Goal: Task Accomplishment & Management: Manage account settings

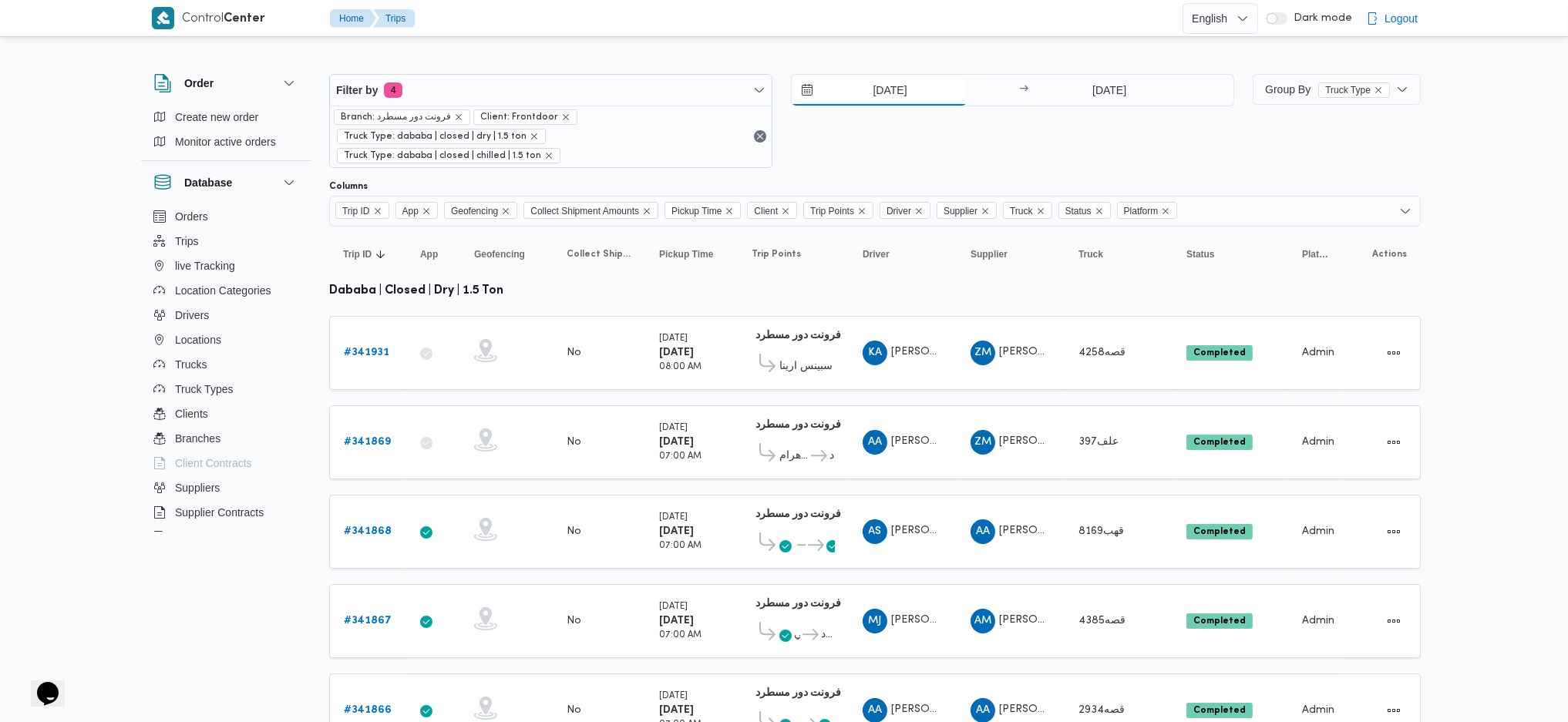
click at [879, 103] on div "7/10/2025 → 7/10/2025" at bounding box center [1012, 90] width 443 height 32
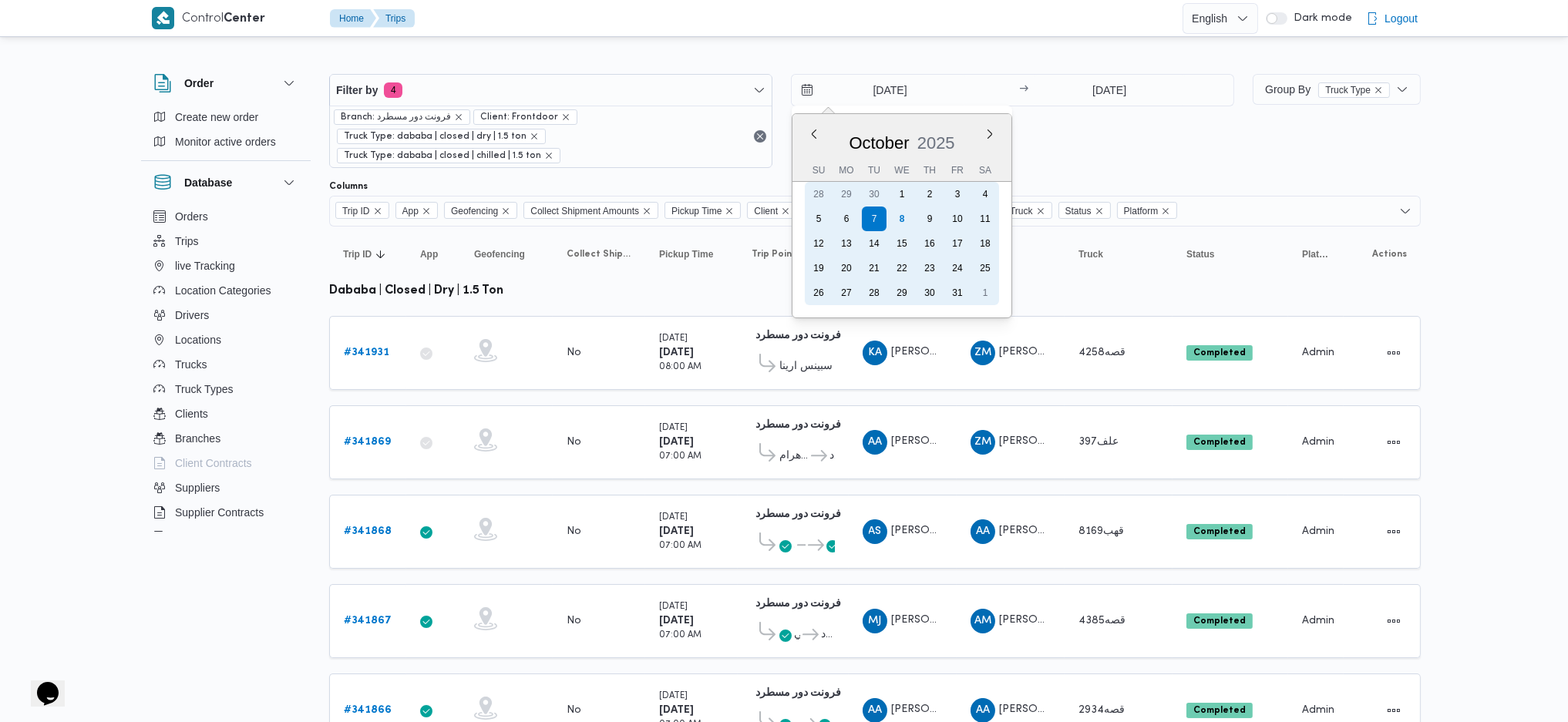
drag, startPoint x: 902, startPoint y: 217, endPoint x: 947, endPoint y: 203, distance: 47.1
click at [902, 216] on div "8" at bounding box center [903, 219] width 25 height 25
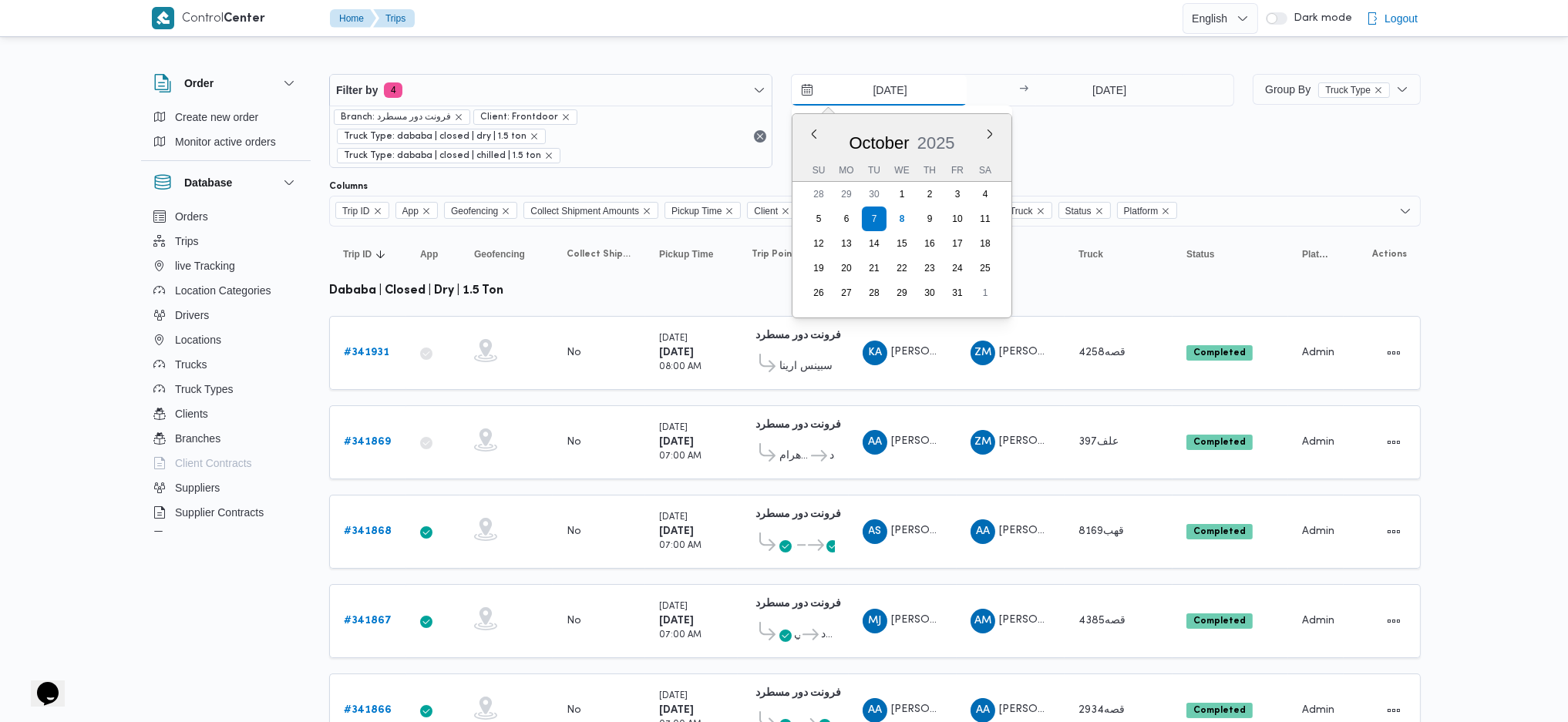
type input "[DATE]"
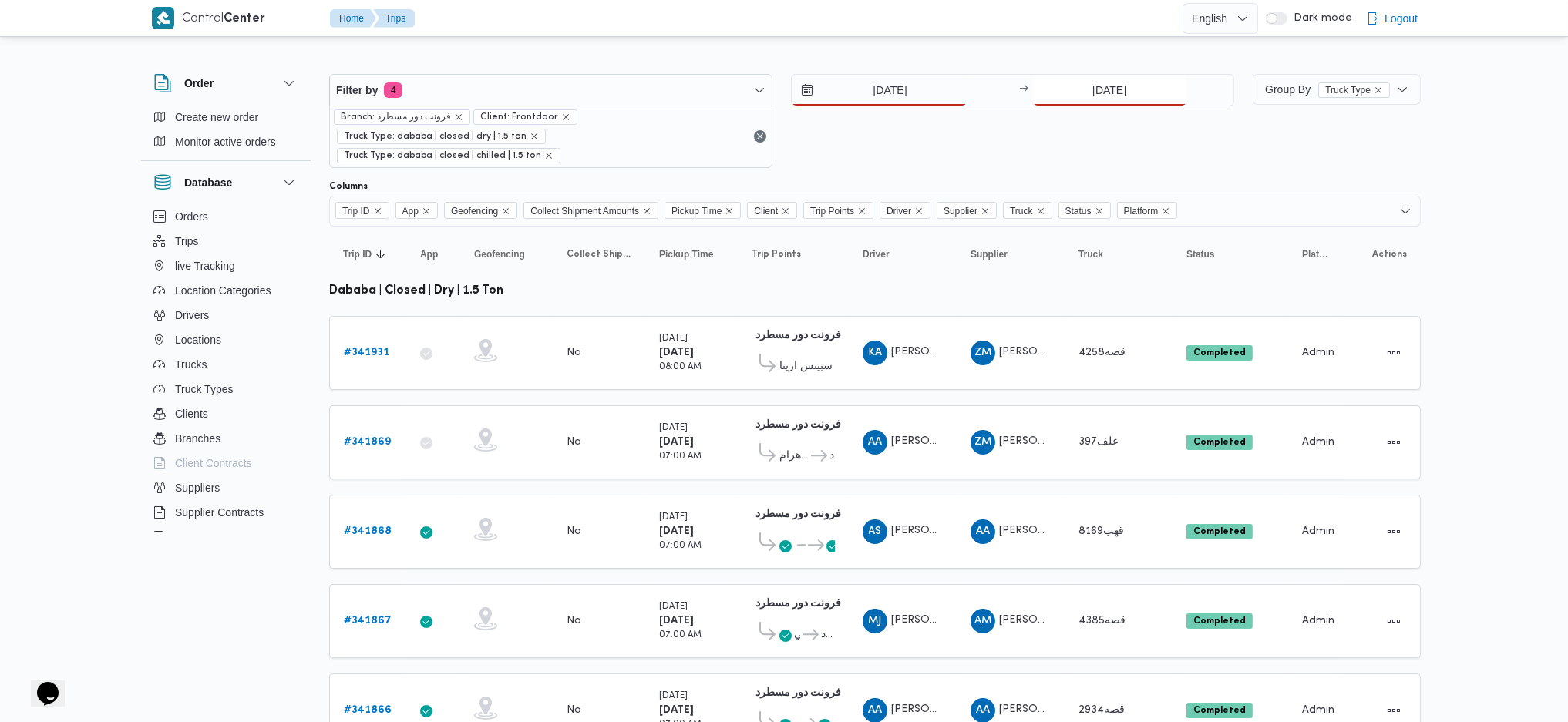
click at [1112, 98] on input "[DATE]" at bounding box center [1110, 90] width 153 height 31
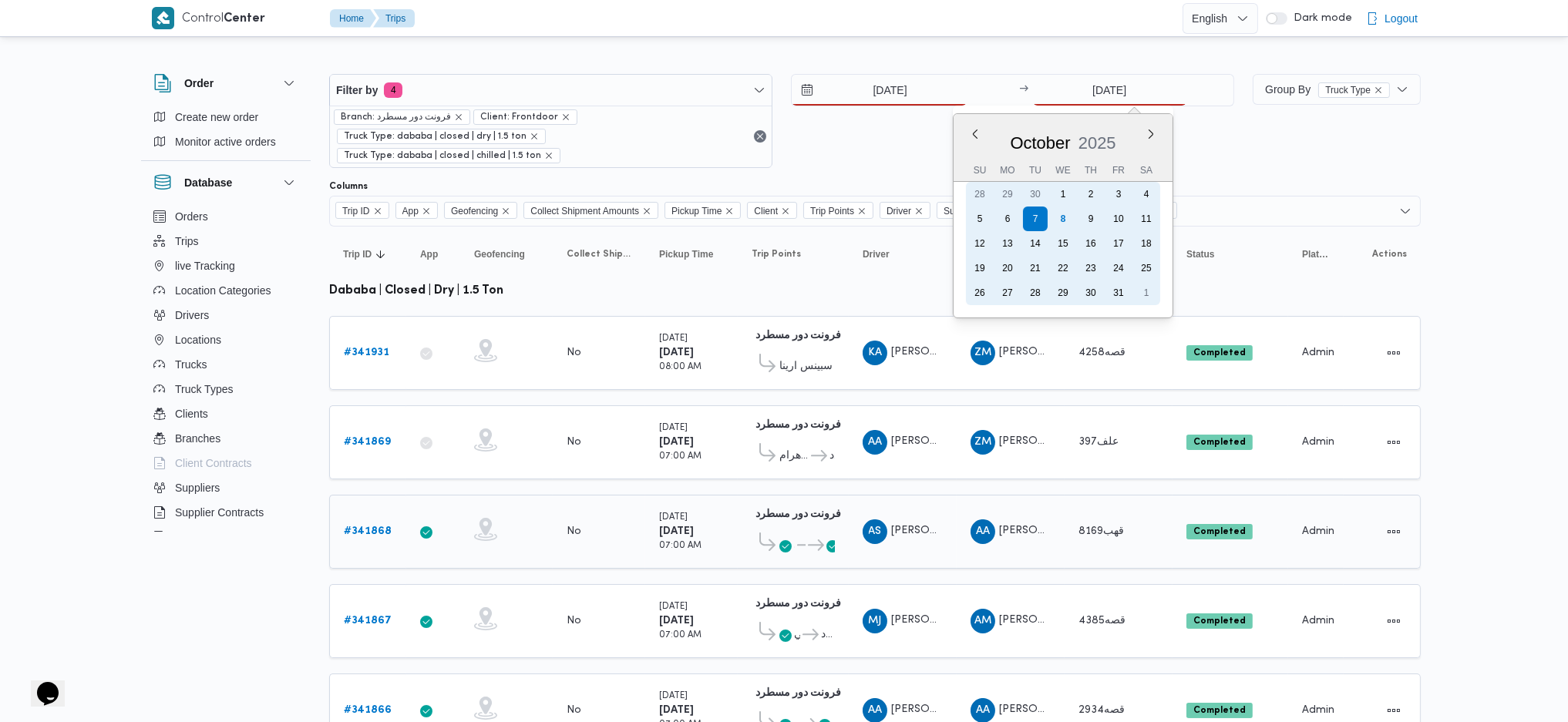
drag, startPoint x: 1061, startPoint y: 221, endPoint x: 904, endPoint y: 441, distance: 270.3
click at [1061, 220] on div "8" at bounding box center [1063, 219] width 25 height 25
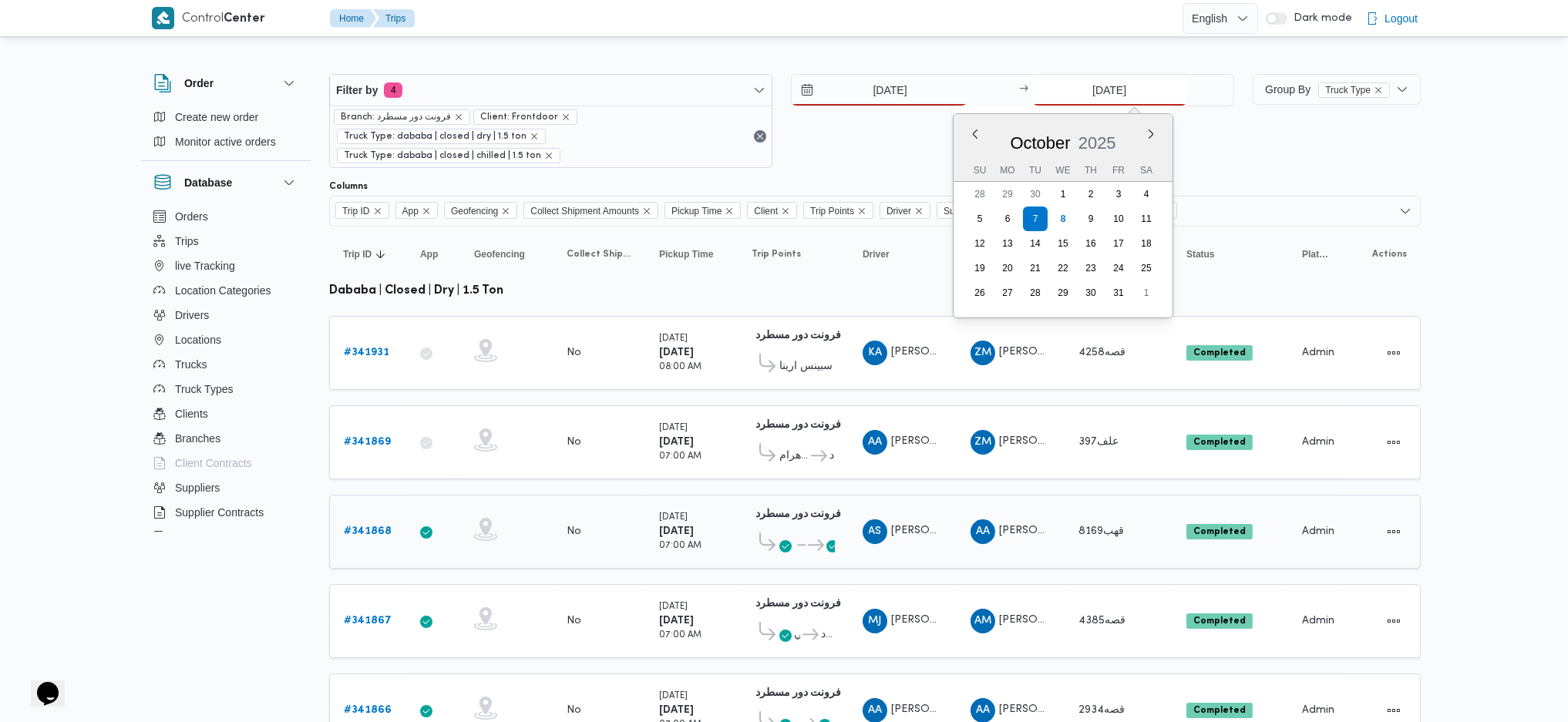
type input "[DATE]"
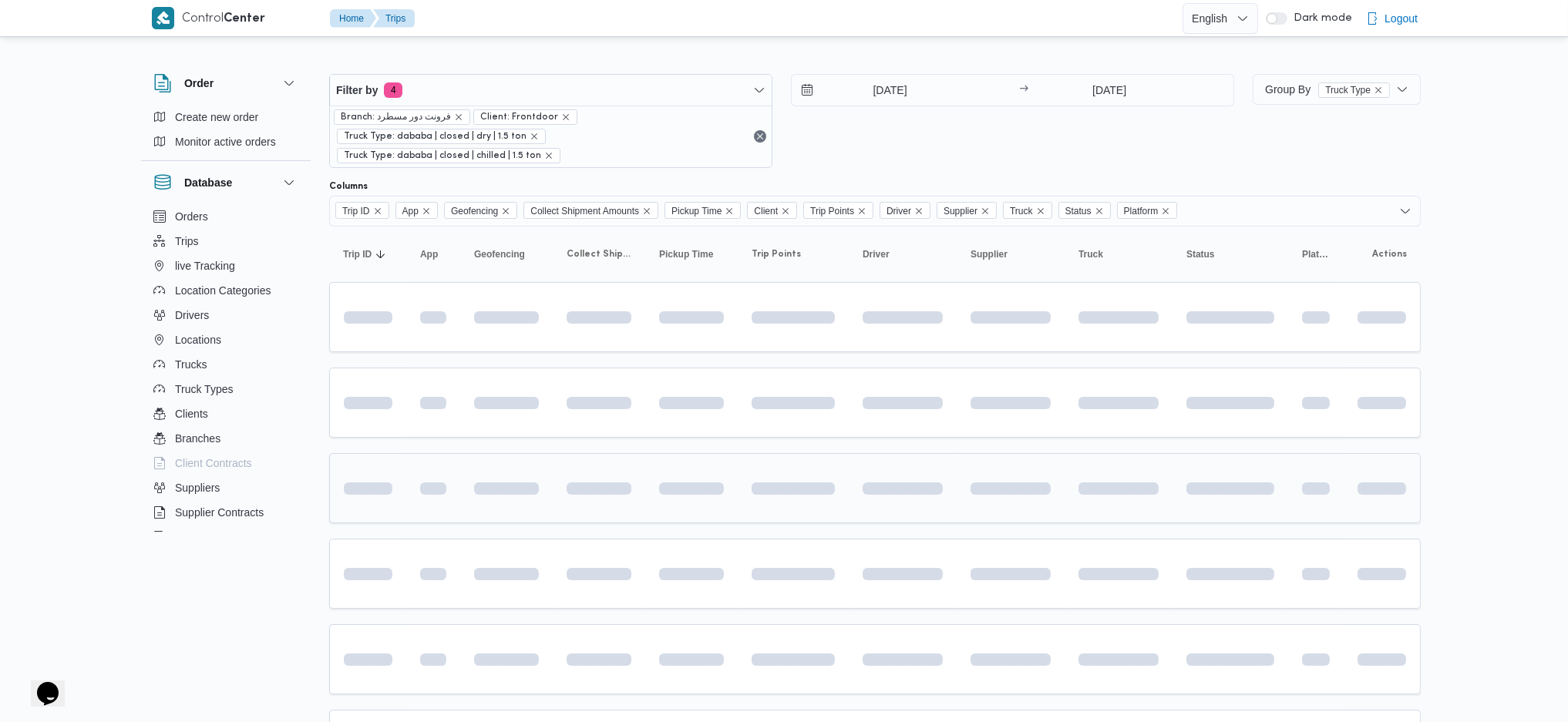
drag, startPoint x: 806, startPoint y: 520, endPoint x: 854, endPoint y: 486, distance: 58.8
click at [806, 480] on td at bounding box center [793, 573] width 111 height 70
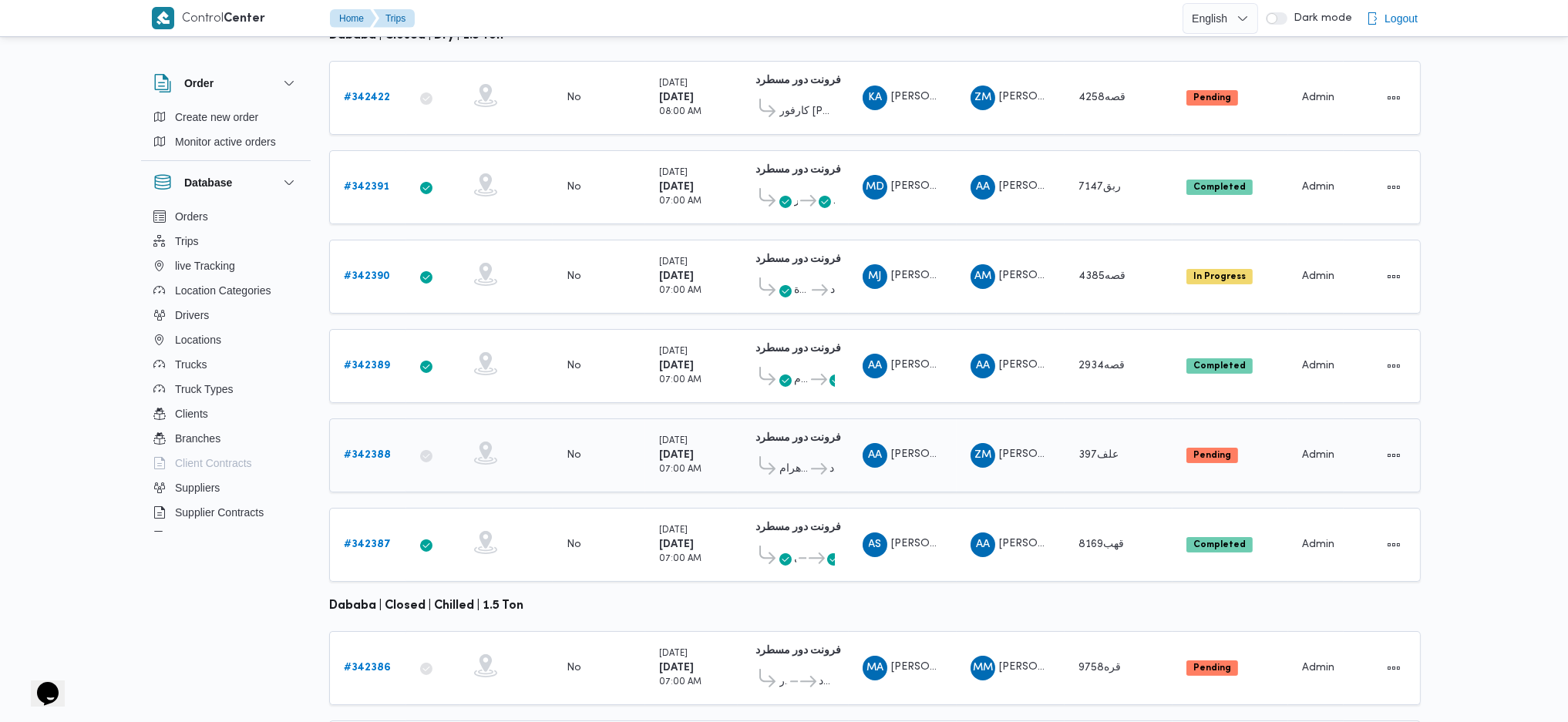
scroll to position [137, 0]
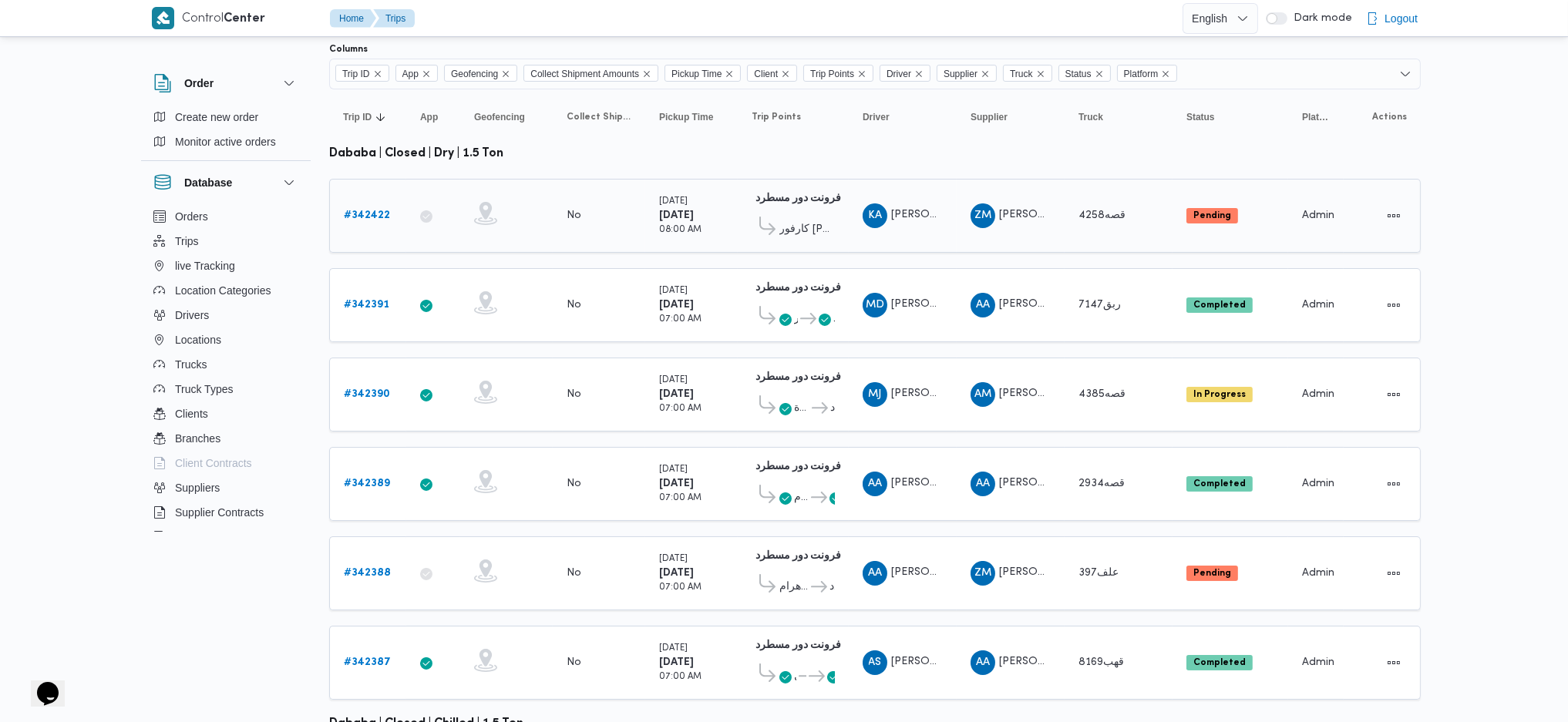
click at [930, 209] on span "خالد علي محمد فرج" at bounding box center [935, 214] width 88 height 10
click at [901, 299] on span "محمد ضياء الدين محمد سلامة محمد" at bounding box center [935, 303] width 88 height 10
click at [853, 383] on td "Driver MJ محمد جميل عمر عبدالله" at bounding box center [903, 394] width 108 height 74
drag, startPoint x: 844, startPoint y: 470, endPoint x: 840, endPoint y: 536, distance: 66.1
click at [844, 472] on td "Trip Points فرونت دور مسطرد 01:09 AM طلبات مارت حدائق الاهرام فرونت دور مسطرد" at bounding box center [793, 483] width 111 height 74
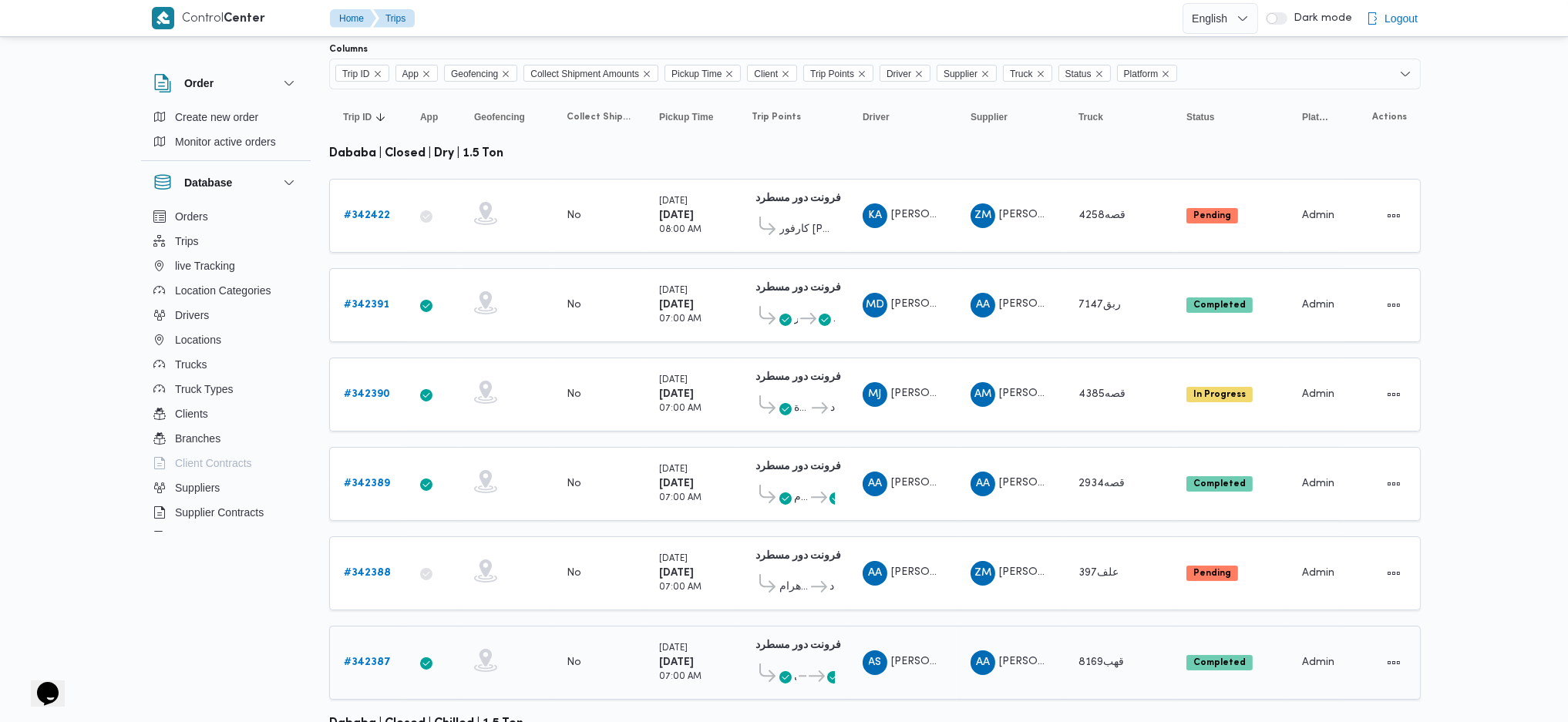
drag, startPoint x: 838, startPoint y: 539, endPoint x: 828, endPoint y: 611, distance: 72.7
click at [838, 480] on div "فرونت دور مسطرد 01:09 AM طلبات مارت حدائق الاهرام فرونت دور مسطرد" at bounding box center [793, 573] width 95 height 65
click at [824, 480] on span "طلبات المنيل ... فرونت دور مسطرد" at bounding box center [793, 676] width 83 height 26
click at [346, 210] on b "# 342422" at bounding box center [367, 215] width 46 height 10
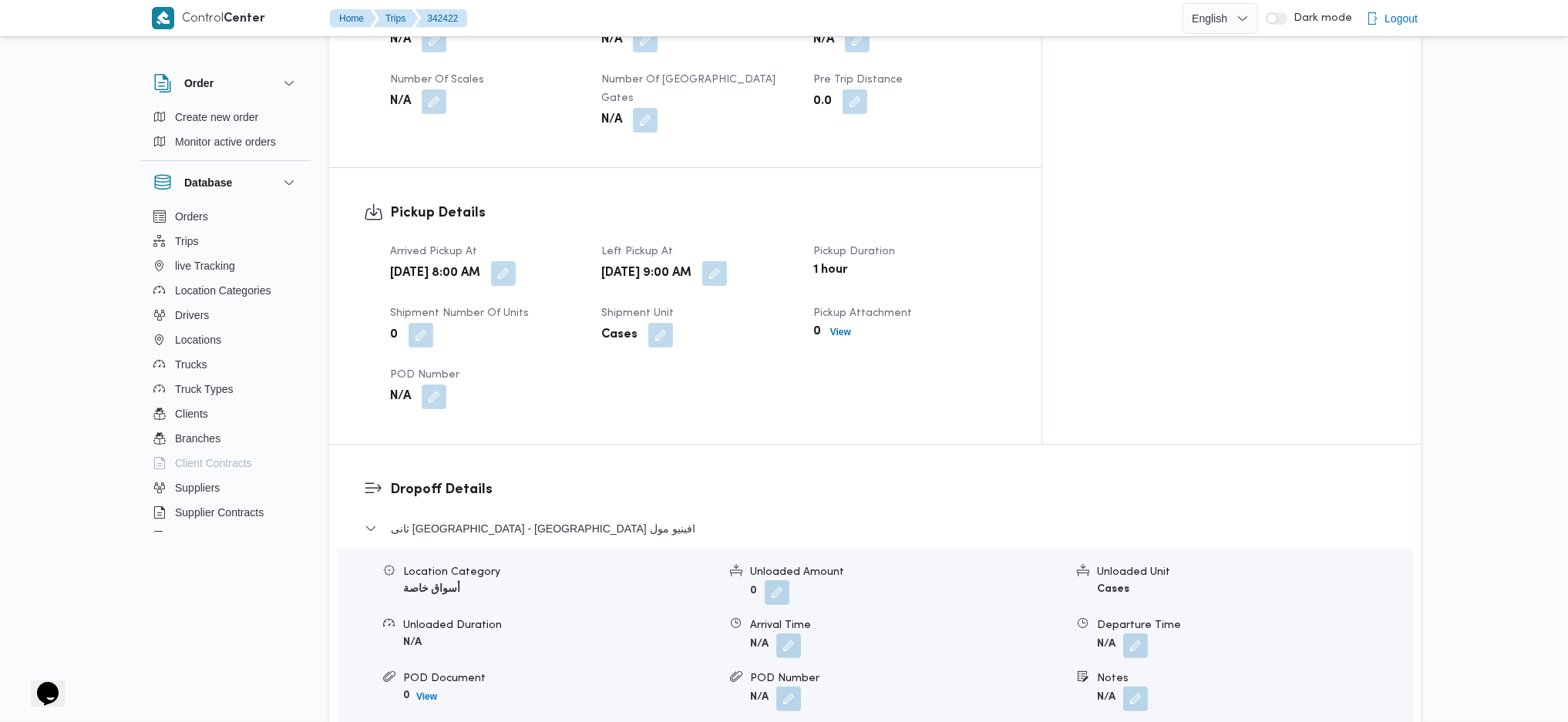
scroll to position [617, 0]
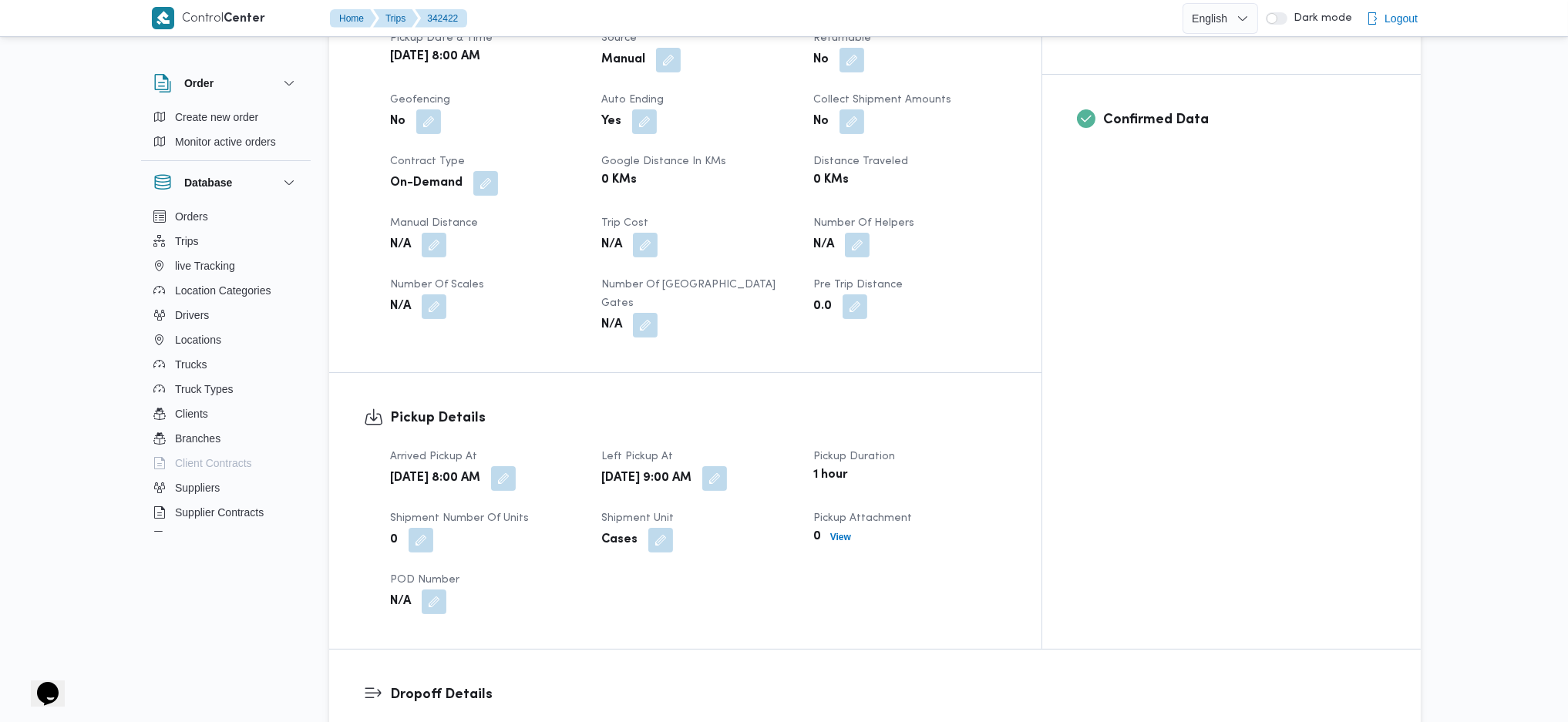
drag, startPoint x: 427, startPoint y: 234, endPoint x: 372, endPoint y: 342, distance: 121.2
click at [426, 234] on button "button" at bounding box center [434, 245] width 25 height 25
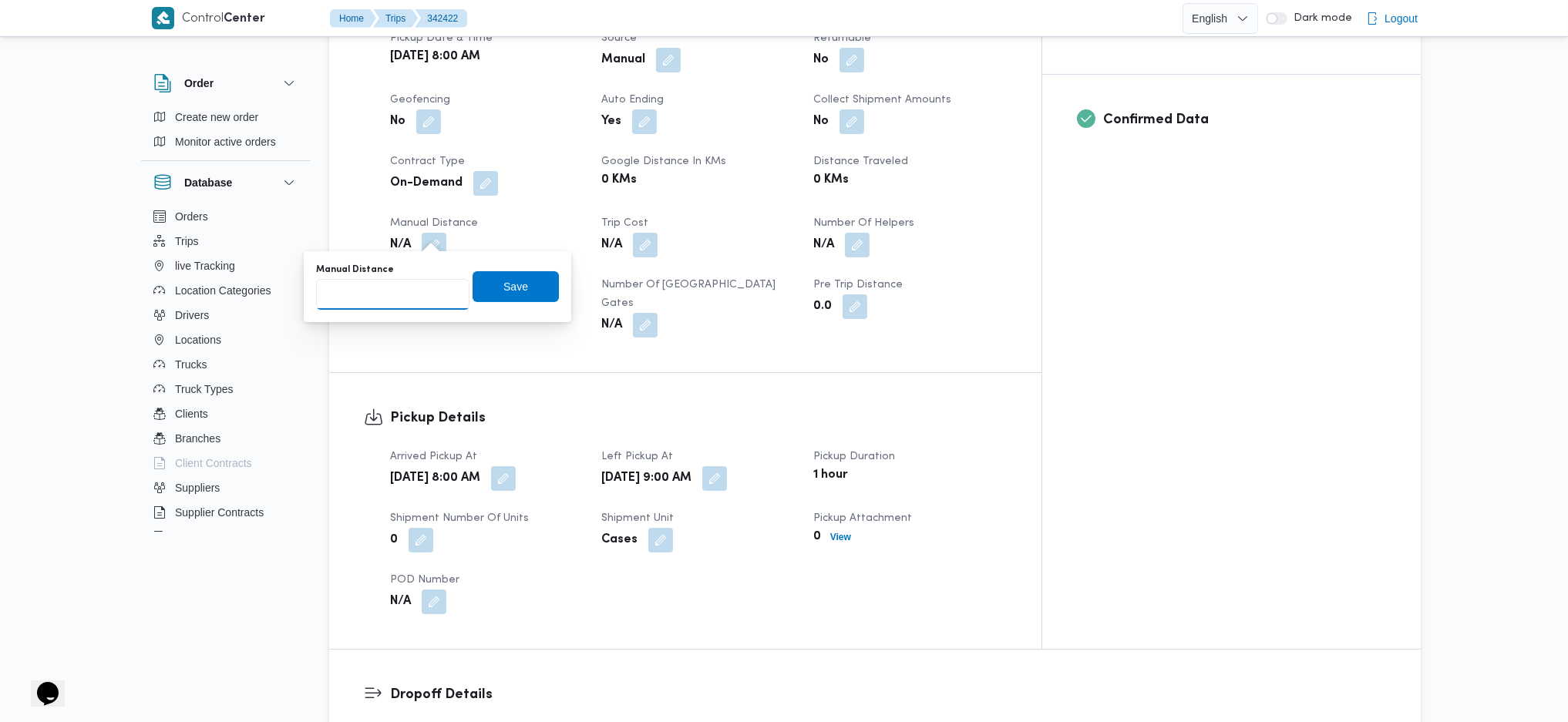
click at [391, 303] on input "Manual Distance" at bounding box center [392, 294] width 153 height 31
type input "60"
click button "Save" at bounding box center [516, 286] width 87 height 31
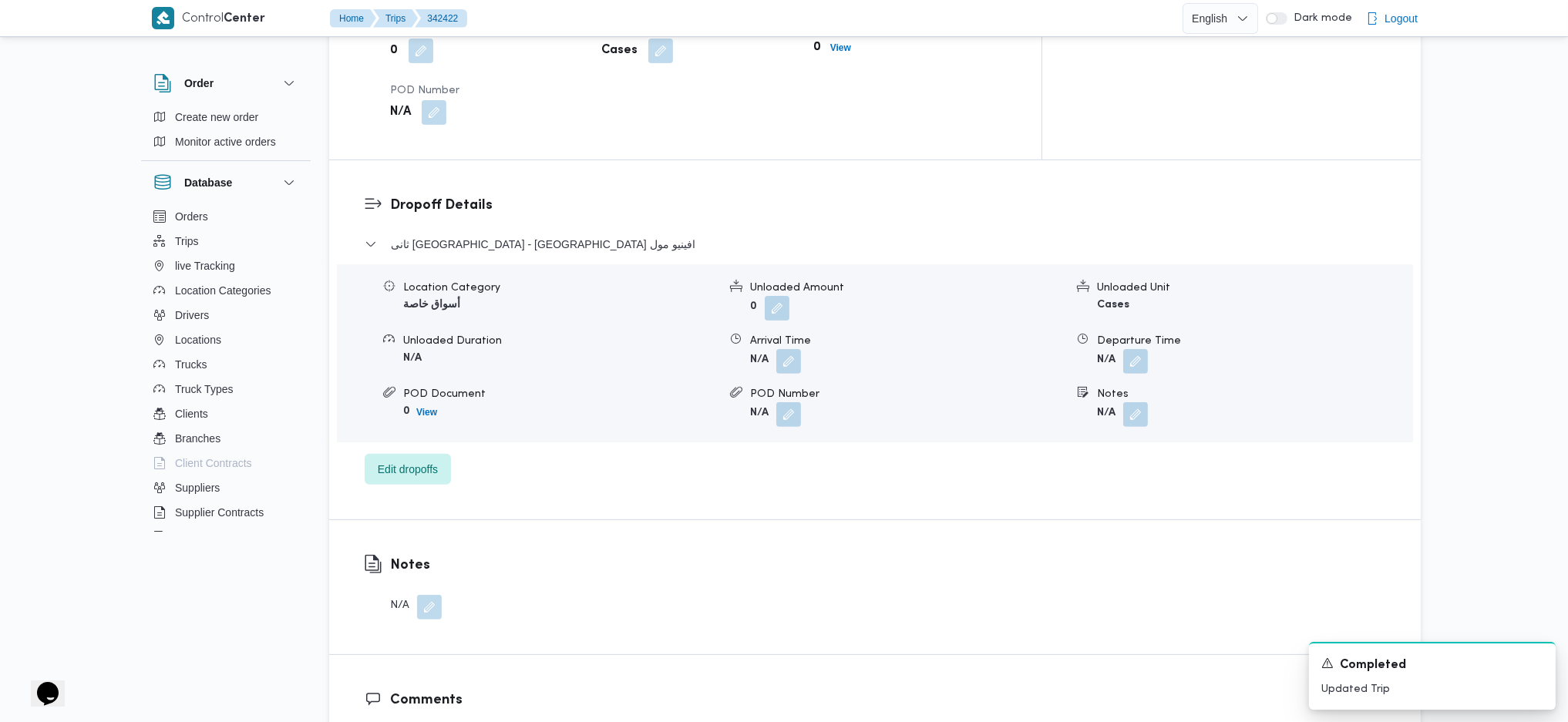
scroll to position [1233, 0]
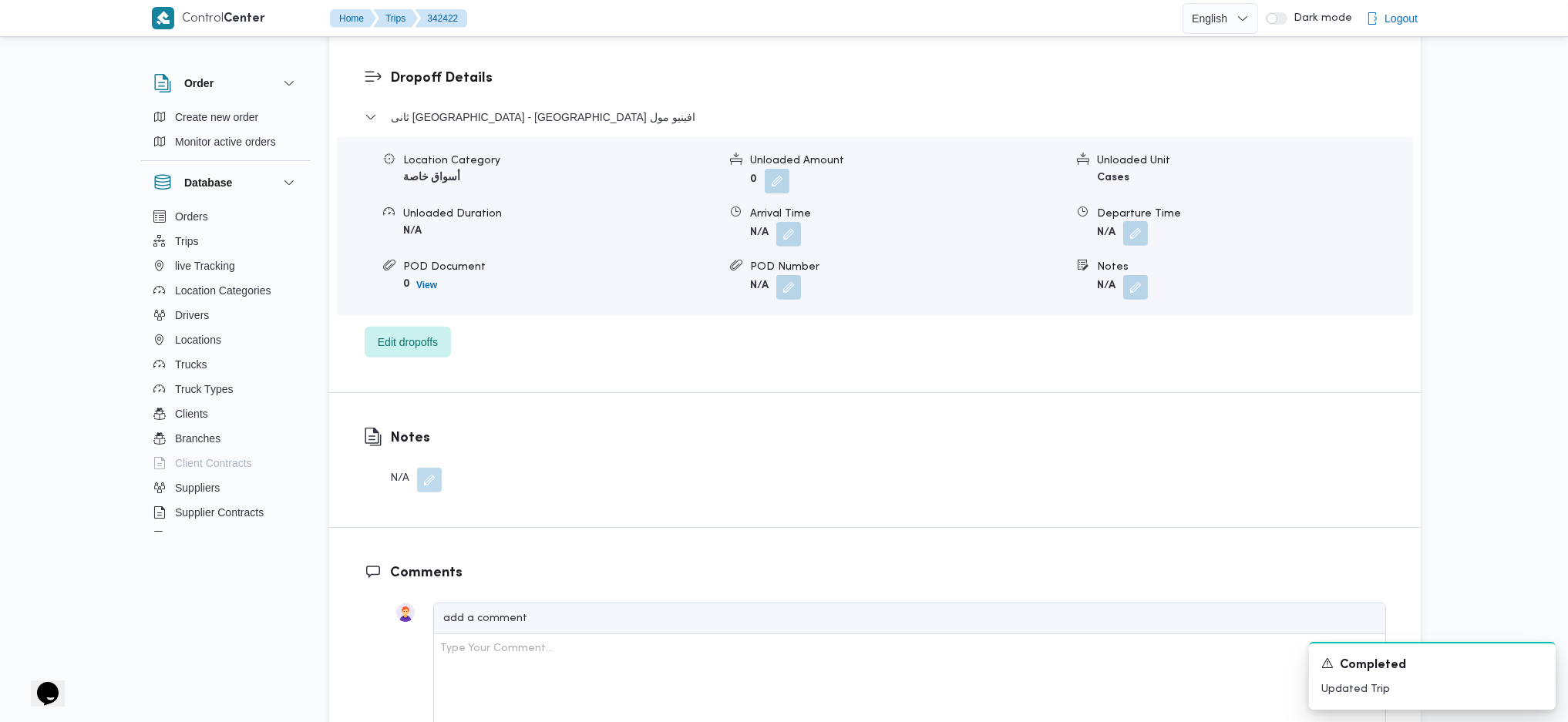
drag, startPoint x: 1140, startPoint y: 203, endPoint x: 1134, endPoint y: 213, distance: 11.7
click at [1137, 221] on button "button" at bounding box center [1136, 234] width 25 height 25
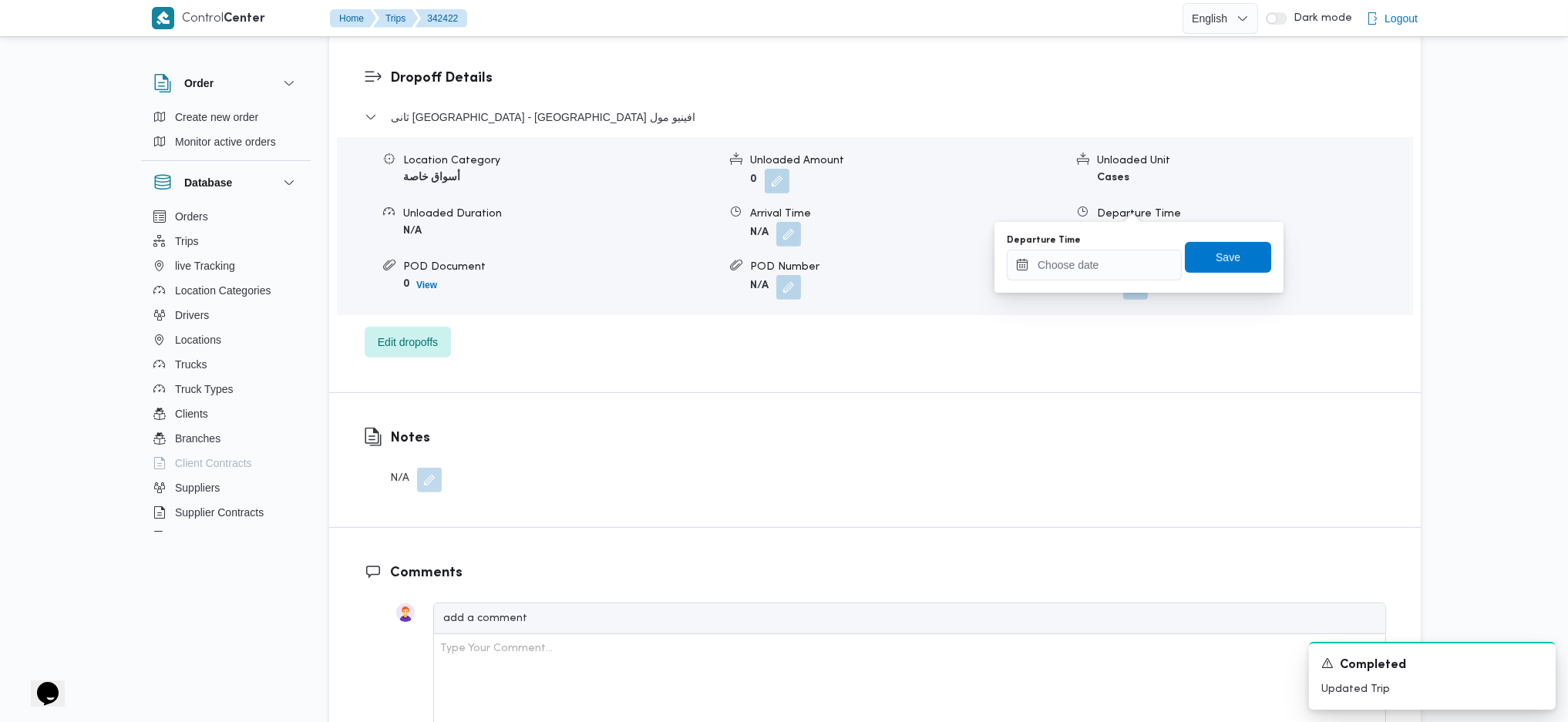
click at [1080, 237] on div "Departure Time" at bounding box center [1094, 241] width 175 height 12
drag, startPoint x: 1108, startPoint y: 280, endPoint x: 1117, endPoint y: 279, distance: 9.1
click at [1117, 279] on input "Departure Time" at bounding box center [1094, 265] width 175 height 31
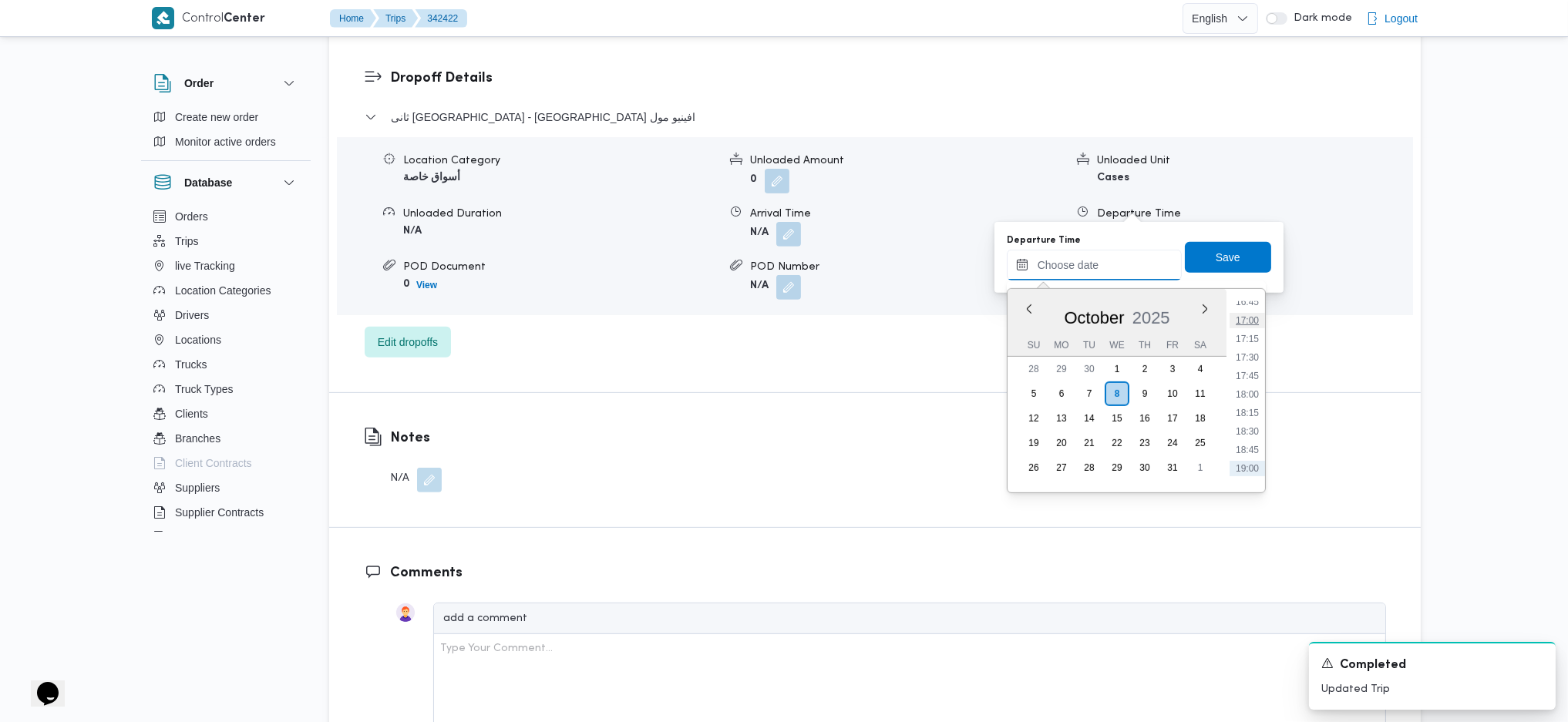
scroll to position [1212, 0]
click at [1255, 349] on li "17:00" at bounding box center [1248, 354] width 36 height 15
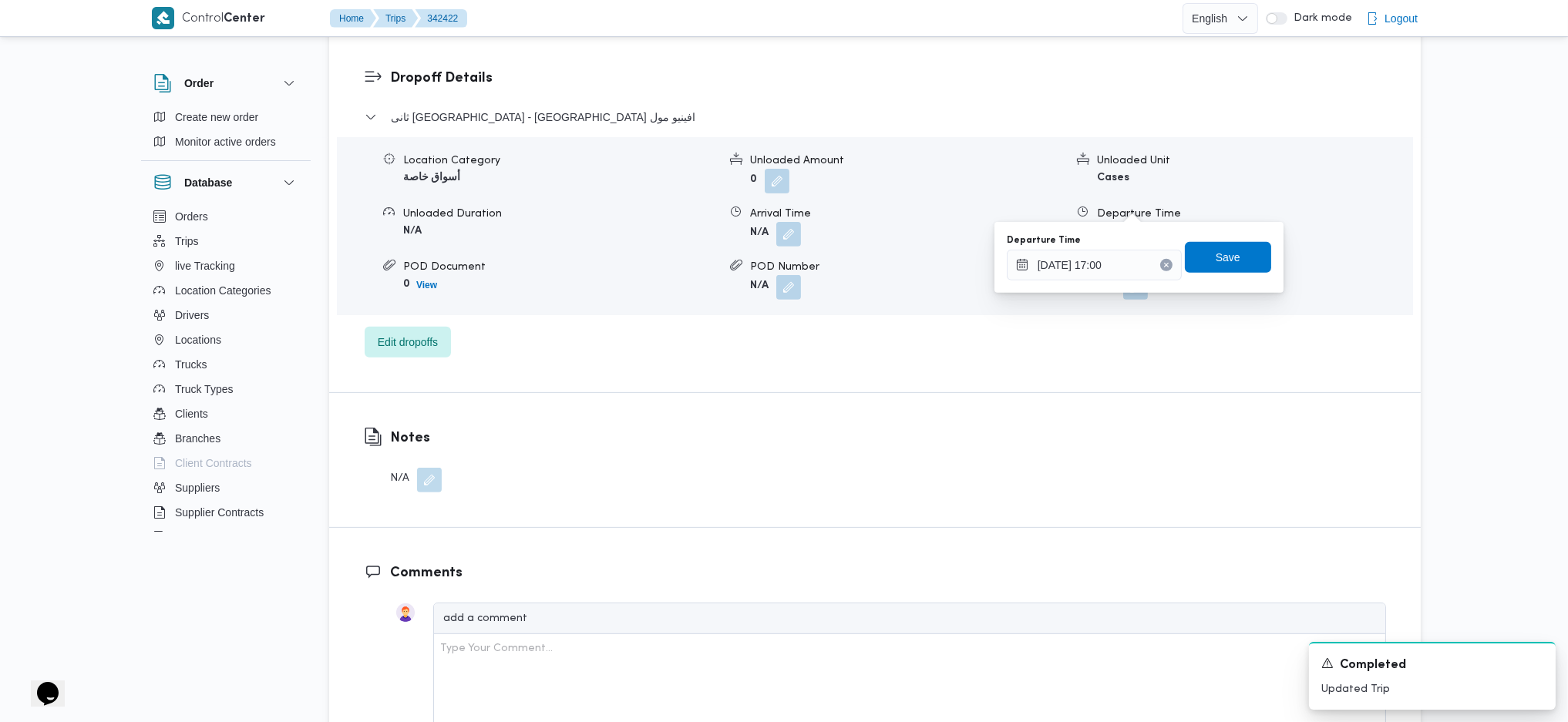
click at [1066, 281] on div "Departure Time 08/10/2025 17:00 Save" at bounding box center [1139, 257] width 268 height 49
click at [1082, 264] on input "08/10/2025 17:00" at bounding box center [1094, 265] width 175 height 31
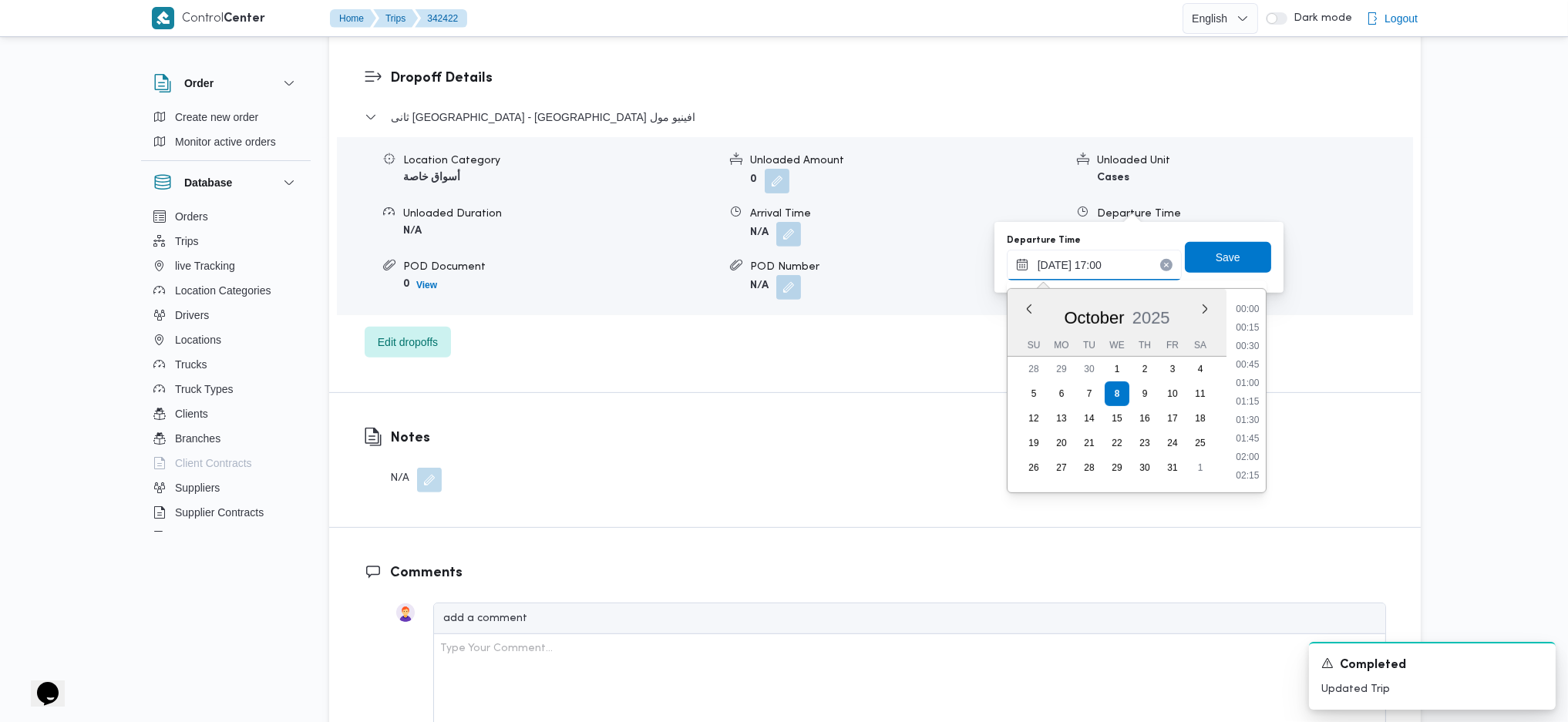
scroll to position [1166, 0]
click at [1243, 308] on li "15:45" at bounding box center [1248, 308] width 36 height 15
type input "08/10/2025 15:45"
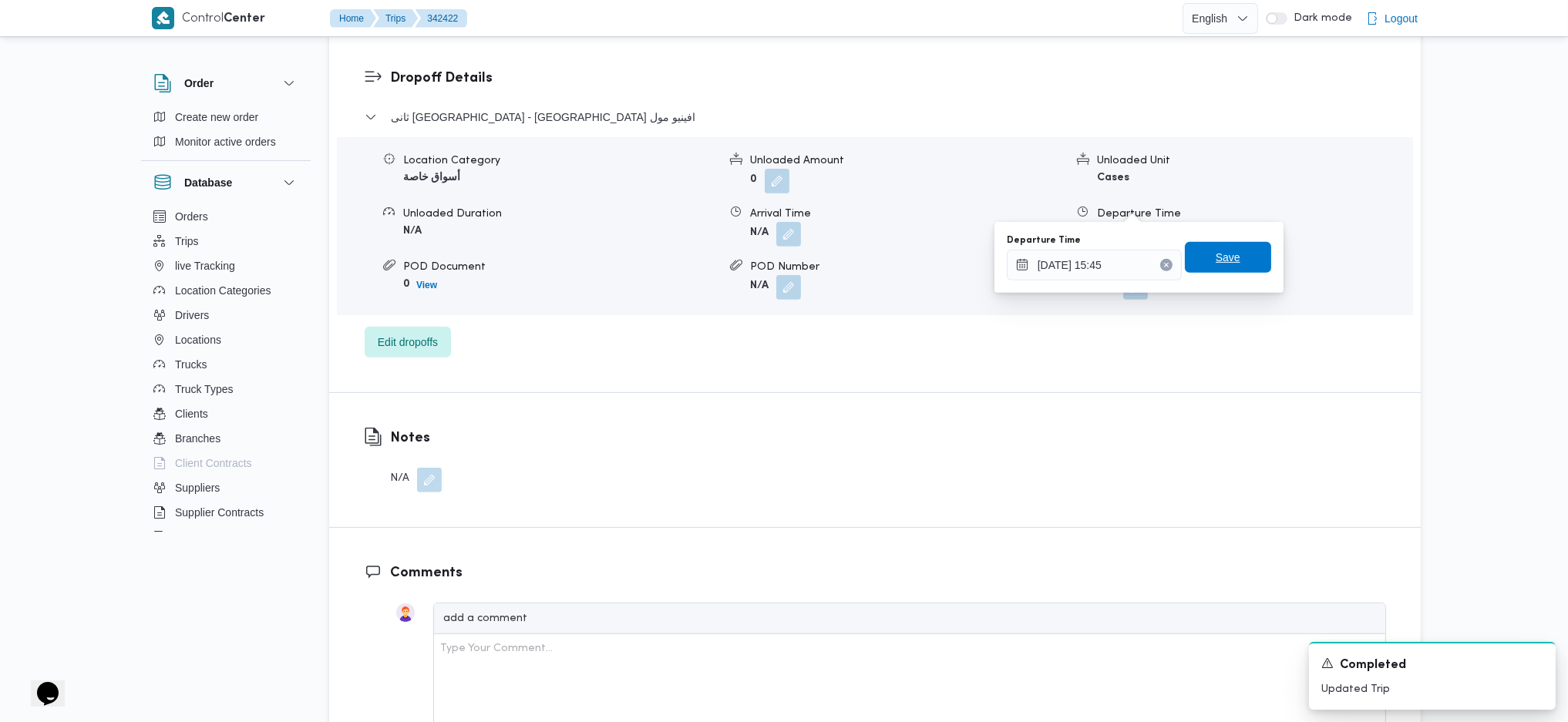
click at [1226, 248] on span "Save" at bounding box center [1228, 257] width 87 height 31
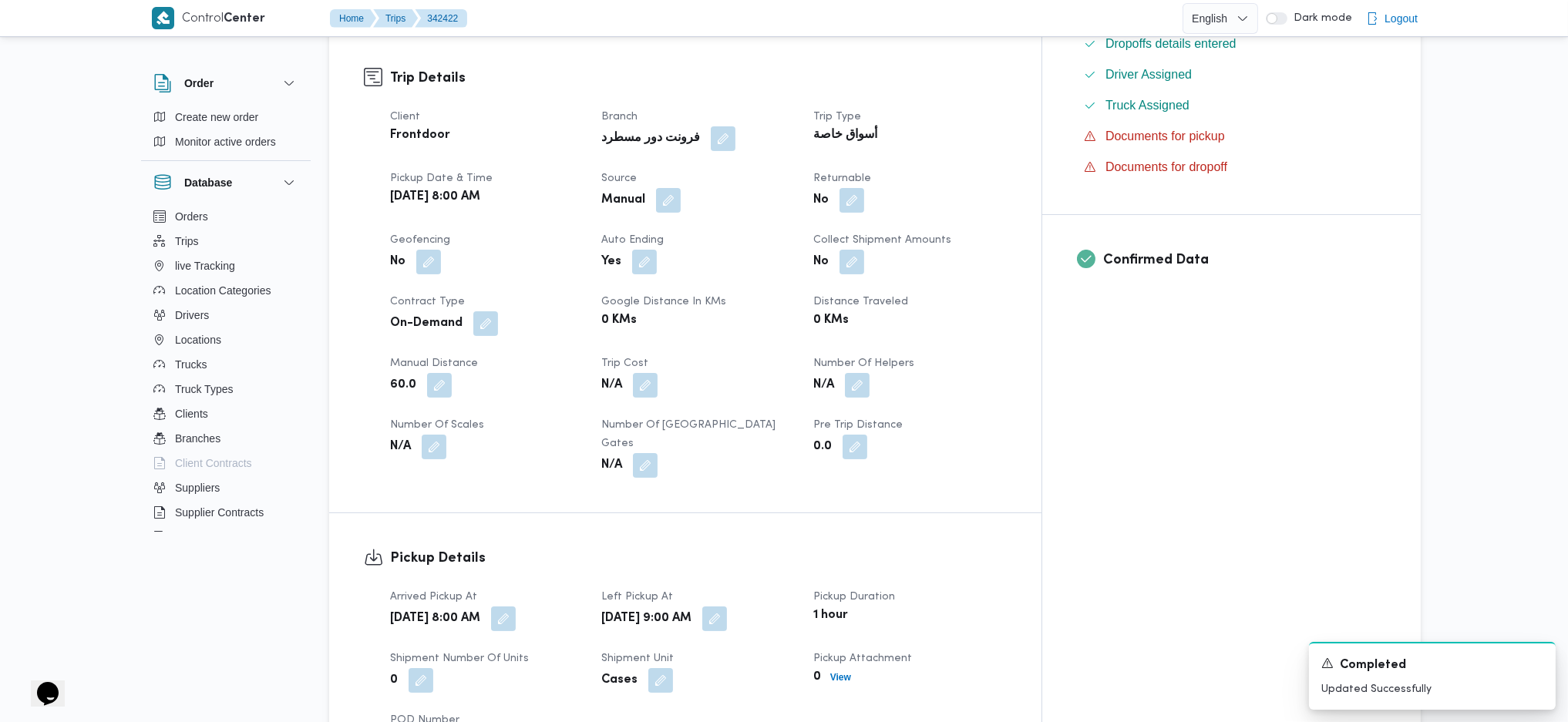
scroll to position [0, 0]
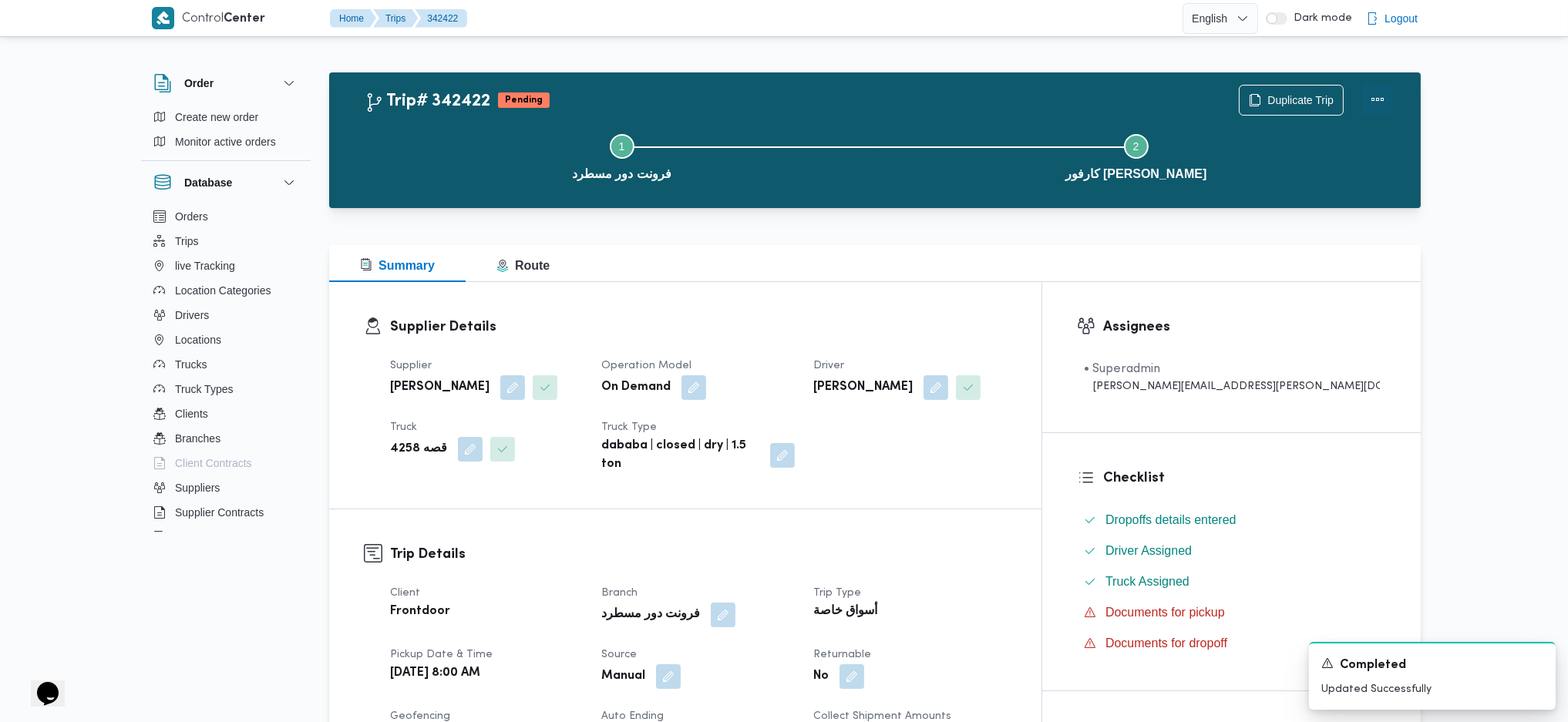
click at [1295, 92] on button "Actions" at bounding box center [1378, 99] width 31 height 31
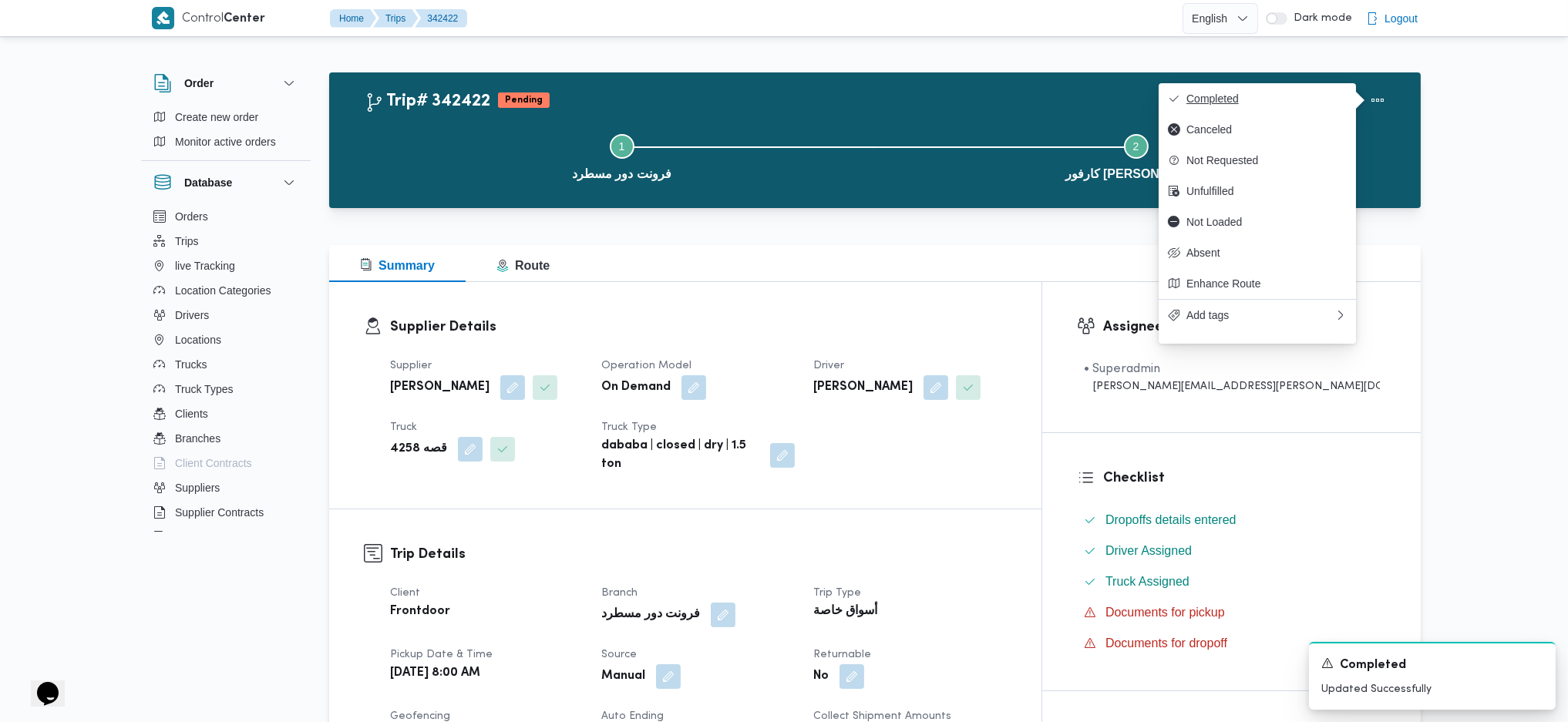
click at [1295, 89] on button "Completed" at bounding box center [1257, 98] width 197 height 31
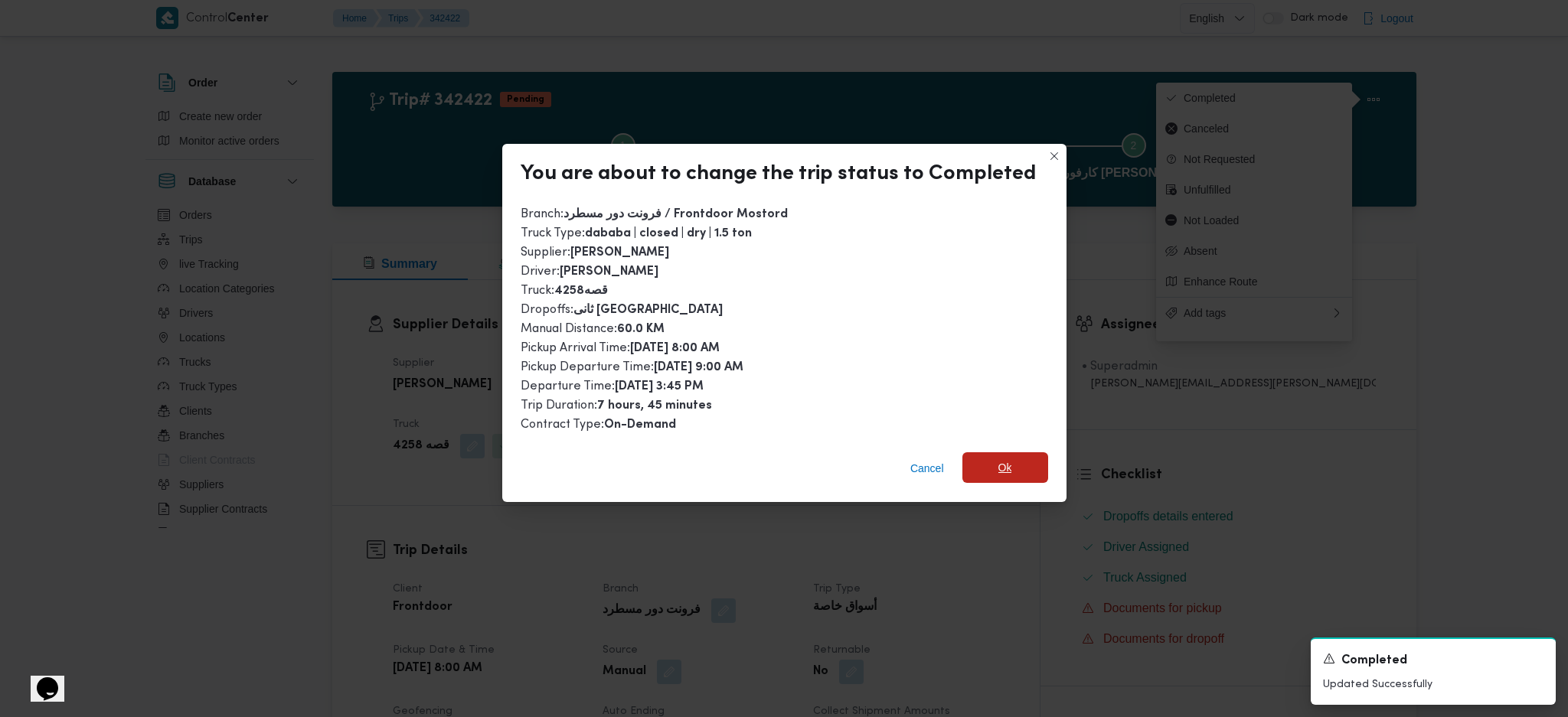
click at [988, 462] on span "Ok" at bounding box center [1005, 467] width 86 height 31
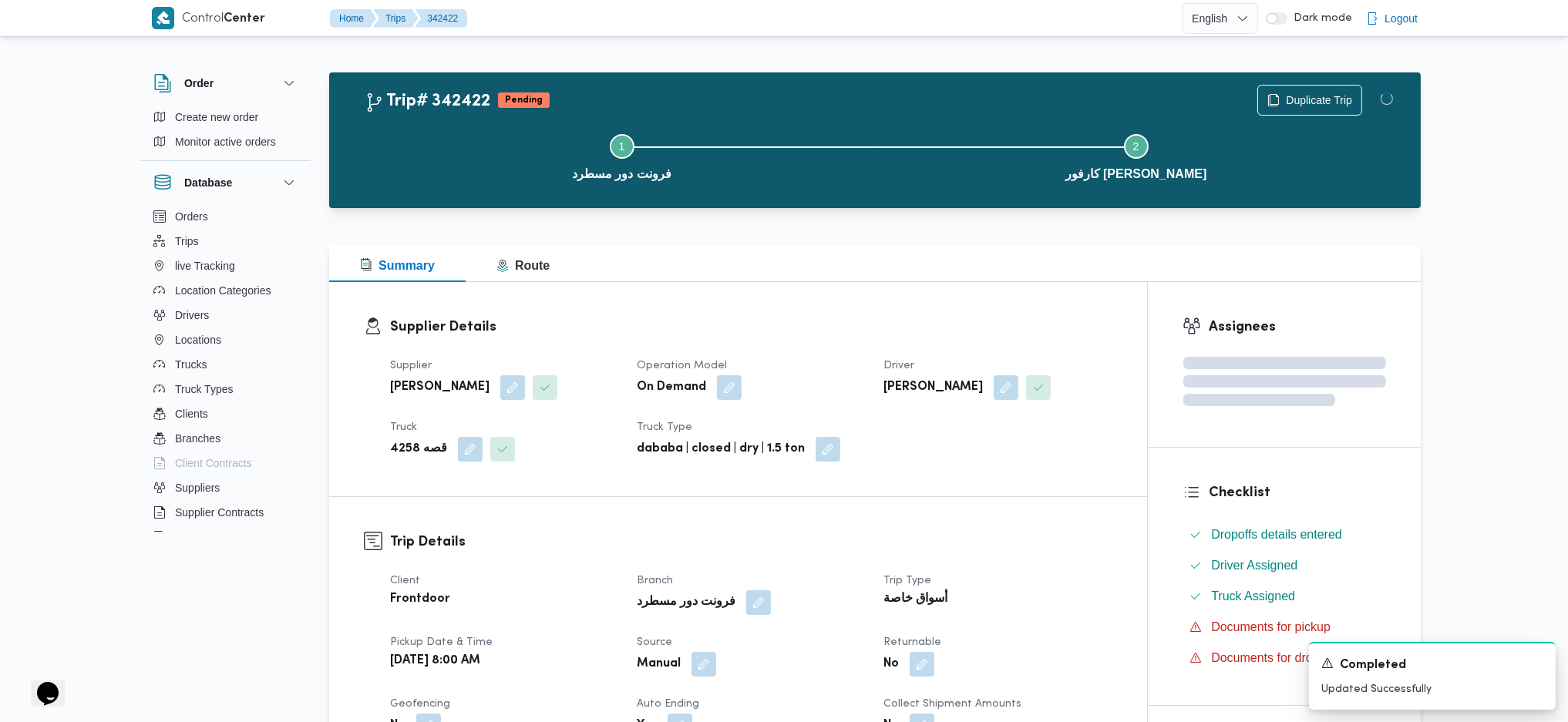
drag, startPoint x: 990, startPoint y: 546, endPoint x: 968, endPoint y: 536, distance: 24.2
click at [983, 480] on h3 "Trip Details" at bounding box center [751, 542] width 722 height 21
click at [780, 324] on h3 "Supplier Details" at bounding box center [751, 326] width 722 height 21
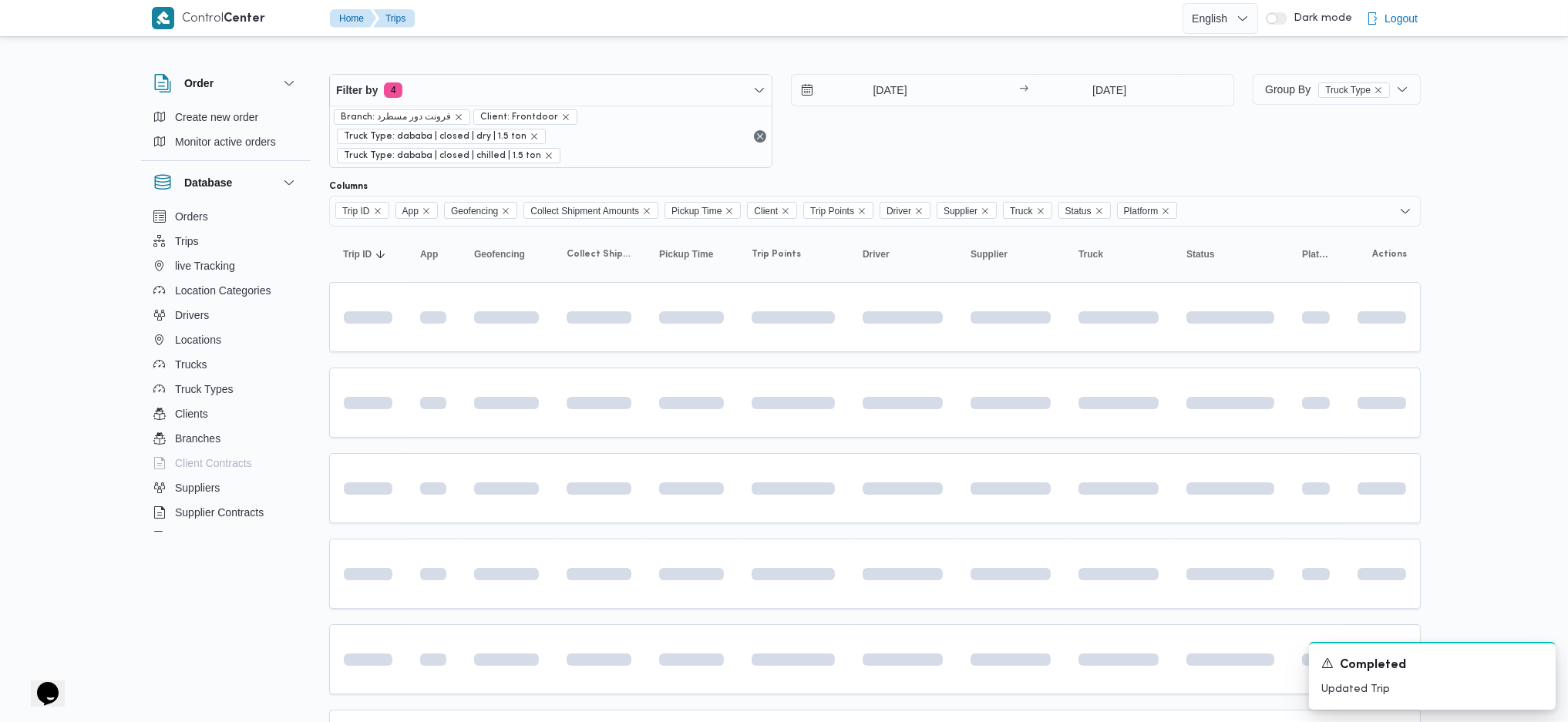
scroll to position [137, 0]
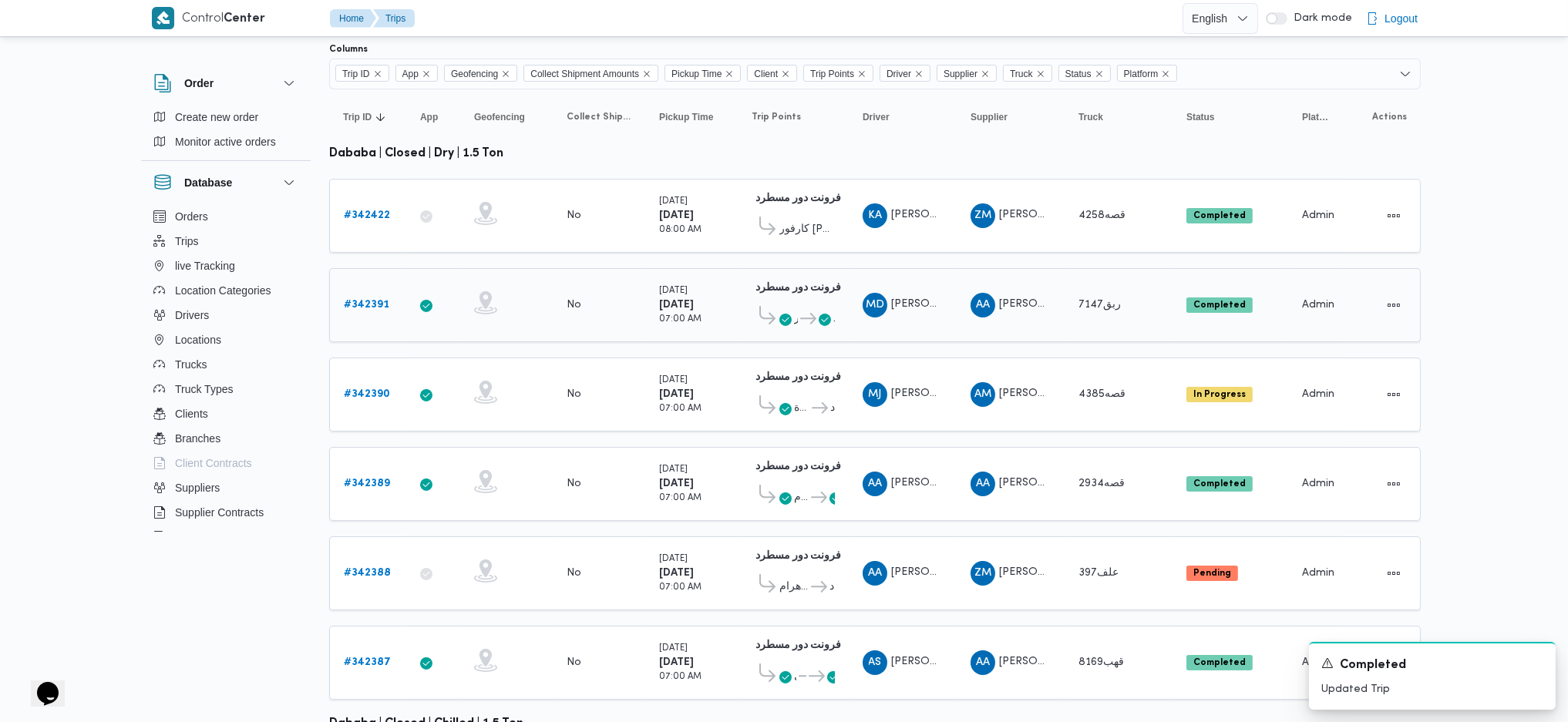
click at [365, 299] on b "# 342391" at bounding box center [367, 304] width 45 height 10
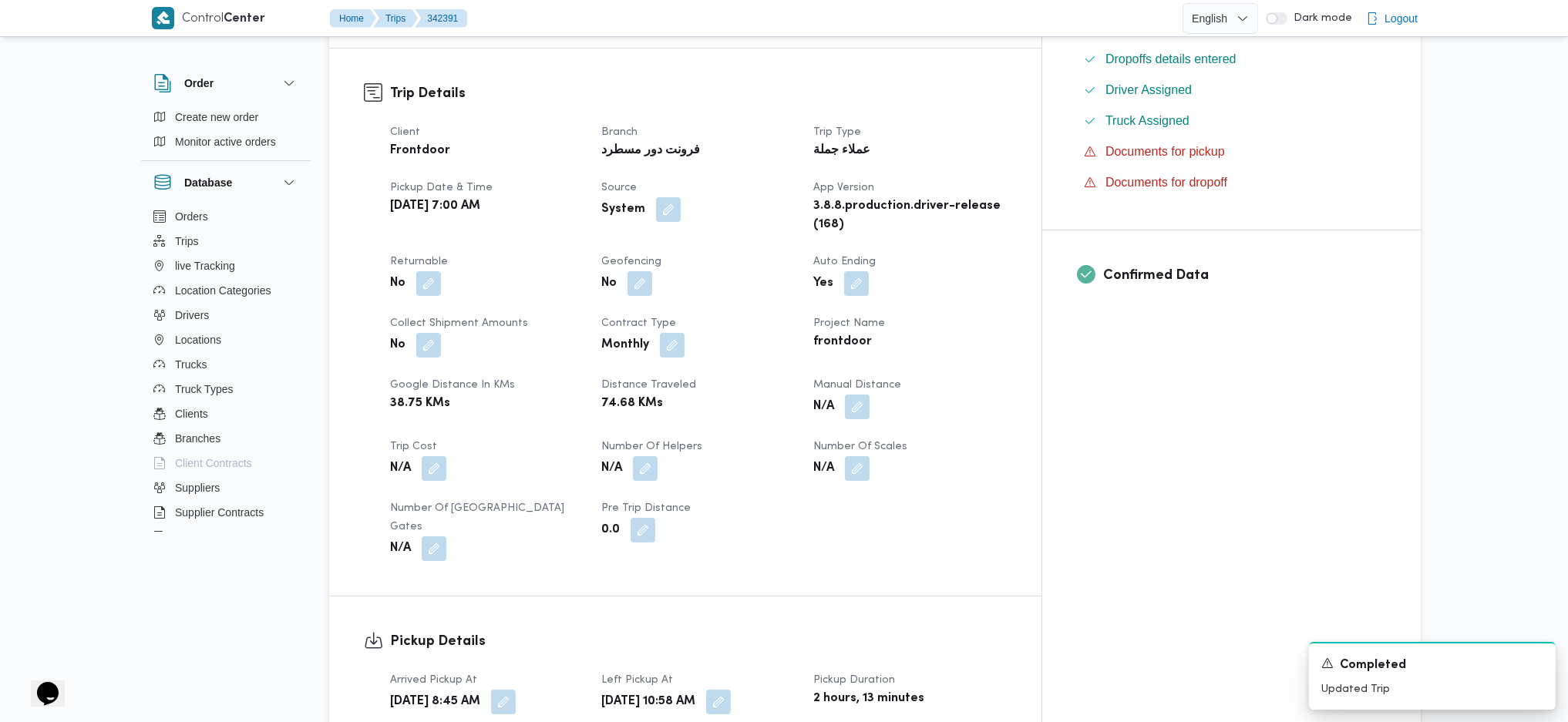
scroll to position [719, 0]
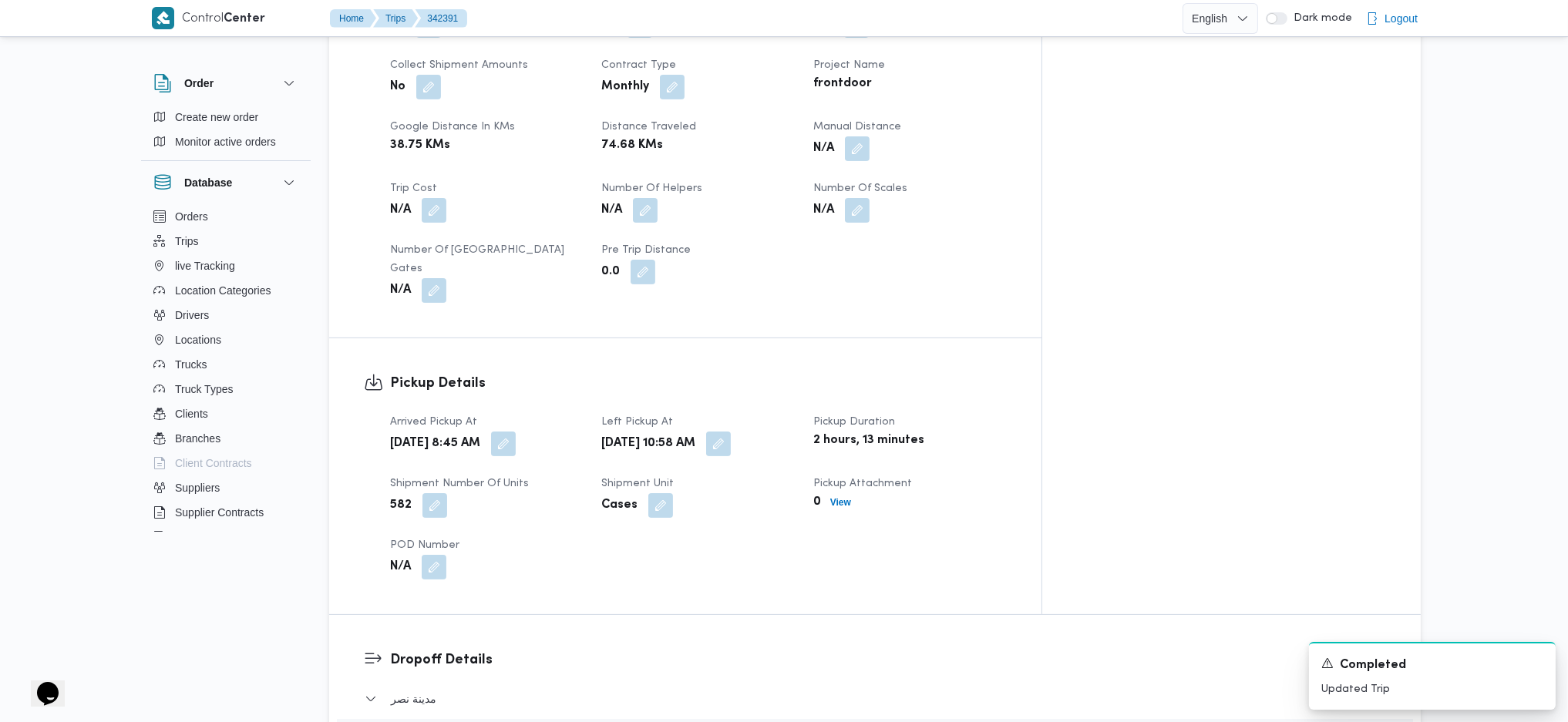
drag, startPoint x: 913, startPoint y: 119, endPoint x: 950, endPoint y: 137, distance: 41.1
click at [870, 136] on span at bounding box center [854, 149] width 32 height 25
click at [870, 135] on button "button" at bounding box center [858, 148] width 25 height 25
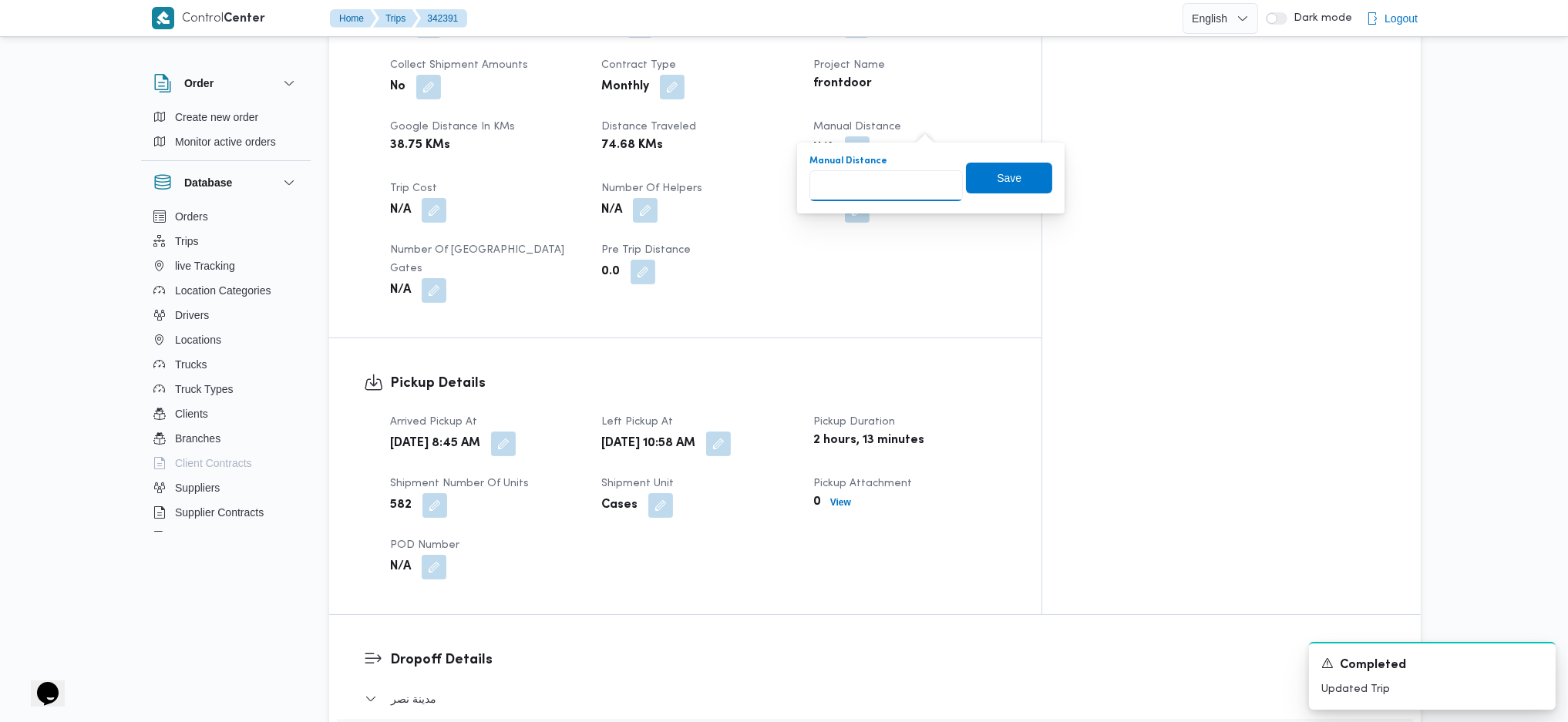
click at [896, 185] on input "Manual Distance" at bounding box center [887, 185] width 153 height 31
type input "89"
click at [973, 168] on span "Save" at bounding box center [1009, 177] width 87 height 31
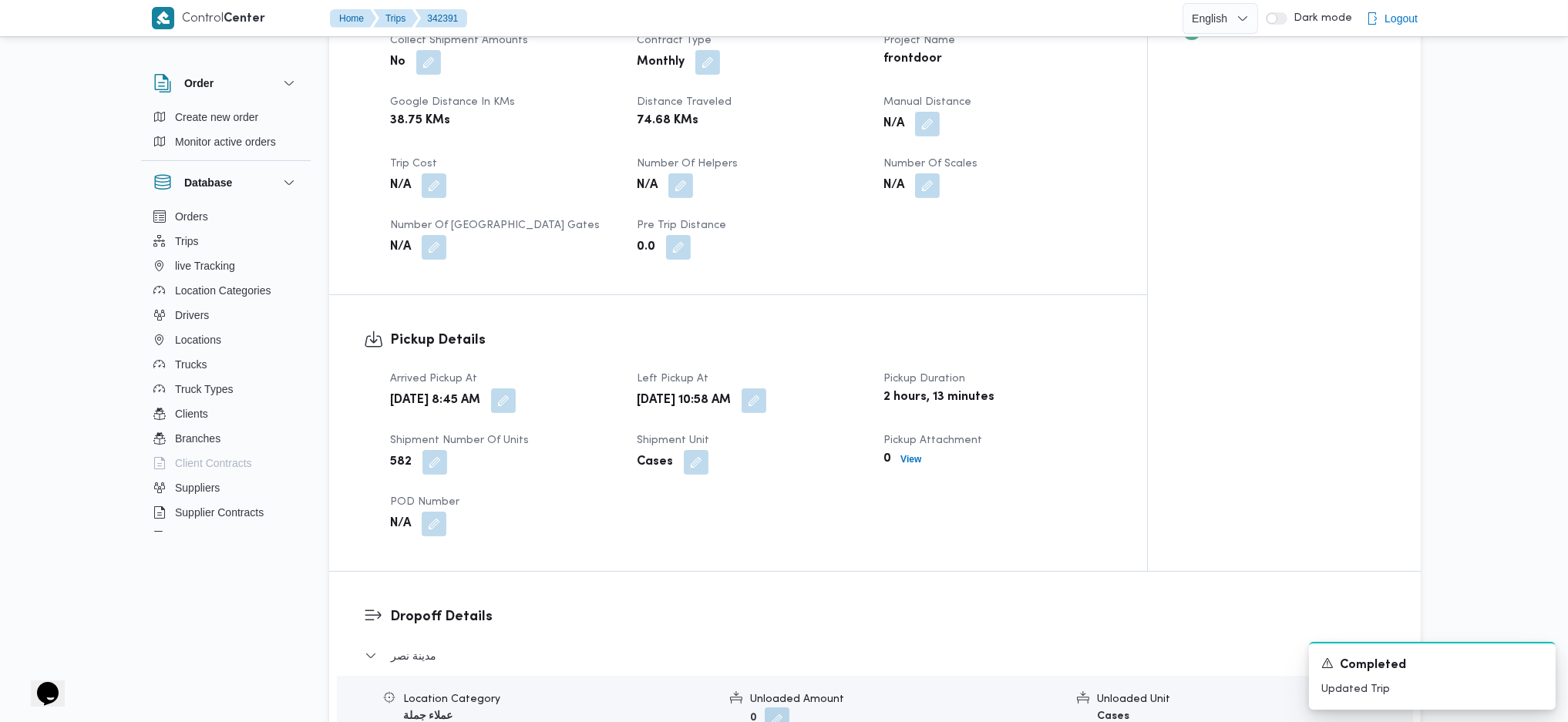
scroll to position [1445, 0]
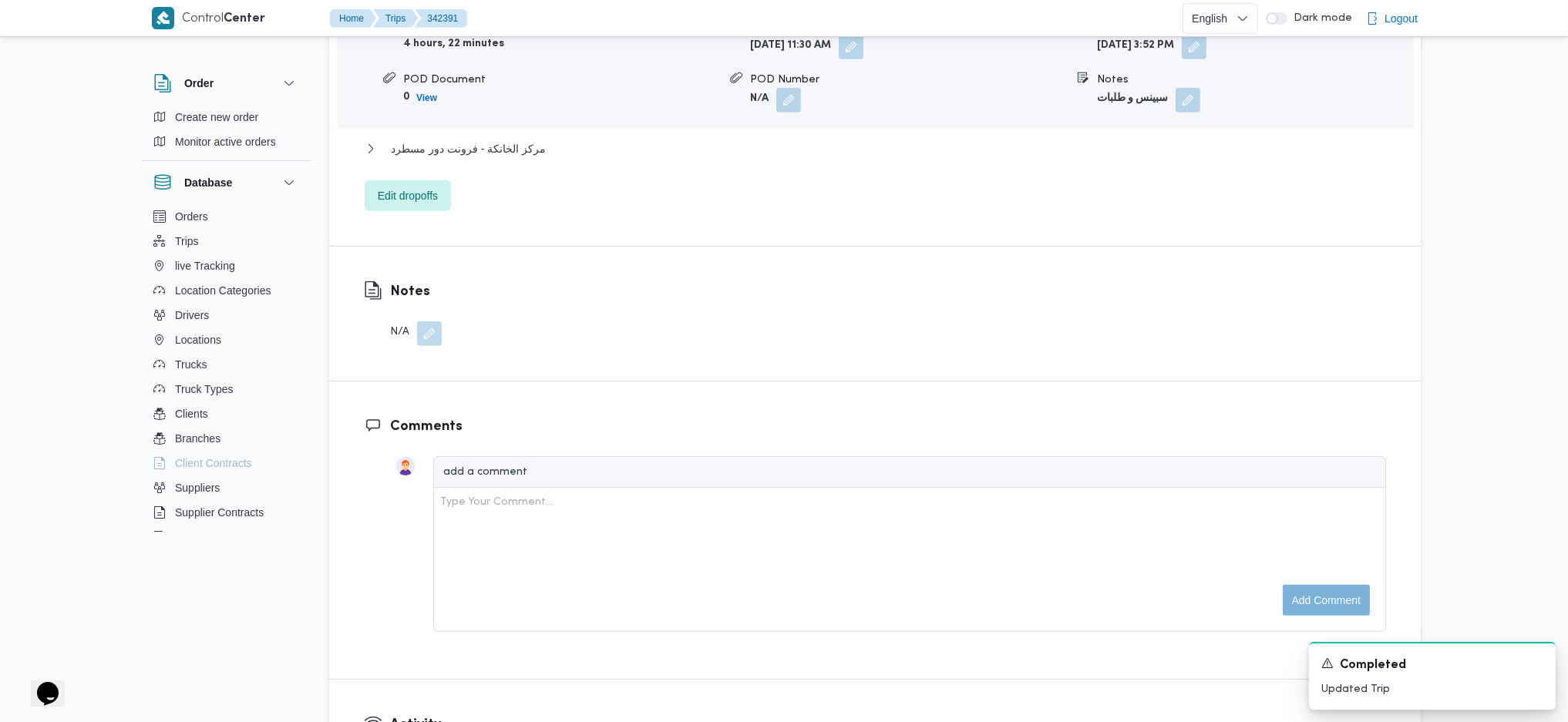
click at [474, 131] on div "مدينة نصر Location Category عملاء جملة Unloaded Amount 0 Unloaded Unit Cases Un…" at bounding box center [875, 66] width 1021 height 291
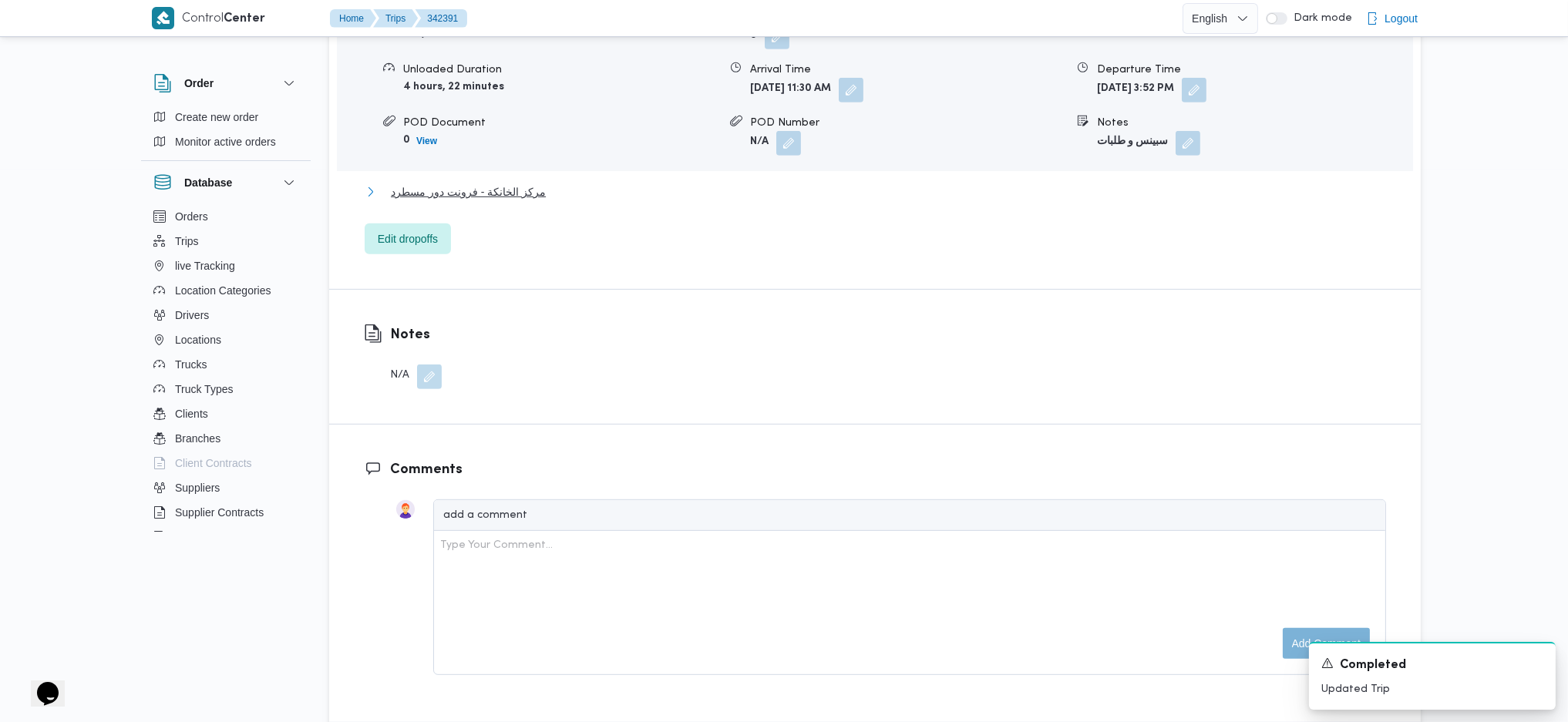
click at [475, 183] on span "مركز الخانكة - فرونت دور مسطرد" at bounding box center [468, 192] width 155 height 19
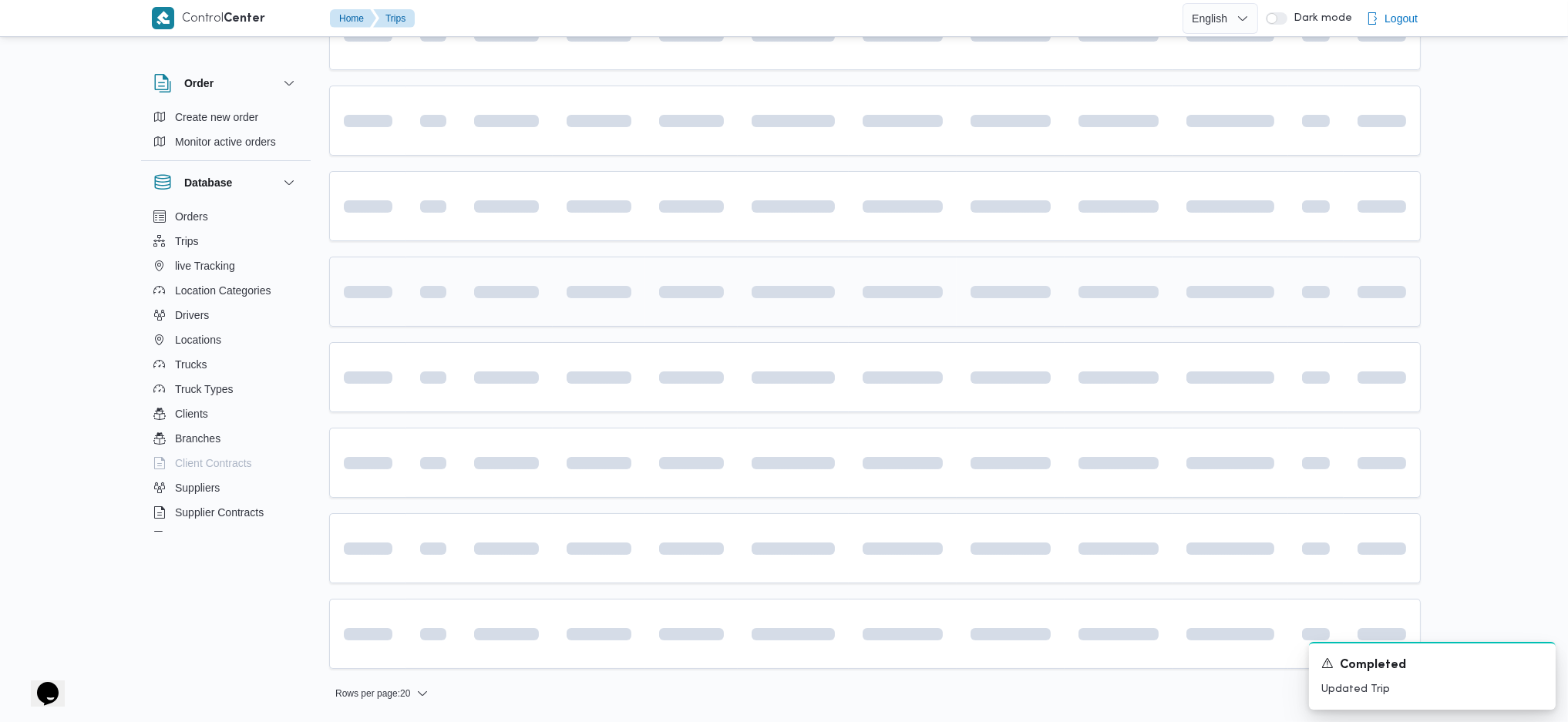
scroll to position [137, 0]
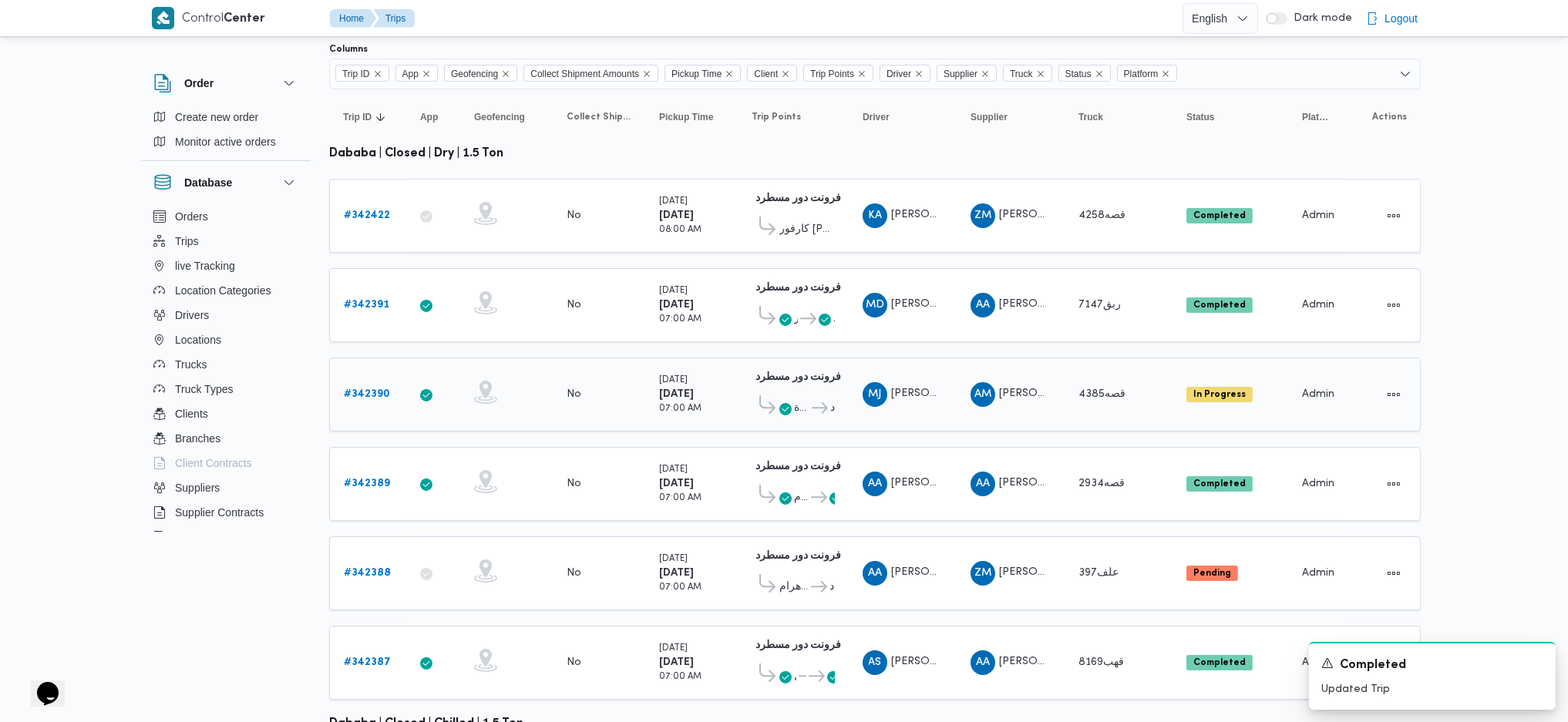
click at [379, 390] on b "# 342390" at bounding box center [367, 394] width 46 height 10
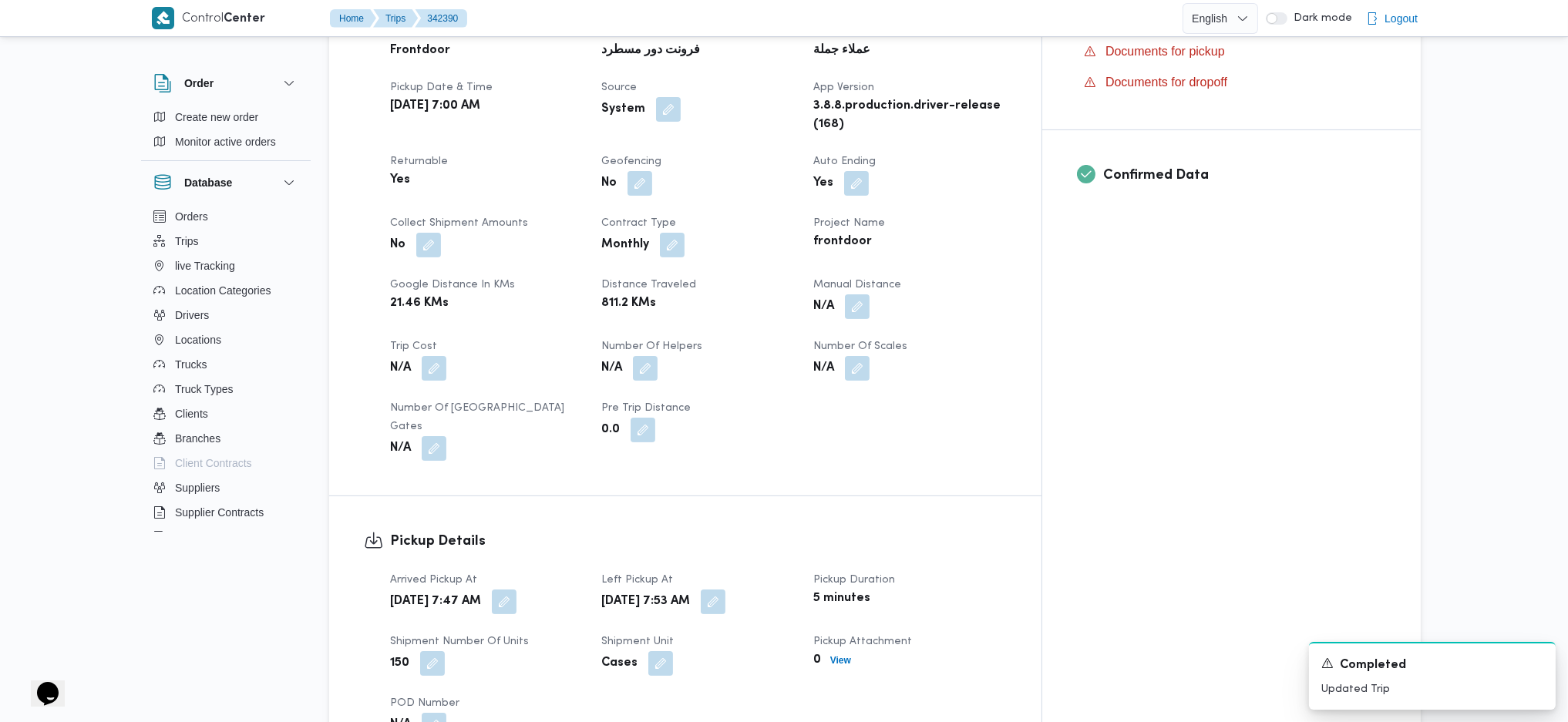
scroll to position [617, 0]
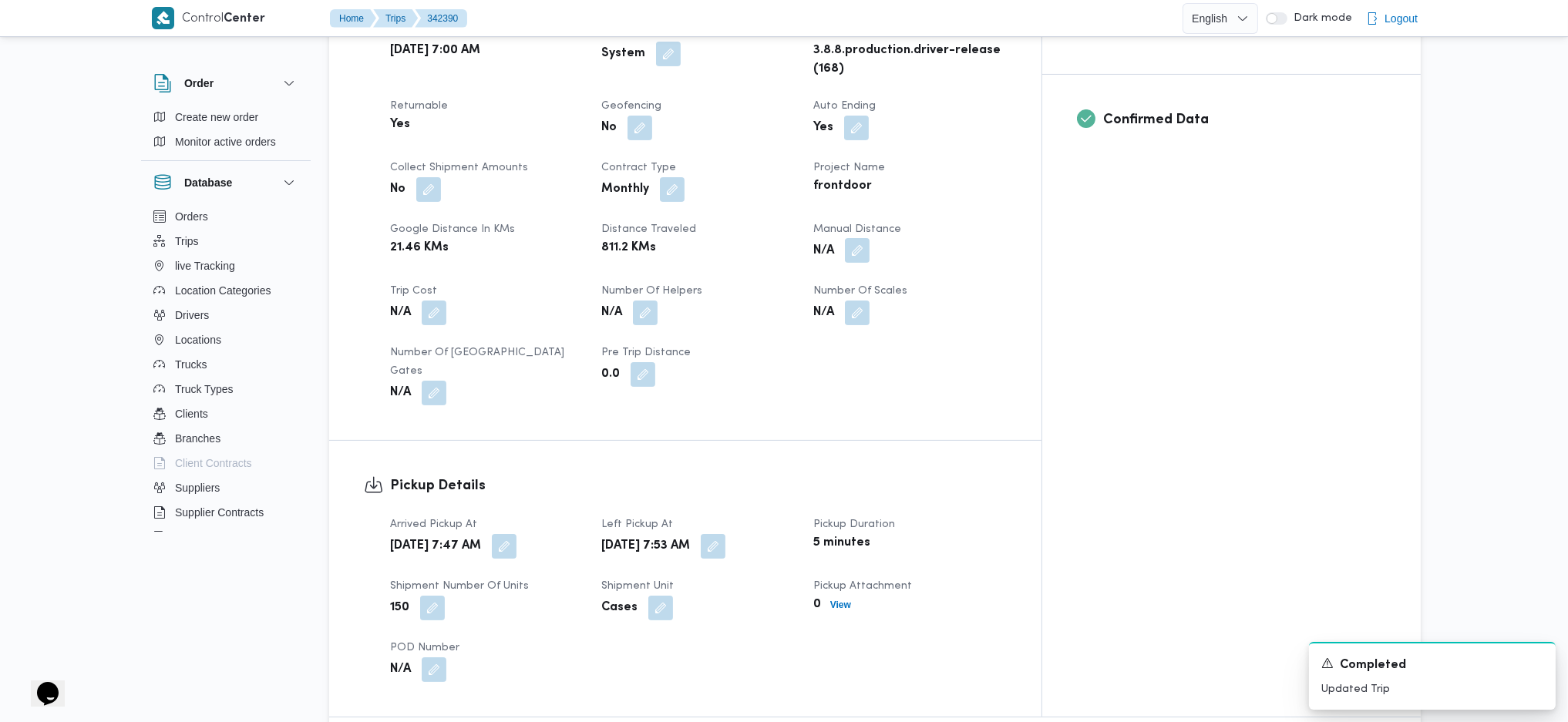
click at [870, 238] on button "button" at bounding box center [858, 250] width 25 height 25
click at [868, 294] on input "Manual Distance" at bounding box center [887, 288] width 153 height 31
type input "124"
click at [1017, 285] on span "Save" at bounding box center [1009, 280] width 87 height 31
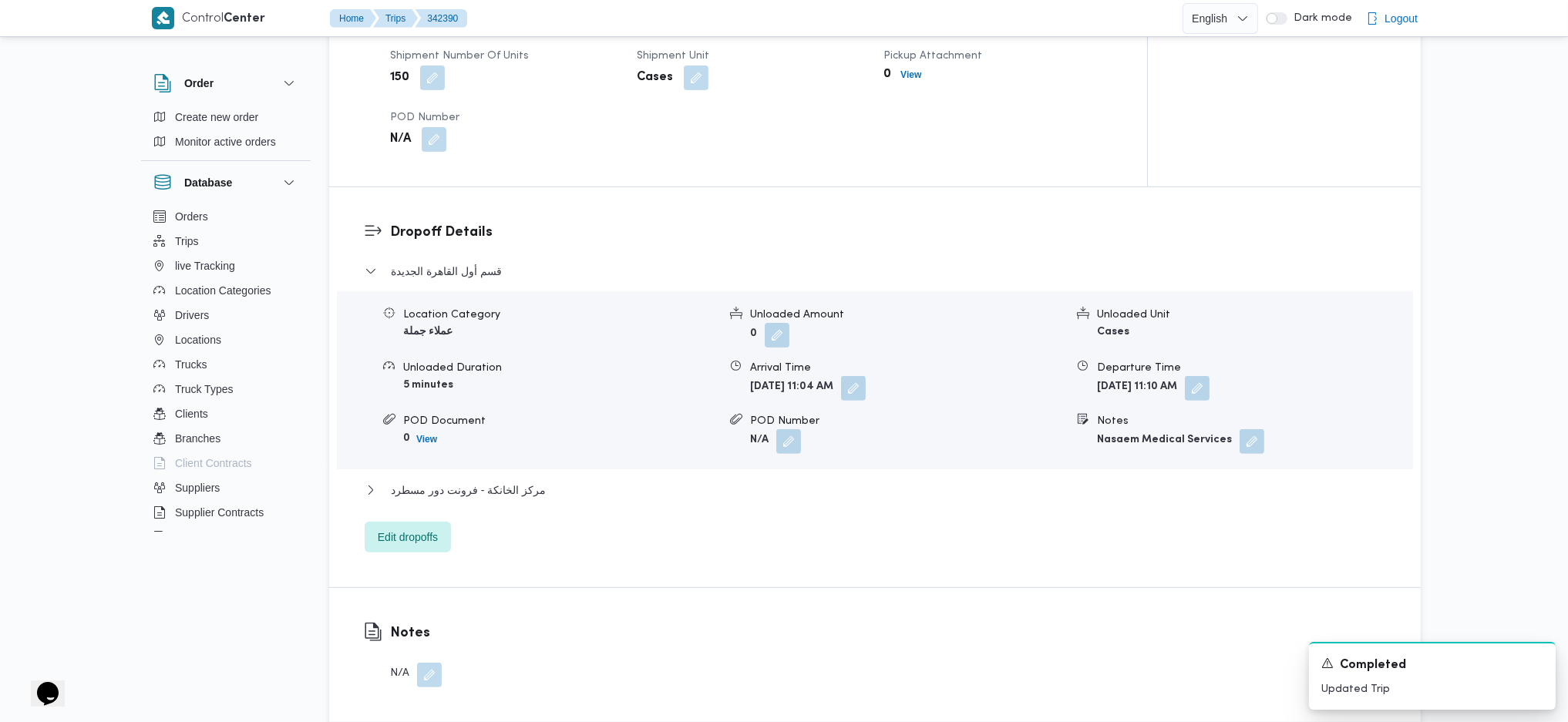
scroll to position [1136, 0]
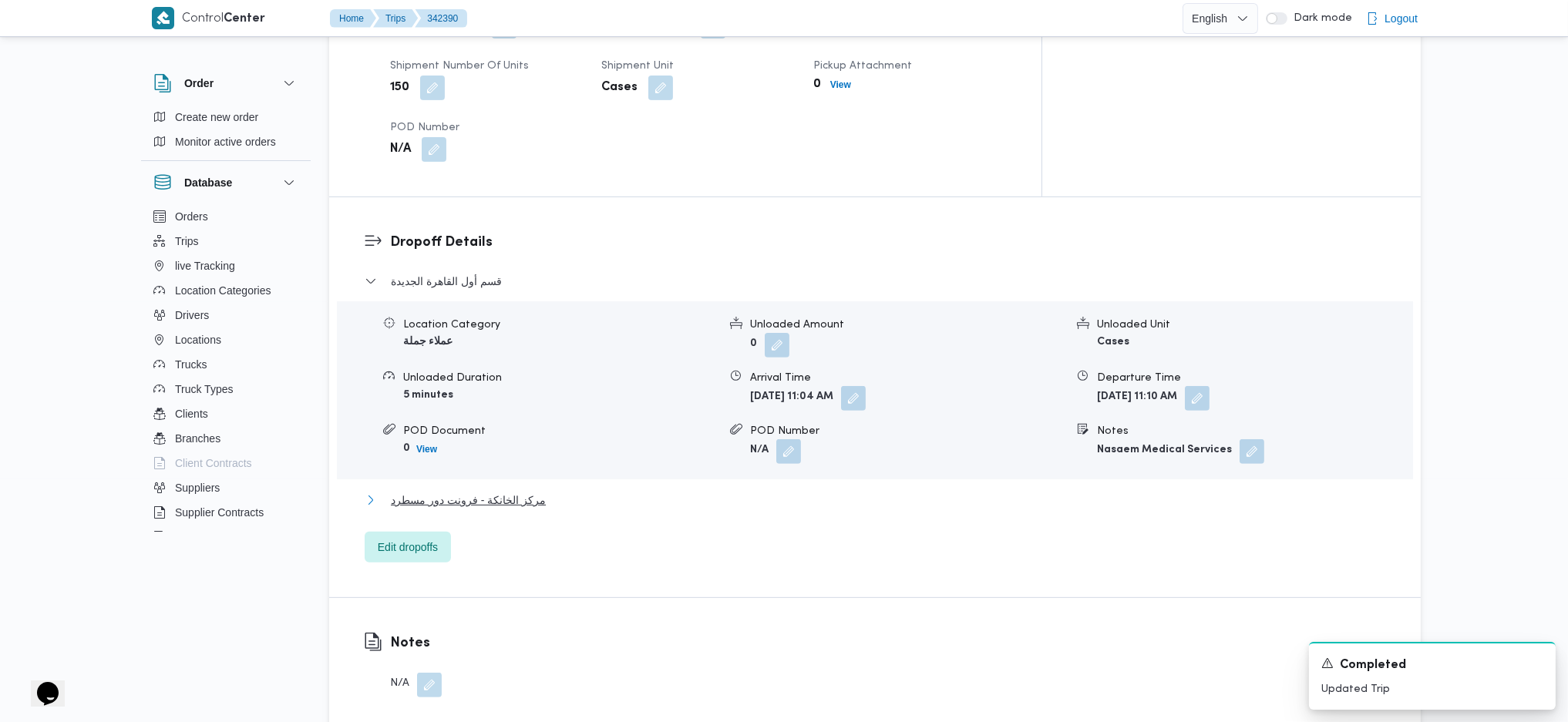
click at [504, 480] on span "مركز الخانكة - فرونت دور مسطرد" at bounding box center [468, 500] width 155 height 19
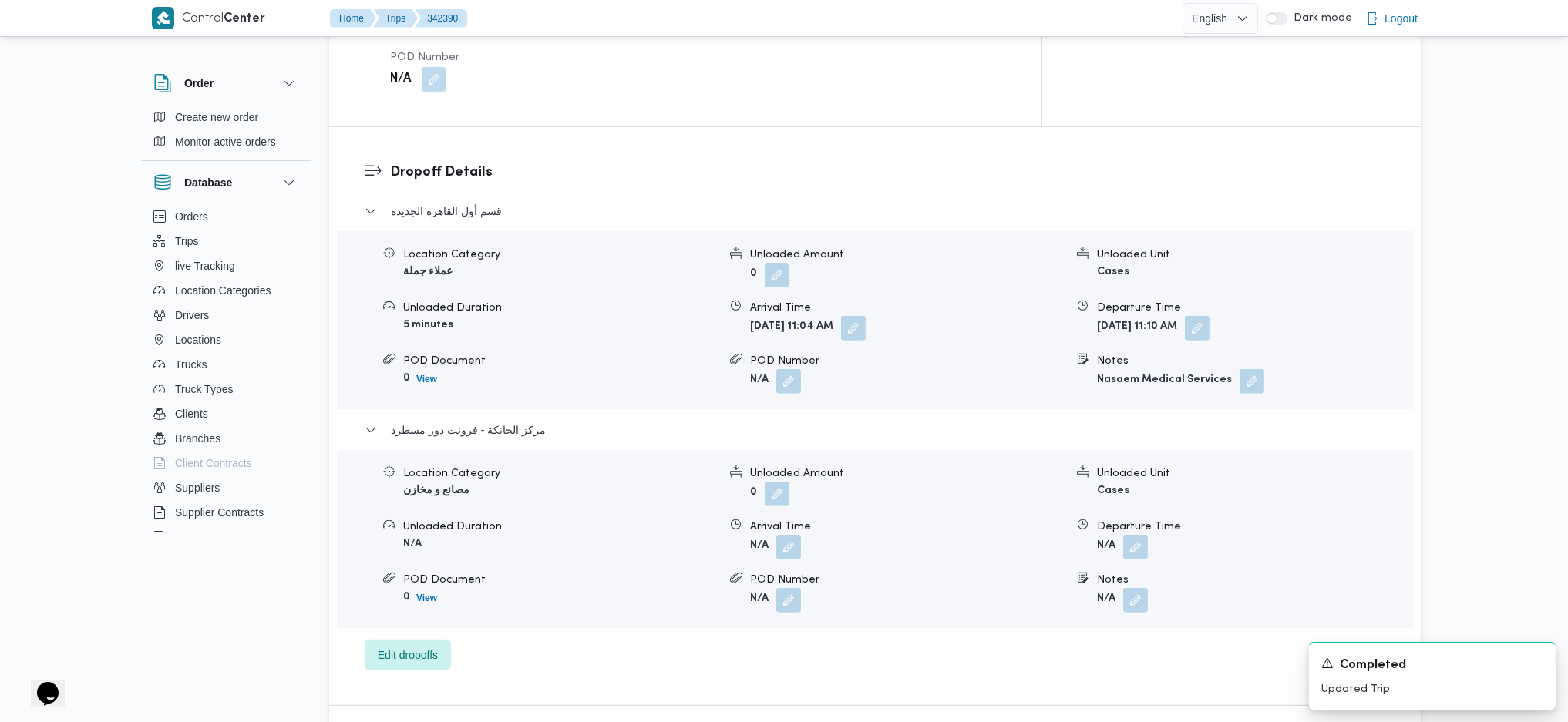
scroll to position [1239, 0]
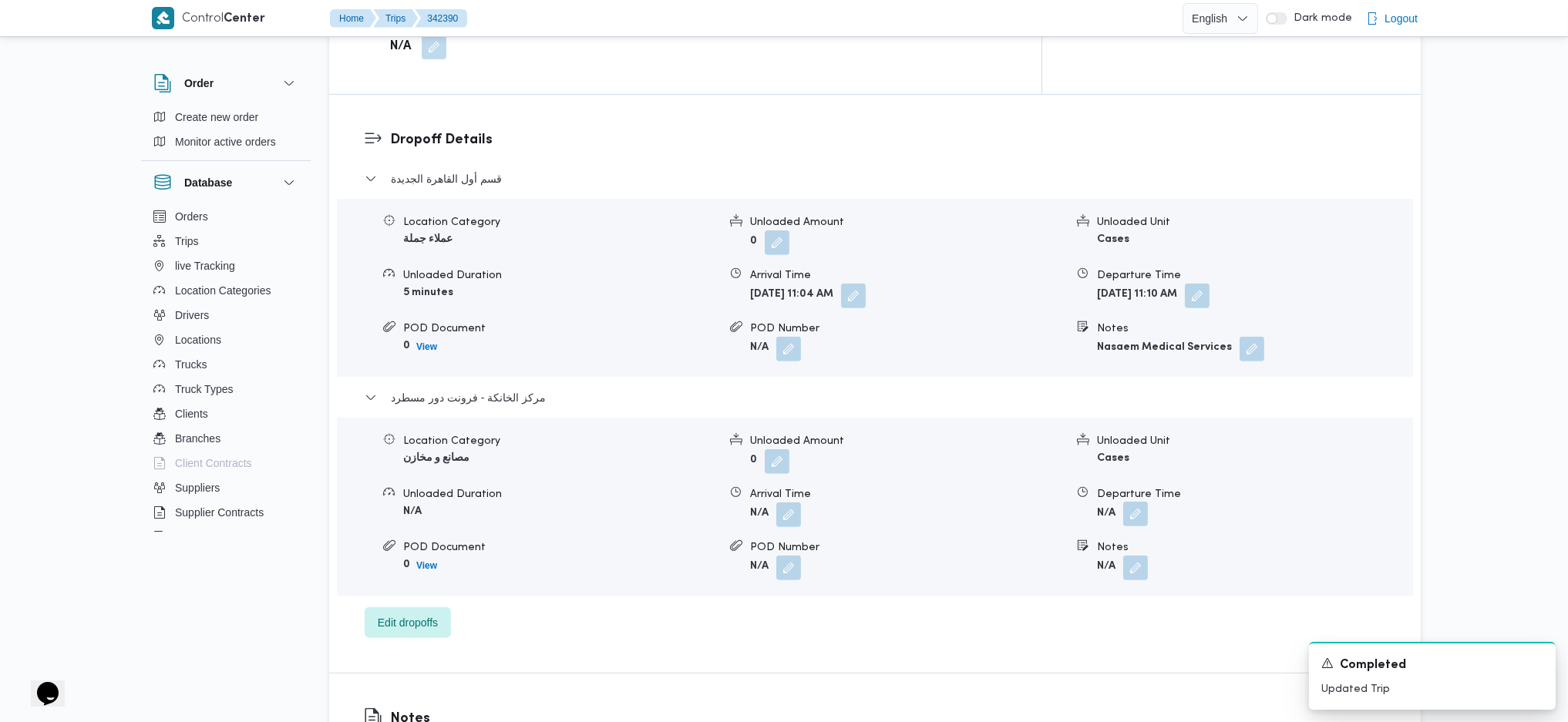
click at [1139, 480] on button "button" at bounding box center [1136, 514] width 25 height 25
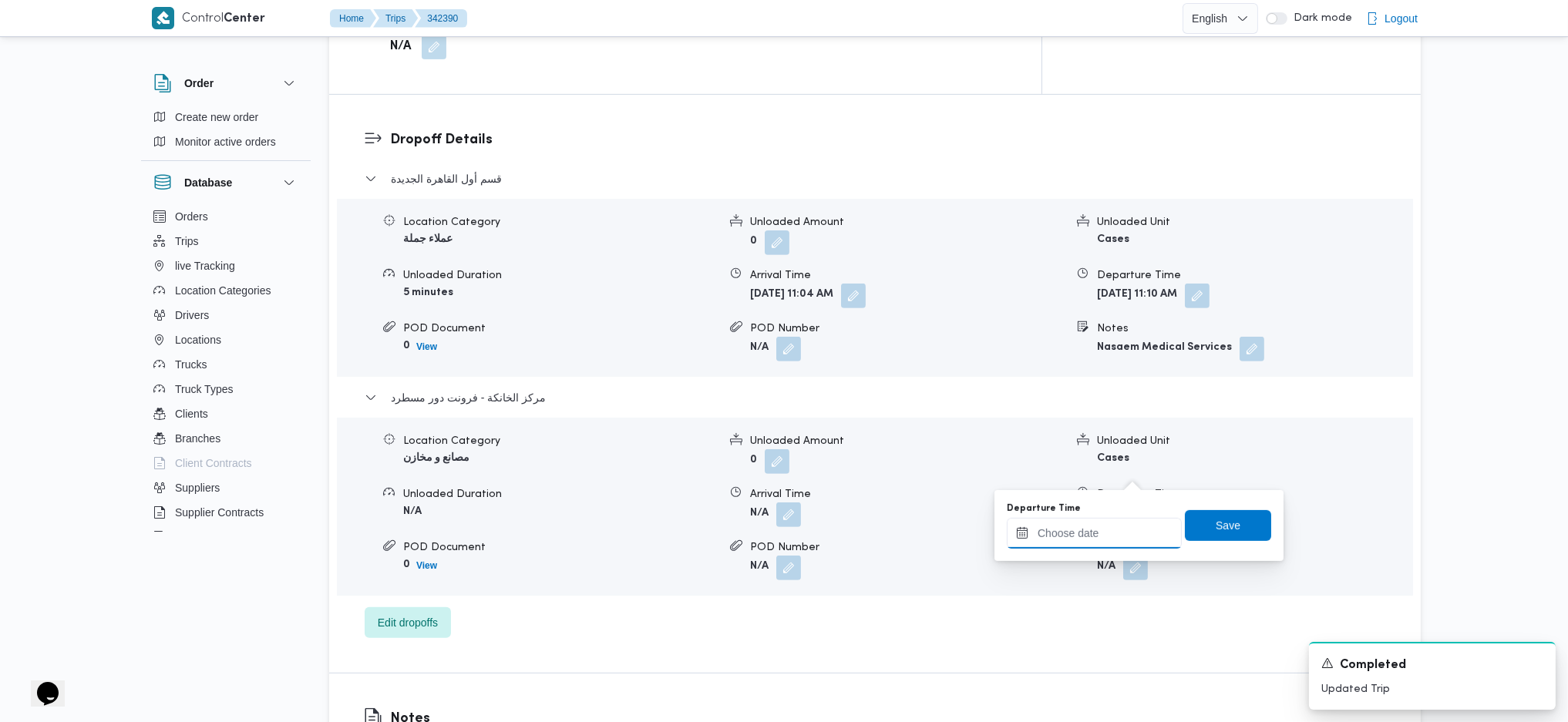
drag, startPoint x: 1095, startPoint y: 529, endPoint x: 1137, endPoint y: 554, distance: 48.9
click at [1095, 480] on input "Departure Time" at bounding box center [1094, 533] width 175 height 31
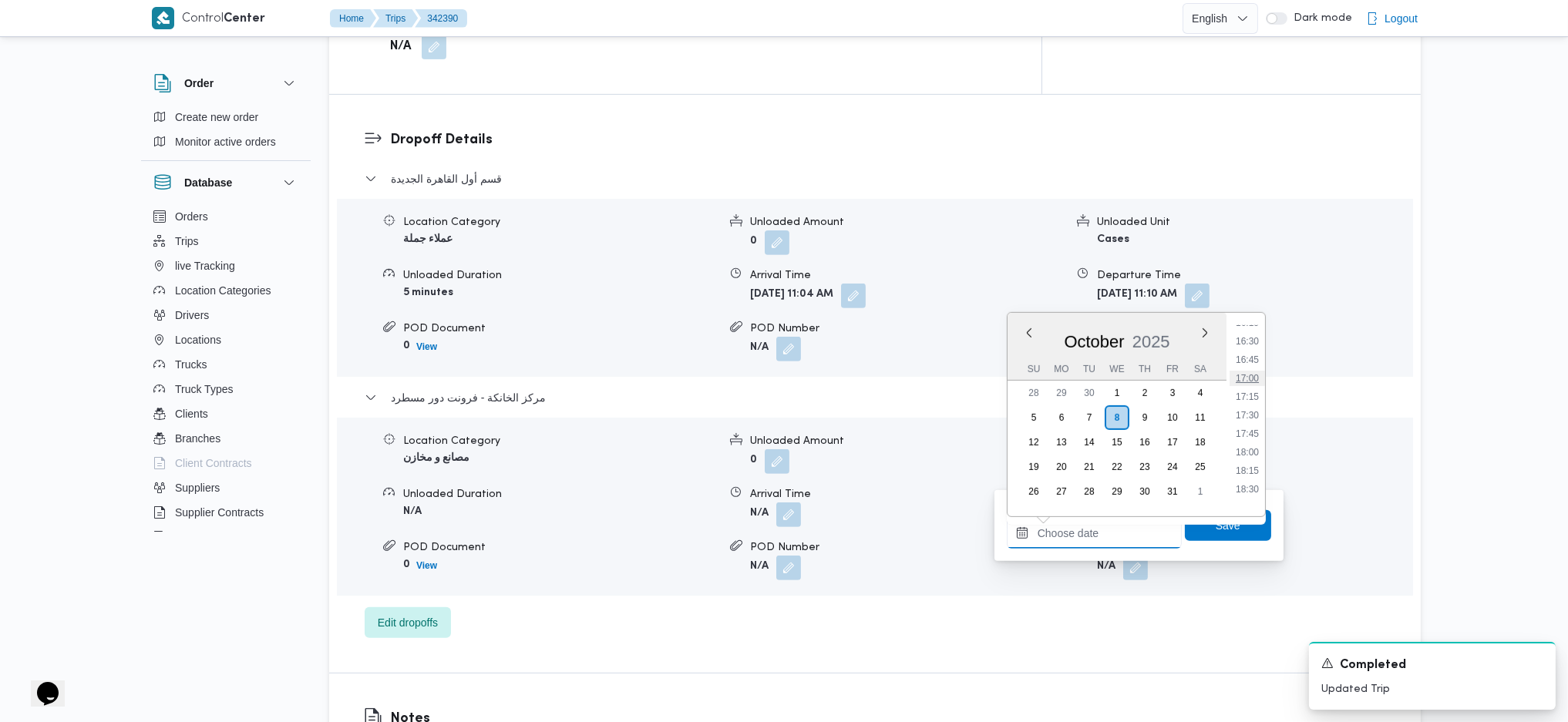
scroll to position [0, 0]
click at [1250, 383] on li "15:45" at bounding box center [1248, 388] width 36 height 15
type input "08/10/2025 15:45"
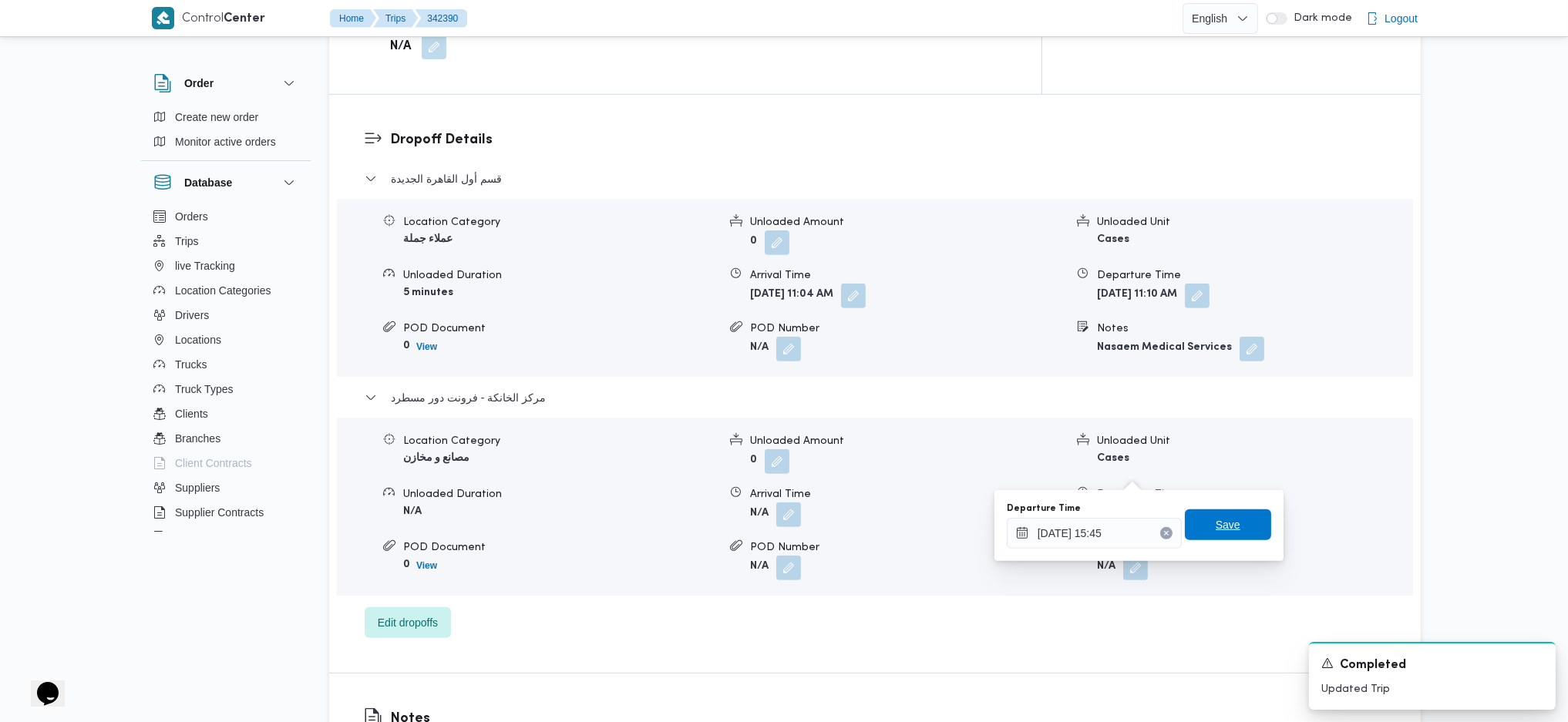
click at [1224, 480] on span "Save" at bounding box center [1228, 524] width 25 height 19
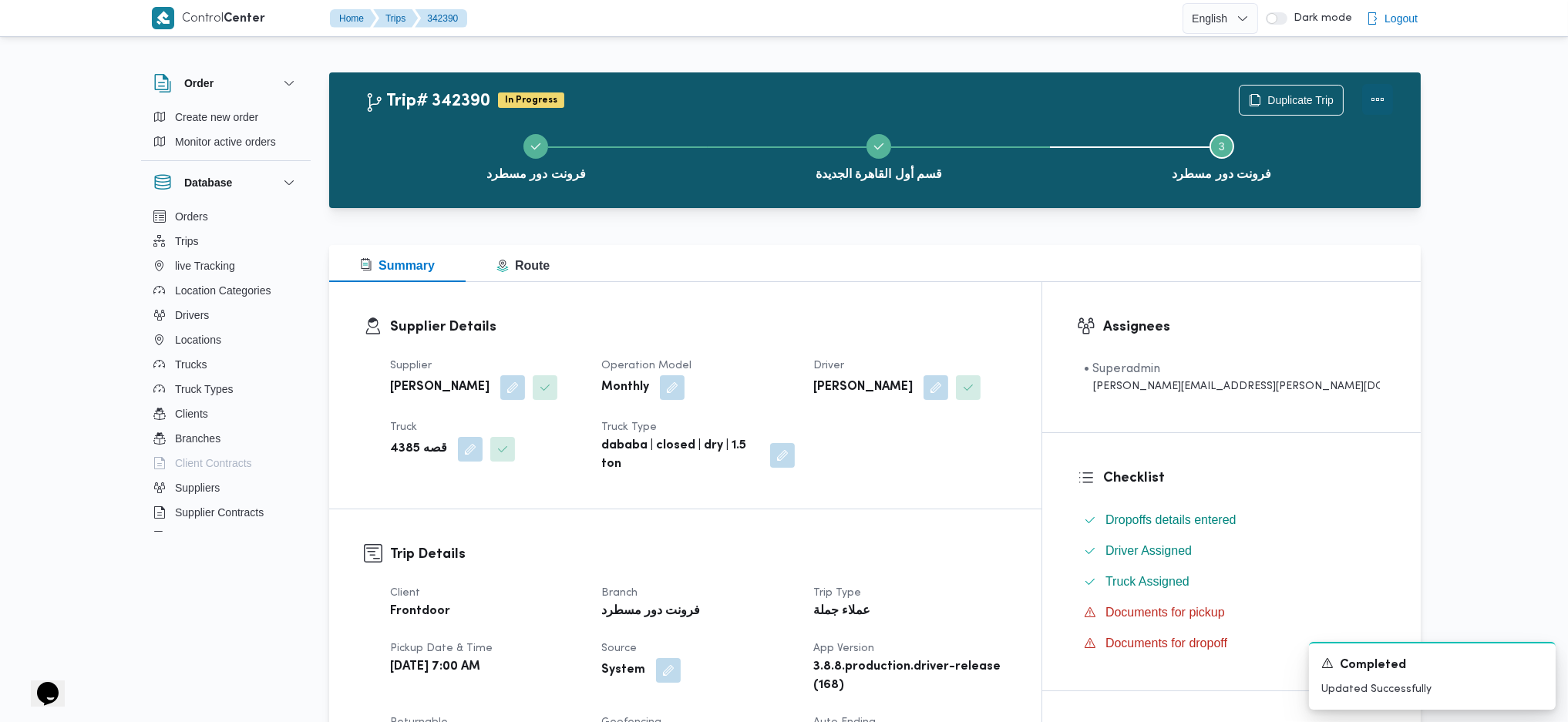
click at [1295, 94] on button "Actions" at bounding box center [1378, 99] width 31 height 31
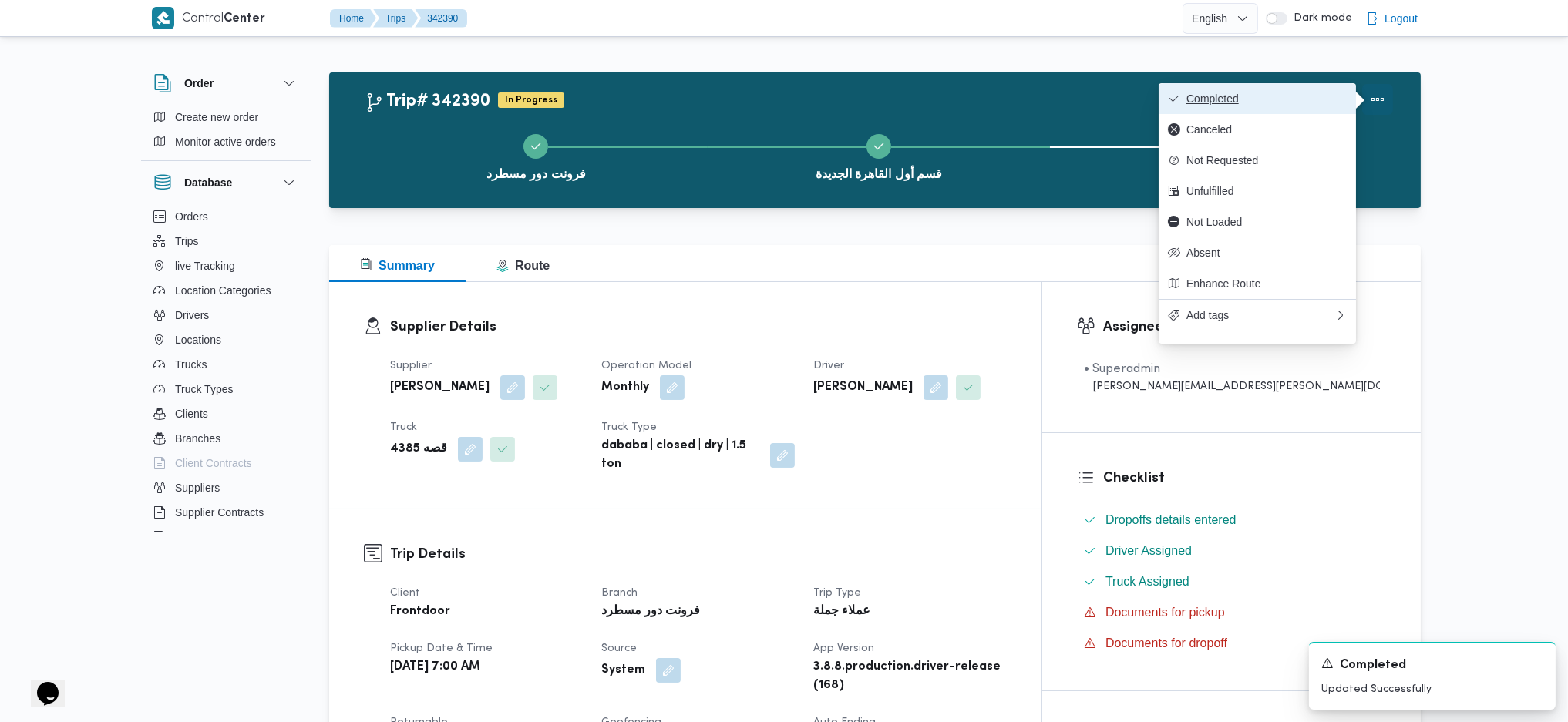
click at [1295, 94] on span "Completed" at bounding box center [1267, 99] width 161 height 12
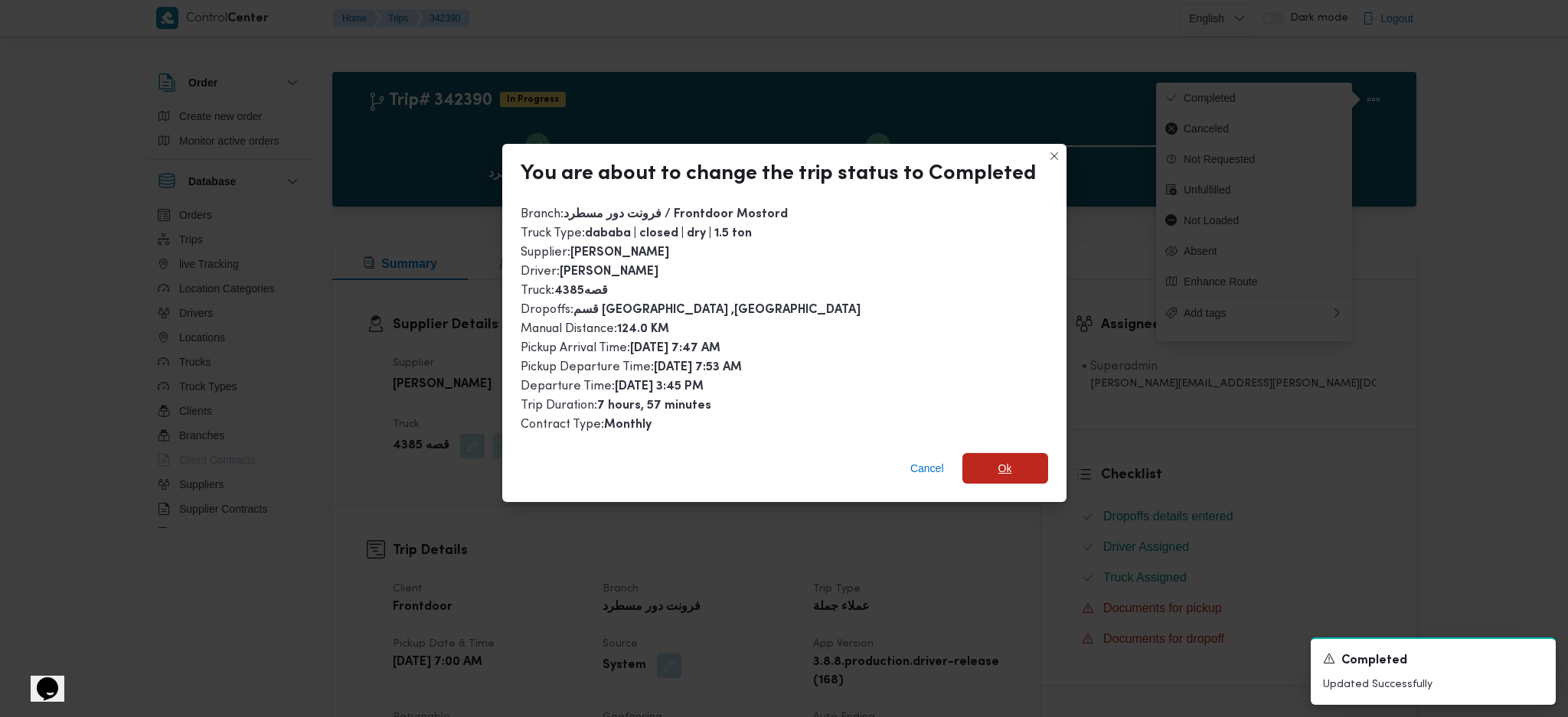
click at [1000, 464] on span "Ok" at bounding box center [1005, 468] width 14 height 19
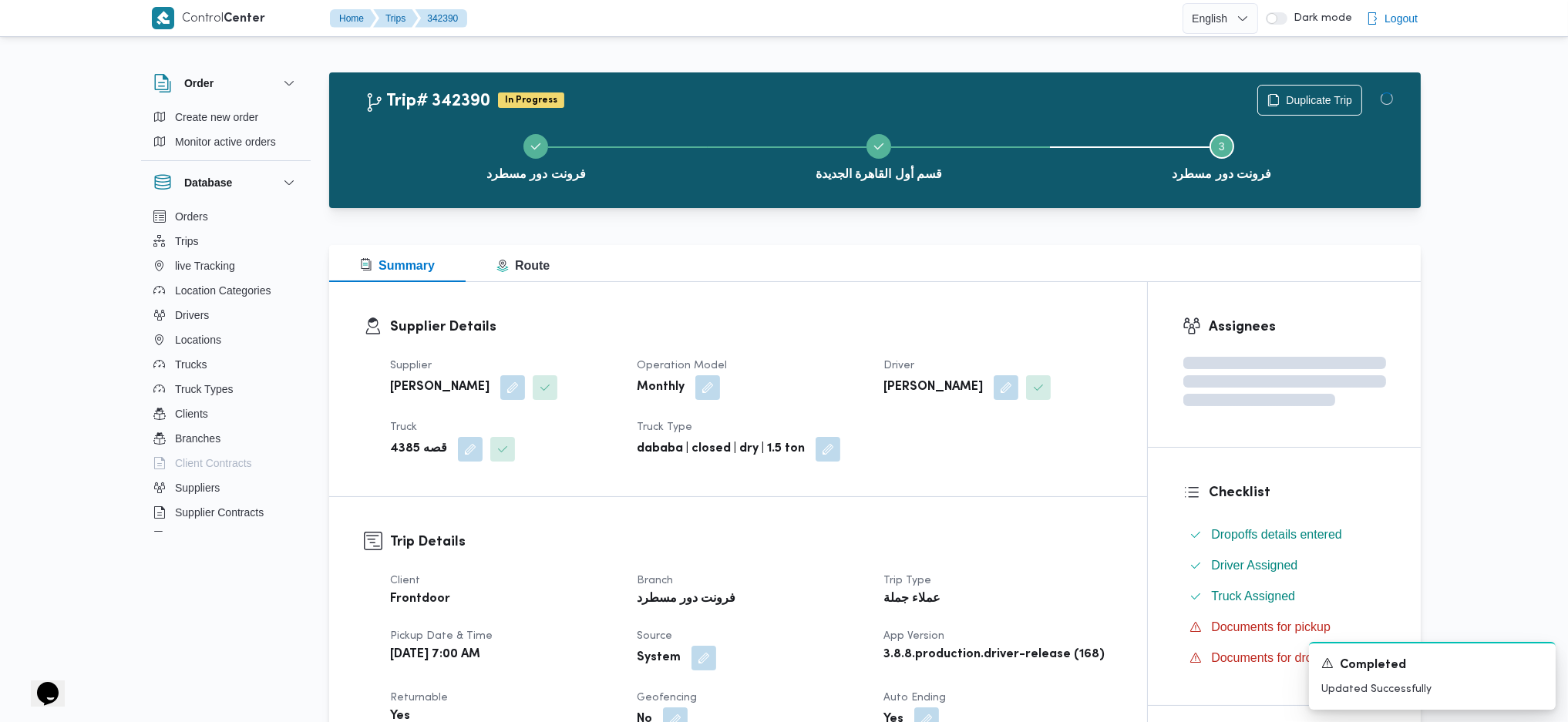
click at [934, 324] on h3 "Supplier Details" at bounding box center [751, 326] width 722 height 21
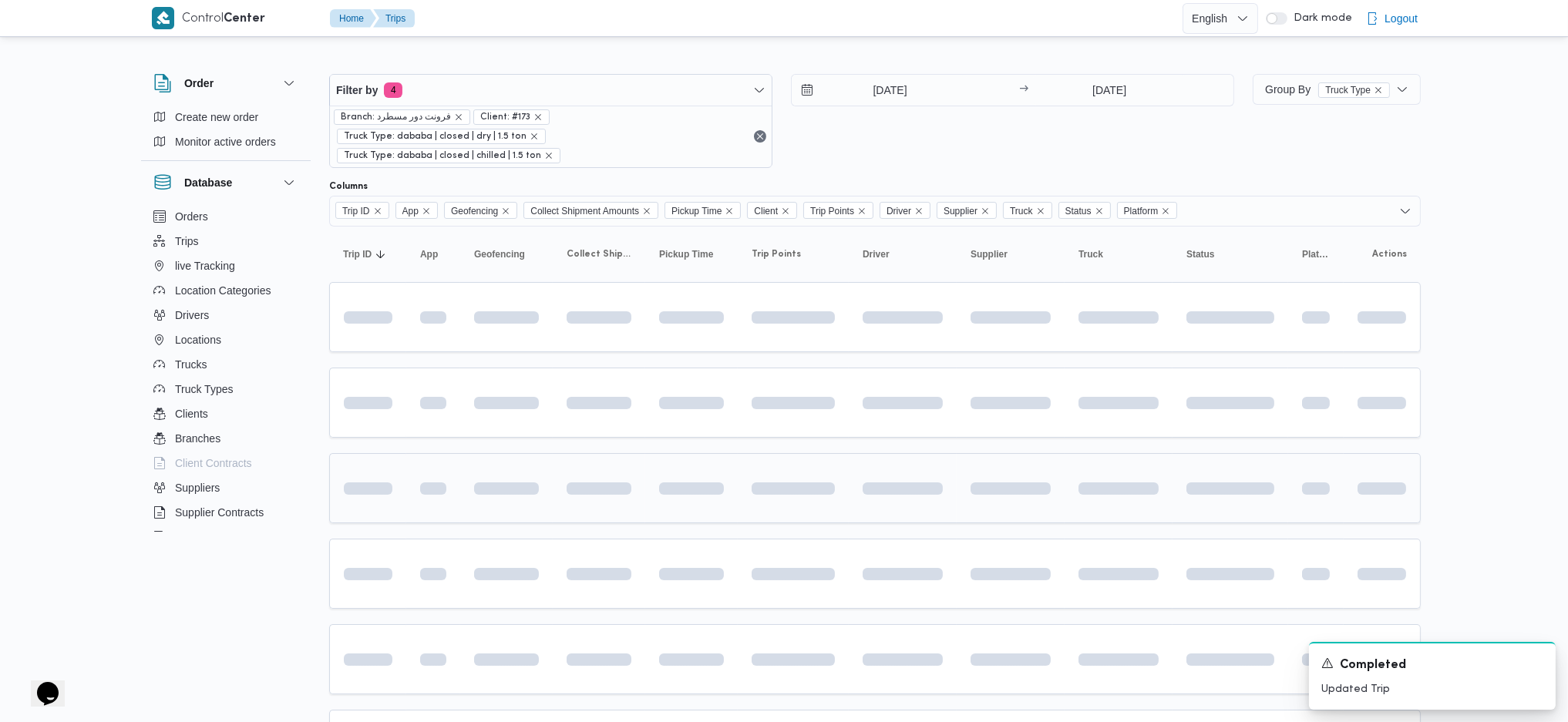
scroll to position [137, 0]
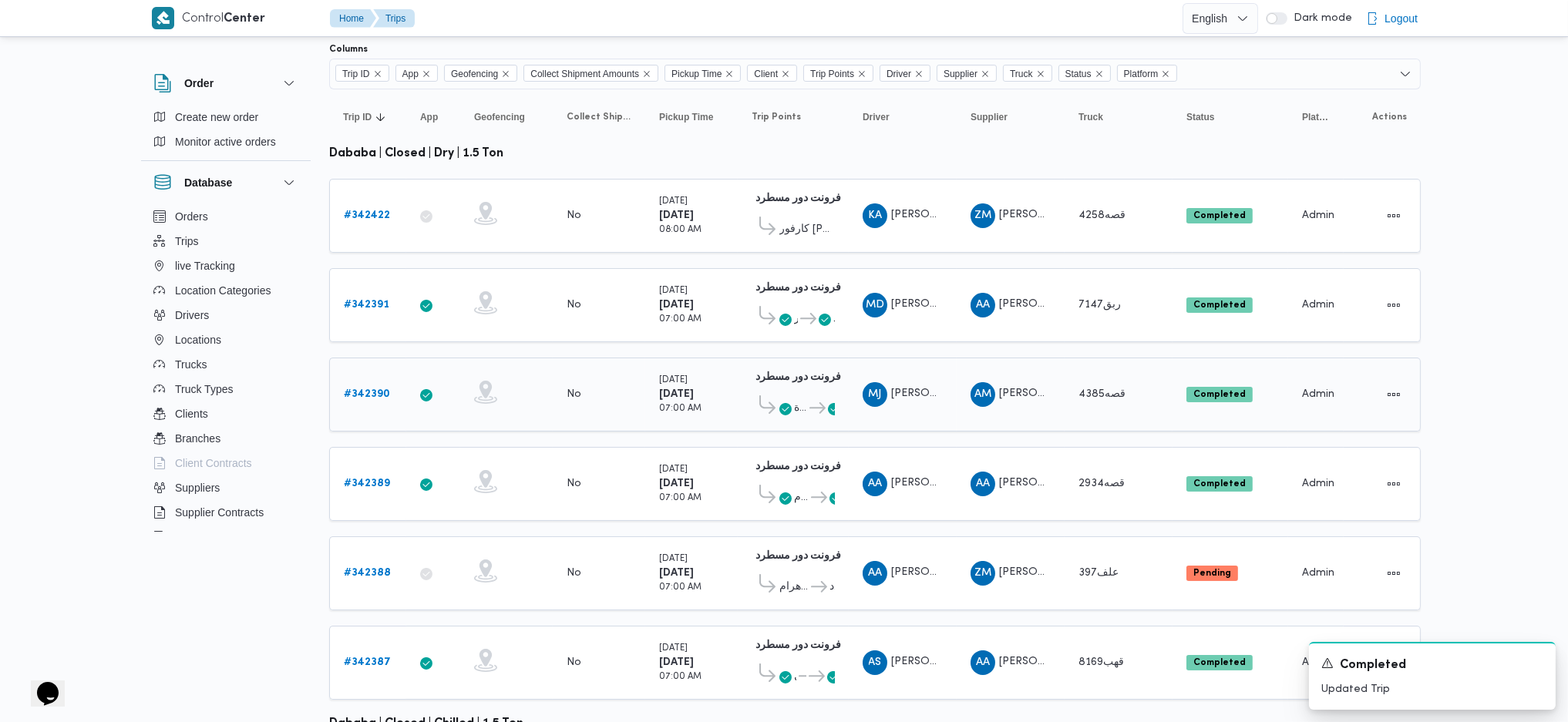
click at [792, 399] on span "قسم أول القاهرة الجديدة" at bounding box center [793, 408] width 28 height 19
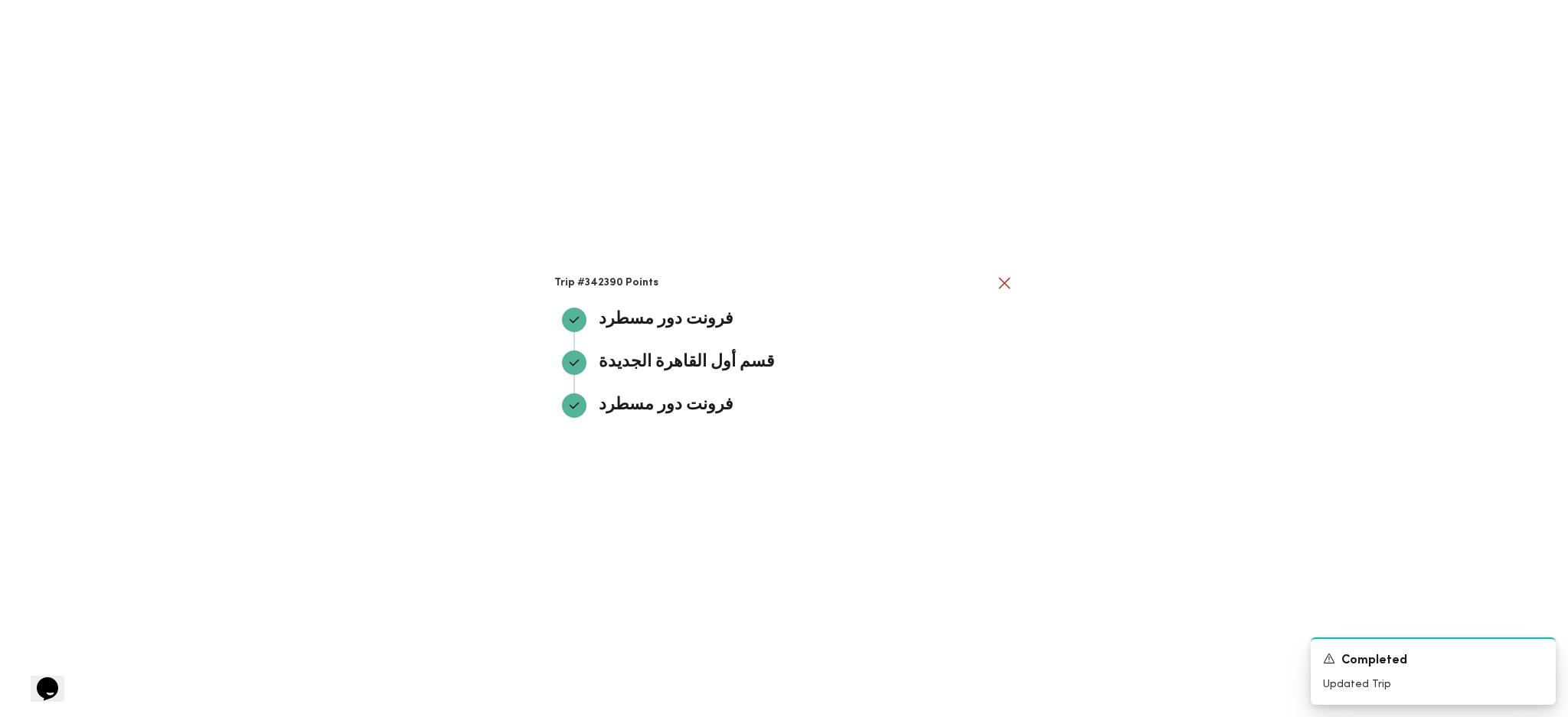
click at [1203, 445] on div "Trip #342390 Points فرونت دور مسطرد فرونت دور مسطرد قسم أول القاهرة الجديدة قسم…" at bounding box center [784, 358] width 1568 height 717
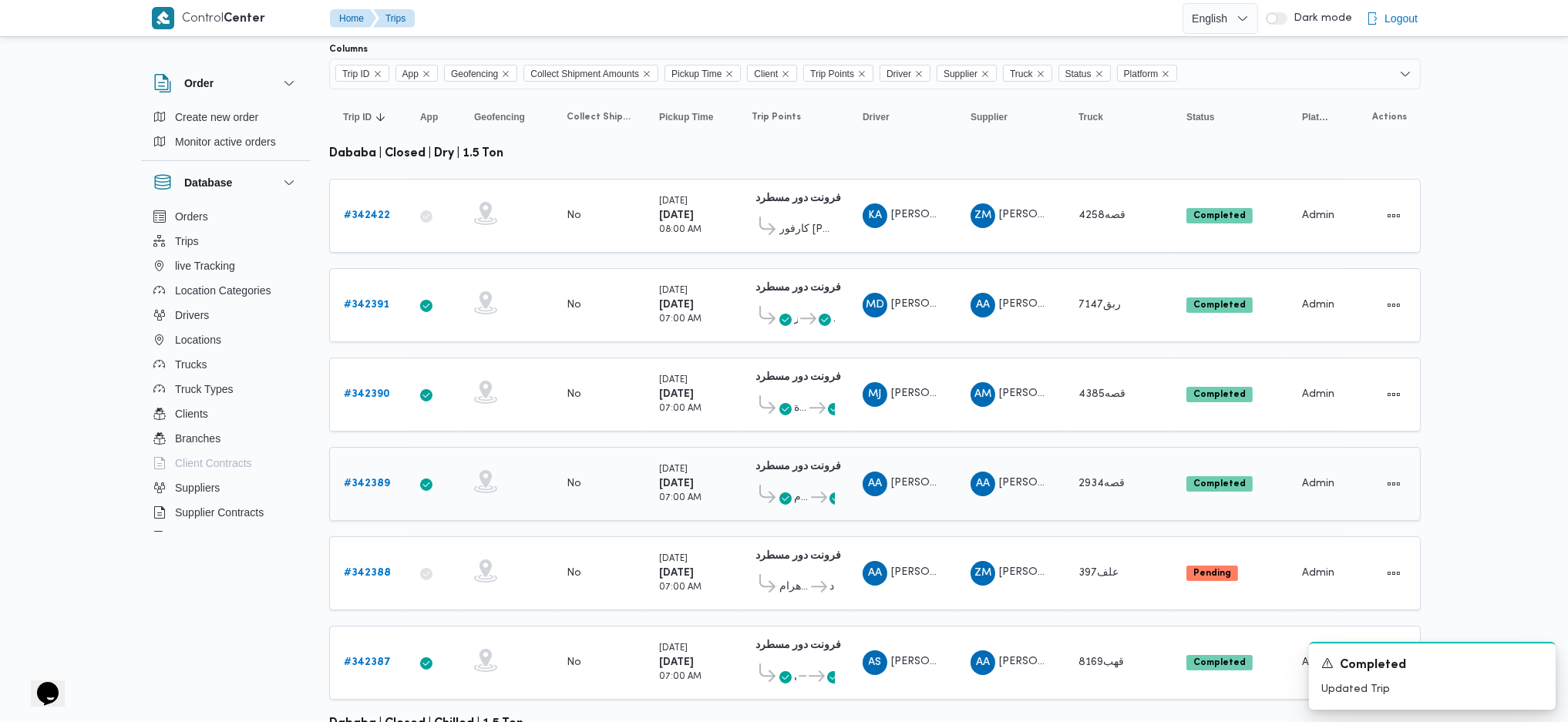
click at [362, 479] on b "# 342389" at bounding box center [367, 483] width 46 height 10
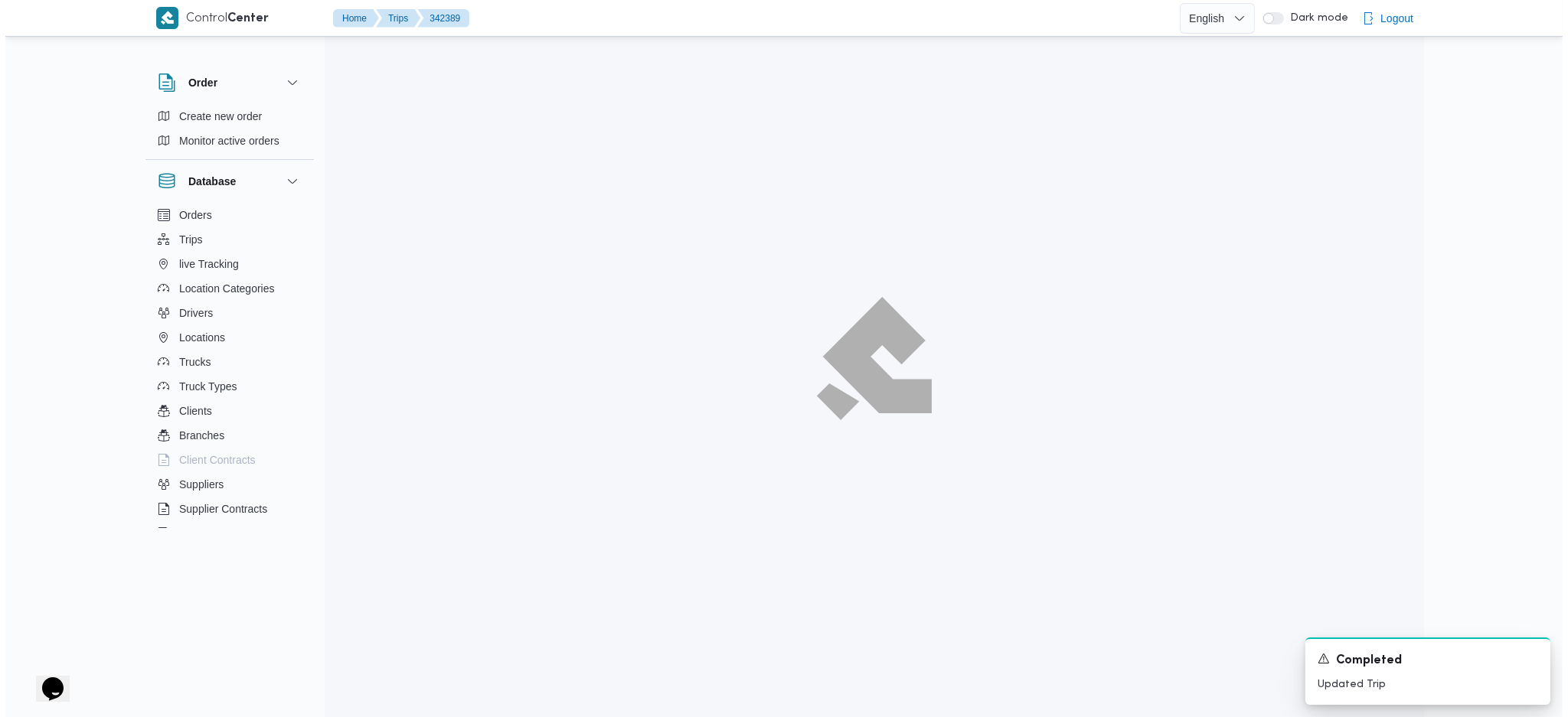
scroll to position [42, 0]
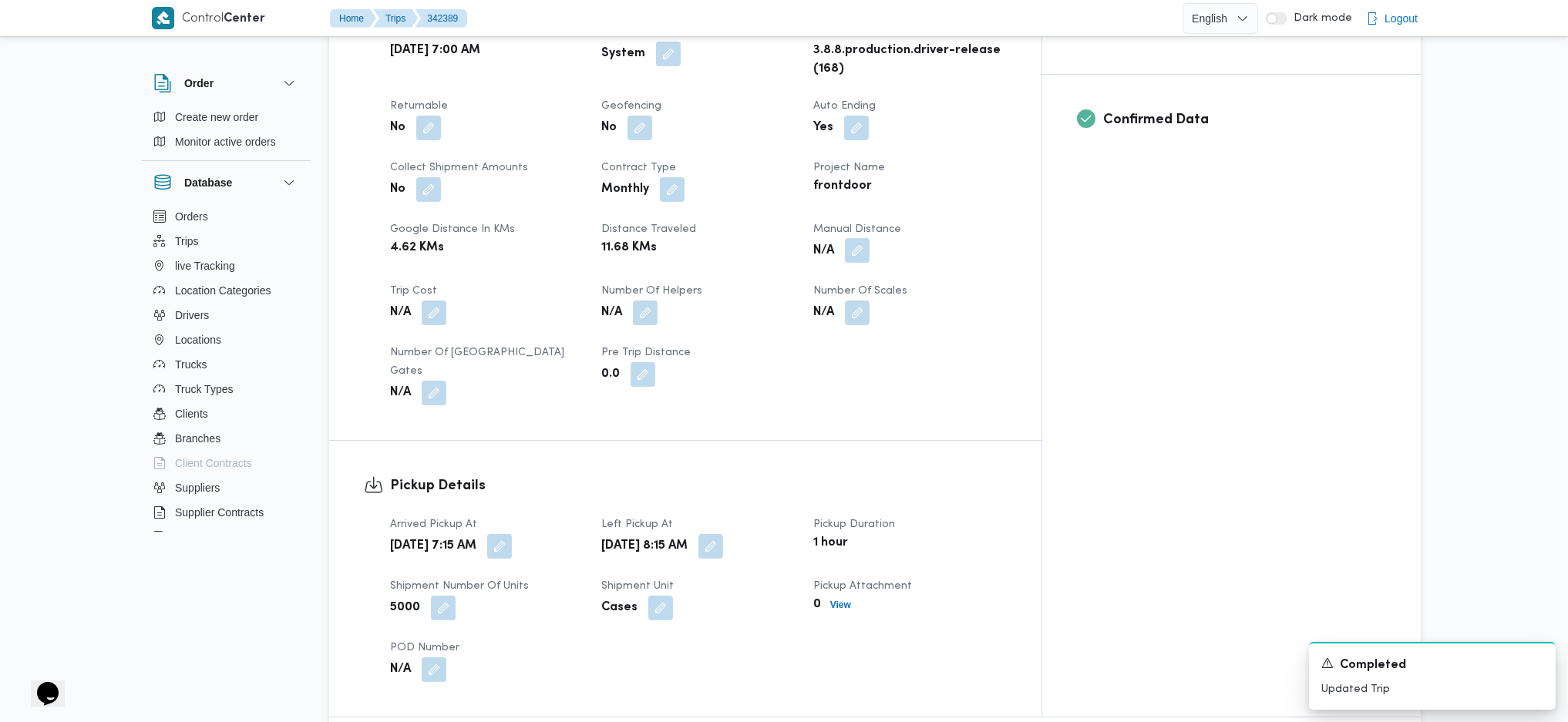
click at [870, 238] on button "button" at bounding box center [858, 250] width 25 height 25
click at [878, 317] on div "Client Frontdoor Branch فرونت دور مسطرد Trip Type عملاء مخازن Pickup date & tim…" at bounding box center [698, 186] width 635 height 456
drag, startPoint x: 932, startPoint y: 211, endPoint x: 920, endPoint y: 221, distance: 15.6
click at [932, 220] on dt "Manual Distance" at bounding box center [910, 229] width 193 height 19
click at [870, 238] on button "button" at bounding box center [858, 250] width 25 height 25
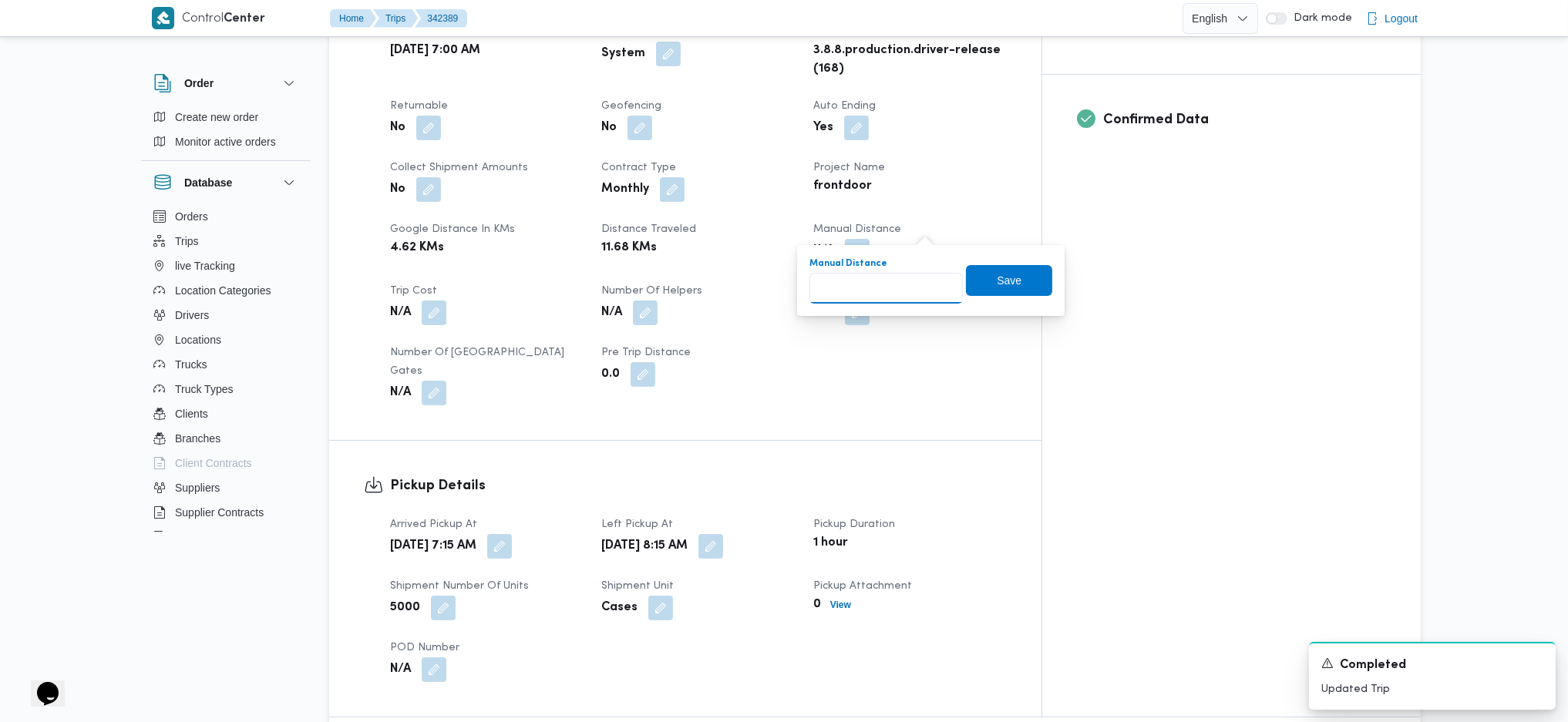
click at [888, 287] on input "Manual Distance" at bounding box center [887, 288] width 153 height 31
type input "121"
drag, startPoint x: 962, startPoint y: 281, endPoint x: 986, endPoint y: 284, distance: 24.2
click at [969, 281] on span "Save" at bounding box center [1009, 280] width 87 height 31
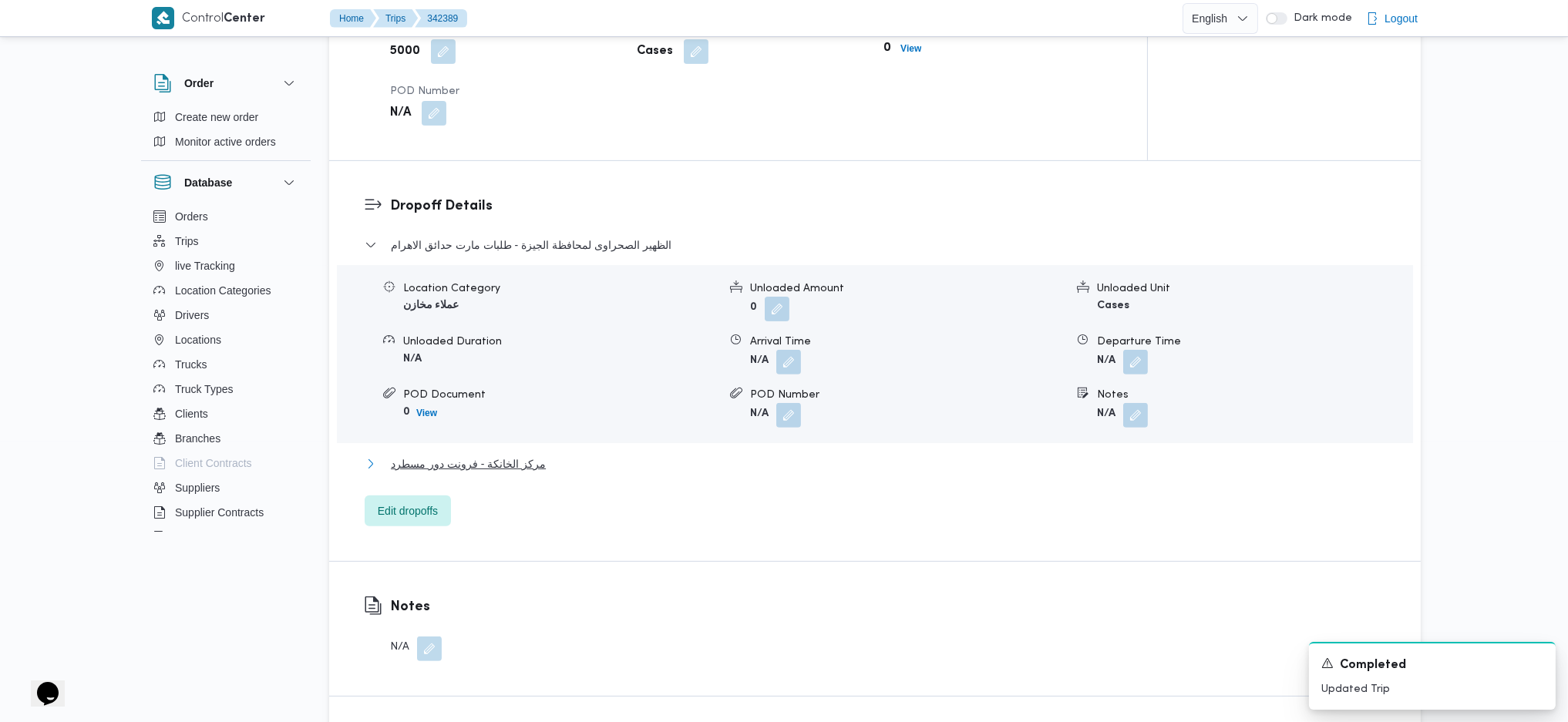
click at [495, 464] on span "مركز الخانكة - فرونت دور مسطرد" at bounding box center [468, 464] width 155 height 19
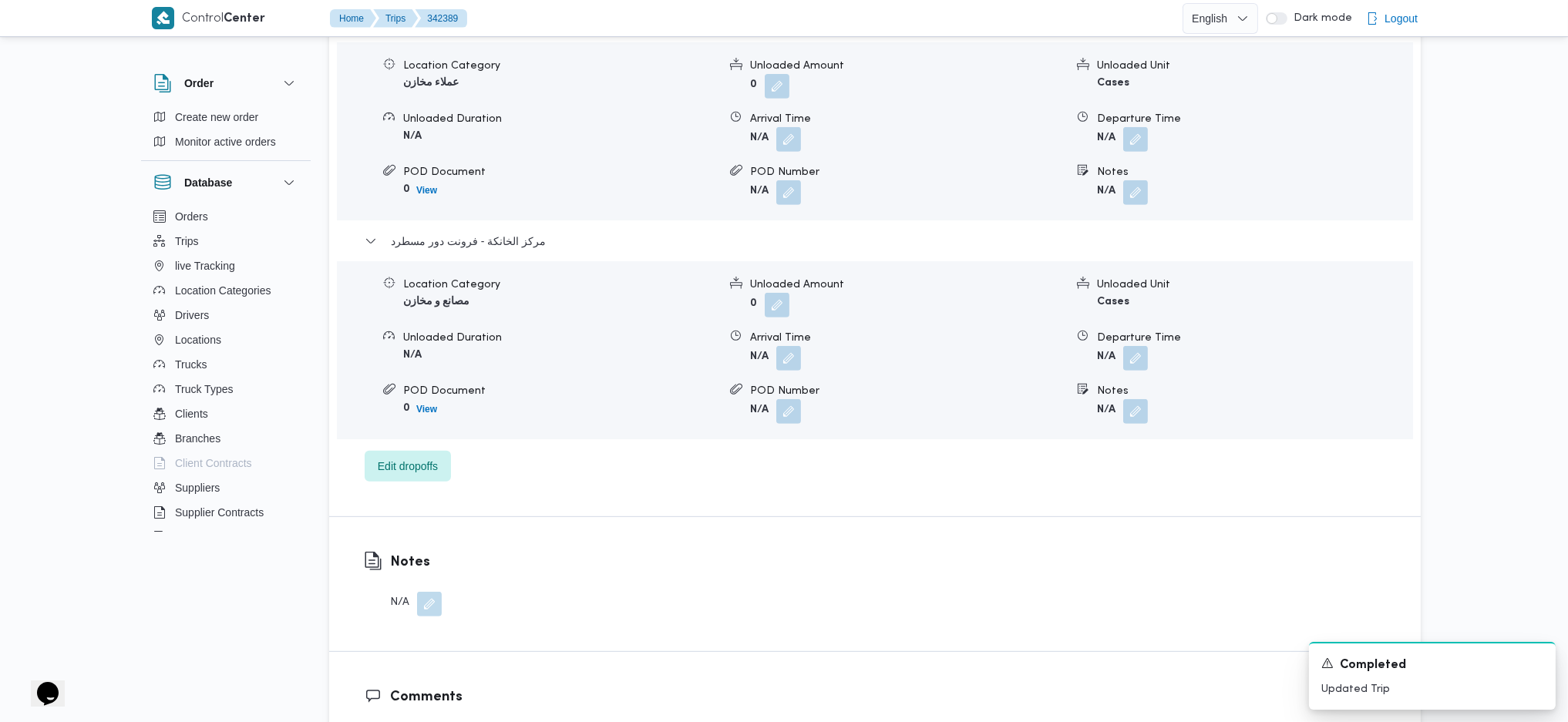
scroll to position [1541, 0]
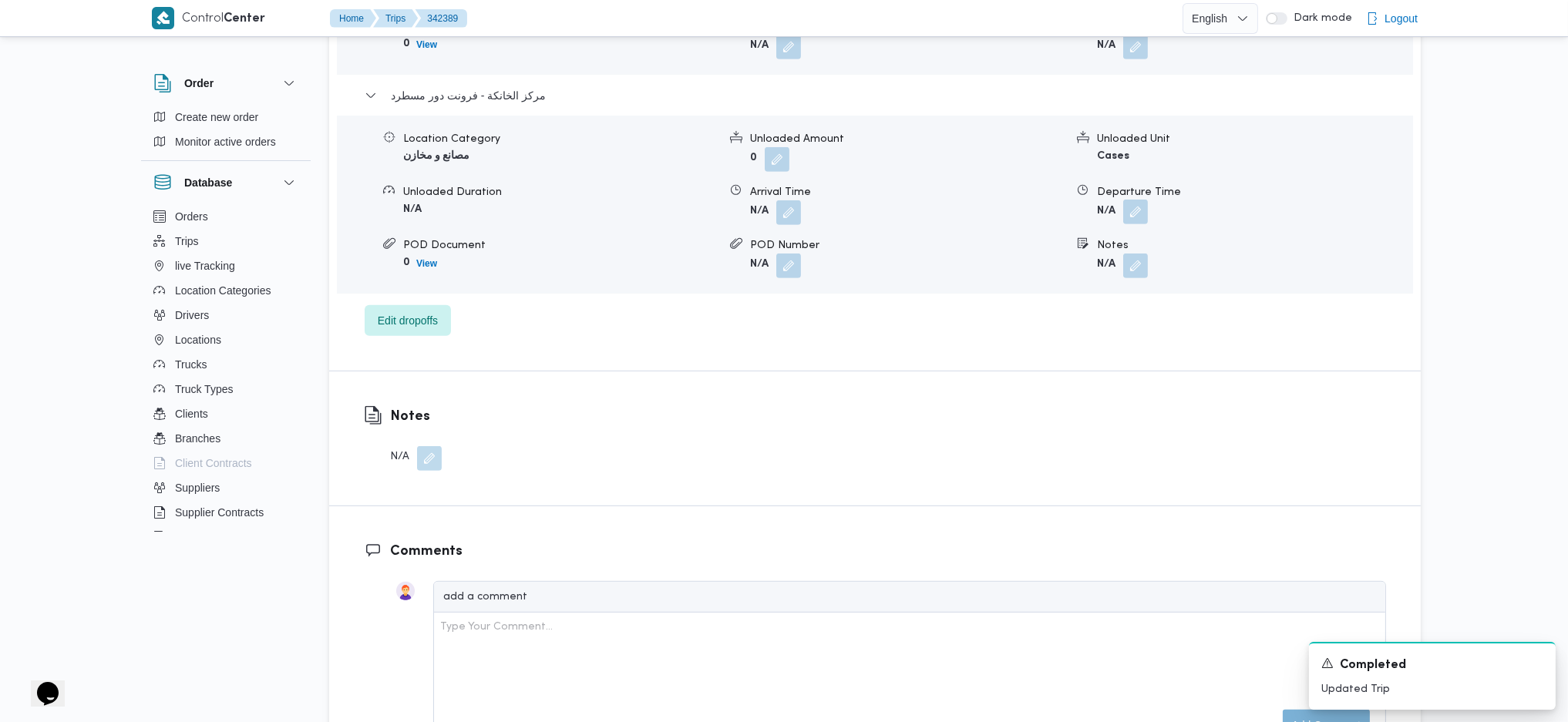
click at [1144, 200] on button "button" at bounding box center [1136, 212] width 25 height 25
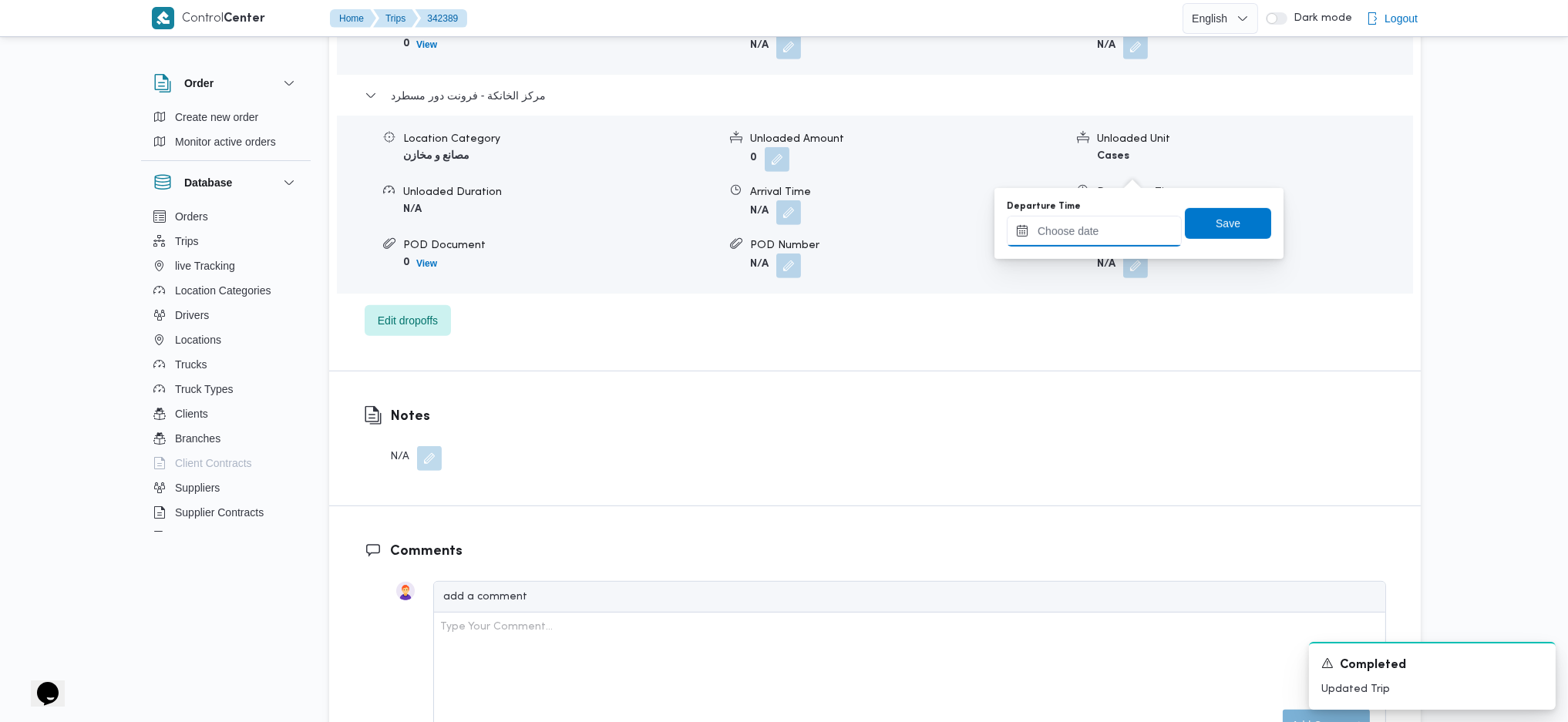
click at [1102, 227] on input "Departure Time" at bounding box center [1094, 231] width 175 height 31
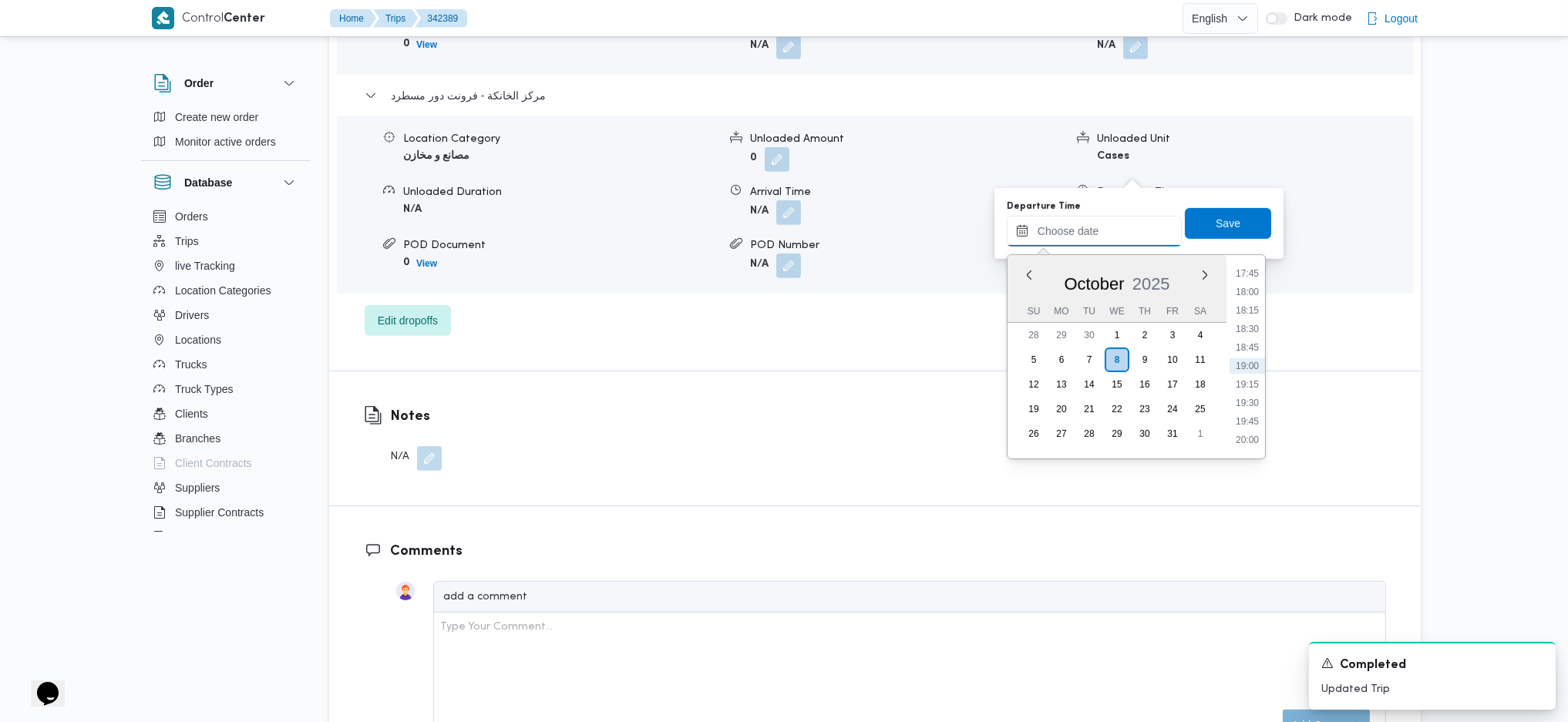
scroll to position [1143, 0]
click at [1243, 282] on li "15:30" at bounding box center [1248, 278] width 36 height 15
type input "08/10/2025 15:30"
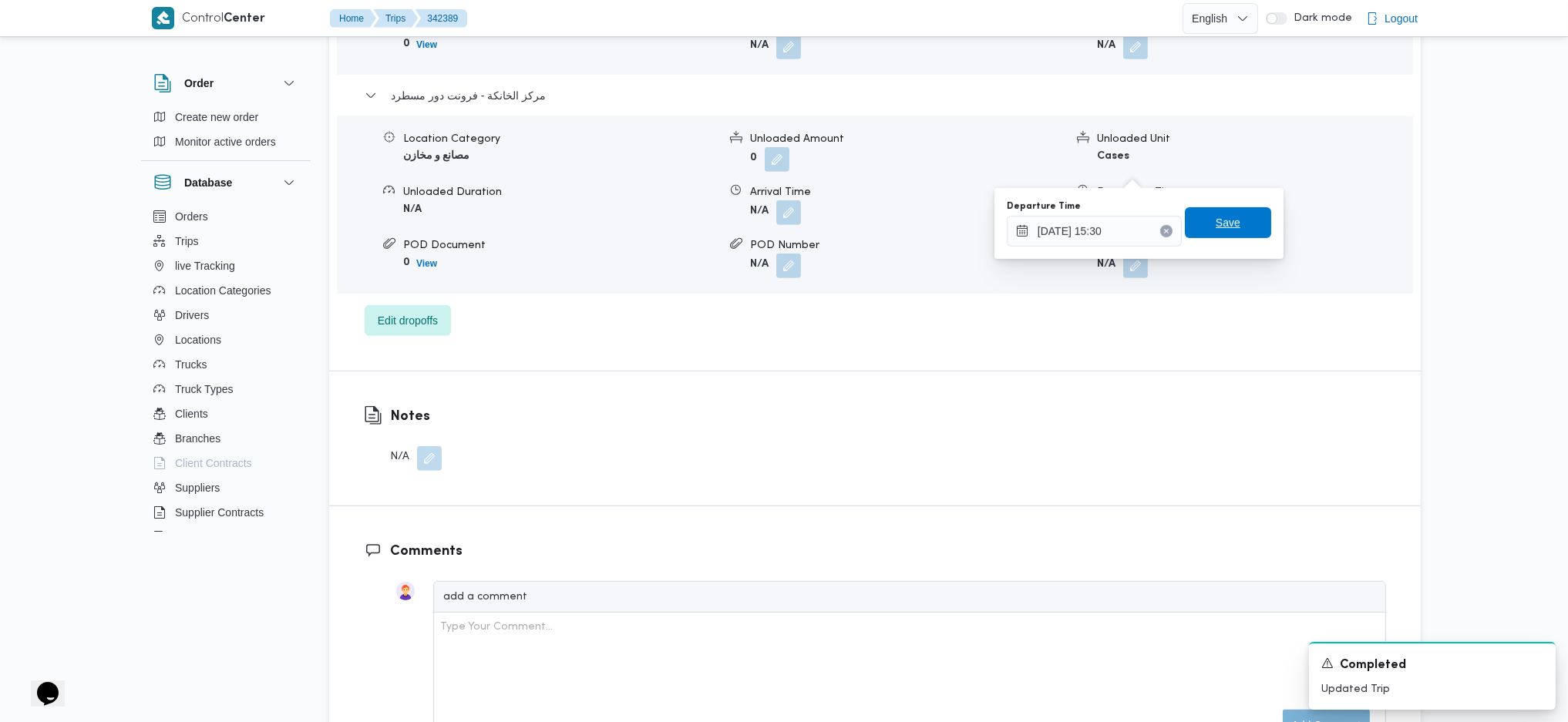
click at [1216, 214] on span "Save" at bounding box center [1228, 222] width 25 height 19
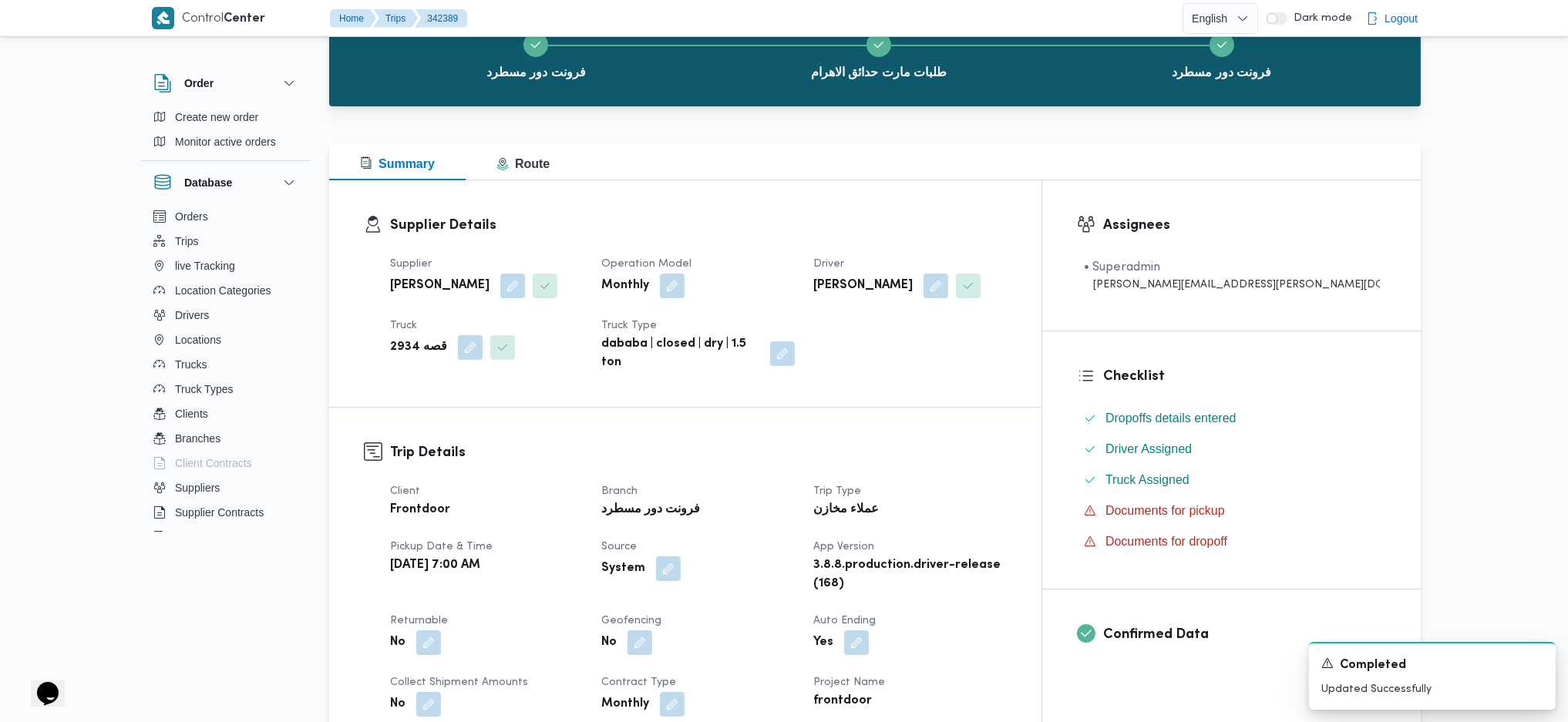
scroll to position [0, 0]
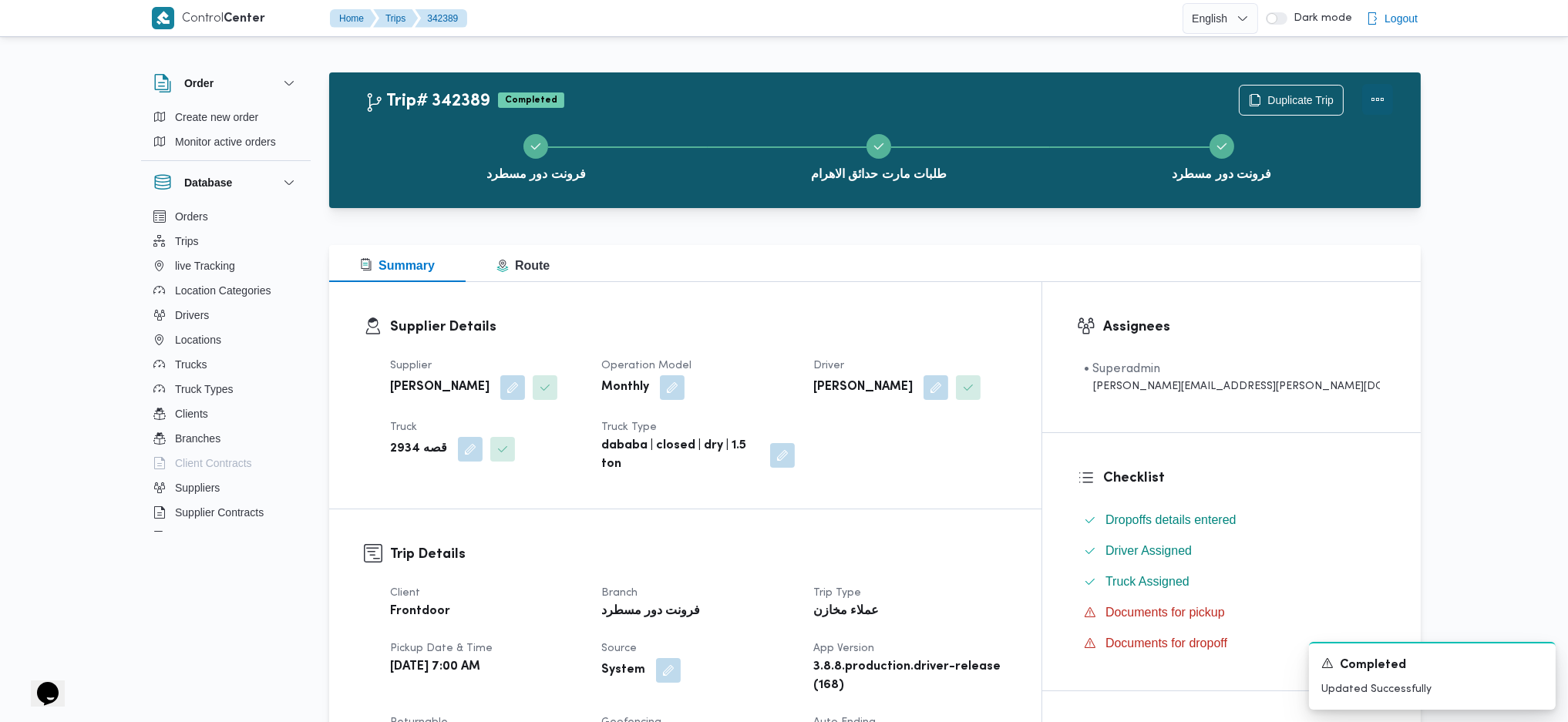
drag, startPoint x: 1372, startPoint y: 91, endPoint x: 1363, endPoint y: 92, distance: 9.1
click at [1295, 91] on button "Actions" at bounding box center [1378, 99] width 31 height 31
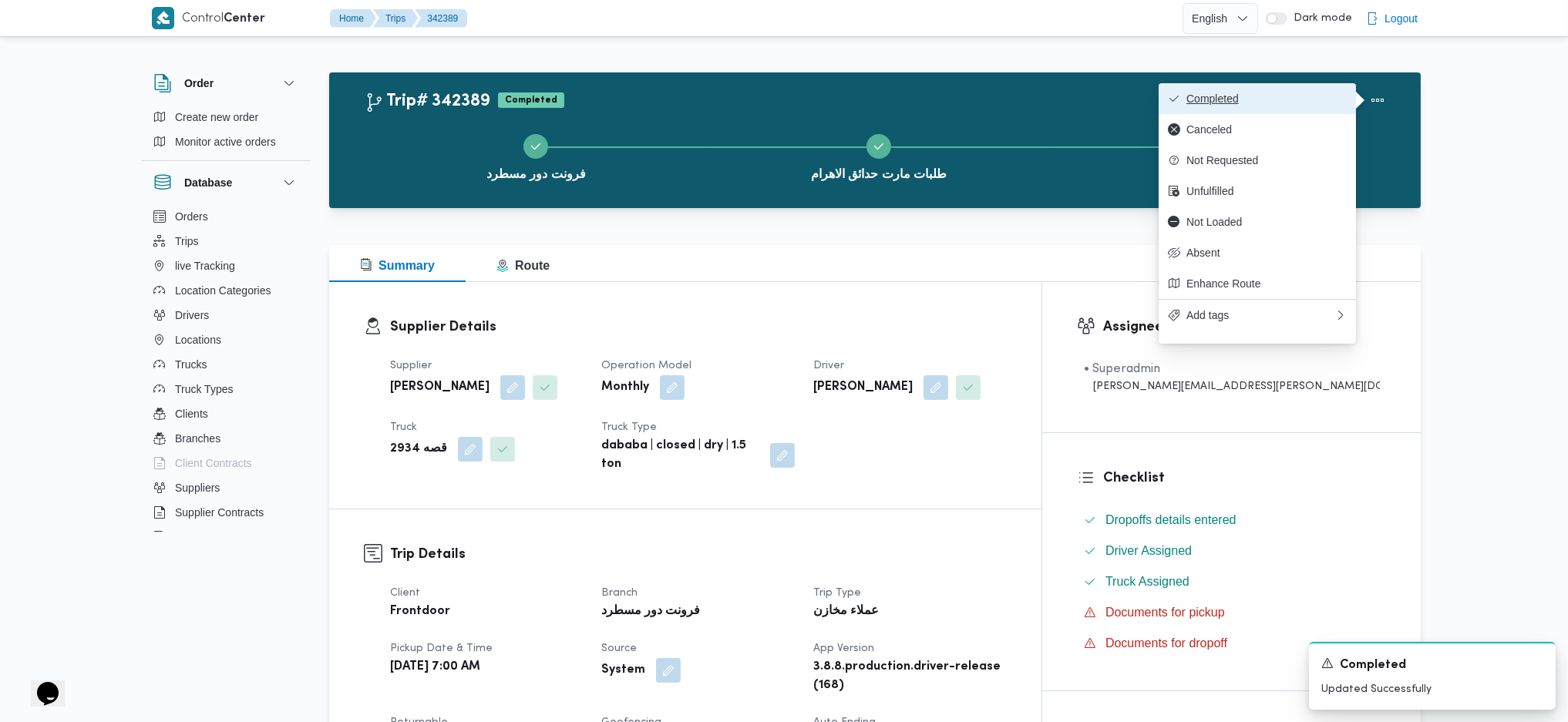
click at [1292, 98] on span "Completed" at bounding box center [1267, 99] width 161 height 12
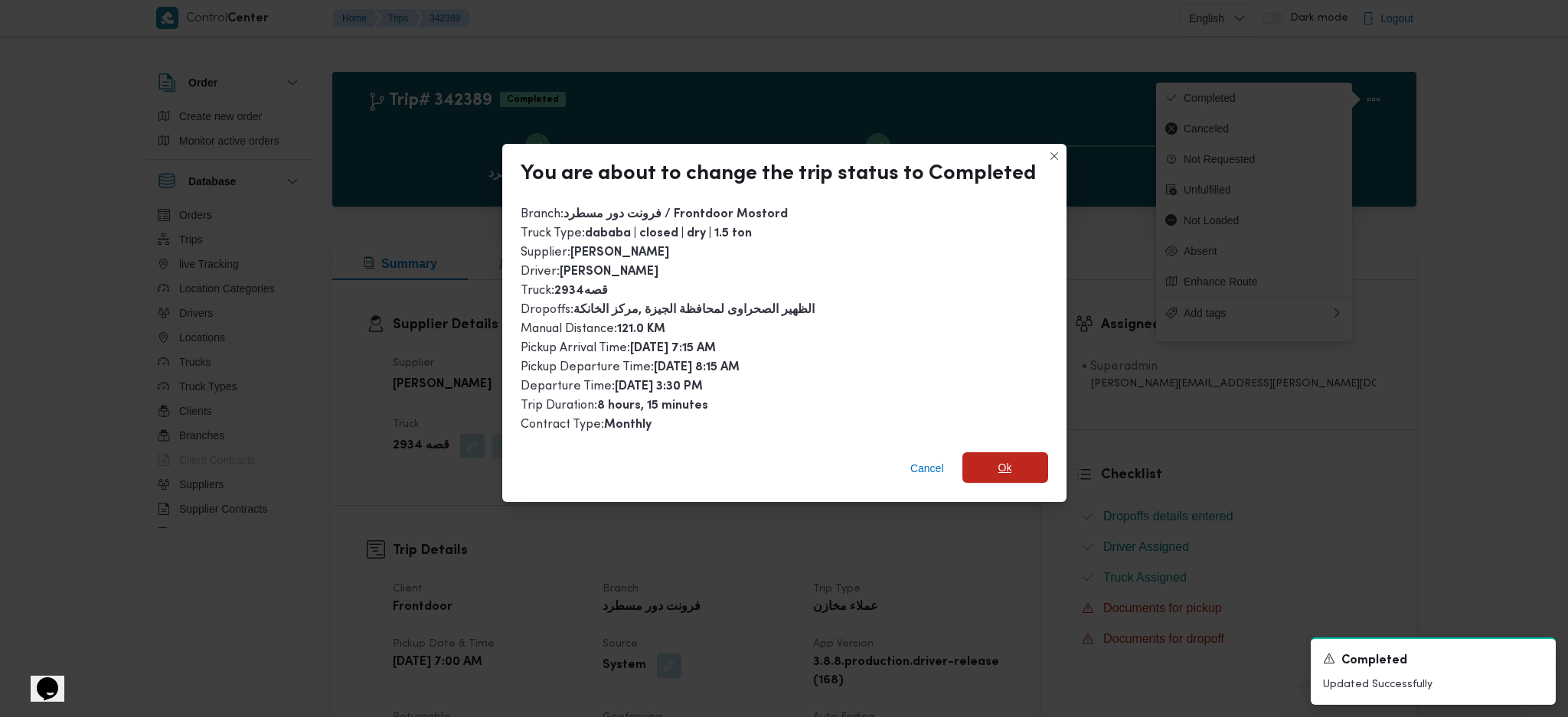
click at [1005, 461] on span "Ok" at bounding box center [1005, 467] width 14 height 19
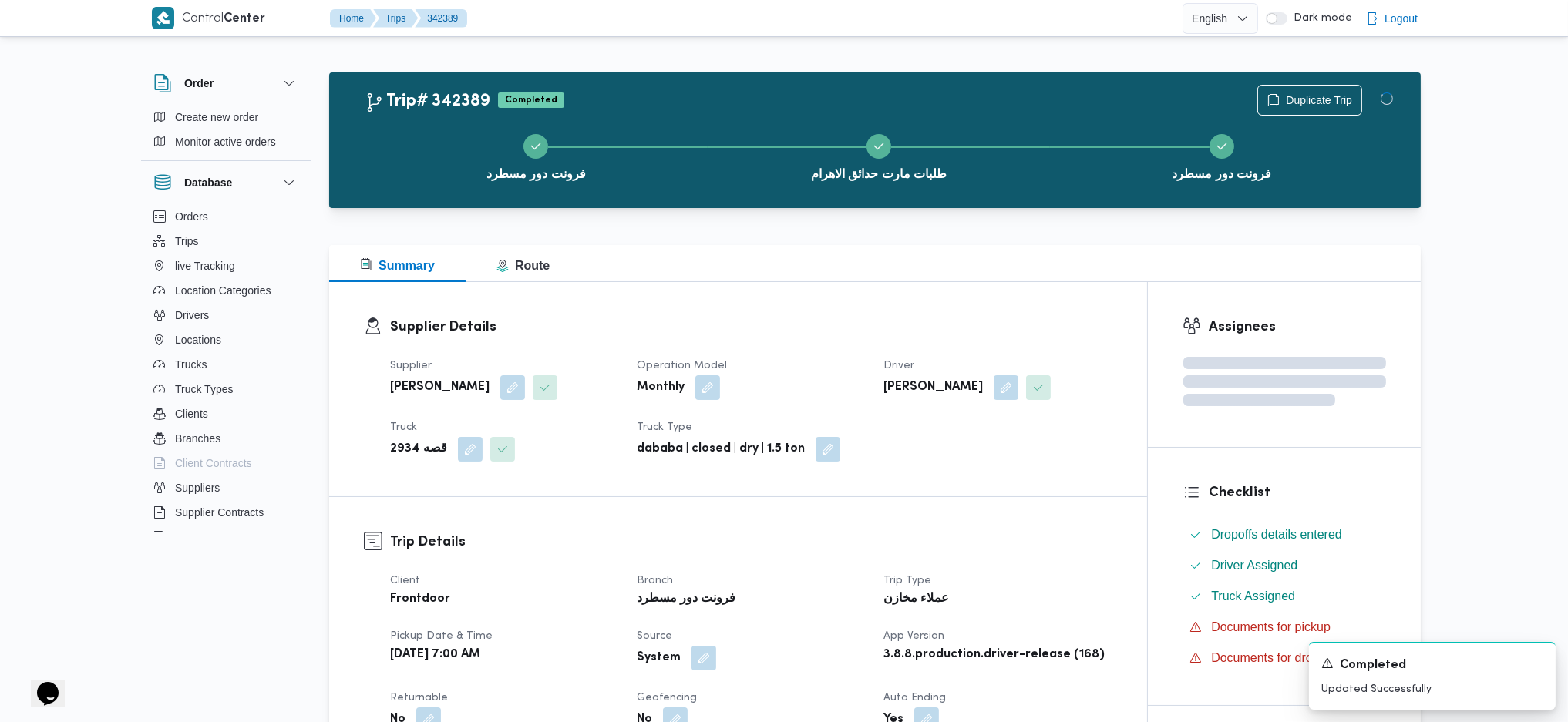
click at [1009, 480] on h3 "Trip Details" at bounding box center [751, 542] width 722 height 21
click at [827, 316] on h3 "Supplier Details" at bounding box center [751, 326] width 722 height 21
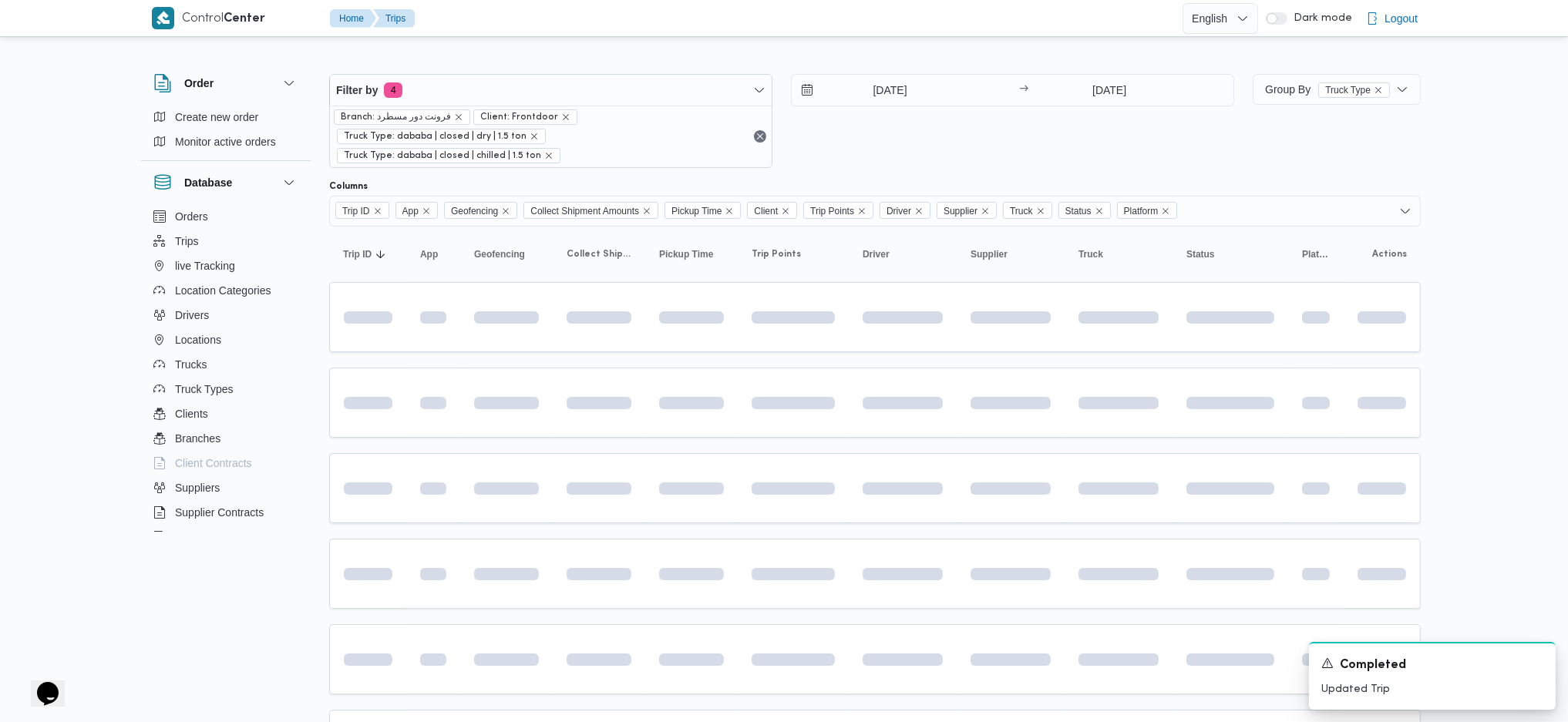
scroll to position [137, 0]
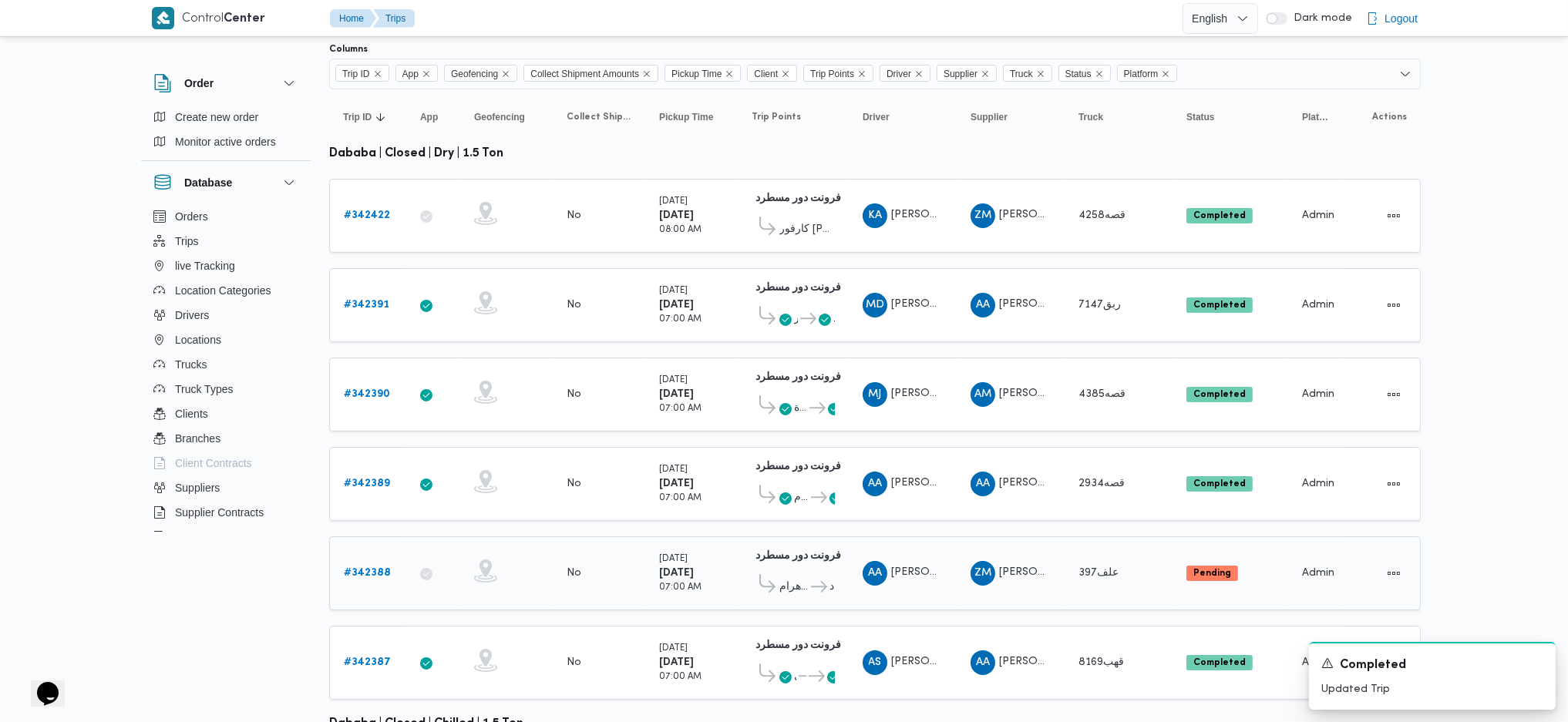
click at [363, 480] on b "# 342388" at bounding box center [367, 572] width 47 height 10
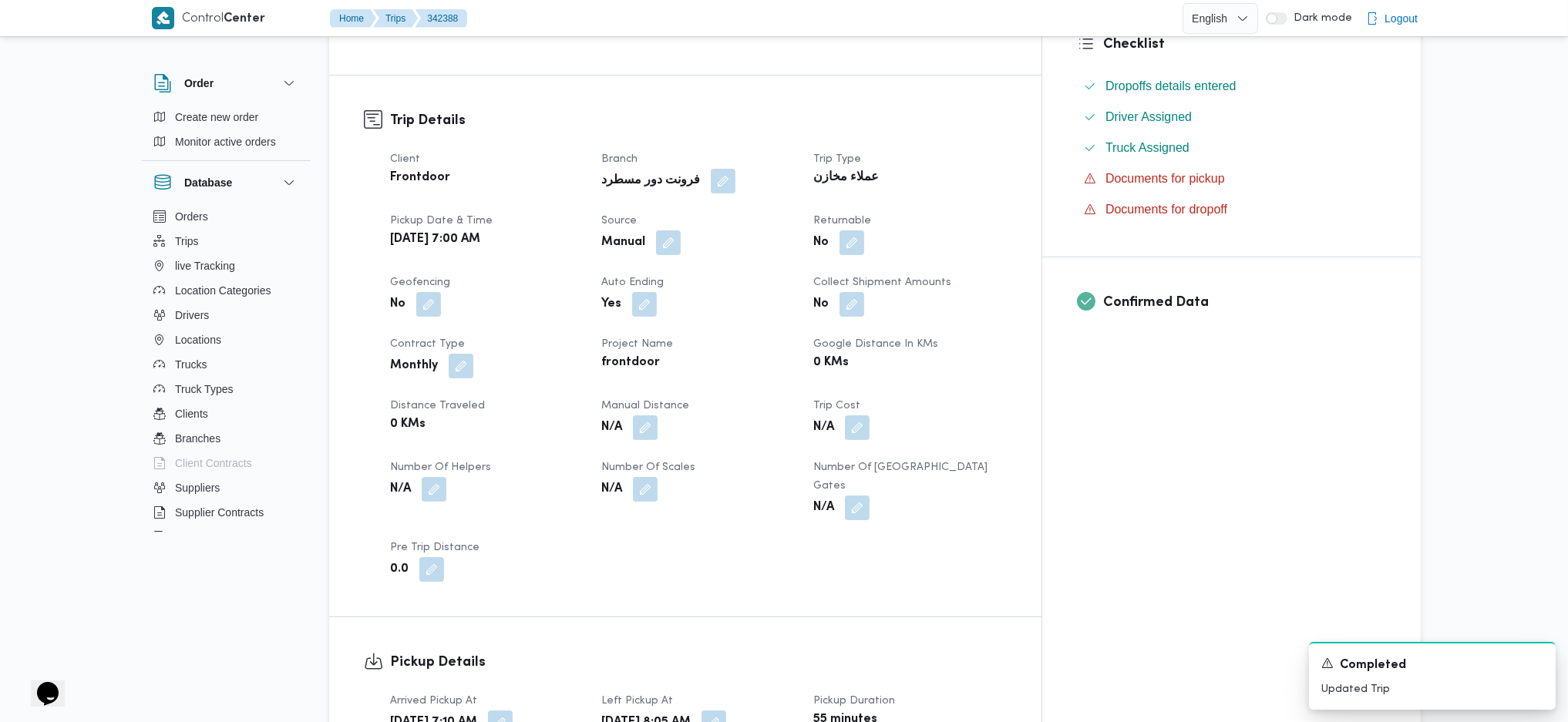
scroll to position [548, 0]
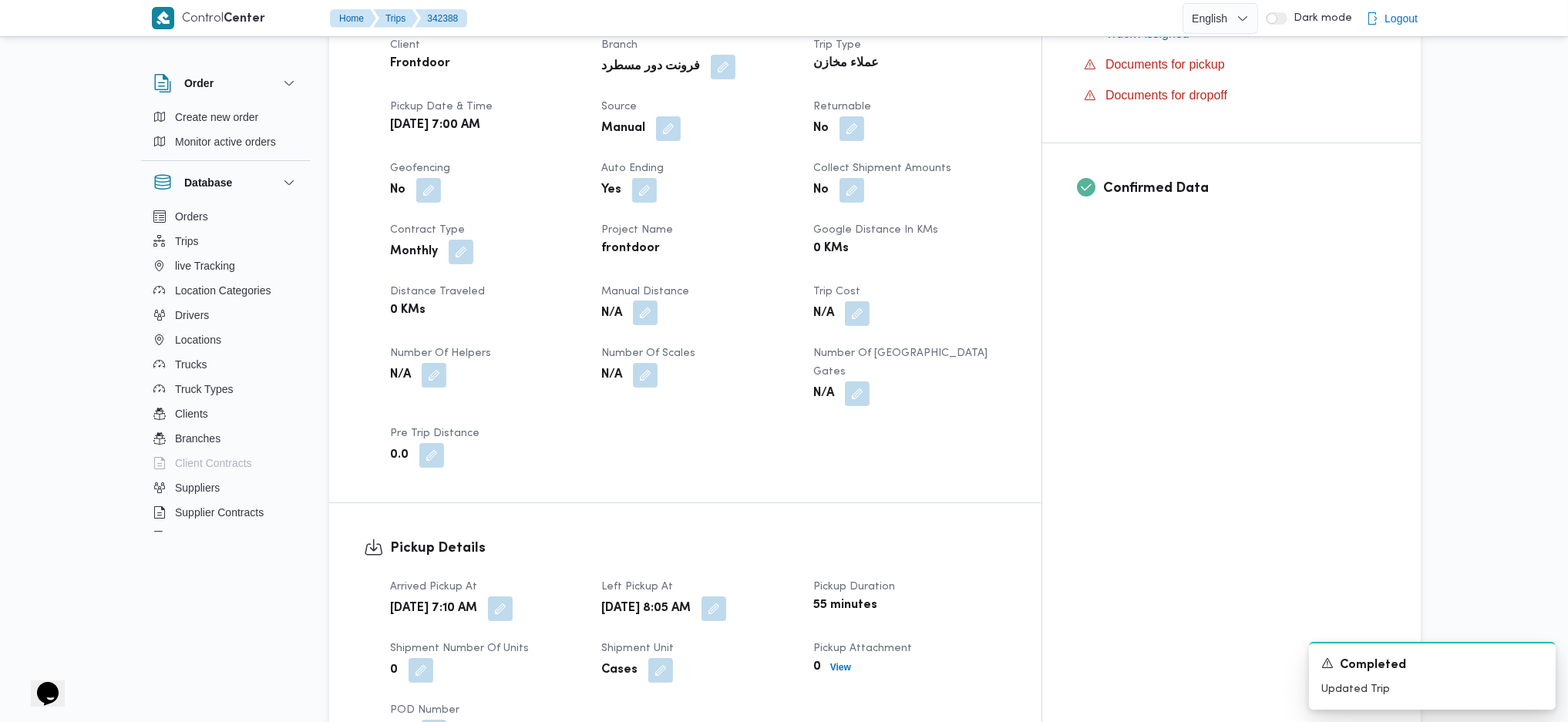
click at [657, 309] on button "button" at bounding box center [646, 313] width 25 height 25
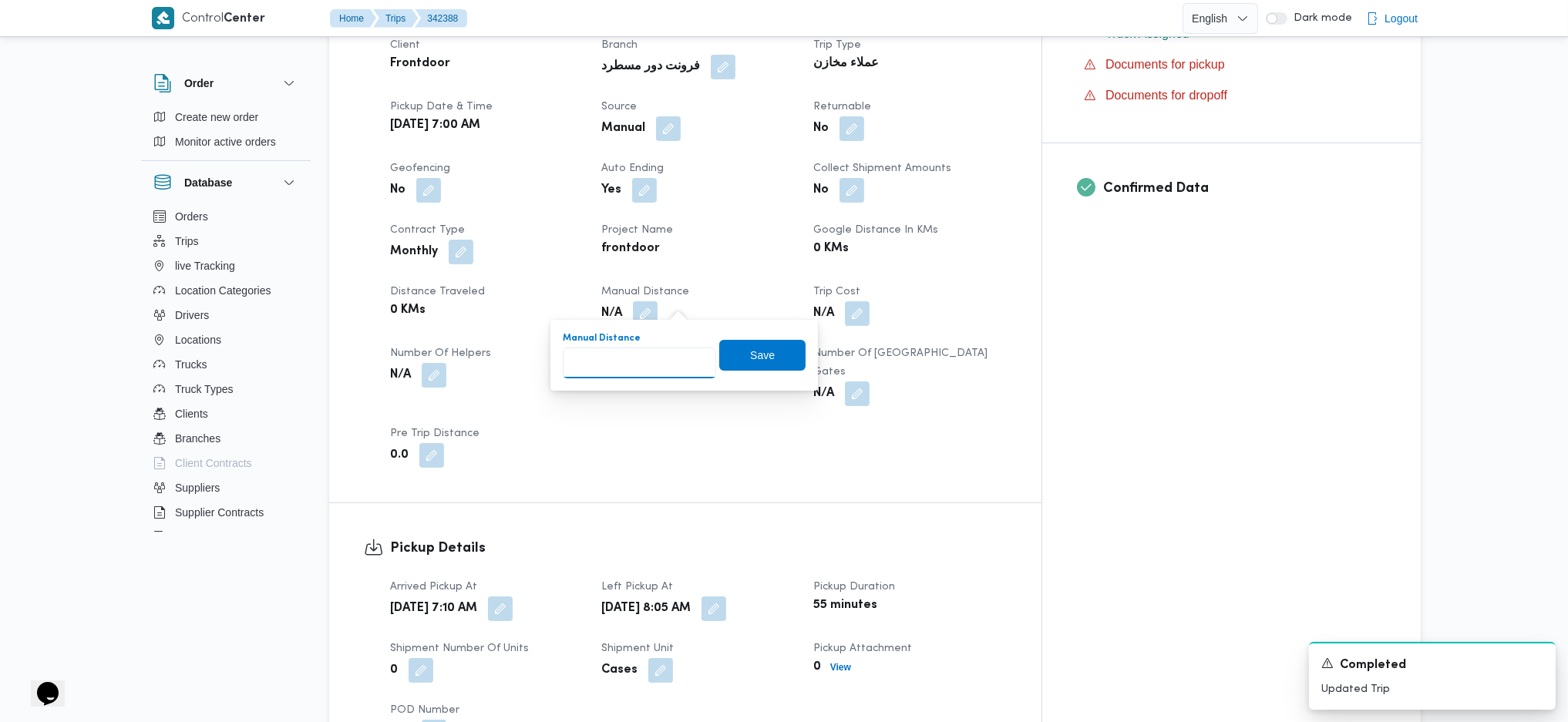
click at [644, 361] on input "Manual Distance" at bounding box center [640, 363] width 153 height 31
type input "121"
click at [720, 356] on span "Save" at bounding box center [763, 355] width 87 height 31
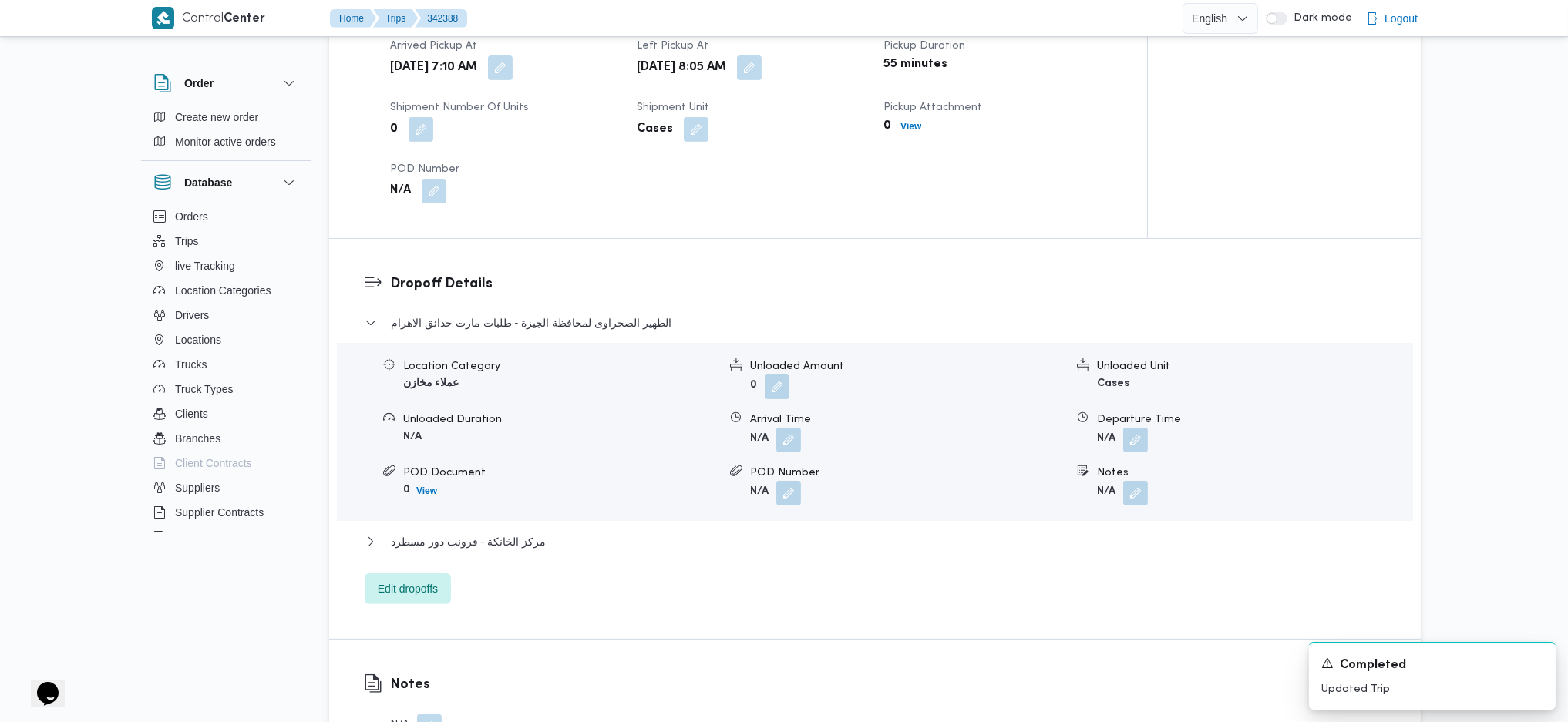
scroll to position [1164, 0]
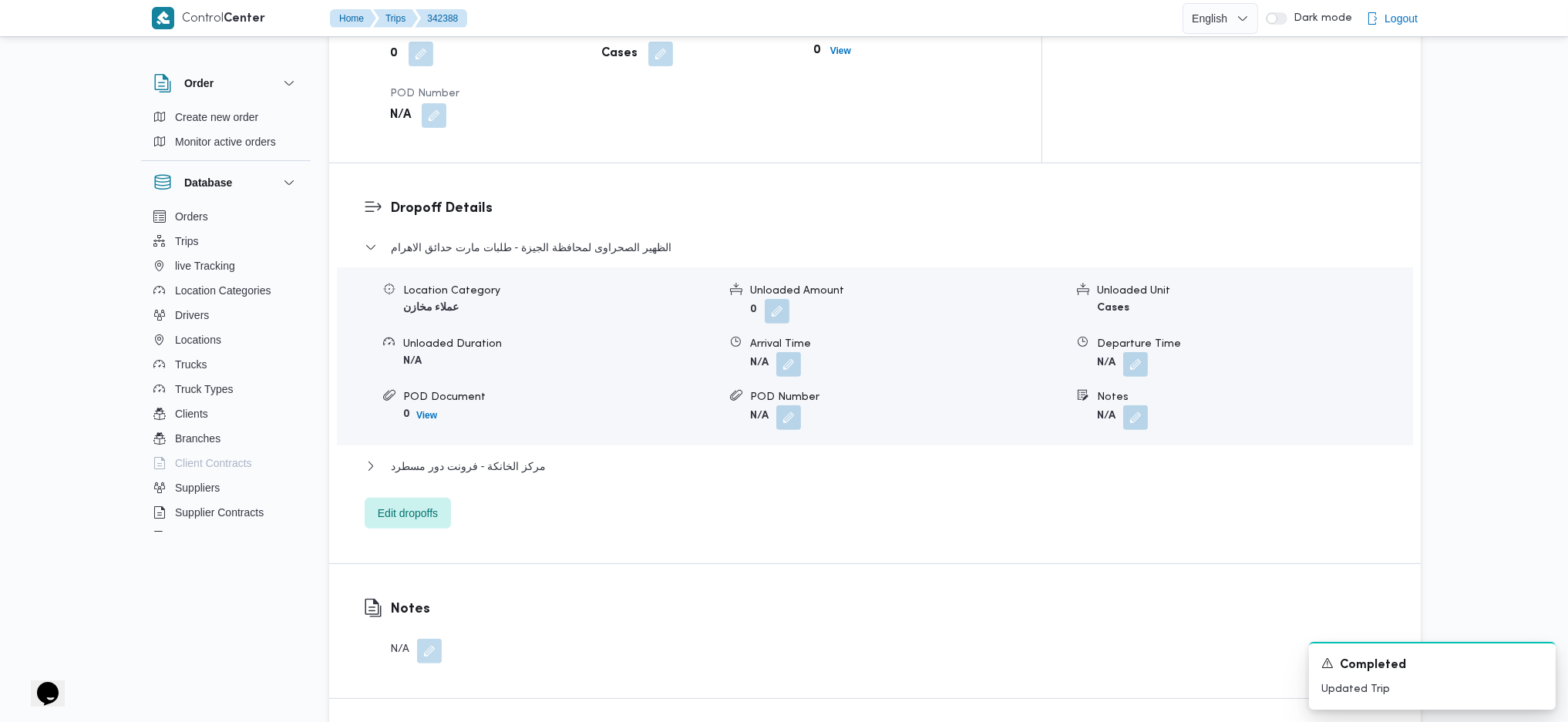
click at [557, 457] on div "مركز الخانكة - فرونت دور مسطرد" at bounding box center [875, 472] width 1021 height 29
click at [552, 457] on button "مركز الخانكة - فرونت دور مسطرد" at bounding box center [875, 466] width 1021 height 19
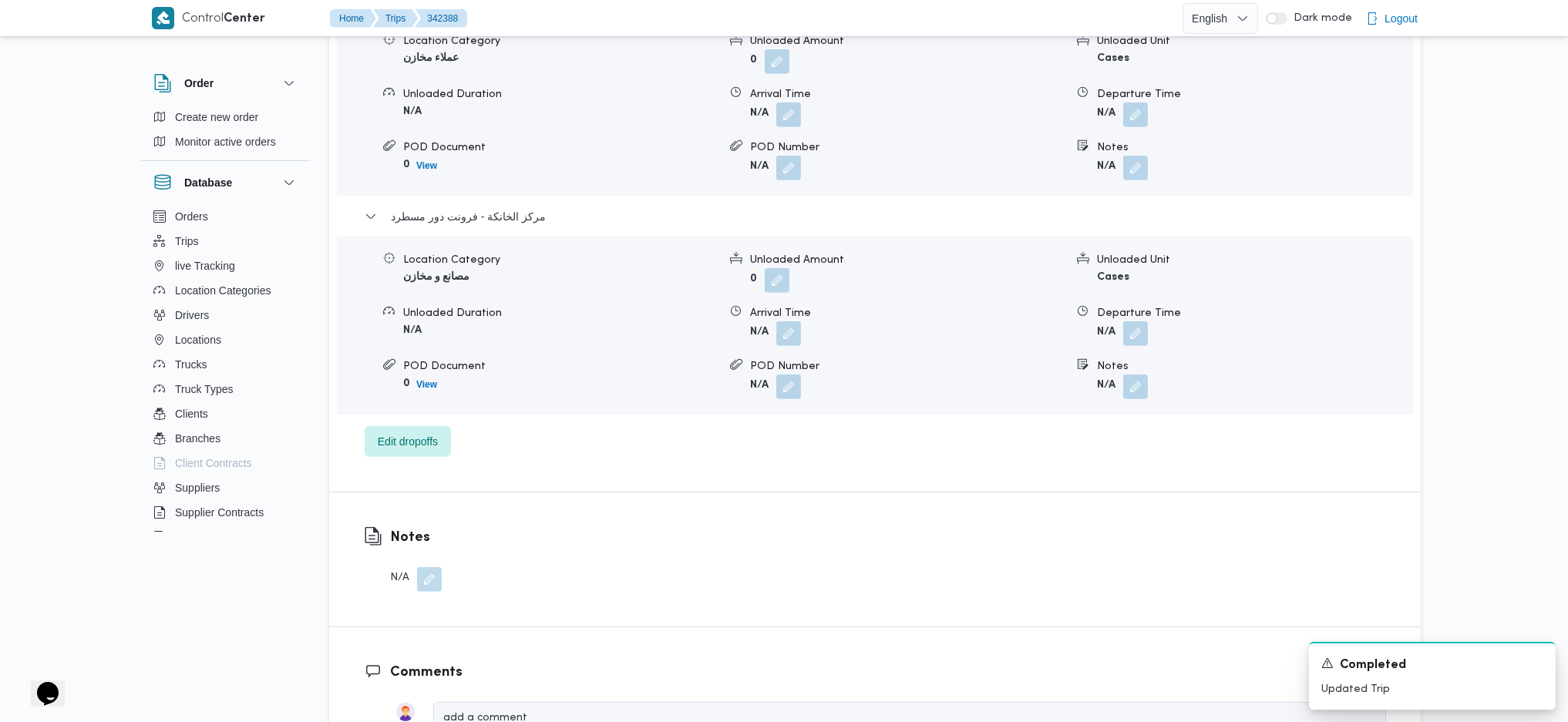
scroll to position [1473, 0]
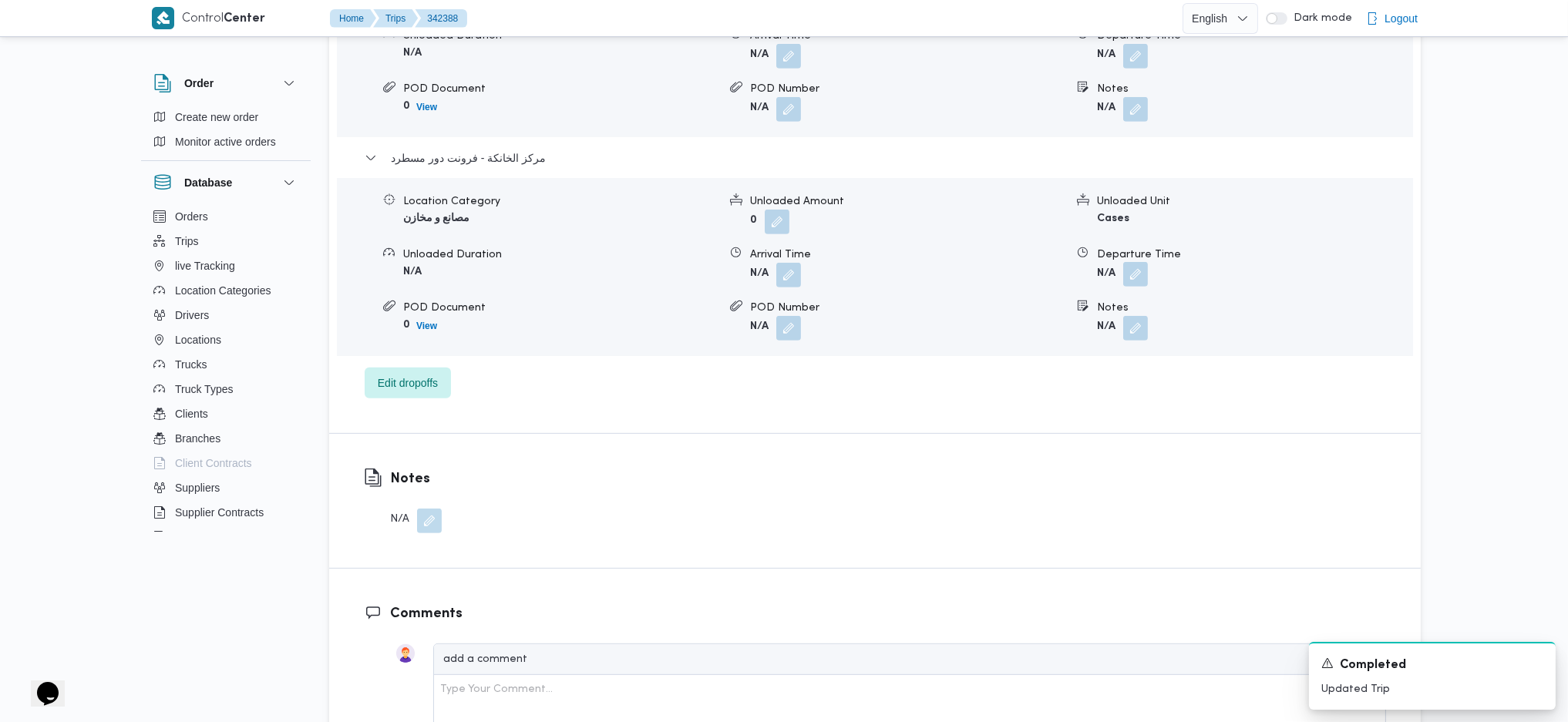
click at [1134, 262] on button "button" at bounding box center [1136, 275] width 25 height 25
click at [1054, 328] on div "You are in a dialog. To close this dialog, hit escape. Departure Time Save" at bounding box center [1139, 299] width 289 height 71
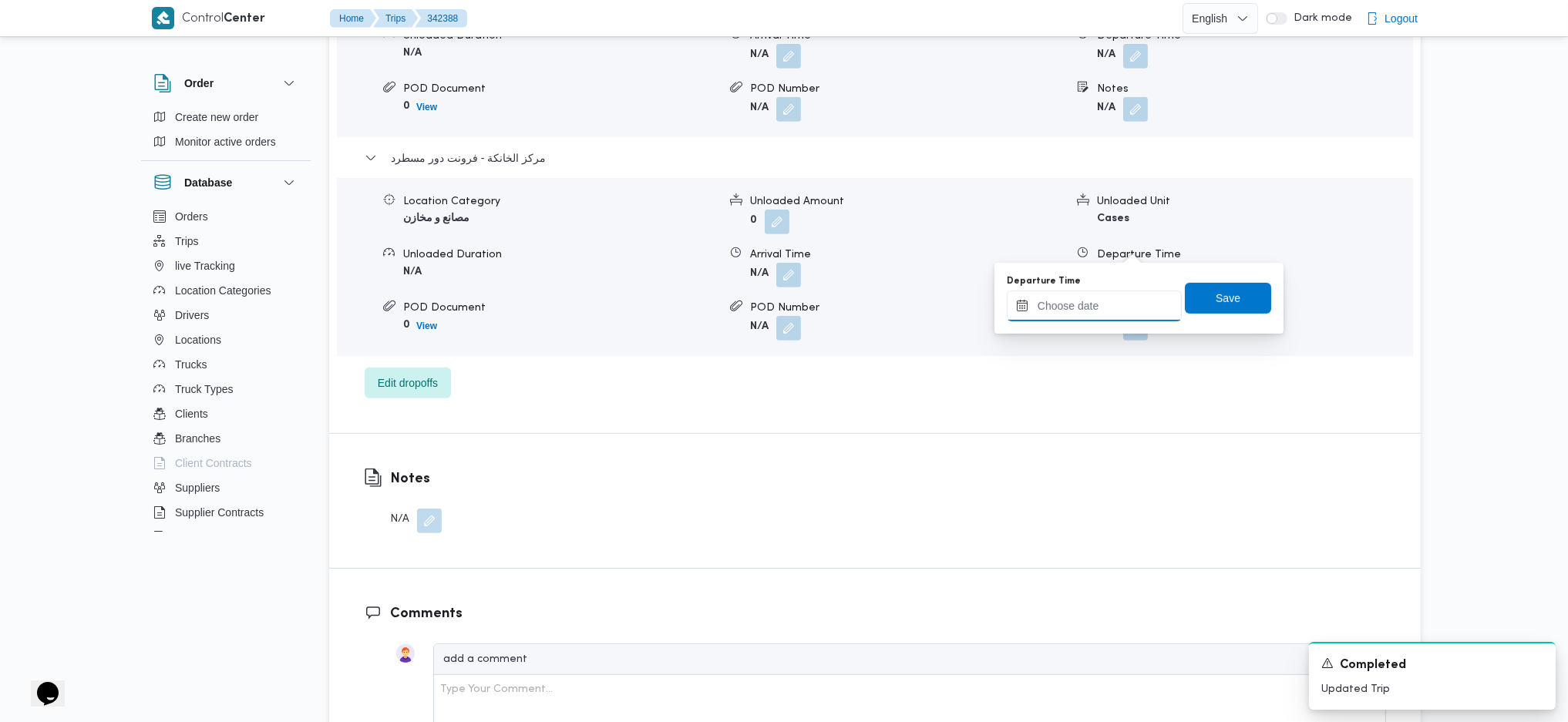
click at [1129, 296] on input "Departure Time" at bounding box center [1094, 306] width 175 height 31
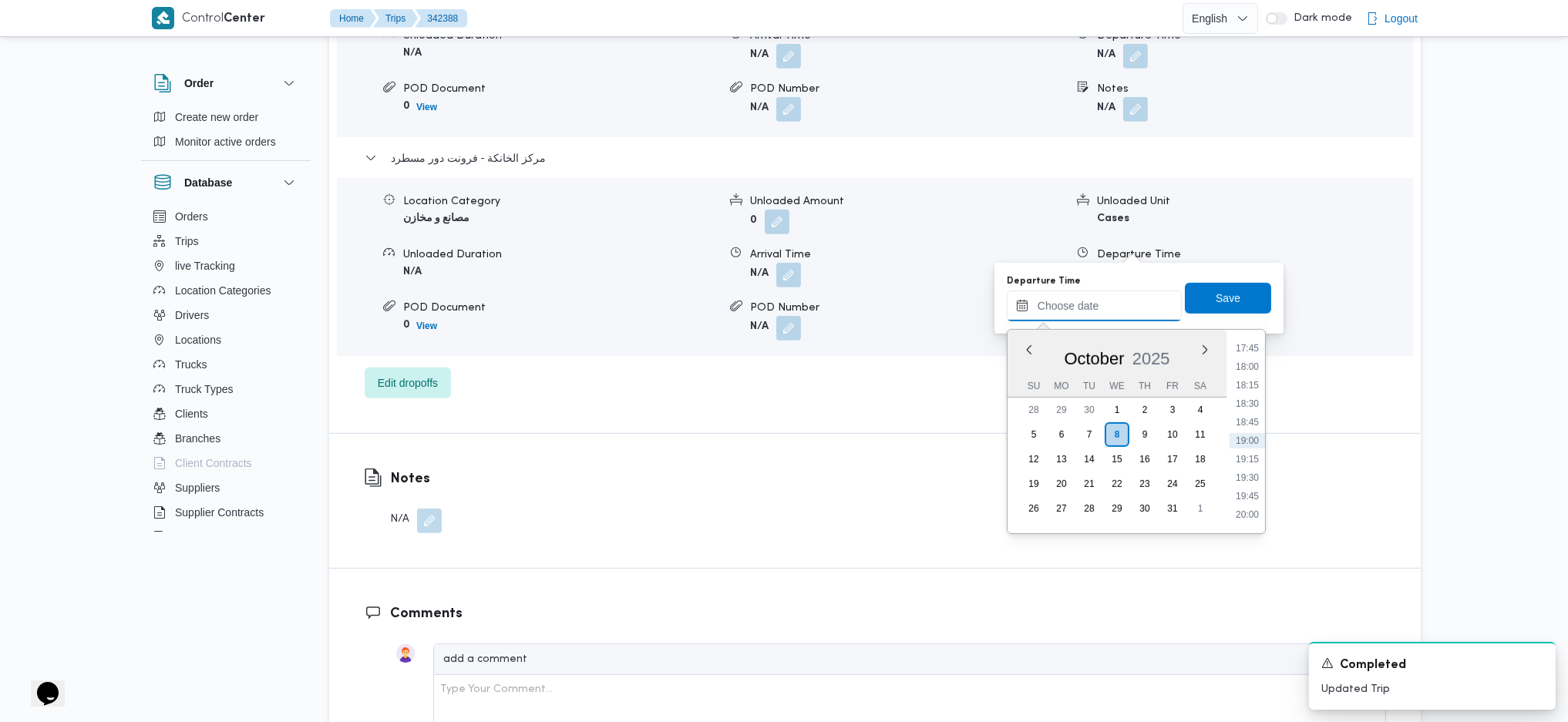
scroll to position [1006, 0]
click at [1243, 384] on li "14:00" at bounding box center [1248, 379] width 36 height 15
type input "08/10/2025 14:00"
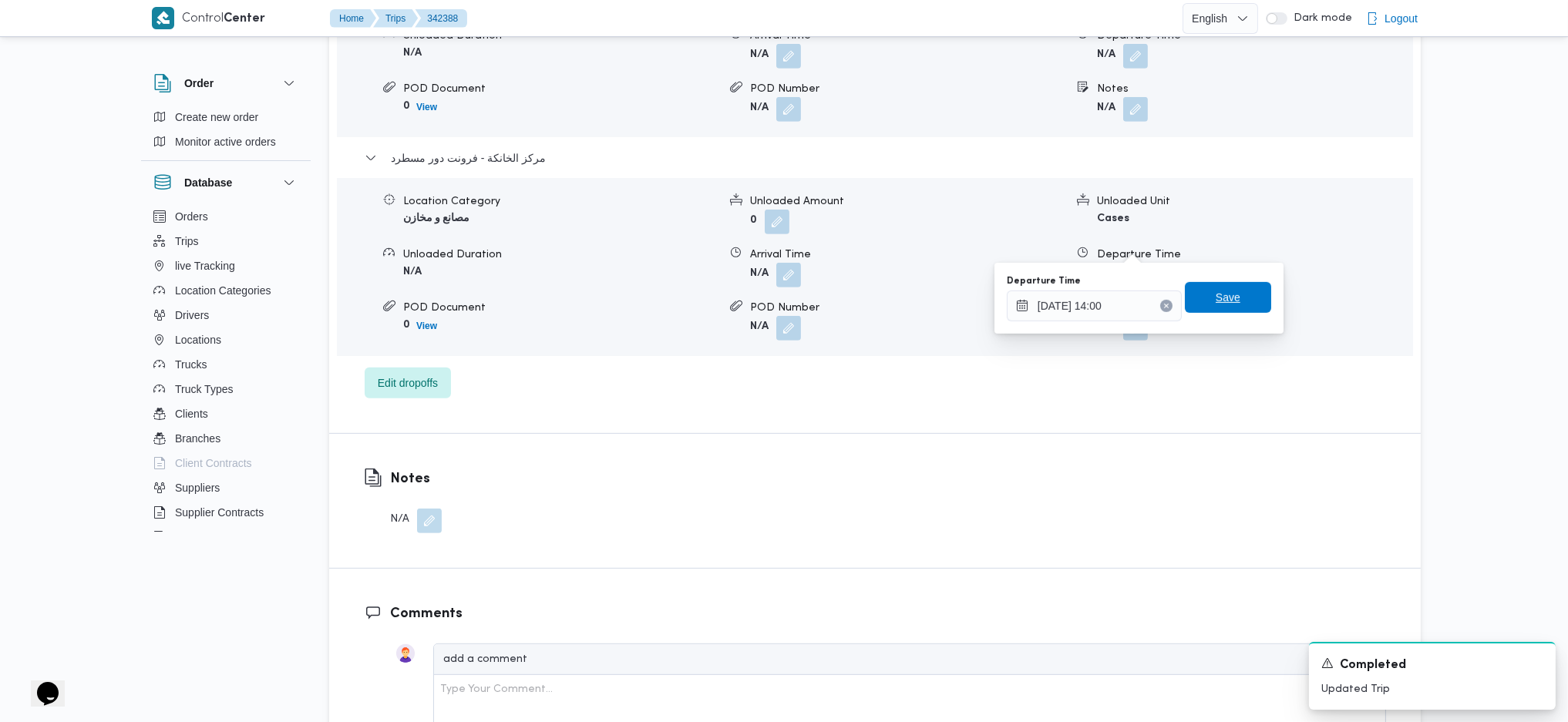
click at [1231, 313] on span "Save" at bounding box center [1228, 297] width 87 height 31
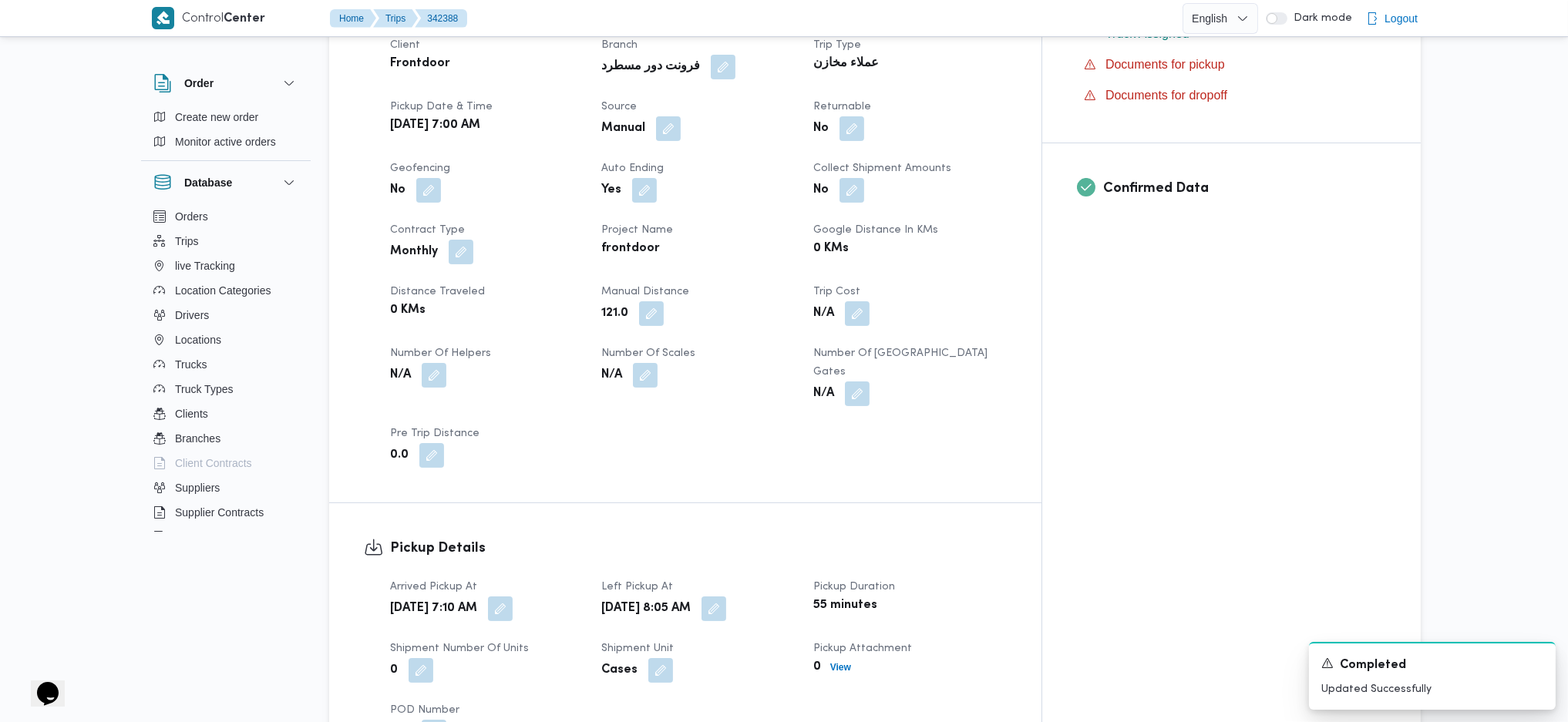
scroll to position [0, 0]
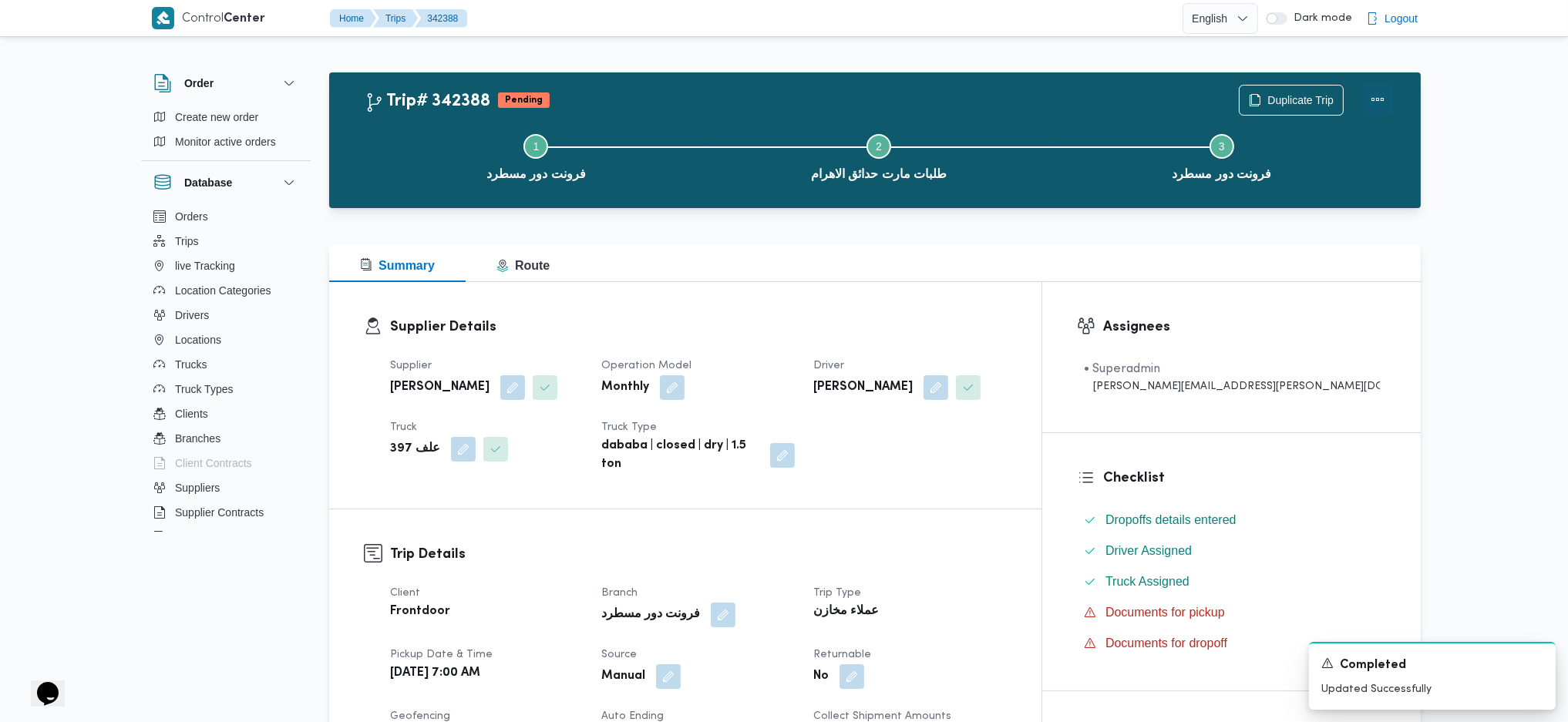
drag, startPoint x: 1374, startPoint y: 95, endPoint x: 1363, endPoint y: 93, distance: 11.2
click at [1295, 93] on button "Actions" at bounding box center [1378, 99] width 31 height 31
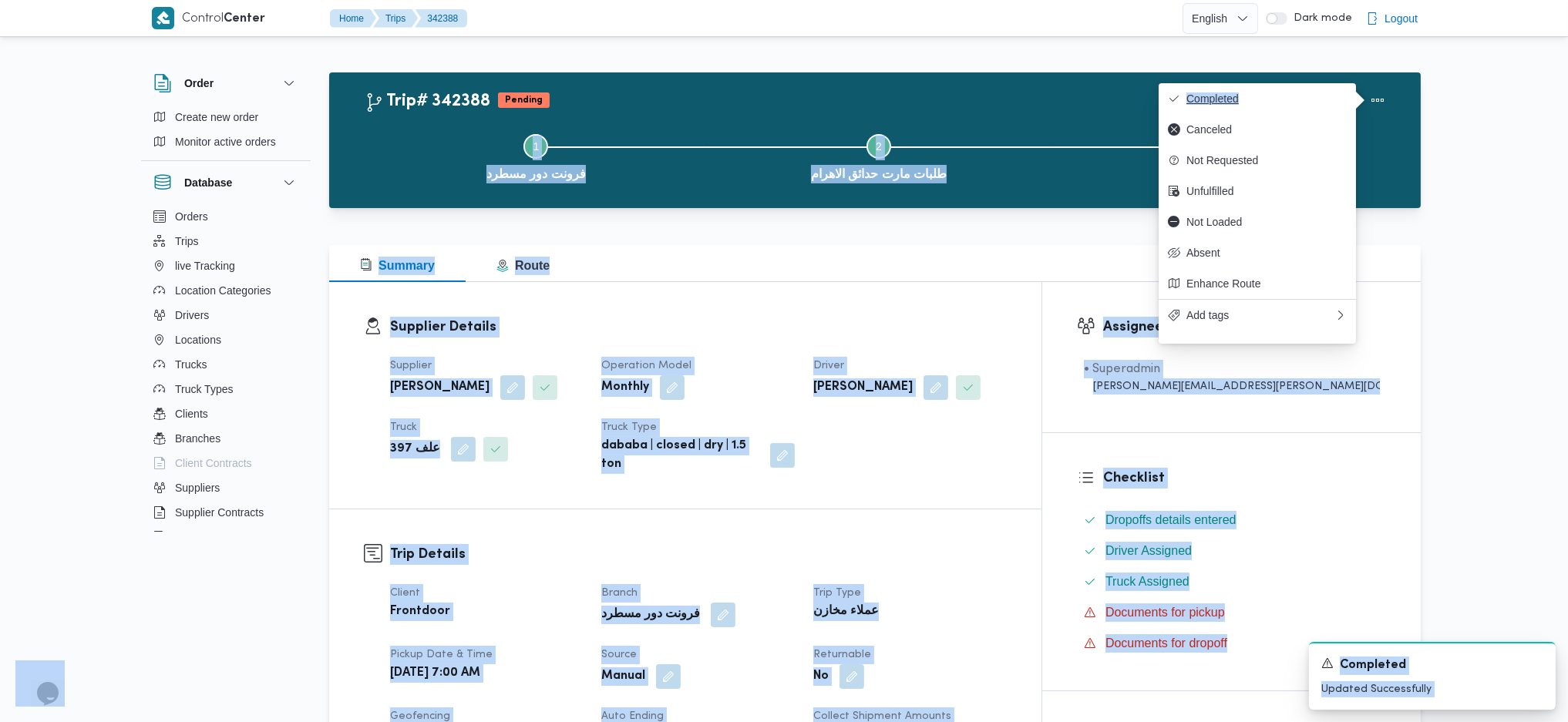
drag, startPoint x: 1292, startPoint y: 86, endPoint x: 1272, endPoint y: 100, distance: 24.4
click at [1197, 103] on span "Completed" at bounding box center [1267, 99] width 161 height 12
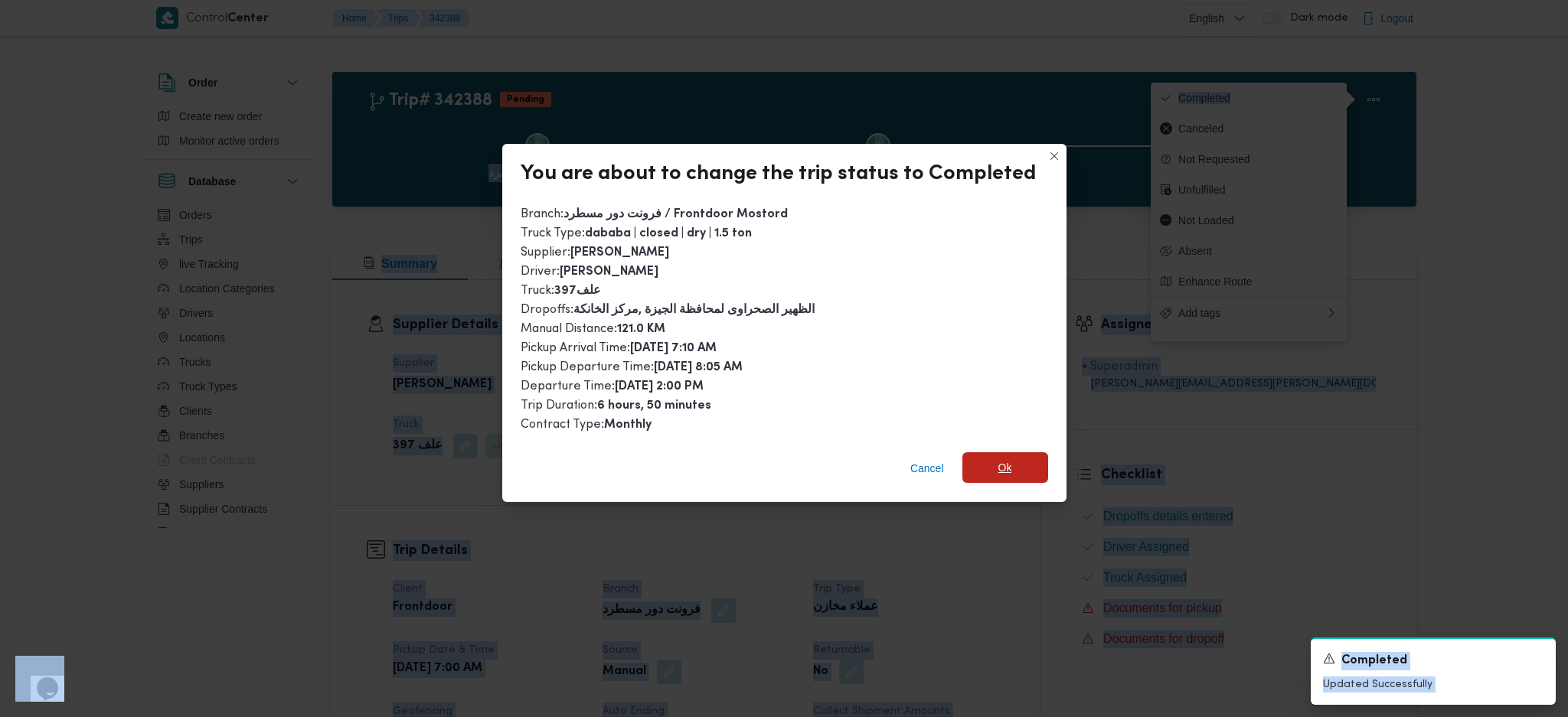
click at [1014, 459] on span "Ok" at bounding box center [1005, 467] width 86 height 31
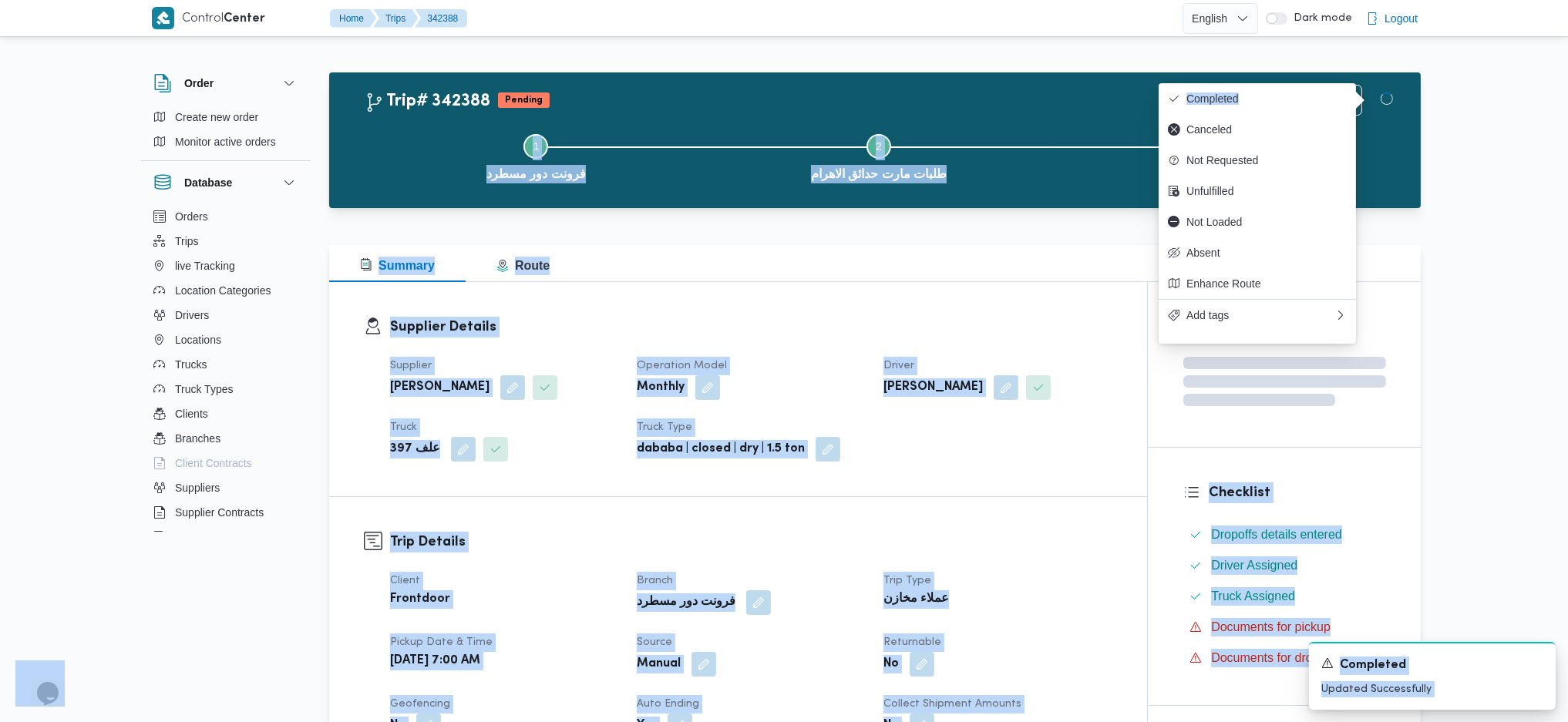
click at [1020, 480] on h3 "Trip Details" at bounding box center [751, 542] width 722 height 21
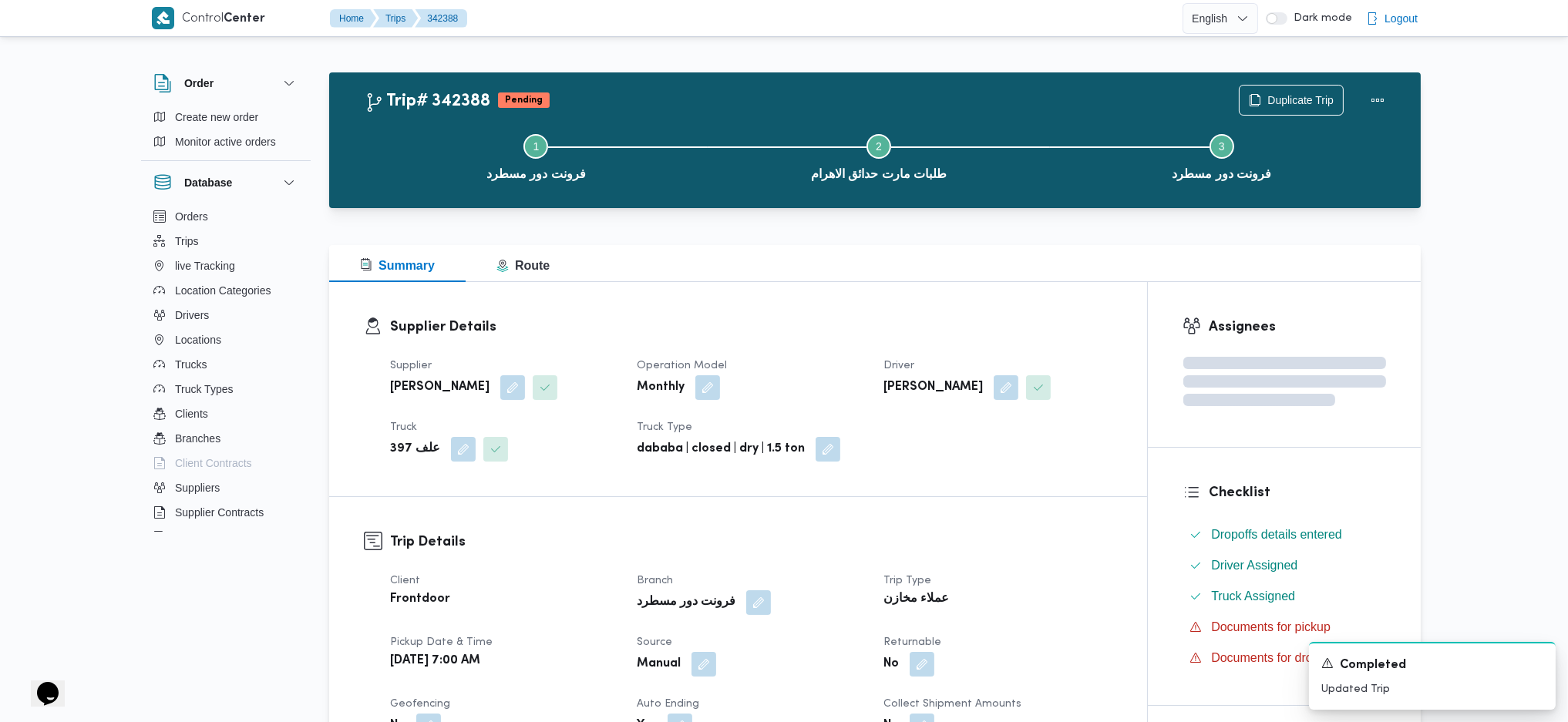
click at [800, 227] on div at bounding box center [875, 235] width 1092 height 19
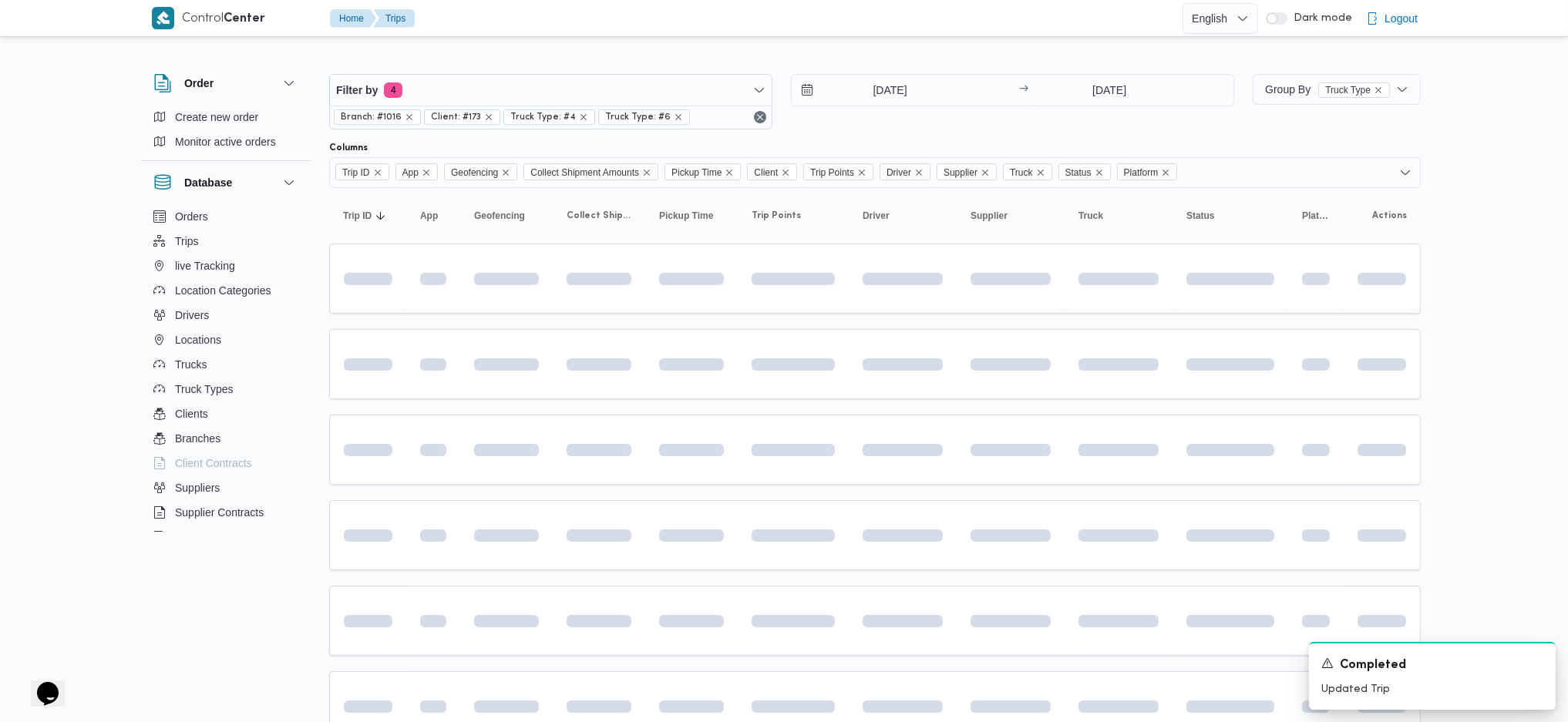
scroll to position [137, 0]
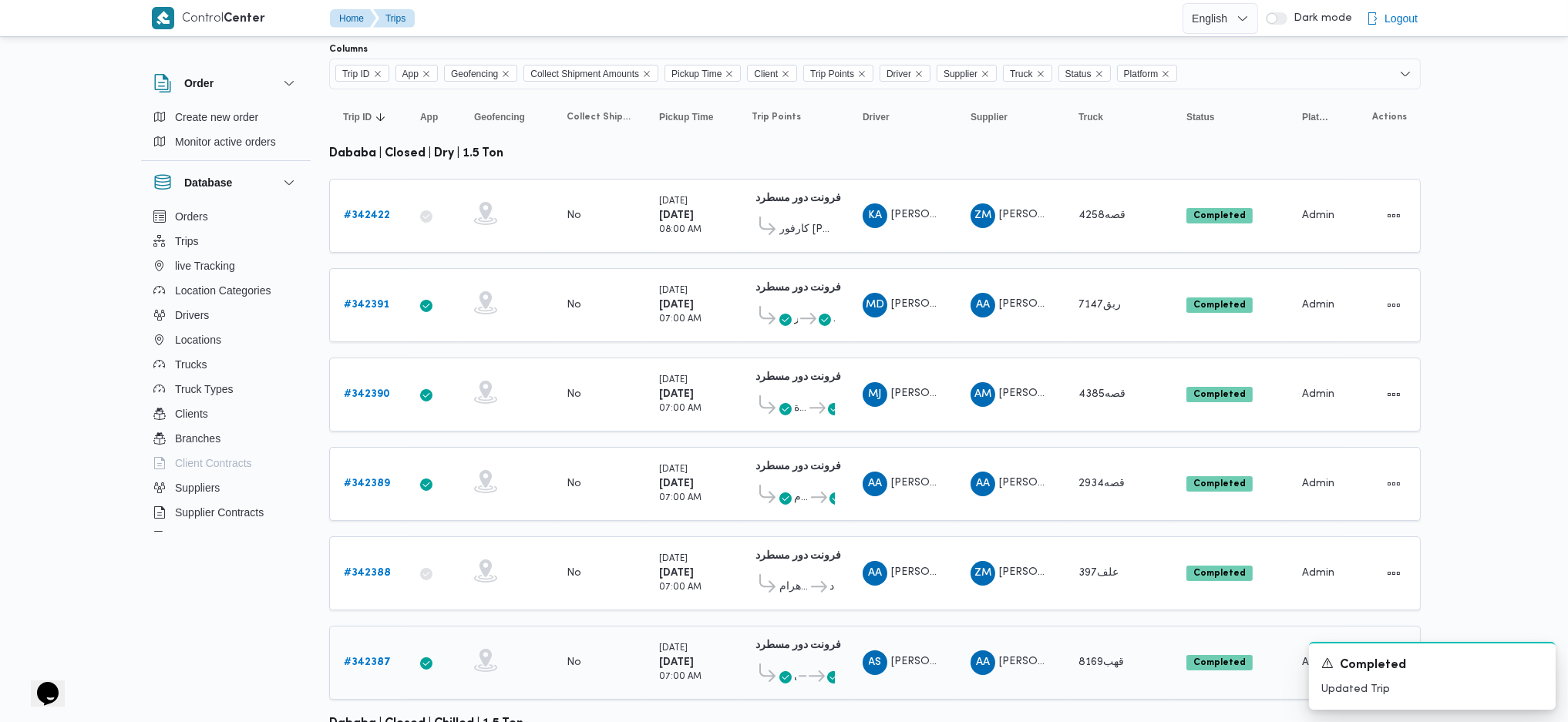
click at [374, 480] on b "# 342387" at bounding box center [367, 661] width 47 height 10
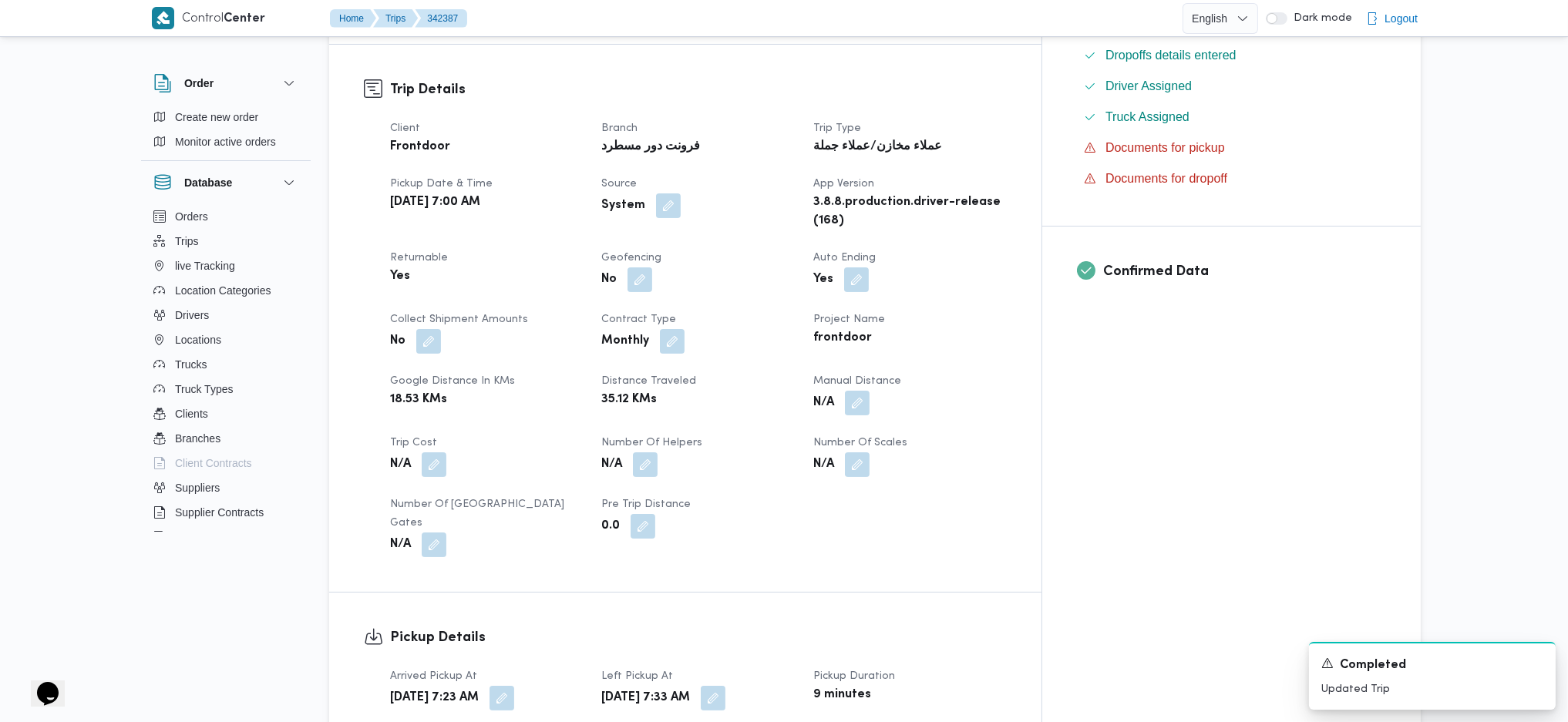
scroll to position [617, 0]
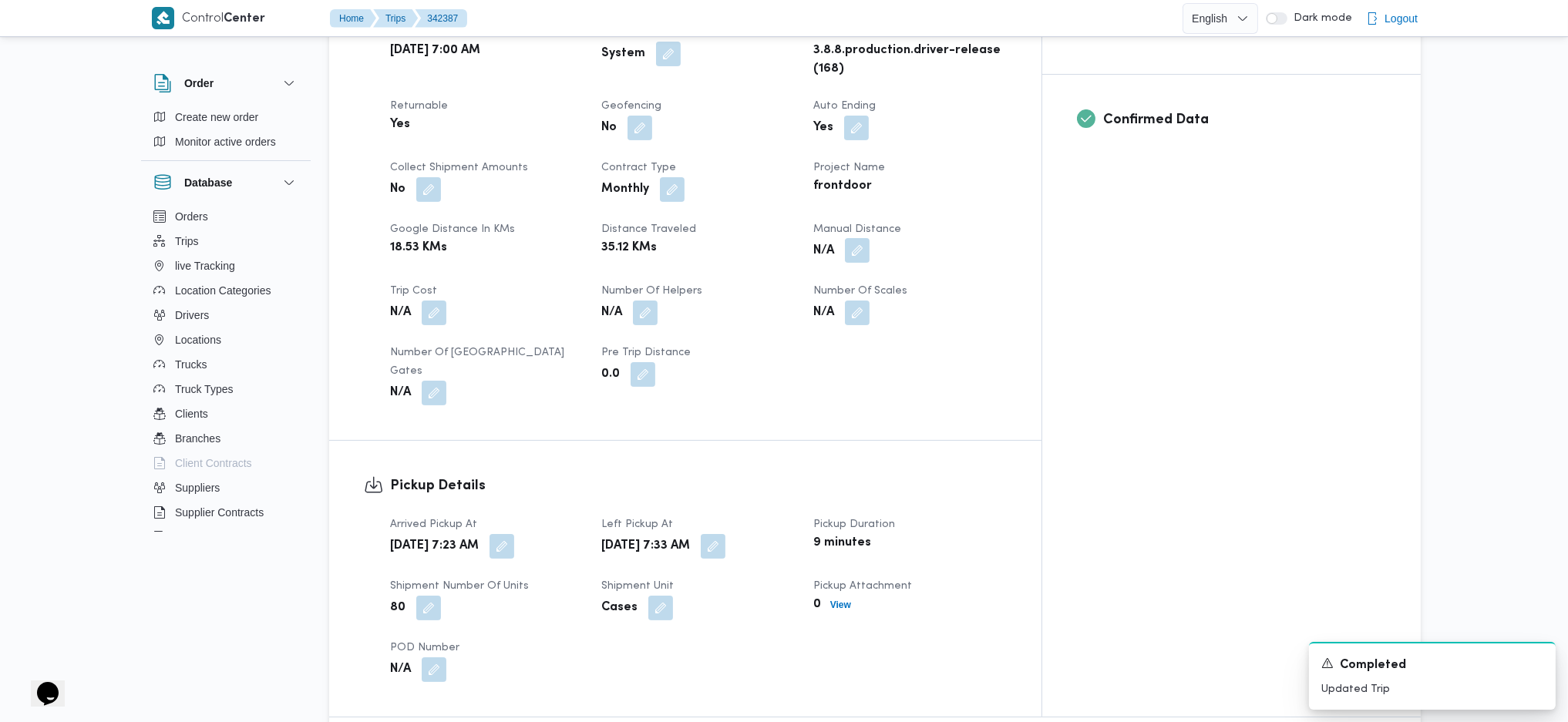
click at [870, 238] on button "button" at bounding box center [858, 250] width 25 height 25
click at [901, 295] on input "Manual Distance" at bounding box center [887, 288] width 153 height 31
type input "95"
click at [985, 289] on span "Save" at bounding box center [1009, 280] width 87 height 31
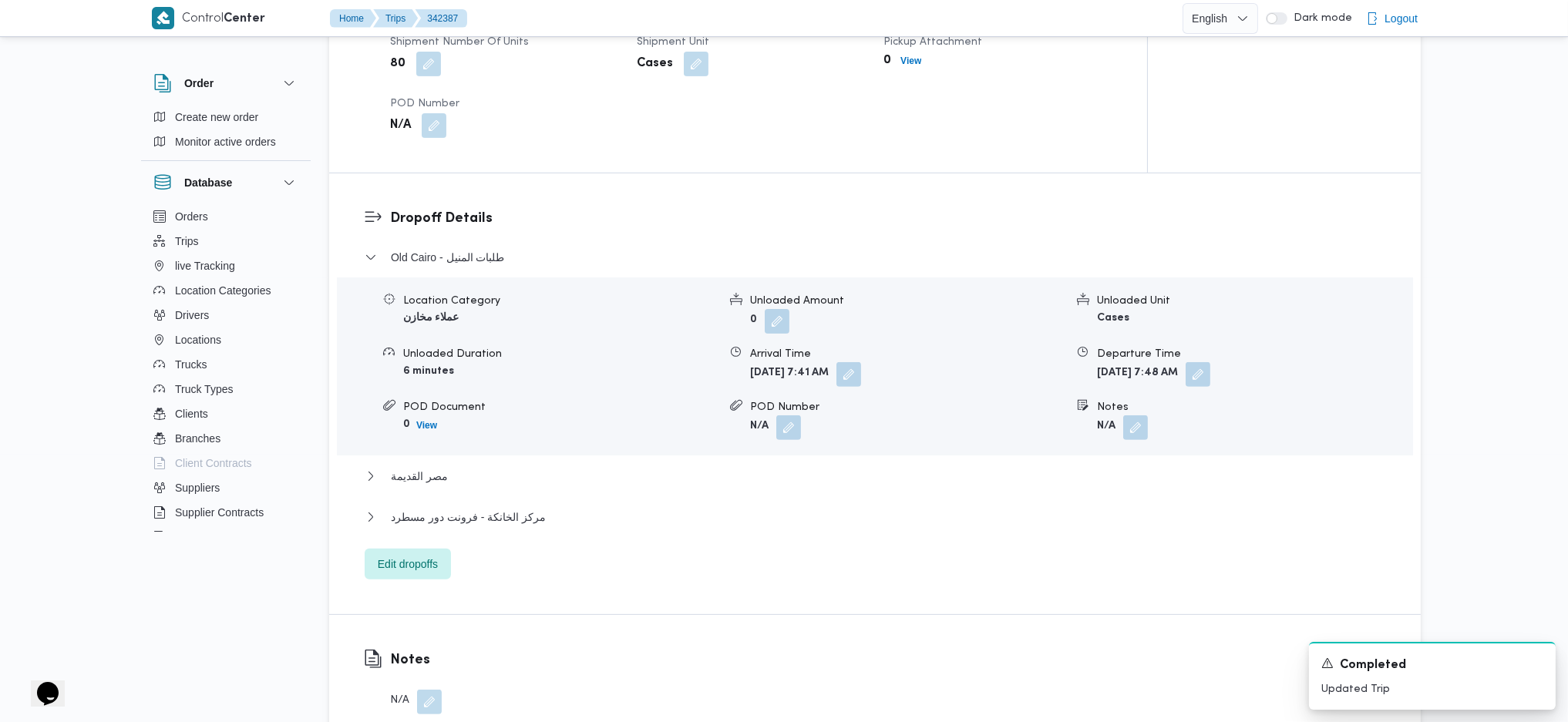
scroll to position [1136, 0]
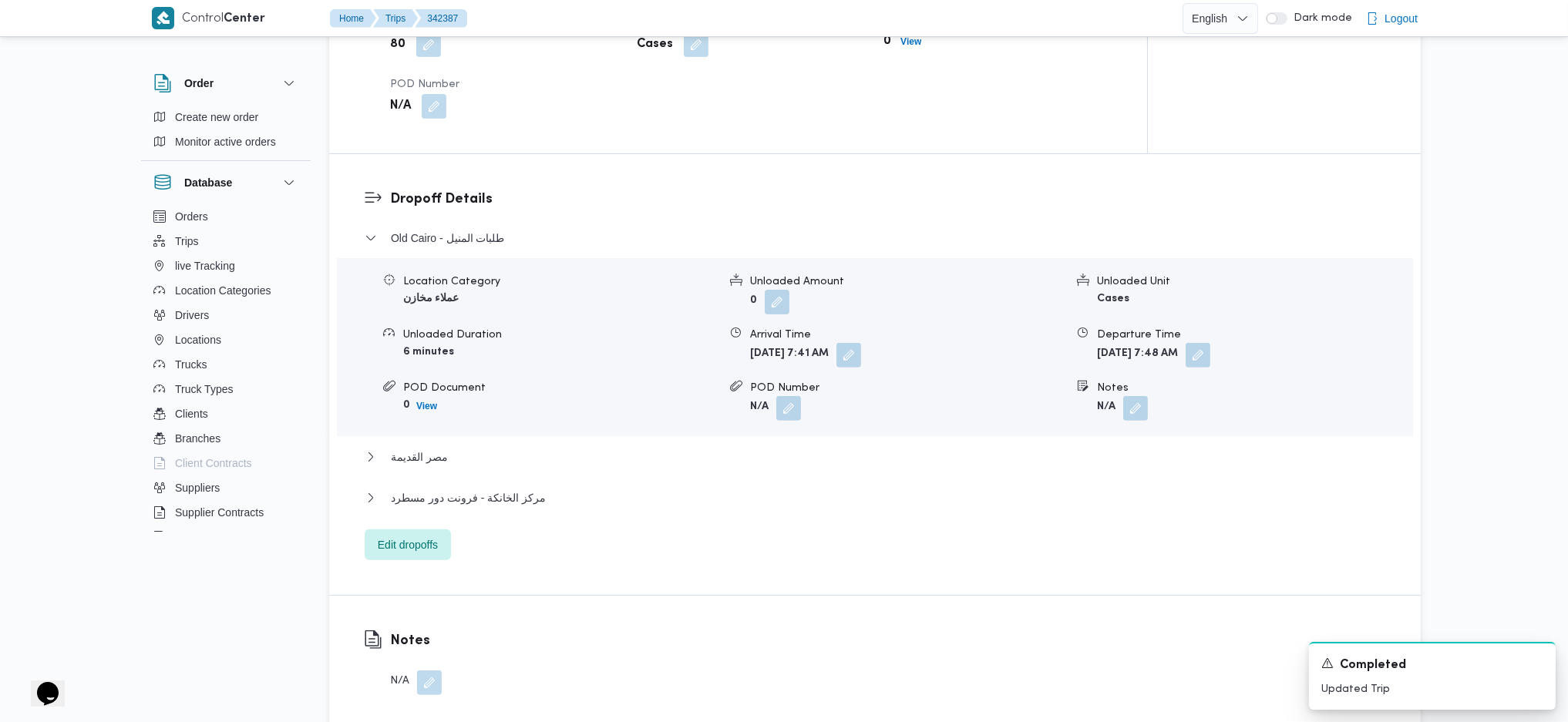
click at [458, 480] on div "Old Cairo - طلبات المنيل Location Category عملاء مخازن Unloaded Amount 0 Unload…" at bounding box center [875, 395] width 1021 height 332
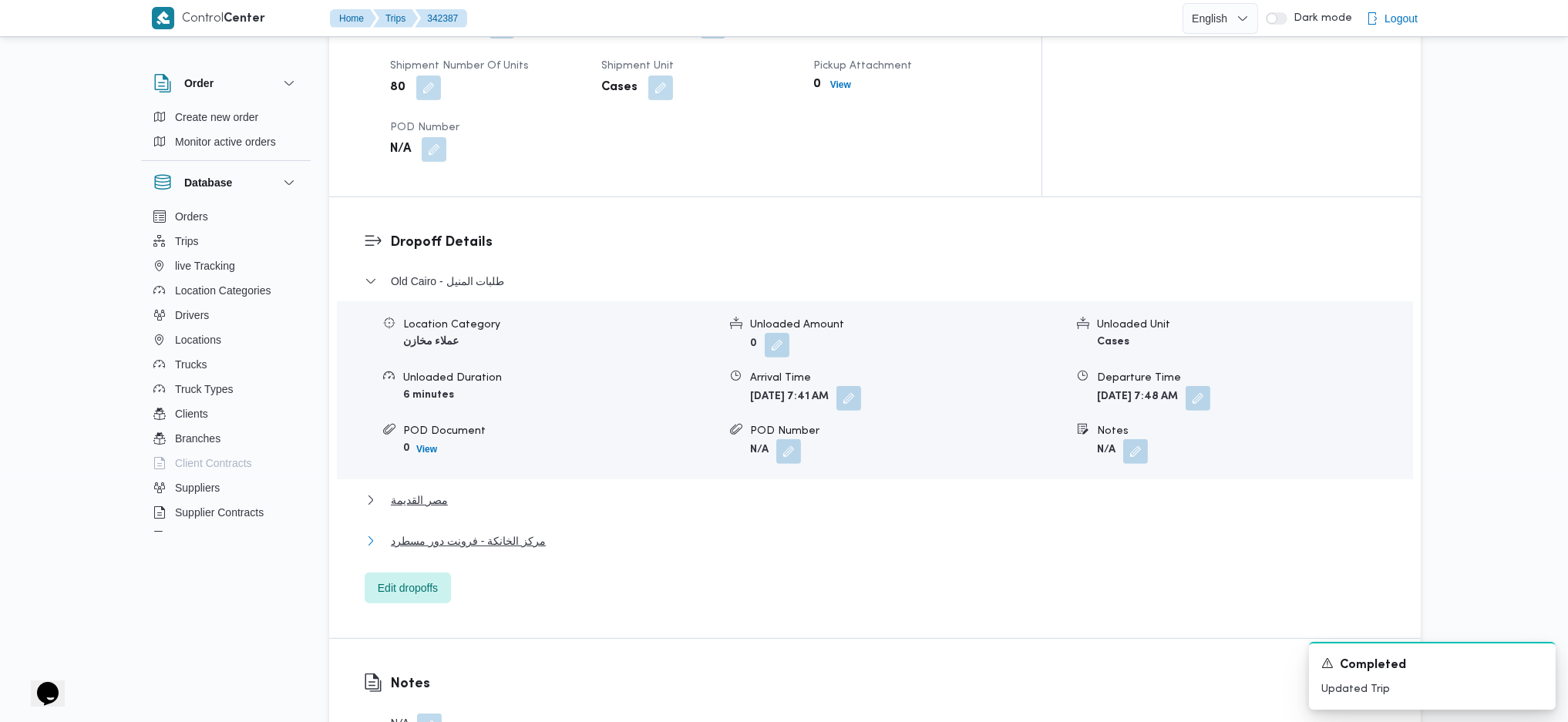
drag, startPoint x: 464, startPoint y: 503, endPoint x: 714, endPoint y: 461, distance: 253.5
click at [464, 480] on span "مركز الخانكة - فرونت دور مسطرد" at bounding box center [468, 541] width 155 height 19
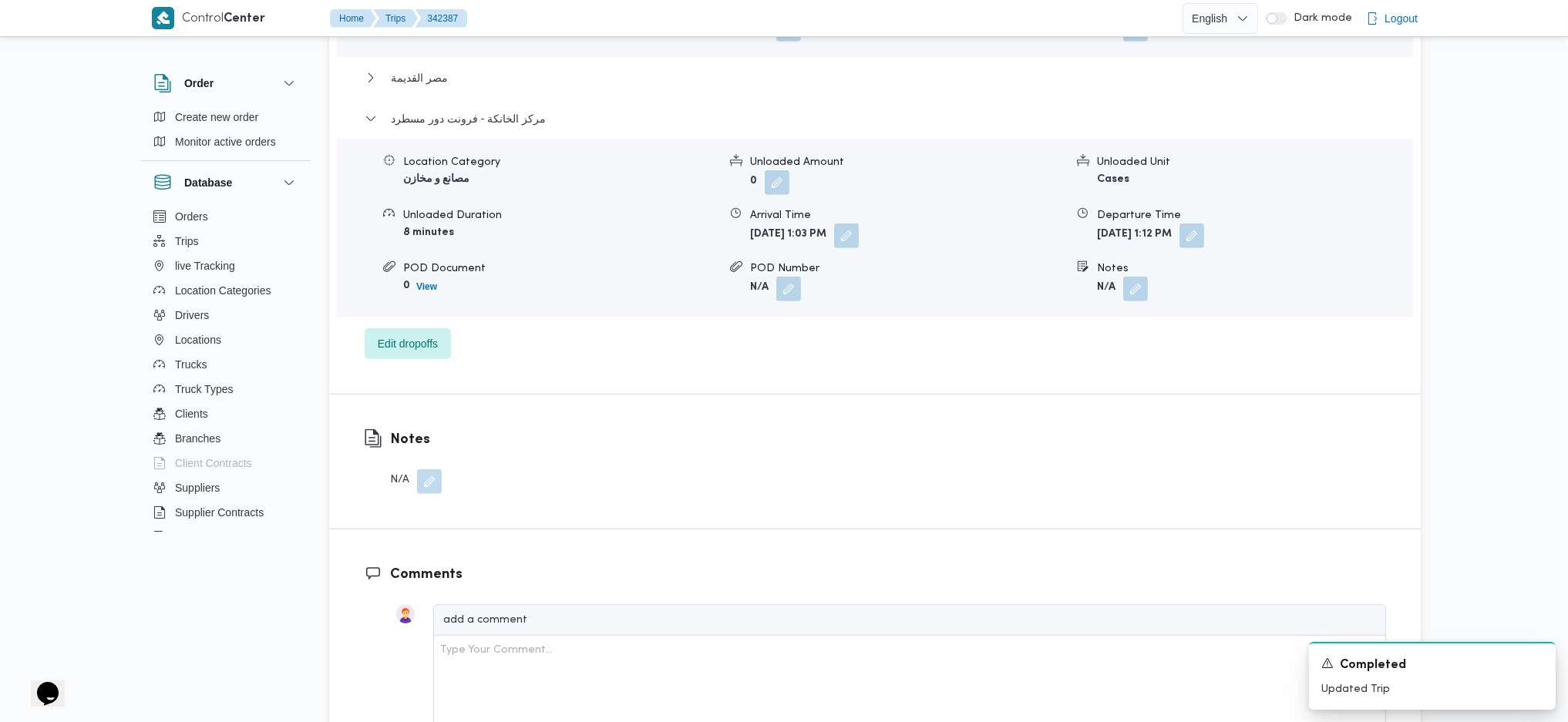
scroll to position [1438, 0]
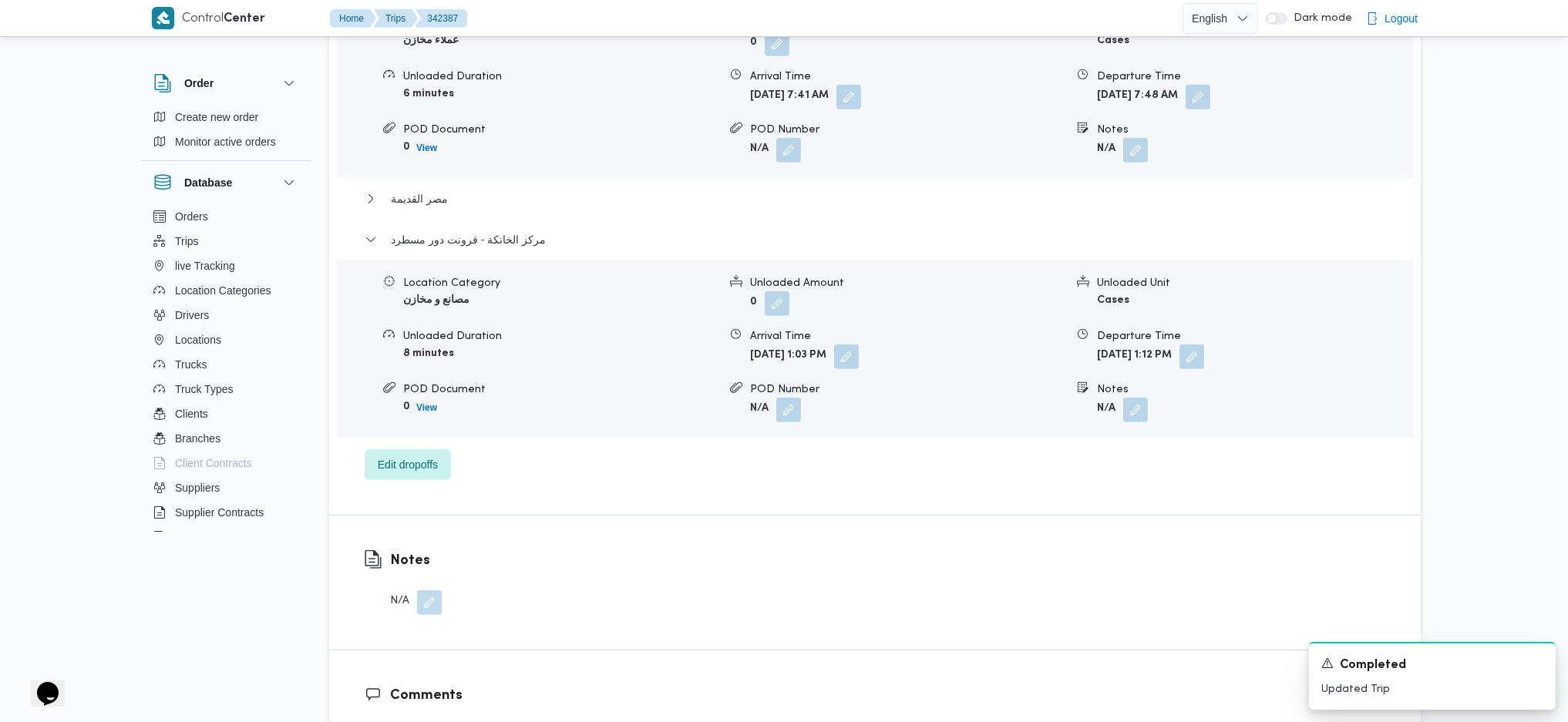
click at [1241, 327] on div "Location Category مصانع و مخازن Unloaded Amount 0 Unloaded Unit Cases Unloaded …" at bounding box center [875, 349] width 1089 height 175
drag, startPoint x: 1240, startPoint y: 313, endPoint x: 1226, endPoint y: 344, distance: 34.0
click at [1204, 344] on button "button" at bounding box center [1193, 357] width 25 height 25
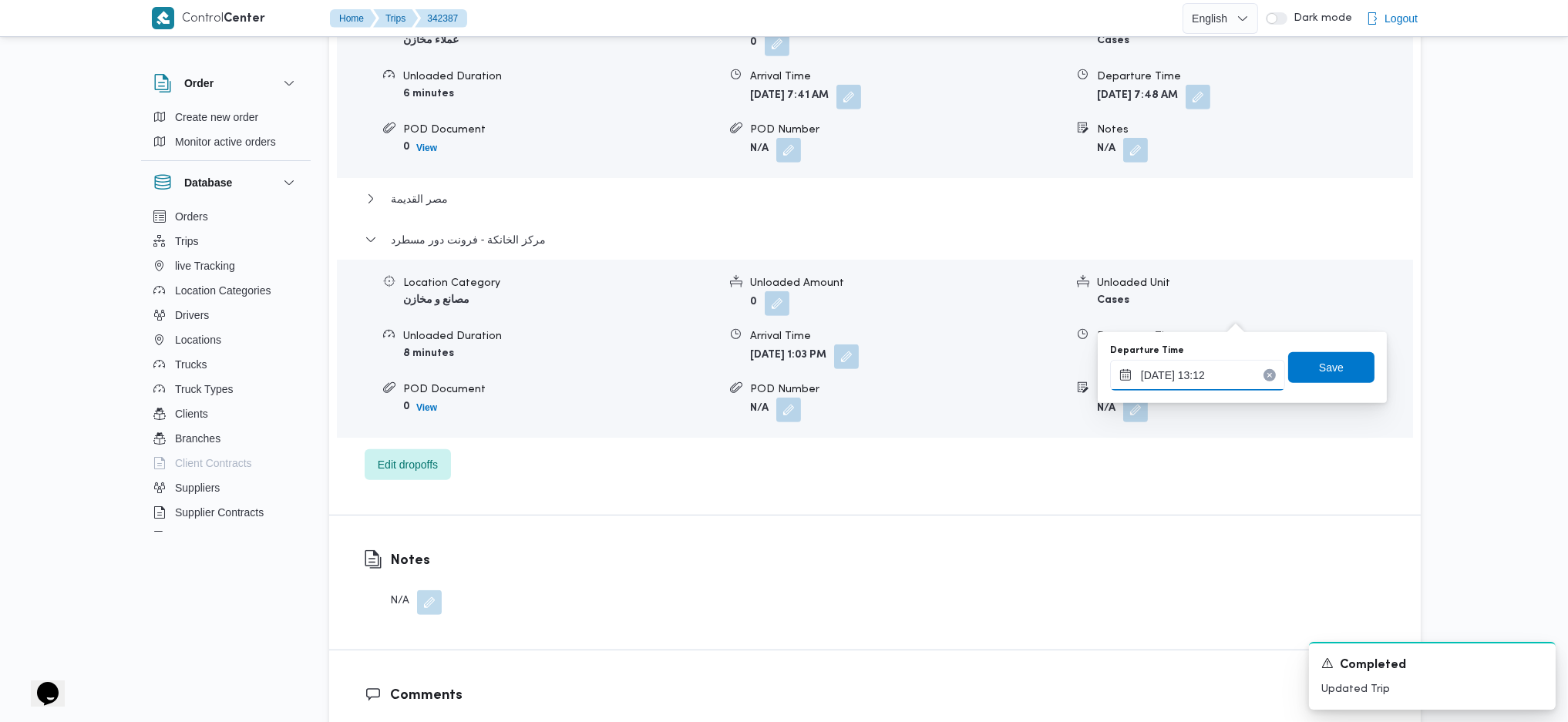
click at [1204, 365] on input "08/10/2025 13:12" at bounding box center [1198, 375] width 175 height 31
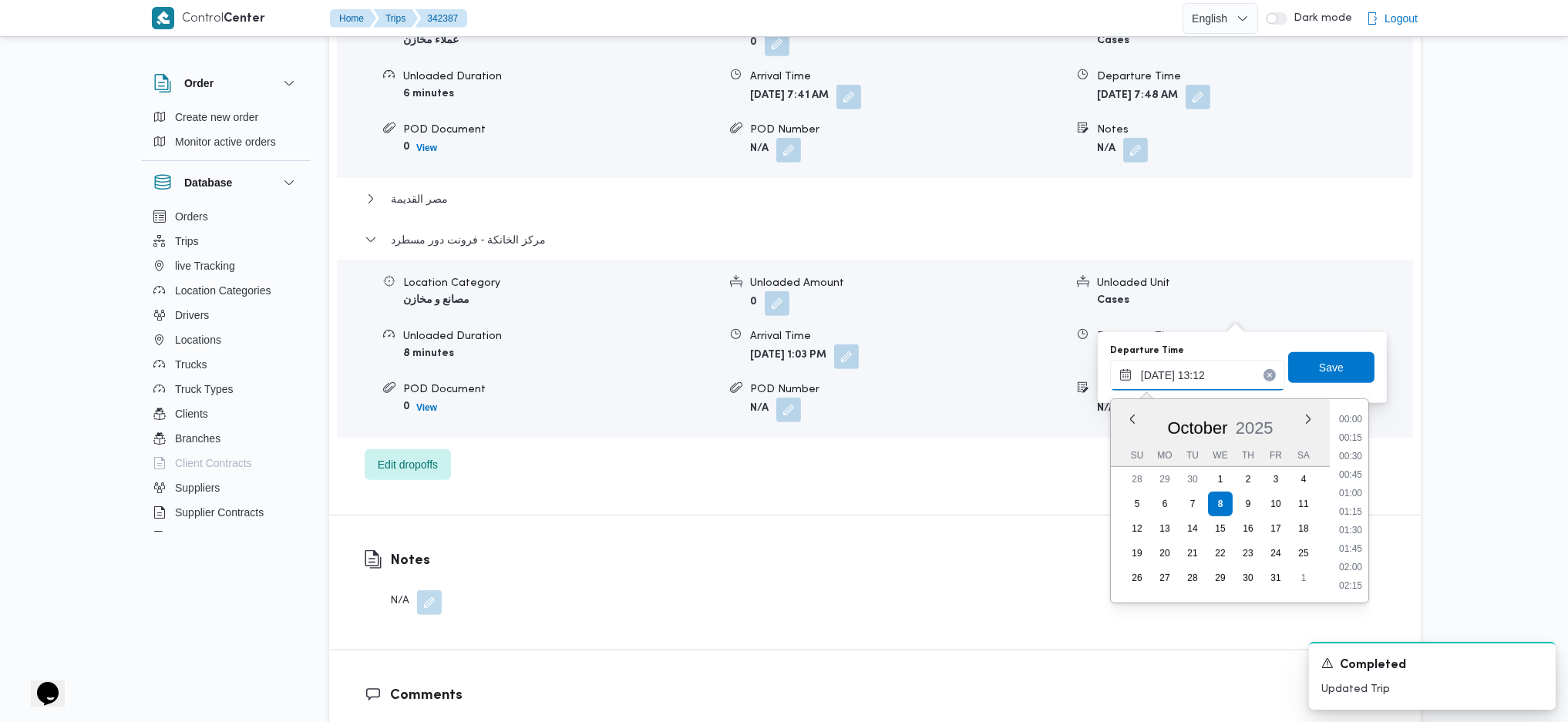
scroll to position [870, 0]
click at [1295, 480] on li "14:00" at bounding box center [1351, 585] width 36 height 15
type input "08/10/2025 14:00"
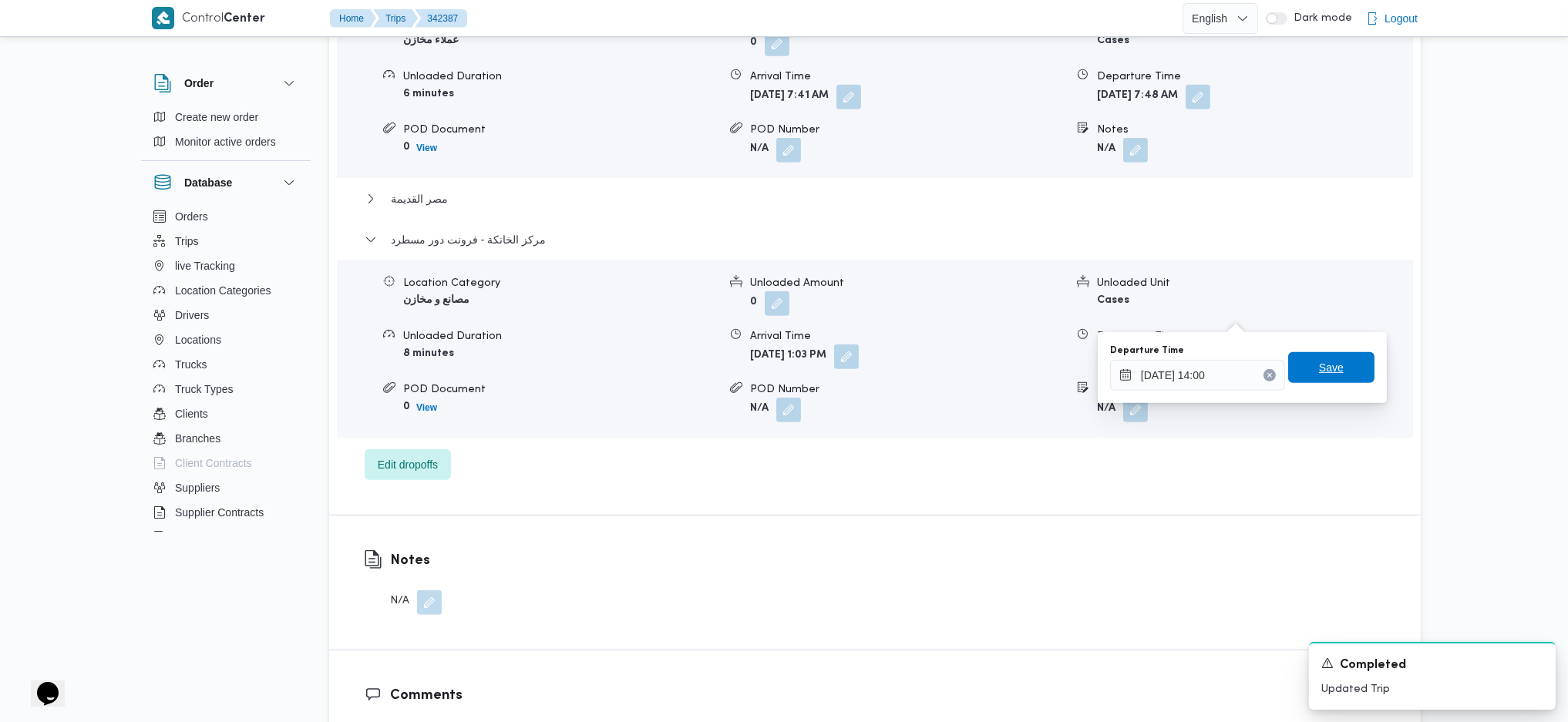
click at [1295, 371] on span "Save" at bounding box center [1332, 367] width 25 height 19
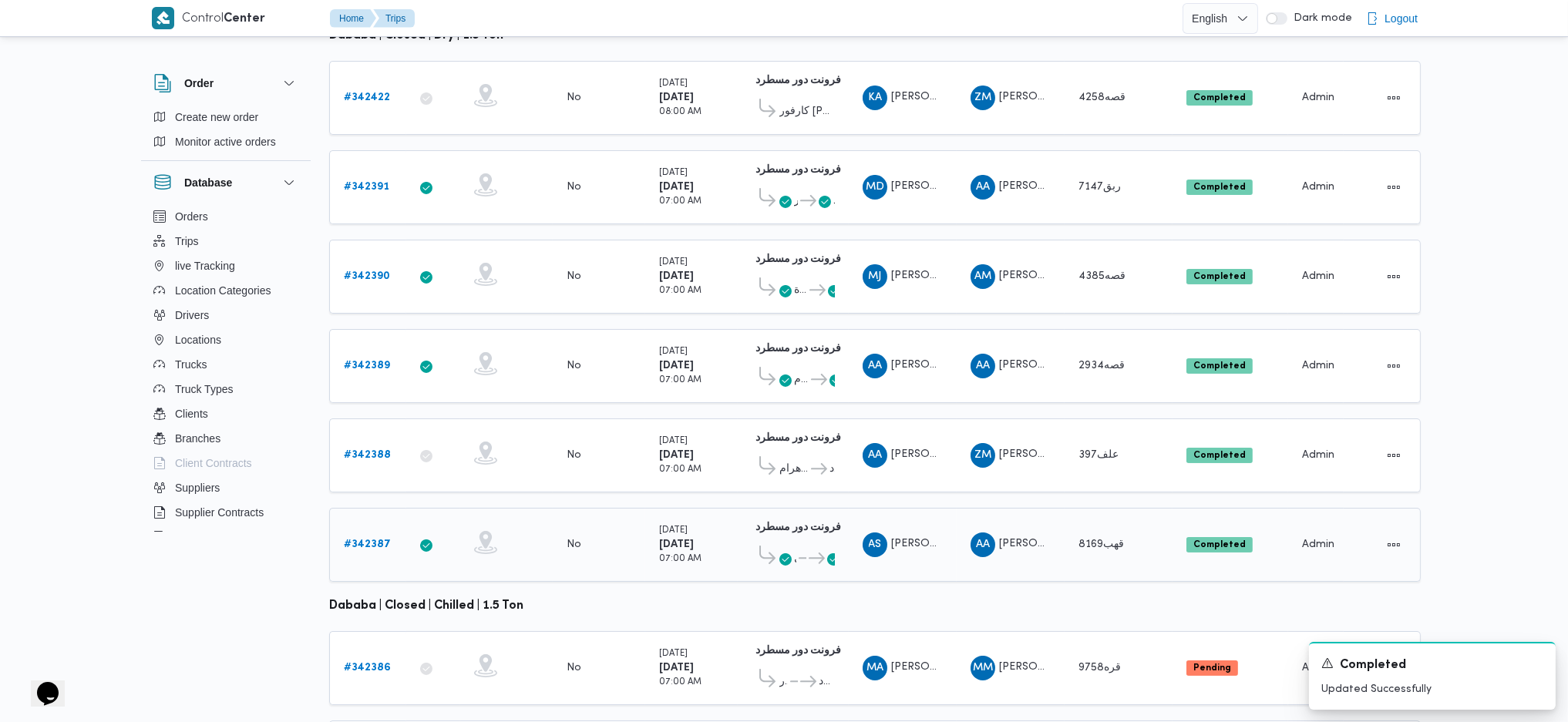
scroll to position [342, 0]
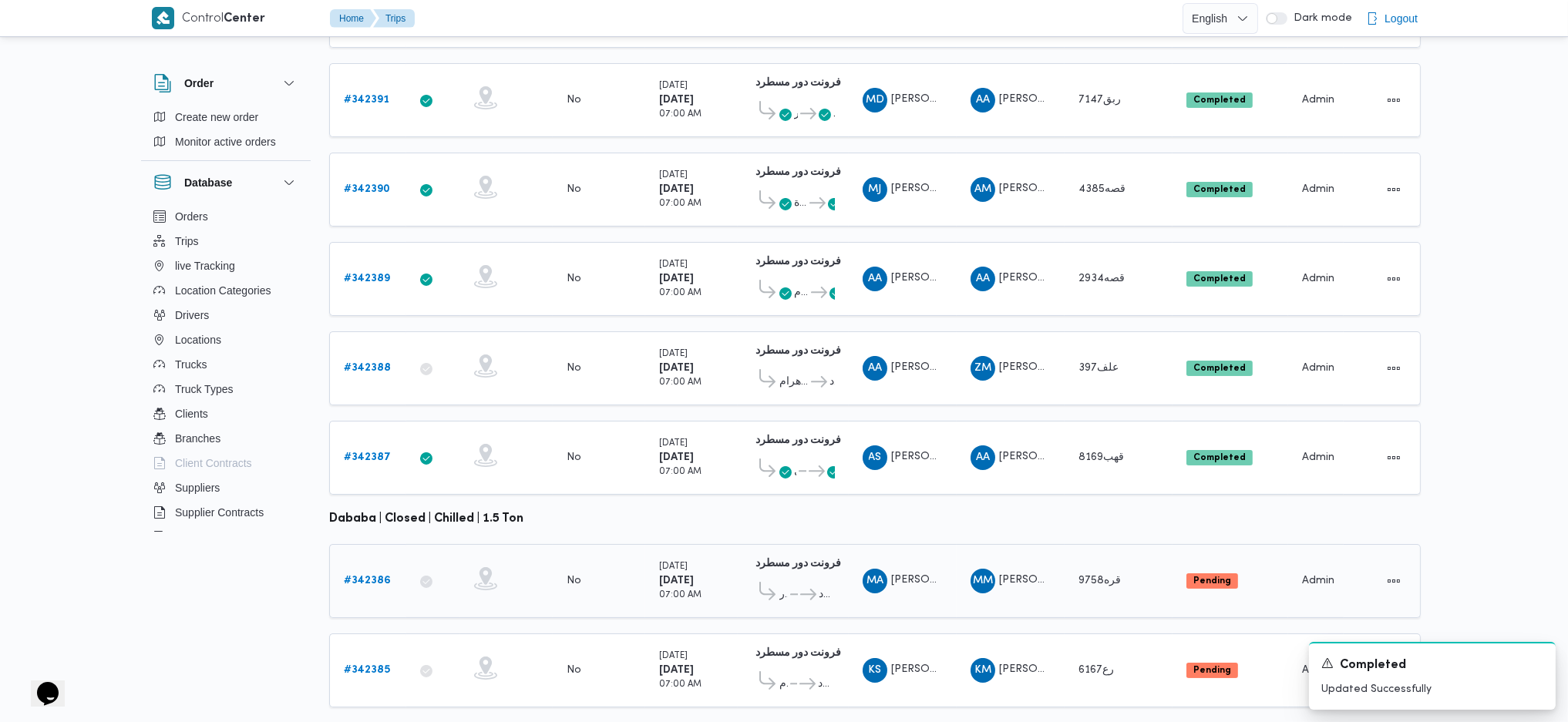
drag, startPoint x: 392, startPoint y: 547, endPoint x: 380, endPoint y: 547, distance: 12.0
click at [388, 480] on div "# 342386" at bounding box center [368, 581] width 61 height 31
click at [378, 480] on b "# 342386" at bounding box center [367, 580] width 47 height 10
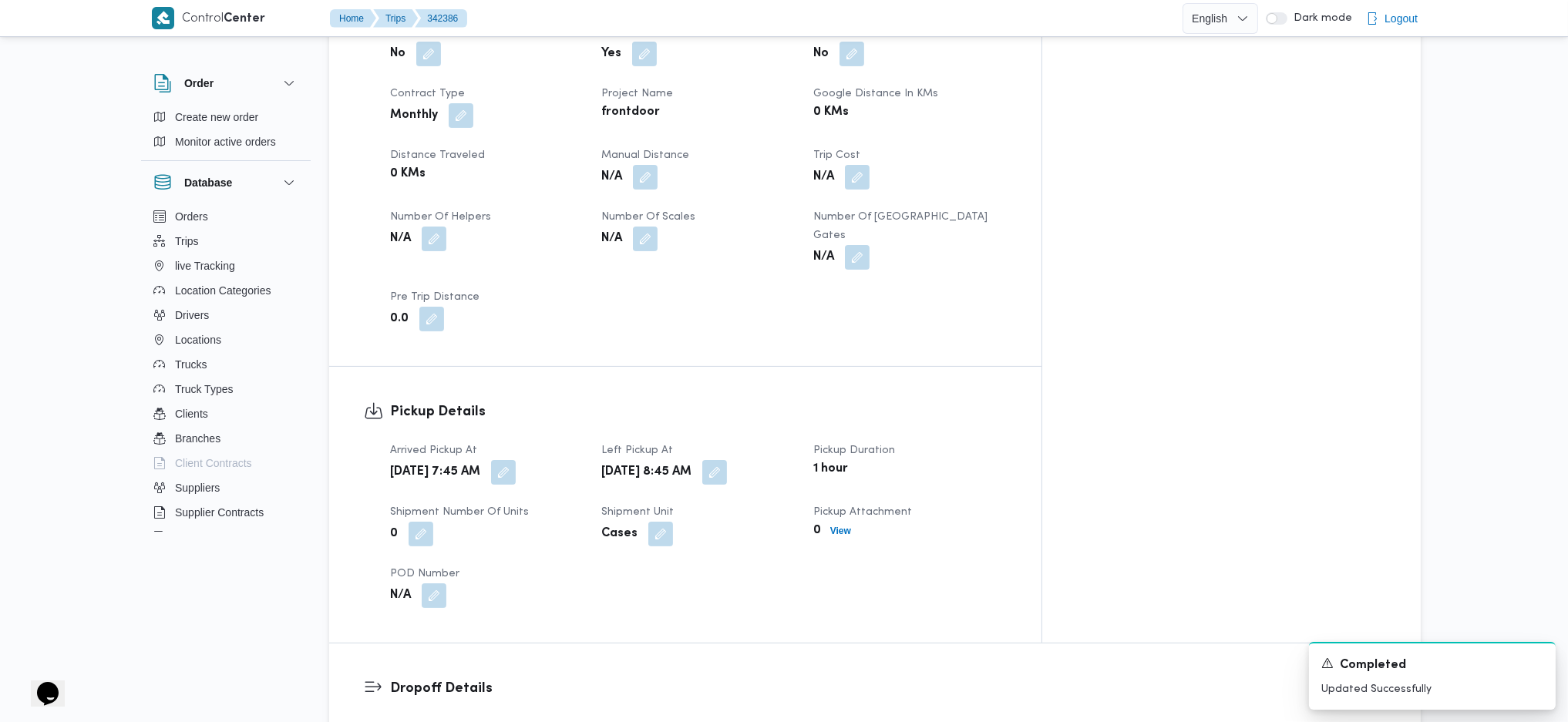
scroll to position [719, 0]
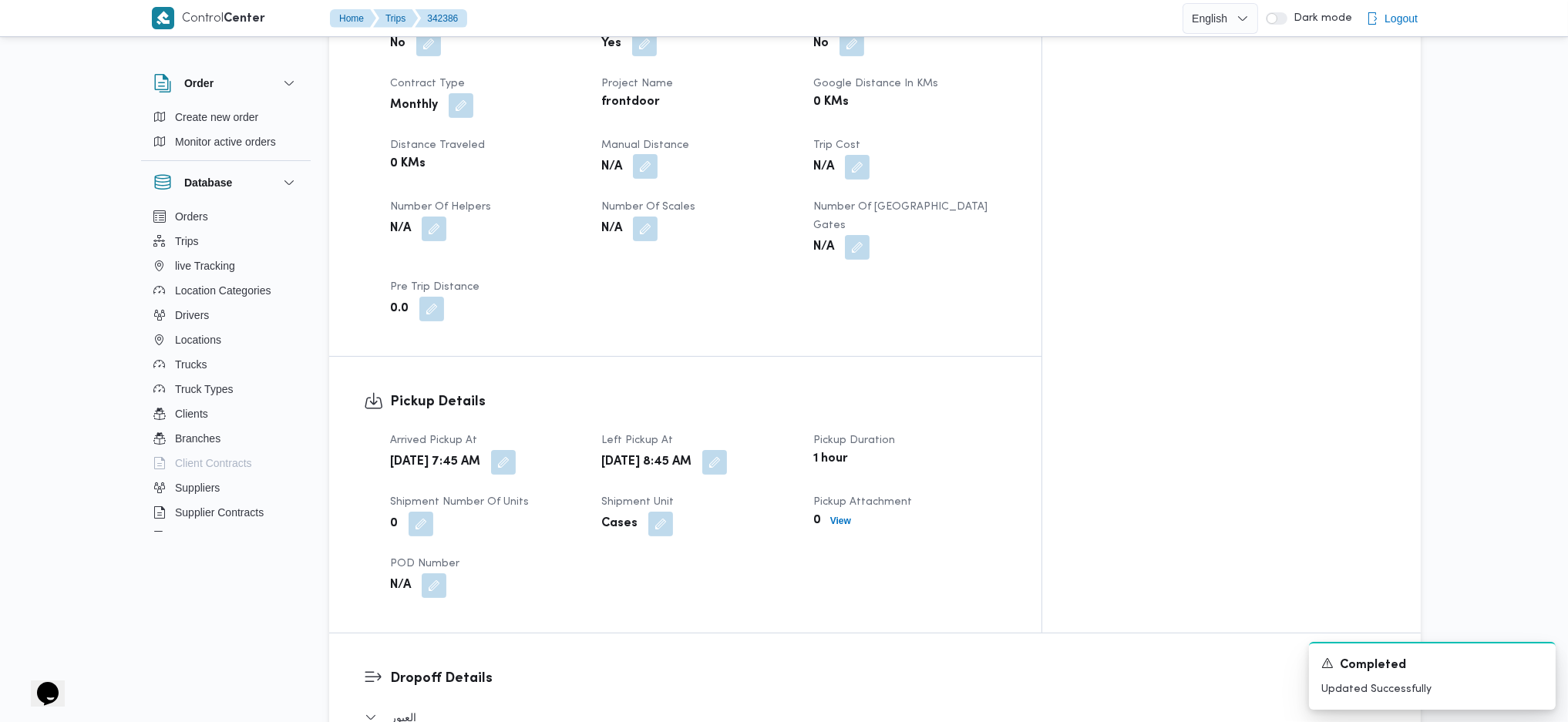
click at [657, 154] on button "button" at bounding box center [646, 167] width 25 height 25
click at [642, 190] on input "Manual Distance" at bounding box center [640, 192] width 153 height 31
type input "166"
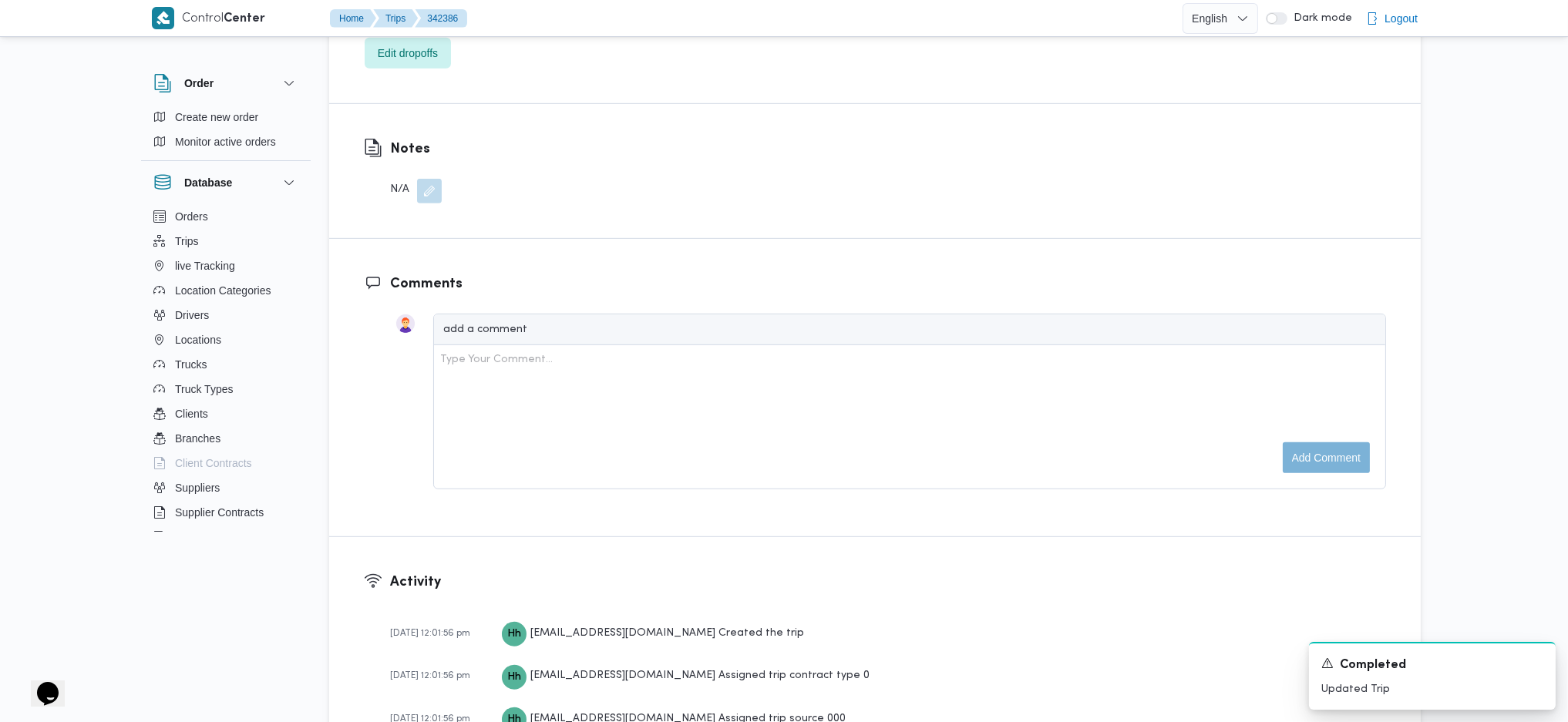
scroll to position [1320, 0]
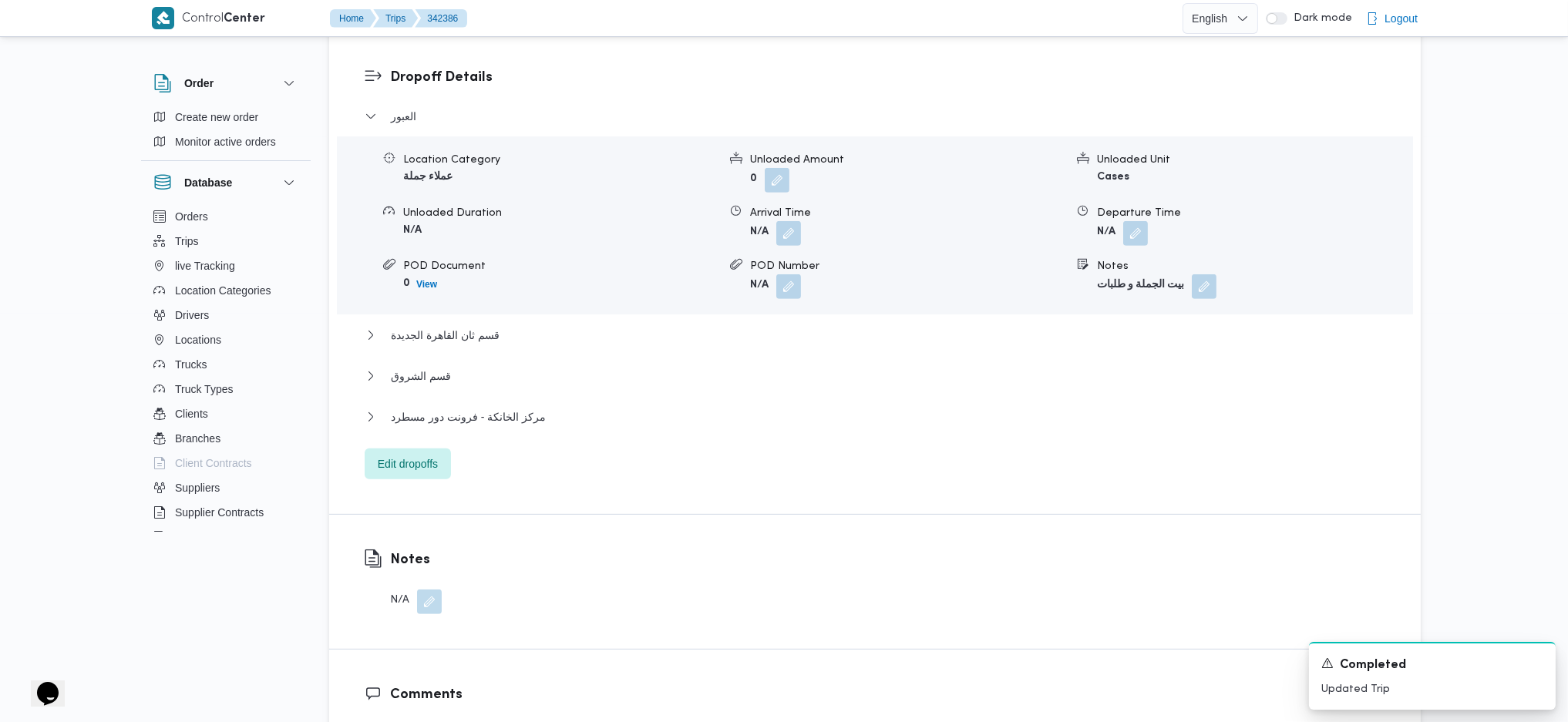
drag, startPoint x: 504, startPoint y: 372, endPoint x: 529, endPoint y: 371, distance: 25.0
click at [506, 407] on div "مركز الخانكة - فرونت دور مسطرد" at bounding box center [875, 422] width 1021 height 29
click at [500, 407] on span "مركز الخانكة - فرونت دور مسطرد" at bounding box center [468, 416] width 155 height 19
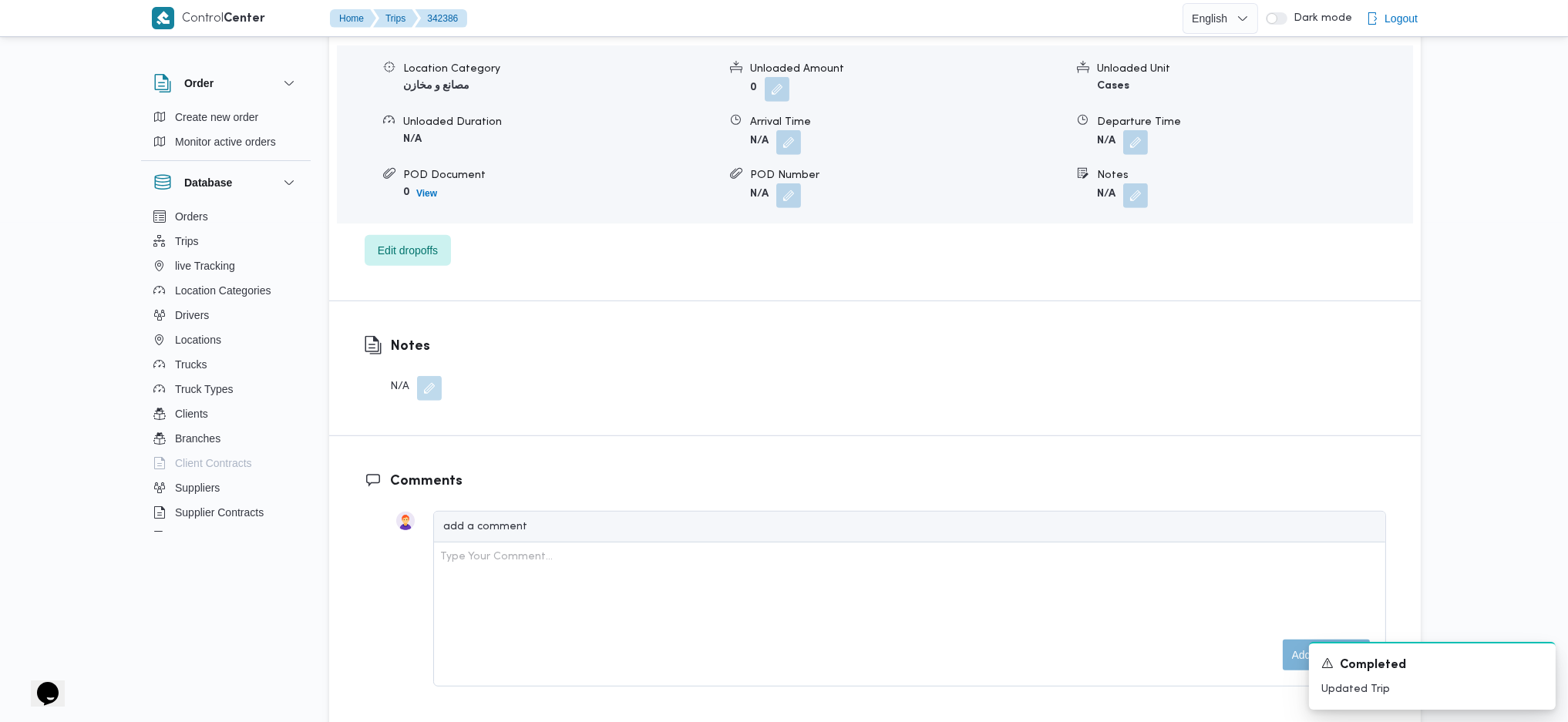
scroll to position [1731, 0]
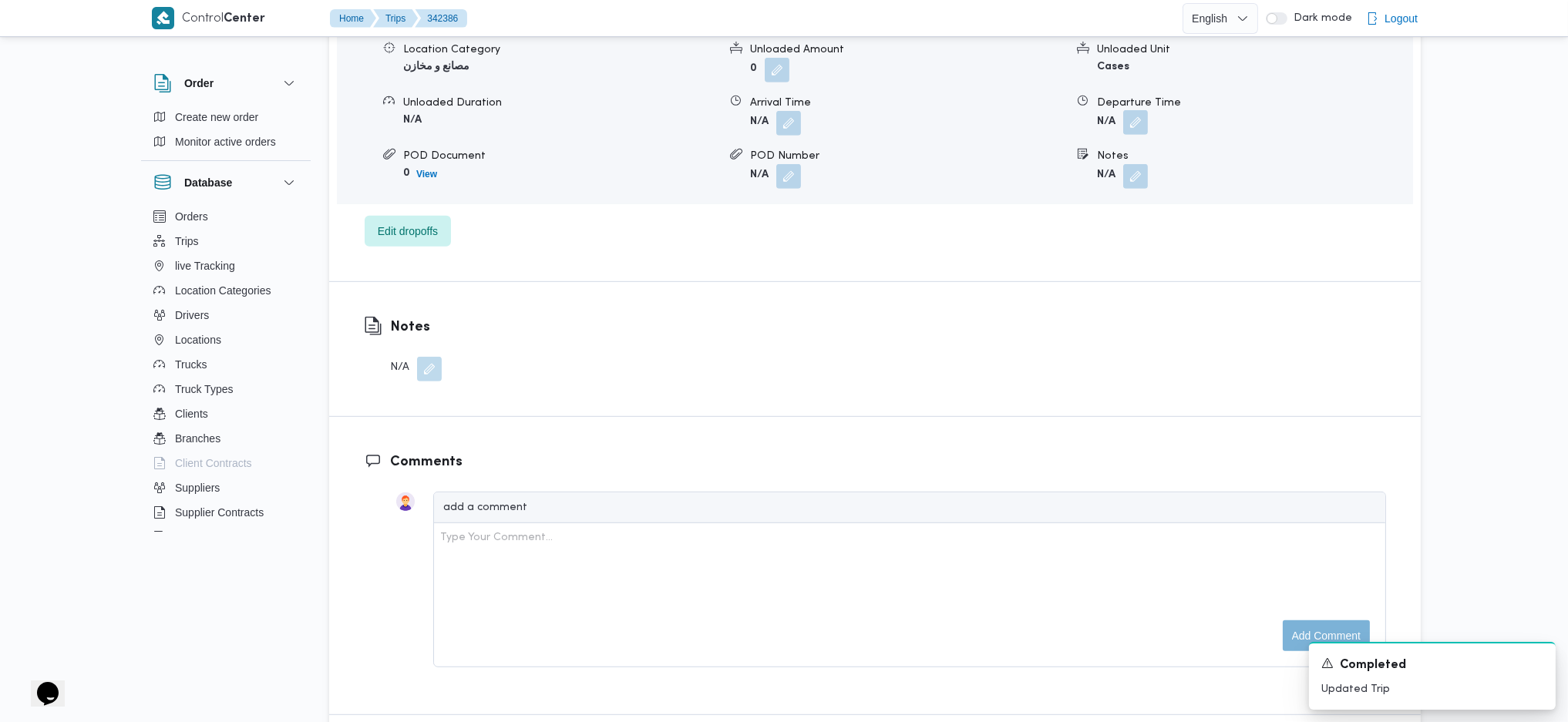
click at [1130, 111] on button "button" at bounding box center [1136, 123] width 25 height 25
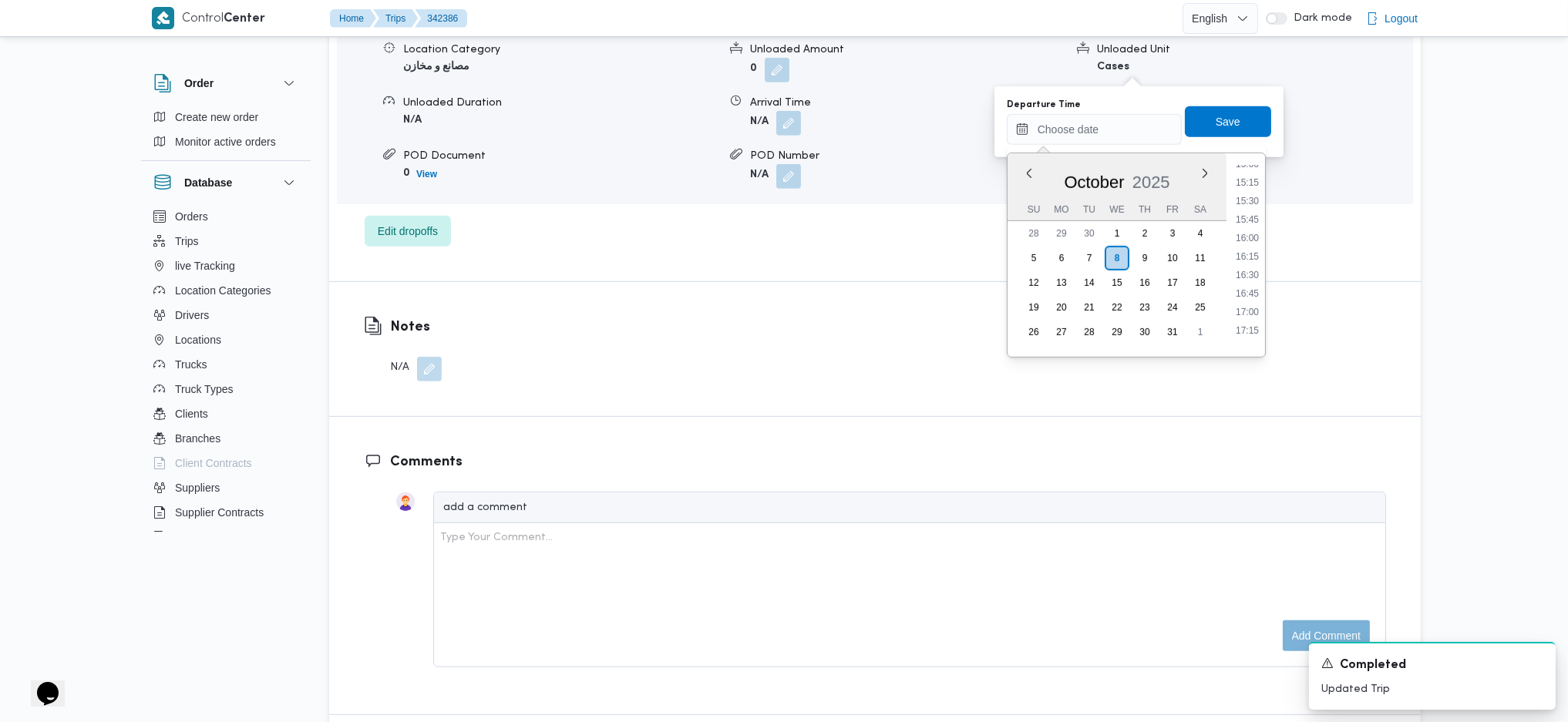
scroll to position [1110, 0]
click at [1248, 182] on ul "00:00 00:15 00:30 00:45 01:00 01:15 01:30 01:45 02:00 02:15 02:30 02:45 03:00 0…" at bounding box center [1248, 255] width 36 height 179
click at [1250, 216] on li "15:30" at bounding box center [1248, 209] width 36 height 15
type input "08/10/2025 15:30"
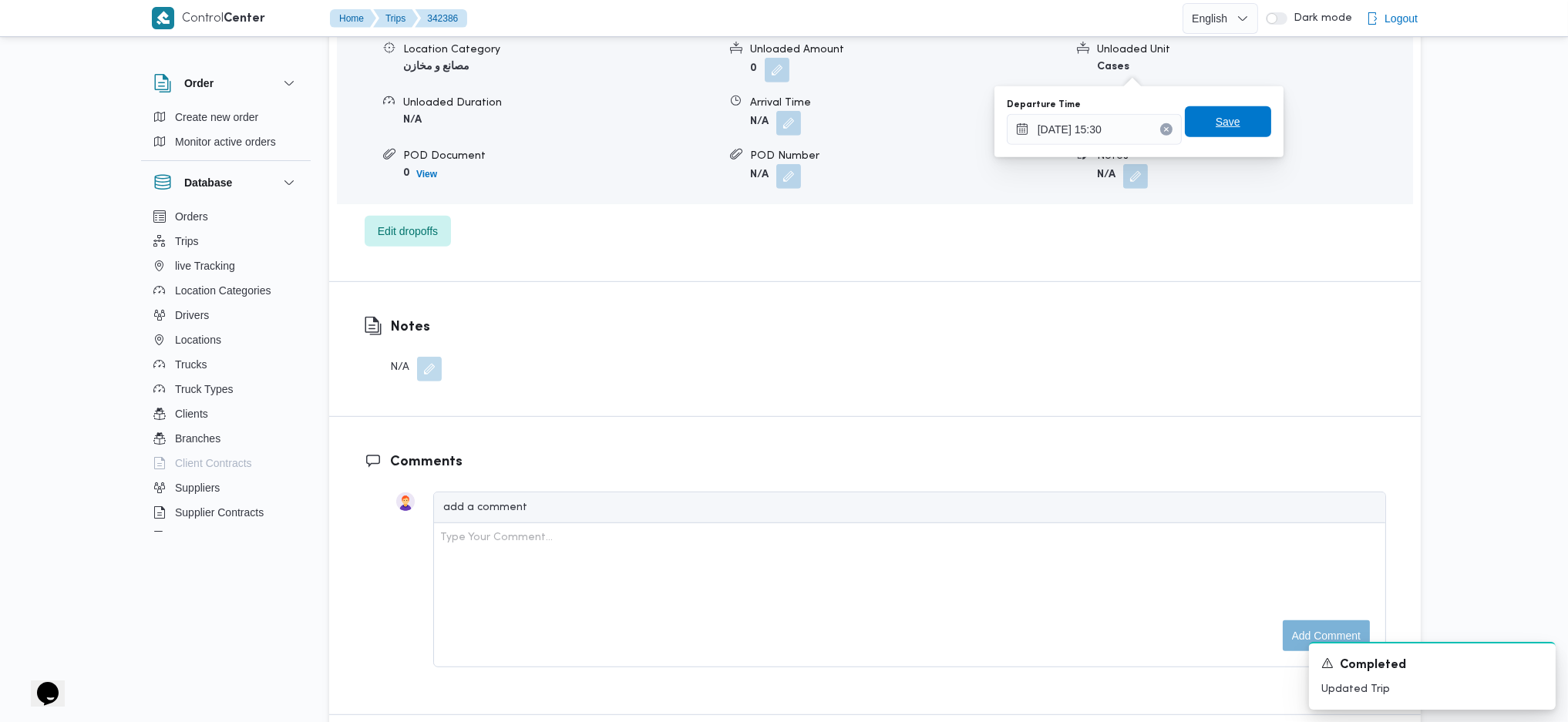
drag, startPoint x: 1221, startPoint y: 127, endPoint x: 1264, endPoint y: 108, distance: 47.0
click at [1223, 122] on span "Save" at bounding box center [1228, 121] width 25 height 19
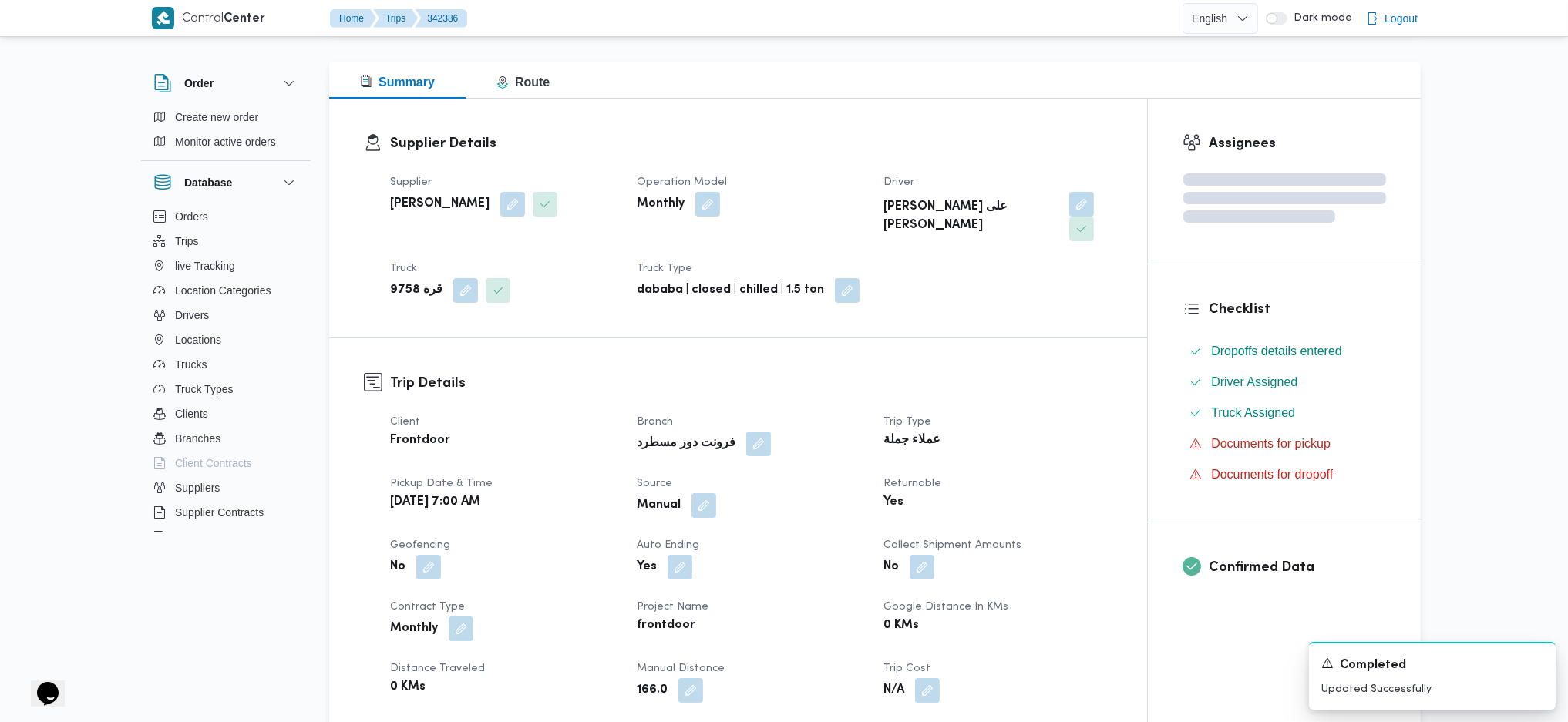
scroll to position [0, 0]
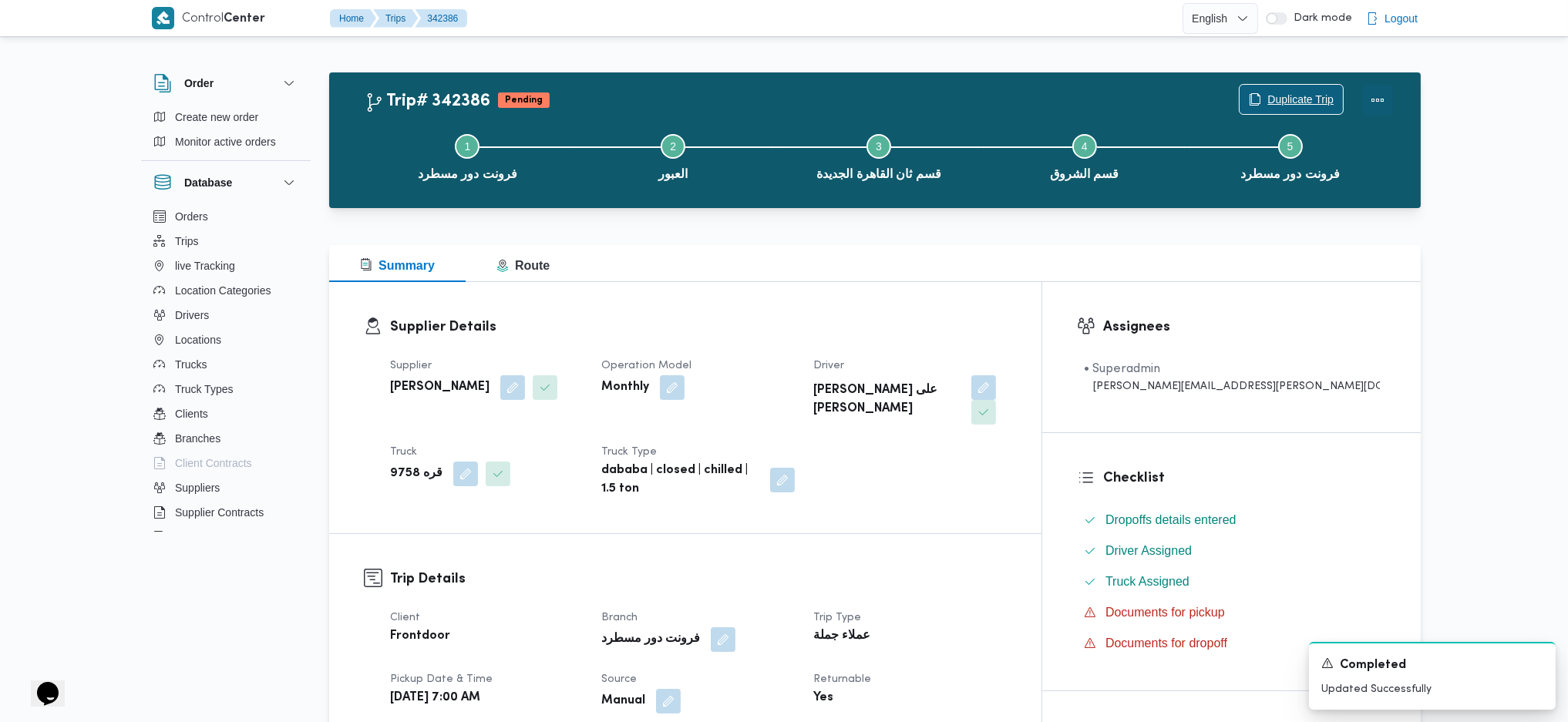
drag, startPoint x: 1385, startPoint y: 85, endPoint x: 1329, endPoint y: 92, distance: 56.4
click at [1295, 83] on div "Duplicate Trip" at bounding box center [1316, 100] width 173 height 49
click at [1295, 90] on button "Actions" at bounding box center [1378, 99] width 31 height 31
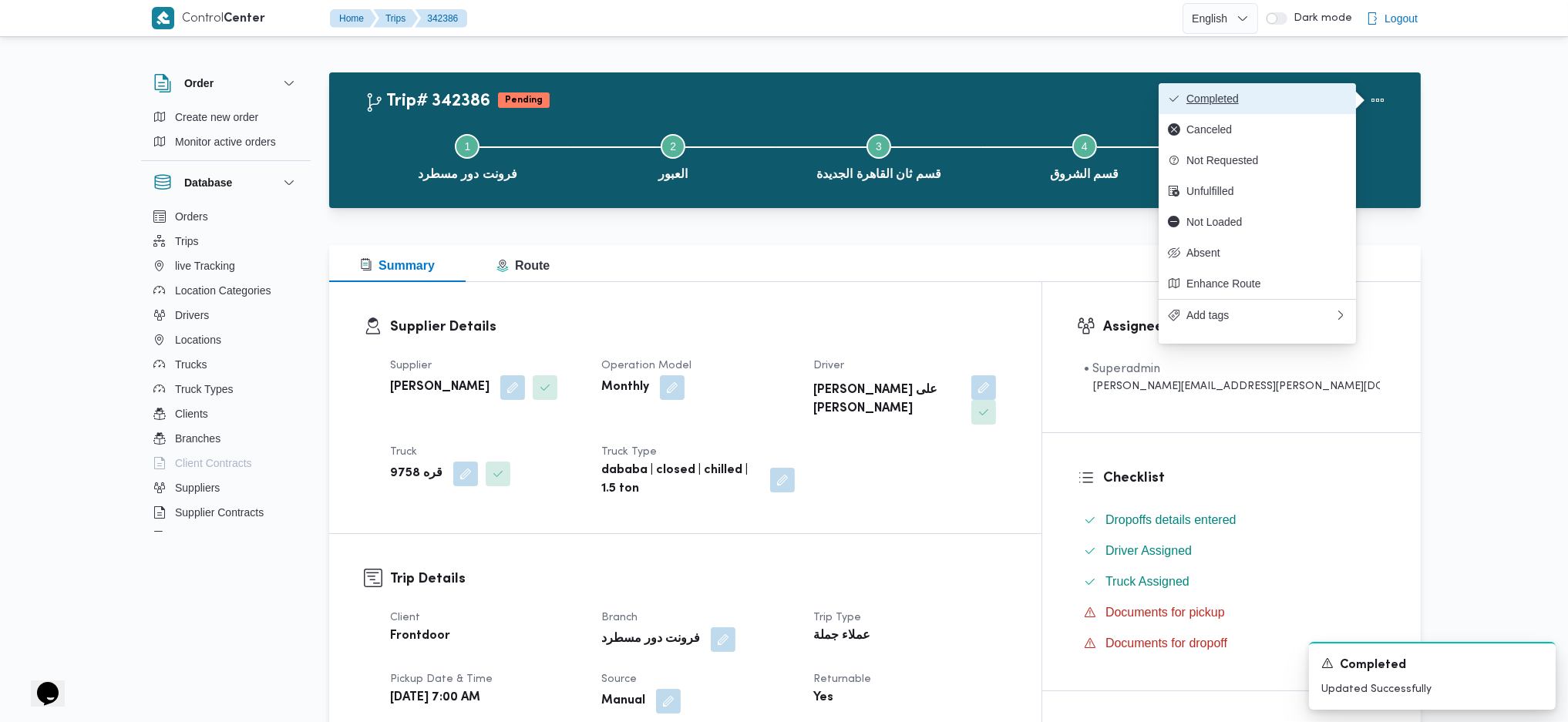
click at [1215, 105] on span "Completed" at bounding box center [1267, 99] width 161 height 12
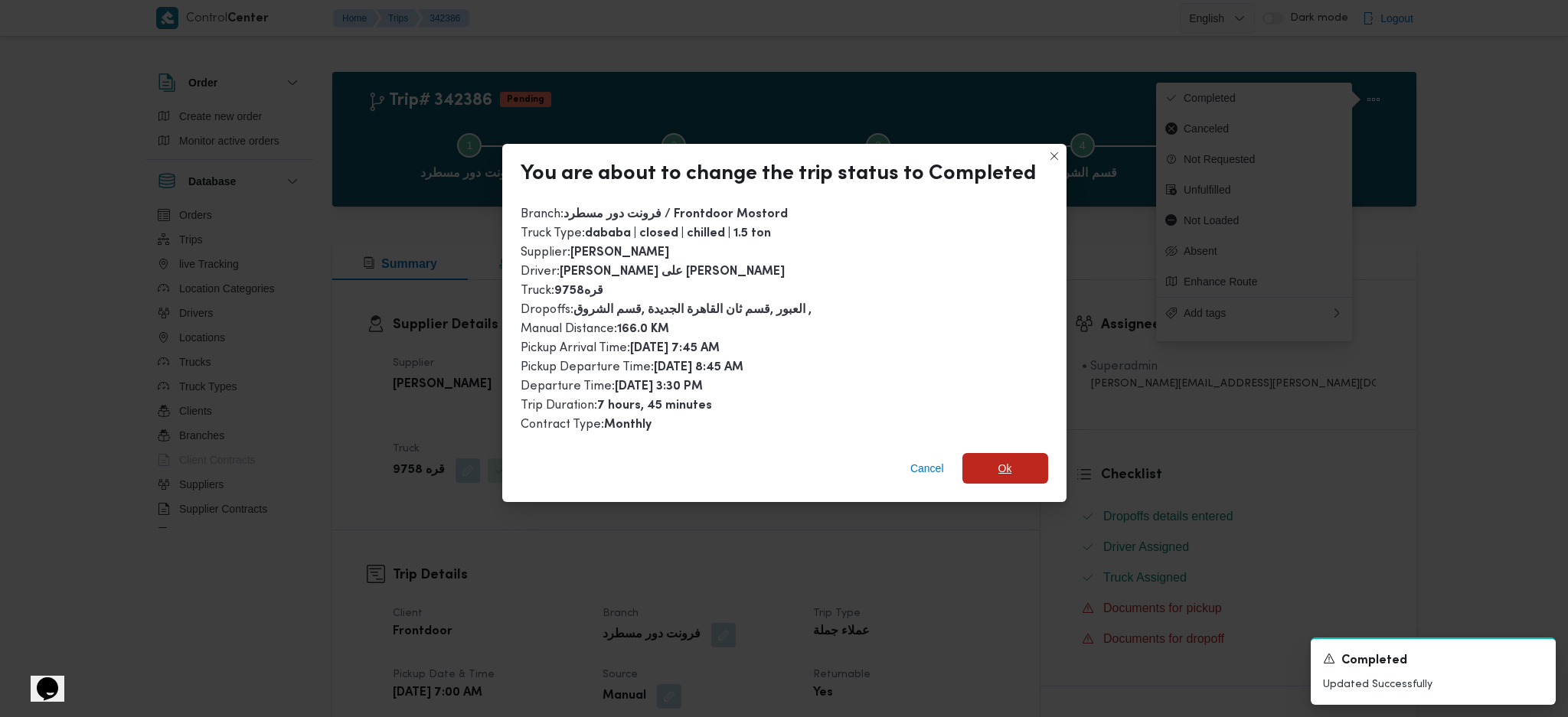
click at [985, 476] on span "Ok" at bounding box center [1005, 468] width 86 height 31
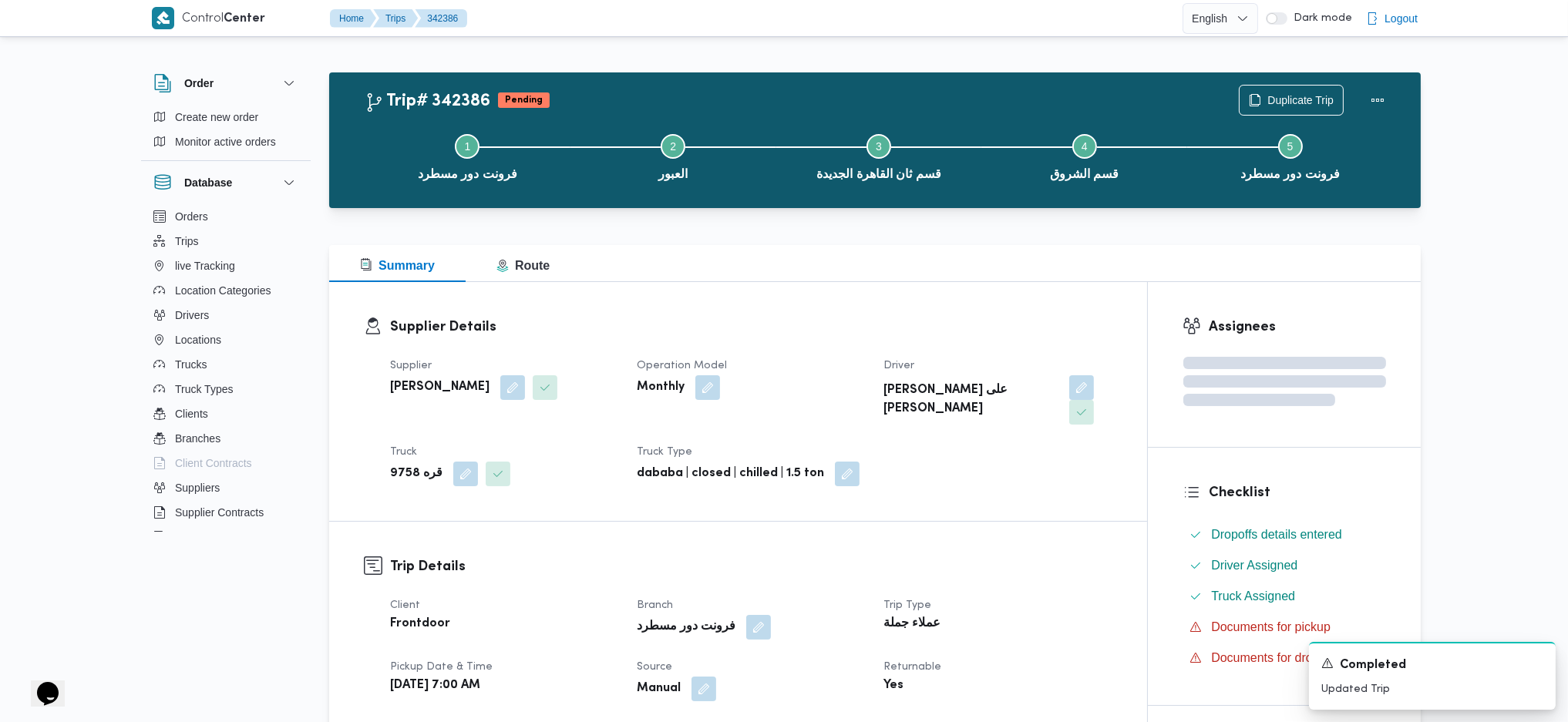
click at [1019, 480] on div "Supplier Details Supplier محمد محمود احمد مسعود Operation Model Monthly Driver …" at bounding box center [738, 401] width 818 height 239
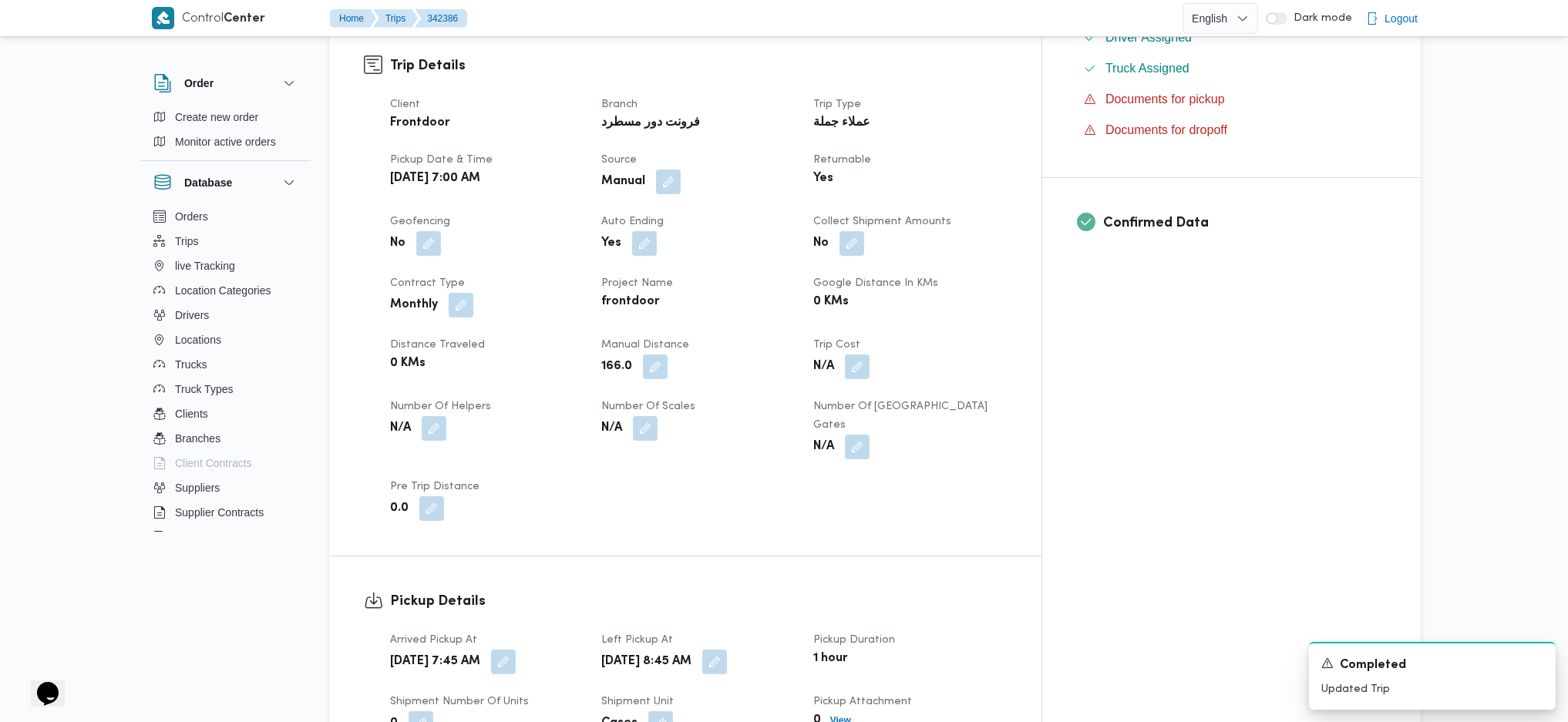
drag, startPoint x: 736, startPoint y: 414, endPoint x: 759, endPoint y: 390, distance: 33.2
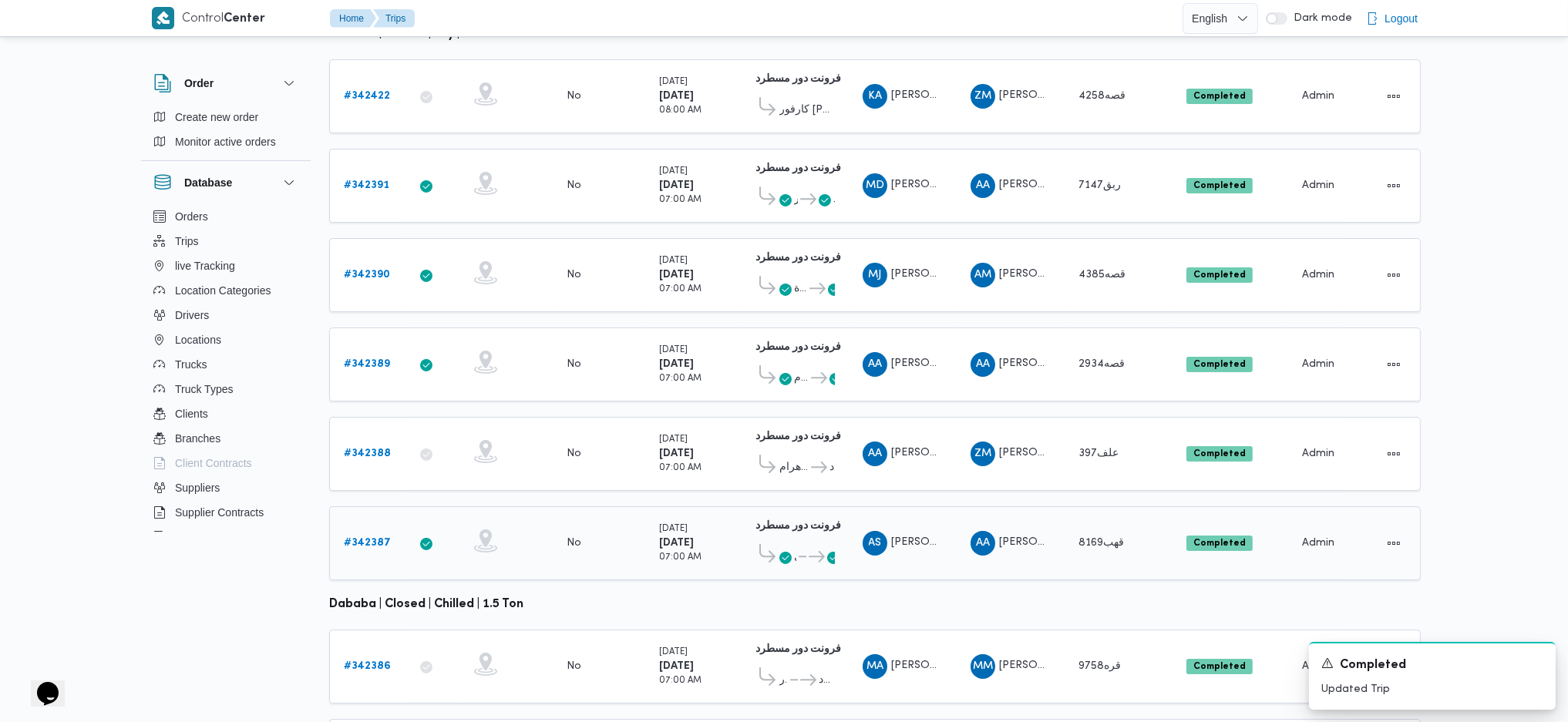
scroll to position [342, 0]
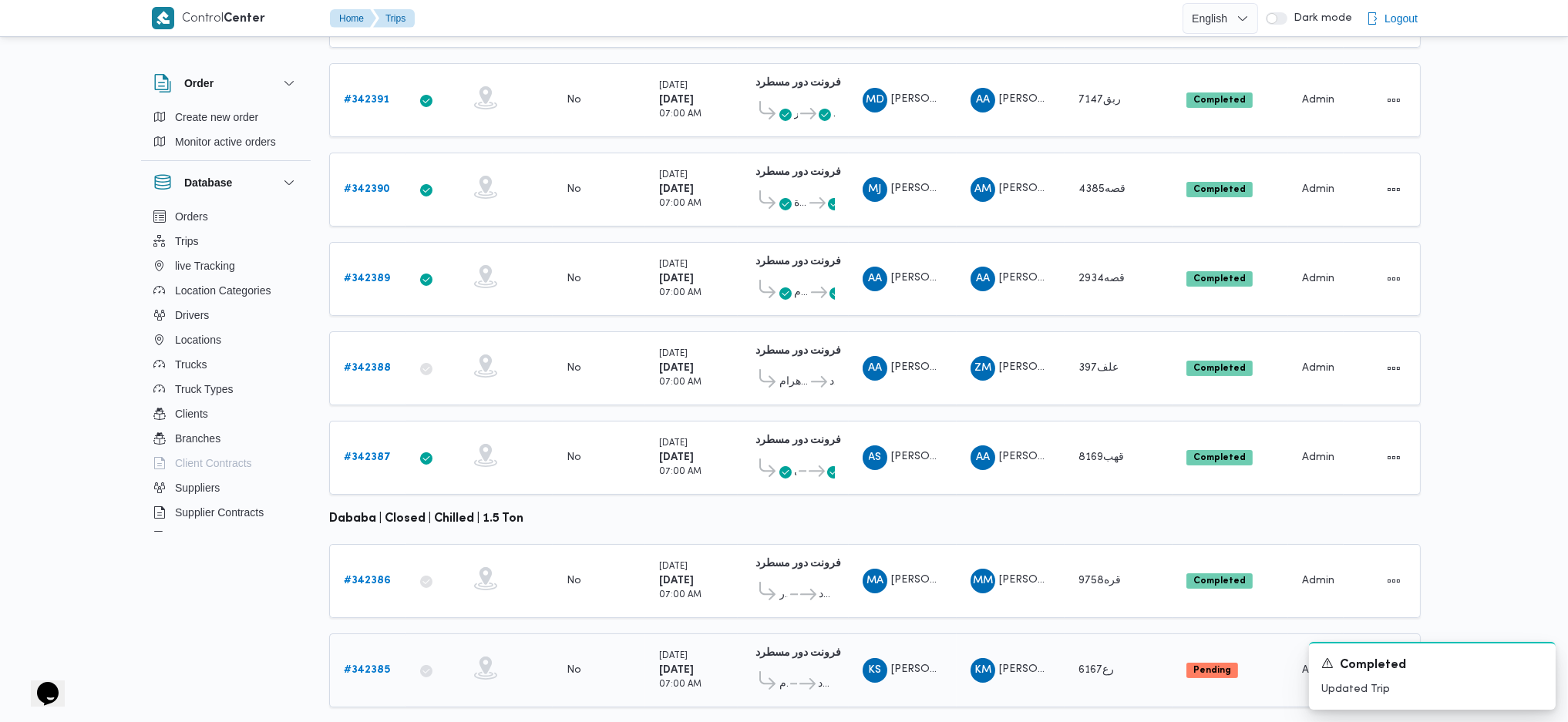
click at [366, 480] on b "# 342385" at bounding box center [367, 669] width 46 height 10
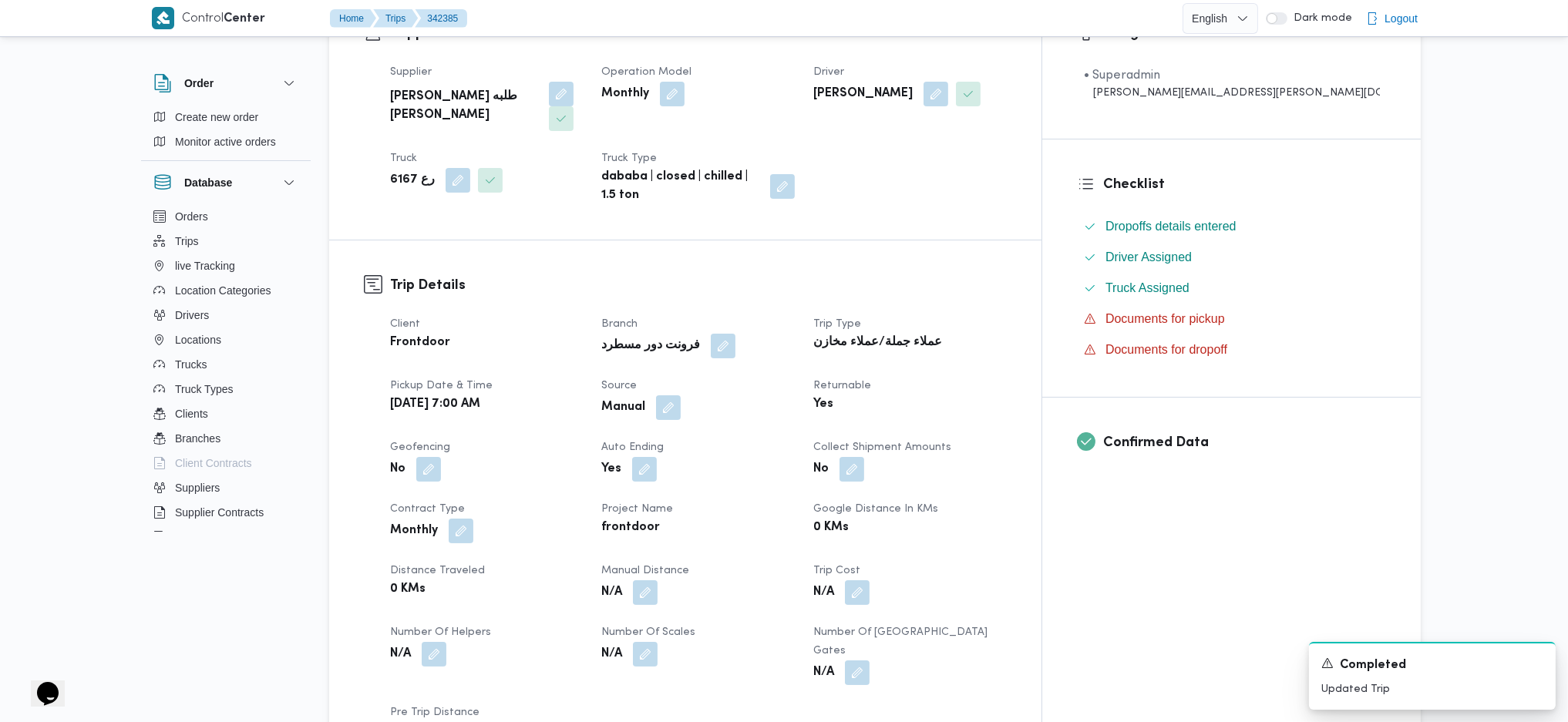
scroll to position [513, 0]
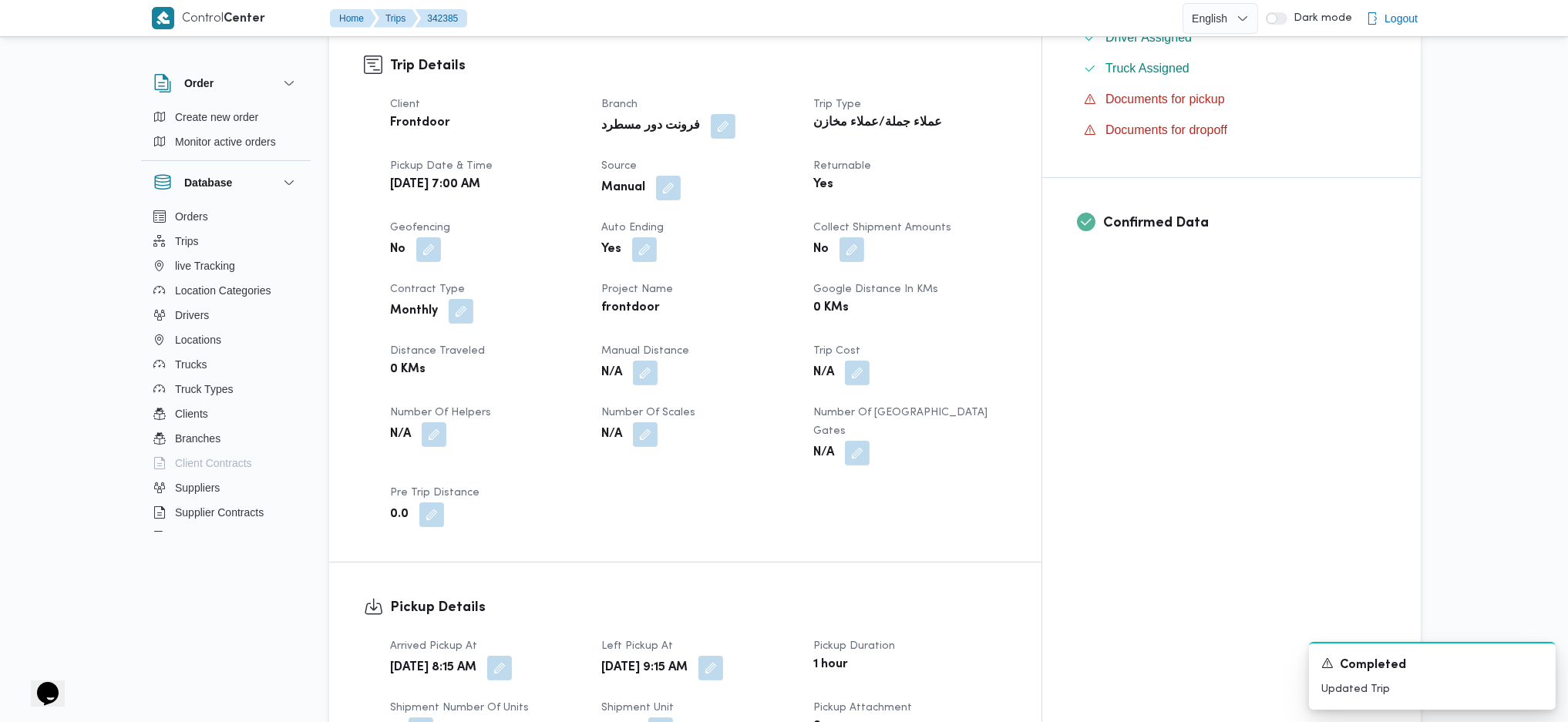
click at [673, 356] on div "Client Frontdoor Branch فرونت دور مسطرد Trip Type عملاء جملة/عملاء مخازن Pickup…" at bounding box center [698, 311] width 635 height 450
click at [657, 360] on button "button" at bounding box center [646, 373] width 25 height 25
click at [650, 388] on input "Manual Distance" at bounding box center [640, 398] width 153 height 31
type input "170"
click button "Save" at bounding box center [763, 390] width 87 height 31
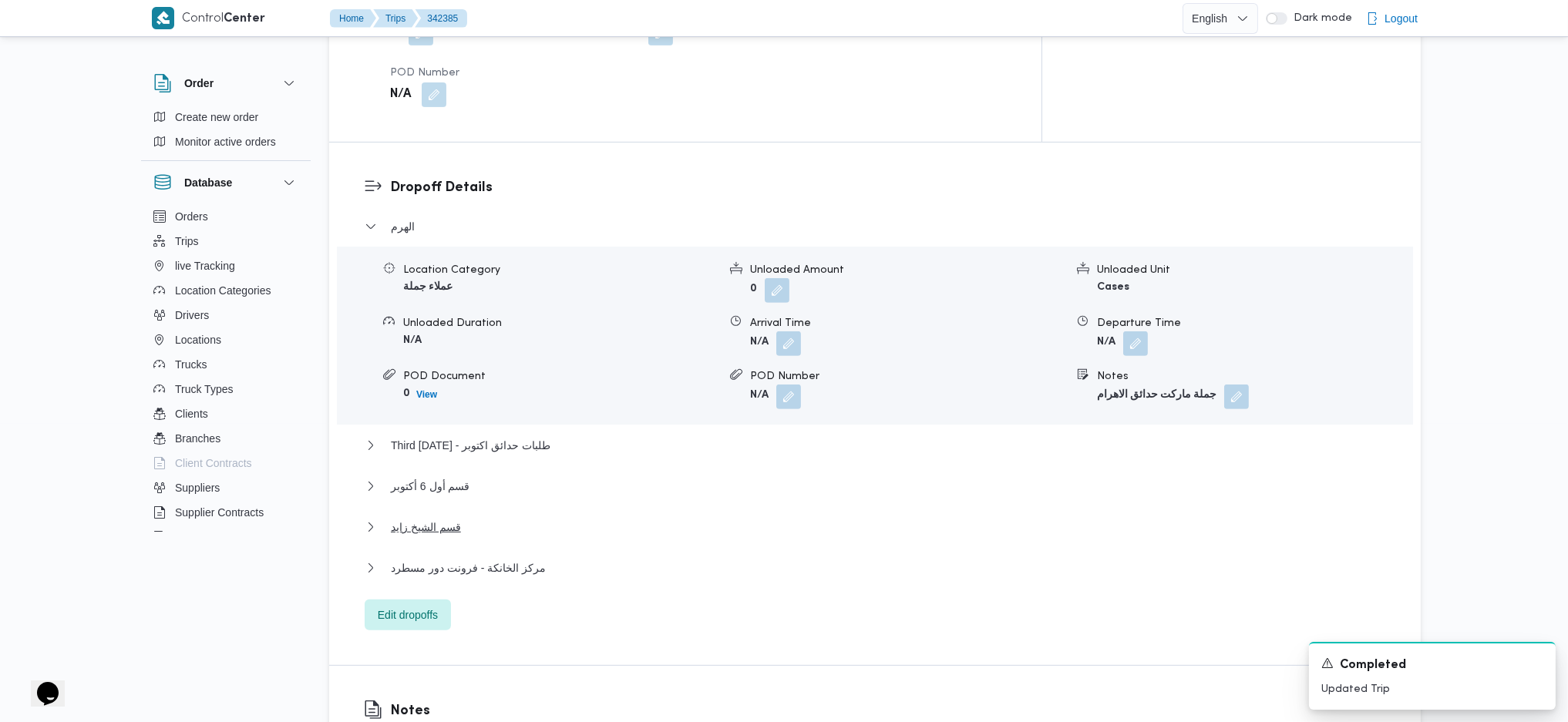
scroll to position [1335, 0]
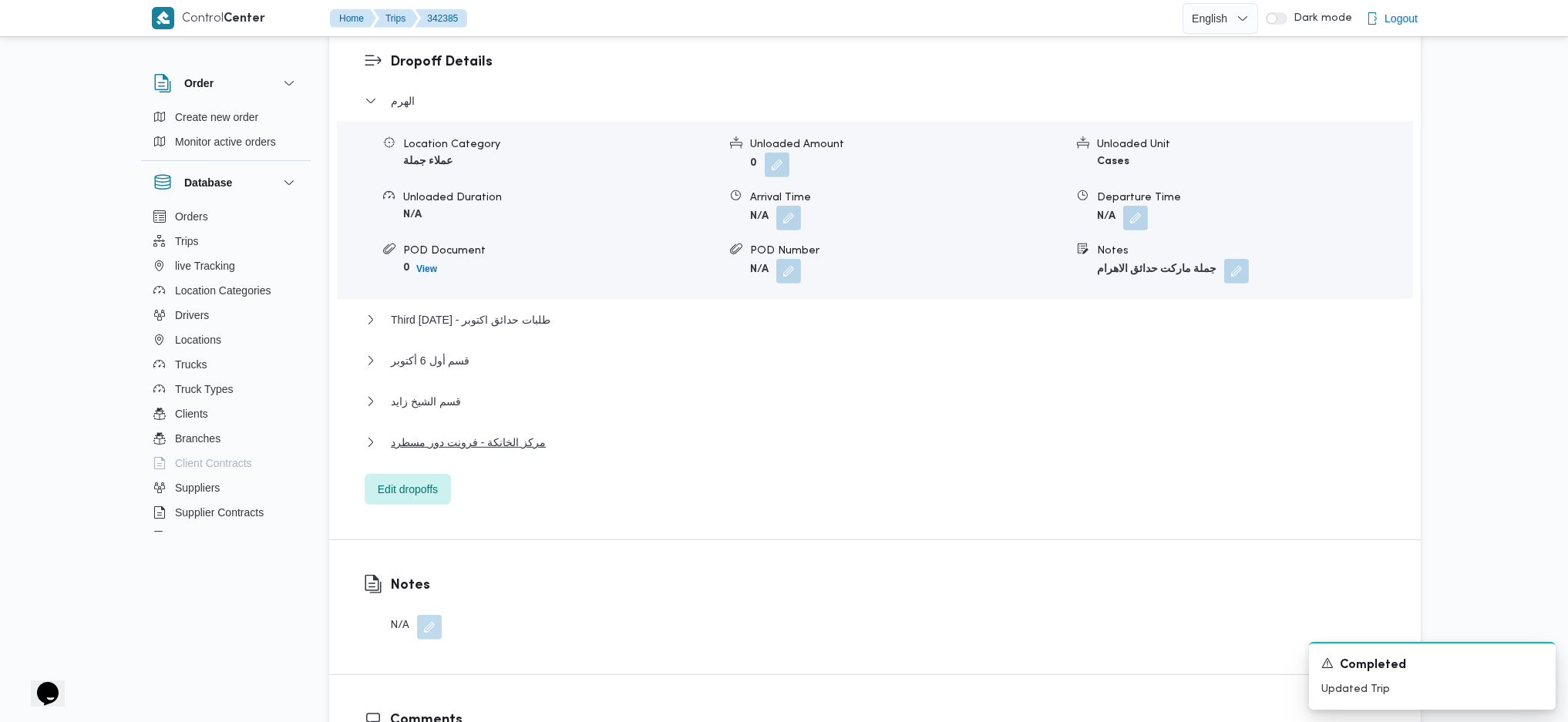
drag, startPoint x: 461, startPoint y: 399, endPoint x: 480, endPoint y: 391, distance: 20.6
click at [463, 433] on div "مركز الخانكة - فرونت دور مسطرد" at bounding box center [875, 447] width 1021 height 29
click at [482, 433] on span "مركز الخانكة - فرونت دور مسطرد" at bounding box center [468, 442] width 155 height 19
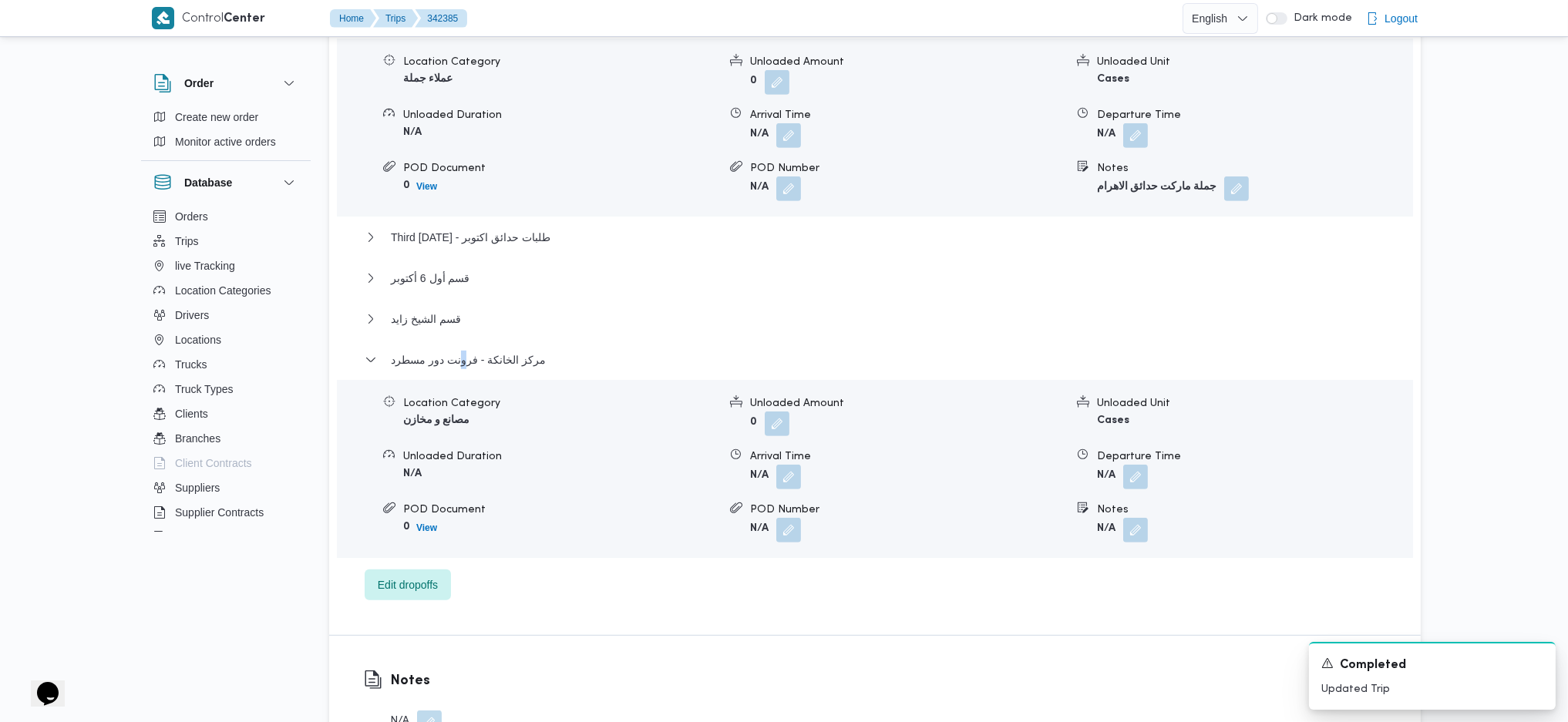
scroll to position [1541, 0]
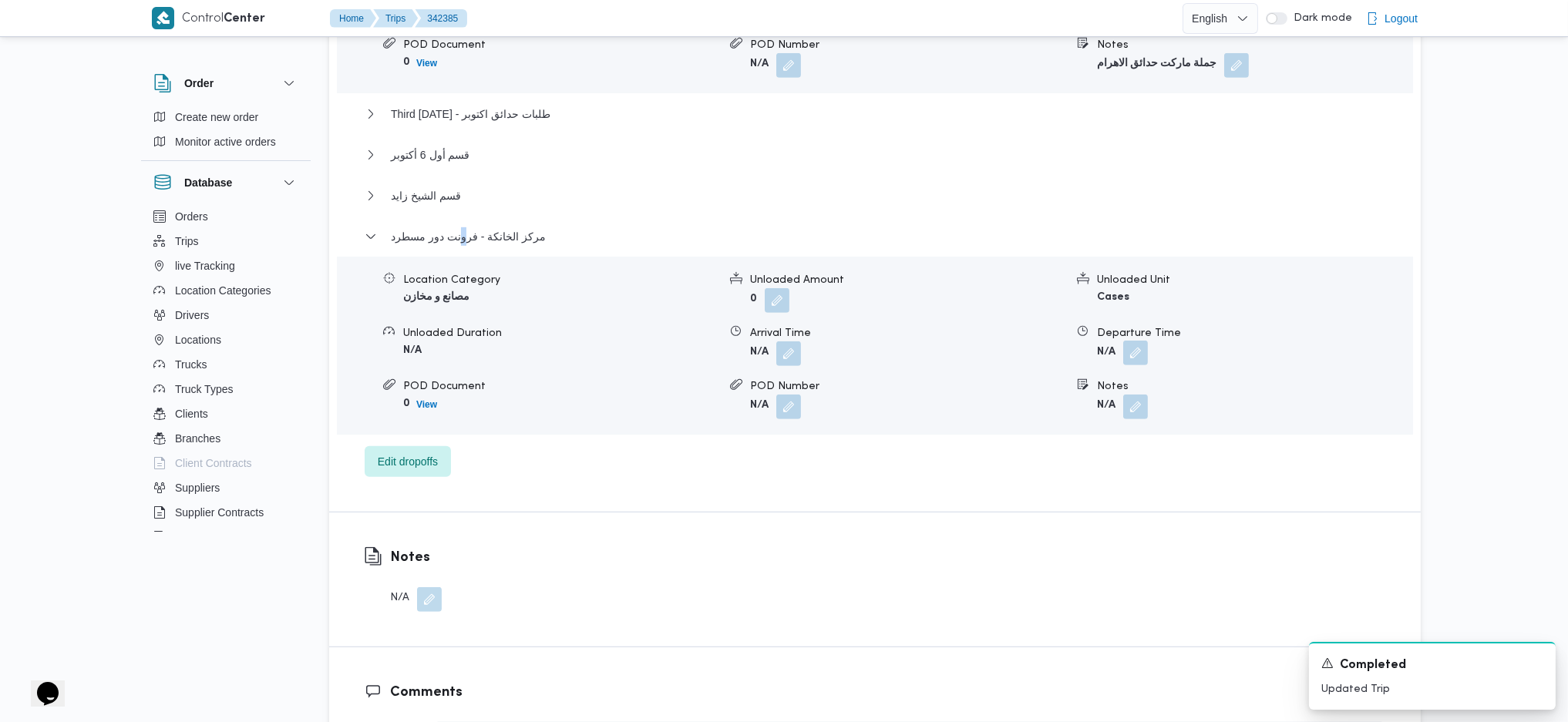
click at [1138, 340] on button "button" at bounding box center [1136, 353] width 25 height 25
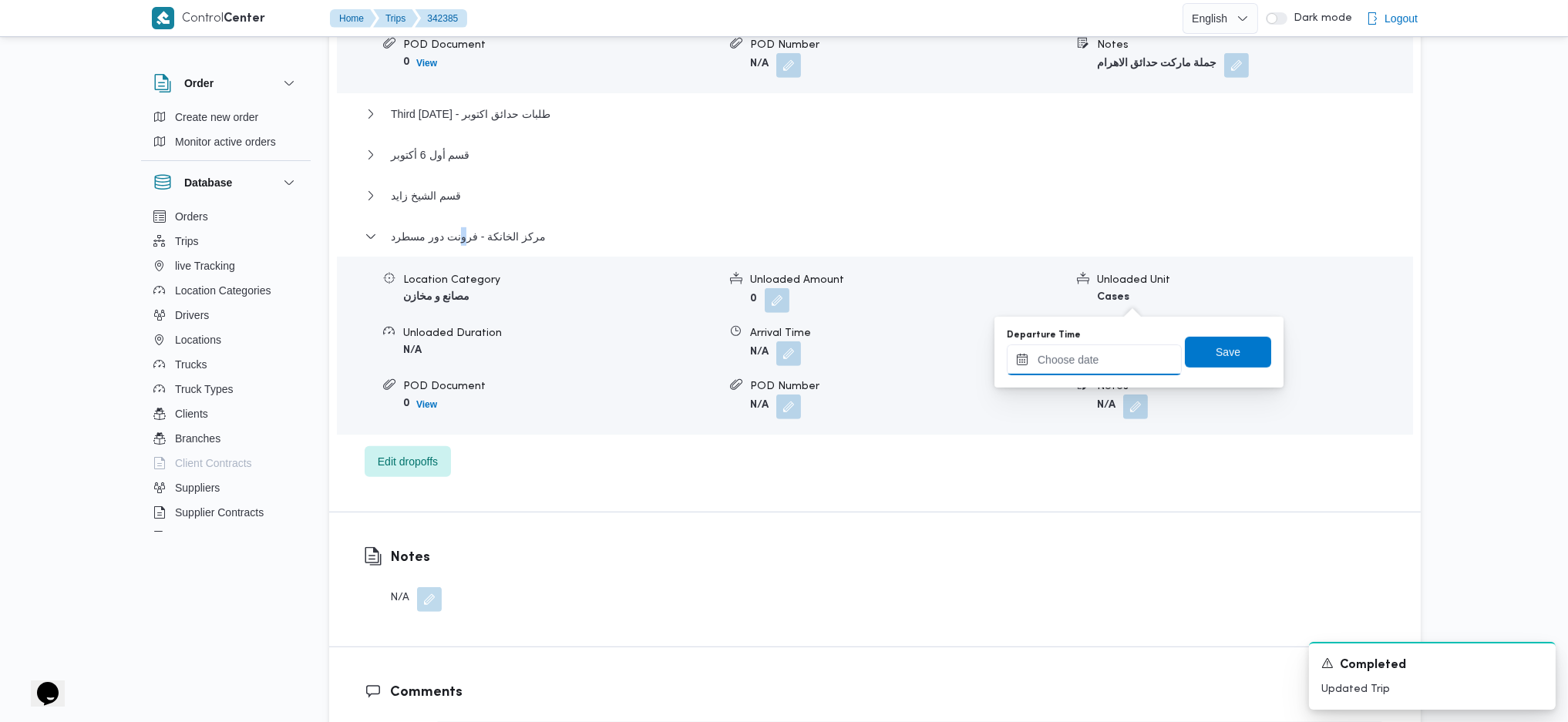
click at [1102, 344] on div at bounding box center [1094, 359] width 175 height 31
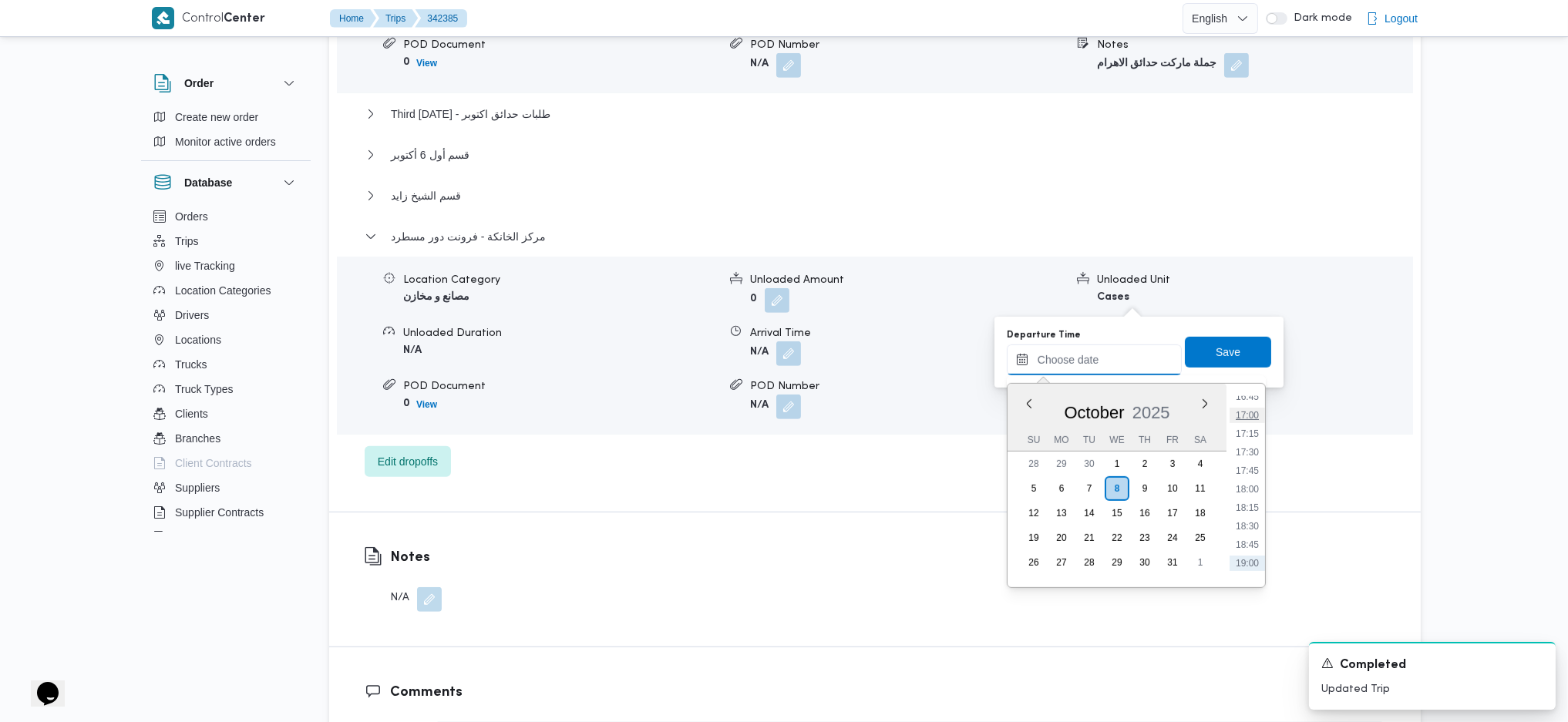
scroll to position [1212, 0]
click at [1250, 441] on li "17:00" at bounding box center [1248, 448] width 36 height 15
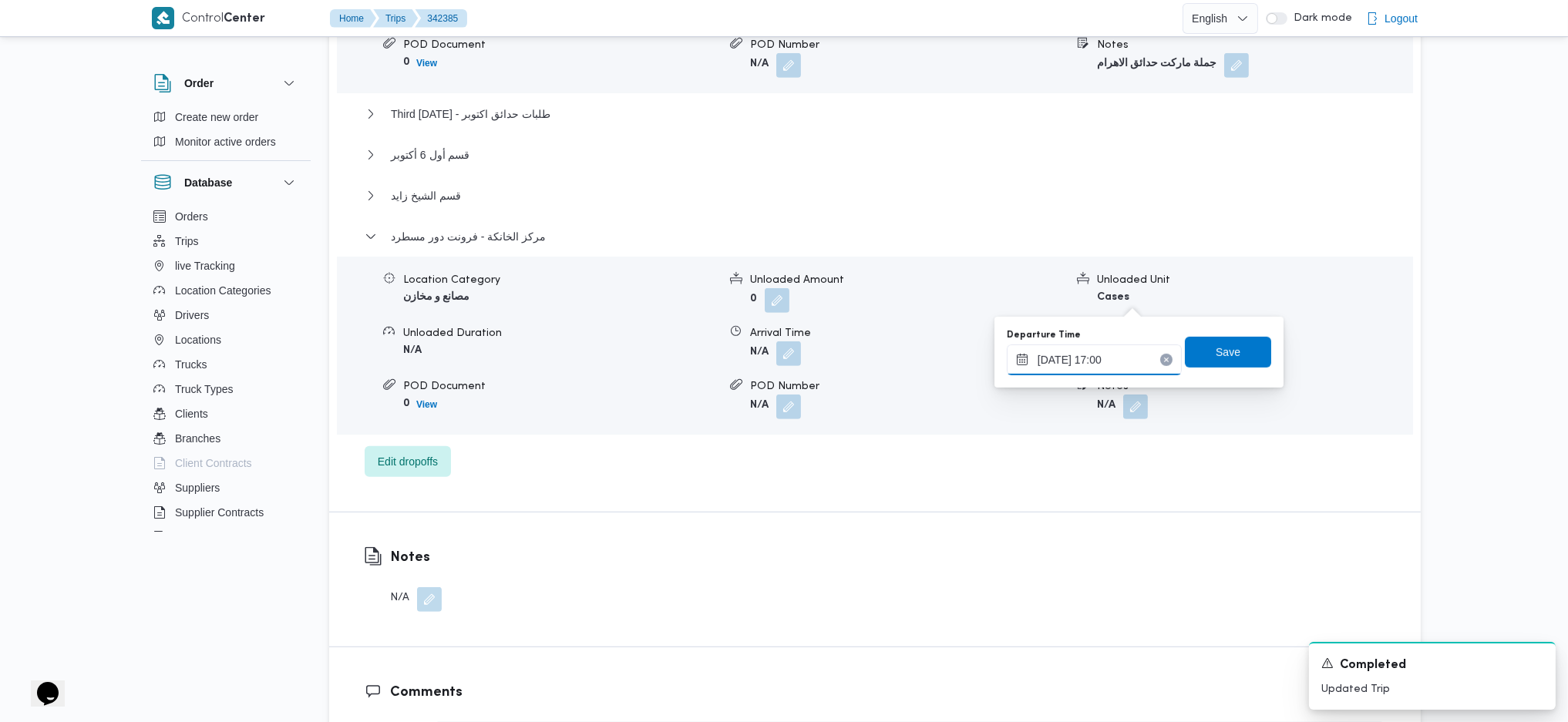
drag, startPoint x: 1119, startPoint y: 362, endPoint x: 1128, endPoint y: 373, distance: 14.2
click at [1119, 361] on input "08/10/2025 17:00" at bounding box center [1094, 359] width 175 height 31
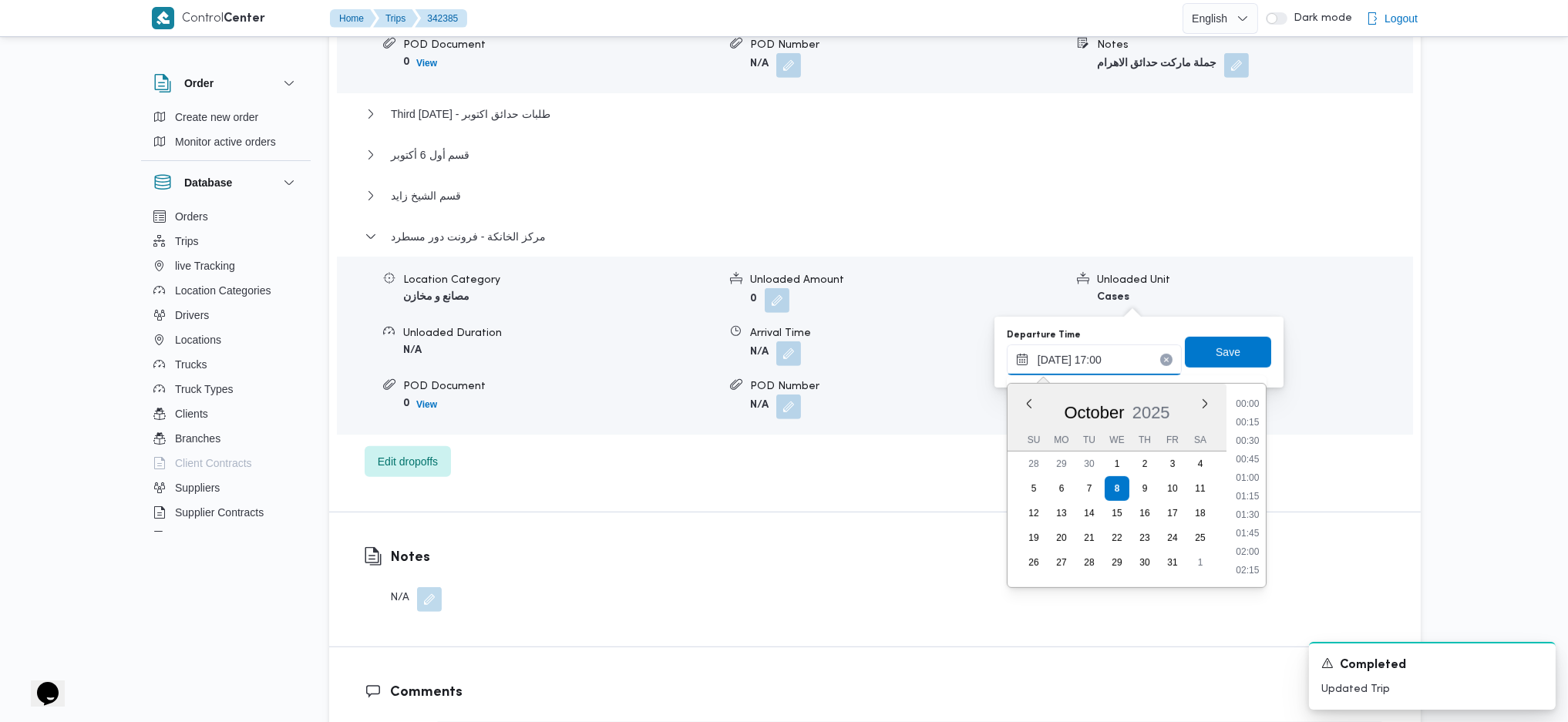
scroll to position [1166, 0]
click at [1242, 444] on li "16:15" at bounding box center [1248, 439] width 36 height 15
type input "08/10/2025 16:15"
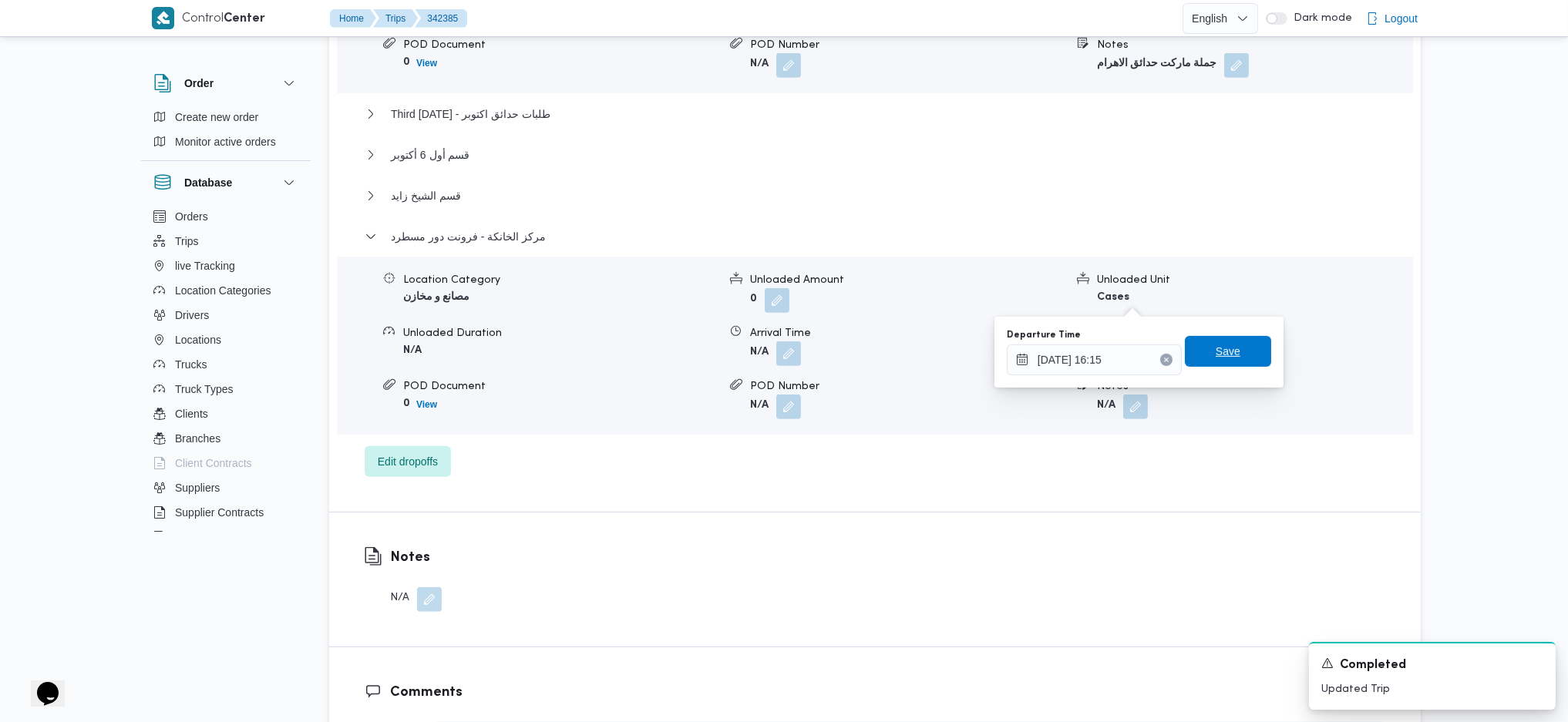
click at [1214, 364] on span "Save" at bounding box center [1228, 351] width 87 height 31
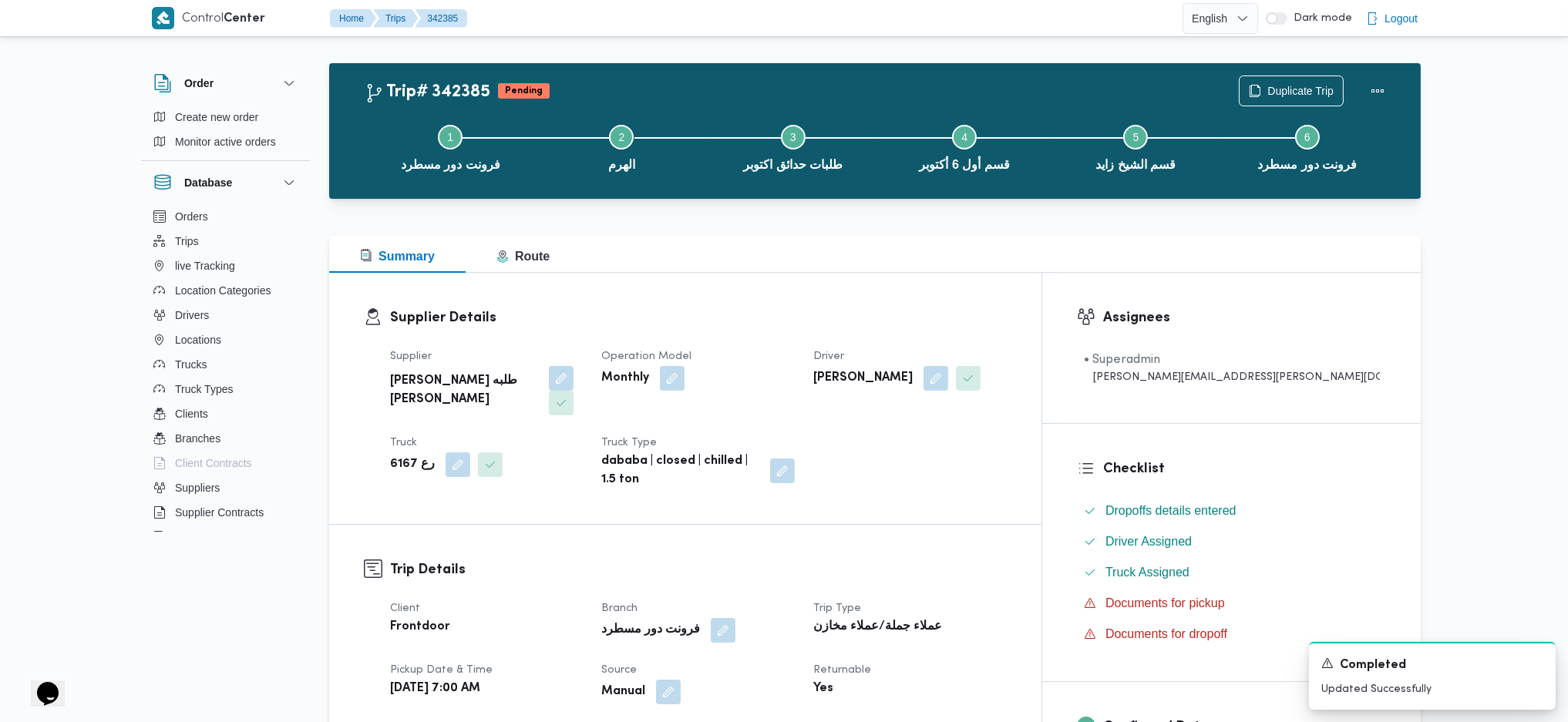
scroll to position [0, 0]
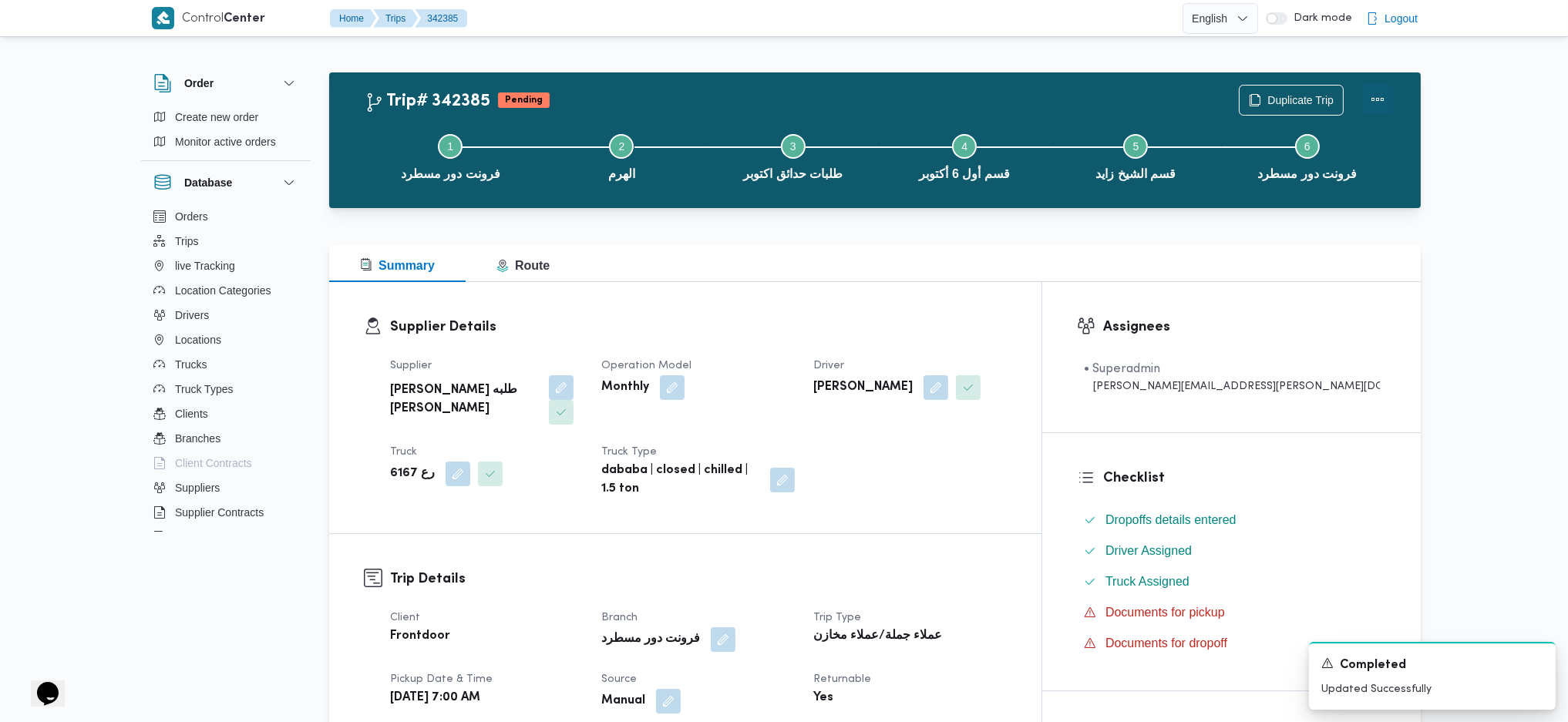
click at [1295, 103] on button "Actions" at bounding box center [1378, 99] width 31 height 31
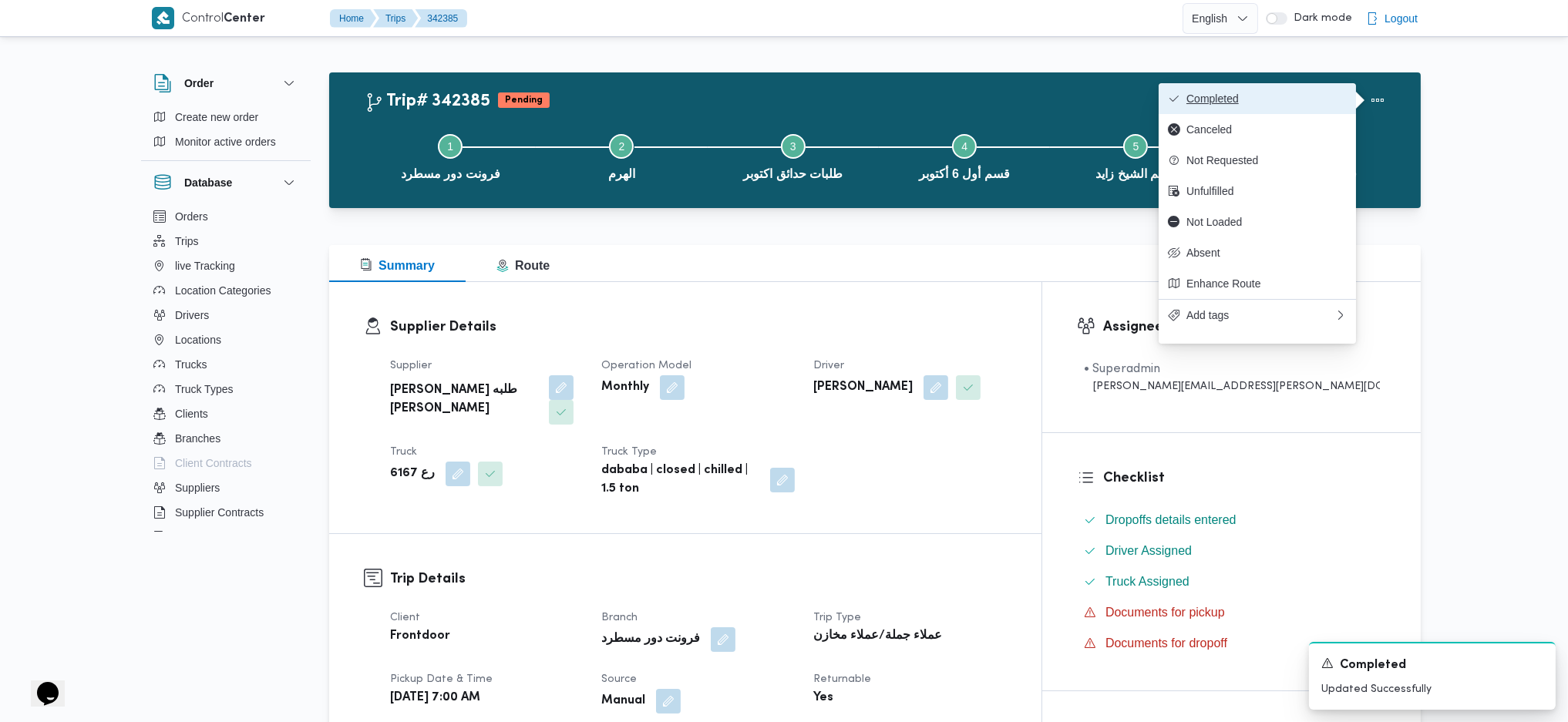
click at [1295, 97] on span "Completed" at bounding box center [1267, 99] width 161 height 12
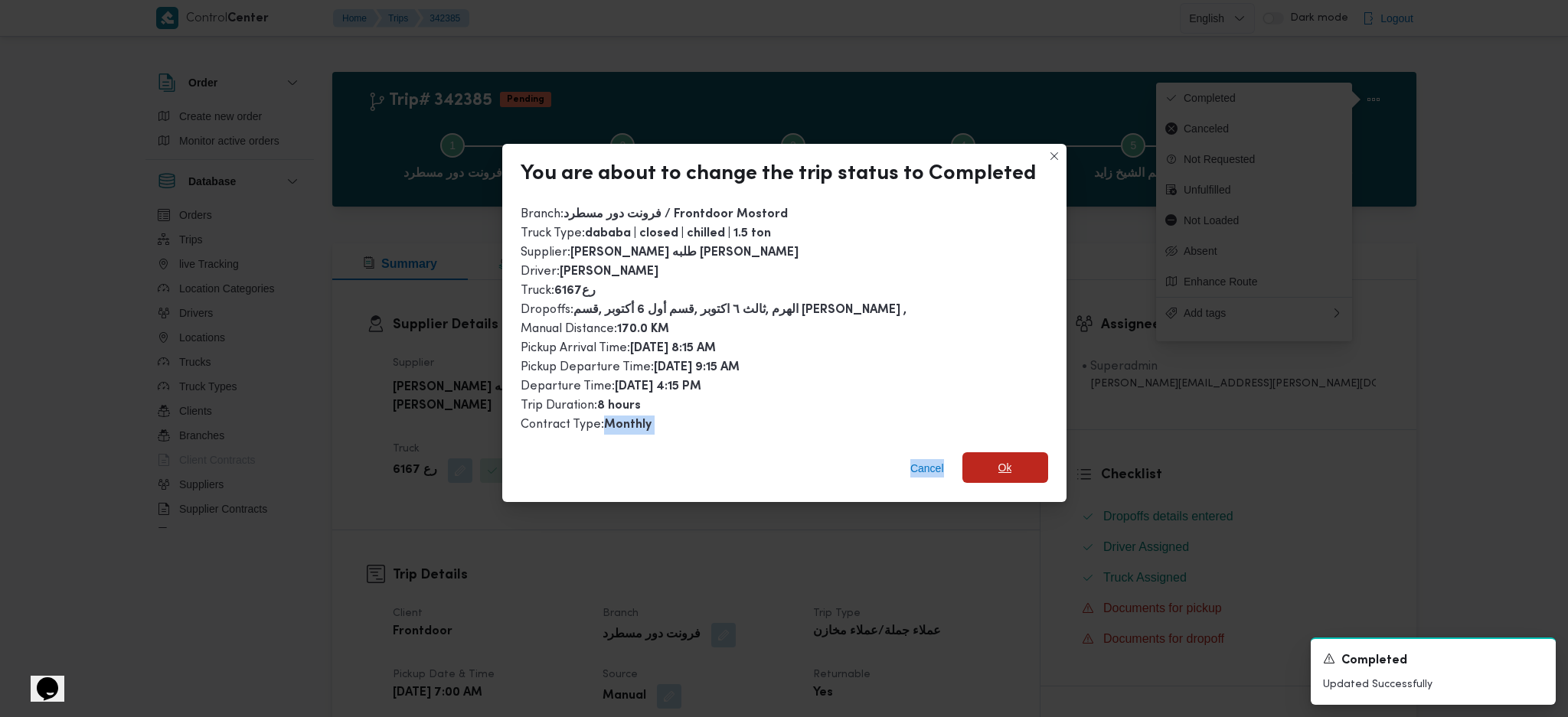
drag, startPoint x: 993, startPoint y: 433, endPoint x: 994, endPoint y: 451, distance: 18.0
click at [994, 447] on div "You are about to change the trip status to Completed Branch : فرونت دور مسطرد /…" at bounding box center [784, 323] width 564 height 358
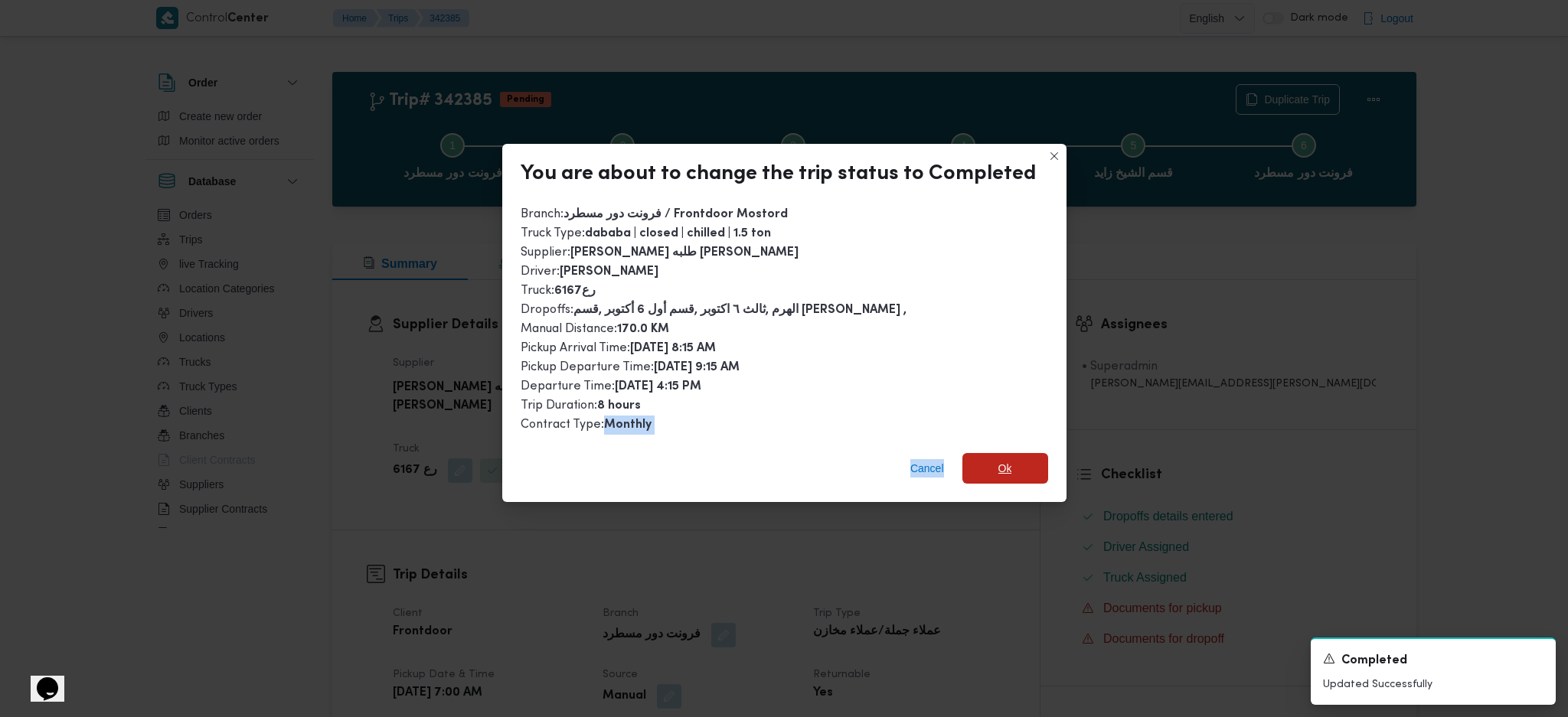
click at [996, 453] on span "Ok" at bounding box center [1005, 468] width 86 height 31
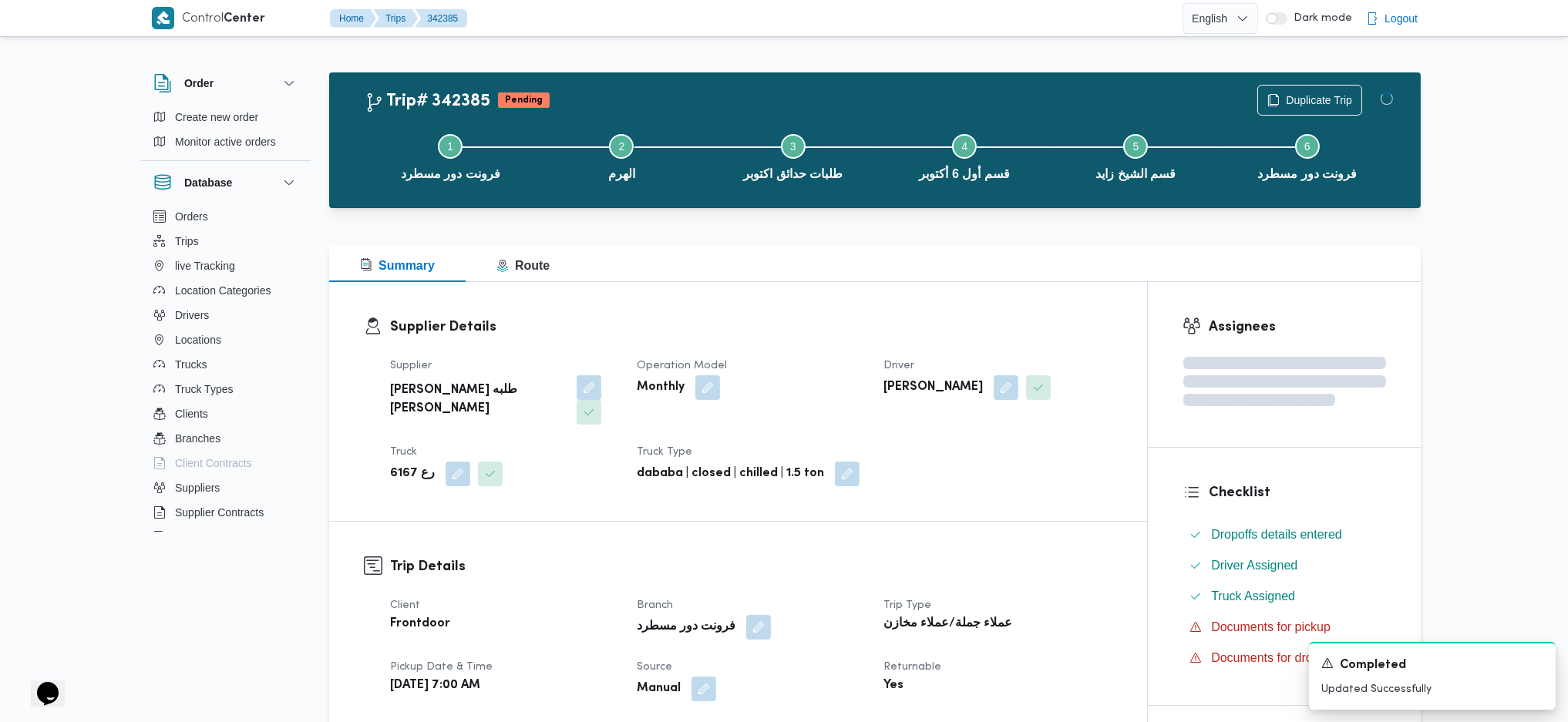
click at [854, 280] on div "Summary Route" at bounding box center [875, 263] width 1092 height 37
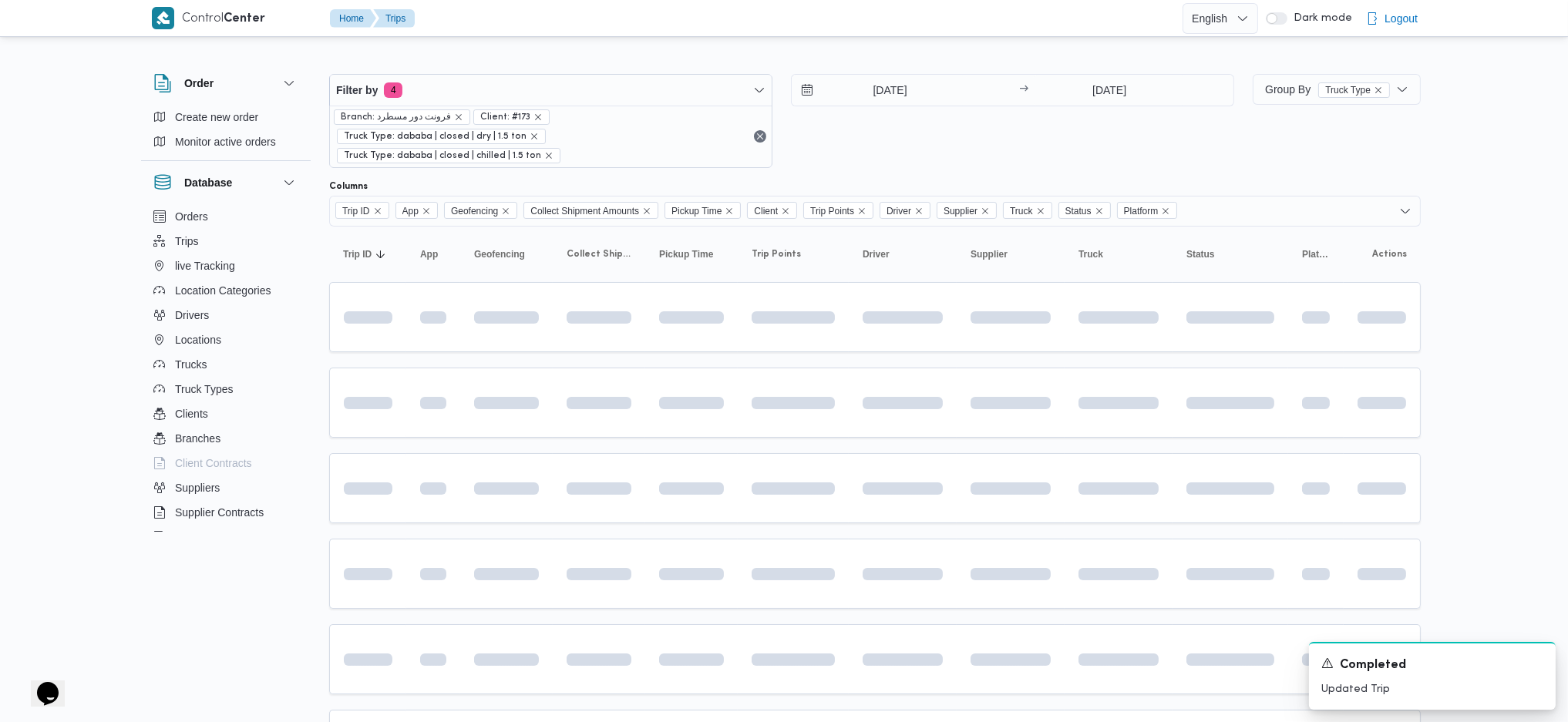
scroll to position [257, 0]
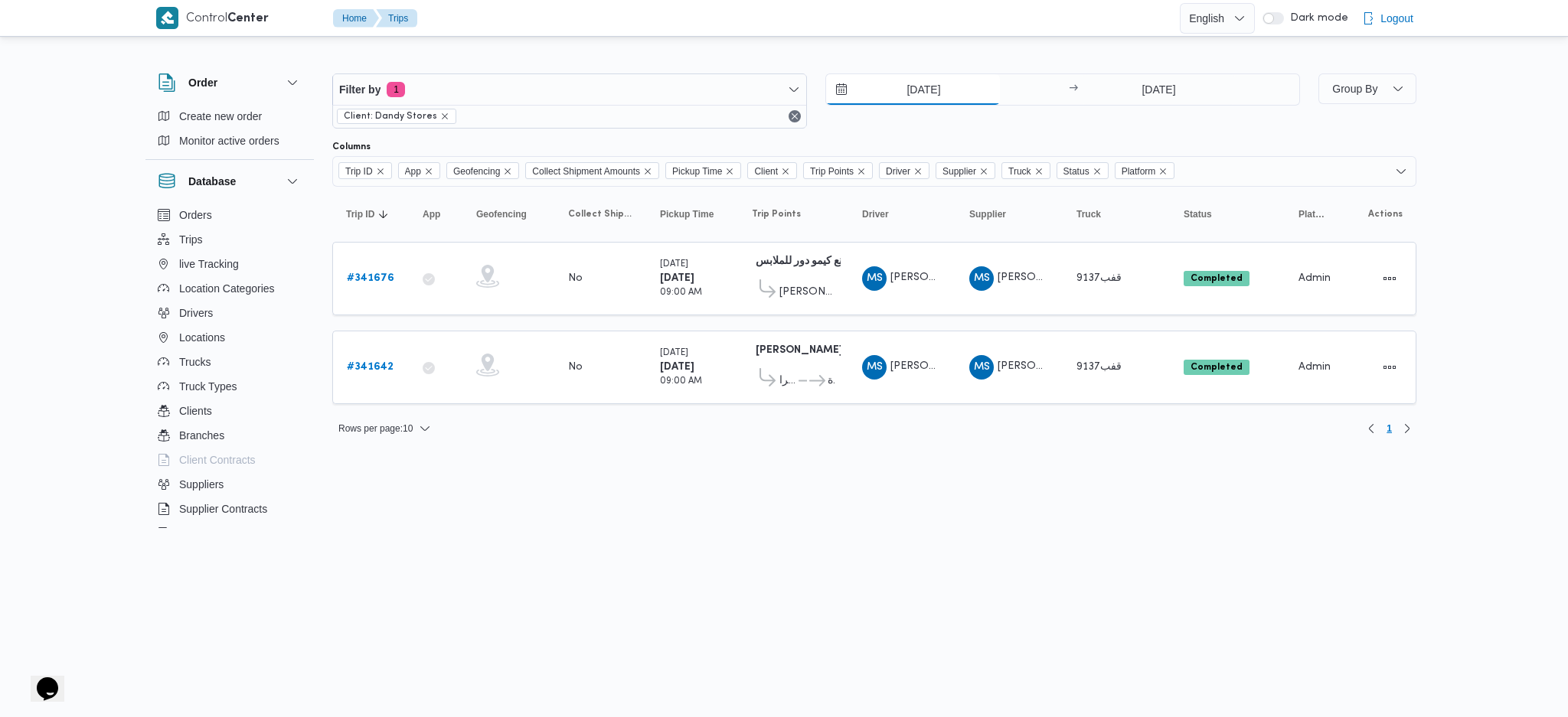
click at [908, 93] on input "6/10/2025" at bounding box center [913, 89] width 174 height 31
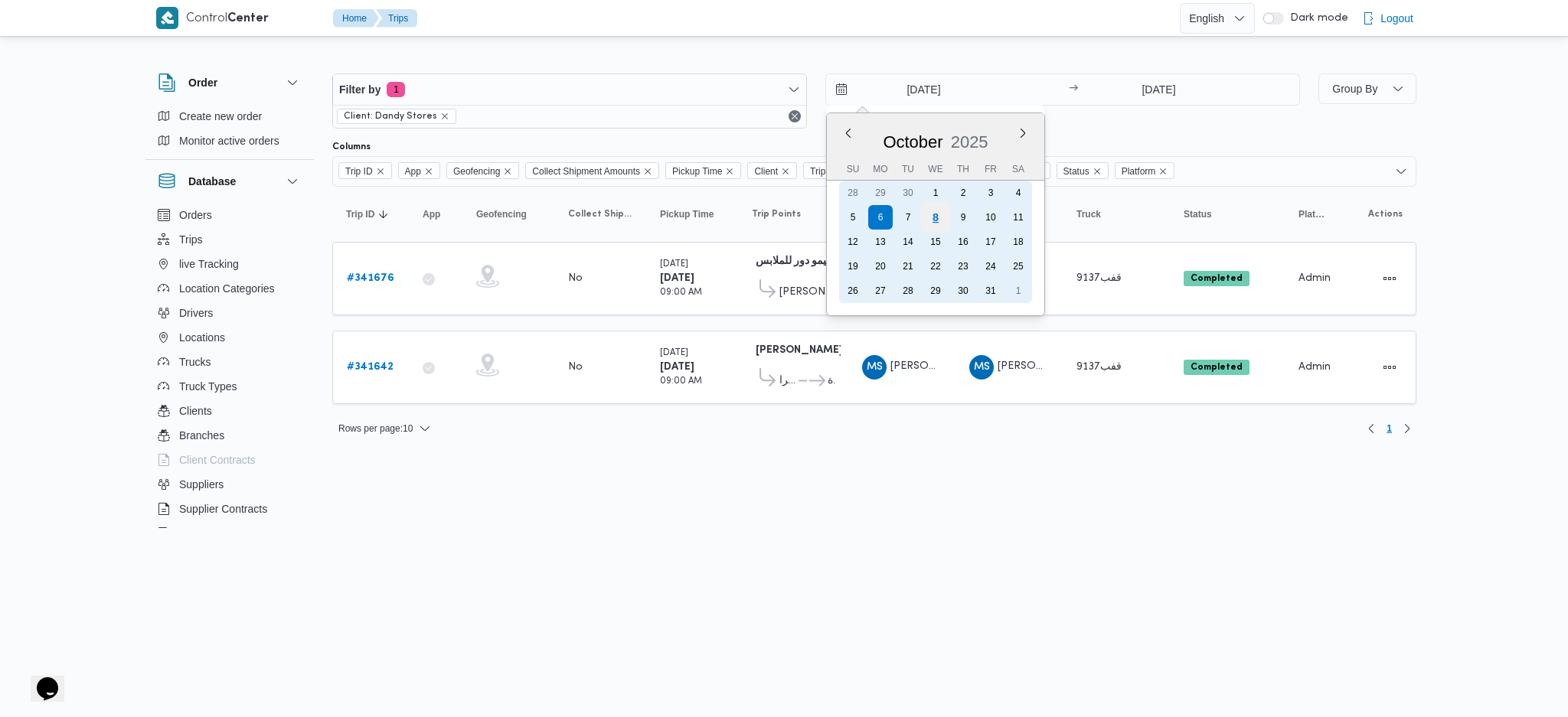
click at [938, 222] on div "28 29 30 1 2 3 4 5 6 7 8 9 10 11 12 13 14 15 16 17 18 19 20 21 22 23 24 25 26 2…" at bounding box center [936, 242] width 193 height 122
click at [939, 220] on div "8" at bounding box center [935, 217] width 29 height 29
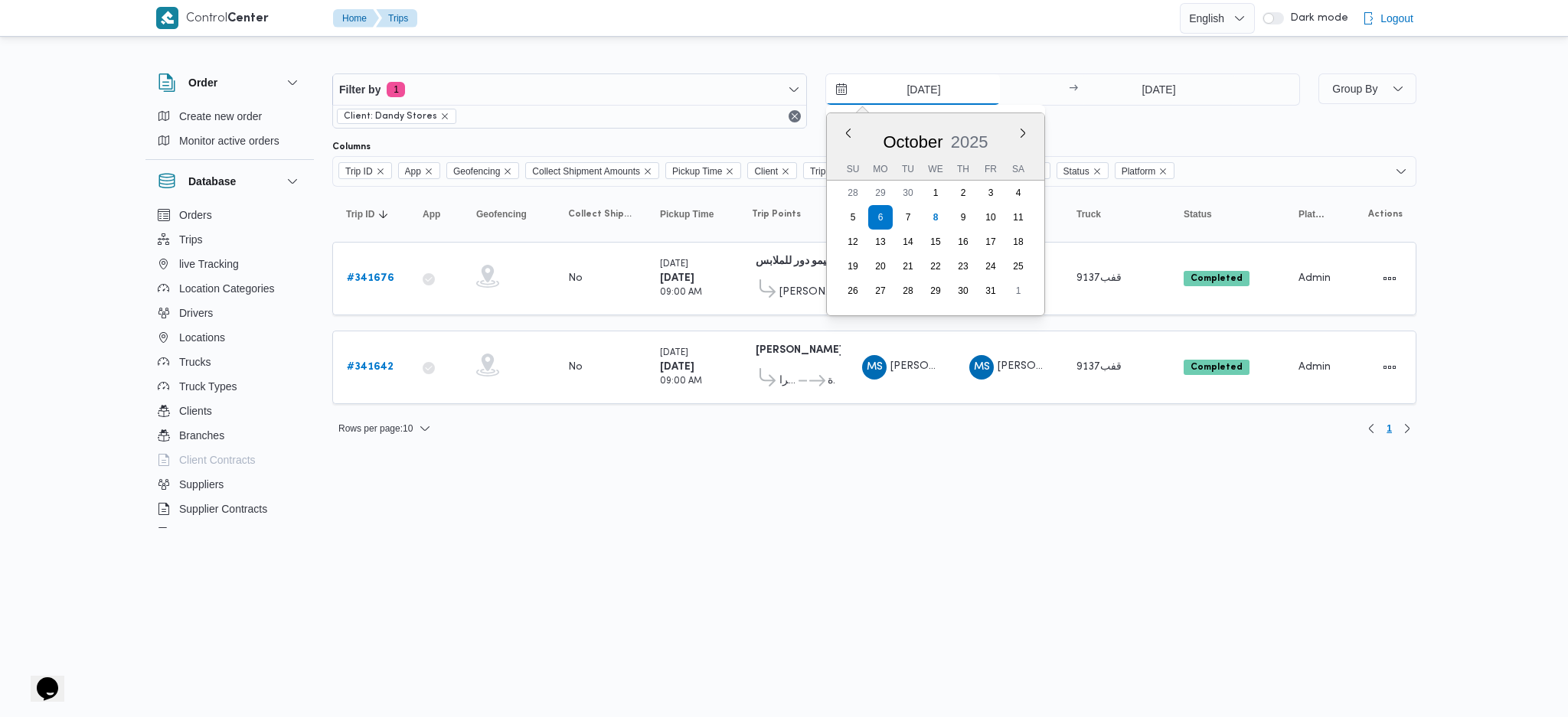
type input "[DATE]"
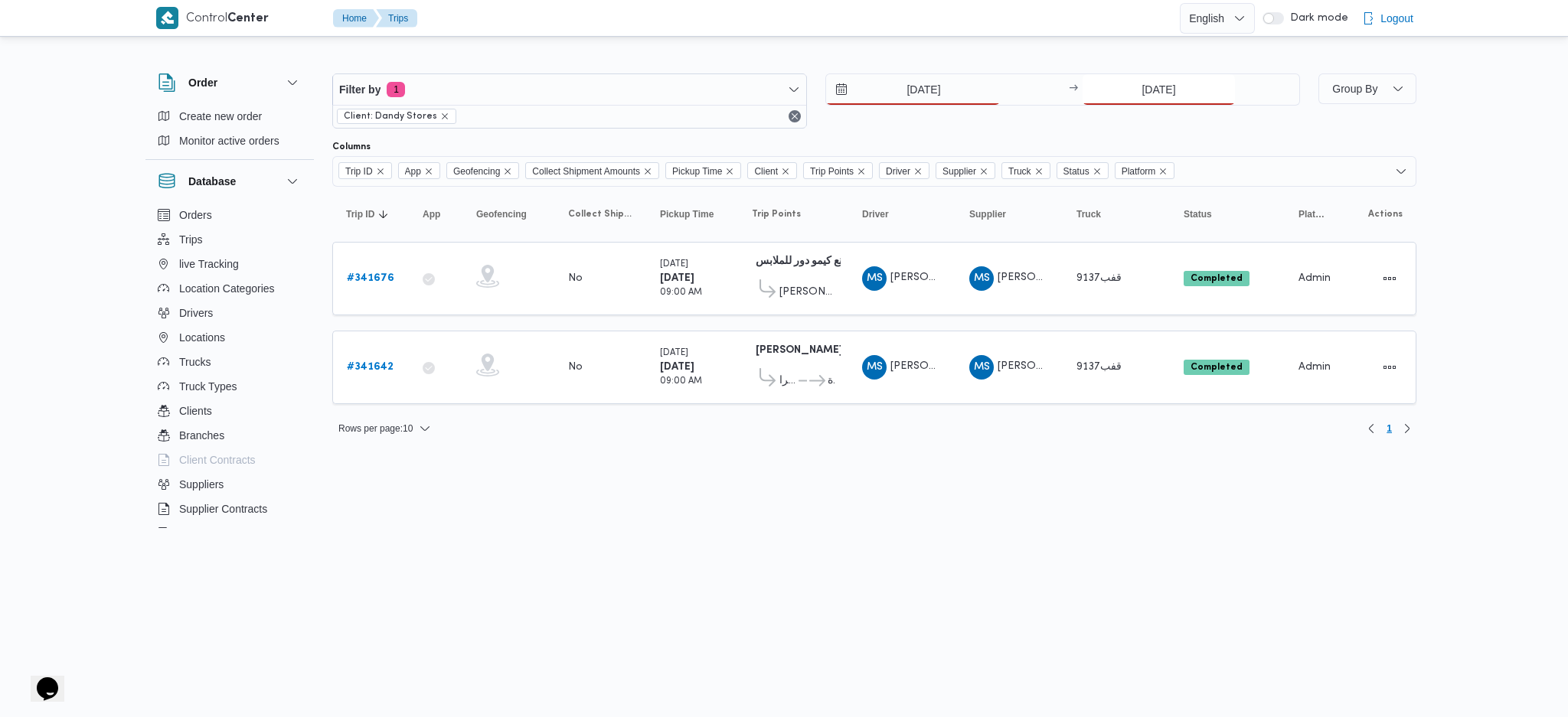
click at [1155, 104] on div "8/10/2025 → 6/10/2025" at bounding box center [1062, 89] width 475 height 32
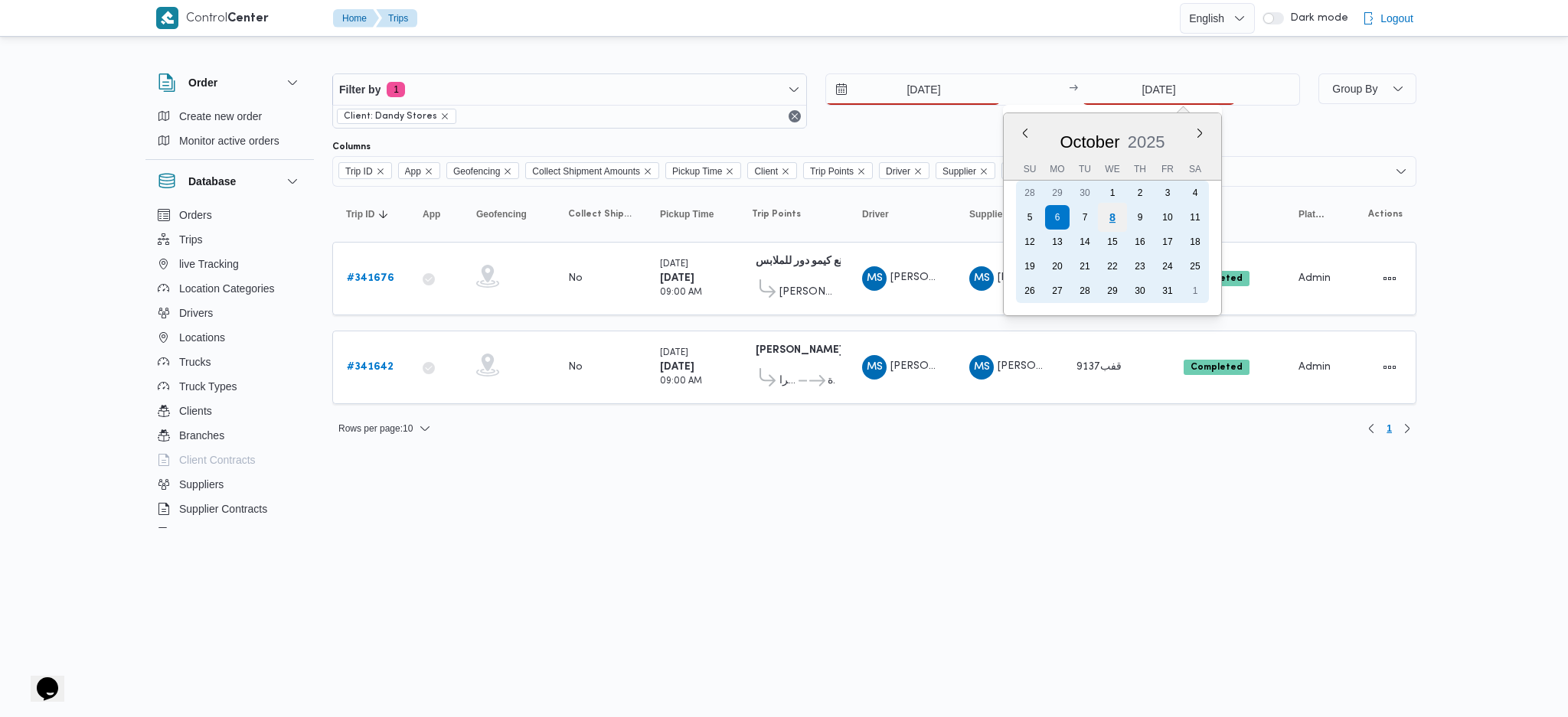
click at [1101, 216] on div "8" at bounding box center [1112, 217] width 29 height 29
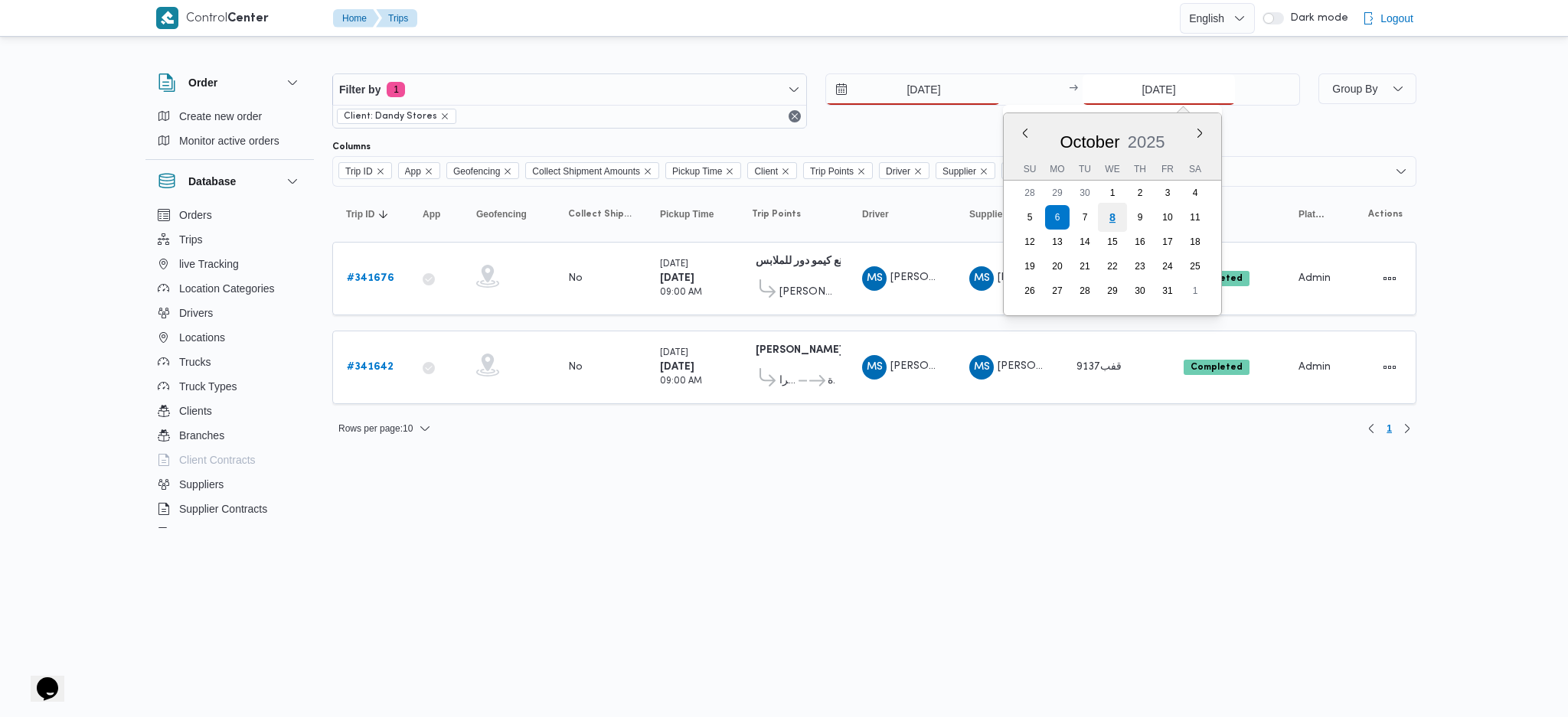
type input "[DATE]"
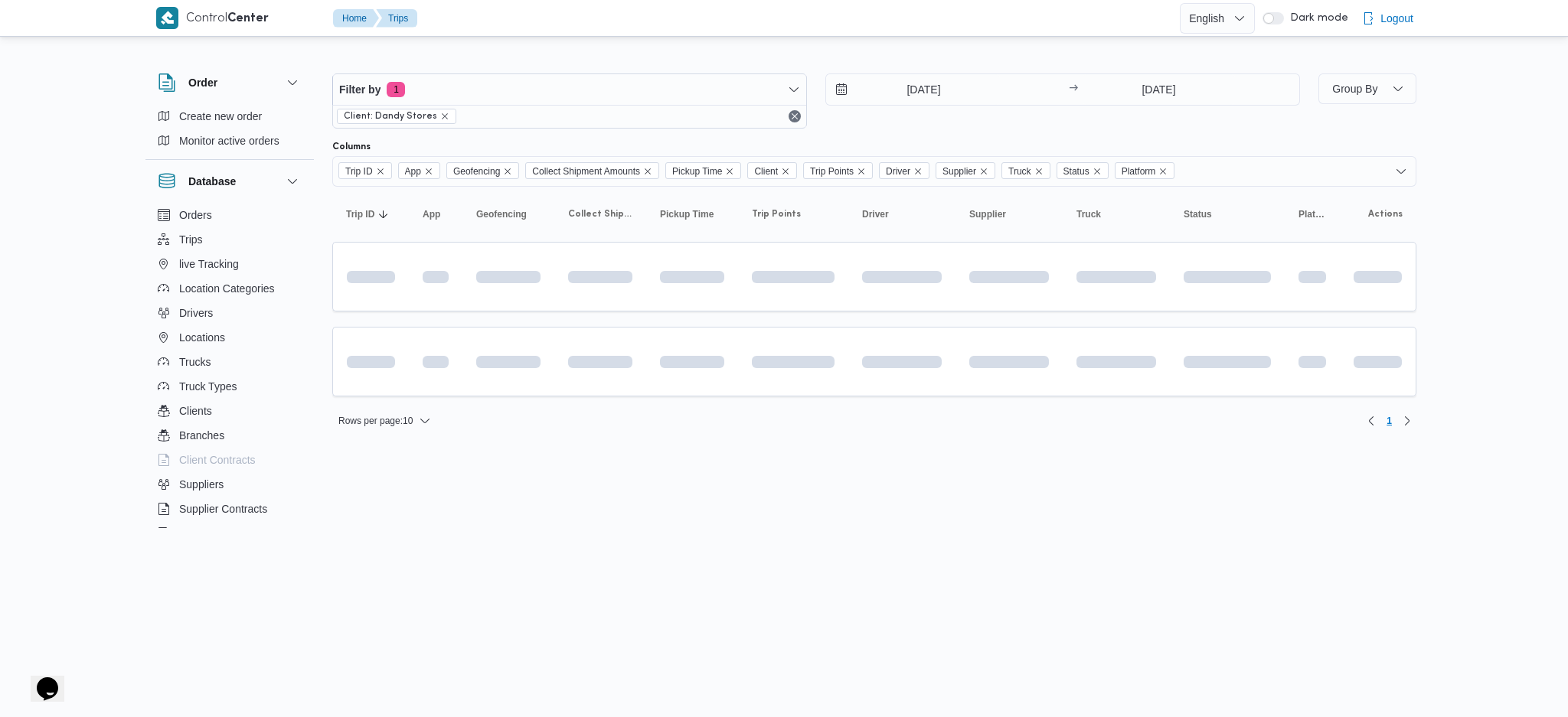
click at [671, 461] on html "Control Center Home Trips English عربي Dark mode Logout Order Create new order …" at bounding box center [784, 358] width 1568 height 717
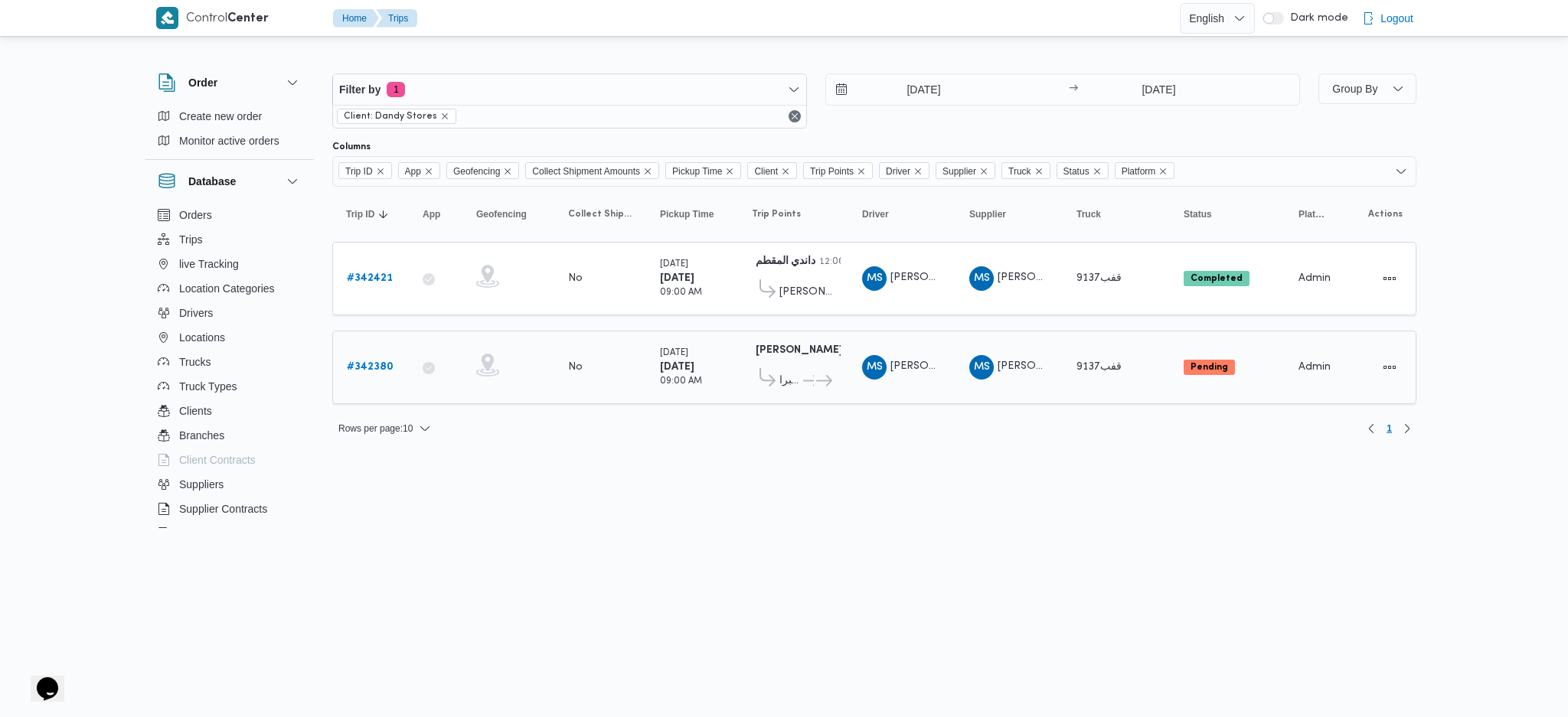
click at [372, 370] on link "# 342380" at bounding box center [370, 367] width 47 height 19
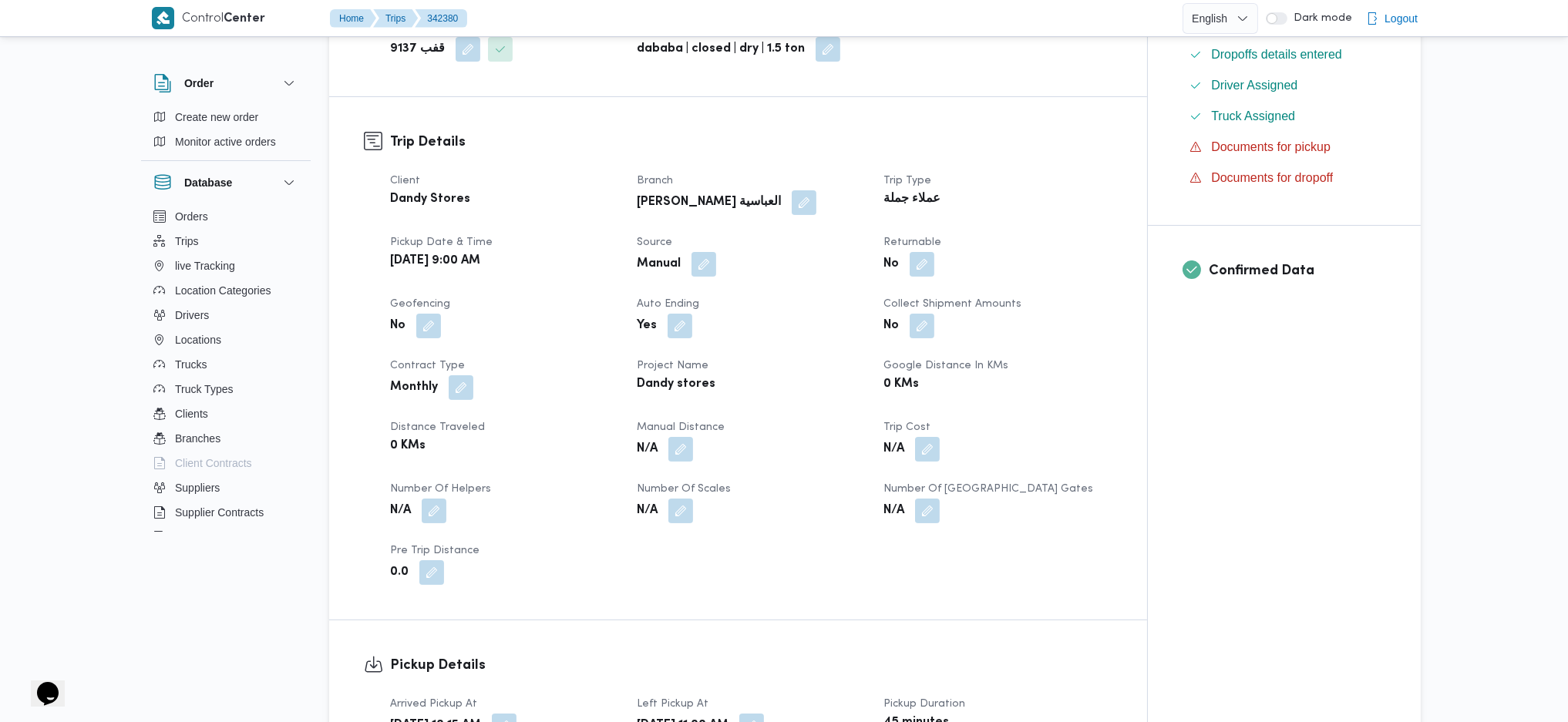
scroll to position [617, 0]
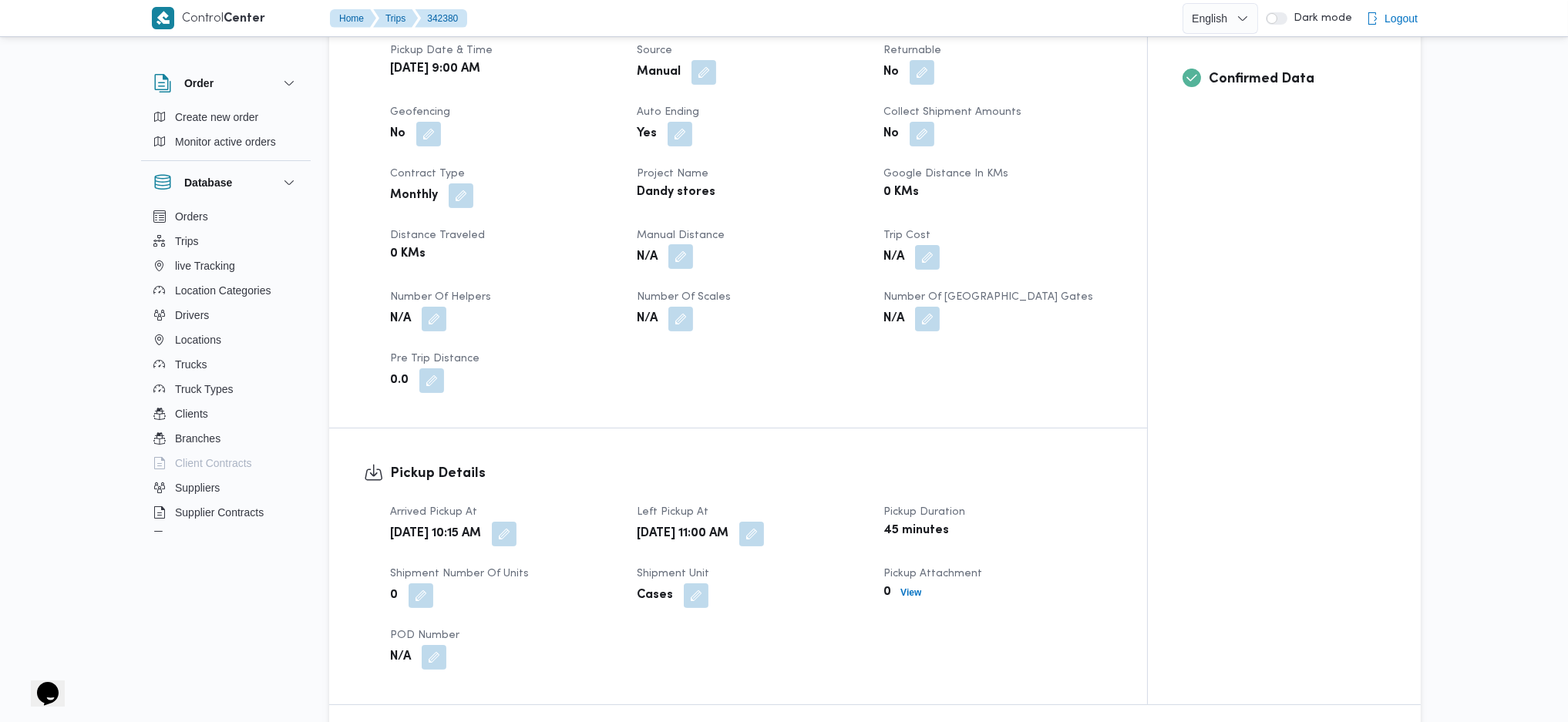
click at [683, 244] on button "button" at bounding box center [681, 257] width 25 height 25
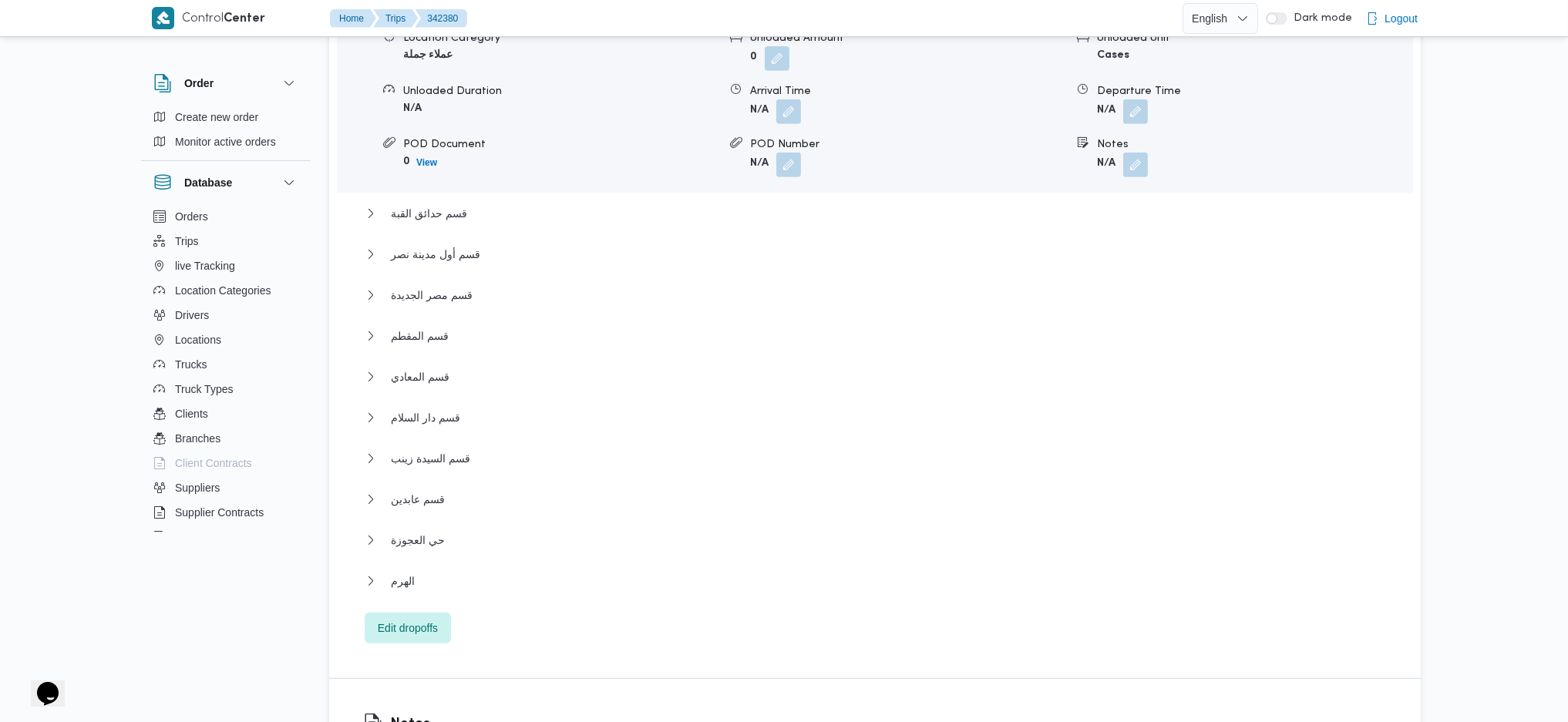
scroll to position [1541, 0]
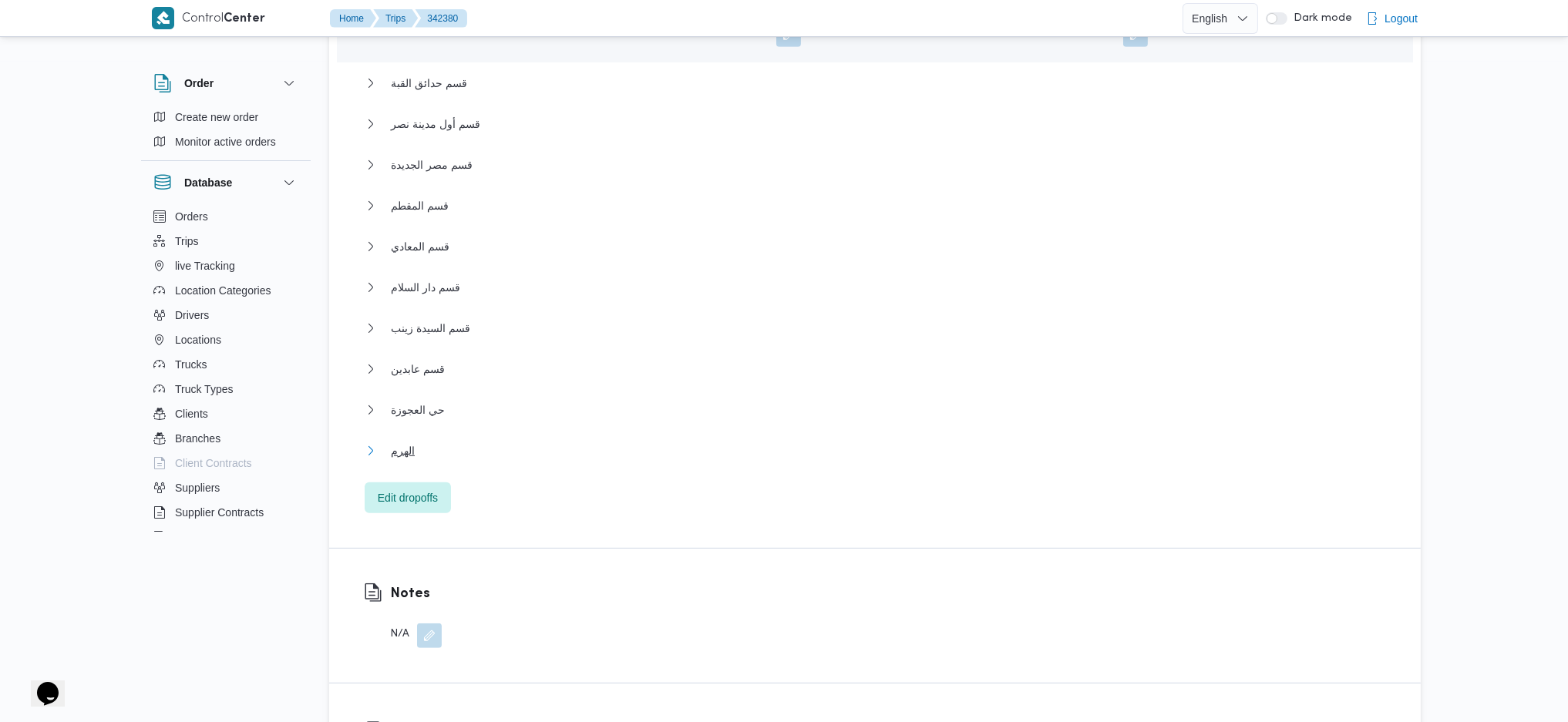
click at [415, 441] on button "الهرم" at bounding box center [875, 450] width 1021 height 19
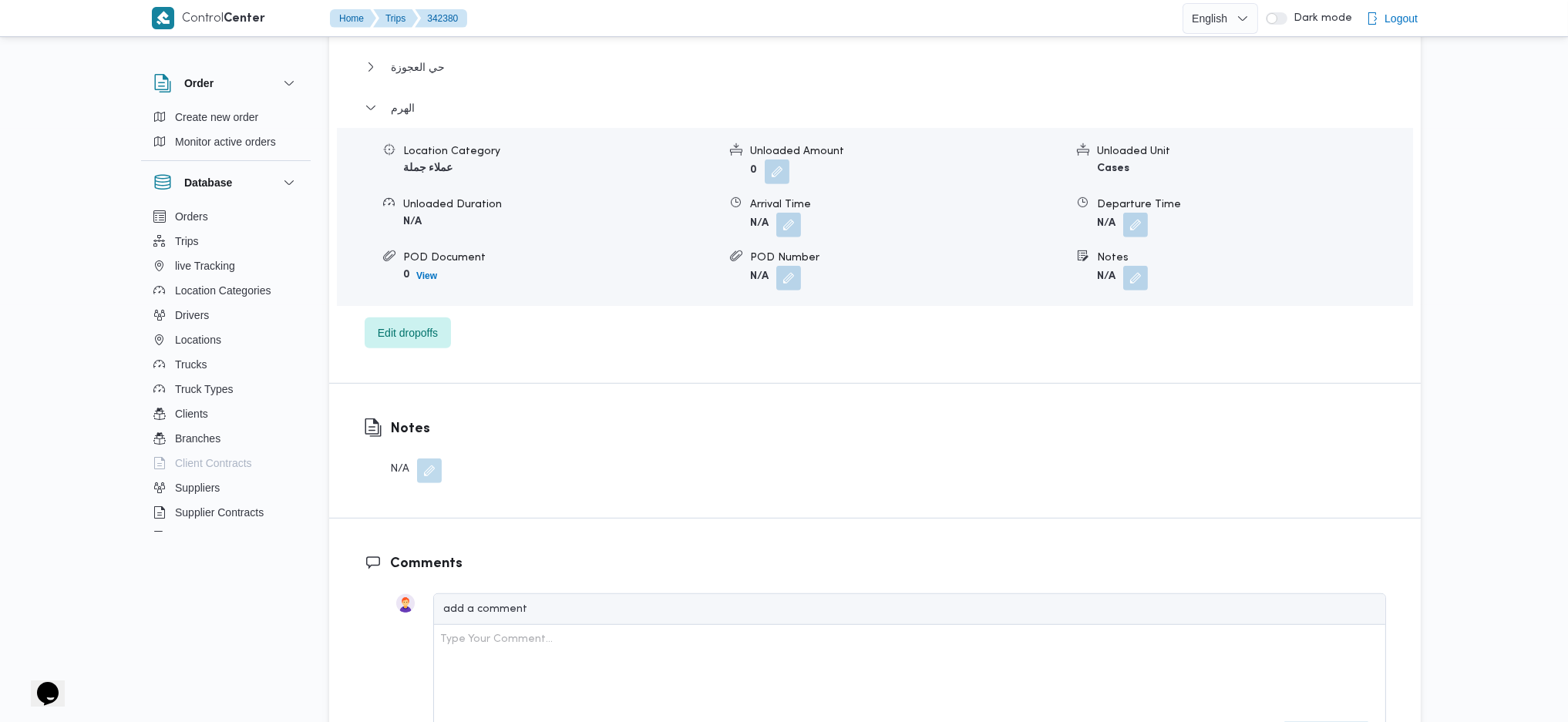
scroll to position [1952, 0]
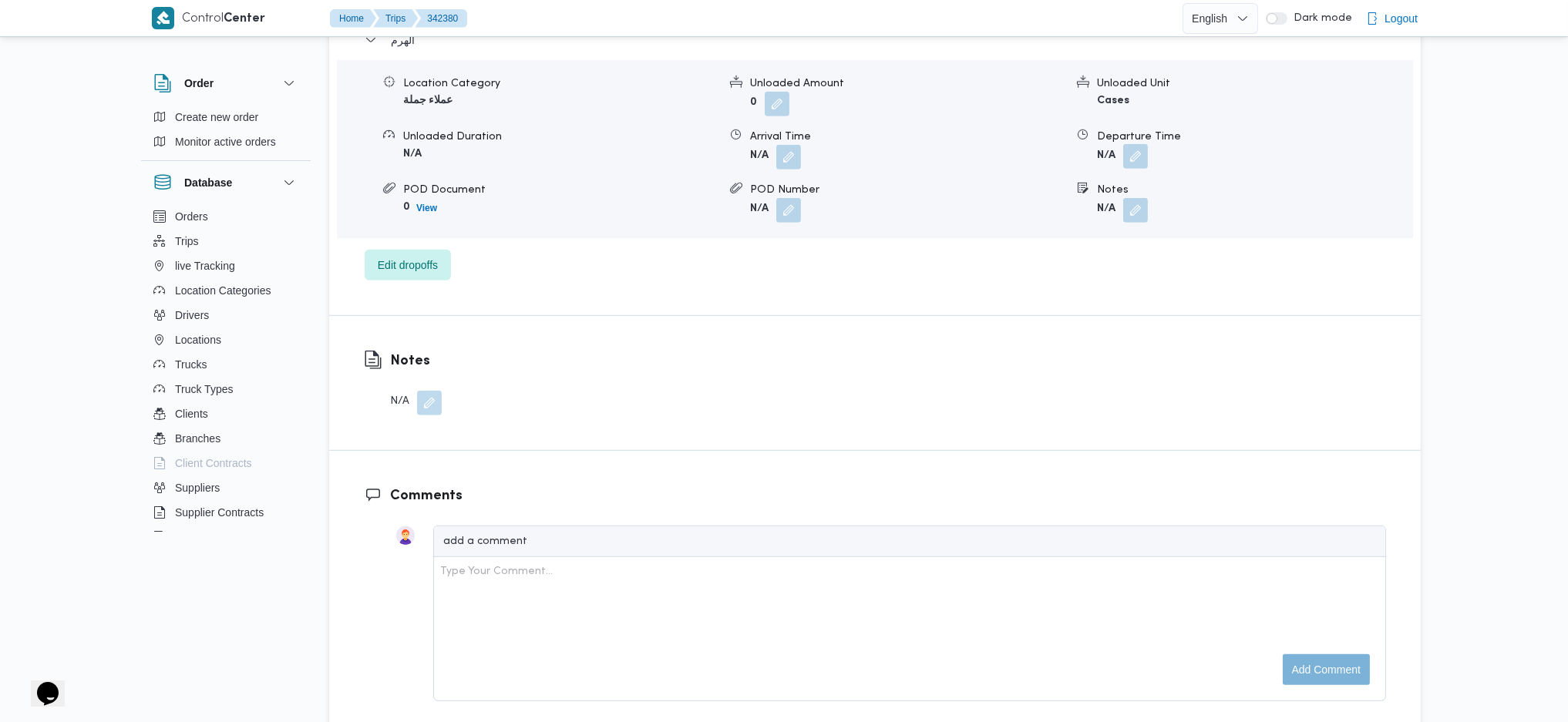
click at [1135, 144] on button "button" at bounding box center [1136, 157] width 25 height 25
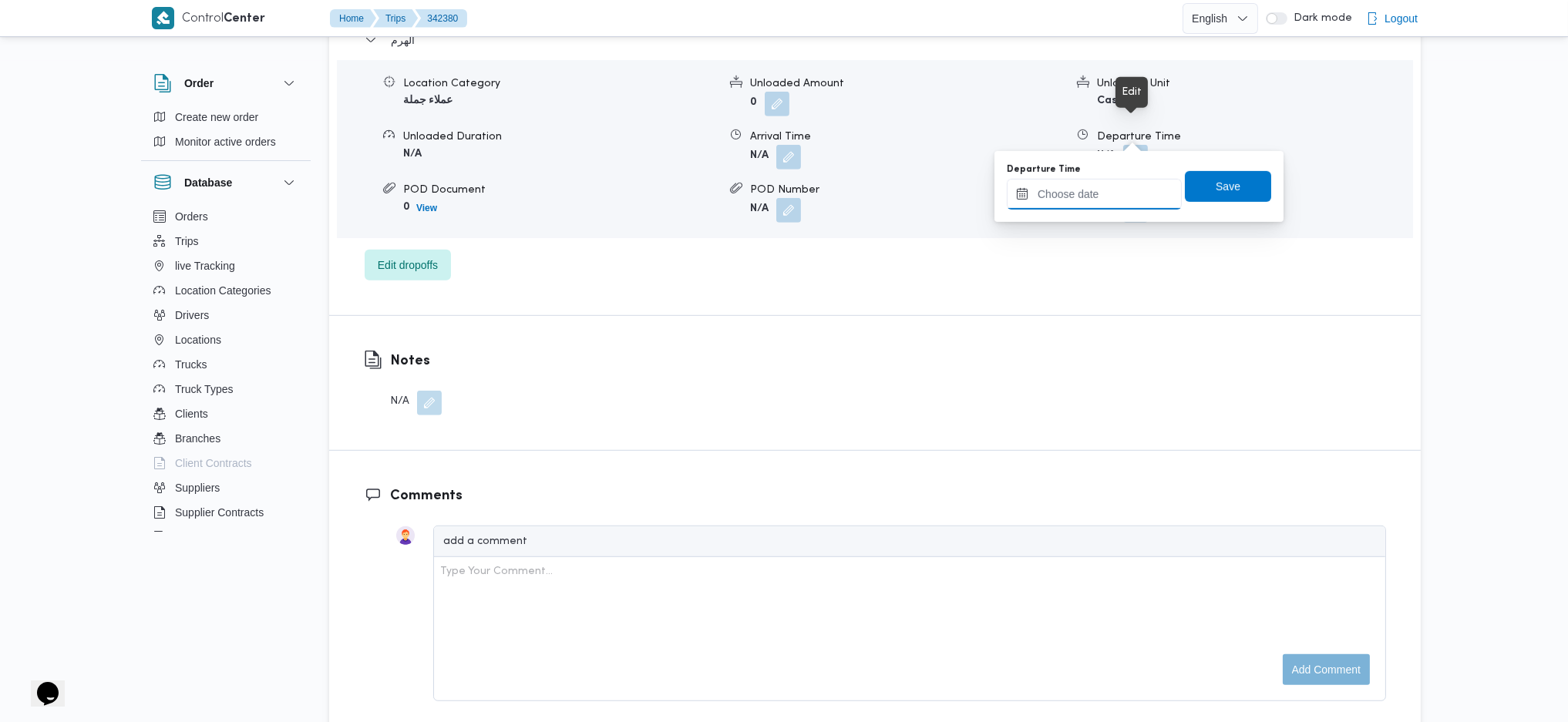
click at [1119, 176] on div "Departure Time" at bounding box center [1094, 186] width 175 height 46
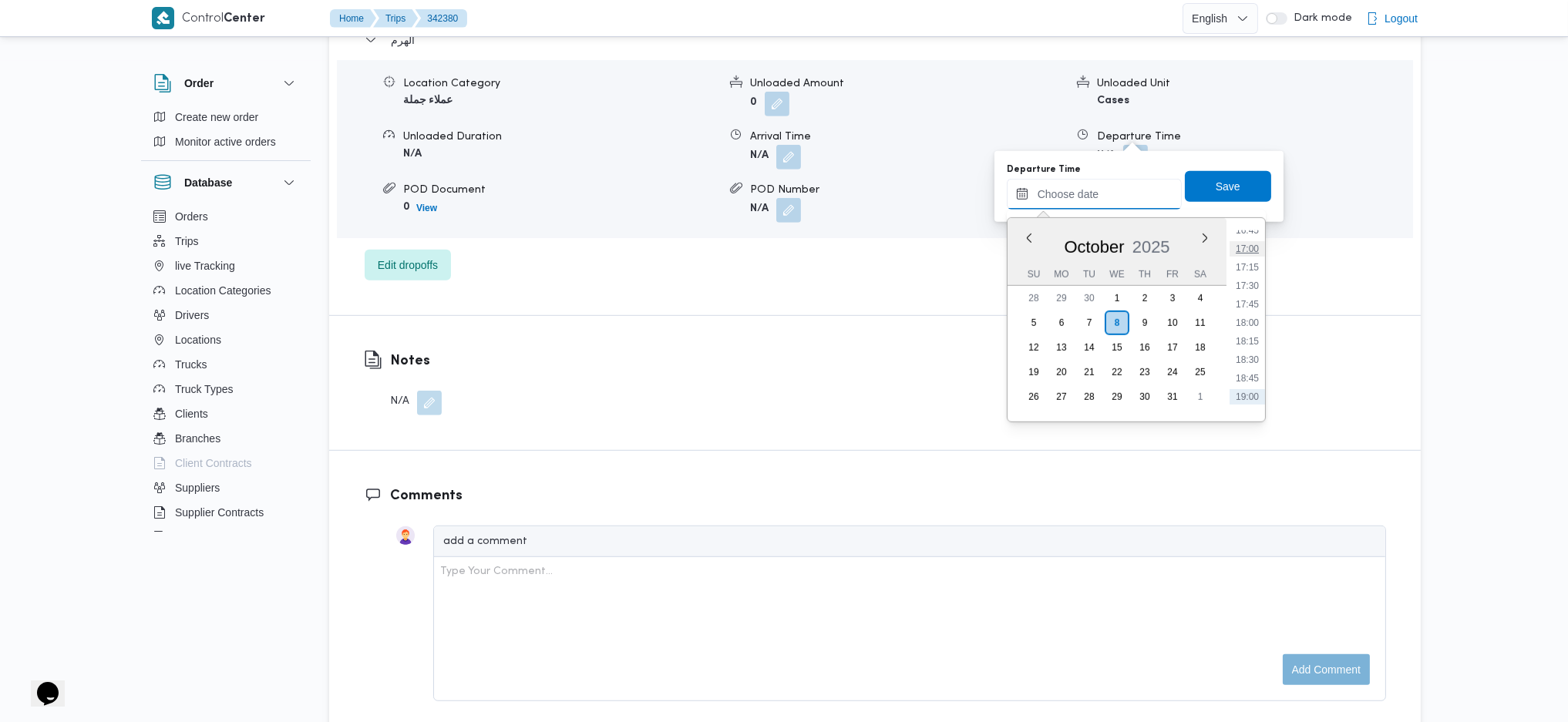
scroll to position [1212, 0]
click at [1242, 283] on li "17:00" at bounding box center [1248, 283] width 36 height 15
type input "08/10/2025 17:00"
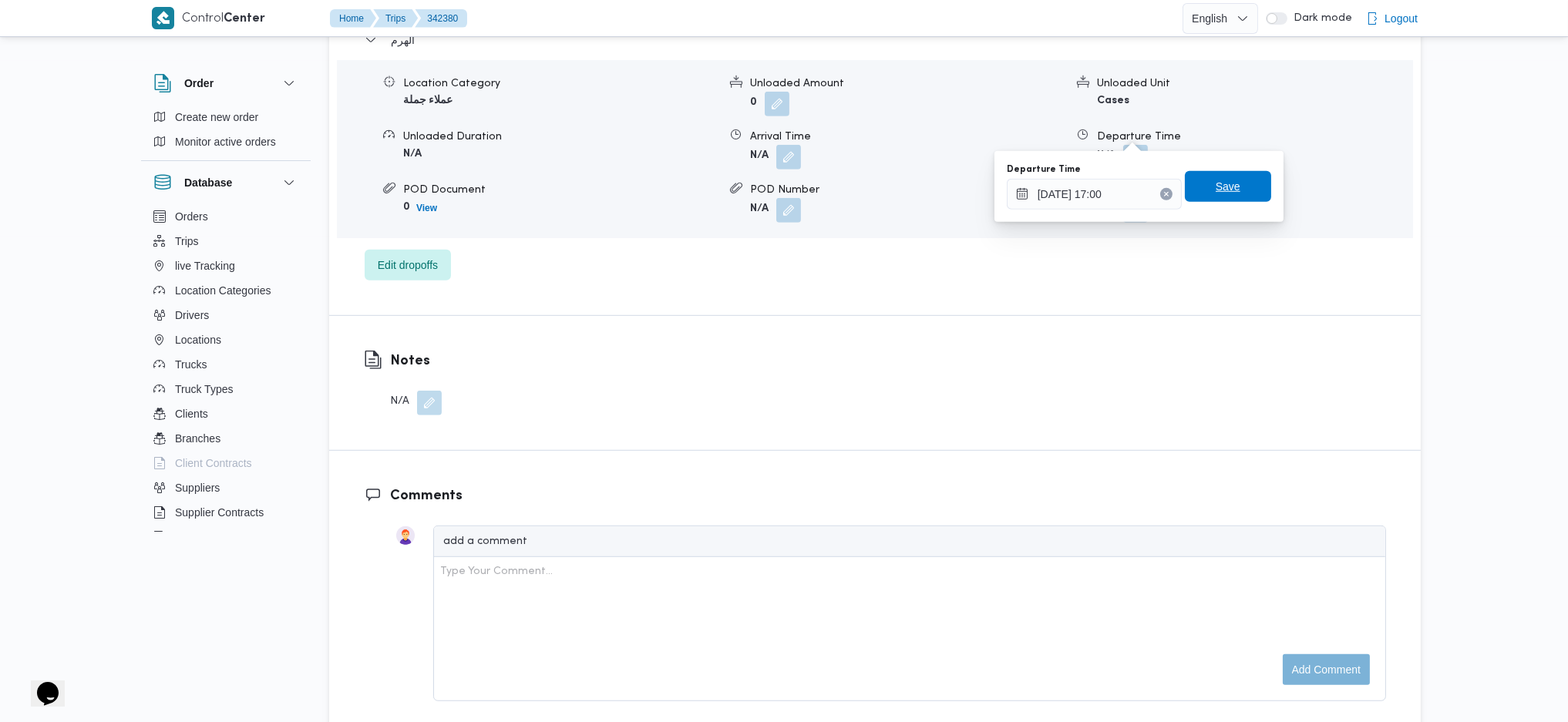
click at [1221, 177] on span "Save" at bounding box center [1228, 186] width 25 height 19
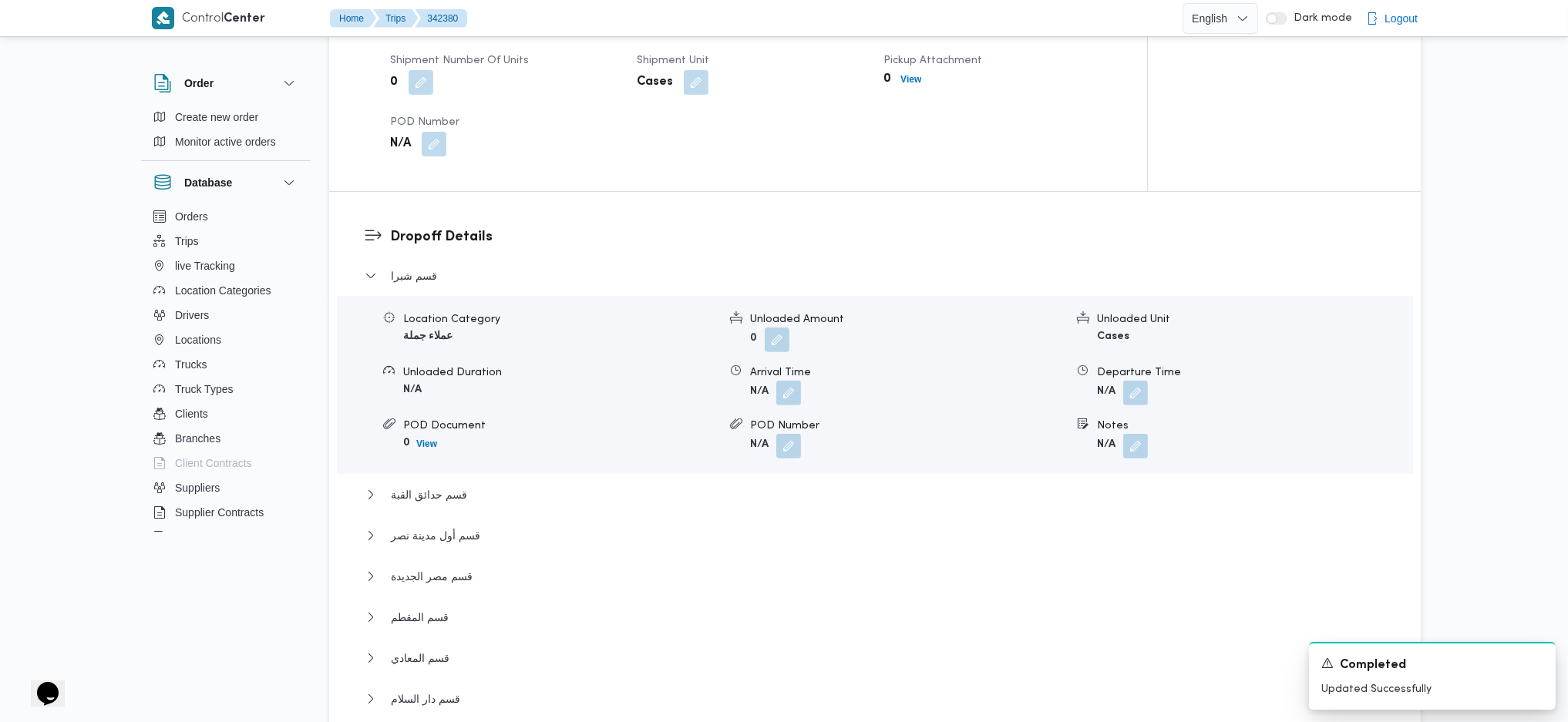
scroll to position [617, 0]
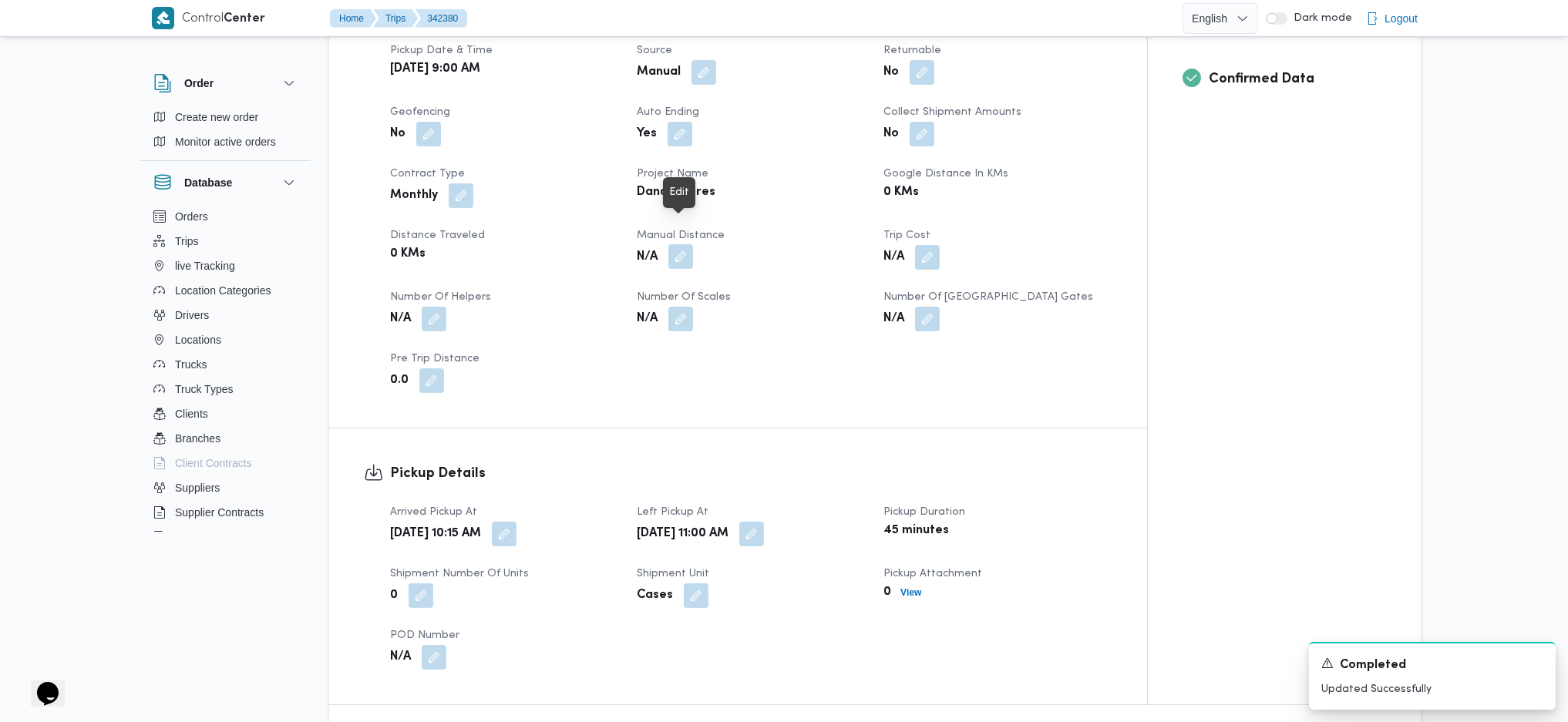
click at [681, 244] on button "button" at bounding box center [681, 257] width 25 height 25
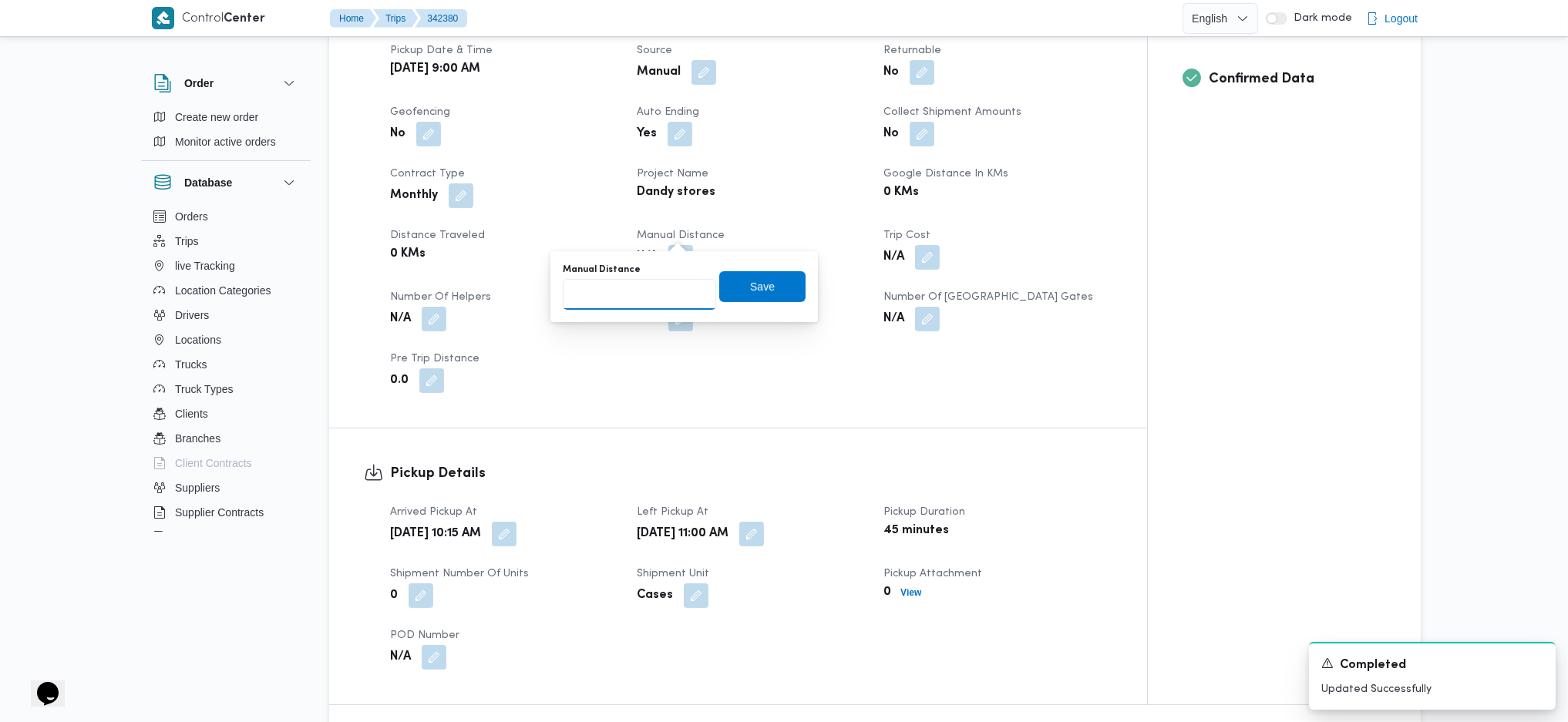
click at [631, 301] on input "Manual Distance" at bounding box center [640, 294] width 153 height 31
type input "170"
click button "Save" at bounding box center [763, 286] width 87 height 31
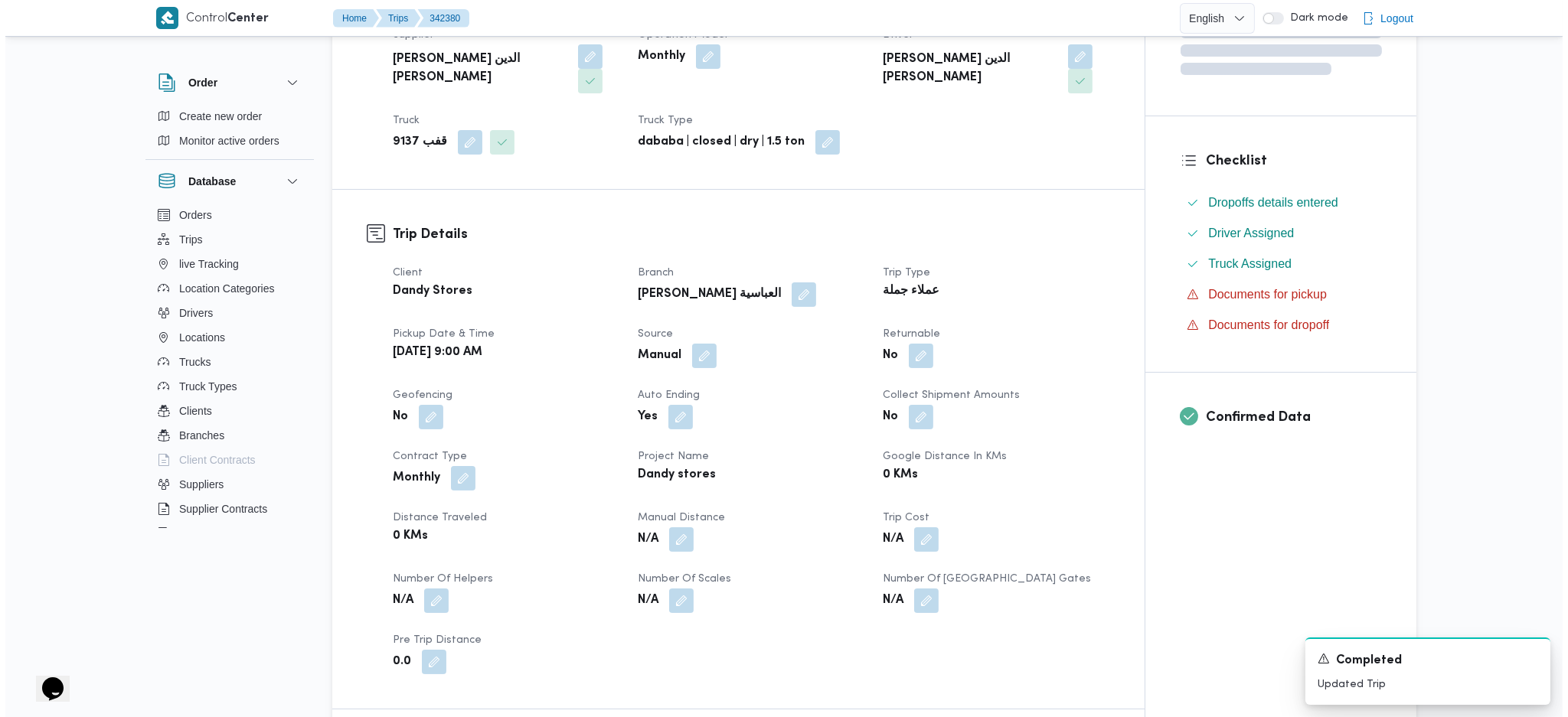
scroll to position [0, 0]
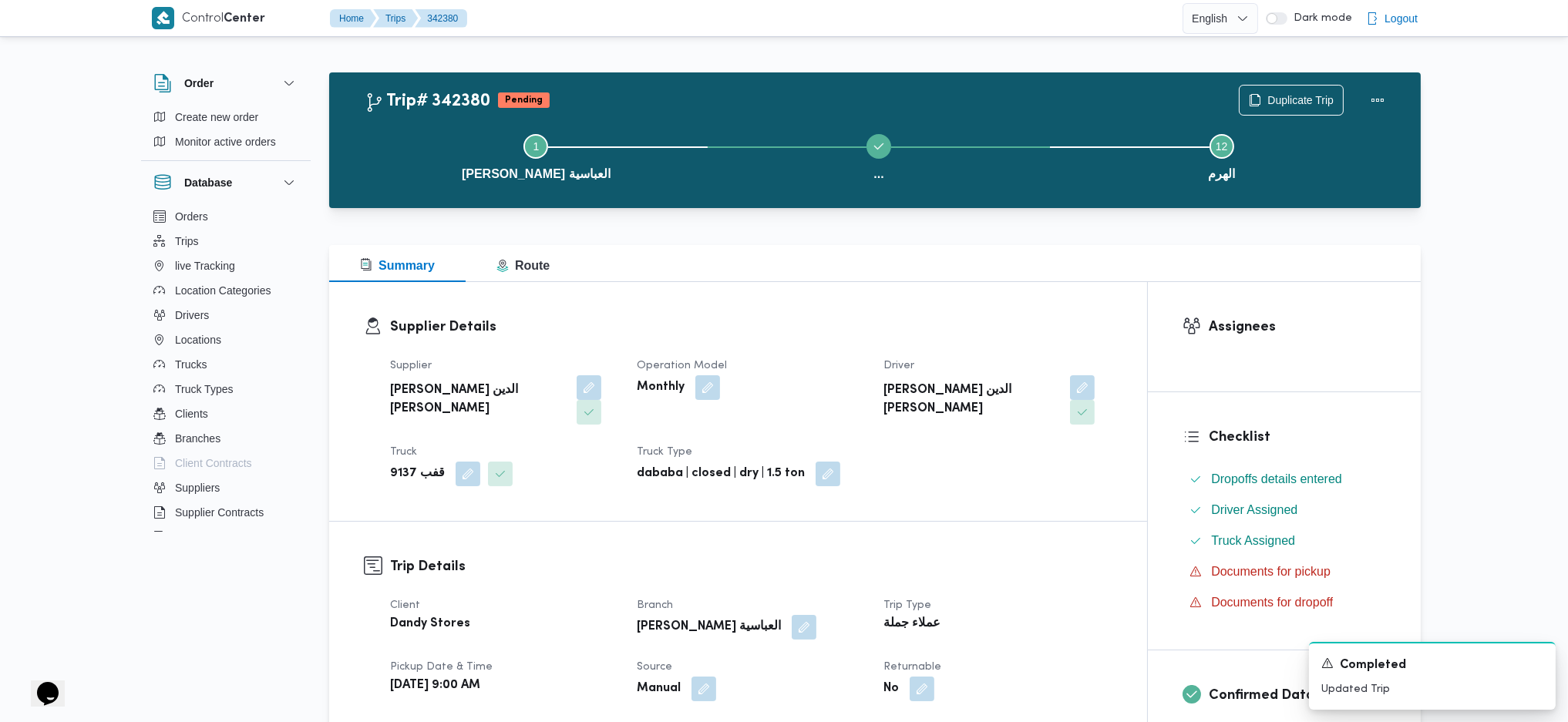
click at [1394, 117] on div "Step 1 is incomplete 1 داندى ستور العباسية ... Step 3 is incomplete 3 قسم حدائق…" at bounding box center [879, 155] width 1047 height 99
click at [1366, 98] on button "Actions" at bounding box center [1378, 99] width 31 height 31
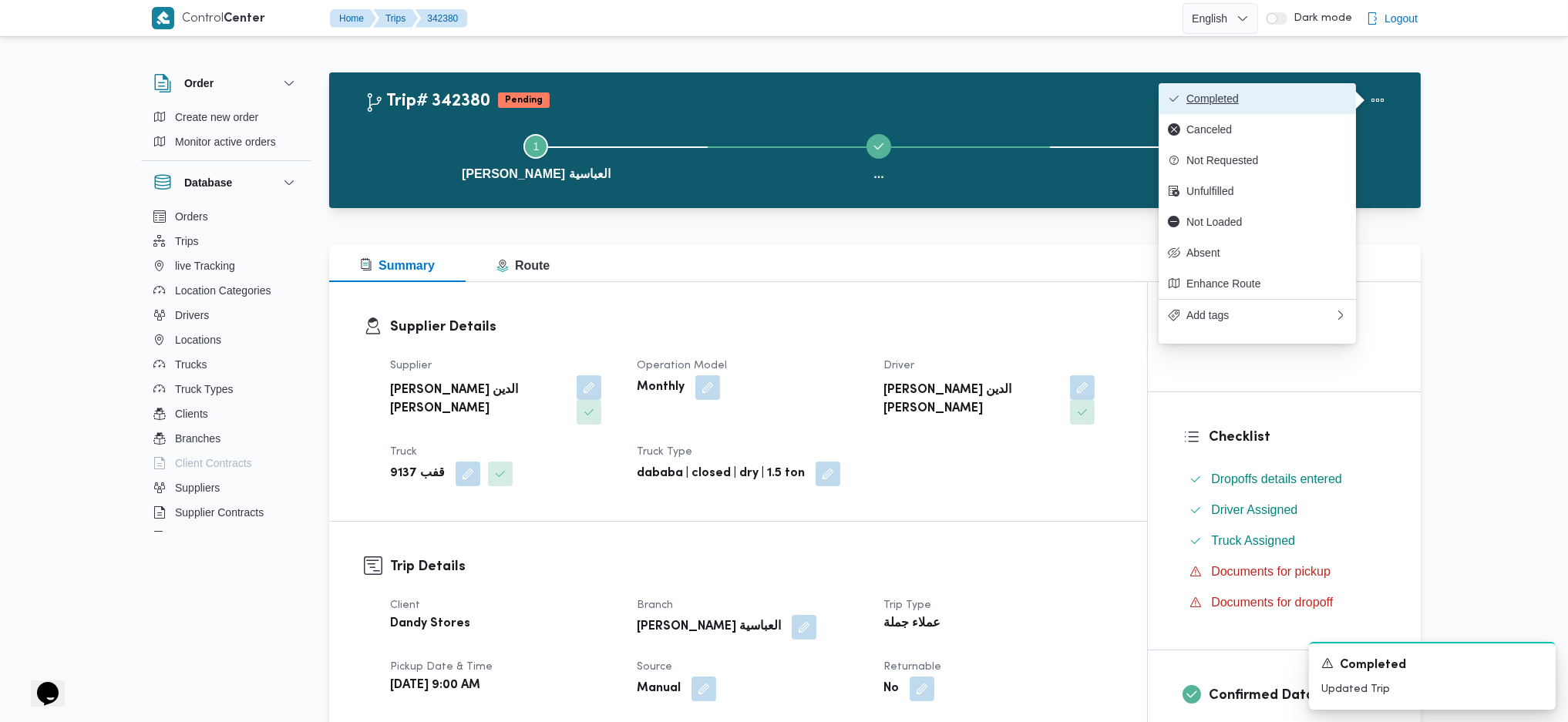
click at [1321, 105] on span "Completed" at bounding box center [1267, 99] width 161 height 12
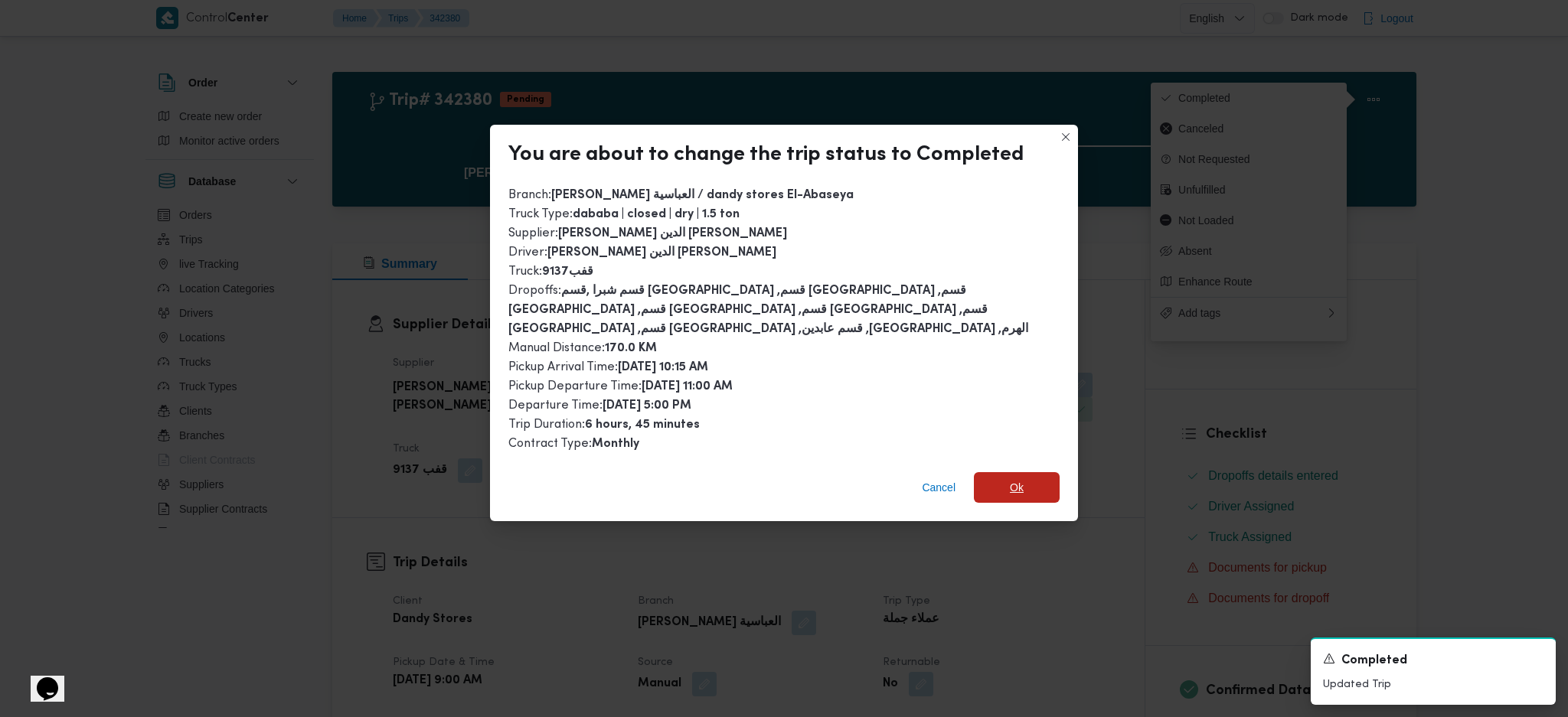
drag, startPoint x: 998, startPoint y: 481, endPoint x: 1012, endPoint y: 547, distance: 67.5
click at [998, 479] on span "Ok" at bounding box center [1016, 487] width 86 height 31
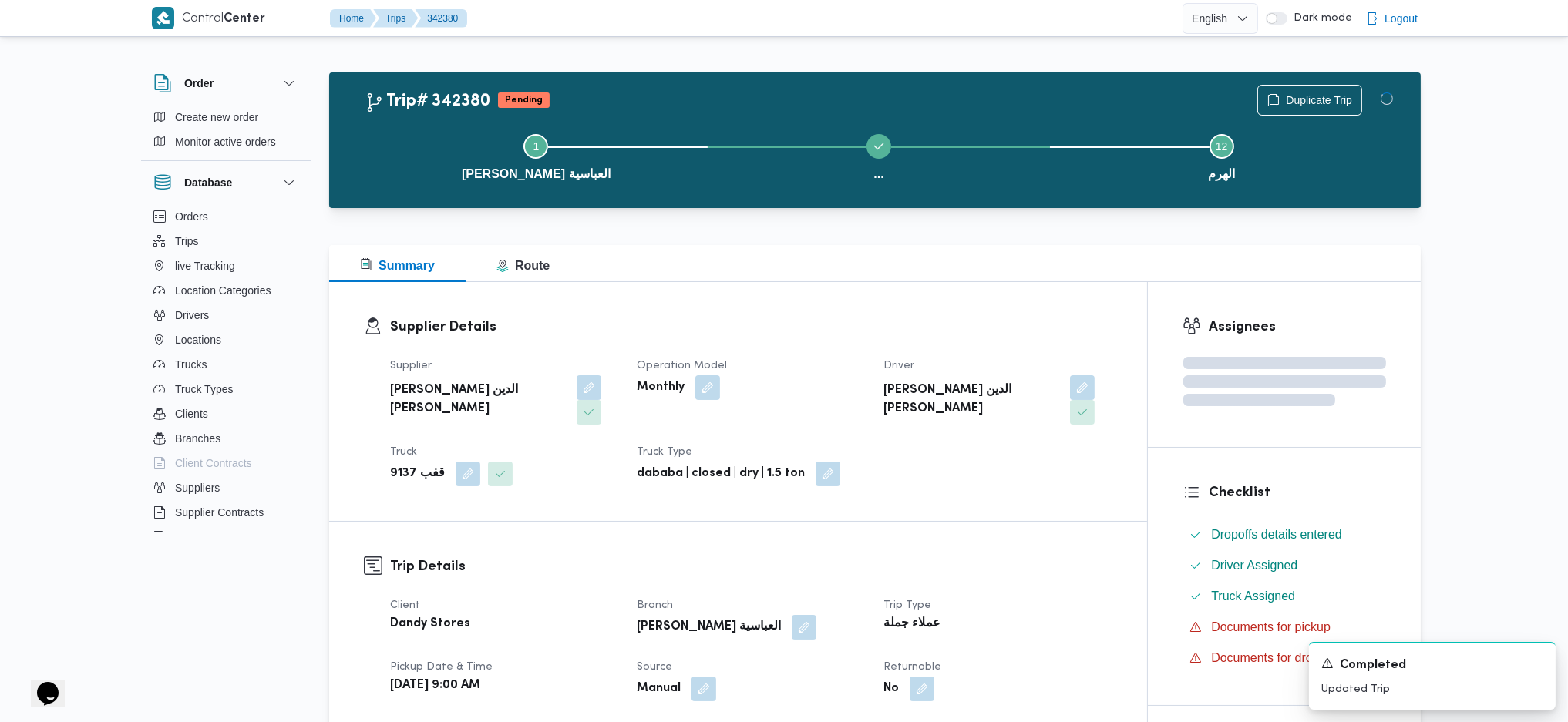
click at [1019, 556] on h3 "Trip Details" at bounding box center [751, 566] width 722 height 21
click at [844, 315] on div "Supplier Details Supplier محمد صلاح الدين سيد محمد Operation Model Monthly Driv…" at bounding box center [738, 401] width 818 height 239
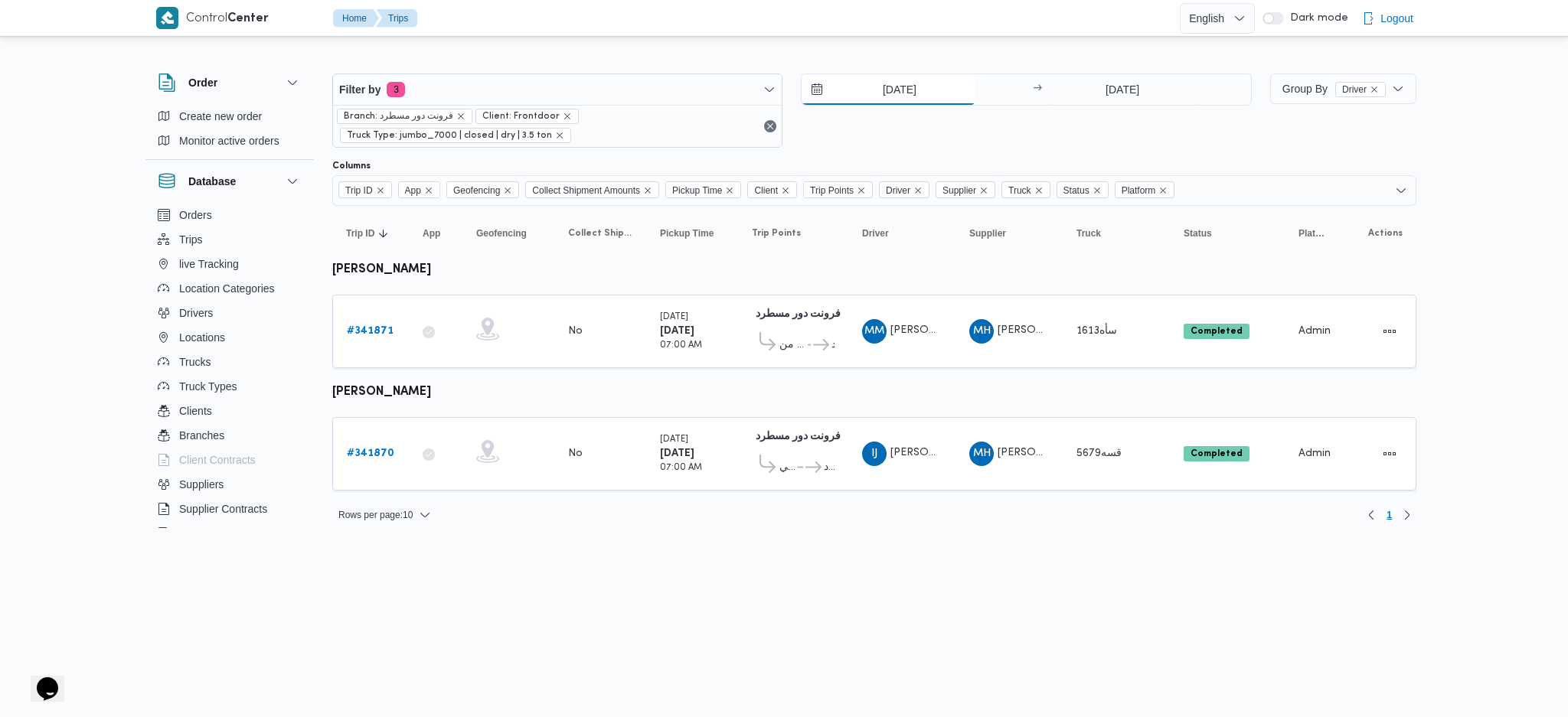
click at [905, 82] on input "[DATE]" at bounding box center [888, 89] width 174 height 31
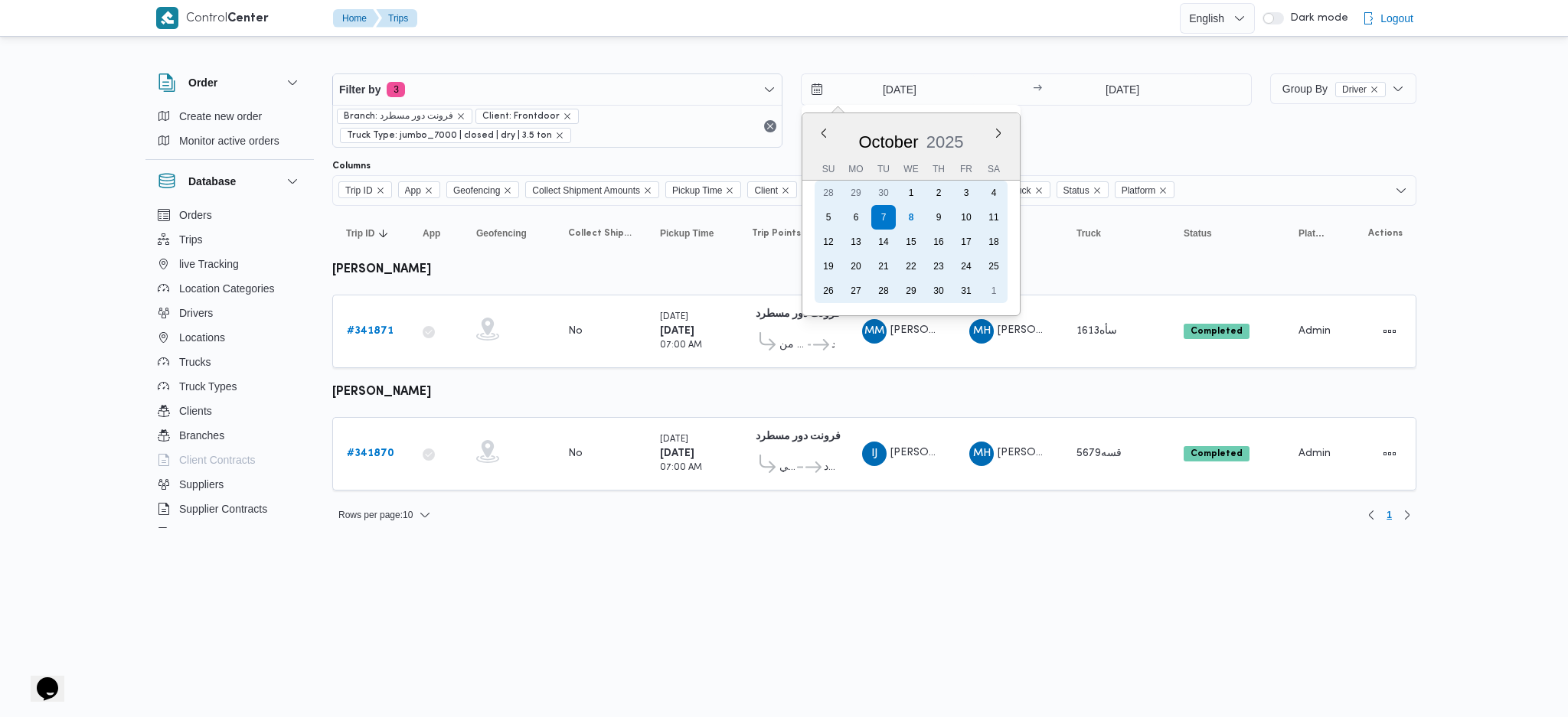
click at [908, 220] on div "8" at bounding box center [911, 218] width 25 height 25
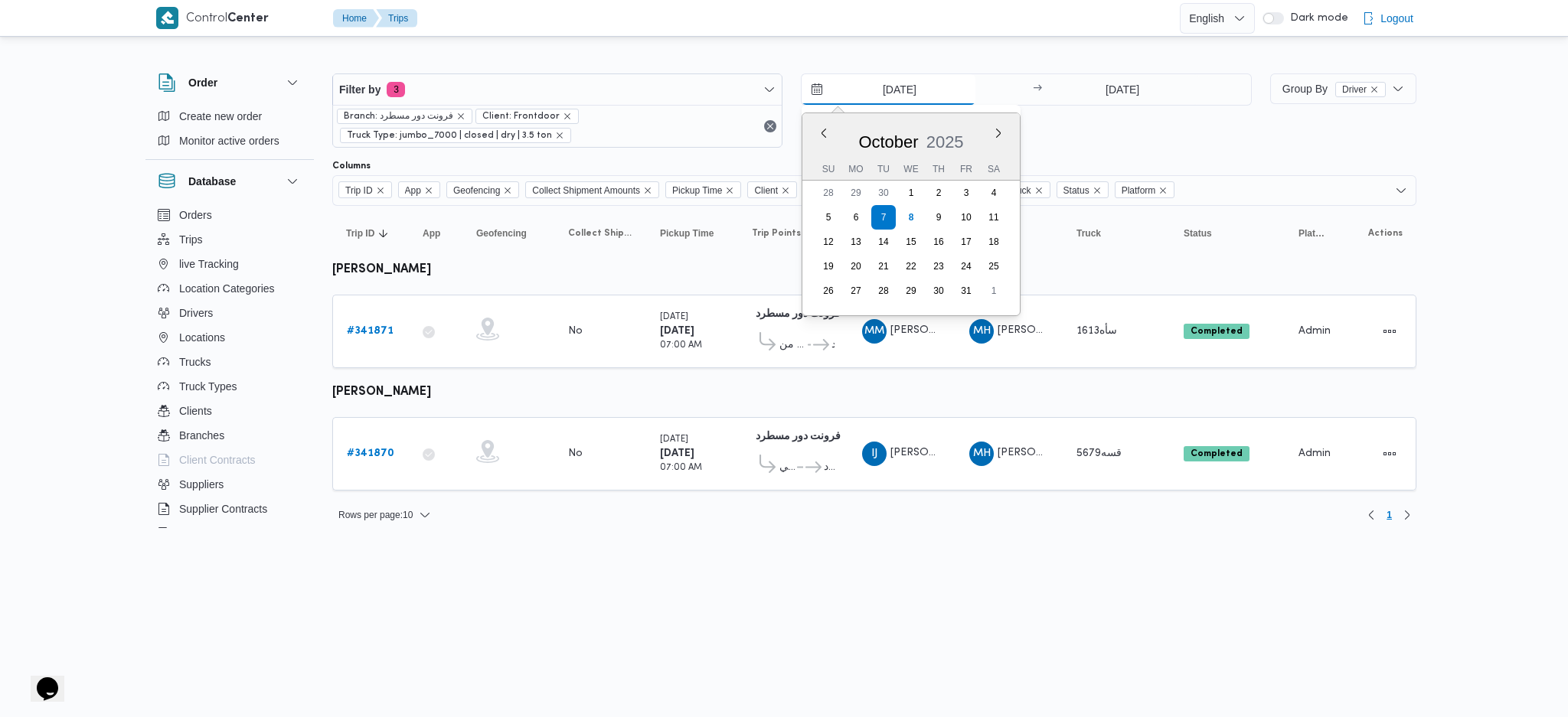
type input "[DATE]"
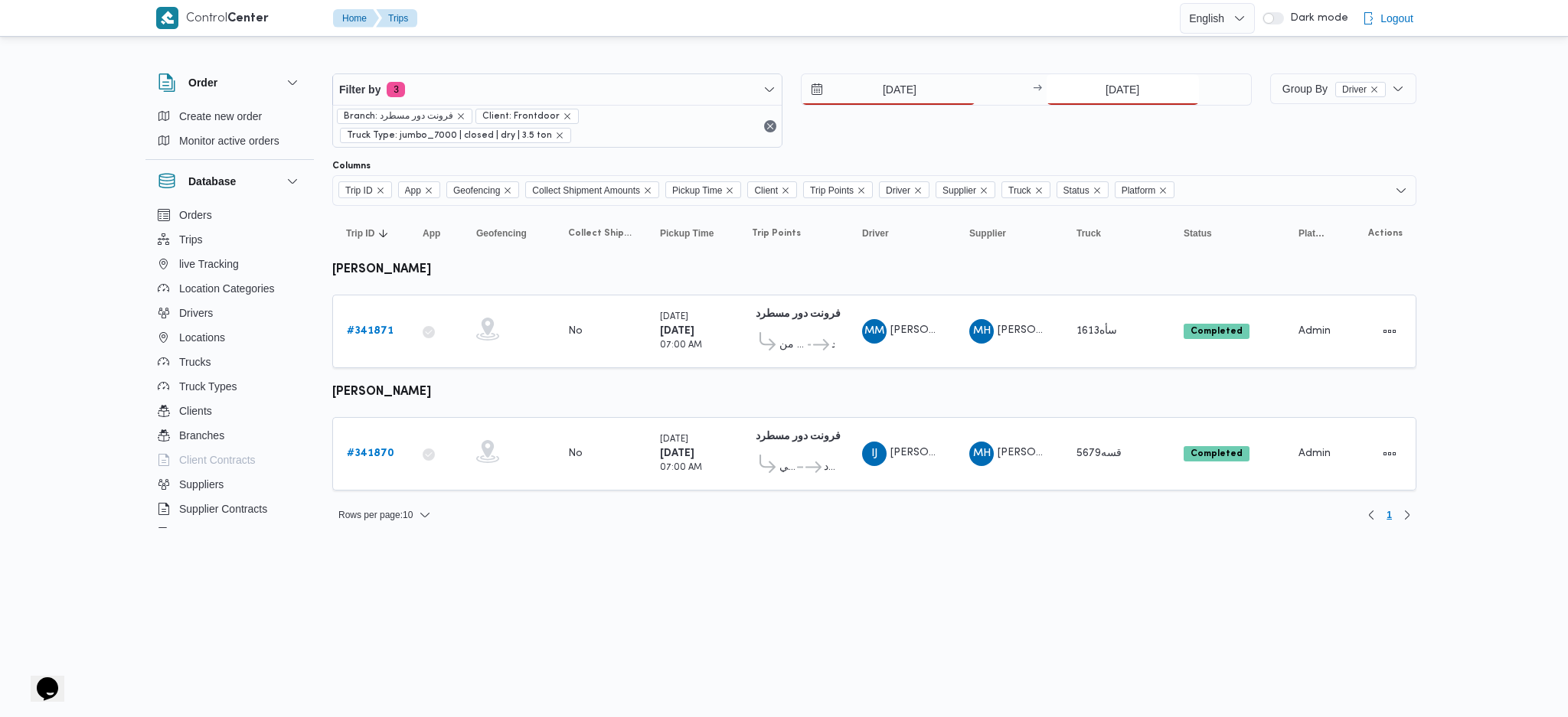
click at [1116, 96] on input "[DATE]" at bounding box center [1123, 89] width 152 height 31
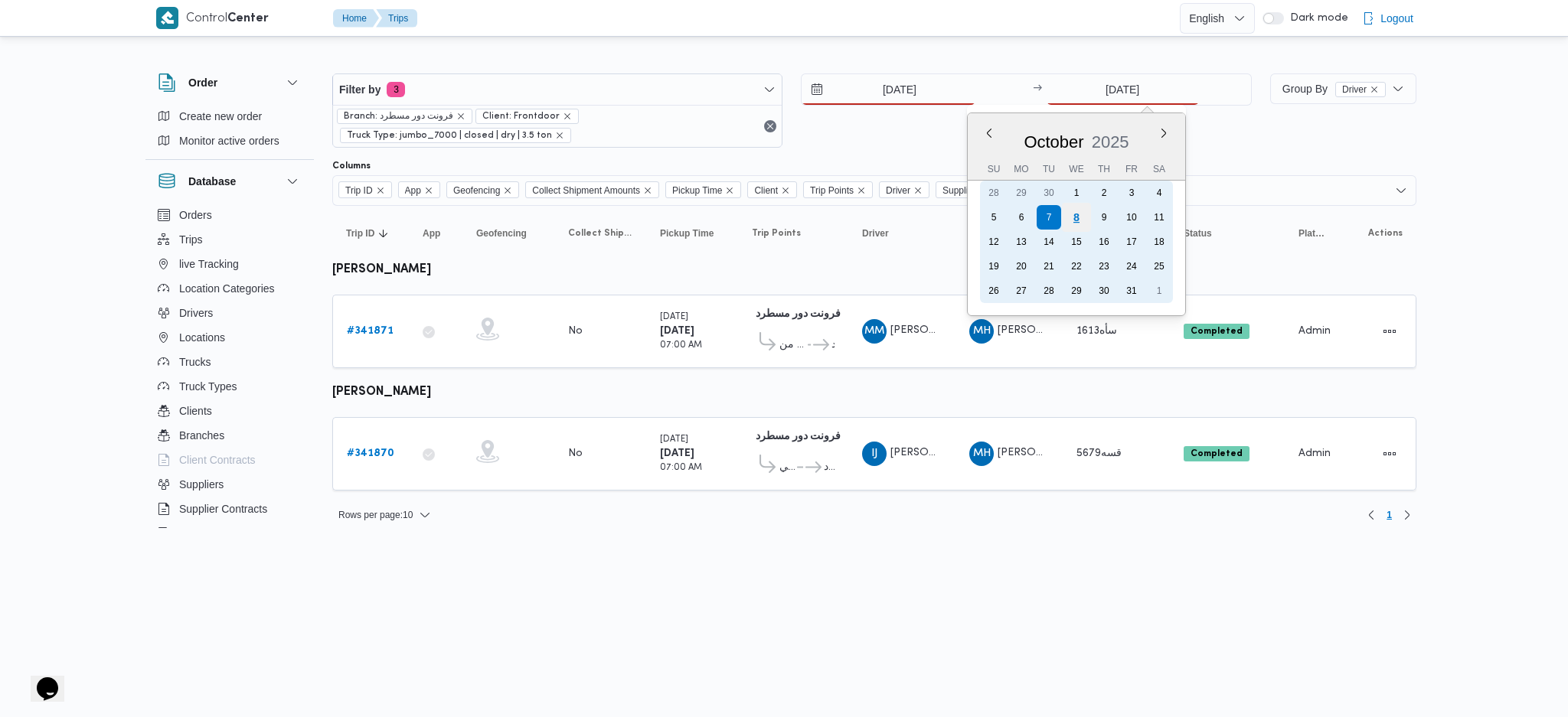
click at [1078, 214] on div "8" at bounding box center [1075, 217] width 29 height 29
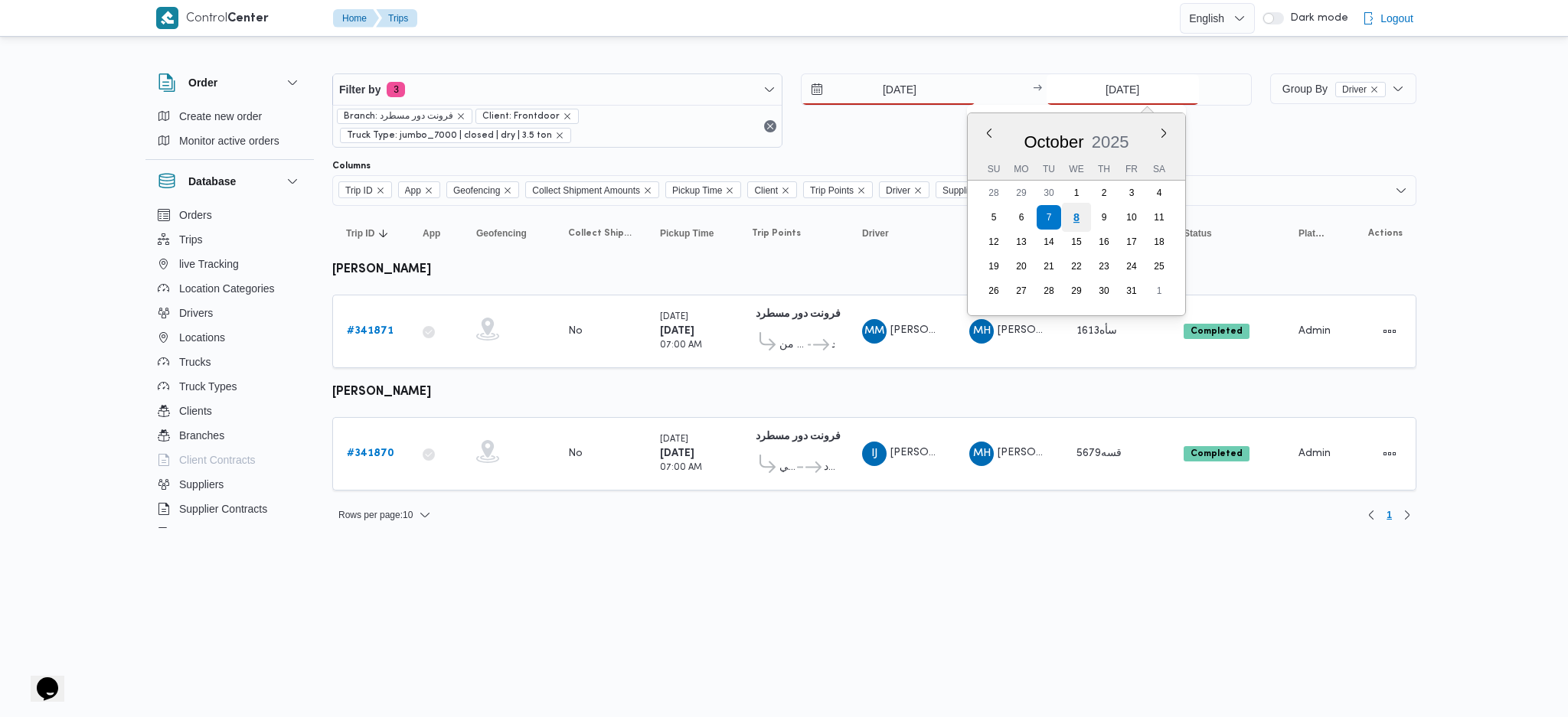
type input "[DATE]"
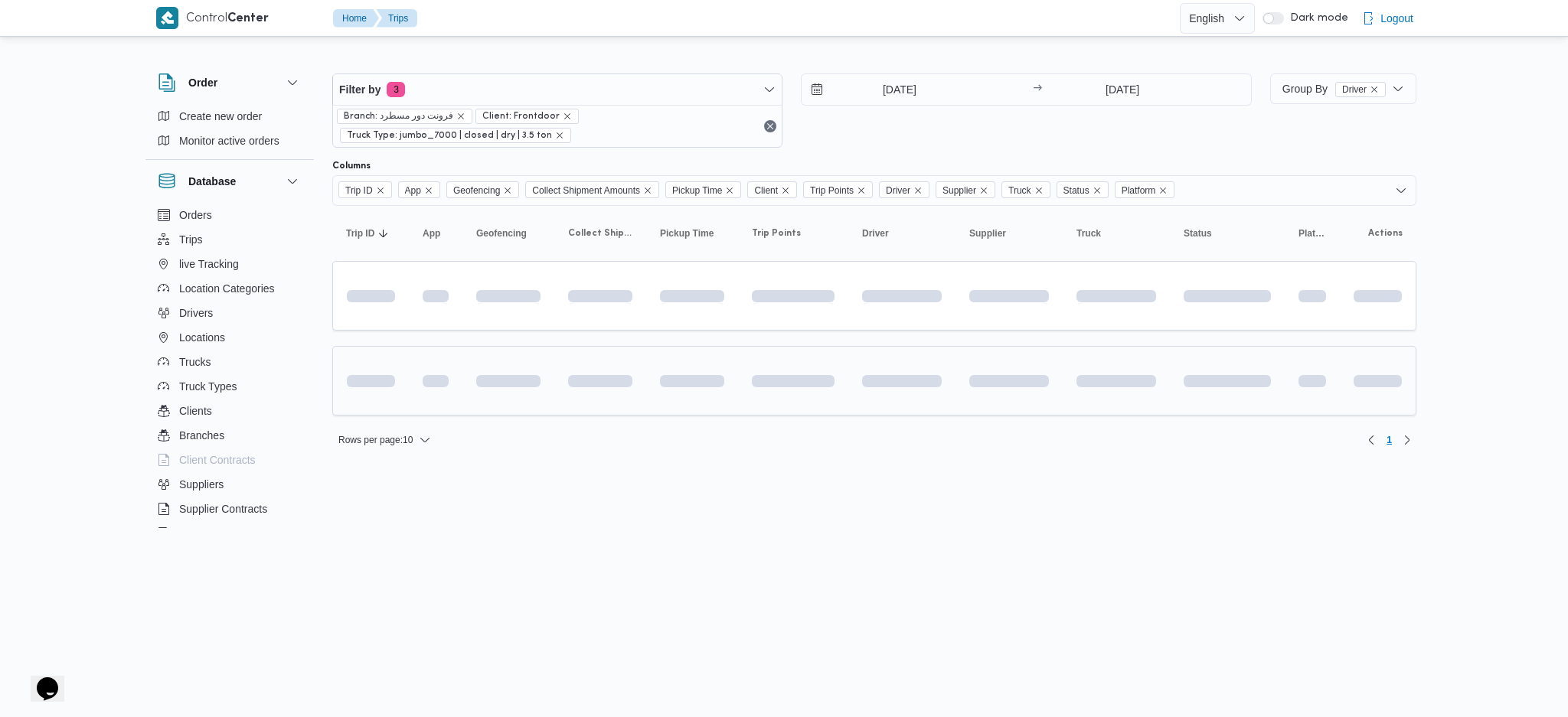
click at [849, 376] on td at bounding box center [901, 381] width 107 height 70
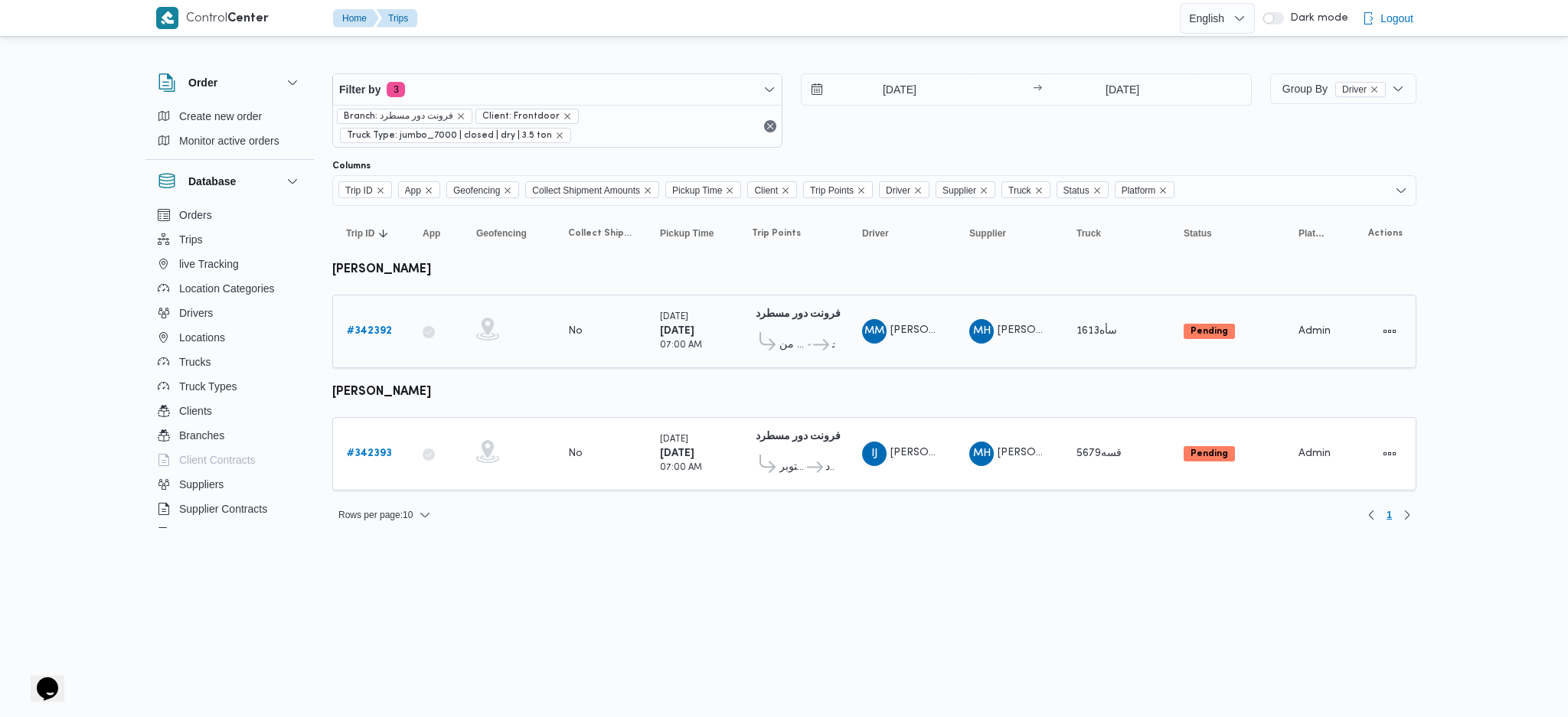
click at [358, 316] on div "# 342392" at bounding box center [371, 331] width 60 height 31
click at [357, 323] on link "# 342392" at bounding box center [369, 331] width 45 height 19
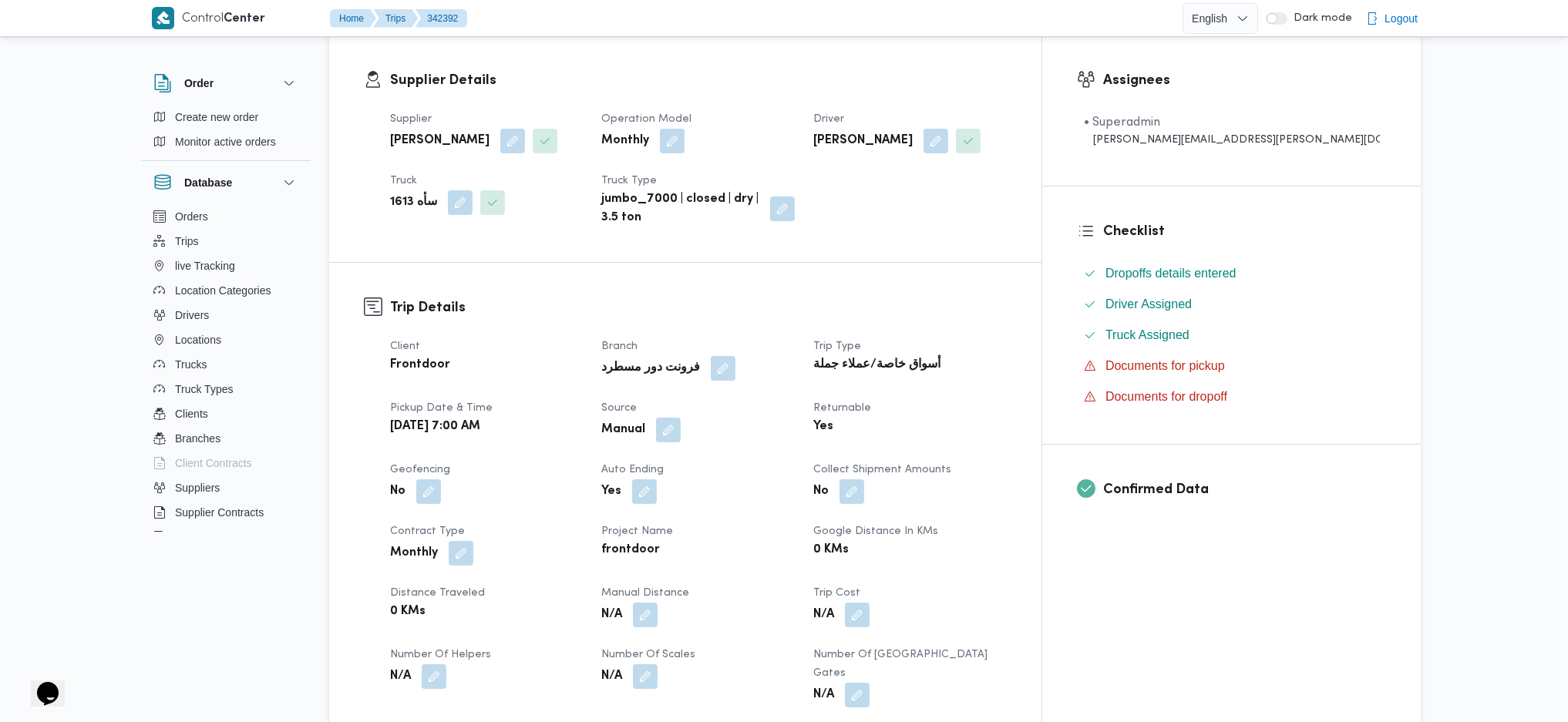
scroll to position [411, 0]
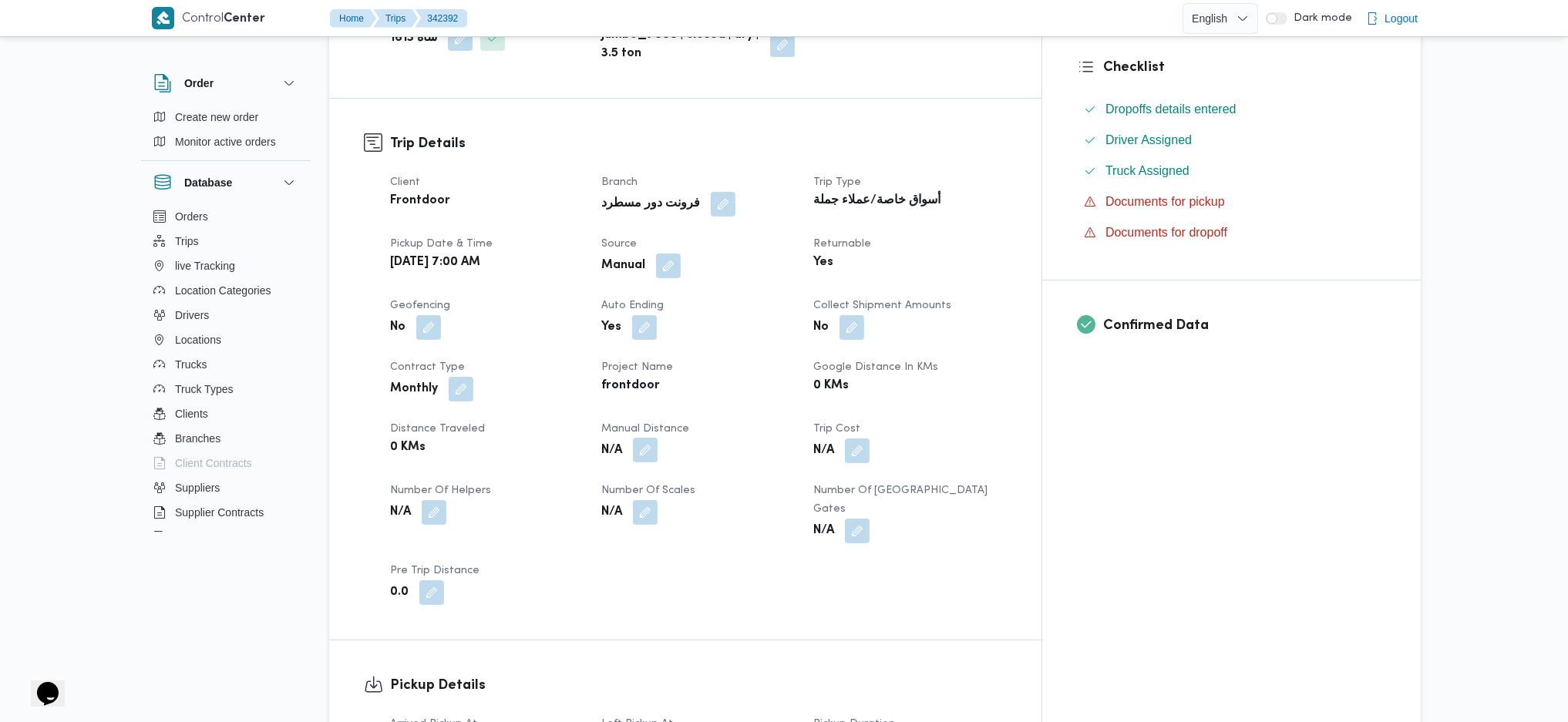
click at [657, 458] on span at bounding box center [641, 451] width 32 height 25
click at [657, 455] on button "button" at bounding box center [646, 450] width 25 height 25
click at [624, 480] on div "You are in a dialog. To close this dialog, hit escape. Manual Distance Save" at bounding box center [684, 505] width 268 height 71
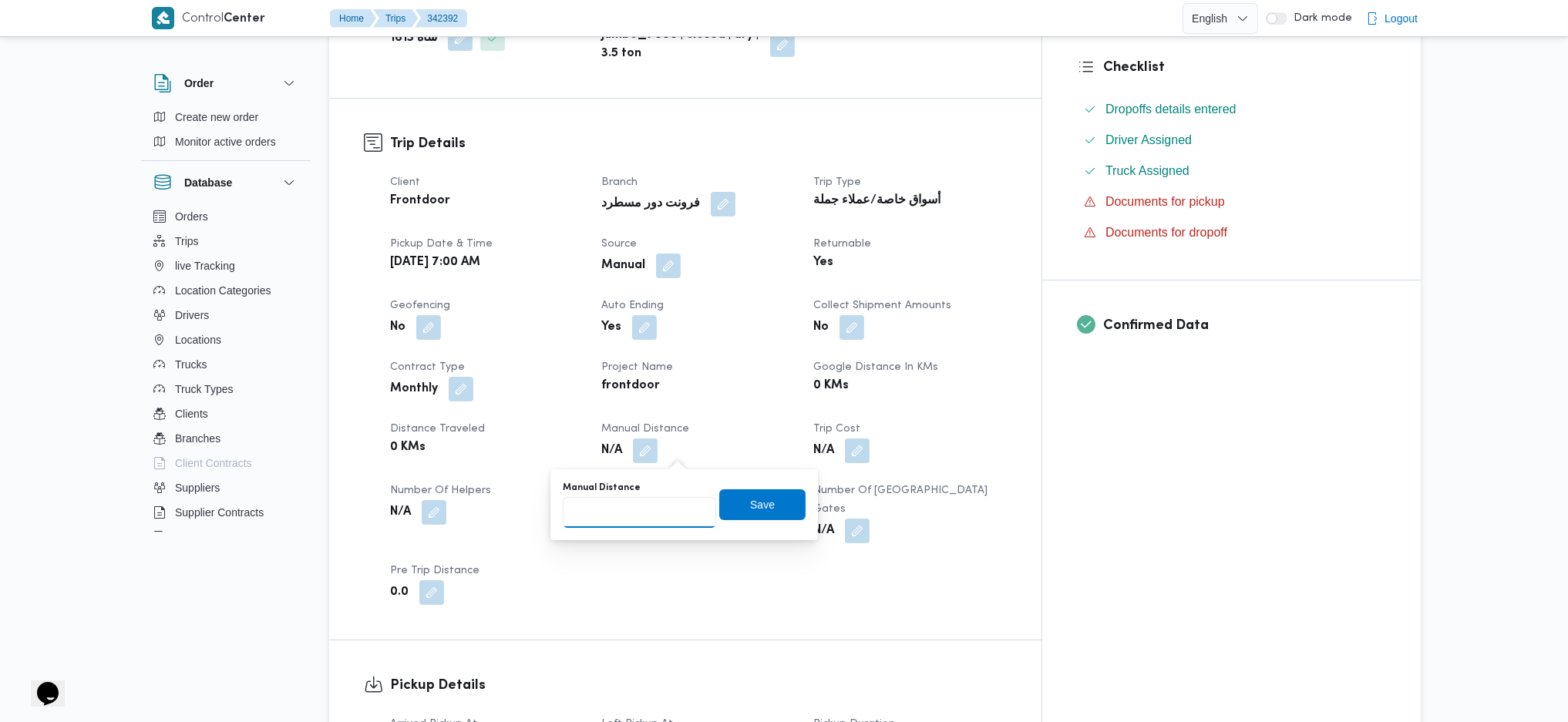
click at [641, 480] on input "Manual Distance" at bounding box center [640, 513] width 153 height 31
type input "160"
click button "Save" at bounding box center [763, 505] width 87 height 31
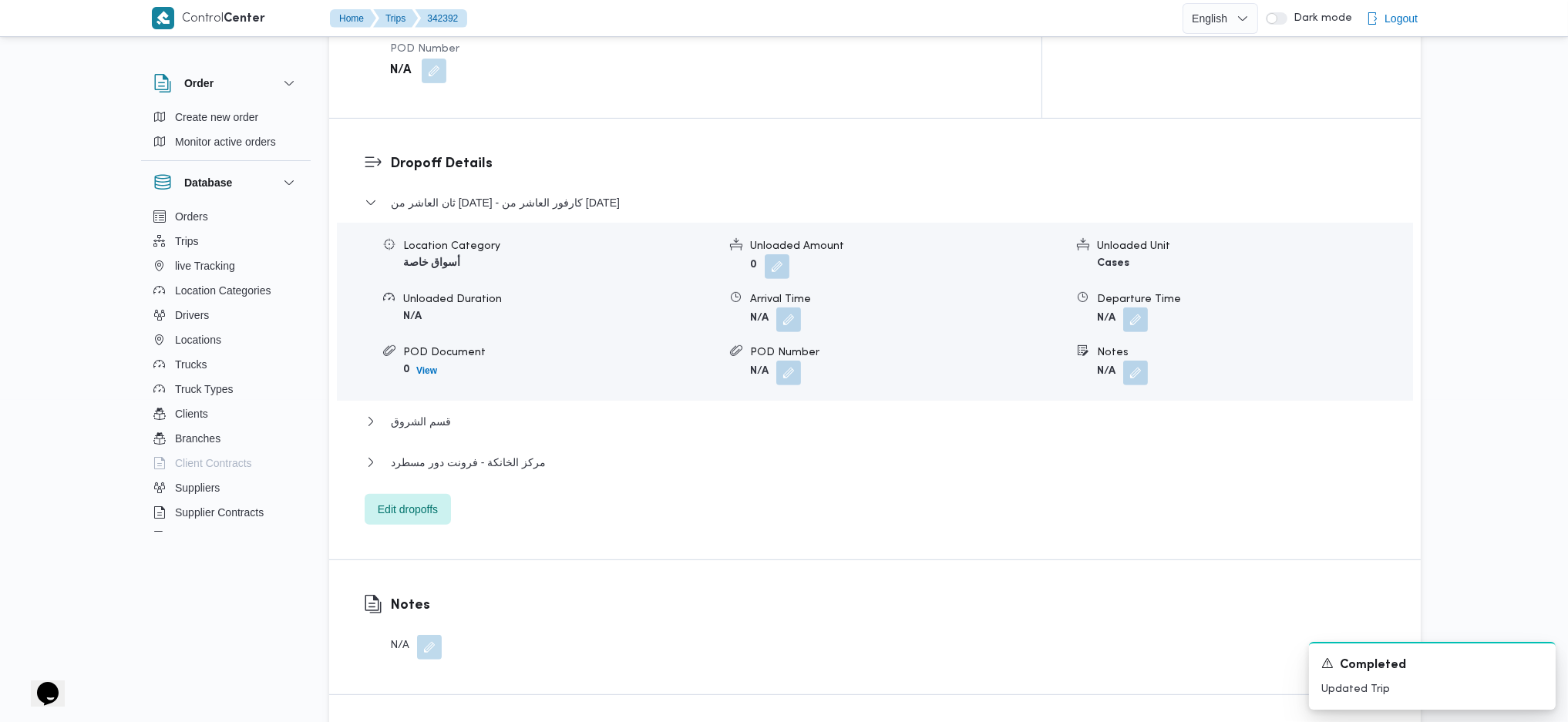
scroll to position [1233, 0]
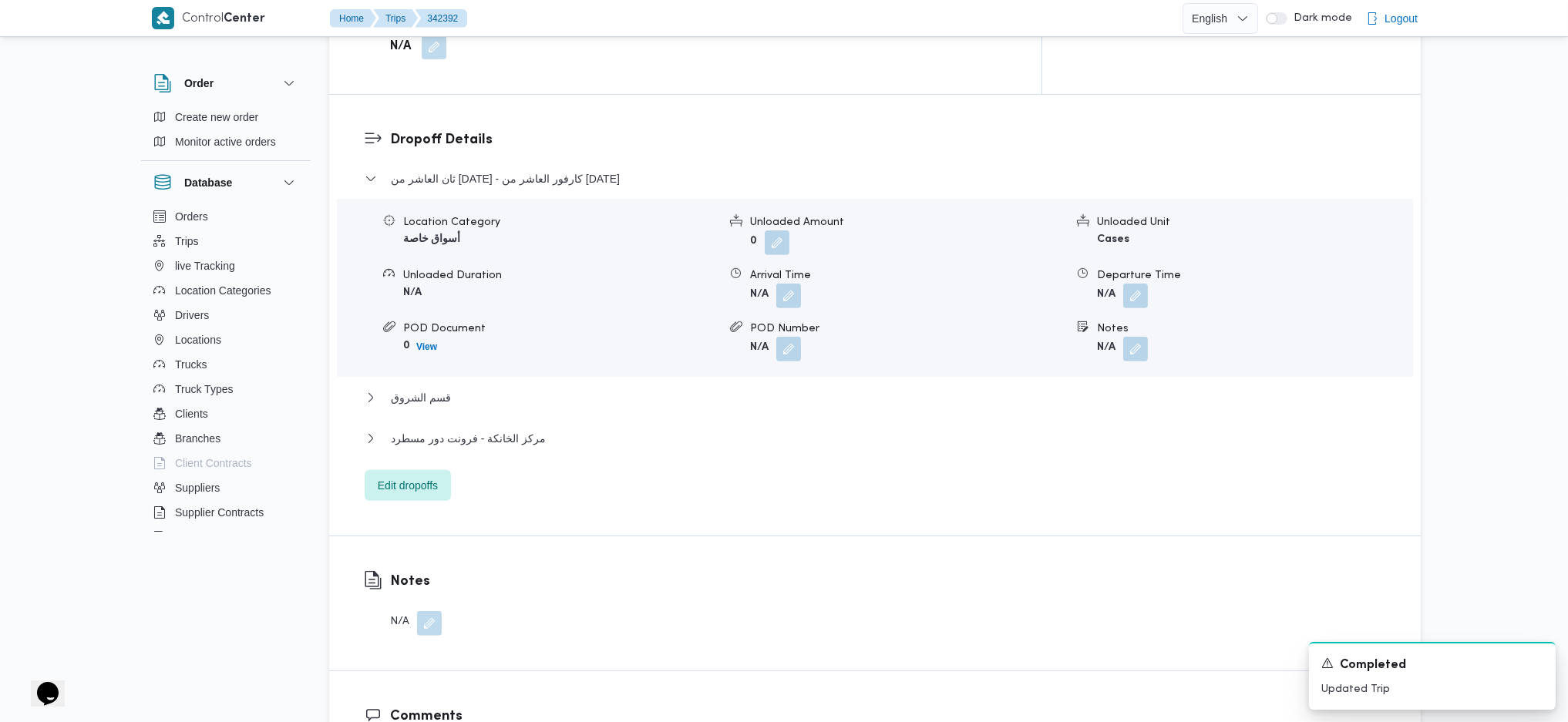
click at [500, 405] on div "ثان العاشر من [DATE] - كارفور العاشر من [DATE] Location Category أسواق خاصة Unl…" at bounding box center [875, 335] width 1021 height 332
click at [508, 430] on span "مركز الخانكة - فرونت دور مسطرد" at bounding box center [468, 439] width 155 height 19
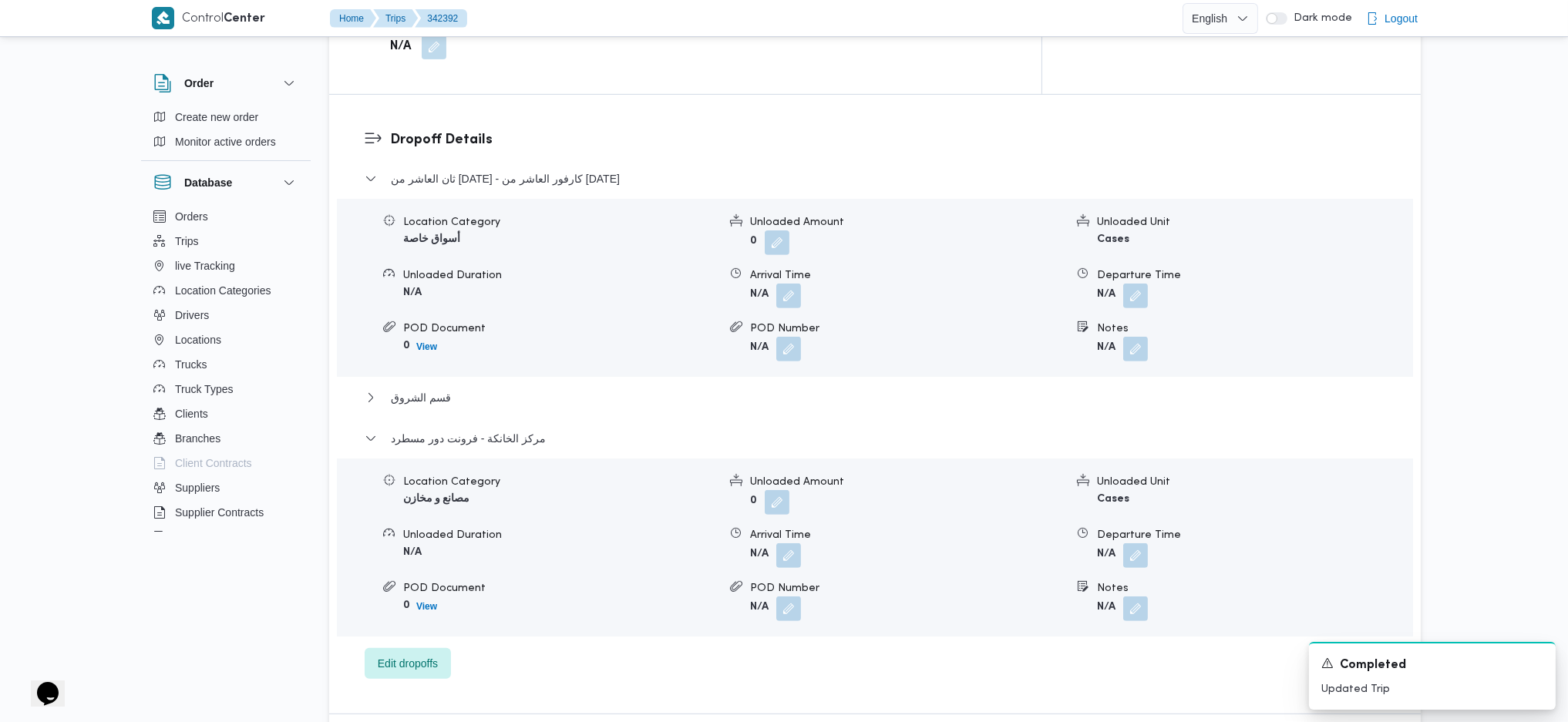
scroll to position [1541, 0]
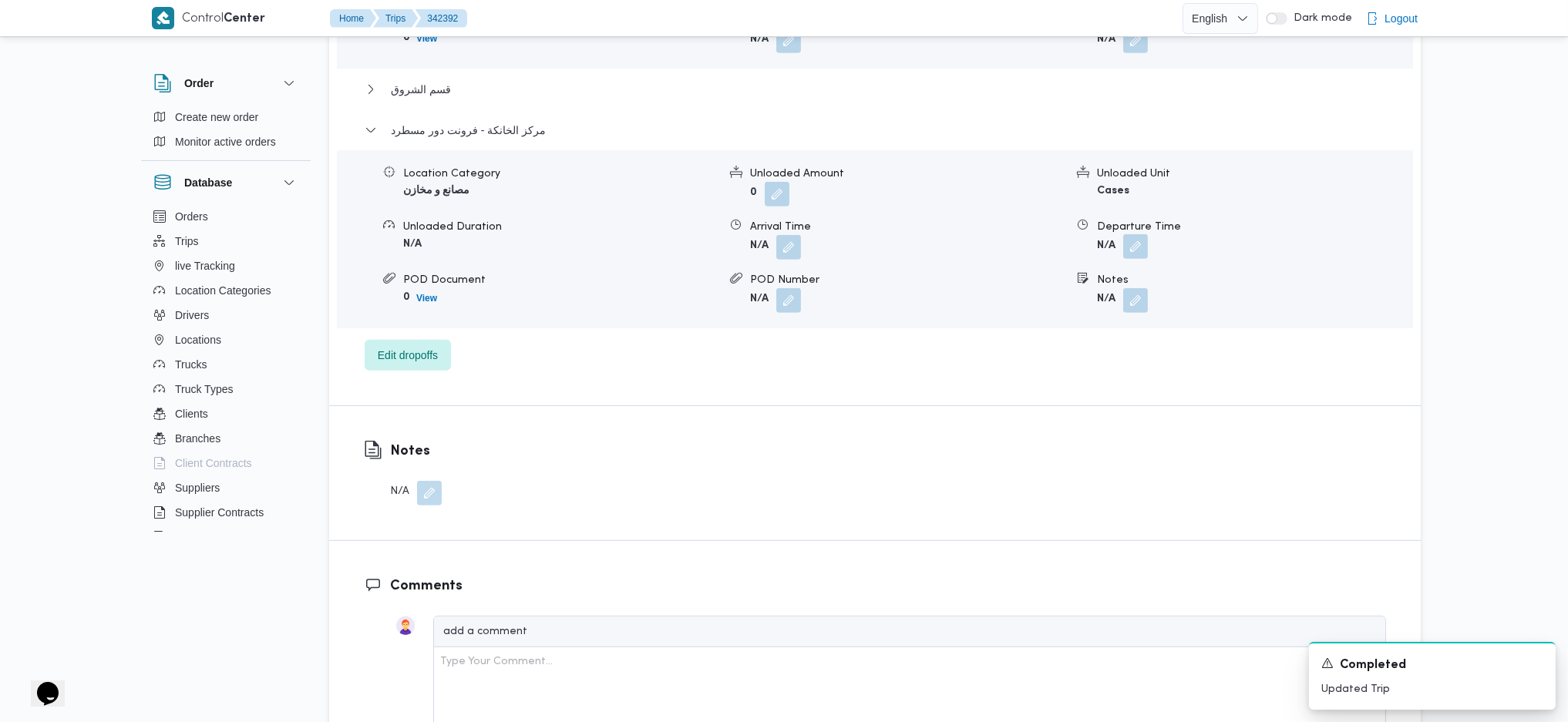
click at [1146, 234] on button "button" at bounding box center [1136, 247] width 25 height 25
click at [1091, 309] on div "You are in a dialog. To close this dialog, hit escape. Departure Time Save" at bounding box center [1139, 283] width 289 height 71
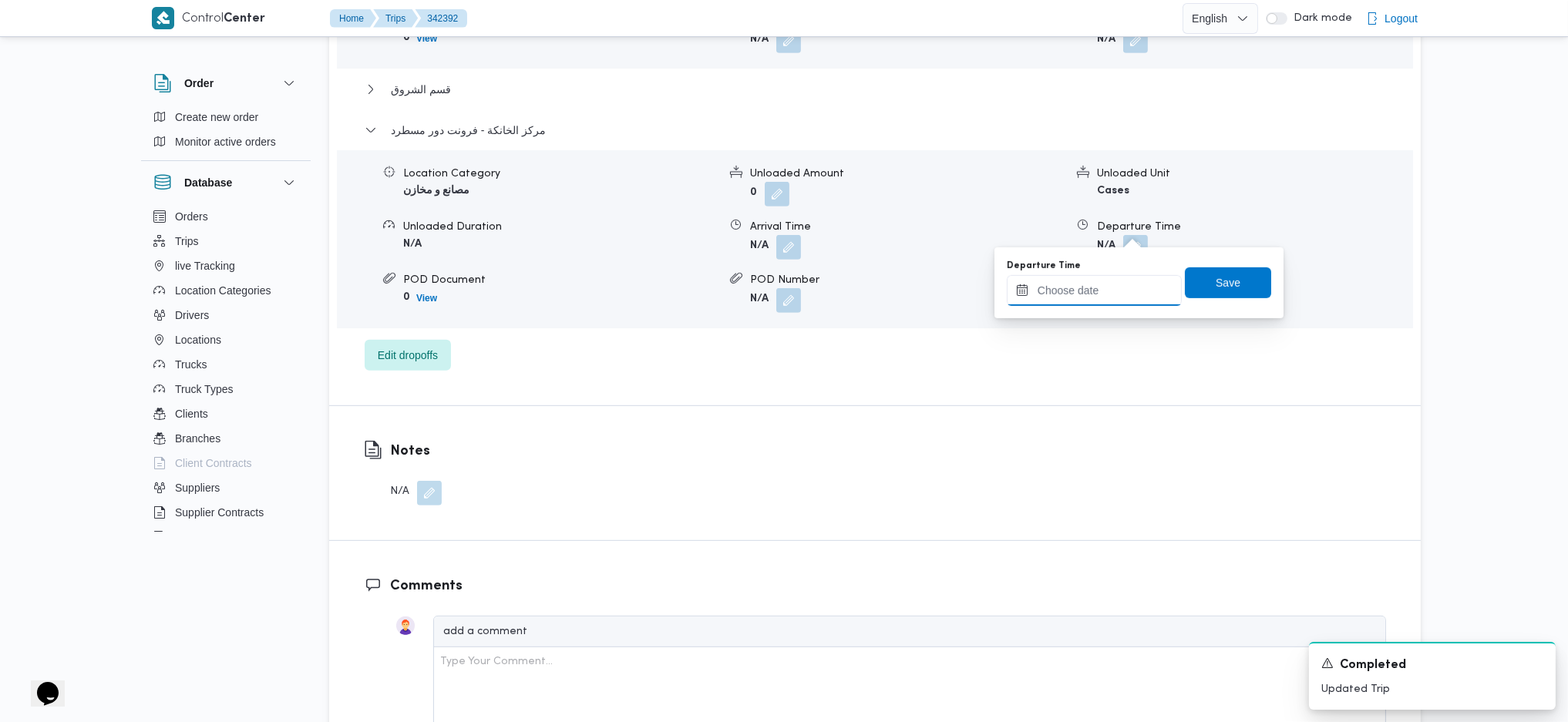
click at [1119, 290] on input "Departure Time" at bounding box center [1094, 291] width 175 height 31
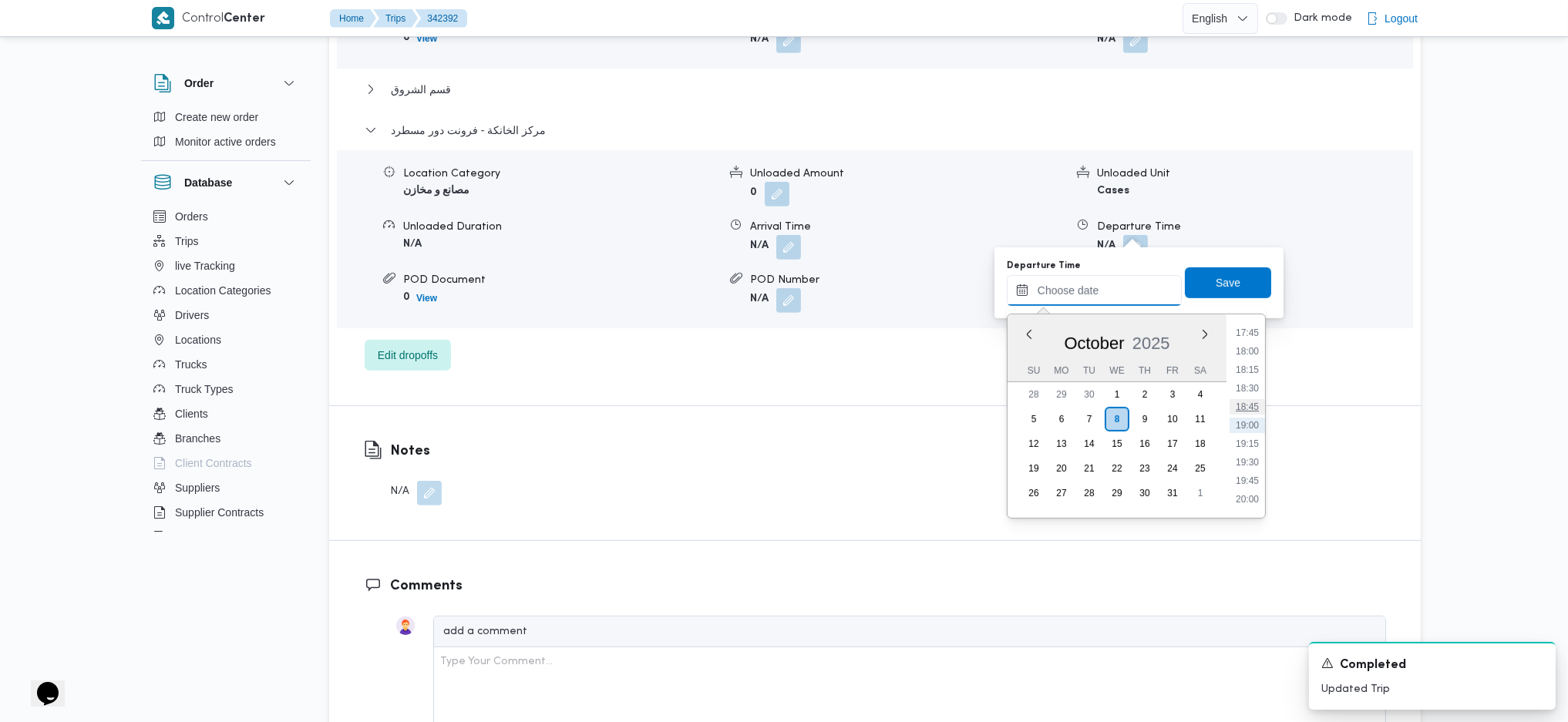
scroll to position [1212, 0]
click at [1259, 388] on ul "00:00 00:15 00:30 00:45 01:00 01:15 01:30 01:45 02:00 02:15 02:30 02:45 03:00 0…" at bounding box center [1248, 416] width 36 height 179
click at [1253, 390] on li "17:15" at bounding box center [1248, 398] width 36 height 15
type input "[DATE] 17:15"
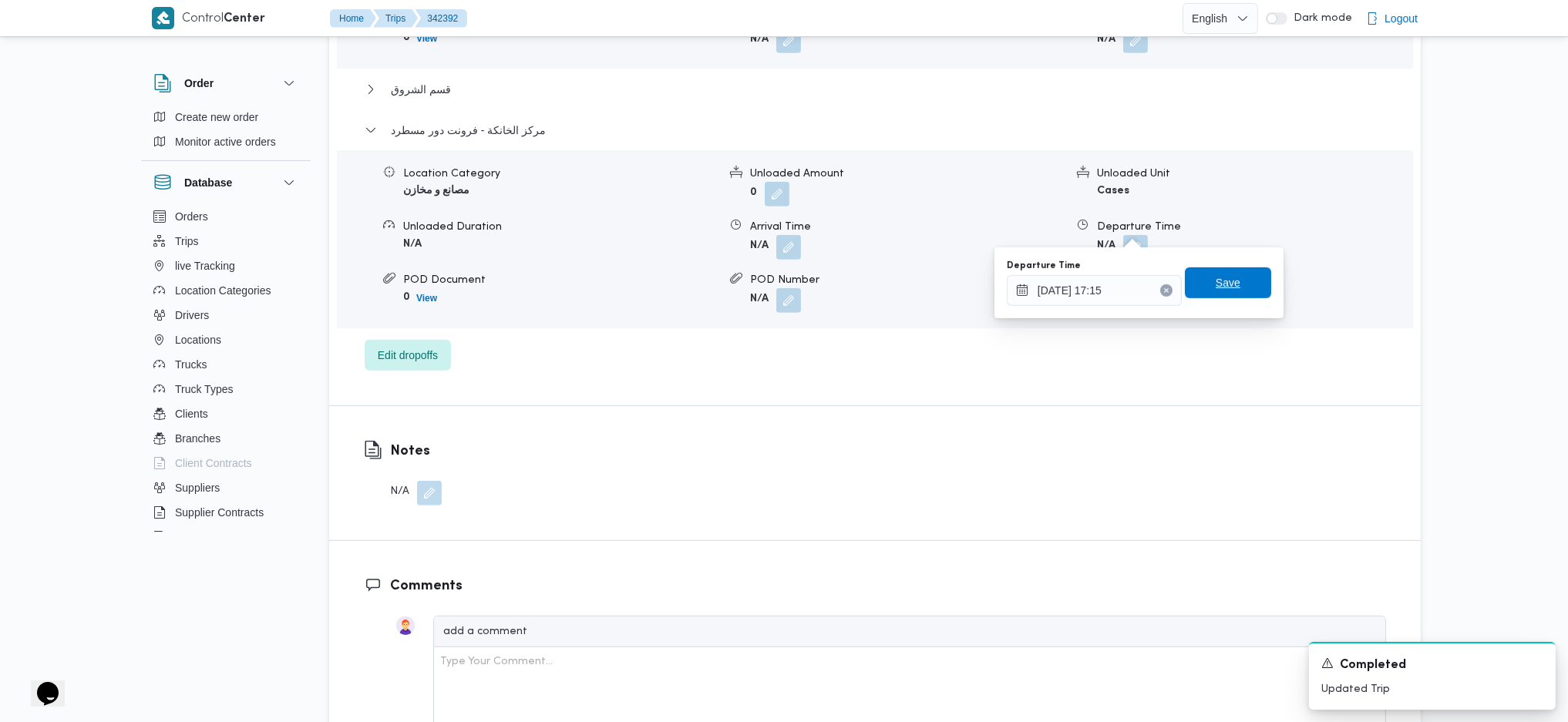
click at [1219, 287] on span "Save" at bounding box center [1228, 283] width 87 height 31
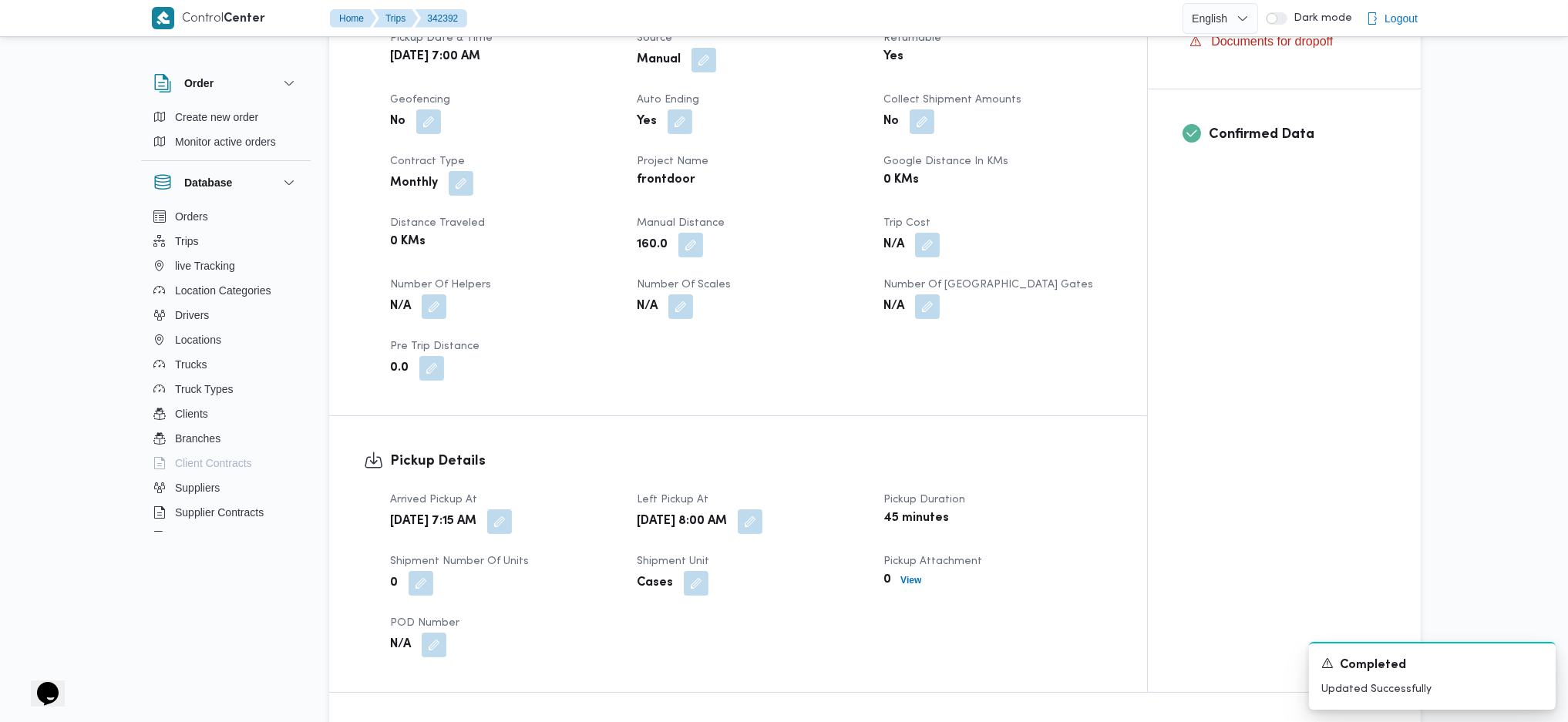
scroll to position [0, 0]
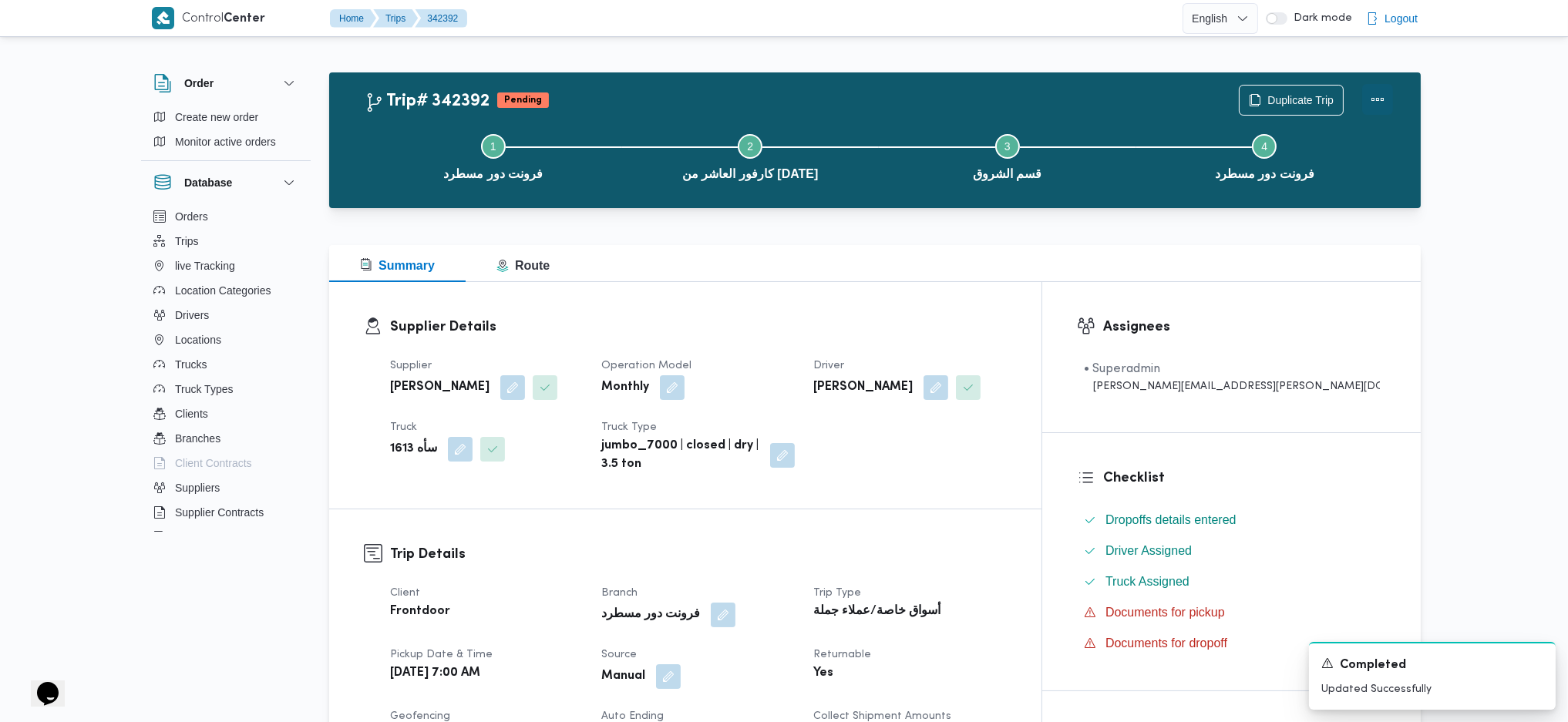
drag, startPoint x: 1378, startPoint y: 100, endPoint x: 1364, endPoint y: 93, distance: 15.7
click at [1295, 98] on button "Actions" at bounding box center [1378, 99] width 31 height 31
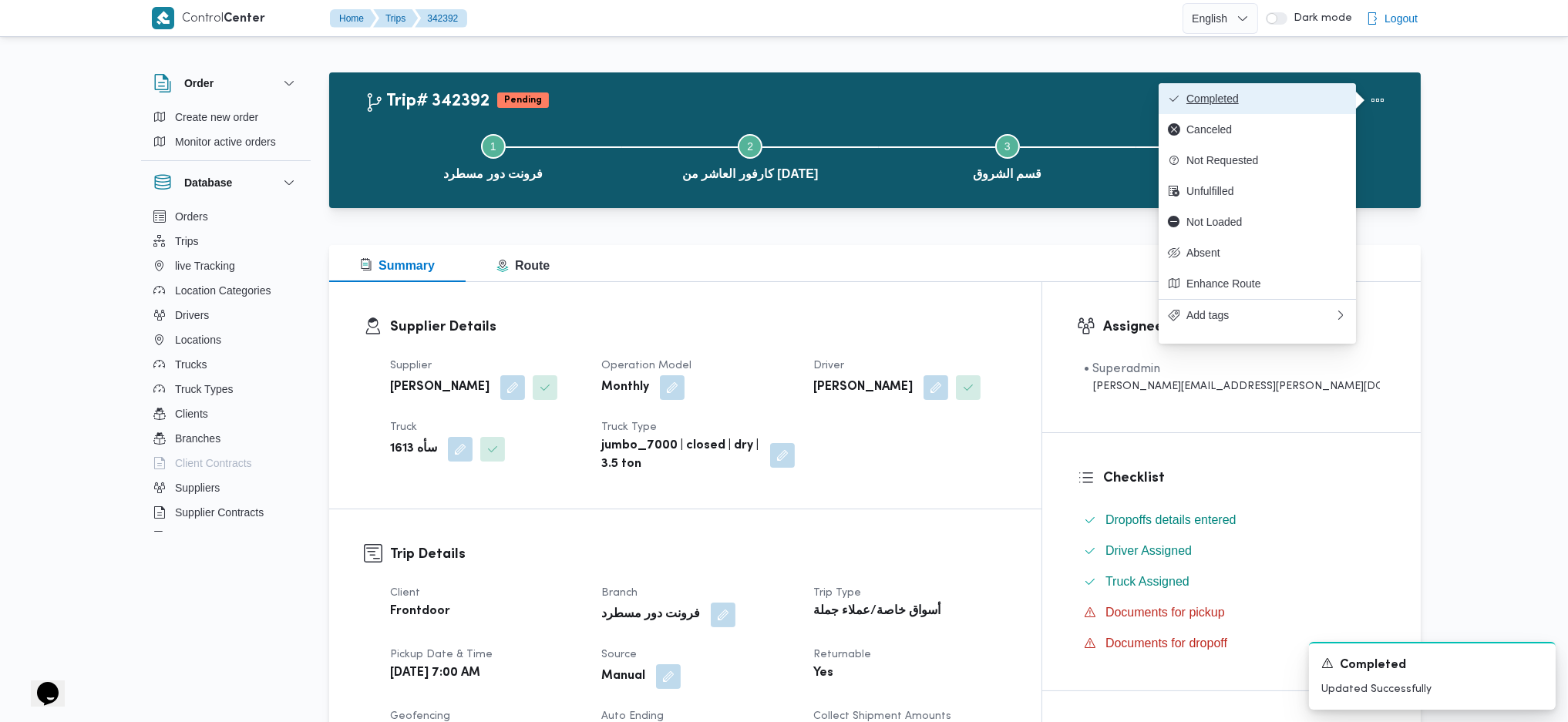
click at [1295, 88] on button "Completed" at bounding box center [1257, 98] width 197 height 31
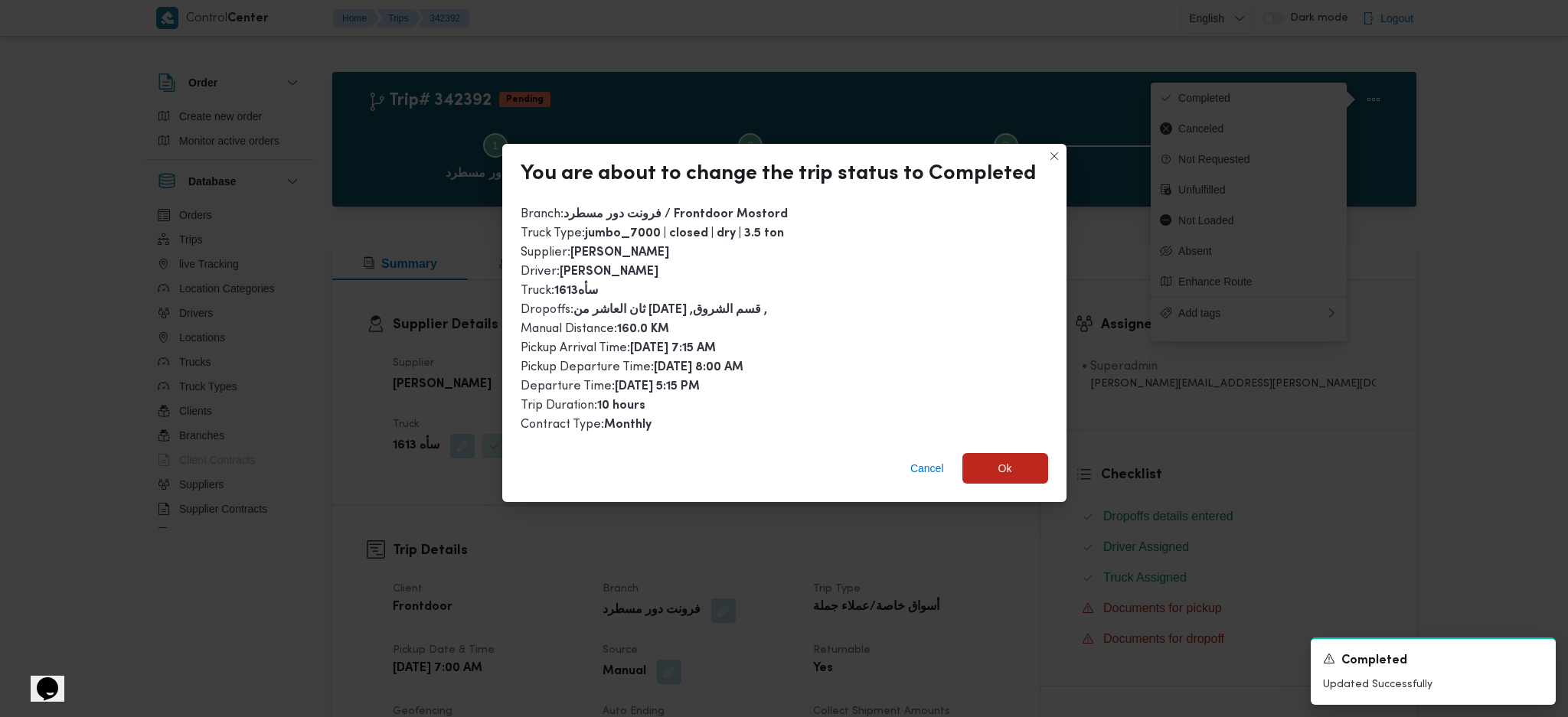
click at [1013, 477] on div "Cancel Ok" at bounding box center [784, 471] width 564 height 61
drag, startPoint x: 1009, startPoint y: 474, endPoint x: 1062, endPoint y: 536, distance: 81.6
click at [1009, 473] on span "Ok" at bounding box center [1005, 468] width 86 height 31
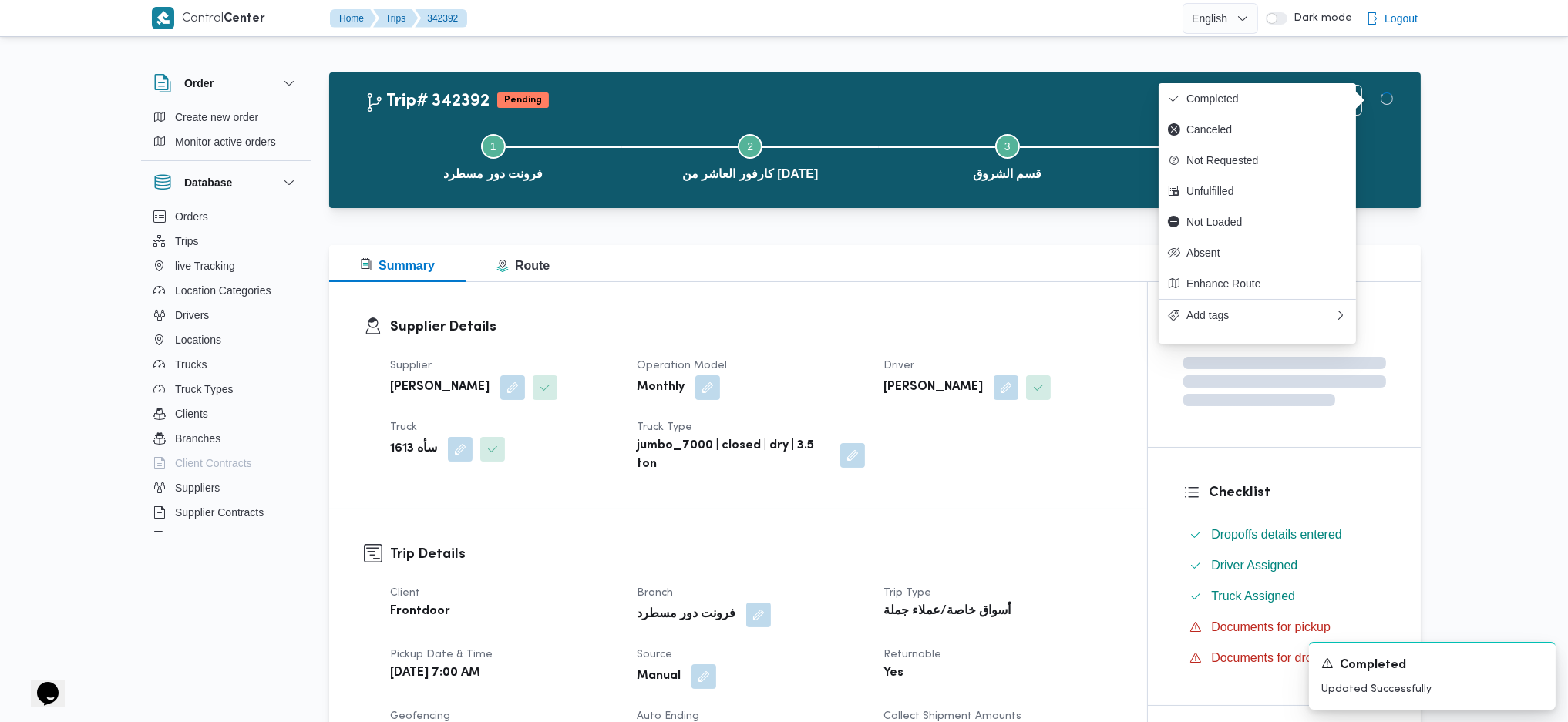
click at [1071, 480] on h3 "Trip Details" at bounding box center [751, 554] width 722 height 21
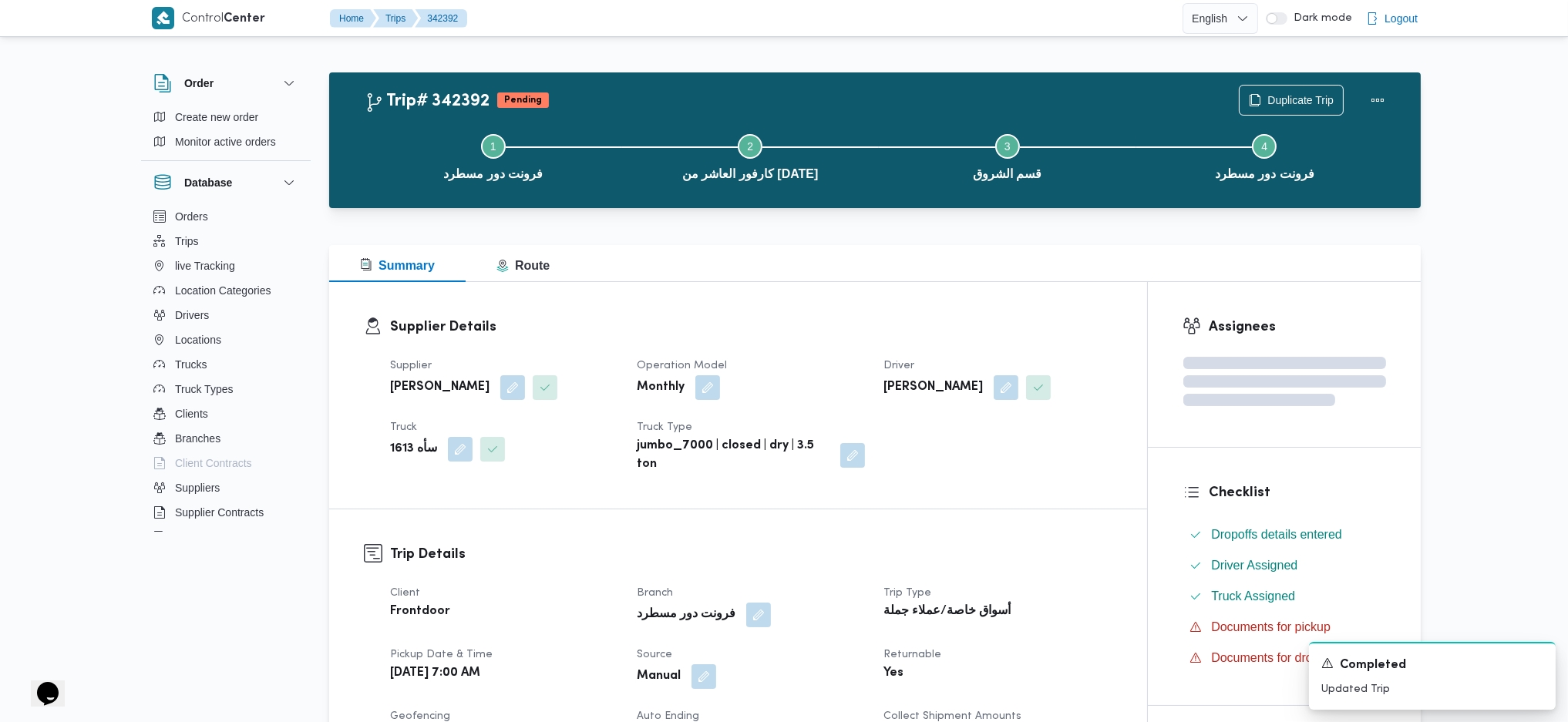
click at [960, 321] on h3 "Supplier Details" at bounding box center [751, 326] width 722 height 21
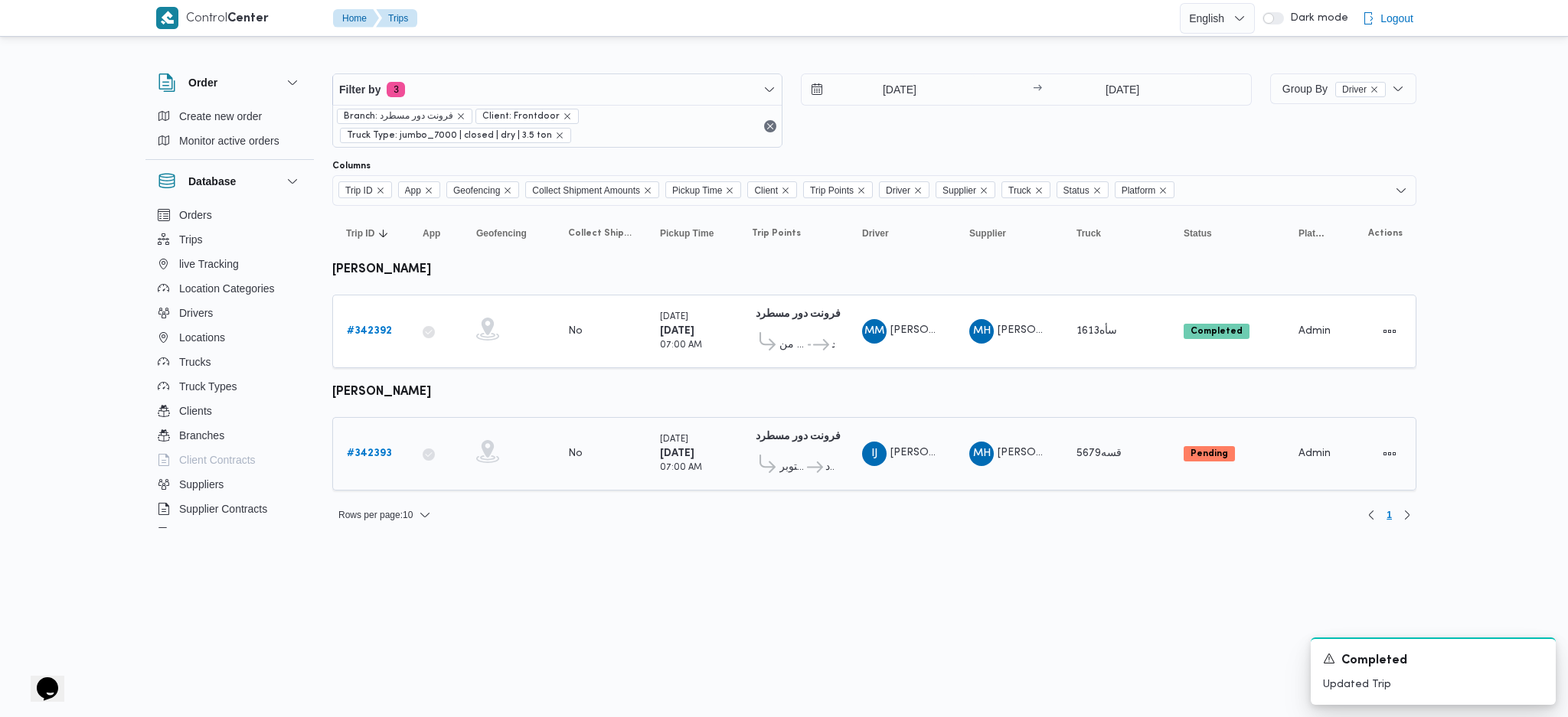
click at [359, 438] on div "# 342393" at bounding box center [371, 453] width 60 height 31
click at [356, 449] on b "# 342393" at bounding box center [369, 453] width 45 height 10
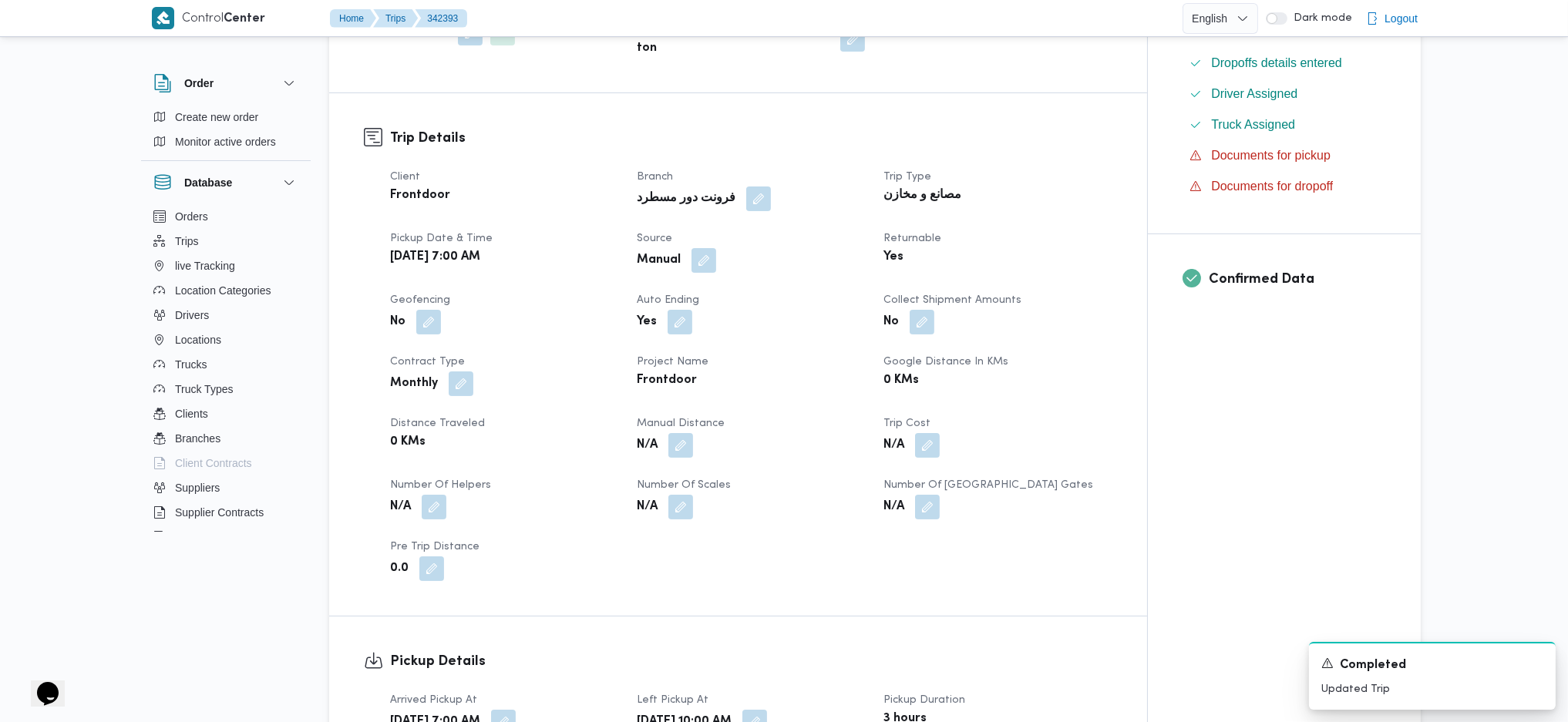
scroll to position [617, 0]
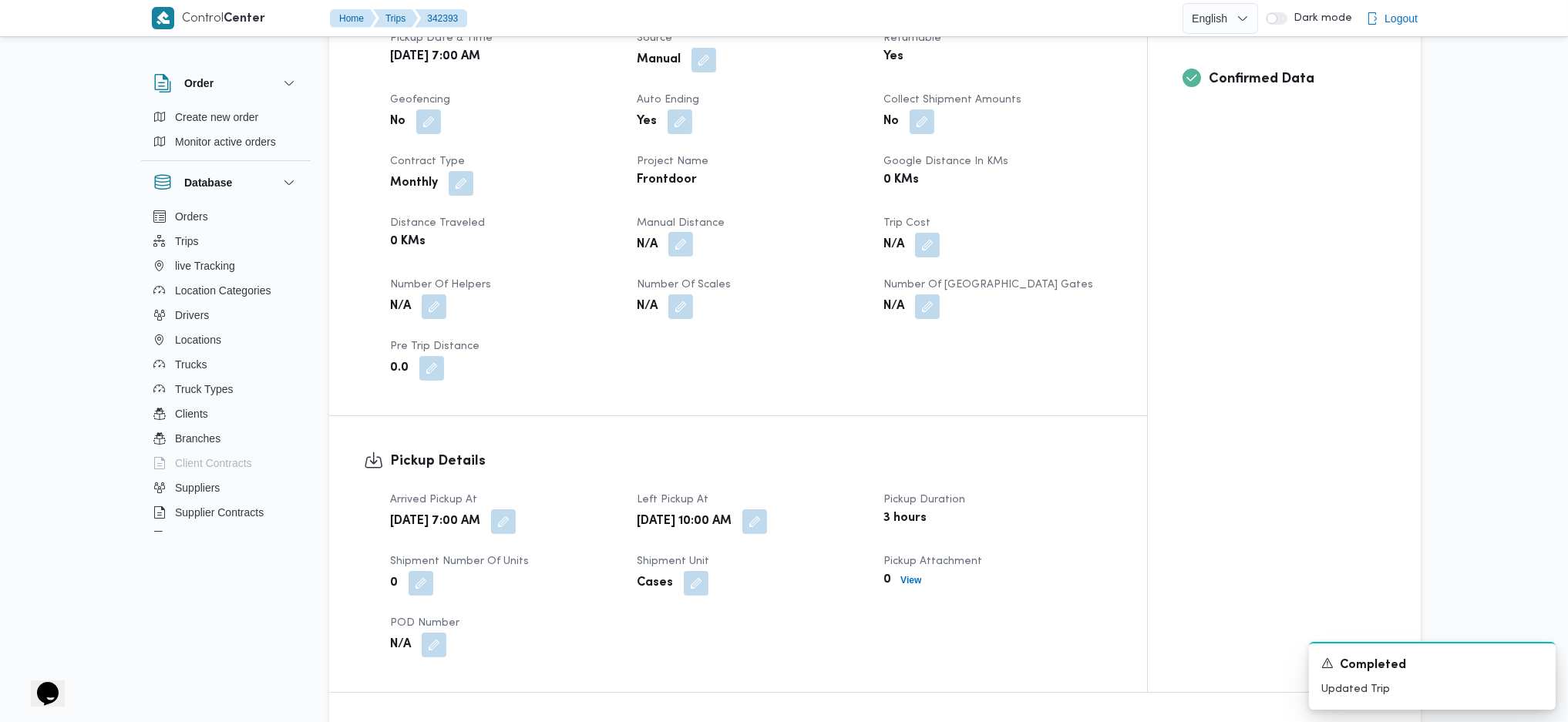
click at [686, 250] on button "button" at bounding box center [681, 244] width 25 height 25
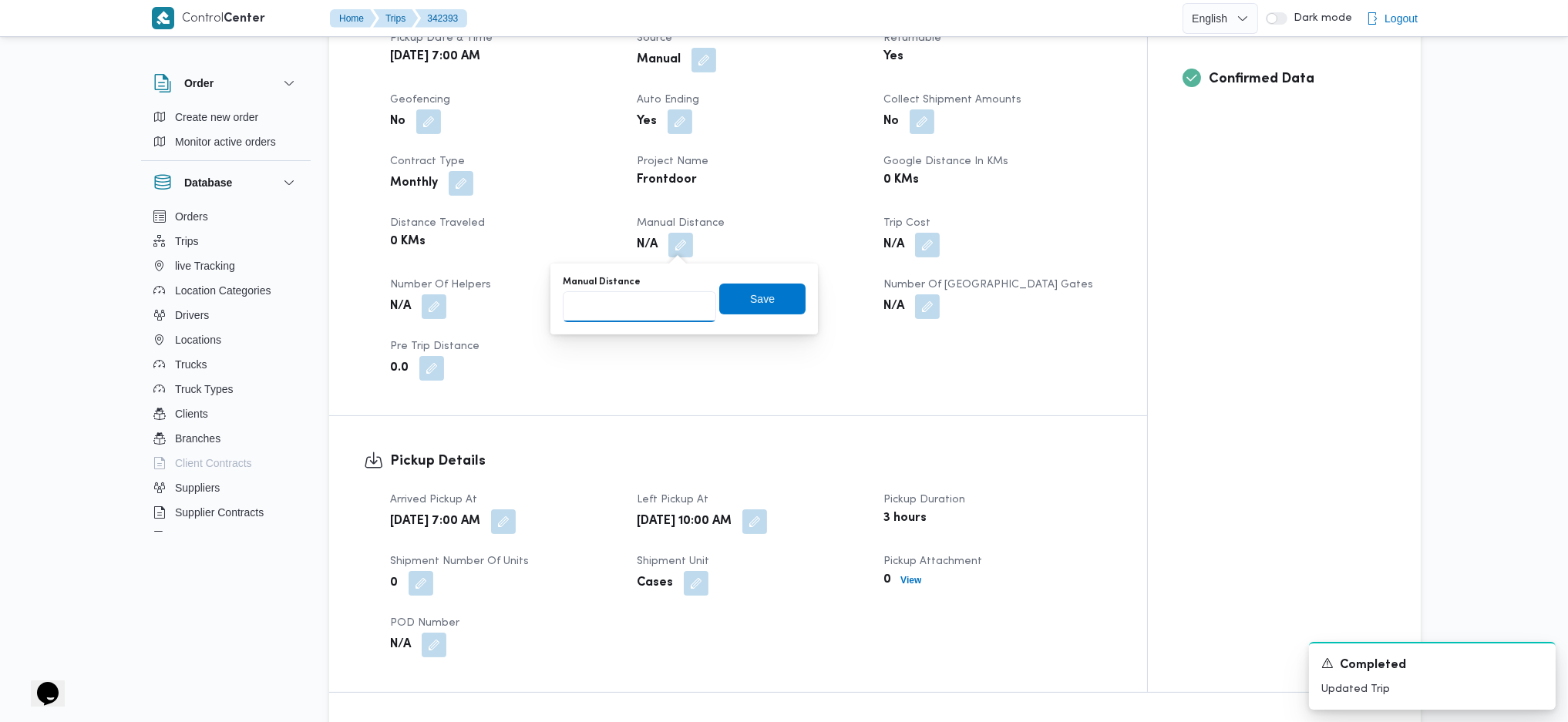
click at [664, 314] on input "Manual Distance" at bounding box center [640, 307] width 153 height 31
type input "145"
drag, startPoint x: 748, startPoint y: 293, endPoint x: 744, endPoint y: 305, distance: 12.6
click at [750, 292] on span "Save" at bounding box center [763, 299] width 25 height 19
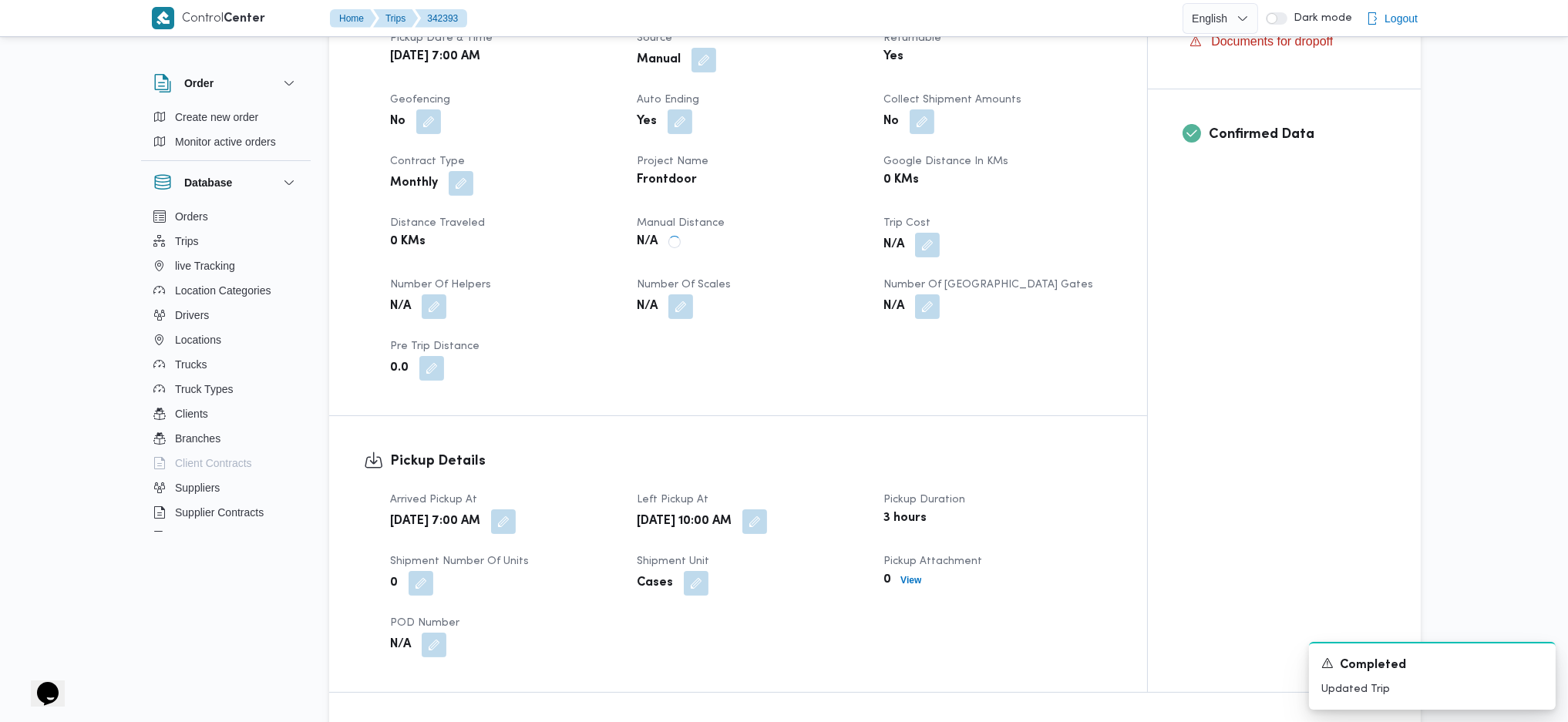
scroll to position [1129, 0]
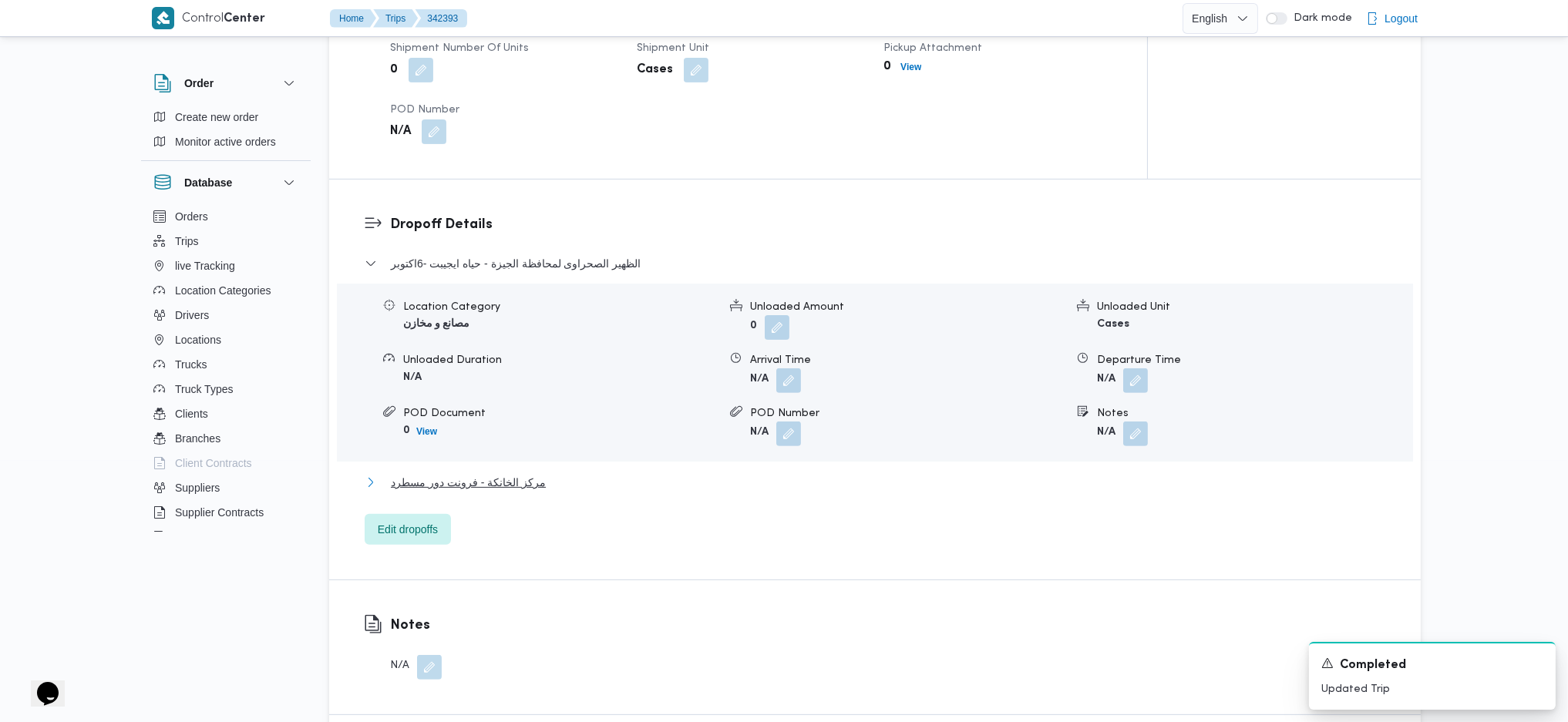
click at [510, 479] on span "مركز الخانكة - فرونت دور مسطرد" at bounding box center [468, 482] width 155 height 19
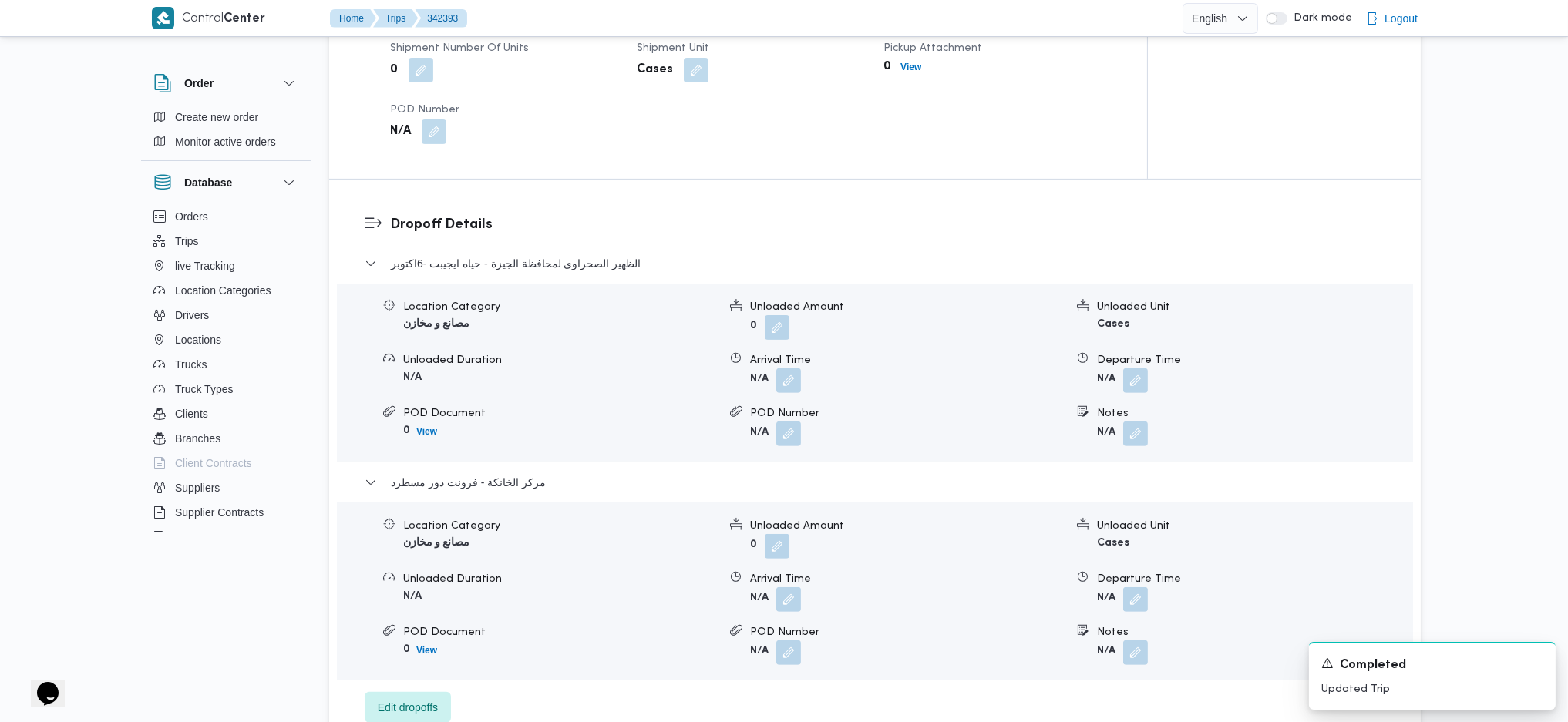
scroll to position [1541, 0]
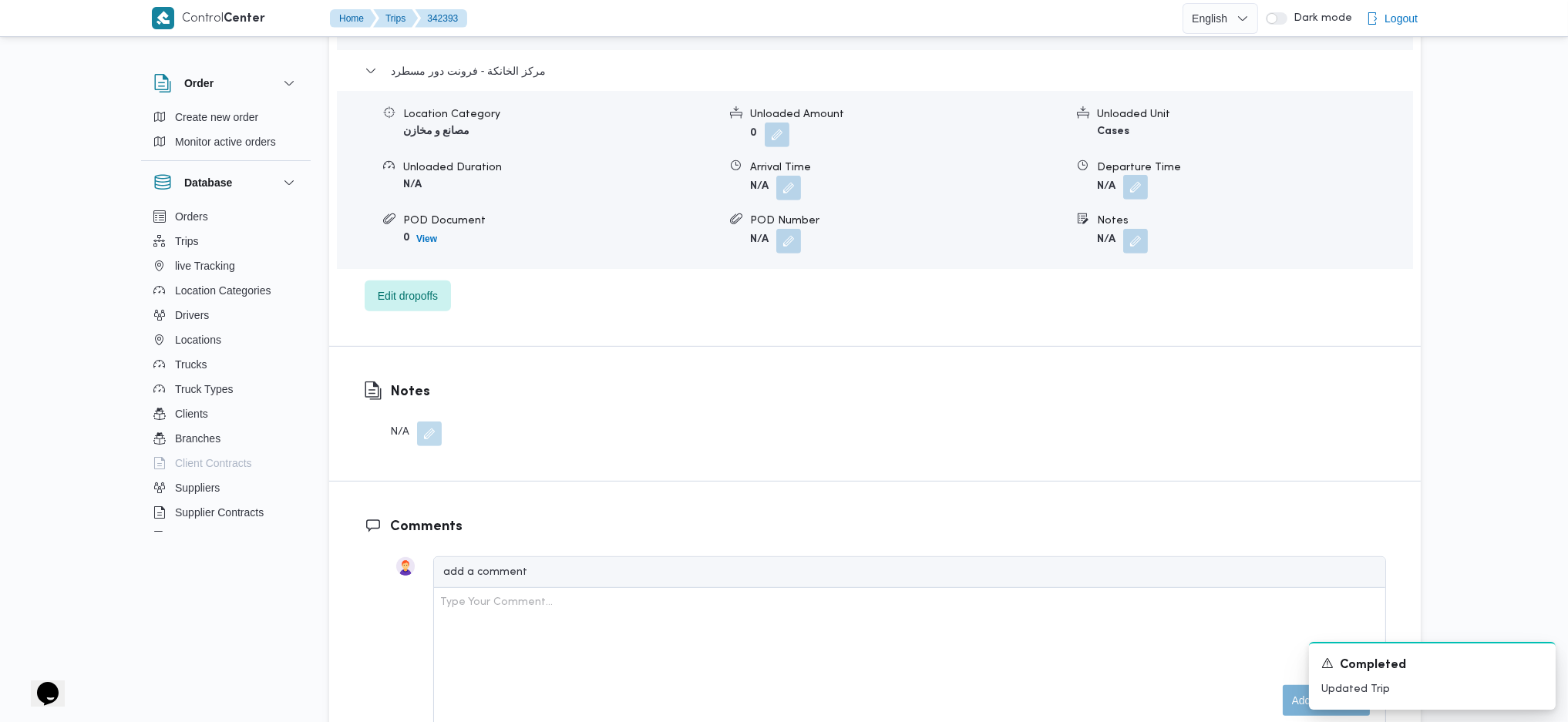
click at [1142, 191] on button "button" at bounding box center [1136, 187] width 25 height 25
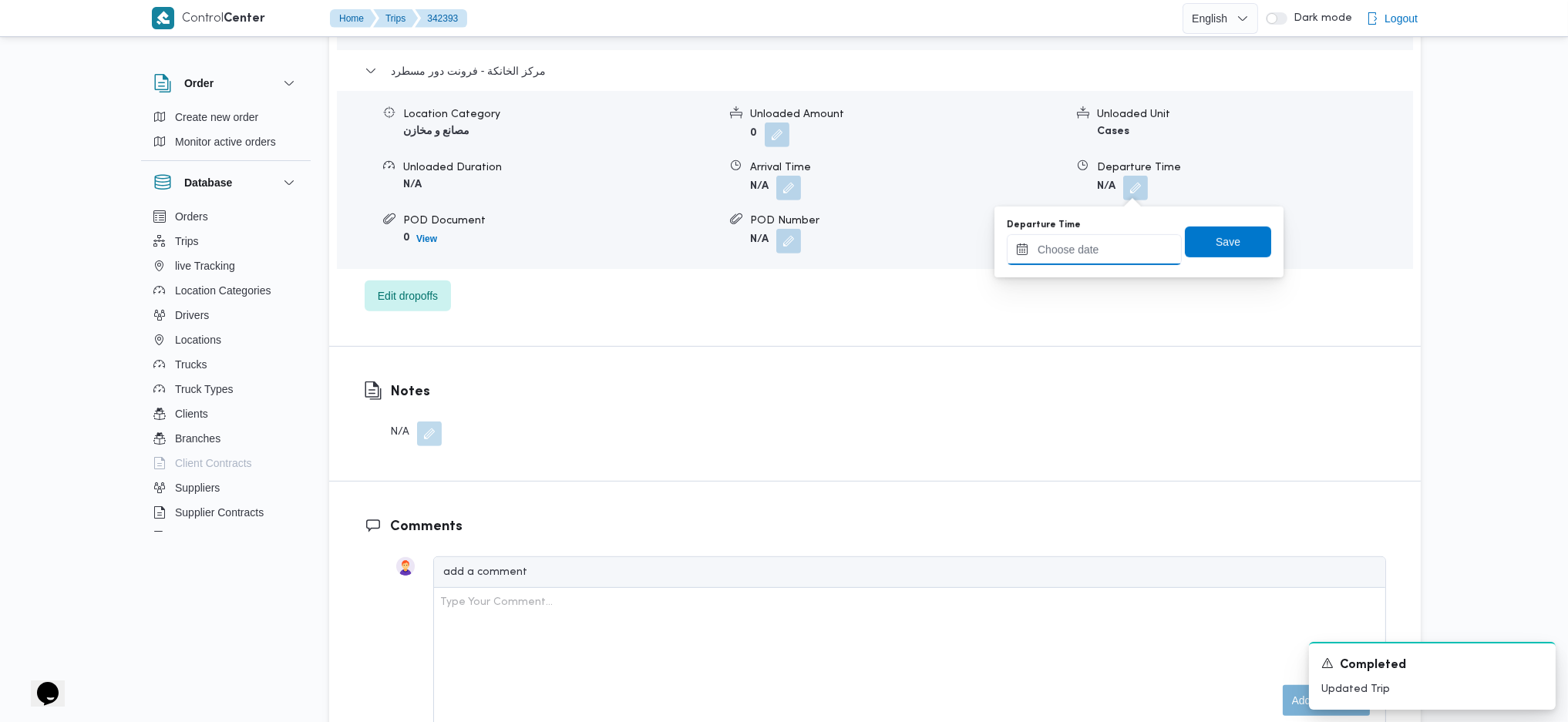
click at [1100, 234] on div at bounding box center [1094, 250] width 175 height 31
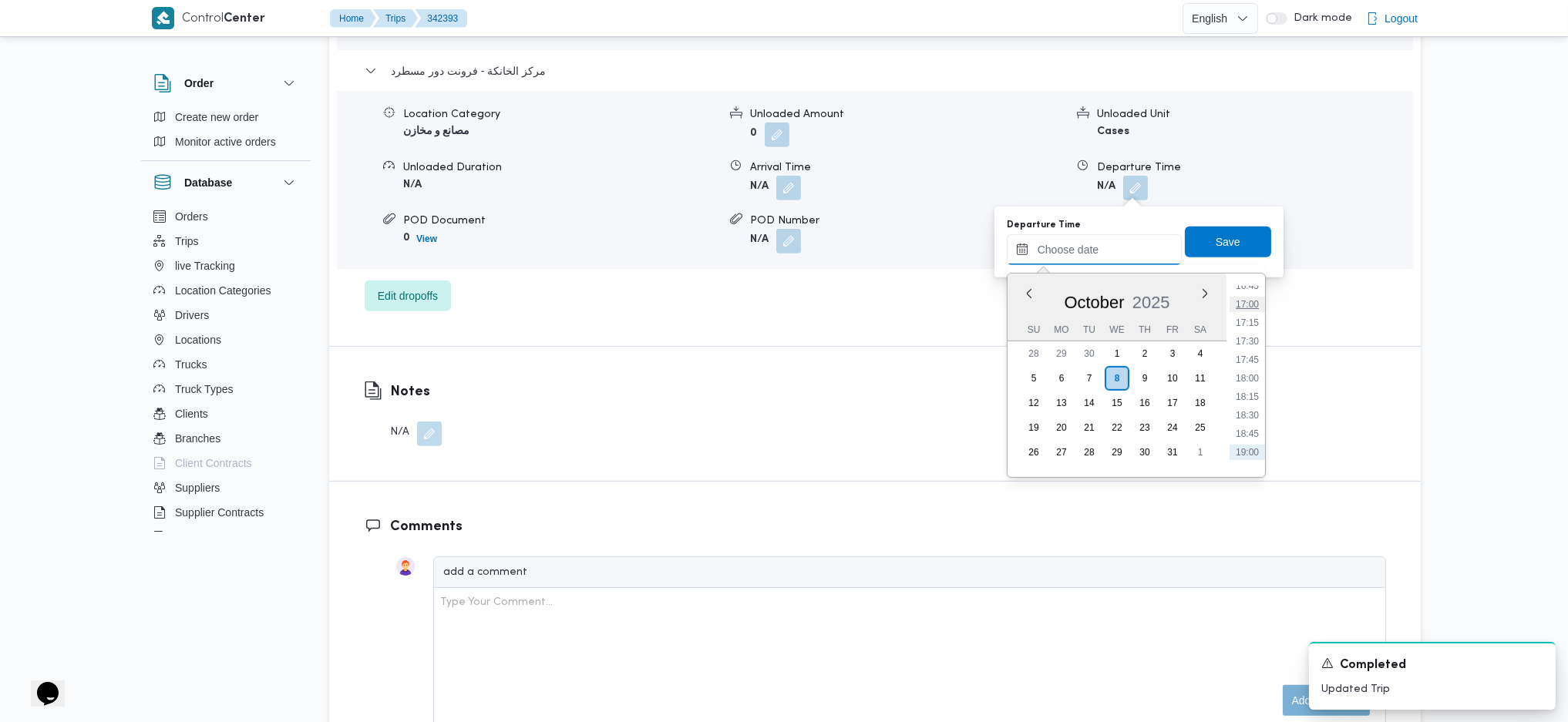
scroll to position [1212, 0]
click at [1255, 343] on li "17:00" at bounding box center [1248, 339] width 36 height 15
type input "[DATE] 17:00"
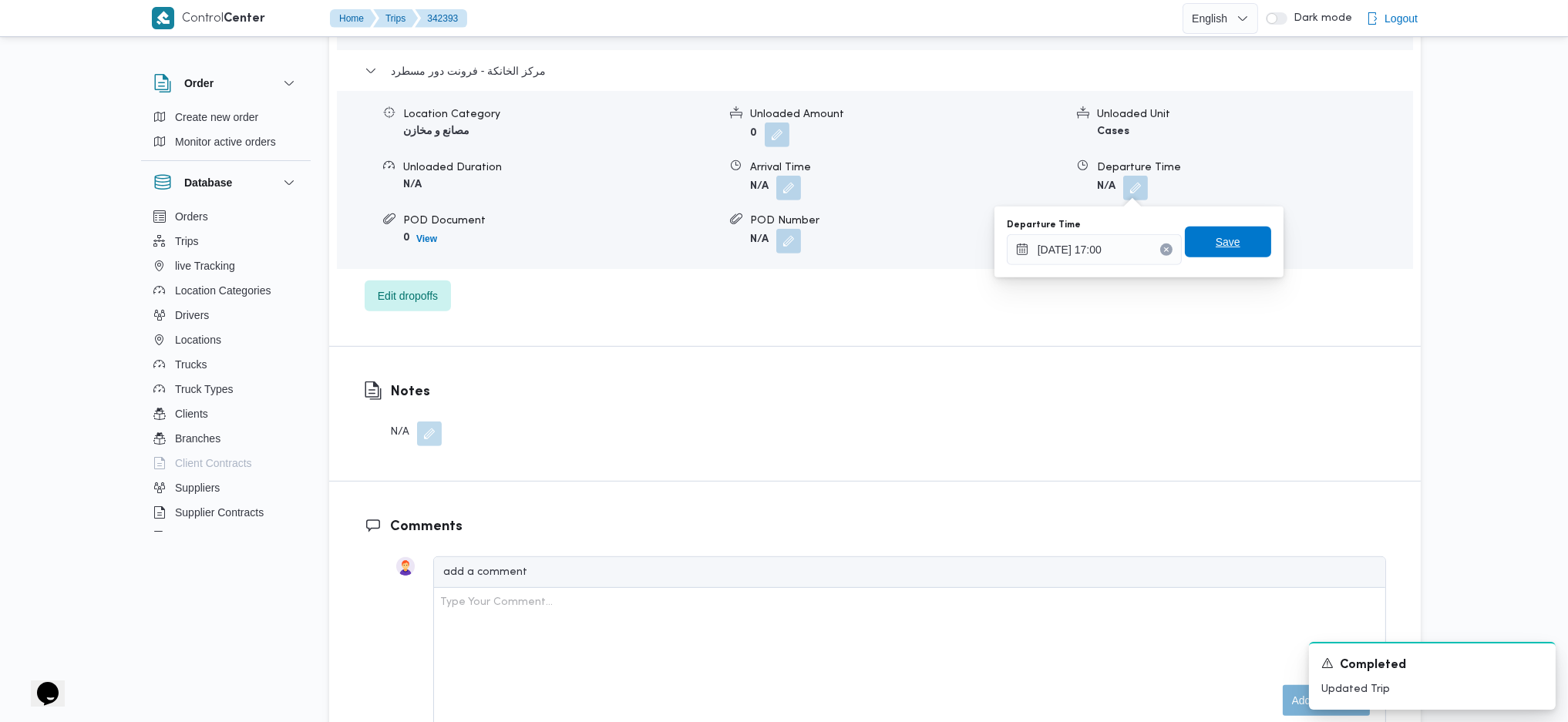
drag, startPoint x: 1212, startPoint y: 248, endPoint x: 1217, endPoint y: 242, distance: 7.8
click at [1216, 244] on span "Save" at bounding box center [1228, 242] width 25 height 19
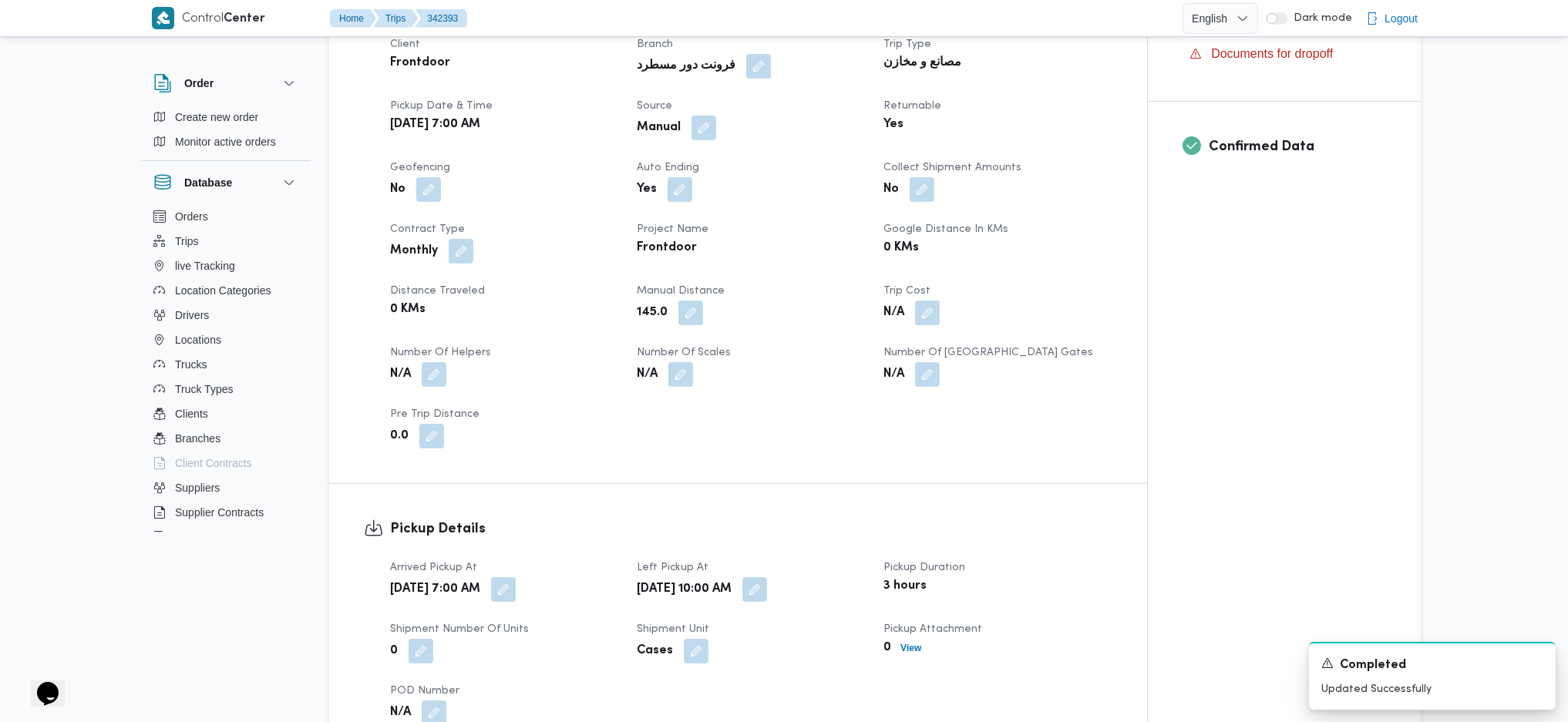
scroll to position [0, 0]
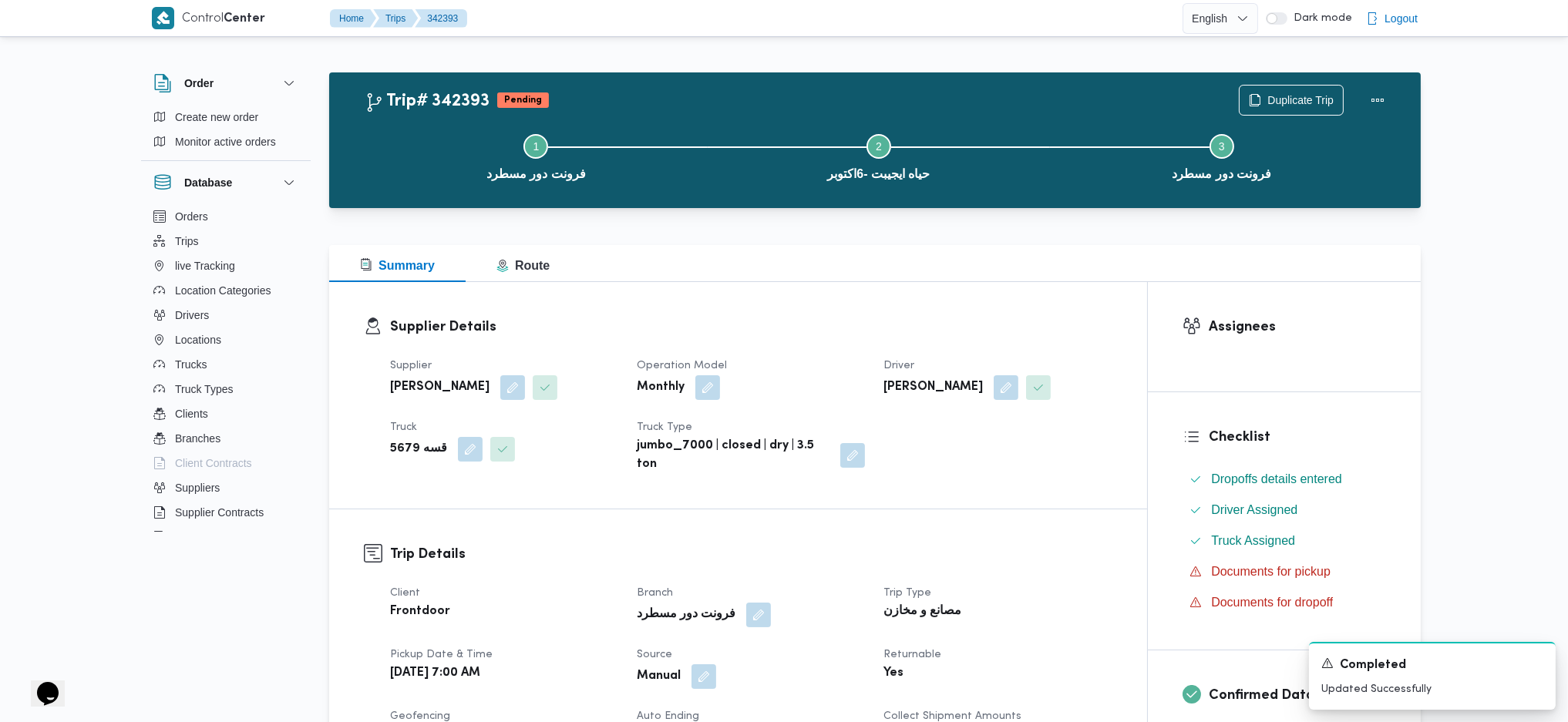
drag, startPoint x: 1394, startPoint y: 92, endPoint x: 1360, endPoint y: 87, distance: 34.4
click at [1295, 91] on div "Duplicate Trip" at bounding box center [1316, 100] width 173 height 49
click at [1295, 88] on div "Duplicate Trip" at bounding box center [1316, 100] width 173 height 49
click at [1295, 94] on button "Actions" at bounding box center [1378, 99] width 31 height 31
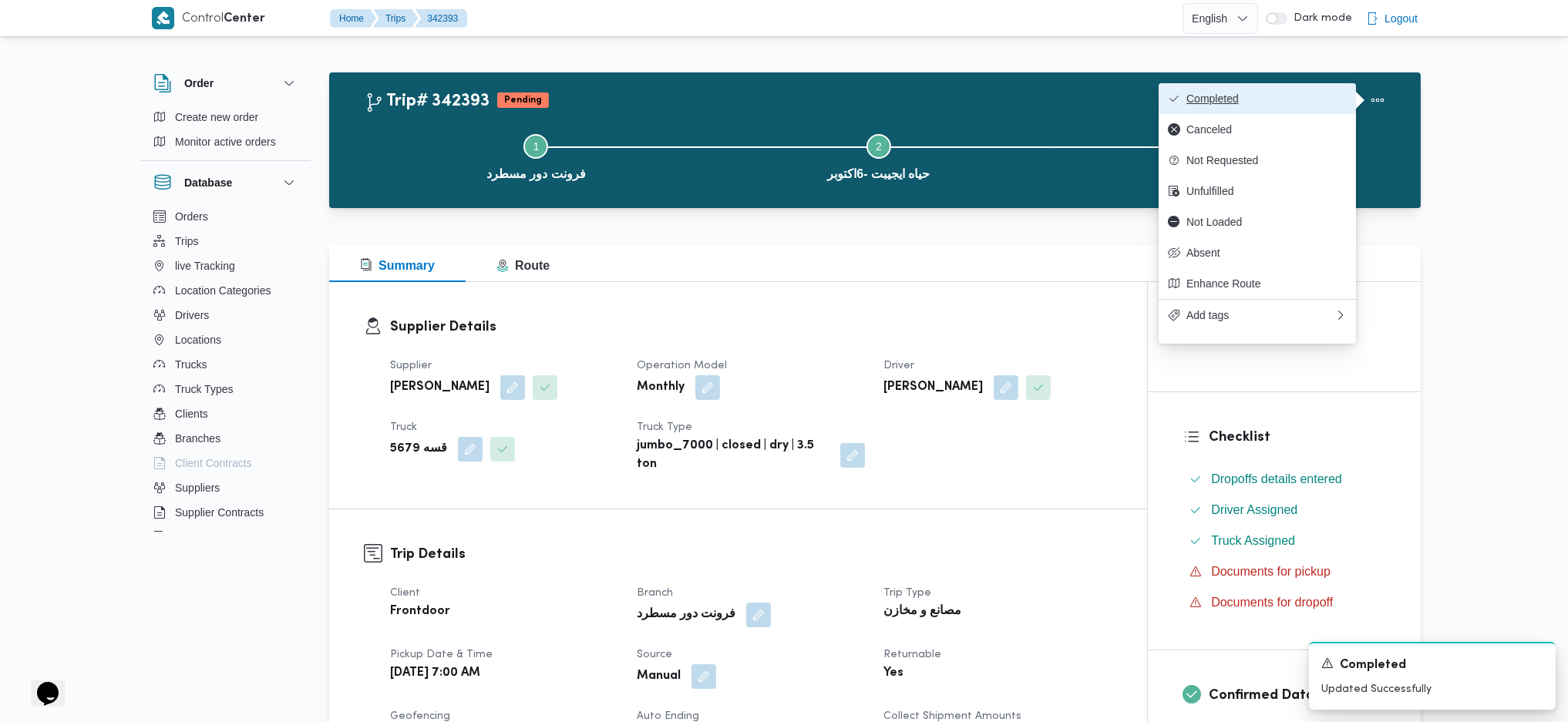
click at [1295, 94] on span "Completed" at bounding box center [1267, 99] width 161 height 12
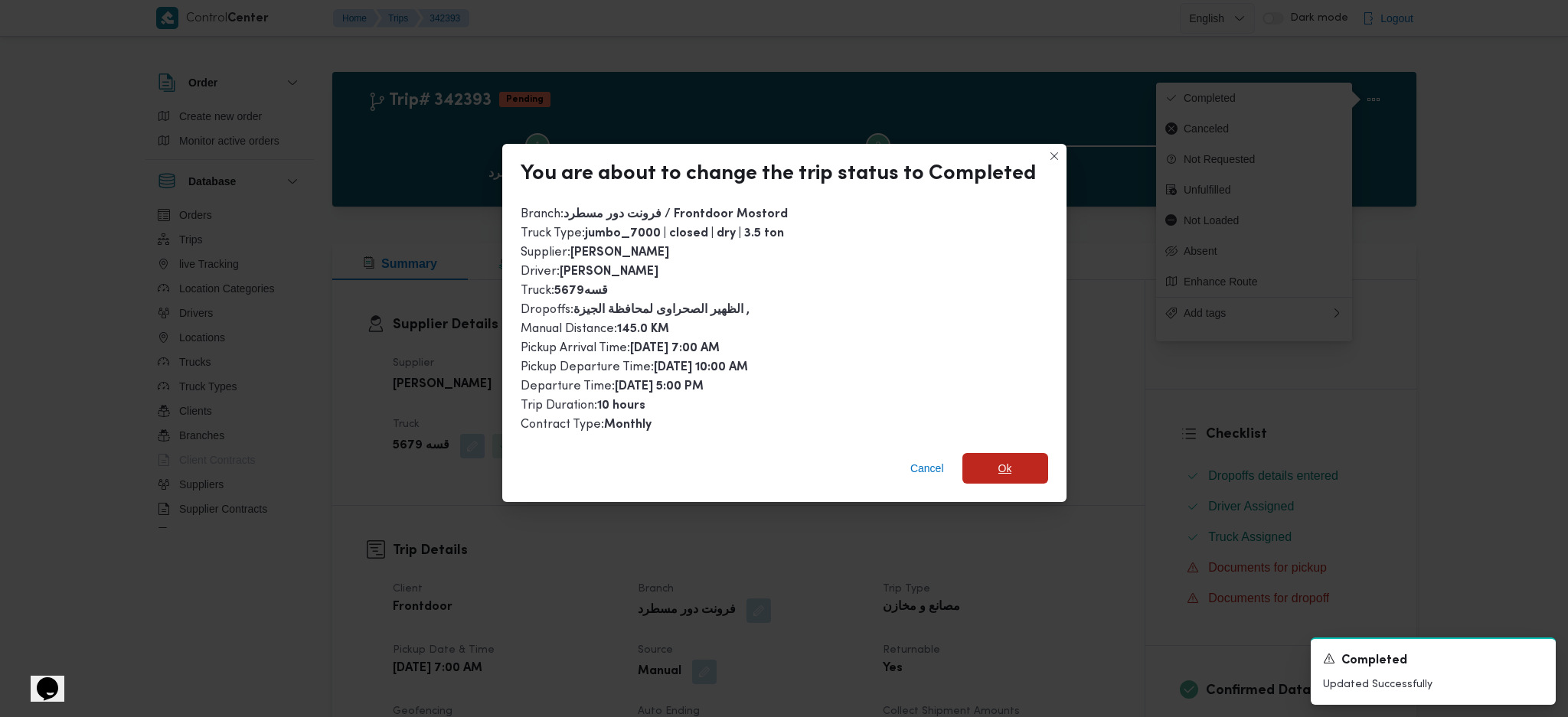
click at [1014, 464] on span "Ok" at bounding box center [1005, 468] width 86 height 31
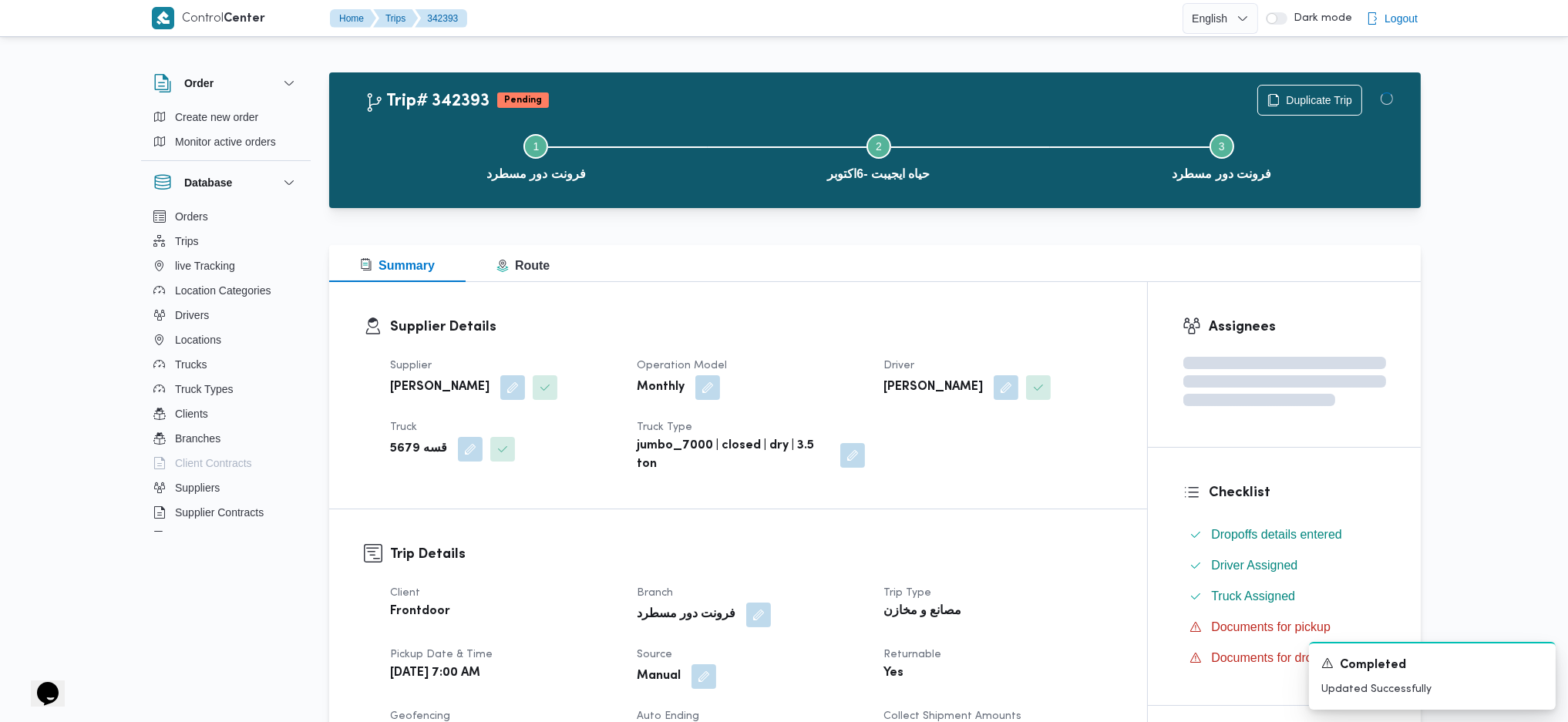
click at [856, 265] on div "Summary Route" at bounding box center [875, 263] width 1092 height 37
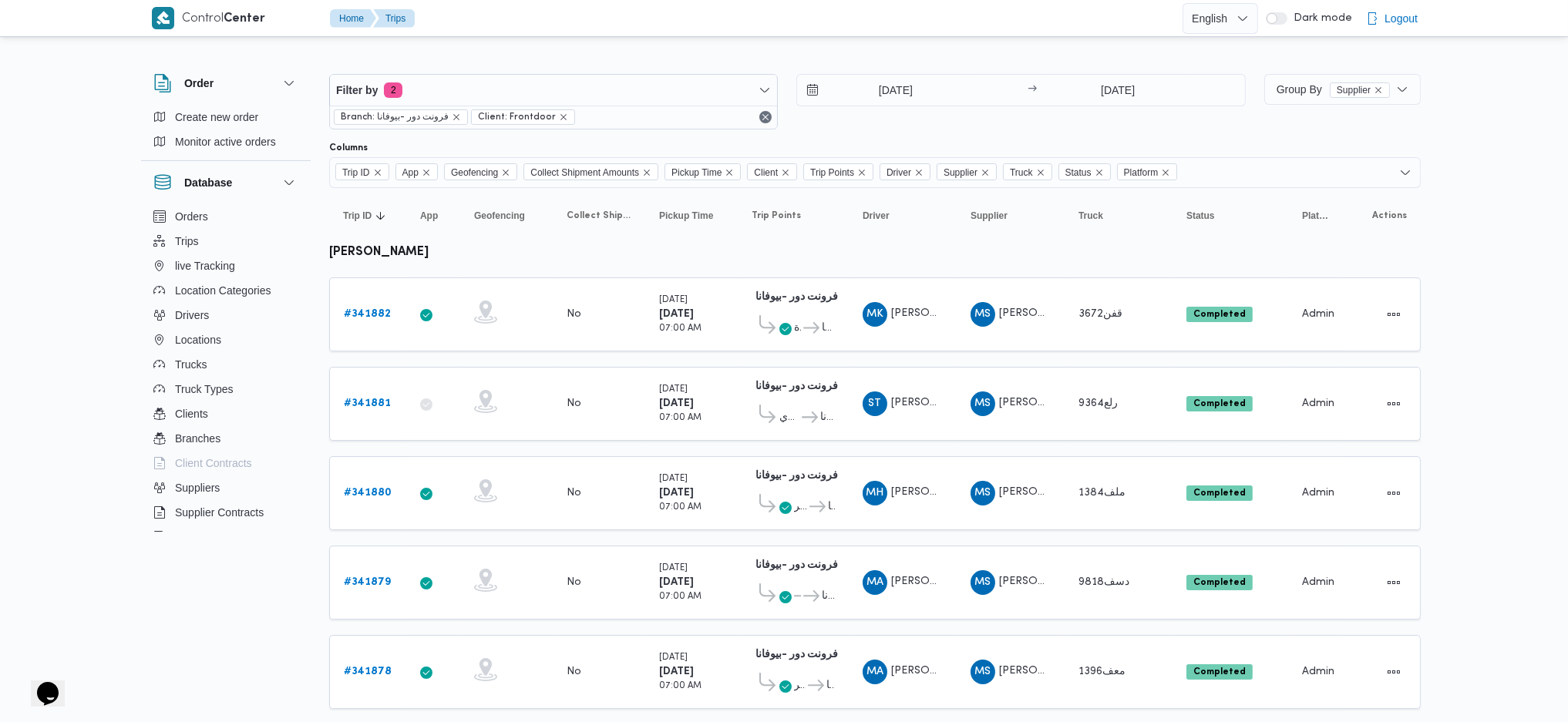
drag, startPoint x: 850, startPoint y: 70, endPoint x: 891, endPoint y: 87, distance: 44.4
click at [853, 71] on div "Filter by 2 Branch: فرونت دور -بيوفانا Client: Frontdoor [DATE] → [DATE]" at bounding box center [788, 102] width 936 height 74
click at [904, 103] on input "[DATE]" at bounding box center [885, 90] width 175 height 31
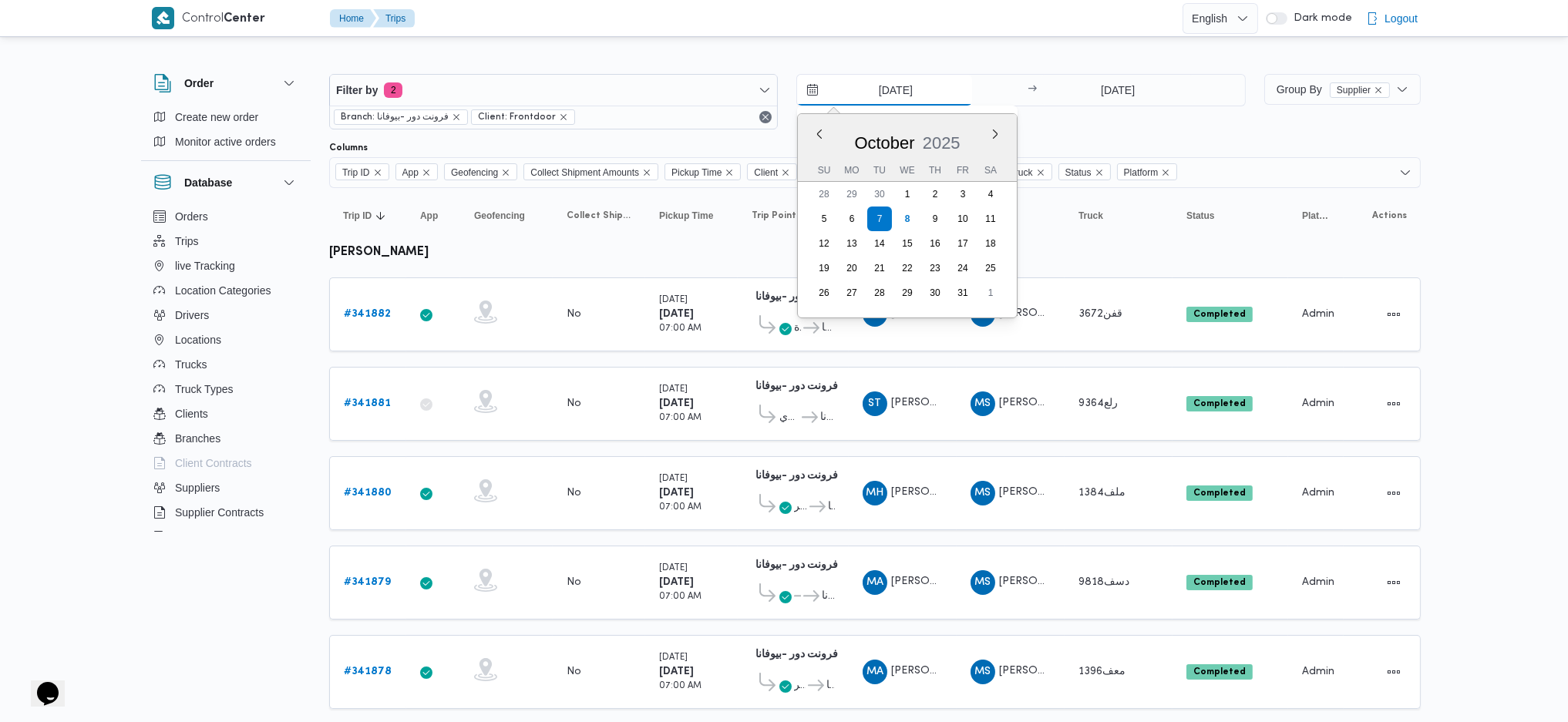
click at [891, 87] on input "[DATE]" at bounding box center [885, 90] width 175 height 31
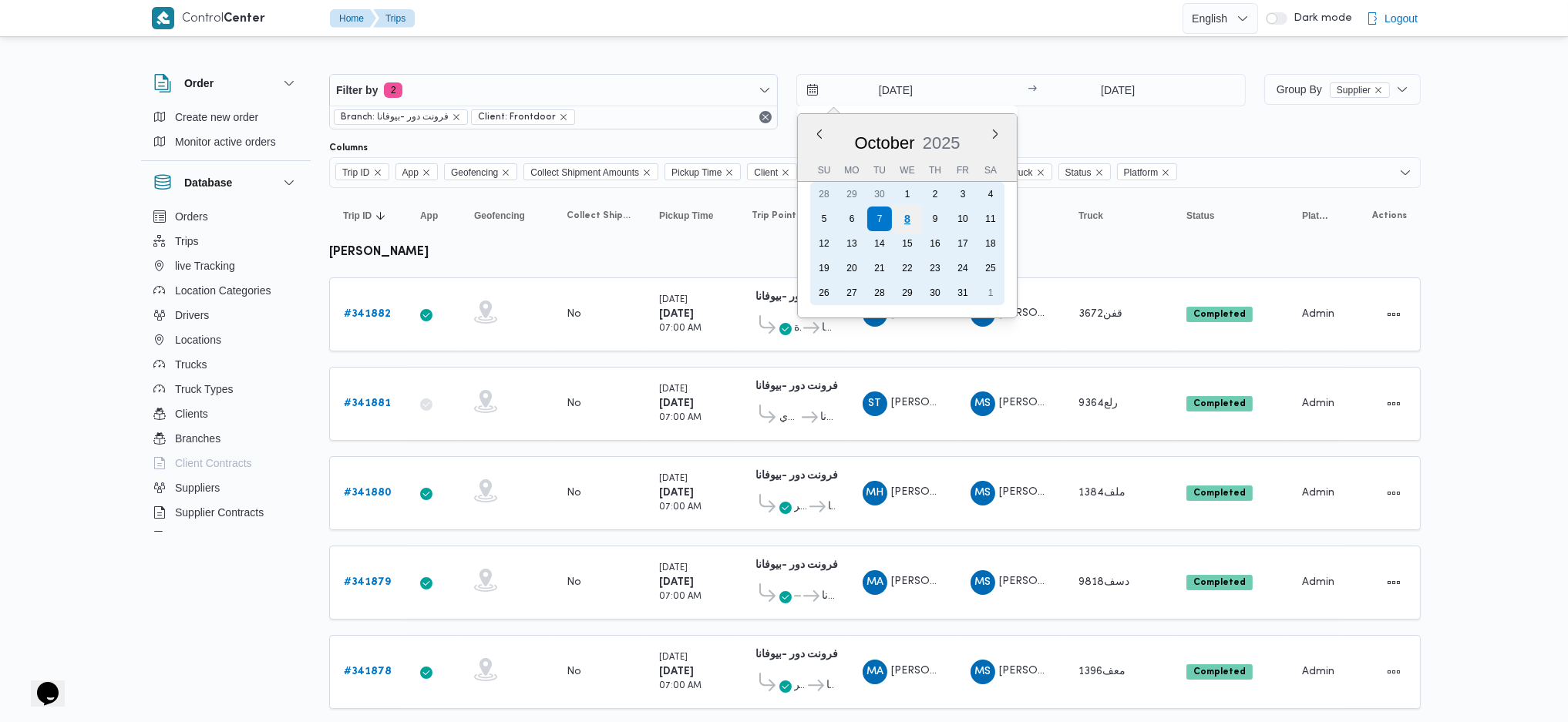
click at [912, 218] on div "8" at bounding box center [907, 218] width 29 height 29
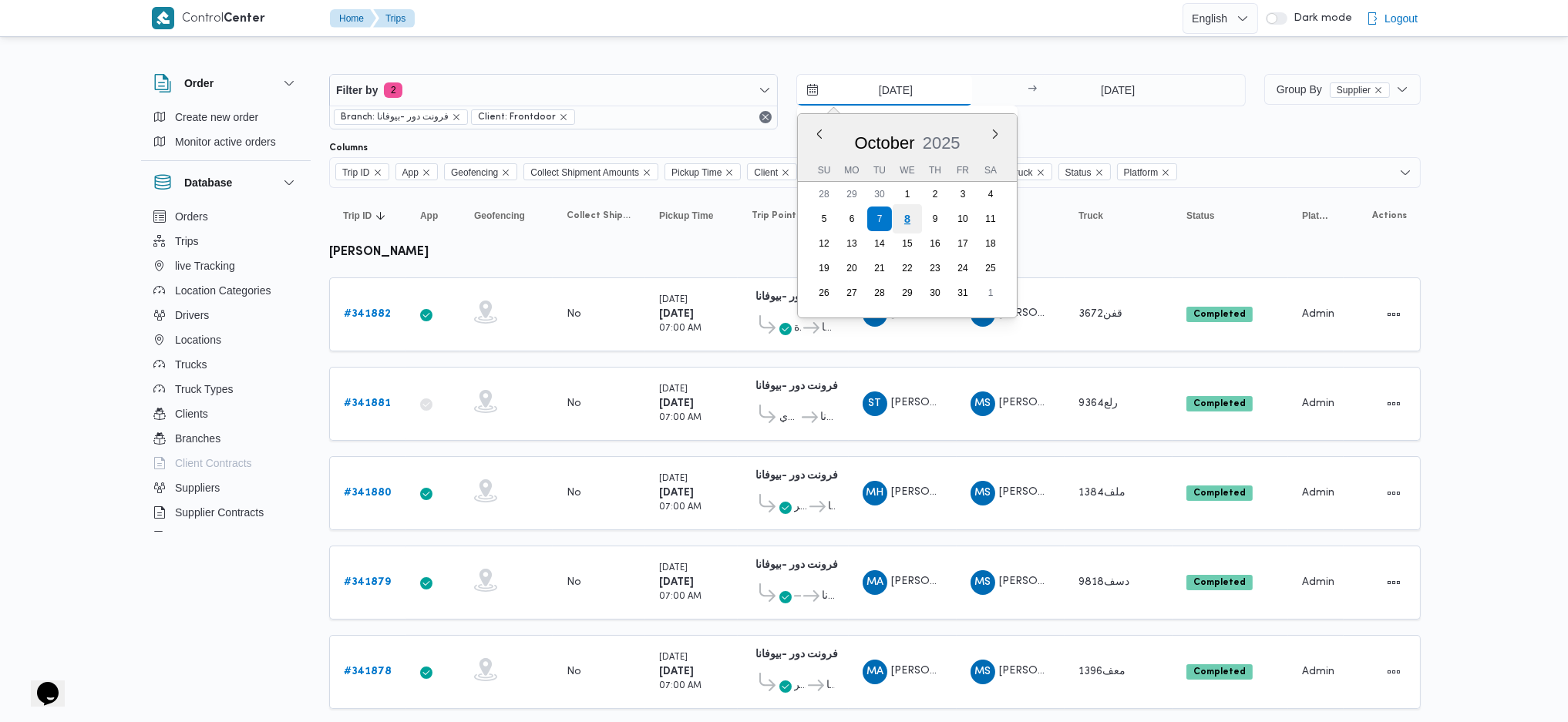
type input "[DATE]"
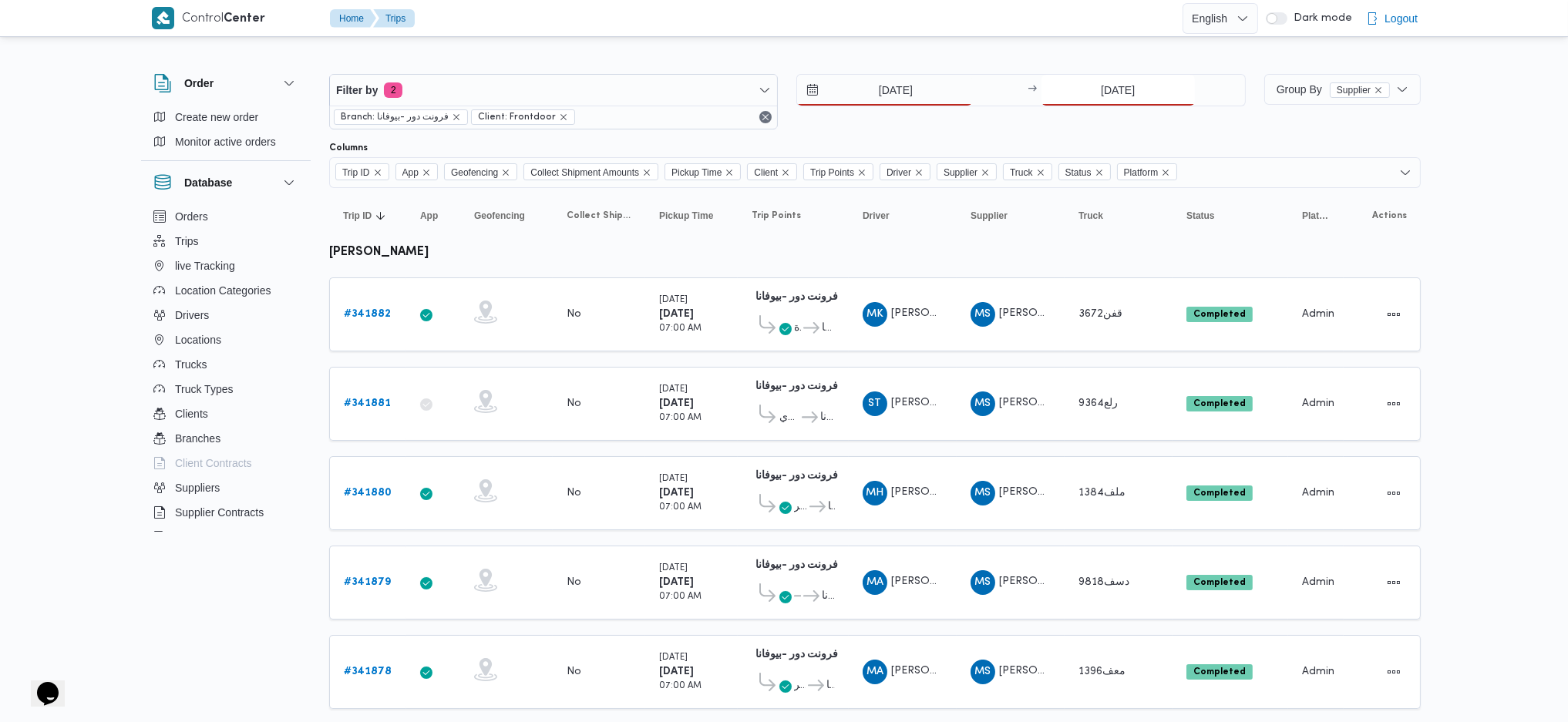
click at [1102, 102] on input "[DATE]" at bounding box center [1118, 90] width 153 height 31
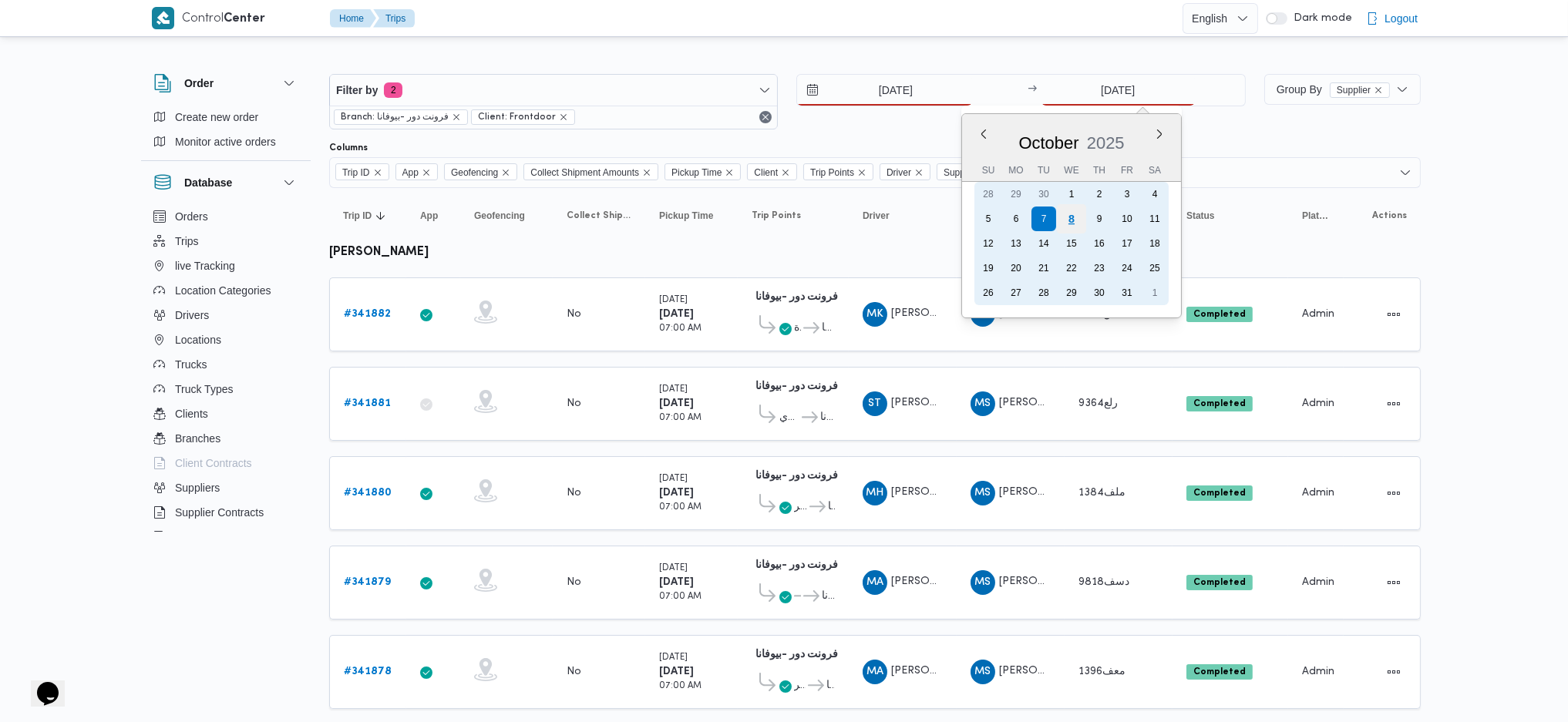
click at [1069, 217] on div "8" at bounding box center [1070, 218] width 29 height 29
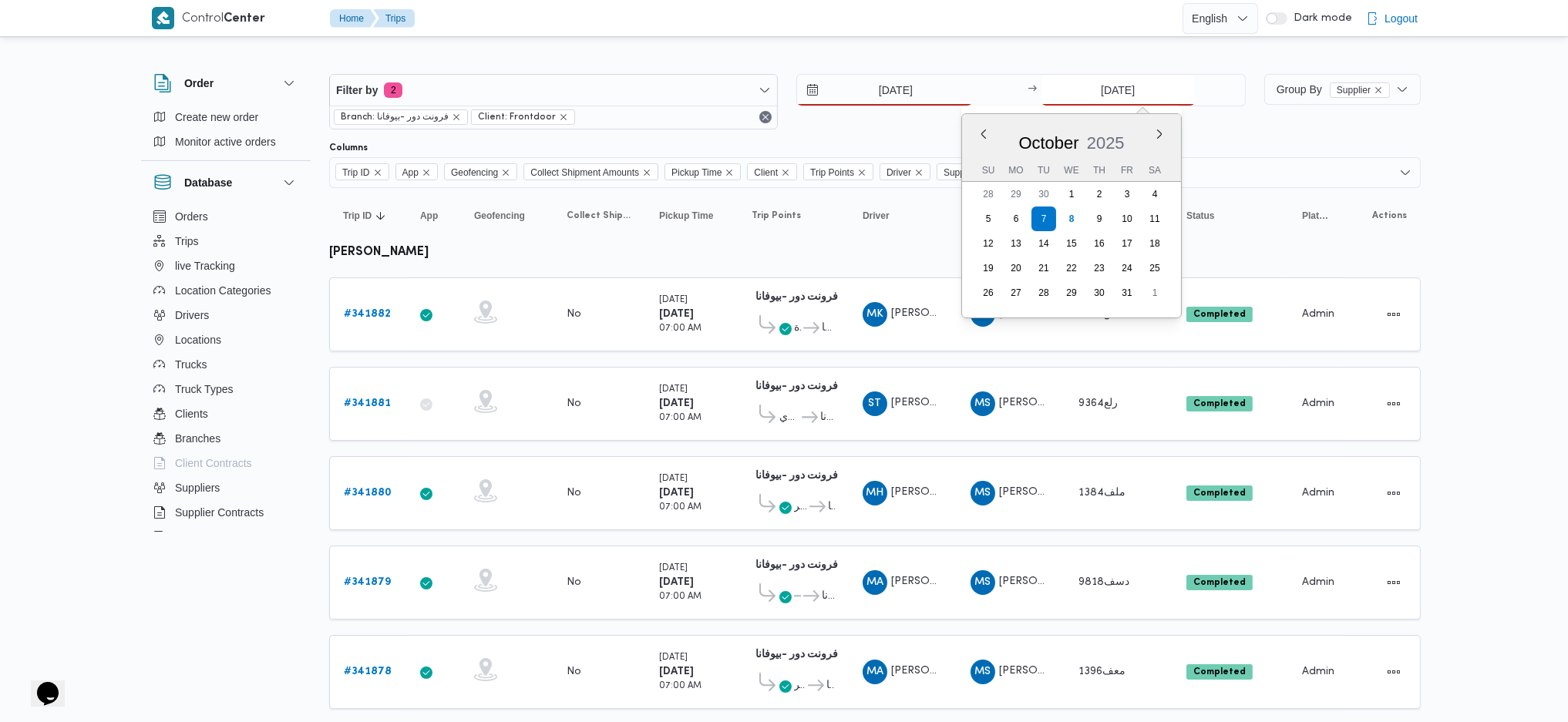
type input "[DATE]"
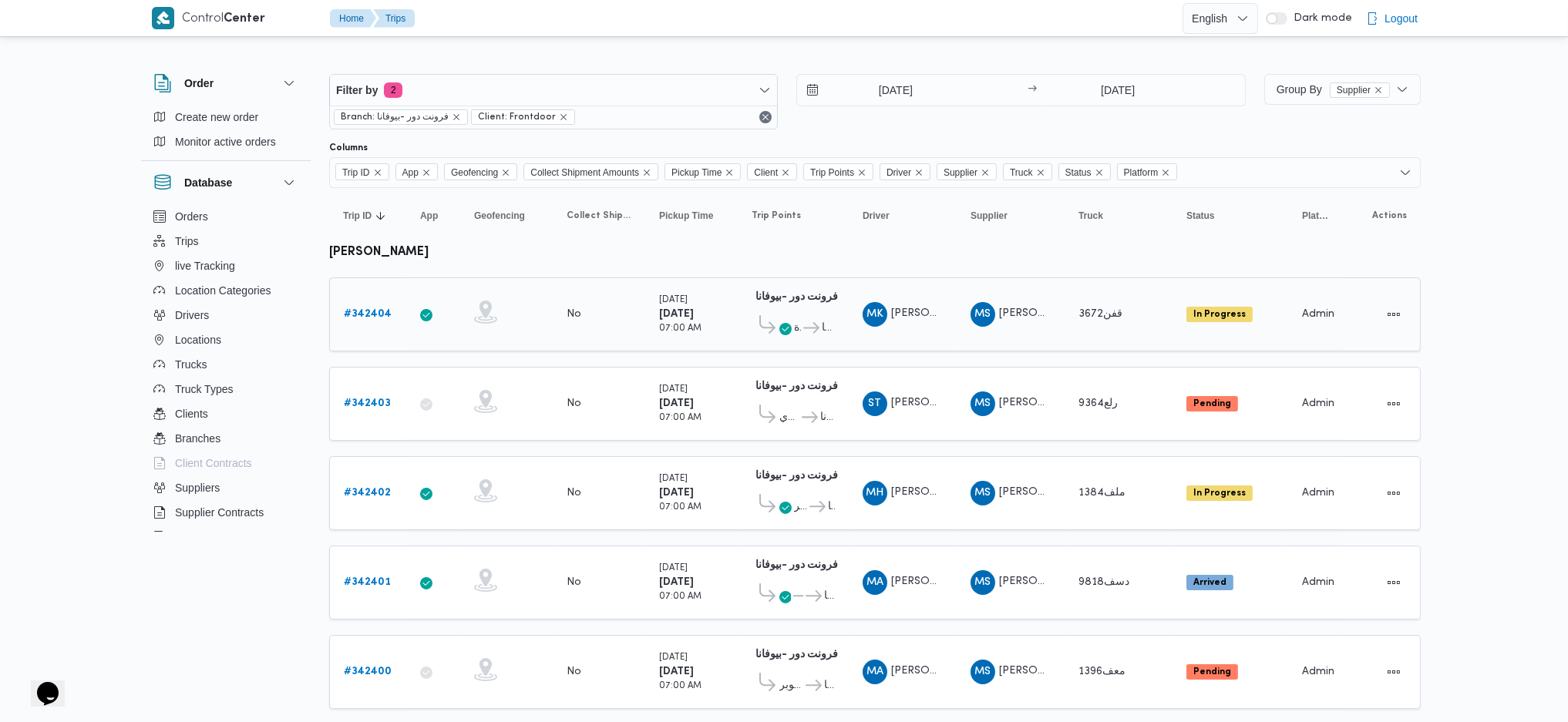
click at [799, 343] on div "فرونت دور -بيوفانا 10:26 AM قسم الجيزة فرونت دور -بيوفانا" at bounding box center [793, 314] width 95 height 65
click at [361, 316] on b "# 342404" at bounding box center [368, 314] width 48 height 10
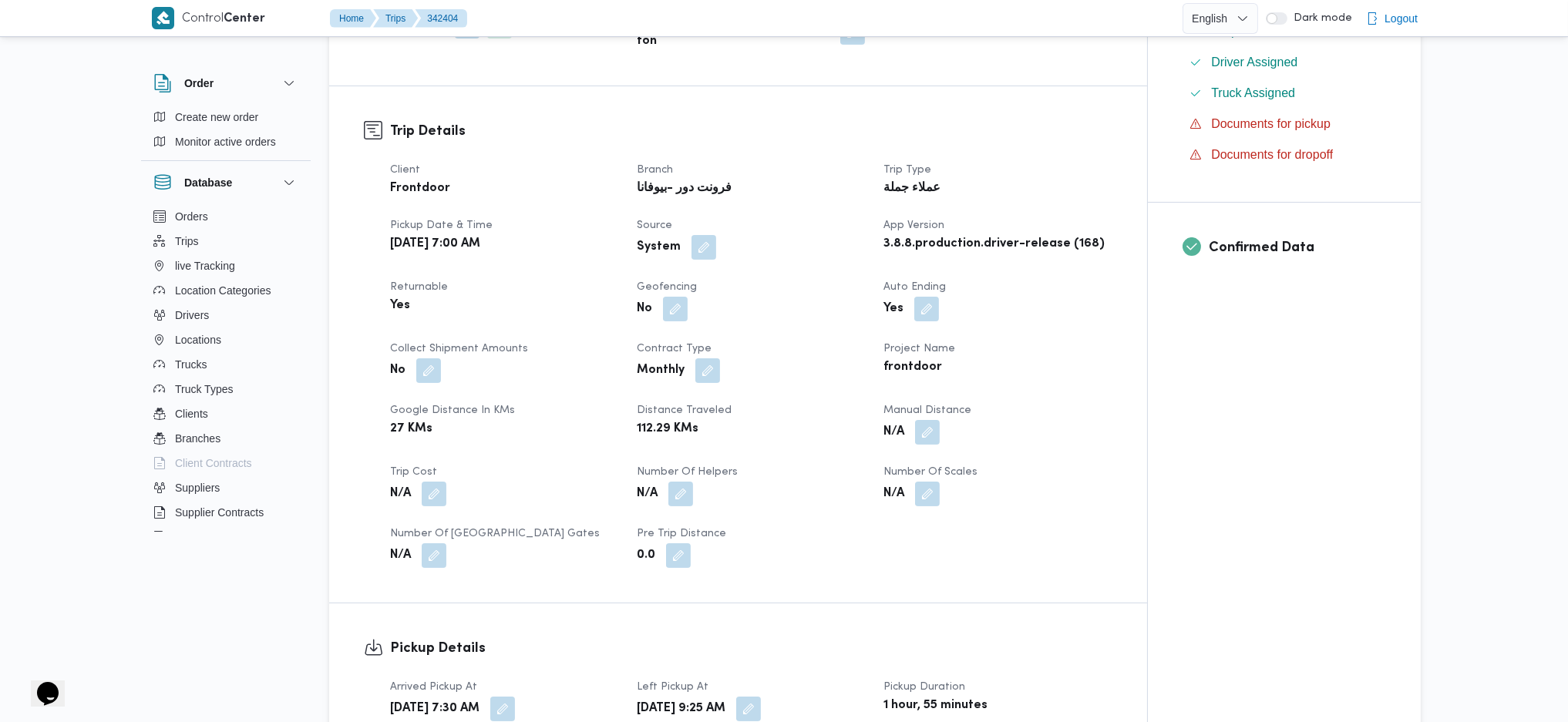
scroll to position [513, 0]
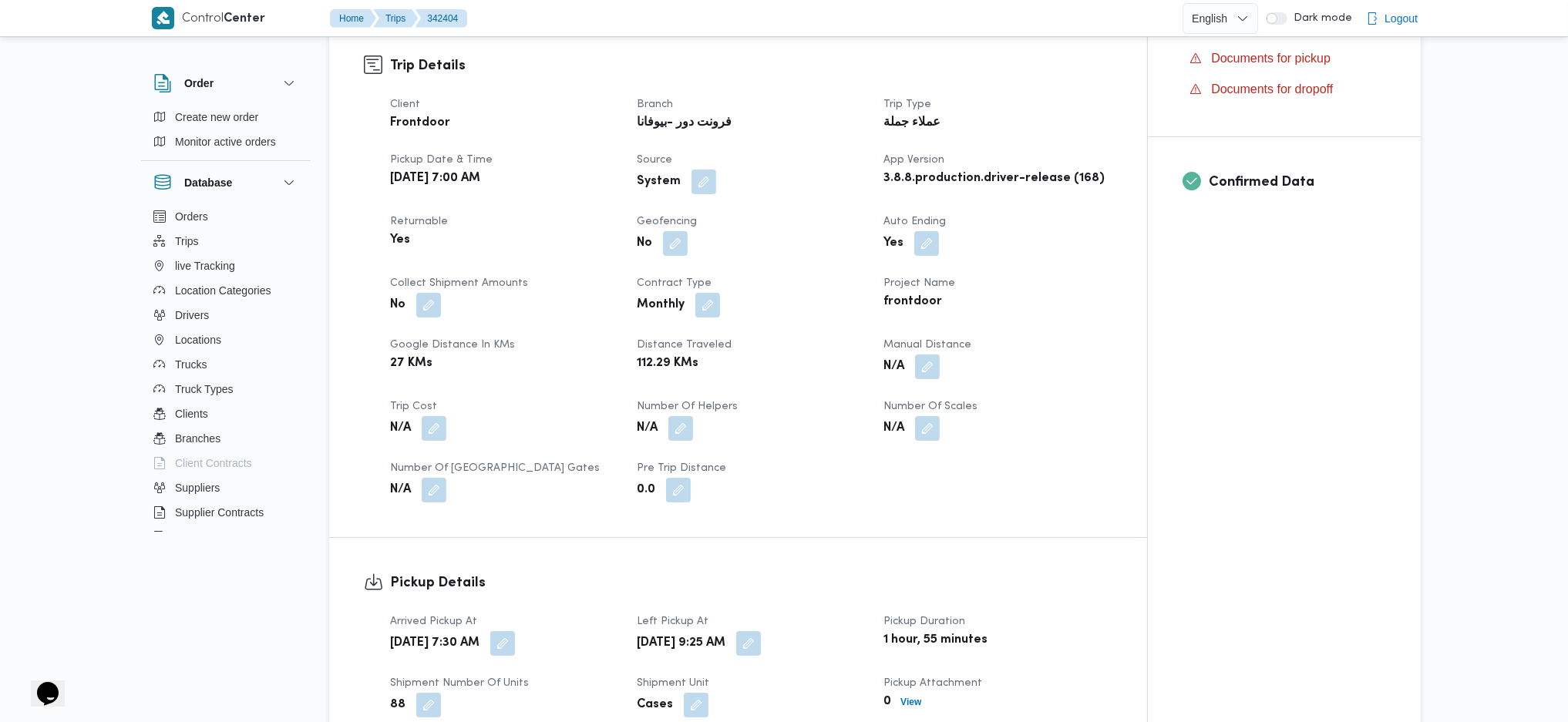
click at [931, 370] on div "Client Frontdoor Branch فرونت دور -بيوفانا Trip Type عملاء جملة Pickup date & t…" at bounding box center [751, 299] width 741 height 425
click at [930, 354] on button "button" at bounding box center [928, 366] width 25 height 25
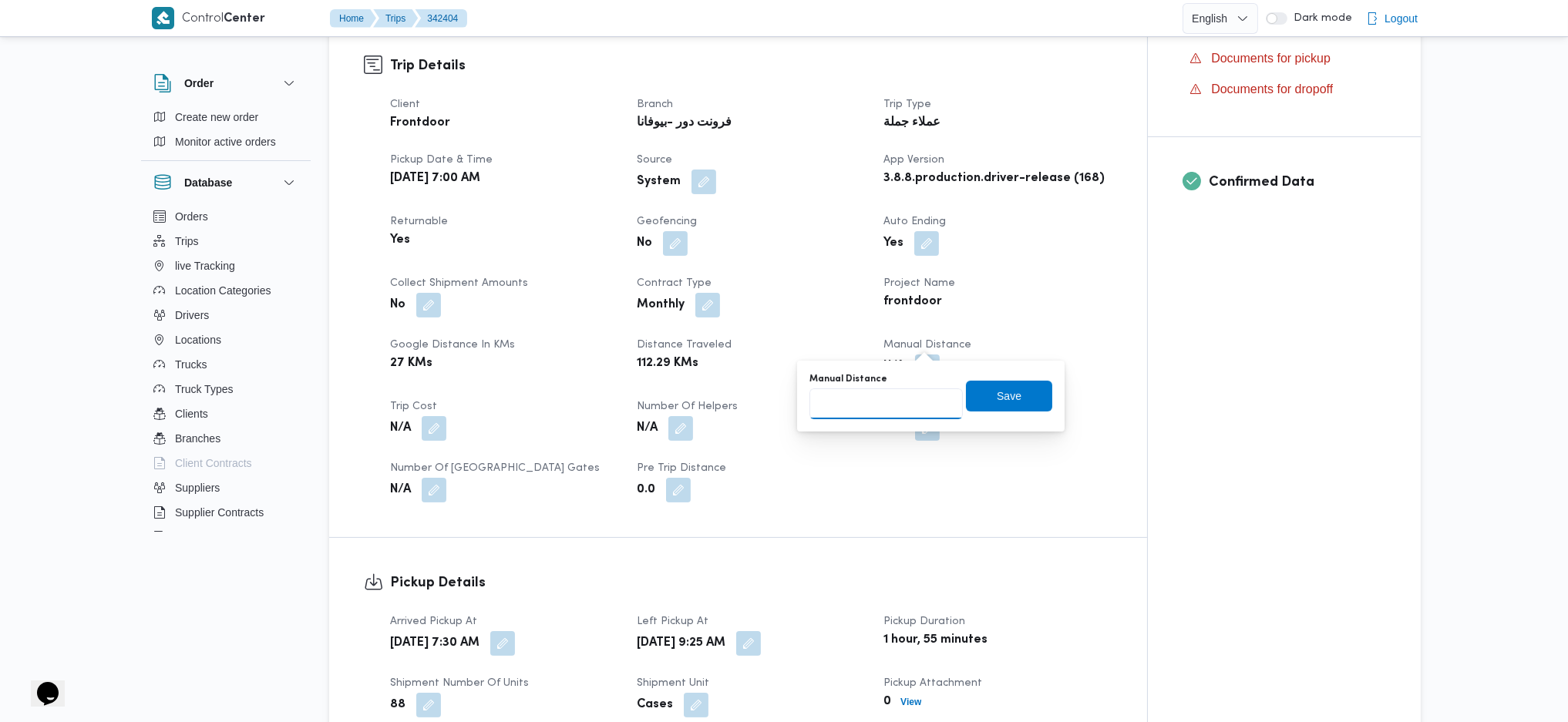
click at [889, 403] on input "Manual Distance" at bounding box center [887, 404] width 153 height 31
type input "110"
click button "Save" at bounding box center [1009, 396] width 87 height 31
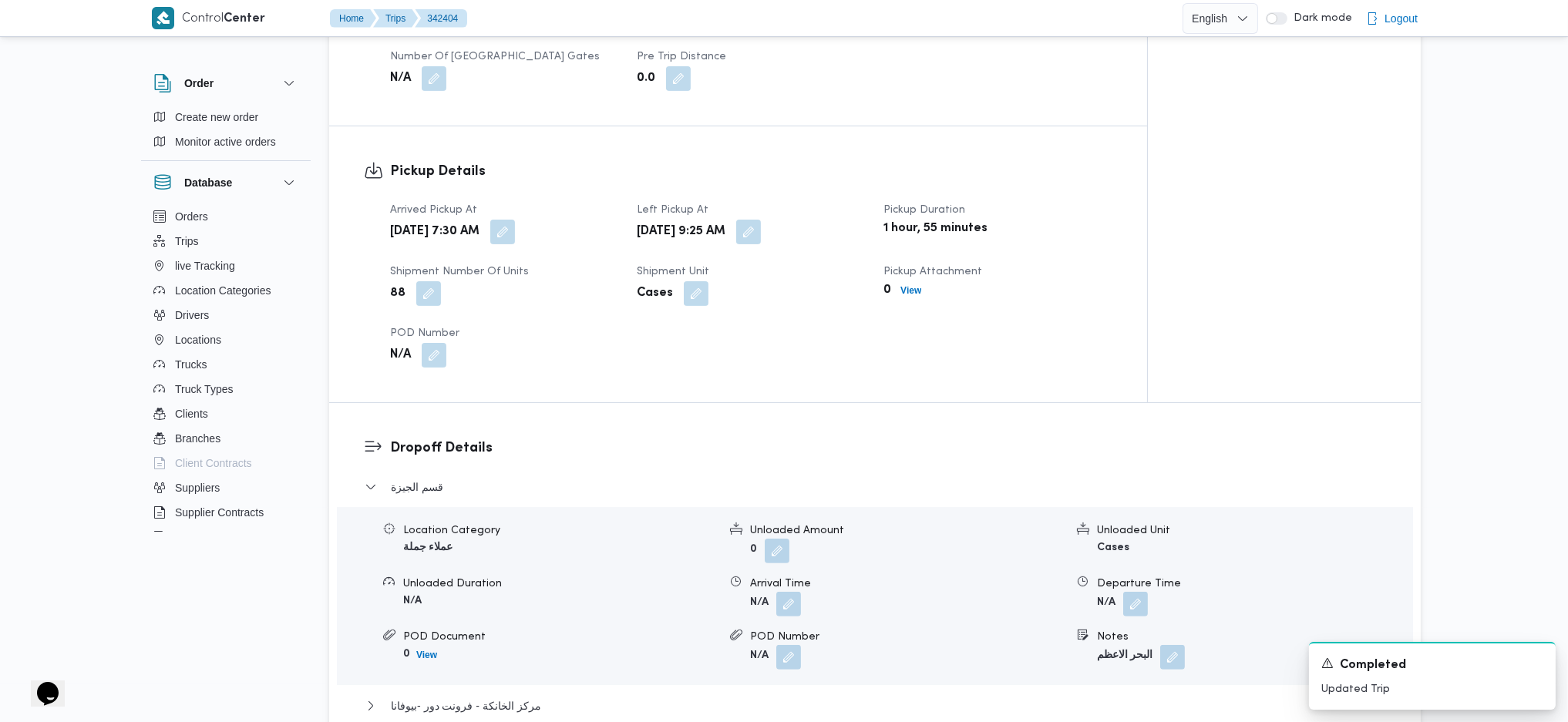
scroll to position [1335, 0]
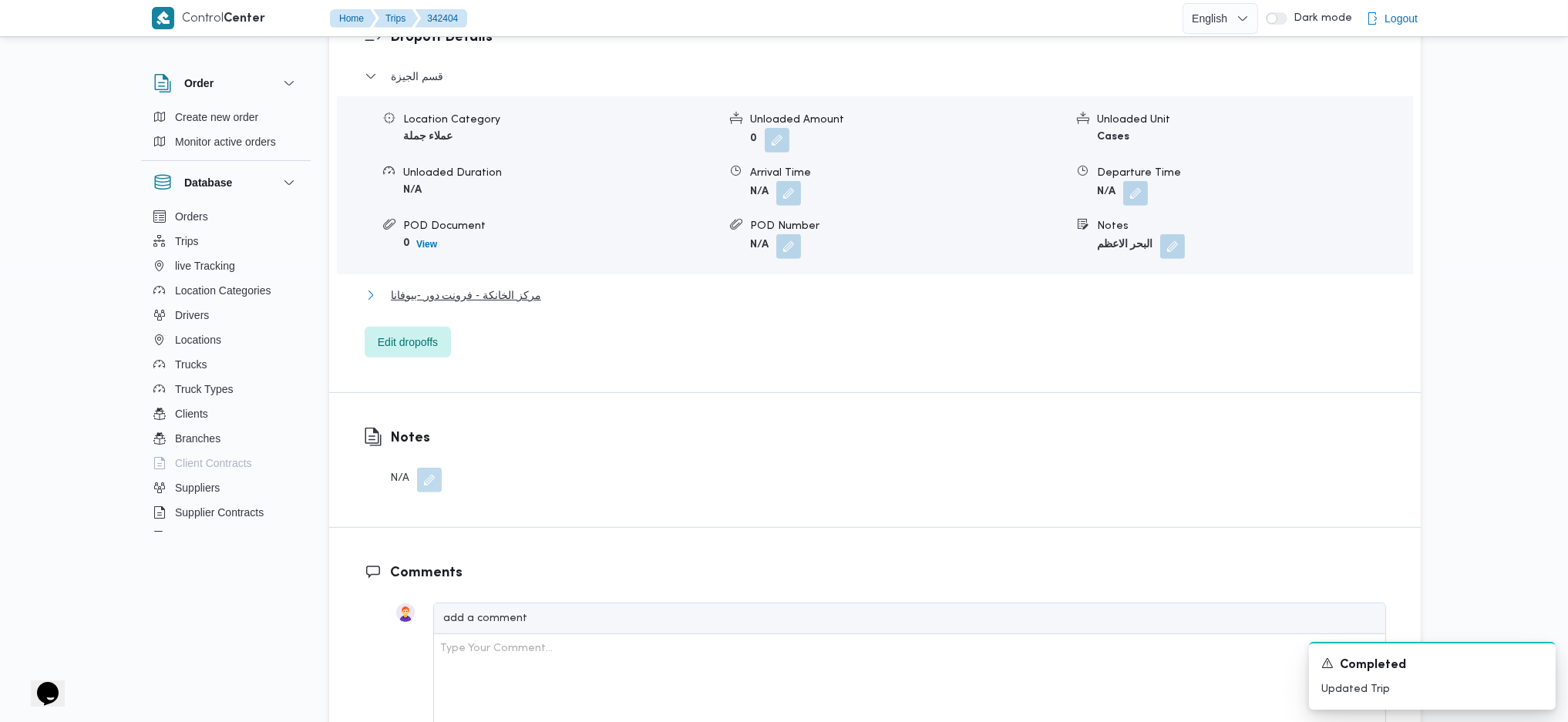
click at [535, 286] on button "مركز الخانكة - فرونت دور -بيوفانا" at bounding box center [875, 295] width 1021 height 19
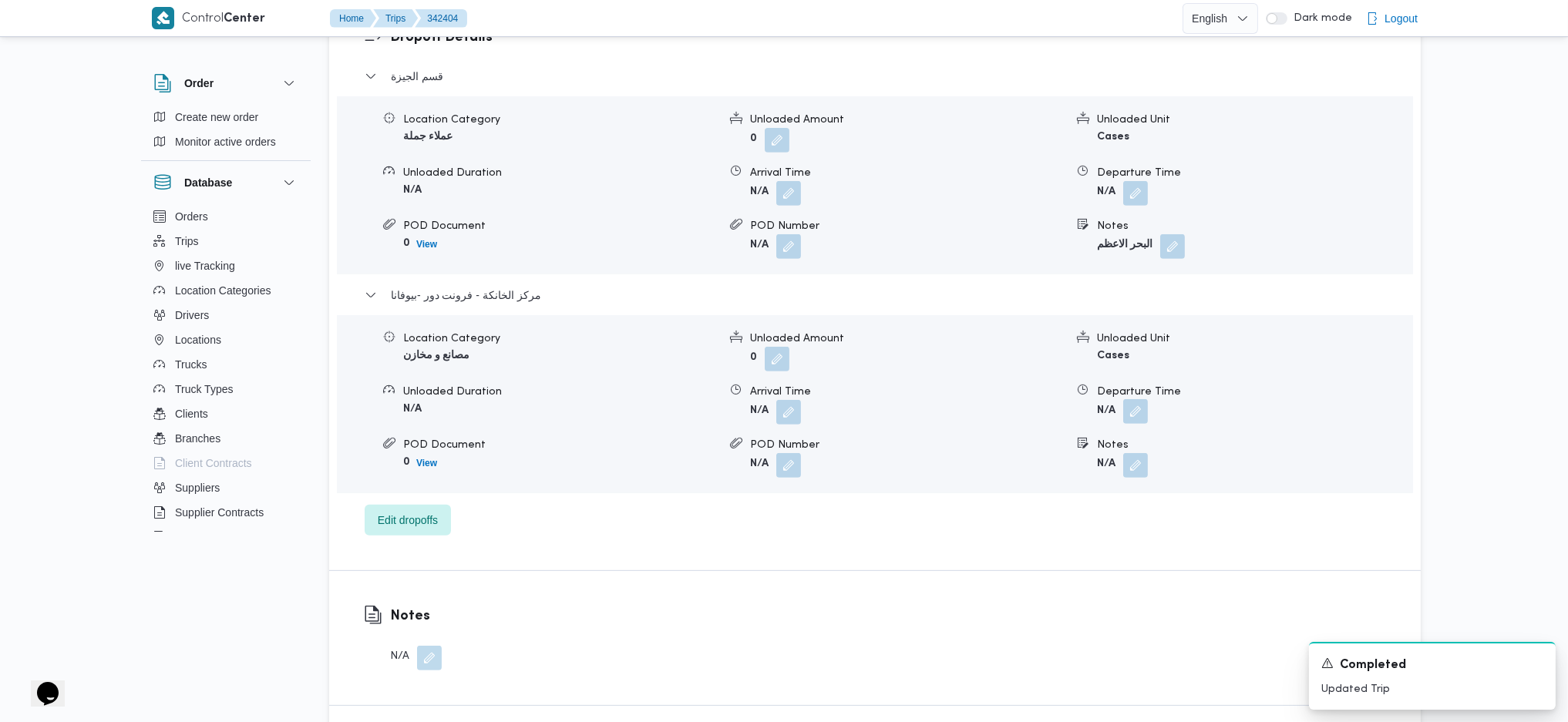
click at [1132, 399] on button "button" at bounding box center [1136, 412] width 25 height 25
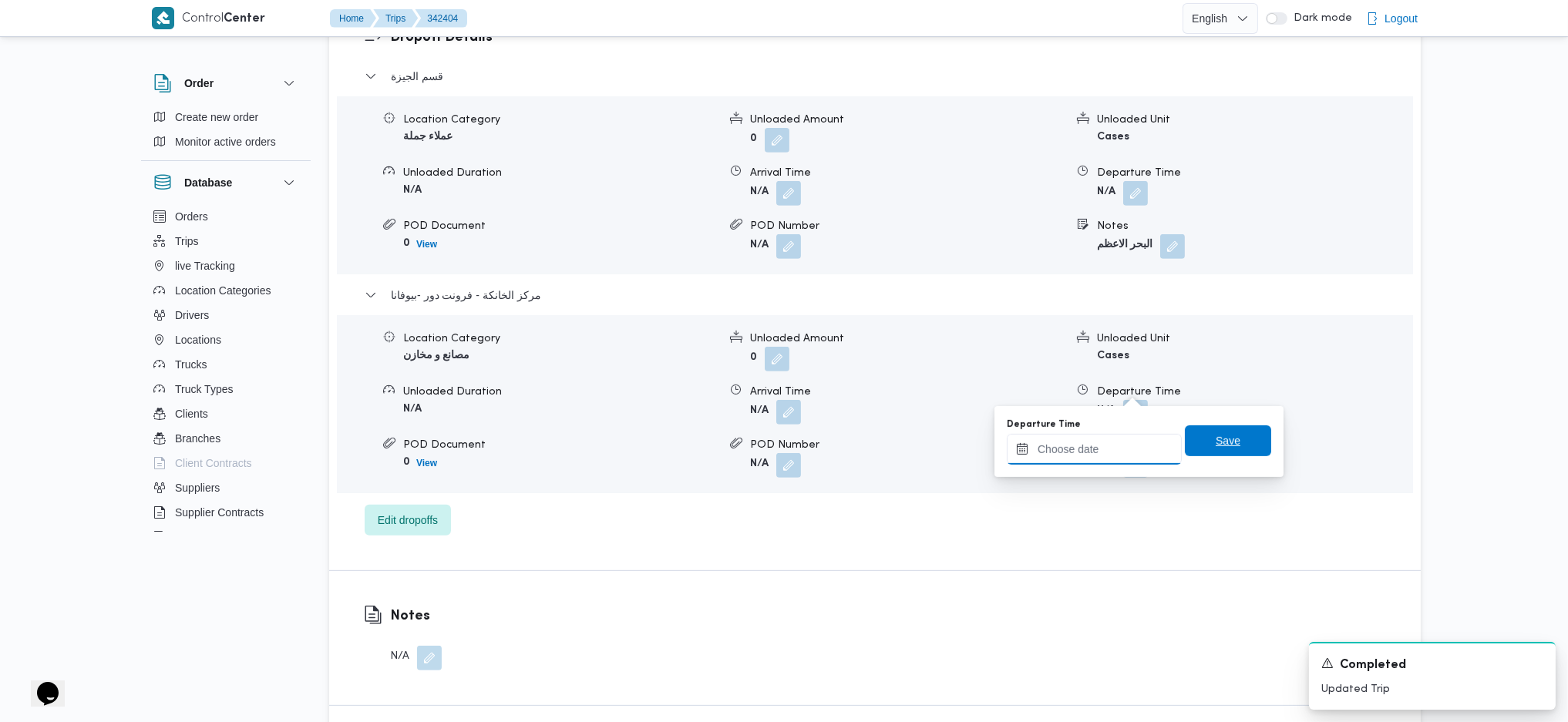
click at [1089, 439] on input "Departure Time" at bounding box center [1094, 449] width 175 height 31
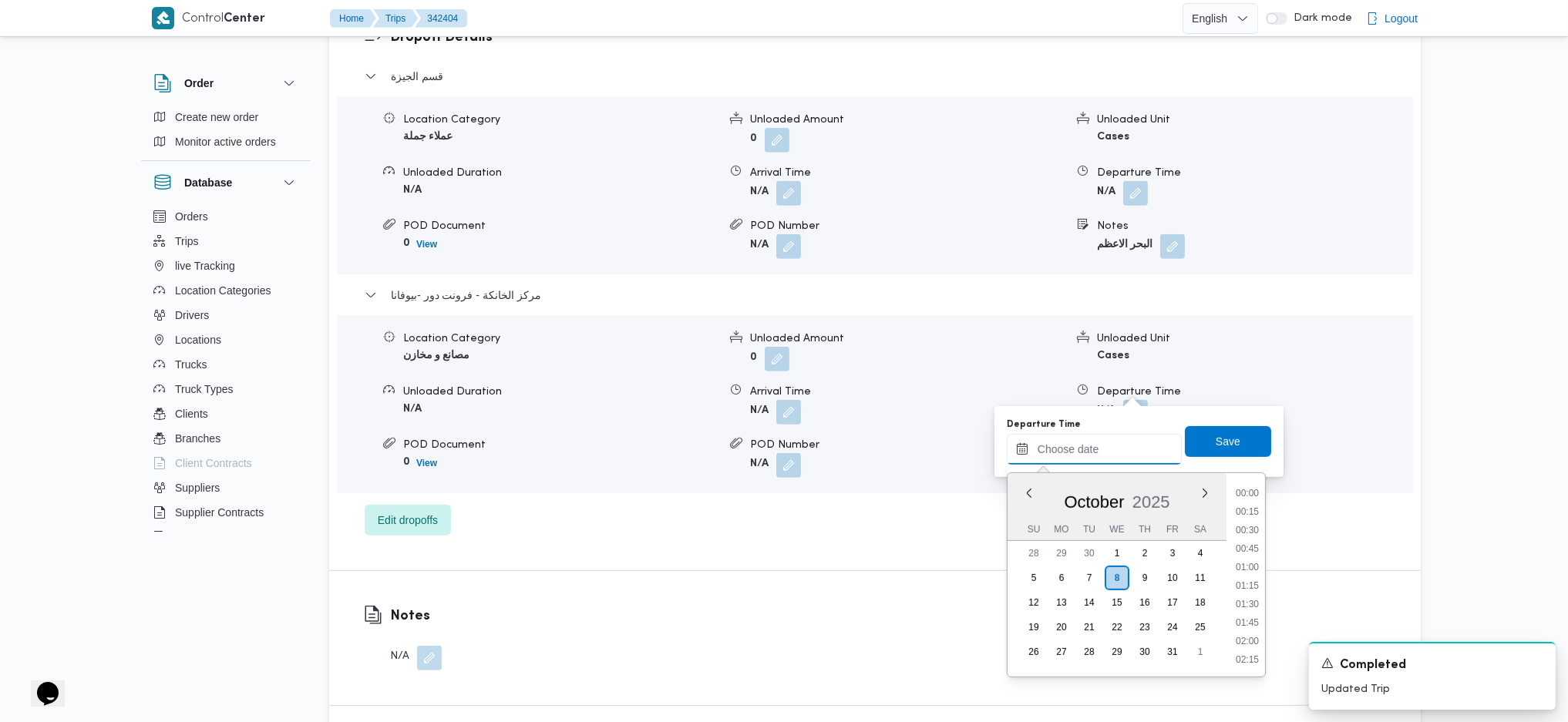
scroll to position [1296, 0]
click at [1248, 496] on li "17:30" at bounding box center [1248, 491] width 36 height 15
type input "[DATE] 17:30"
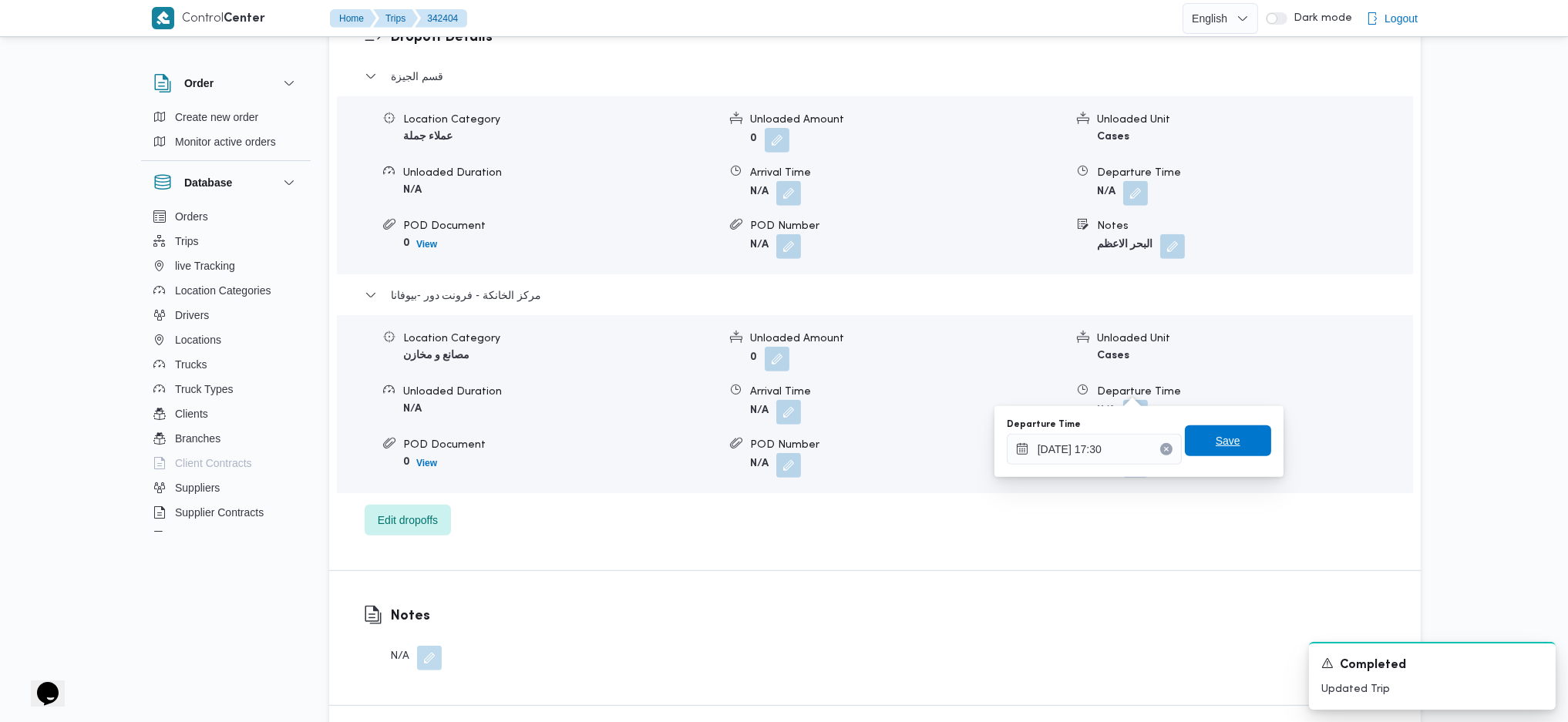
click at [1229, 439] on span "Save" at bounding box center [1228, 440] width 87 height 31
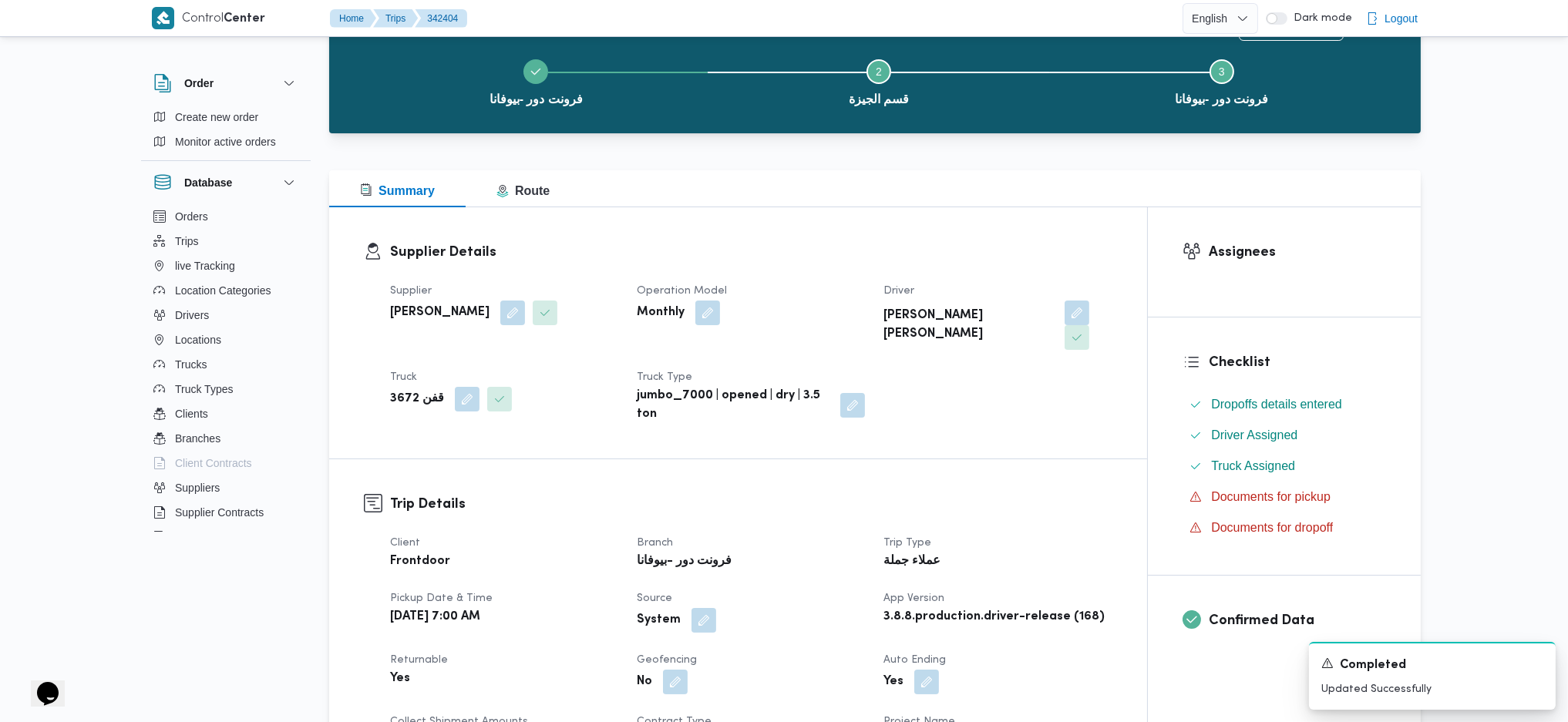
scroll to position [0, 0]
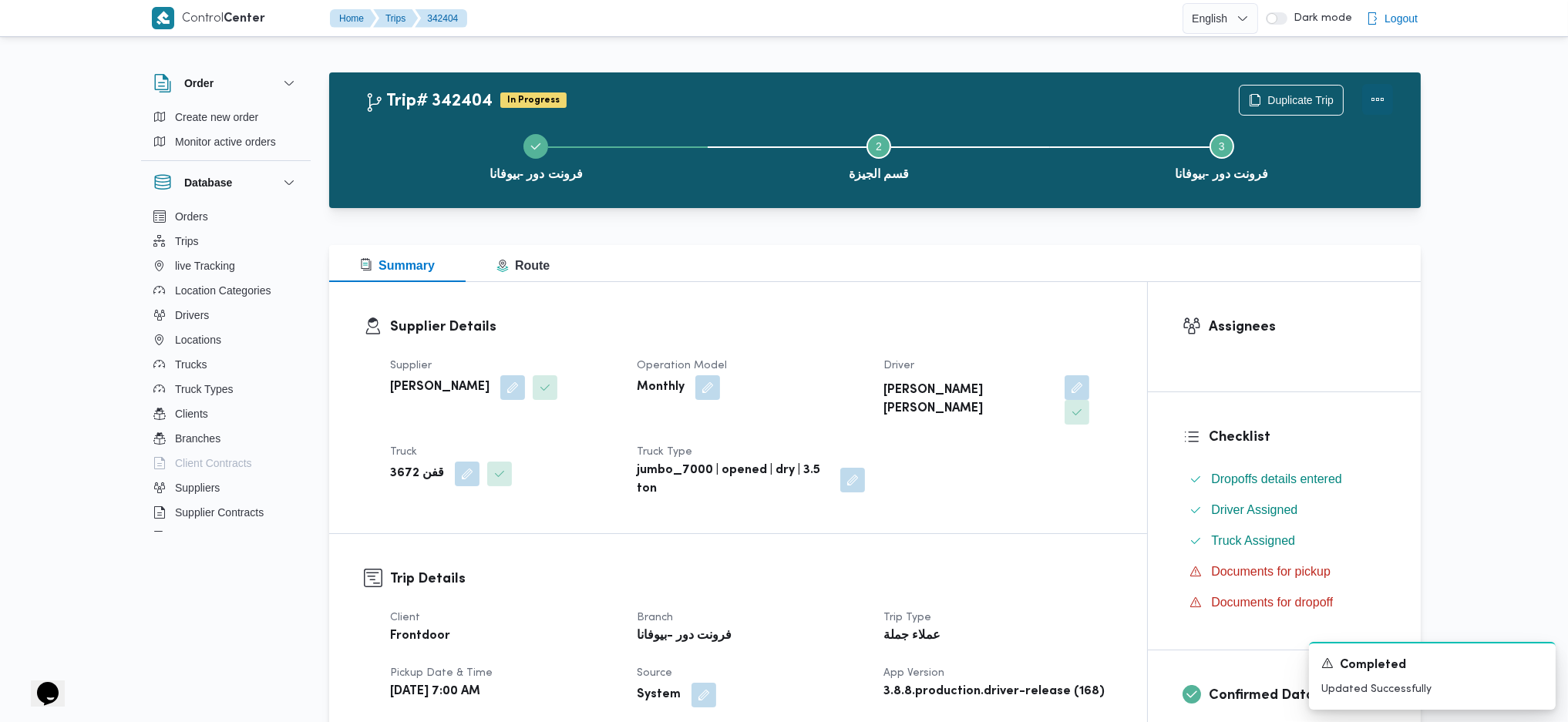
click at [1389, 86] on button "Actions" at bounding box center [1378, 99] width 31 height 31
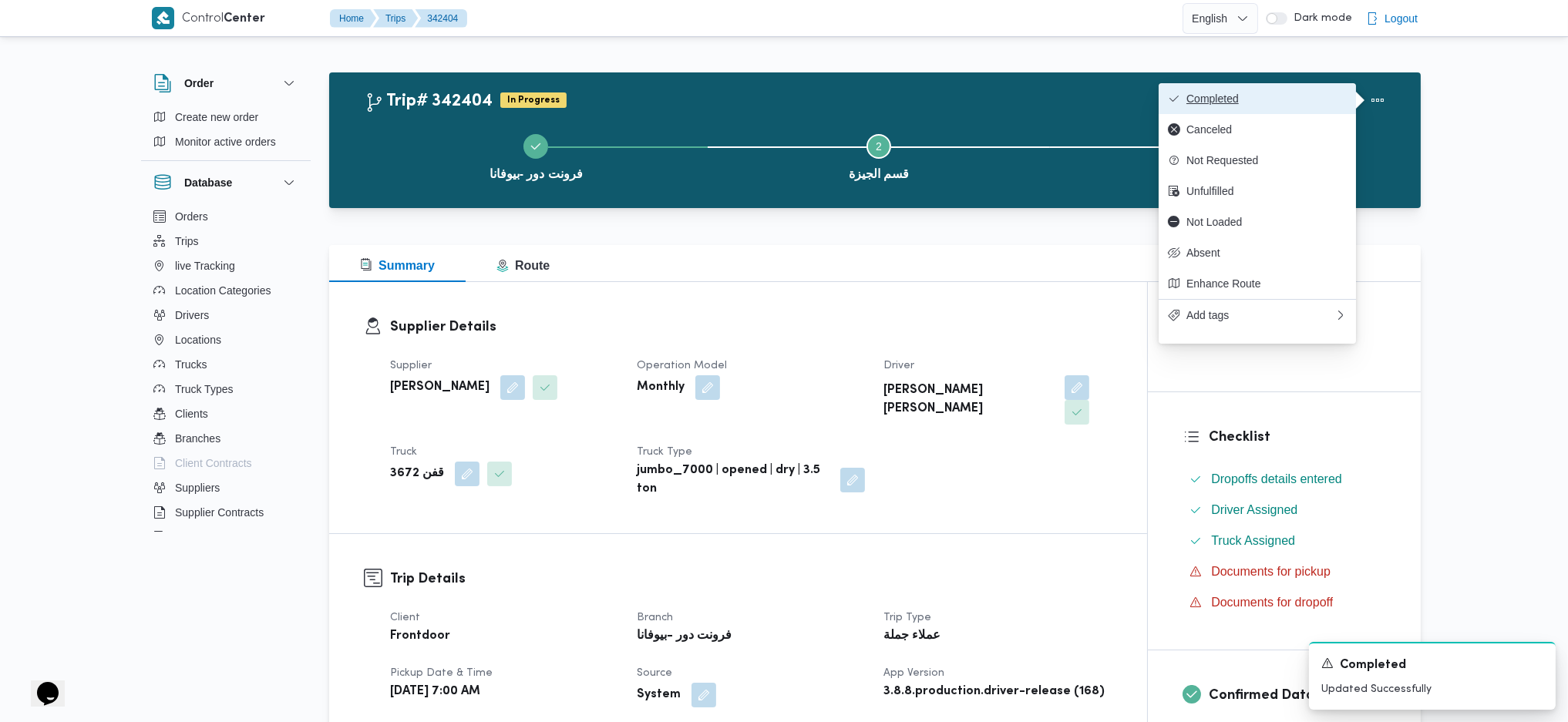
click at [1334, 91] on button "Completed" at bounding box center [1257, 98] width 197 height 31
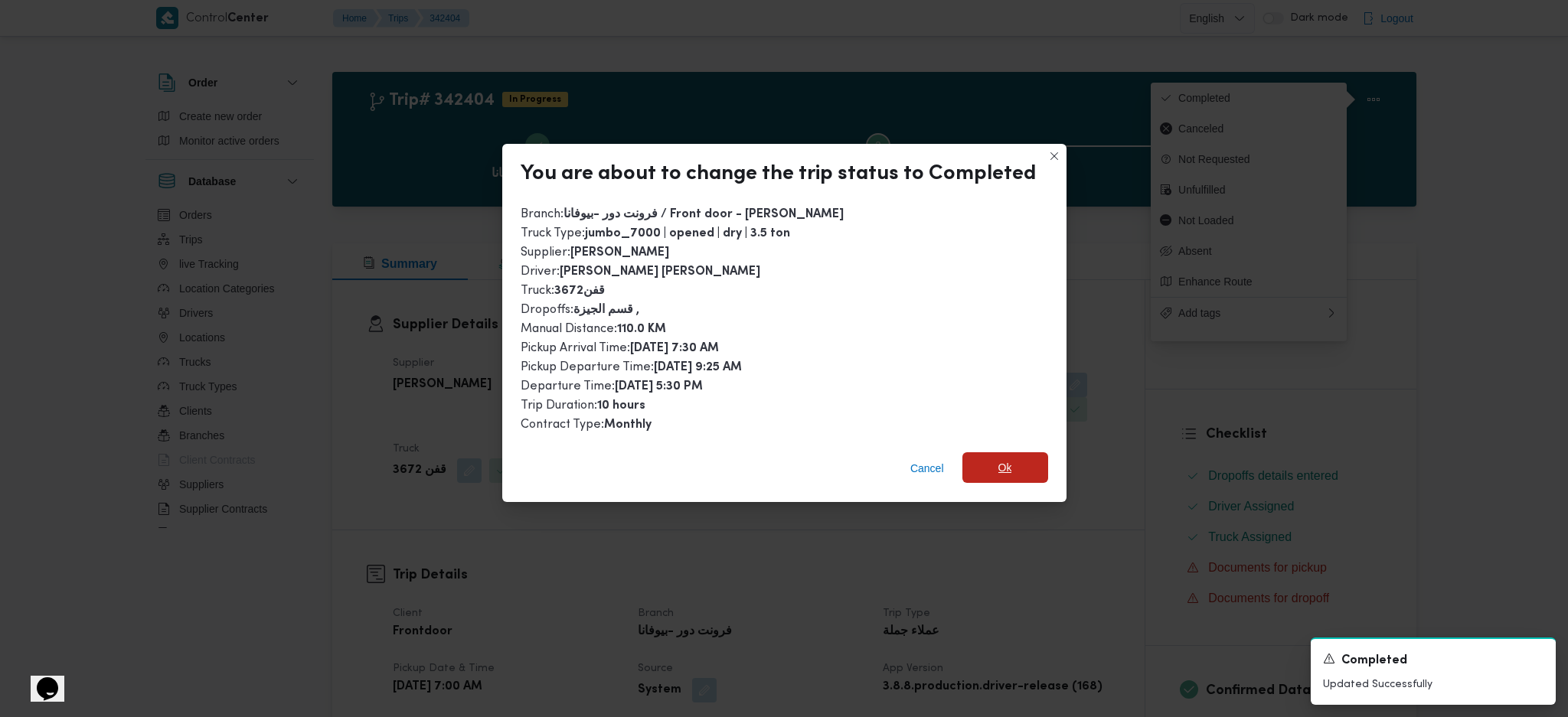
click at [987, 472] on span "Ok" at bounding box center [1005, 467] width 86 height 31
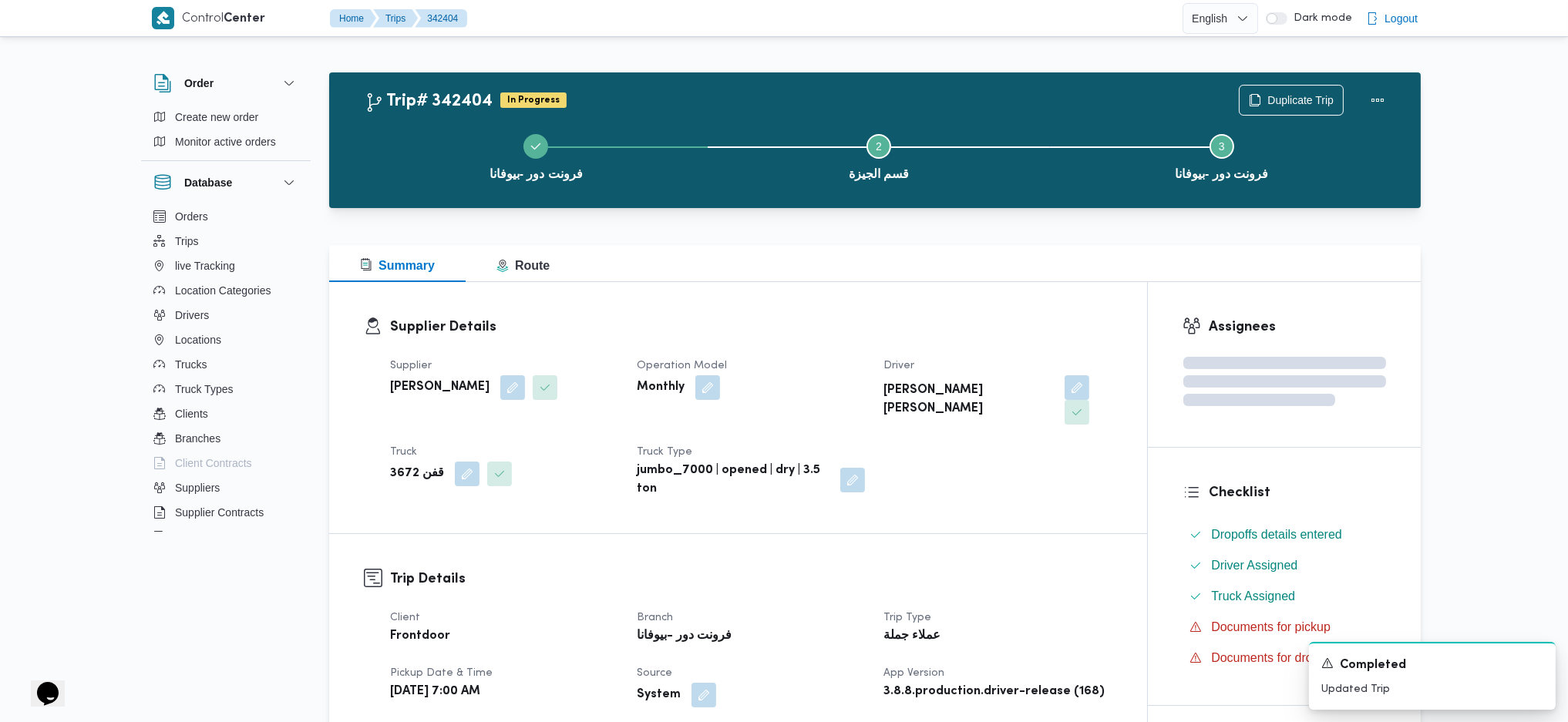
click at [971, 308] on div "Supplier Details Supplier محمد صلاح عبداللطيف الشريف Operation Model Monthly Dr…" at bounding box center [738, 407] width 818 height 251
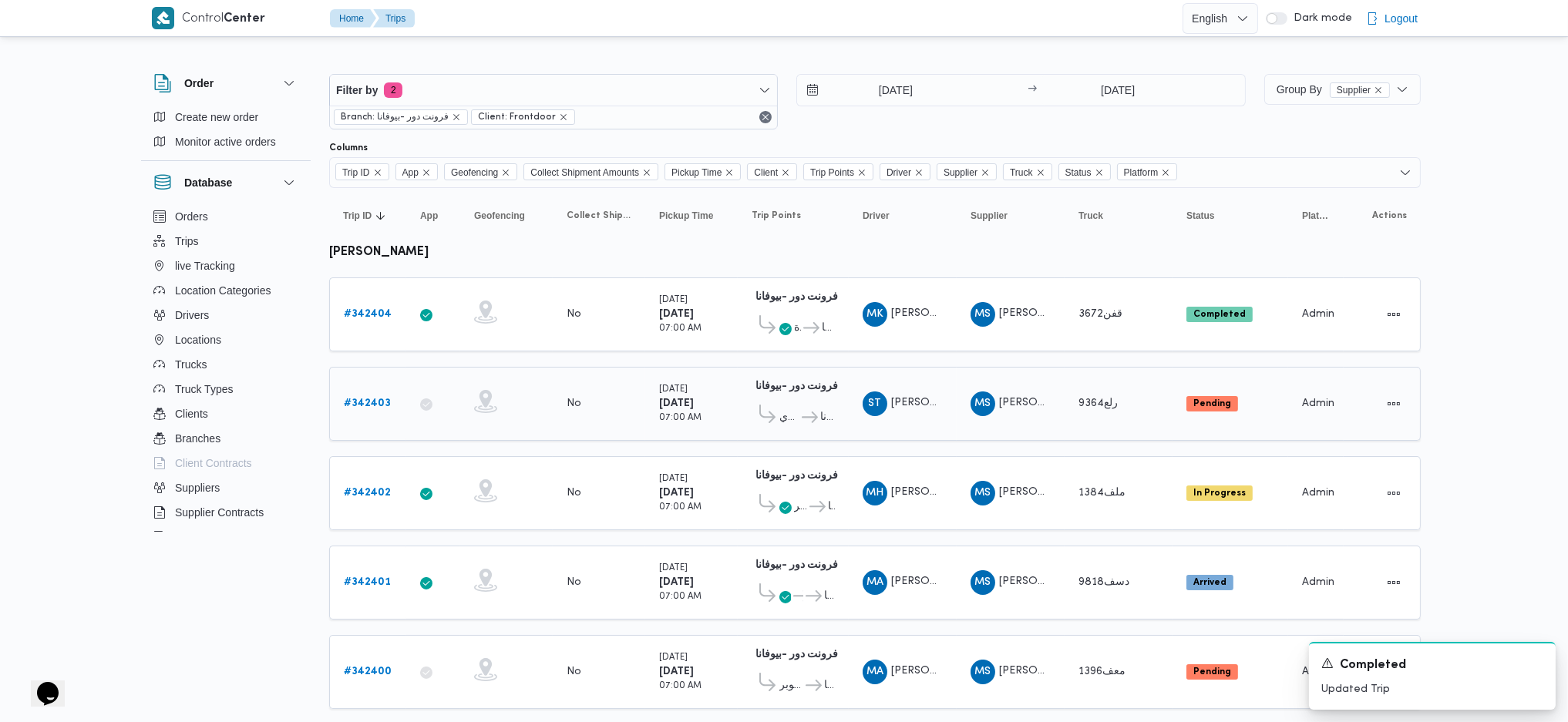
click at [363, 399] on b "# 342403" at bounding box center [367, 403] width 47 height 10
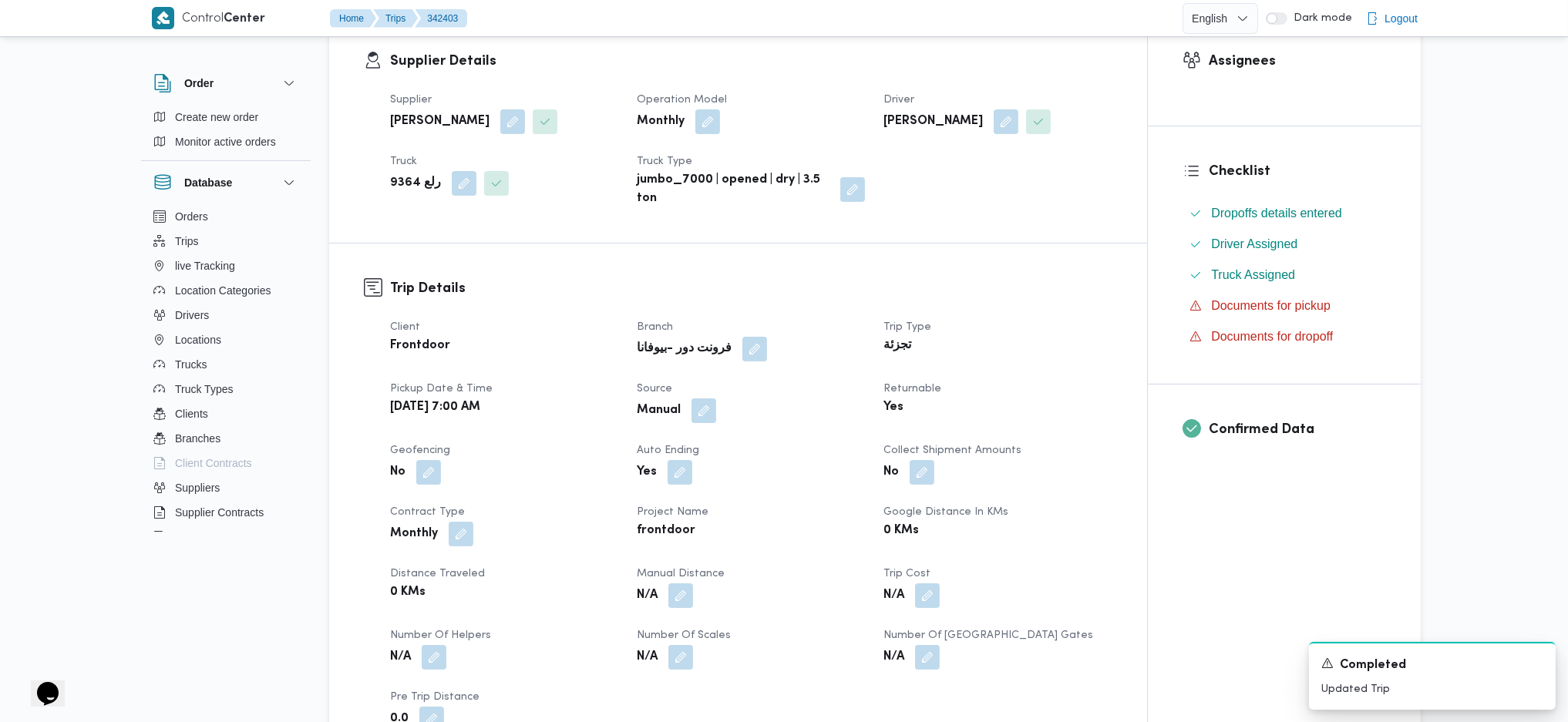
scroll to position [411, 0]
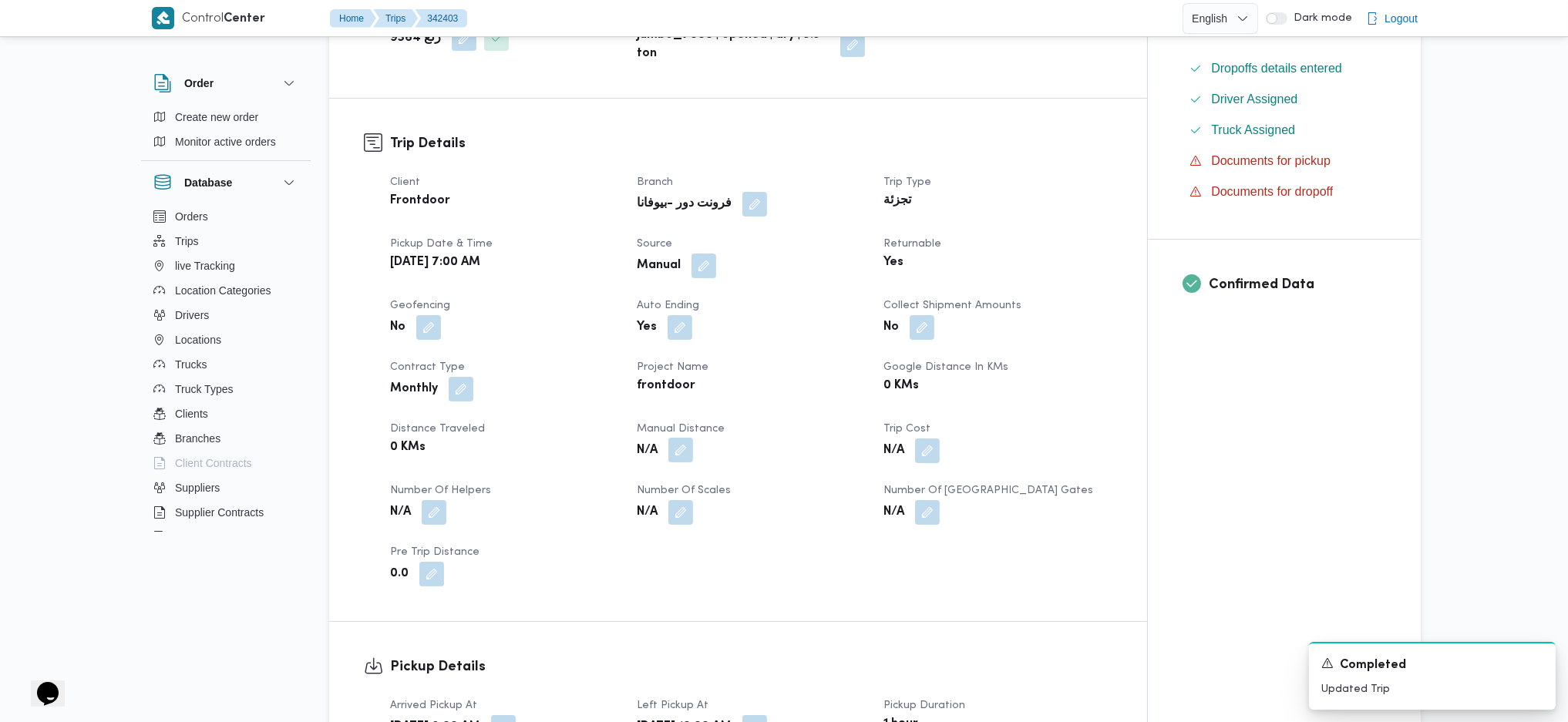
click at [679, 455] on button "button" at bounding box center [681, 450] width 25 height 25
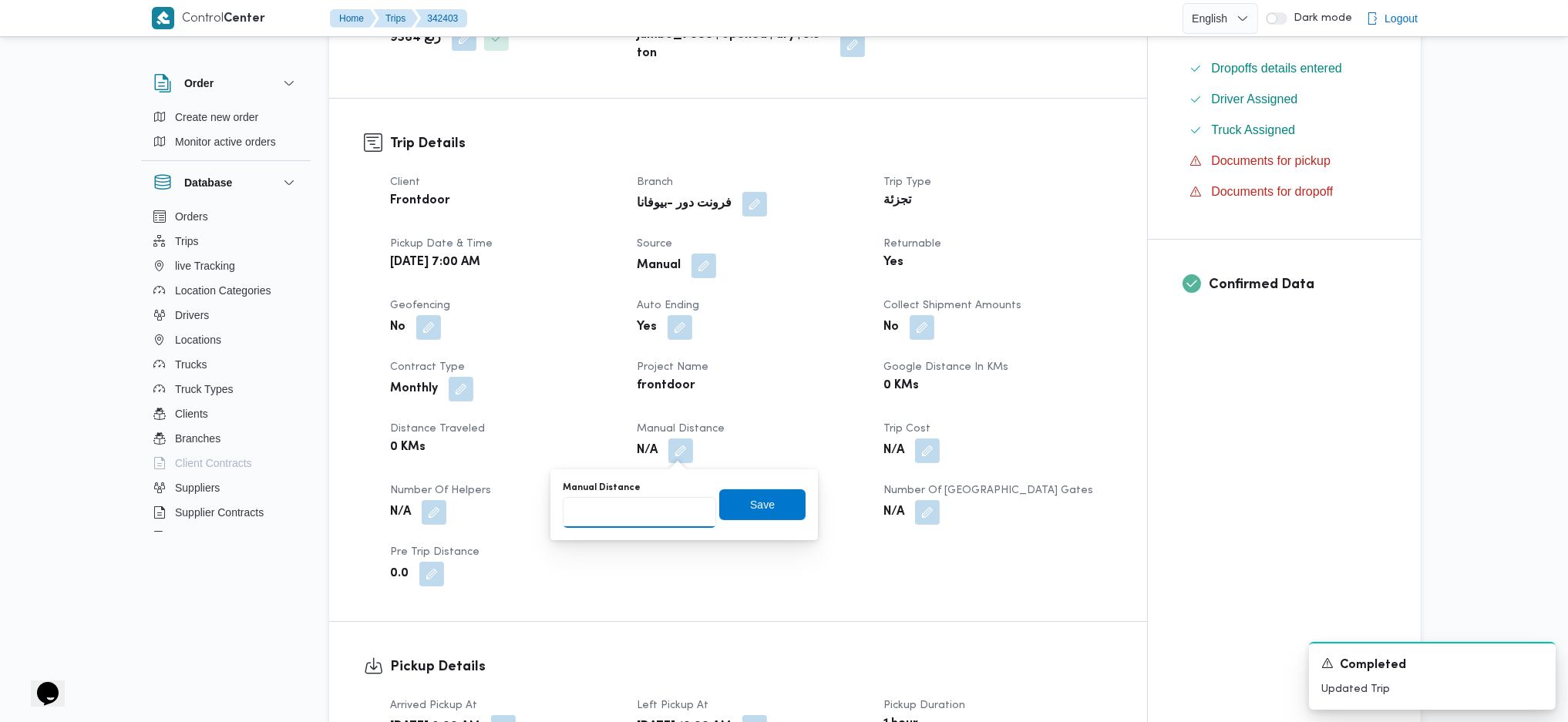
click at [631, 514] on input "Manual Distance" at bounding box center [640, 513] width 153 height 31
type input "133"
click at [765, 503] on span "Save" at bounding box center [763, 505] width 87 height 31
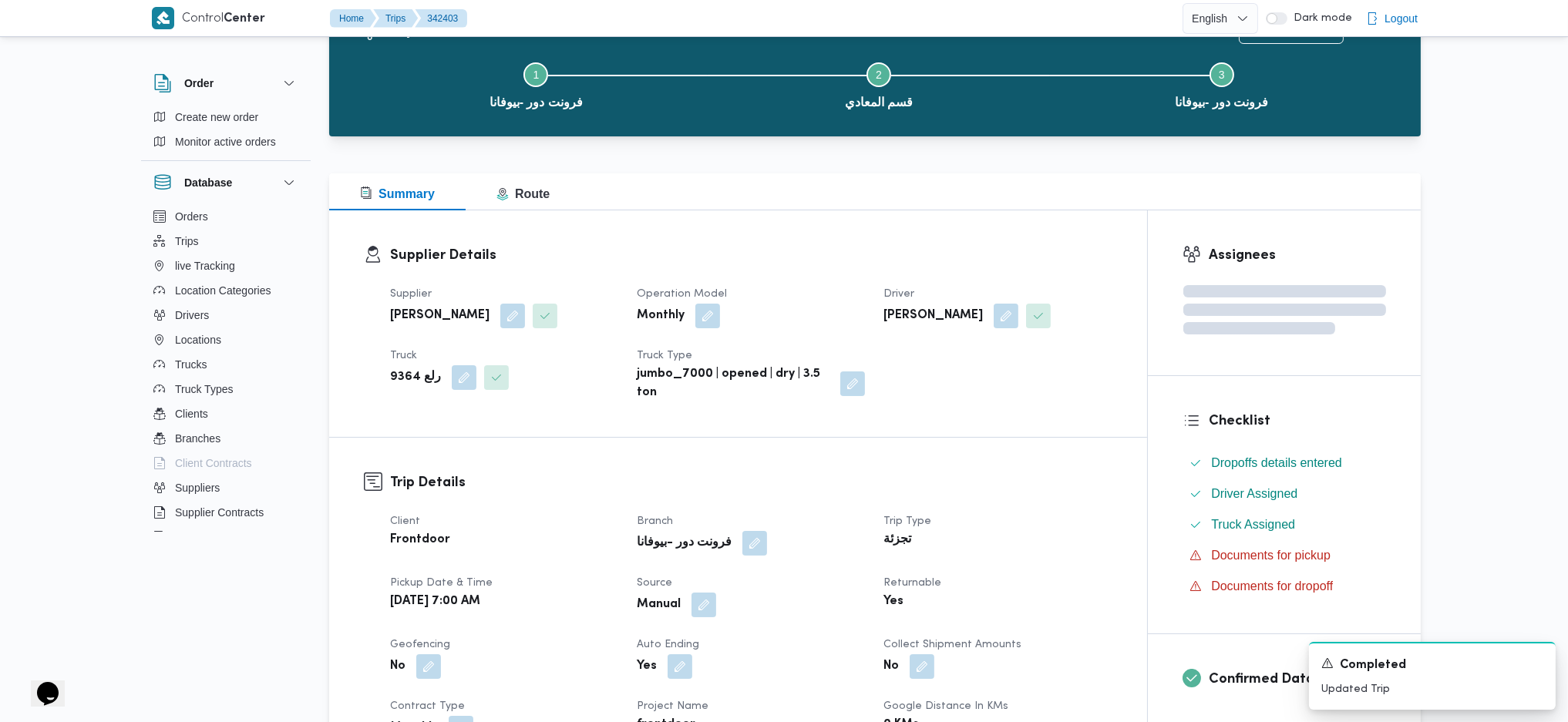
scroll to position [0, 0]
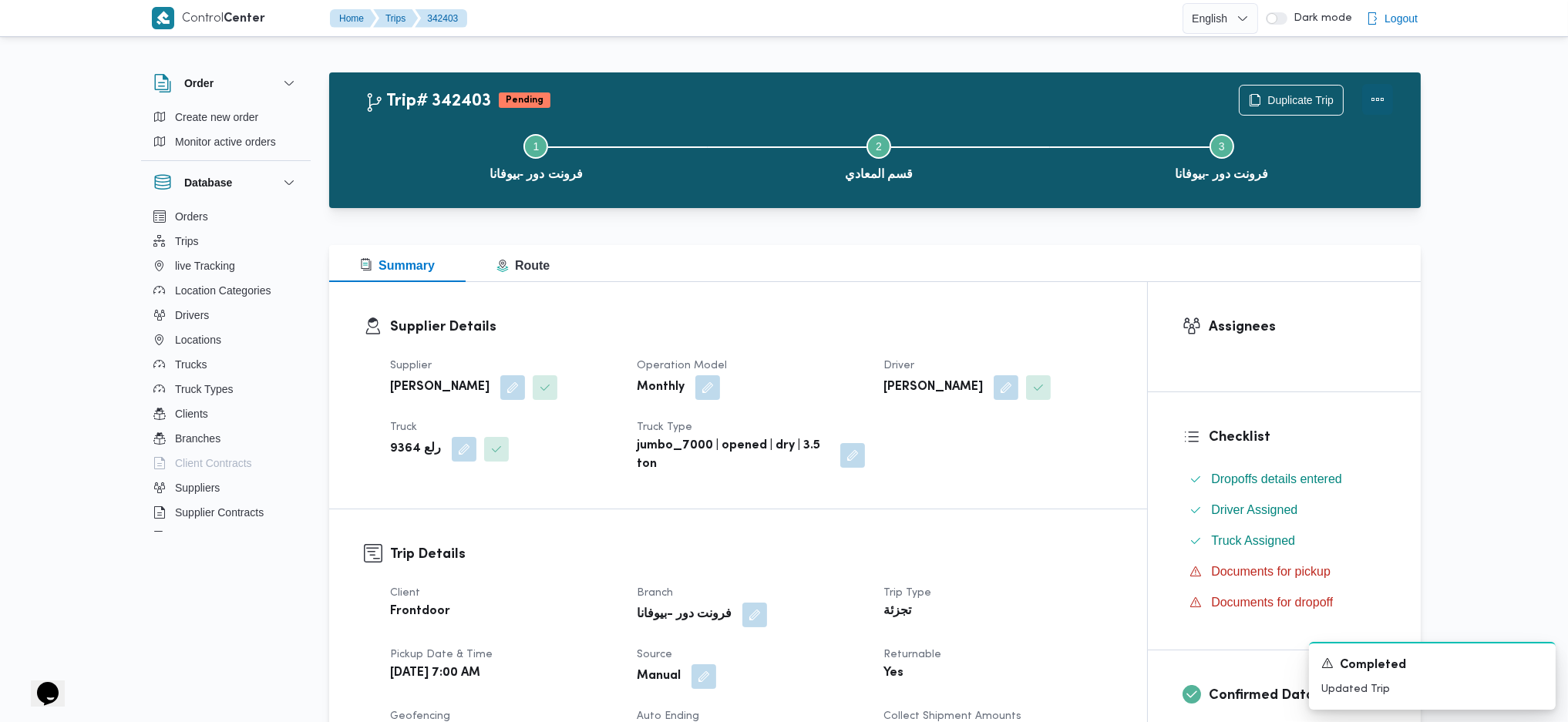
click at [1389, 97] on button "Actions" at bounding box center [1378, 99] width 31 height 31
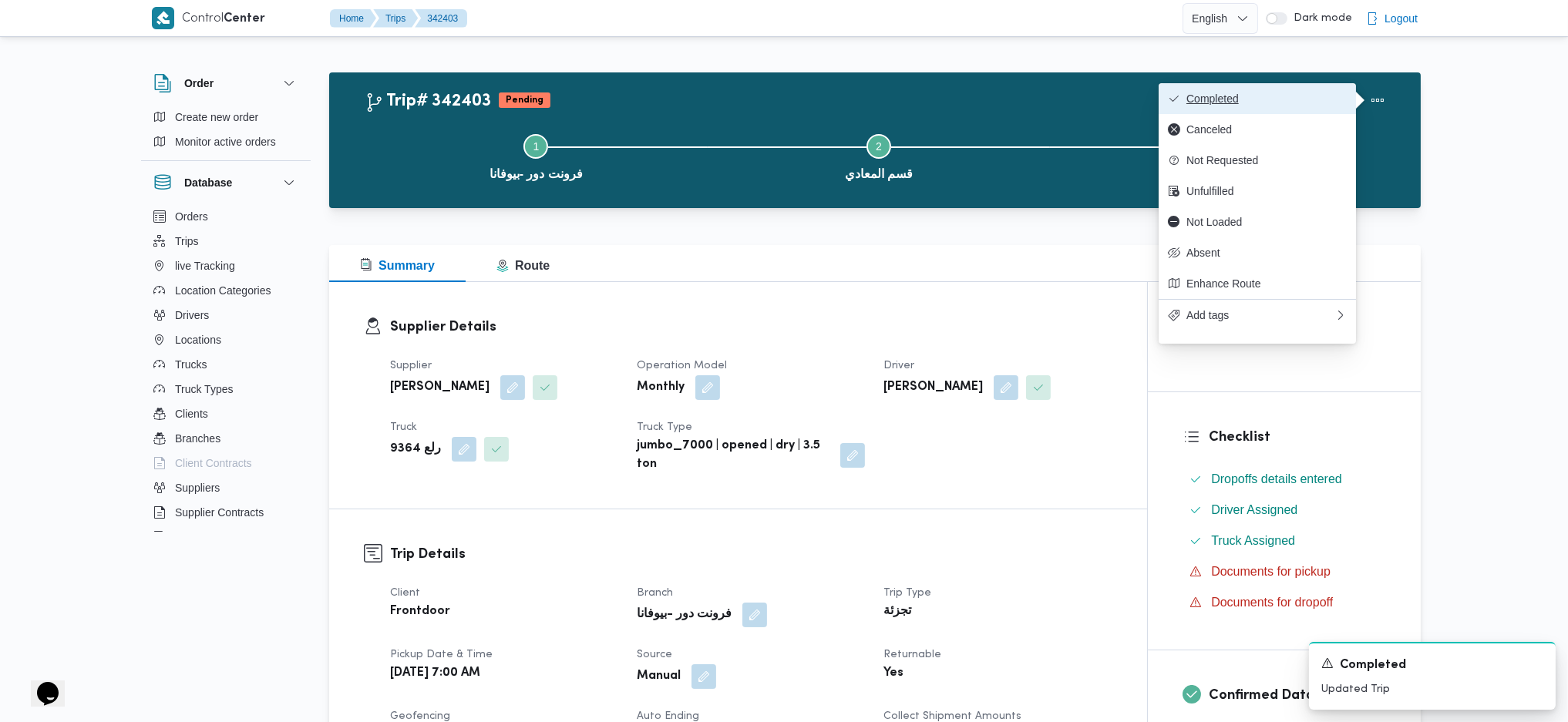
click at [1325, 96] on span "Completed" at bounding box center [1267, 99] width 161 height 12
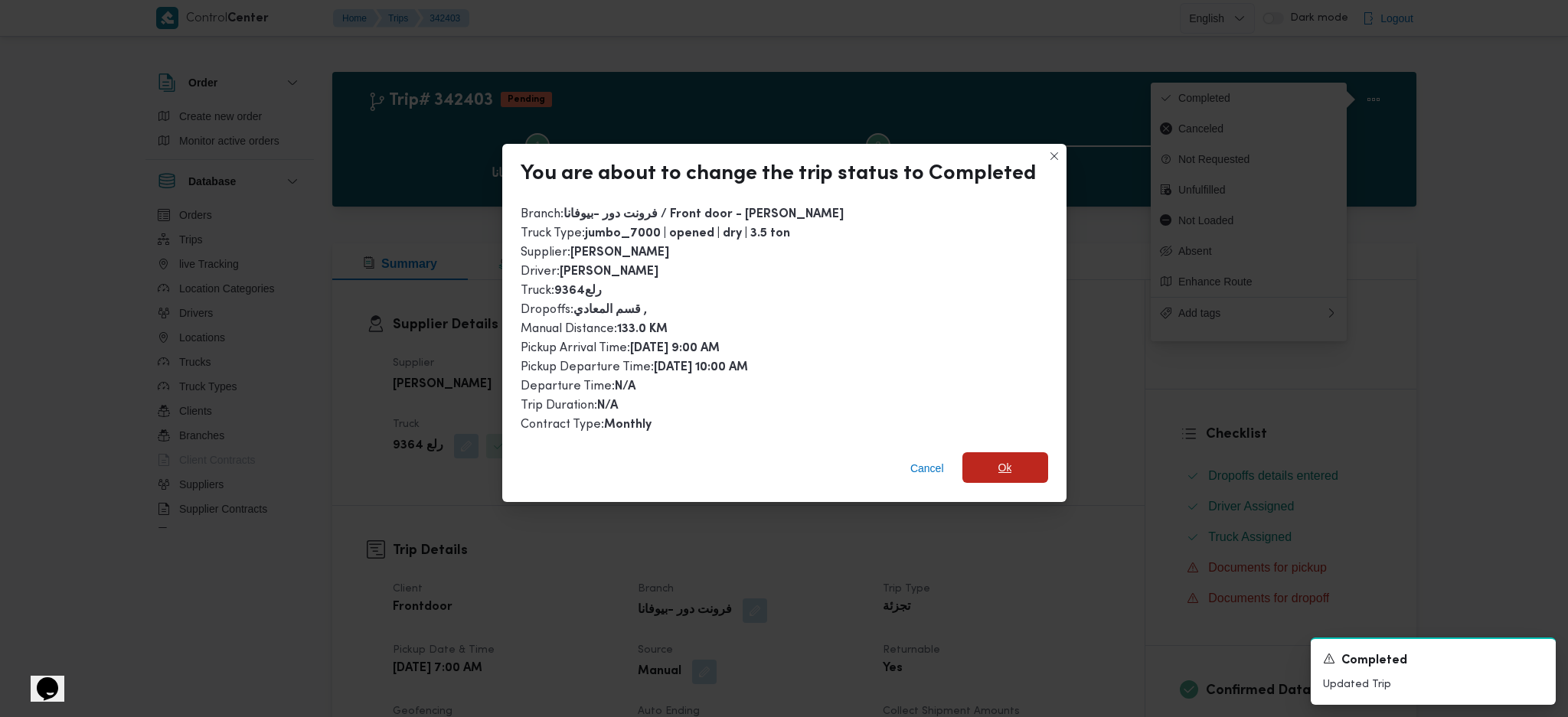
click at [991, 457] on span "Ok" at bounding box center [1005, 467] width 86 height 31
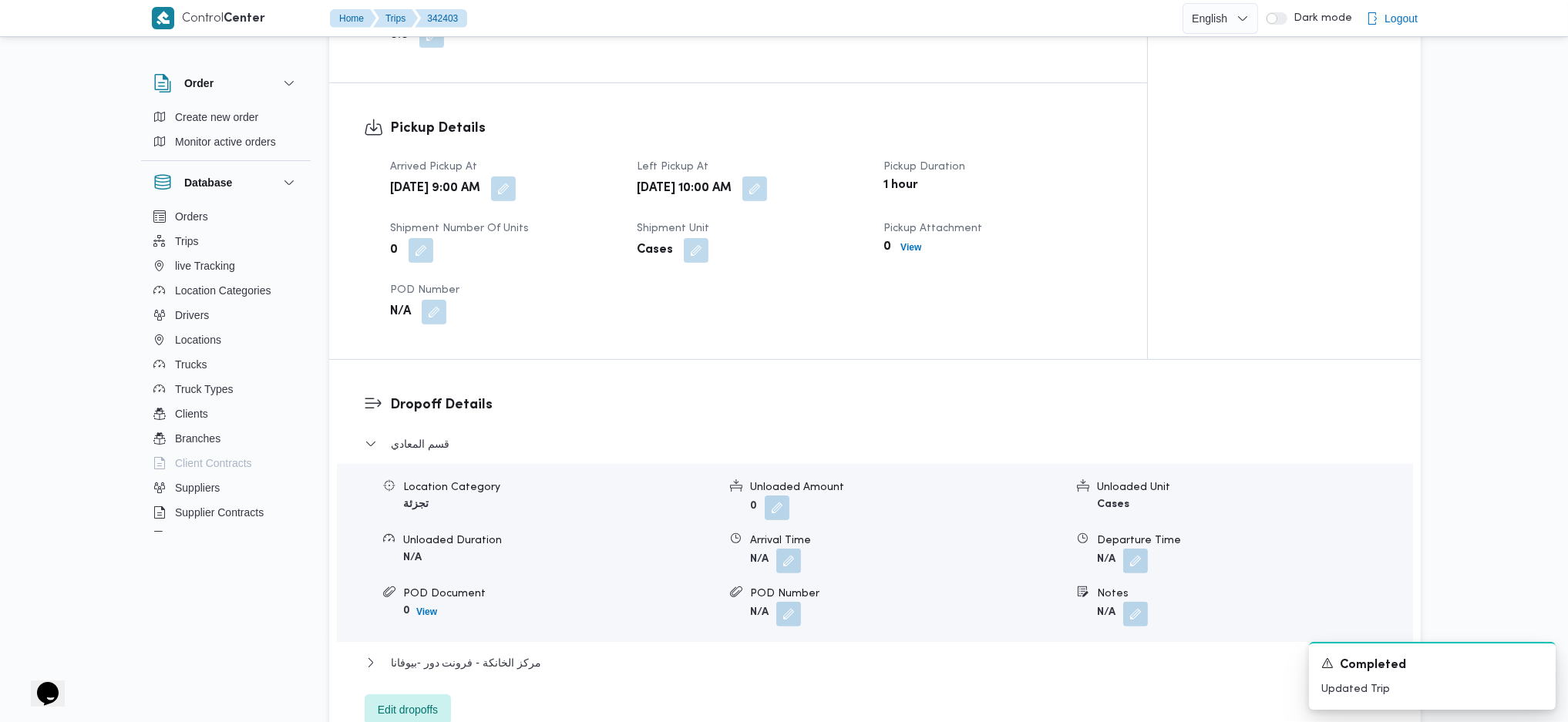
scroll to position [1027, 0]
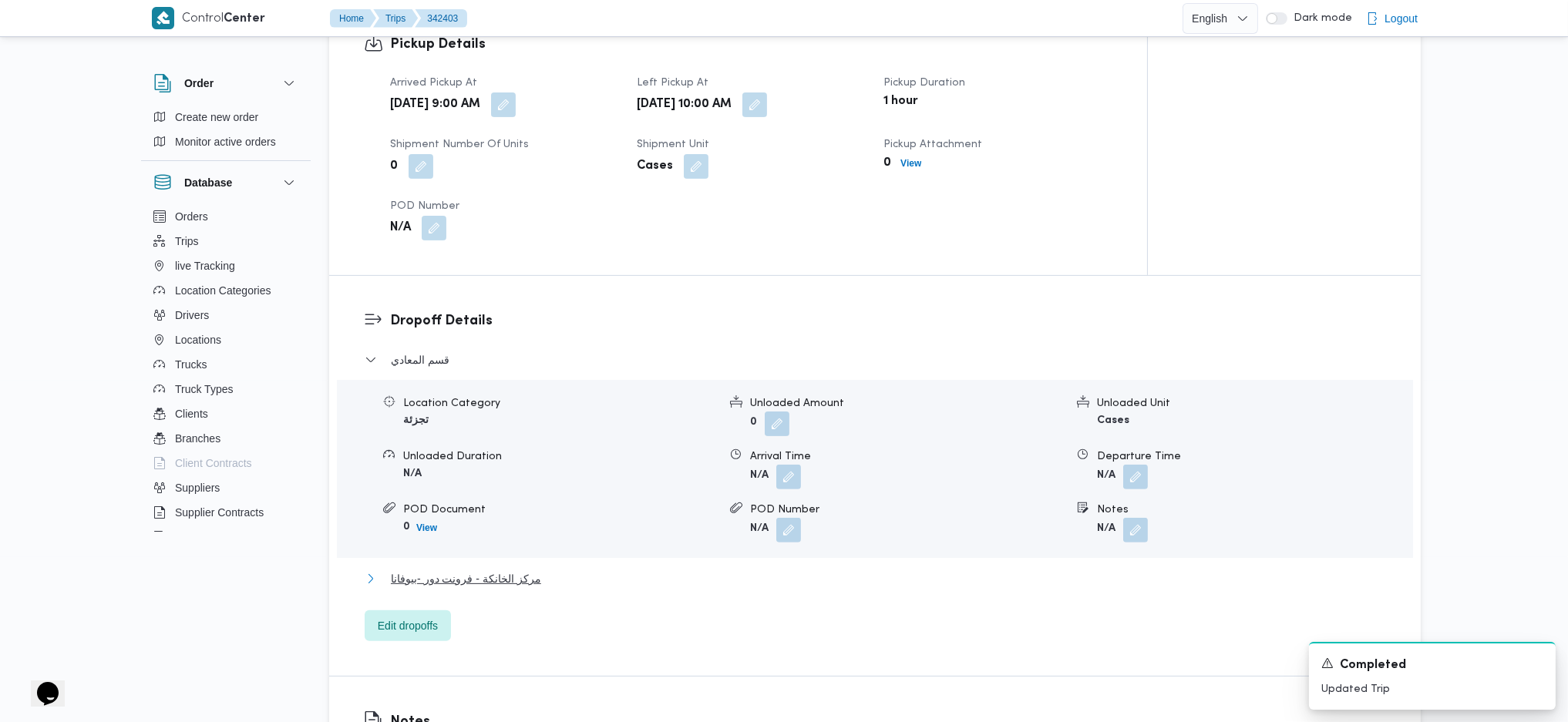
drag, startPoint x: 489, startPoint y: 577, endPoint x: 759, endPoint y: 607, distance: 271.7
click at [489, 578] on span "مركز الخانكة - فرونت دور -بيوفانا" at bounding box center [466, 578] width 151 height 19
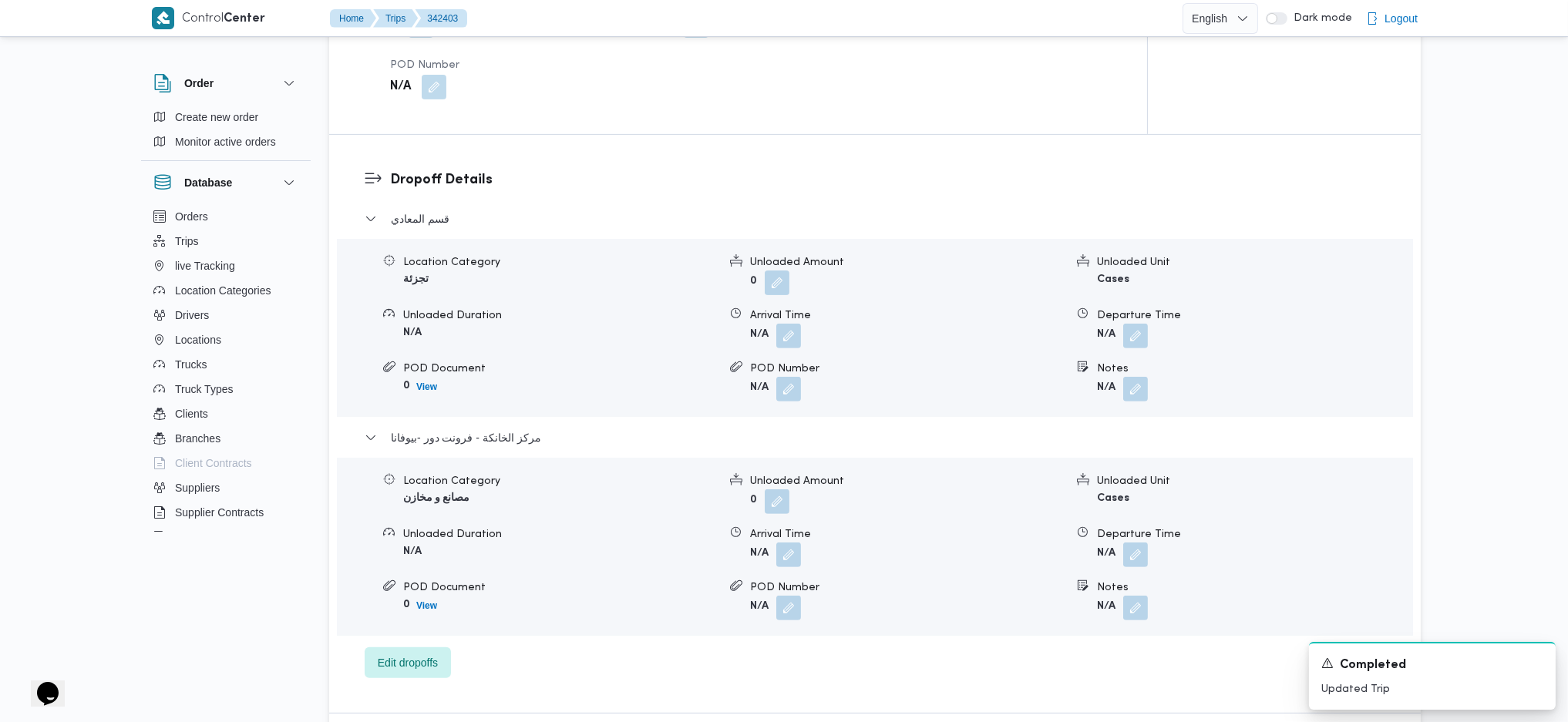
scroll to position [1233, 0]
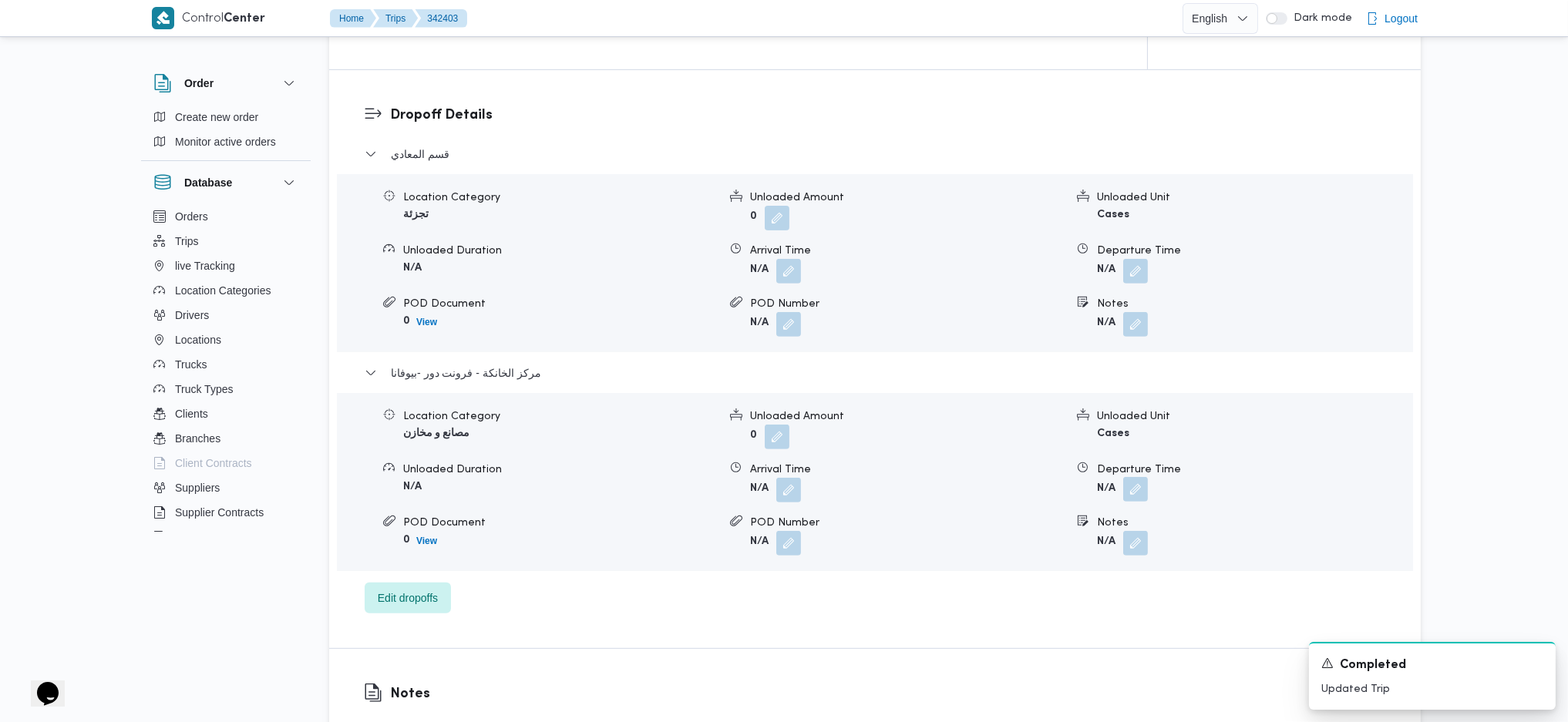
click at [1141, 481] on button "button" at bounding box center [1136, 489] width 25 height 25
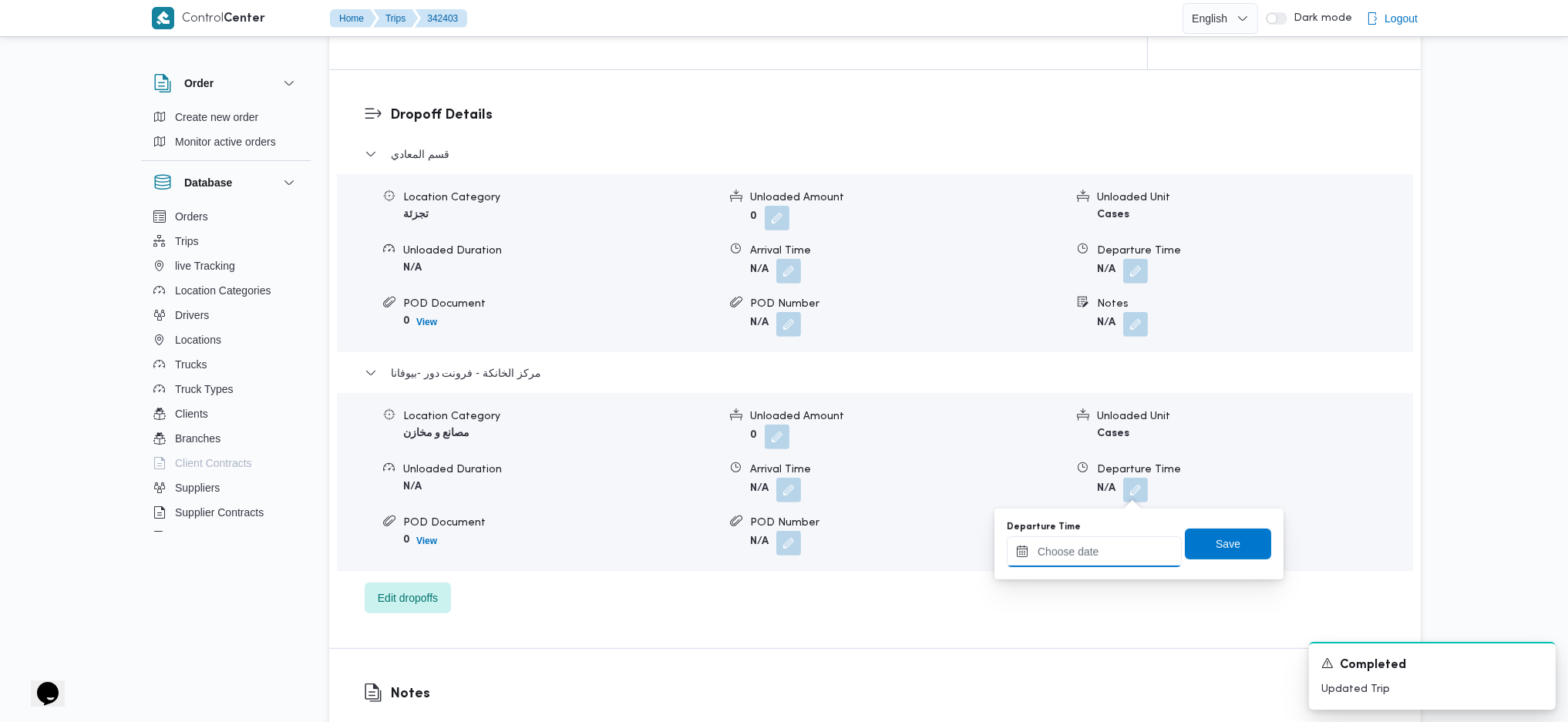
click at [1073, 558] on input "Departure Time" at bounding box center [1094, 552] width 175 height 31
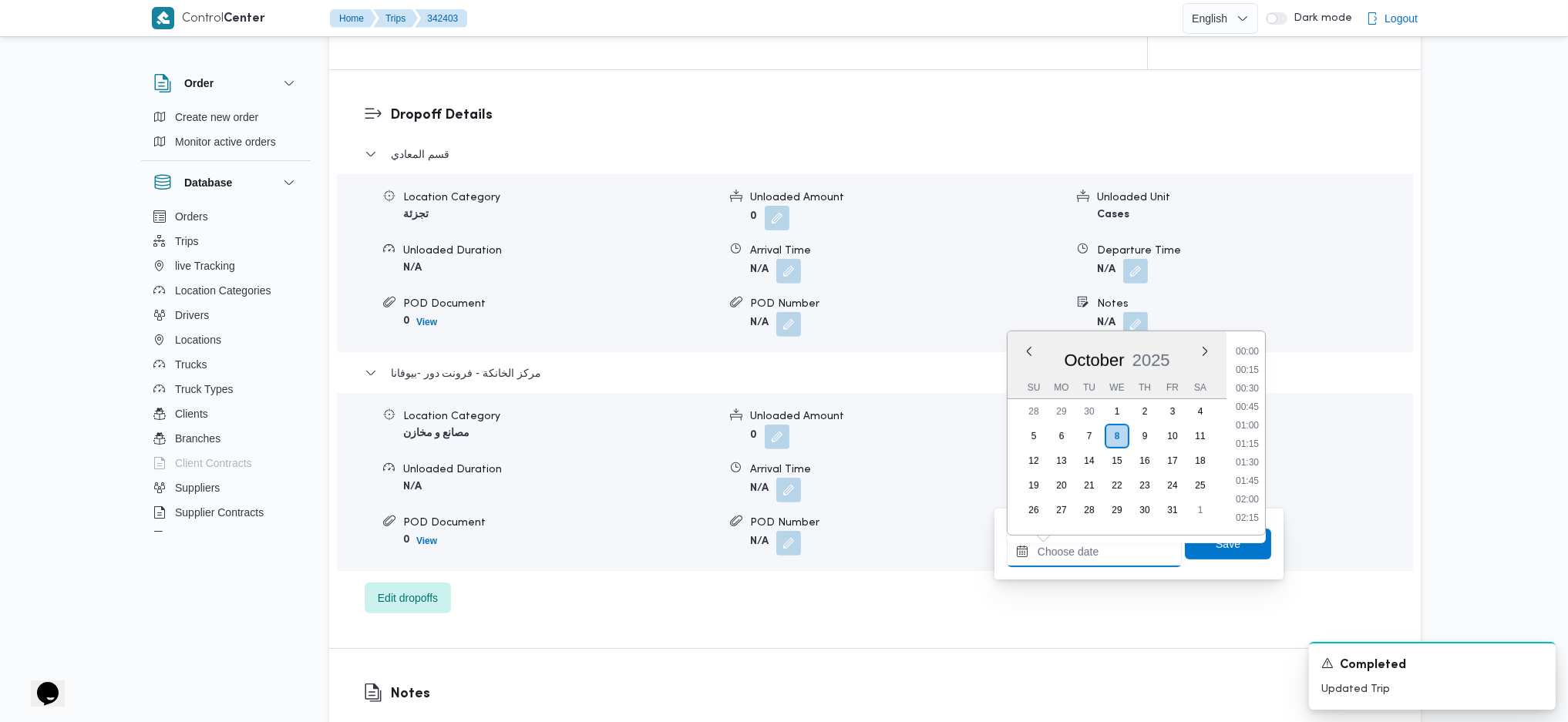
scroll to position [1296, 0]
click at [1259, 385] on li "18:00" at bounding box center [1248, 386] width 36 height 15
type input "08/10/2025 18:00"
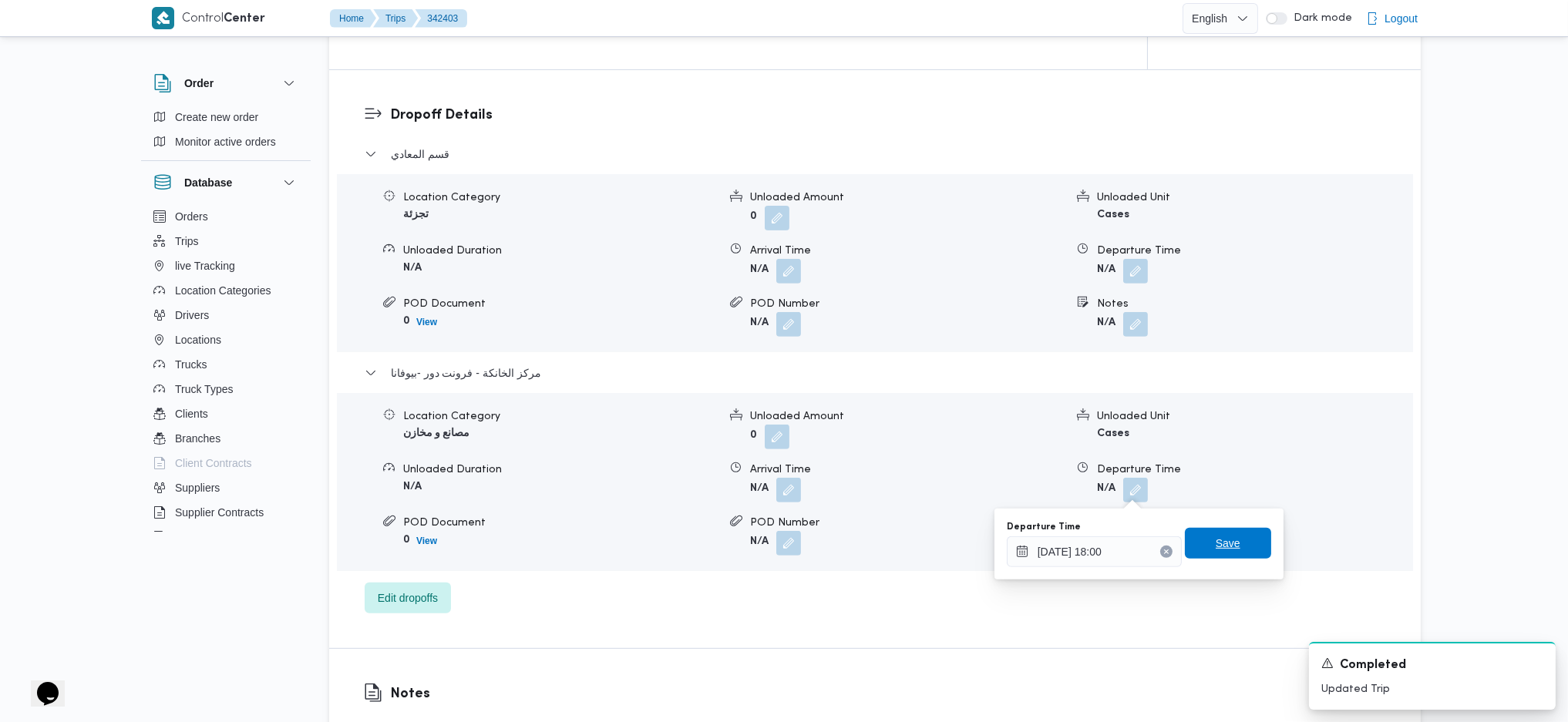
click at [1223, 529] on span "Save" at bounding box center [1228, 543] width 87 height 31
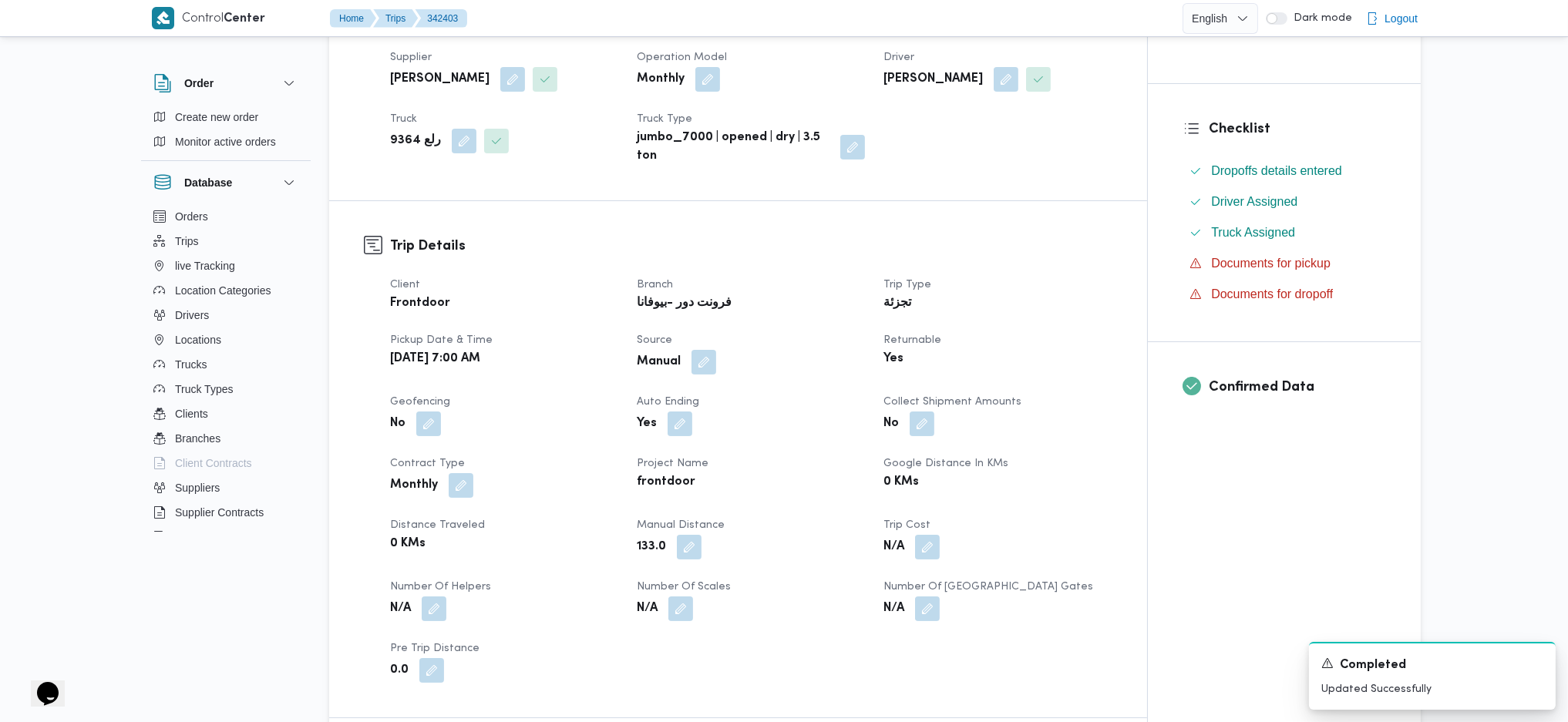
scroll to position [0, 0]
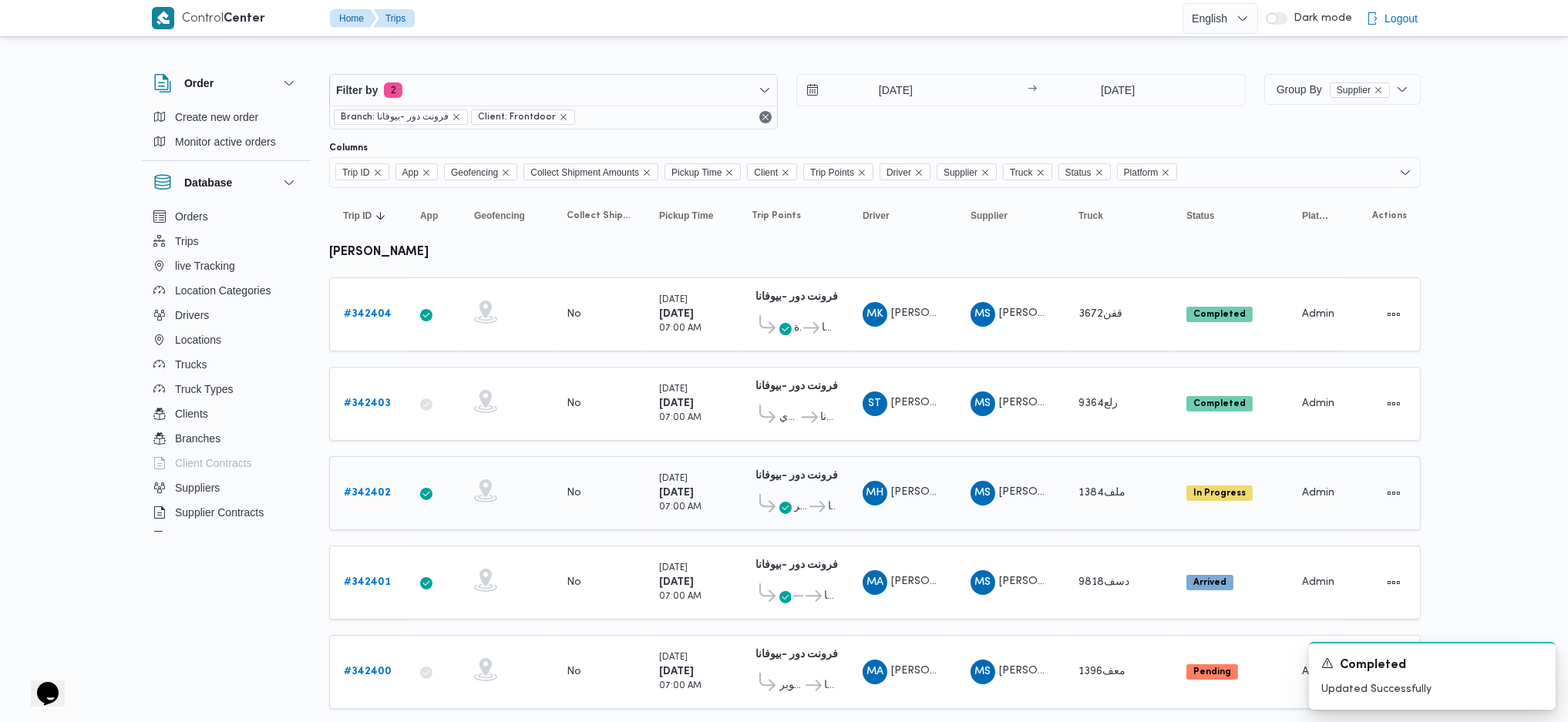
click at [351, 494] on link "# 342402" at bounding box center [367, 493] width 47 height 19
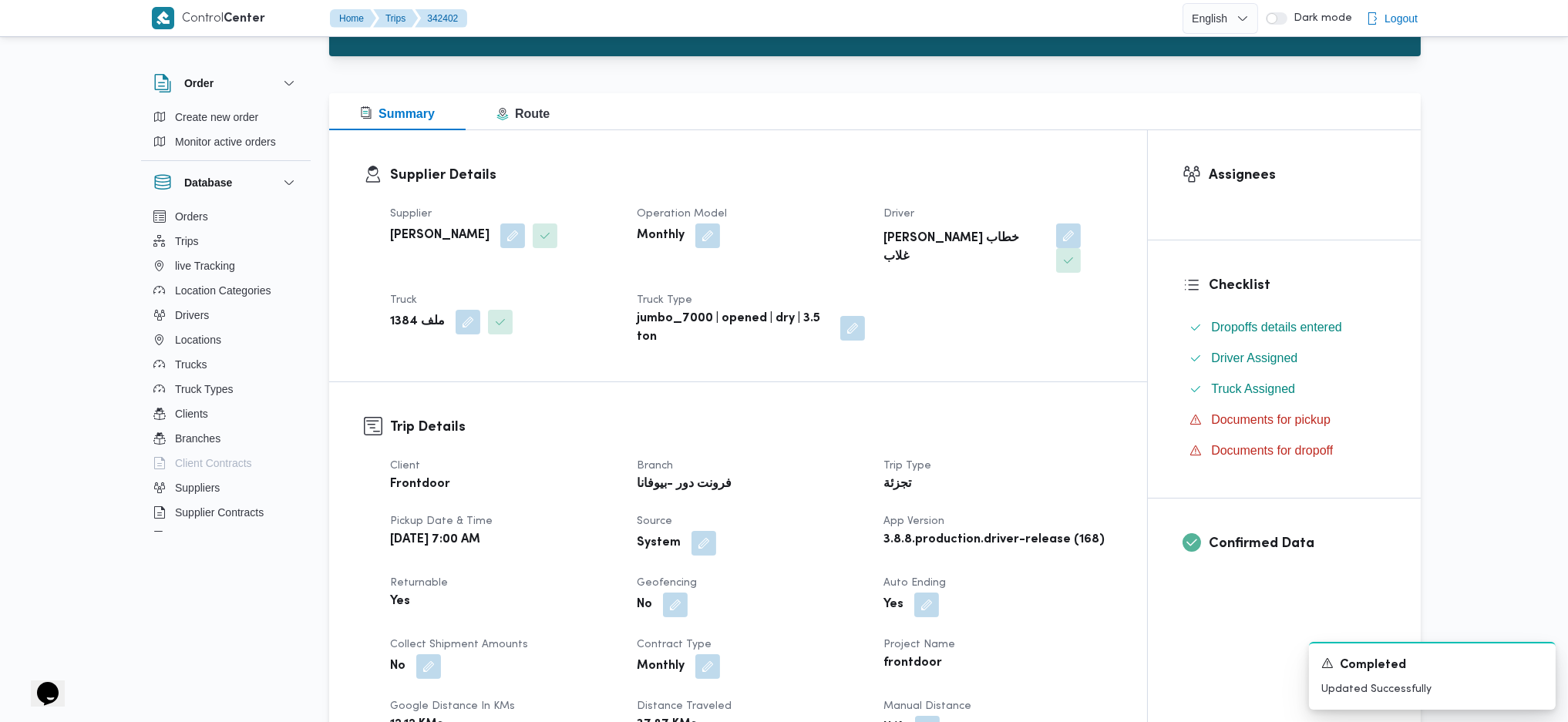
scroll to position [411, 0]
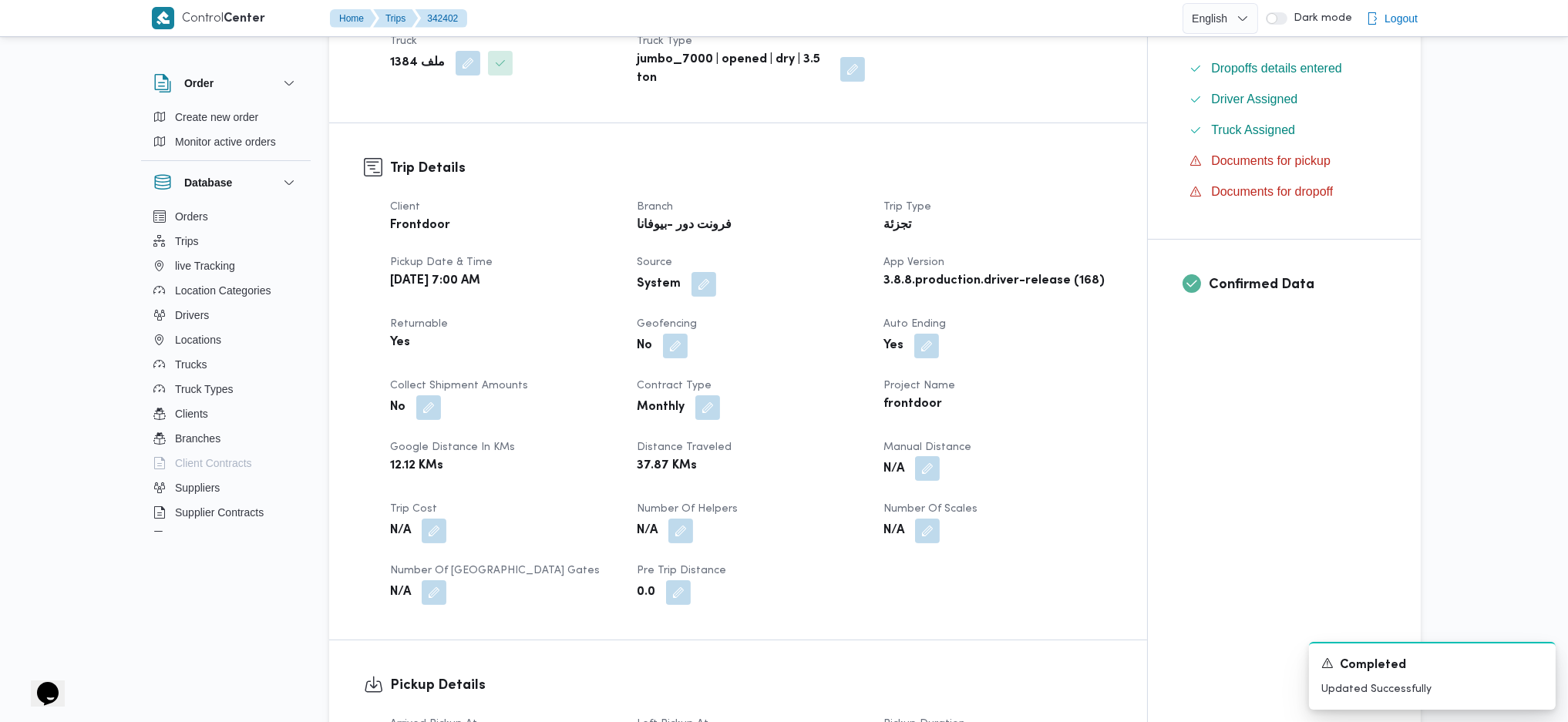
click at [910, 457] on span at bounding box center [924, 470] width 32 height 25
click at [932, 456] on button "button" at bounding box center [928, 469] width 25 height 25
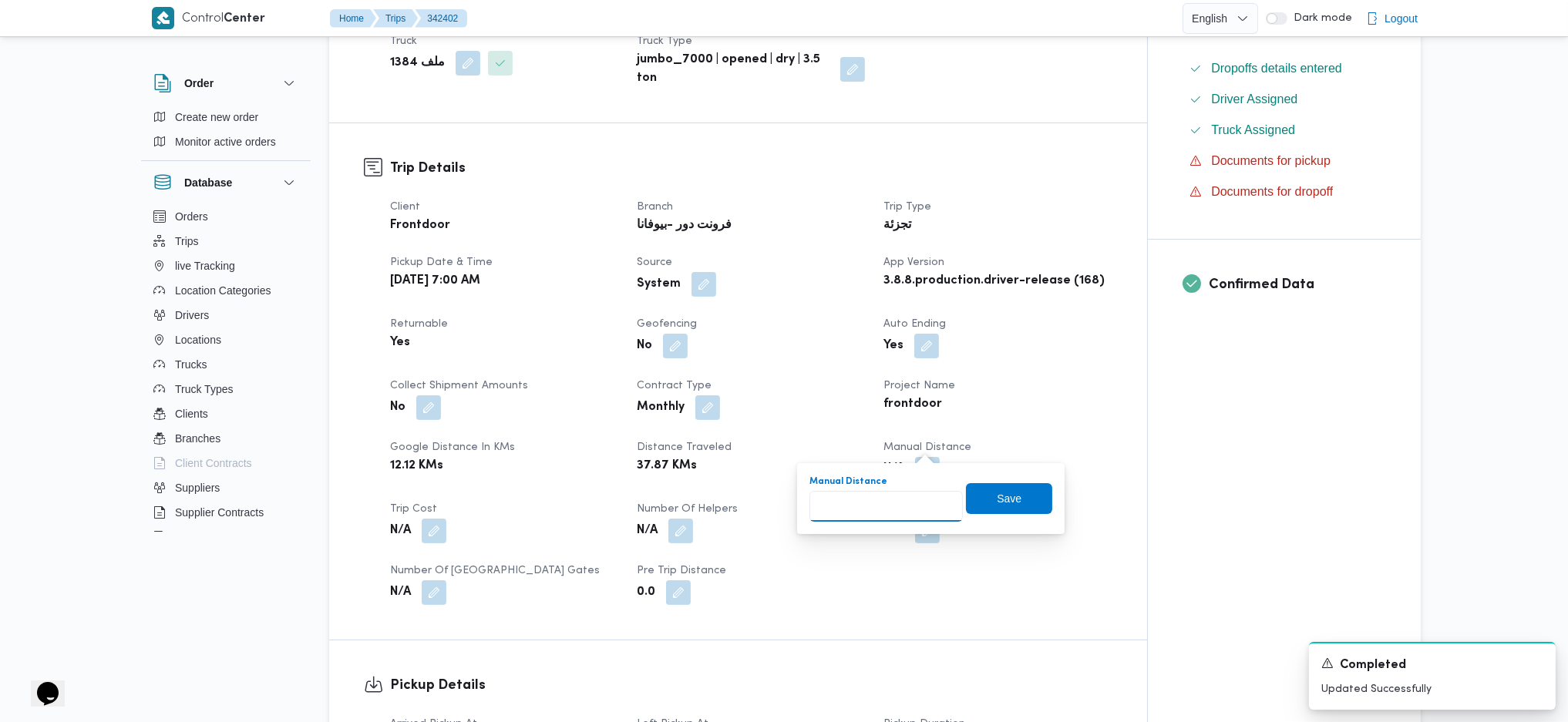
click at [868, 513] on input "Manual Distance" at bounding box center [887, 506] width 153 height 31
type input "89"
click at [1013, 498] on span "Save" at bounding box center [1009, 498] width 87 height 31
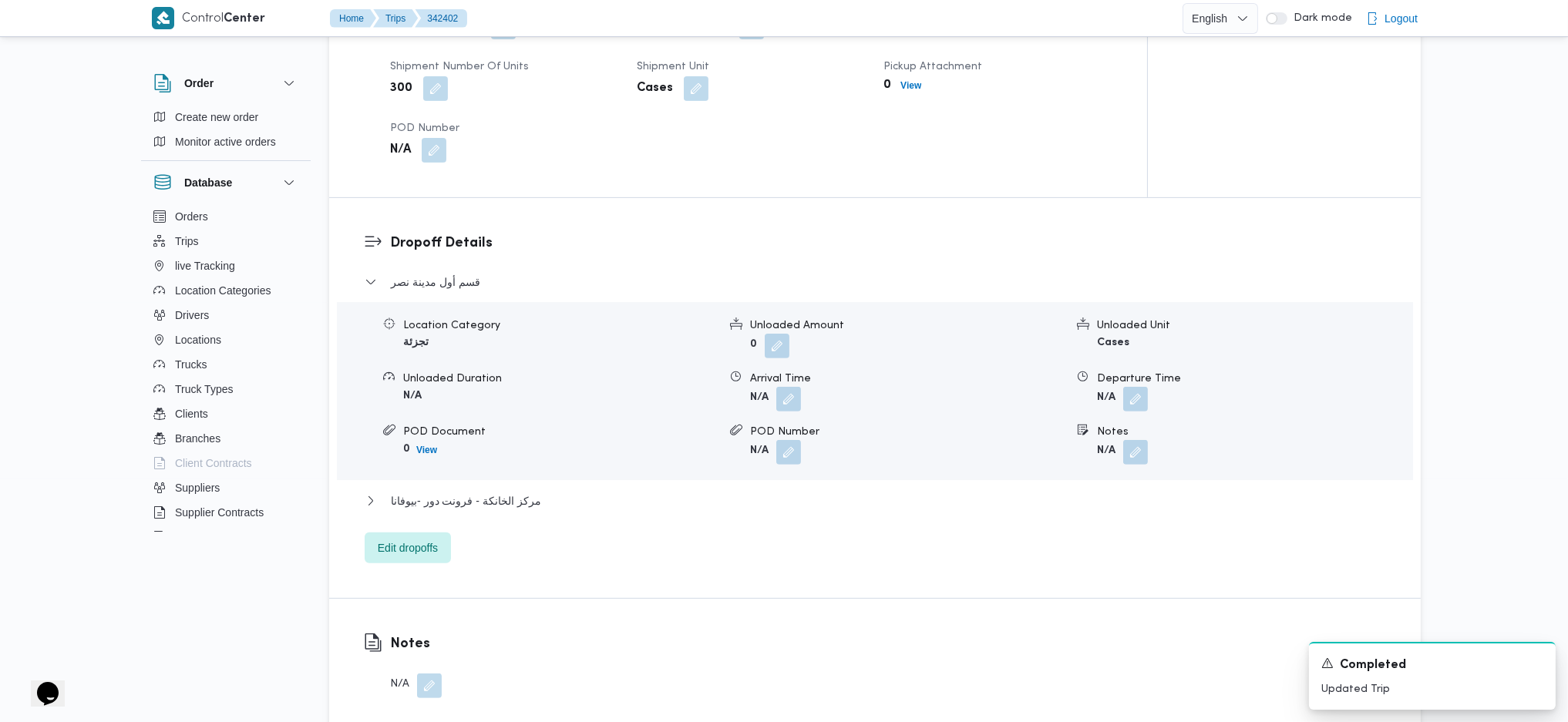
scroll to position [1136, 0]
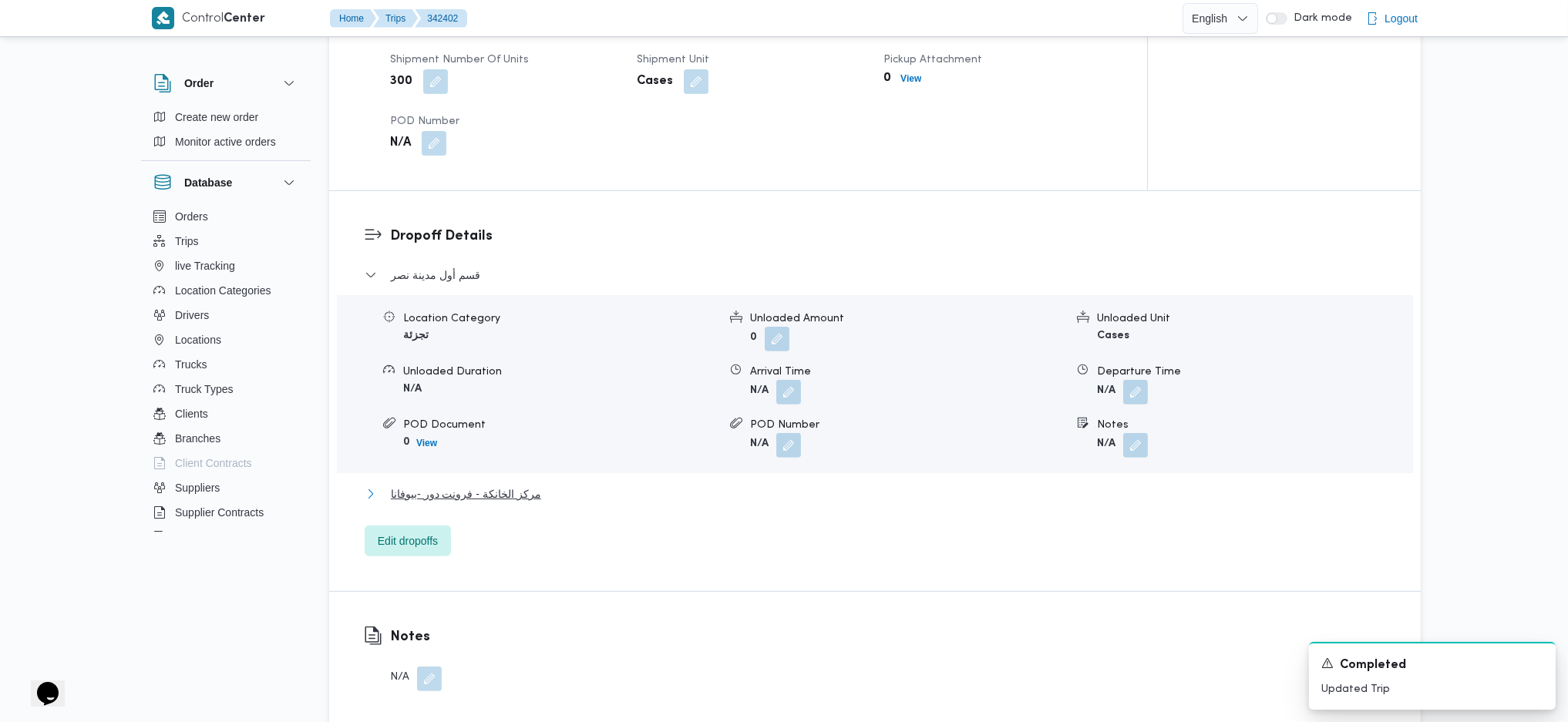
click at [518, 485] on span "مركز الخانكة - فرونت دور -بيوفانا" at bounding box center [466, 494] width 151 height 19
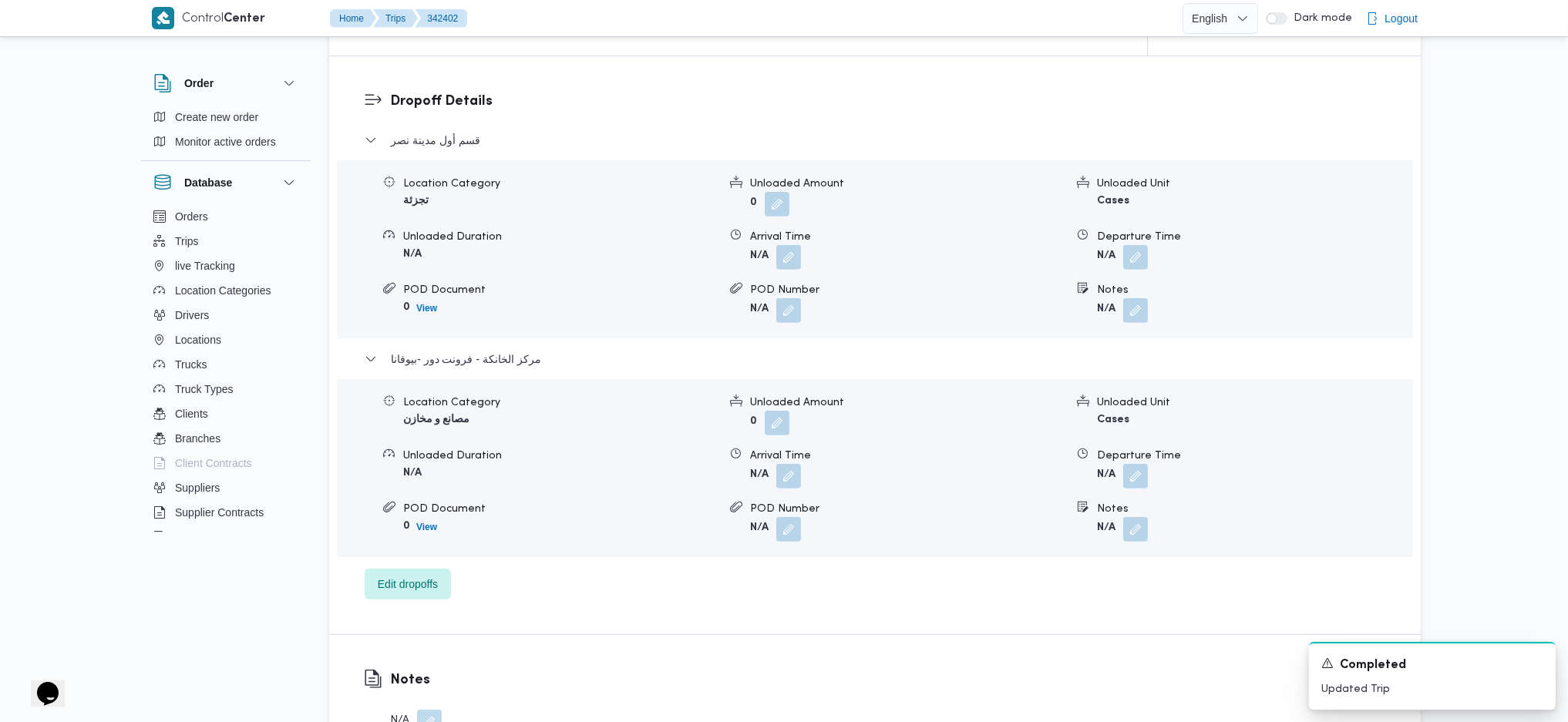
scroll to position [1341, 0]
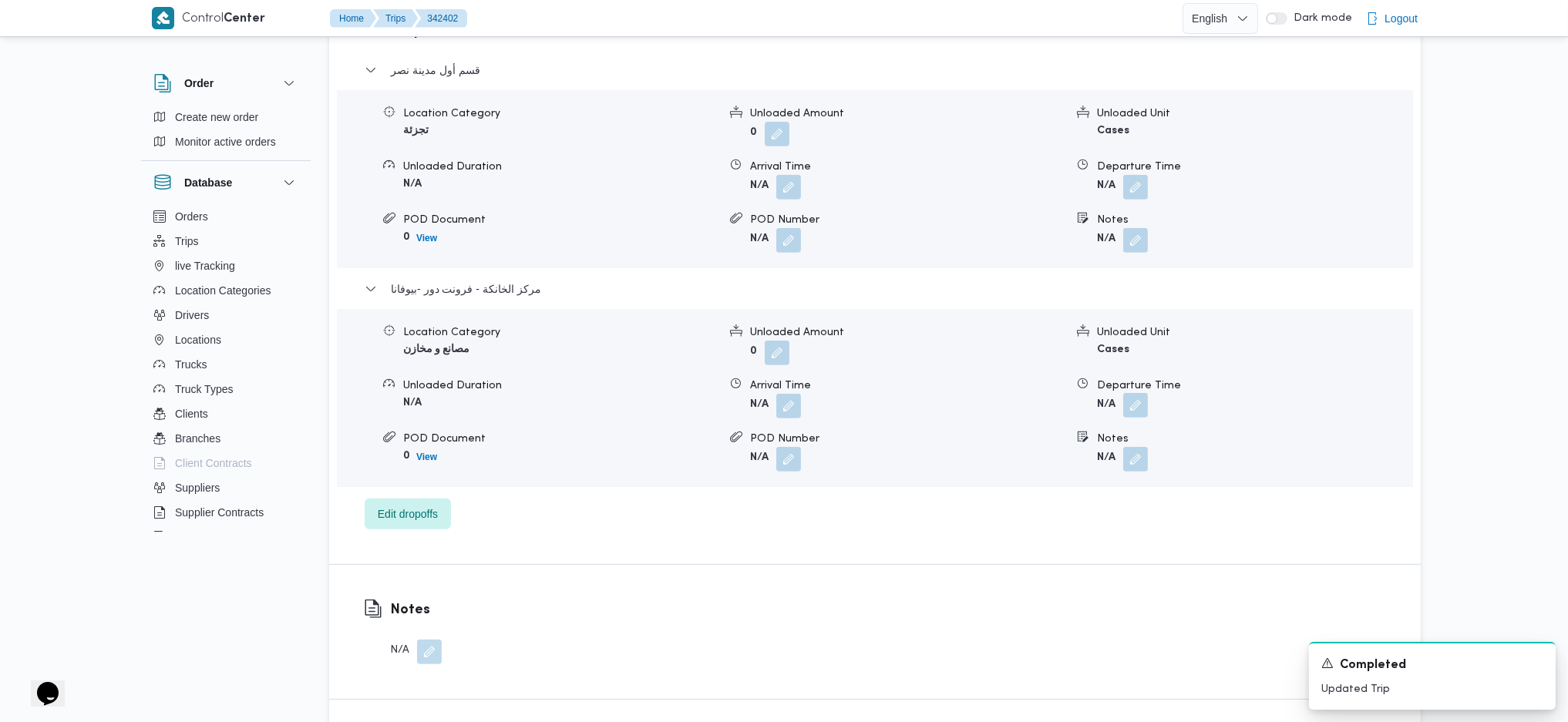
click at [1139, 393] on button "button" at bounding box center [1136, 406] width 25 height 25
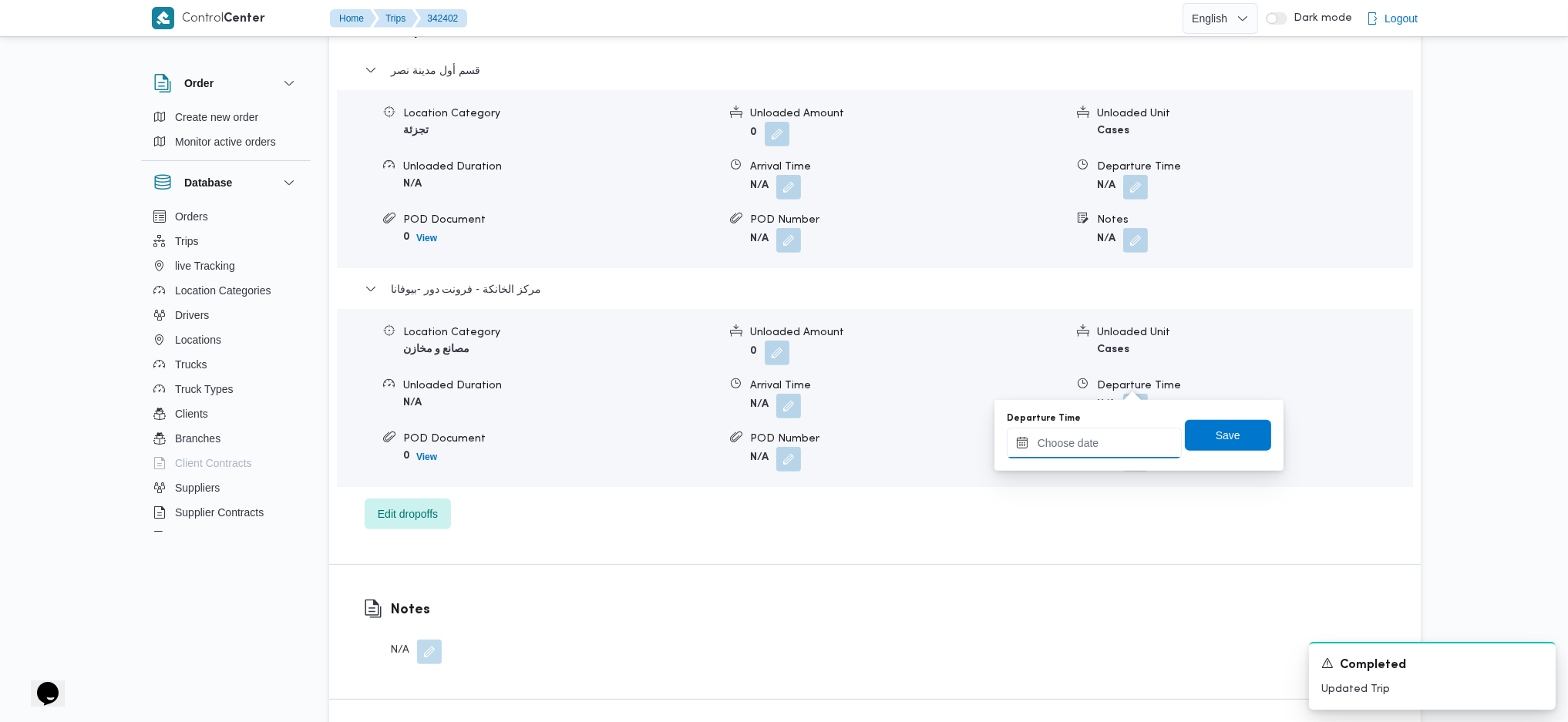
click at [1090, 450] on input "Departure Time" at bounding box center [1094, 443] width 175 height 31
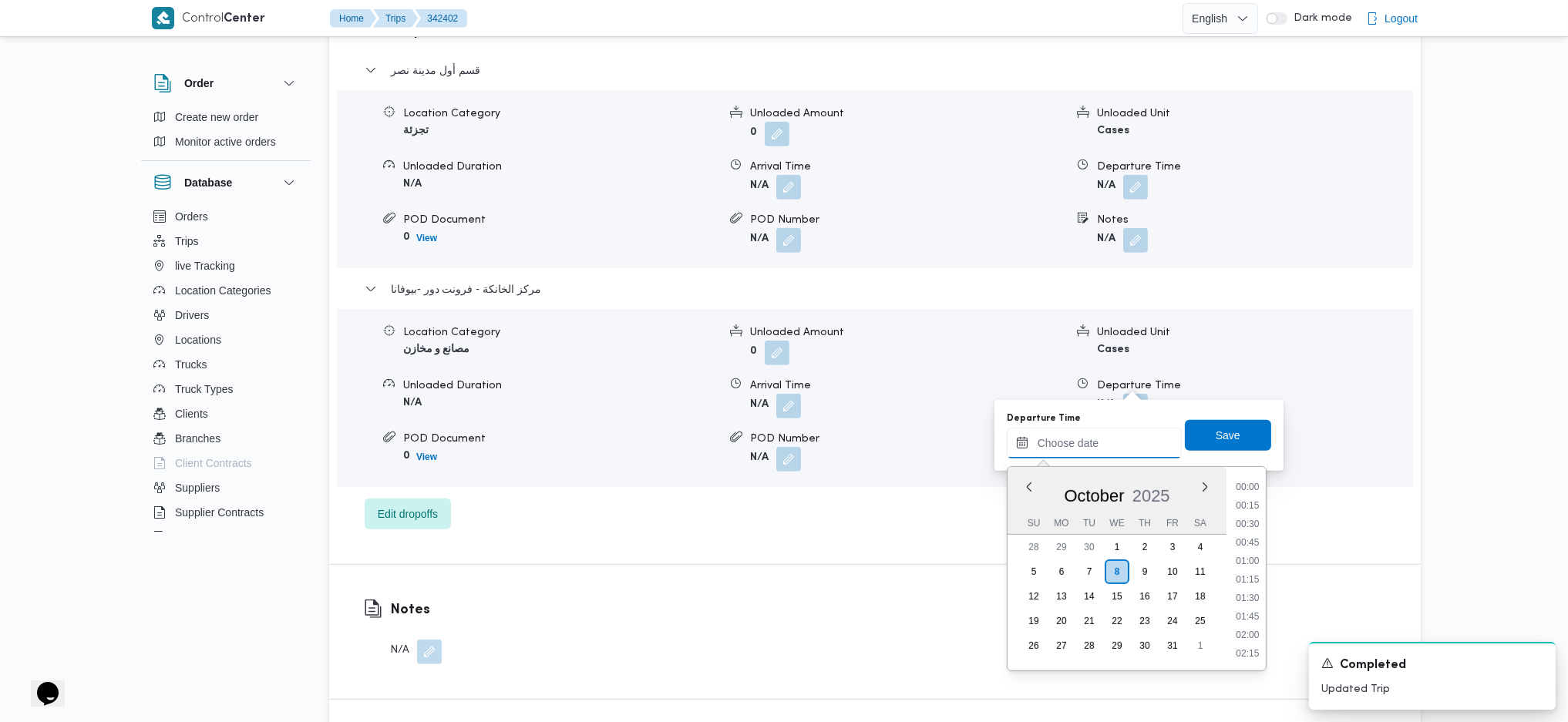
scroll to position [1315, 0]
click at [1257, 507] on li "18:00" at bounding box center [1248, 504] width 36 height 15
type input "08/10/2025 18:00"
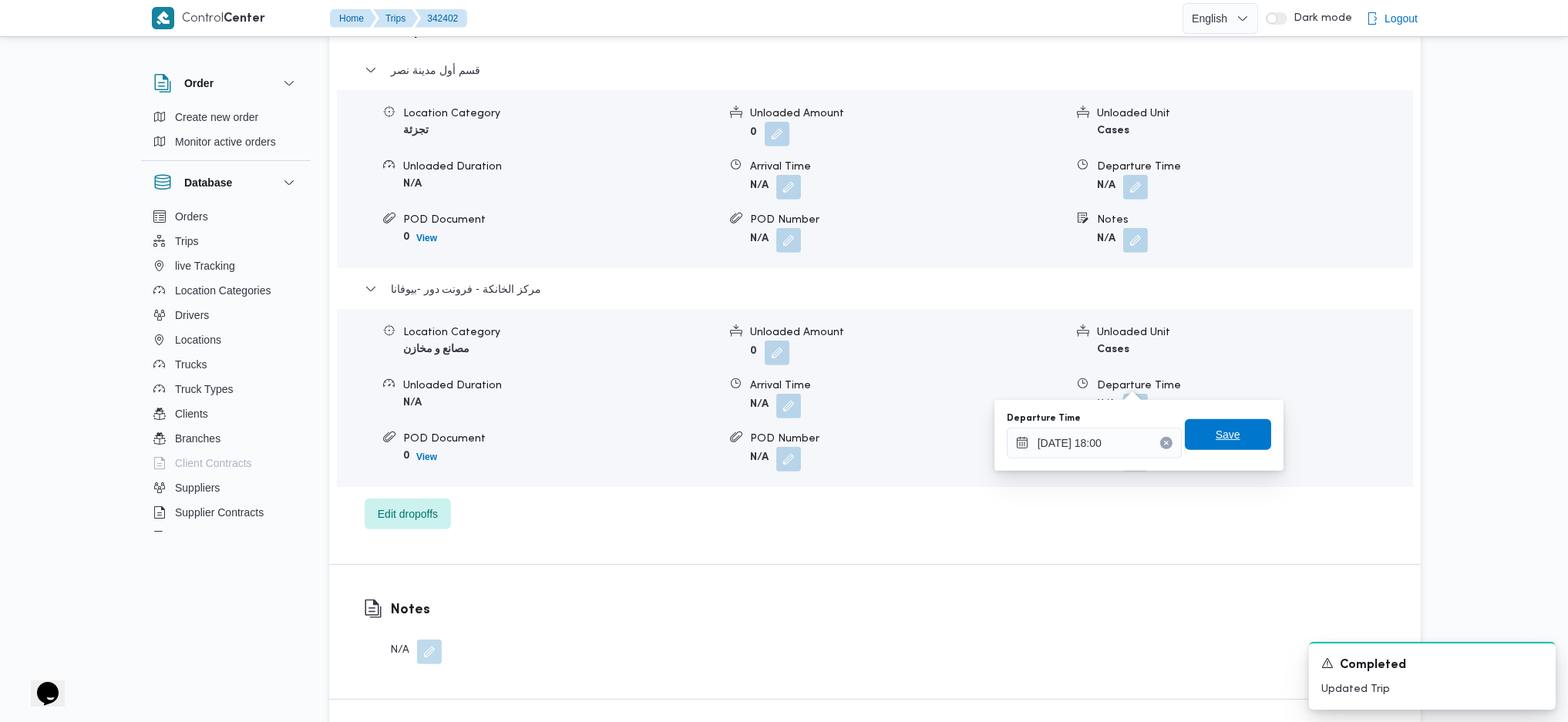
click at [1221, 427] on span "Save" at bounding box center [1228, 434] width 25 height 19
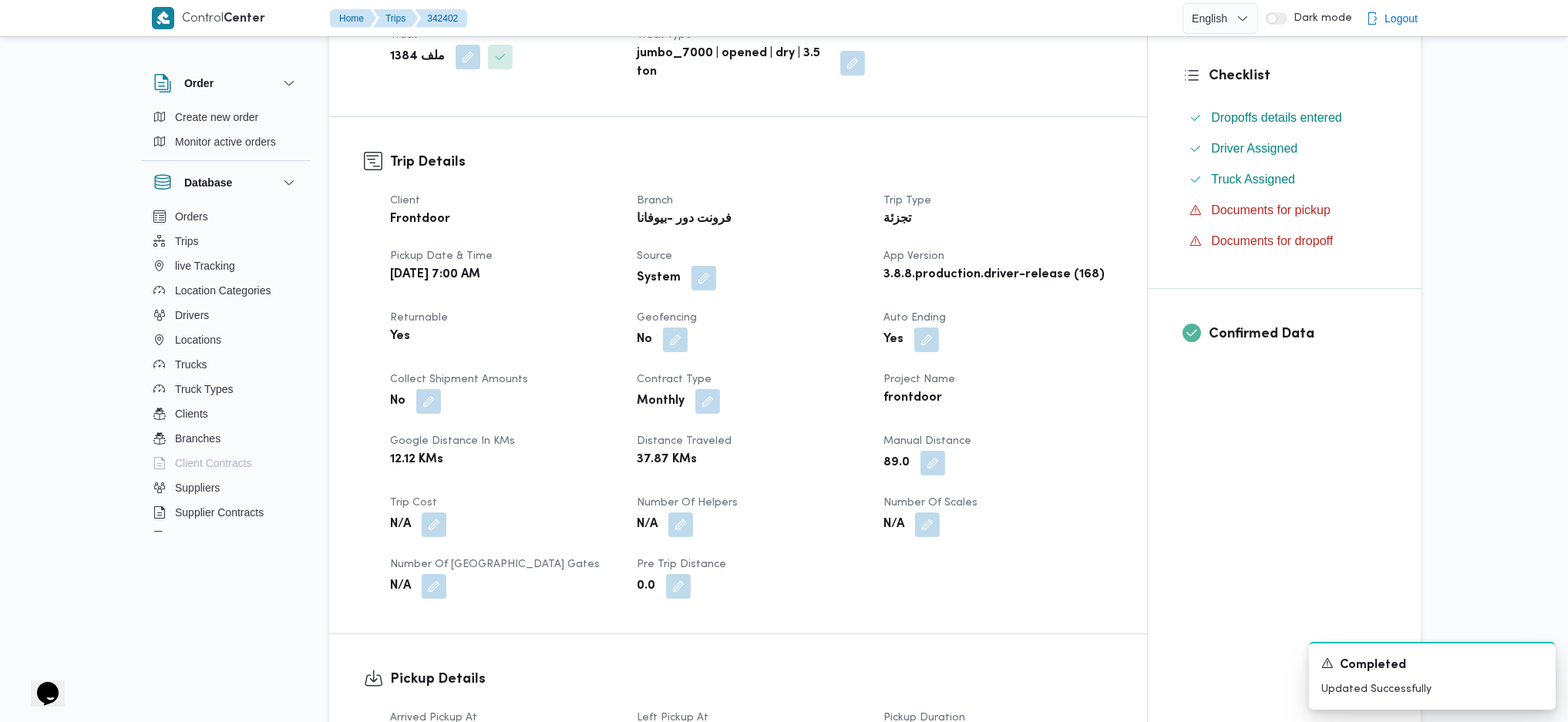
scroll to position [0, 0]
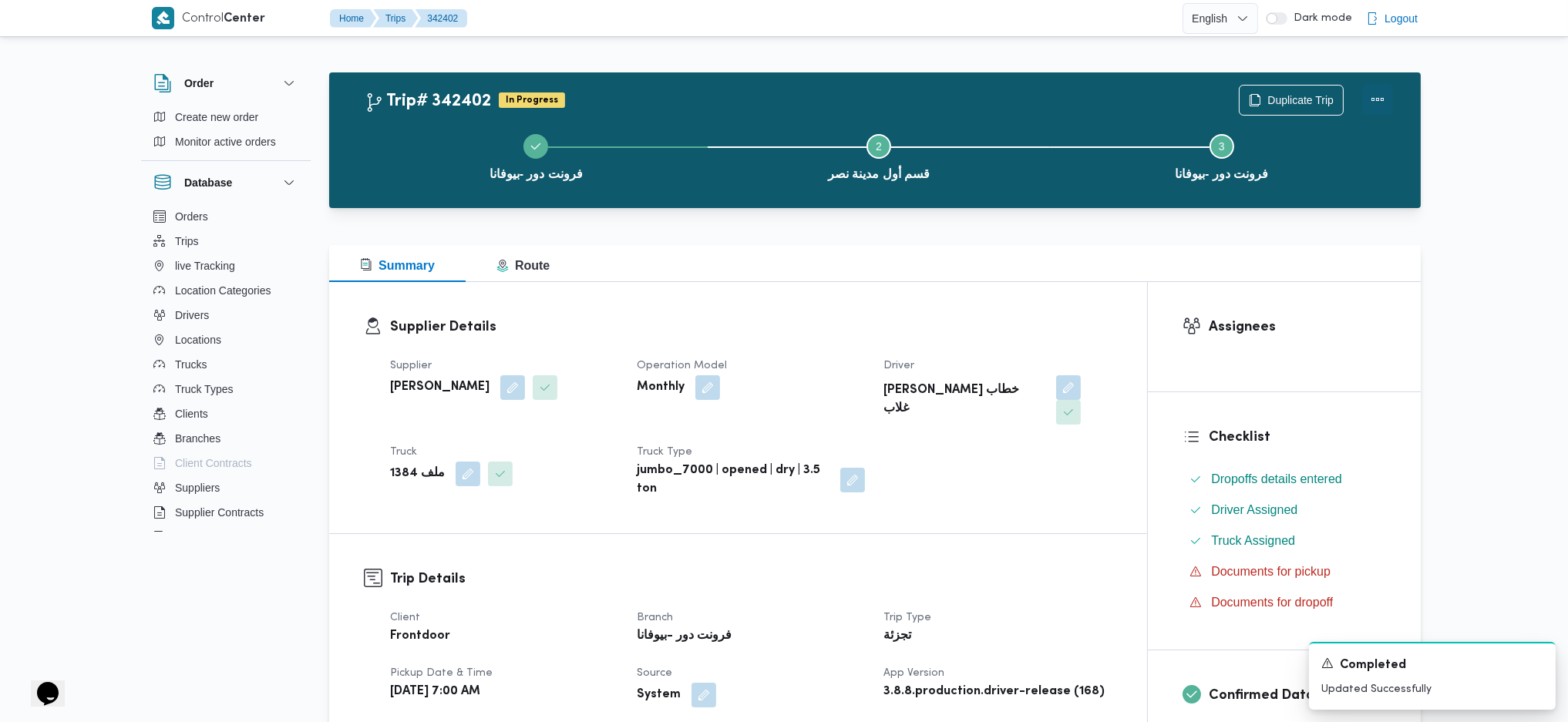
drag, startPoint x: 1376, startPoint y: 104, endPoint x: 1366, endPoint y: 100, distance: 10.8
click at [1376, 103] on button "Actions" at bounding box center [1378, 99] width 31 height 31
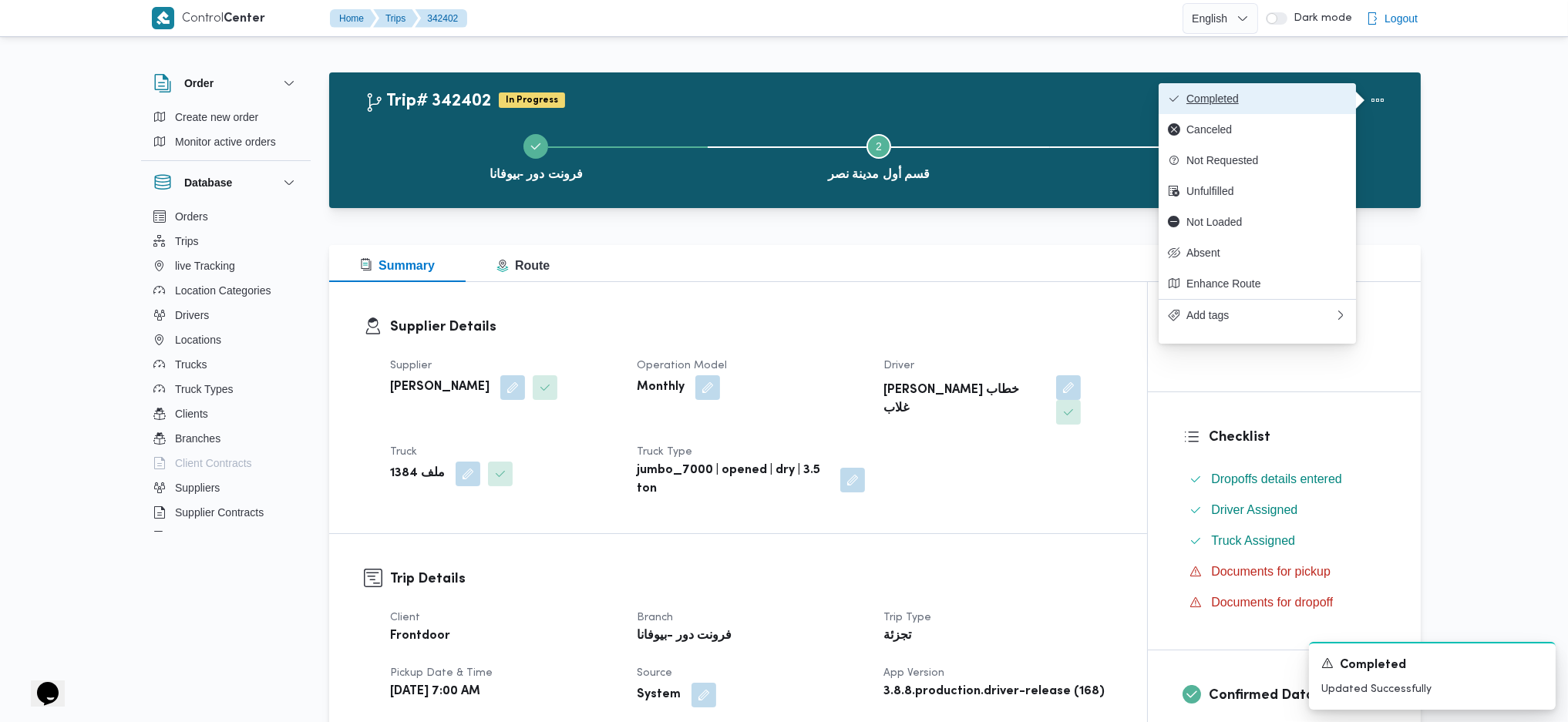
click at [1320, 93] on span "Completed" at bounding box center [1267, 99] width 161 height 12
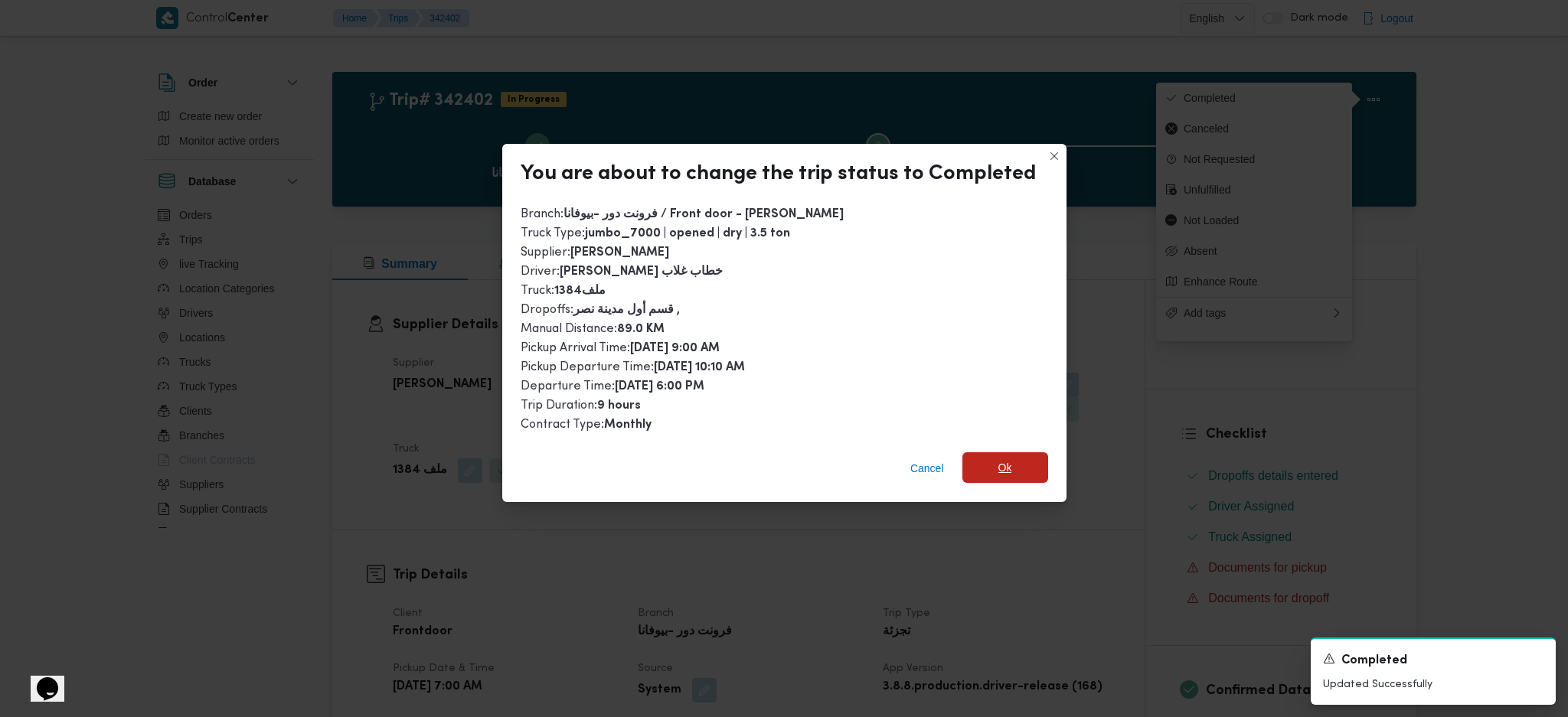
click at [998, 469] on span "Ok" at bounding box center [1005, 467] width 14 height 19
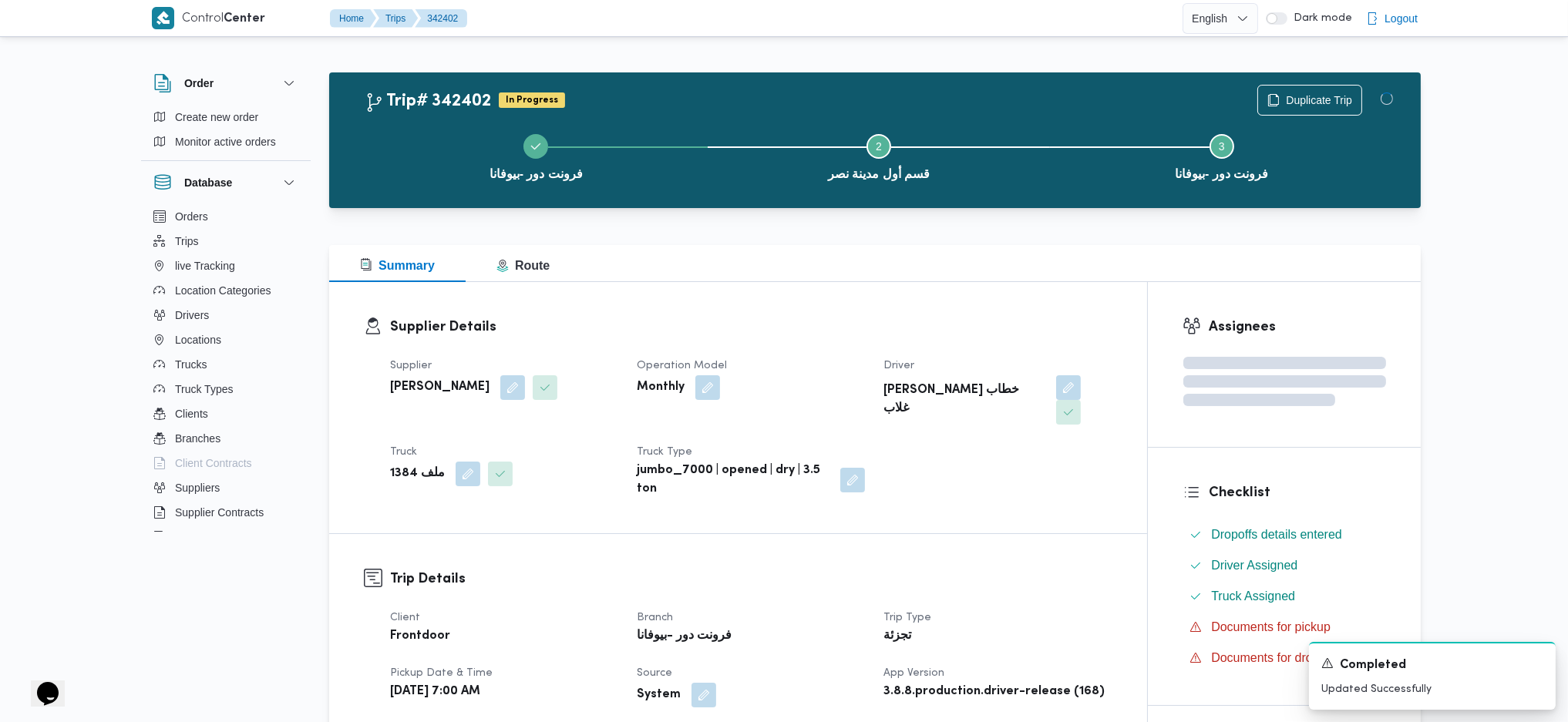
drag, startPoint x: 998, startPoint y: 543, endPoint x: 980, endPoint y: 526, distance: 24.8
click at [897, 299] on div "Supplier Details Supplier محمد صلاح عبداللطيف الشريف Operation Model Monthly Dr…" at bounding box center [738, 407] width 818 height 251
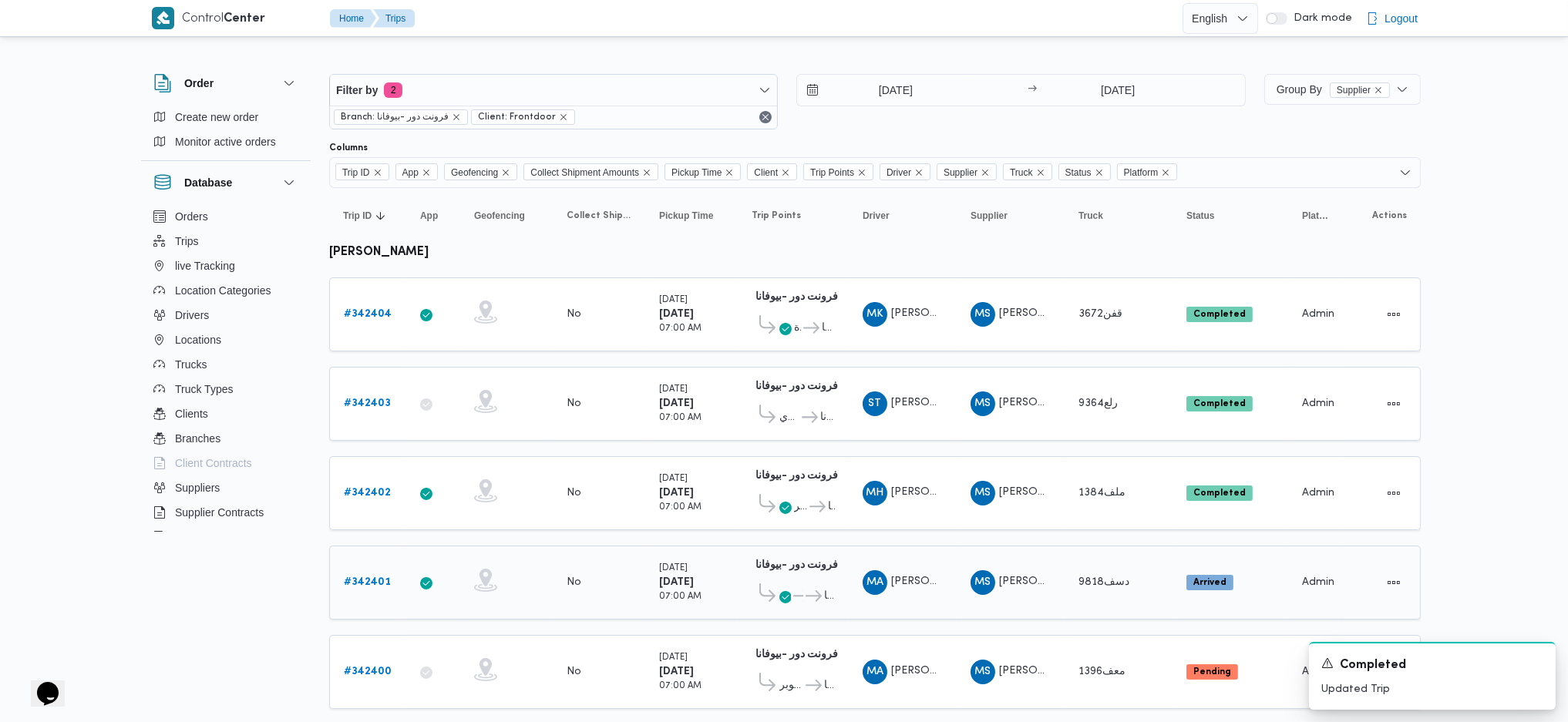
click at [365, 578] on b "# 342401" at bounding box center [367, 582] width 47 height 10
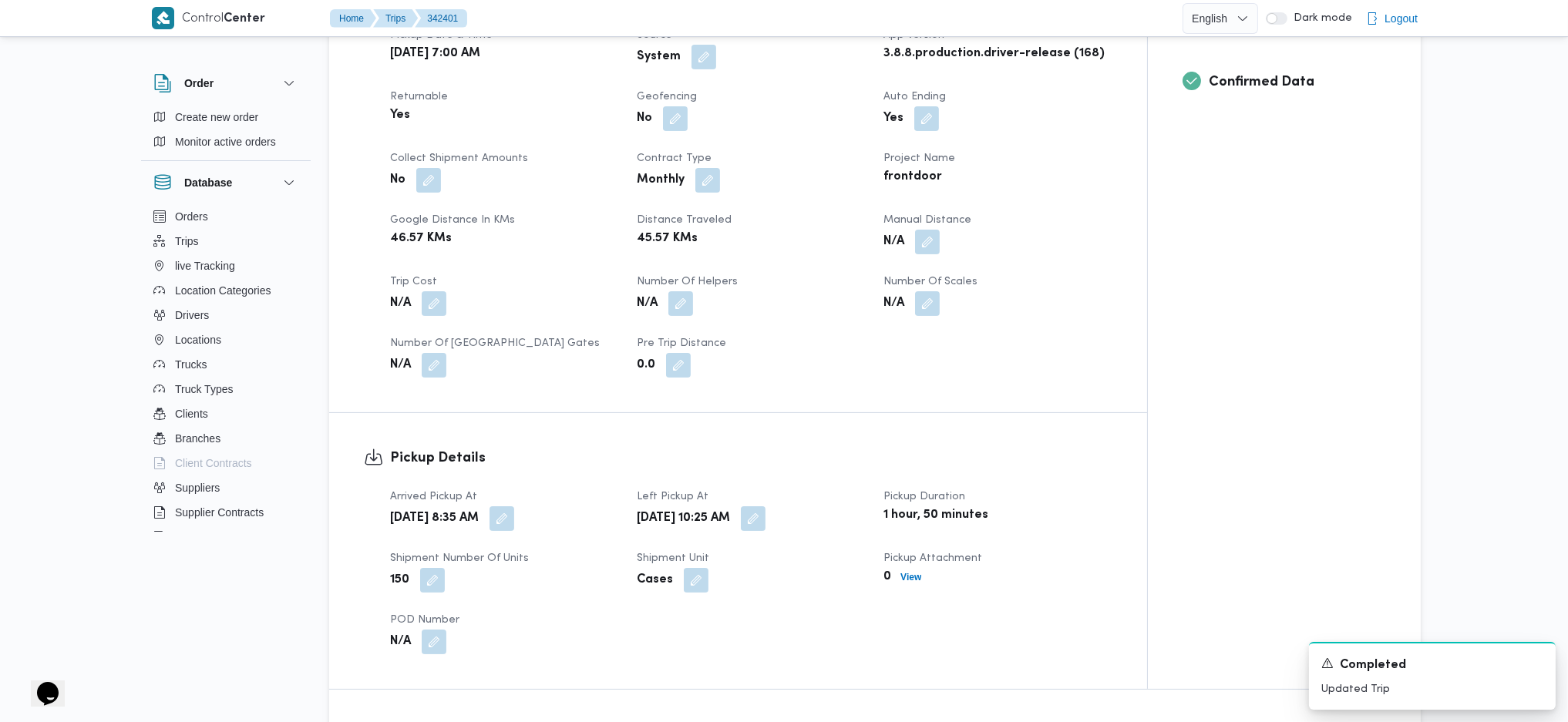
scroll to position [617, 0]
click at [930, 222] on span "Manual Distance" at bounding box center [928, 217] width 88 height 10
click at [926, 236] on button "button" at bounding box center [928, 238] width 25 height 25
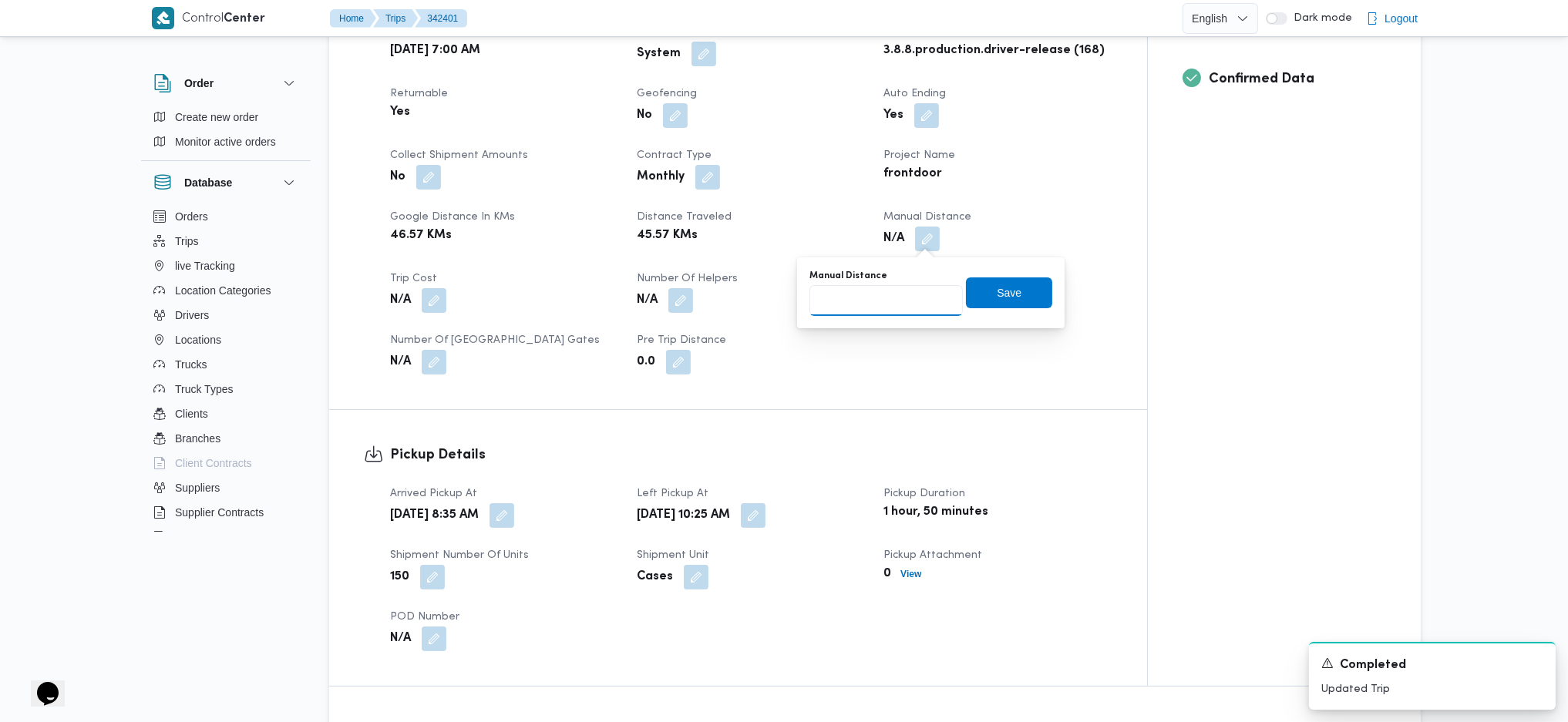
click at [860, 297] on input "Manual Distance" at bounding box center [887, 300] width 153 height 31
type input "121"
click button "Save" at bounding box center [1009, 292] width 87 height 31
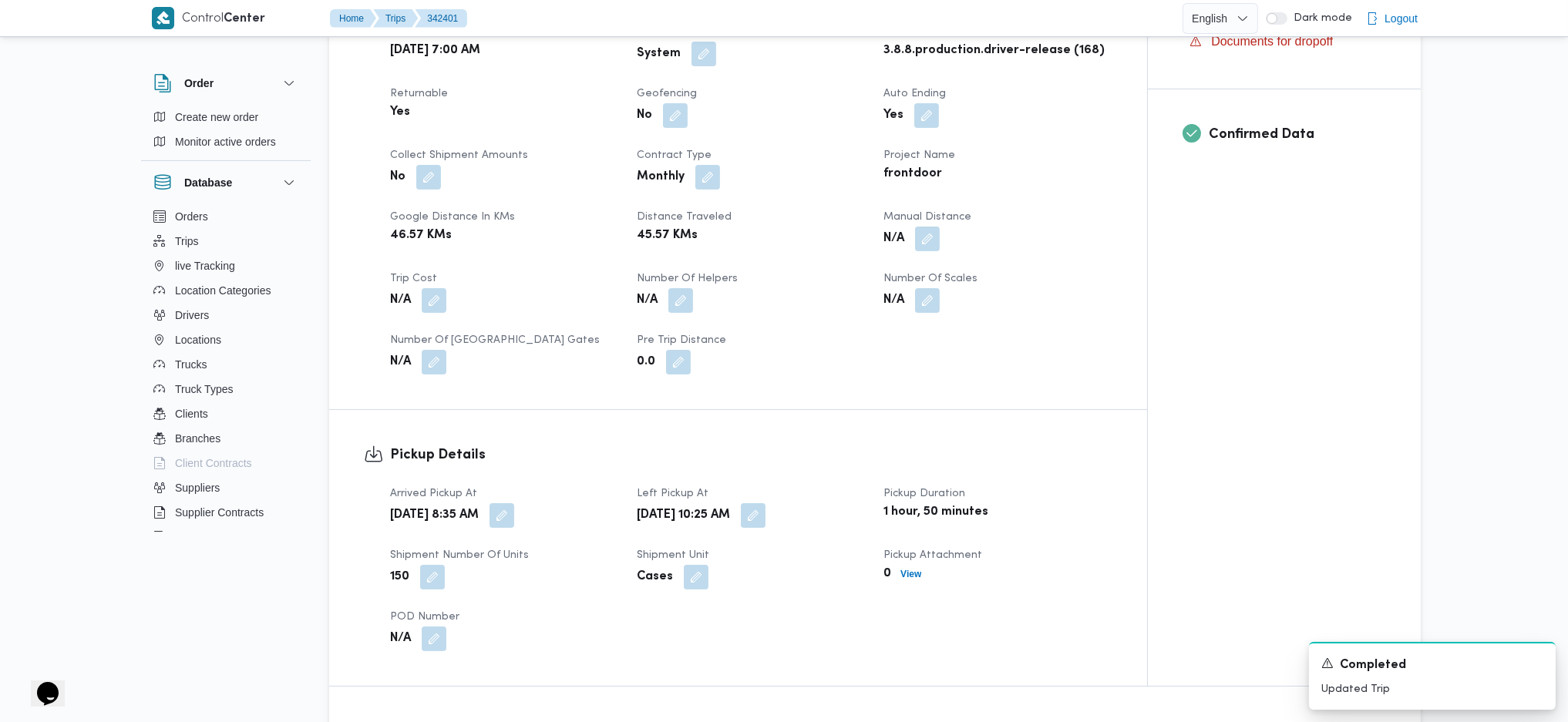
scroll to position [1335, 0]
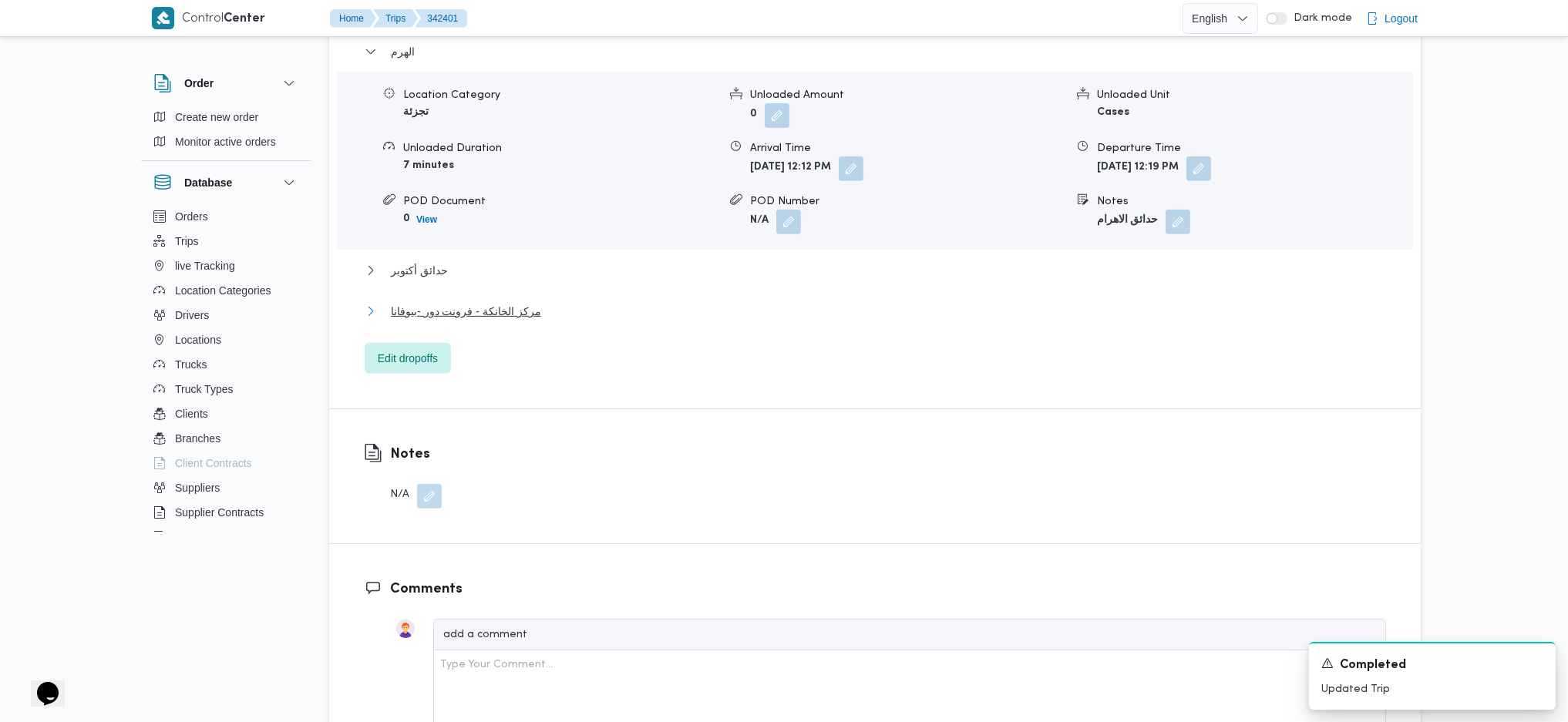
click at [496, 314] on span "مركز الخانكة - فرونت دور -بيوفانا" at bounding box center [466, 311] width 151 height 19
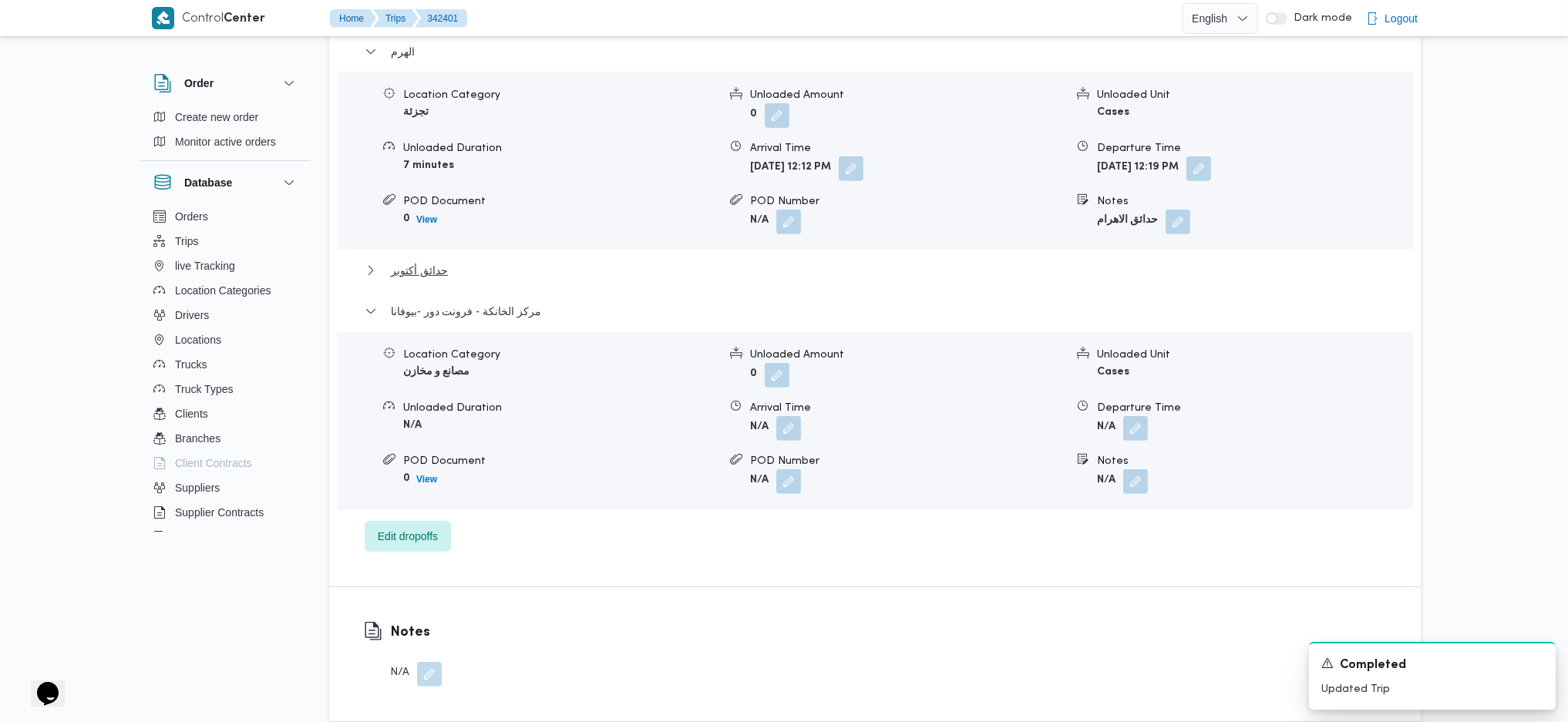
scroll to position [1541, 0]
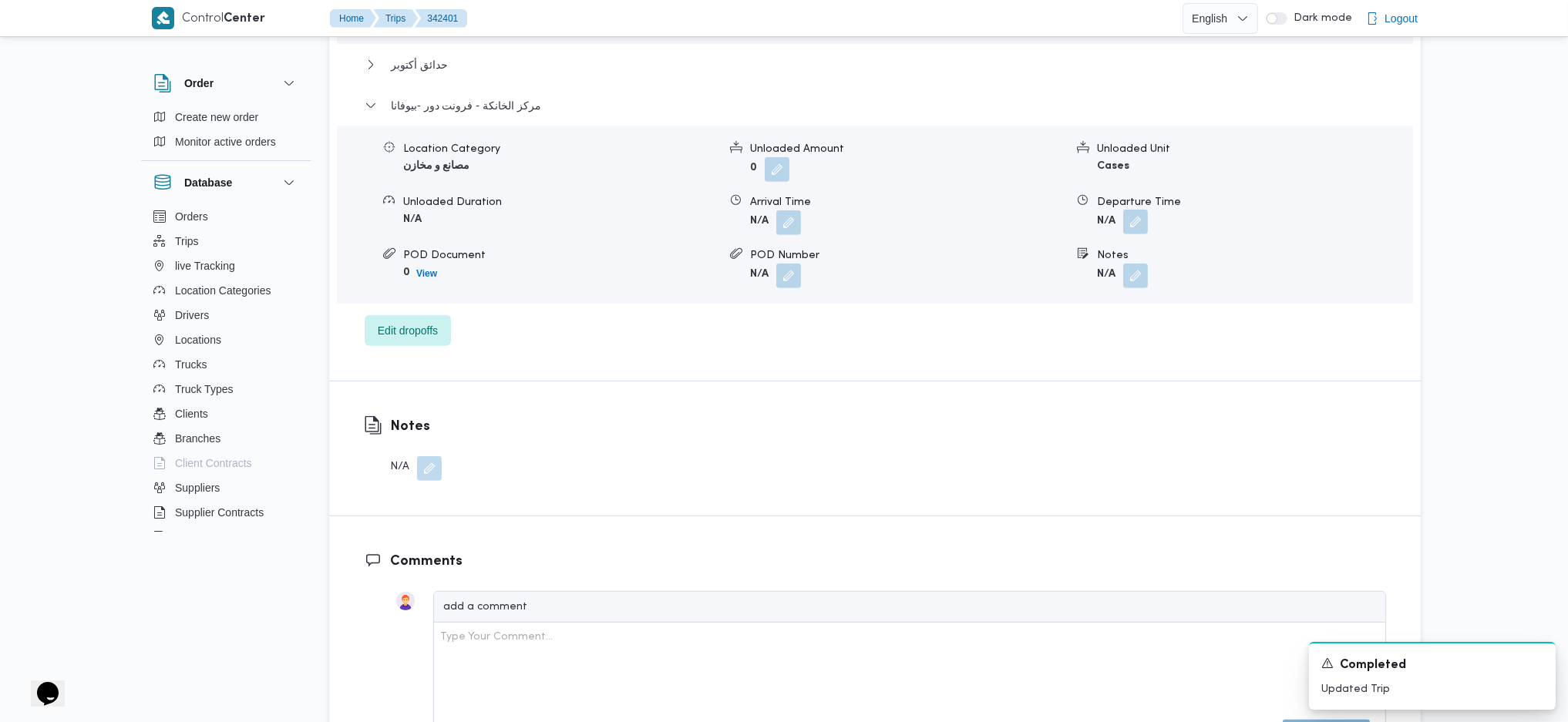
click at [1134, 219] on button "button" at bounding box center [1136, 222] width 25 height 25
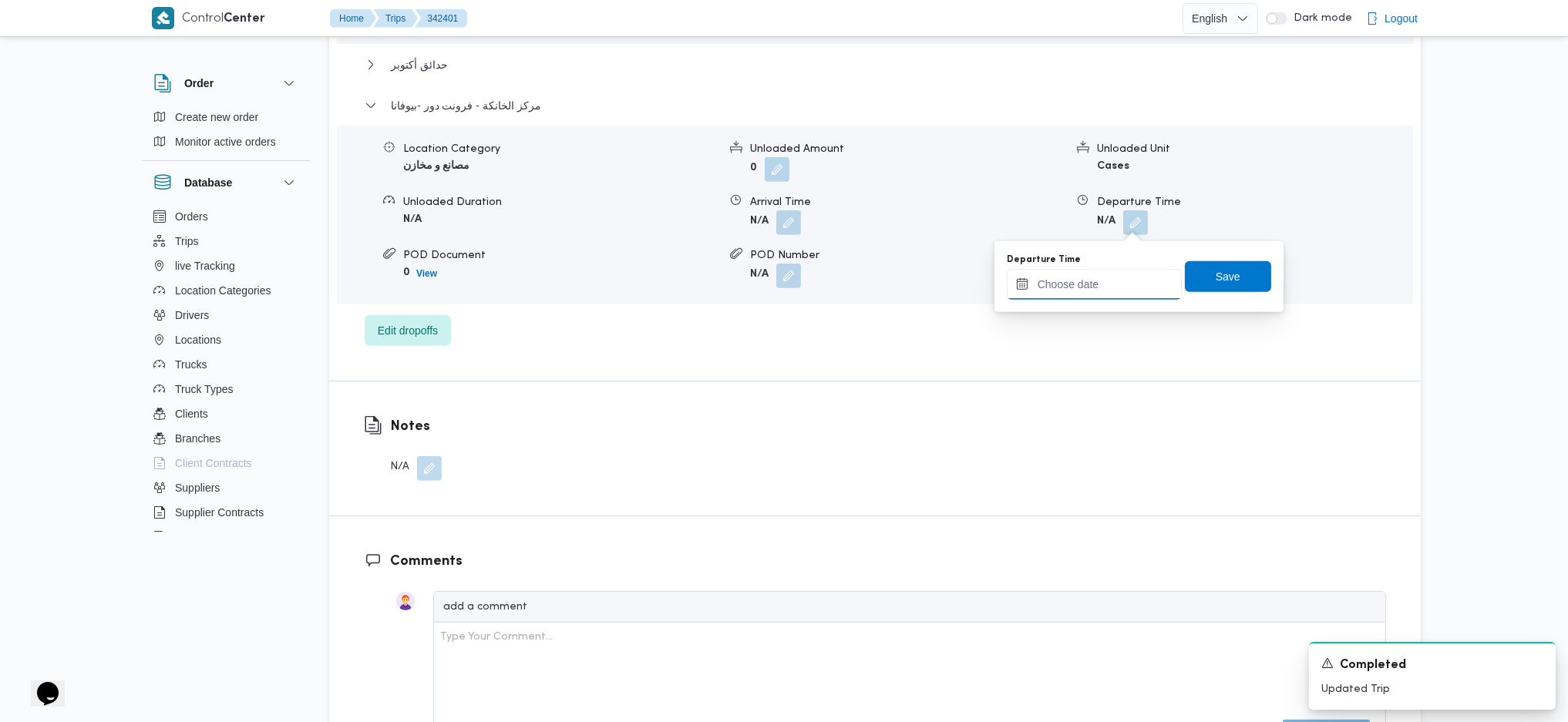
click at [1095, 285] on input "Departure Time" at bounding box center [1094, 284] width 175 height 31
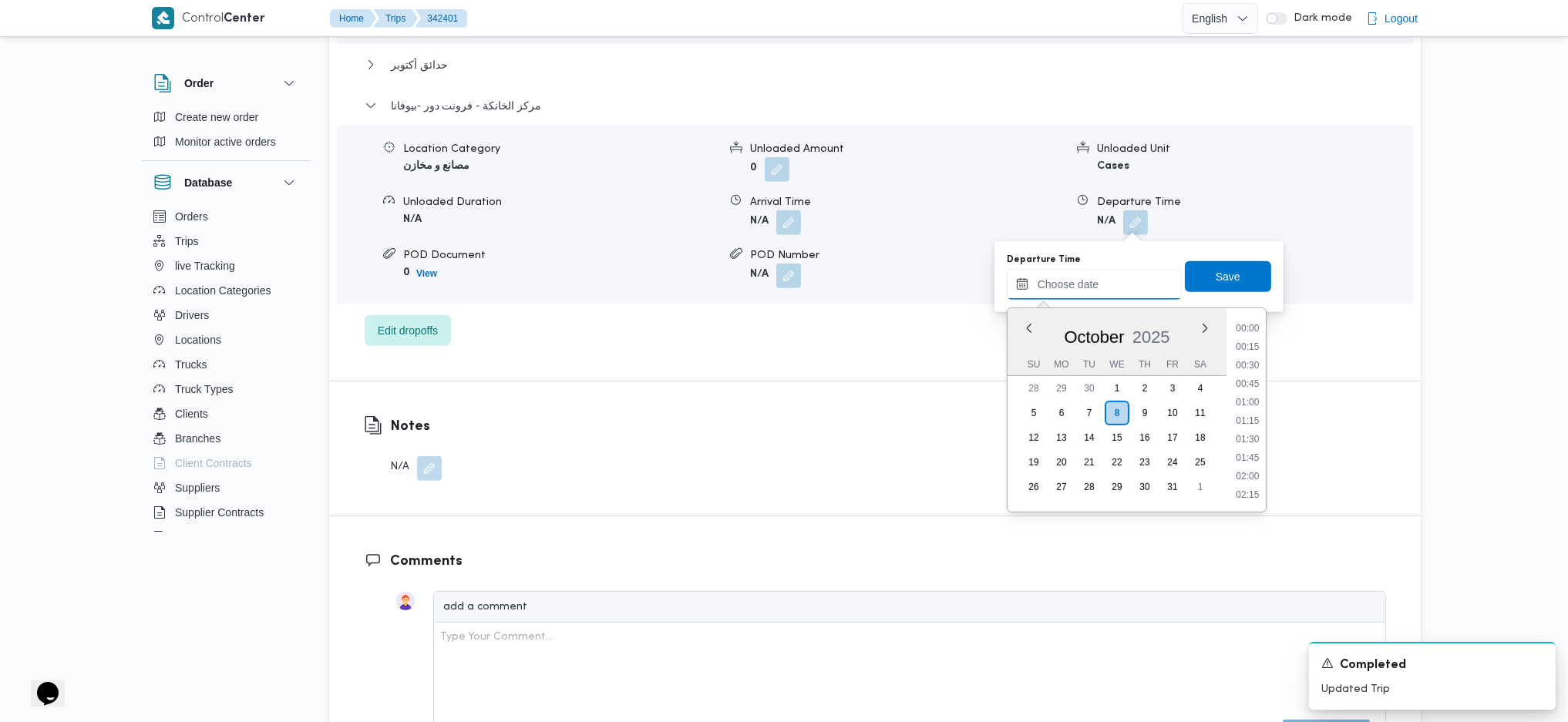
scroll to position [1315, 0]
click at [1254, 327] on li "17:45" at bounding box center [1248, 326] width 36 height 15
type input "08/10/2025 17:45"
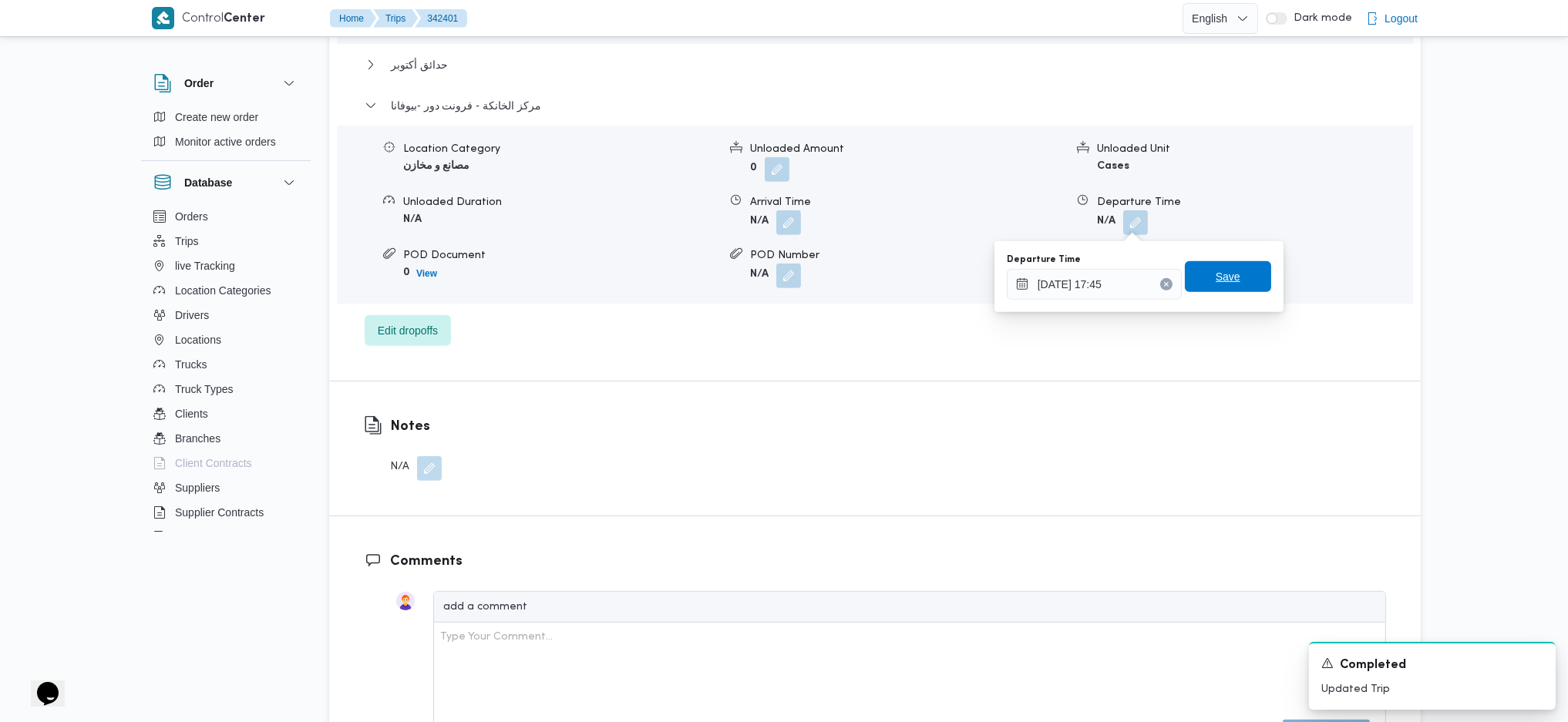
click at [1219, 280] on span "Save" at bounding box center [1228, 276] width 25 height 19
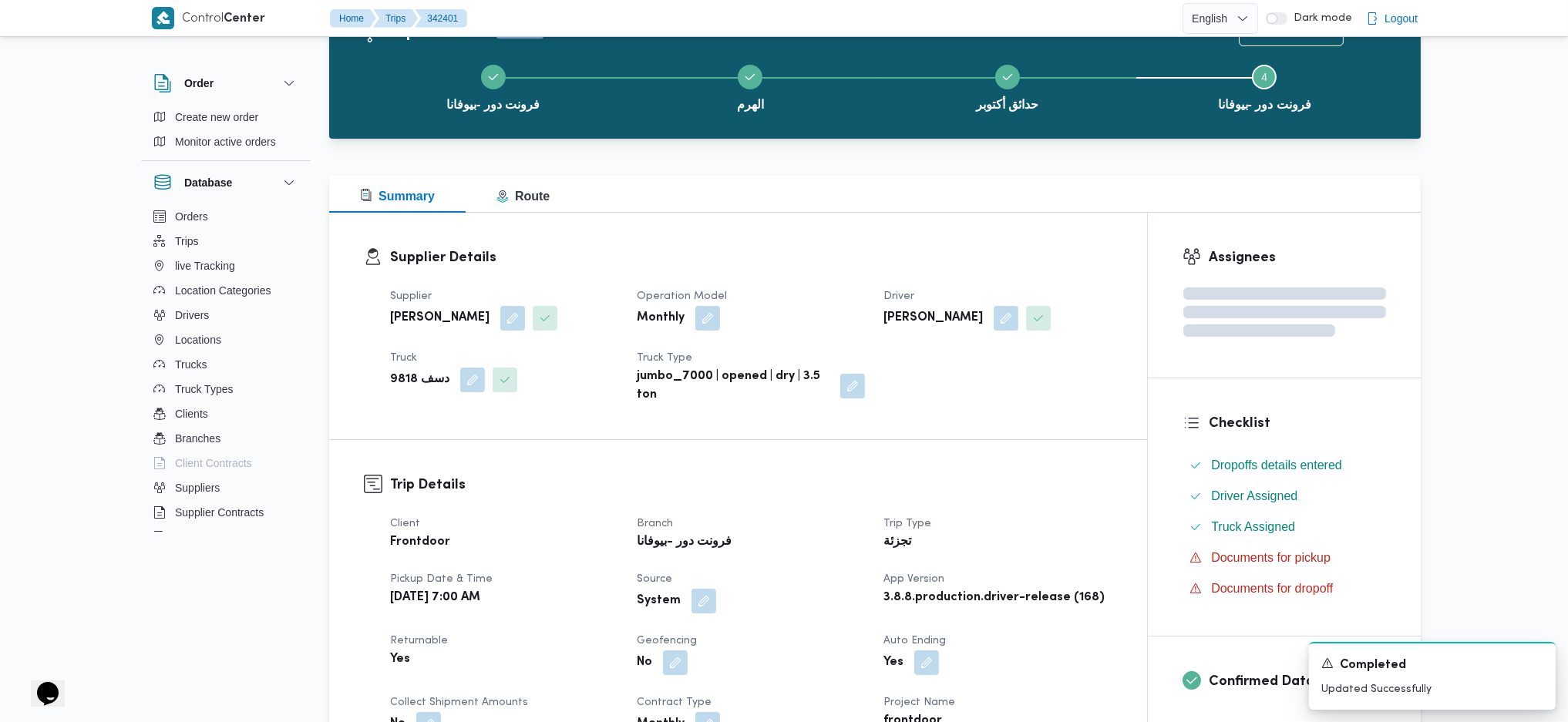
scroll to position [0, 0]
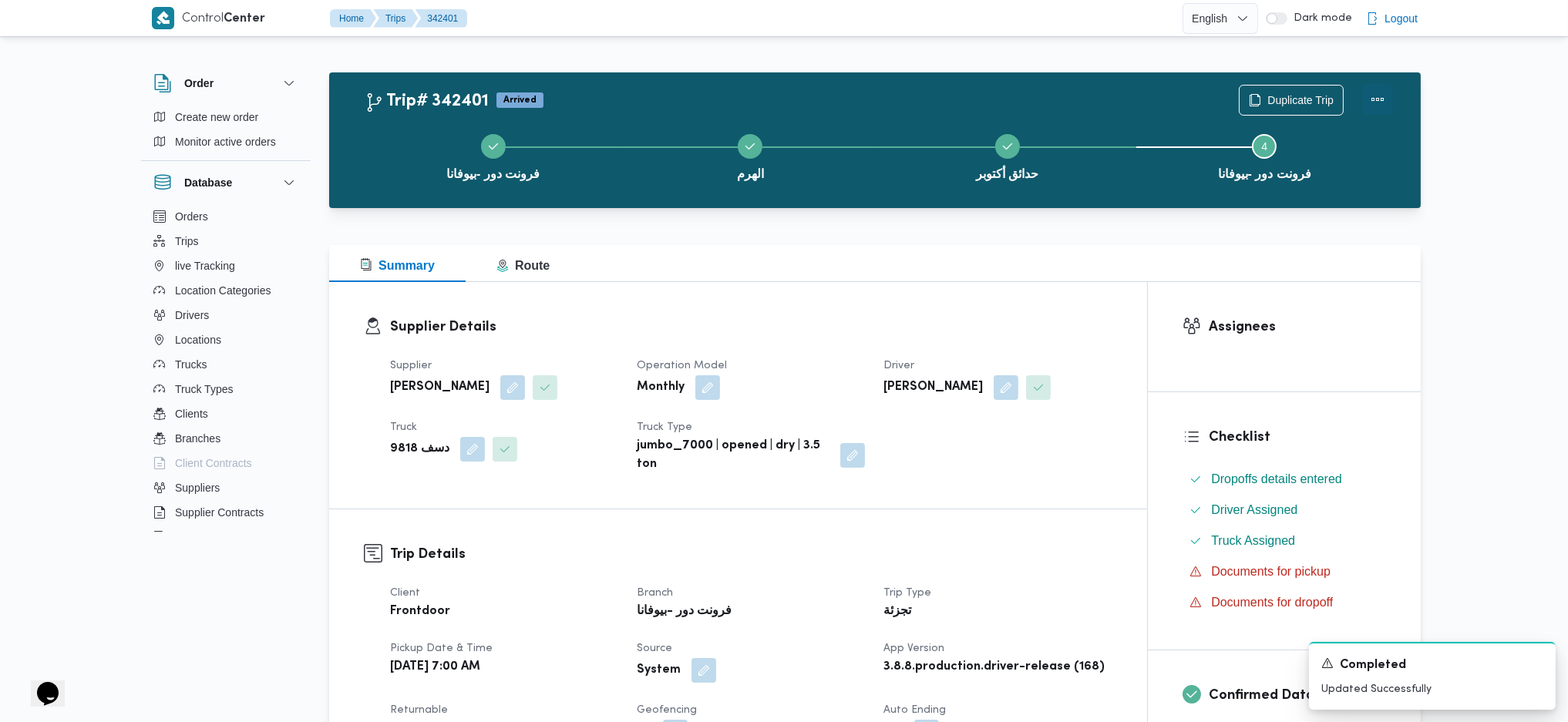
click at [1375, 99] on button "Actions" at bounding box center [1378, 99] width 31 height 31
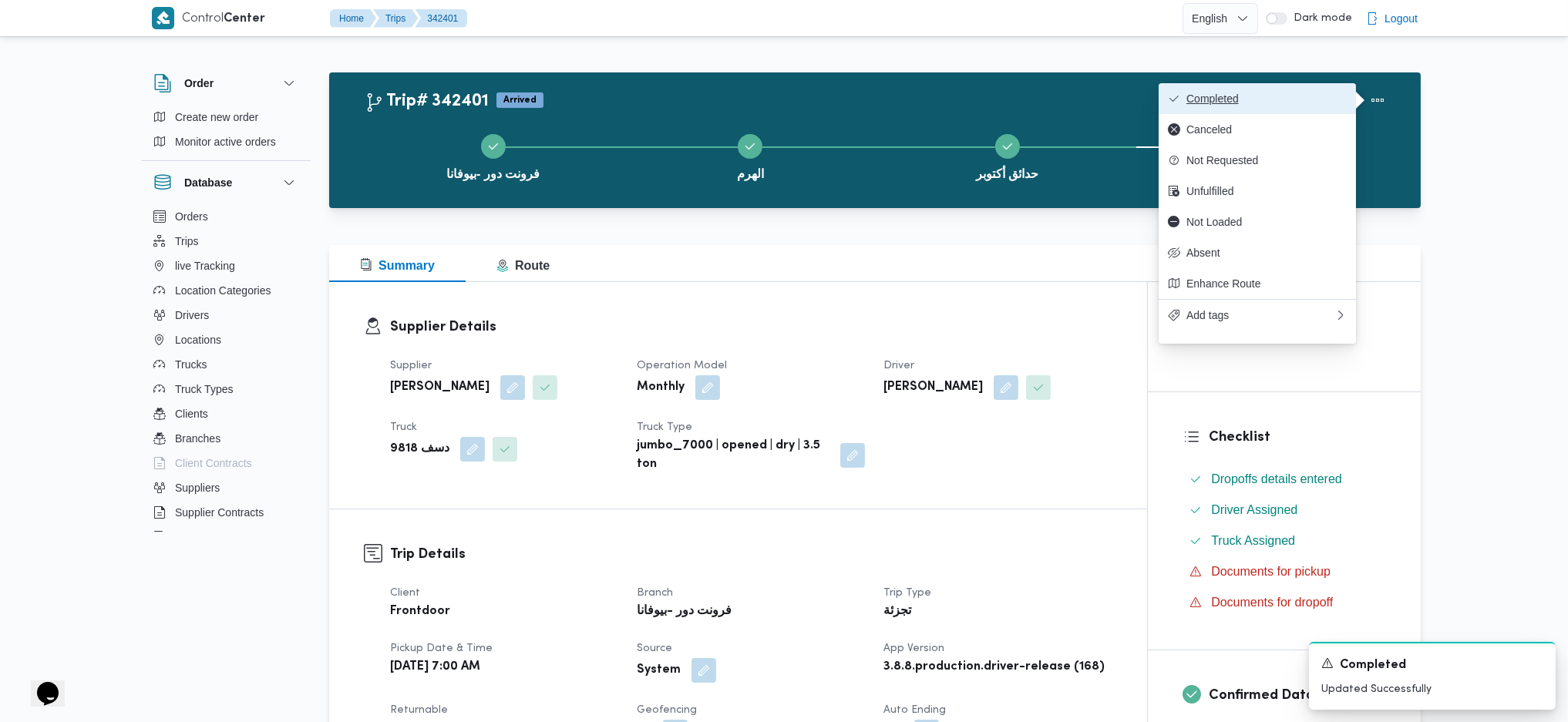
drag, startPoint x: 1366, startPoint y: 98, endPoint x: 1282, endPoint y: 86, distance: 84.9
click at [1282, 86] on button "Completed" at bounding box center [1257, 98] width 197 height 31
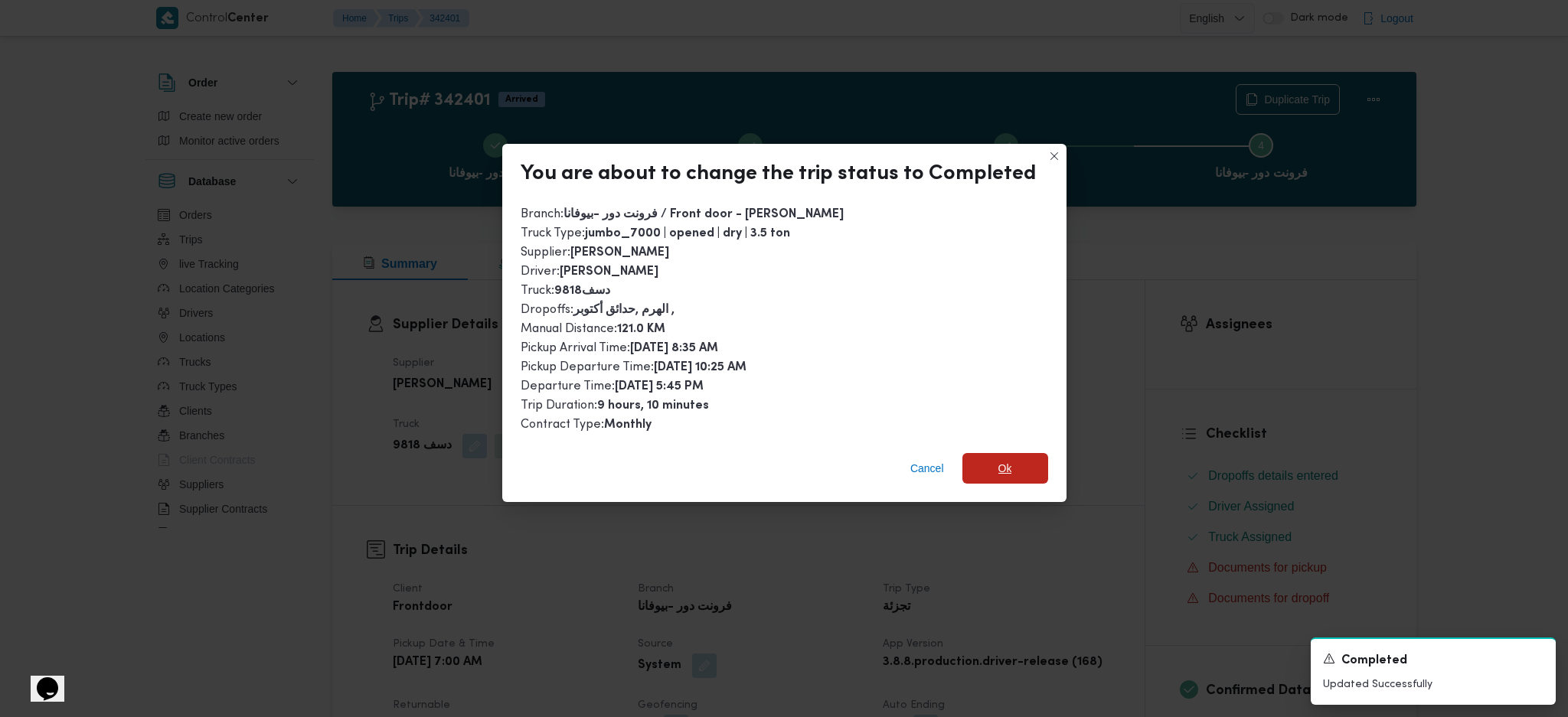
click at [1008, 447] on div "Cancel Ok" at bounding box center [784, 471] width 564 height 61
drag, startPoint x: 988, startPoint y: 449, endPoint x: 1001, endPoint y: 500, distance: 52.6
click at [988, 453] on span "Ok" at bounding box center [1005, 468] width 86 height 31
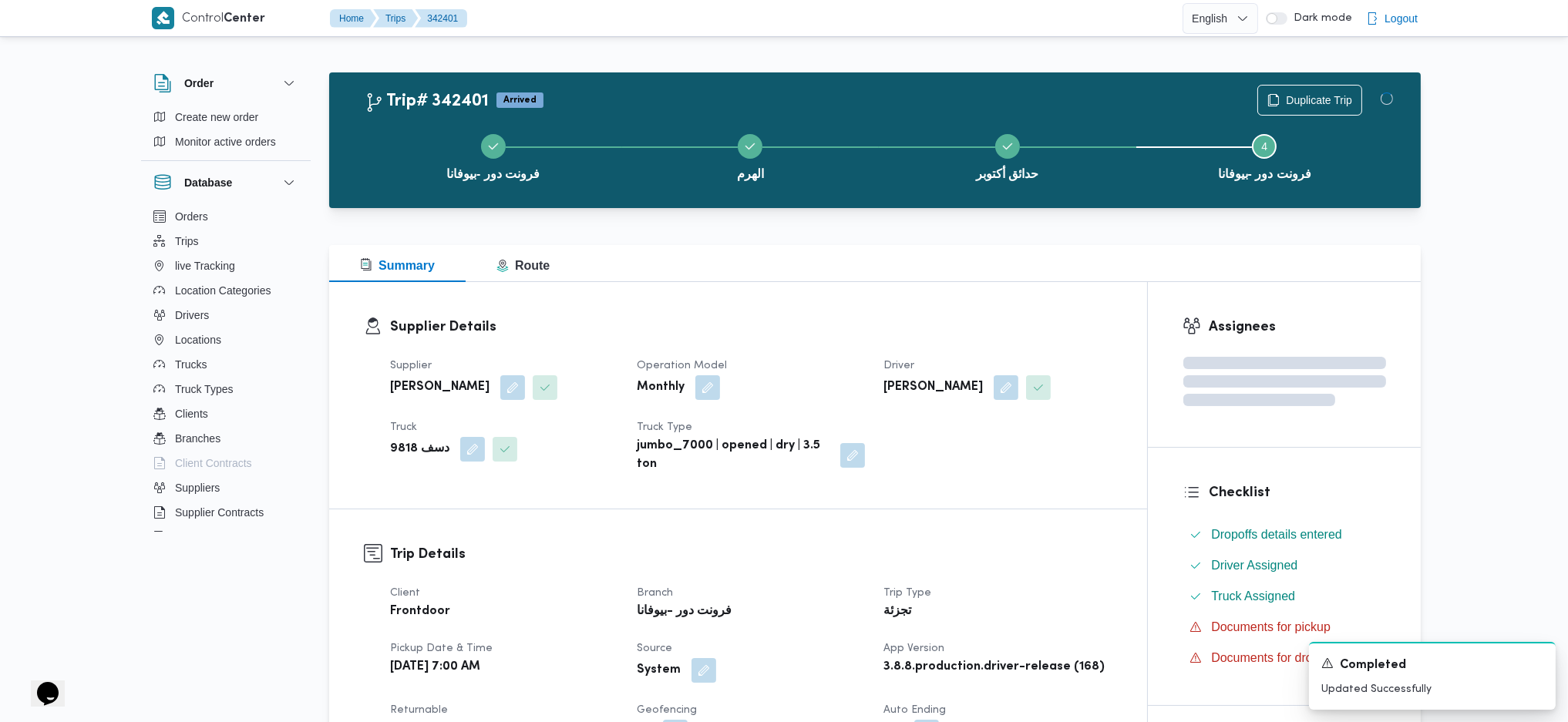
click at [1002, 473] on div "Supplier محمد صلاح عبداللطيف الشريف Operation Model Monthly Driver محمد احمد عب…" at bounding box center [751, 415] width 741 height 135
click at [894, 290] on div "Supplier Details Supplier محمد صلاح عبداللطيف الشريف Operation Model Monthly Dr…" at bounding box center [738, 395] width 818 height 226
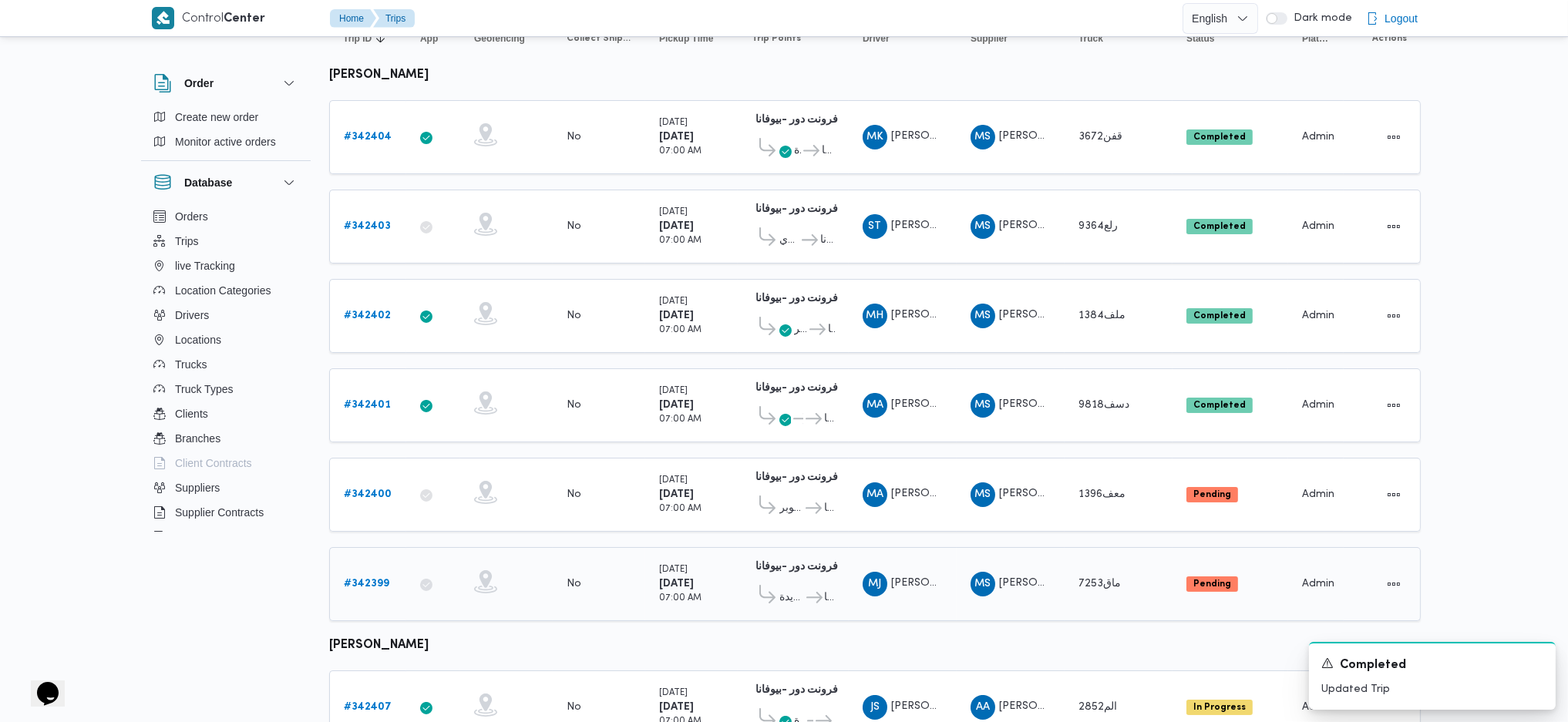
scroll to position [308, 0]
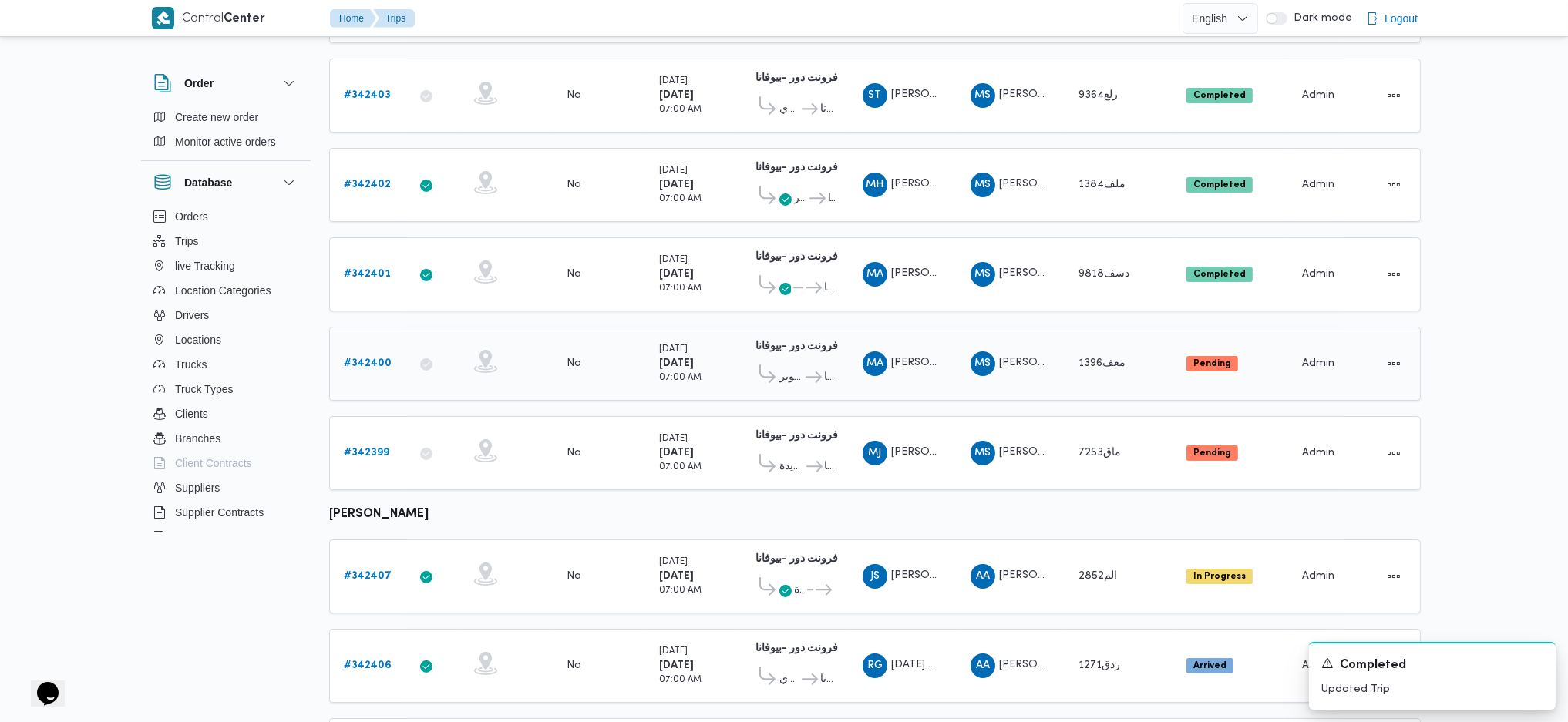
click at [371, 358] on b "# 342400" at bounding box center [368, 363] width 48 height 10
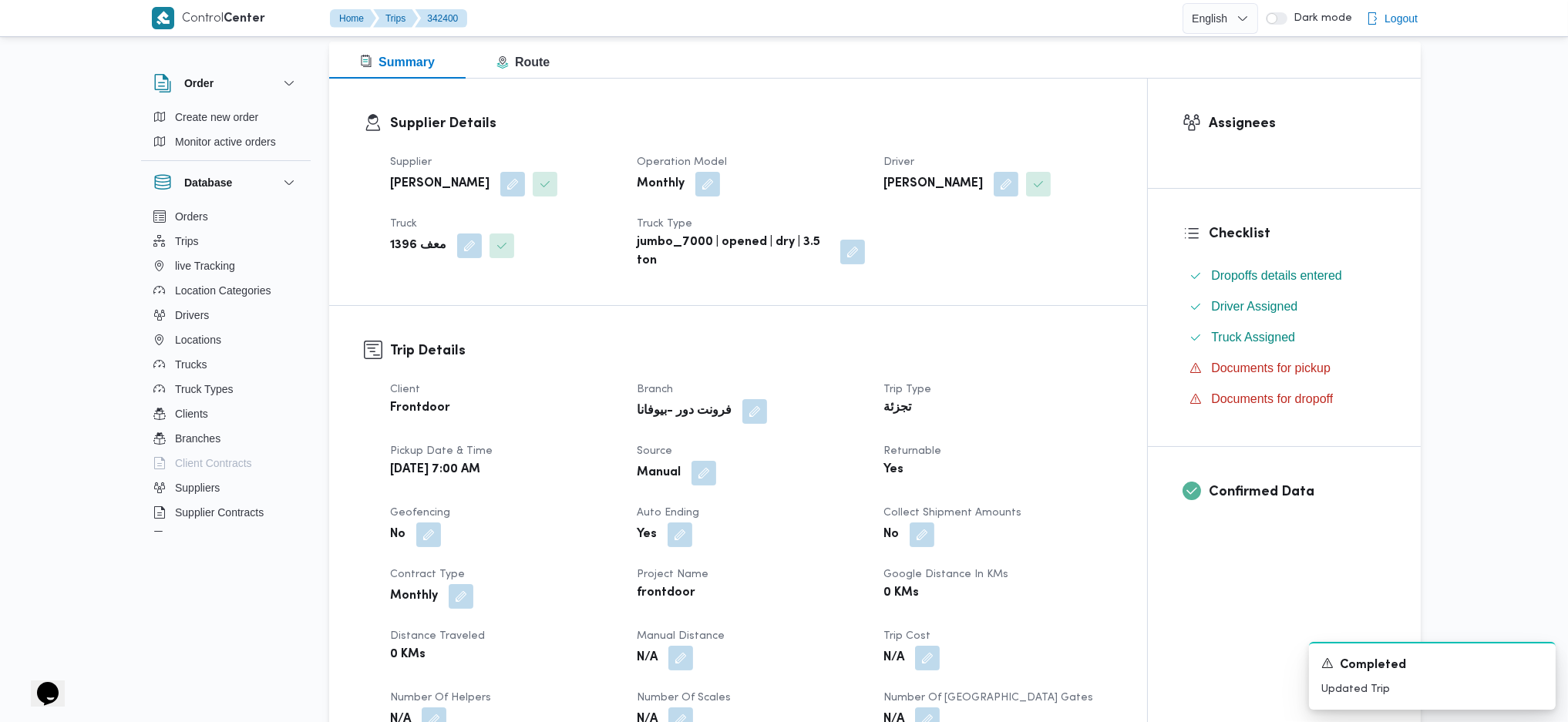
scroll to position [411, 0]
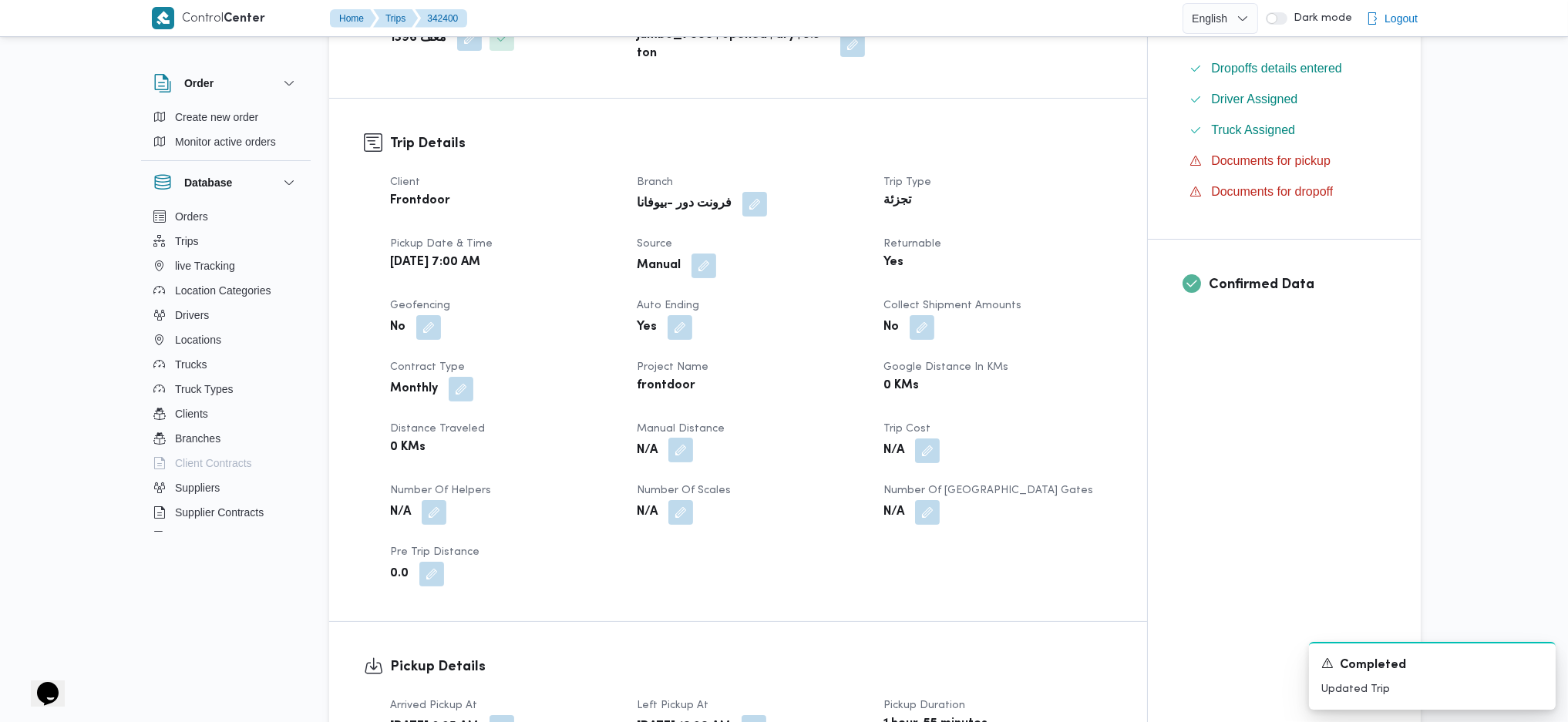
click at [683, 458] on button "button" at bounding box center [681, 450] width 25 height 25
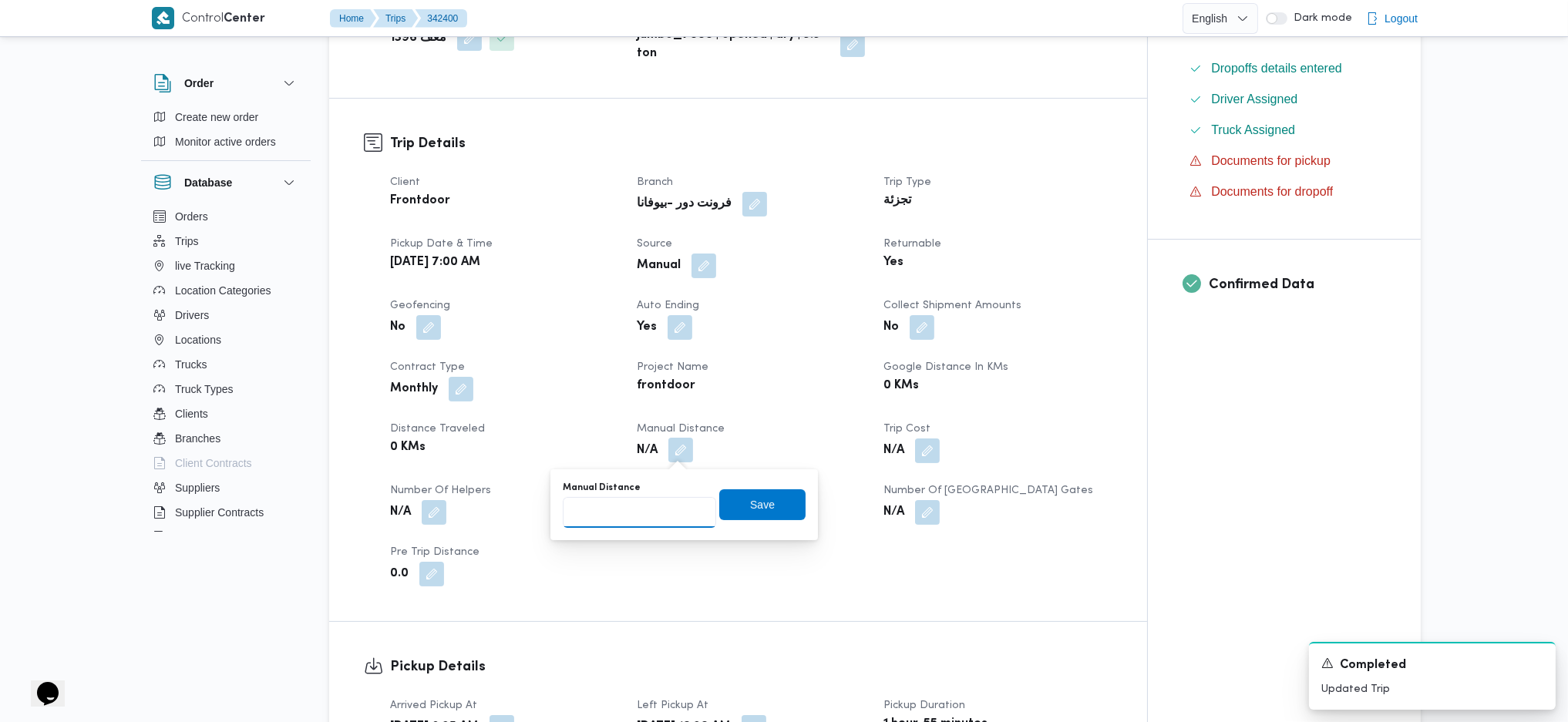
click at [632, 510] on input "Manual Distance" at bounding box center [640, 513] width 153 height 31
type input "140"
click button "Save" at bounding box center [763, 505] width 87 height 31
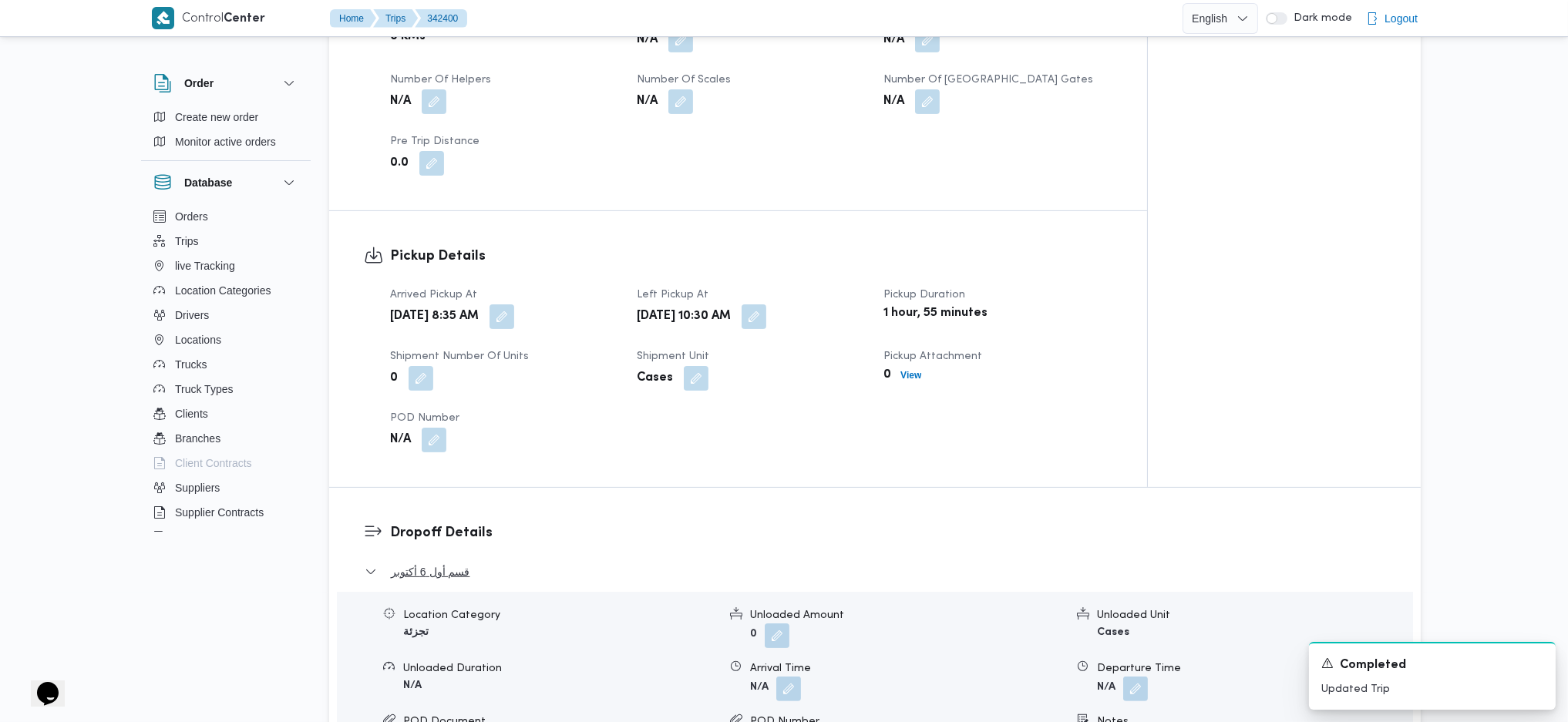
scroll to position [1129, 0]
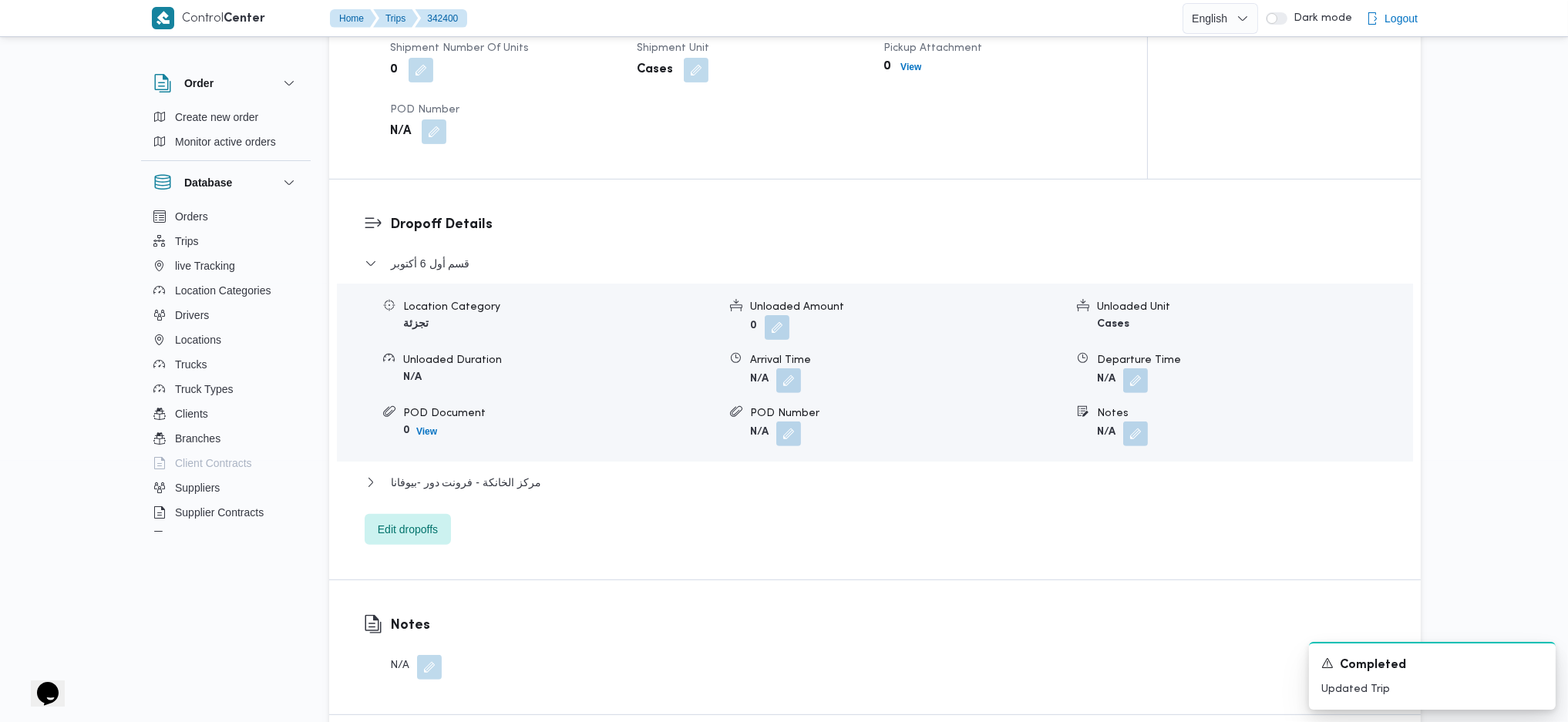
click at [501, 513] on div "قسم أول 6 أكتوبر Location Category تجزئة Unloaded Amount 0 Unloaded Unit Cases …" at bounding box center [875, 399] width 1021 height 291
click at [532, 478] on span "مركز الخانكة - فرونت دور -بيوفانا" at bounding box center [466, 482] width 151 height 19
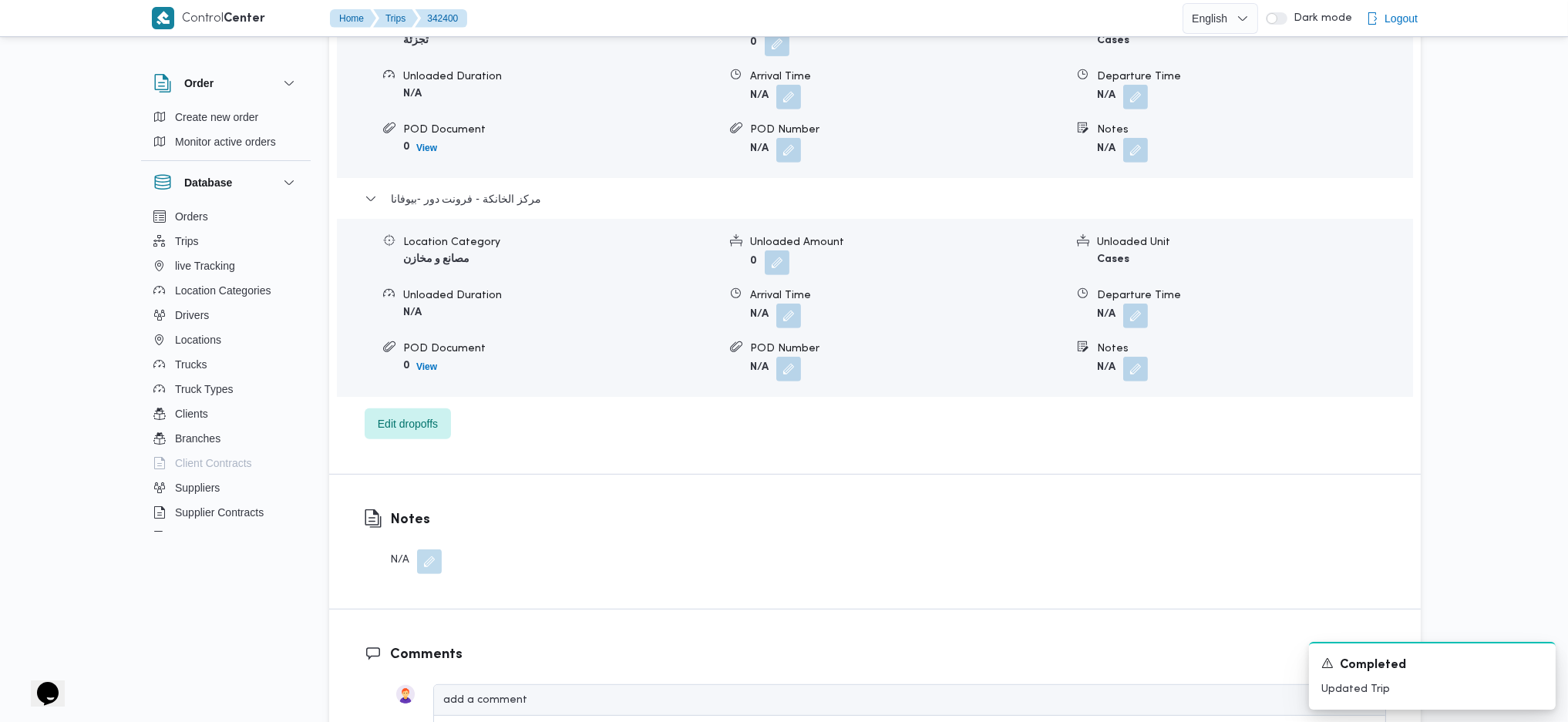
scroll to position [1541, 0]
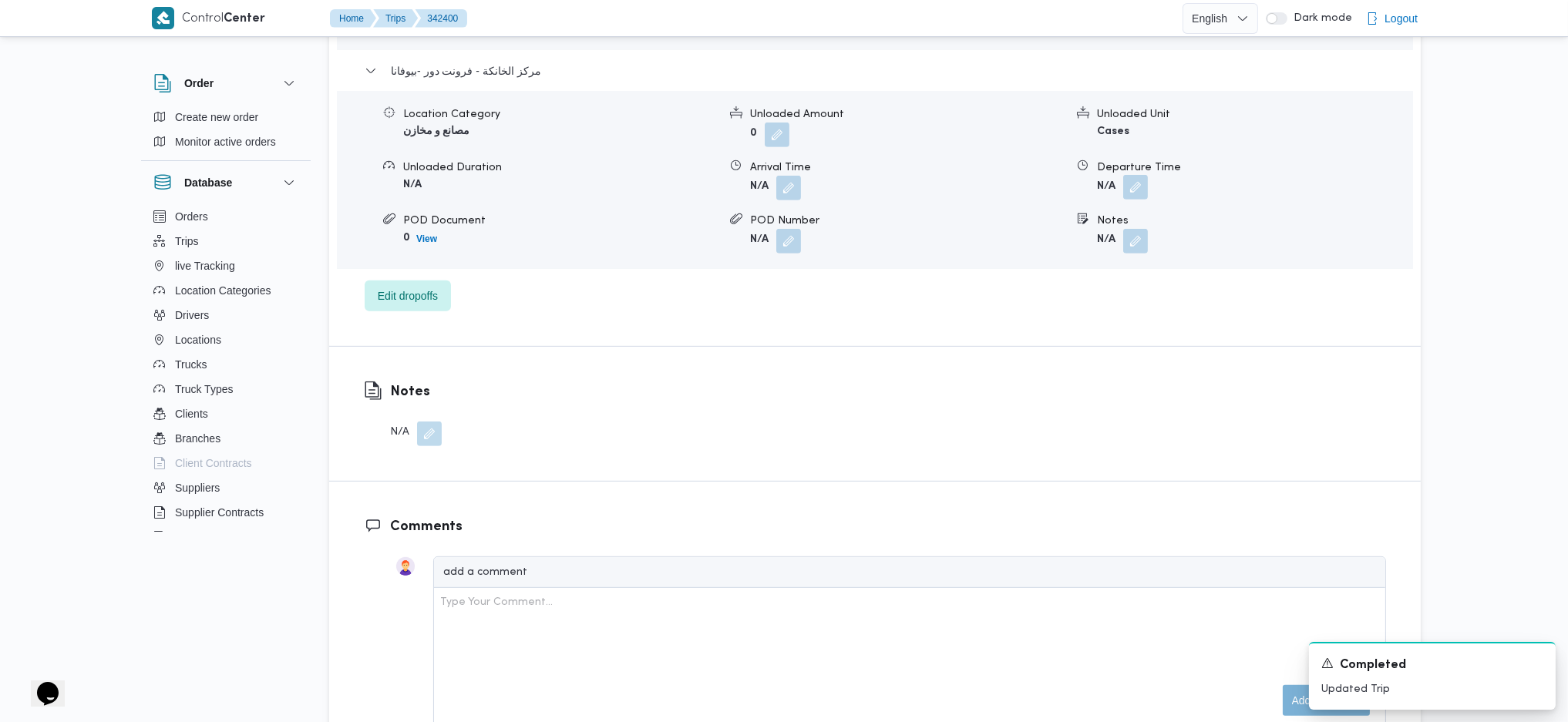
click at [1137, 189] on button "button" at bounding box center [1136, 187] width 25 height 25
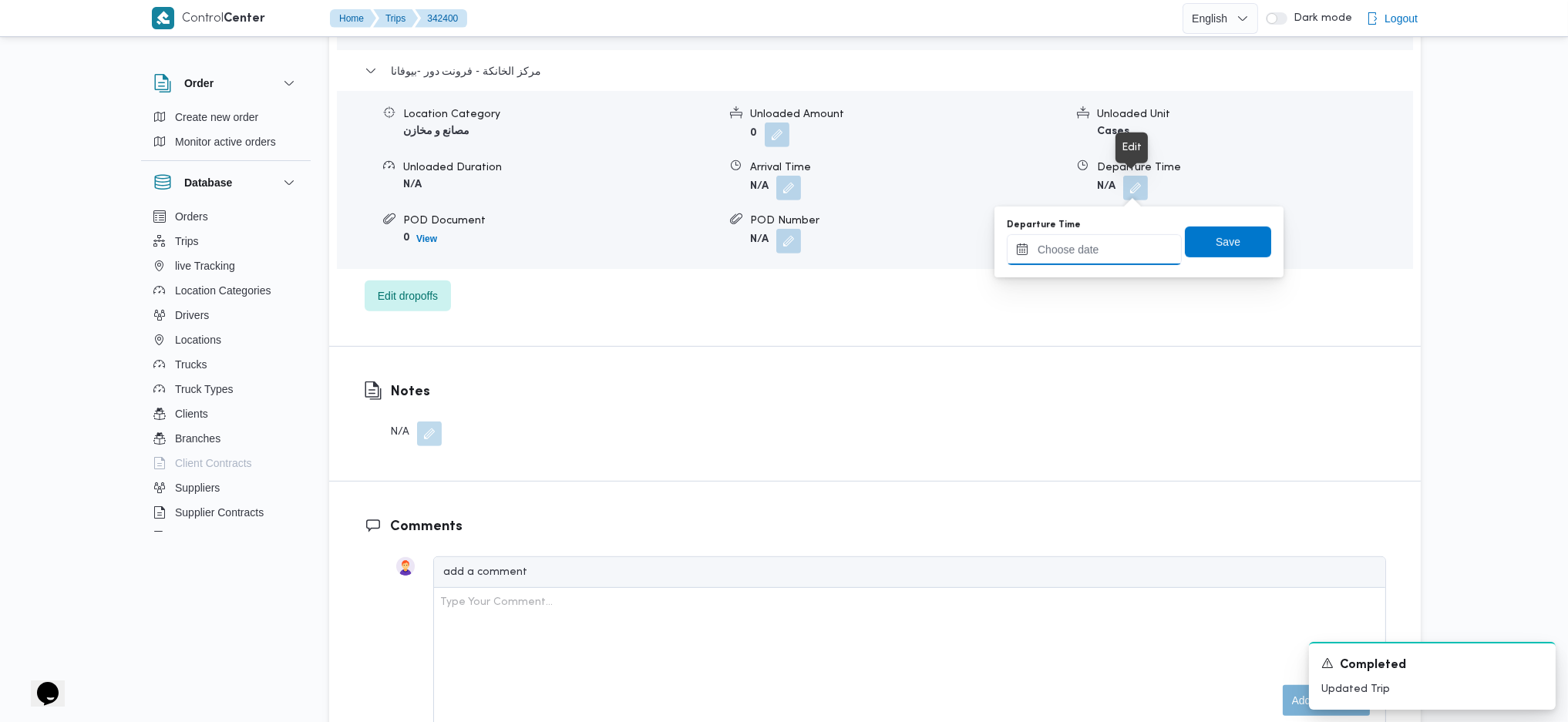
click at [1093, 250] on input "Departure Time" at bounding box center [1094, 250] width 175 height 31
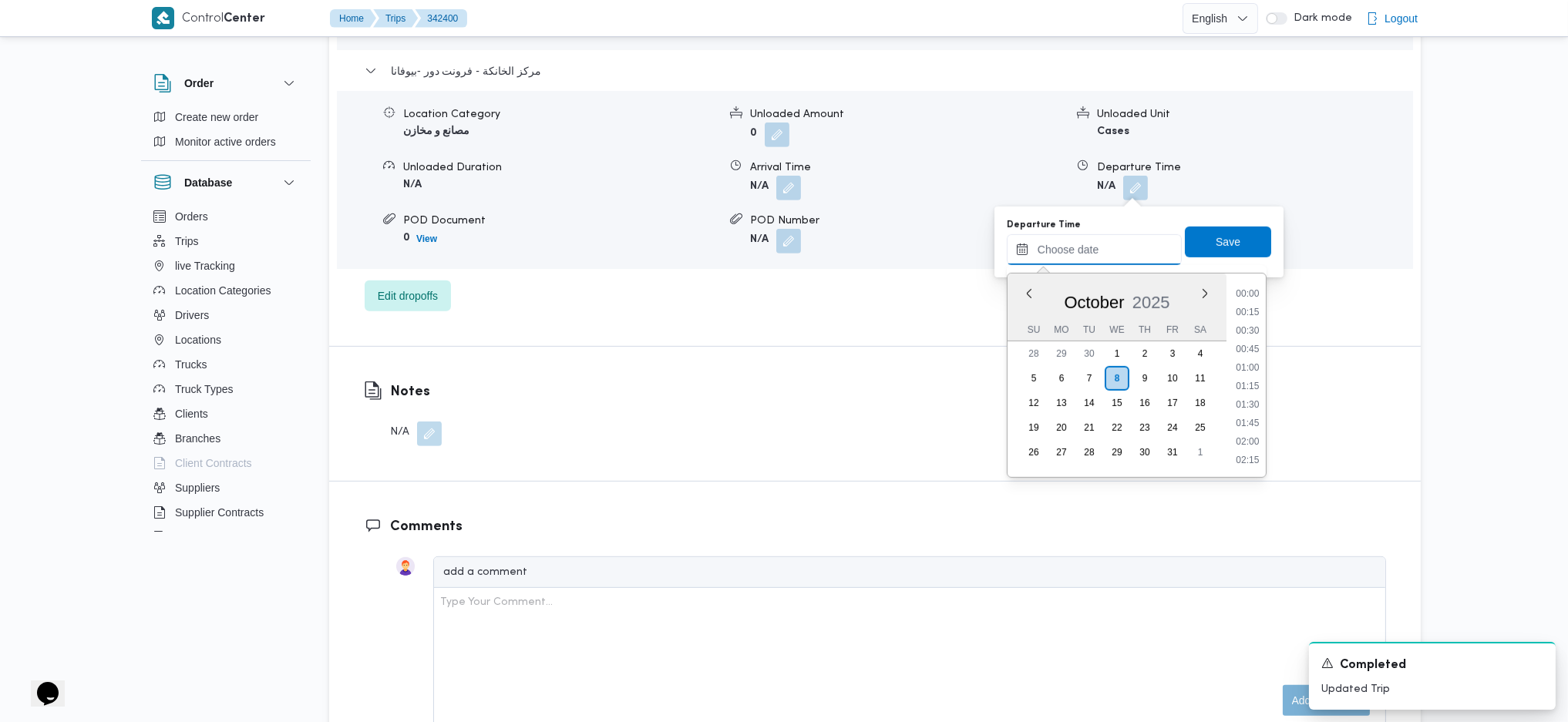
scroll to position [1315, 0]
click at [1259, 287] on li "17:45" at bounding box center [1248, 291] width 36 height 15
type input "08/10/2025 17:45"
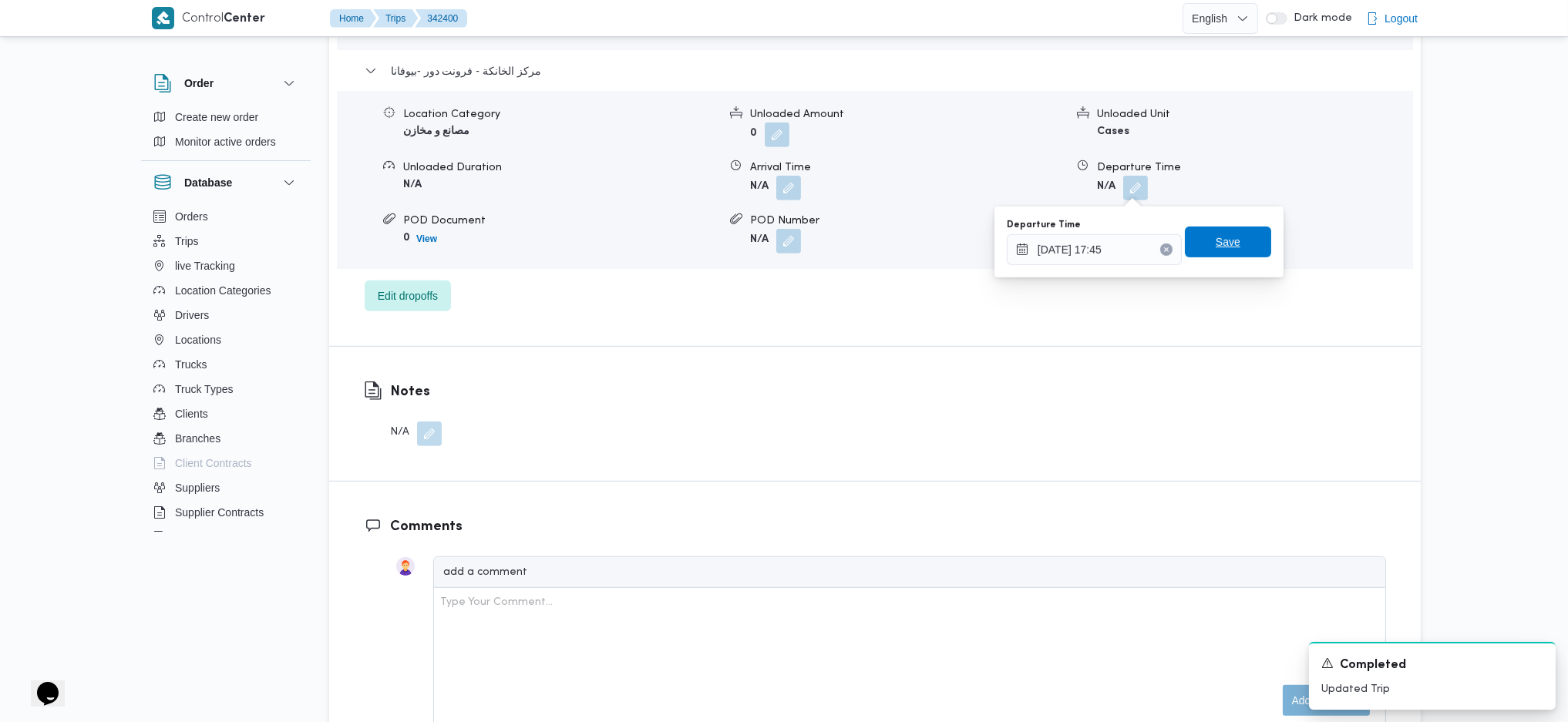
click at [1224, 234] on span "Save" at bounding box center [1228, 242] width 25 height 19
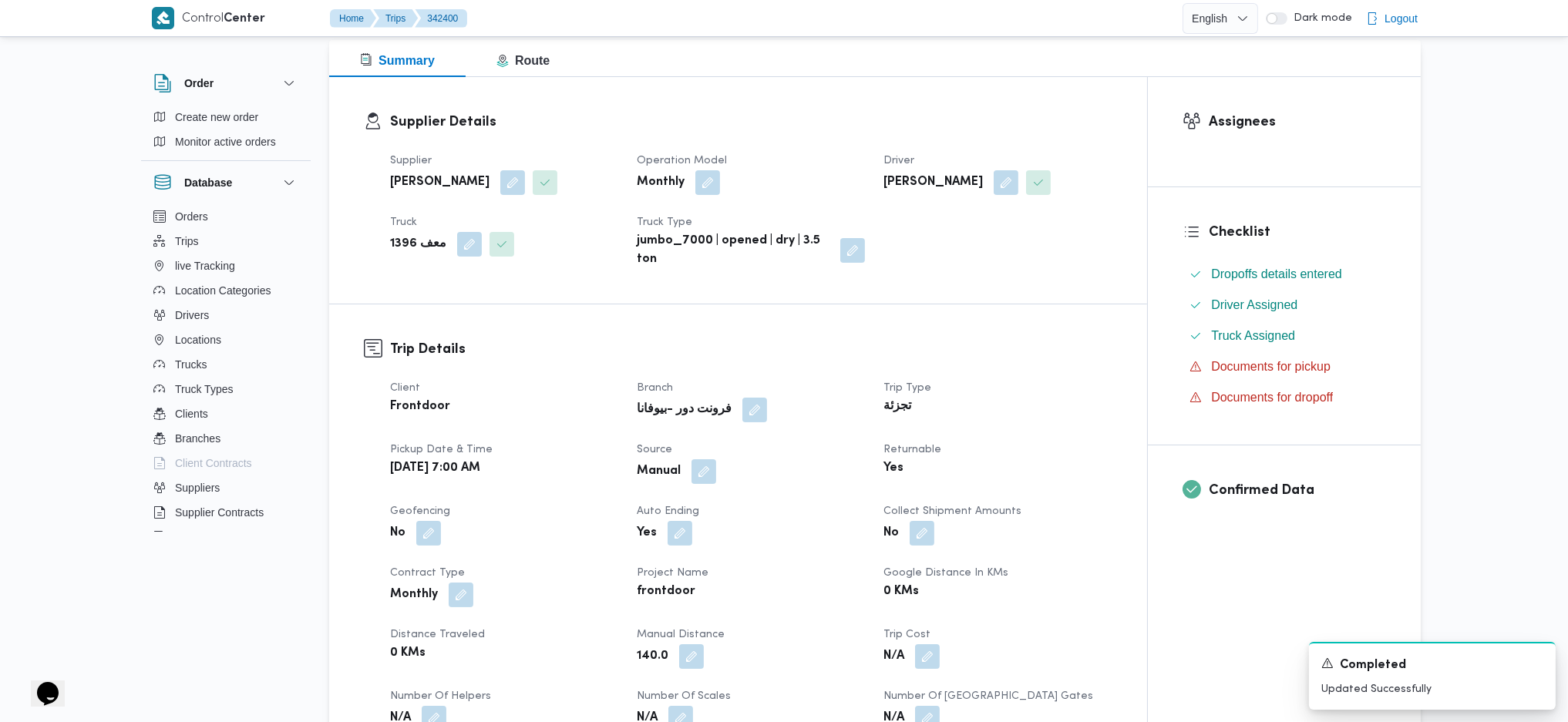
scroll to position [0, 0]
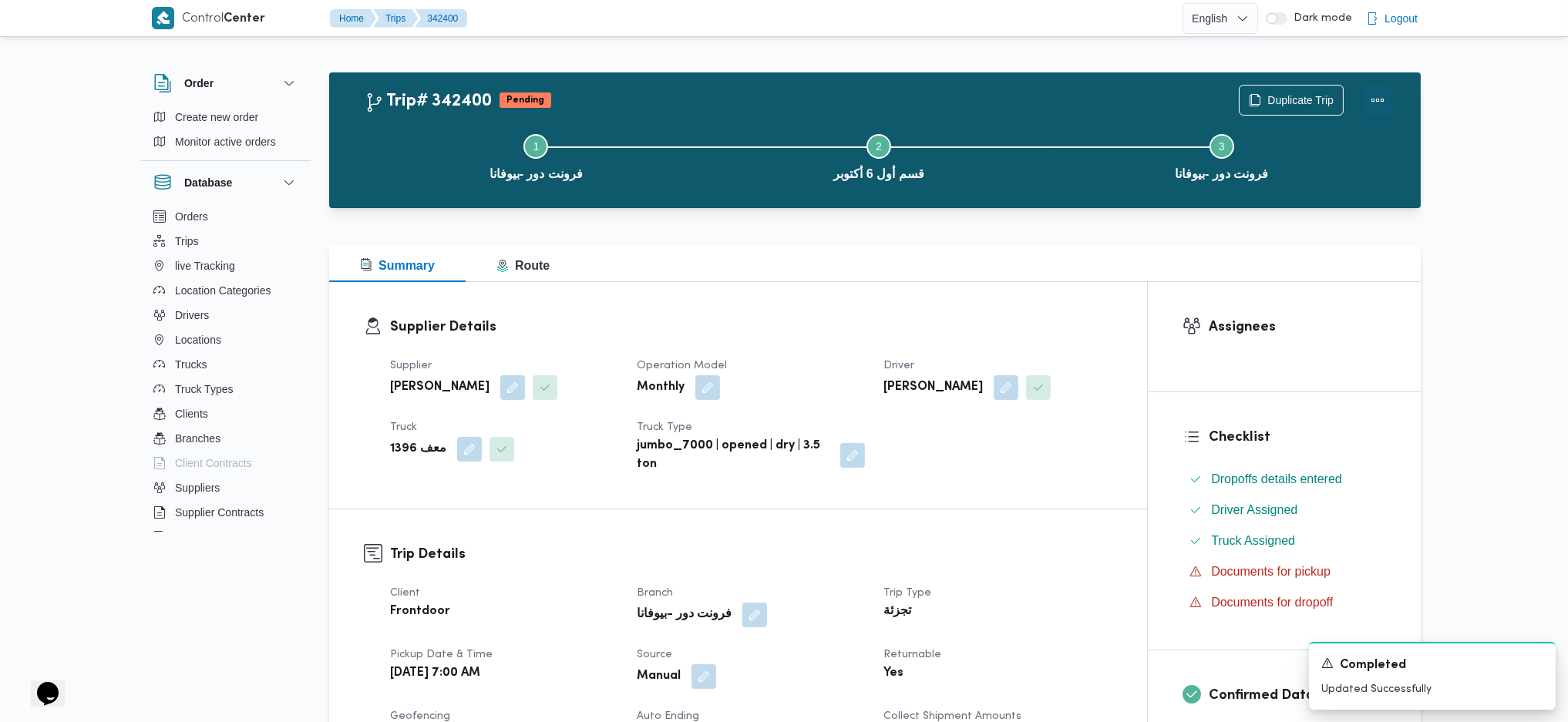
click at [1369, 85] on div at bounding box center [1378, 100] width 31 height 31
click at [1374, 105] on button "Actions" at bounding box center [1378, 99] width 31 height 31
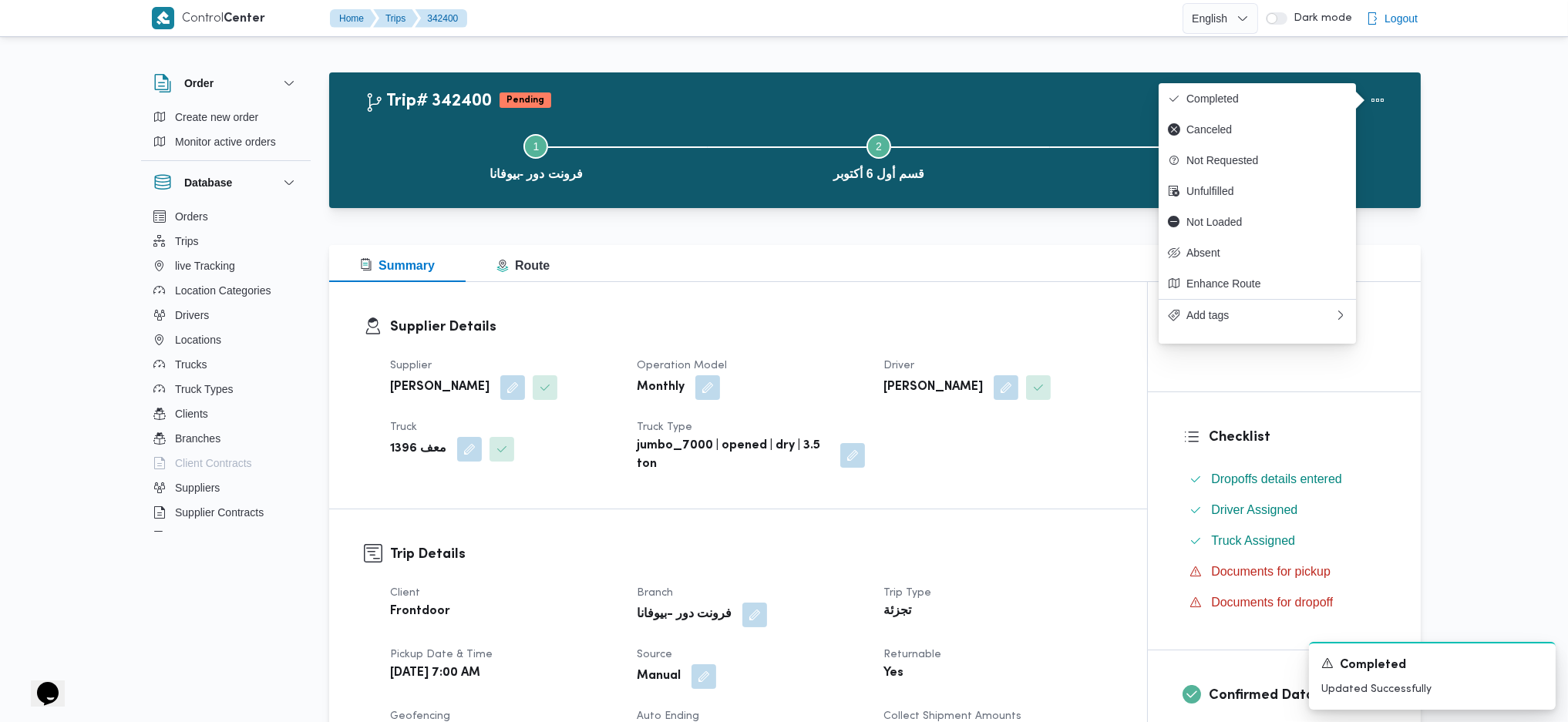
drag, startPoint x: 1279, startPoint y: 76, endPoint x: 1274, endPoint y: 82, distance: 7.8
click at [1278, 75] on div "Trip# 342400 Pending Duplicate Trip Step 1 is incomplete 1 فرونت دور -بيوفانا S…" at bounding box center [875, 140] width 1092 height 135
click at [1265, 94] on button "Completed" at bounding box center [1257, 98] width 197 height 31
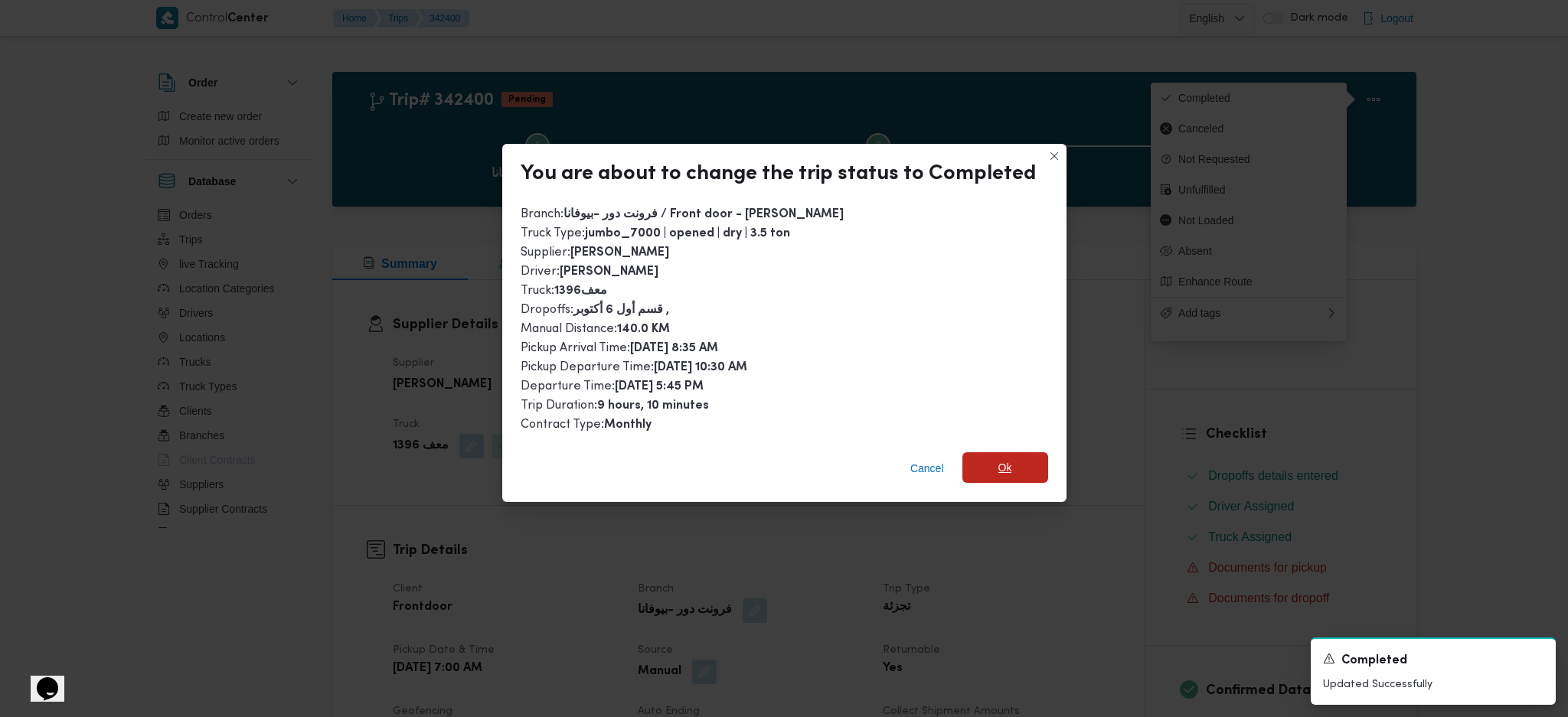
click at [1000, 470] on span "Ok" at bounding box center [1005, 467] width 14 height 19
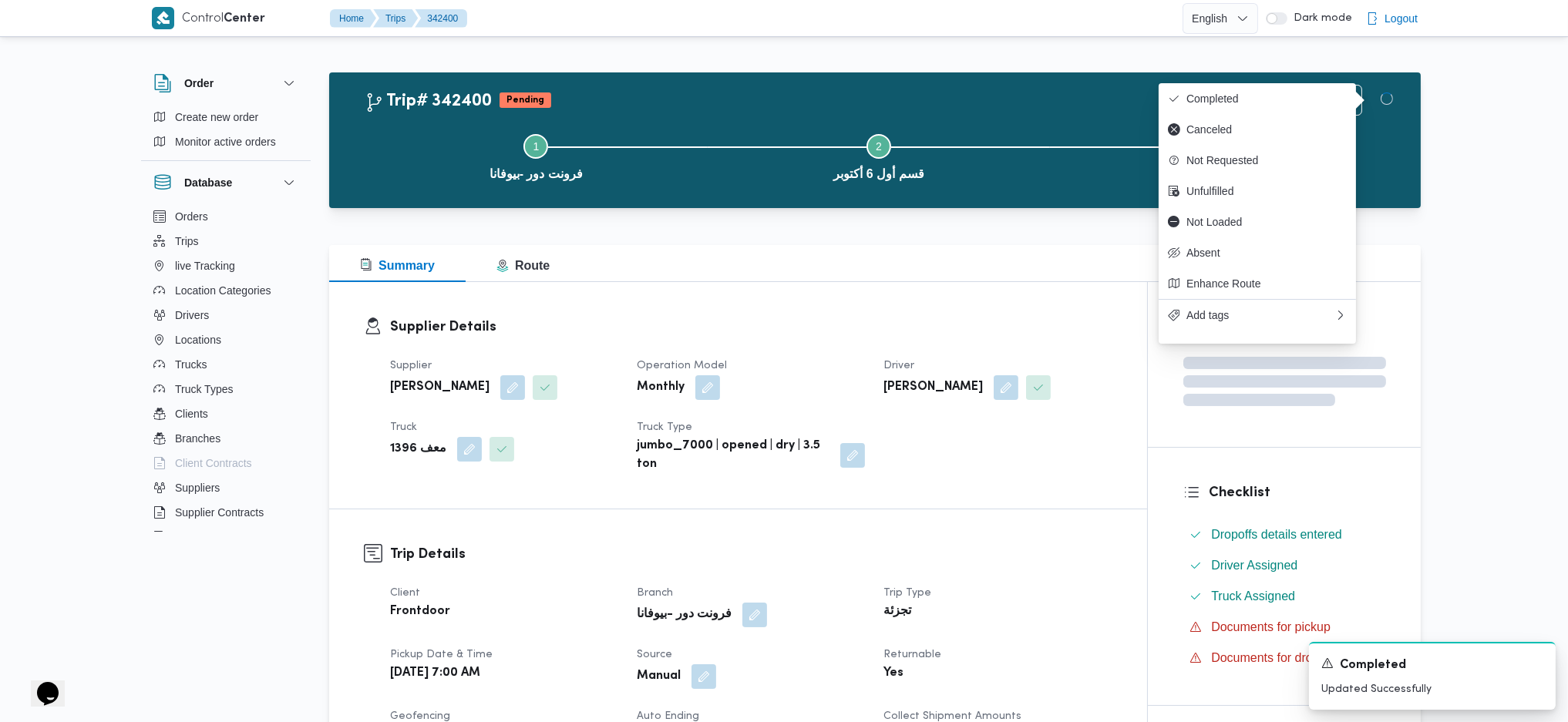
click at [1027, 564] on h3 "Trip Details" at bounding box center [751, 554] width 722 height 21
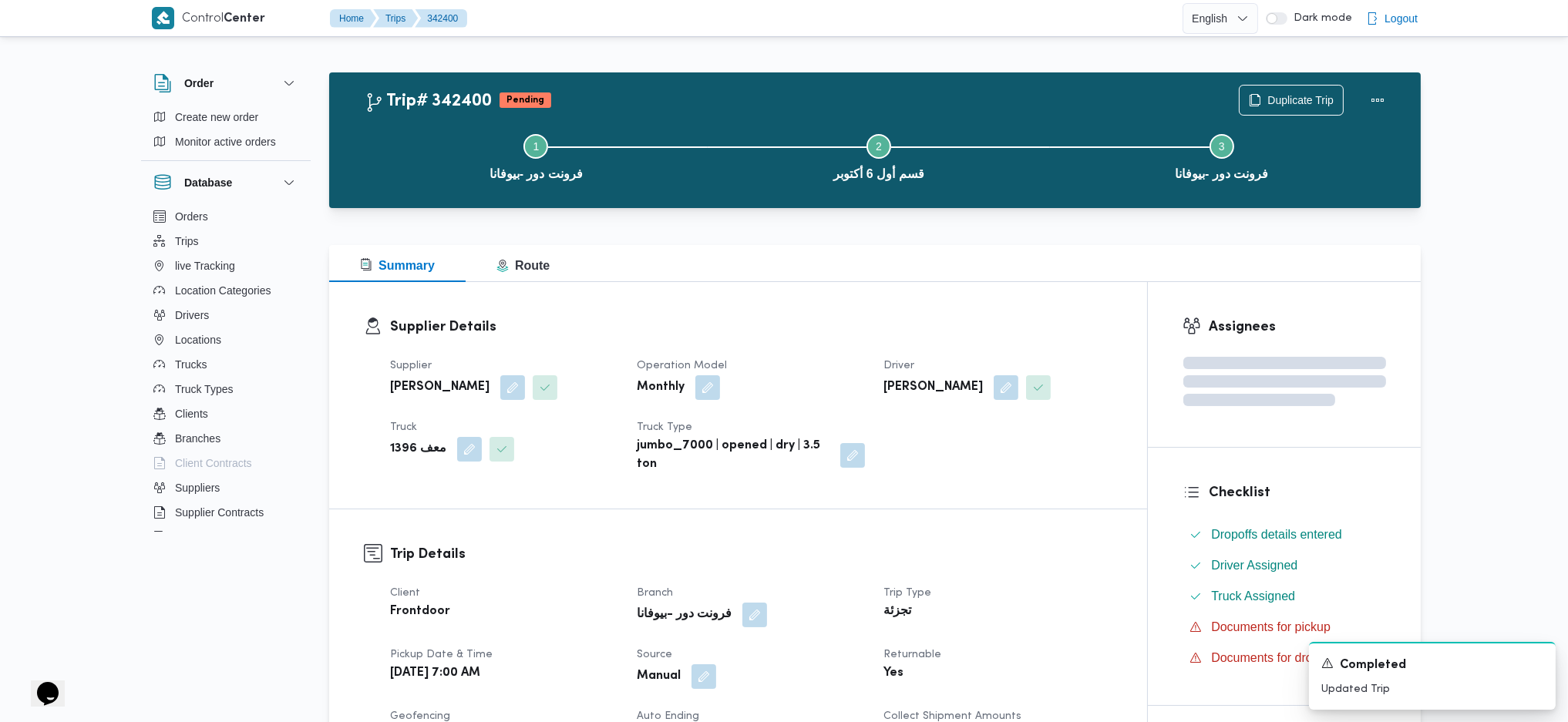
click at [945, 288] on div "Supplier Details Supplier محمد صلاح عبداللطيف الشريف Operation Model Monthly Dr…" at bounding box center [738, 395] width 818 height 226
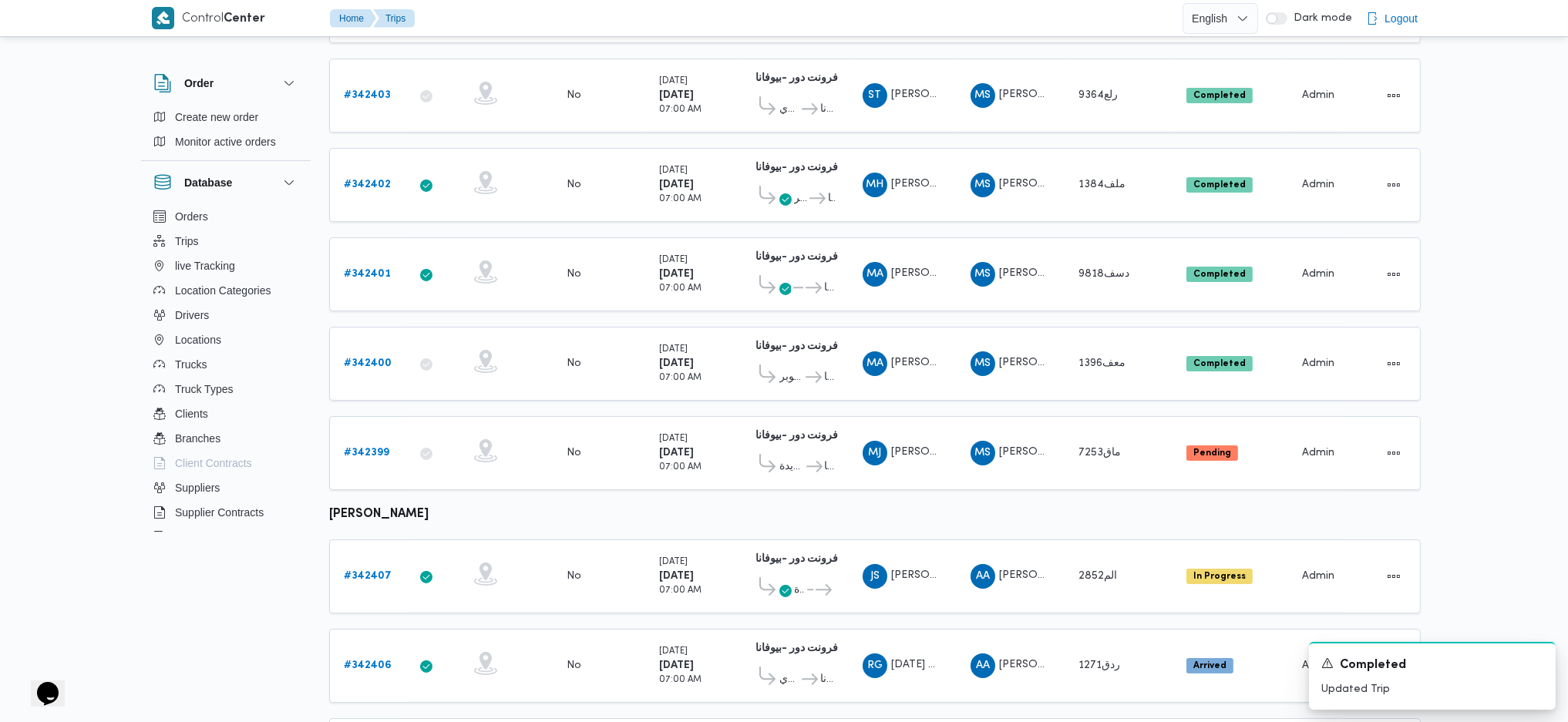
scroll to position [341, 0]
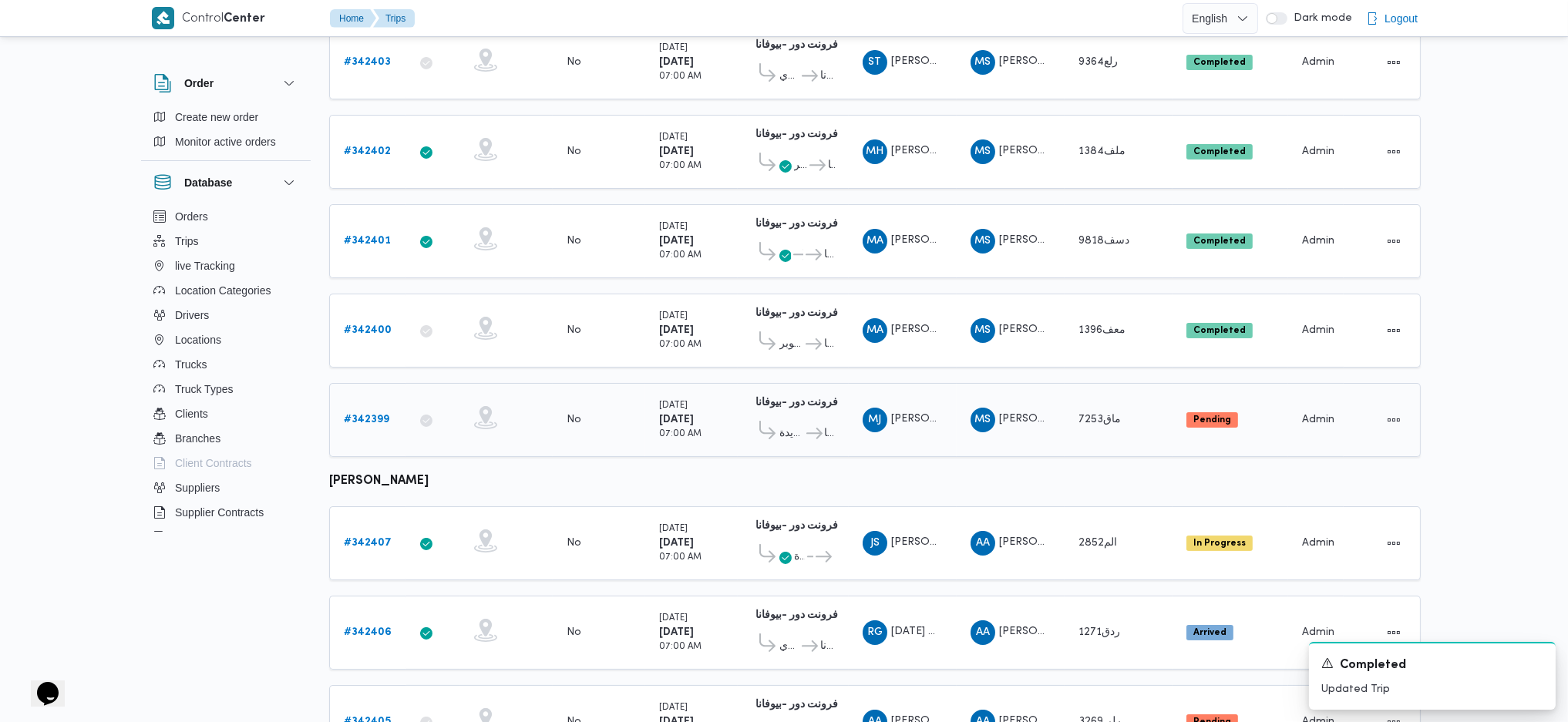
click at [351, 414] on b "# 342399" at bounding box center [367, 419] width 45 height 10
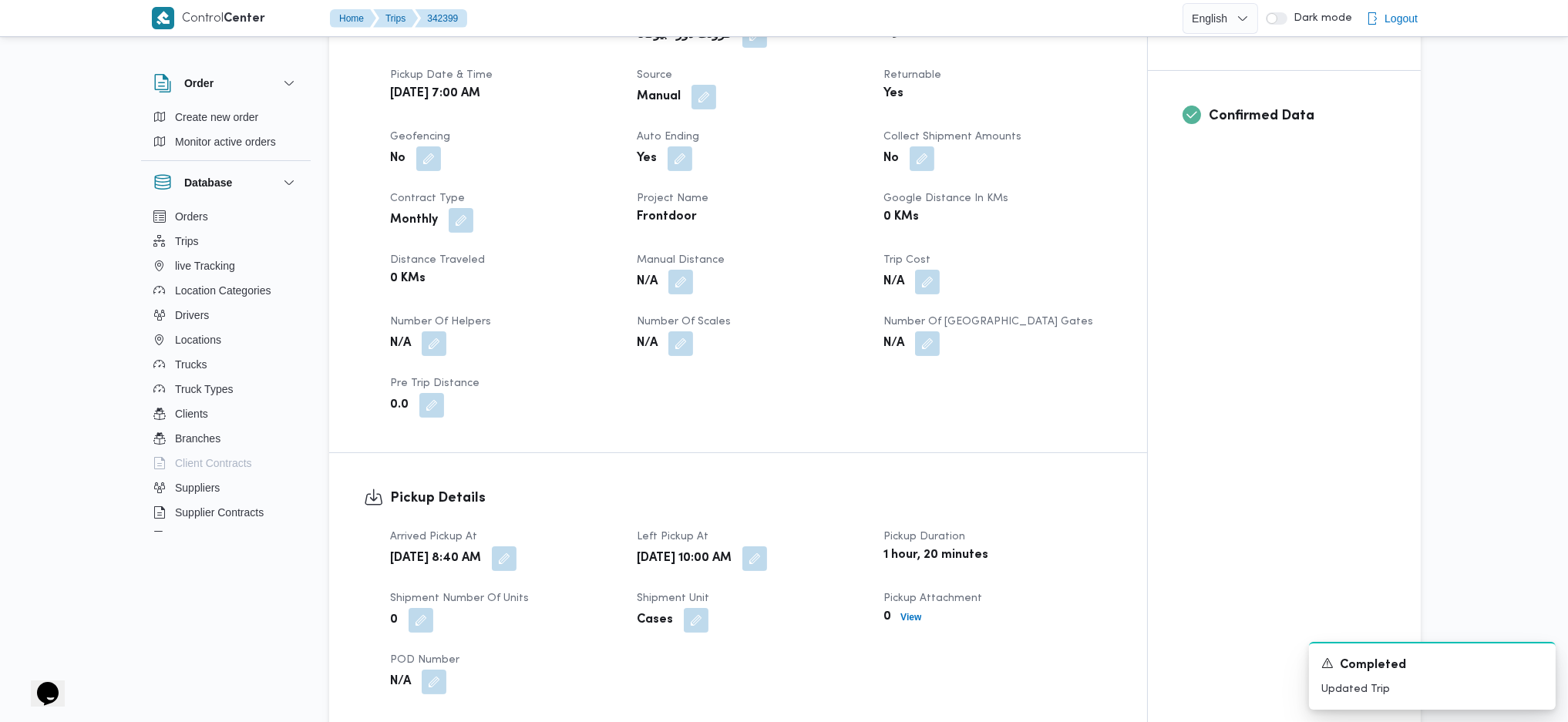
scroll to position [719, 0]
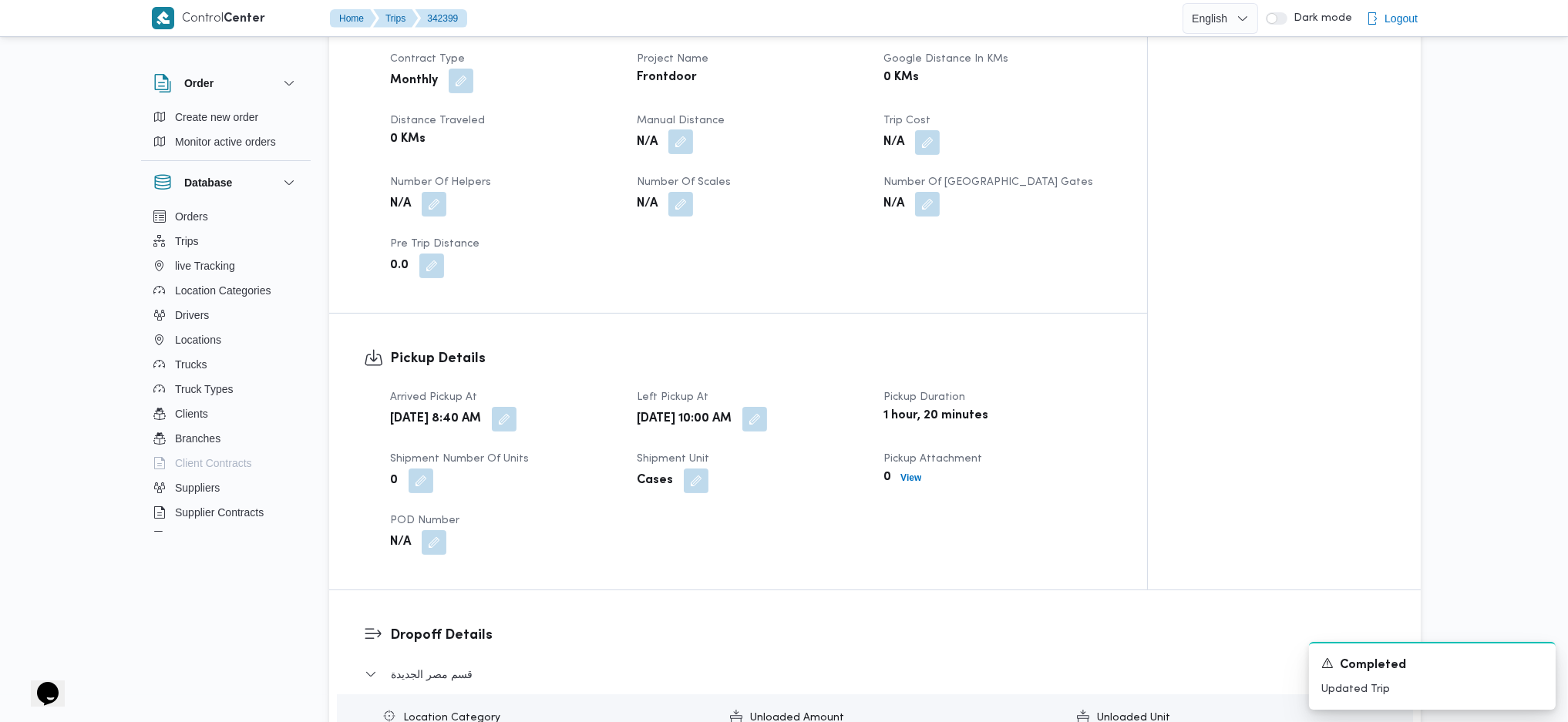
click at [692, 143] on button "button" at bounding box center [681, 142] width 25 height 25
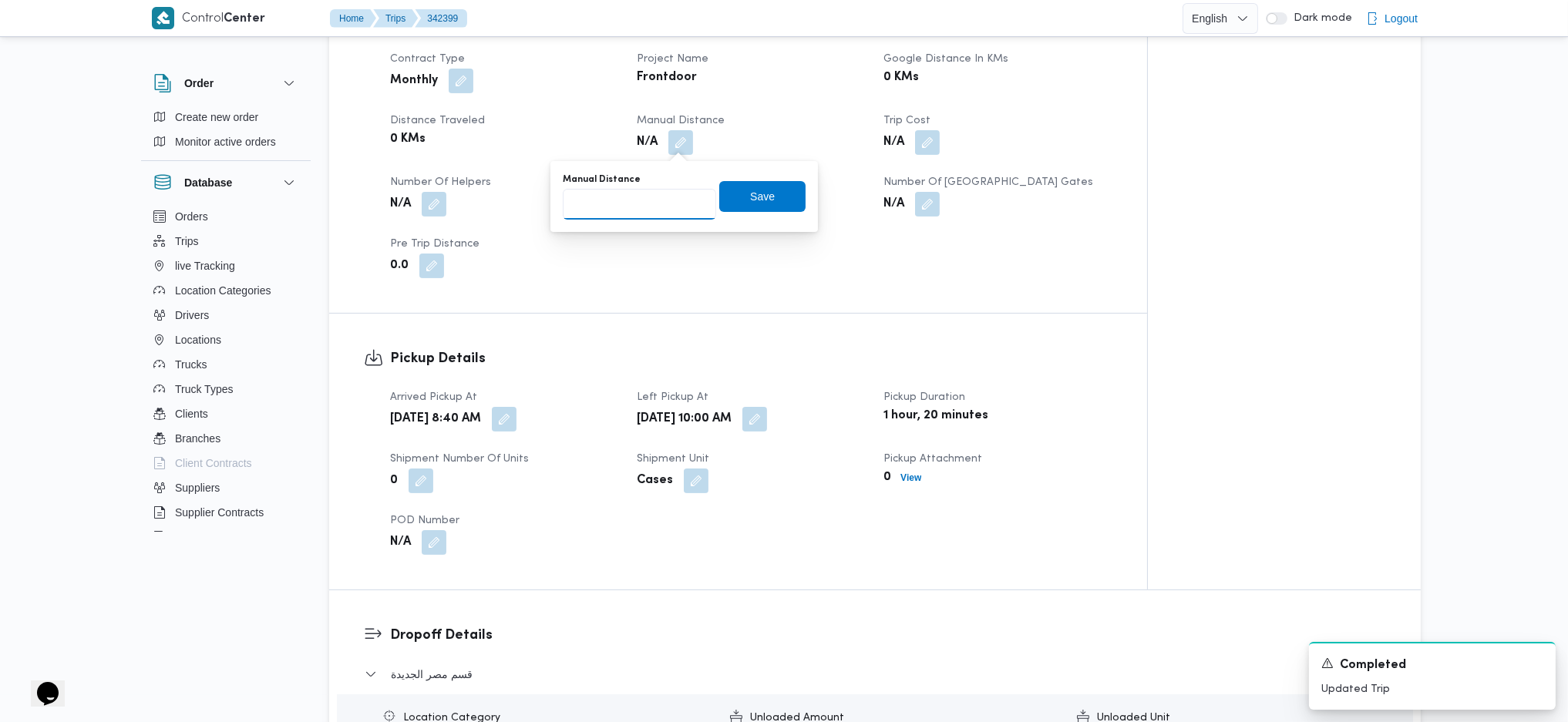
click at [639, 204] on input "Manual Distance" at bounding box center [640, 204] width 153 height 31
type input "89"
click at [750, 189] on span "Save" at bounding box center [763, 196] width 25 height 19
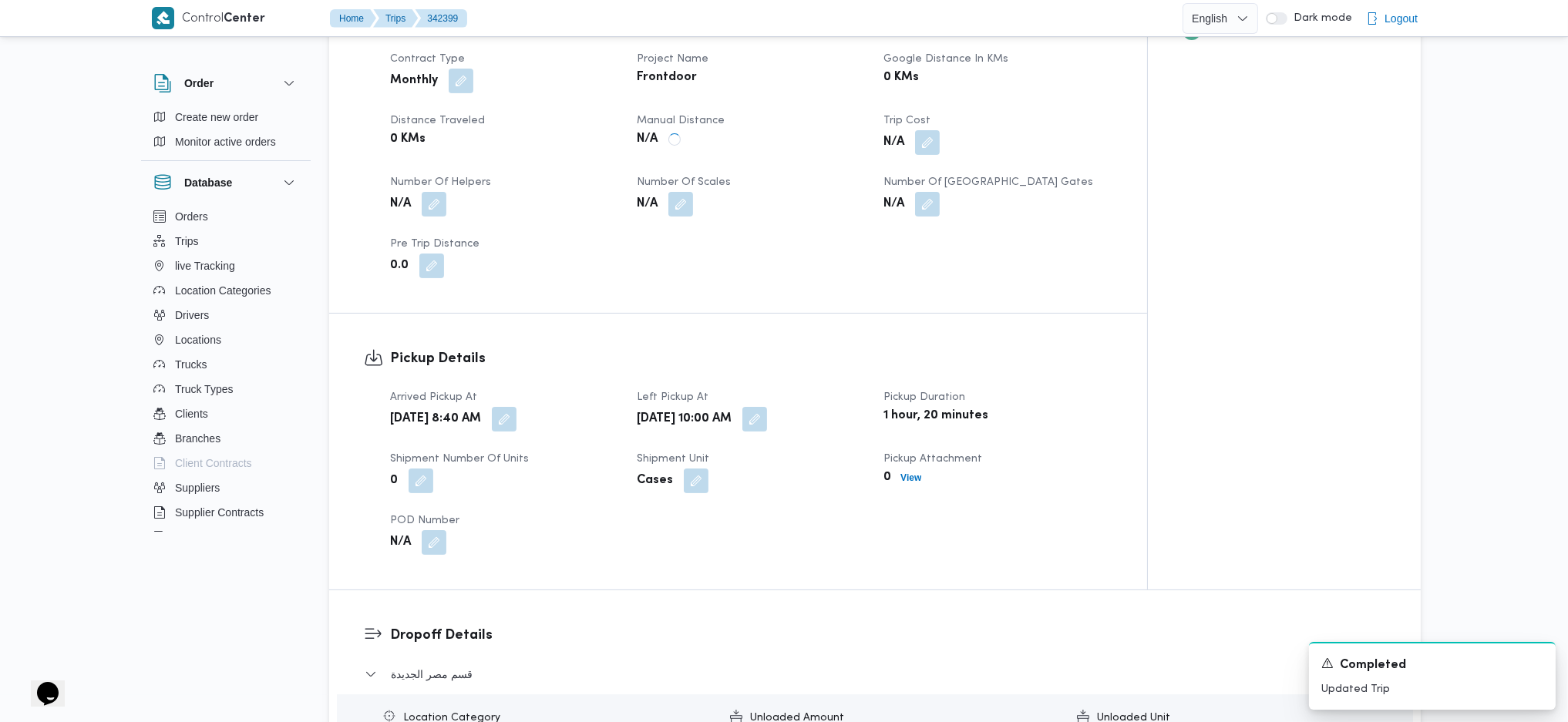
scroll to position [1233, 0]
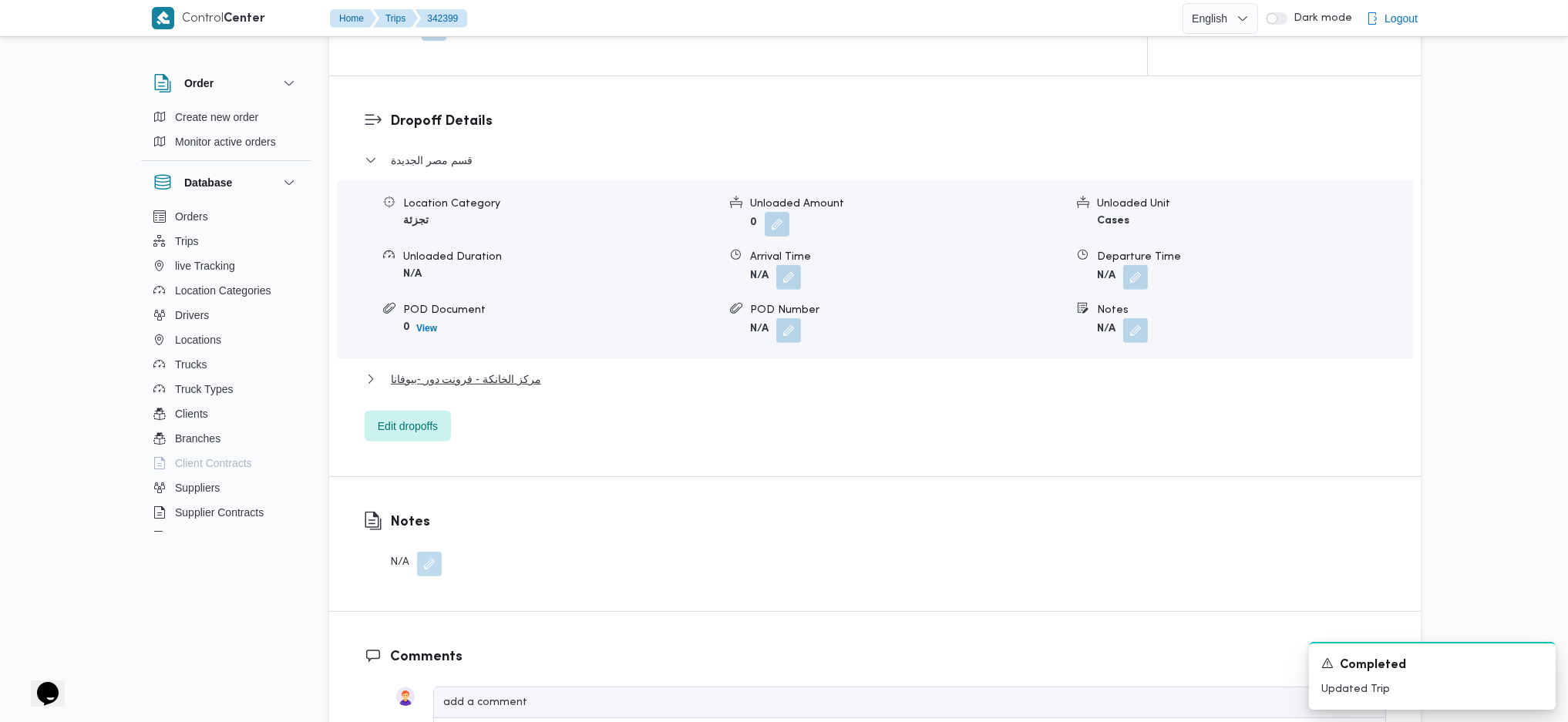
drag, startPoint x: 457, startPoint y: 387, endPoint x: 467, endPoint y: 386, distance: 10.0
click at [458, 387] on div "مركز الخانكة - فرونت دور -بيوفانا" at bounding box center [875, 384] width 1021 height 29
click at [491, 381] on span "مركز الخانكة - فرونت دور -بيوفانا" at bounding box center [466, 379] width 151 height 19
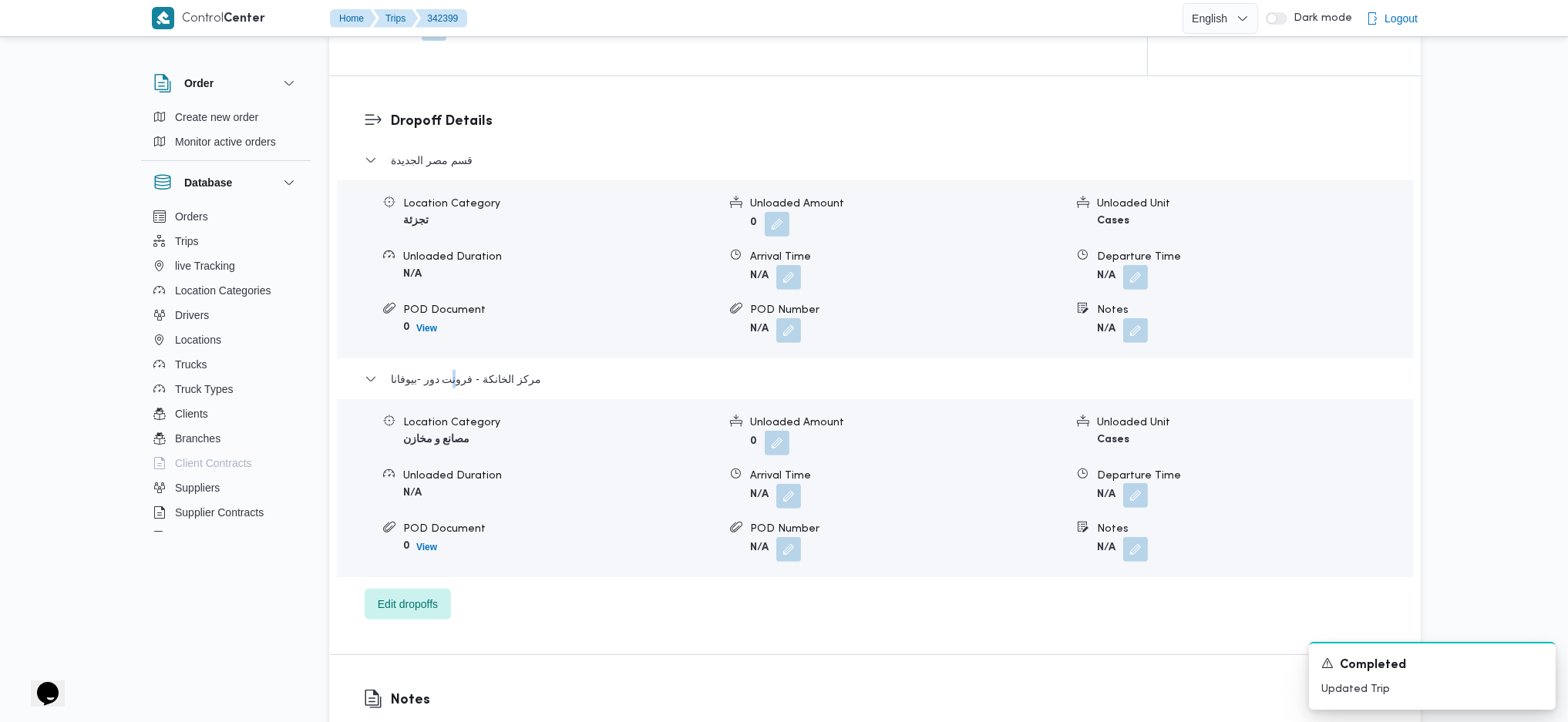
click at [1143, 497] on button "button" at bounding box center [1136, 496] width 25 height 25
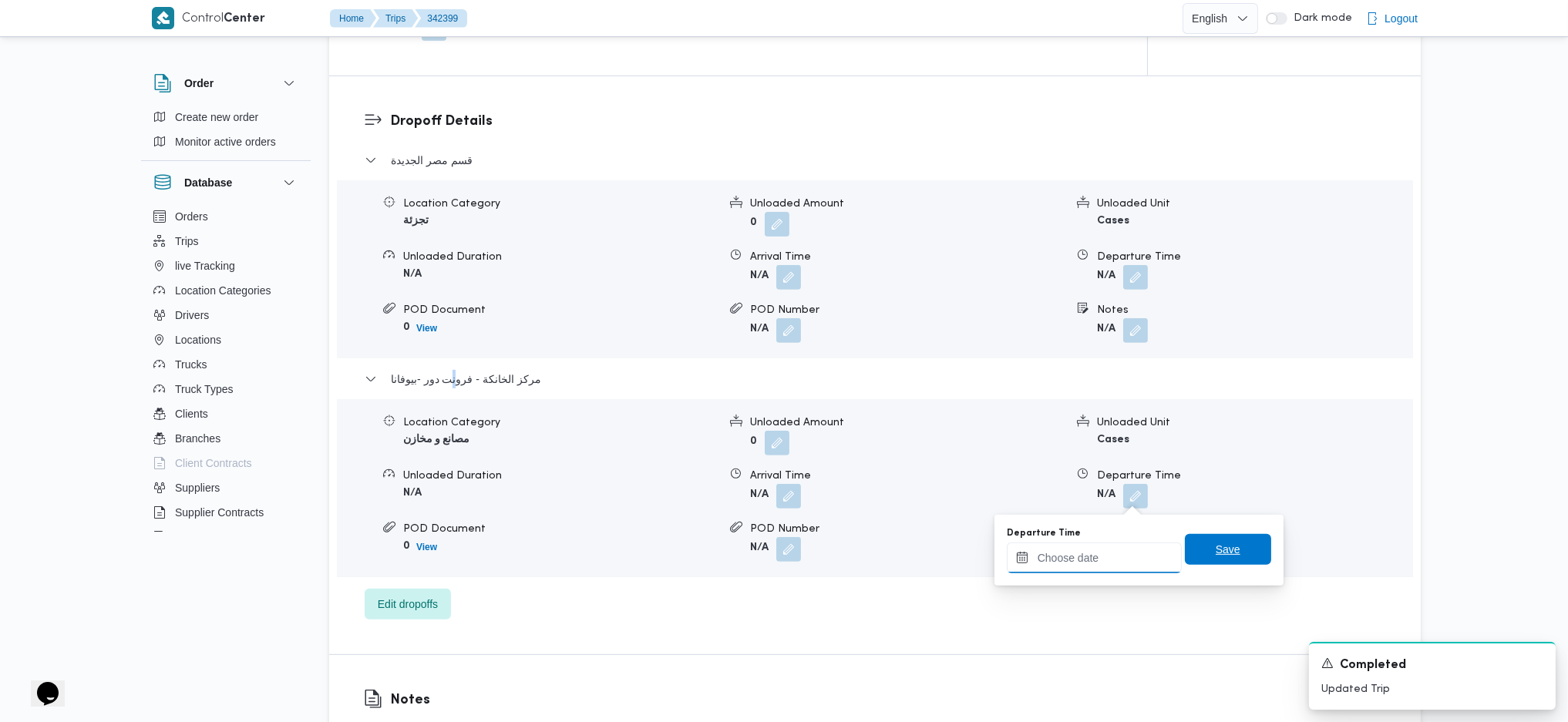
click at [1132, 556] on input "Departure Time" at bounding box center [1094, 558] width 175 height 31
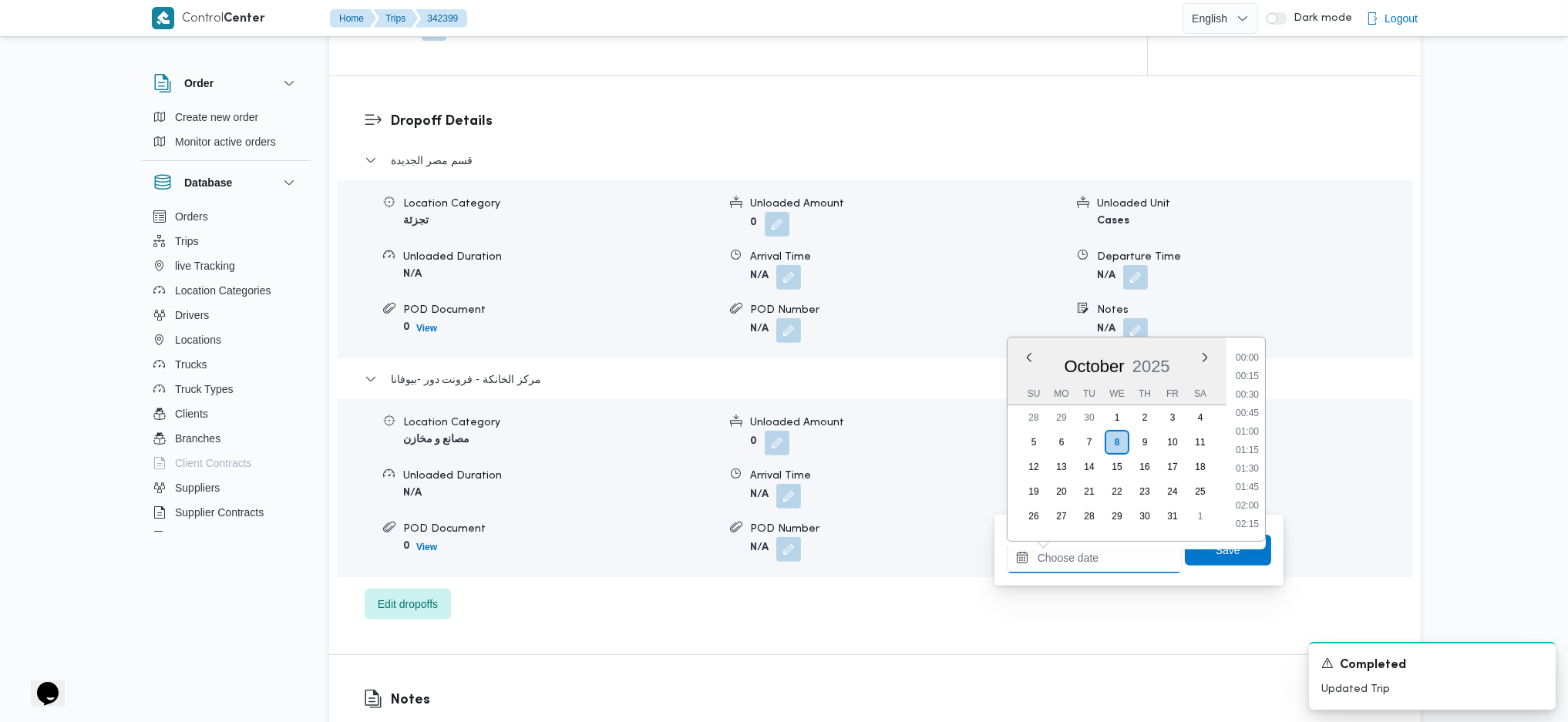
scroll to position [1315, 0]
click at [1256, 361] on li "17:45" at bounding box center [1248, 356] width 36 height 15
type input "08/10/2025 17:45"
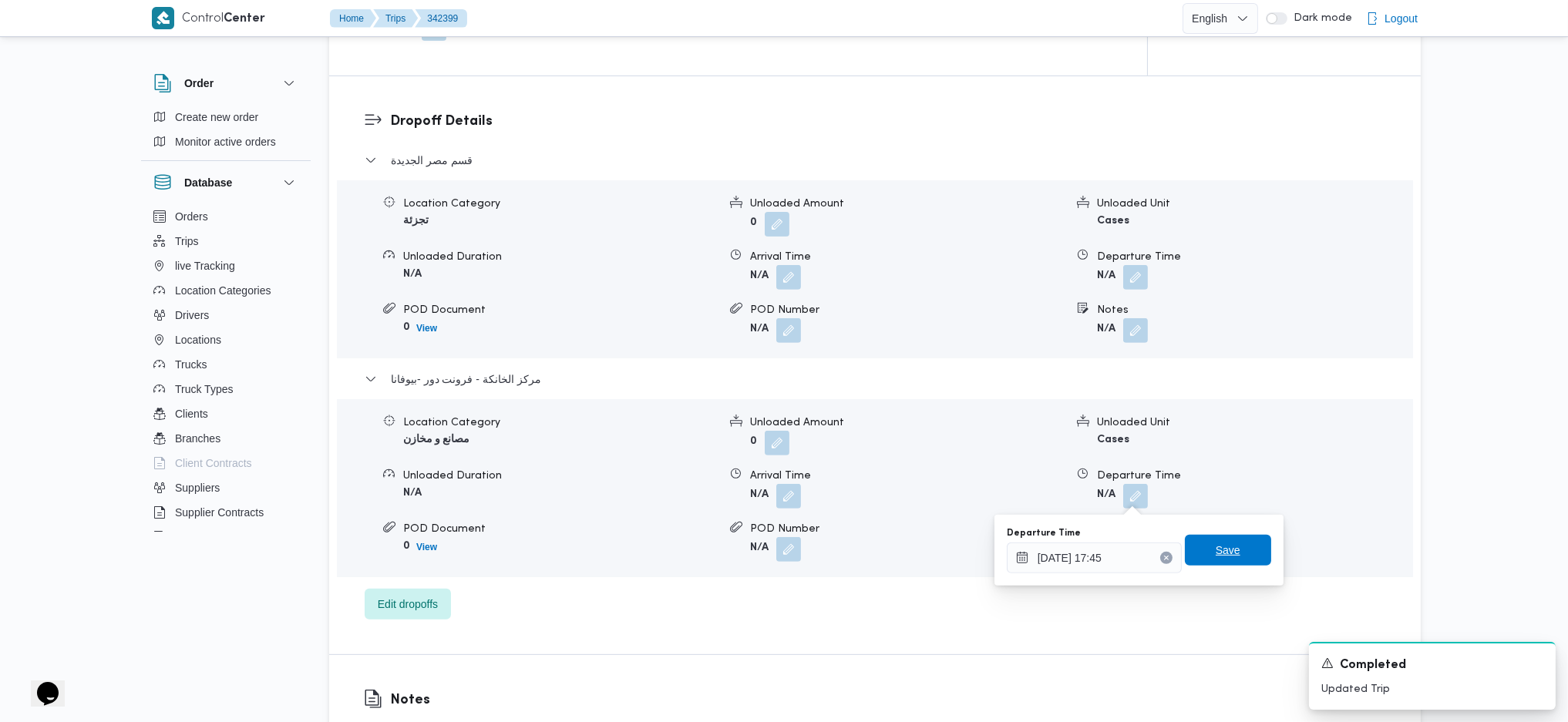
click at [1231, 547] on span "Save" at bounding box center [1228, 550] width 87 height 31
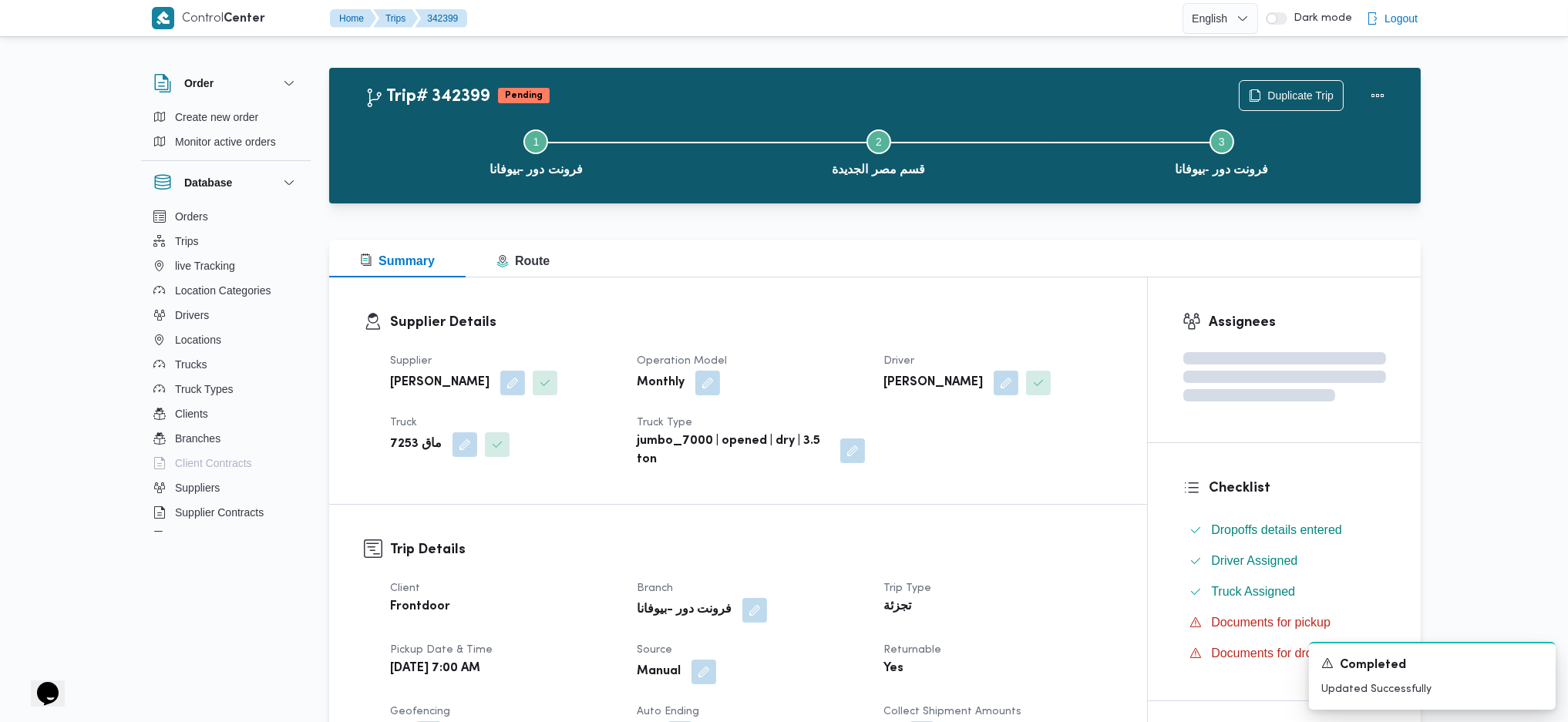
scroll to position [0, 0]
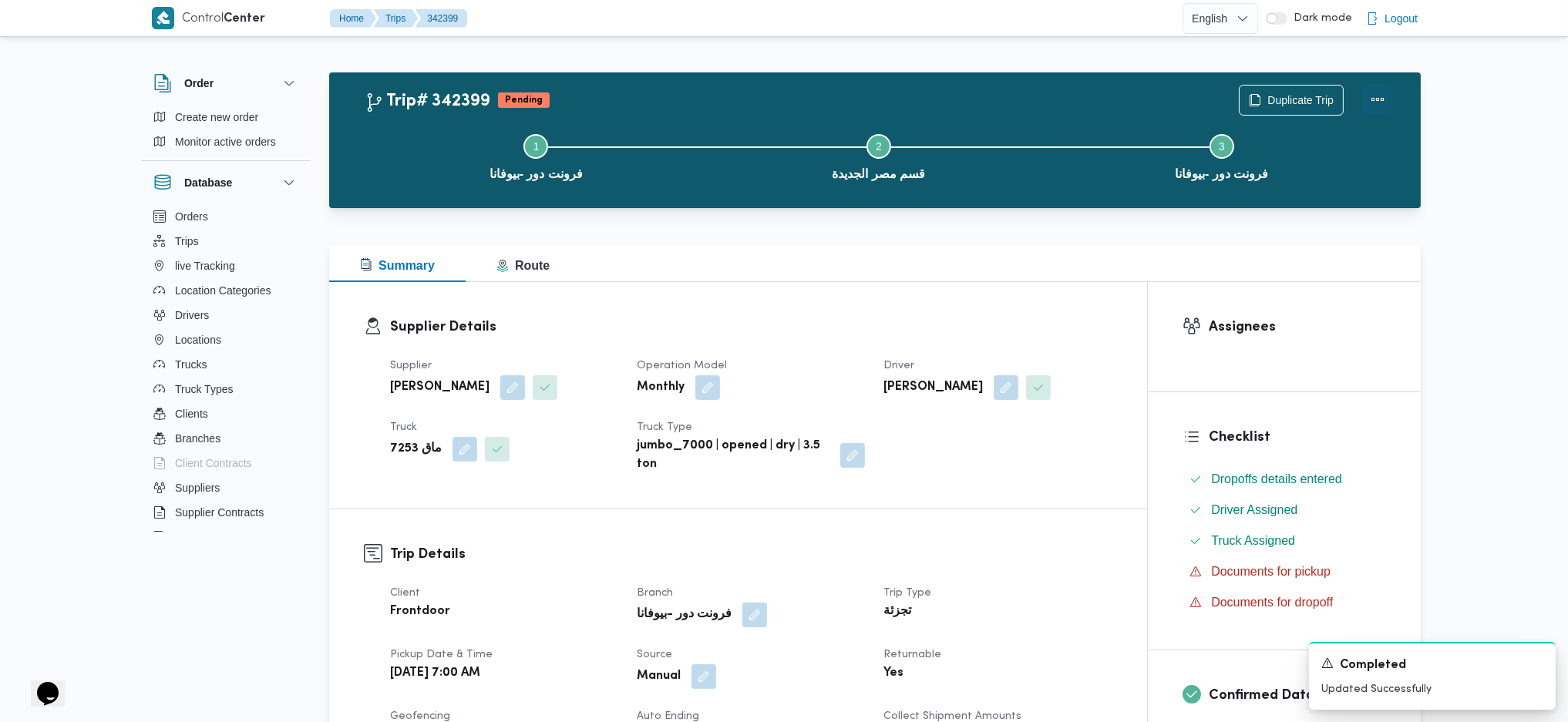
click at [1390, 100] on button "Actions" at bounding box center [1378, 99] width 31 height 31
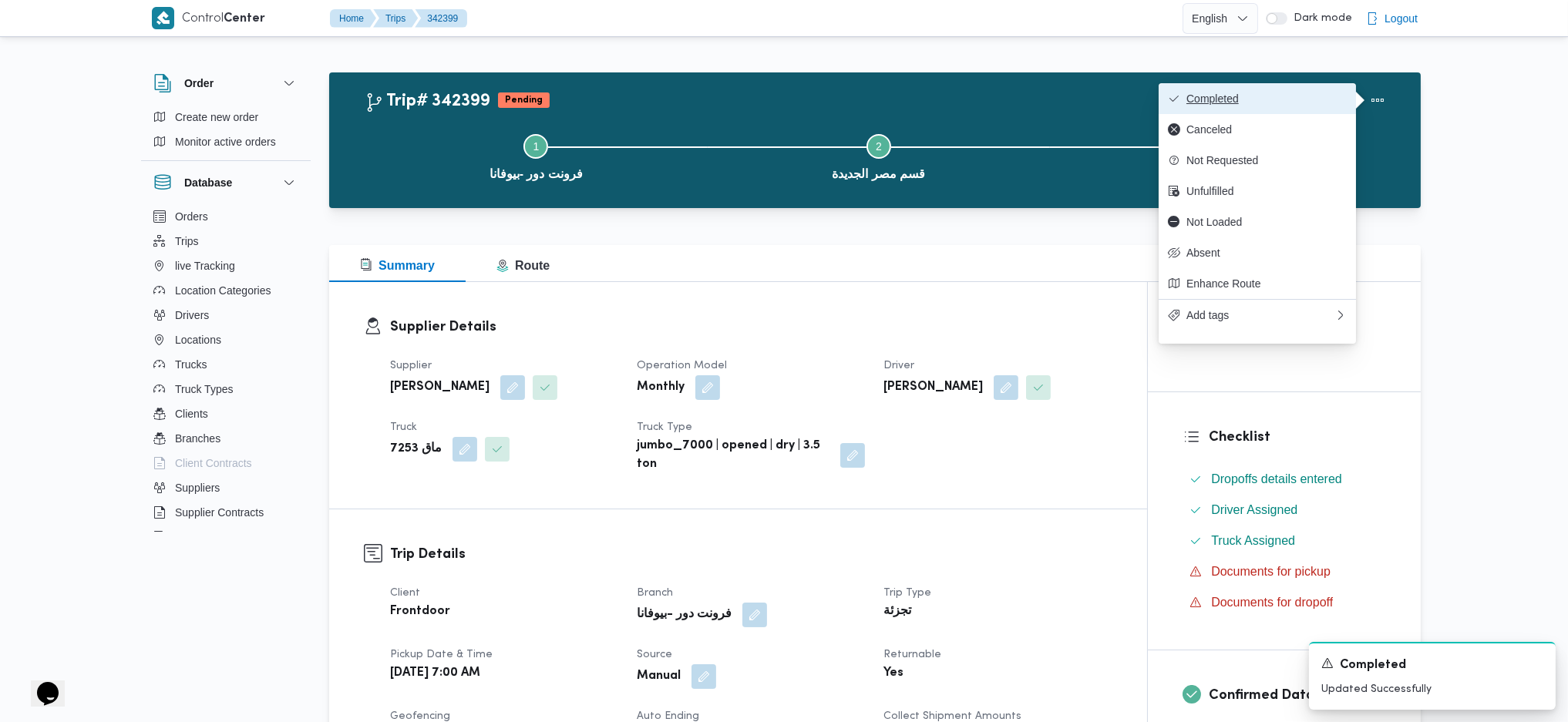
click at [1262, 95] on span "Completed" at bounding box center [1267, 99] width 161 height 12
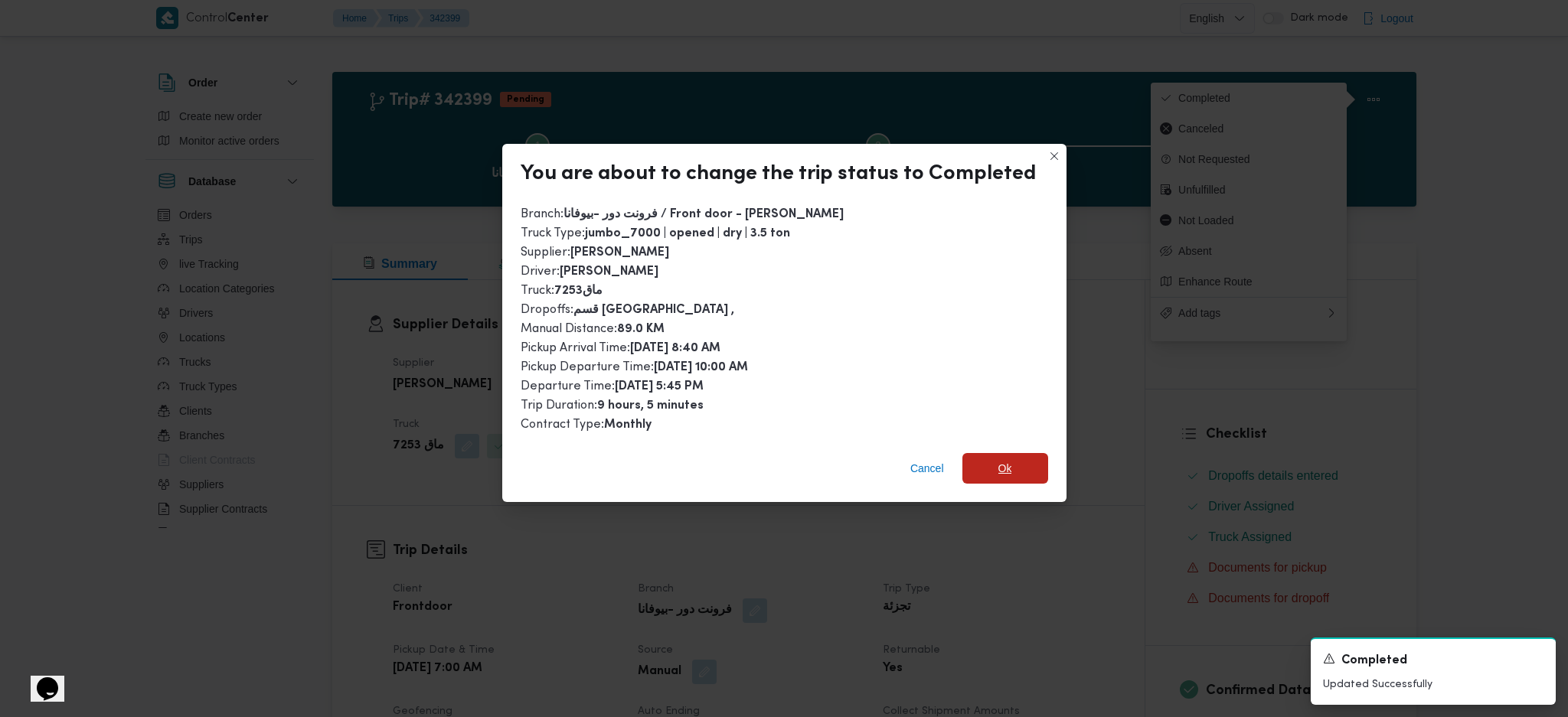
drag, startPoint x: 1000, startPoint y: 466, endPoint x: 1027, endPoint y: 483, distance: 31.9
click at [1024, 460] on span "Ok" at bounding box center [1005, 468] width 86 height 31
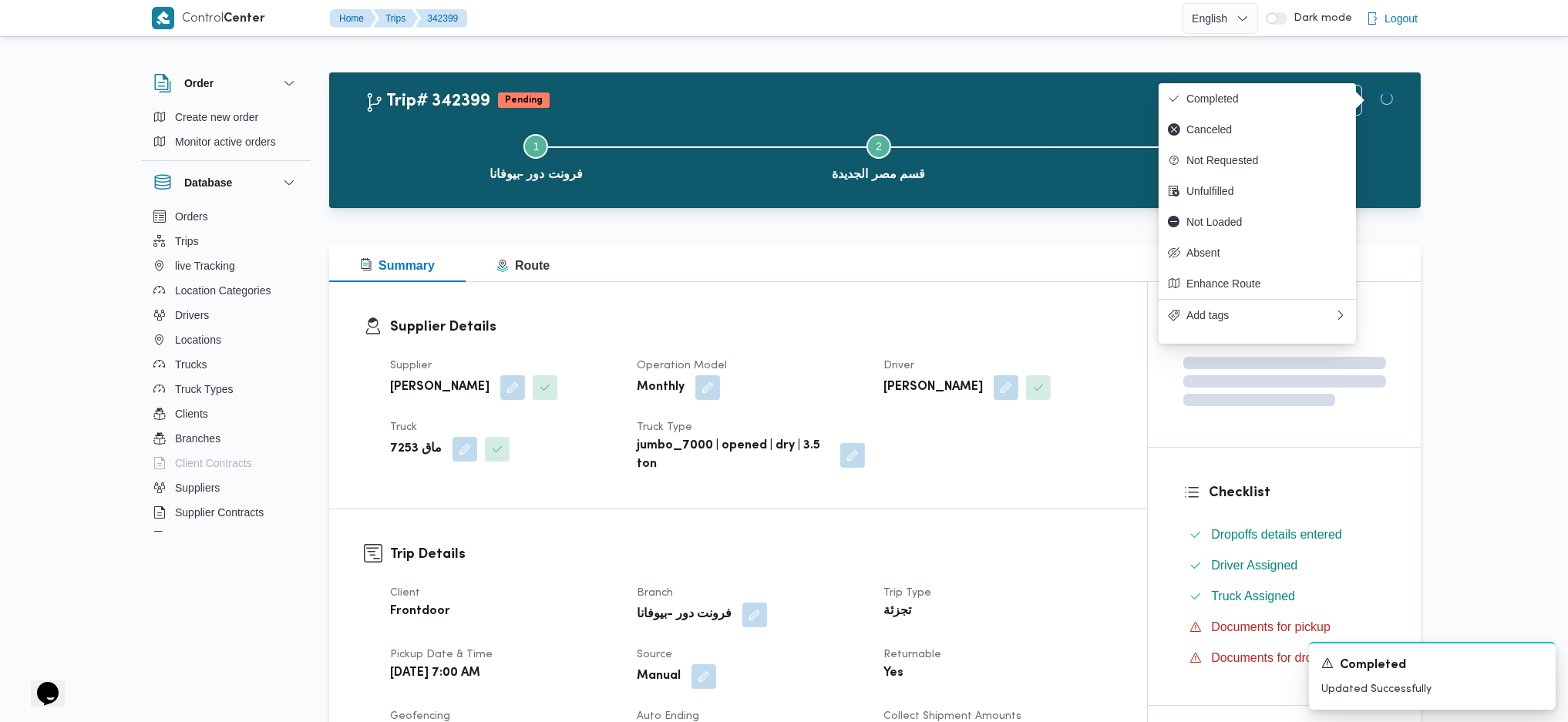
drag, startPoint x: 1026, startPoint y: 562, endPoint x: 821, endPoint y: 297, distance: 335.0
click at [1026, 562] on h3 "Trip Details" at bounding box center [751, 554] width 722 height 21
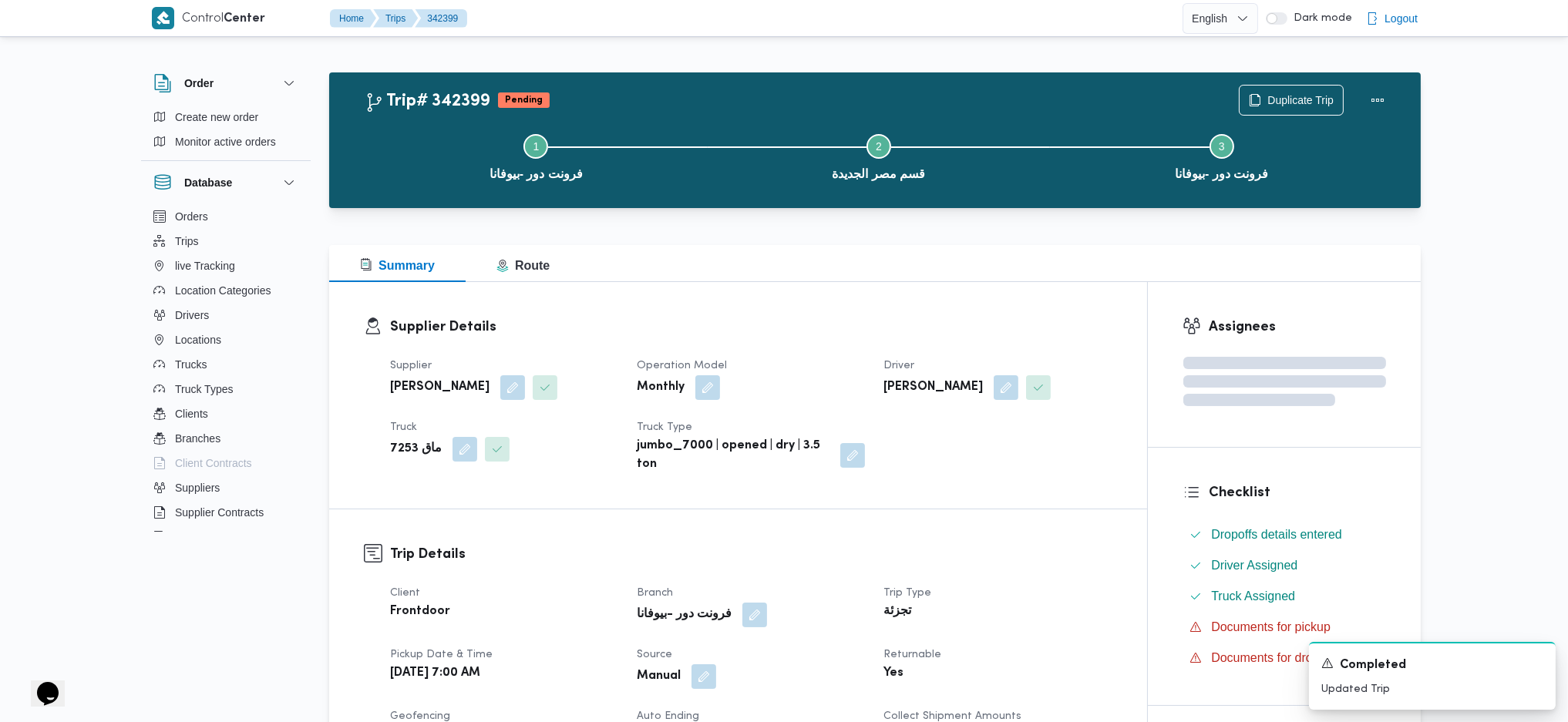
click at [794, 267] on div "Summary Route" at bounding box center [875, 263] width 1092 height 37
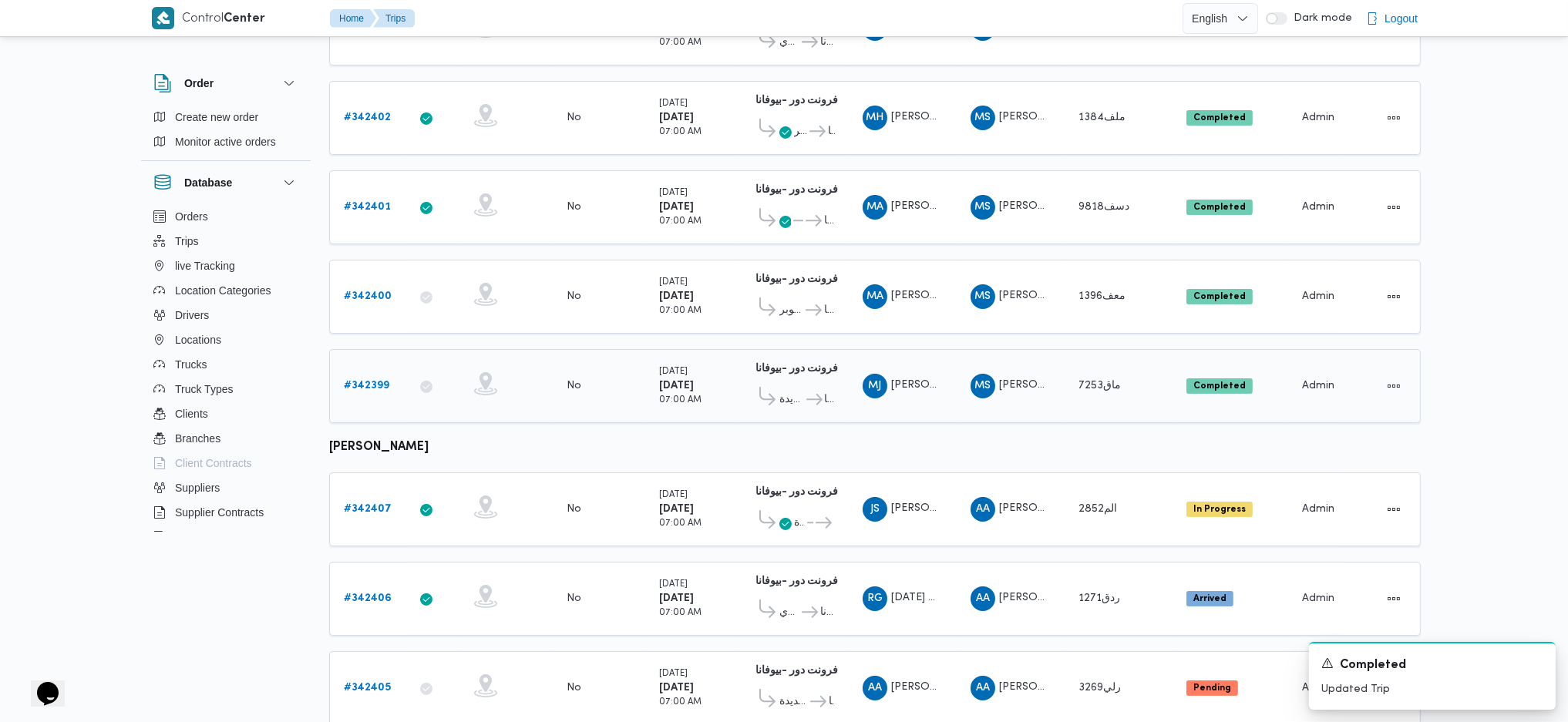
scroll to position [786, 0]
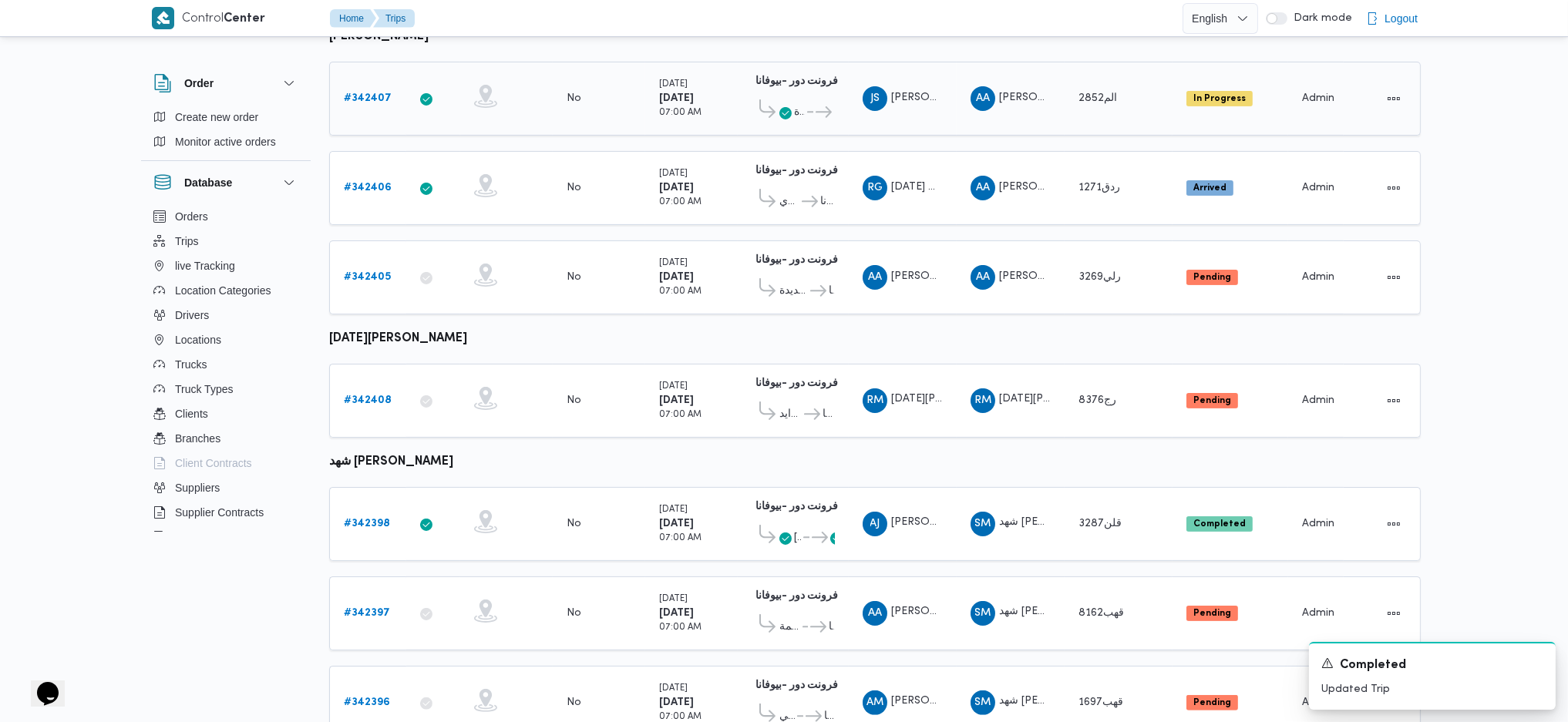
click at [374, 94] on b "# 342407" at bounding box center [368, 98] width 48 height 10
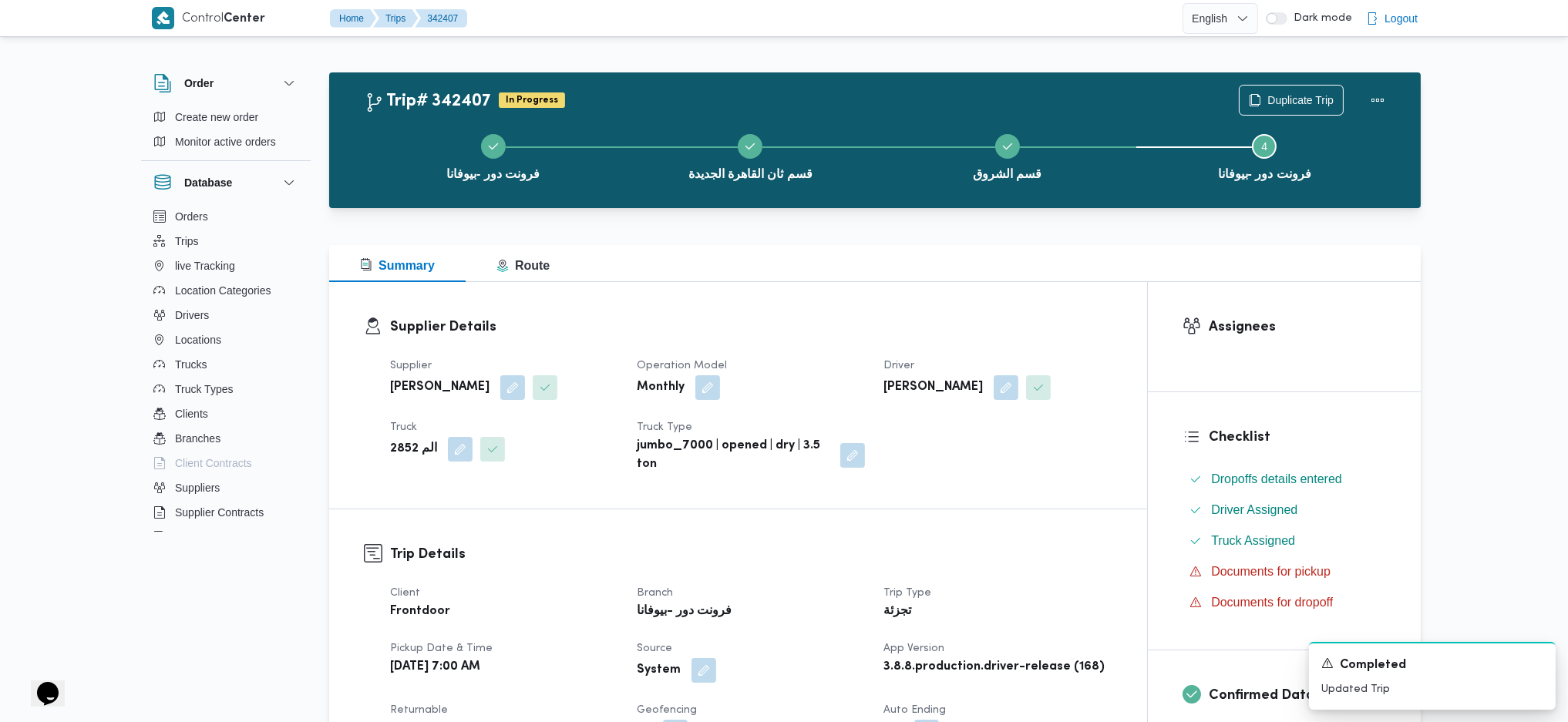
scroll to position [719, 0]
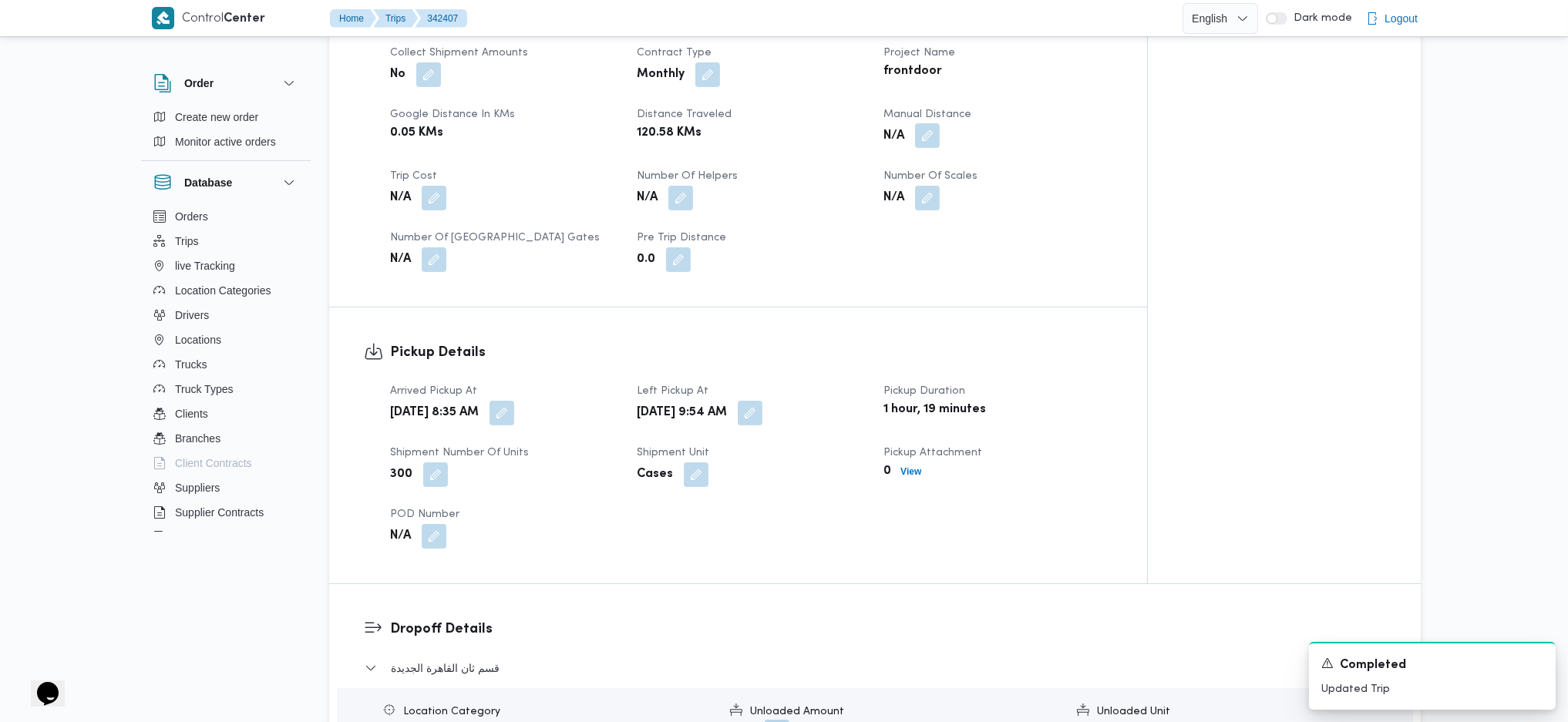
click at [928, 137] on button "button" at bounding box center [928, 135] width 25 height 25
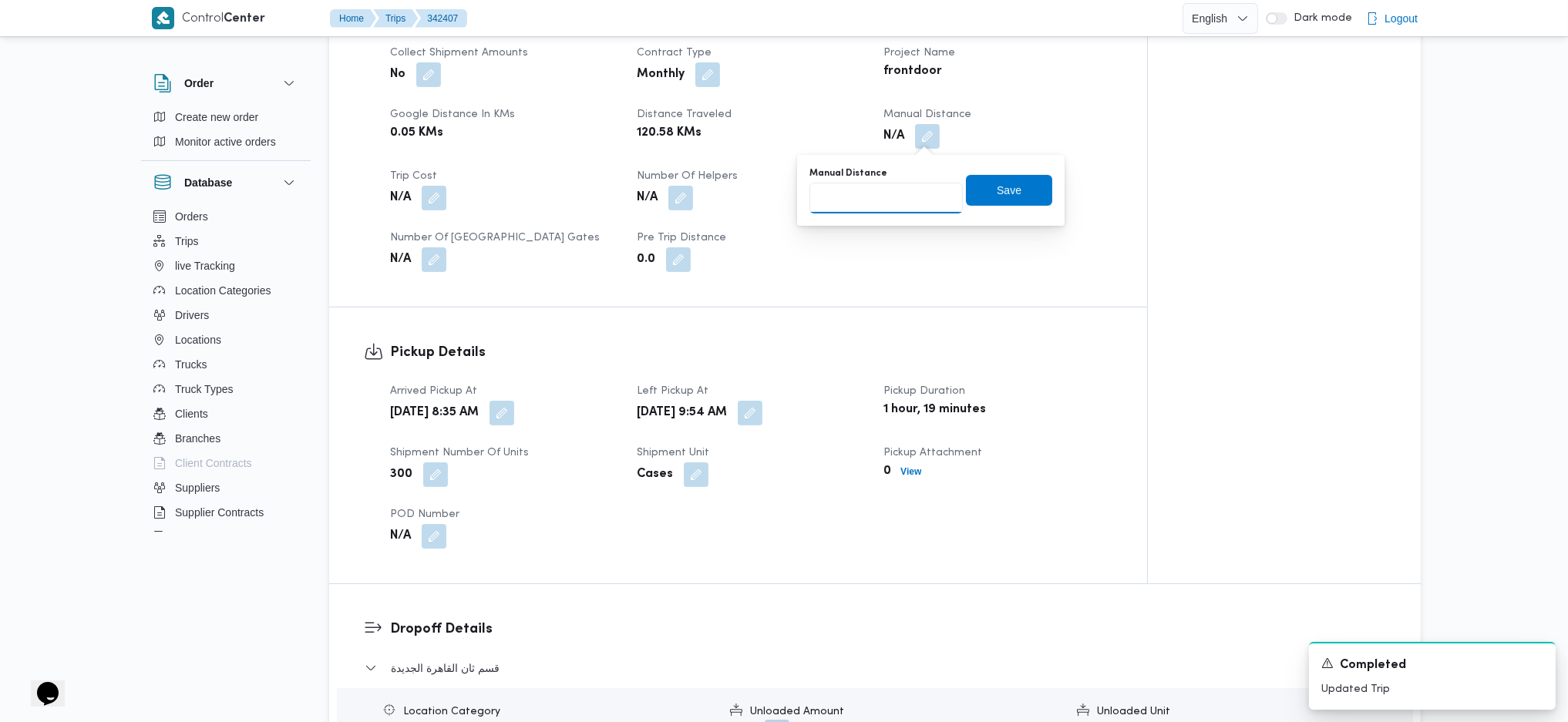
click at [879, 199] on input "Manual Distance" at bounding box center [887, 198] width 153 height 31
type input "125"
click at [1019, 184] on span "Save" at bounding box center [1009, 189] width 87 height 31
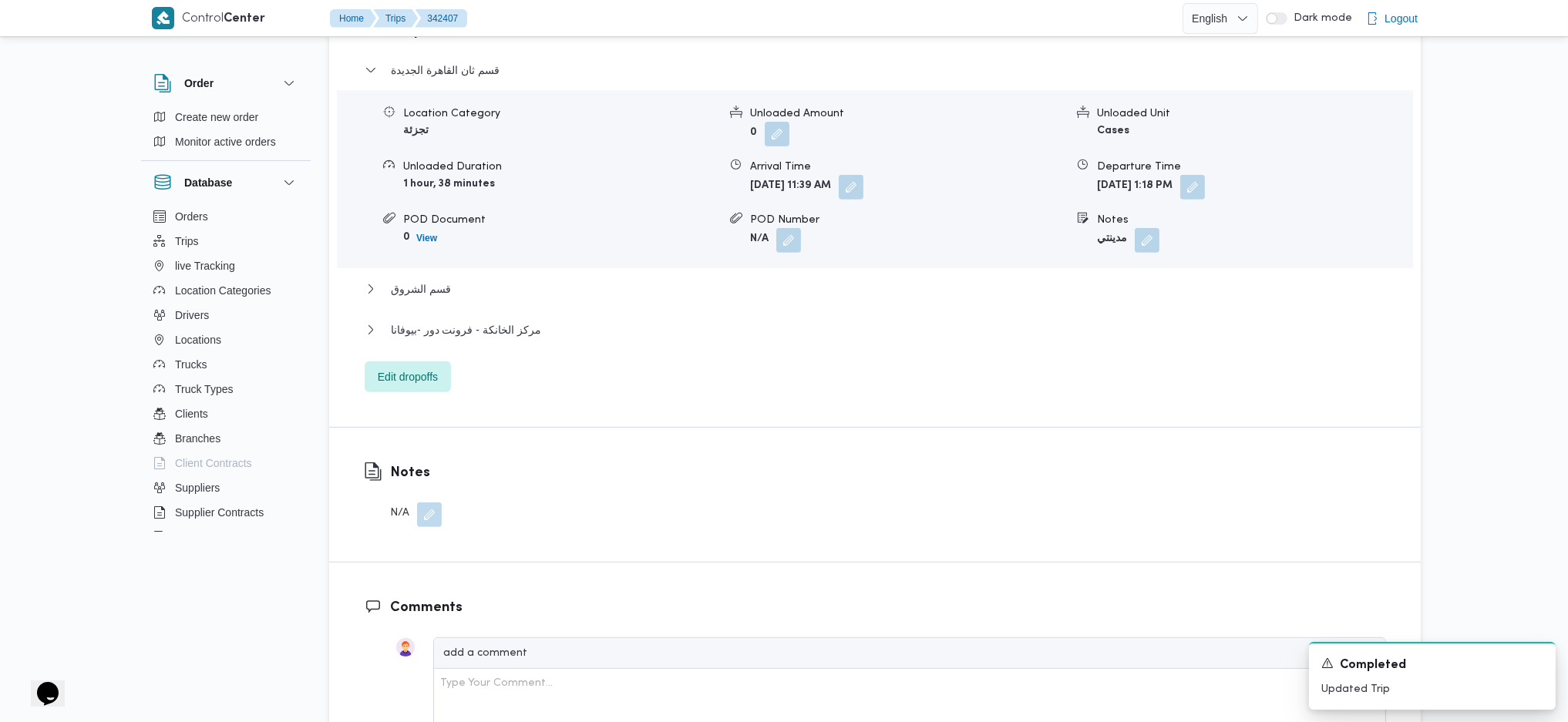
scroll to position [1341, 0]
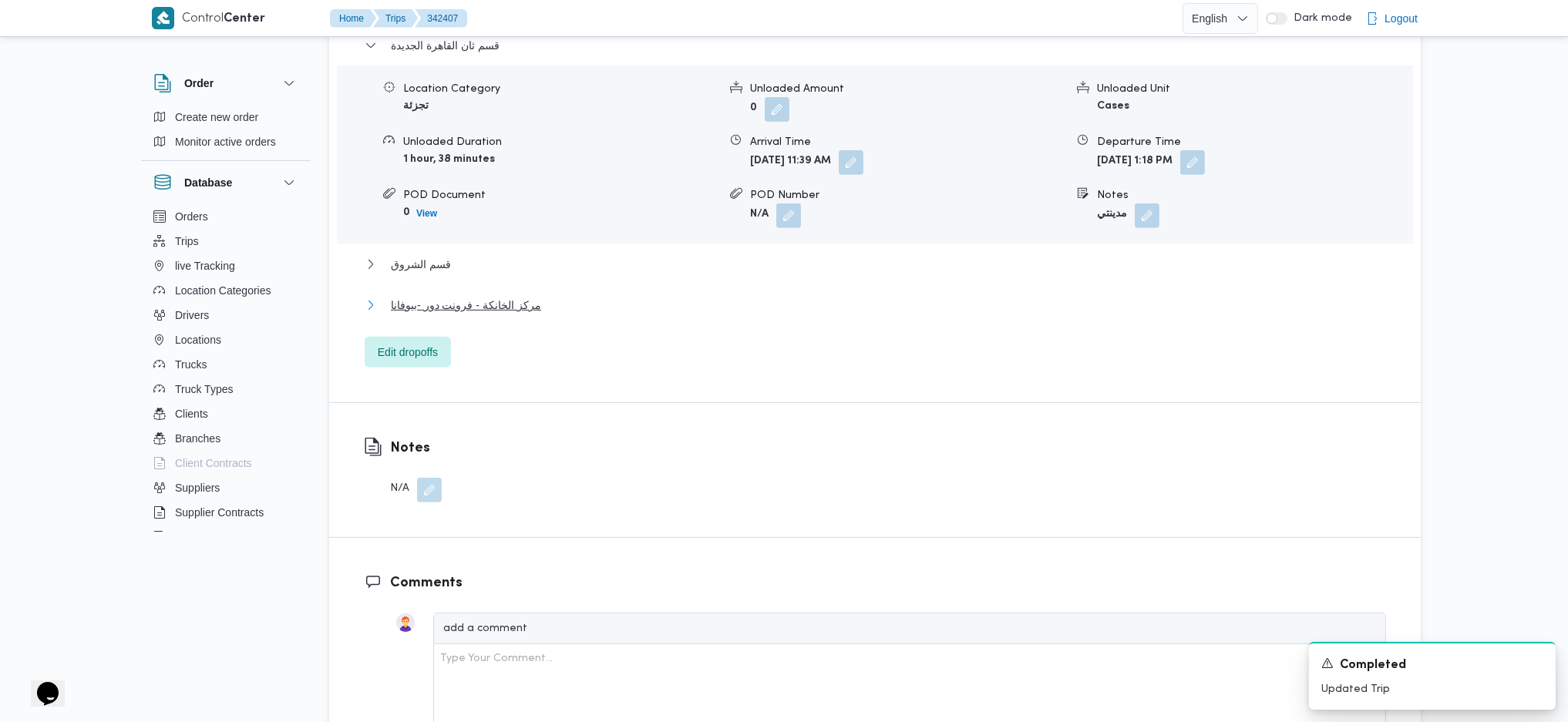
drag, startPoint x: 419, startPoint y: 305, endPoint x: 432, endPoint y: 309, distance: 13.6
click at [419, 304] on span "مركز الخانكة - فرونت دور -بيوفانا" at bounding box center [466, 305] width 151 height 19
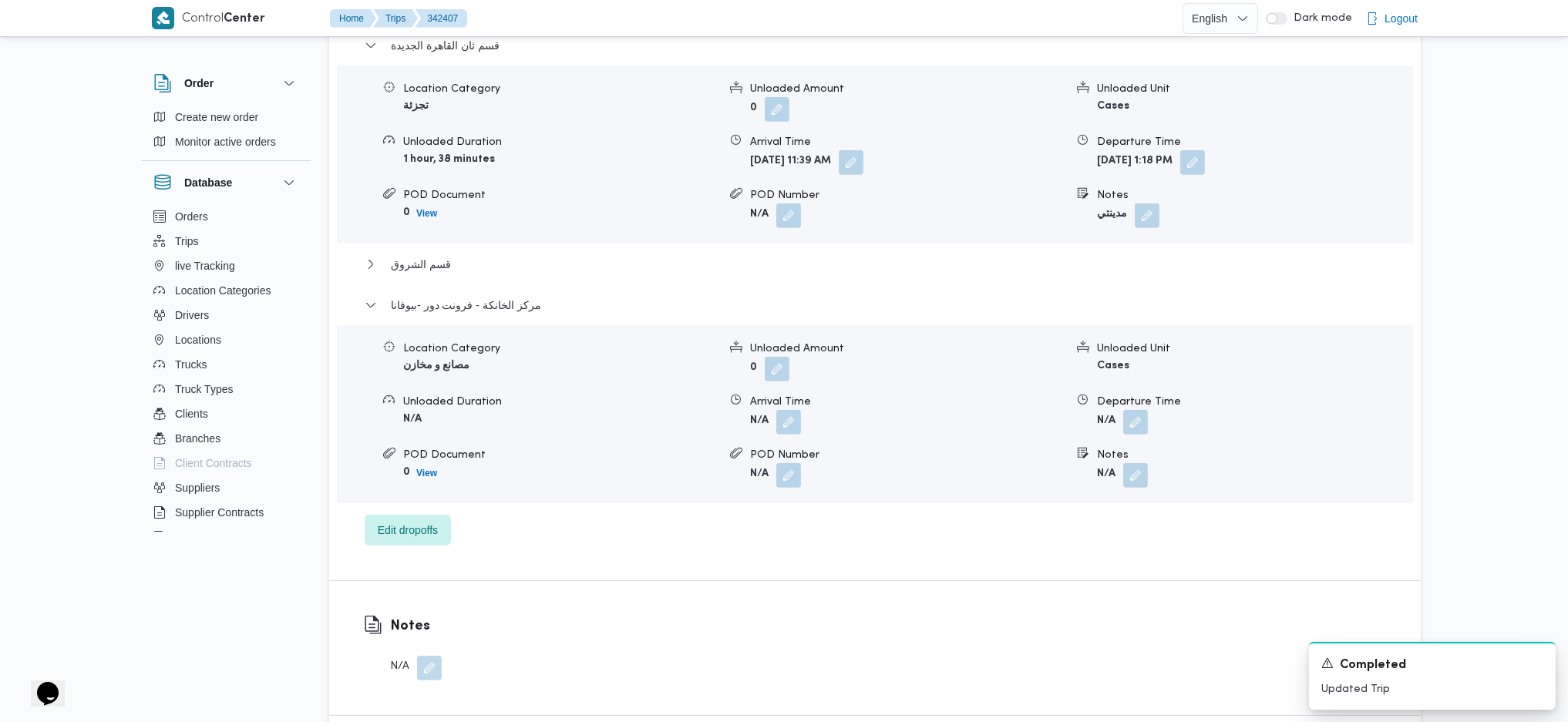
scroll to position [1547, 0]
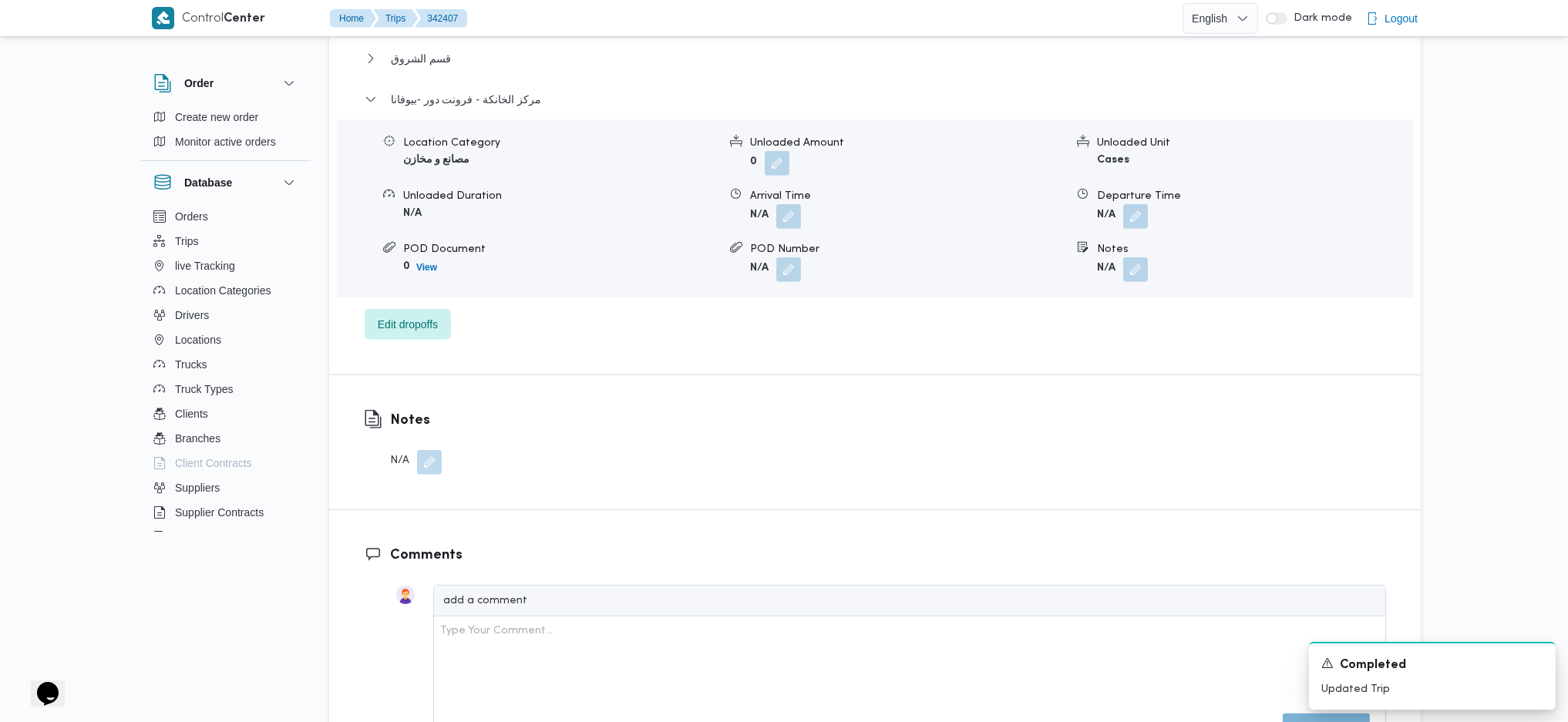
click at [1131, 201] on dl "Departure Time N/A" at bounding box center [1254, 209] width 315 height 41
click at [1141, 195] on div "Departure Time" at bounding box center [1254, 196] width 315 height 16
click at [1135, 220] on button "button" at bounding box center [1136, 216] width 25 height 25
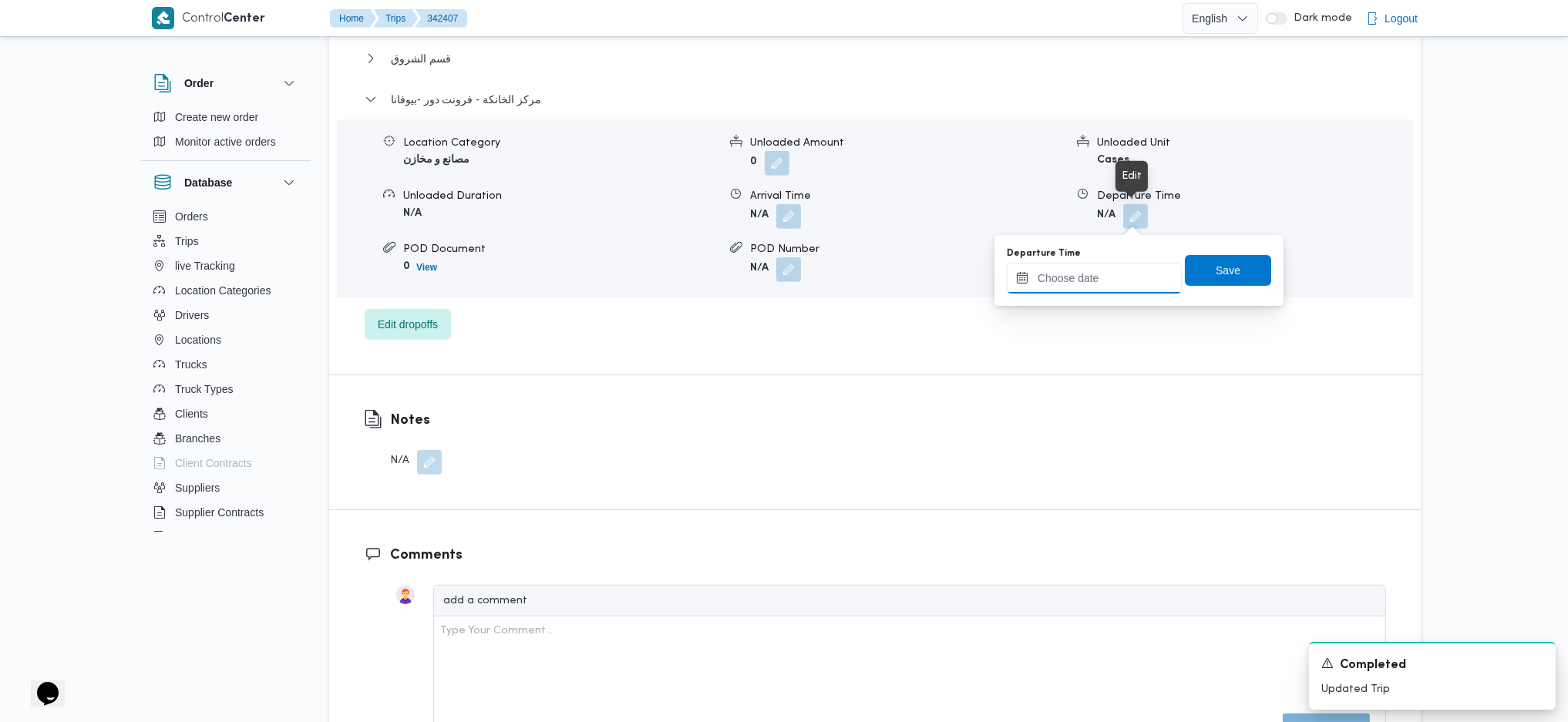
click at [1096, 275] on input "Departure Time" at bounding box center [1094, 278] width 175 height 31
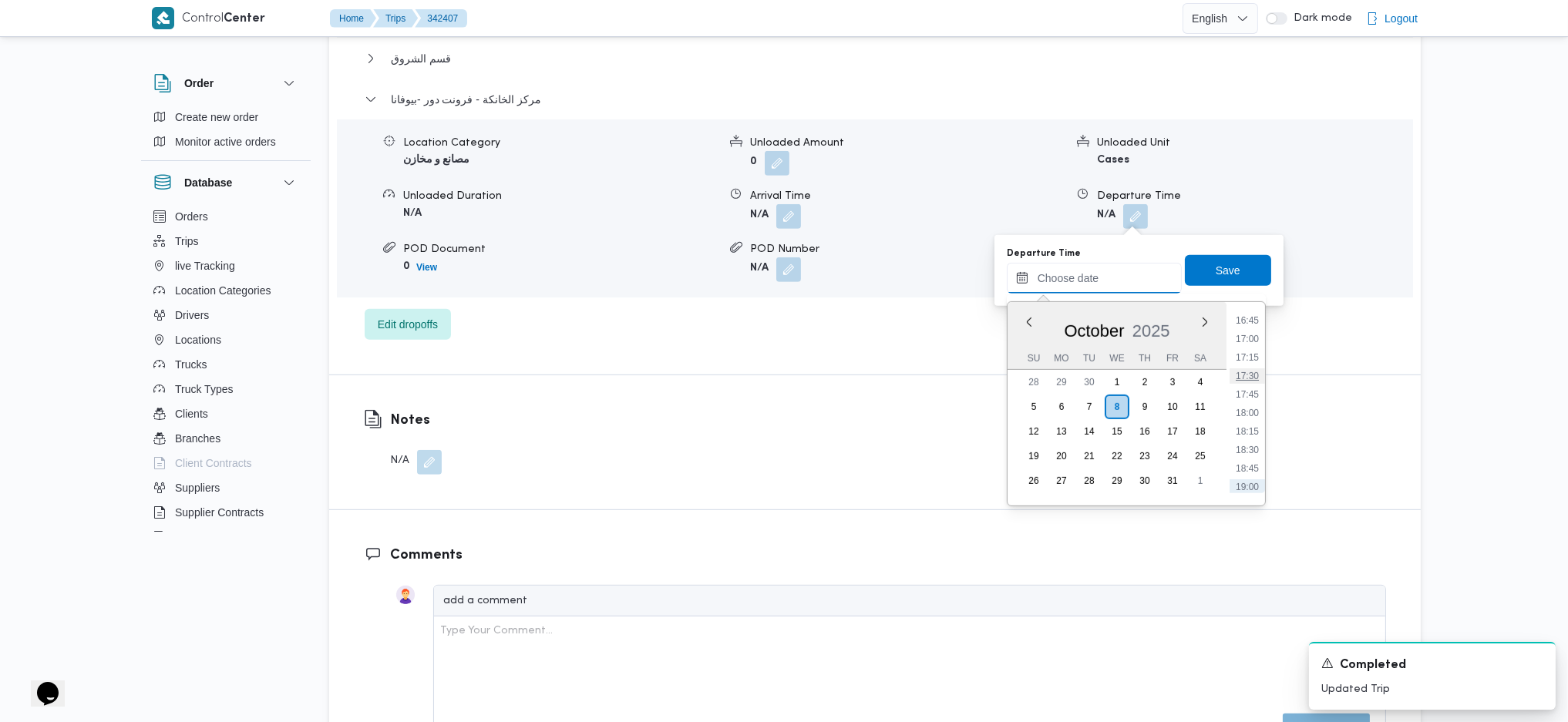
scroll to position [1212, 0]
click at [1250, 381] on li "17:15" at bounding box center [1248, 385] width 36 height 15
type input "[DATE] 17:15"
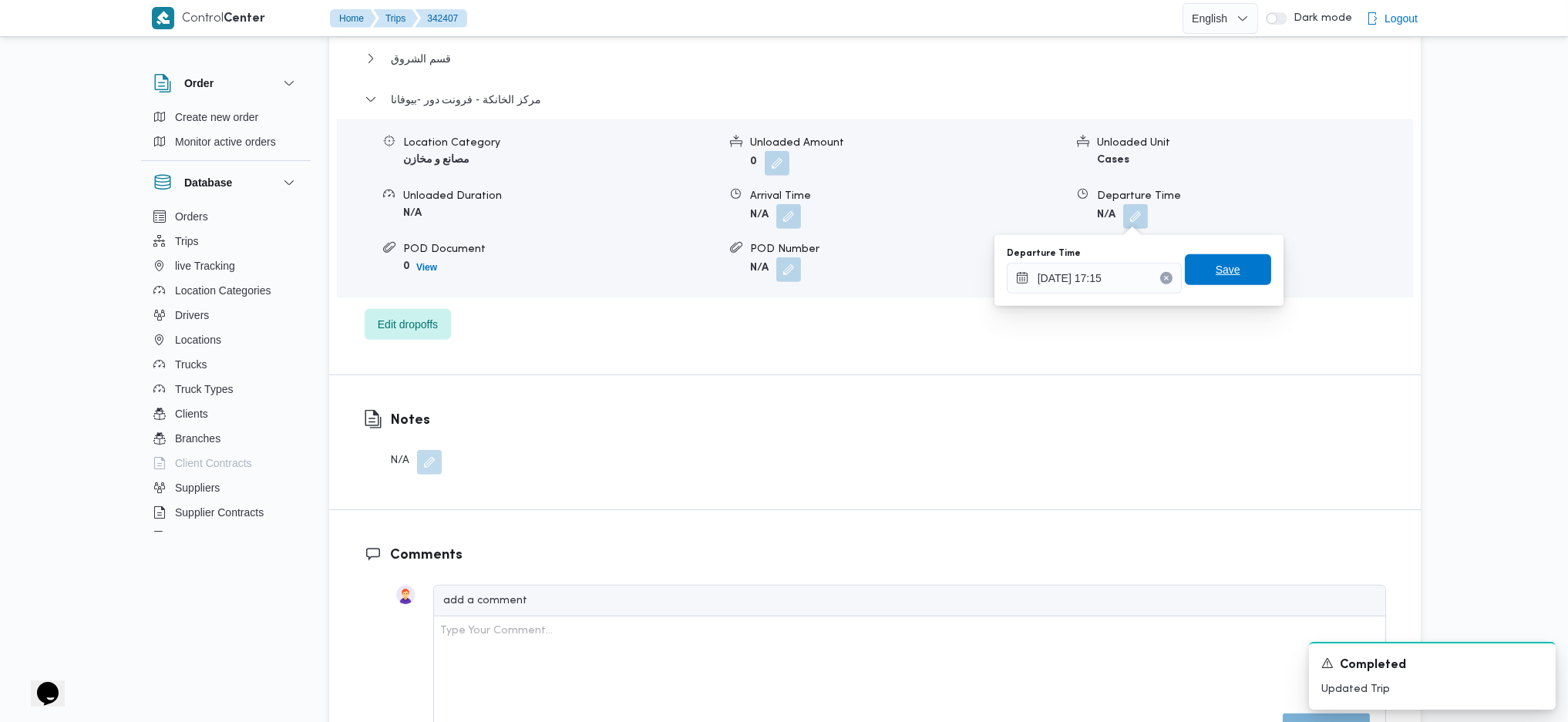
click at [1216, 269] on span "Save" at bounding box center [1228, 269] width 25 height 19
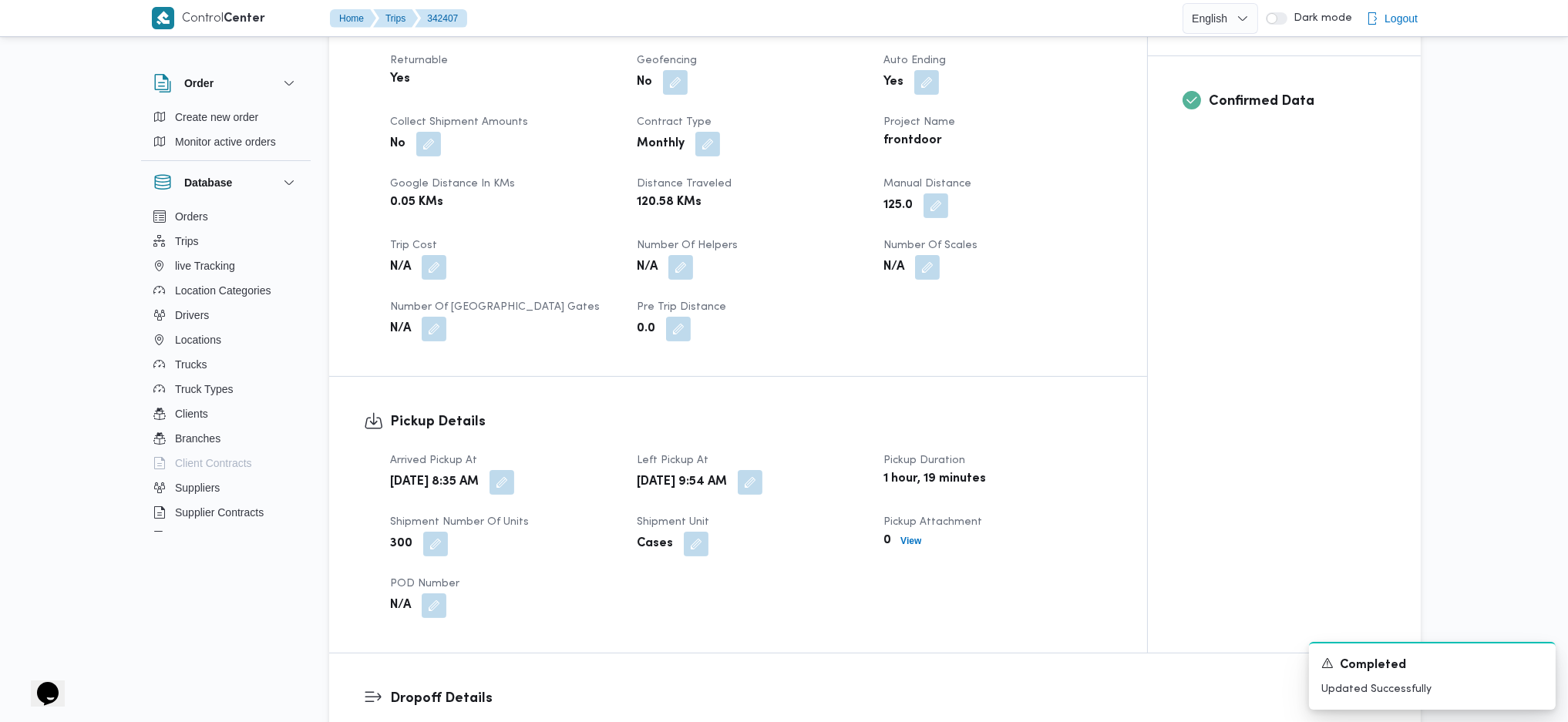
scroll to position [0, 0]
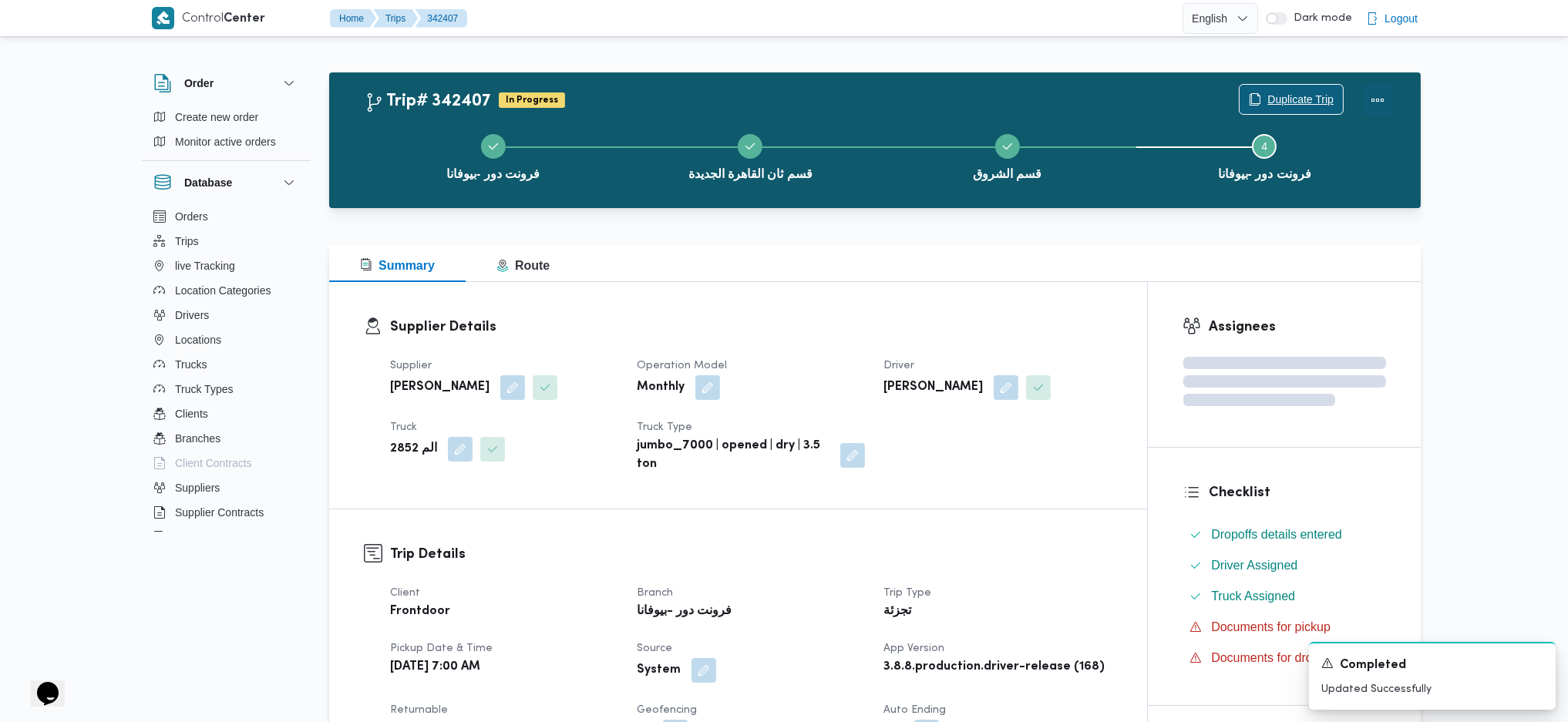
drag, startPoint x: 1386, startPoint y: 94, endPoint x: 1322, endPoint y: 92, distance: 64.0
click at [1386, 94] on button "Actions" at bounding box center [1378, 100] width 31 height 31
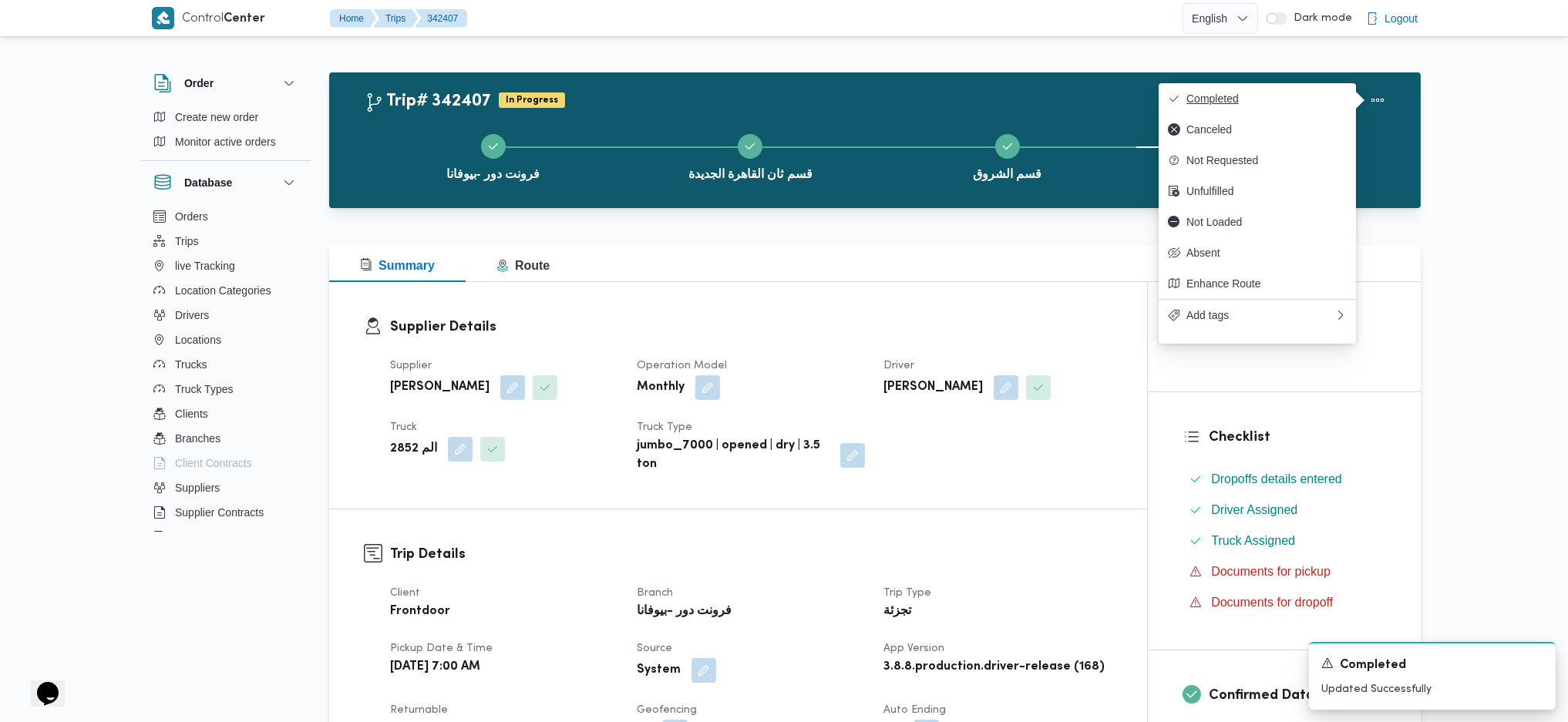
click at [1308, 94] on span "Completed" at bounding box center [1267, 99] width 161 height 12
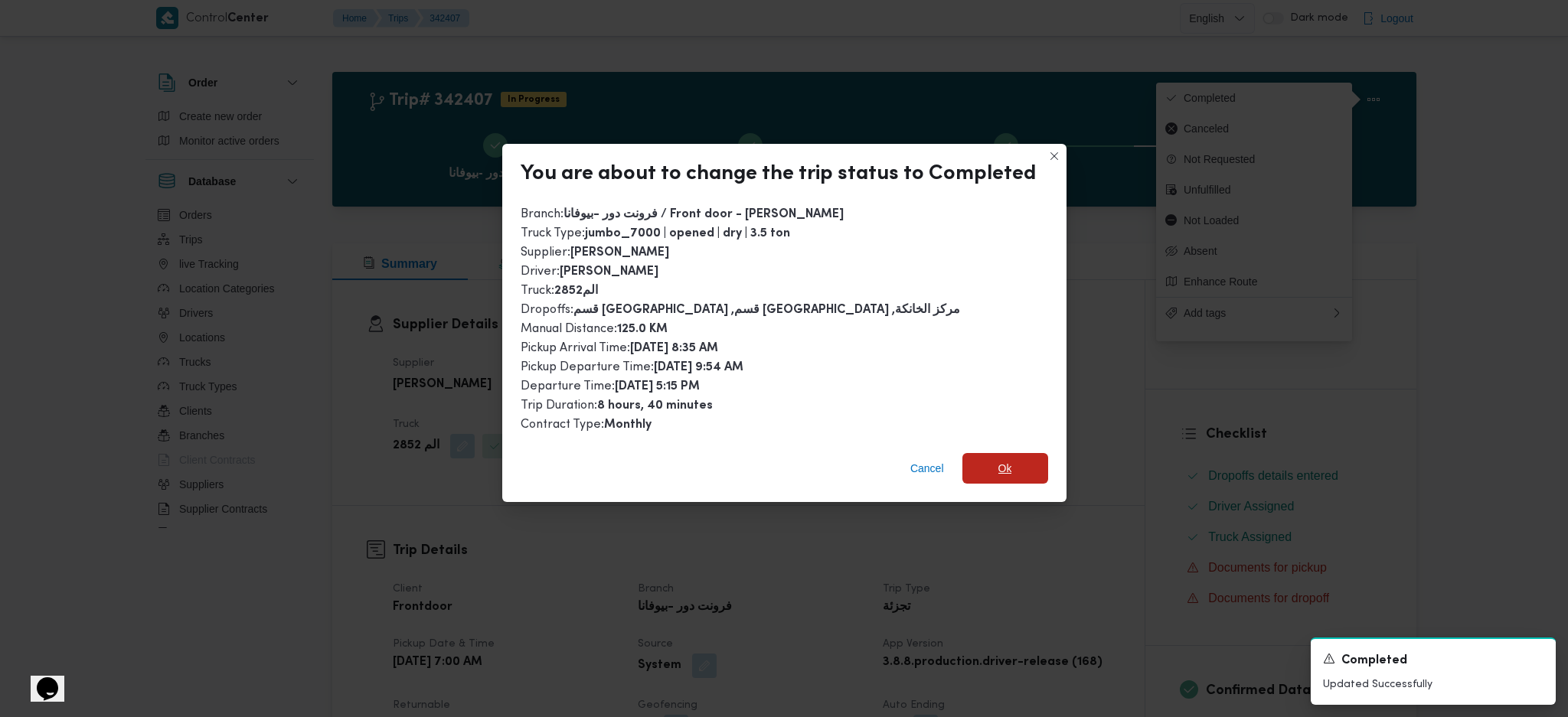
drag, startPoint x: 1005, startPoint y: 464, endPoint x: 985, endPoint y: 585, distance: 122.6
click at [1005, 463] on span "Ok" at bounding box center [1005, 468] width 14 height 19
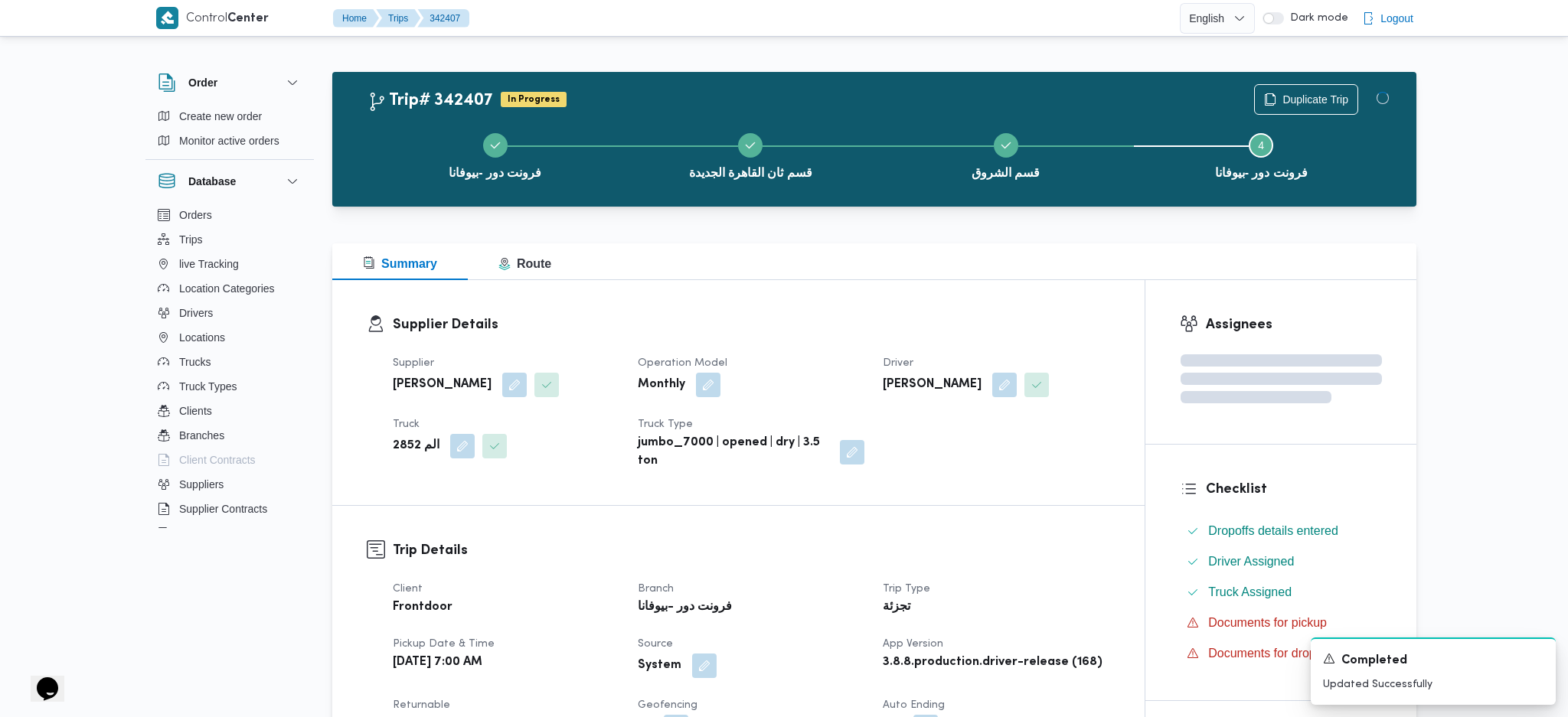
click at [985, 585] on dt "Trip Type" at bounding box center [996, 589] width 227 height 19
click at [826, 275] on div "Summary Route" at bounding box center [869, 261] width 1084 height 36
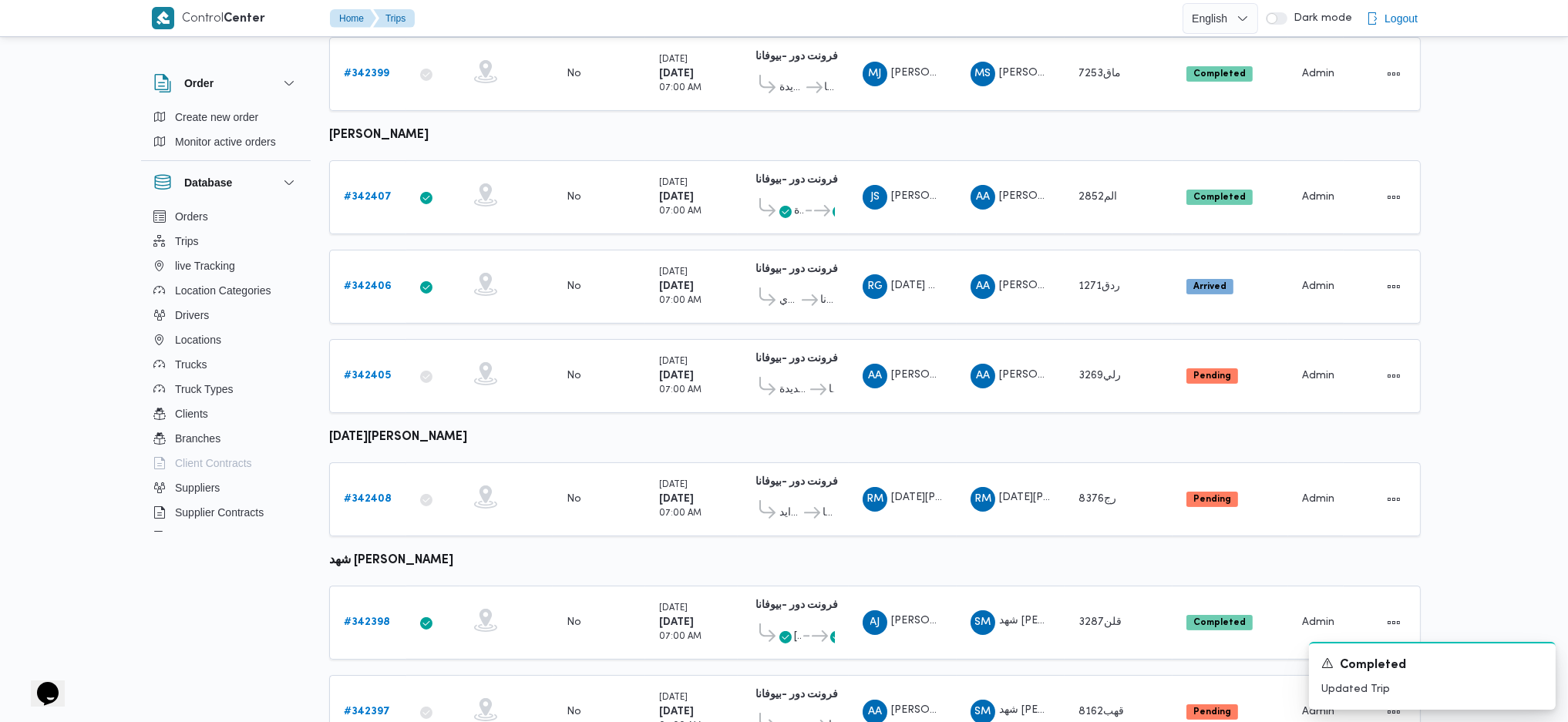
scroll to position [660, 0]
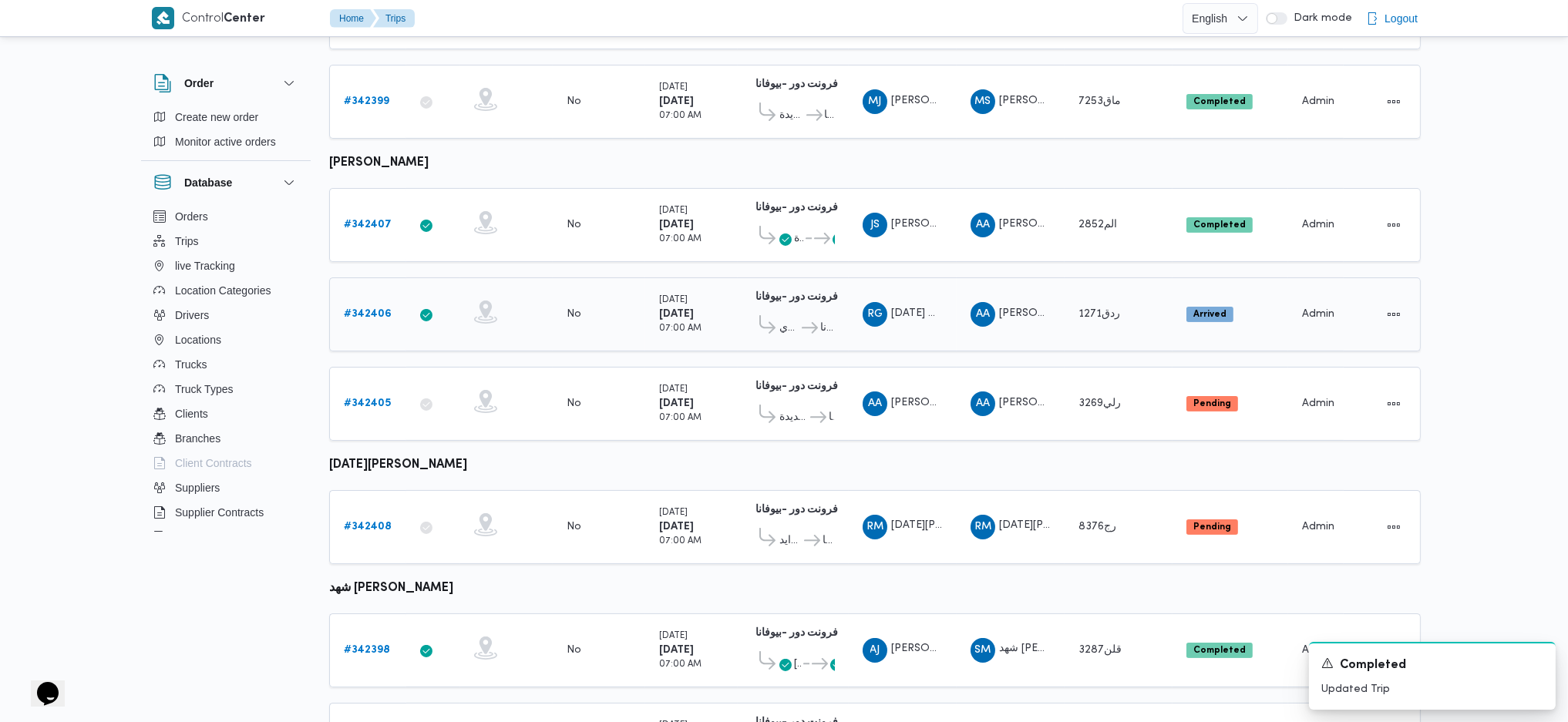
drag, startPoint x: 417, startPoint y: 292, endPoint x: 375, endPoint y: 293, distance: 42.0
click at [415, 299] on div at bounding box center [433, 314] width 38 height 31
click at [370, 309] on b "# 342406" at bounding box center [368, 314] width 48 height 10
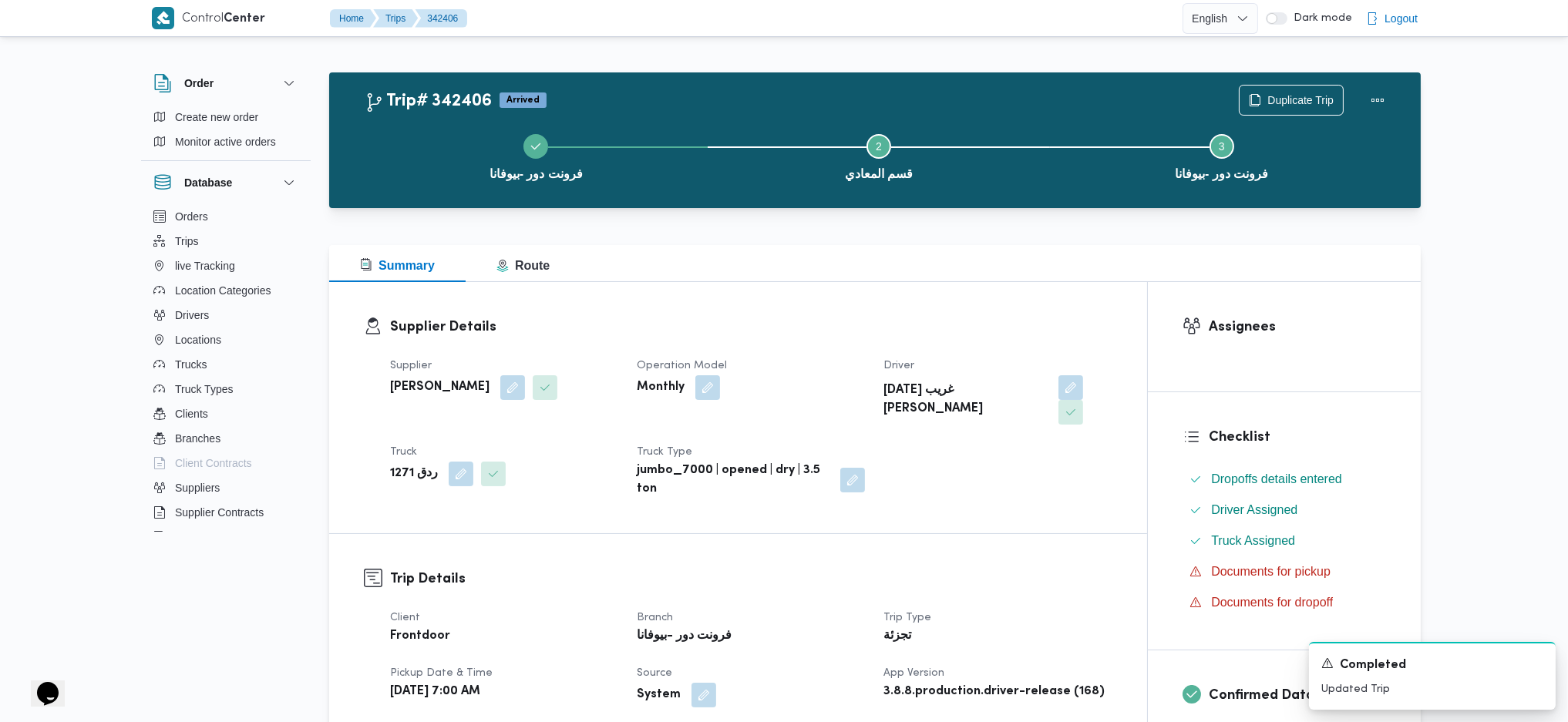
scroll to position [411, 0]
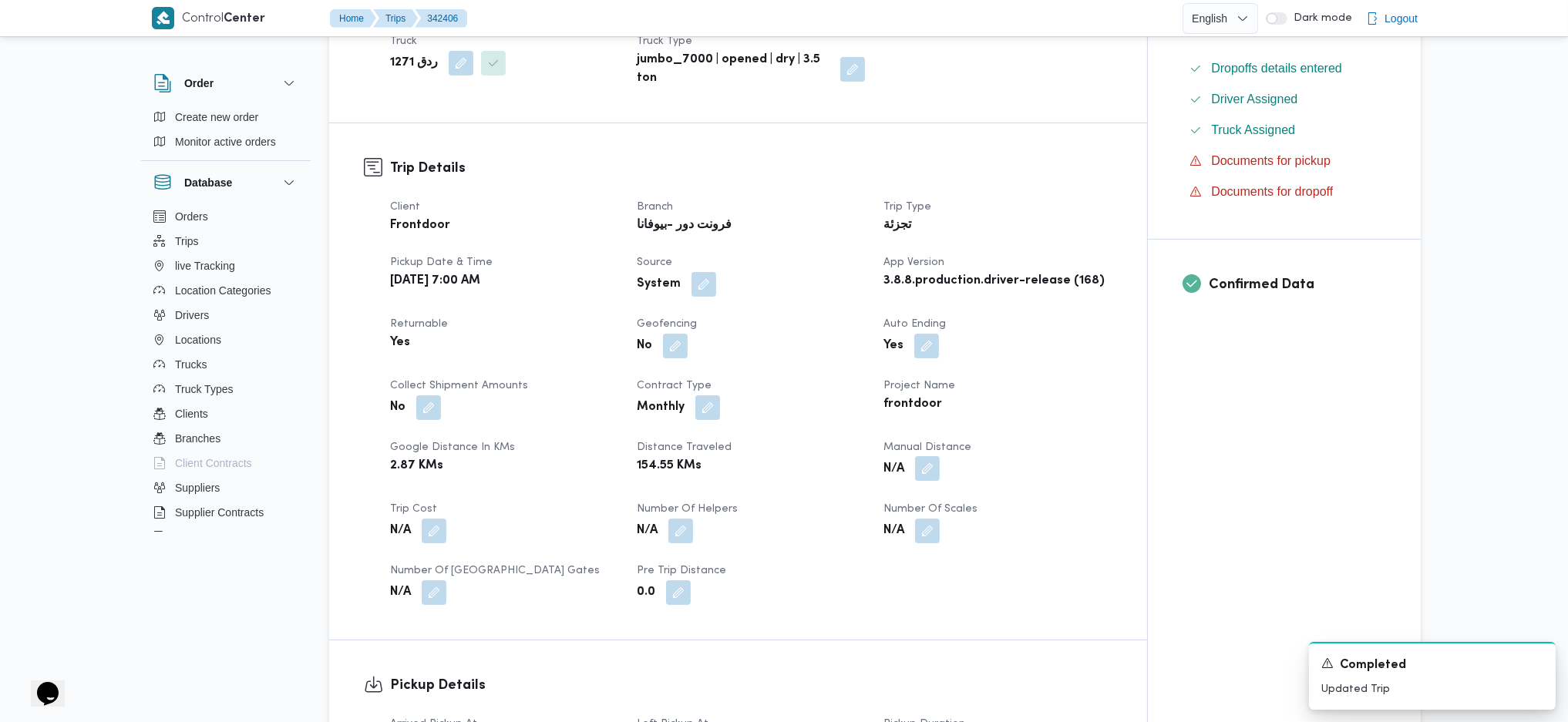
click at [922, 456] on button "button" at bounding box center [928, 469] width 25 height 25
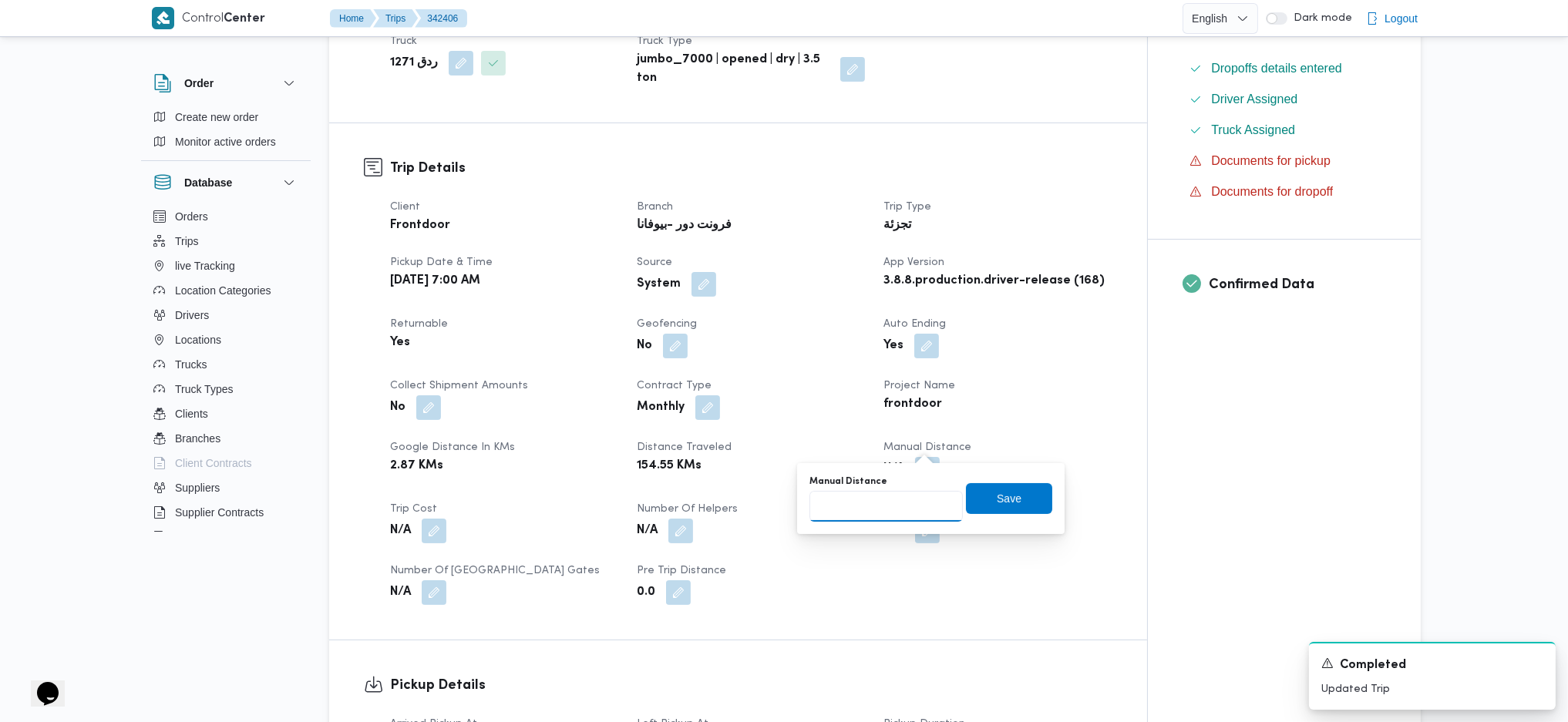
click at [876, 506] on input "Manual Distance" at bounding box center [887, 506] width 153 height 31
type input "133"
click at [1005, 505] on span "Save" at bounding box center [1010, 497] width 25 height 19
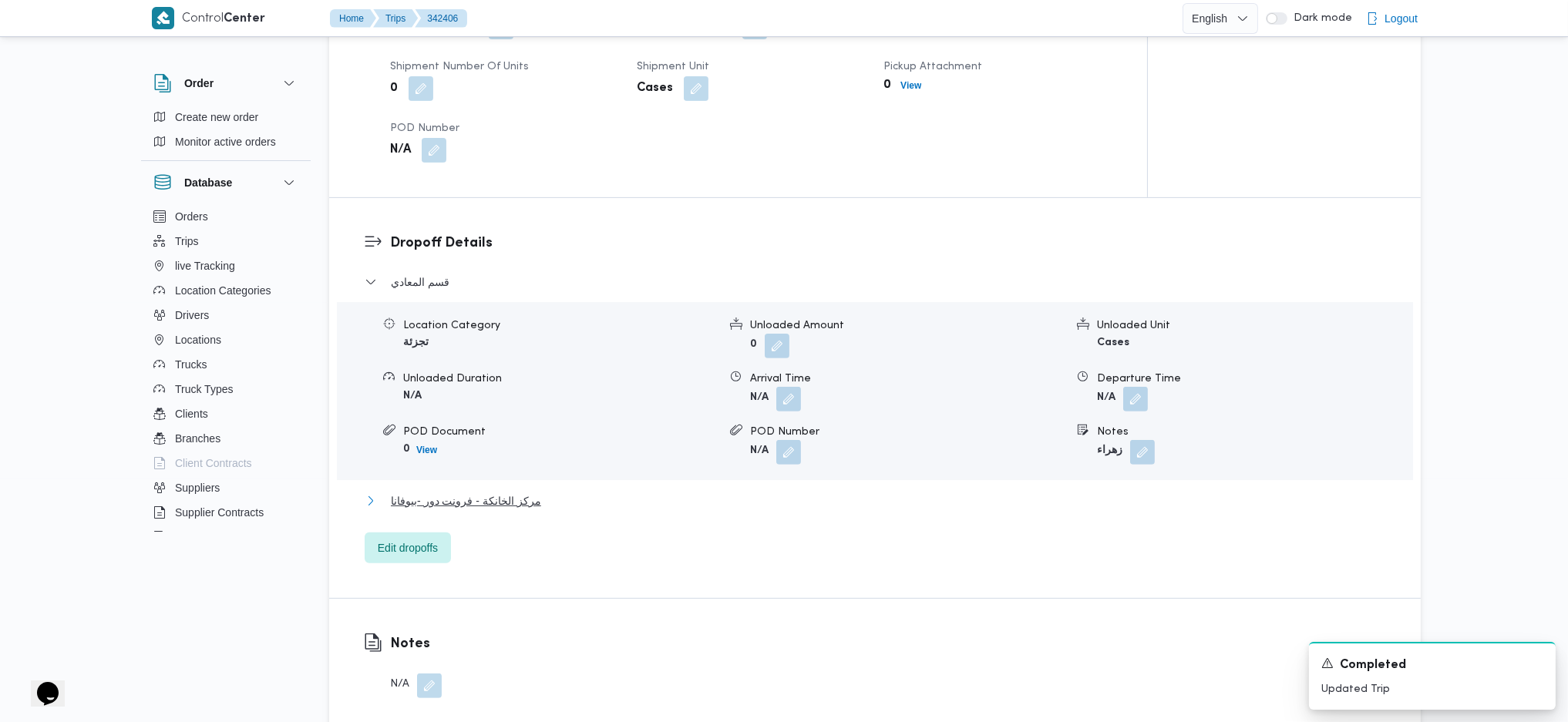
click at [538, 492] on button "مركز الخانكة - فرونت دور -بيوفانا" at bounding box center [875, 501] width 1021 height 19
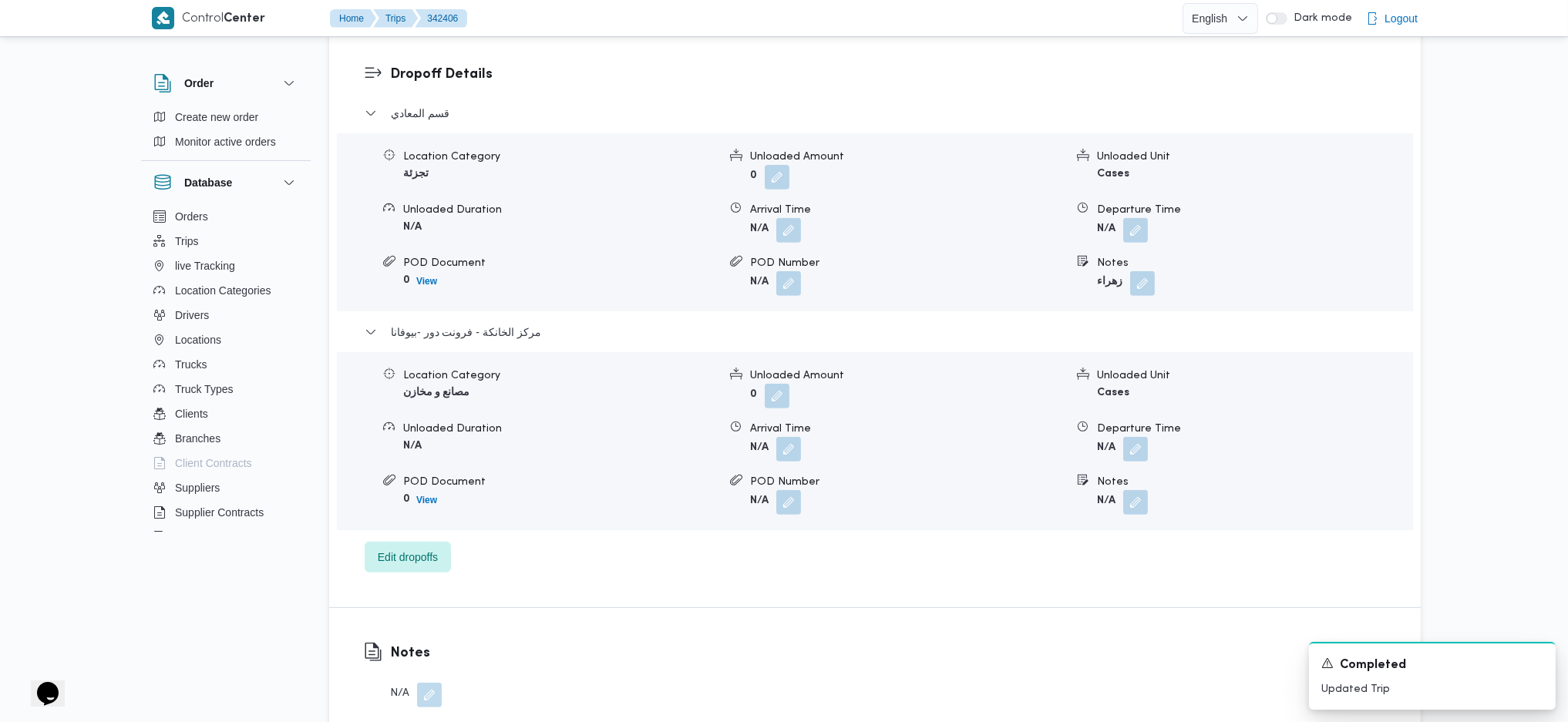
scroll to position [1335, 0]
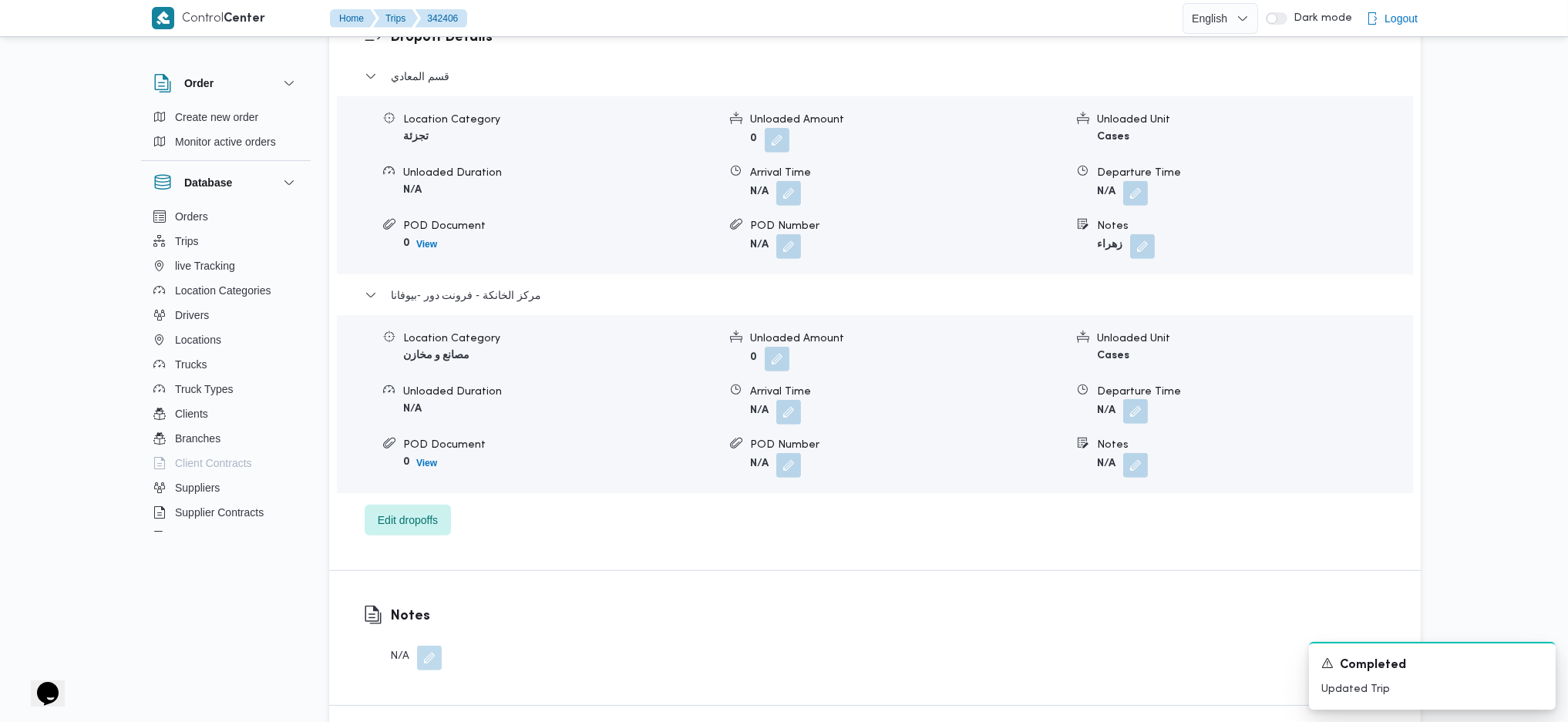
click at [1145, 399] on button "button" at bounding box center [1136, 412] width 25 height 25
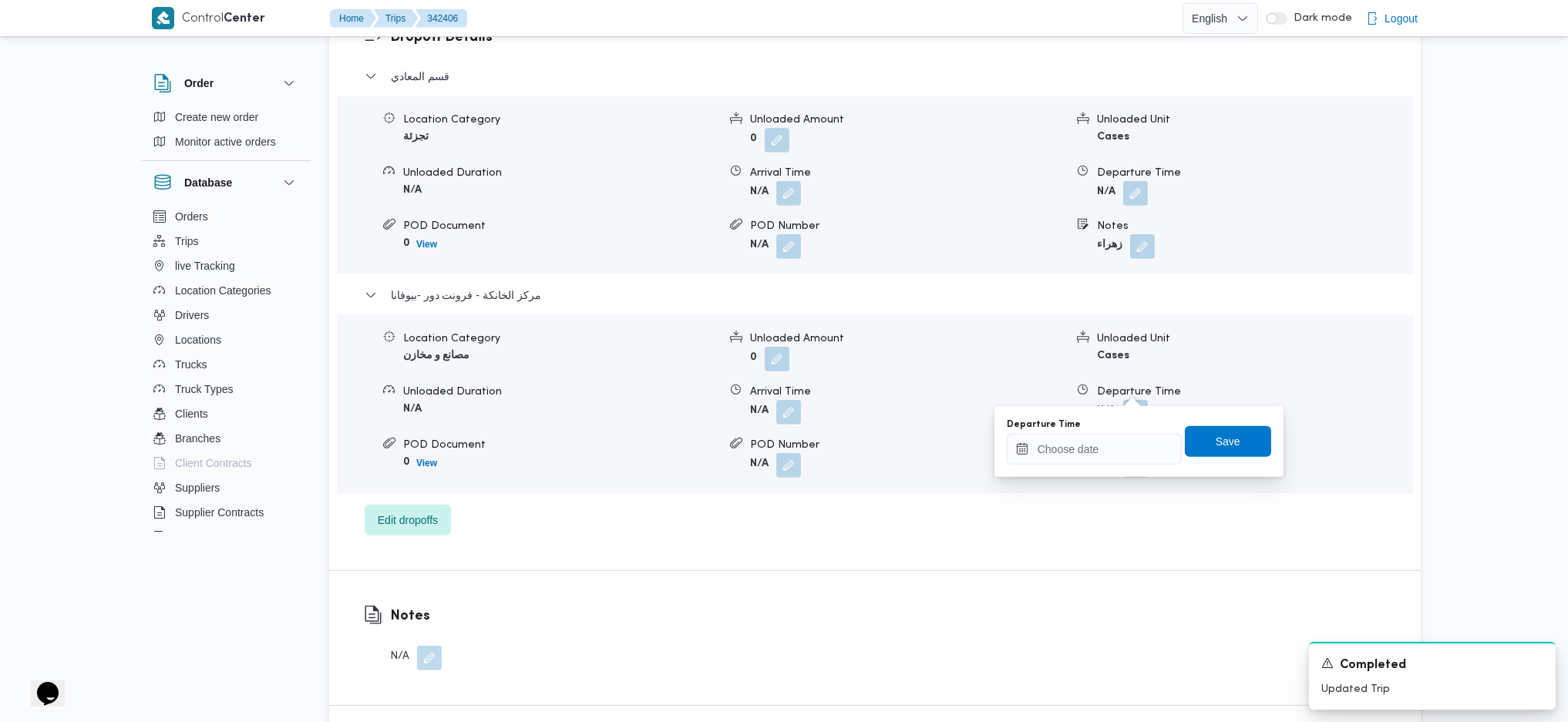
click at [1085, 466] on div "You are in a dialog. To close this dialog, hit escape. Departure Time Save" at bounding box center [1139, 442] width 289 height 71
click at [1156, 455] on input "Departure Time" at bounding box center [1094, 449] width 175 height 31
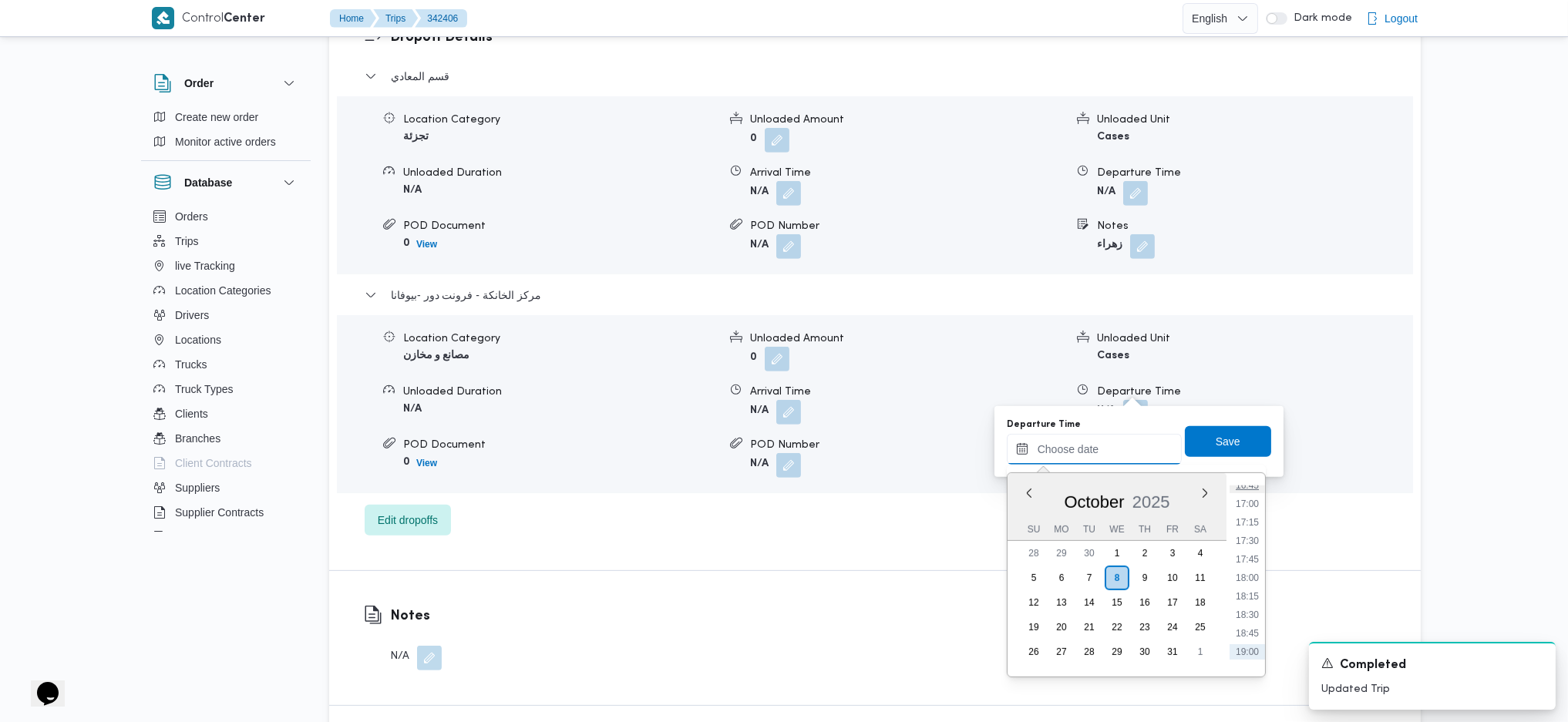
scroll to position [1212, 0]
click at [1259, 534] on ul "00:00 00:15 00:30 00:45 01:00 01:15 01:30 01:45 02:00 02:15 02:30 02:45 03:00 0…" at bounding box center [1248, 575] width 36 height 179
click at [1250, 554] on li "17:15" at bounding box center [1248, 556] width 36 height 15
type input "[DATE] 17:15"
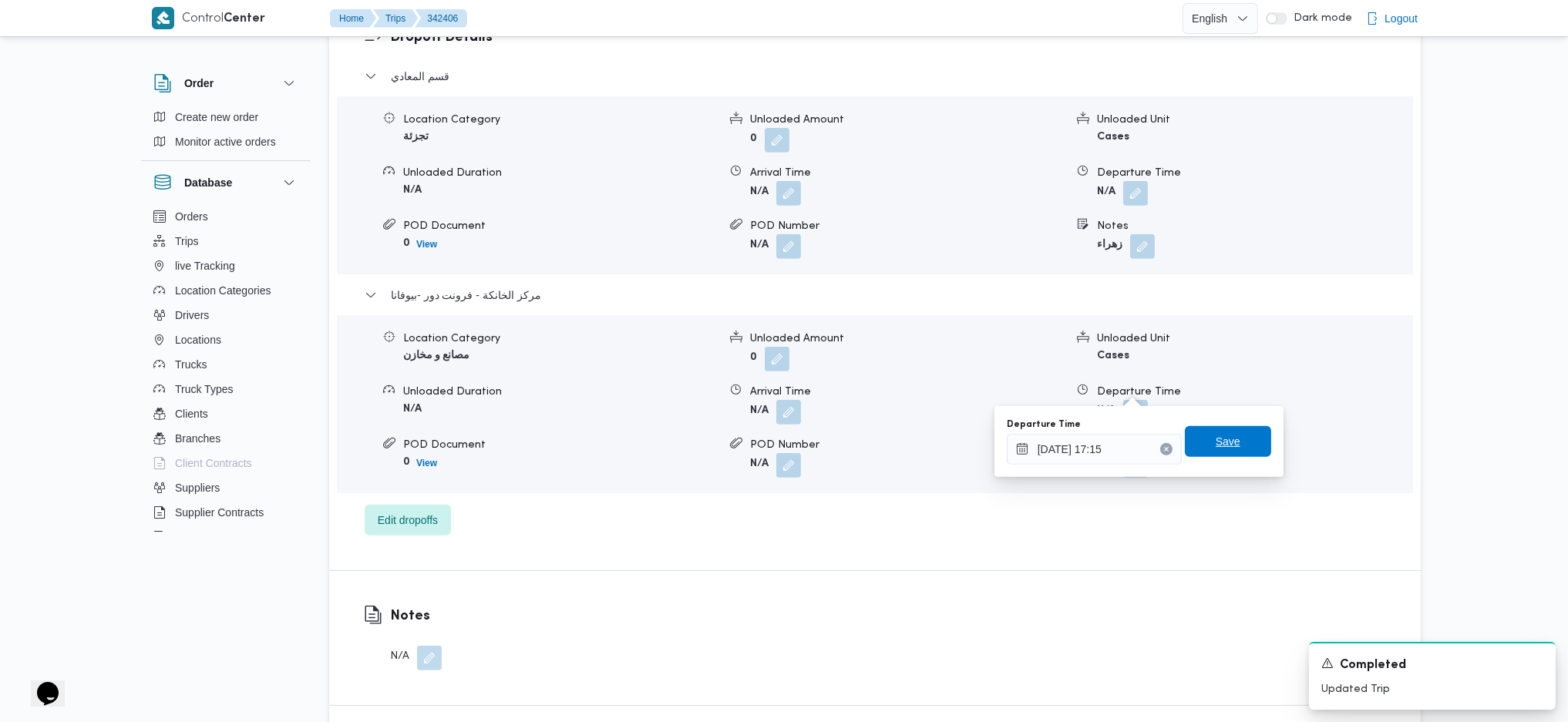
click at [1230, 447] on span "Save" at bounding box center [1228, 441] width 87 height 31
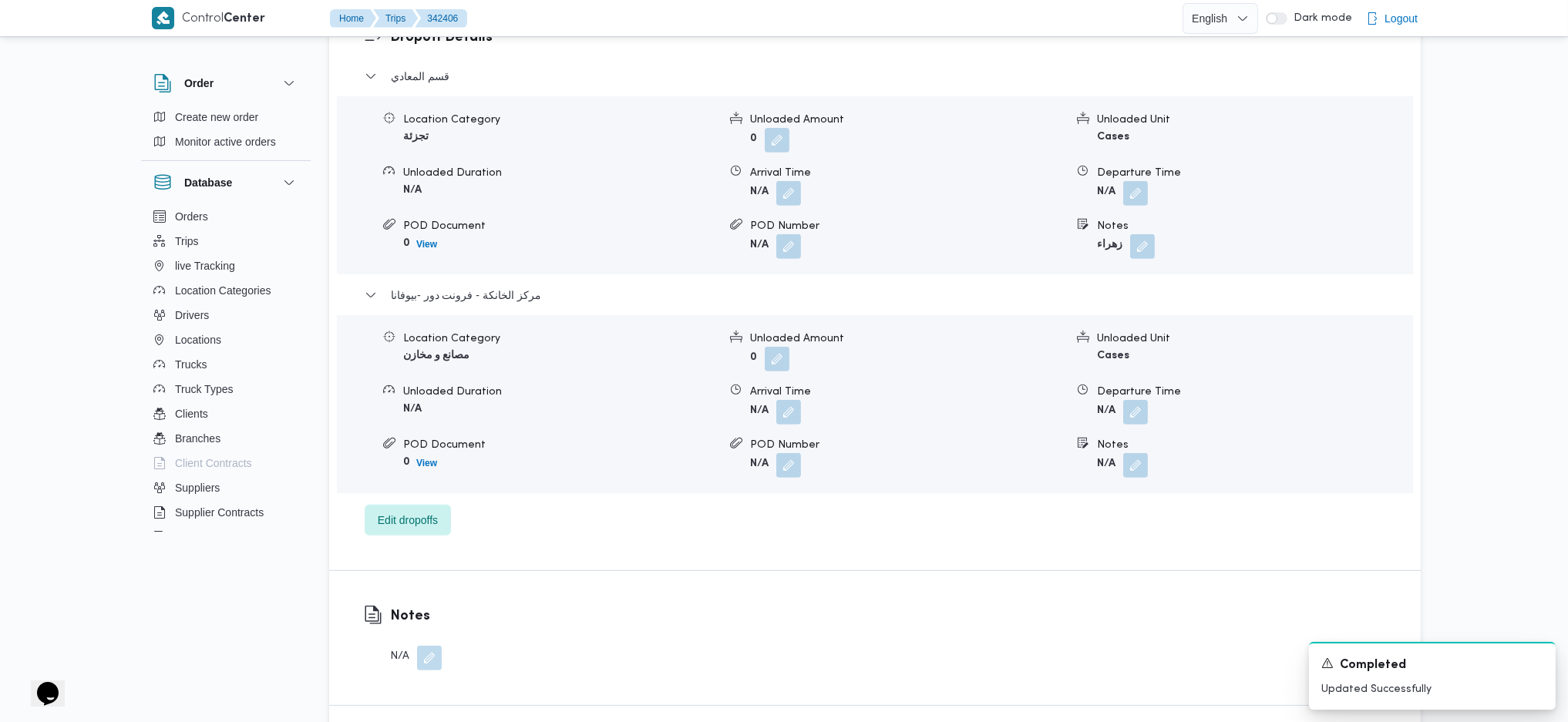
scroll to position [0, 0]
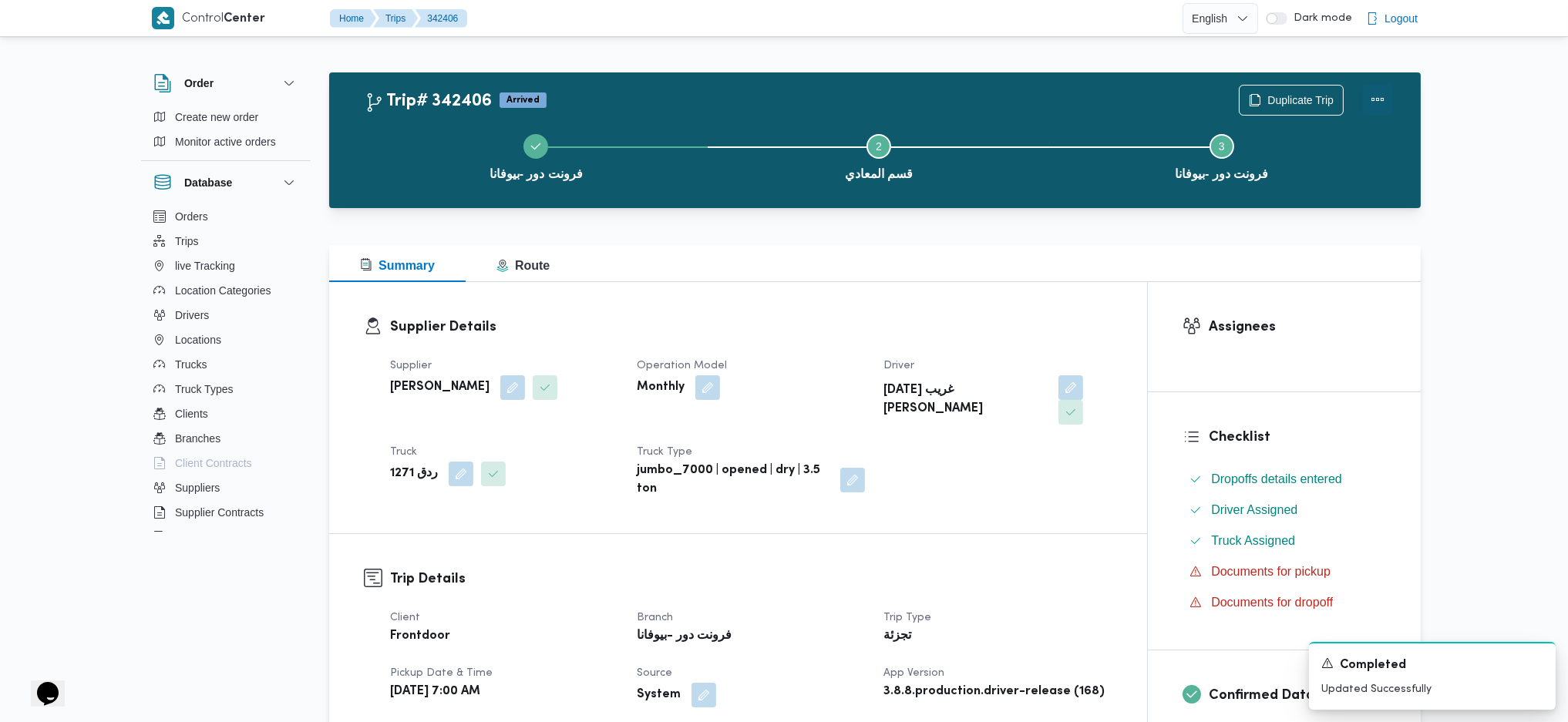
click at [1388, 106] on button "Actions" at bounding box center [1378, 99] width 31 height 31
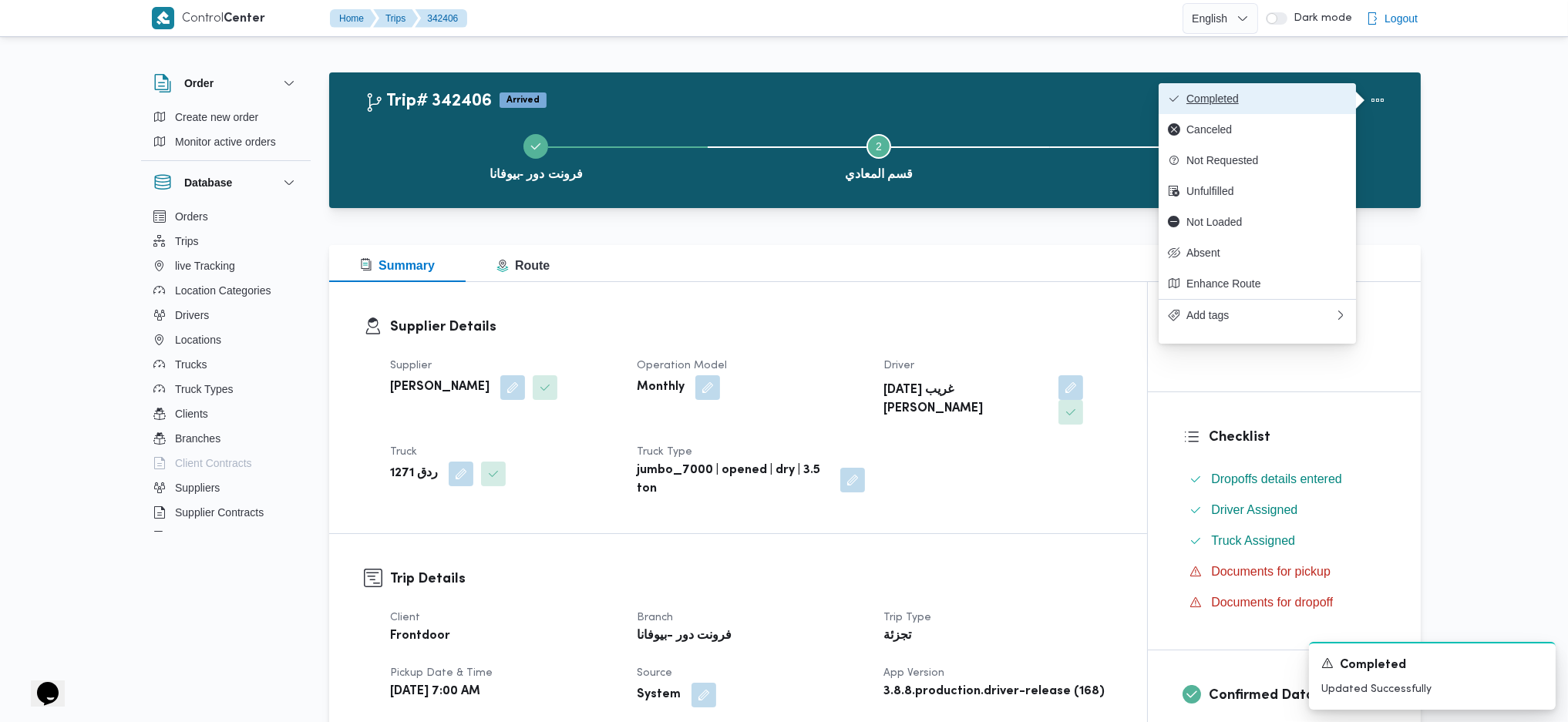
click at [1326, 99] on span "Completed" at bounding box center [1267, 99] width 161 height 12
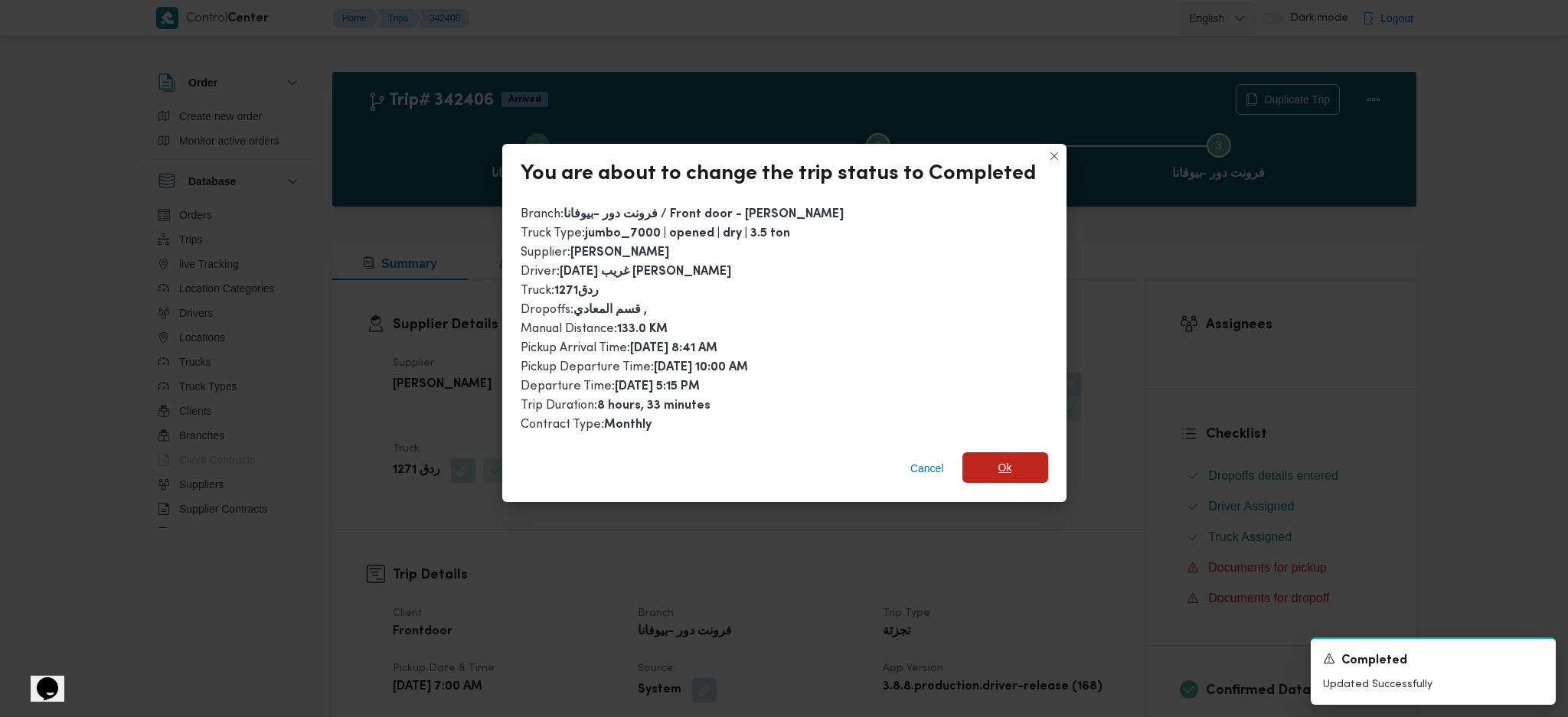
click at [1018, 468] on span "Ok" at bounding box center [1005, 467] width 86 height 31
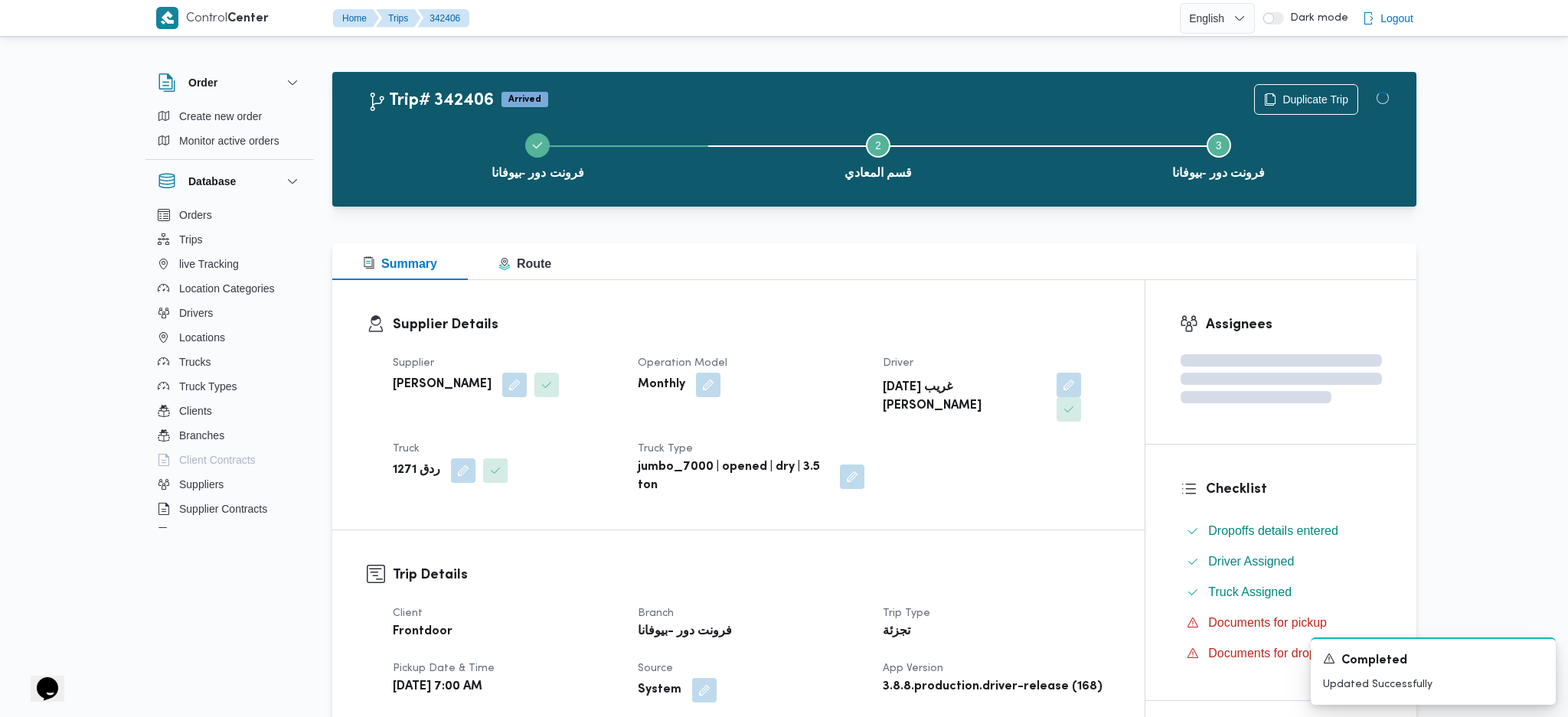
drag, startPoint x: 1057, startPoint y: 615, endPoint x: 1037, endPoint y: 590, distance: 32.0
click at [1056, 621] on div "تجزئة" at bounding box center [995, 632] width 229 height 21
click at [851, 283] on div "Supplier Details Supplier السيد احمد السيد ابراهيم Operation Model Monthly Driv…" at bounding box center [732, 405] width 812 height 250
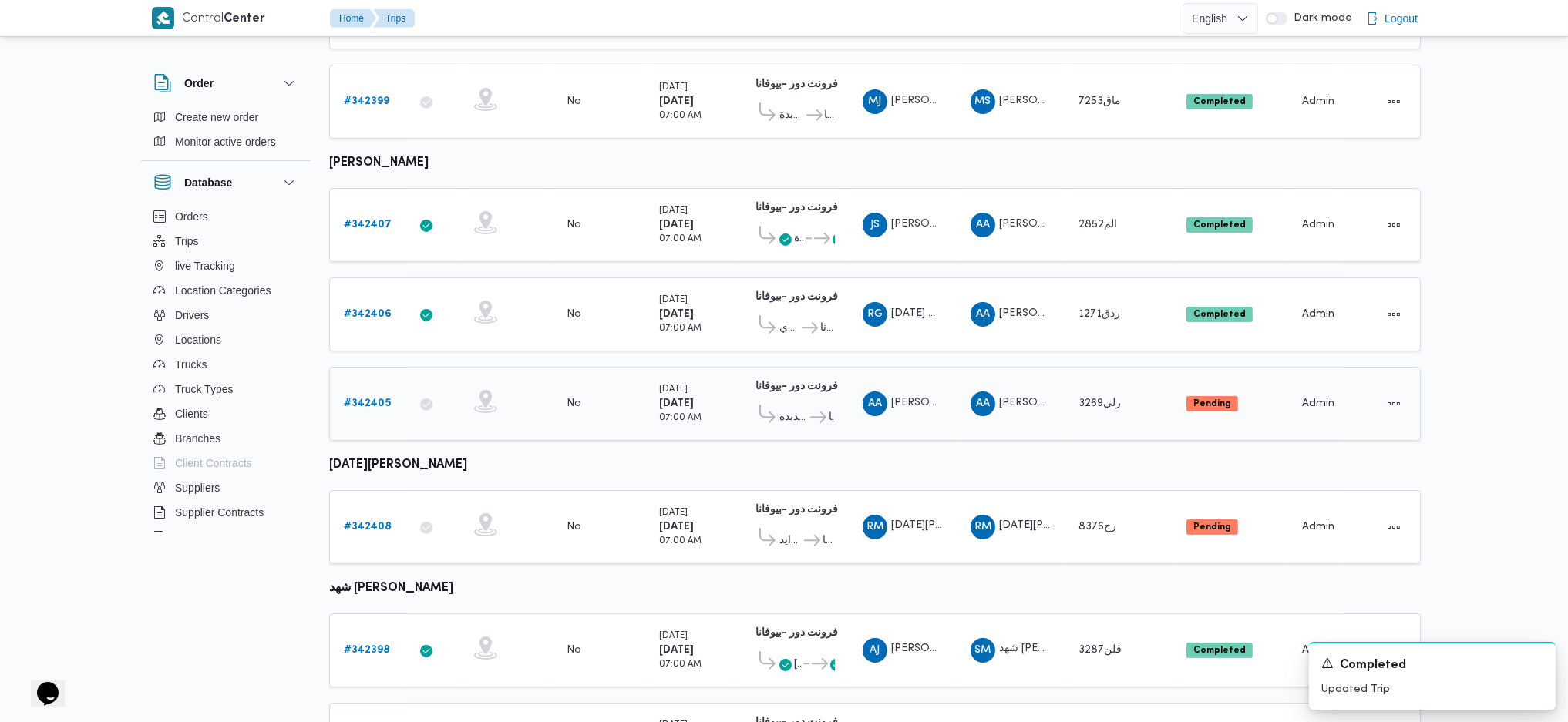
scroll to position [705, 0]
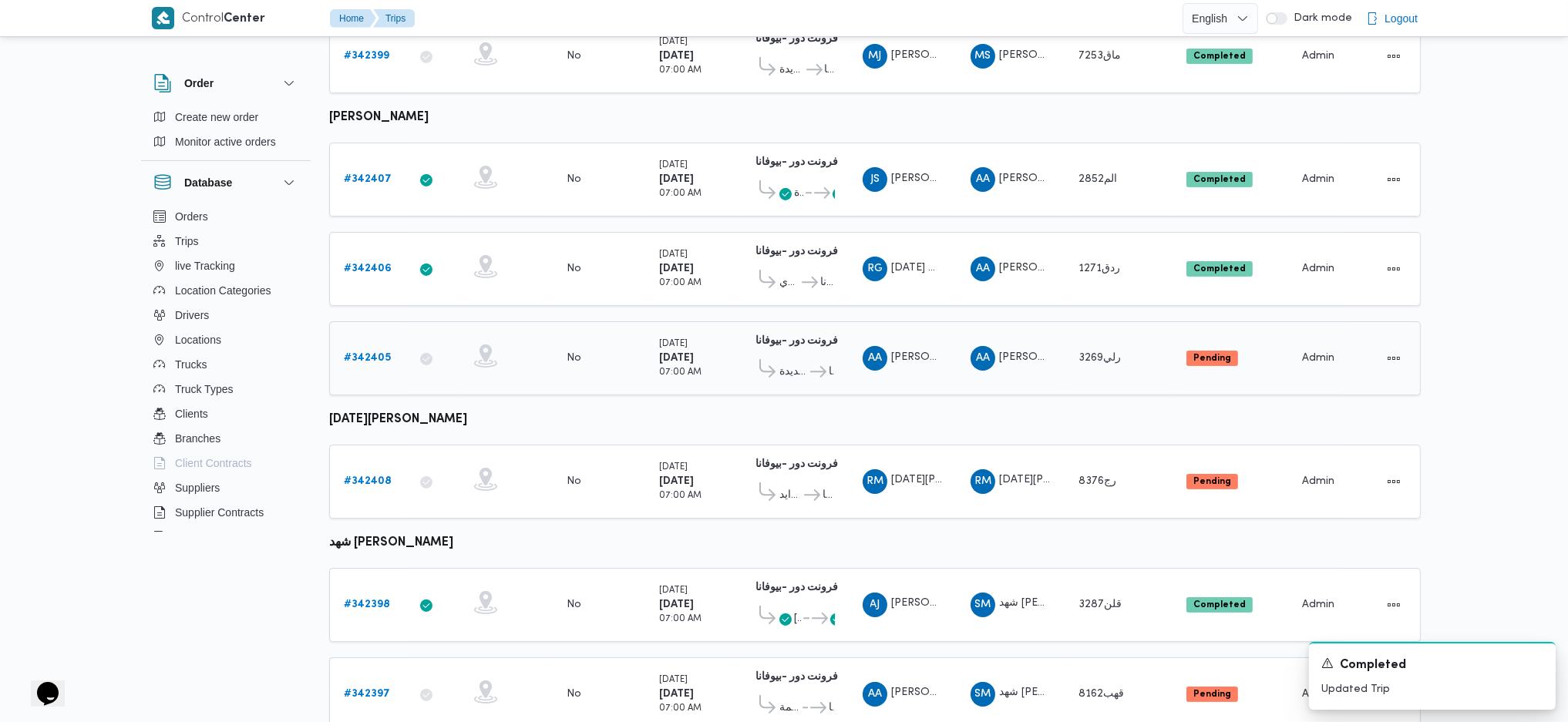
click at [381, 354] on div "# 342405" at bounding box center [368, 358] width 61 height 31
click at [375, 353] on b "# 342405" at bounding box center [367, 357] width 47 height 10
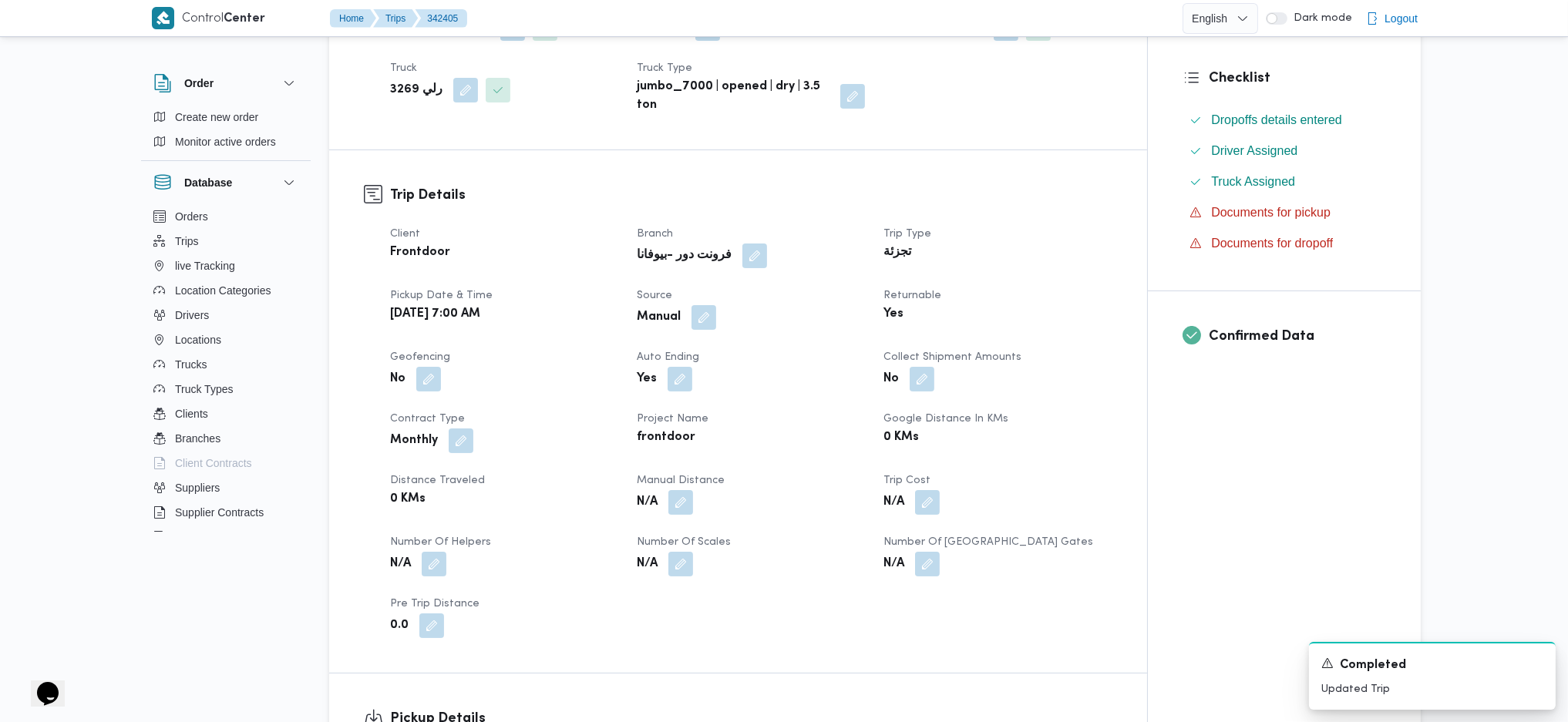
scroll to position [411, 0]
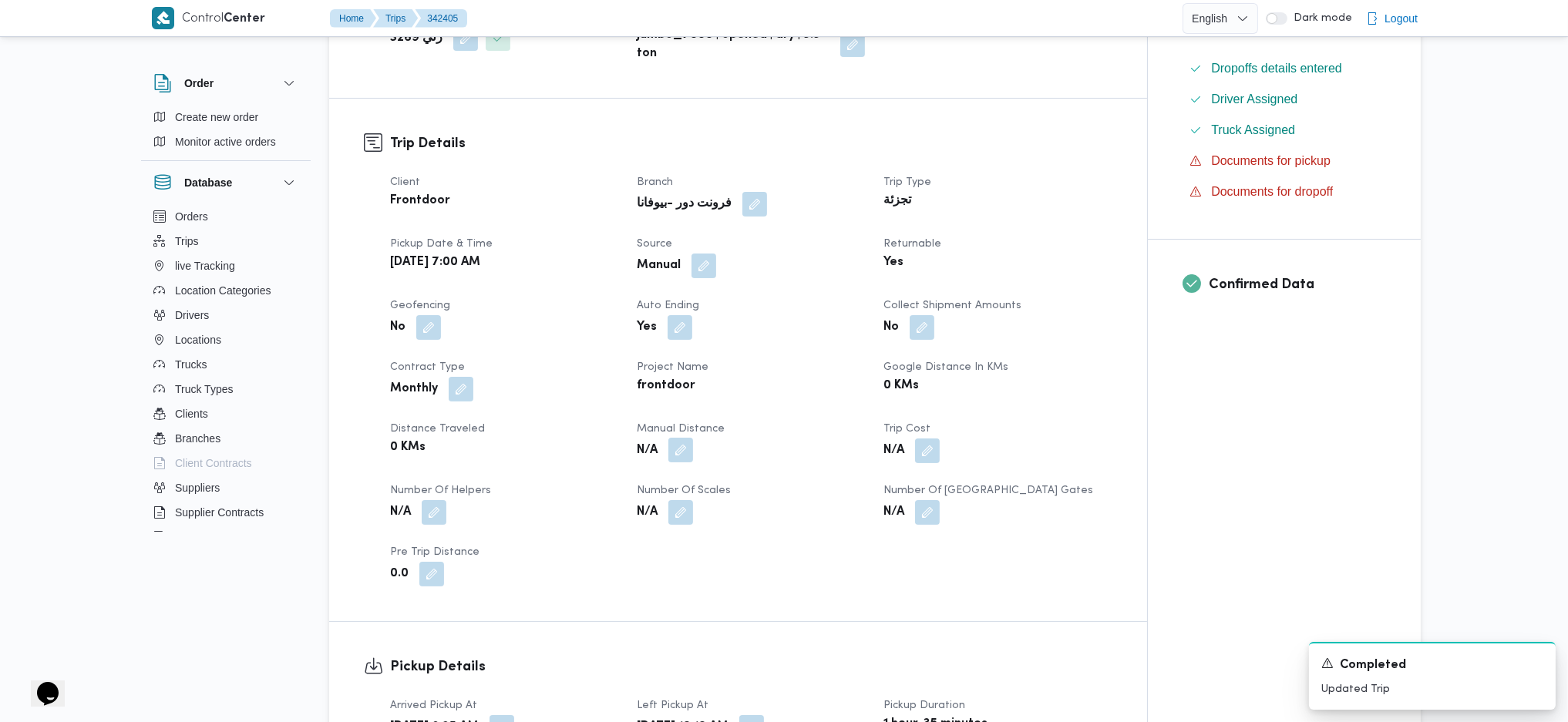
click at [688, 448] on button "button" at bounding box center [681, 450] width 25 height 25
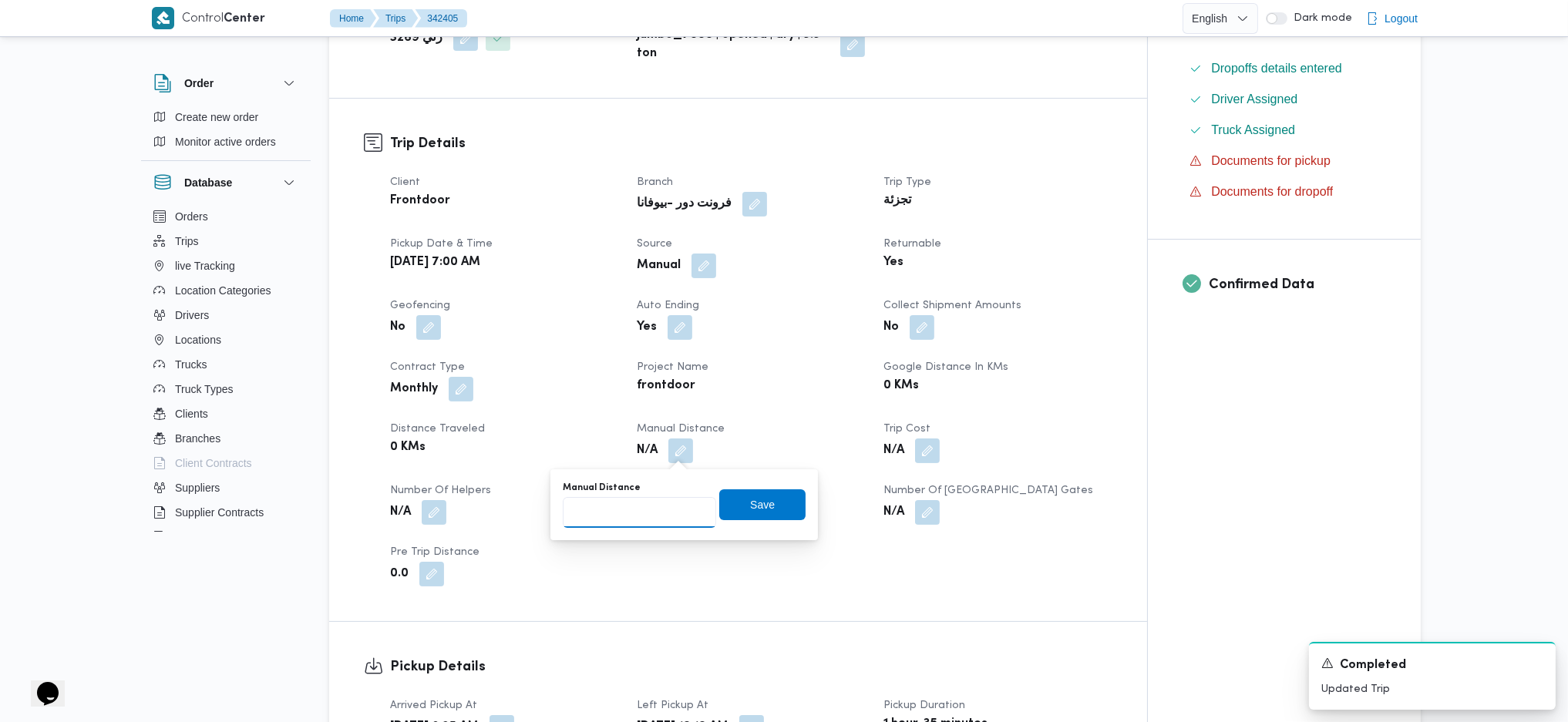
click at [636, 522] on input "Manual Distance" at bounding box center [640, 513] width 153 height 31
type input "130"
click at [779, 506] on span "Save" at bounding box center [763, 504] width 87 height 31
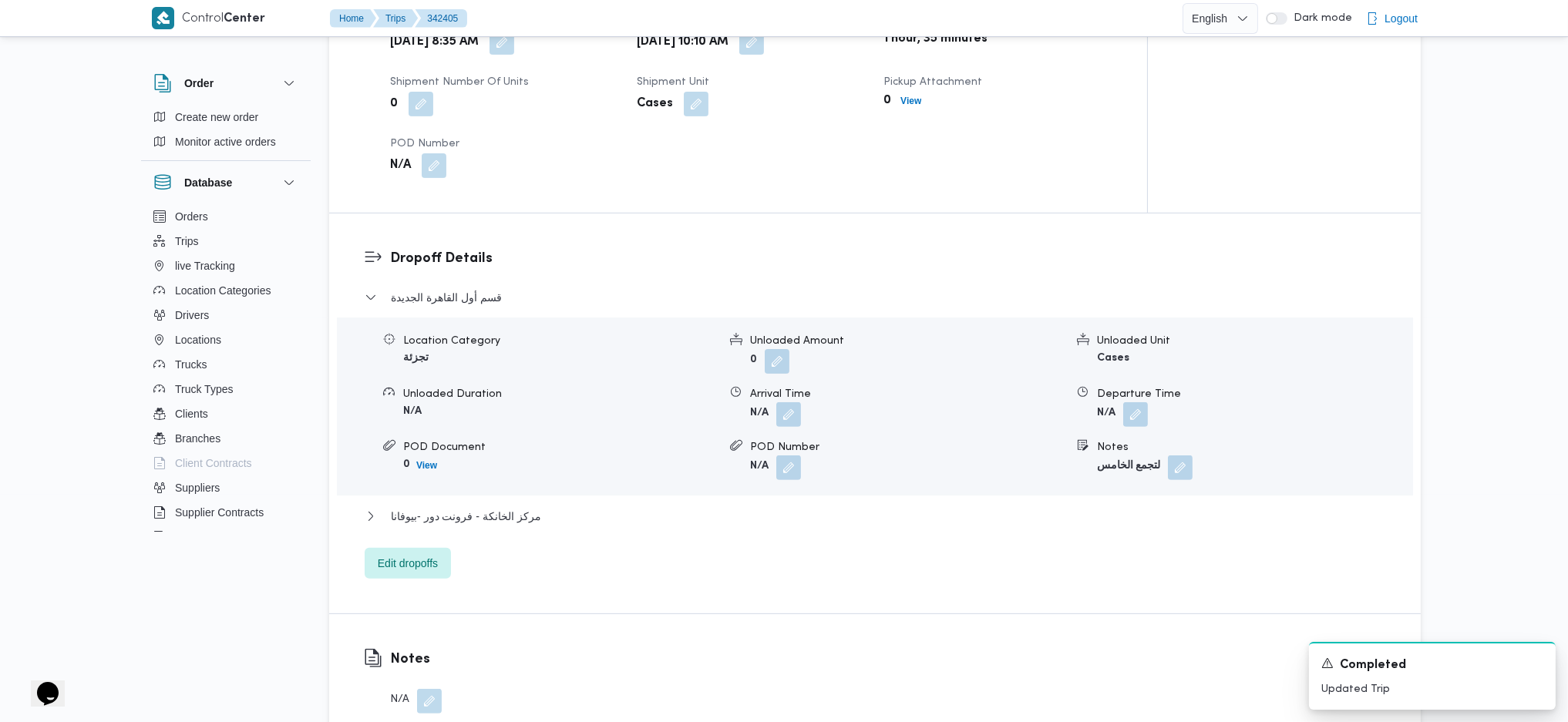
scroll to position [1233, 0]
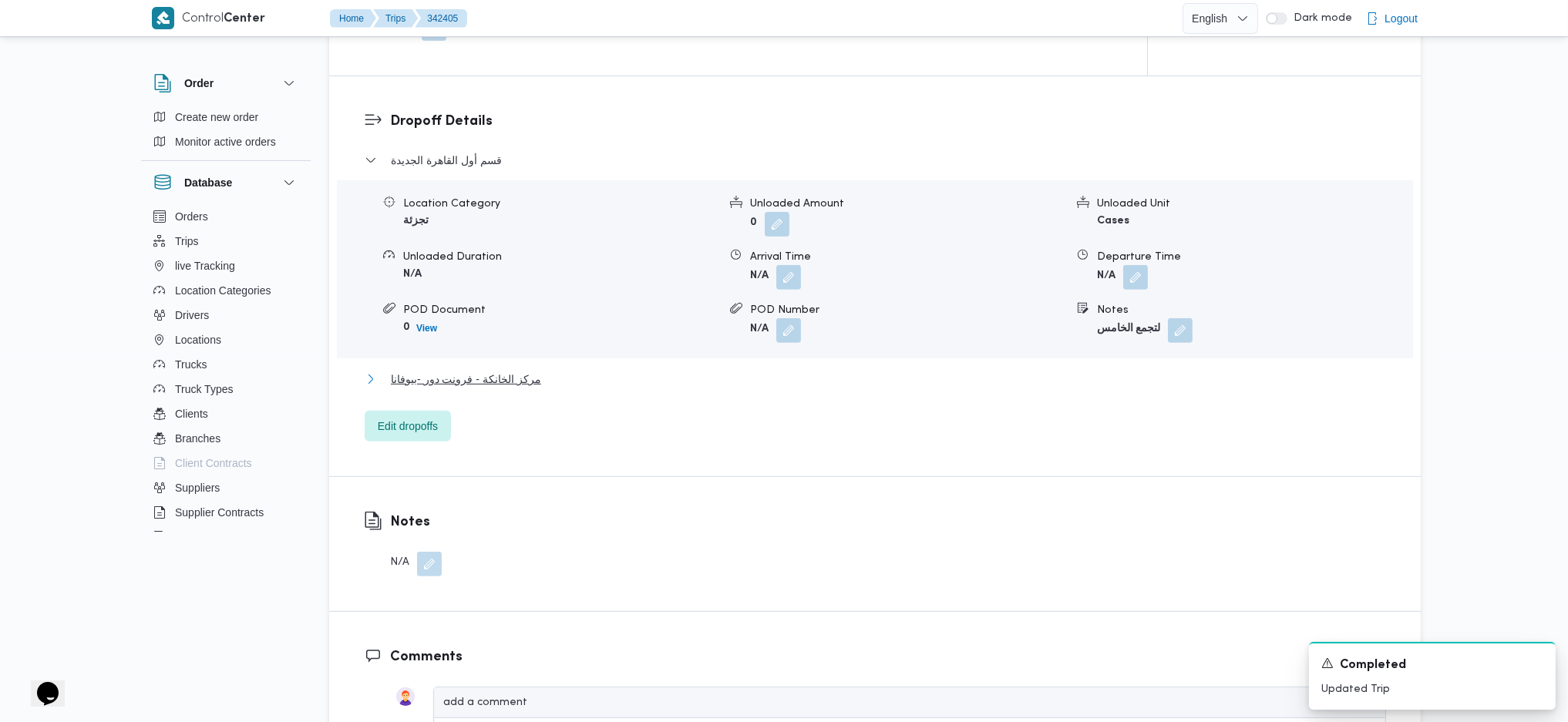
click at [523, 386] on span "مركز الخانكة - فرونت دور -بيوفانا" at bounding box center [466, 379] width 151 height 19
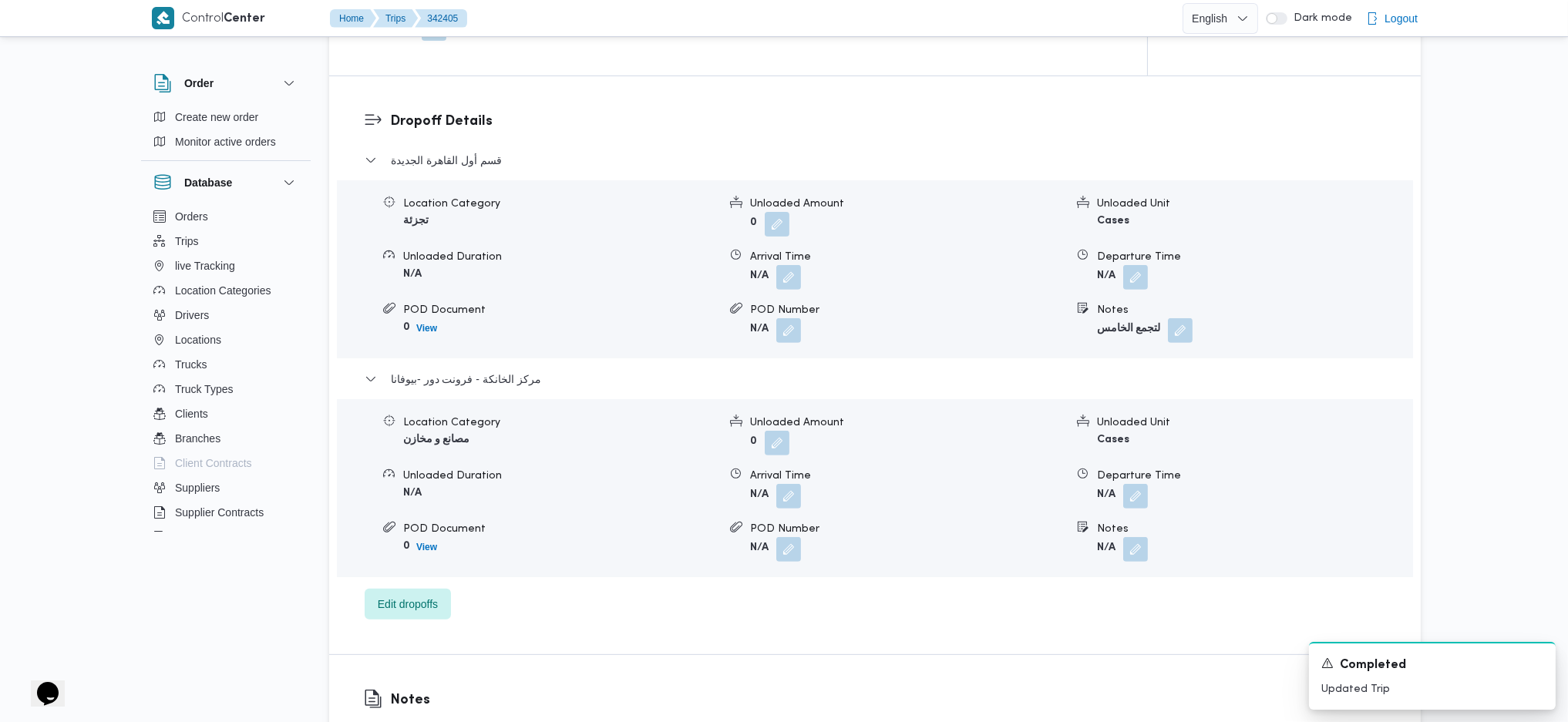
scroll to position [1541, 0]
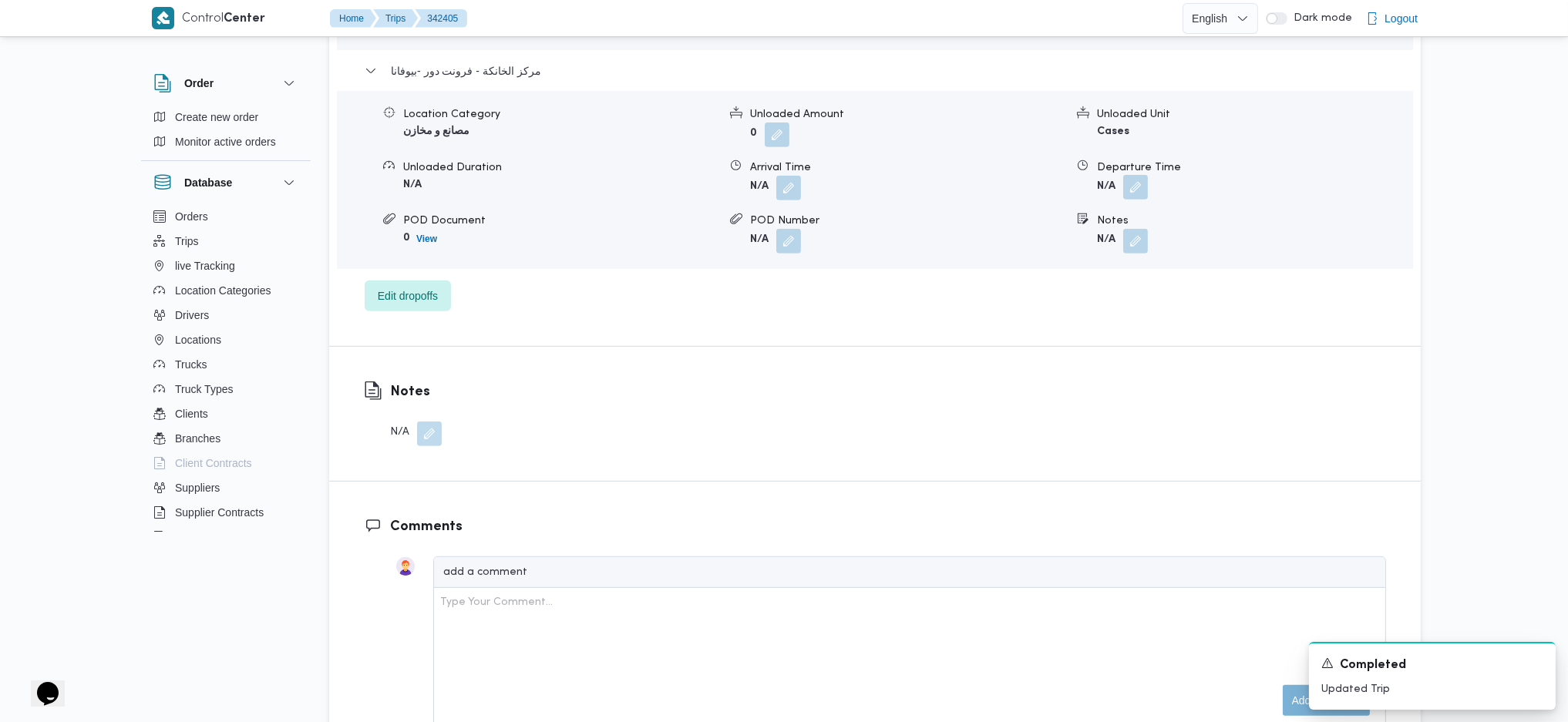
click at [1144, 190] on button "button" at bounding box center [1136, 187] width 25 height 25
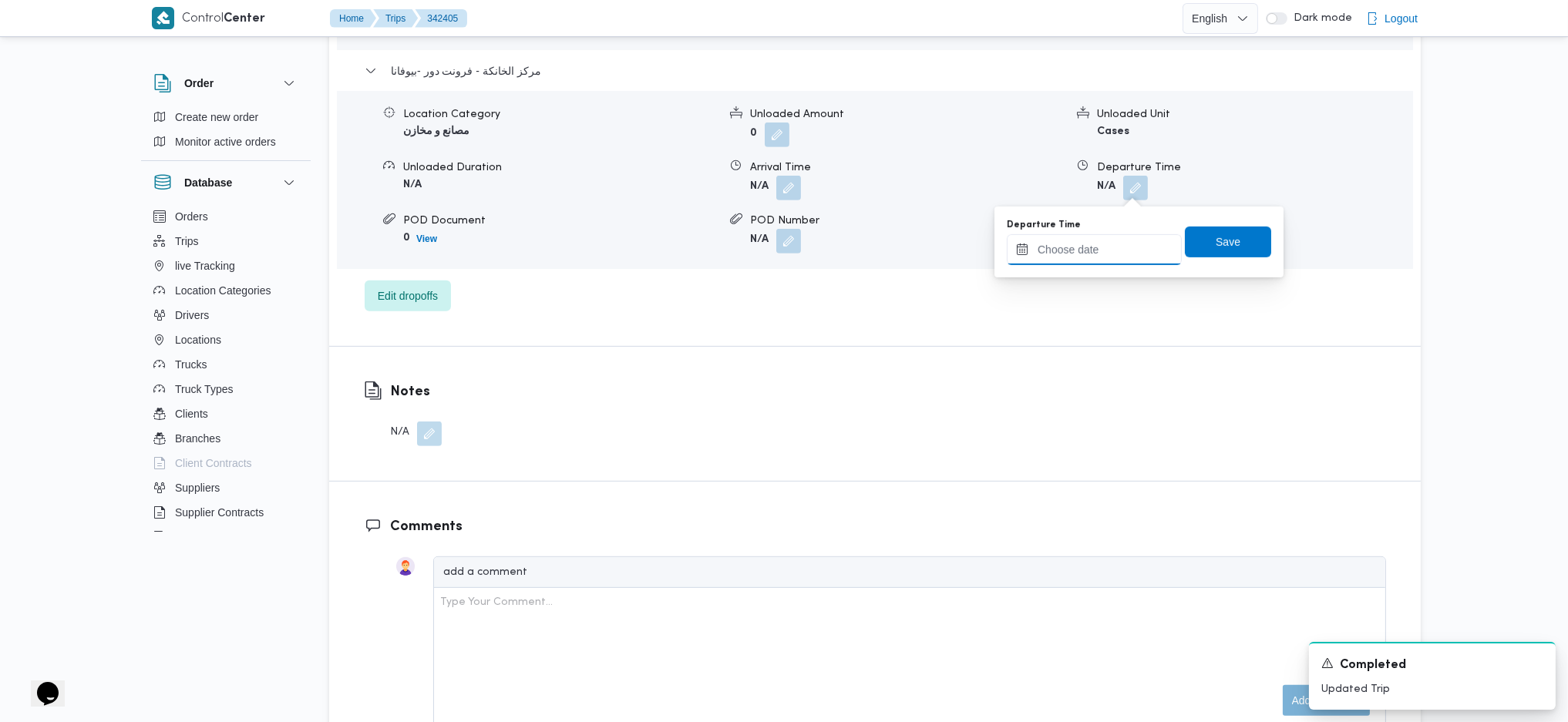
click at [1107, 243] on input "Departure Time" at bounding box center [1094, 250] width 175 height 31
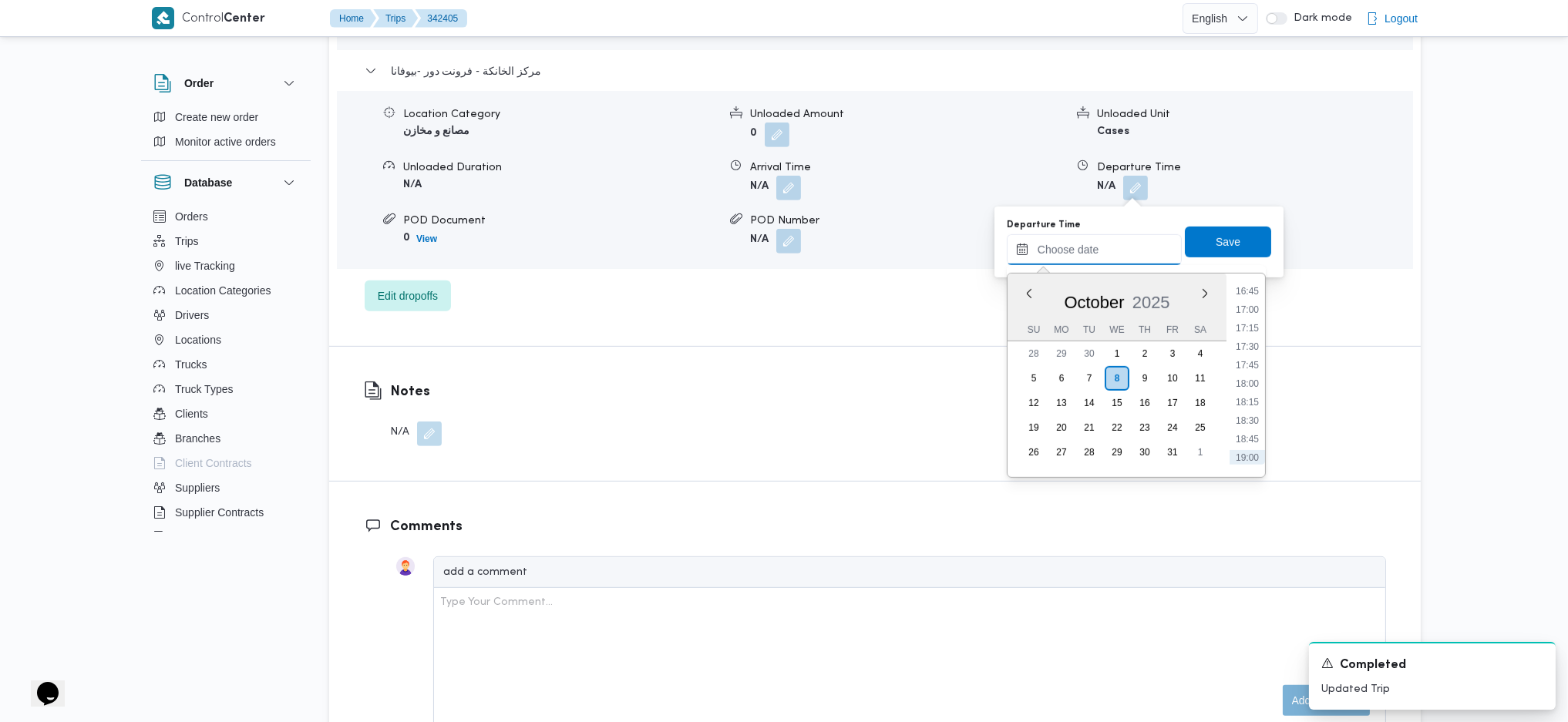
scroll to position [1212, 0]
click at [1255, 372] on li "17:30" at bounding box center [1248, 375] width 36 height 15
type input "[DATE] 17:30"
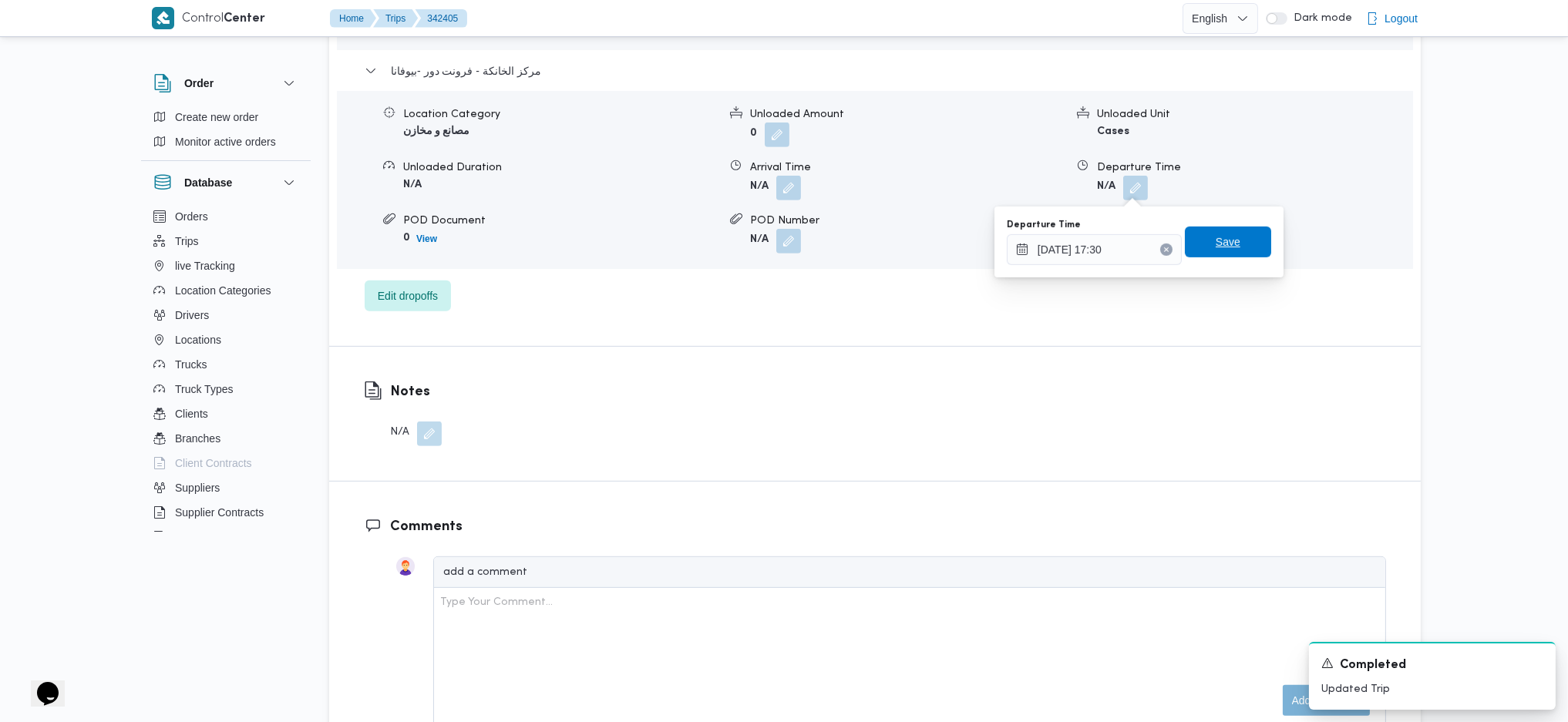
drag, startPoint x: 1208, startPoint y: 236, endPoint x: 1283, endPoint y: 236, distance: 75.0
click at [1216, 234] on span "Save" at bounding box center [1228, 242] width 25 height 19
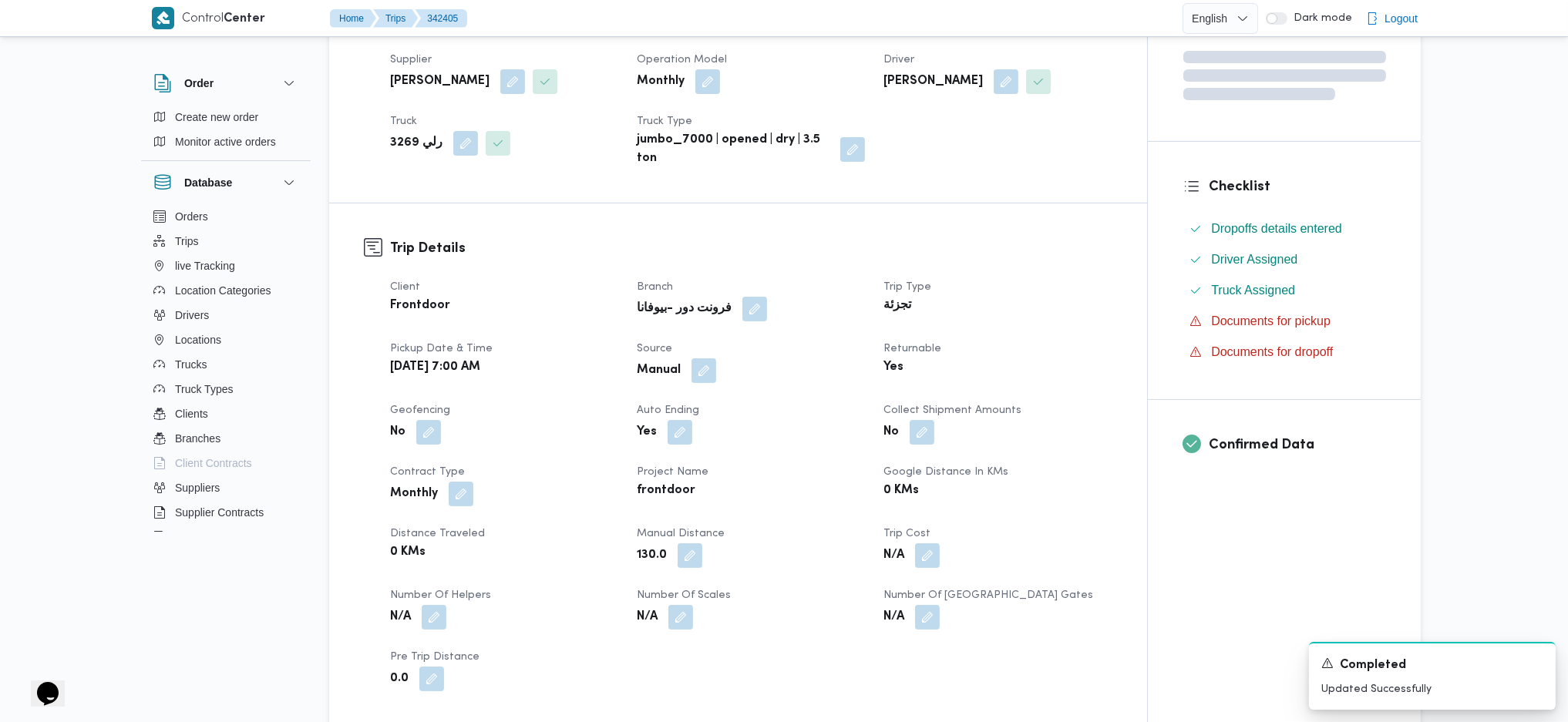
scroll to position [0, 0]
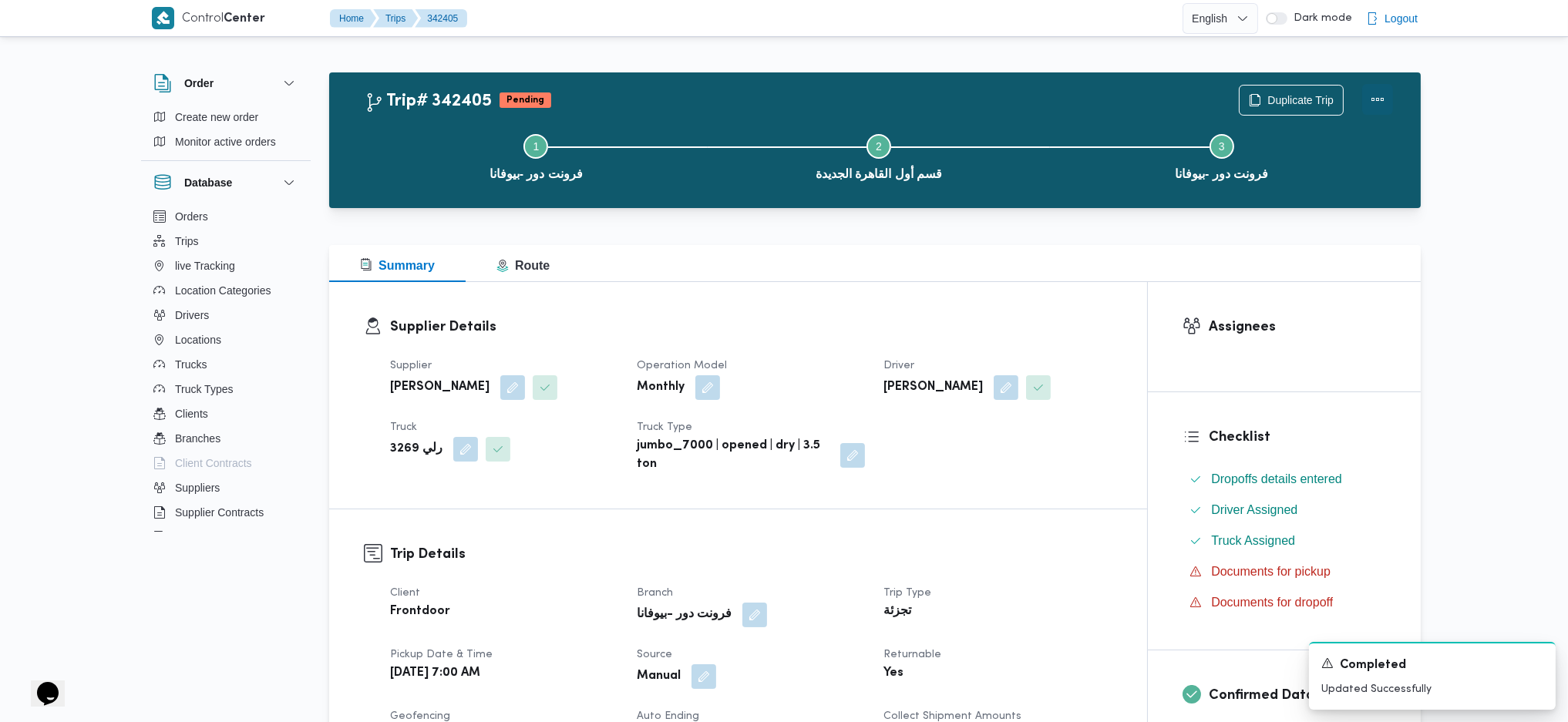
click at [1382, 94] on button "Actions" at bounding box center [1378, 99] width 31 height 31
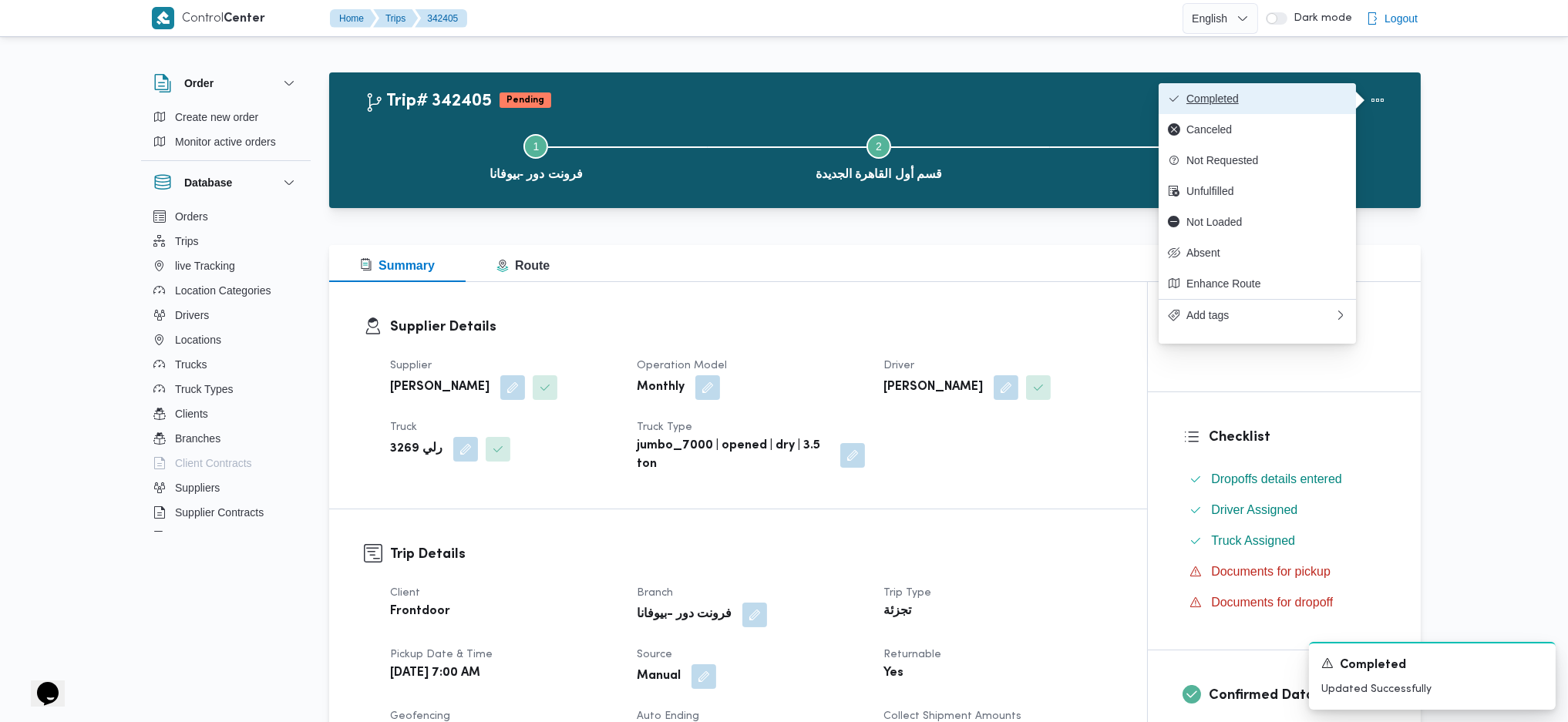
click at [1300, 87] on button "Completed" at bounding box center [1257, 98] width 197 height 31
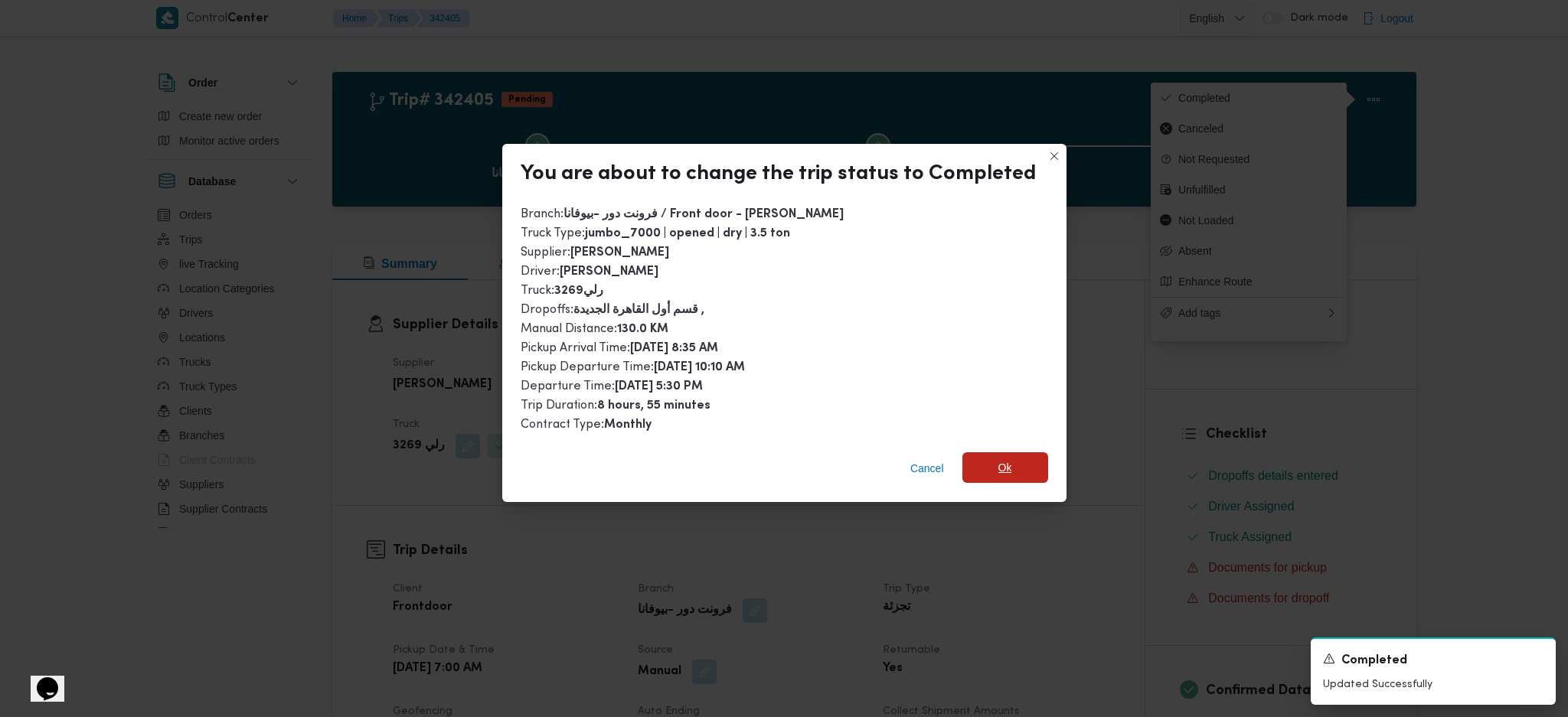
click at [989, 471] on span "Ok" at bounding box center [1005, 467] width 86 height 31
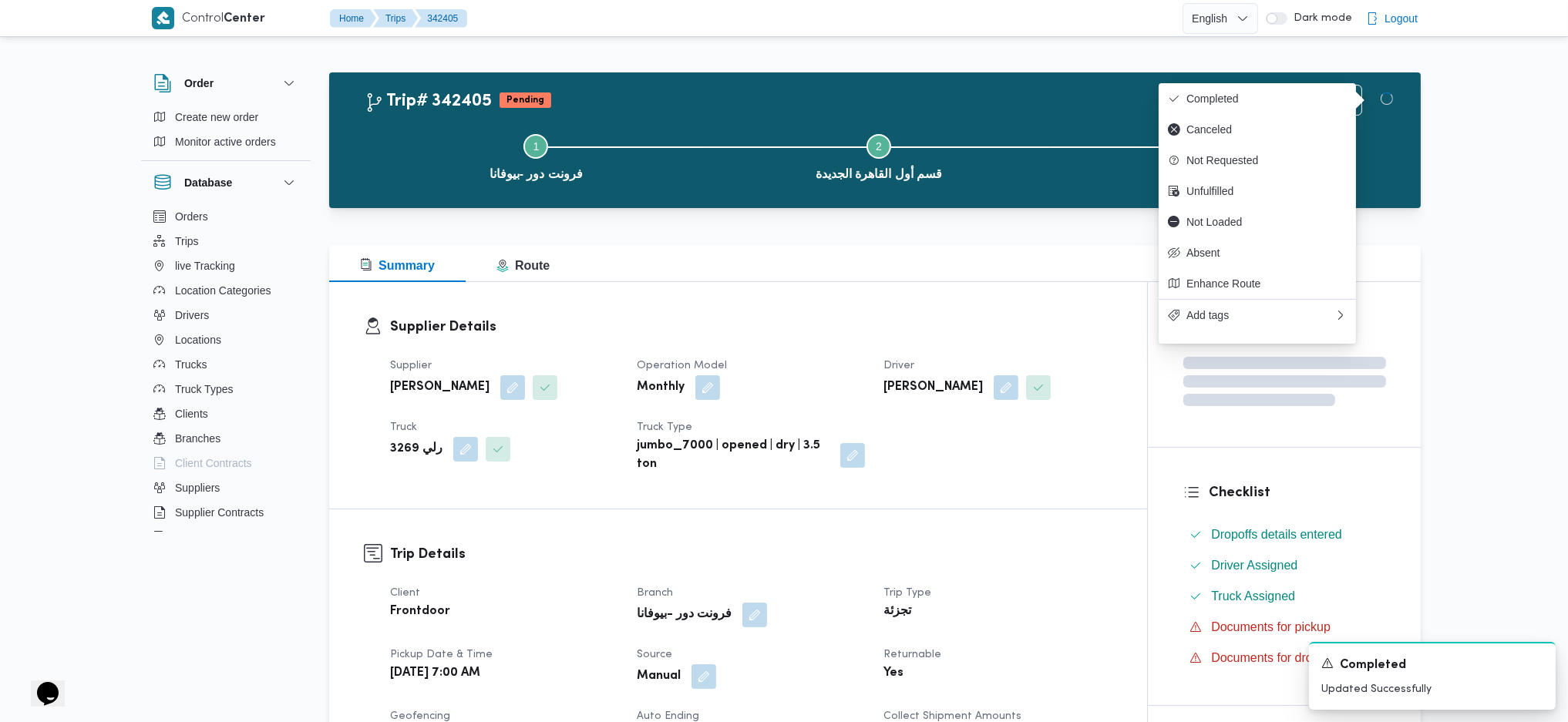
click at [1019, 544] on h3 "Trip Details" at bounding box center [751, 554] width 722 height 21
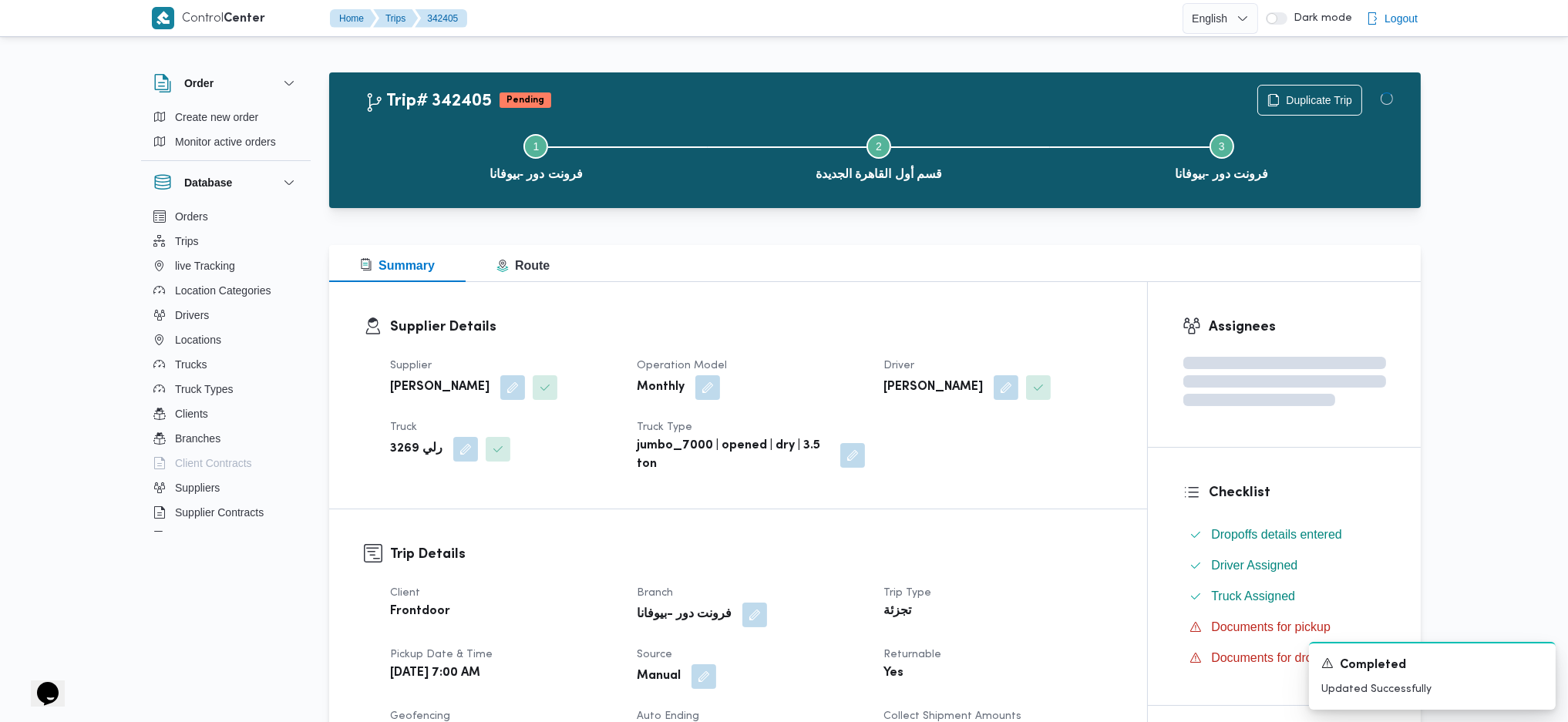
click at [901, 290] on div "Supplier Details Supplier السيد احمد السيد ابراهيم Operation Model Monthly Driv…" at bounding box center [738, 395] width 818 height 226
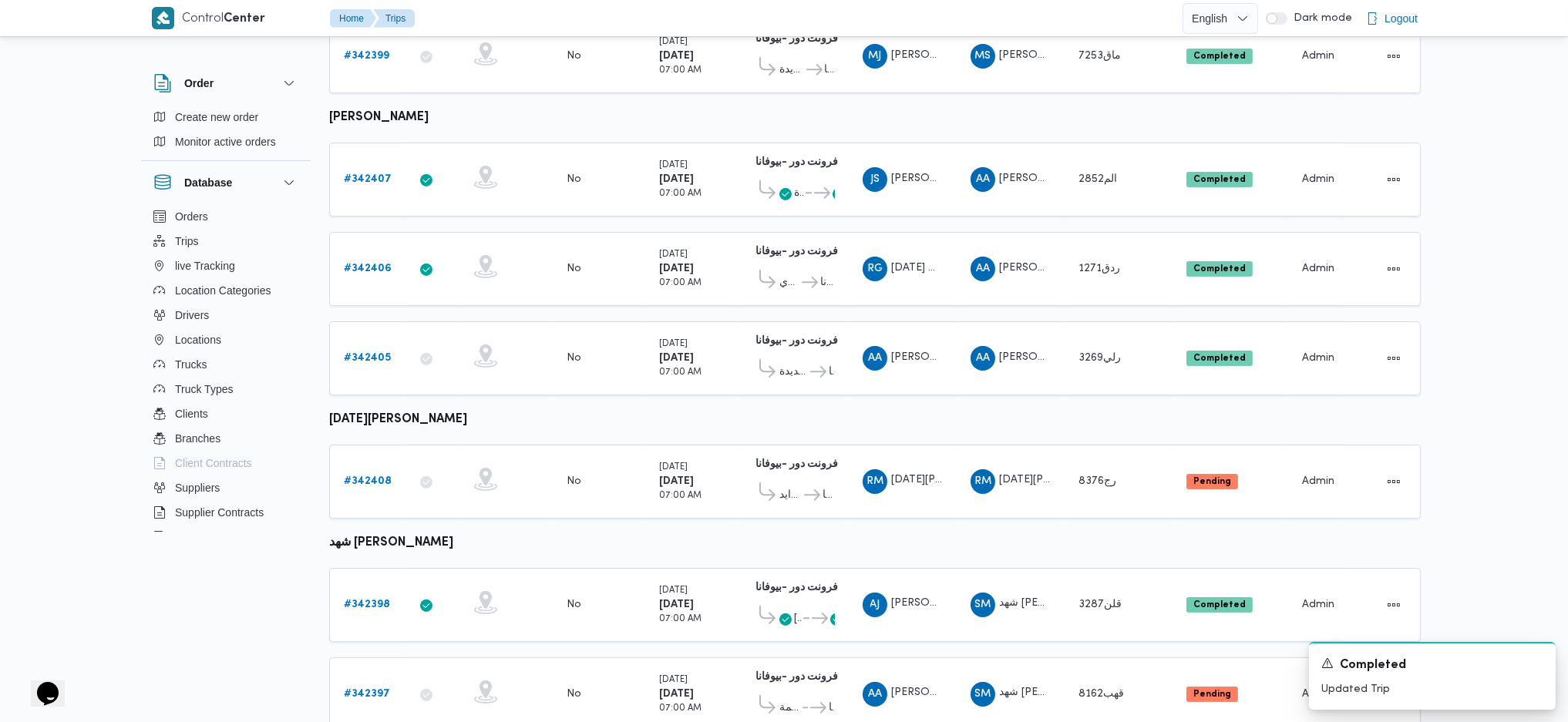
scroll to position [748, 0]
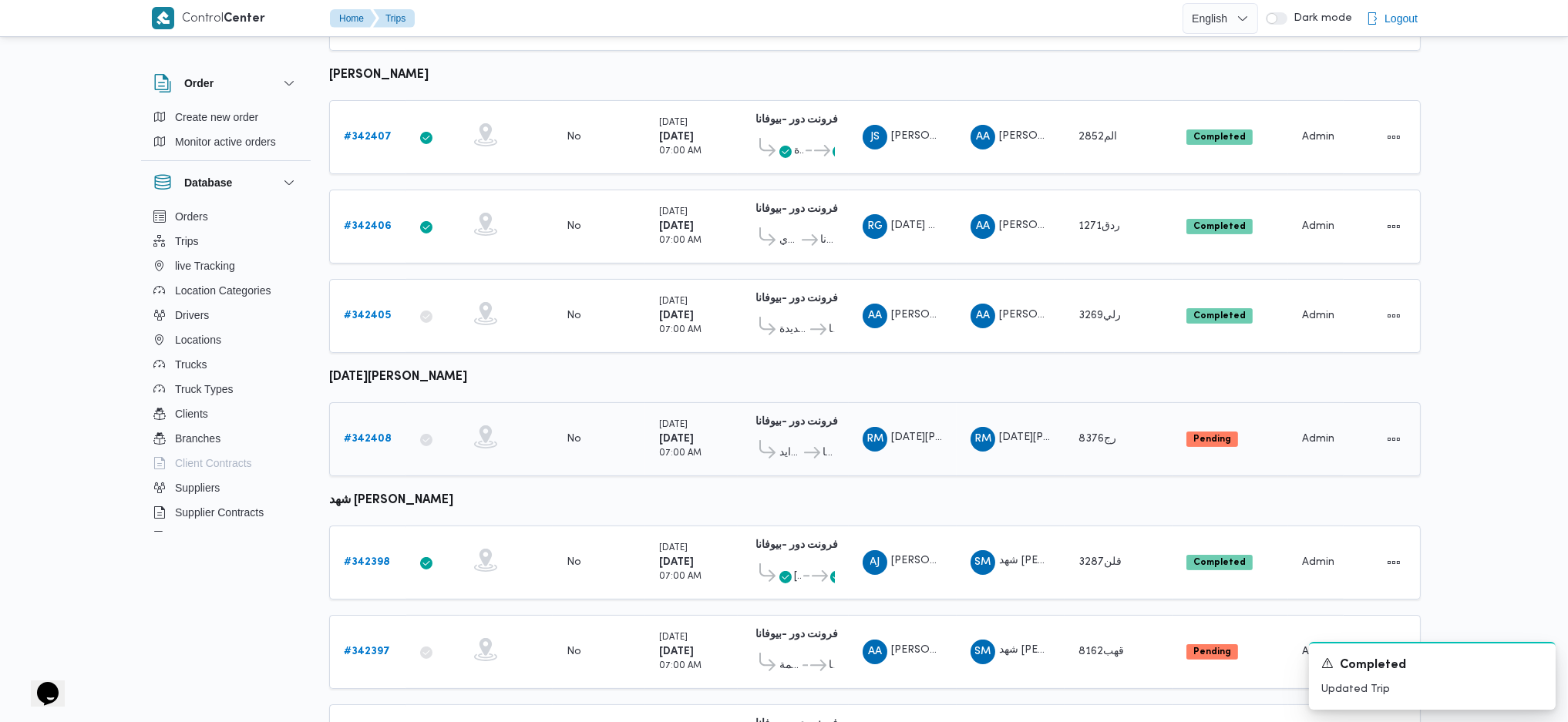
click at [373, 423] on div "# 342408" at bounding box center [368, 439] width 61 height 31
click at [368, 434] on b "# 342408" at bounding box center [368, 439] width 48 height 10
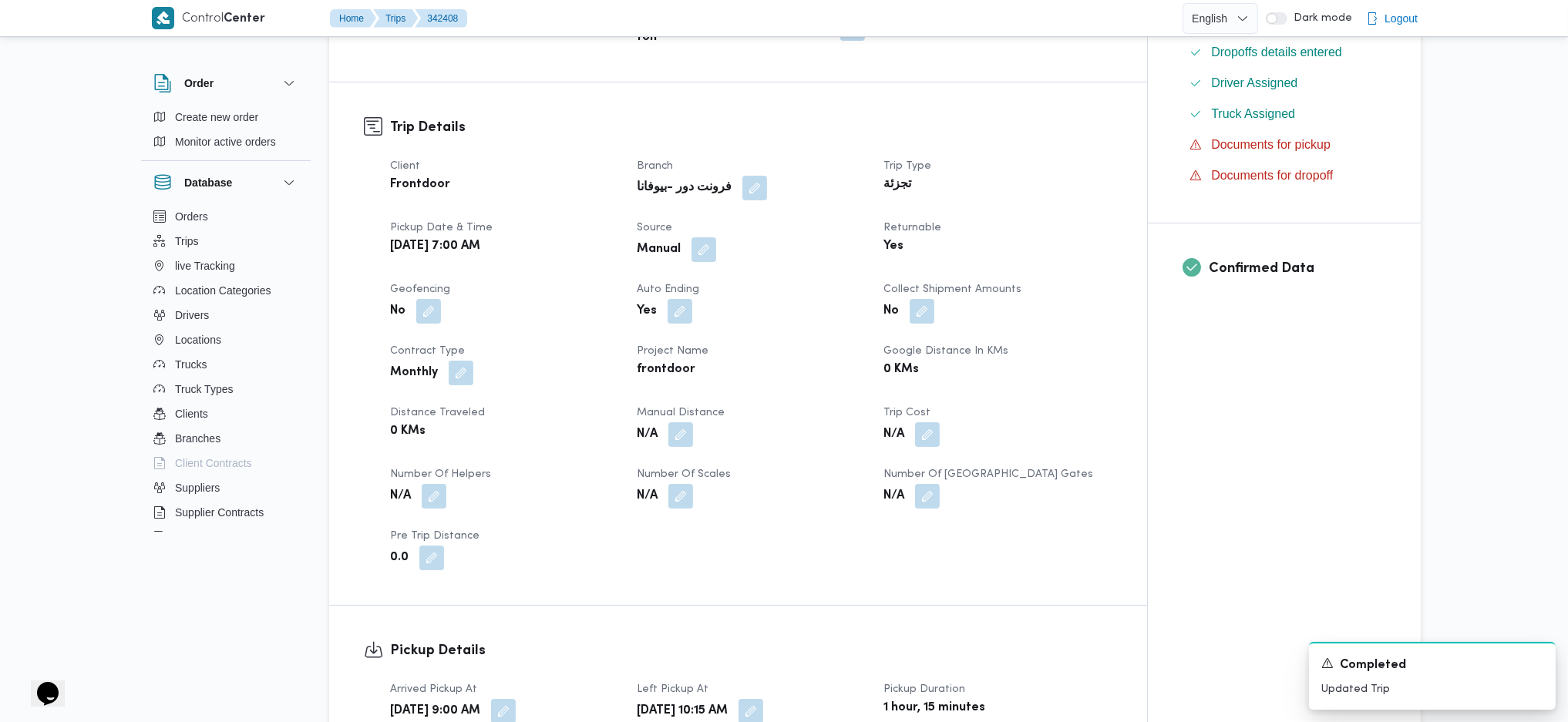
scroll to position [719, 0]
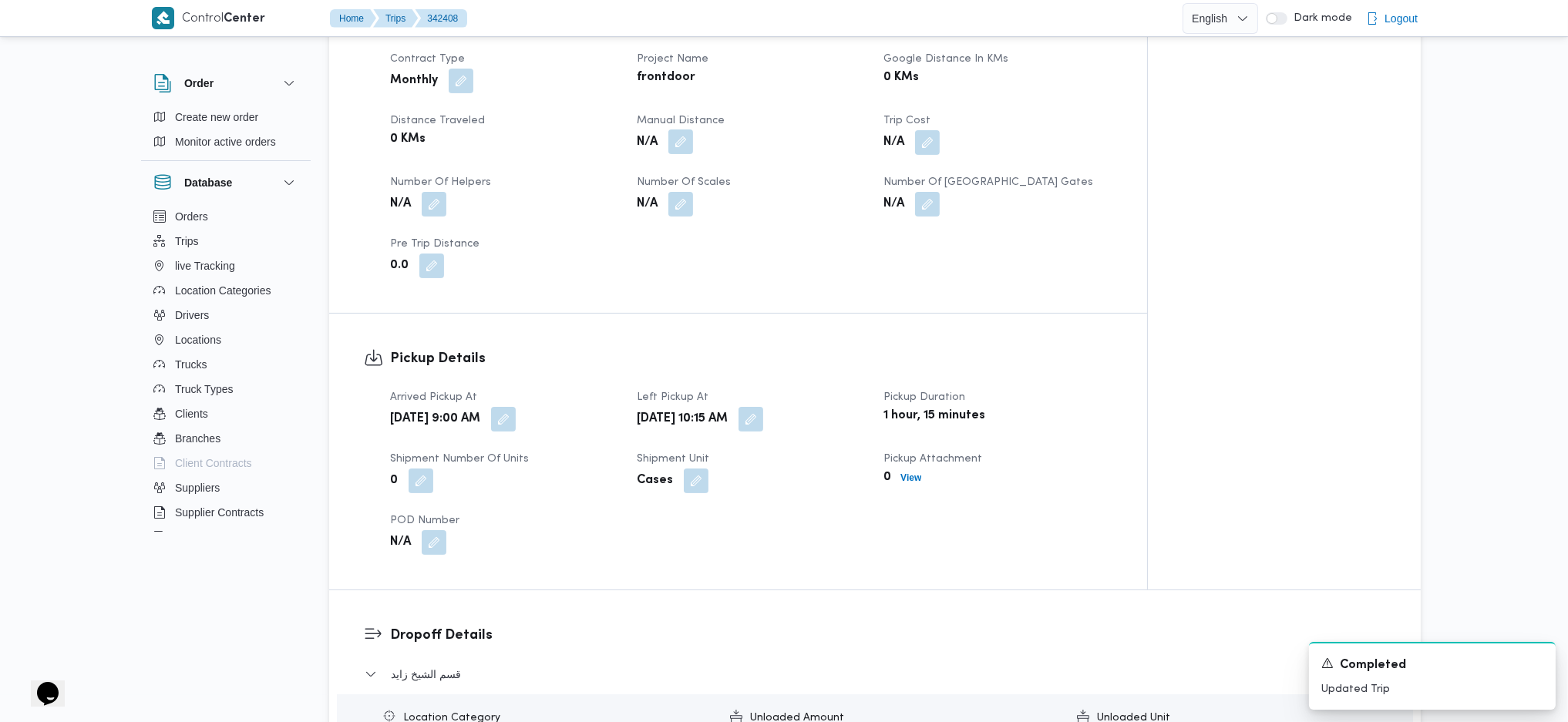
click at [679, 152] on button "button" at bounding box center [681, 142] width 25 height 25
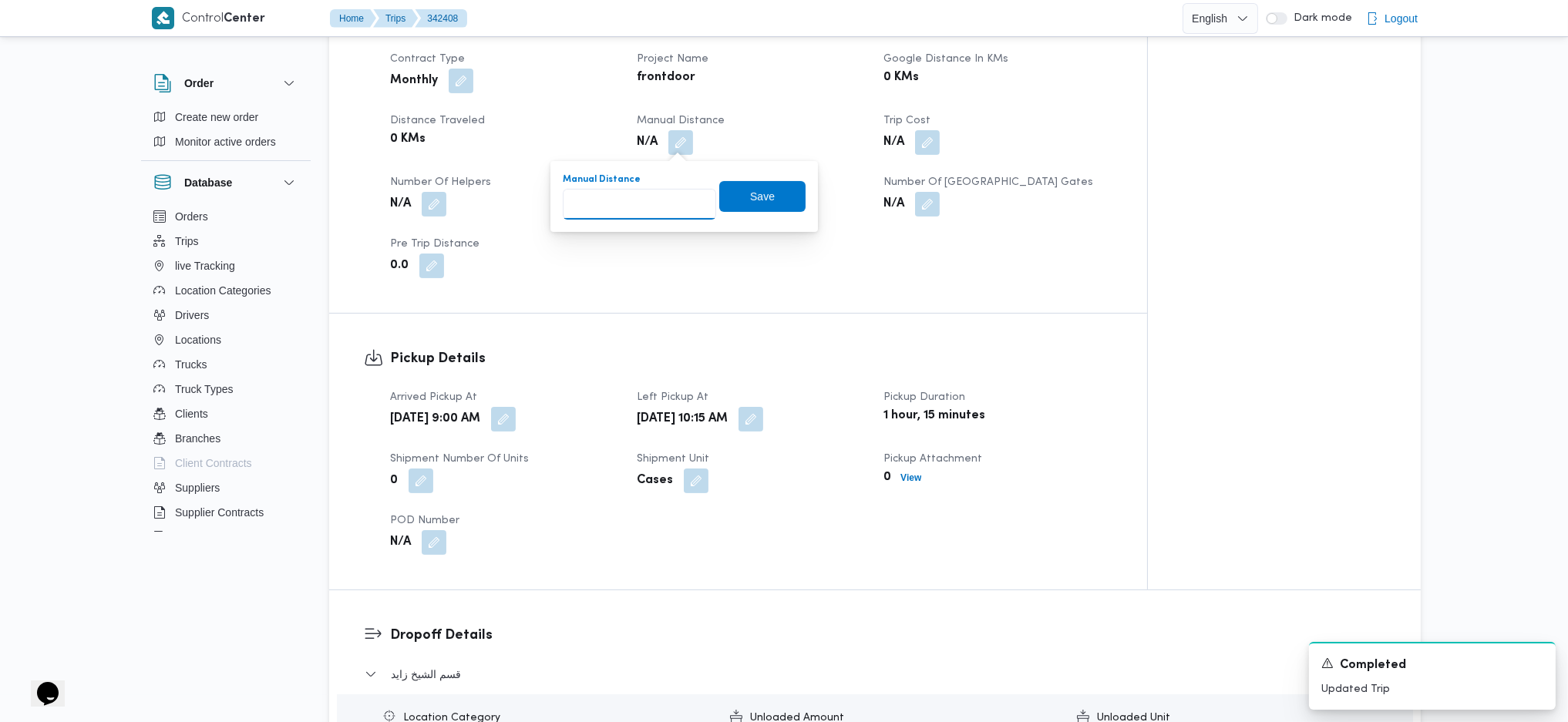
click at [640, 213] on input "Manual Distance" at bounding box center [640, 204] width 153 height 31
type input "135"
click button "Save" at bounding box center [763, 196] width 87 height 31
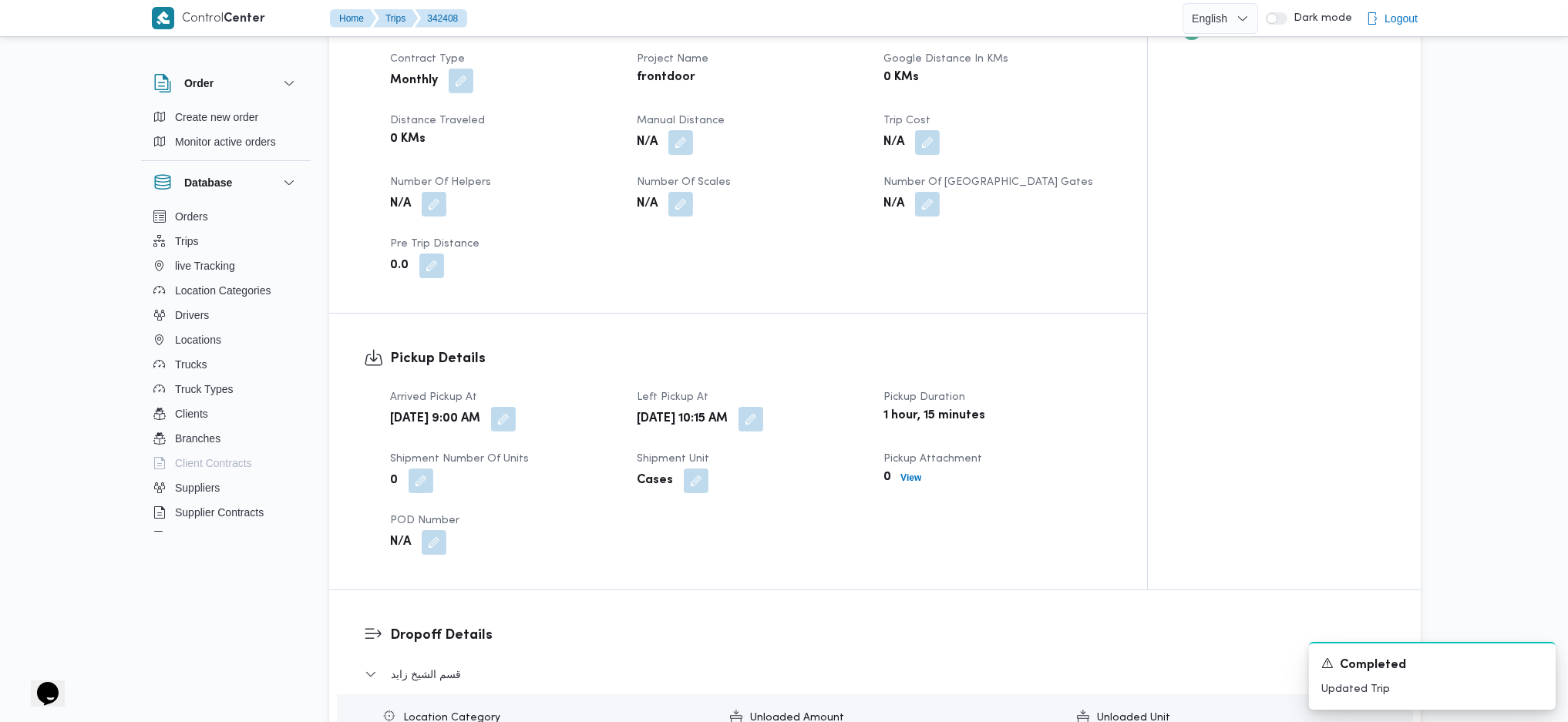
scroll to position [1335, 0]
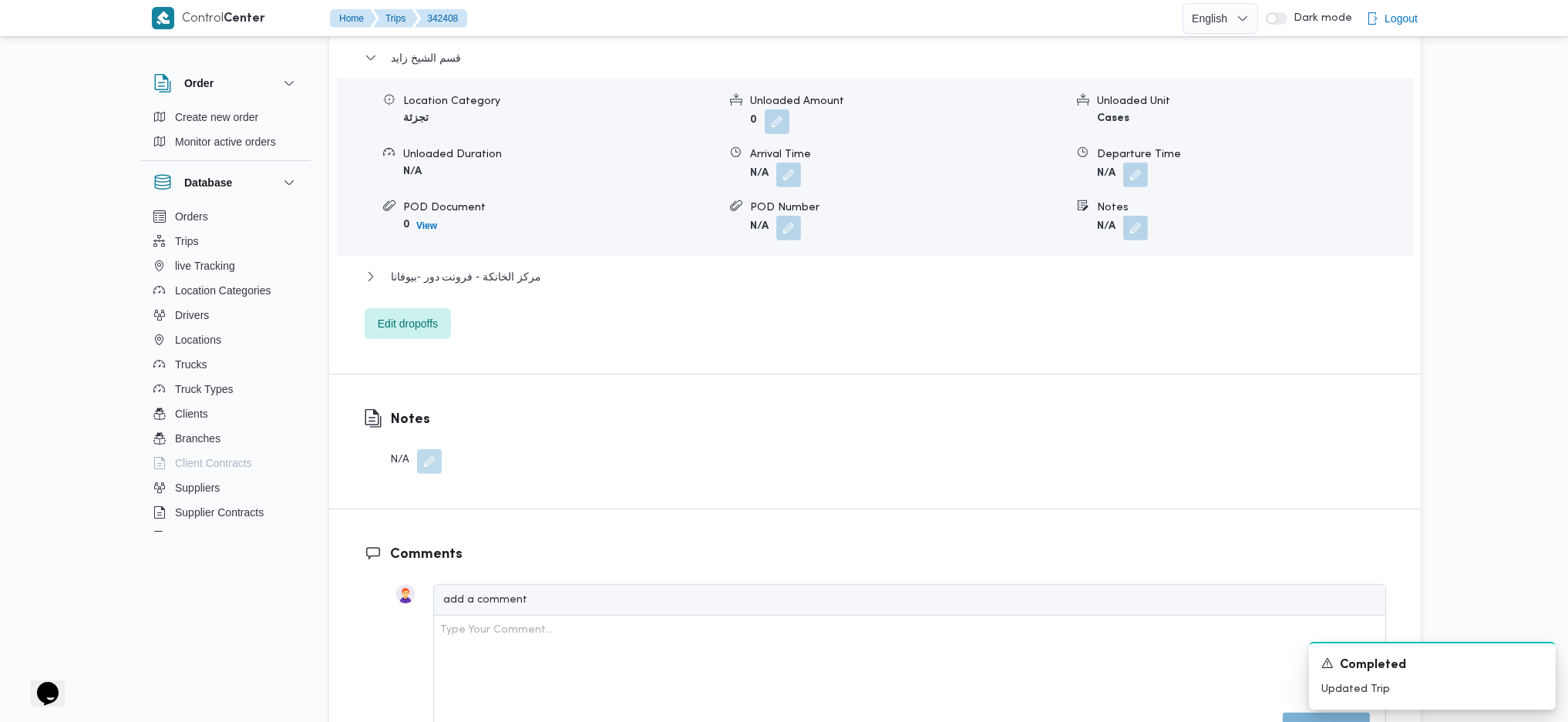
click at [486, 288] on div "مركز الخانكة - فرونت دور -بيوفانا" at bounding box center [875, 282] width 1021 height 29
click at [509, 271] on span "مركز الخانكة - فرونت دور -بيوفانا" at bounding box center [466, 276] width 151 height 19
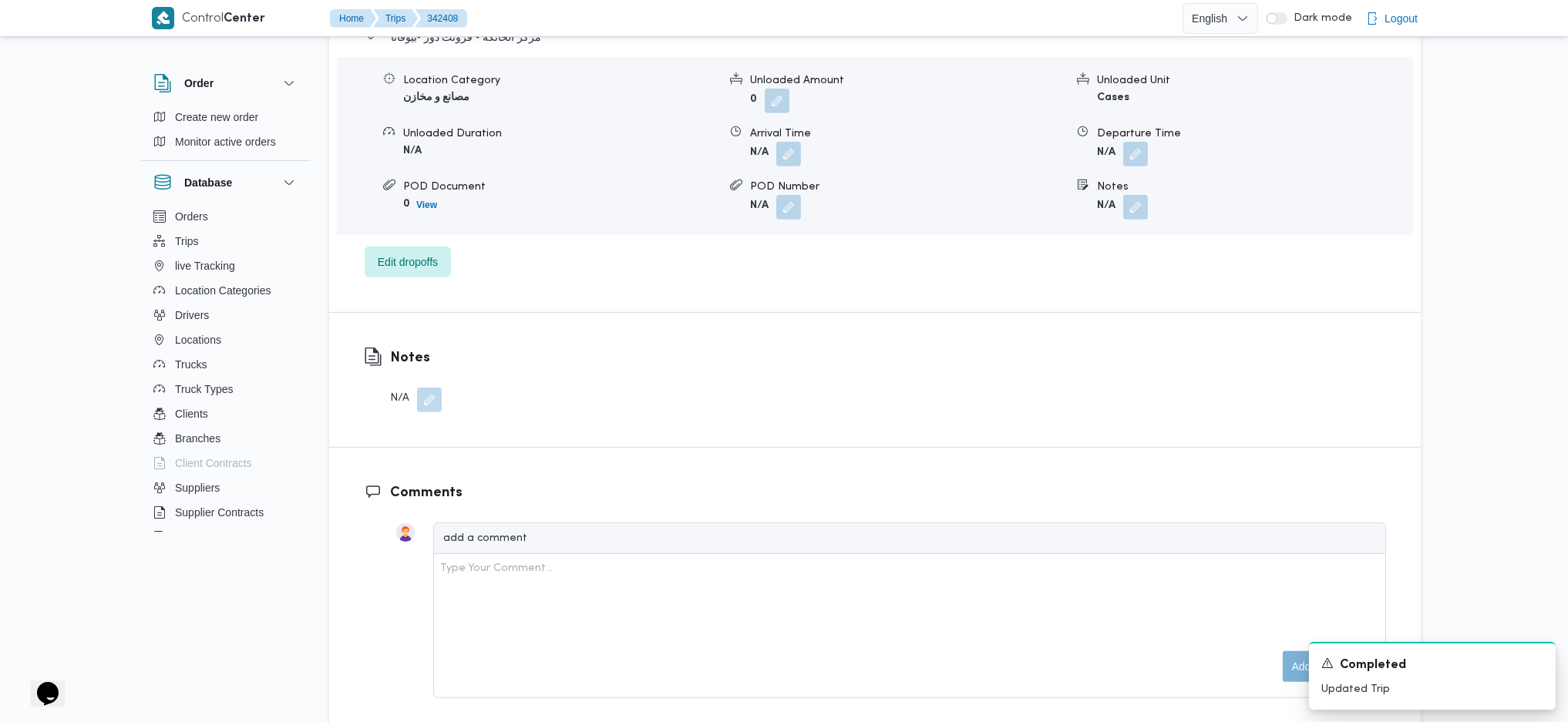
scroll to position [1644, 0]
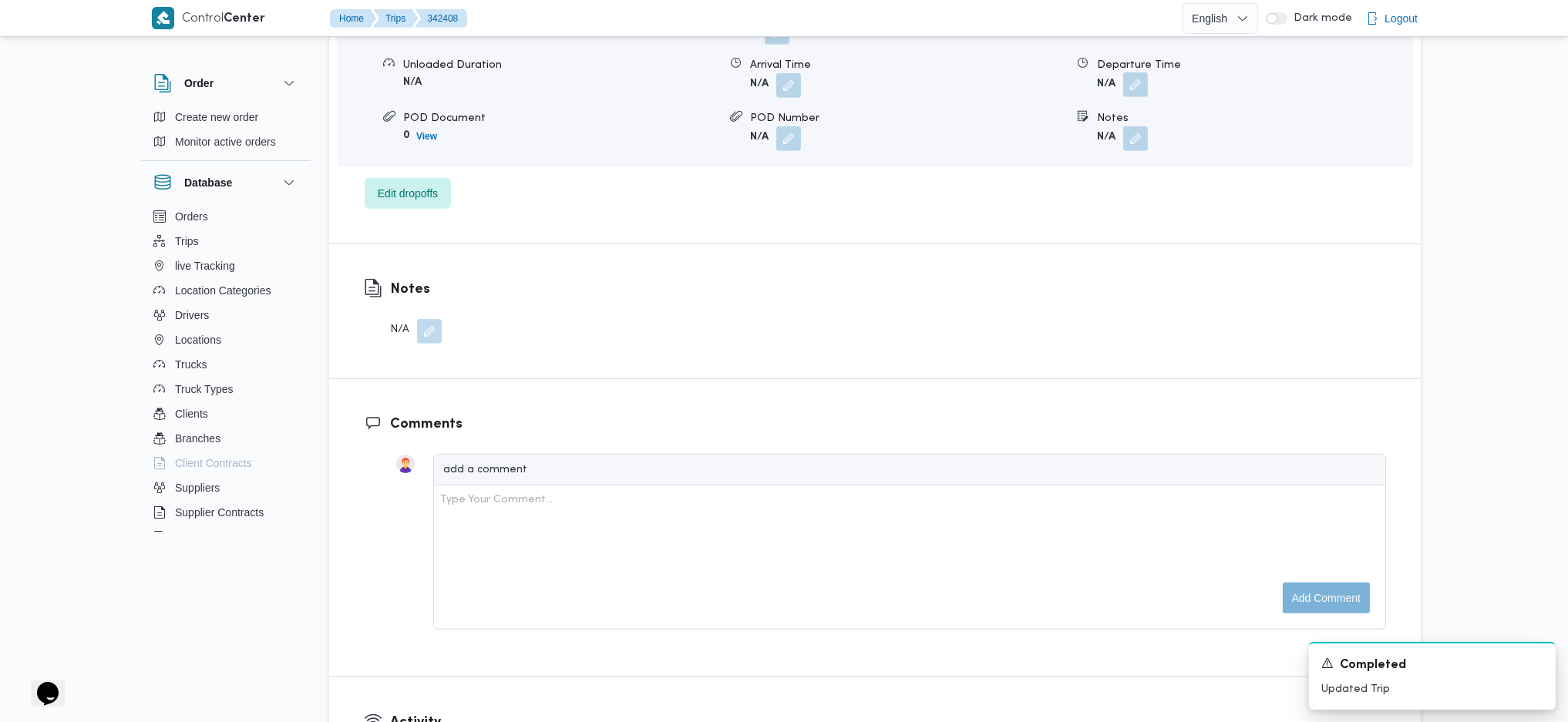
click at [1137, 88] on button "button" at bounding box center [1136, 85] width 25 height 25
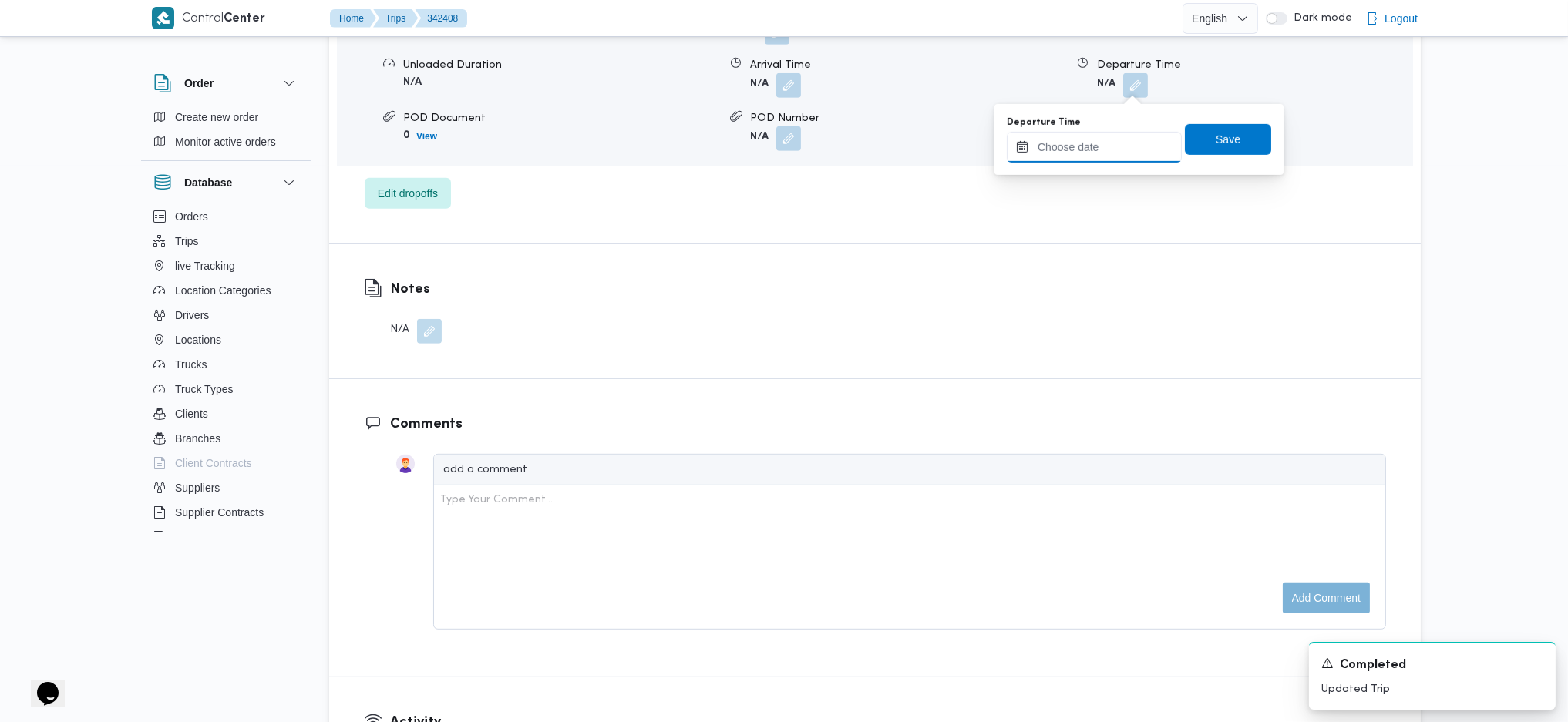
click at [1109, 134] on input "Departure Time" at bounding box center [1094, 147] width 175 height 31
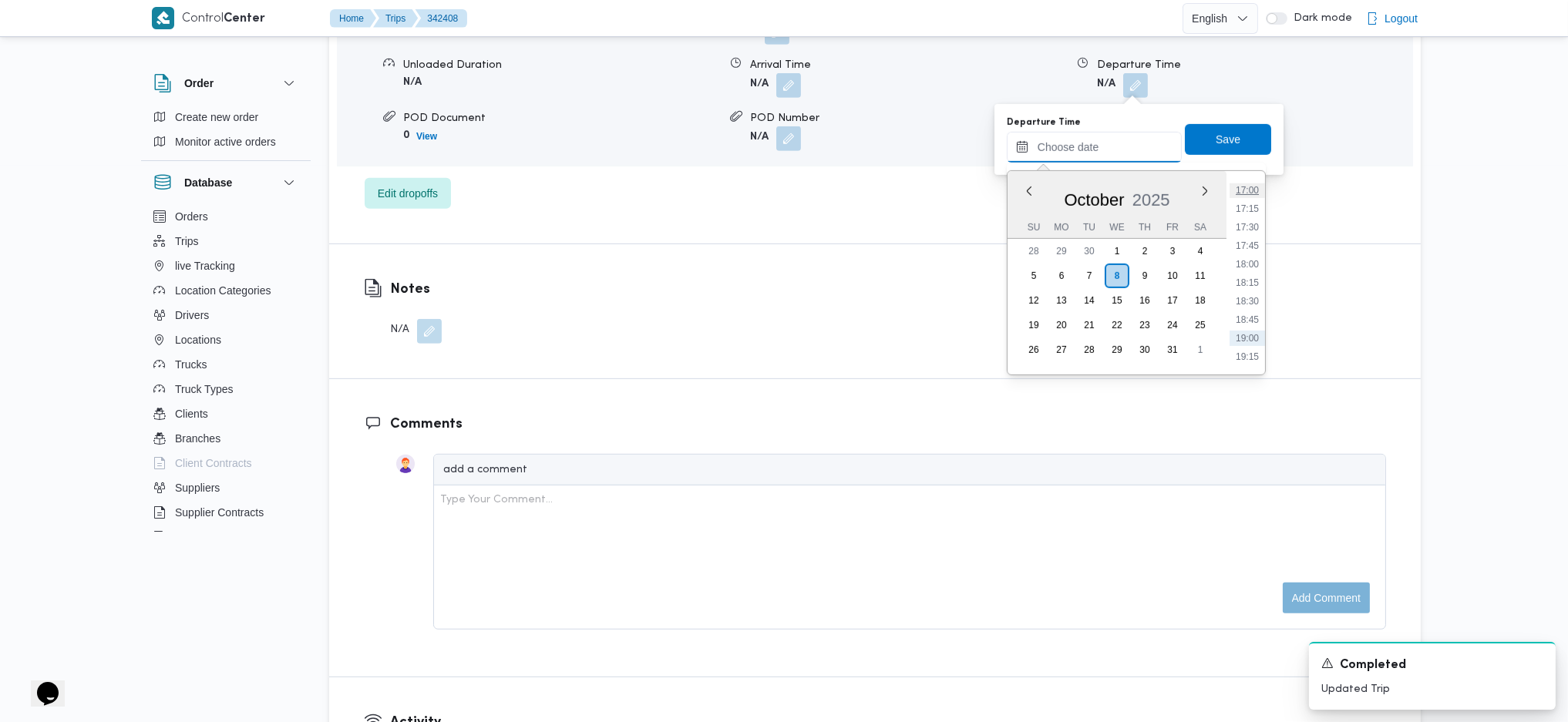
scroll to position [1212, 0]
click at [1246, 267] on li "17:30" at bounding box center [1248, 273] width 36 height 15
type input "[DATE] 17:30"
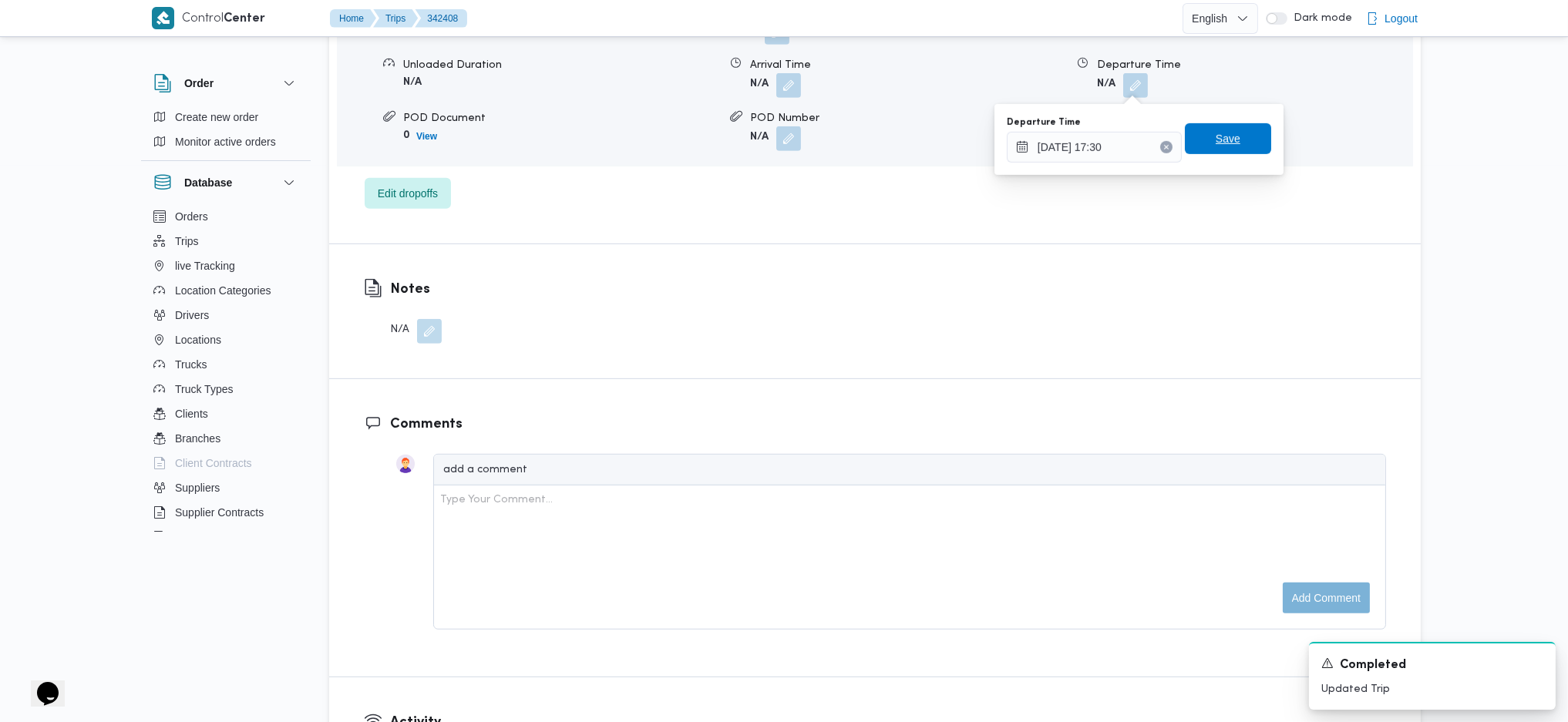
click at [1217, 146] on span "Save" at bounding box center [1228, 138] width 25 height 19
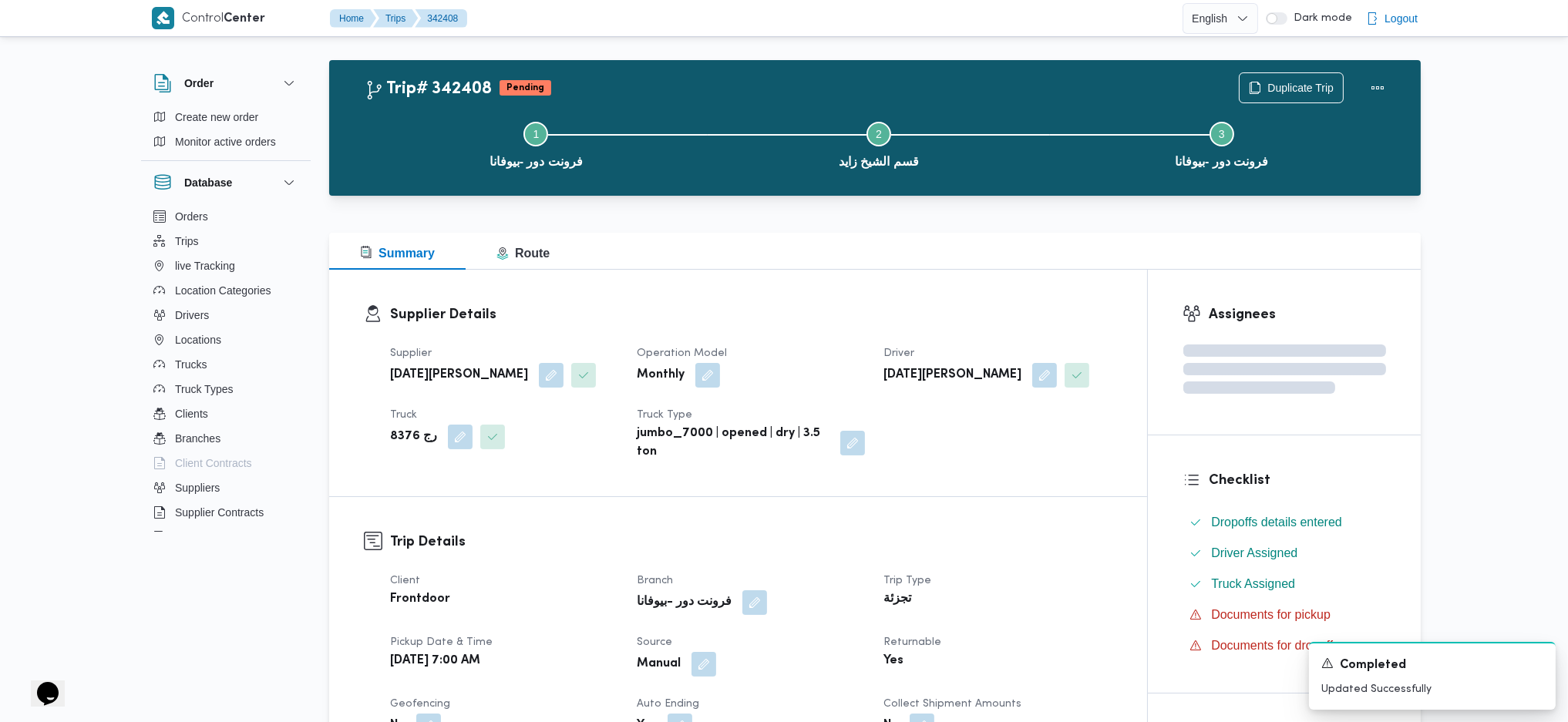
scroll to position [0, 0]
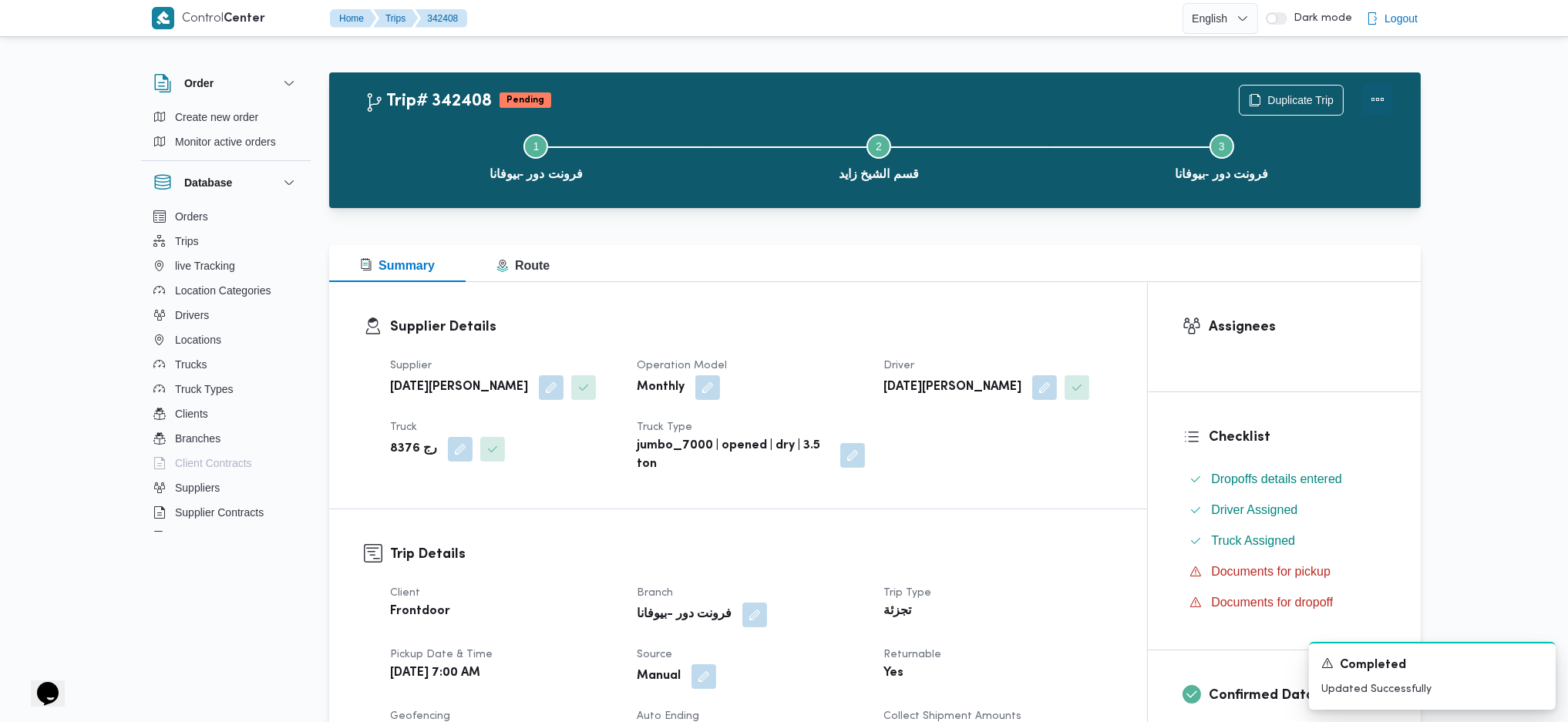
click at [1364, 103] on button "Actions" at bounding box center [1378, 99] width 31 height 31
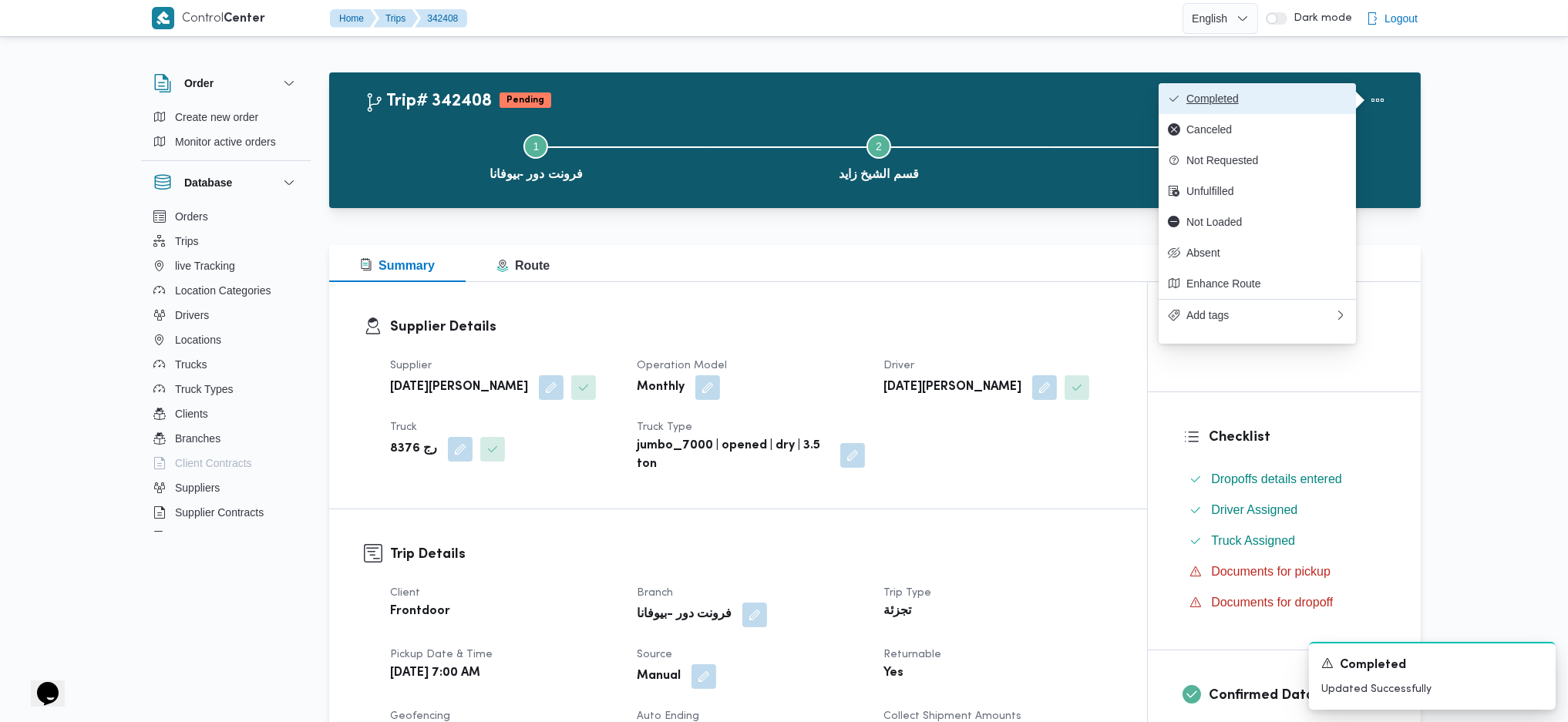
click at [1320, 111] on button "Completed" at bounding box center [1257, 98] width 197 height 31
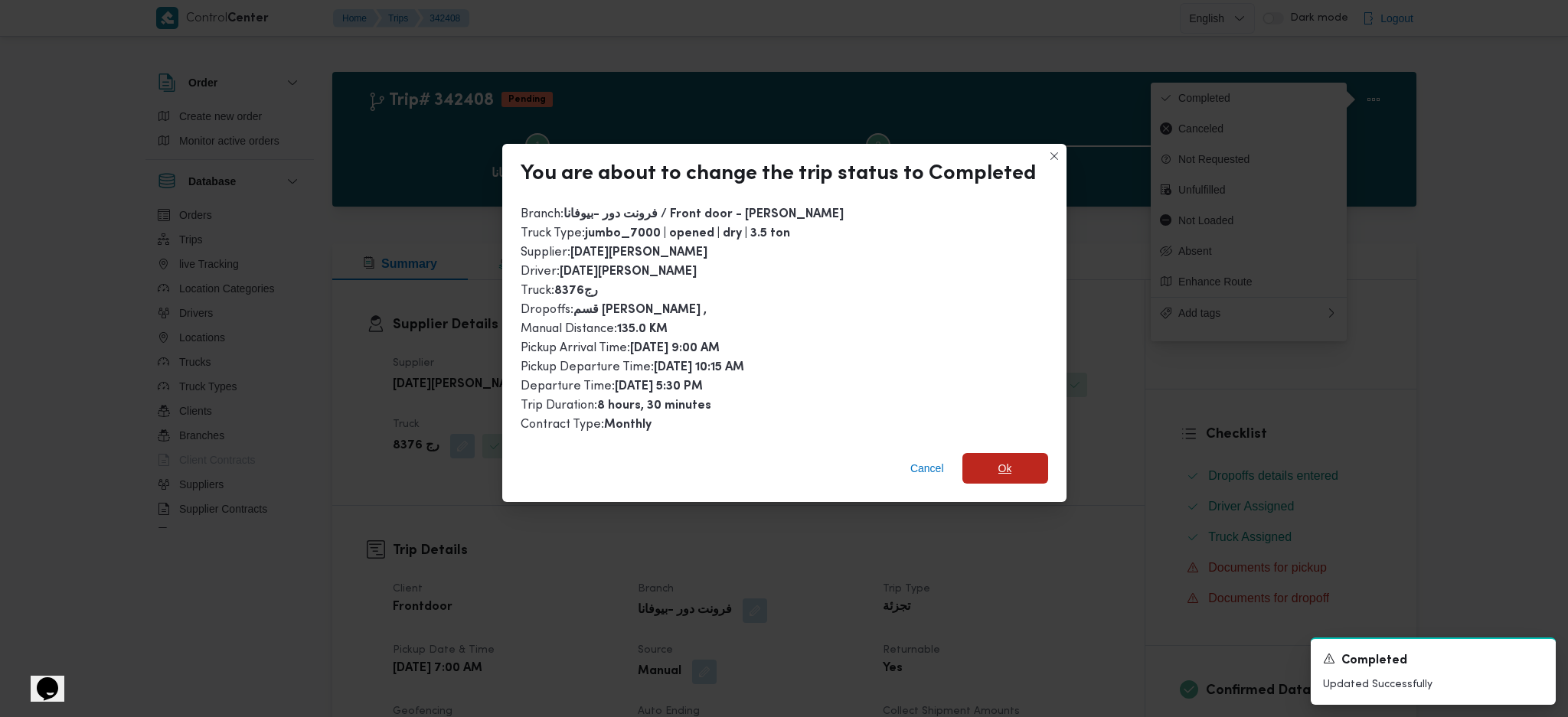
drag, startPoint x: 1036, startPoint y: 468, endPoint x: 1047, endPoint y: 493, distance: 27.3
click at [1033, 462] on span "Ok" at bounding box center [1005, 468] width 86 height 31
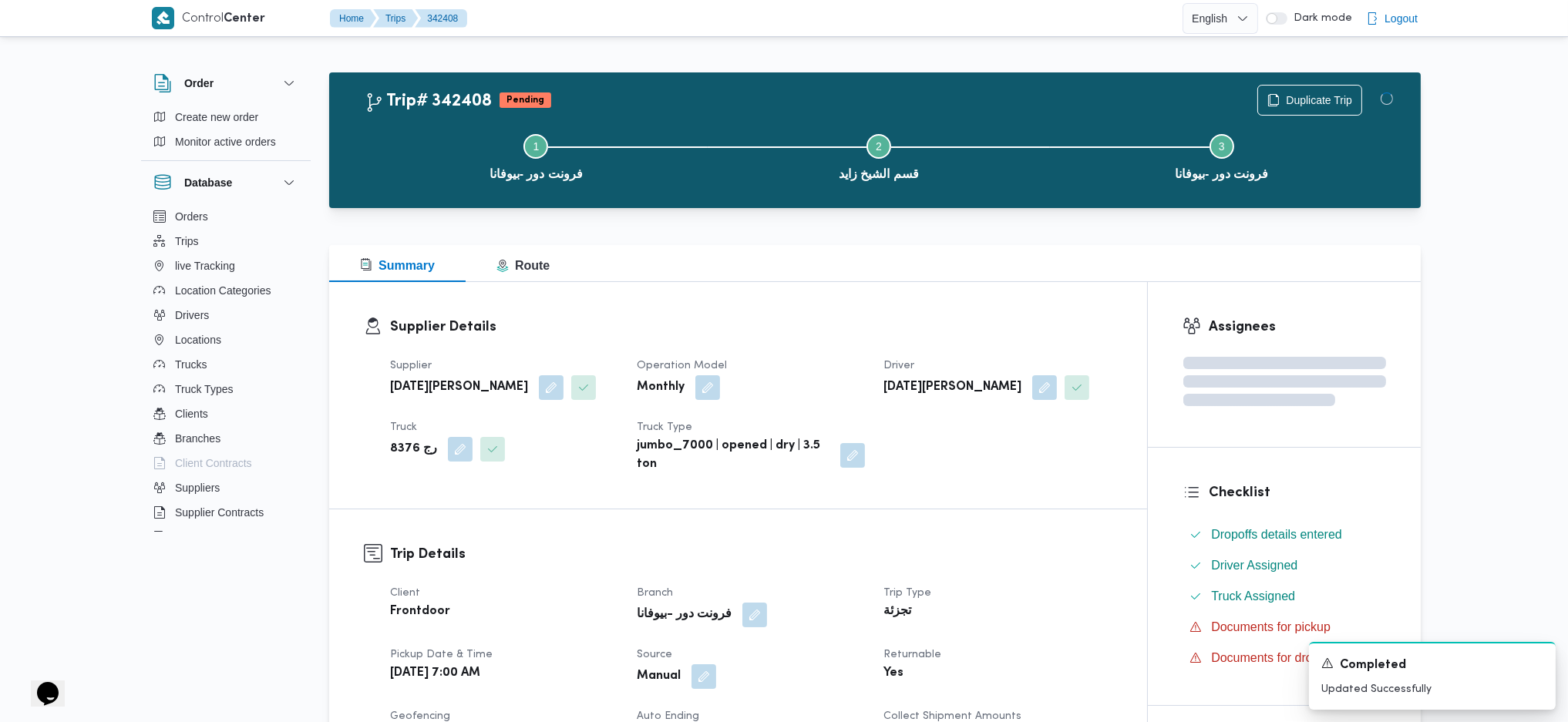
click at [979, 287] on div "Supplier Details Supplier رمضان محمد محمد عبدالمنعم Operation Model Monthly Dri…" at bounding box center [738, 395] width 818 height 226
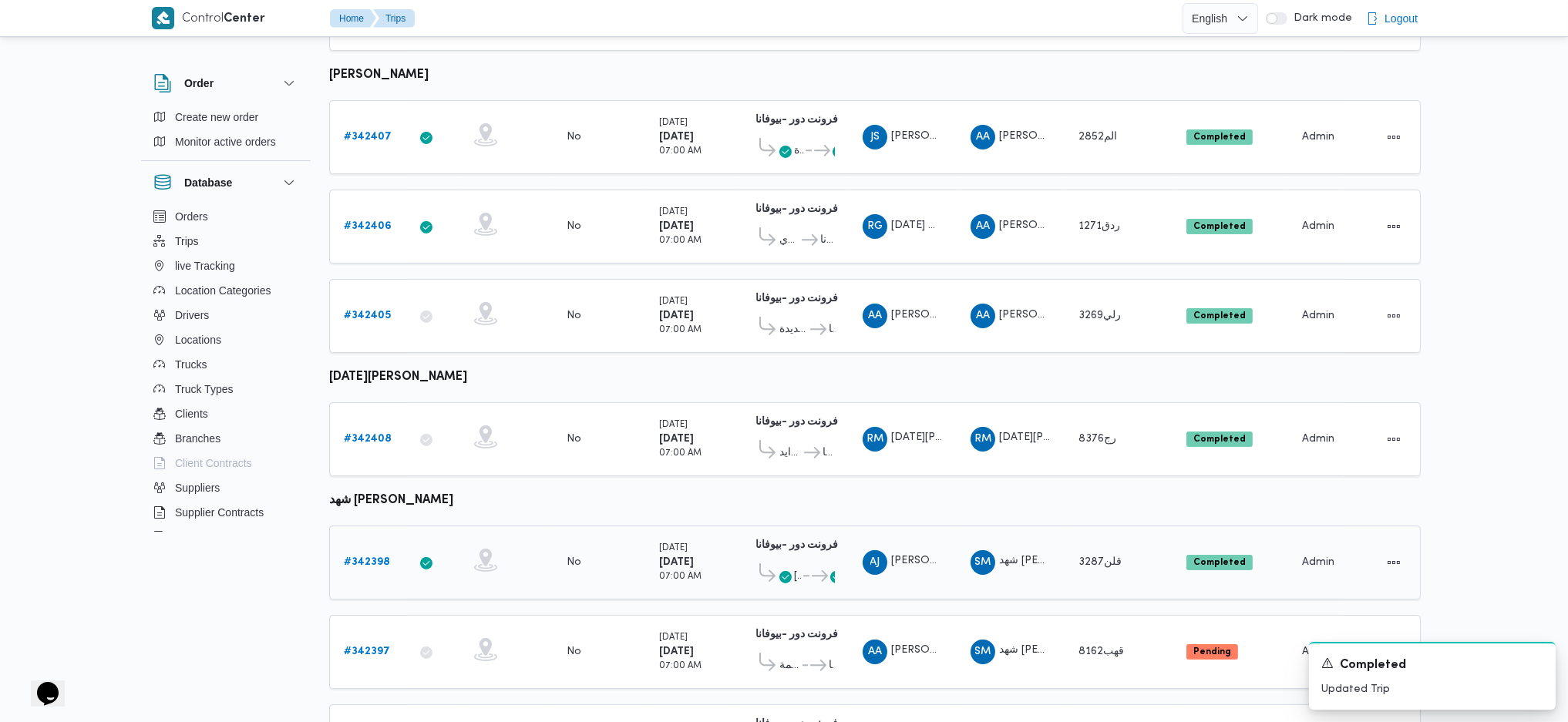
scroll to position [828, 0]
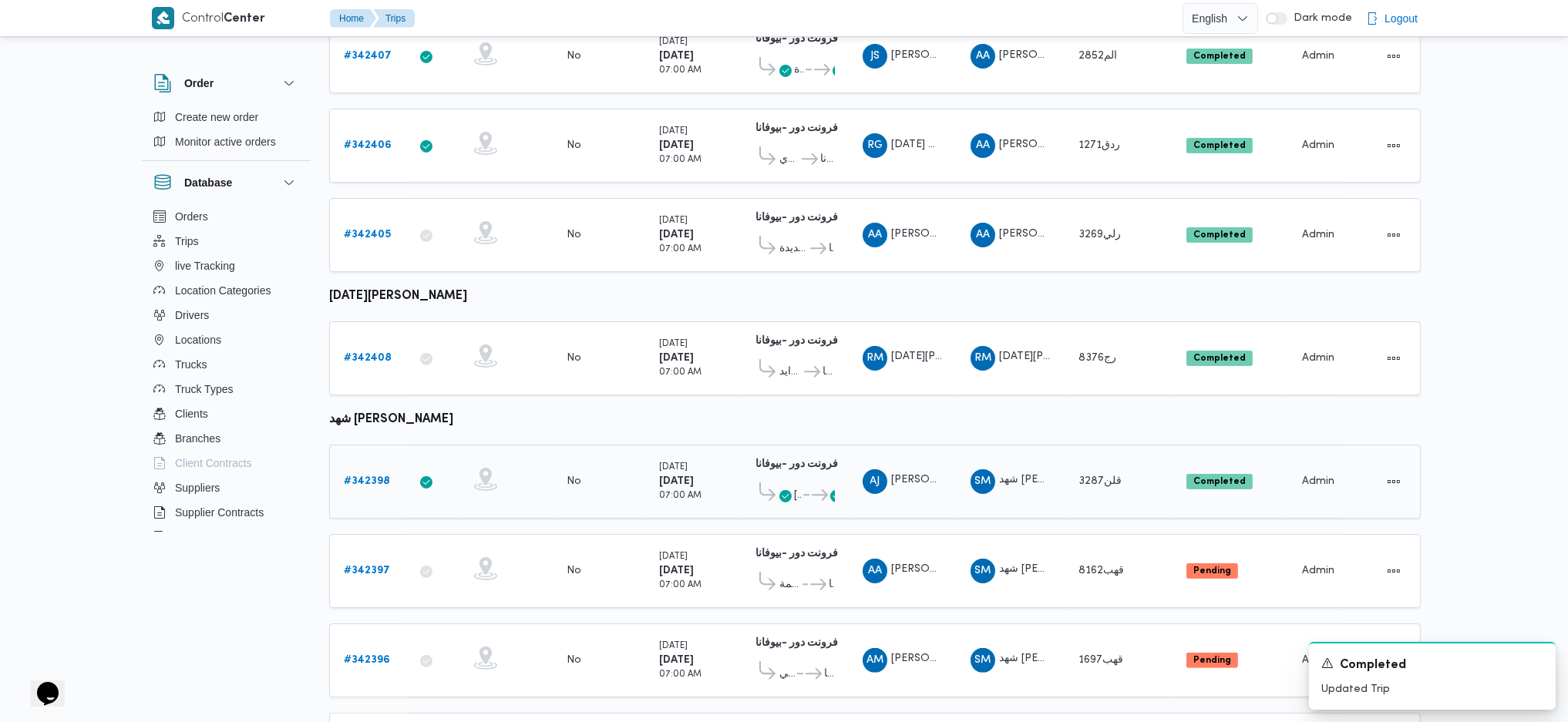
click at [384, 476] on b "# 342398" at bounding box center [367, 480] width 46 height 10
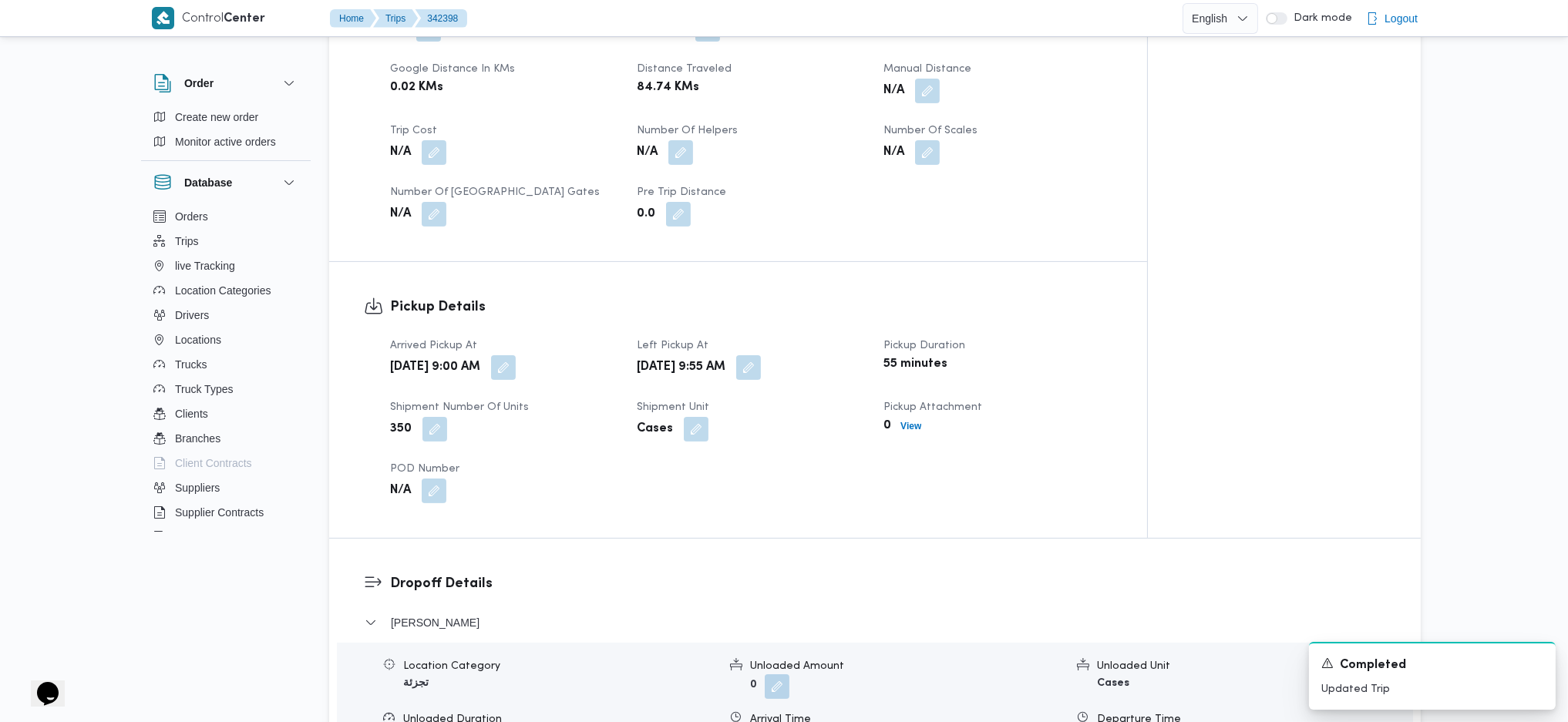
scroll to position [719, 0]
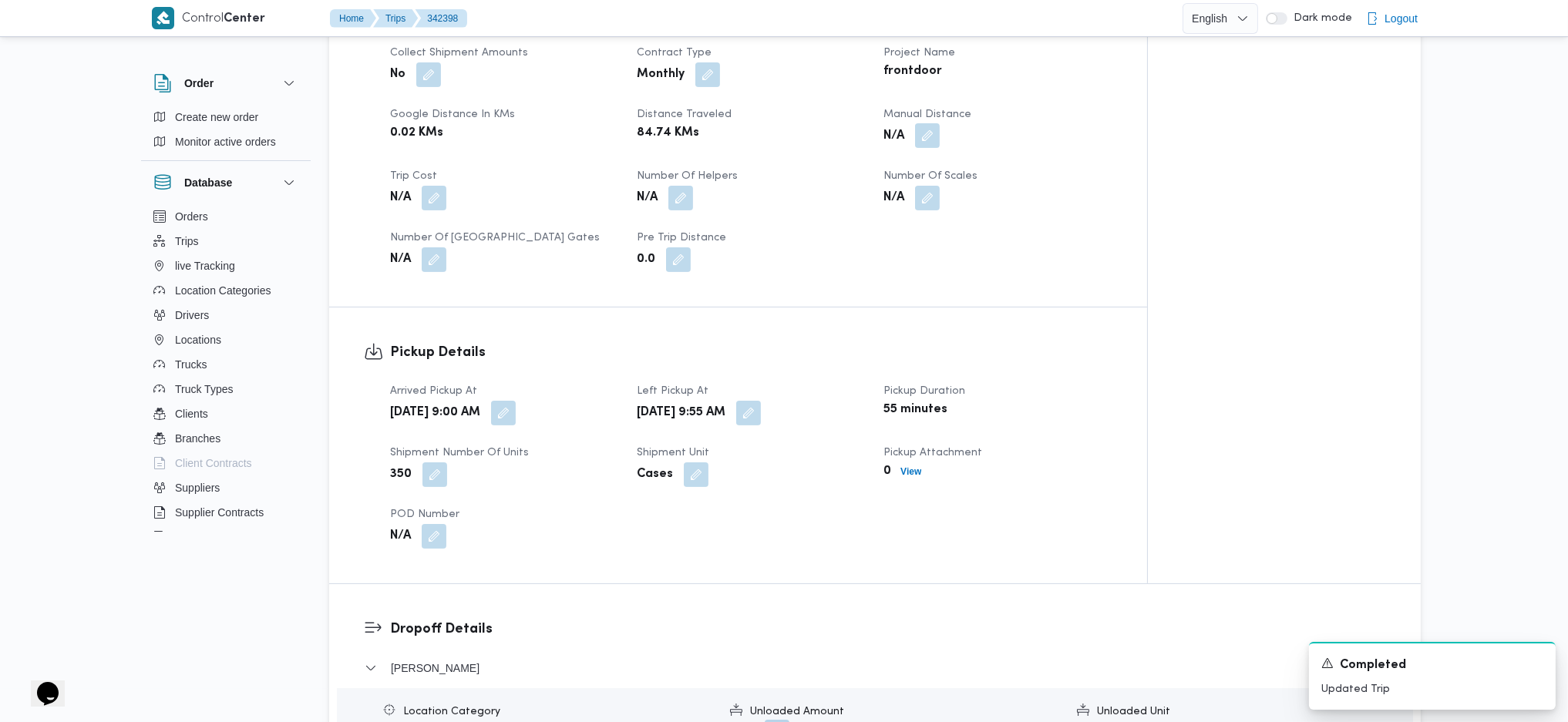
click at [925, 133] on button "button" at bounding box center [928, 135] width 25 height 25
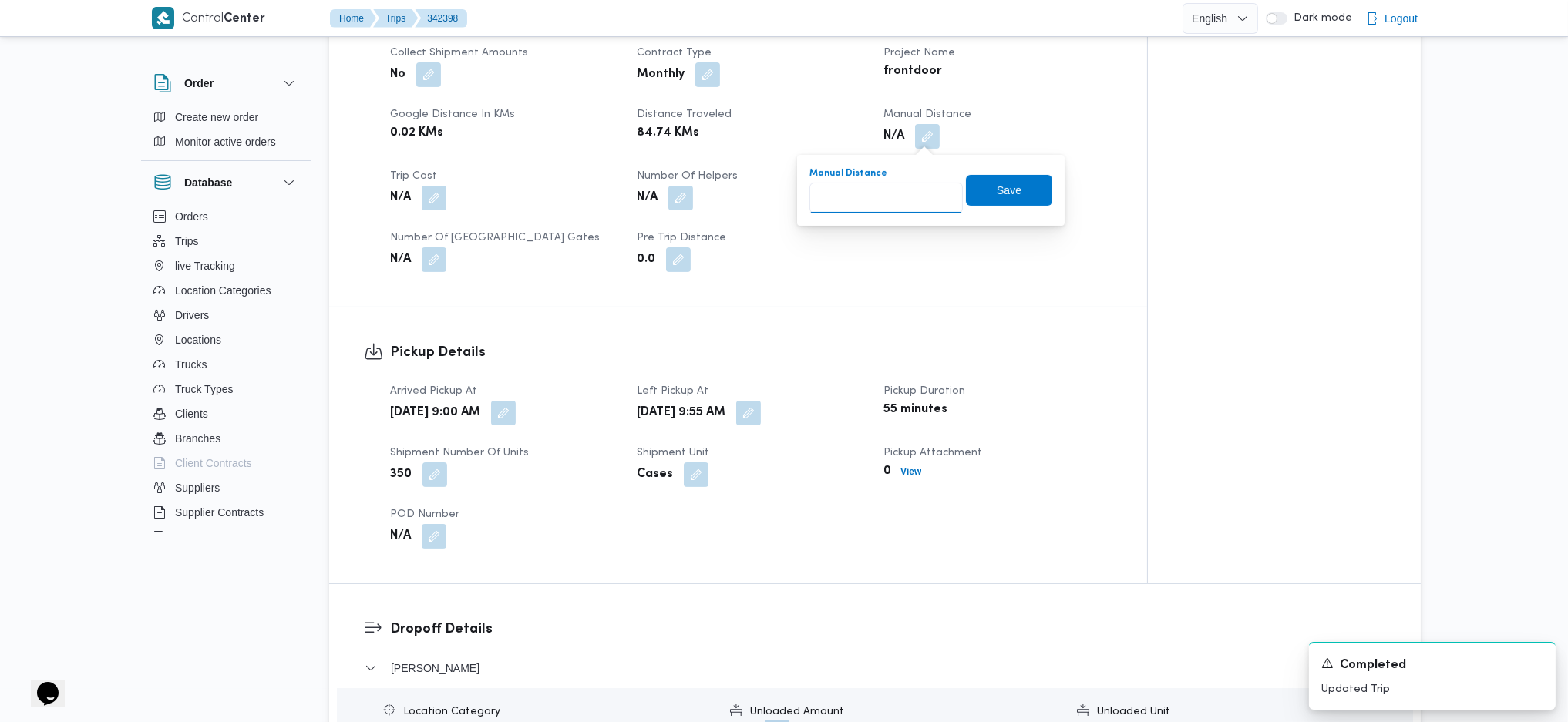
click at [872, 201] on input "Manual Distance" at bounding box center [887, 198] width 153 height 31
type input "121"
click at [997, 193] on span "Save" at bounding box center [1010, 189] width 25 height 19
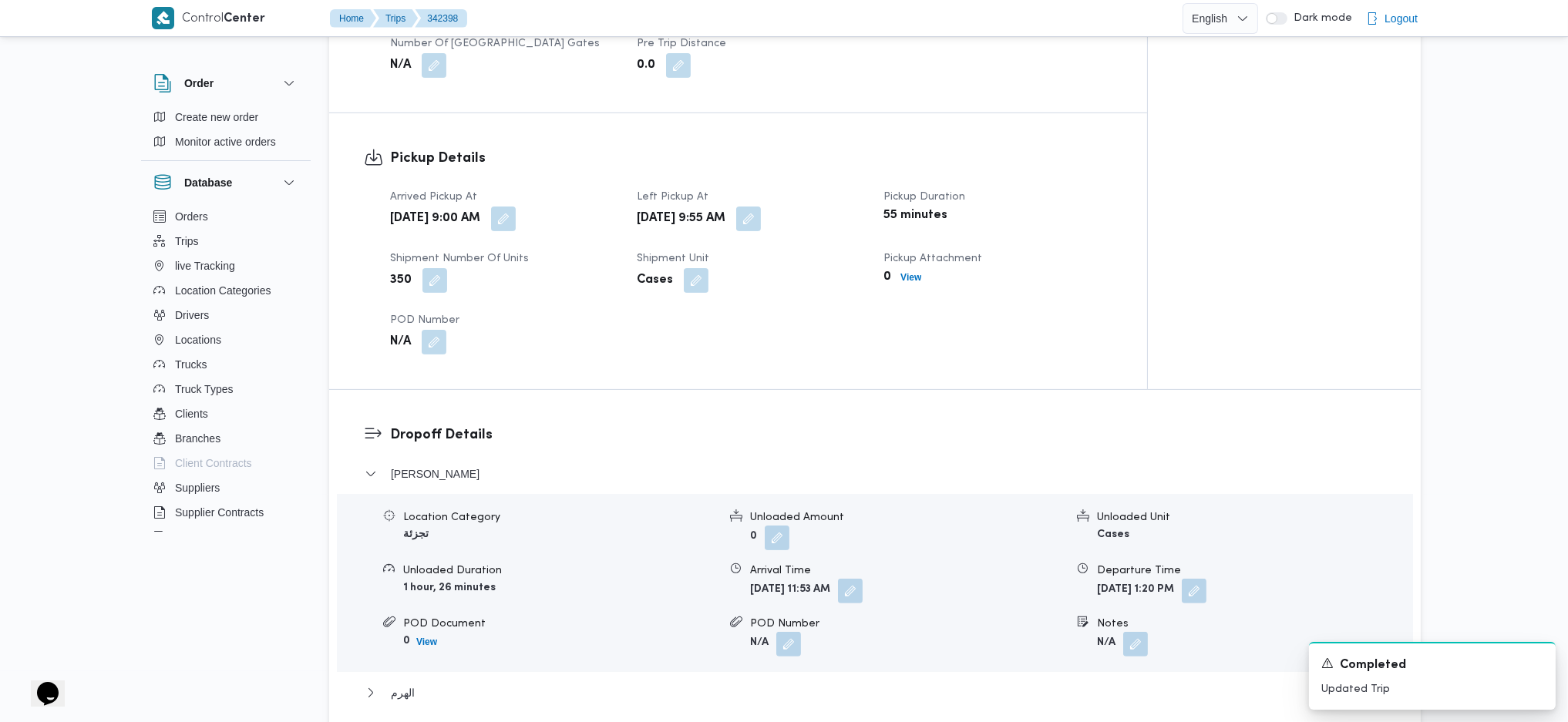
scroll to position [1233, 0]
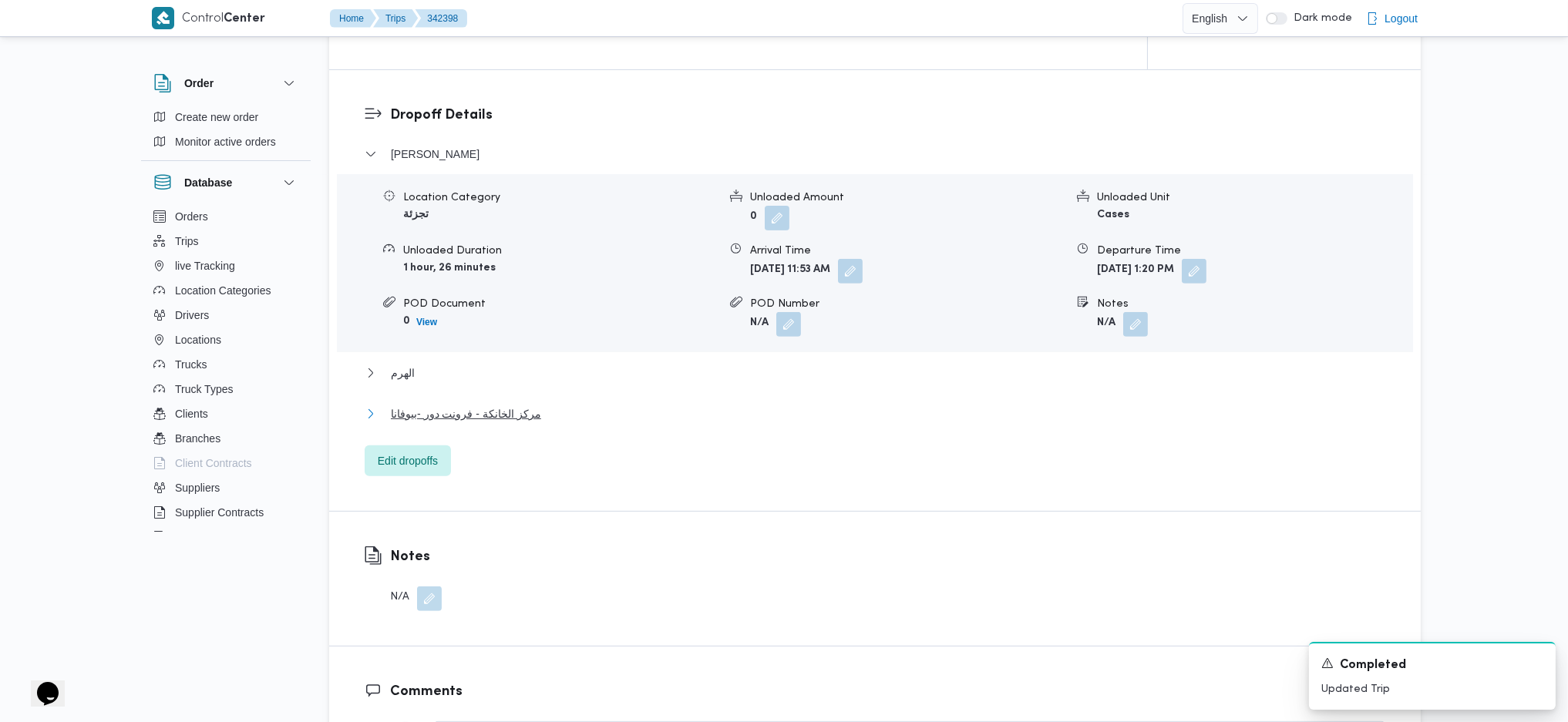
click at [498, 406] on span "مركز الخانكة - فرونت دور -بيوفانا" at bounding box center [466, 414] width 151 height 19
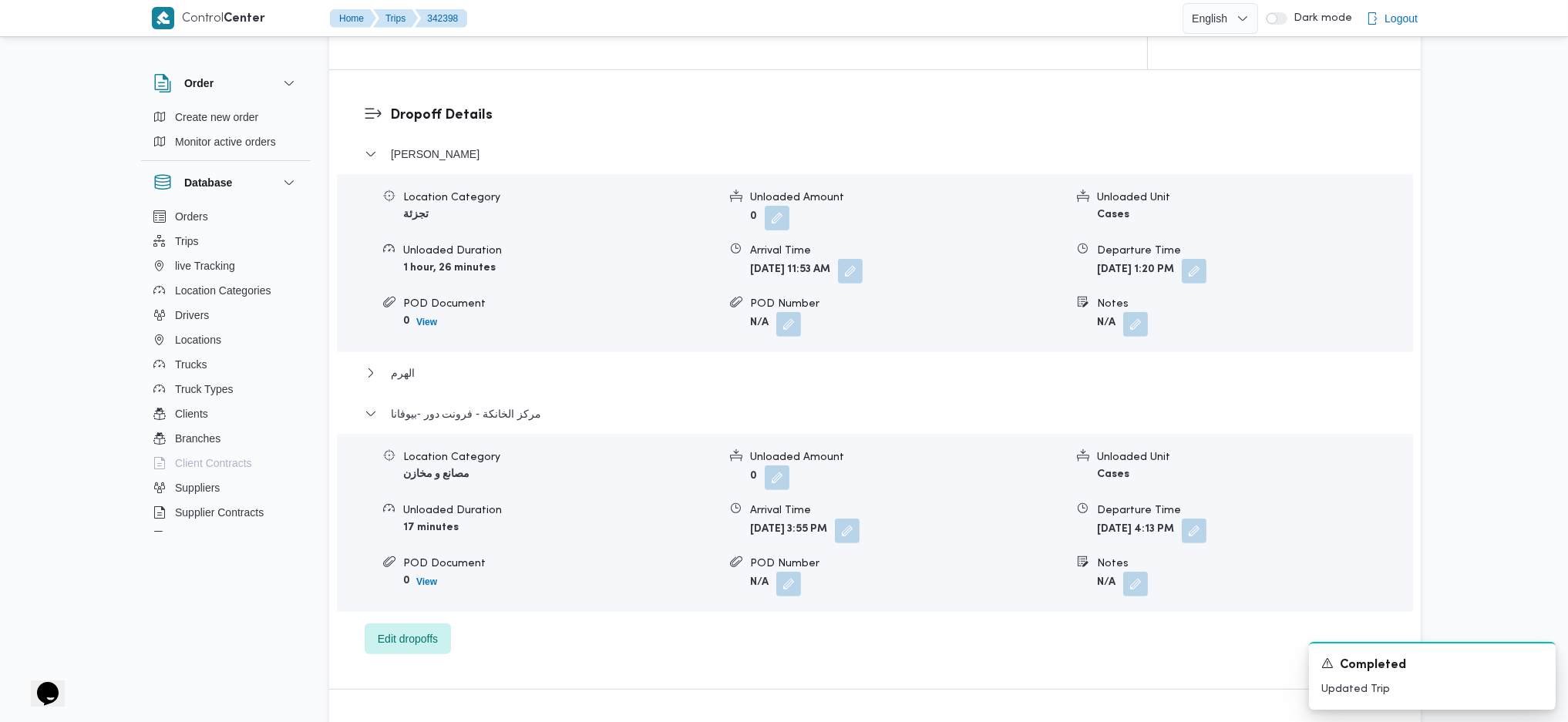
scroll to position [1541, 0]
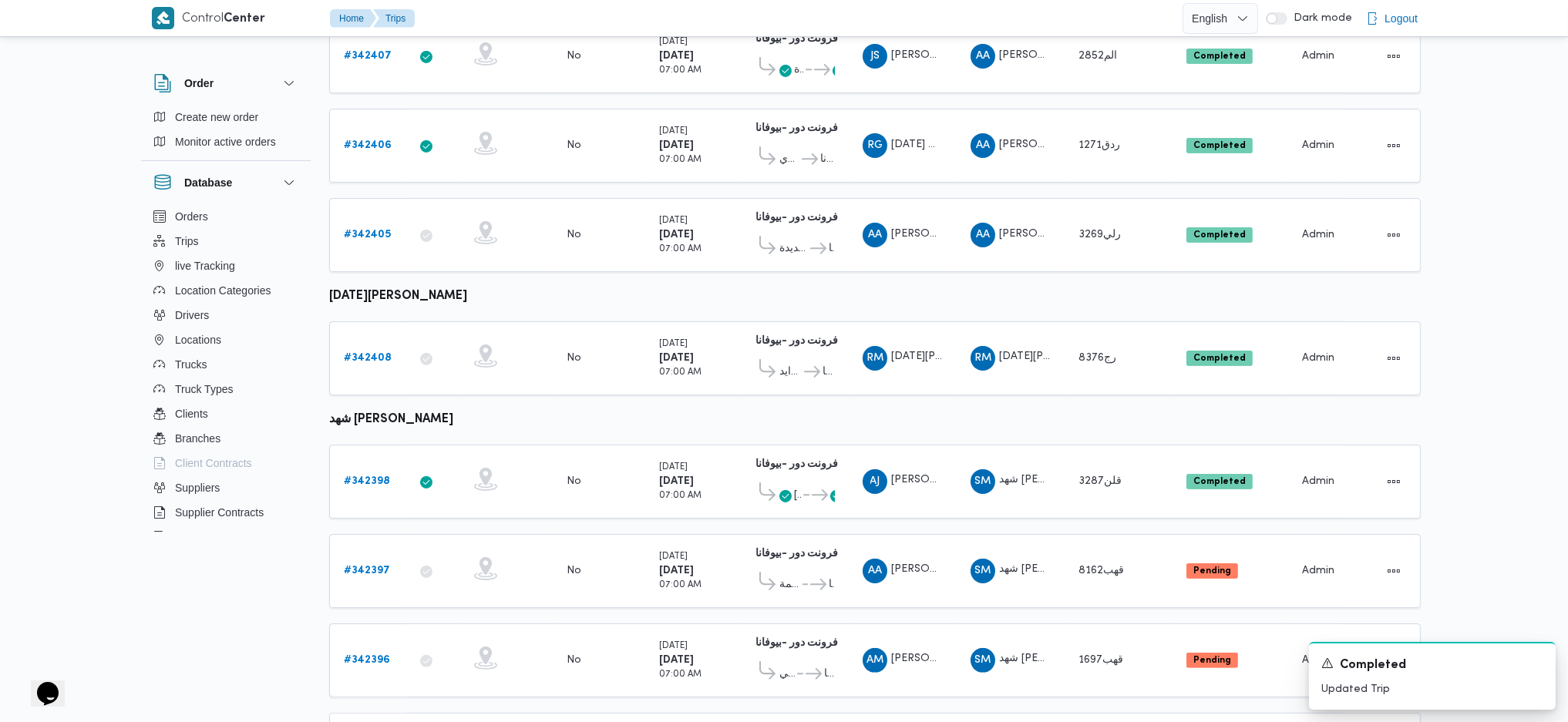
scroll to position [911, 0]
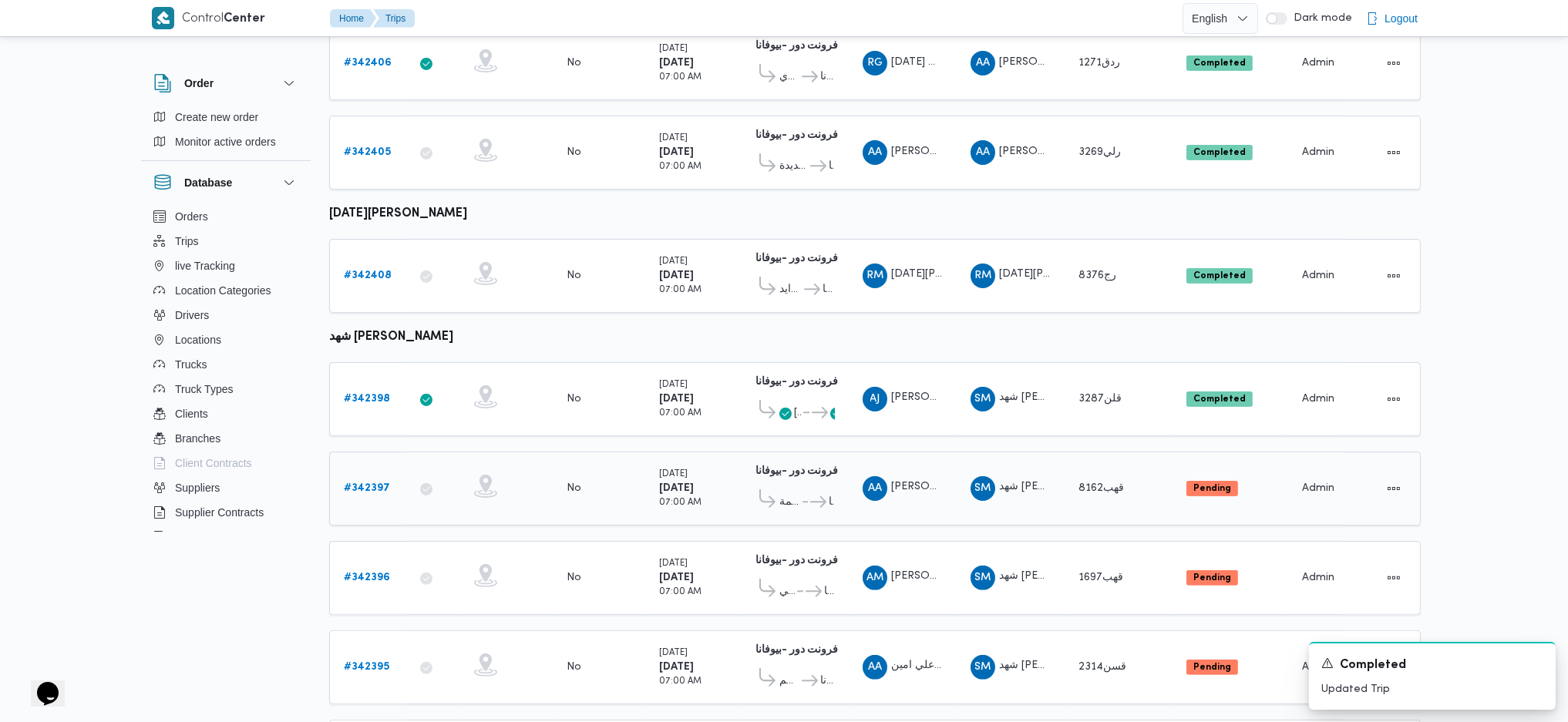
click at [373, 483] on b "# 342397" at bounding box center [367, 488] width 46 height 10
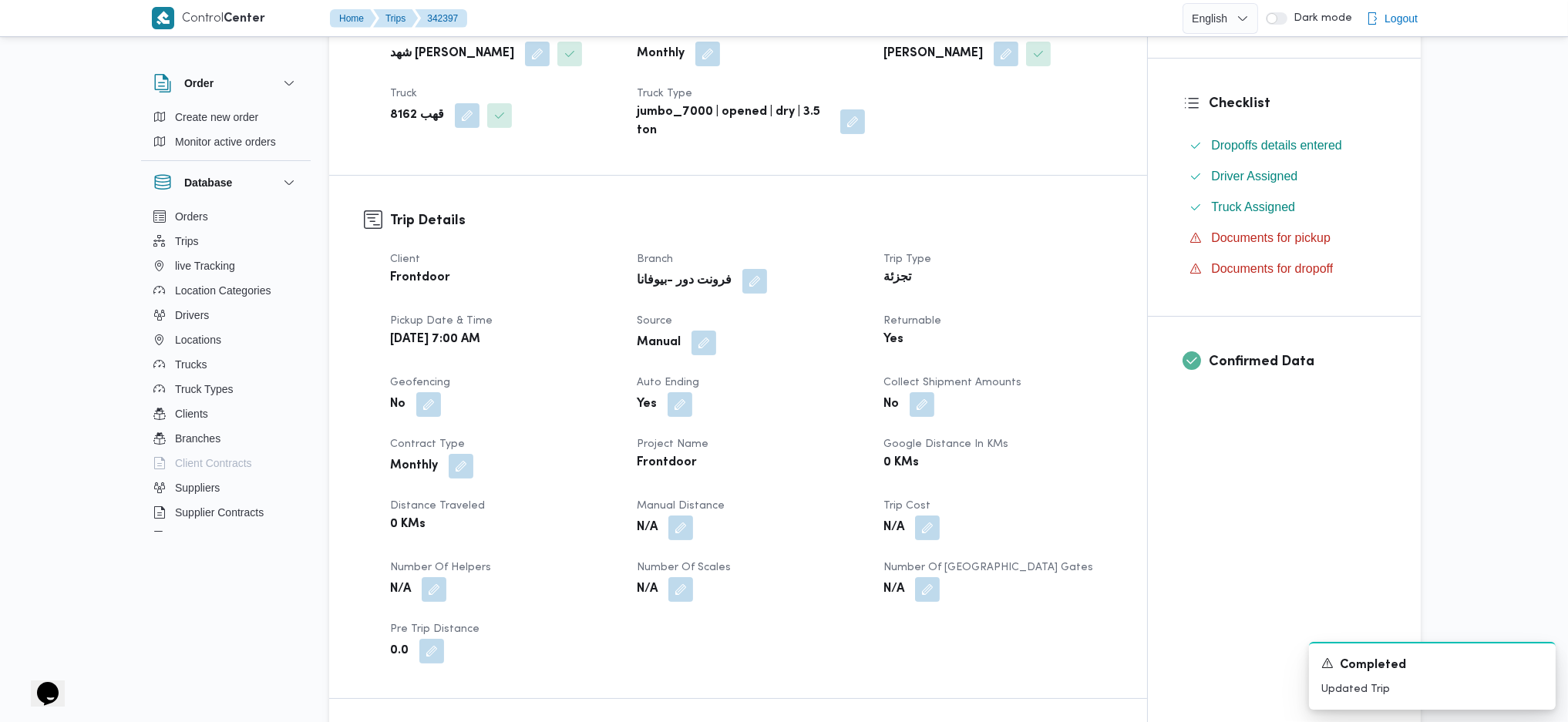
scroll to position [500, 0]
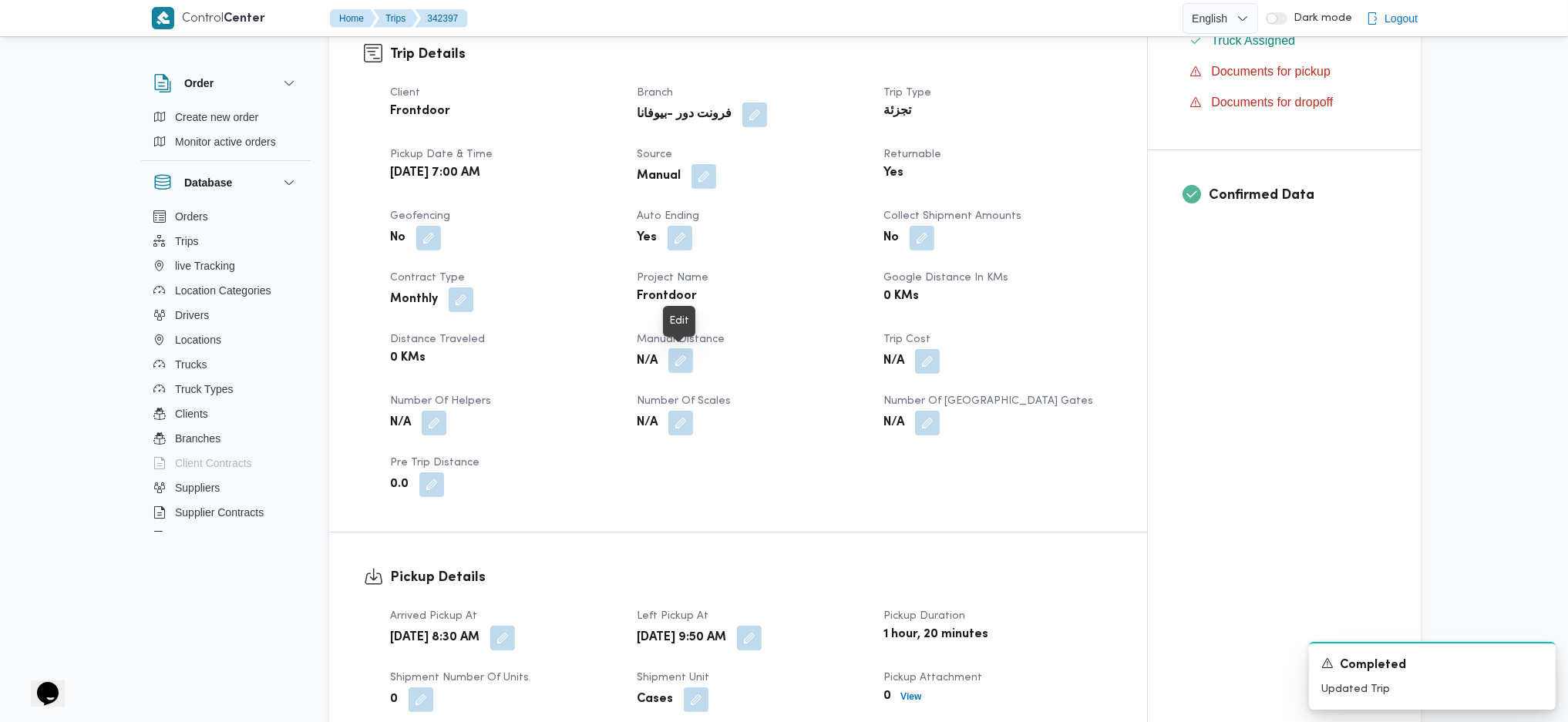
click at [675, 363] on button "button" at bounding box center [681, 361] width 25 height 25
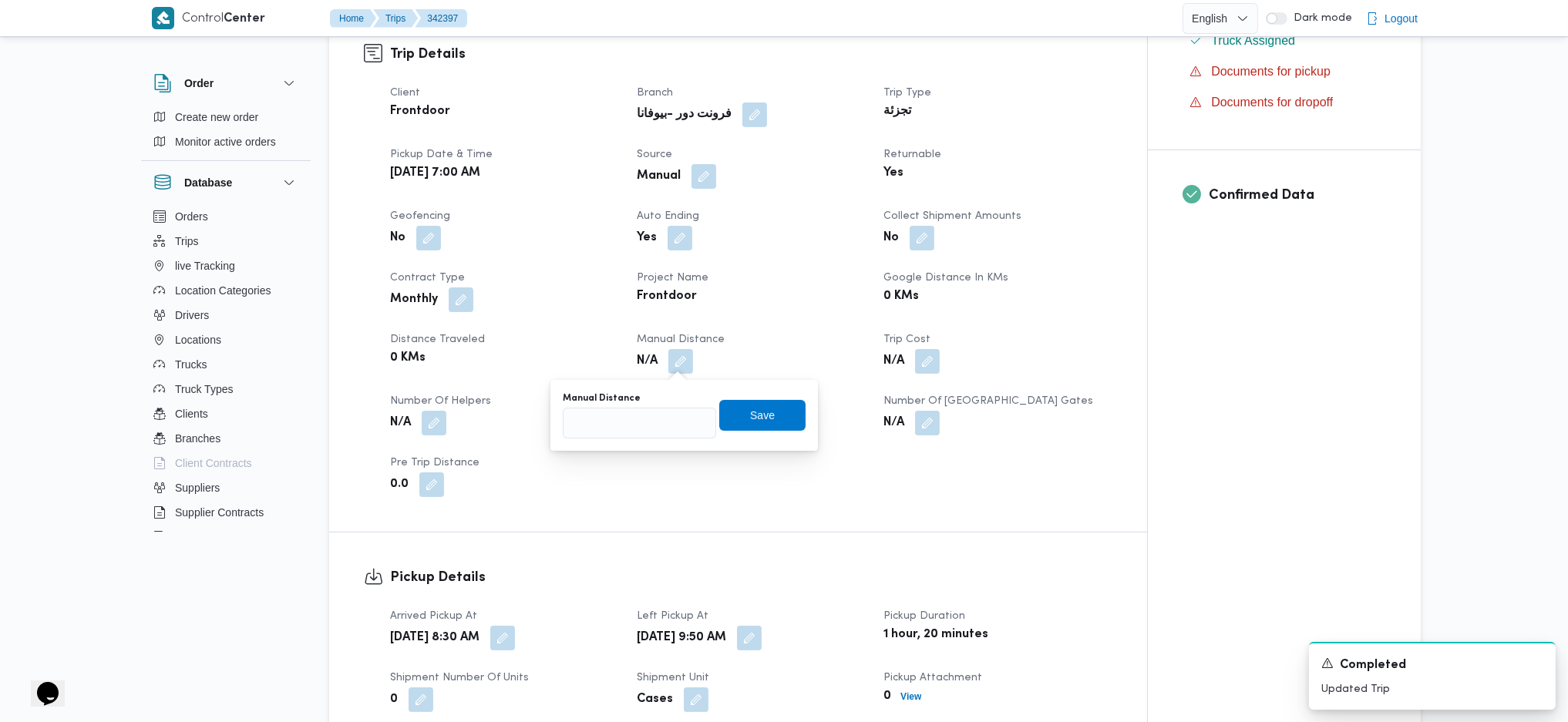
click at [646, 439] on div "Manual Distance Save" at bounding box center [684, 414] width 246 height 49
click at [664, 423] on input "Manual Distance" at bounding box center [640, 423] width 153 height 31
type input "89"
click at [750, 408] on span "Save" at bounding box center [763, 414] width 25 height 19
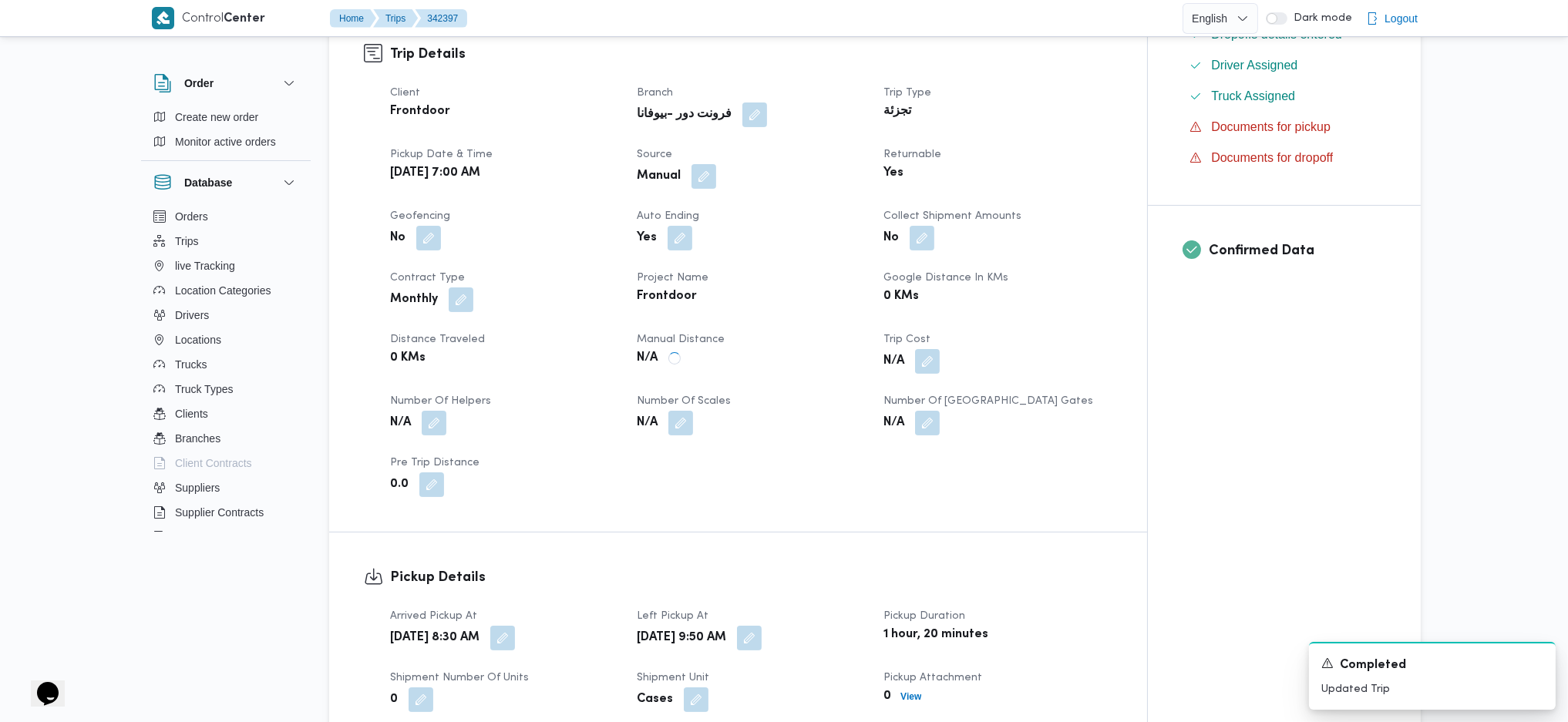
scroll to position [1014, 0]
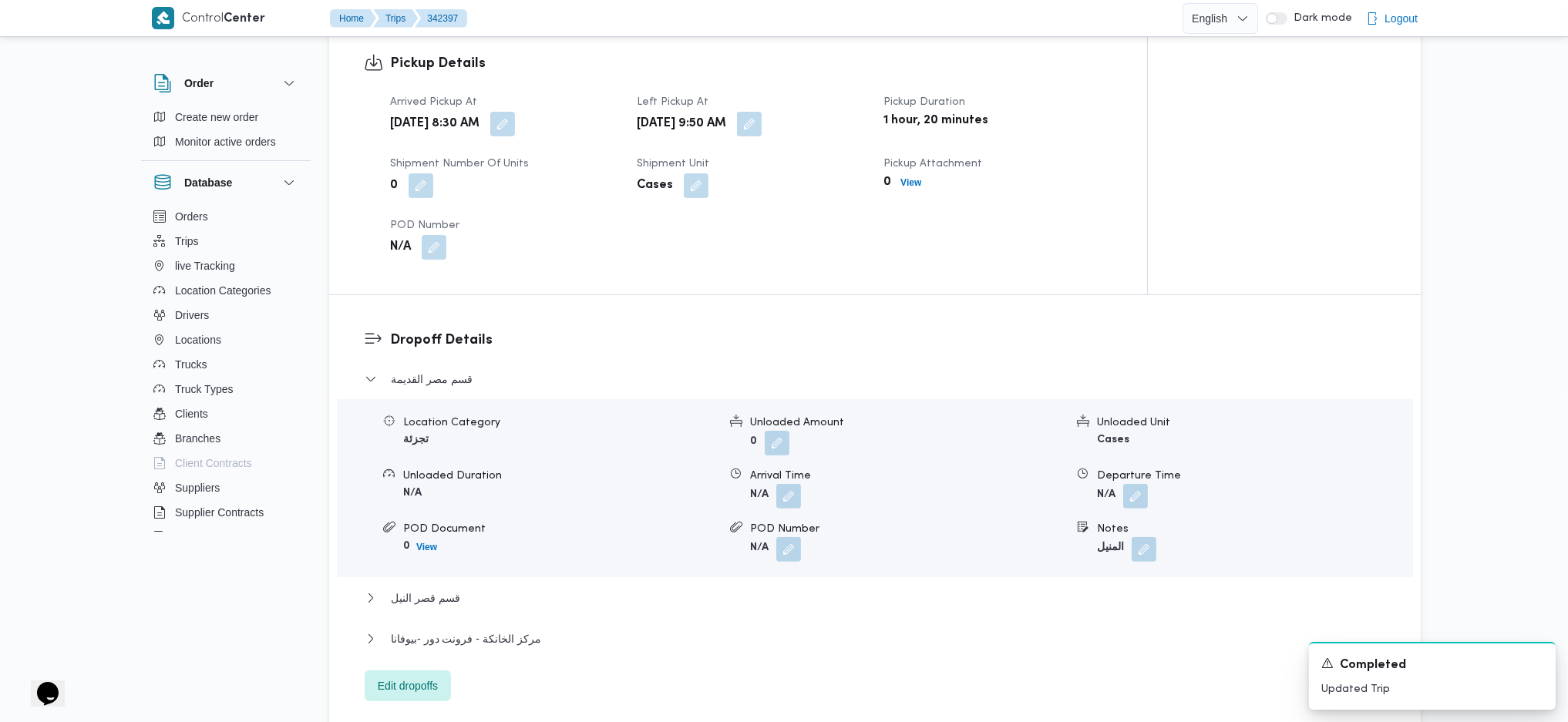
click at [438, 653] on div "مركز الخانكة - فرونت دور -بيوفانا" at bounding box center [875, 644] width 1021 height 29
click at [504, 641] on span "مركز الخانكة - فرونت دور -بيوفانا" at bounding box center [466, 638] width 151 height 19
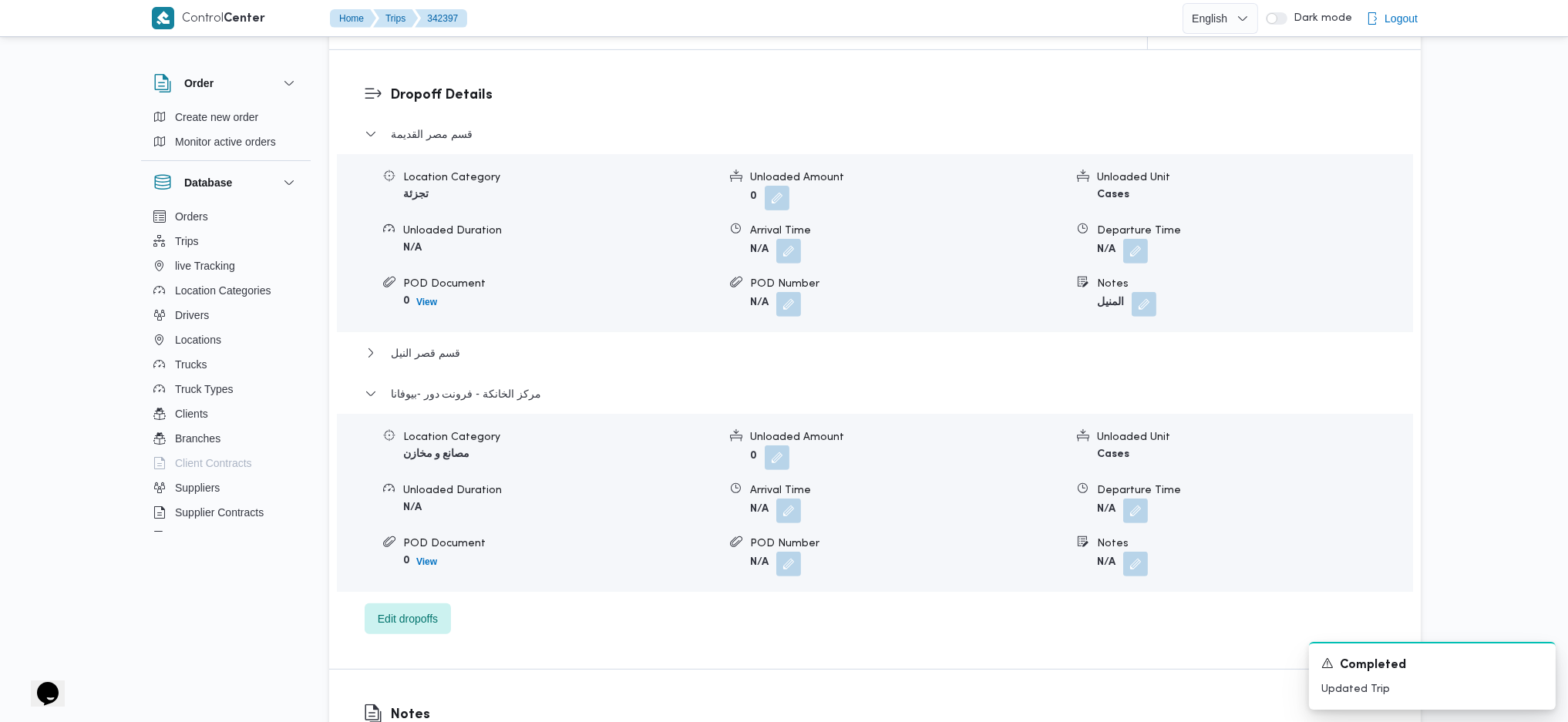
scroll to position [1424, 0]
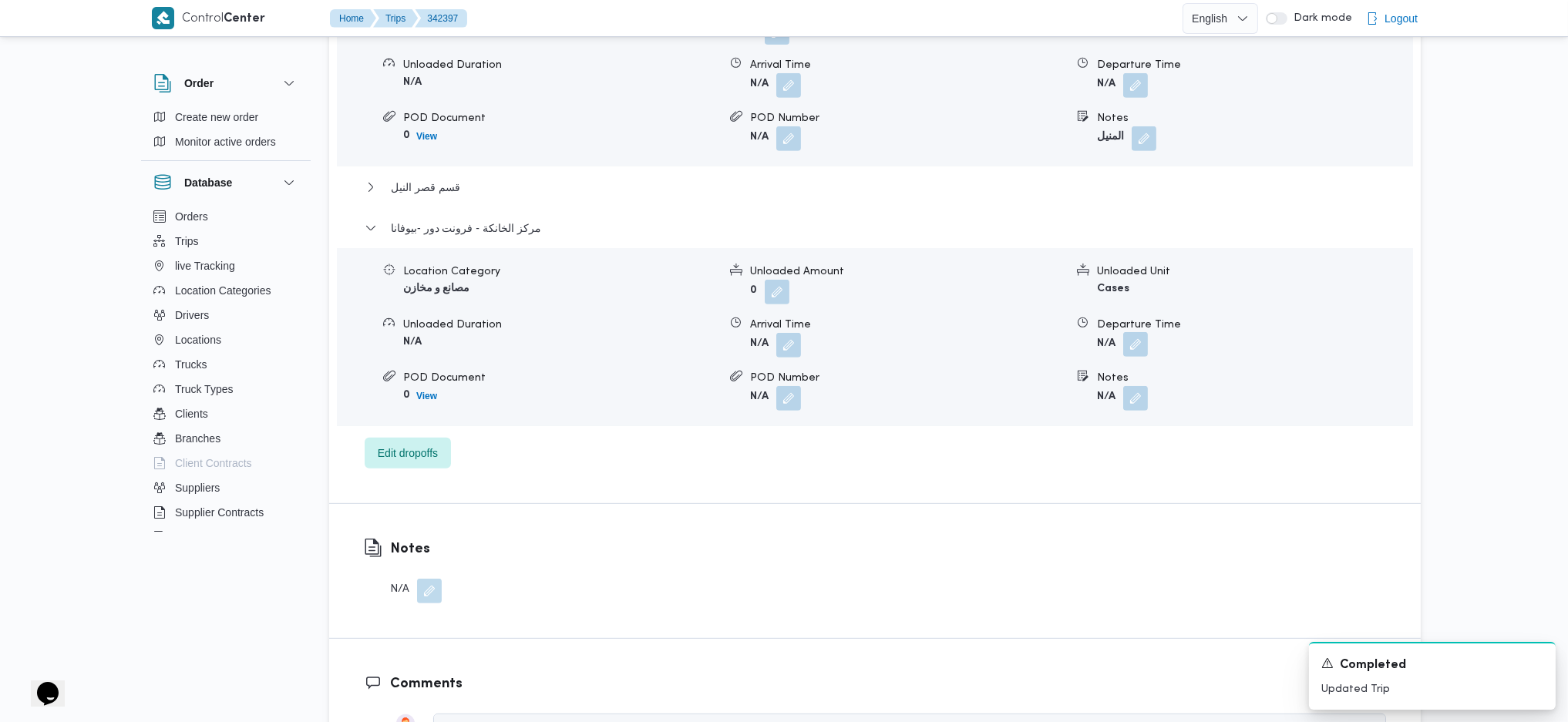
click at [1142, 346] on button "button" at bounding box center [1136, 345] width 25 height 25
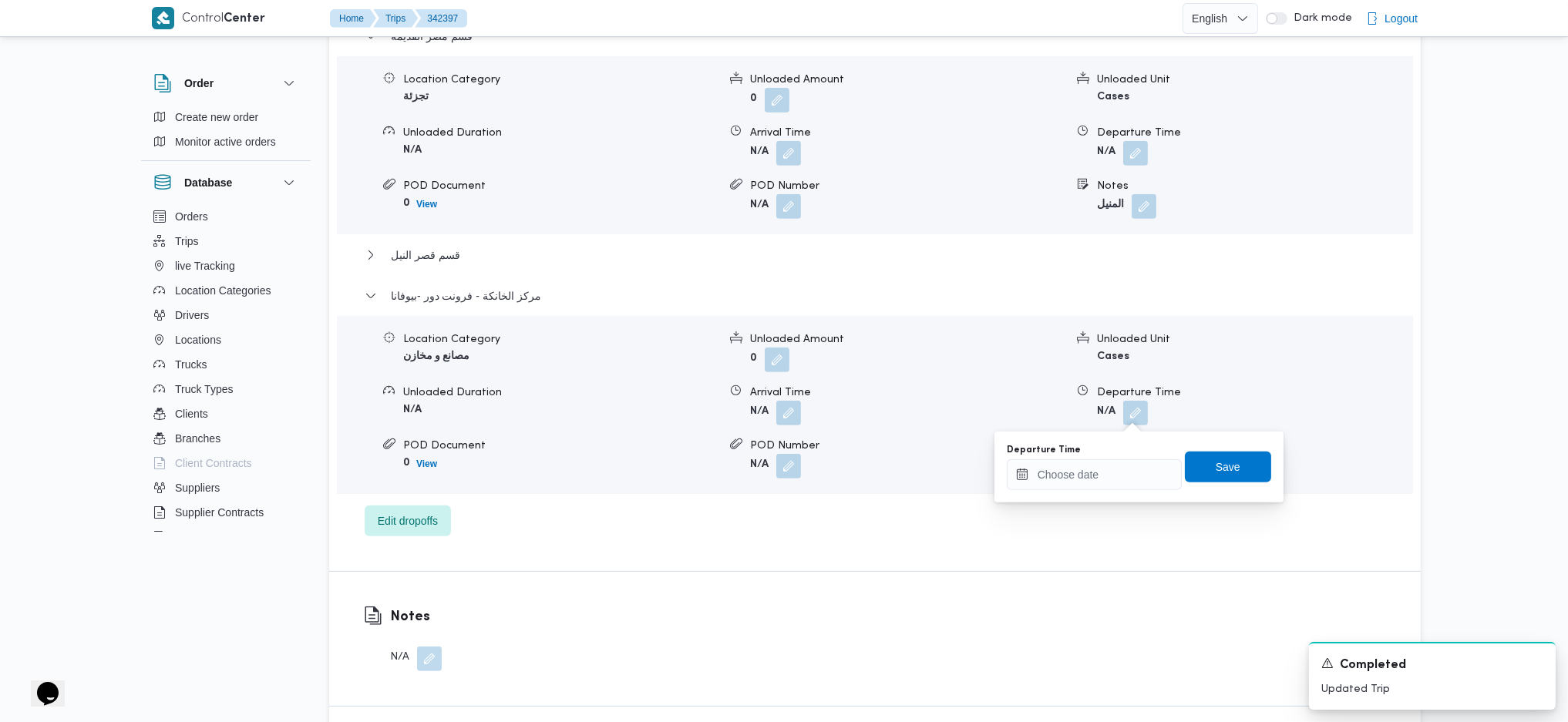
scroll to position [1323, 0]
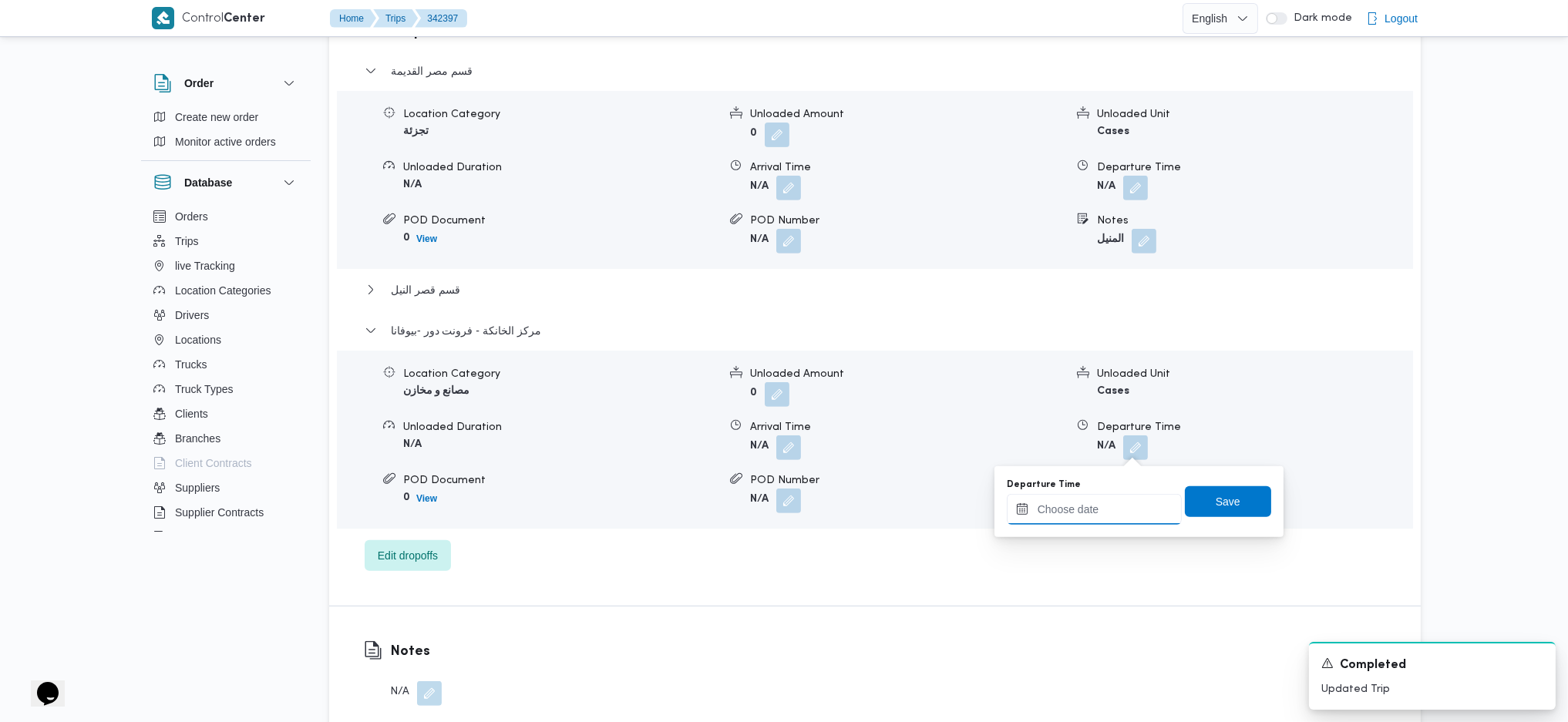
click at [1099, 504] on input "Departure Time" at bounding box center [1094, 509] width 175 height 31
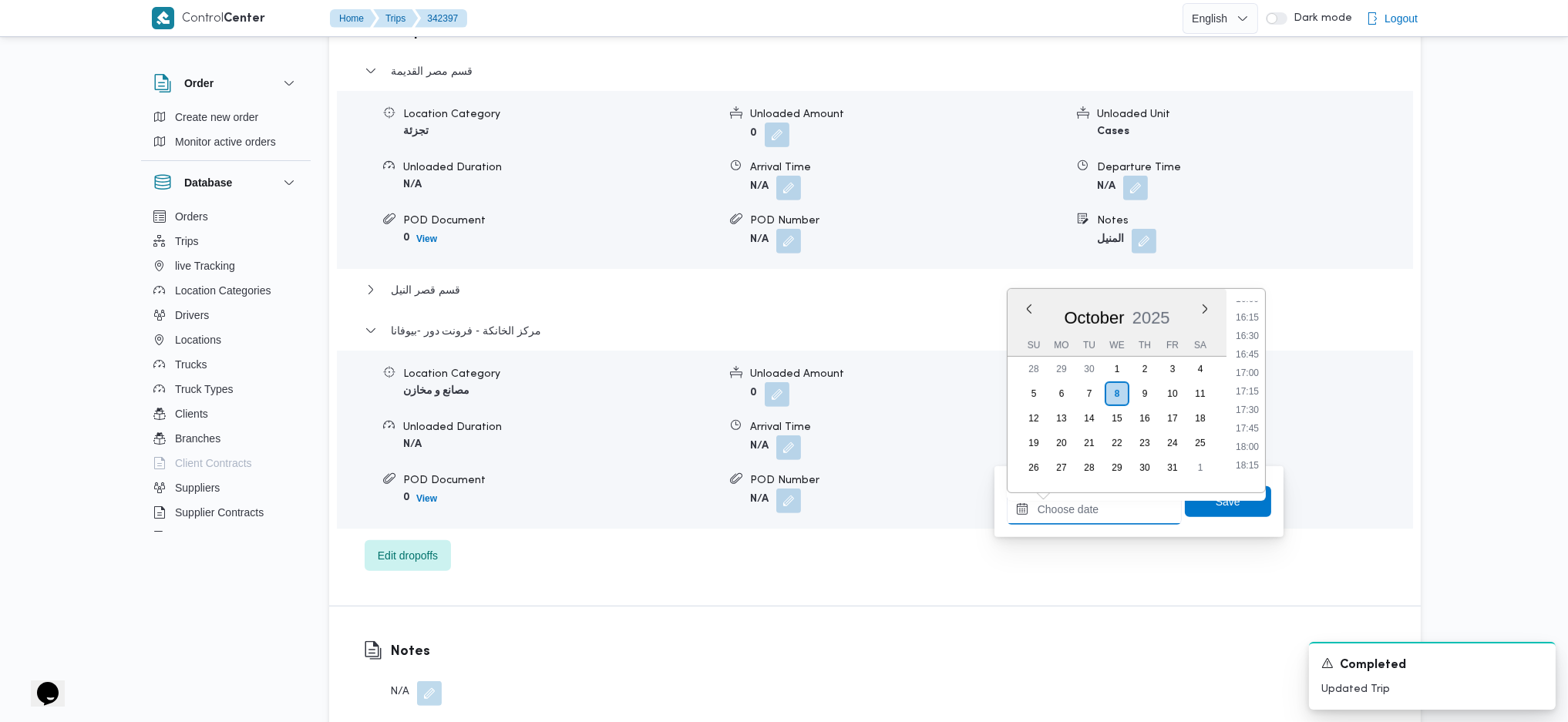
scroll to position [1110, 0]
click at [1250, 459] on li "17:00" at bounding box center [1248, 456] width 36 height 15
type input "08/10/2025 17:00"
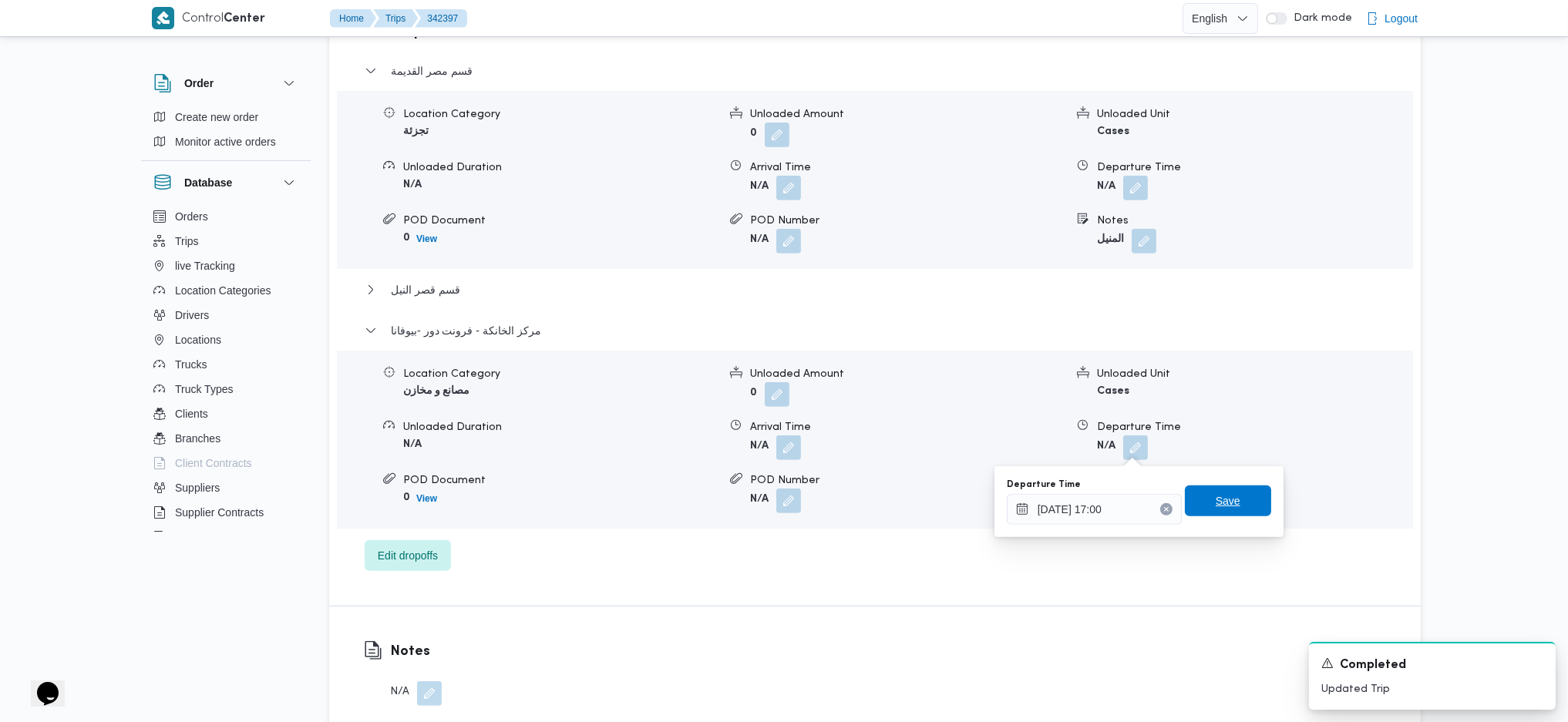
click at [1226, 492] on span "Save" at bounding box center [1228, 501] width 25 height 19
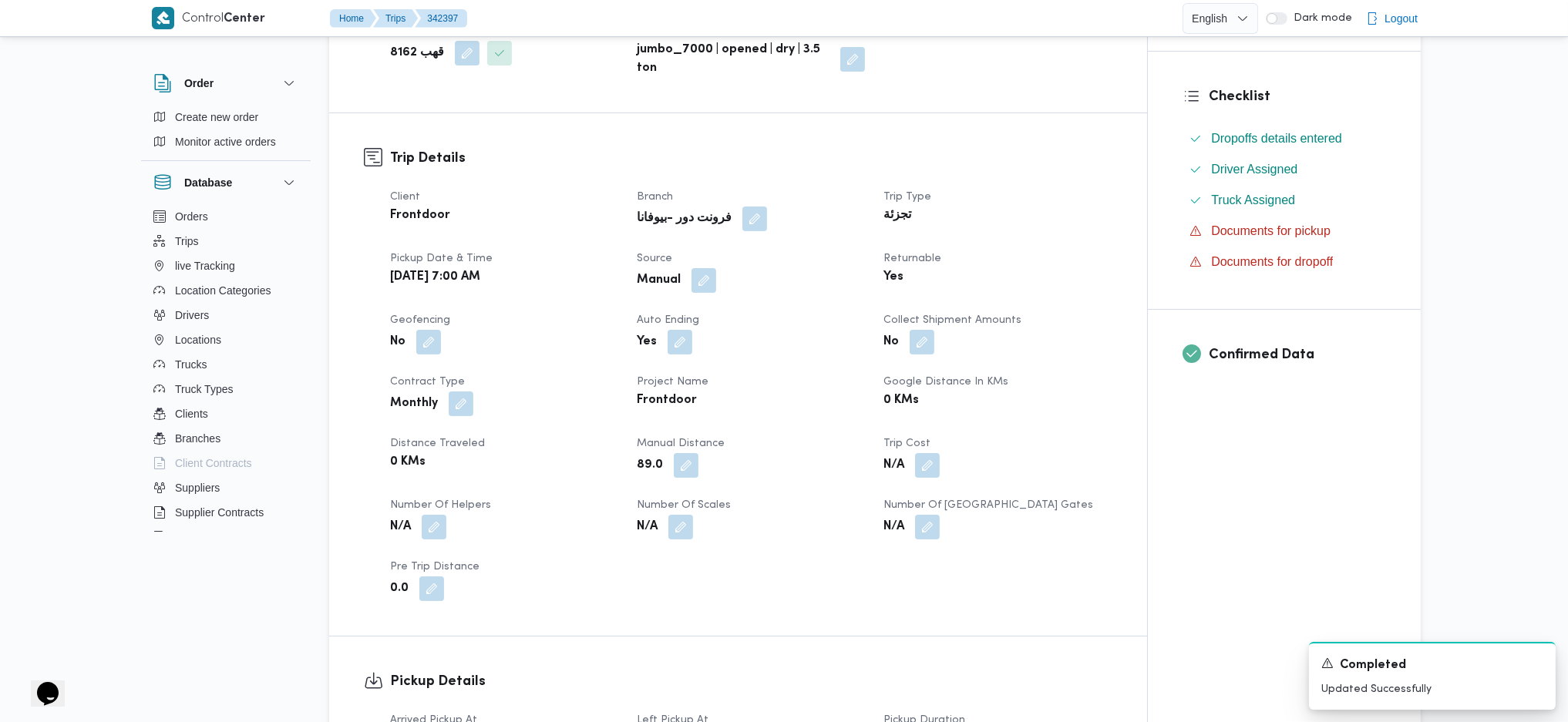
scroll to position [0, 0]
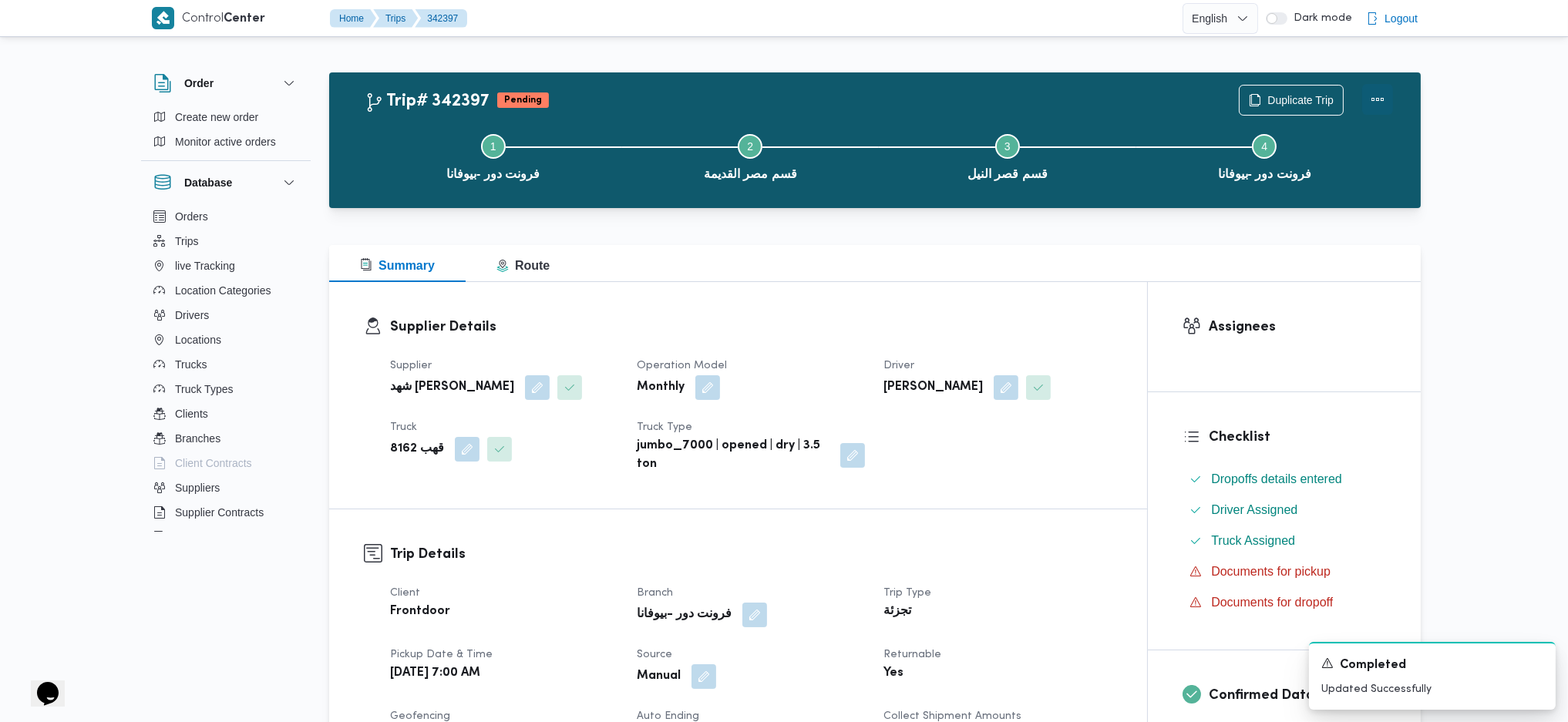
drag, startPoint x: 1384, startPoint y: 94, endPoint x: 1367, endPoint y: 86, distance: 18.8
click at [1384, 89] on button "Actions" at bounding box center [1378, 99] width 31 height 31
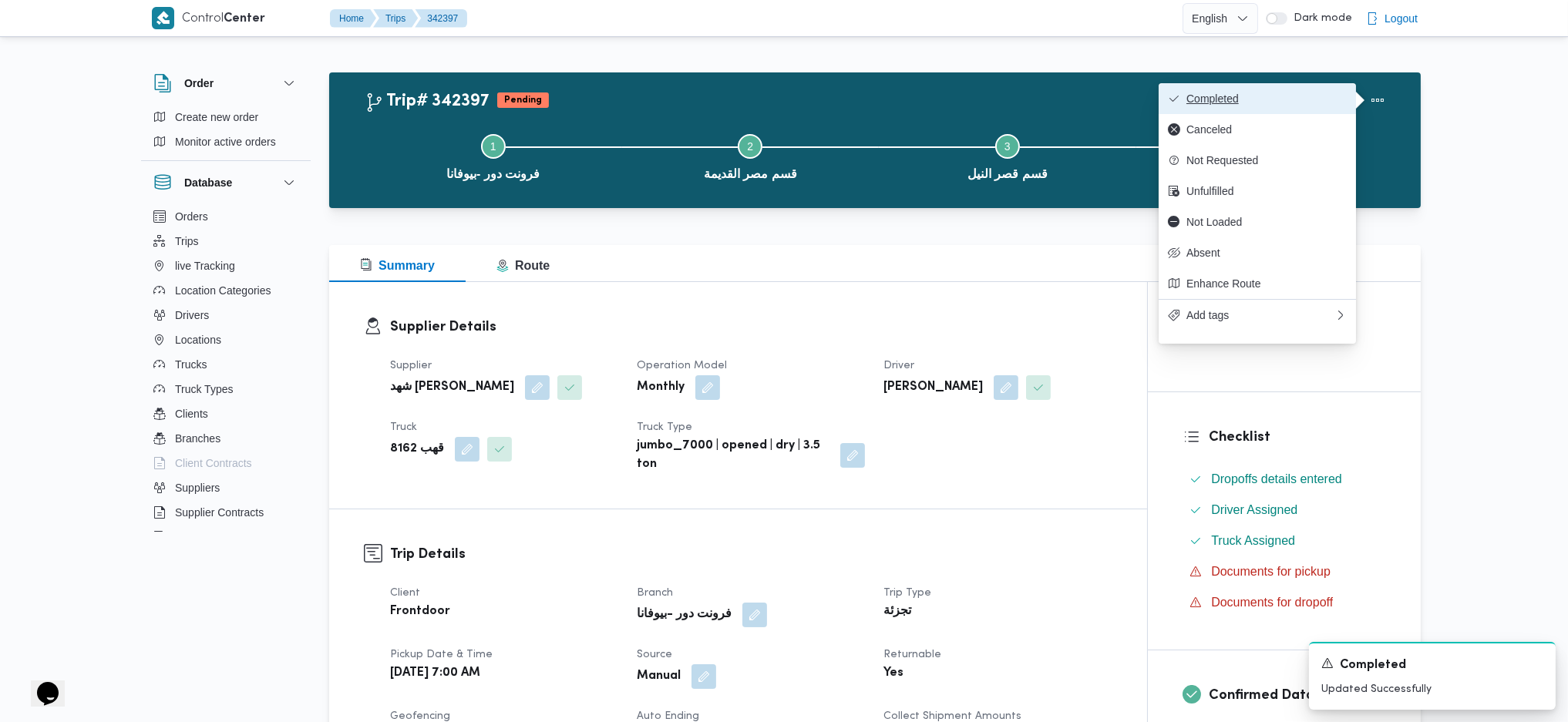
click at [1329, 84] on button "Completed" at bounding box center [1257, 98] width 197 height 31
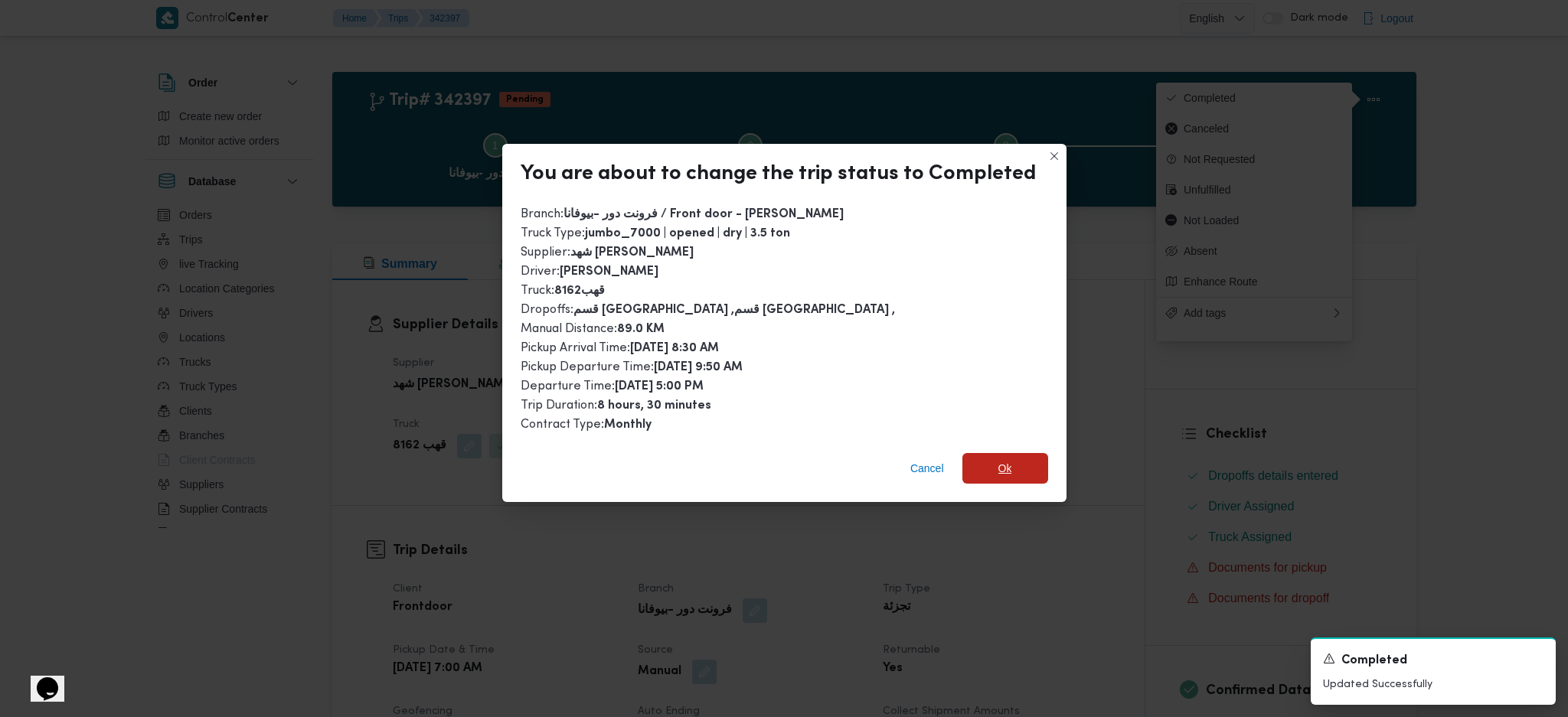
click at [1008, 468] on span "Ok" at bounding box center [1005, 468] width 86 height 31
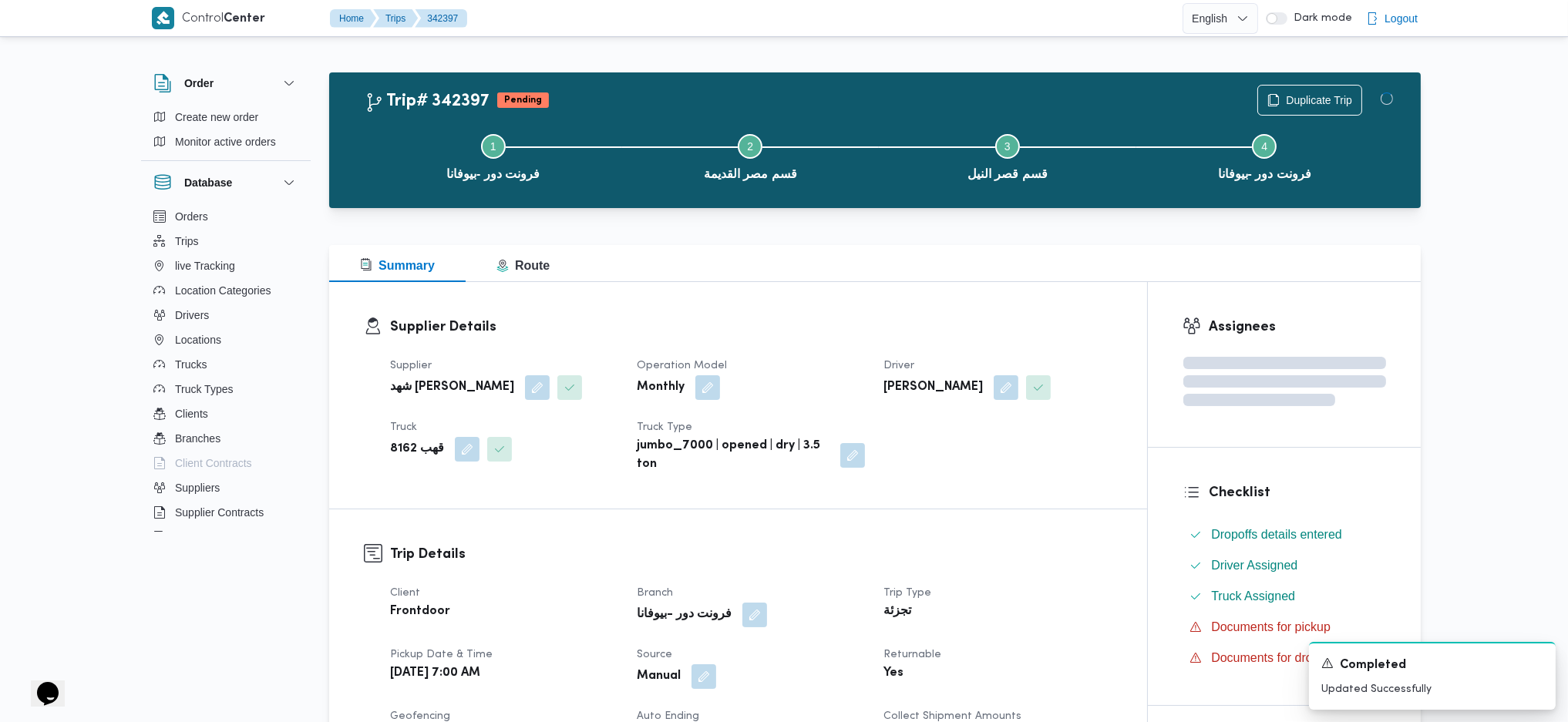
drag, startPoint x: 1087, startPoint y: 648, endPoint x: 1069, endPoint y: 617, distance: 35.8
click at [859, 204] on div "Step 1 is incomplete 1 فرونت دور -بيوفانا Step 2 is incomplete 2 قسم مصر القديم…" at bounding box center [879, 155] width 1047 height 99
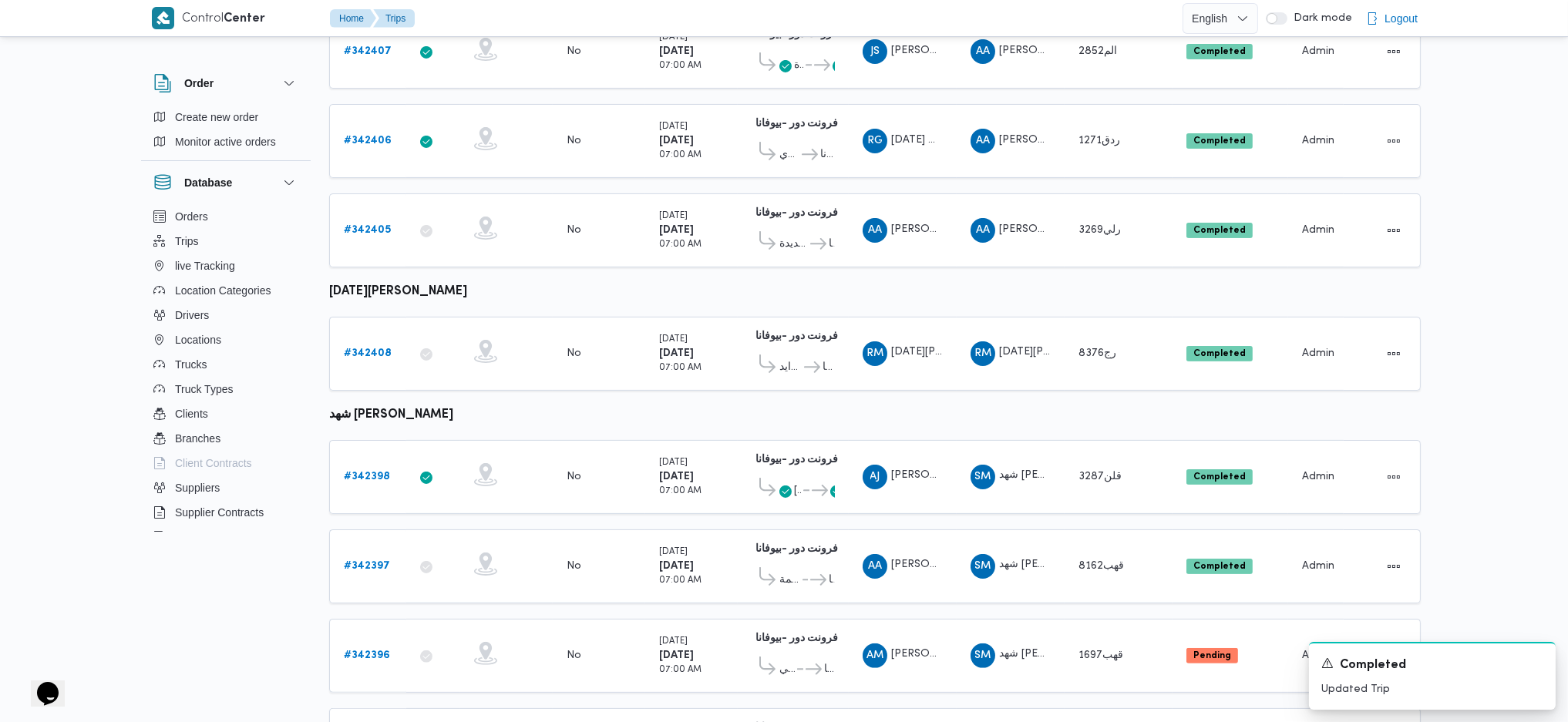
scroll to position [916, 0]
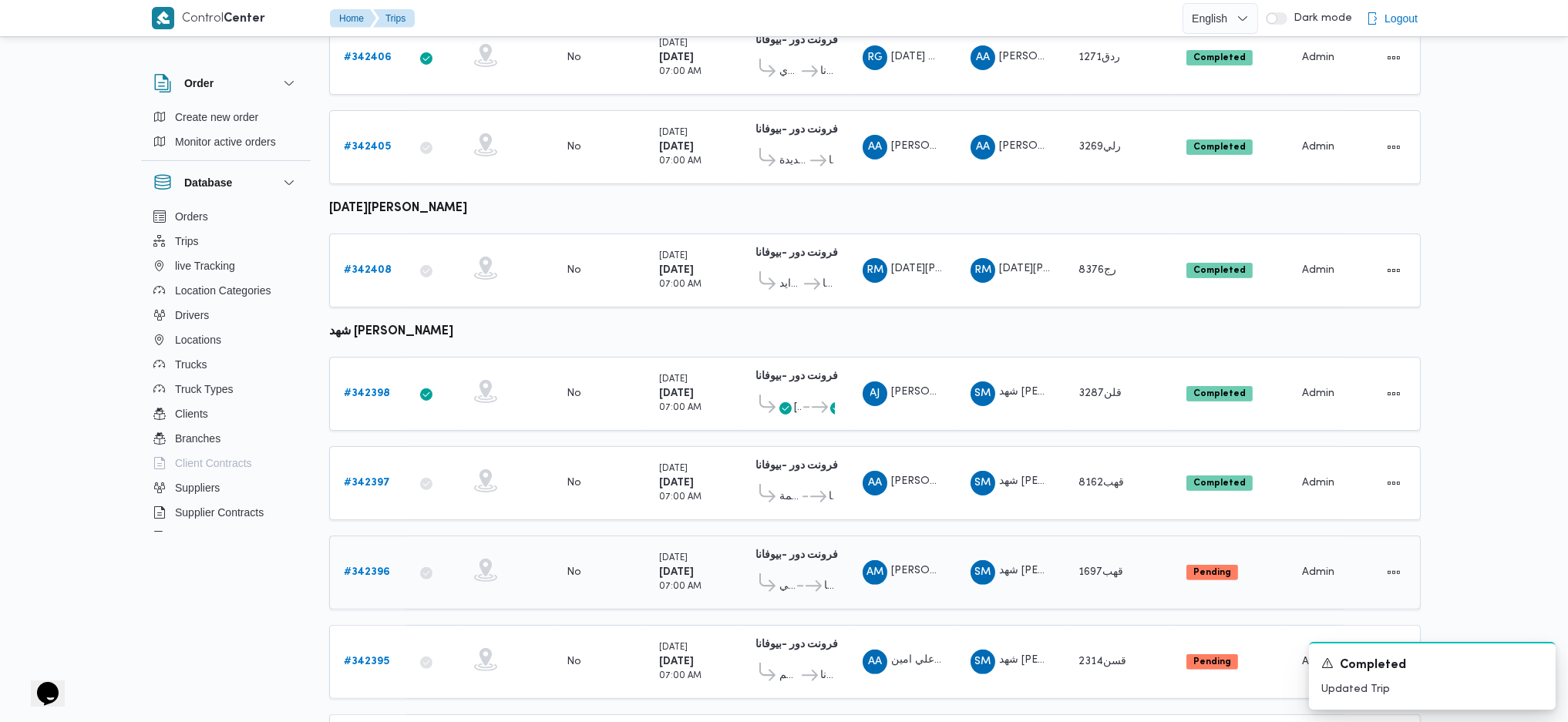
click at [370, 567] on b "# 342396" at bounding box center [367, 571] width 46 height 10
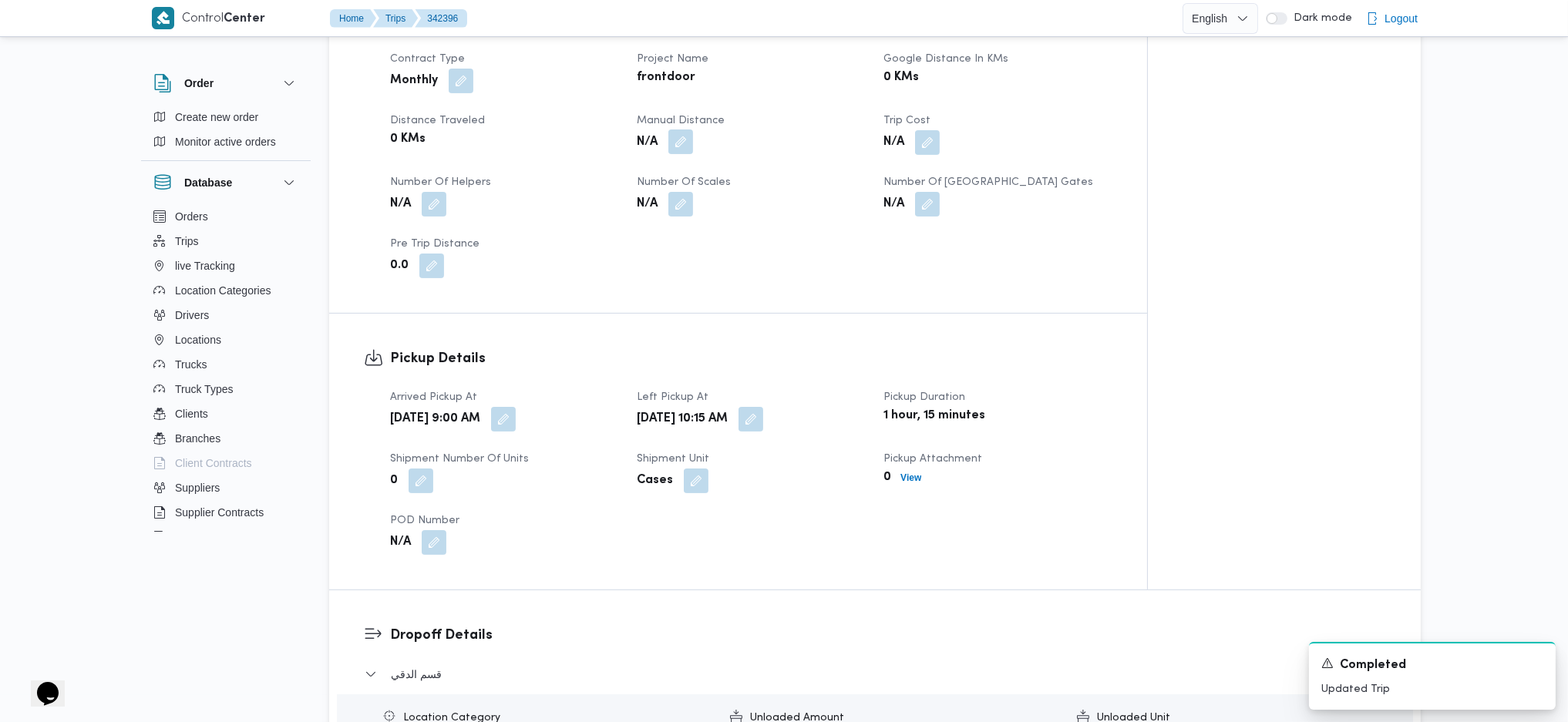
click at [680, 142] on button "button" at bounding box center [681, 142] width 25 height 25
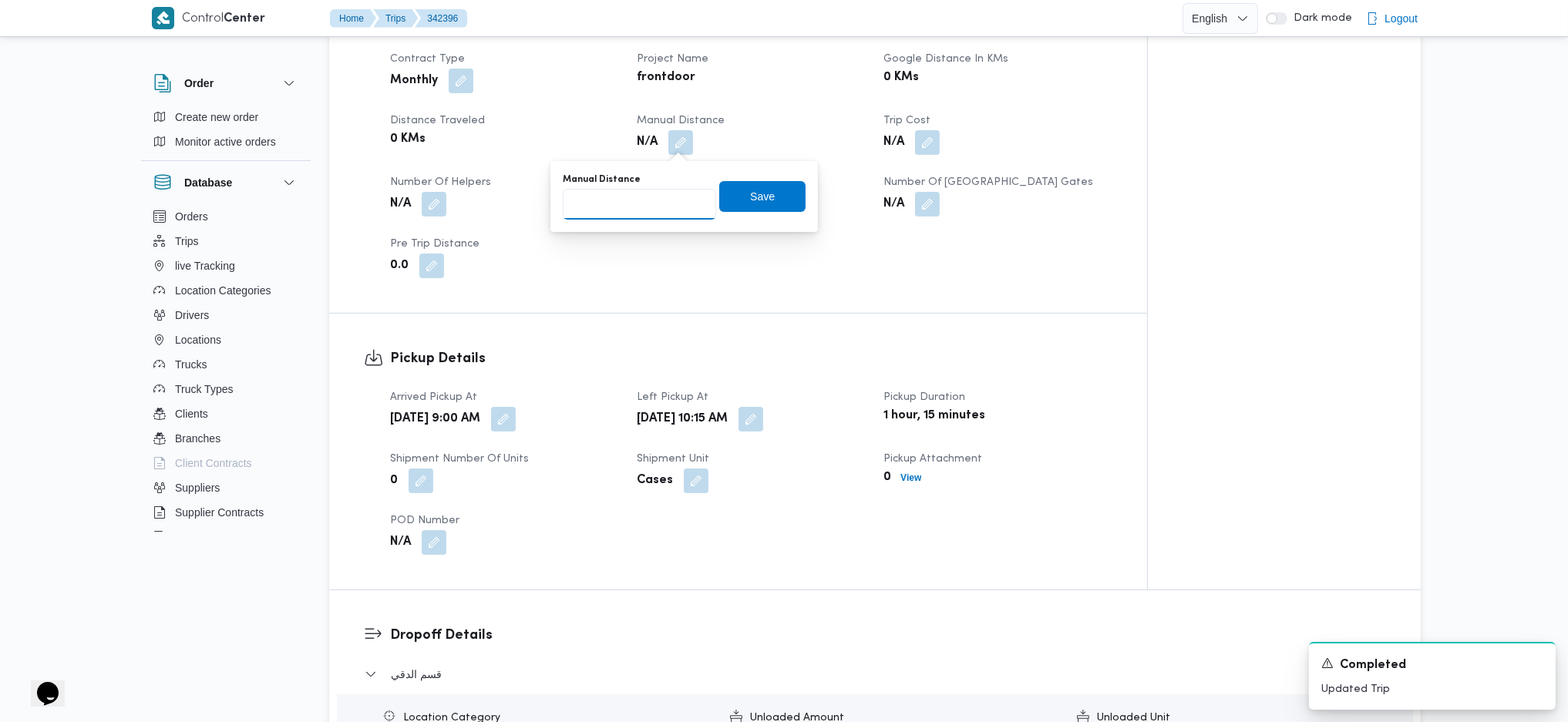
click at [643, 215] on input "Manual Distance" at bounding box center [640, 204] width 153 height 31
type input "90"
drag, startPoint x: 738, startPoint y: 202, endPoint x: 769, endPoint y: 226, distance: 39.2
click at [750, 201] on span "Save" at bounding box center [763, 196] width 25 height 19
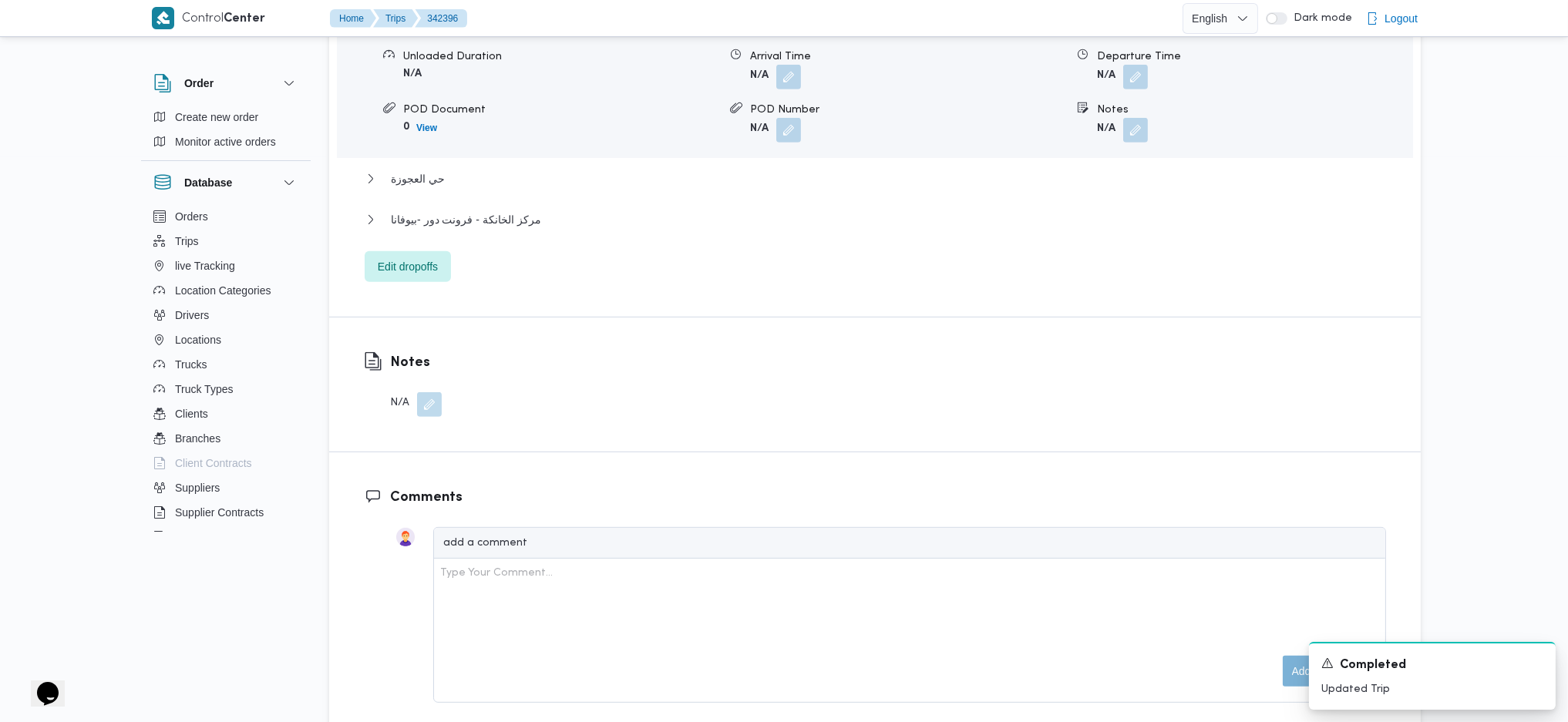
scroll to position [1438, 0]
click at [458, 217] on span "مركز الخانكة - فرونت دور -بيوفانا" at bounding box center [466, 215] width 151 height 19
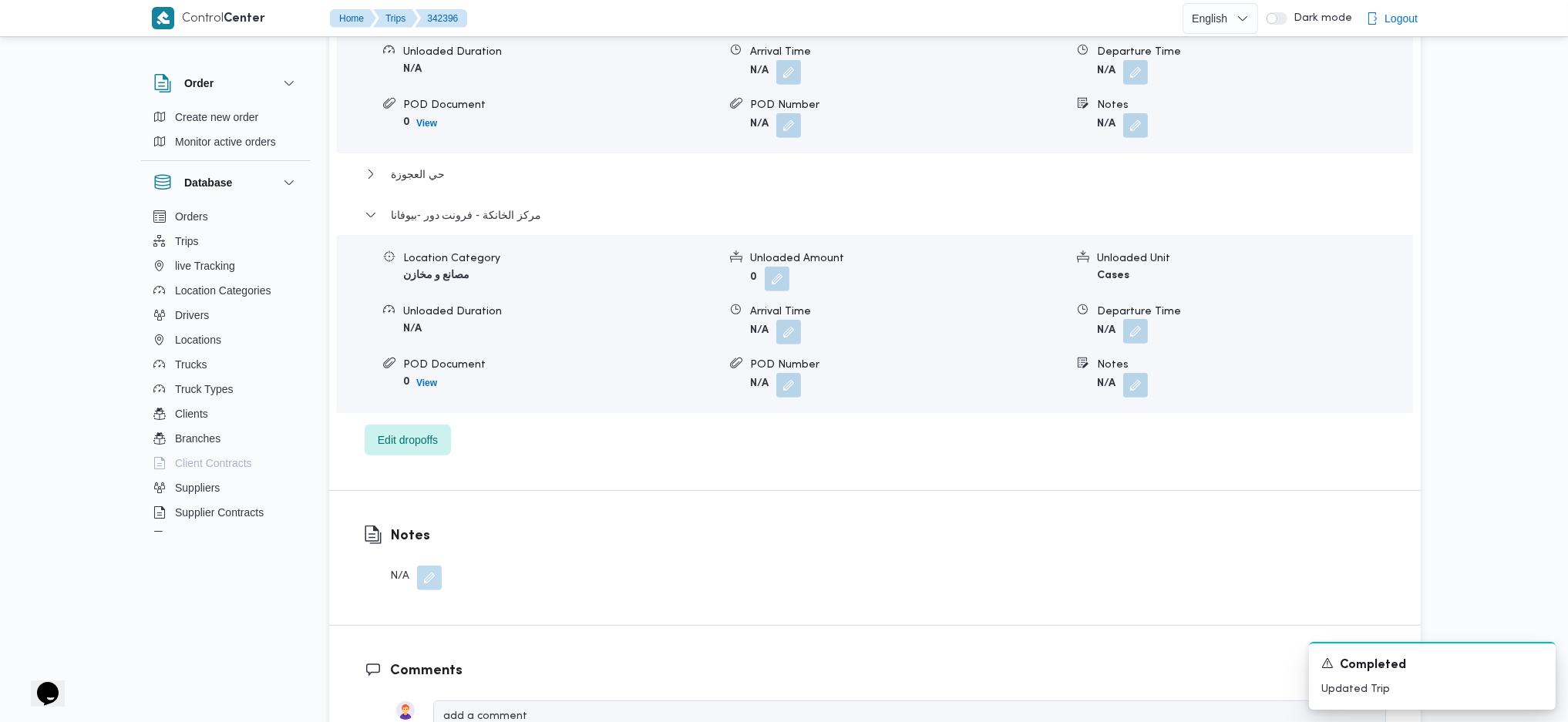
click at [1139, 330] on button "button" at bounding box center [1136, 332] width 25 height 25
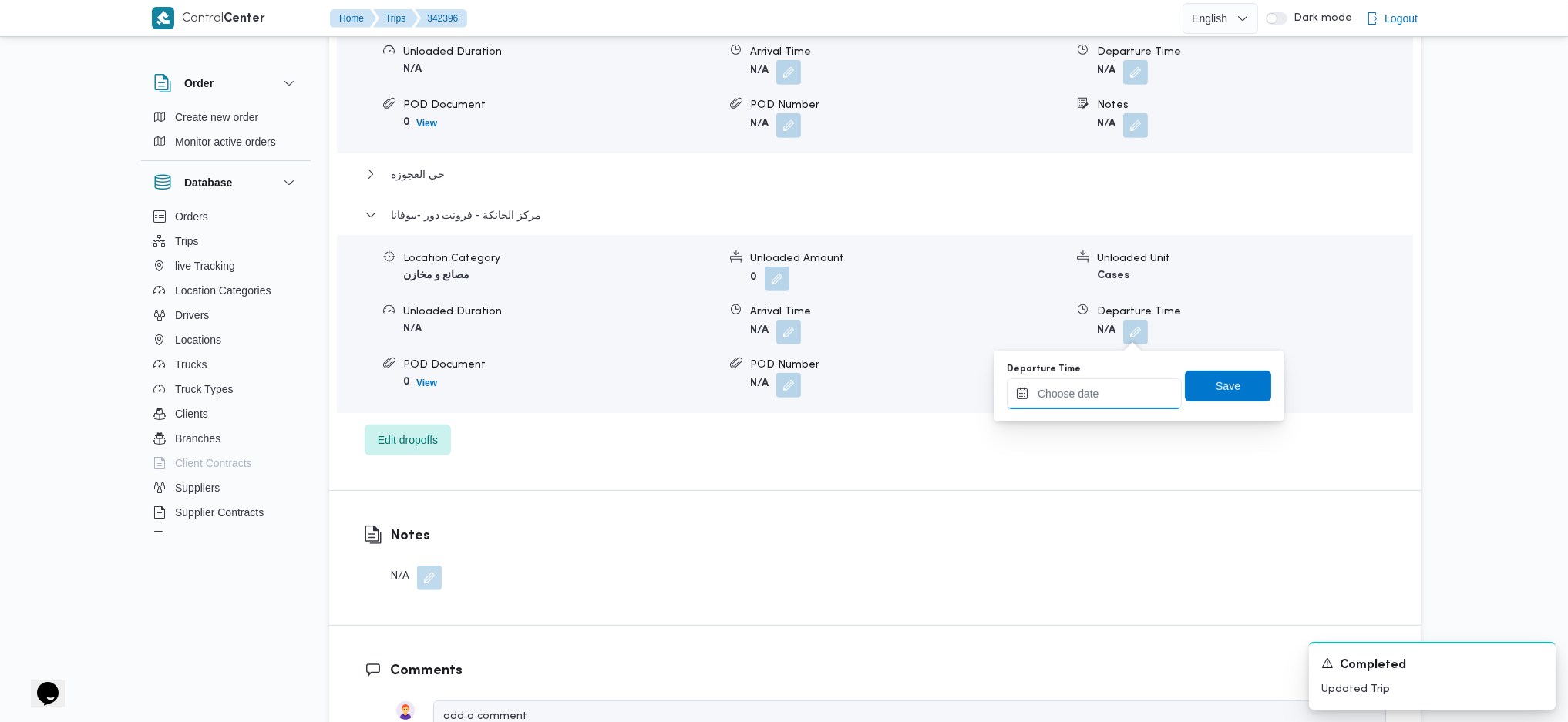
click at [1093, 398] on input "Departure Time" at bounding box center [1094, 393] width 175 height 31
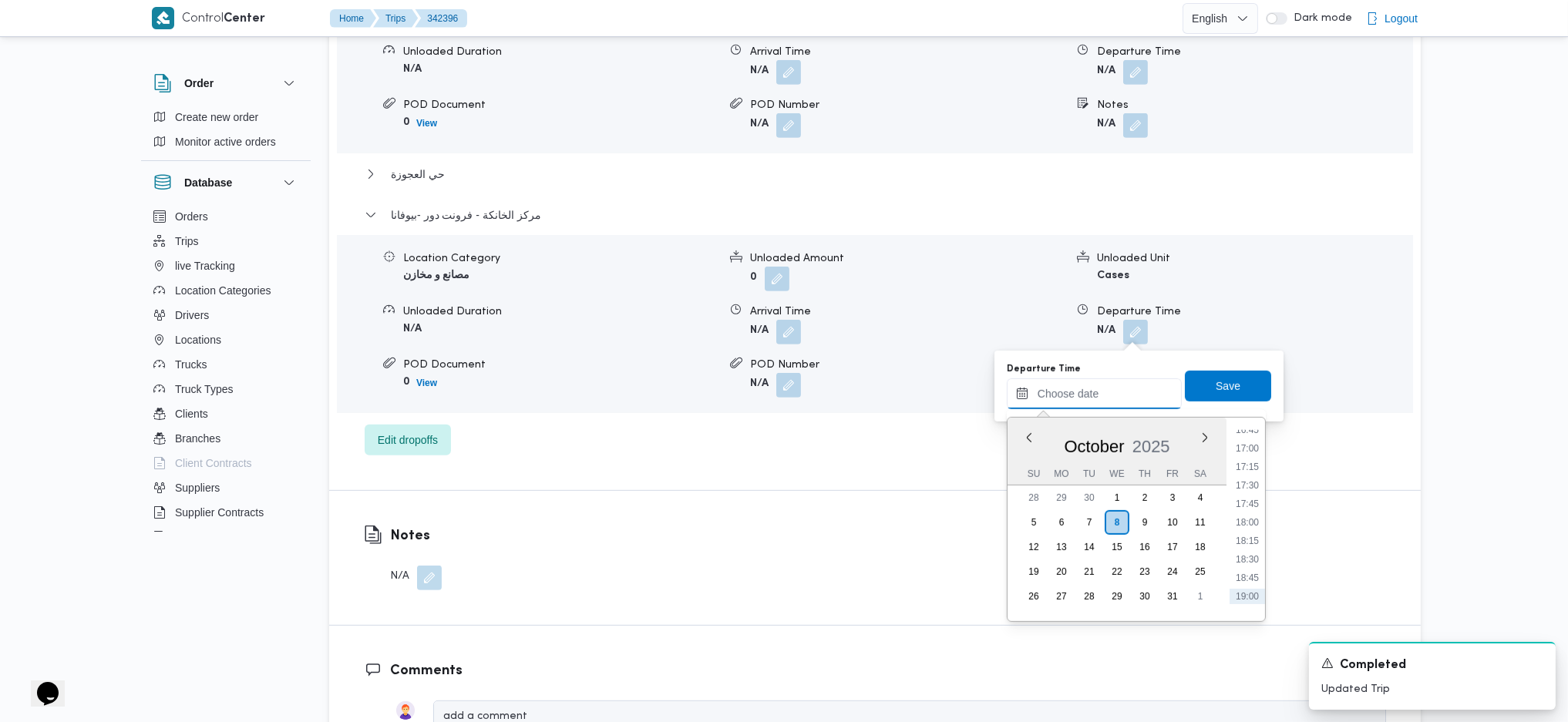
scroll to position [1212, 0]
click at [1244, 518] on li "17:30" at bounding box center [1248, 520] width 36 height 15
type input "[DATE] 17:30"
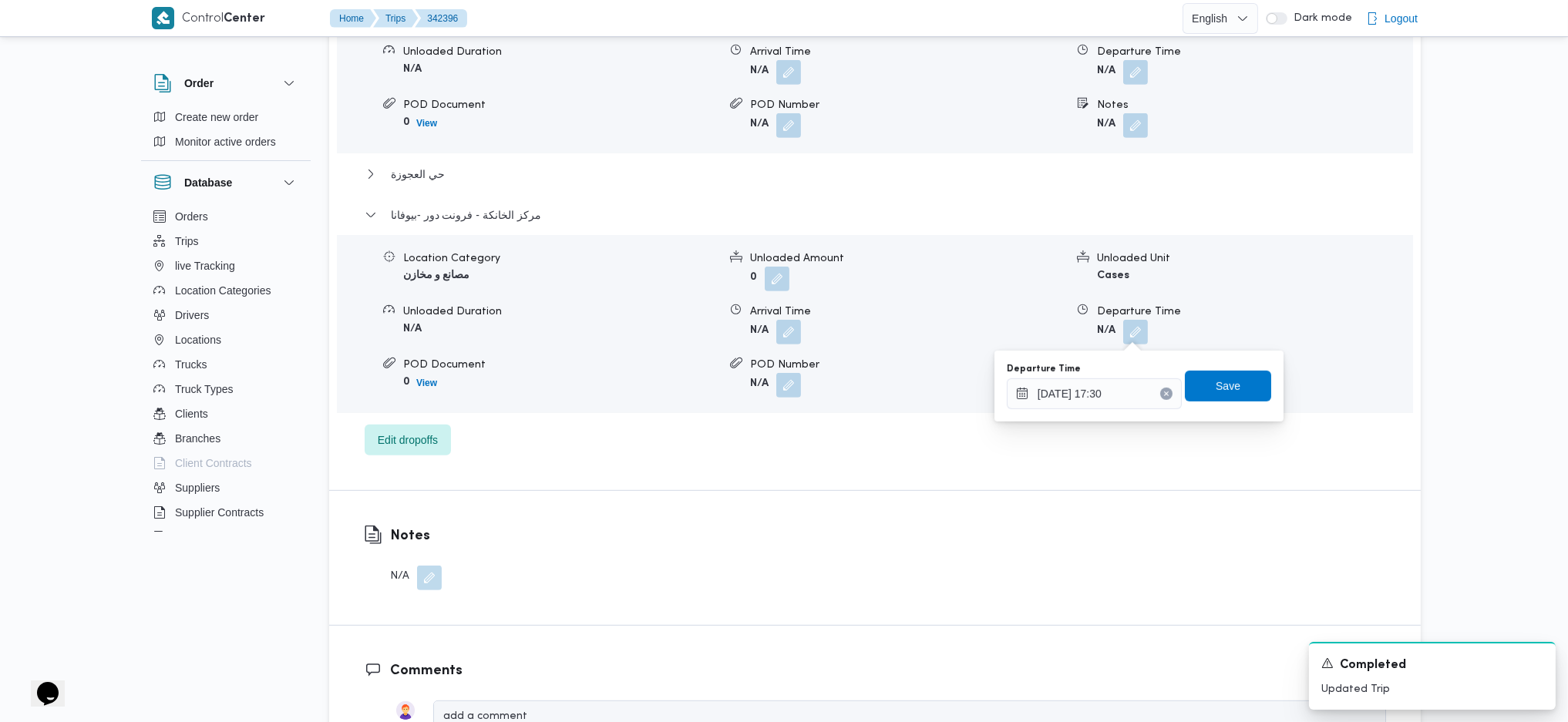
click at [1232, 357] on div "You are in a dialog. To close this dialog, hit escape. Departure Time 08/10/202…" at bounding box center [1139, 386] width 289 height 71
click at [1217, 401] on div "Departure Time 08/10/2025 17:30 Save" at bounding box center [1139, 385] width 268 height 49
drag, startPoint x: 1250, startPoint y: 392, endPoint x: 1324, endPoint y: 390, distance: 74.0
click at [1250, 390] on span "Save" at bounding box center [1228, 386] width 87 height 31
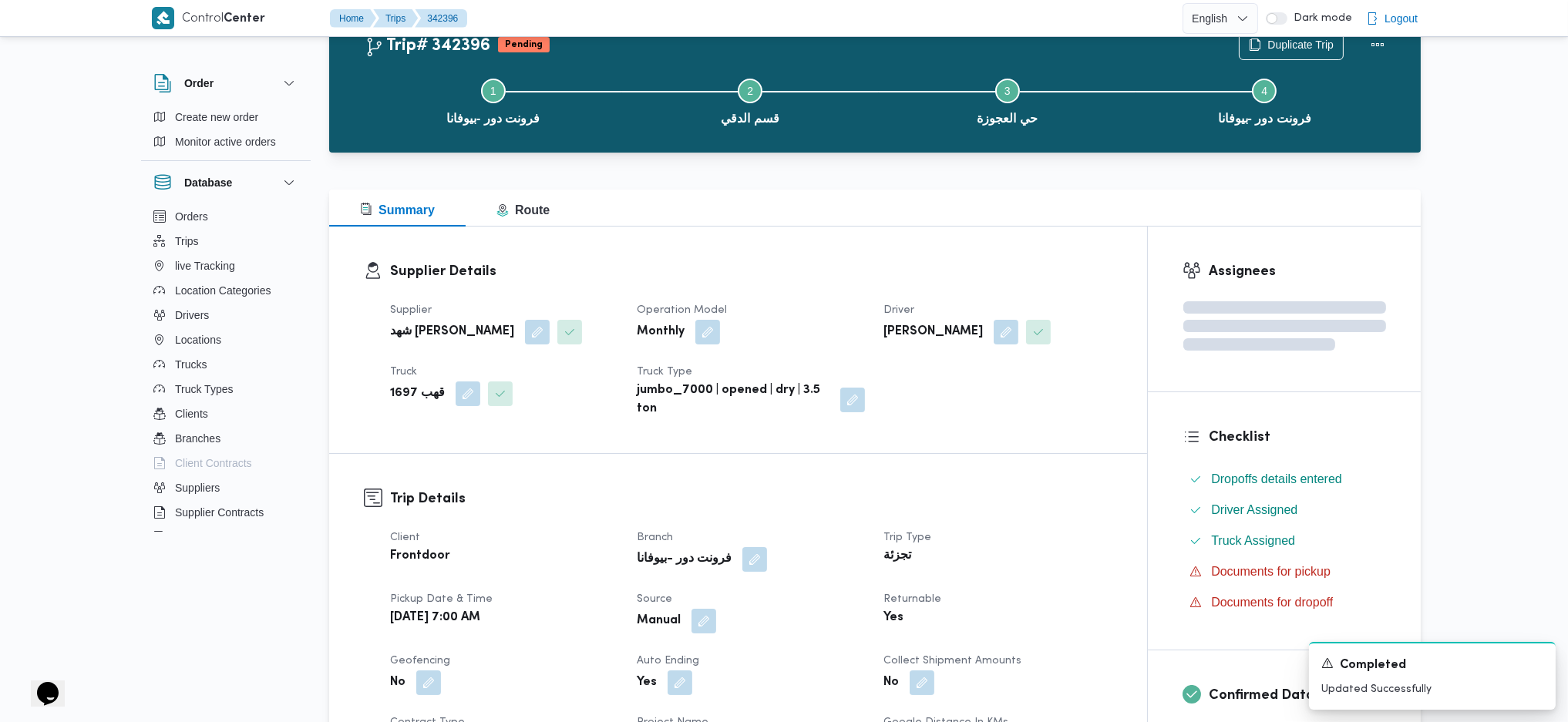
scroll to position [0, 0]
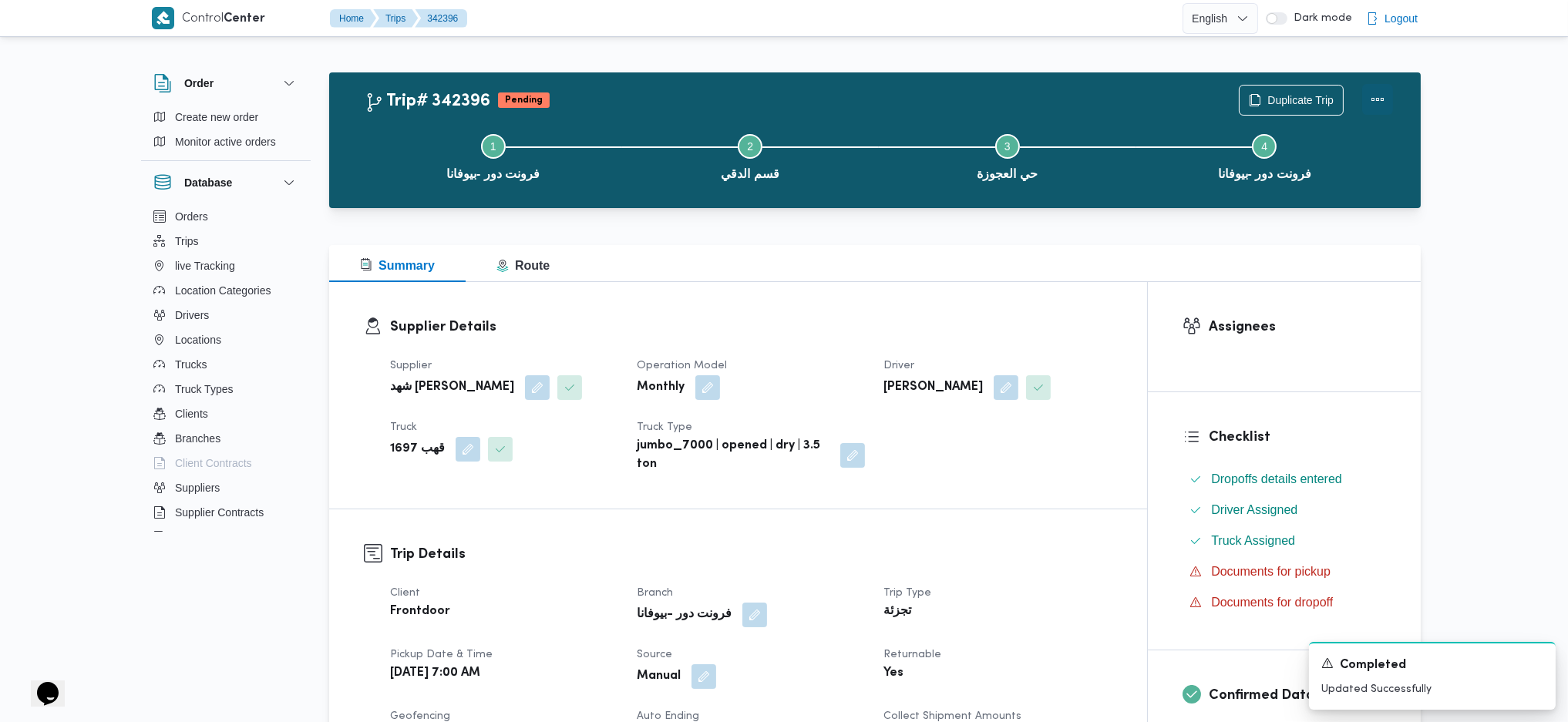
drag, startPoint x: 1374, startPoint y: 94, endPoint x: 1354, endPoint y: 99, distance: 20.6
click at [1372, 96] on button "Actions" at bounding box center [1378, 100] width 31 height 31
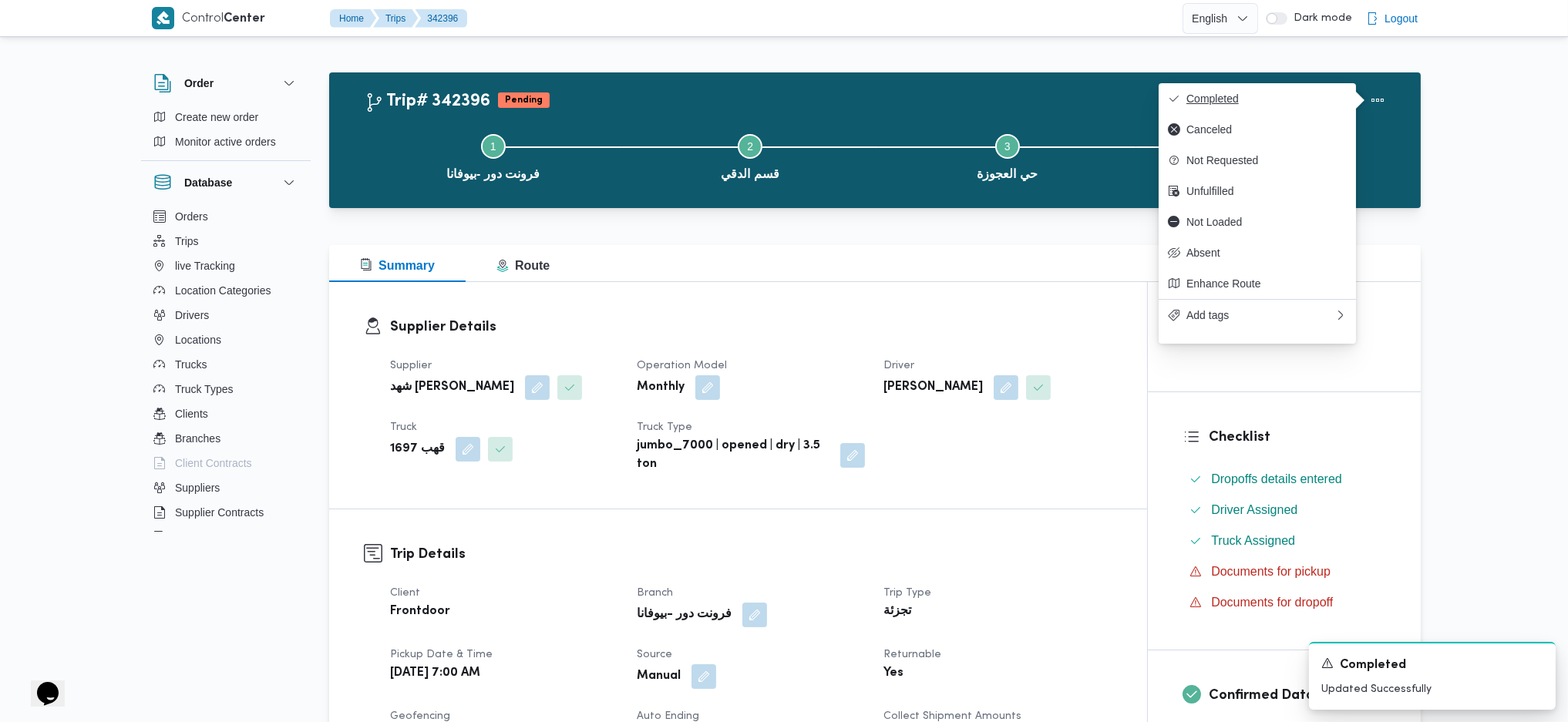
click at [1192, 94] on span "Completed" at bounding box center [1267, 99] width 161 height 12
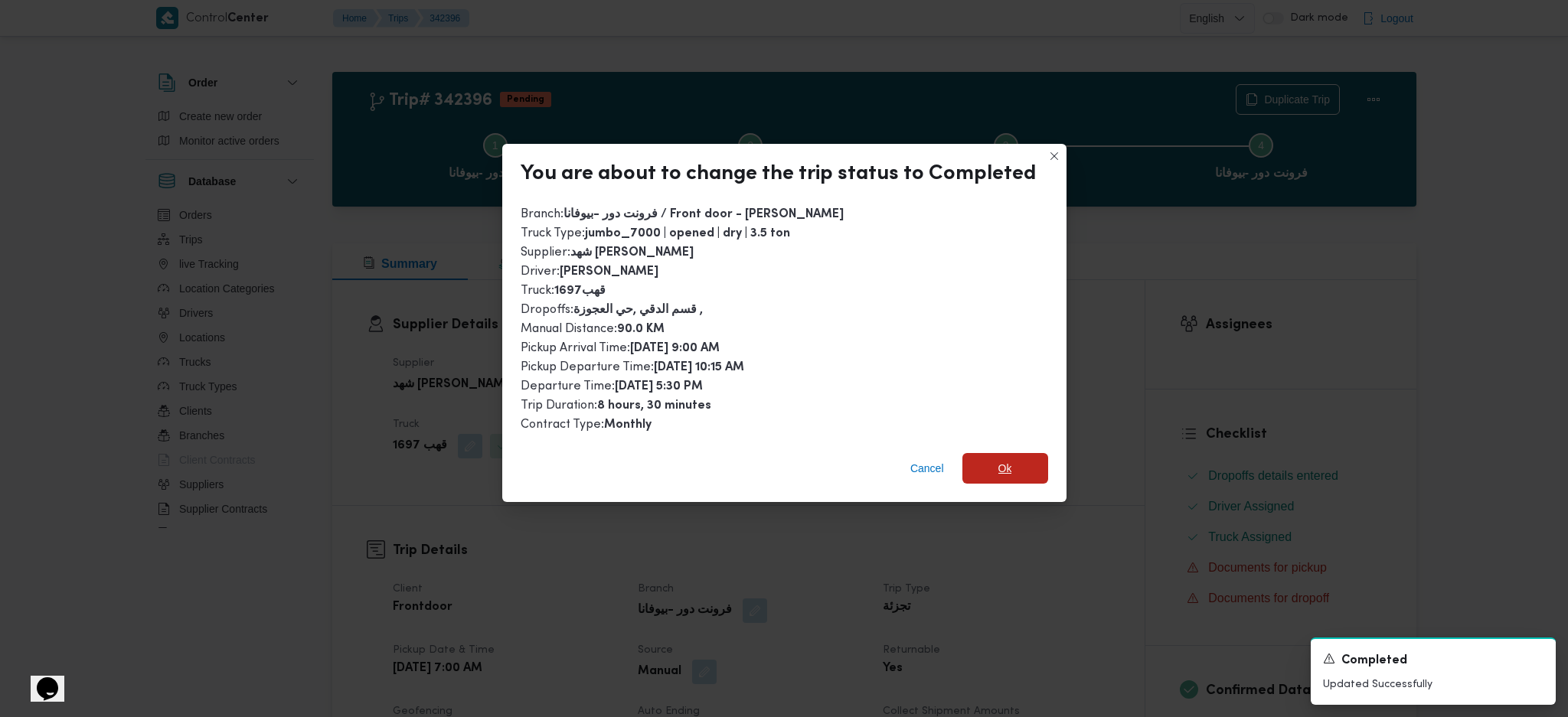
drag, startPoint x: 983, startPoint y: 468, endPoint x: 1008, endPoint y: 524, distance: 61.3
click at [983, 471] on span "Ok" at bounding box center [1005, 468] width 86 height 31
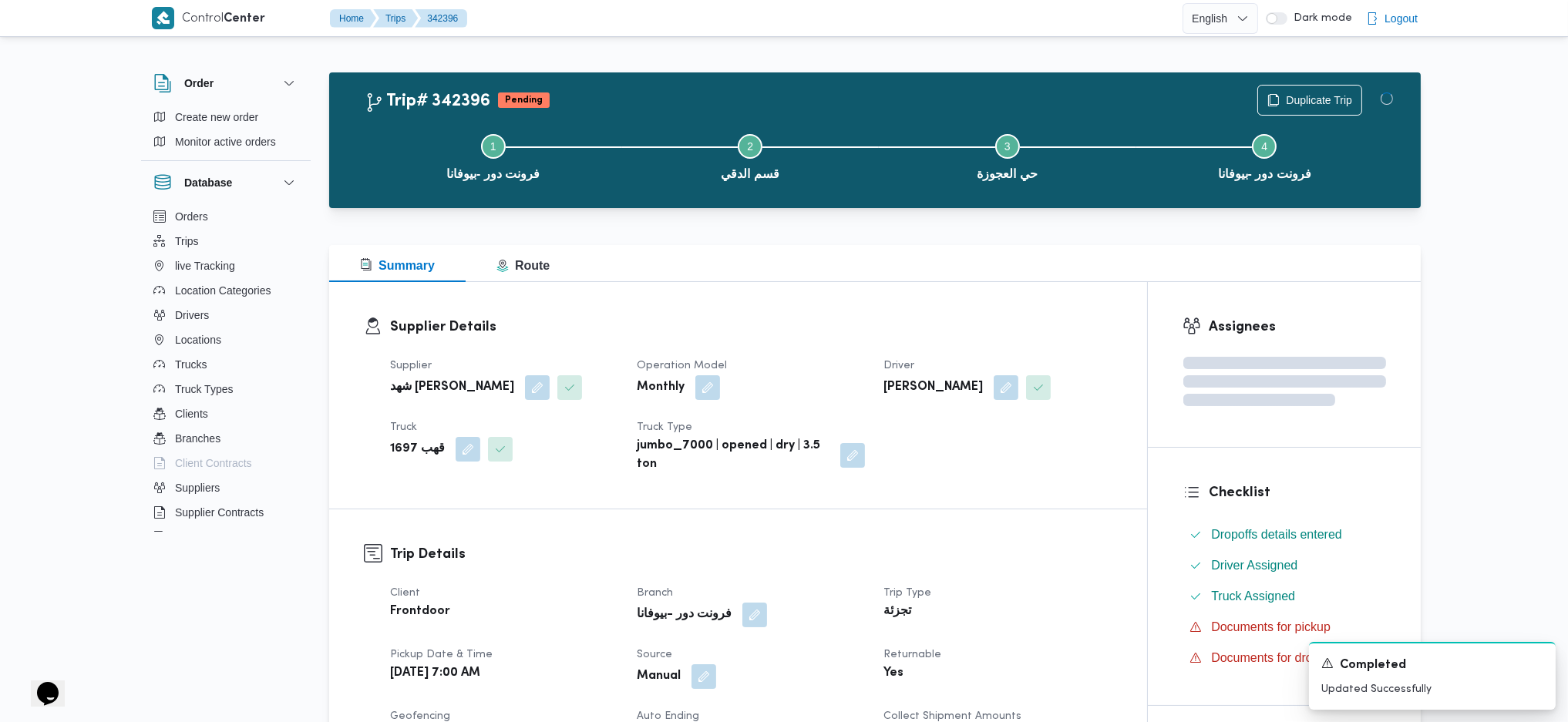
click at [728, 275] on div "Summary Route" at bounding box center [875, 263] width 1092 height 37
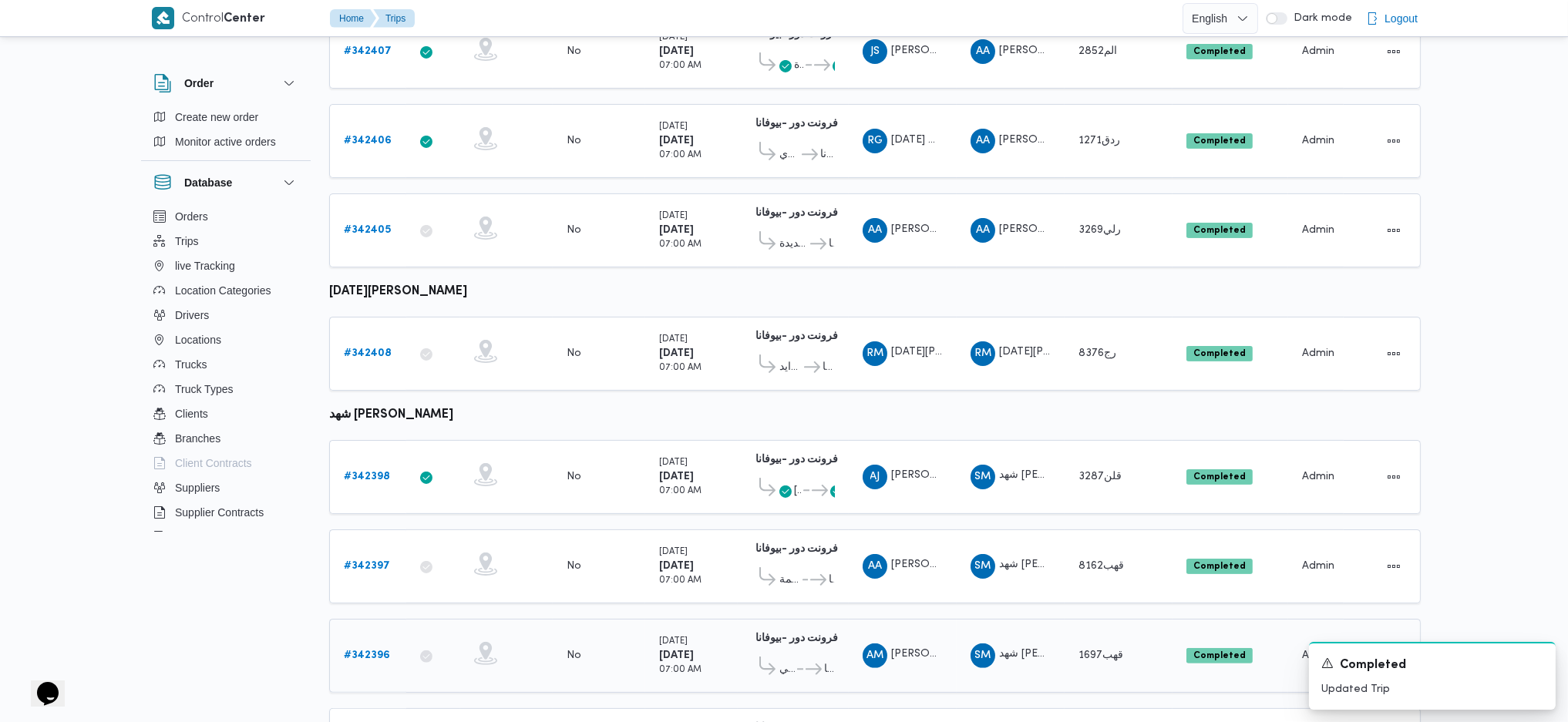
scroll to position [916, 0]
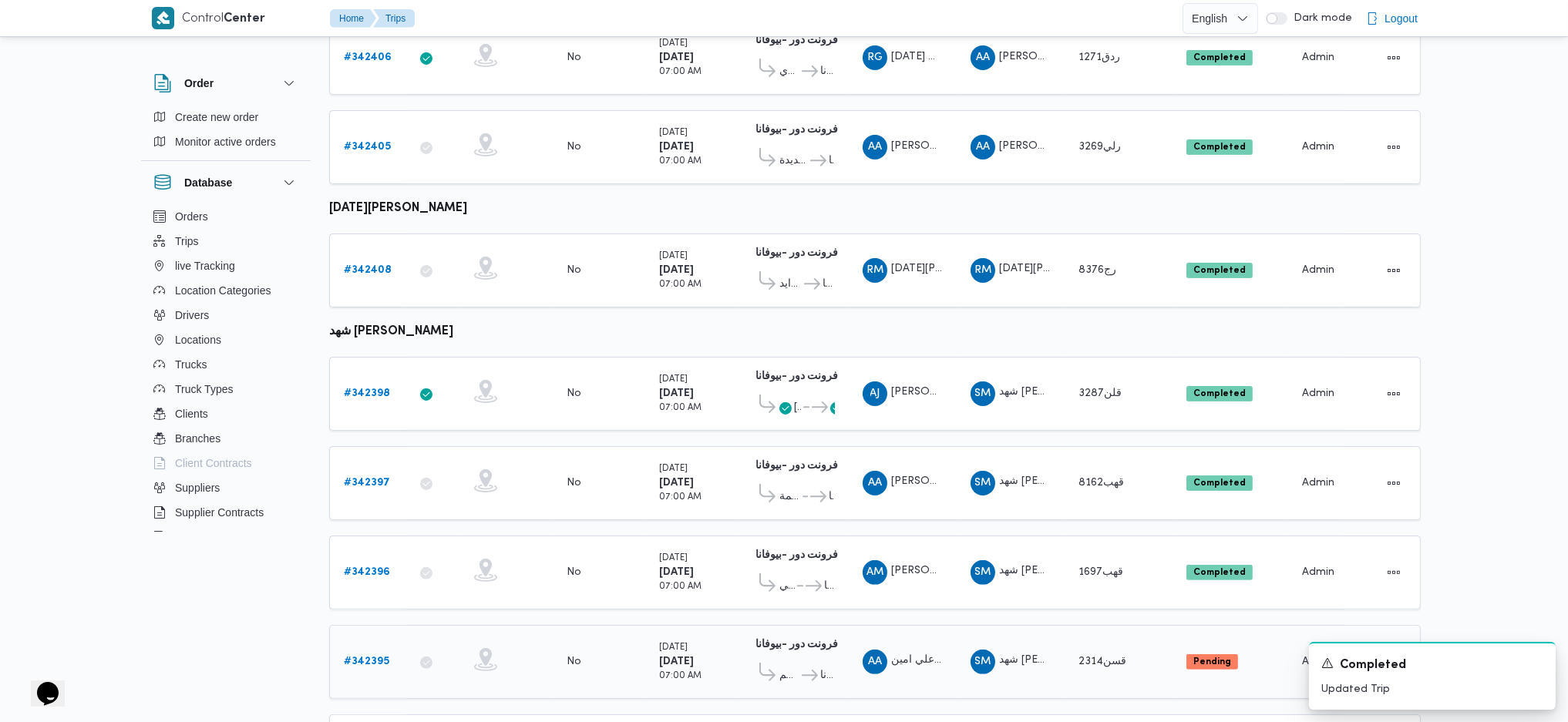
click at [363, 657] on b "# 342395" at bounding box center [367, 661] width 45 height 10
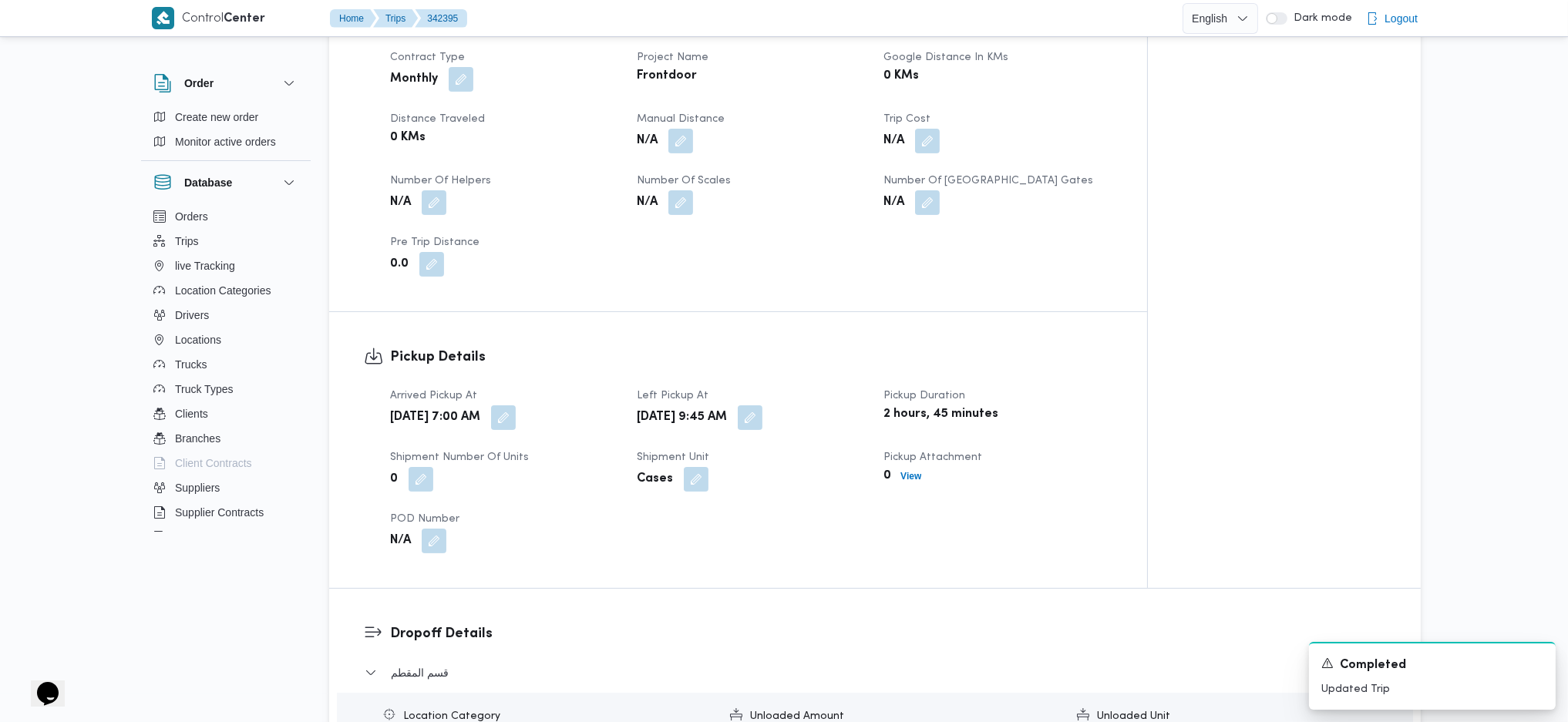
scroll to position [719, 0]
drag, startPoint x: 685, startPoint y: 142, endPoint x: 675, endPoint y: 149, distance: 12.2
click at [683, 140] on button "button" at bounding box center [681, 142] width 25 height 25
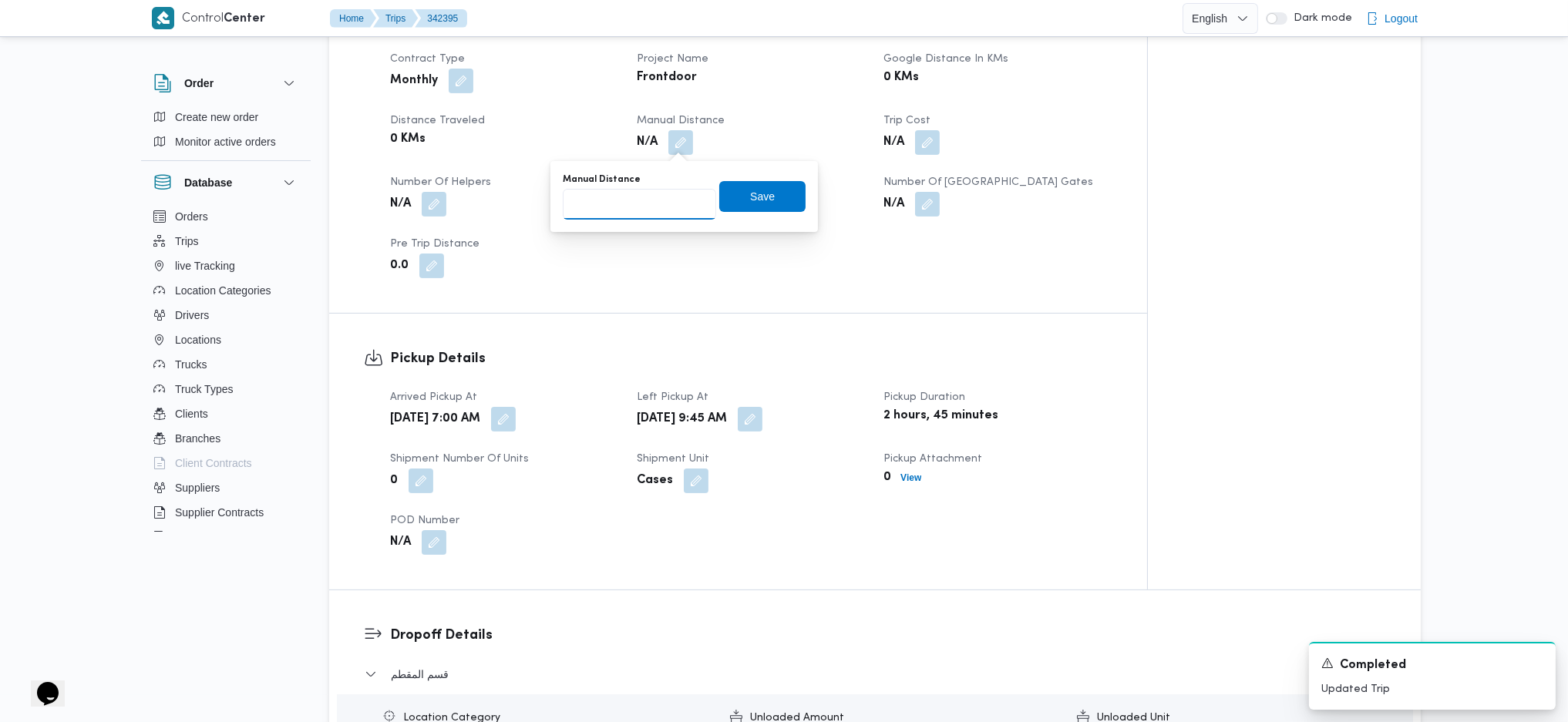
click at [636, 210] on input "Manual Distance" at bounding box center [640, 204] width 153 height 31
type input "128"
click at [773, 196] on span "Save" at bounding box center [763, 195] width 87 height 31
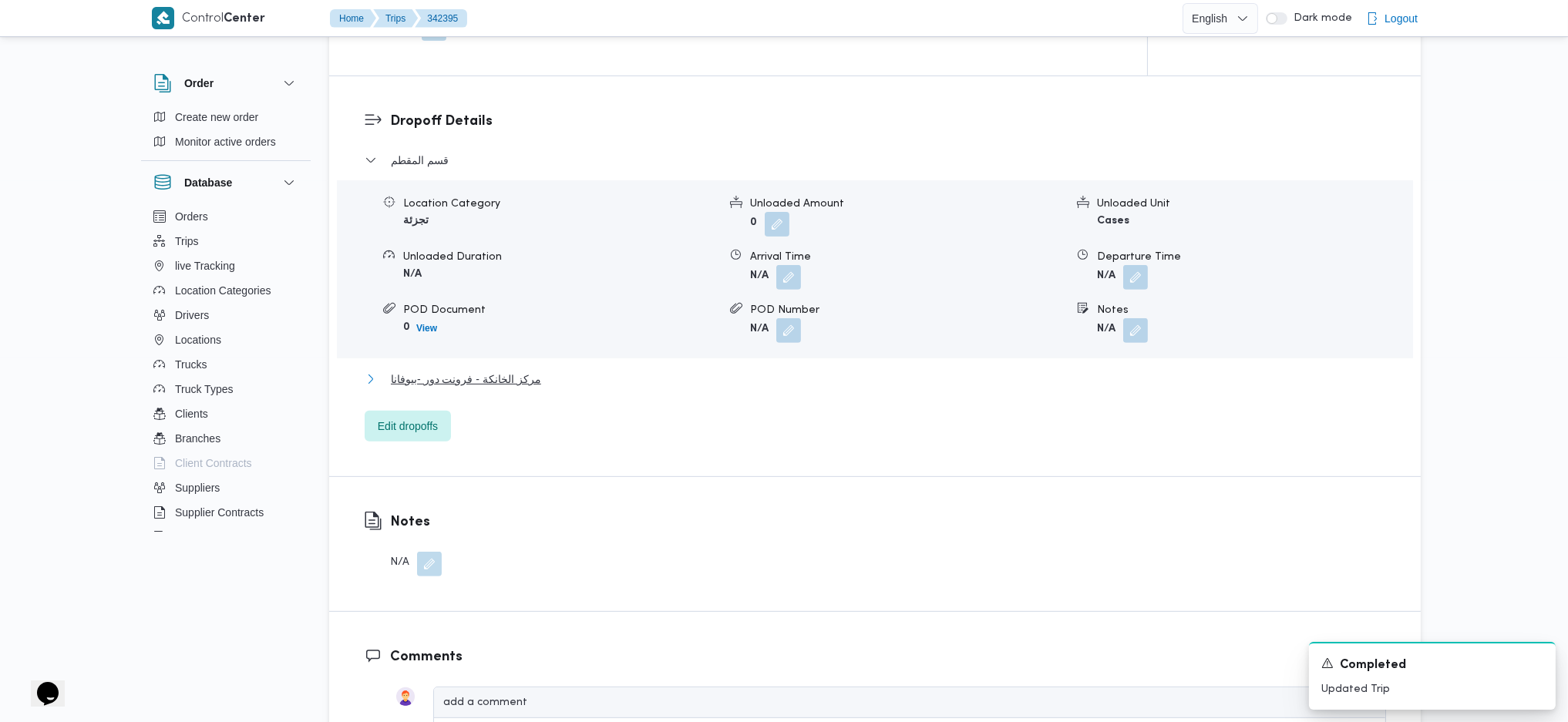
click at [545, 370] on button "مركز الخانكة - فرونت دور -بيوفانا" at bounding box center [875, 379] width 1021 height 19
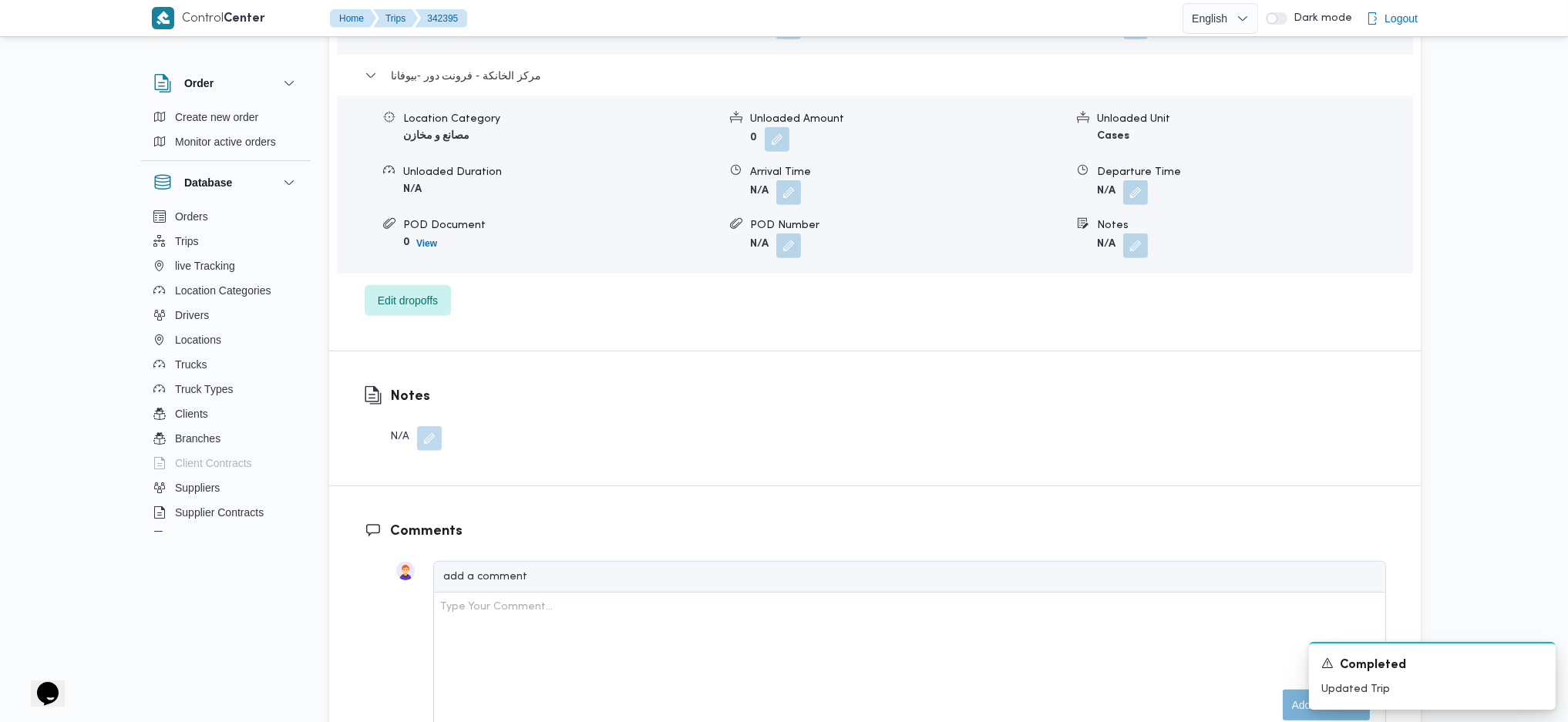
scroll to position [1541, 0]
click at [1158, 185] on form "N/A" at bounding box center [1254, 188] width 315 height 25
click at [1136, 178] on button "button" at bounding box center [1136, 187] width 25 height 25
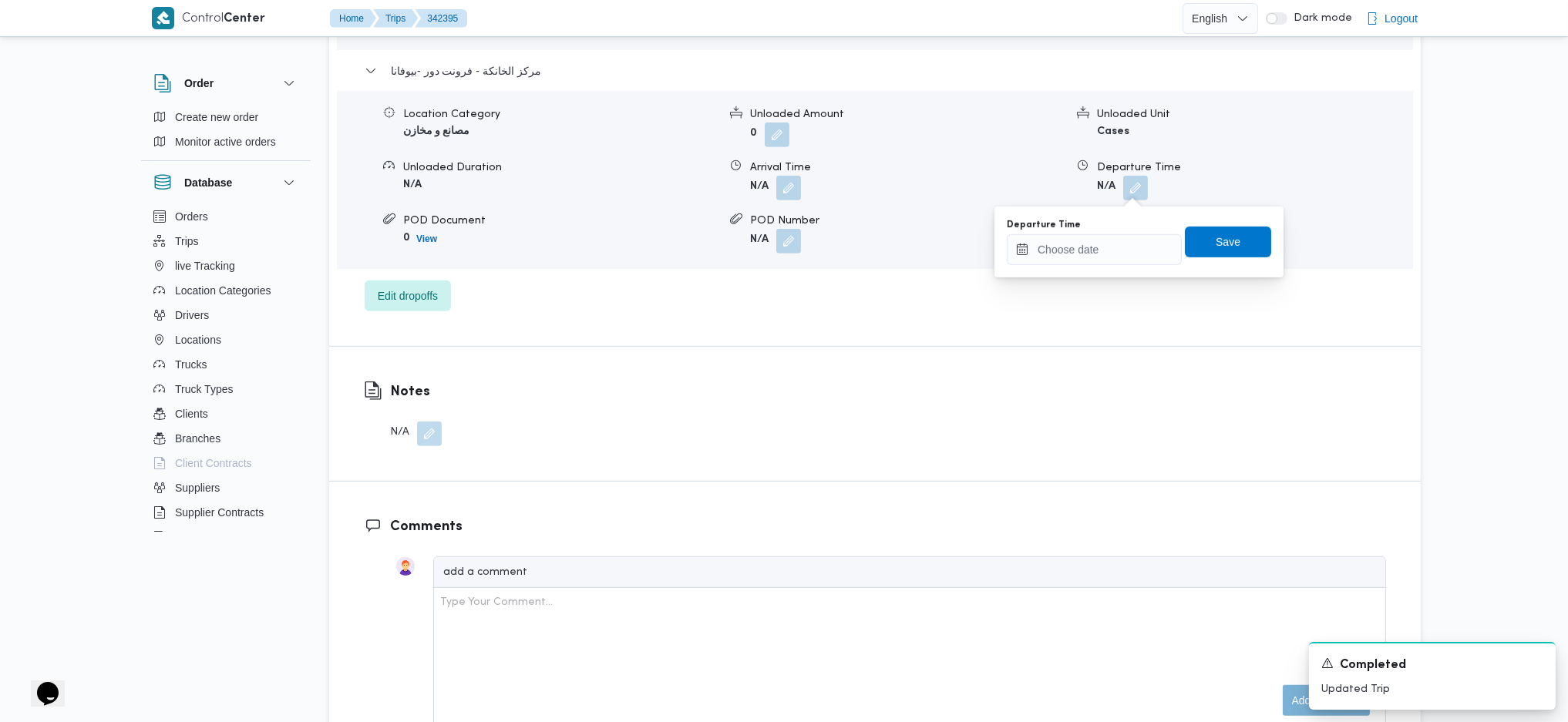
click at [1095, 287] on div "قسم المقطم Location Category تجزئة Unloaded Amount 0 Unloaded Unit Cases Unload…" at bounding box center [875, 78] width 1021 height 469
click at [1125, 248] on input "Departure Time" at bounding box center [1094, 250] width 175 height 31
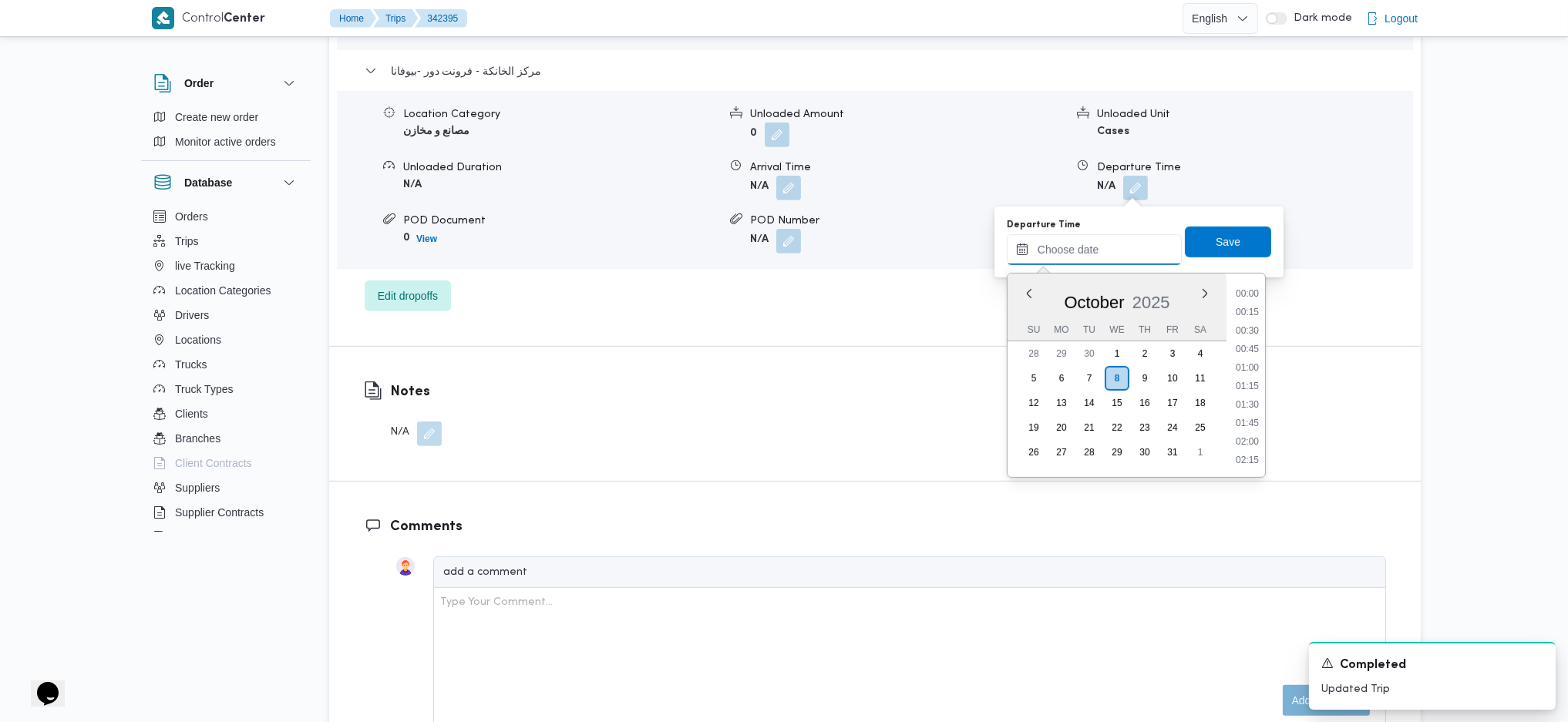
scroll to position [1315, 0]
click at [1246, 291] on li "17:45" at bounding box center [1248, 291] width 36 height 15
type input "08/10/2025 17:45"
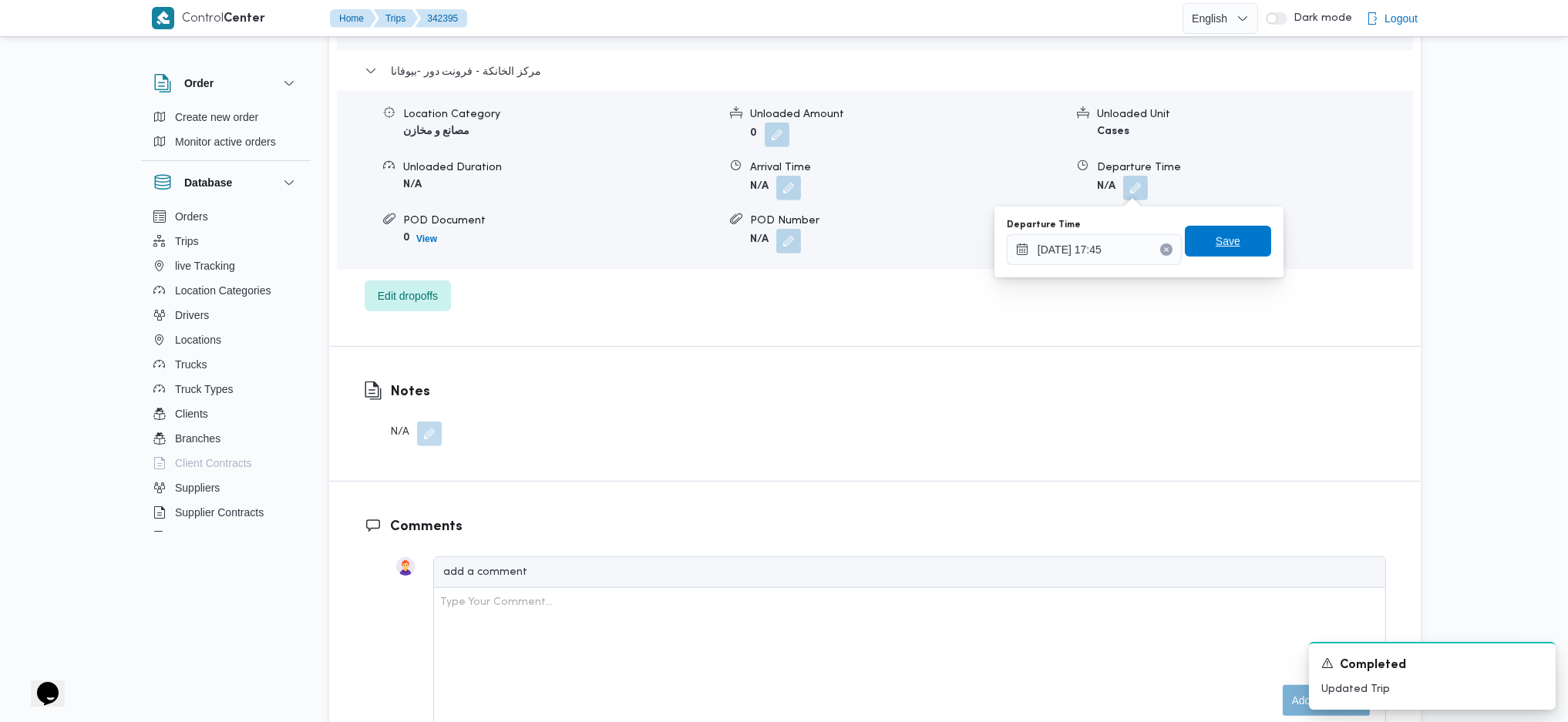
click at [1243, 228] on span "Save" at bounding box center [1228, 241] width 87 height 31
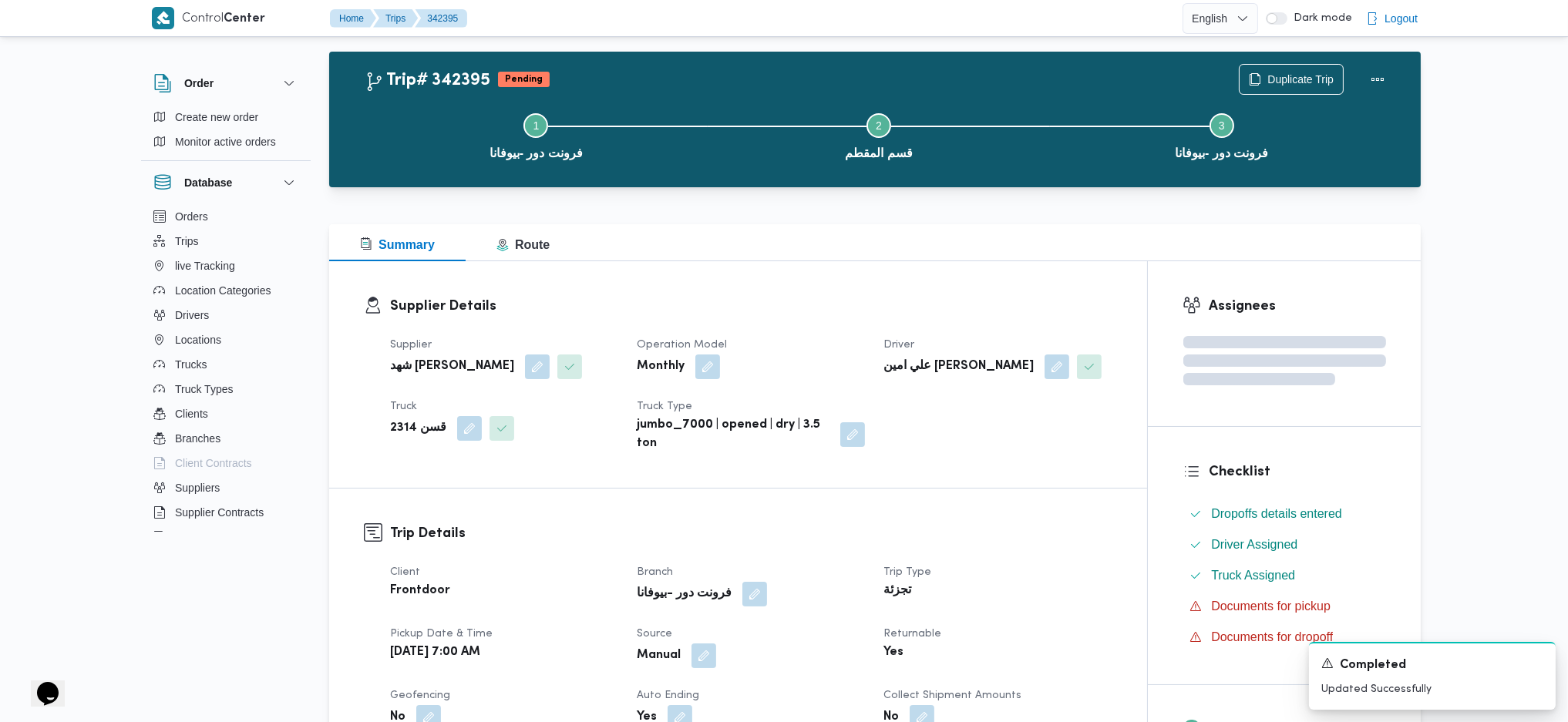
scroll to position [0, 0]
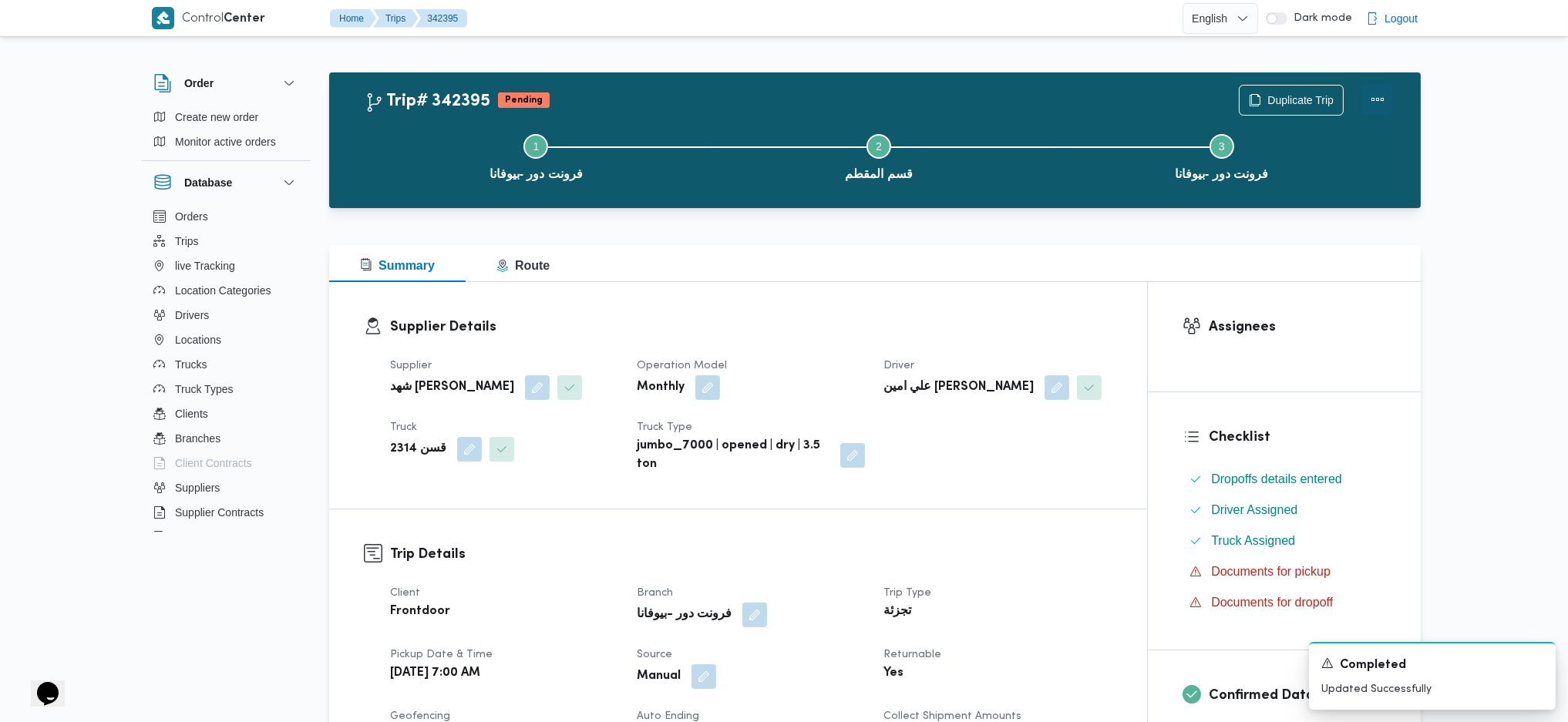
click at [1383, 97] on button "Actions" at bounding box center [1378, 99] width 31 height 31
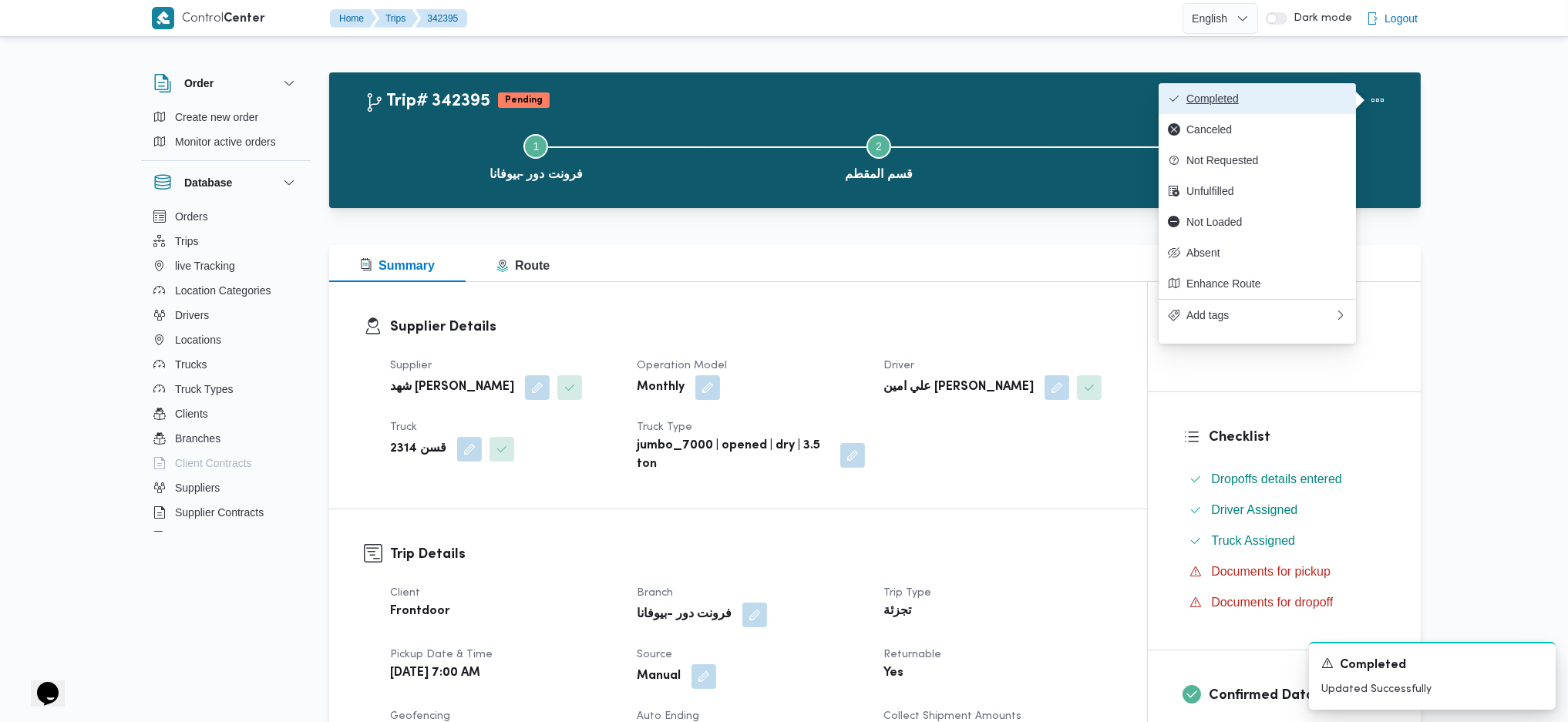
click at [1329, 87] on button "Completed" at bounding box center [1257, 98] width 197 height 31
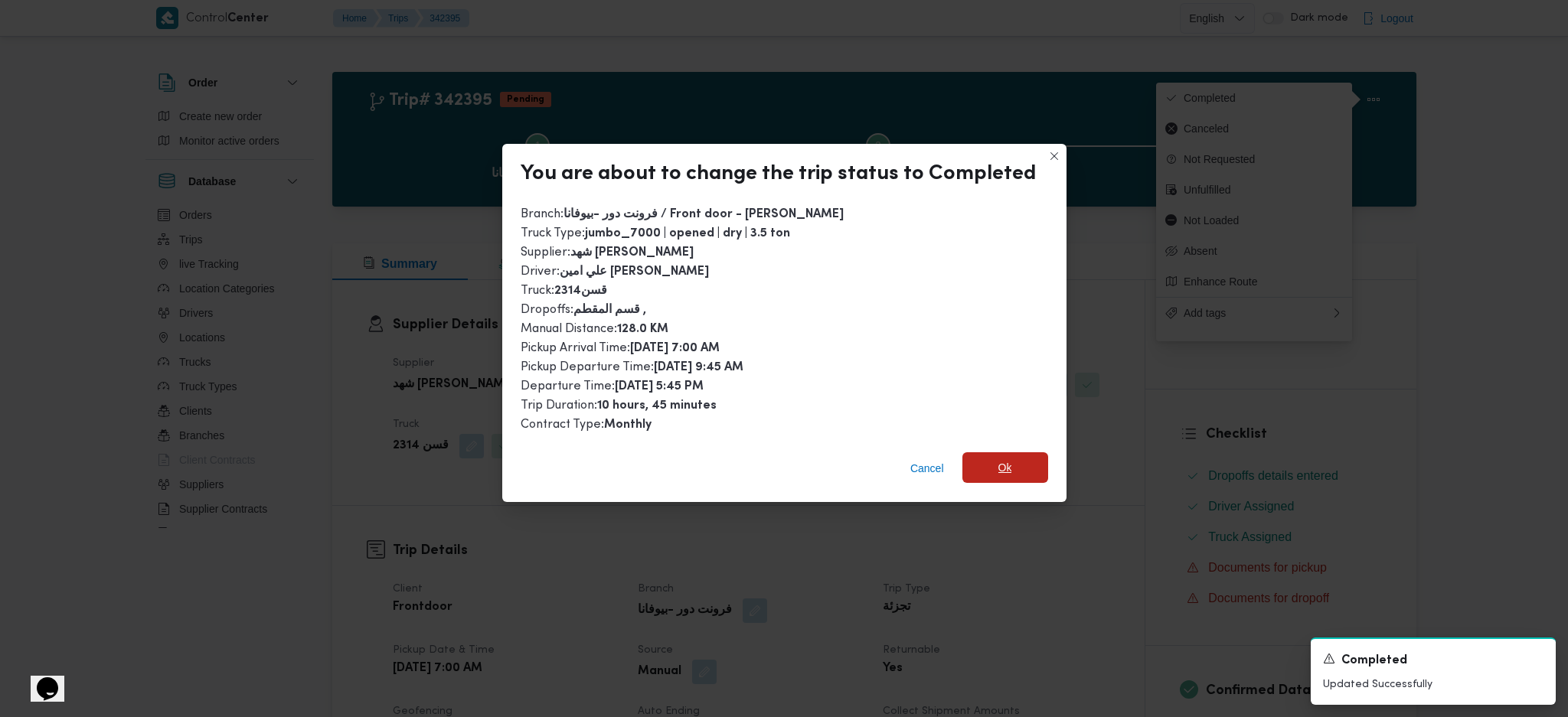
click at [1023, 464] on span "Ok" at bounding box center [1005, 467] width 86 height 31
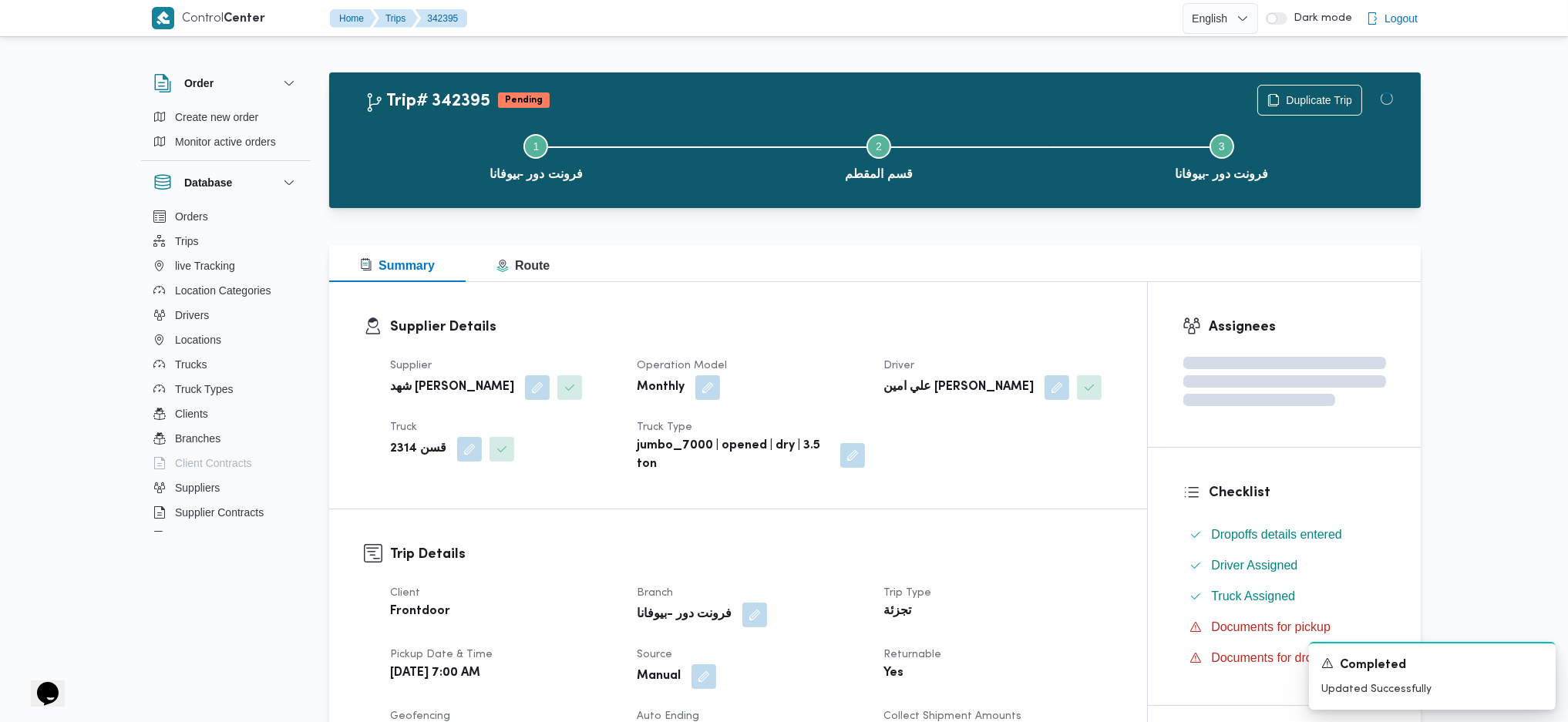
click at [1033, 559] on h3 "Trip Details" at bounding box center [751, 554] width 722 height 21
click at [822, 219] on div at bounding box center [875, 217] width 1092 height 19
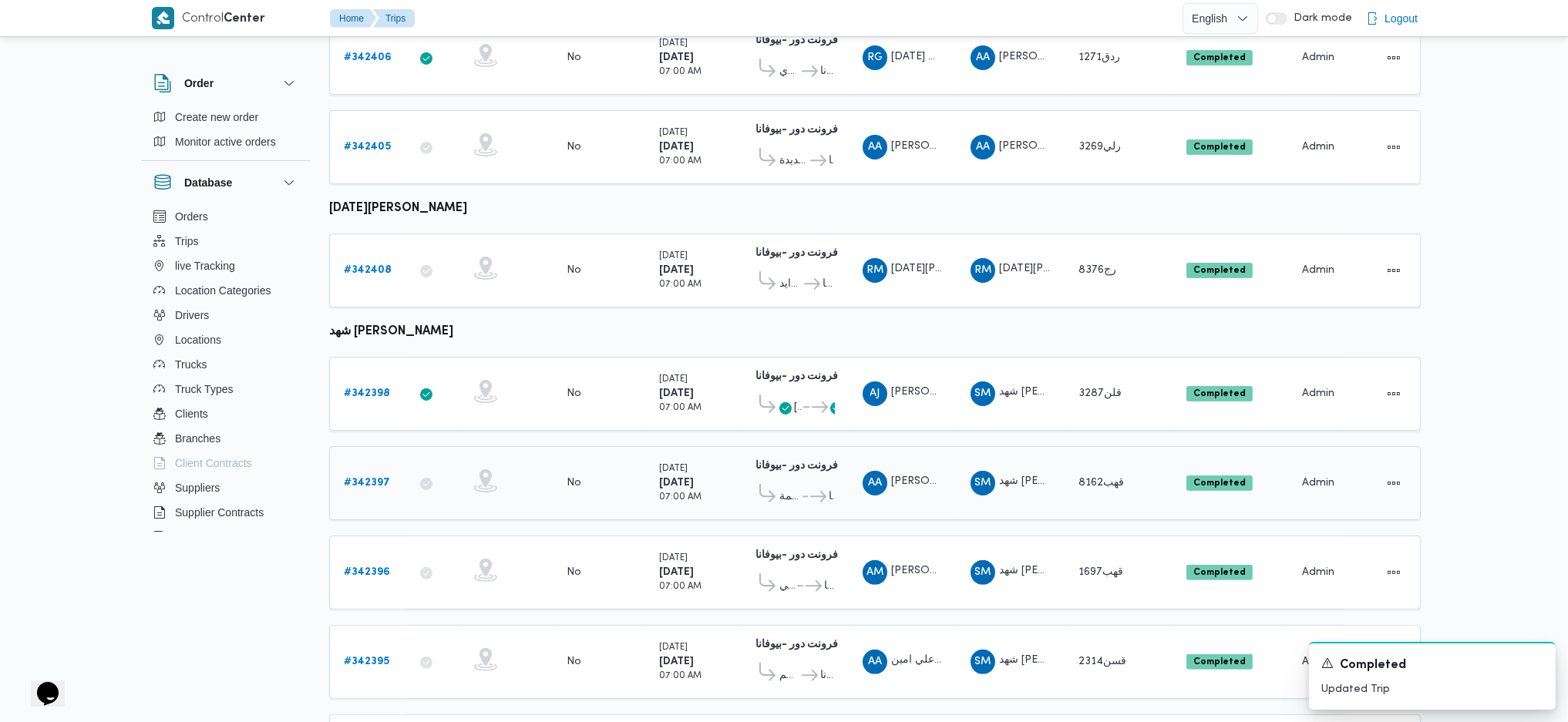
scroll to position [1001, 0]
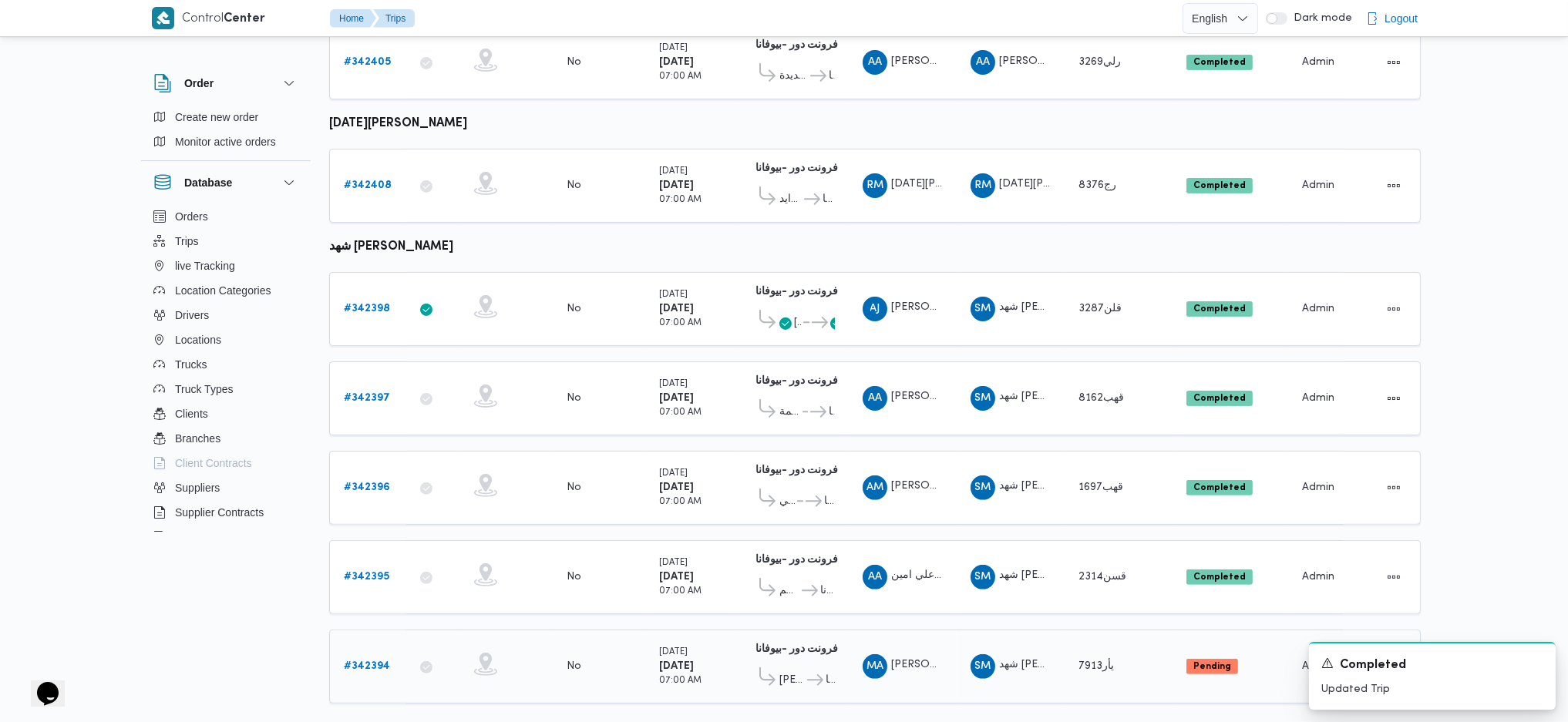
click at [368, 652] on div "# 342394" at bounding box center [368, 667] width 61 height 31
click at [367, 661] on b "# 342394" at bounding box center [367, 666] width 46 height 10
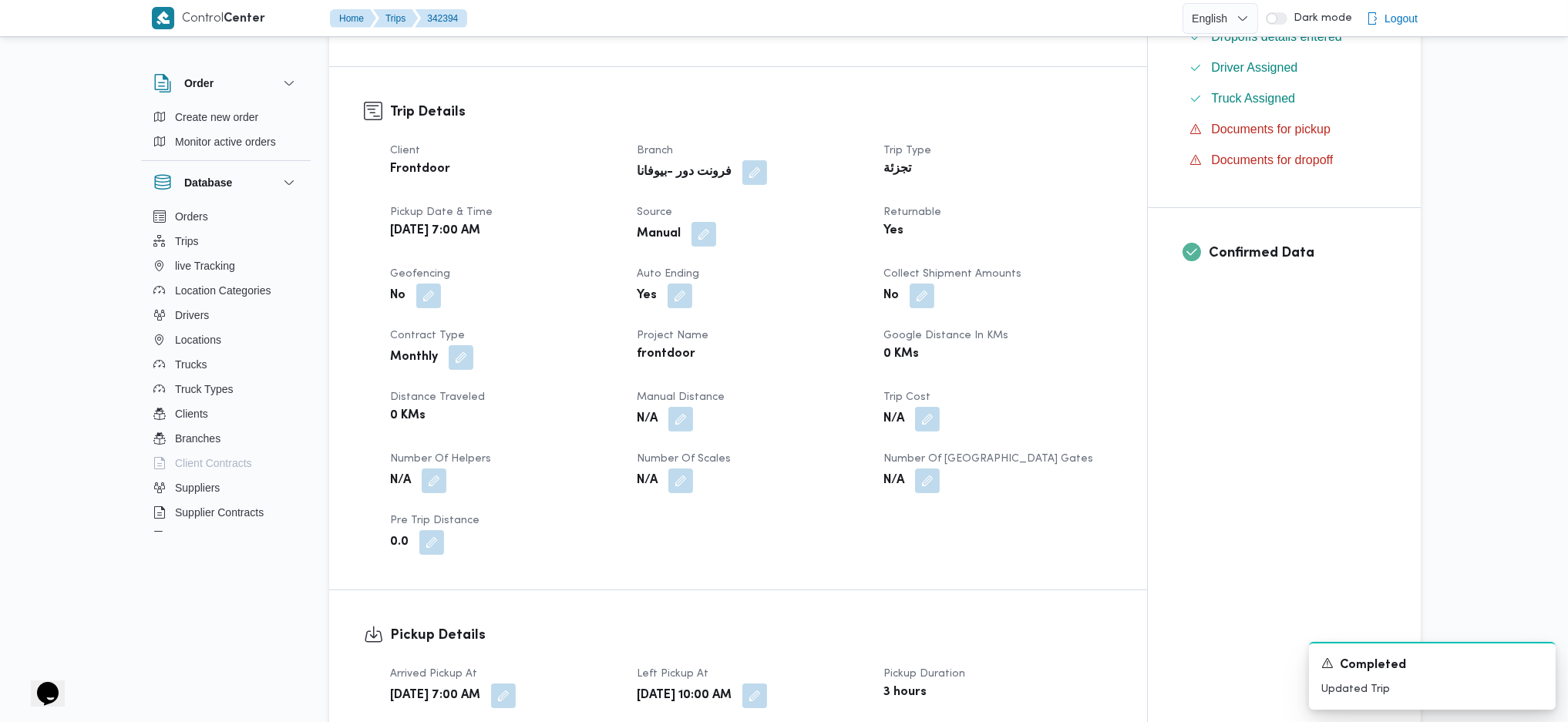
scroll to position [513, 0]
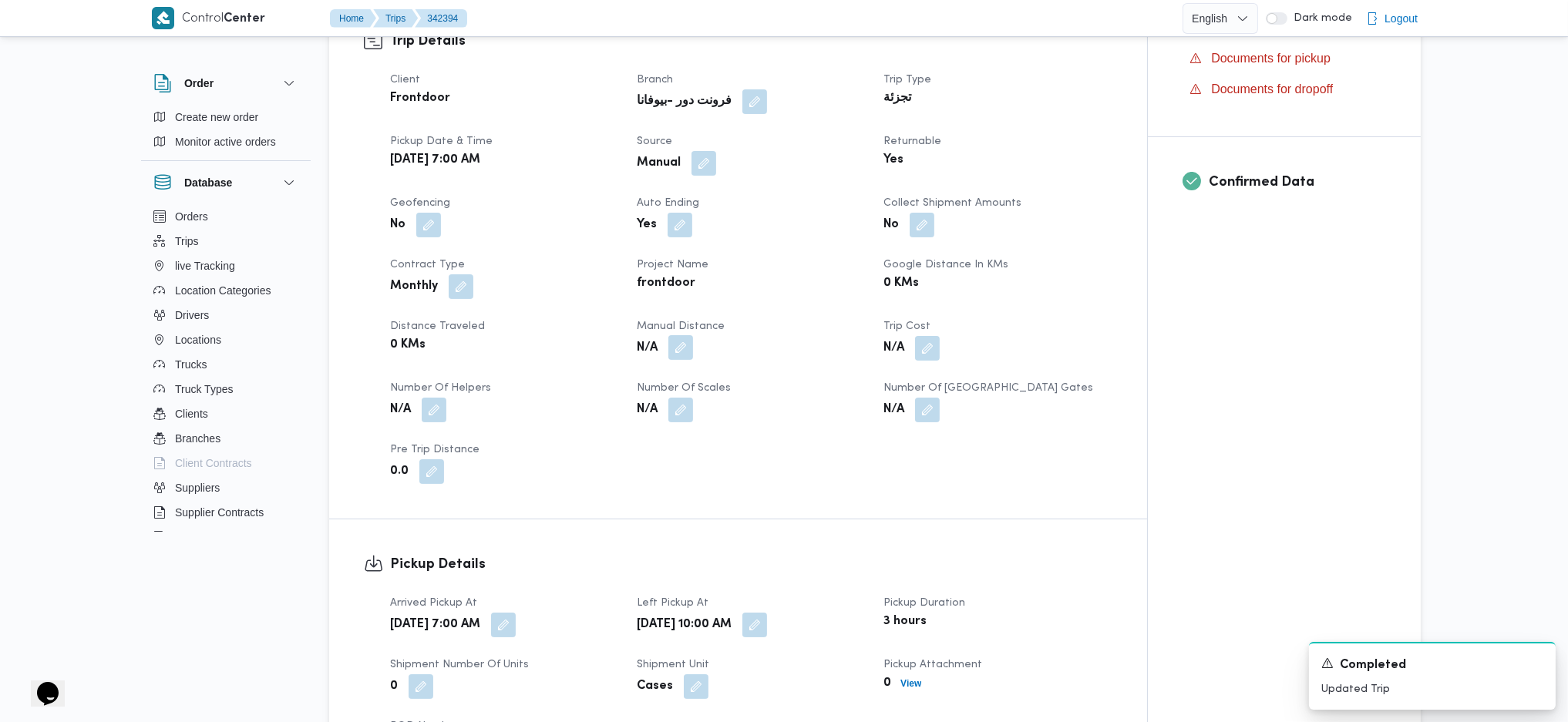
click at [689, 340] on button "button" at bounding box center [681, 348] width 25 height 25
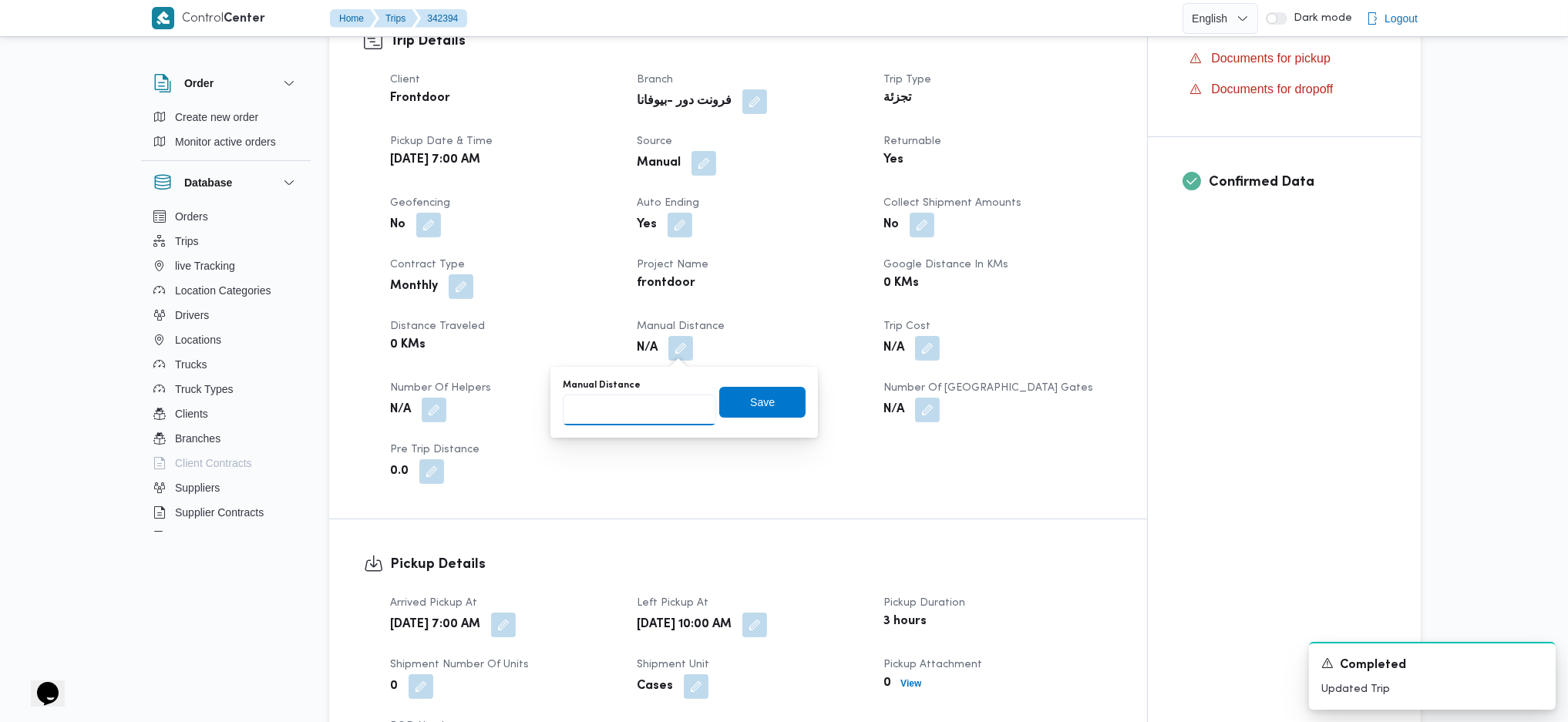
click at [629, 396] on input "Manual Distance" at bounding box center [640, 410] width 153 height 31
type input "121"
click at [762, 416] on span "Save" at bounding box center [763, 402] width 87 height 31
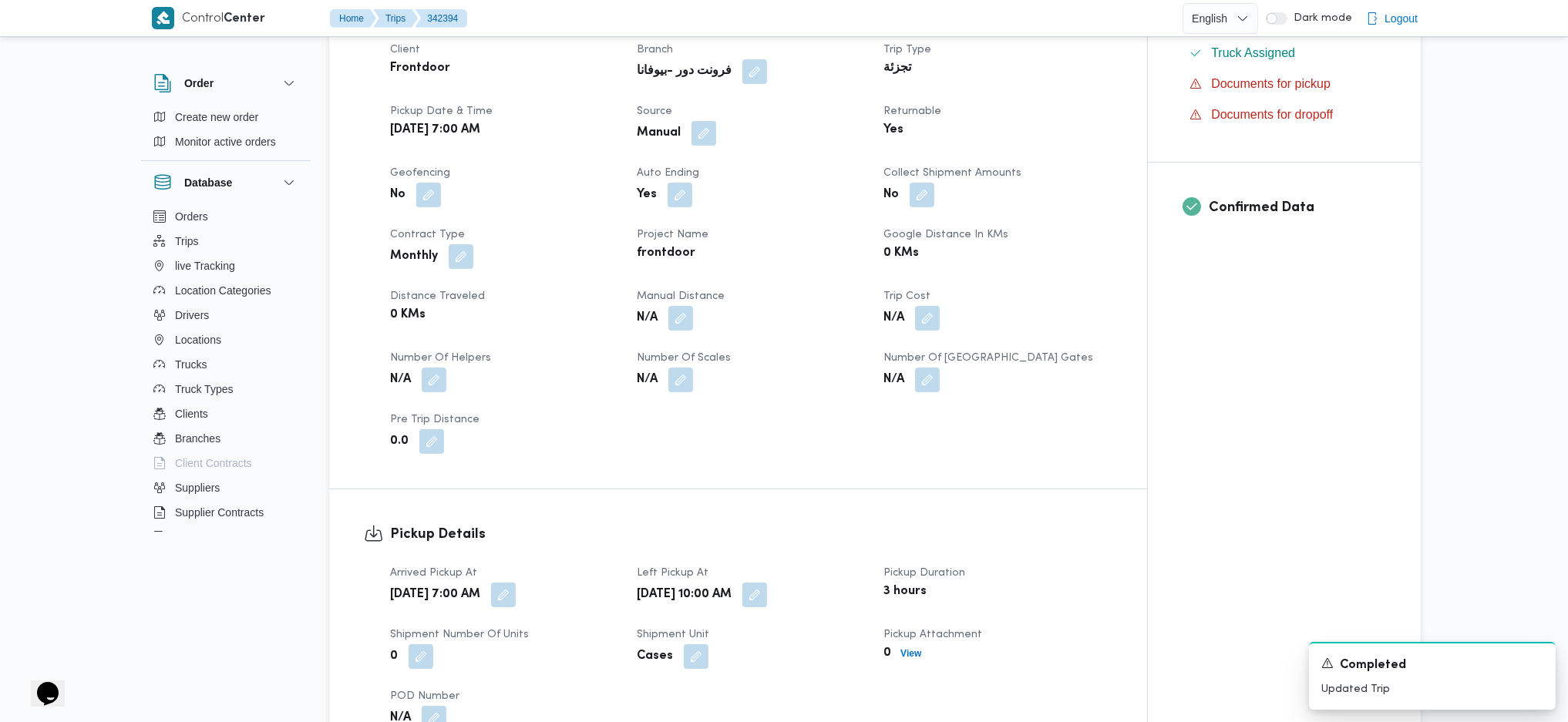
scroll to position [1129, 0]
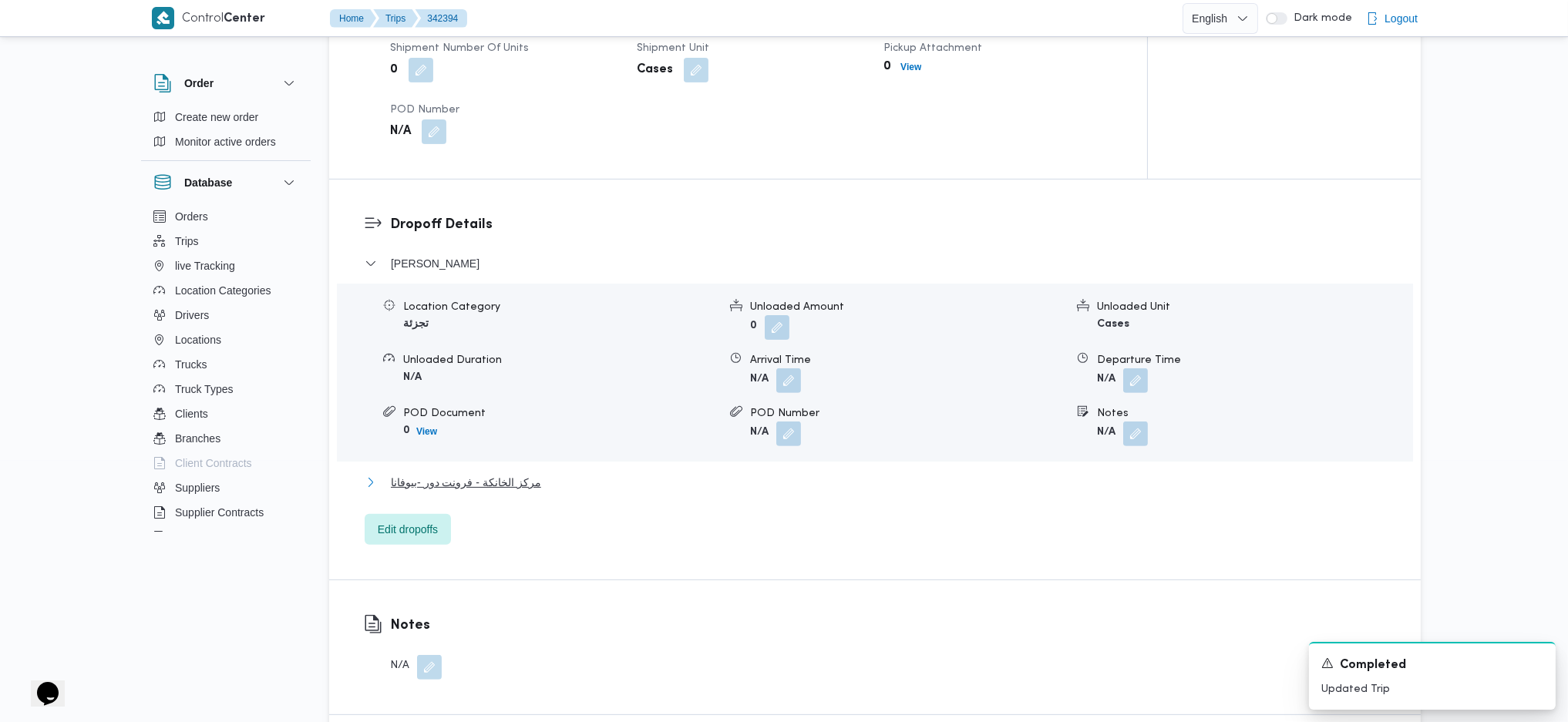
click at [495, 480] on span "مركز الخانكة - فرونت دور -بيوفانا" at bounding box center [466, 482] width 151 height 19
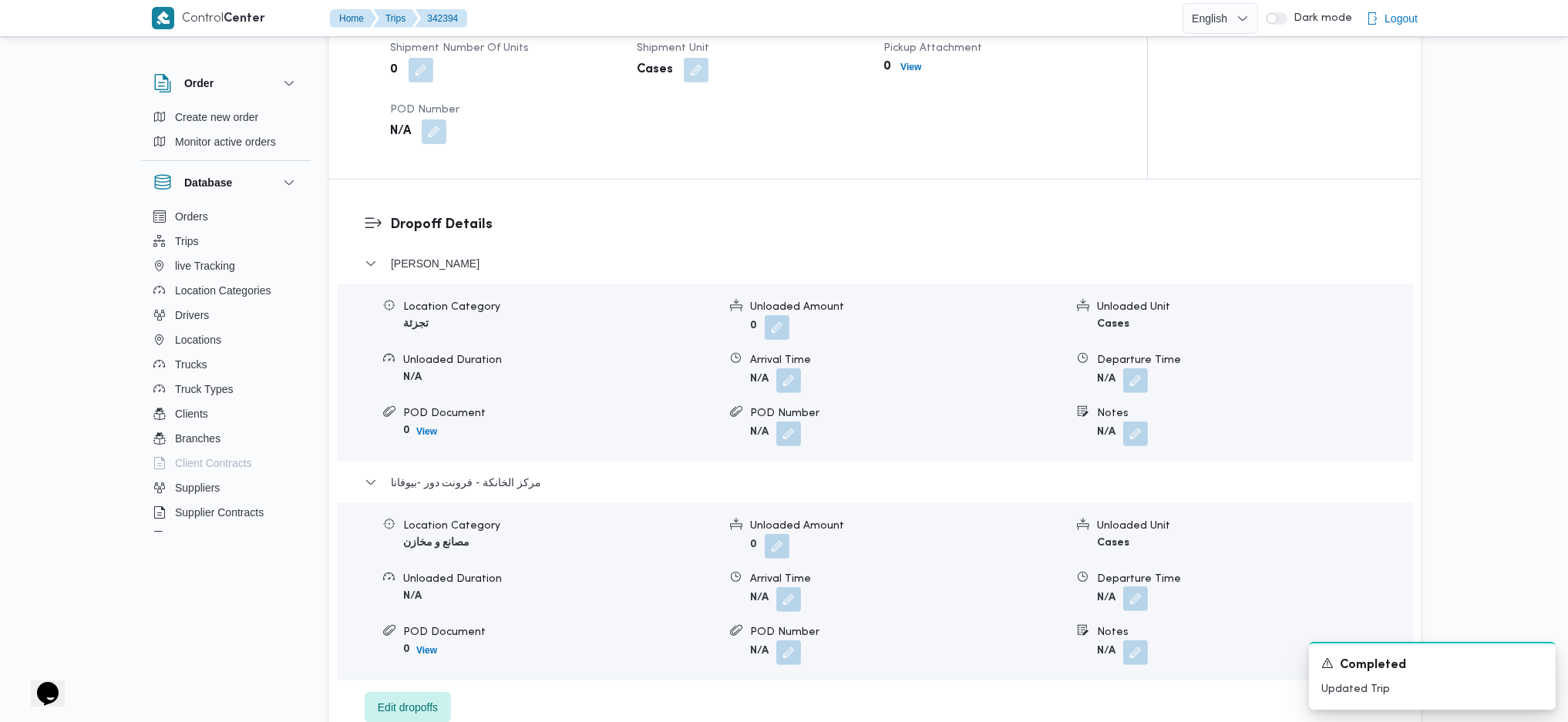
click at [1131, 608] on button "button" at bounding box center [1136, 599] width 25 height 25
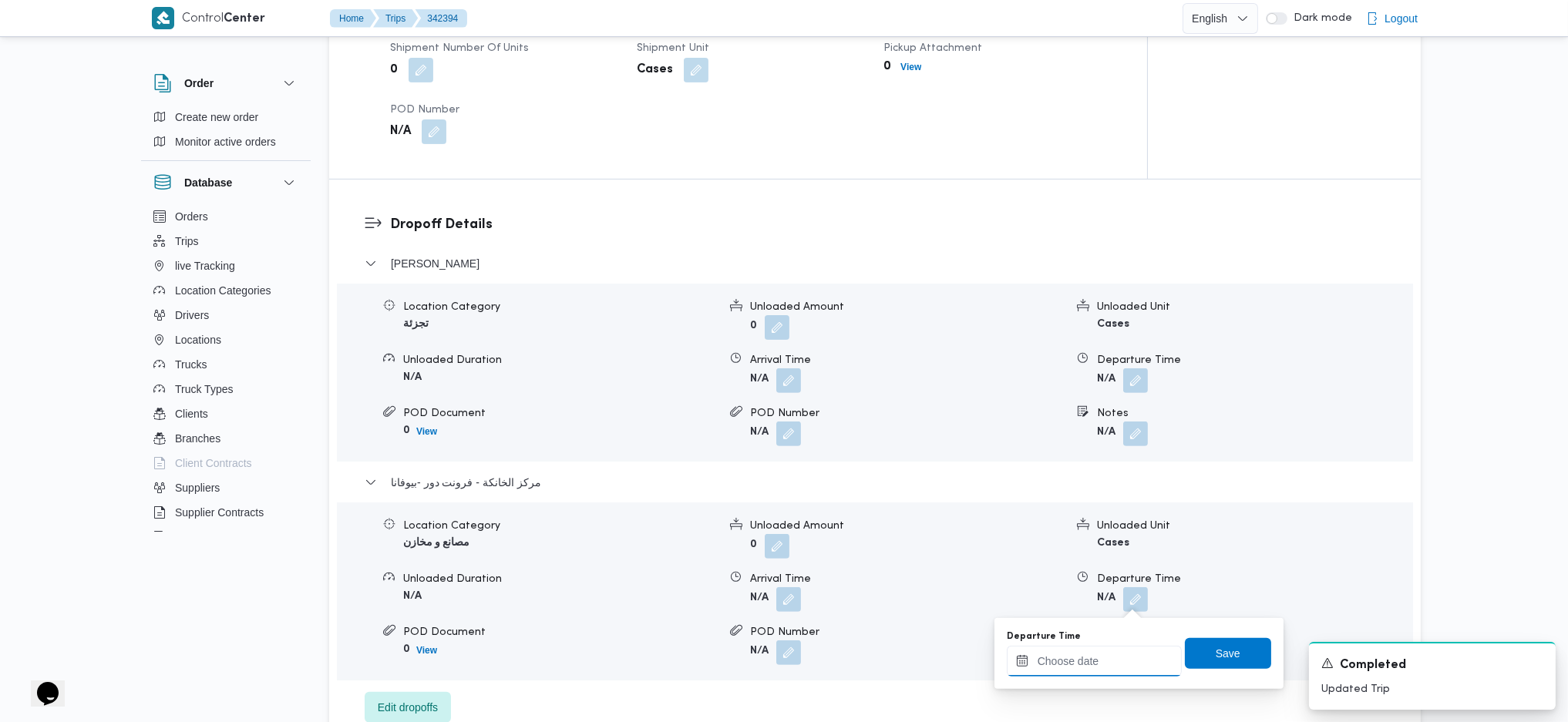
click at [1066, 652] on input "Departure Time" at bounding box center [1094, 660] width 175 height 31
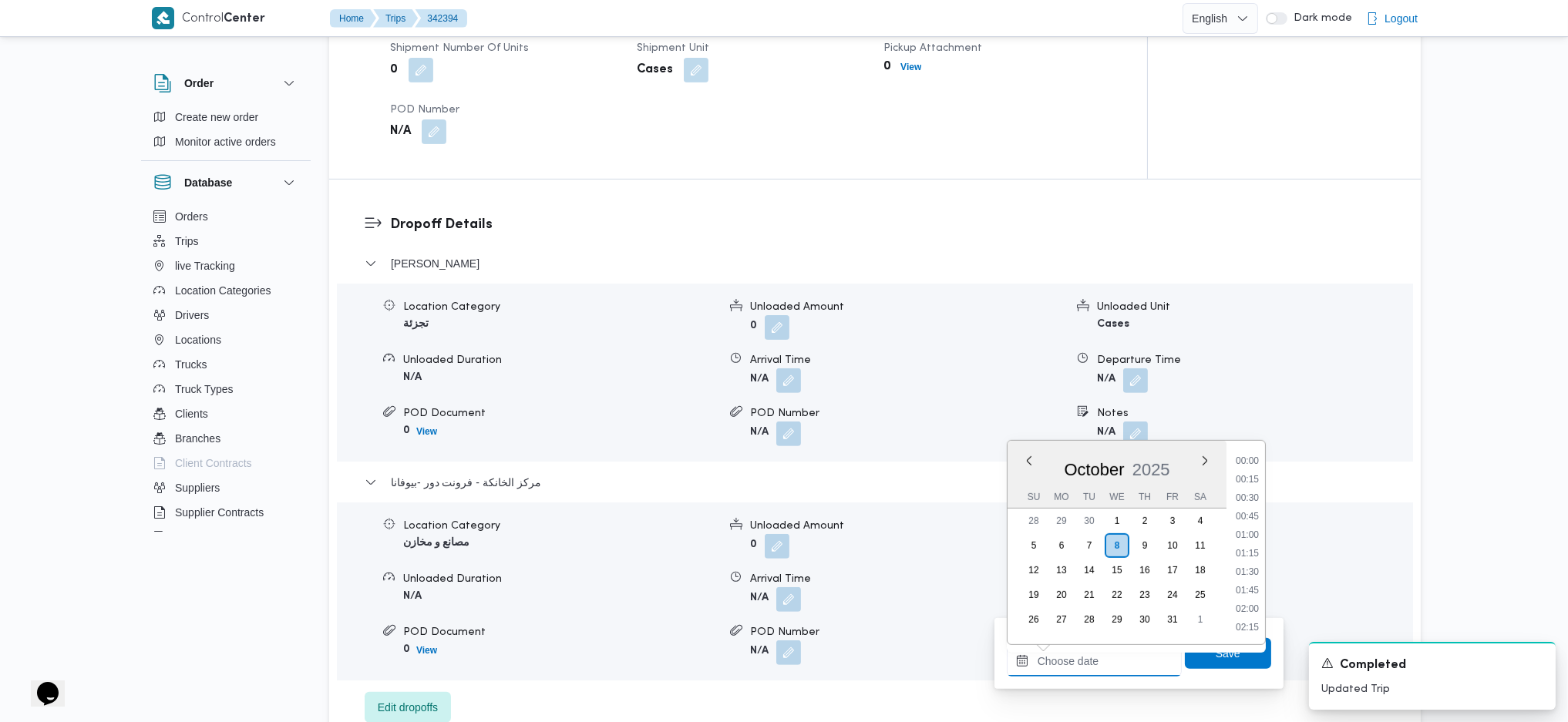
scroll to position [1315, 0]
click at [1255, 470] on li "18:00" at bounding box center [1248, 477] width 36 height 15
type input "08/10/2025 18:00"
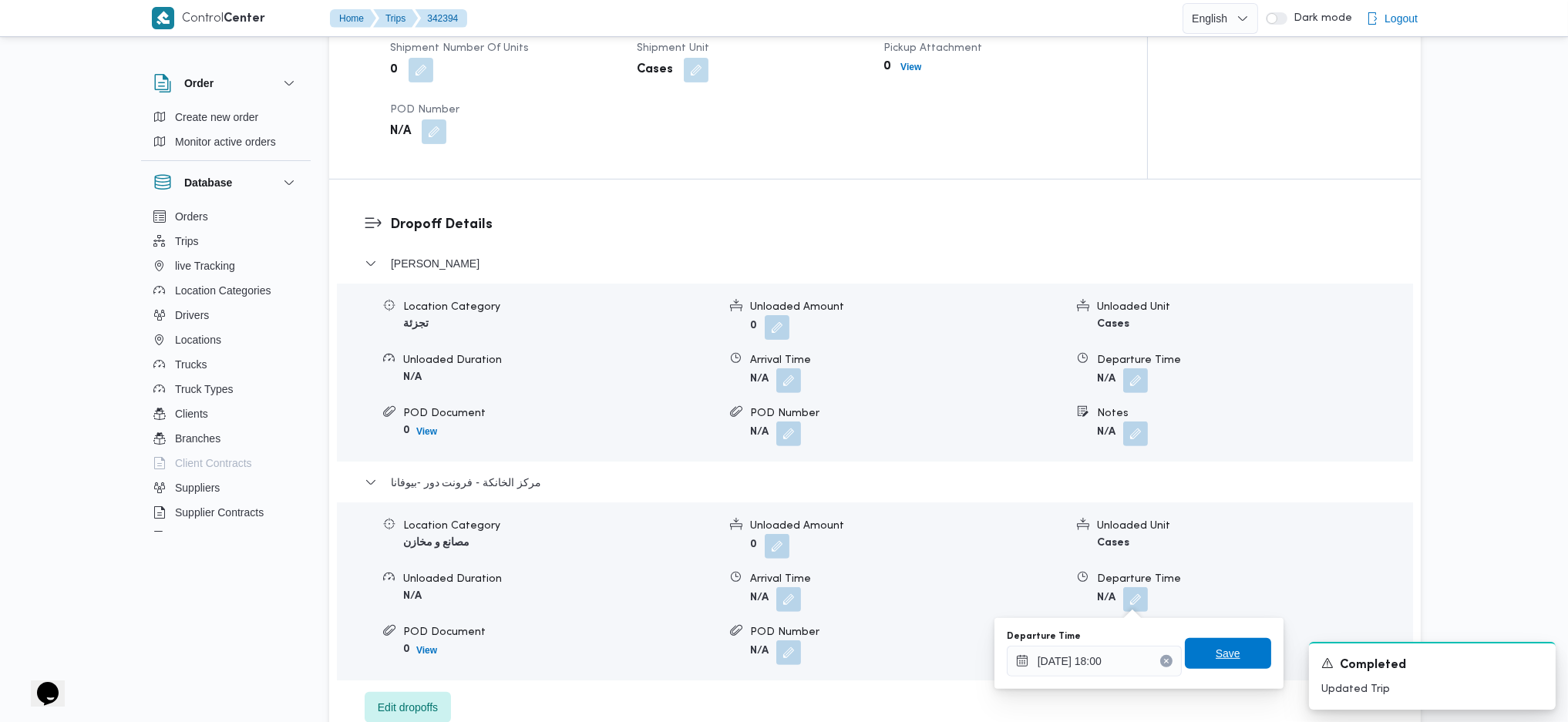
drag, startPoint x: 1195, startPoint y: 653, endPoint x: 1358, endPoint y: 367, distance: 329.2
click at [1198, 653] on span "Save" at bounding box center [1228, 653] width 87 height 31
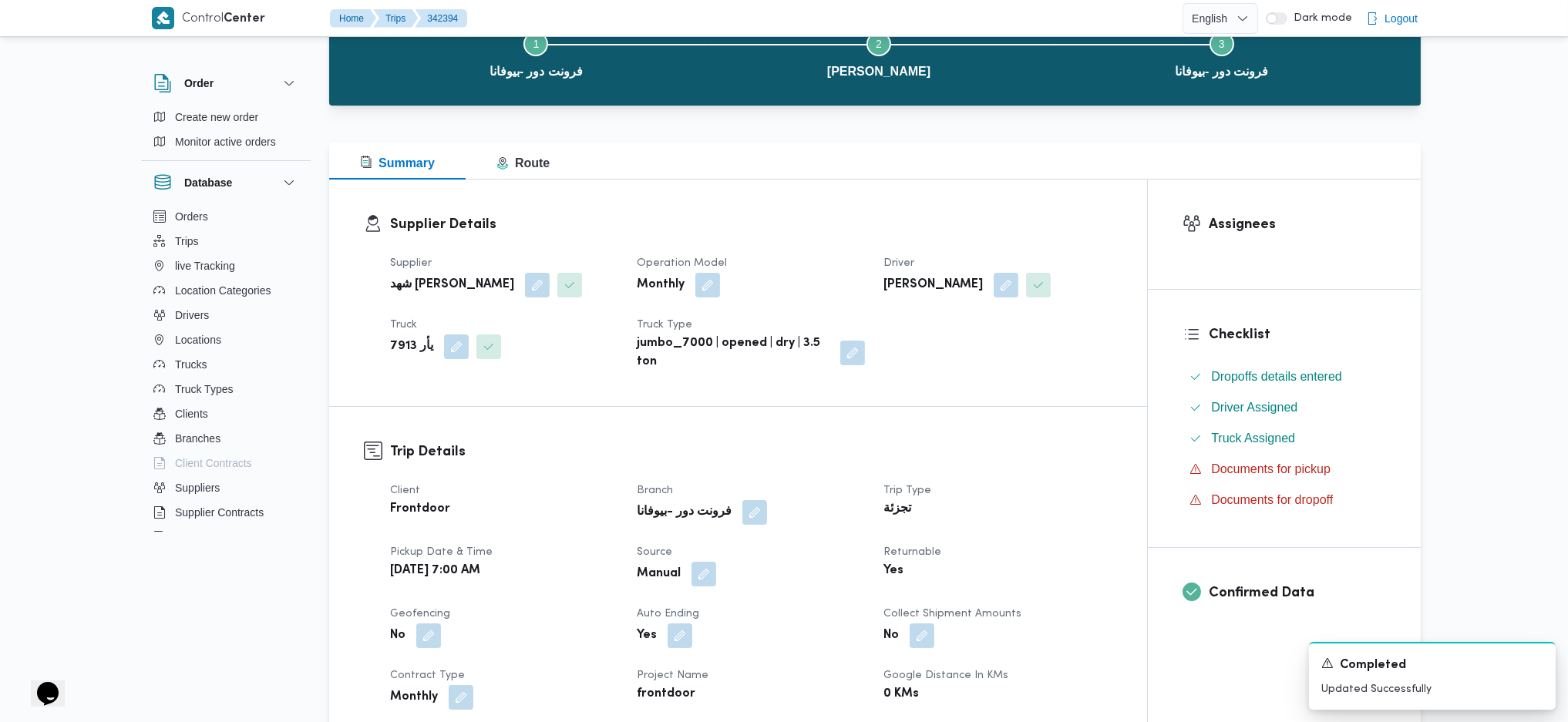
scroll to position [0, 0]
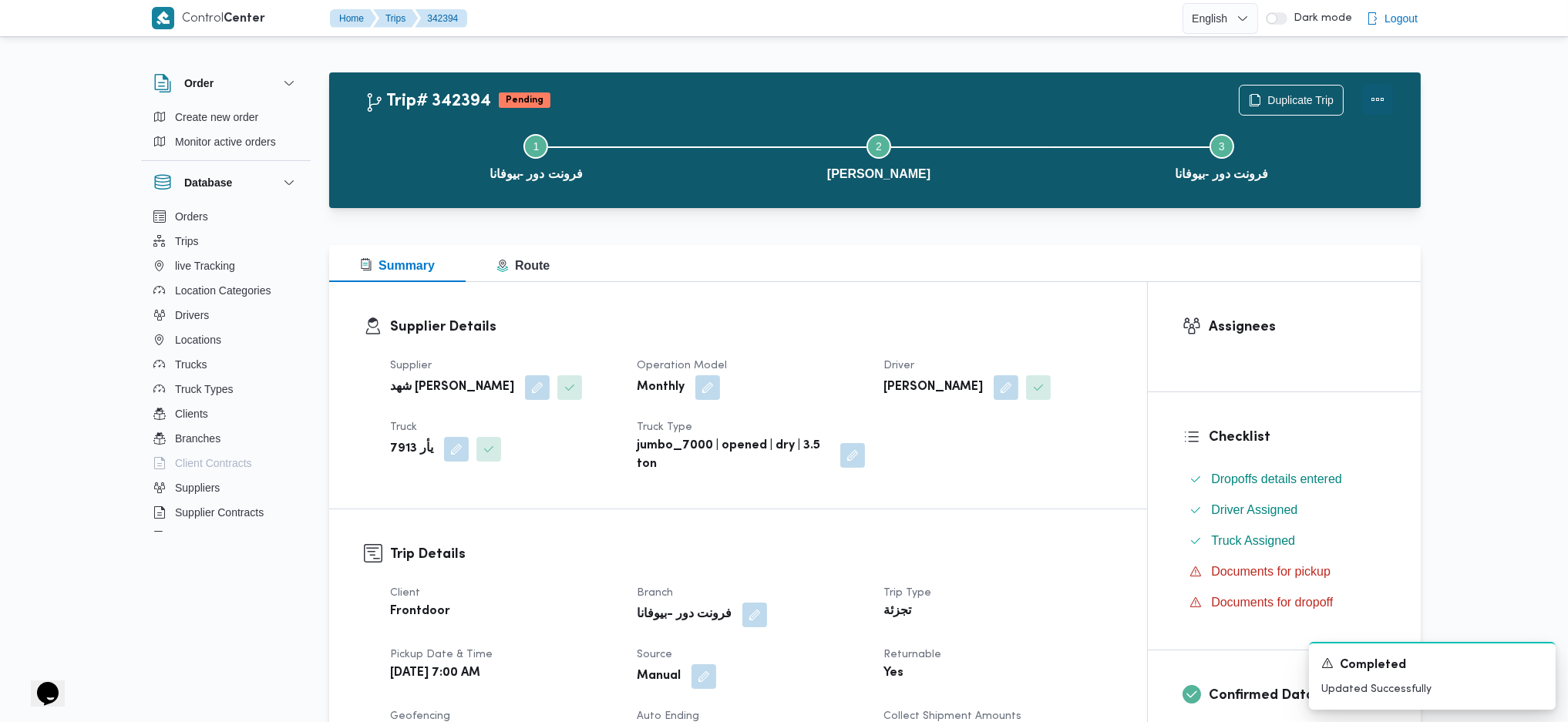
click at [1382, 102] on button "Actions" at bounding box center [1378, 99] width 31 height 31
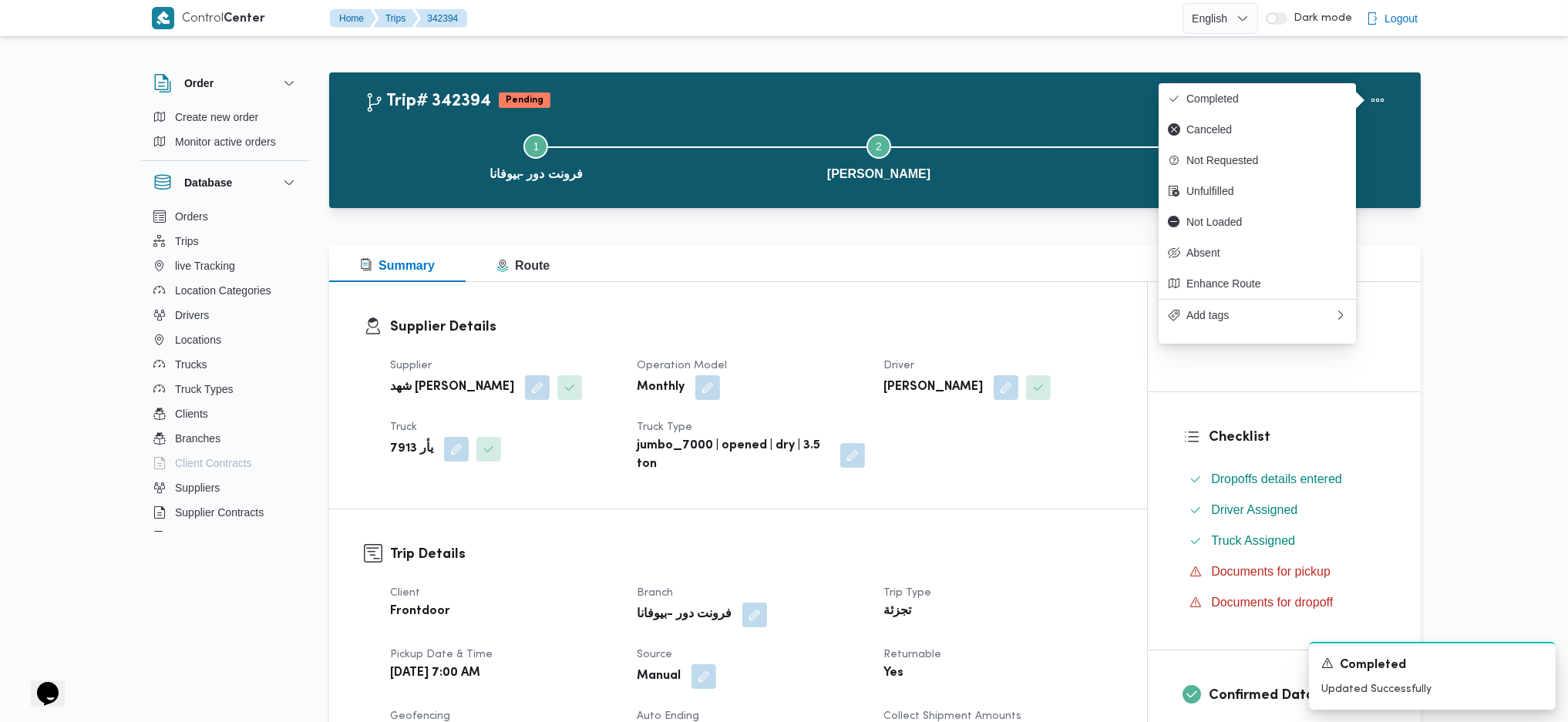
click at [1280, 81] on div "Duplicate Trip" at bounding box center [1316, 100] width 173 height 49
click at [1242, 107] on button "Completed" at bounding box center [1257, 98] width 197 height 31
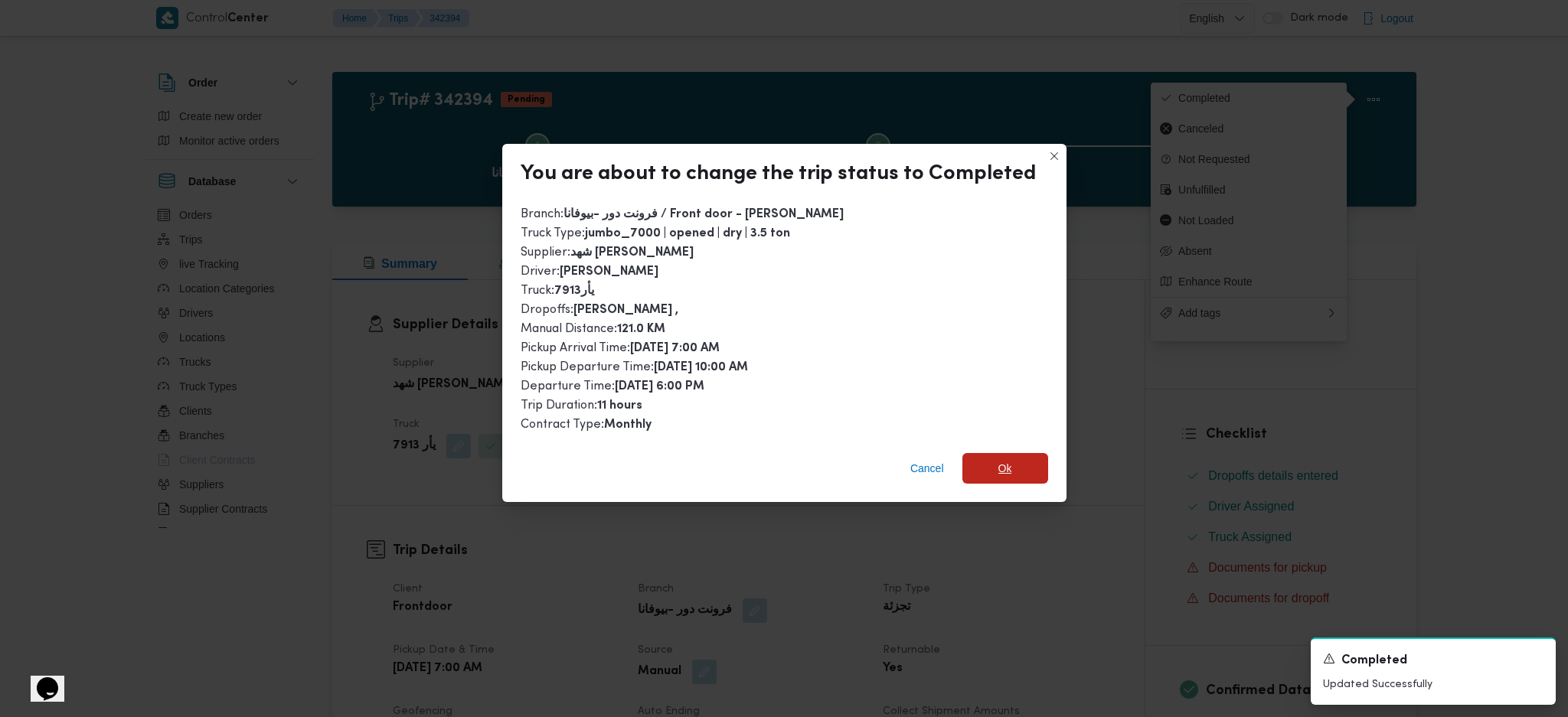
click at [980, 472] on span "Ok" at bounding box center [1005, 468] width 86 height 31
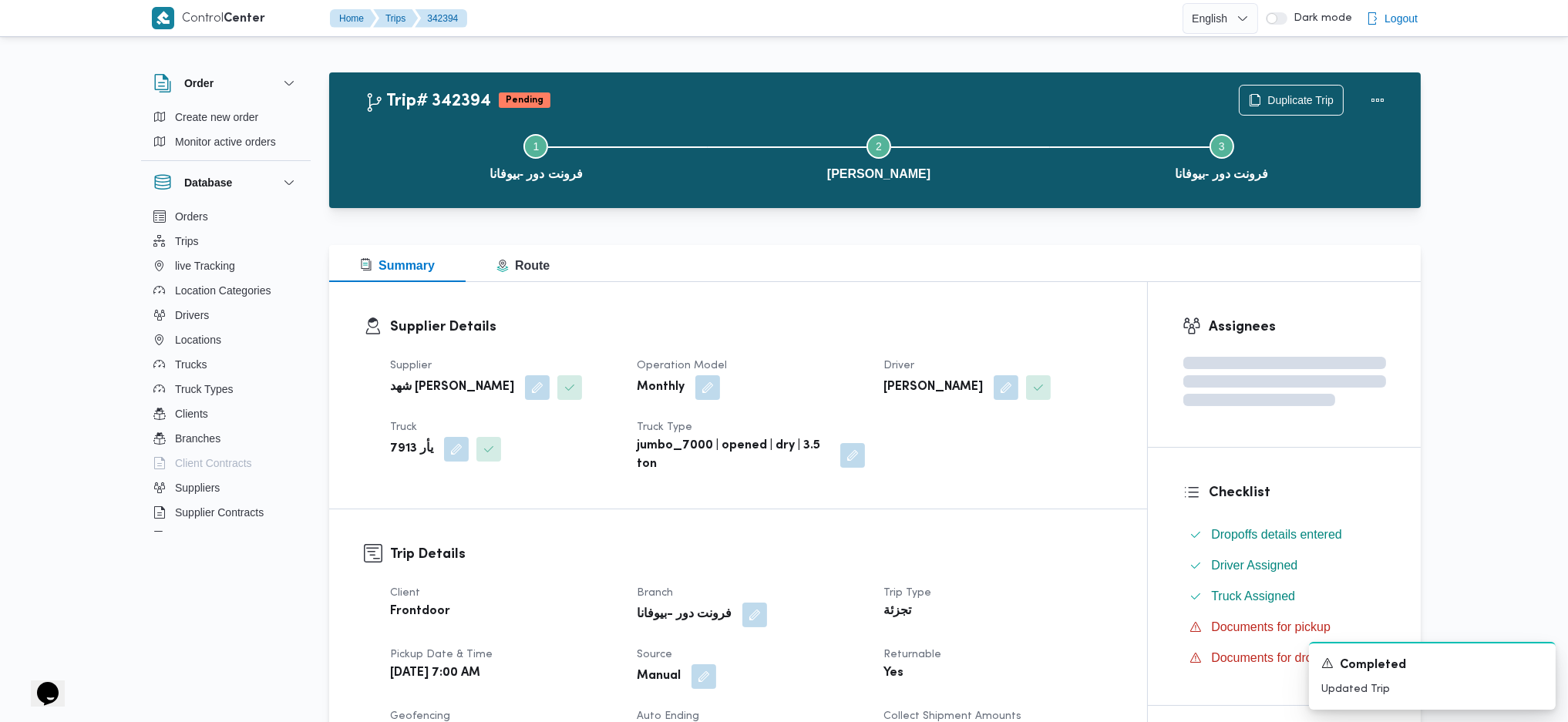
click at [903, 308] on div "Supplier Details Supplier شهد مصطفي احمد عبدة عباس حمودة Operation Model Monthl…" at bounding box center [738, 395] width 818 height 226
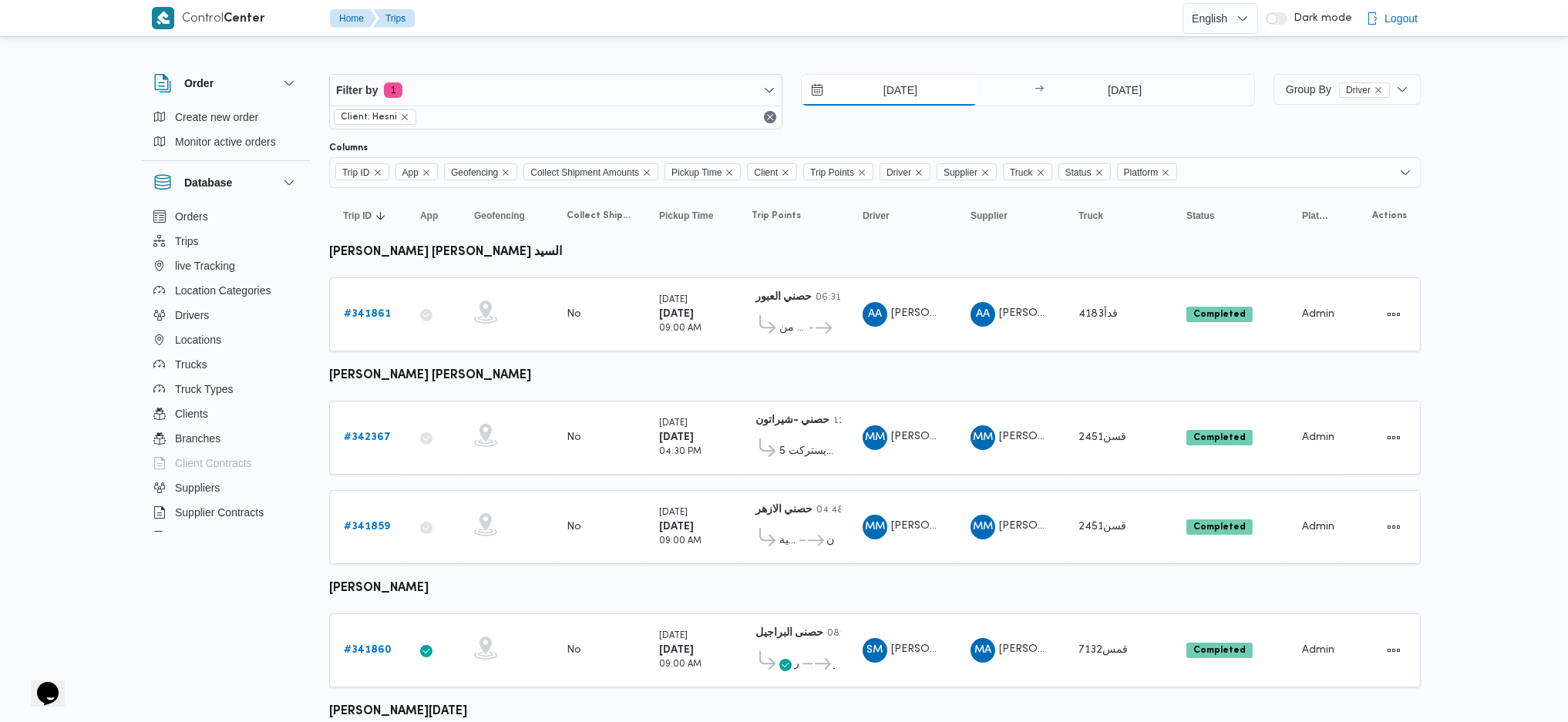
click at [891, 81] on input "[DATE]" at bounding box center [889, 90] width 175 height 31
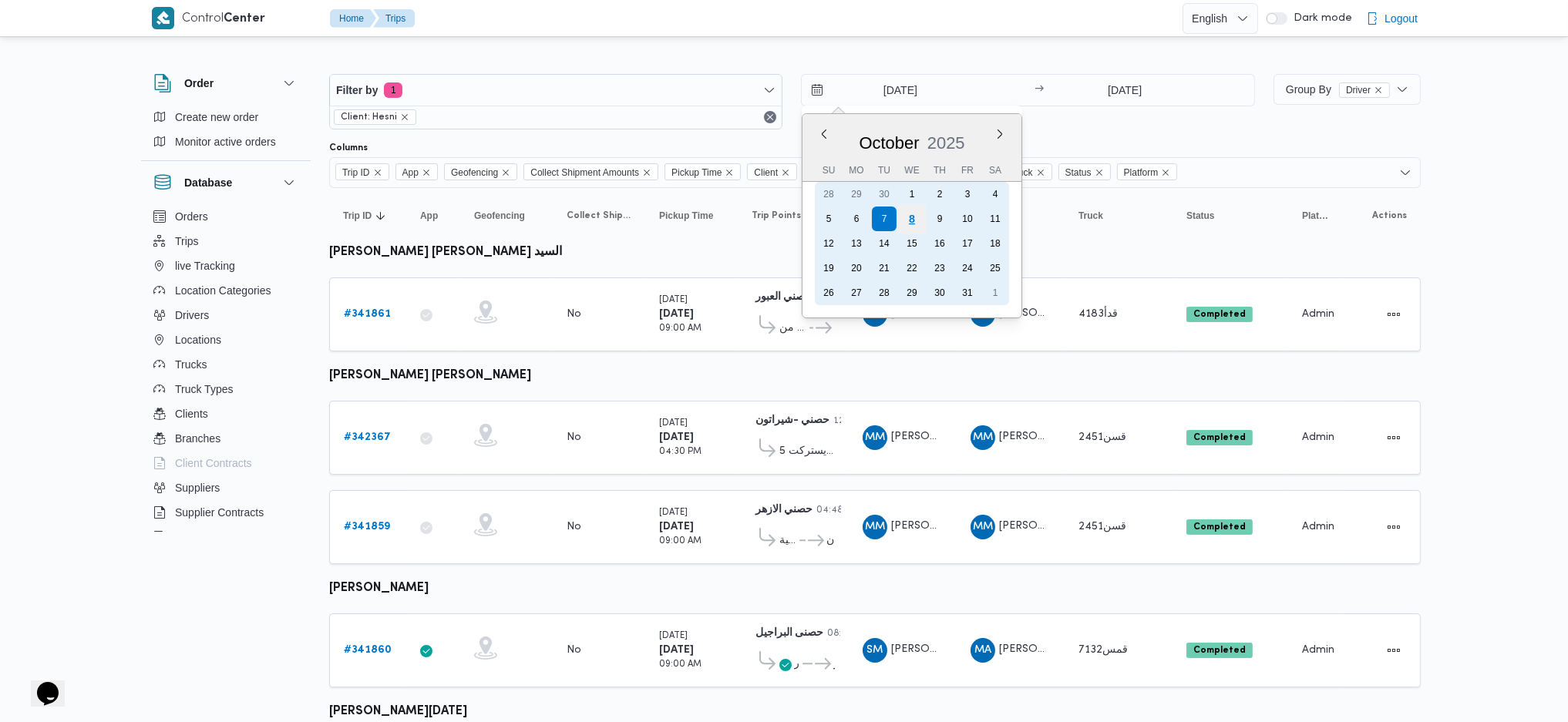
click at [920, 221] on div "8" at bounding box center [912, 218] width 29 height 29
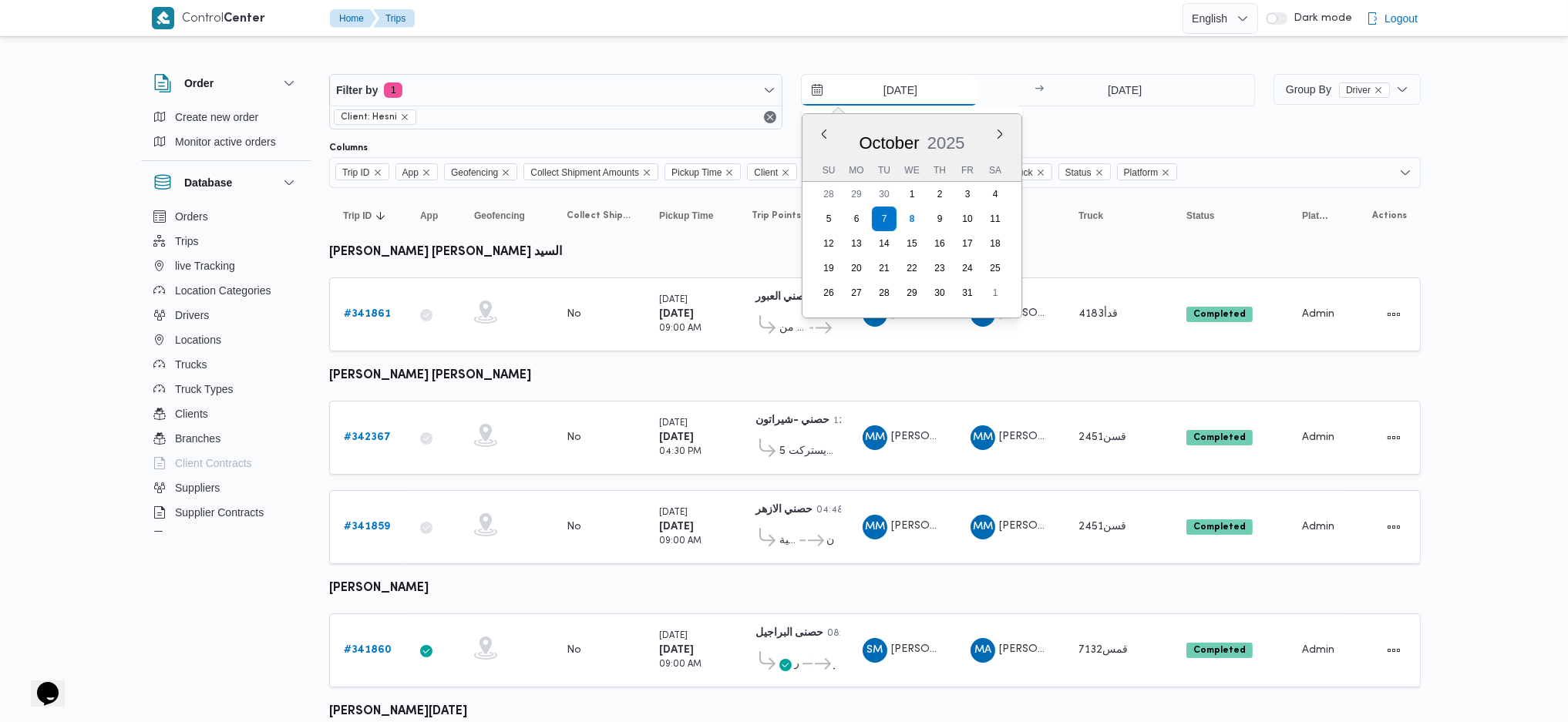
type input "[DATE]"
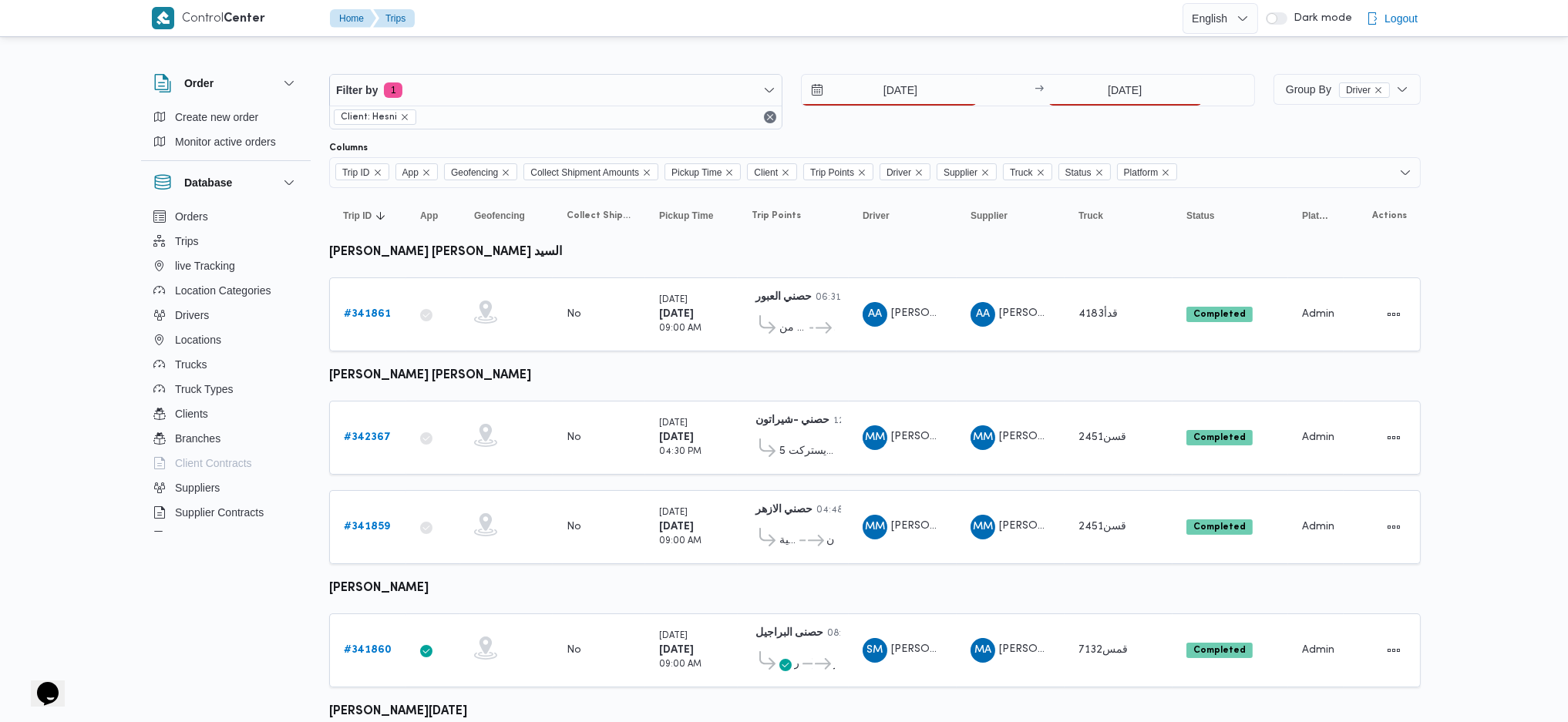
drag, startPoint x: 1167, startPoint y: 62, endPoint x: 1176, endPoint y: 67, distance: 10.3
click at [1167, 62] on div at bounding box center [875, 62] width 1092 height 25
click at [1139, 93] on input "[DATE]" at bounding box center [1126, 90] width 153 height 31
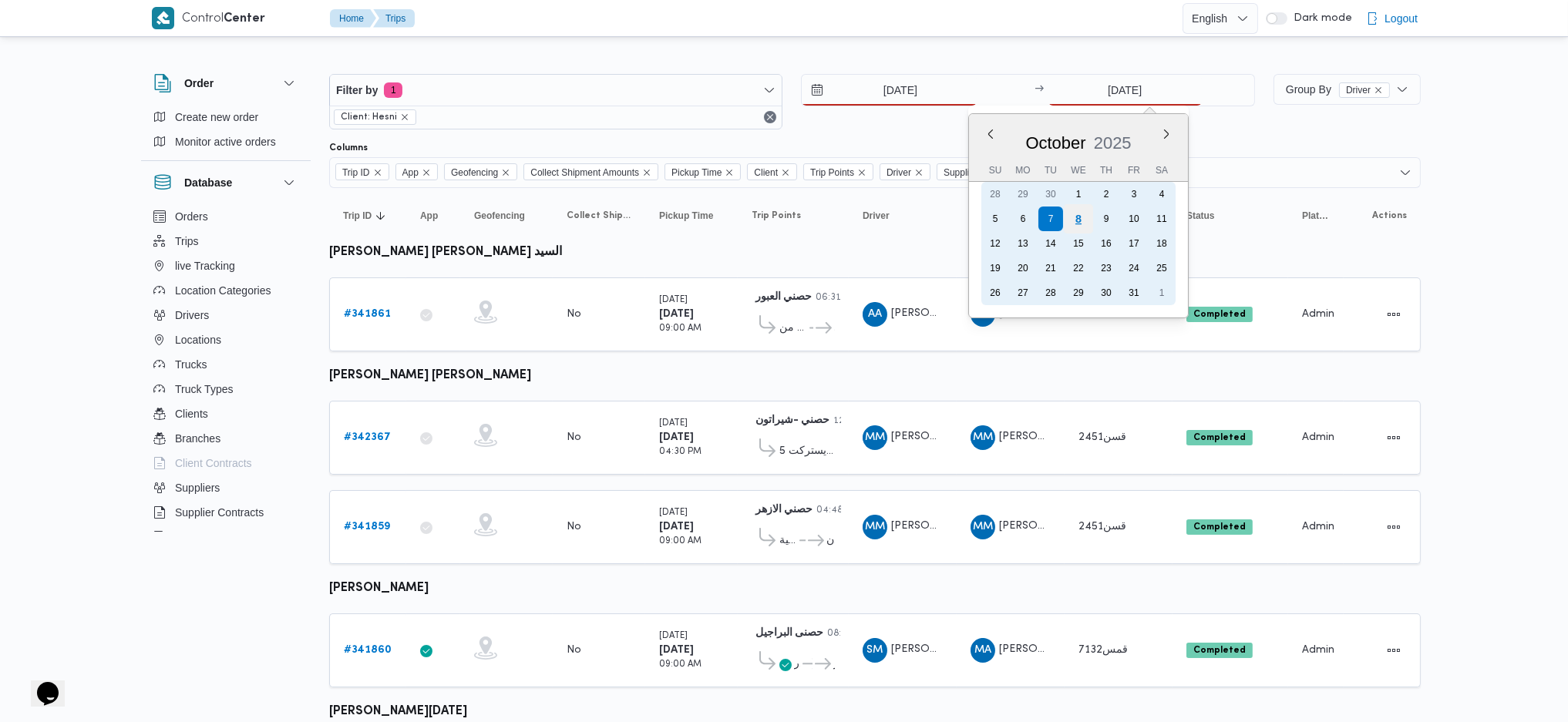
click at [1083, 217] on div "8" at bounding box center [1077, 218] width 29 height 29
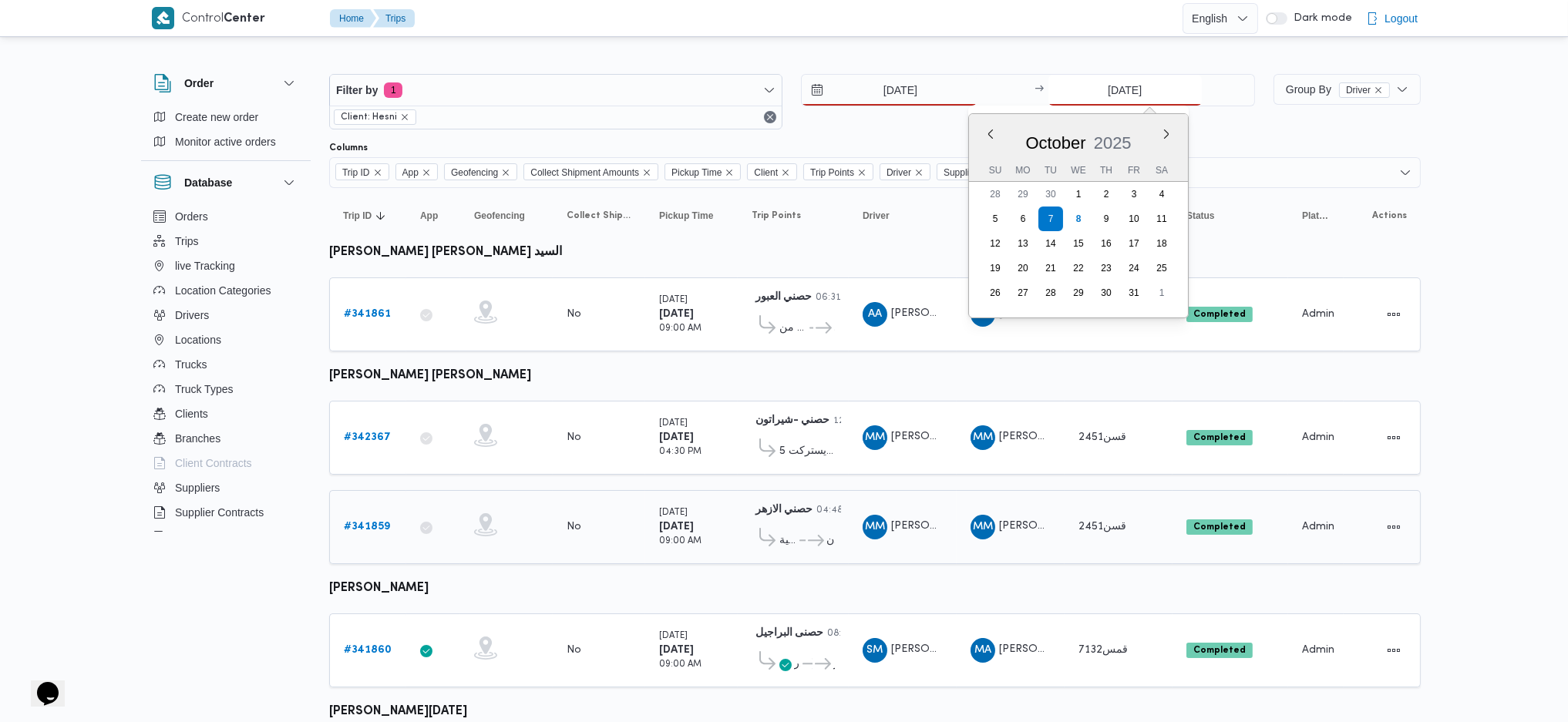
type input "[DATE]"
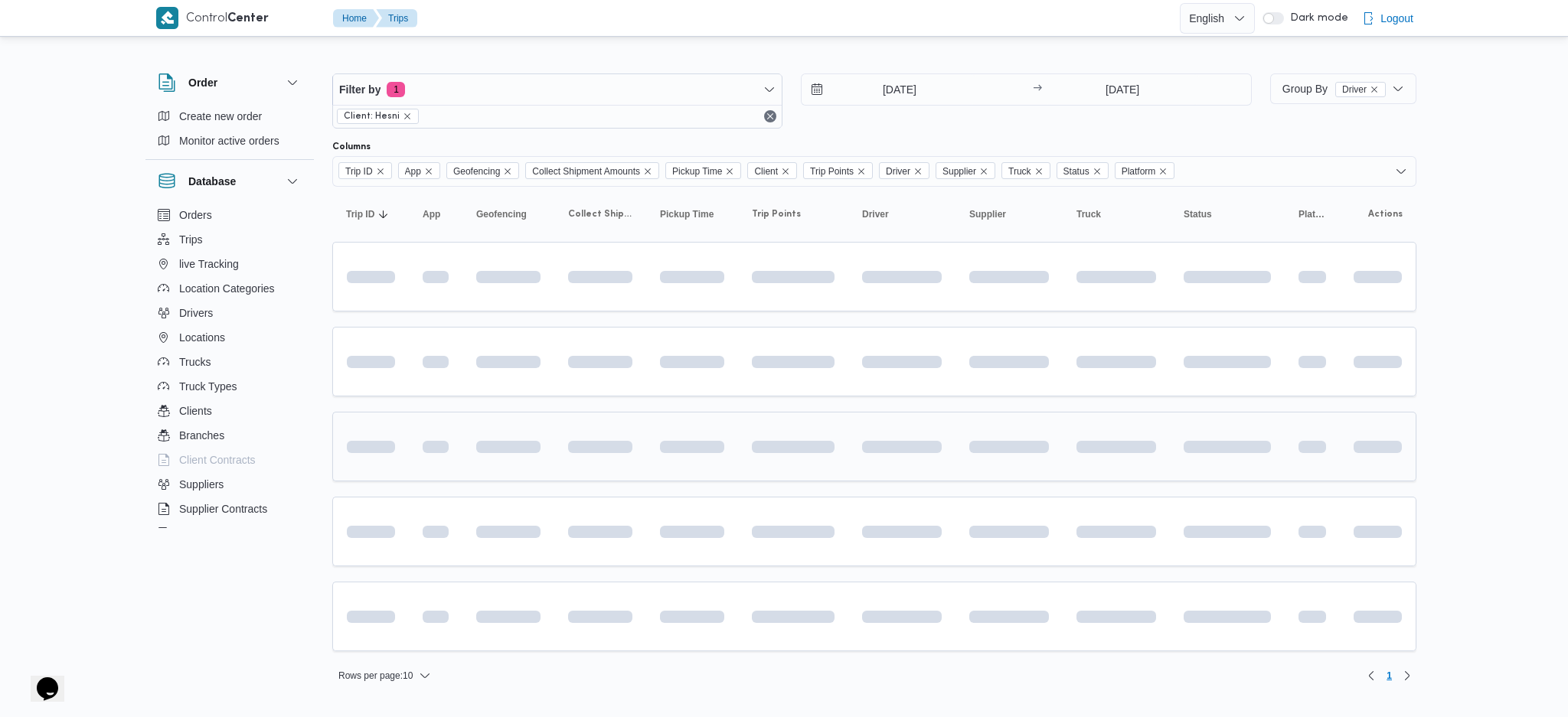
click at [743, 426] on td at bounding box center [792, 446] width 110 height 70
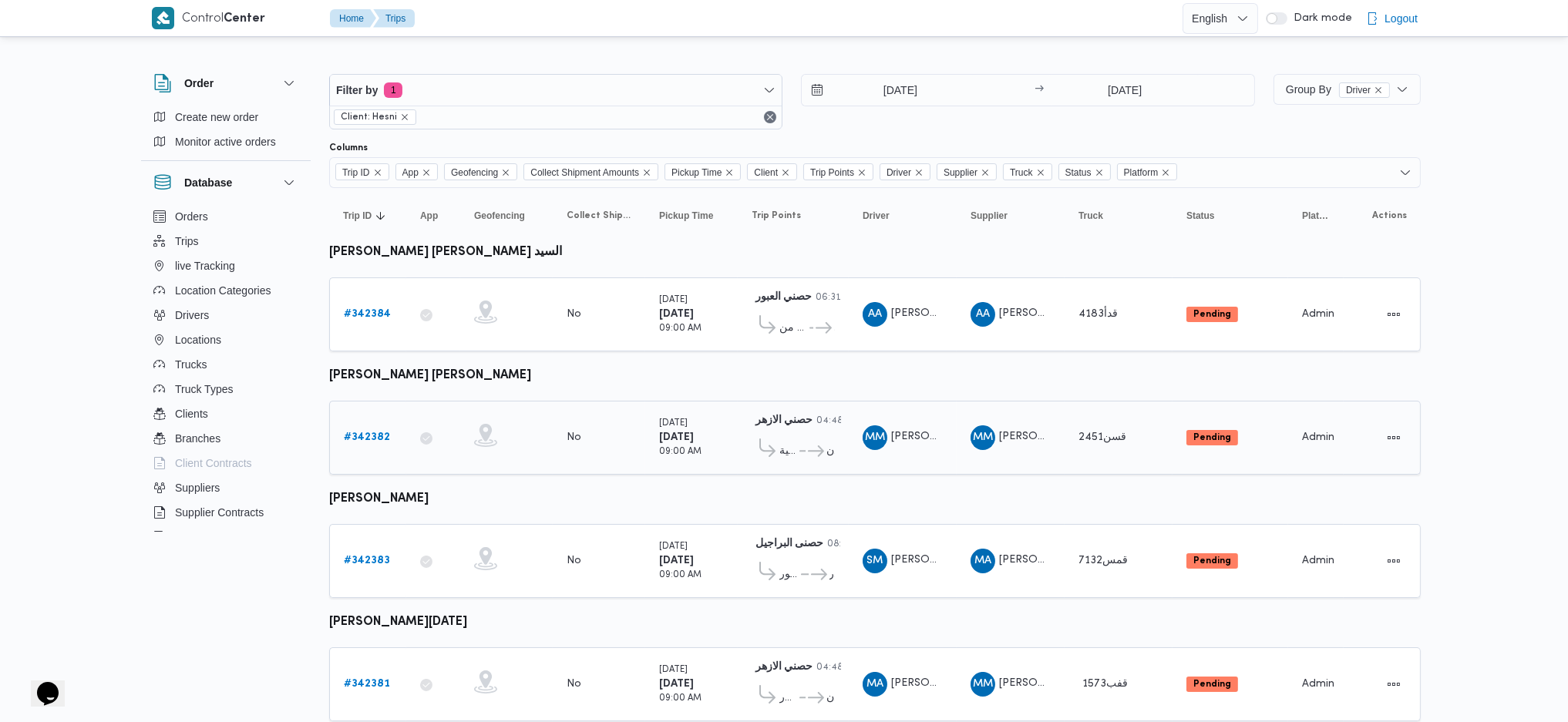
click at [373, 432] on b "# 342382" at bounding box center [367, 437] width 46 height 10
click at [387, 305] on link "# 342384" at bounding box center [367, 314] width 47 height 19
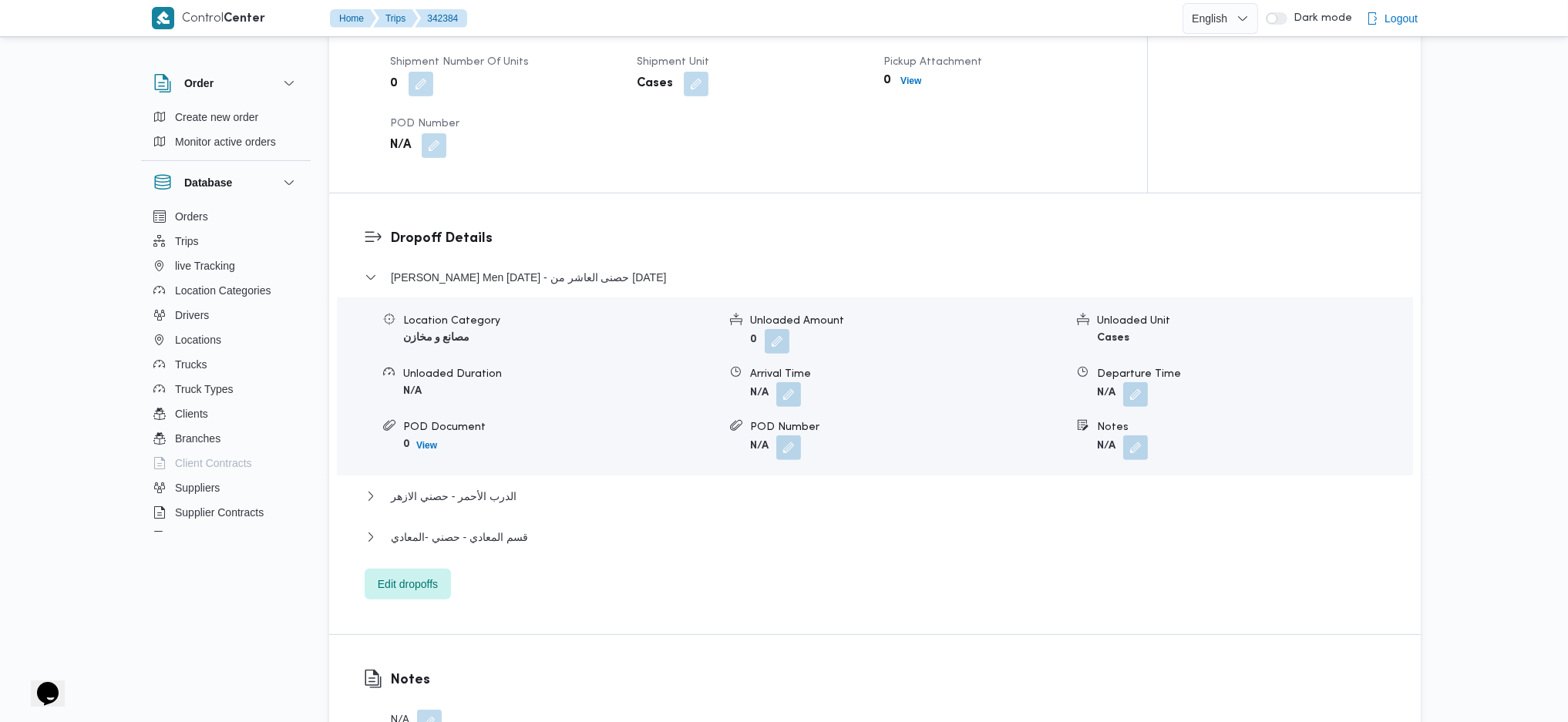
scroll to position [1129, 0]
click at [408, 572] on span "Edit dropoffs" at bounding box center [408, 581] width 60 height 19
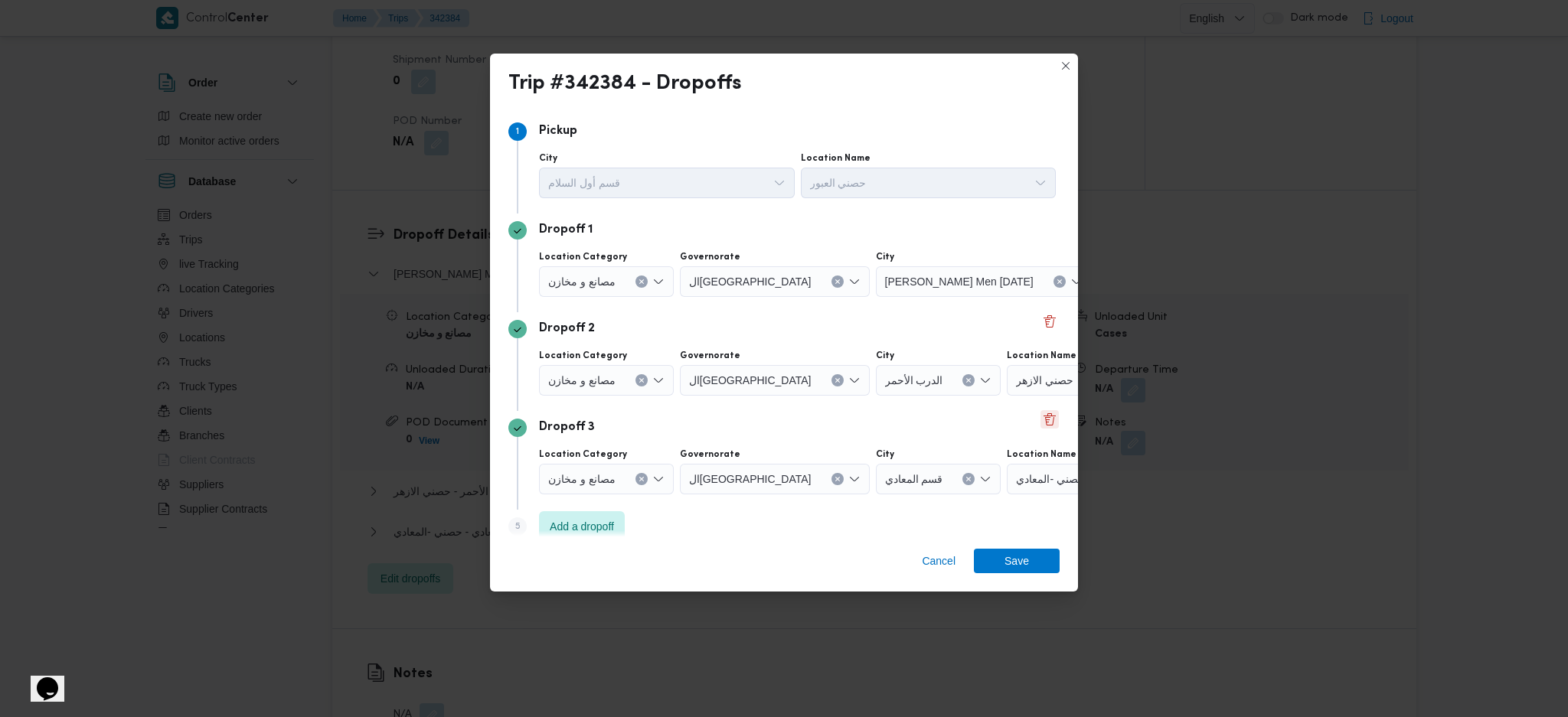
click at [1043, 422] on button "Delete" at bounding box center [1049, 419] width 19 height 19
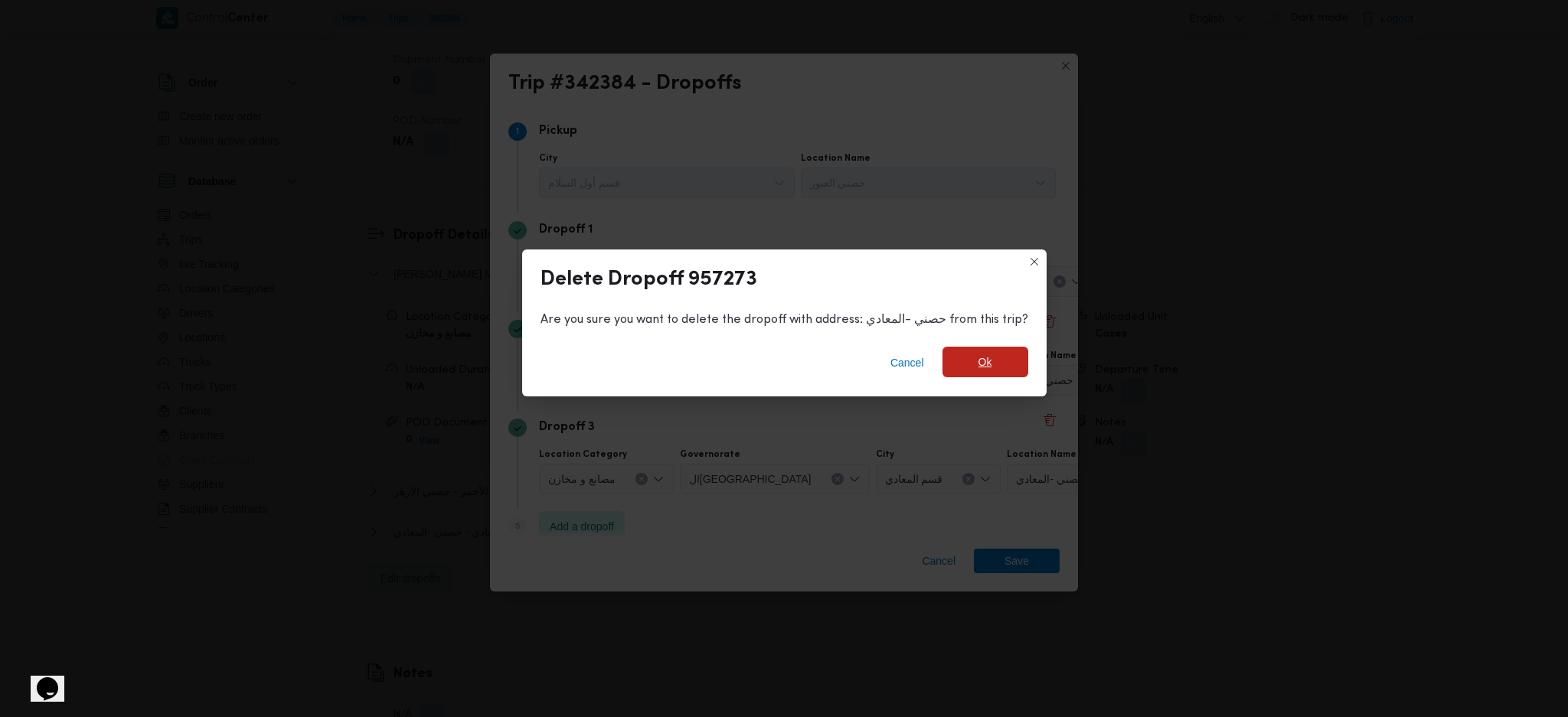
click at [986, 371] on span "Ok" at bounding box center [985, 362] width 14 height 19
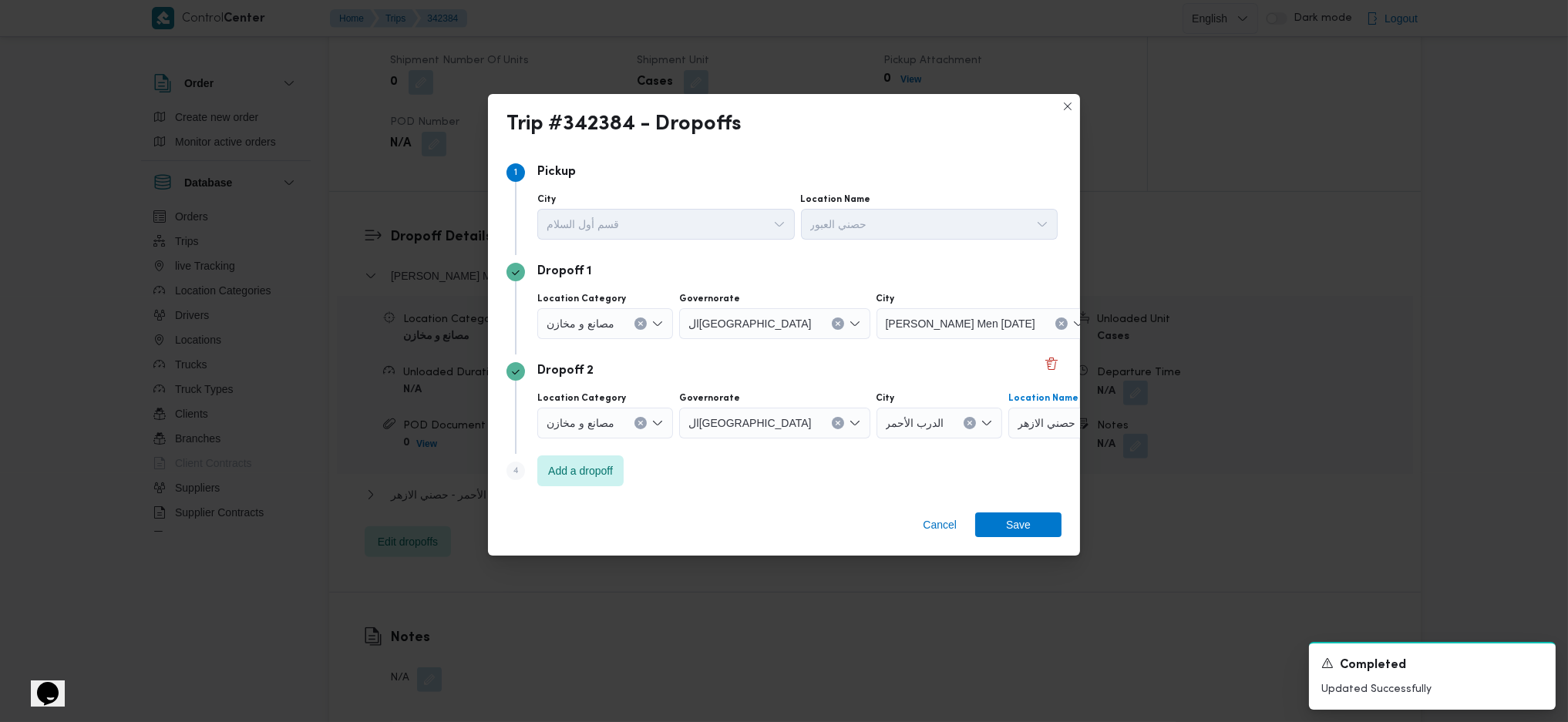
click at [1078, 433] on div at bounding box center [1082, 423] width 8 height 25
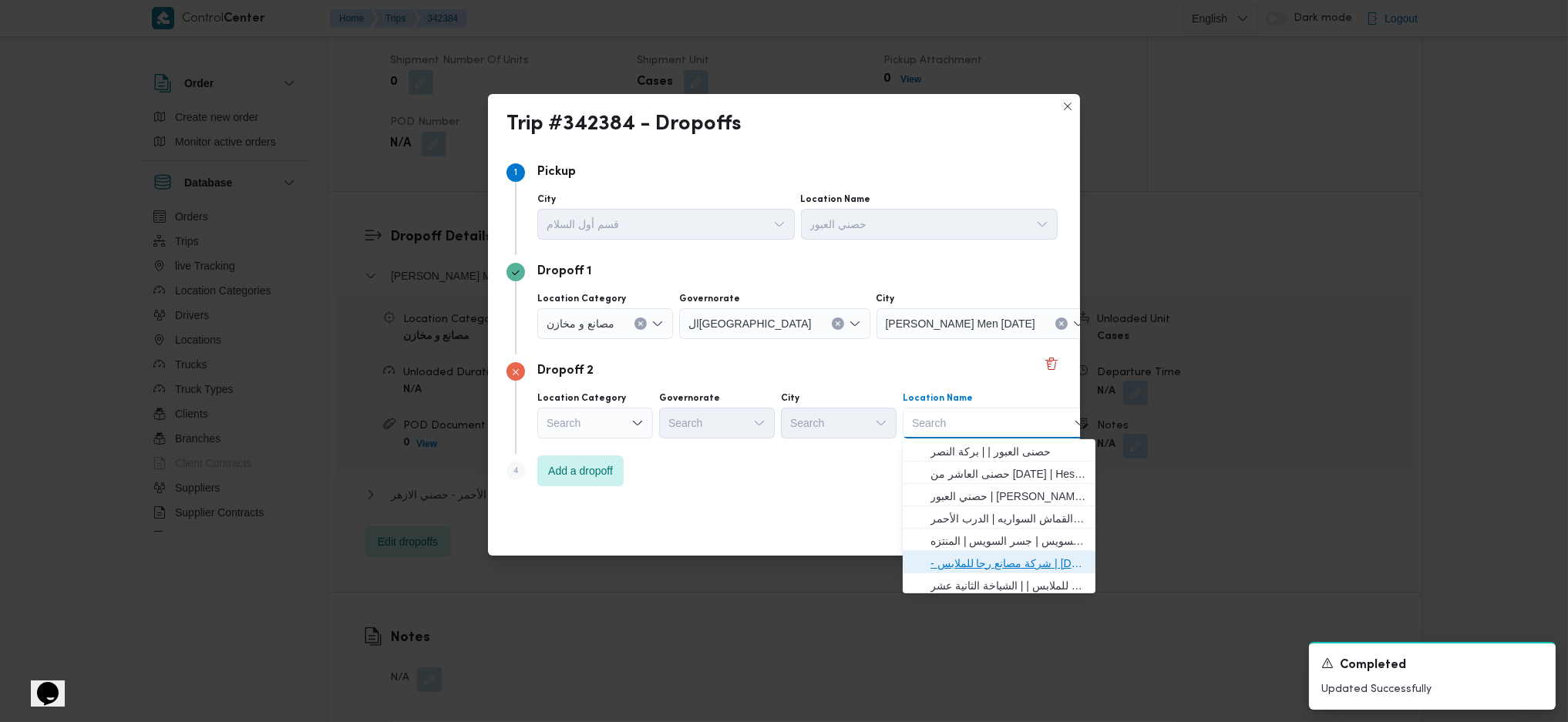
click at [993, 560] on span "- شركة مصانع رجا للملابس | [DATE] Clothing Co. | الشياخة الثانية عشر" at bounding box center [1008, 563] width 156 height 19
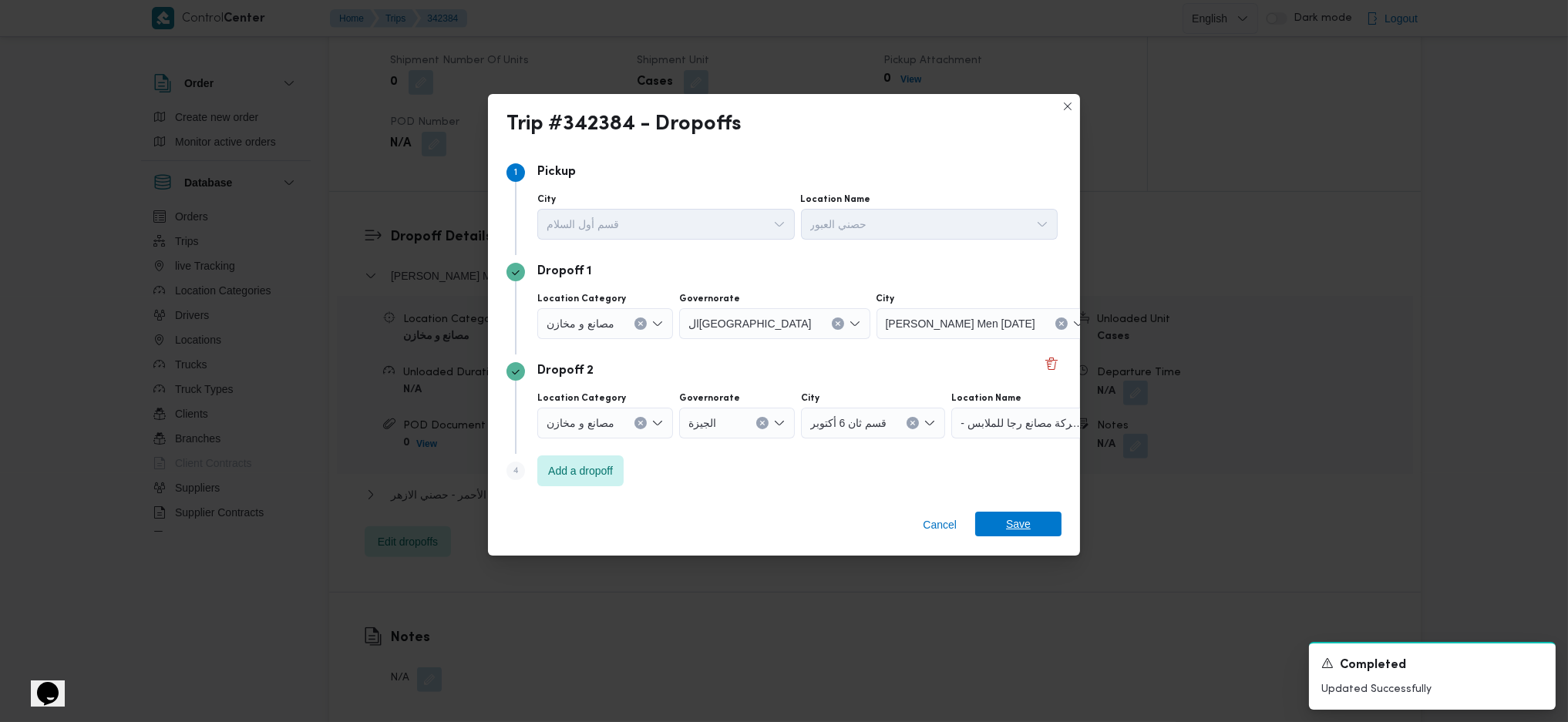
click at [1026, 521] on span "Save" at bounding box center [1019, 524] width 25 height 25
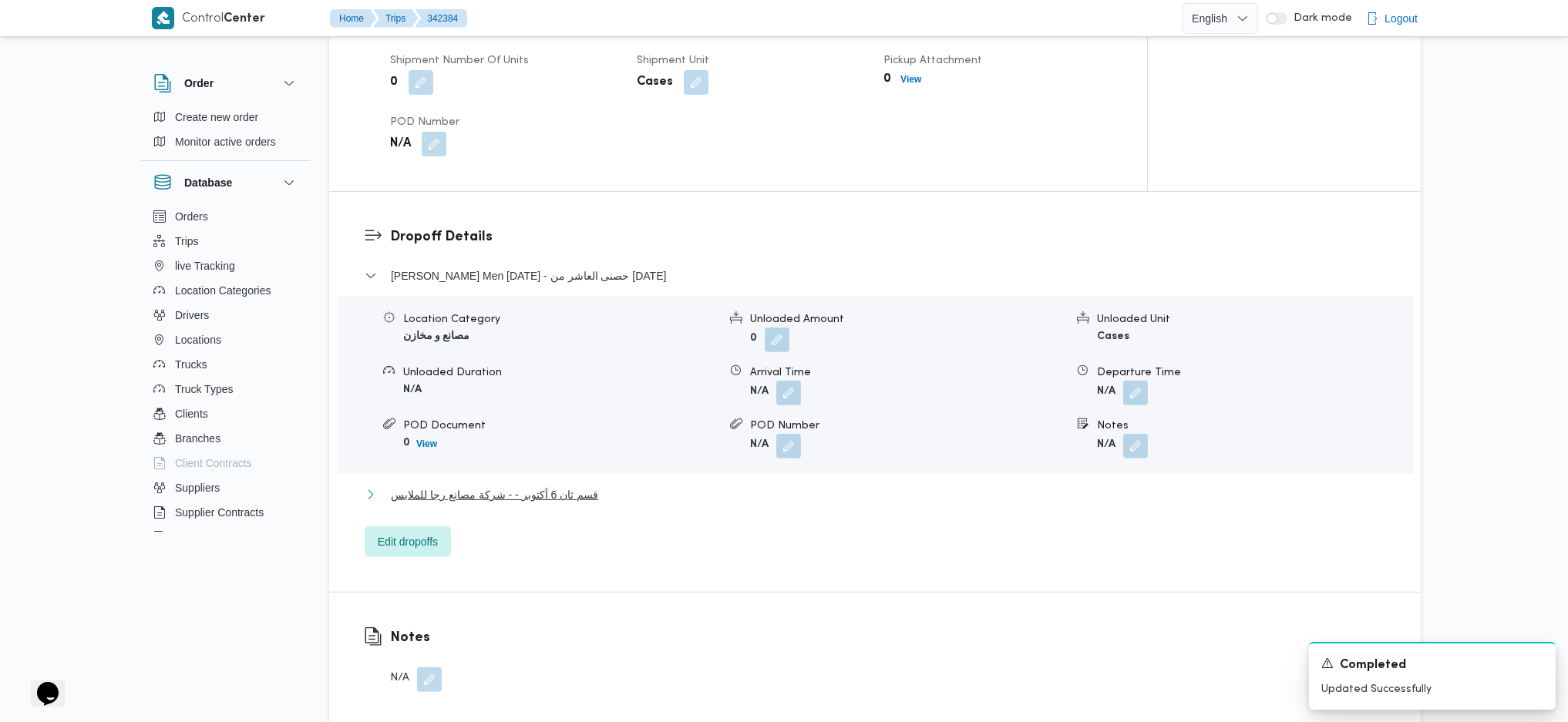
click at [473, 486] on span "قسم ثان 6 أكتوبر - - شركة مصانع رجا للملابس" at bounding box center [494, 495] width 208 height 19
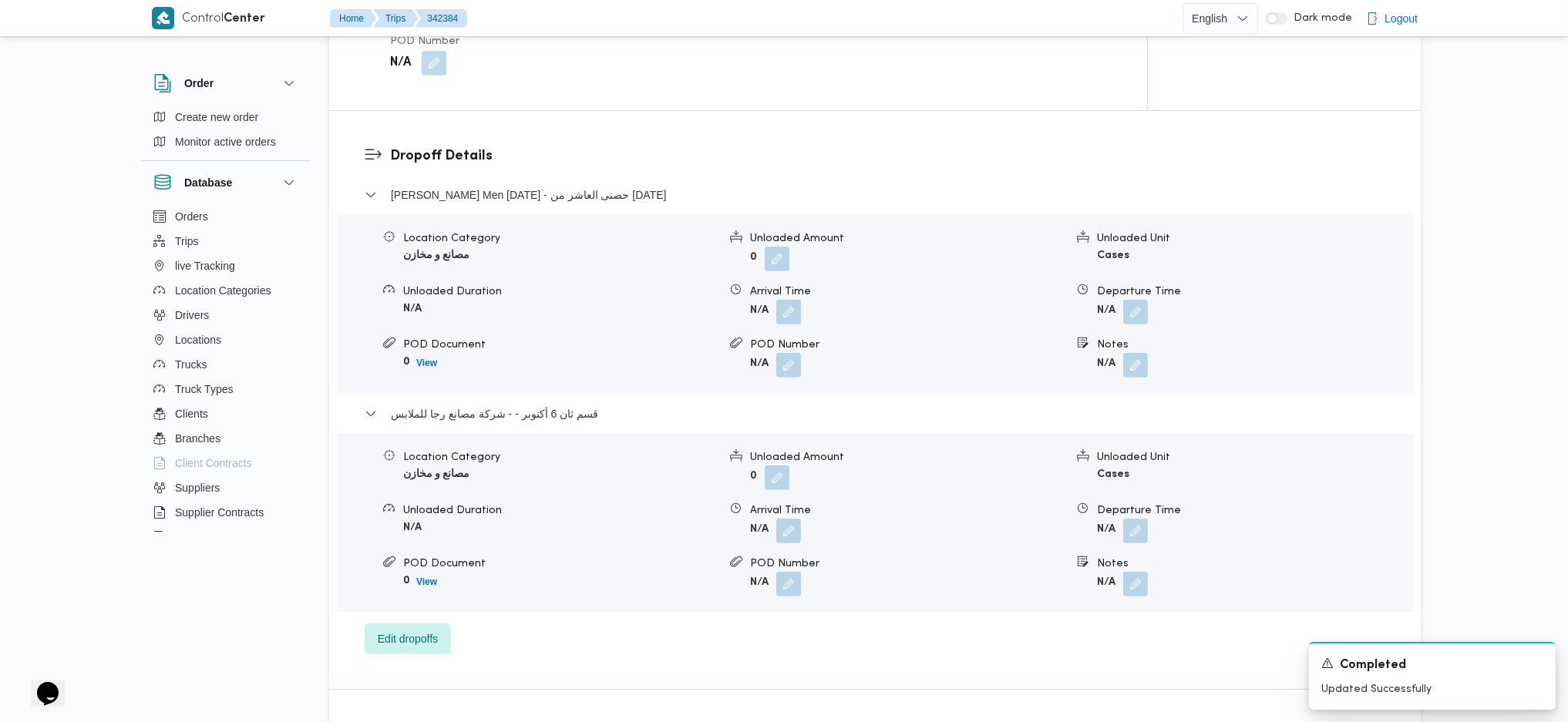
scroll to position [1335, 0]
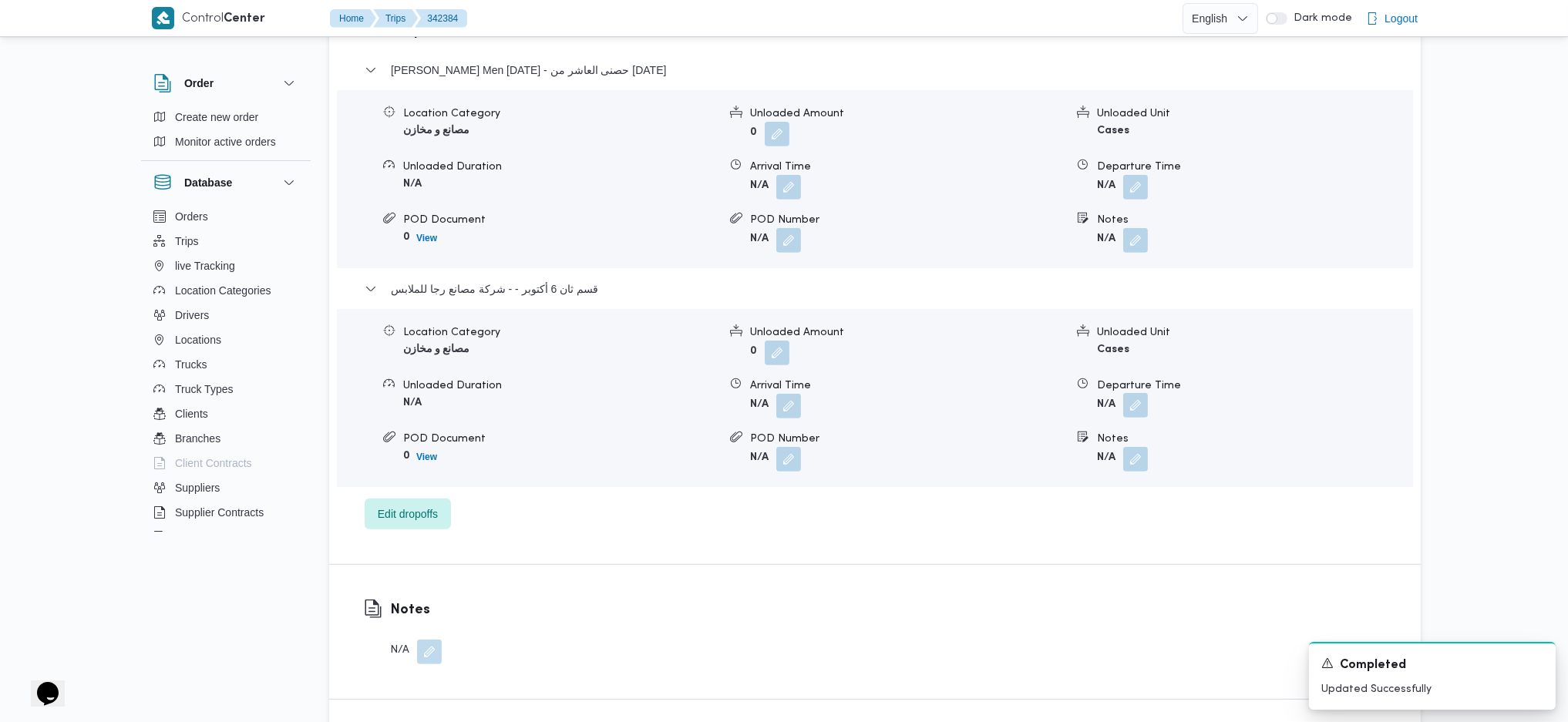
click at [1140, 393] on button "button" at bounding box center [1136, 406] width 25 height 25
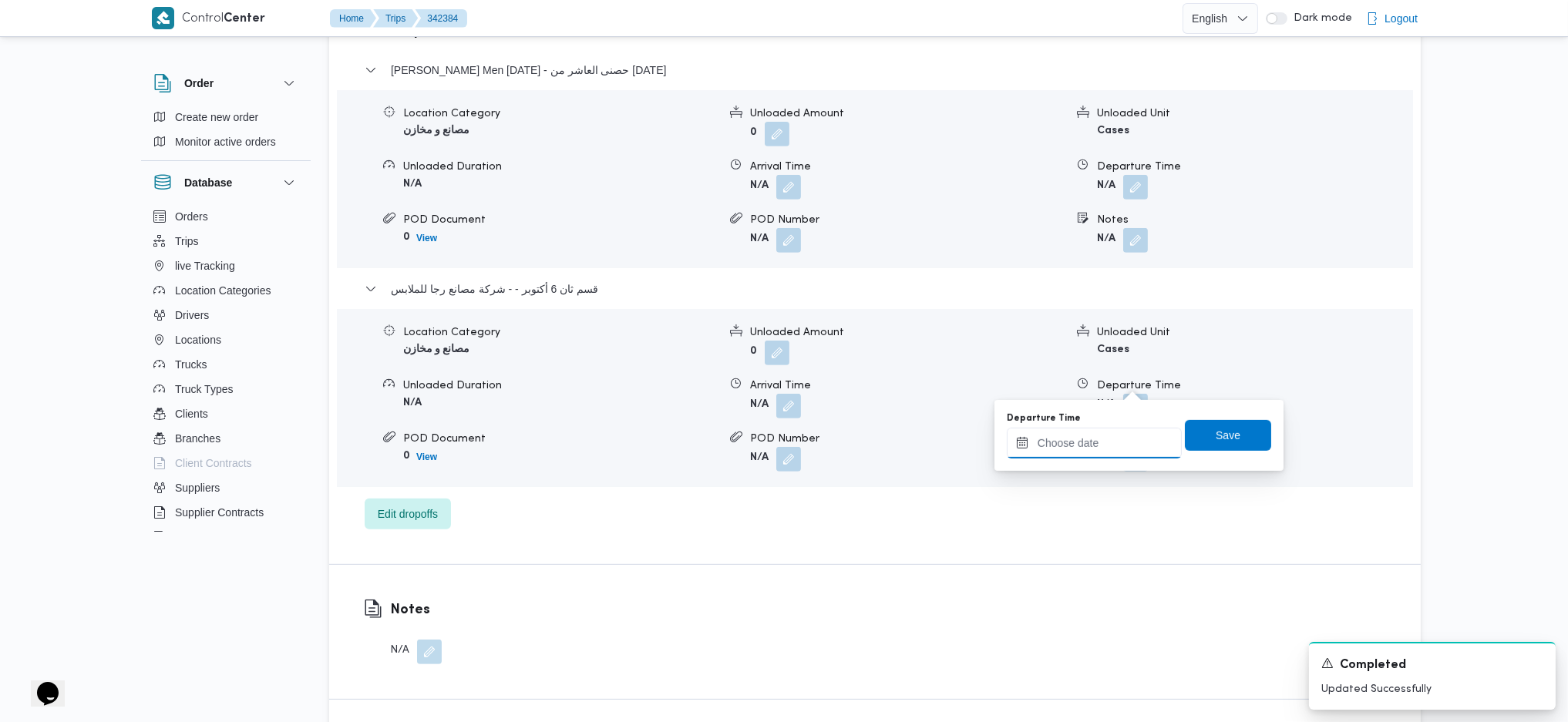
click at [1068, 451] on input "Departure Time" at bounding box center [1094, 443] width 175 height 31
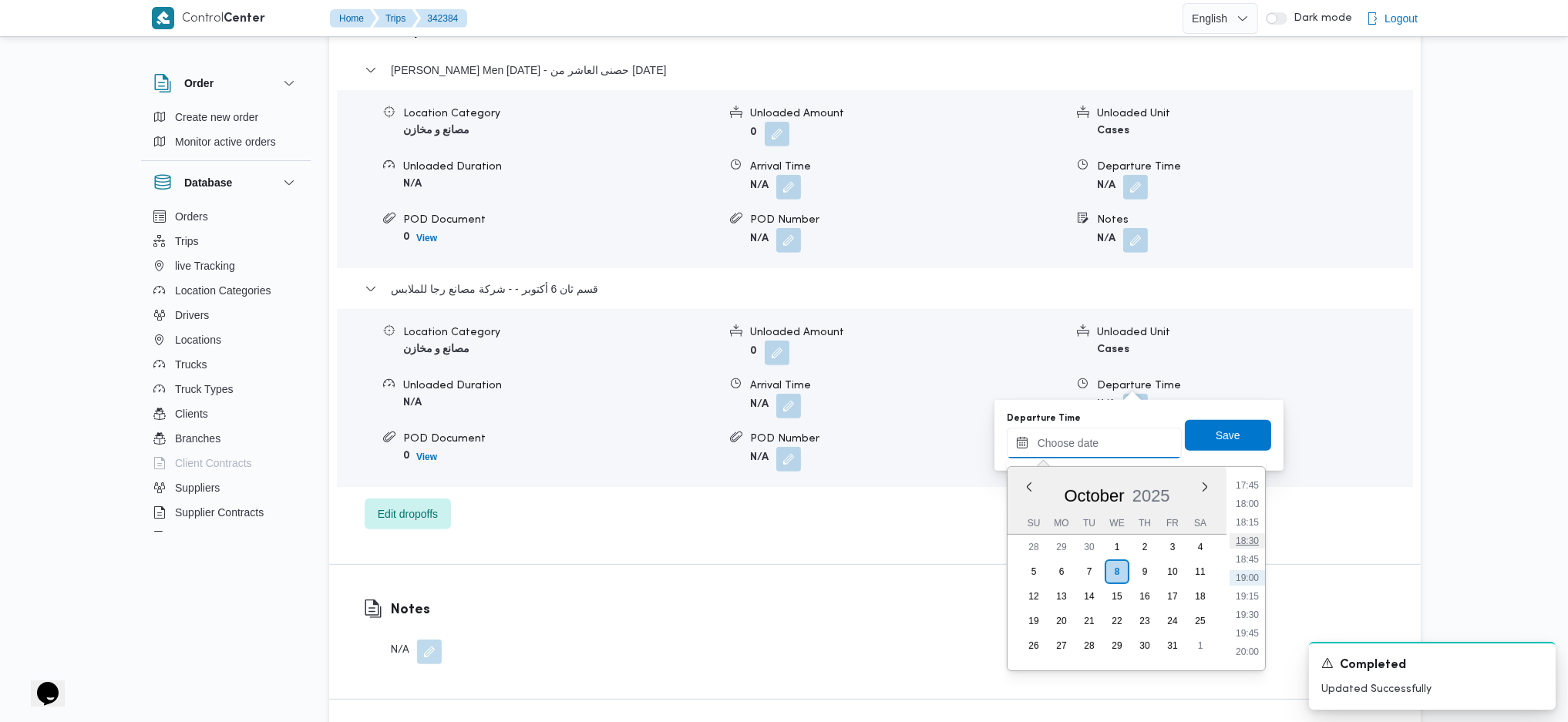
scroll to position [1212, 0]
click at [1250, 543] on li "17:15" at bounding box center [1248, 550] width 36 height 15
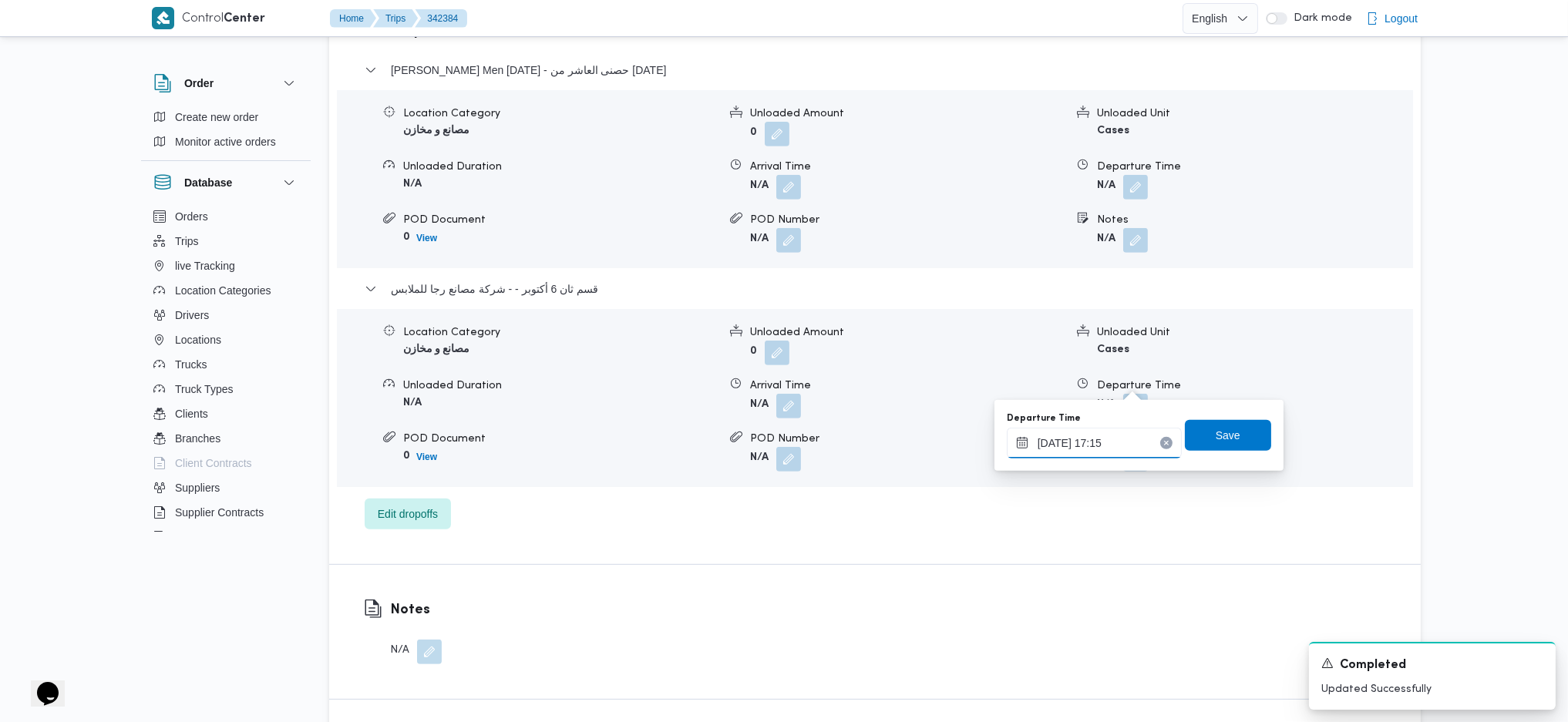
click at [1099, 450] on input "[DATE] 17:15" at bounding box center [1094, 443] width 175 height 31
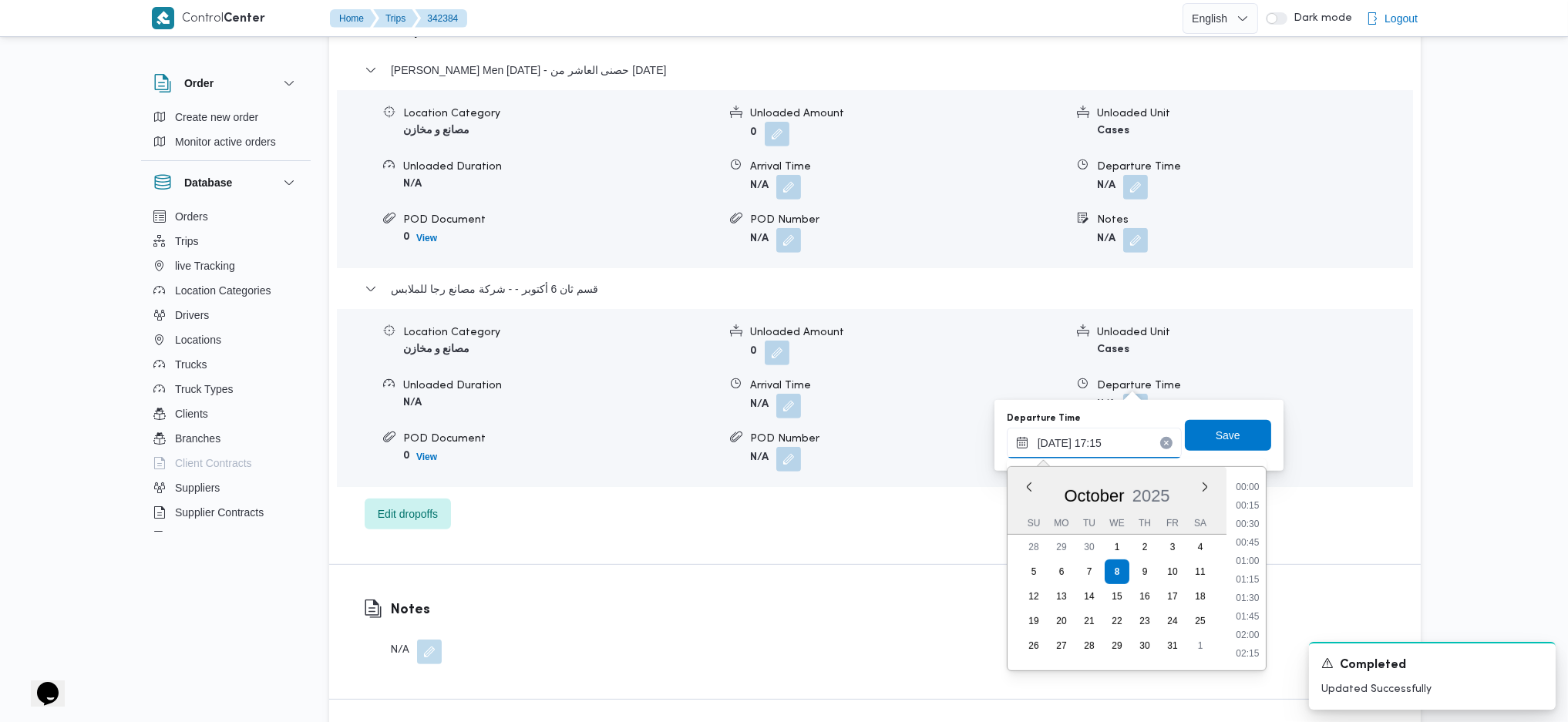
scroll to position [1185, 0]
click at [1249, 485] on li "16:00" at bounding box center [1248, 486] width 36 height 15
type input "[DATE] 16:00"
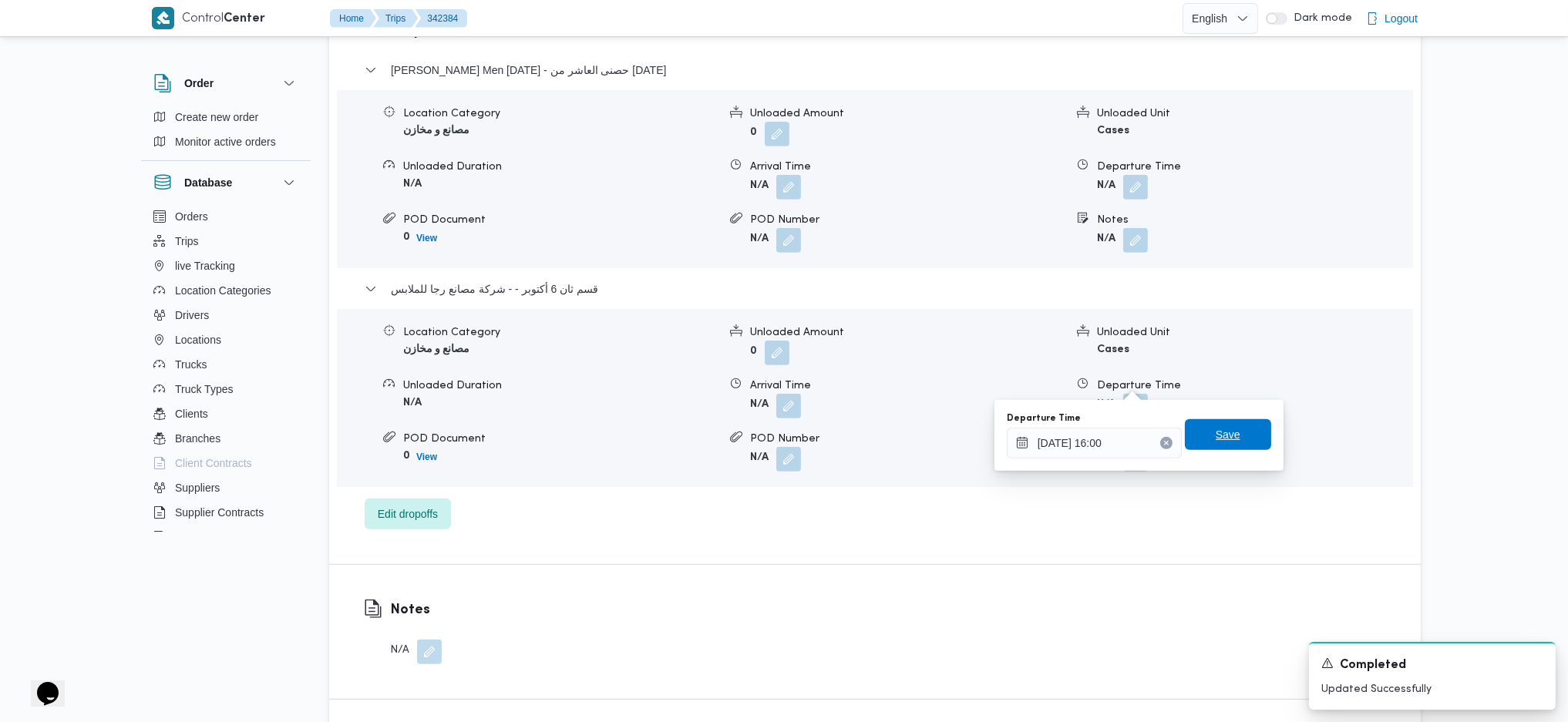
click at [1216, 431] on span "Save" at bounding box center [1228, 434] width 25 height 19
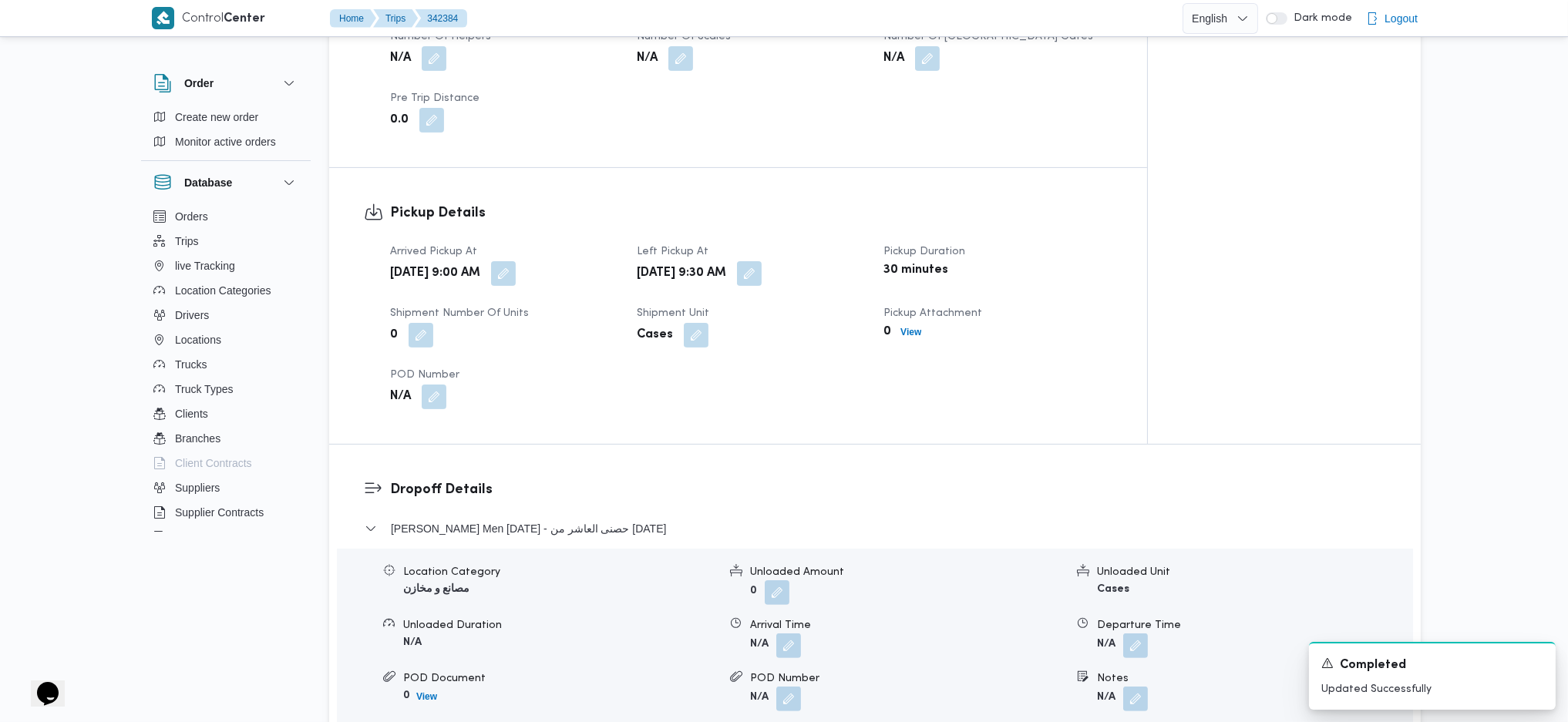
scroll to position [617, 0]
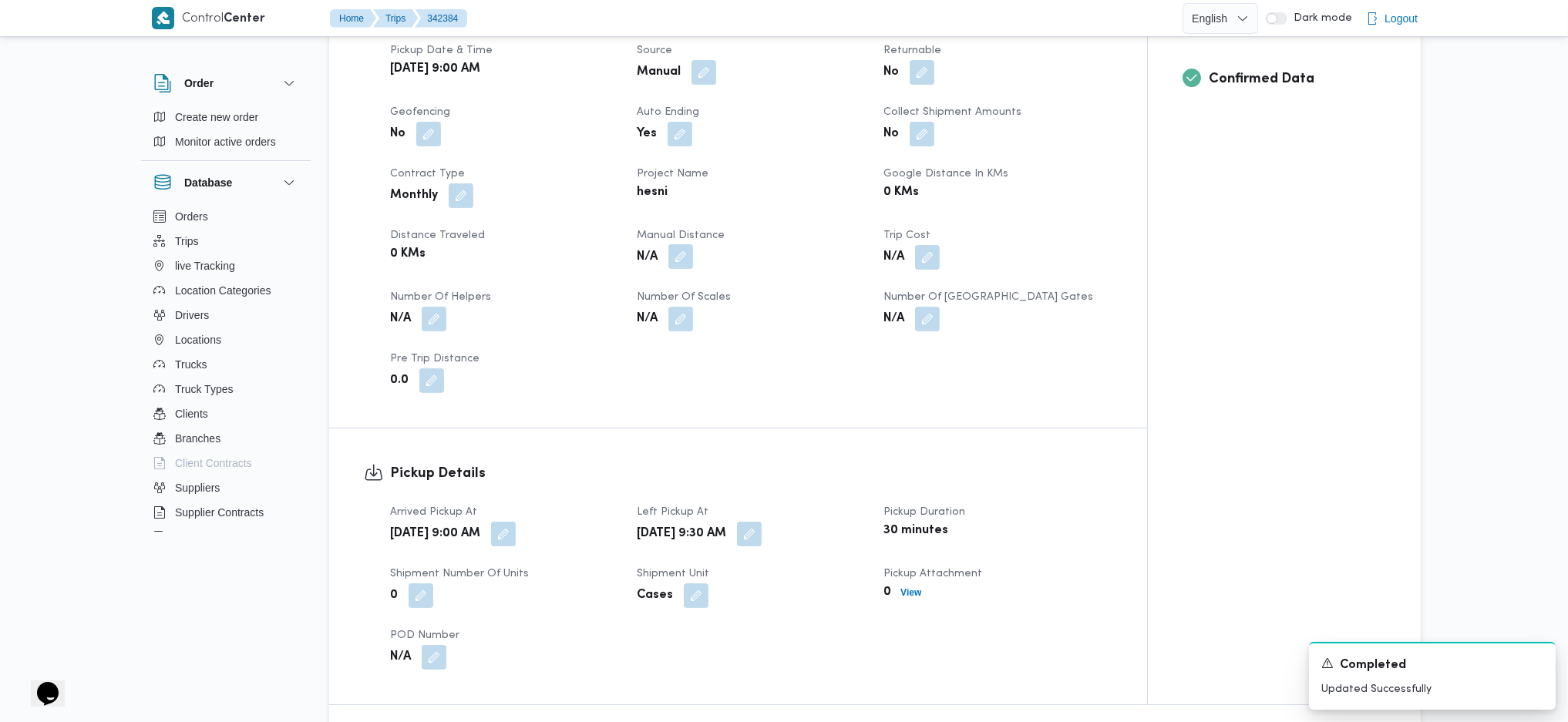
click at [683, 244] on button "button" at bounding box center [681, 257] width 25 height 25
click at [620, 313] on div "You are in a dialog. To close this dialog, hit escape. Manual Distance Save" at bounding box center [684, 287] width 268 height 71
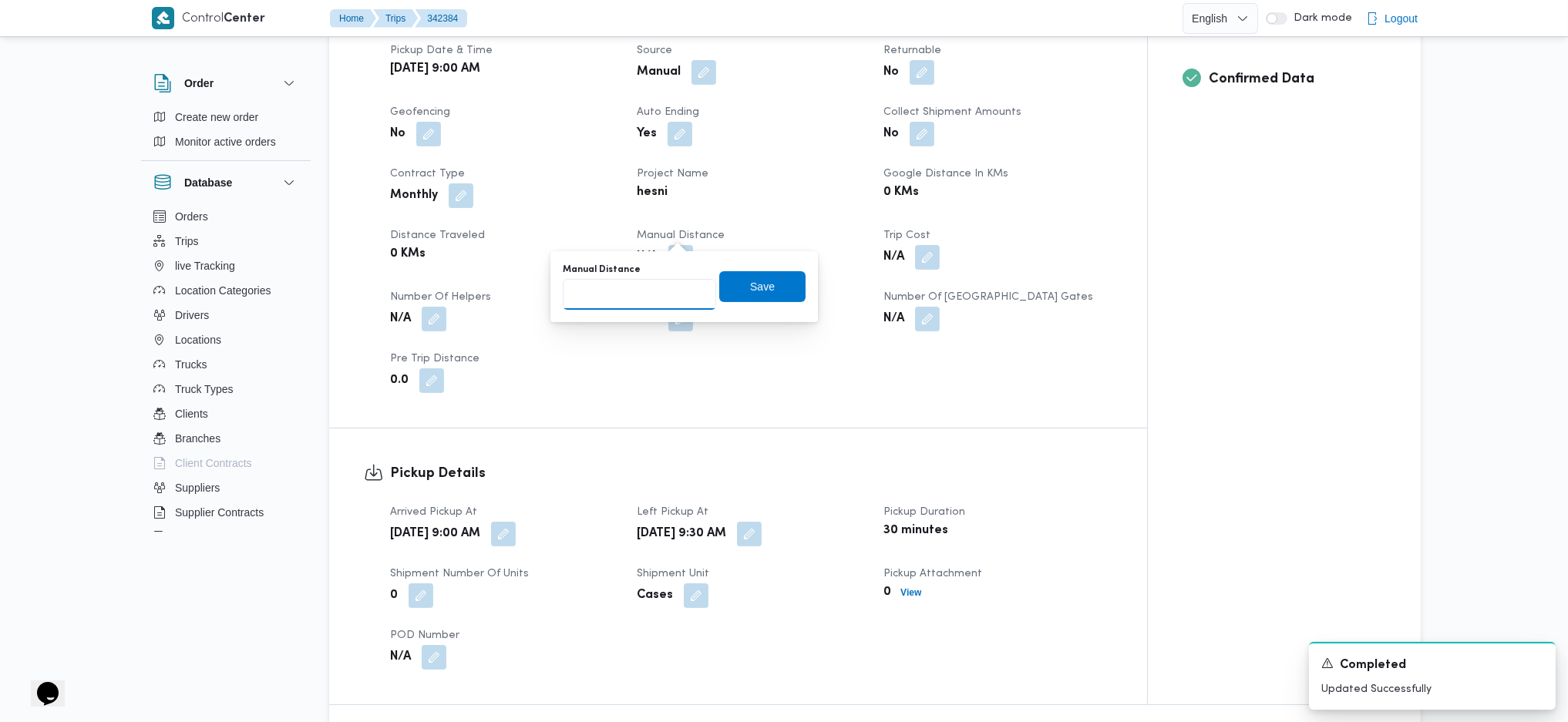
click at [627, 303] on input "Manual Distance" at bounding box center [640, 294] width 153 height 31
type input "130"
click at [732, 300] on span "Save" at bounding box center [763, 285] width 87 height 31
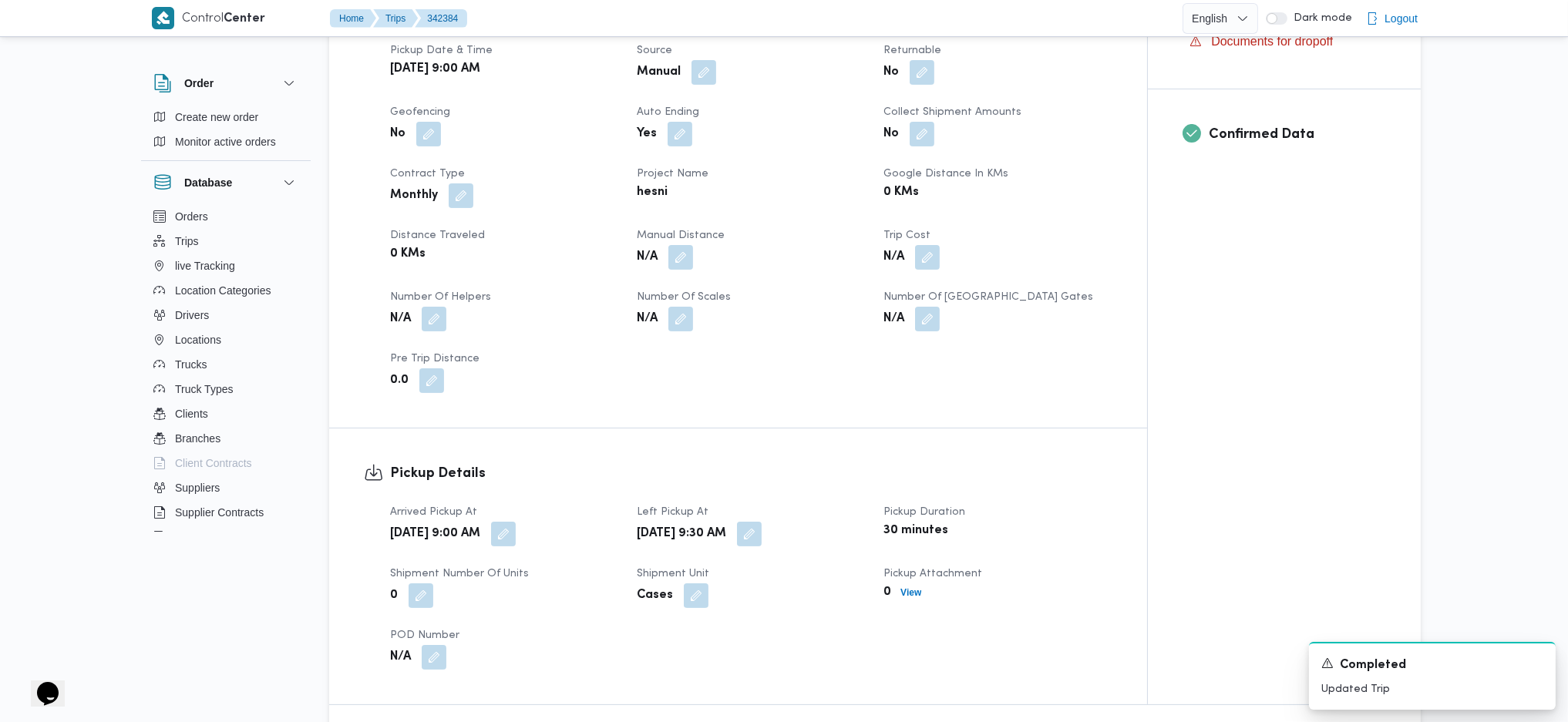
scroll to position [0, 0]
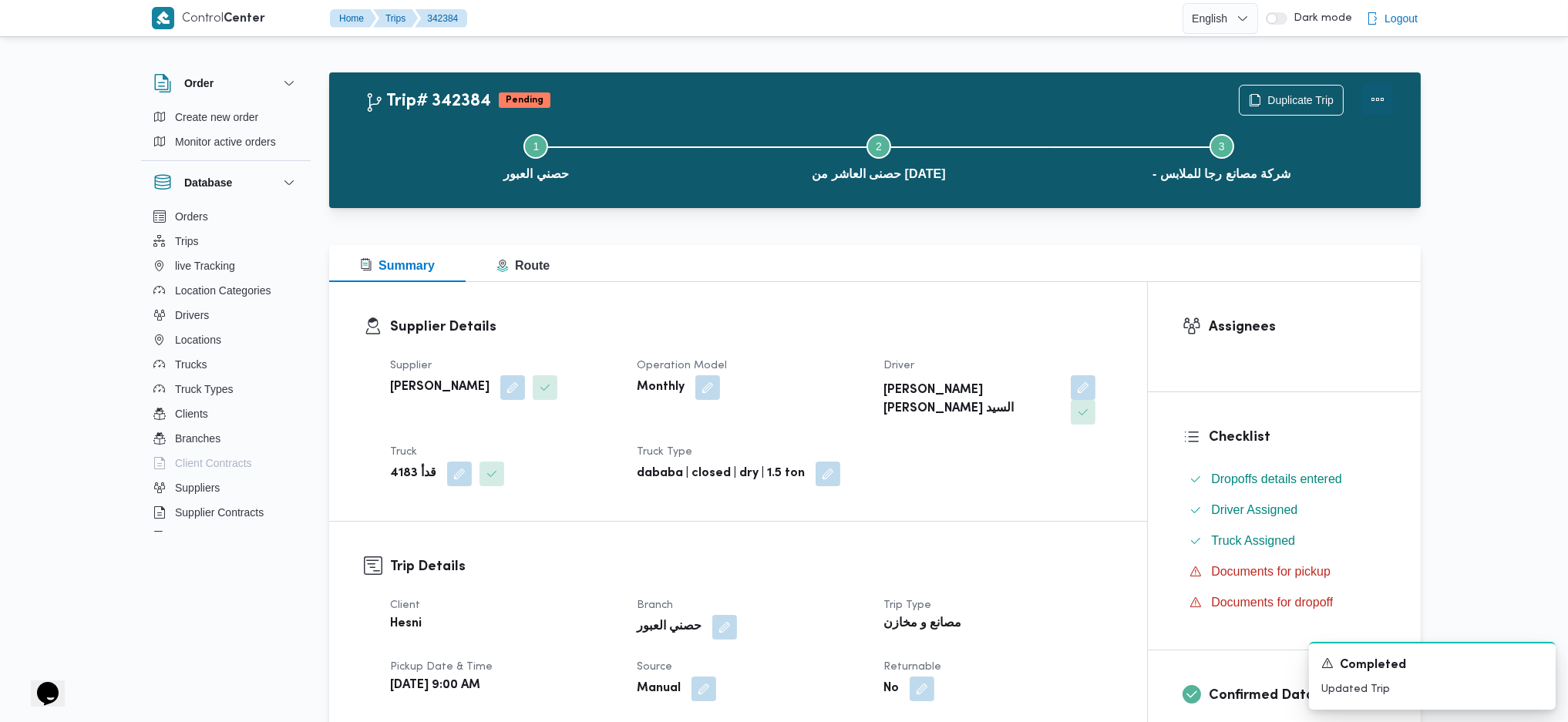
click at [1382, 91] on button "Actions" at bounding box center [1378, 99] width 31 height 31
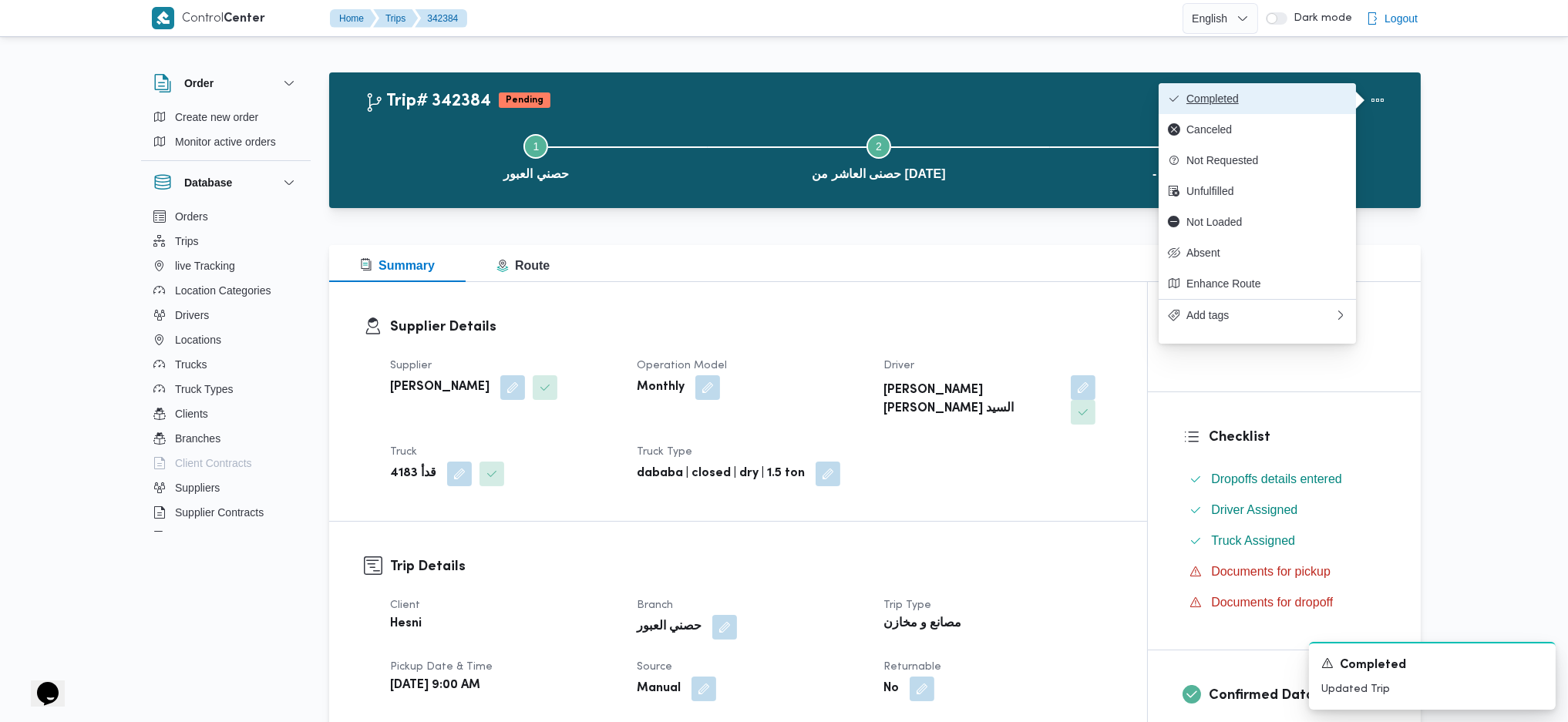
click at [1232, 100] on span "Completed" at bounding box center [1267, 99] width 161 height 12
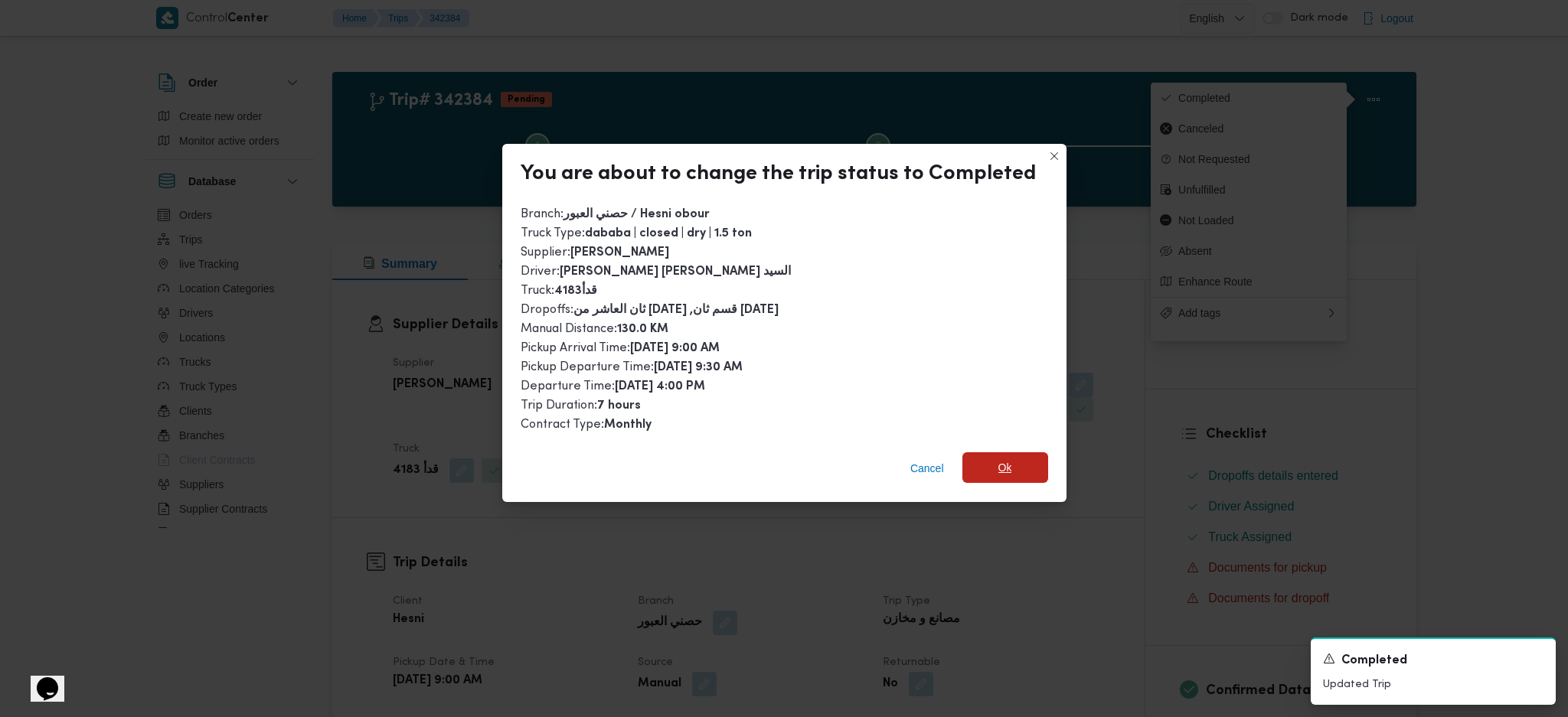
click at [1007, 462] on span "Ok" at bounding box center [1005, 467] width 14 height 19
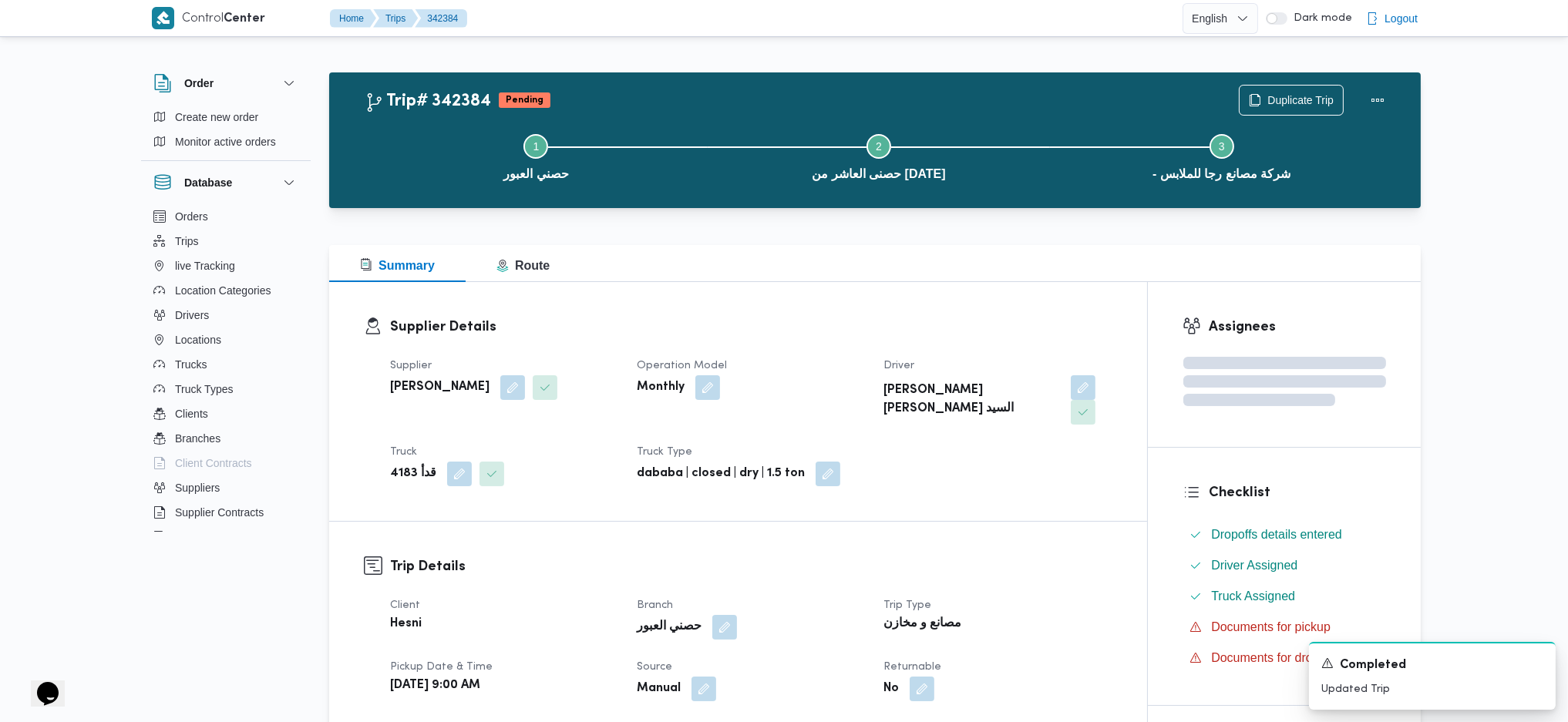
click at [921, 339] on dl "Supplier Details Supplier [PERSON_NAME] Operation Model Monthly Driver [PERSON_…" at bounding box center [751, 401] width 722 height 169
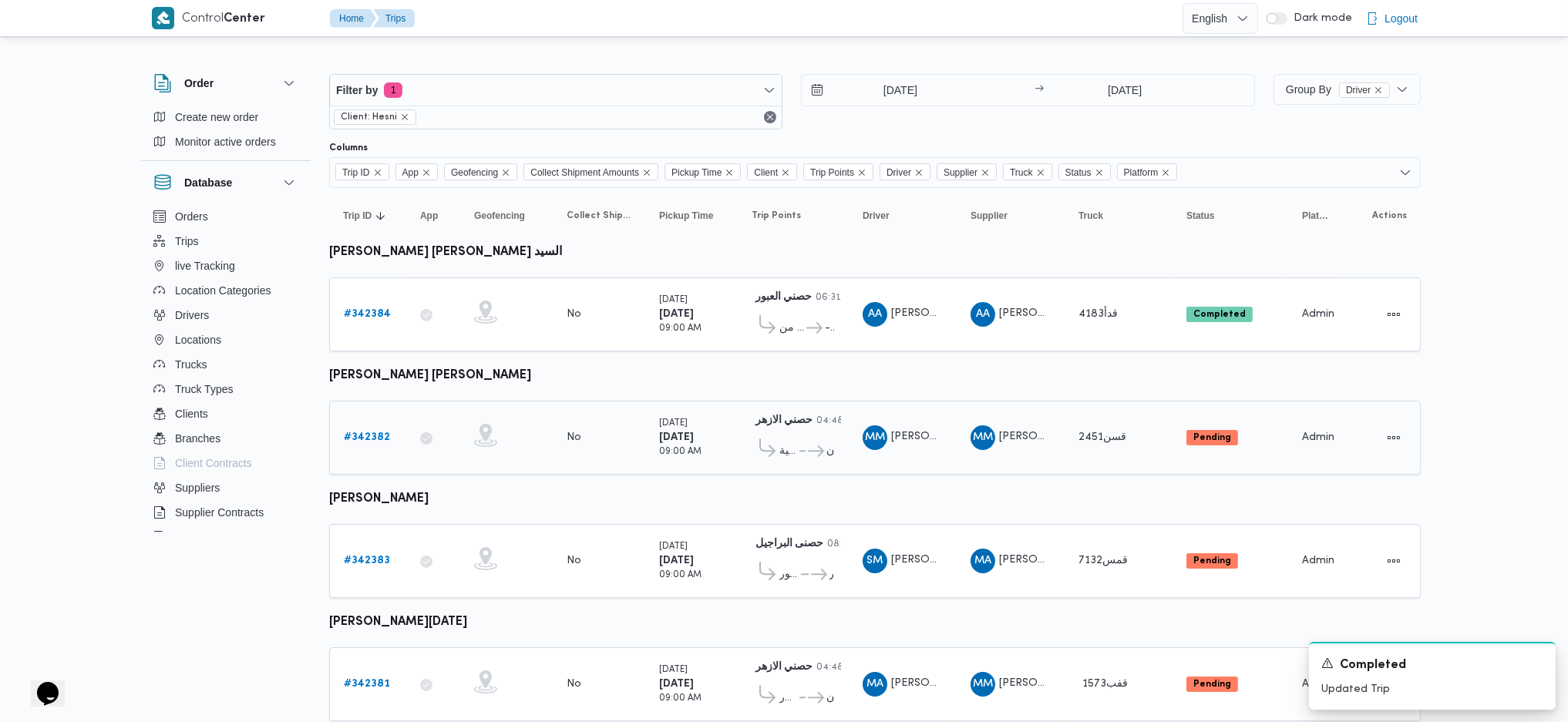
click at [364, 432] on b "# 342382" at bounding box center [367, 437] width 46 height 10
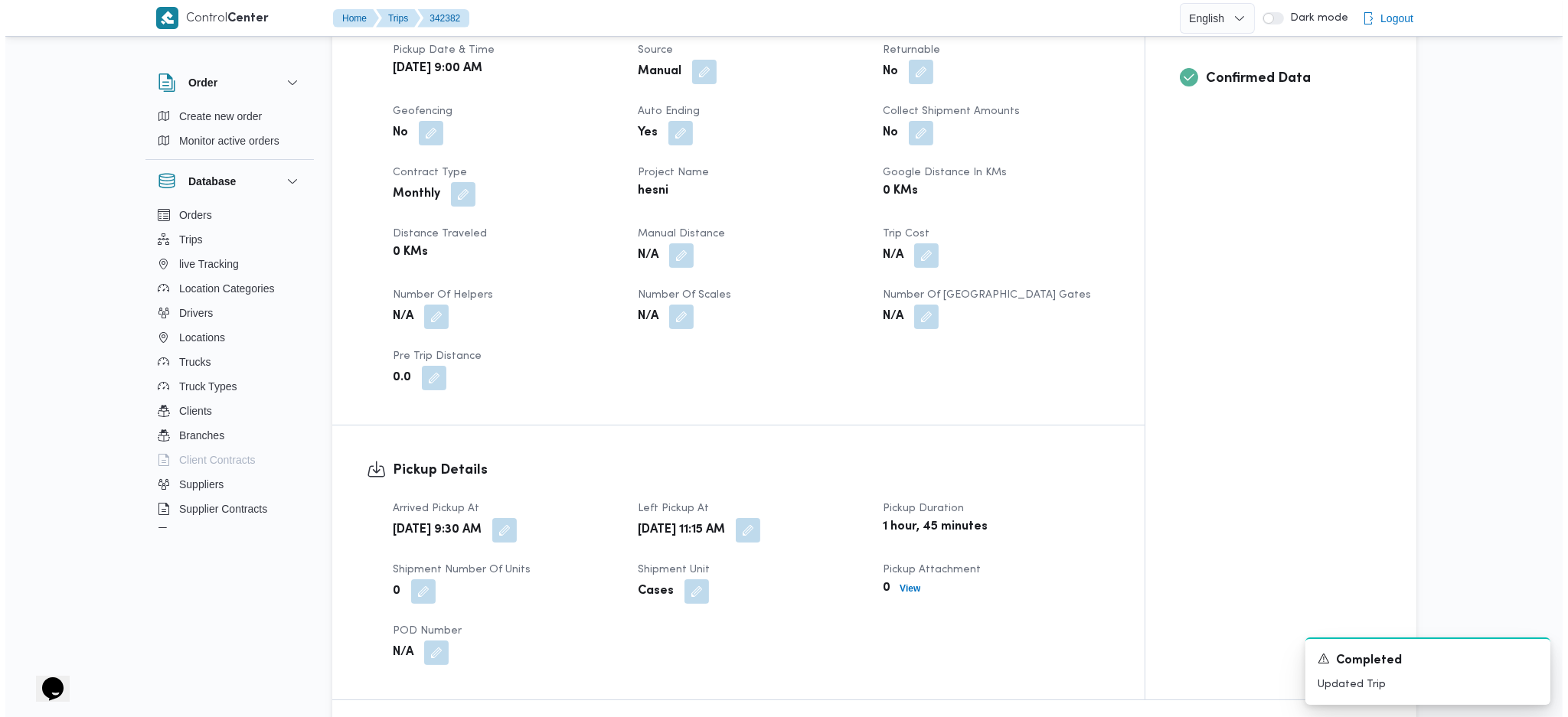
scroll to position [1224, 0]
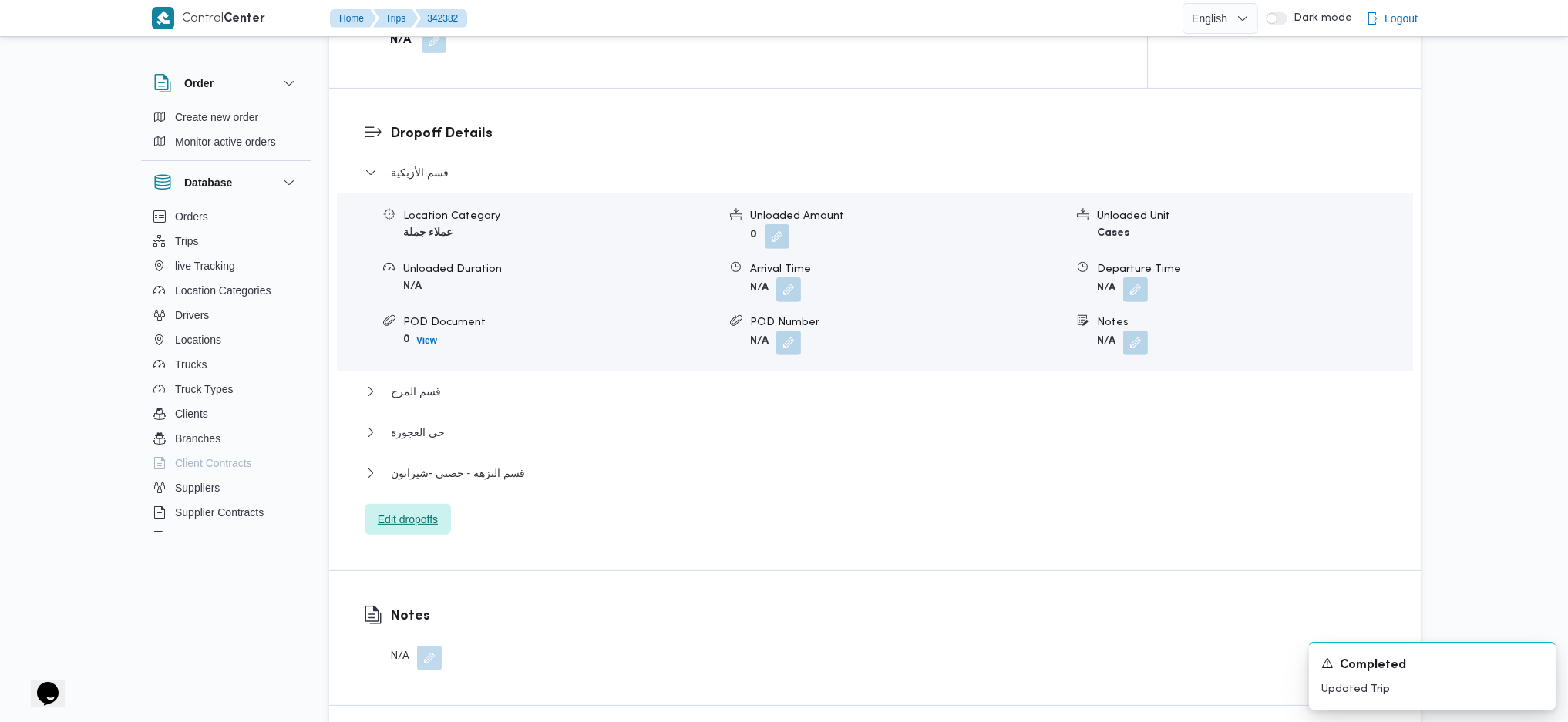
click at [411, 510] on span "Edit dropoffs" at bounding box center [408, 519] width 60 height 19
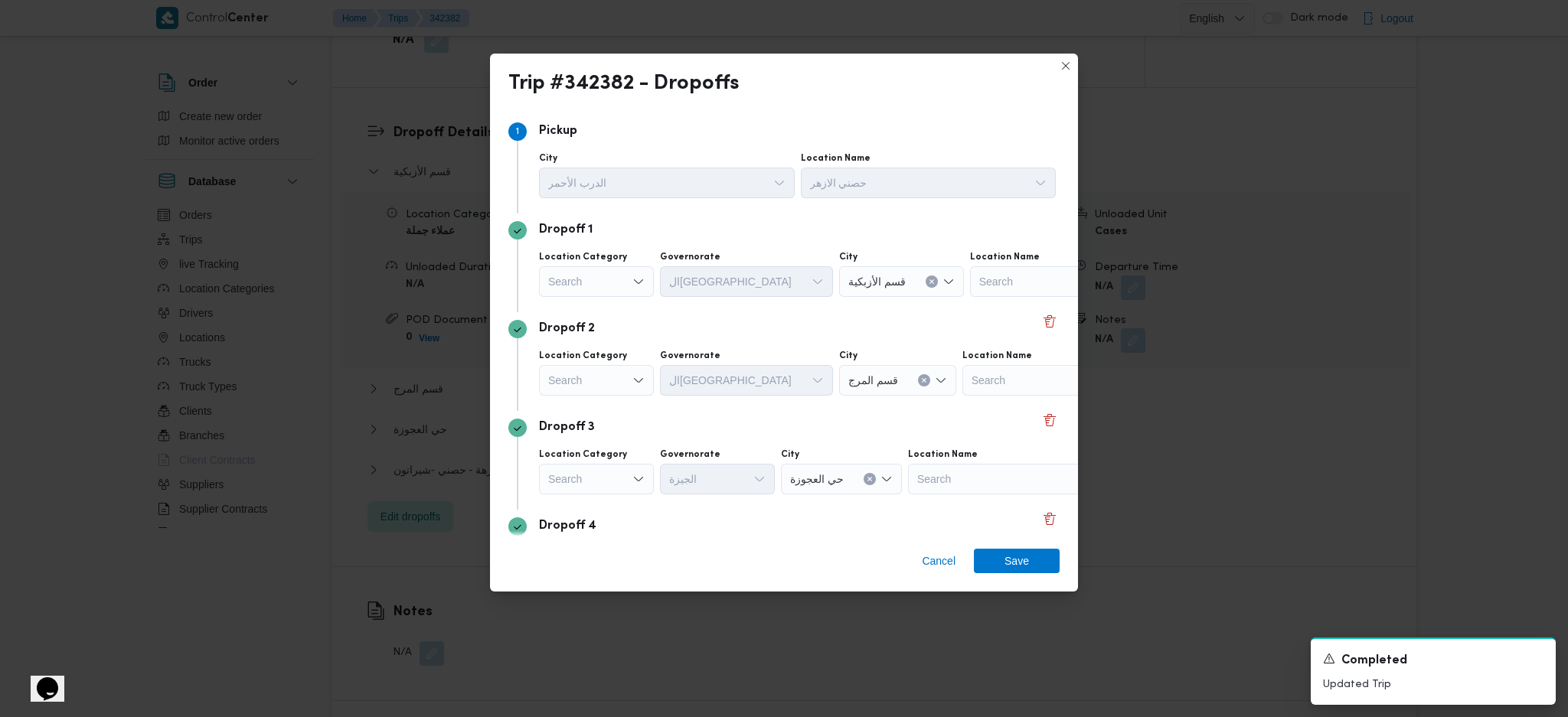
drag, startPoint x: 617, startPoint y: 281, endPoint x: 592, endPoint y: 291, distance: 26.9
click at [615, 280] on div "Search" at bounding box center [597, 281] width 115 height 31
click at [575, 305] on span "مصانع و مخازن" at bounding box center [606, 309] width 78 height 19
click at [1002, 287] on div "Search" at bounding box center [1017, 281] width 191 height 31
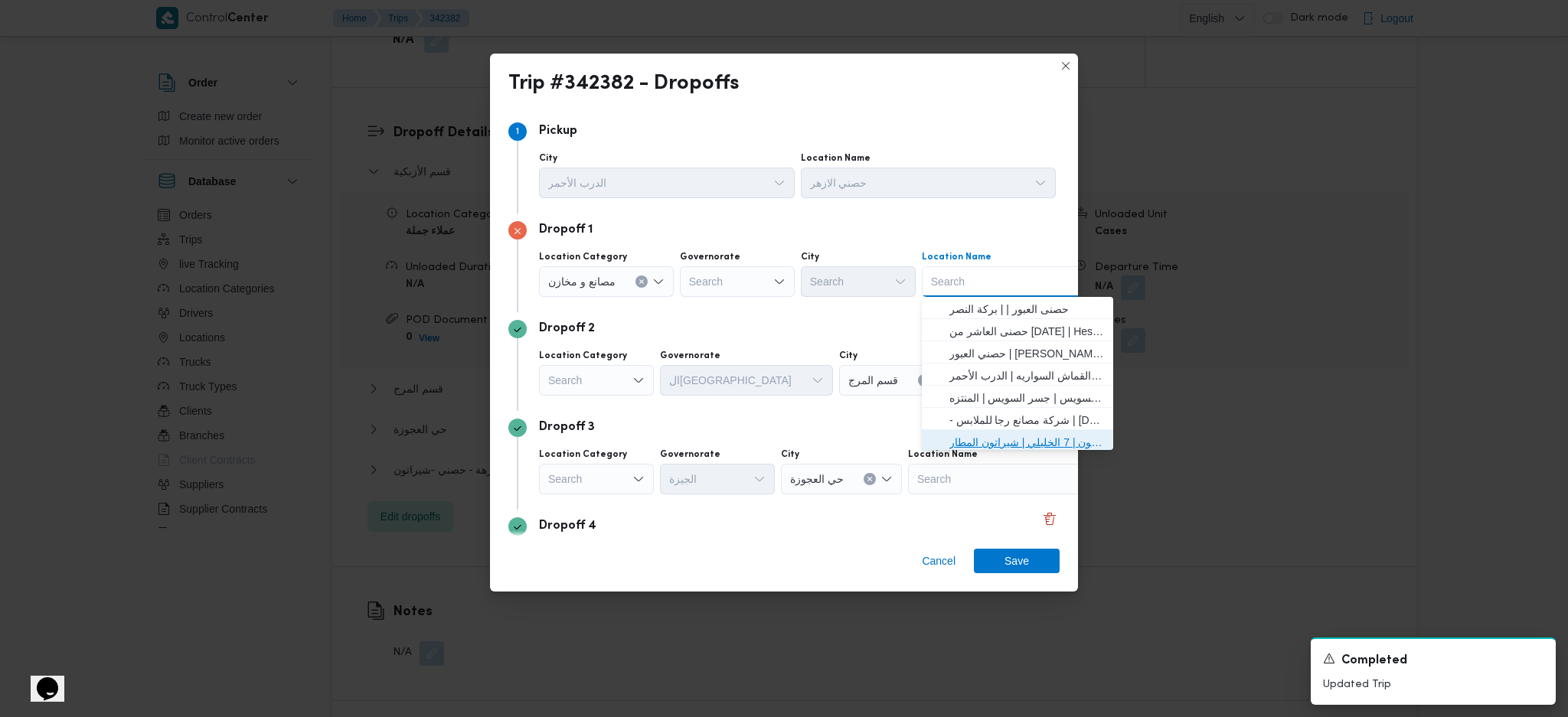
click at [993, 438] on span "حصني -شيراتون | 7 الخليلي | شيراتون المطار" at bounding box center [1026, 442] width 155 height 19
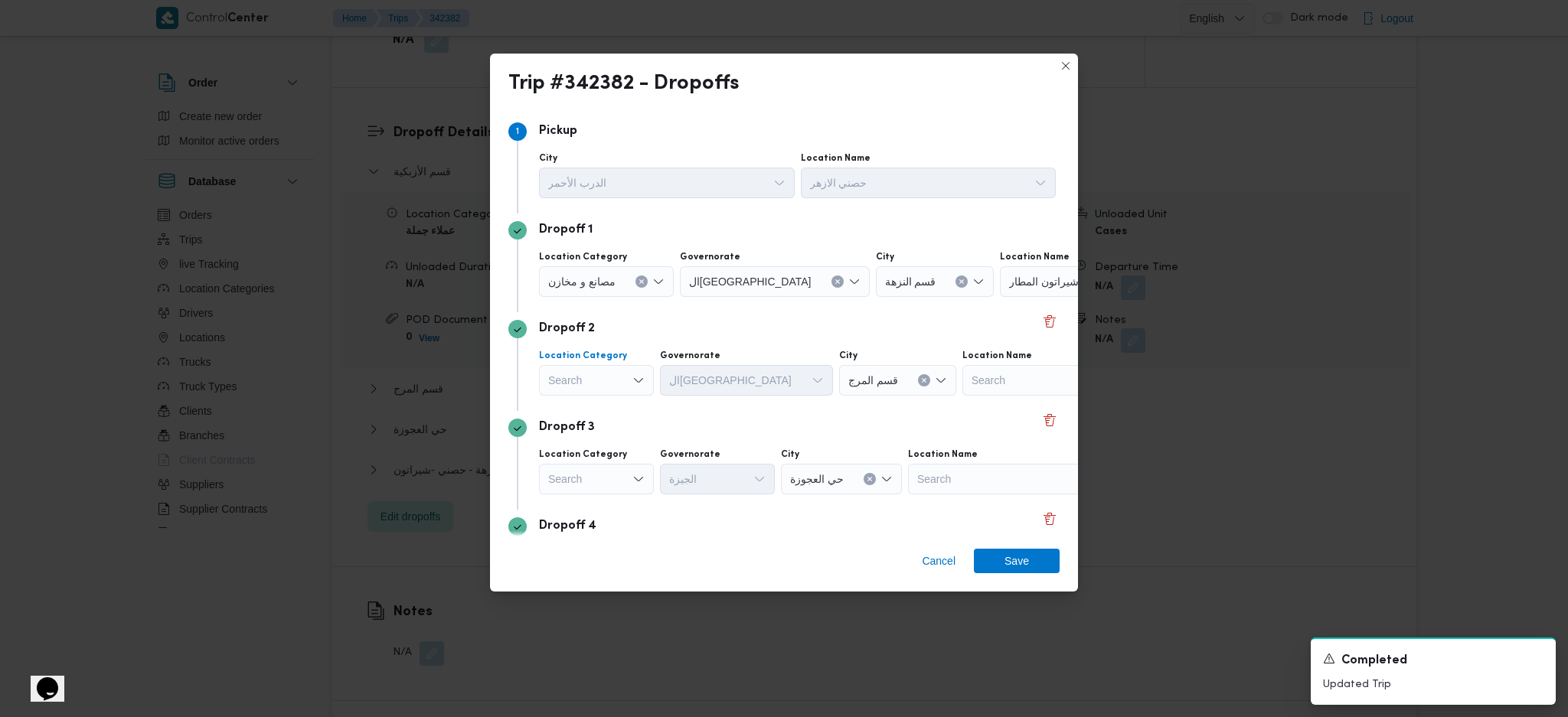
drag, startPoint x: 593, startPoint y: 389, endPoint x: 623, endPoint y: 376, distance: 32.7
click at [598, 389] on div "Search" at bounding box center [597, 380] width 115 height 31
click at [607, 405] on span "مصانع و مخازن" at bounding box center [606, 407] width 78 height 19
click at [1012, 378] on div "Search" at bounding box center [1017, 380] width 191 height 31
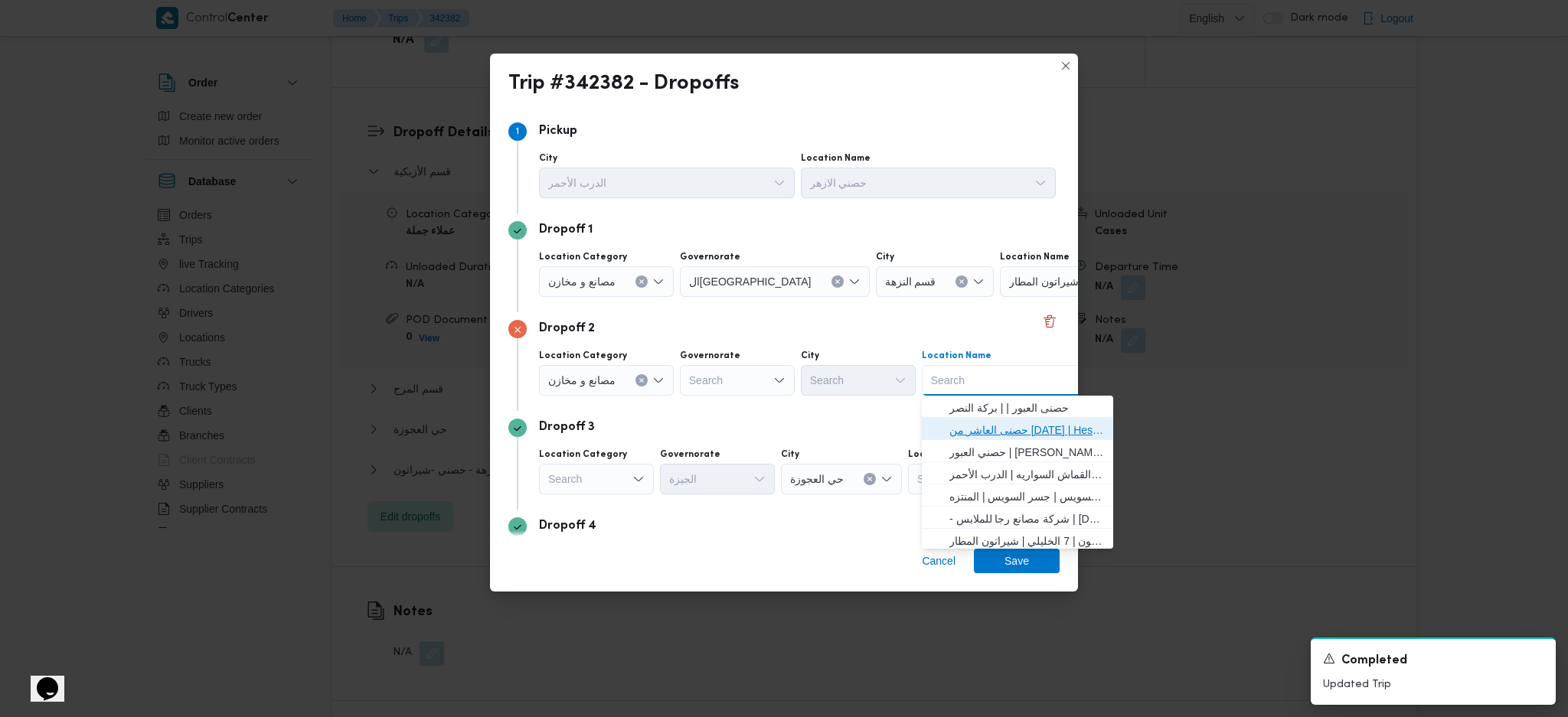
click at [990, 426] on span "حصنى العاشر من [DATE] | Hesni Textiles Factory | جزء من مدينة العاشر-مجاورات" at bounding box center [1026, 429] width 155 height 19
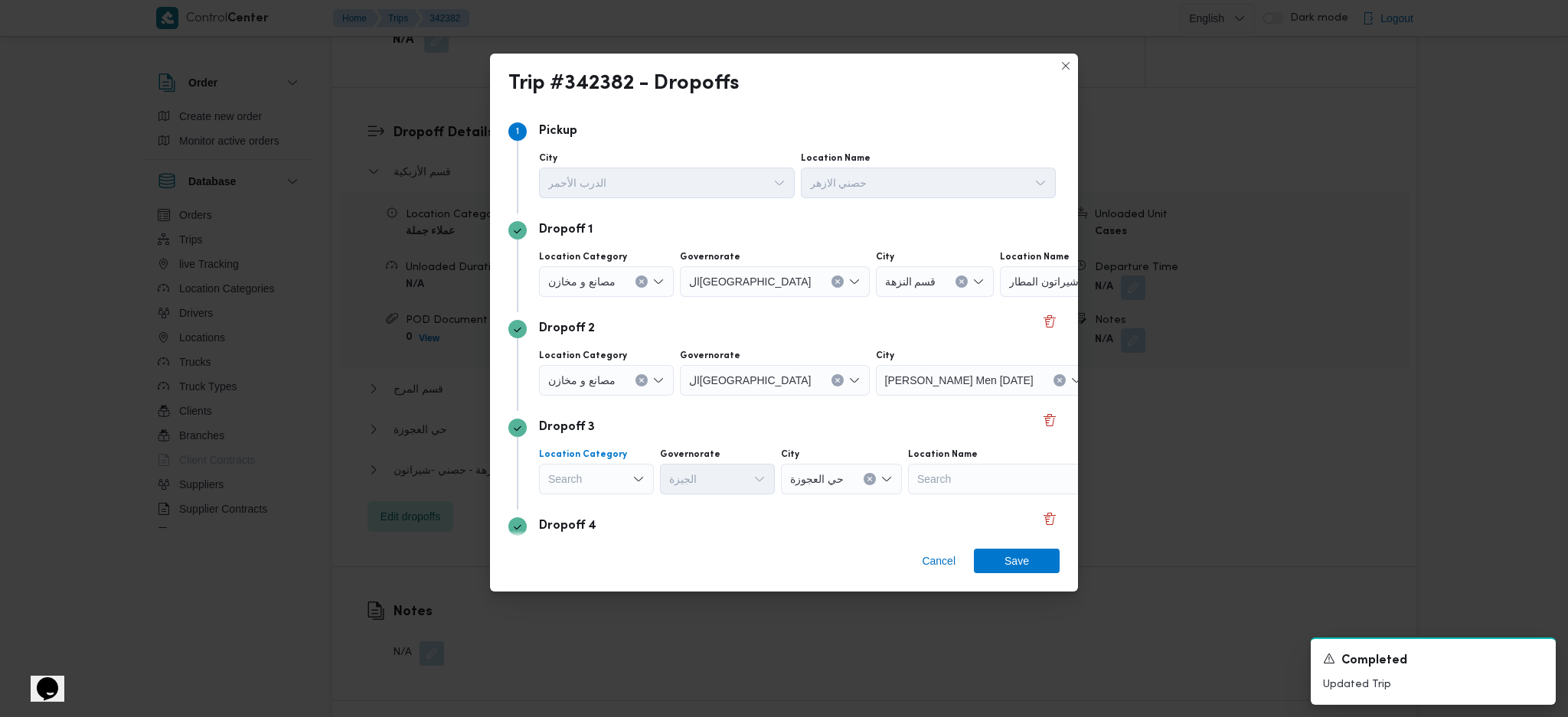
click at [625, 476] on div "Search" at bounding box center [597, 479] width 115 height 31
click at [627, 507] on span "مصانع و مخازن" at bounding box center [606, 506] width 78 height 19
click at [981, 471] on div "Search" at bounding box center [1017, 479] width 191 height 31
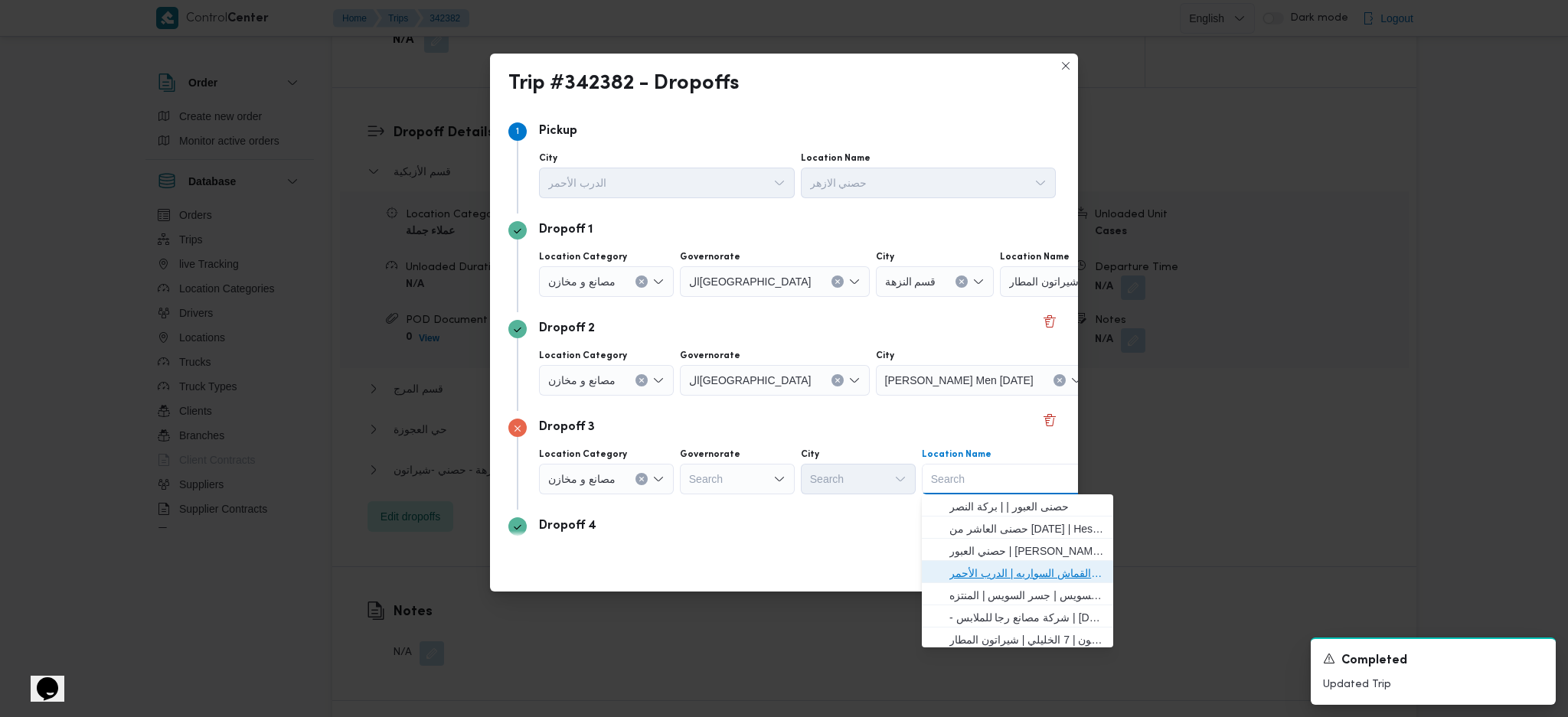
click at [998, 567] on span "حصني الازهر | سوق الازهر كل انواع القماش السواريه | الدرب الأحمر" at bounding box center [1026, 573] width 155 height 19
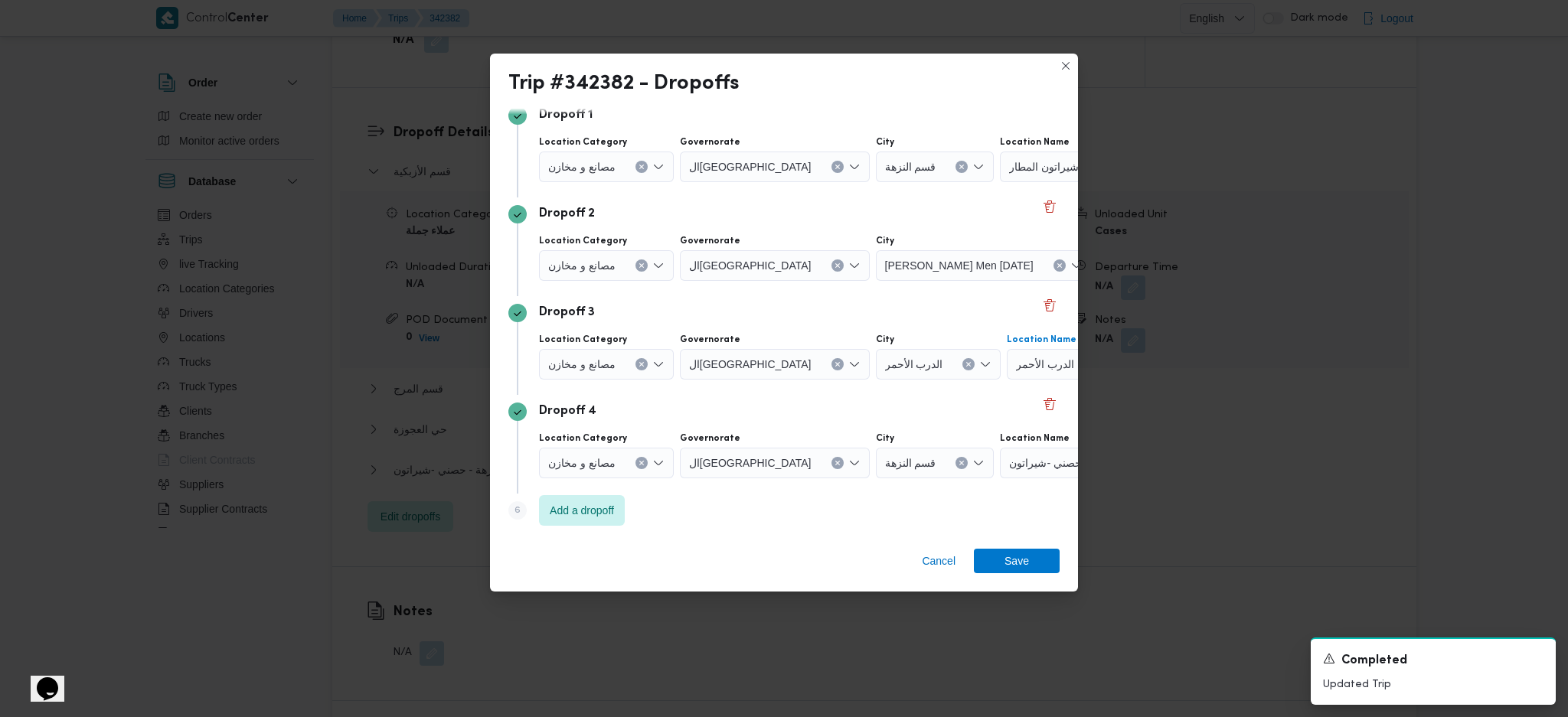
scroll to position [117, 0]
click at [647, 460] on div "مصانع و مخازن" at bounding box center [606, 460] width 135 height 31
click at [554, 517] on span "Add a dropoff" at bounding box center [582, 507] width 86 height 31
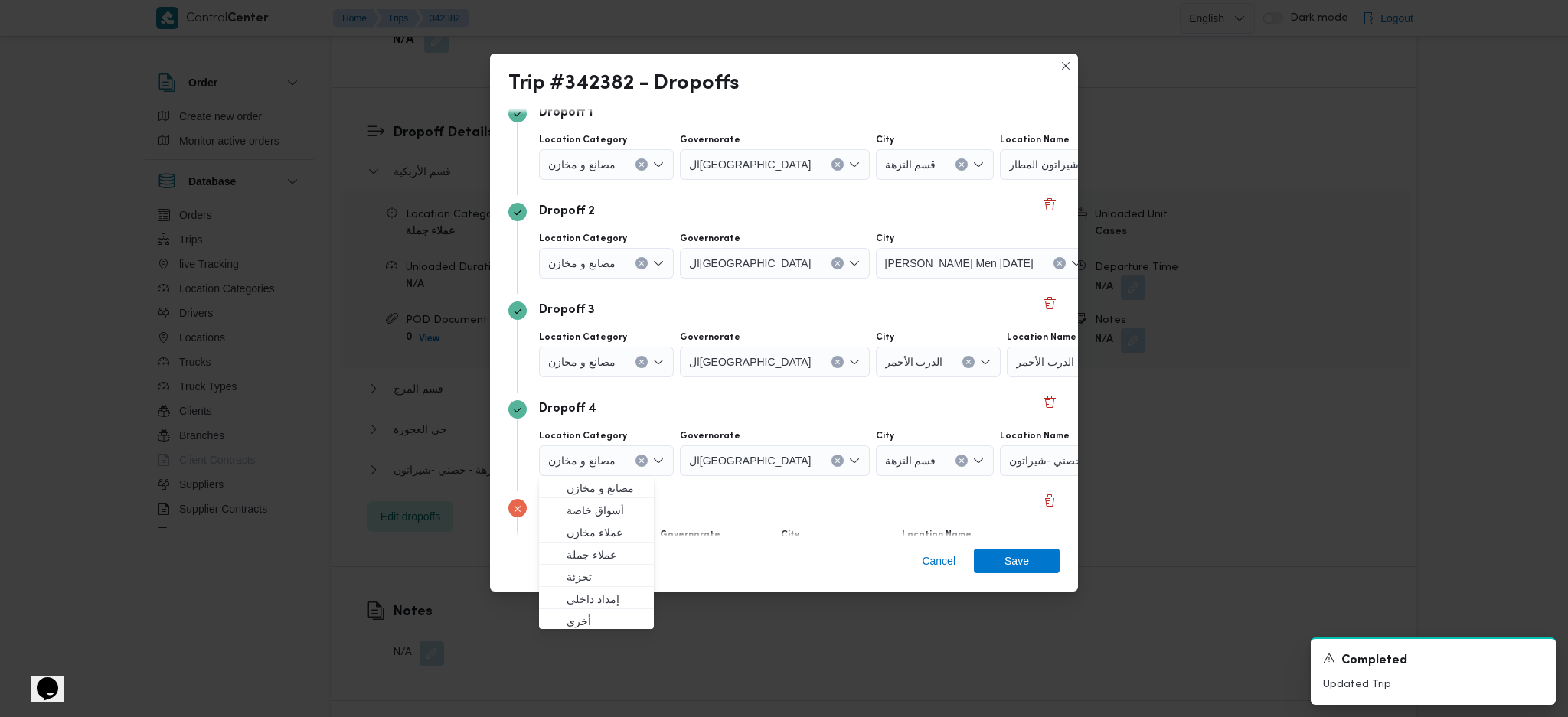
scroll to position [216, 0]
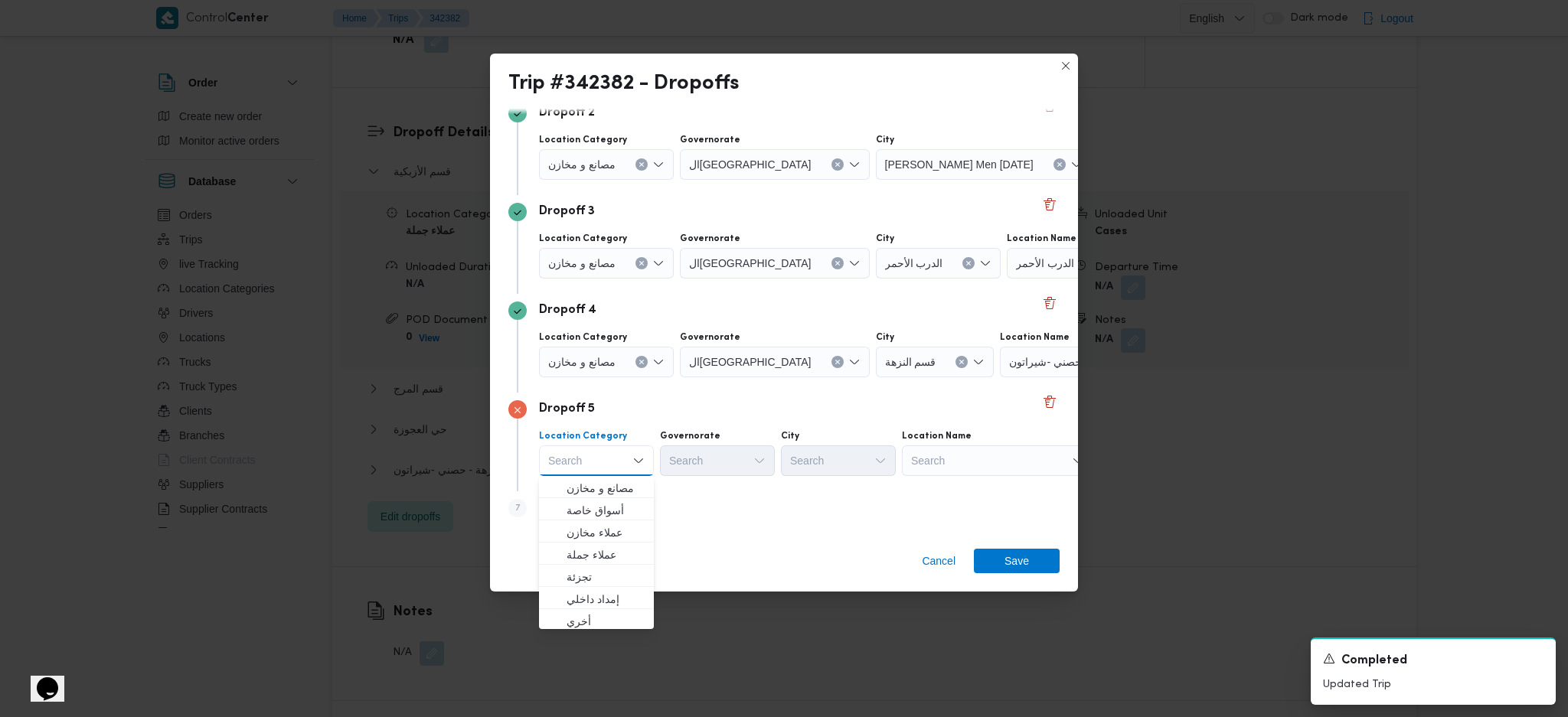
click at [643, 353] on div "مصانع و مخازن" at bounding box center [606, 362] width 135 height 31
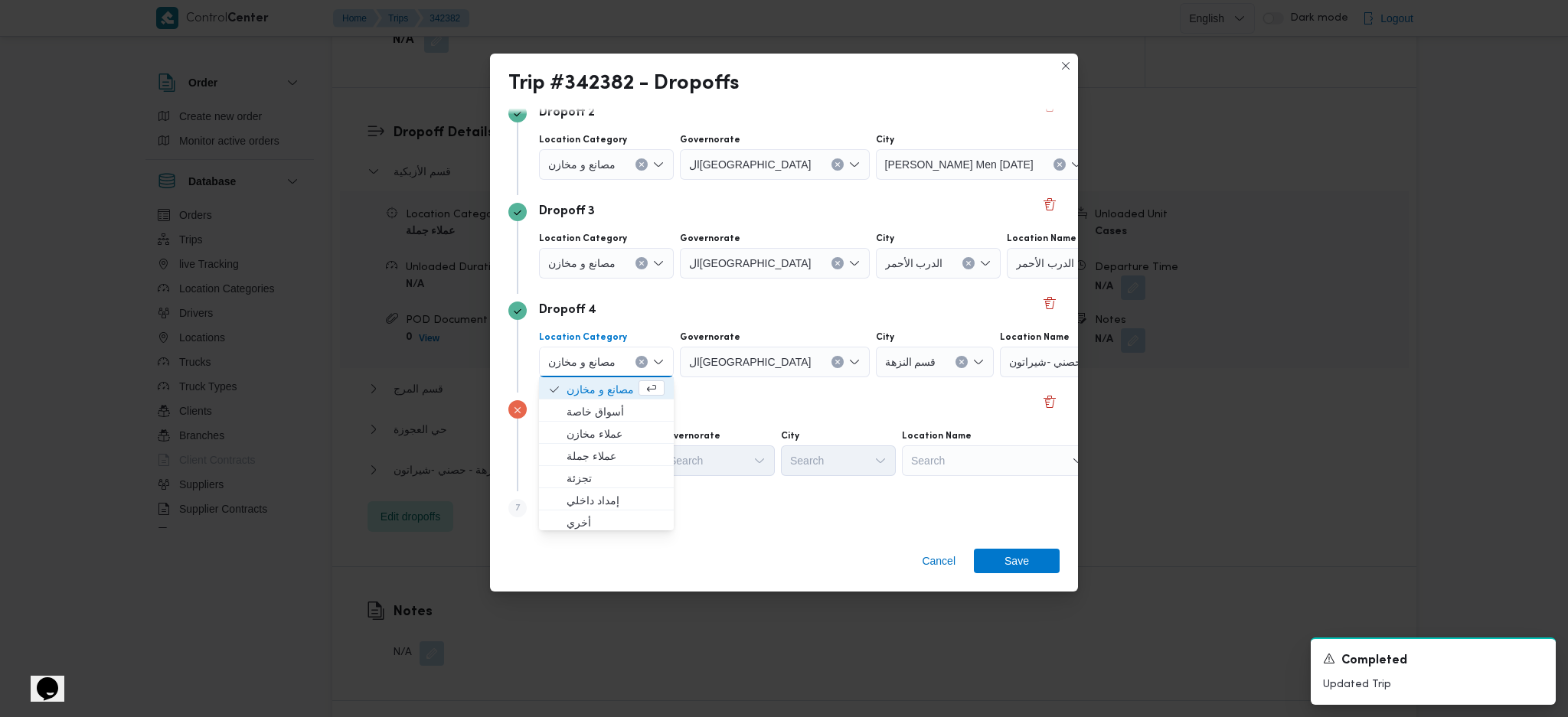
click at [639, 364] on icon "Clear input" at bounding box center [641, 361] width 6 height 6
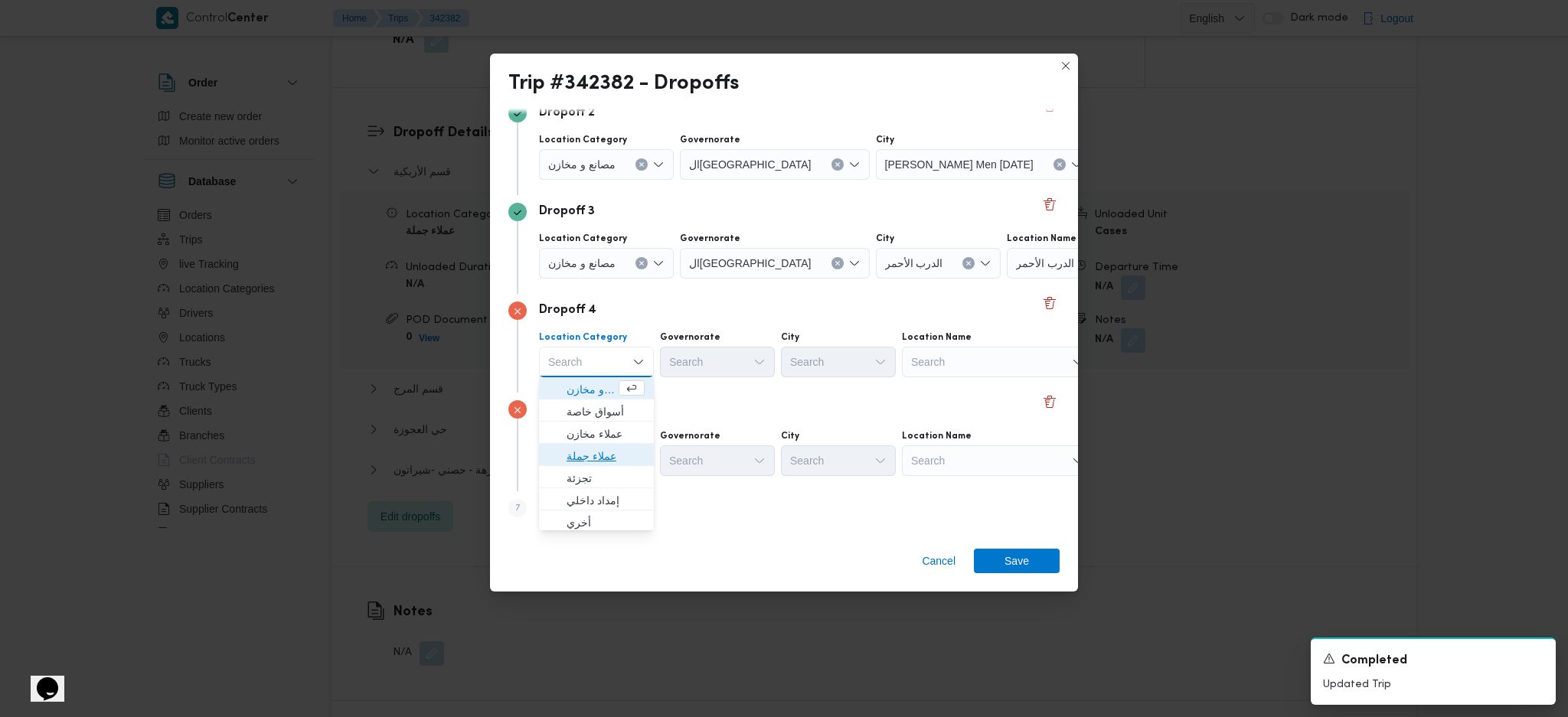
click at [620, 451] on span "عملاء جملة" at bounding box center [606, 456] width 78 height 19
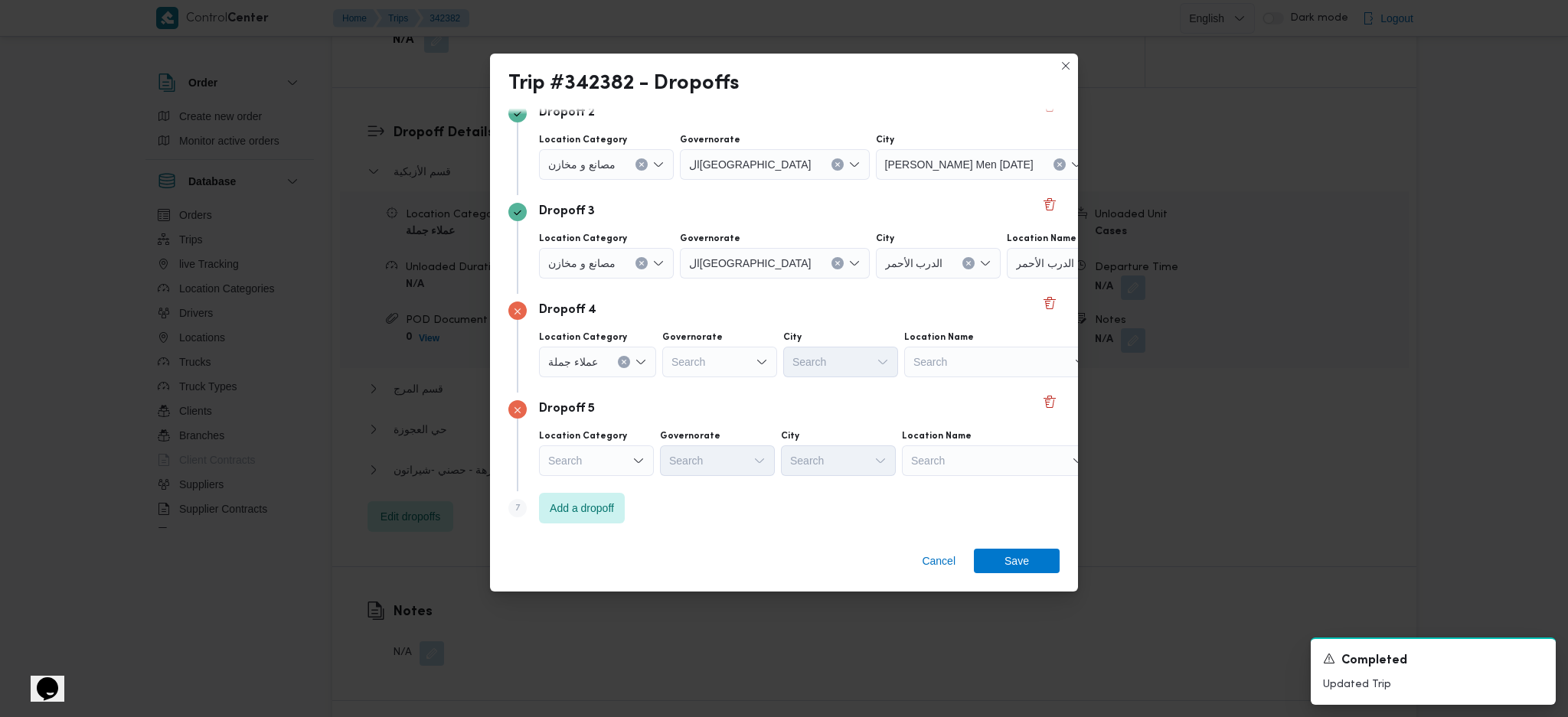
click at [589, 479] on div "Dropoff 5 Location Category Search Governorate Search City Search Location Name…" at bounding box center [784, 442] width 551 height 99
click at [611, 469] on div "Search" at bounding box center [597, 460] width 115 height 31
click at [604, 488] on span "مصانع و مخازن" at bounding box center [606, 488] width 78 height 19
click at [954, 470] on div "Search" at bounding box center [1017, 460] width 191 height 31
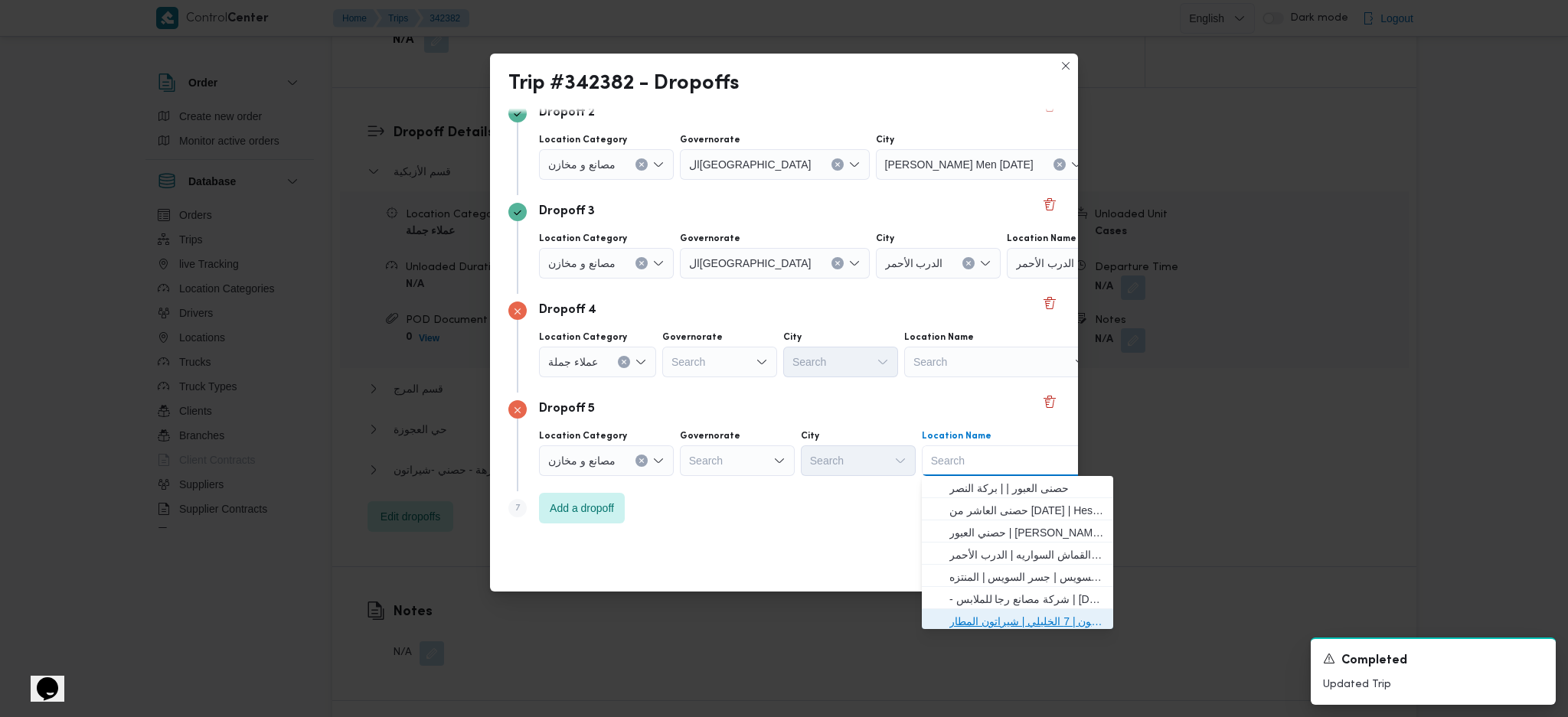
click at [1022, 615] on span "حصني -شيراتون | 7 الخليلي | شيراتون المطار" at bounding box center [1026, 621] width 155 height 19
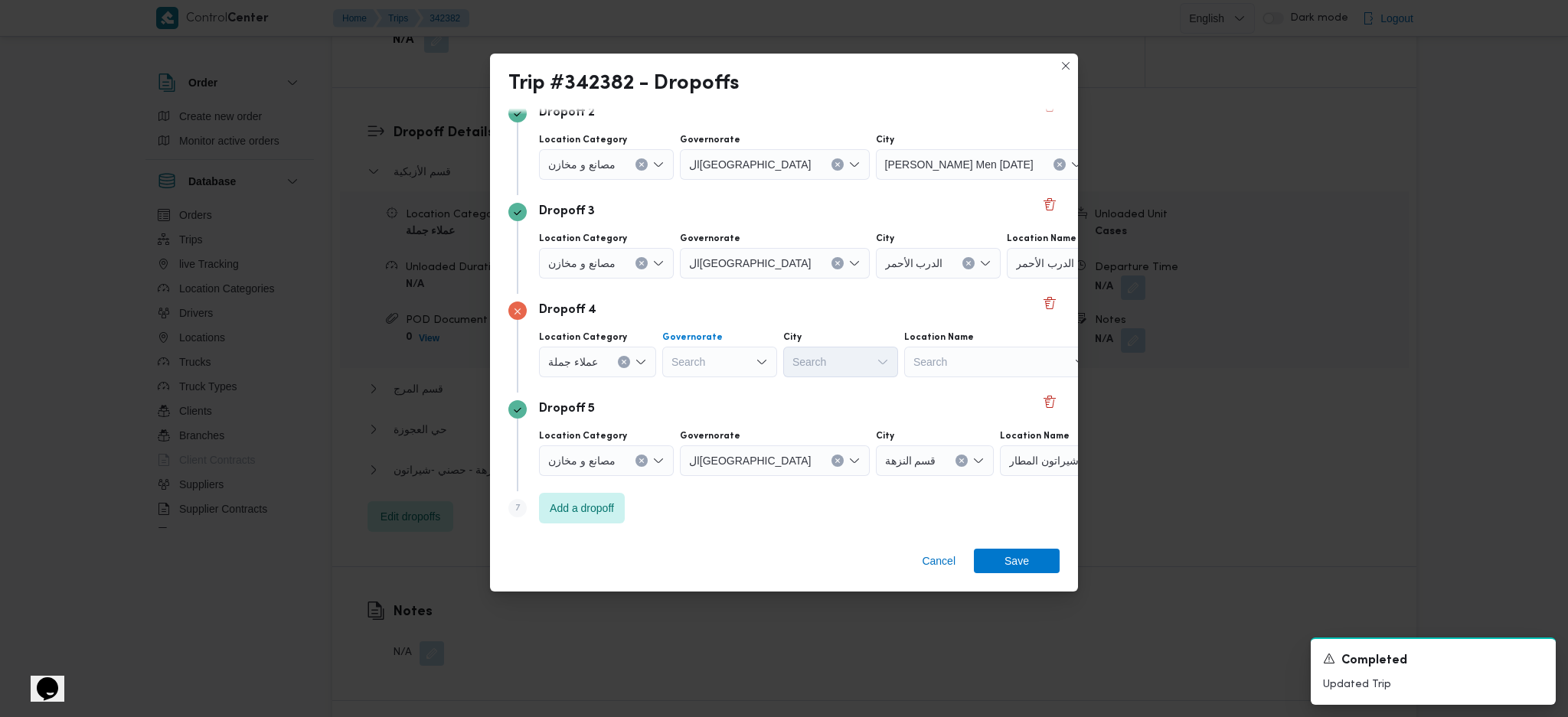
click at [714, 348] on div "Search" at bounding box center [720, 362] width 115 height 31
click at [730, 522] on span "الجيزة" at bounding box center [726, 522] width 78 height 19
click at [842, 367] on div "Search" at bounding box center [840, 362] width 115 height 31
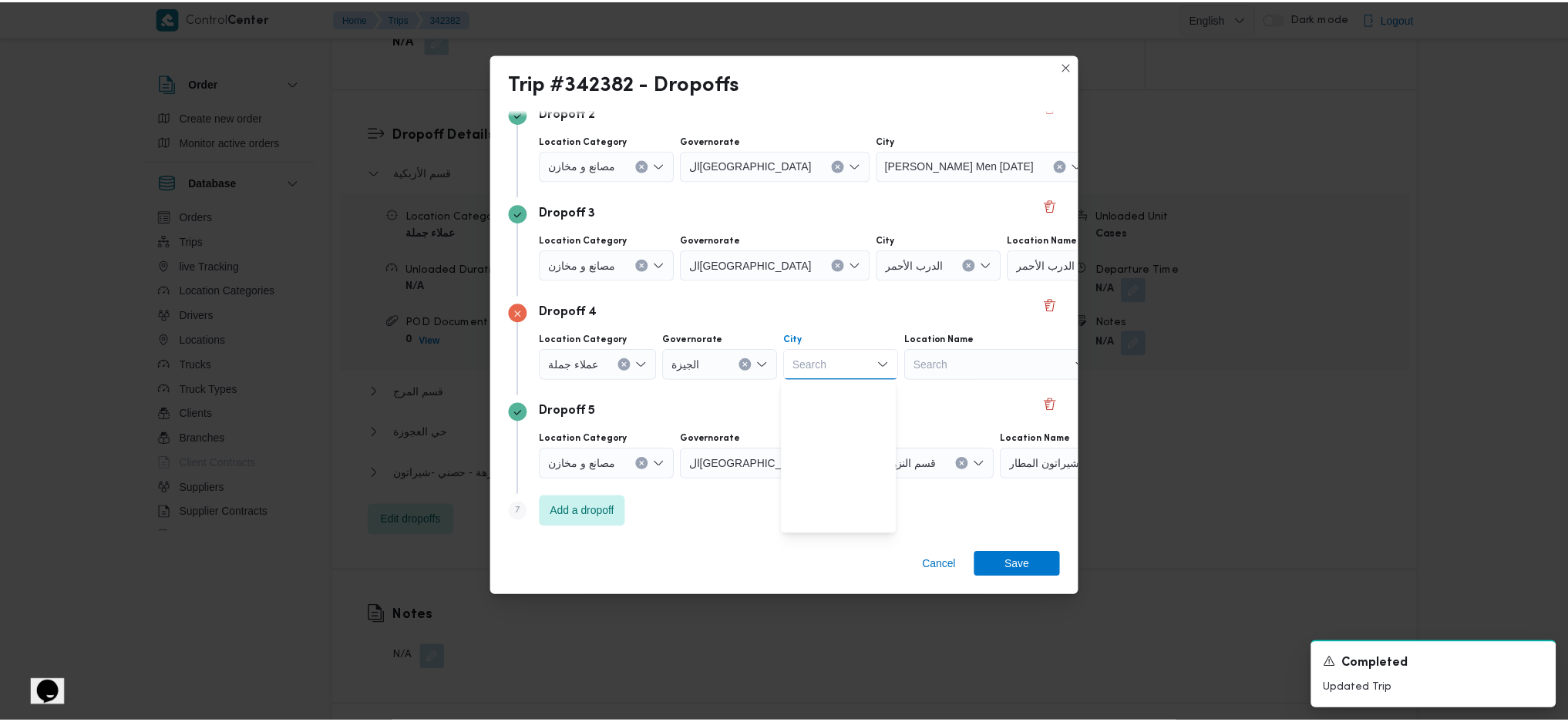
scroll to position [406, 0]
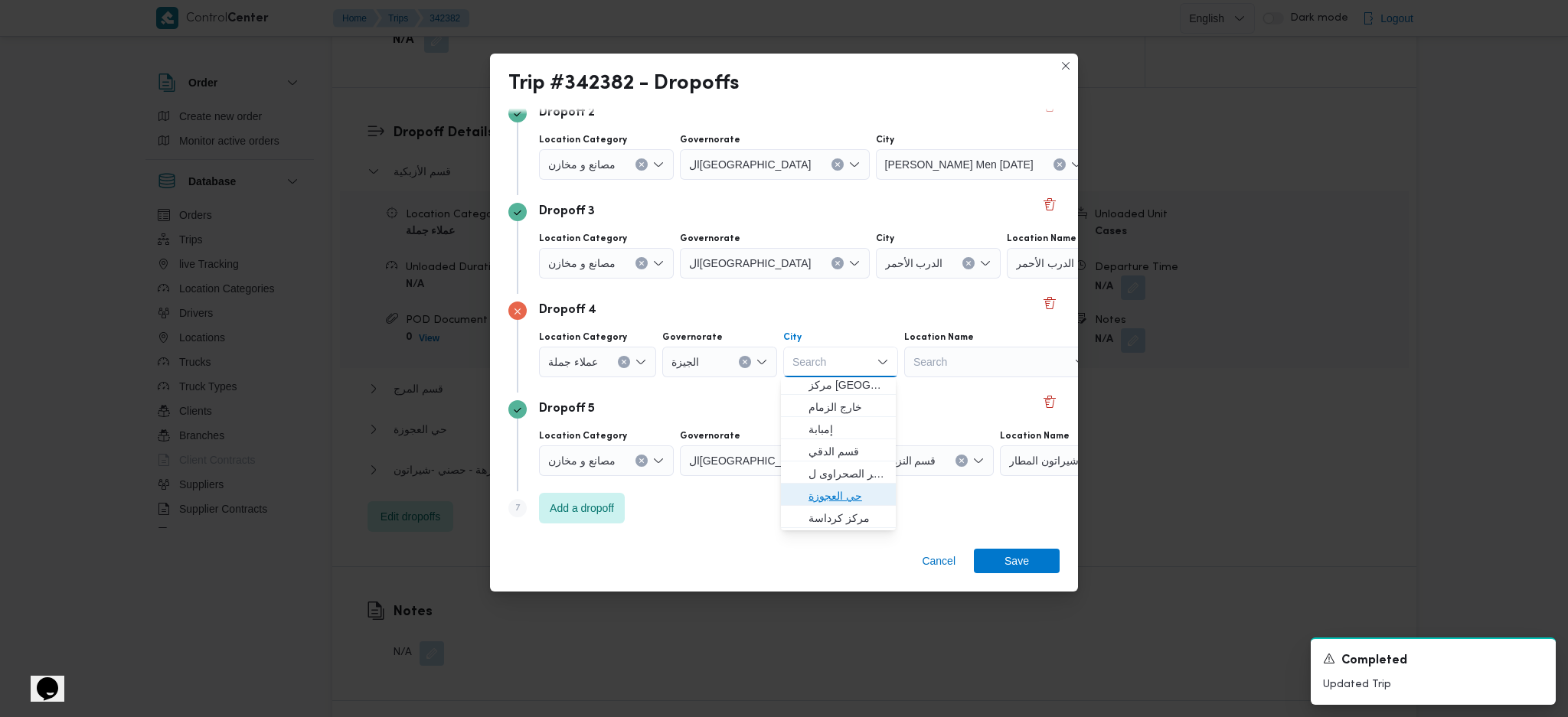
click at [854, 497] on span "حي العجوزة" at bounding box center [847, 496] width 78 height 19
click at [1000, 555] on span "Save" at bounding box center [1016, 560] width 86 height 25
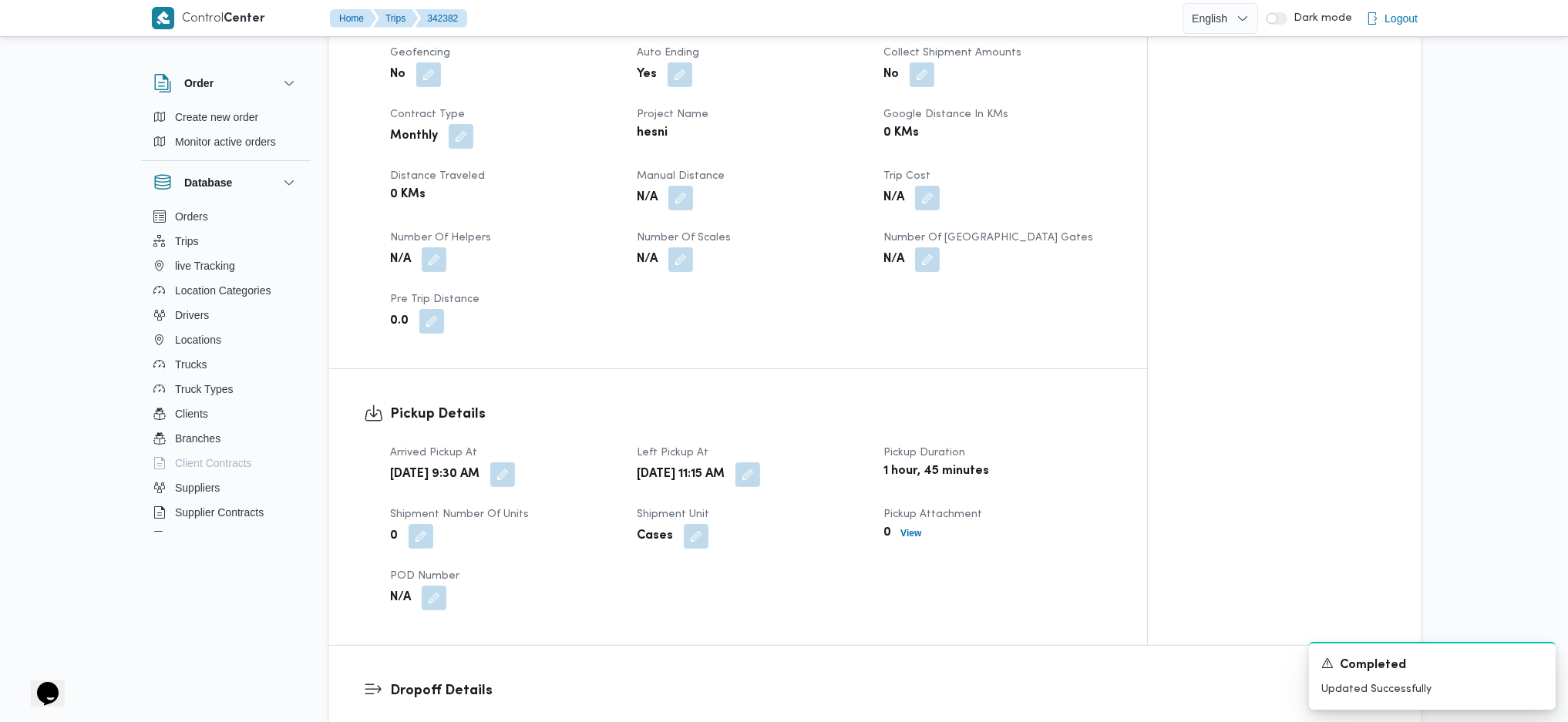
scroll to position [719, 0]
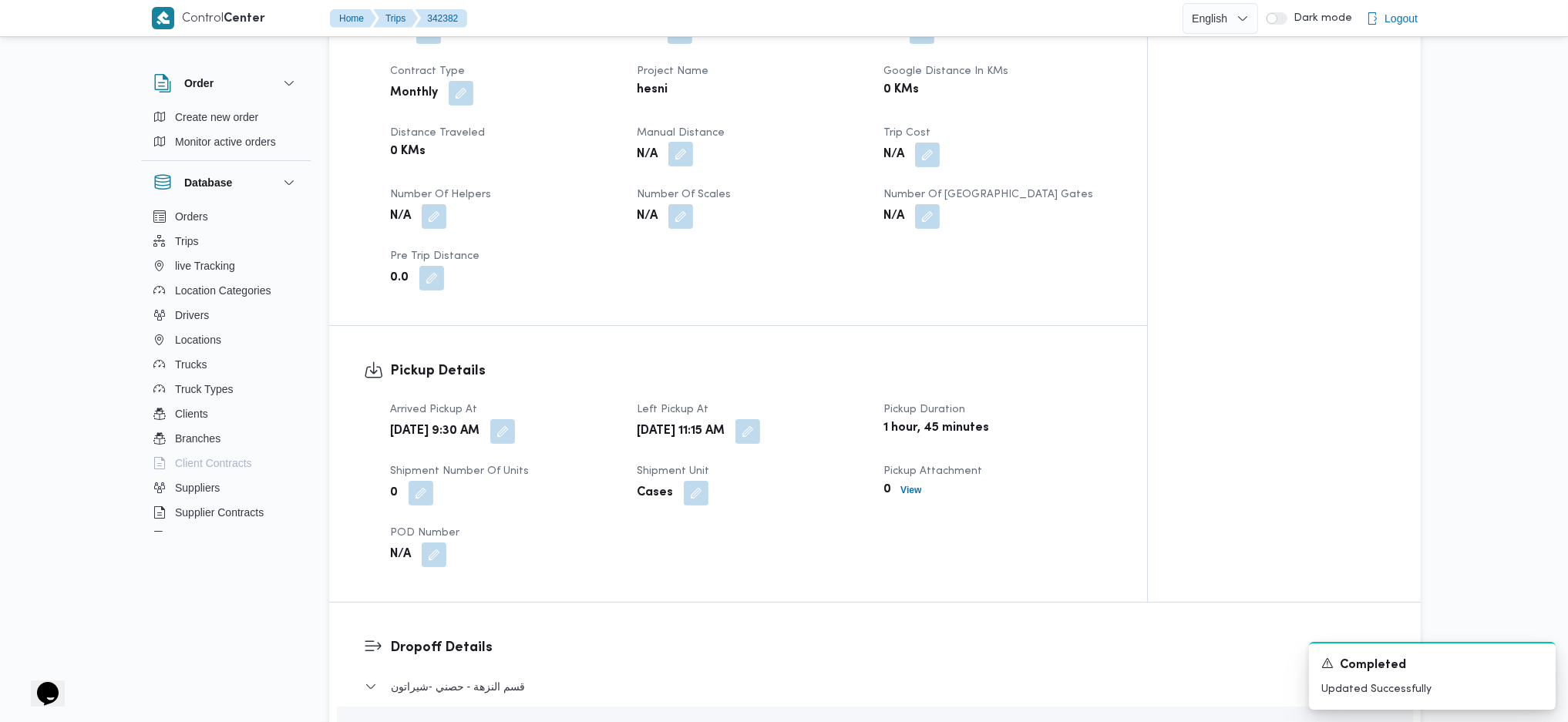
click at [684, 142] on button "button" at bounding box center [681, 154] width 25 height 25
click at [664, 186] on input "Manual Distance" at bounding box center [640, 192] width 153 height 31
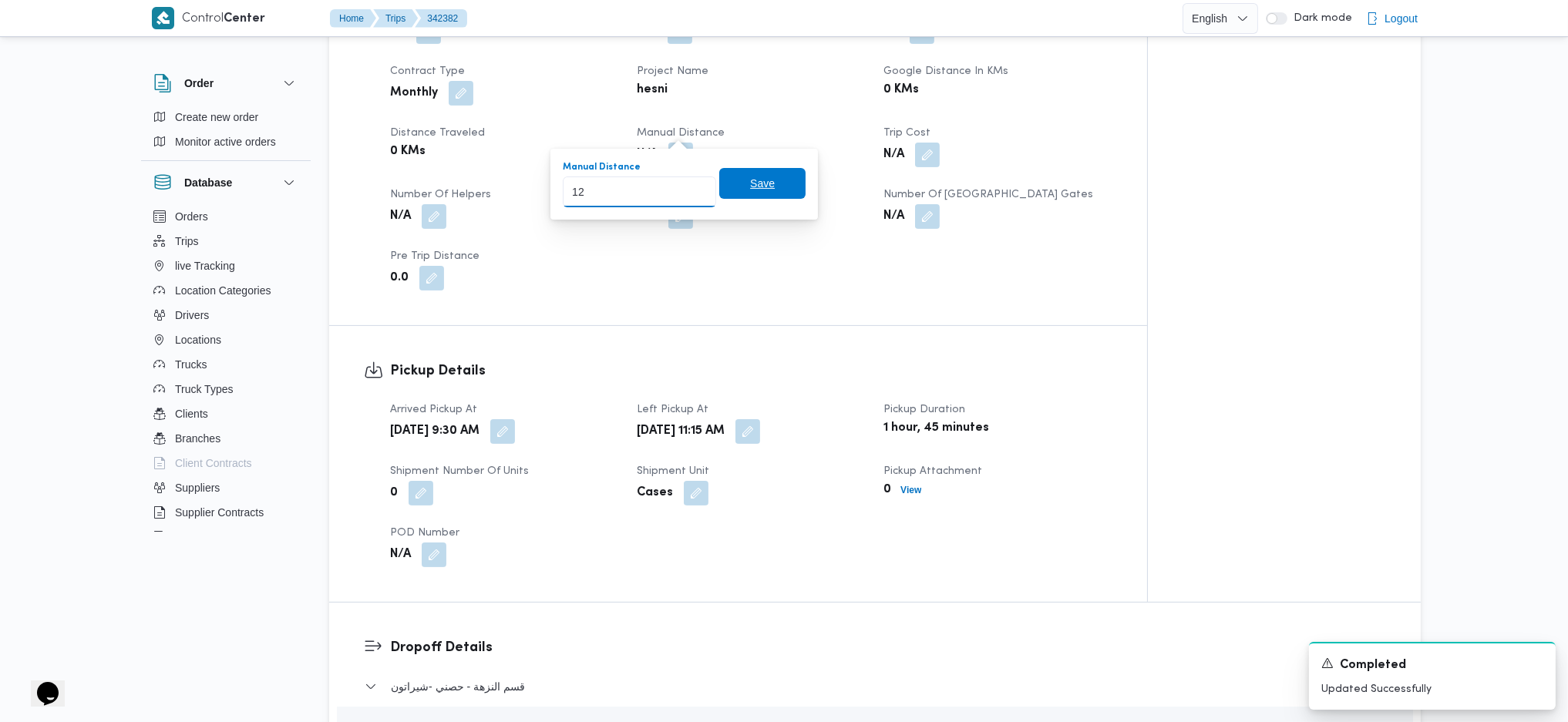
type input "1"
type input "232"
click button "Save" at bounding box center [763, 183] width 87 height 31
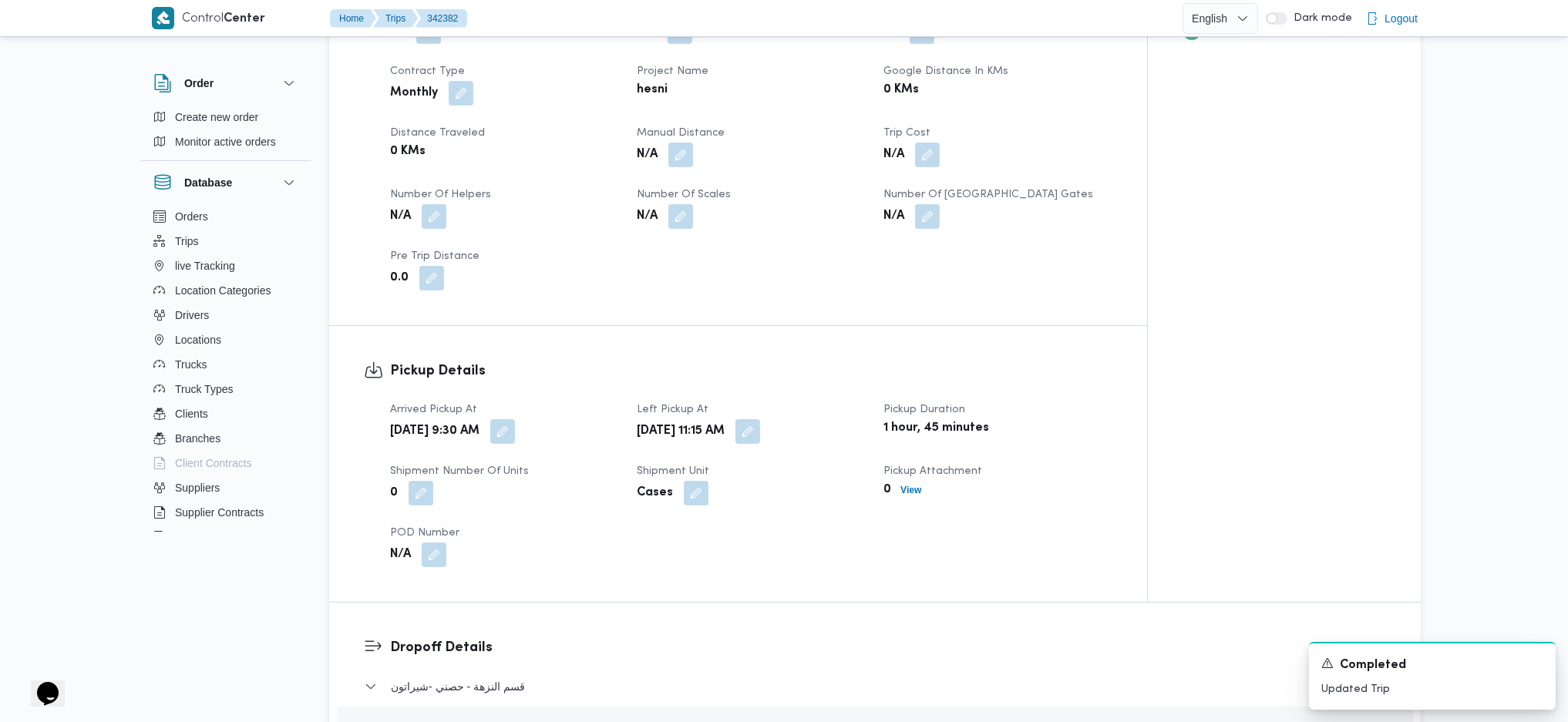
scroll to position [1644, 0]
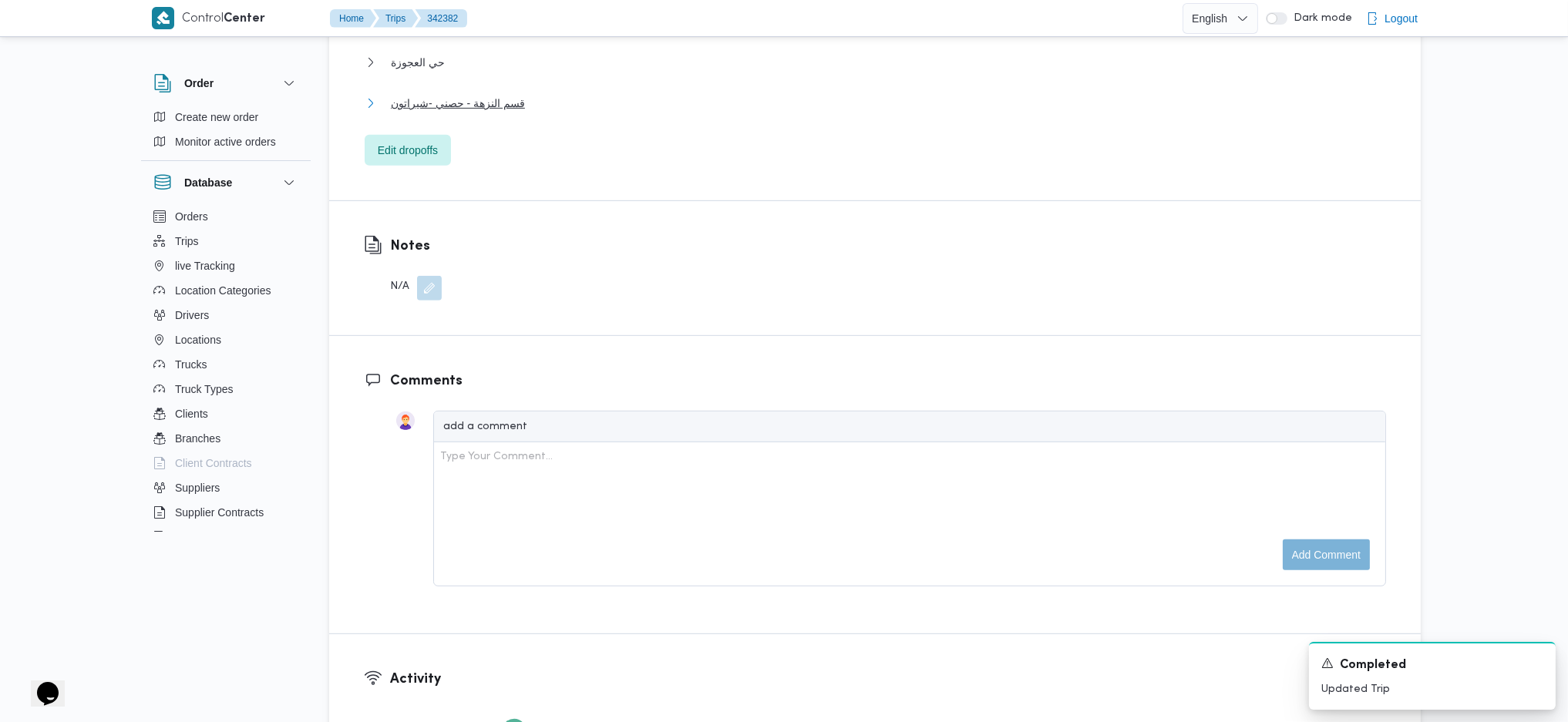
click at [467, 94] on span "قسم النزهة - حصني -شيراتون" at bounding box center [458, 103] width 134 height 19
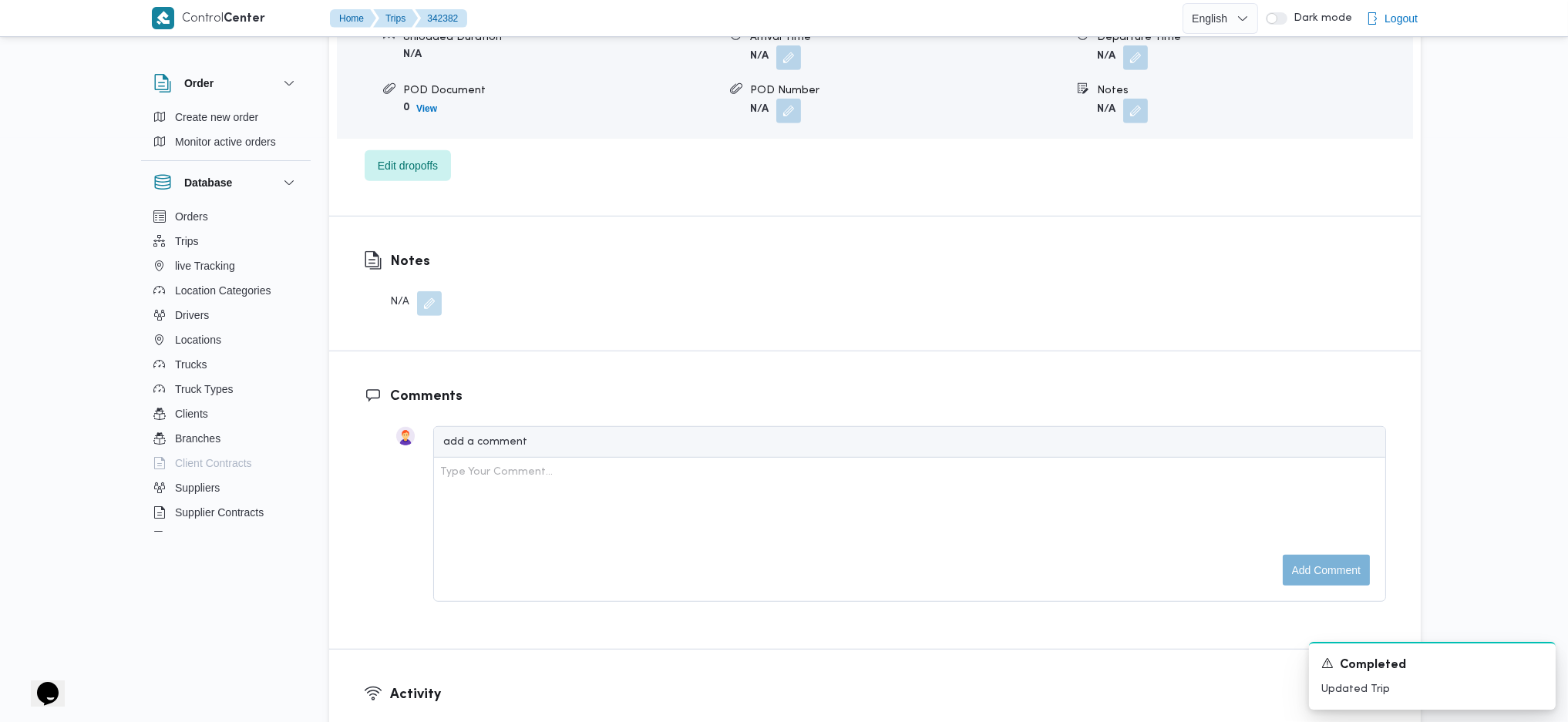
scroll to position [1541, 0]
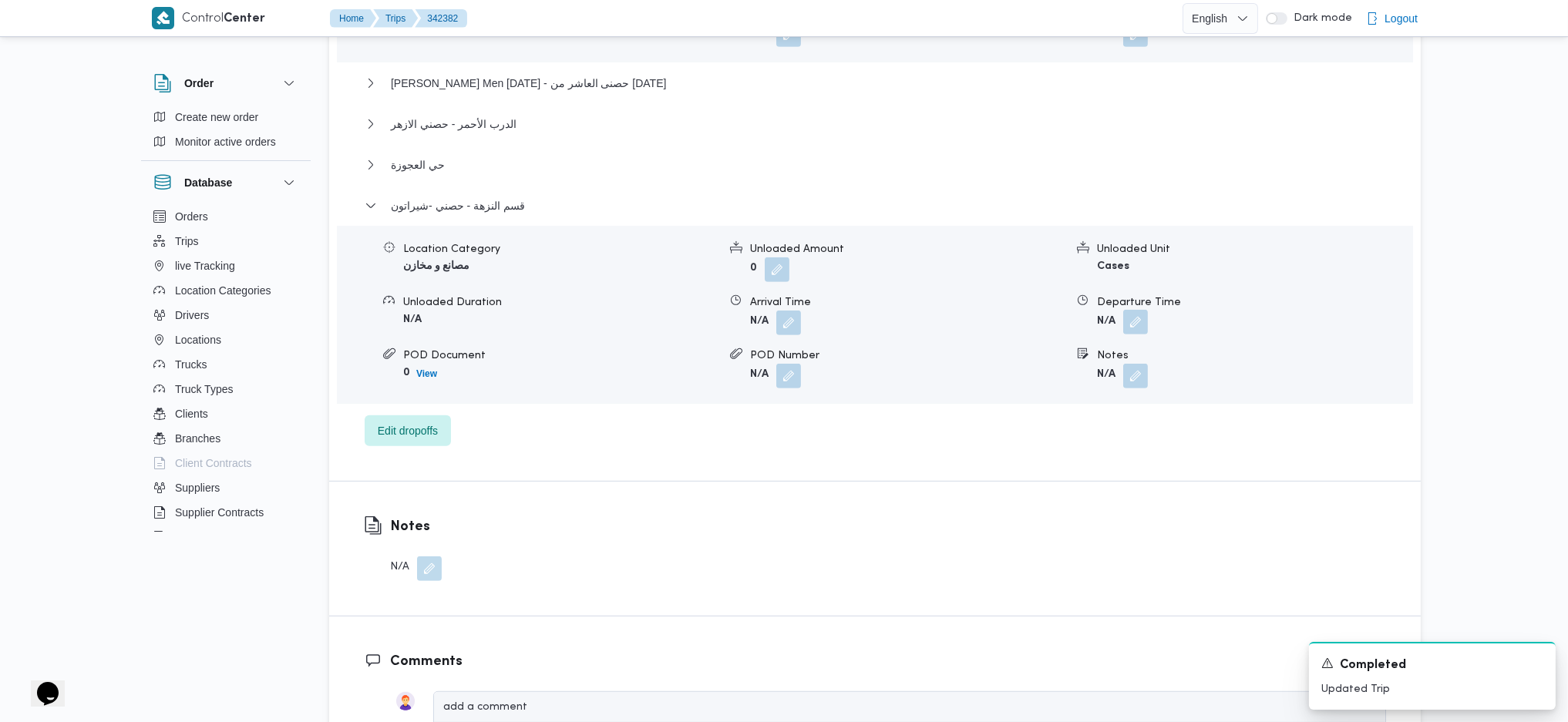
click at [1125, 310] on button "button" at bounding box center [1136, 323] width 25 height 25
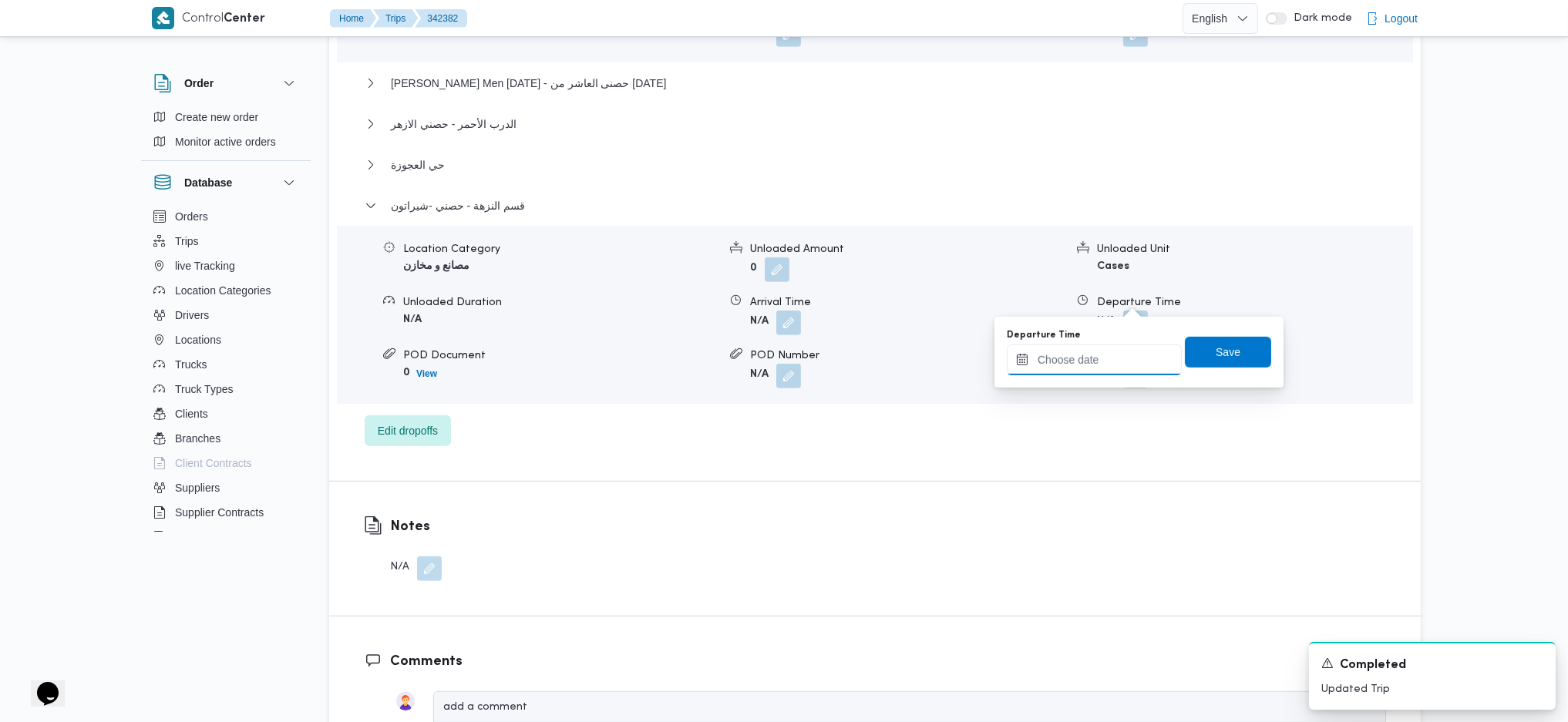
click at [1091, 359] on input "Departure Time" at bounding box center [1094, 359] width 175 height 31
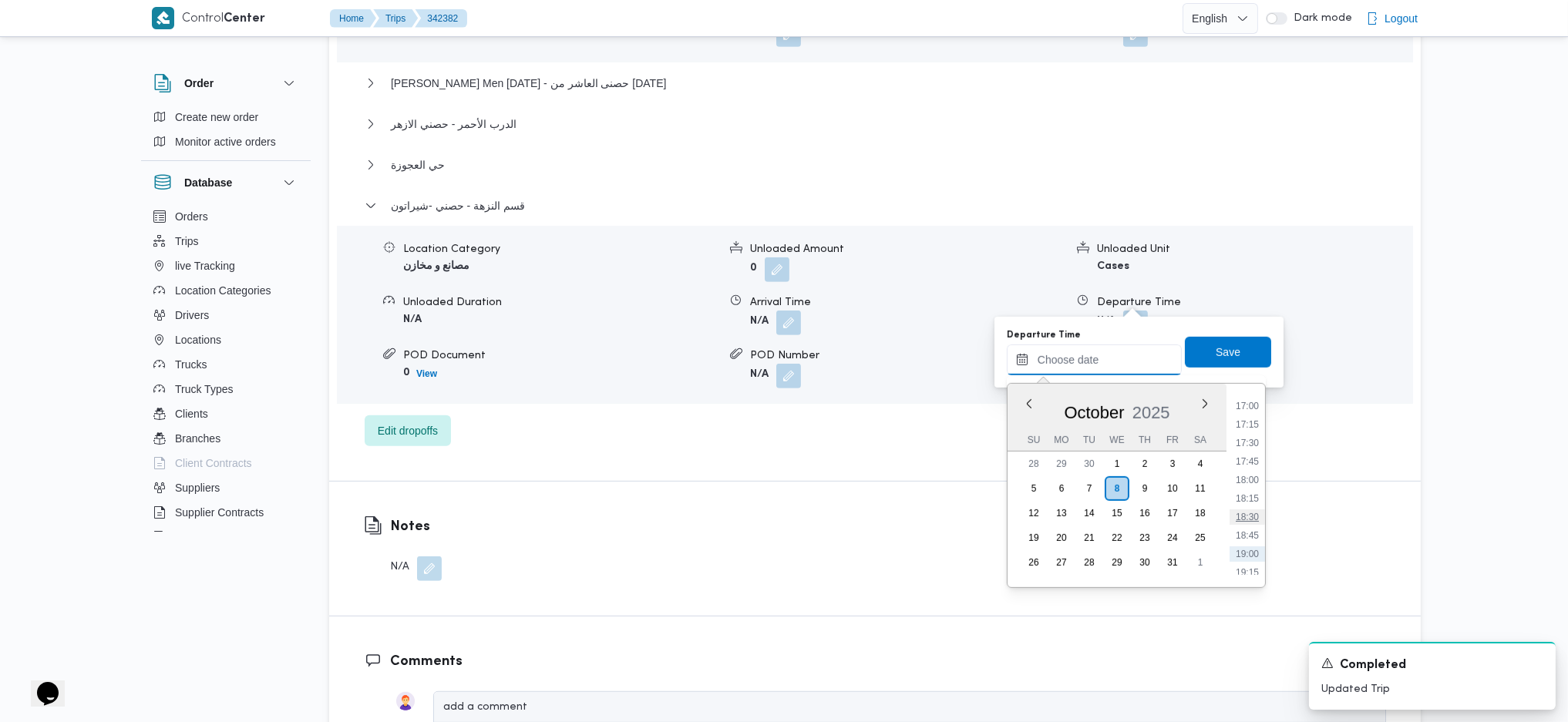
scroll to position [1212, 0]
click at [1242, 475] on ul "00:00 00:15 00:30 00:45 01:00 01:15 01:30 01:45 02:00 02:15 02:30 02:45 03:00 0…" at bounding box center [1248, 485] width 36 height 179
click at [1242, 491] on li "17:30" at bounding box center [1248, 486] width 36 height 15
type input "[DATE] 17:30"
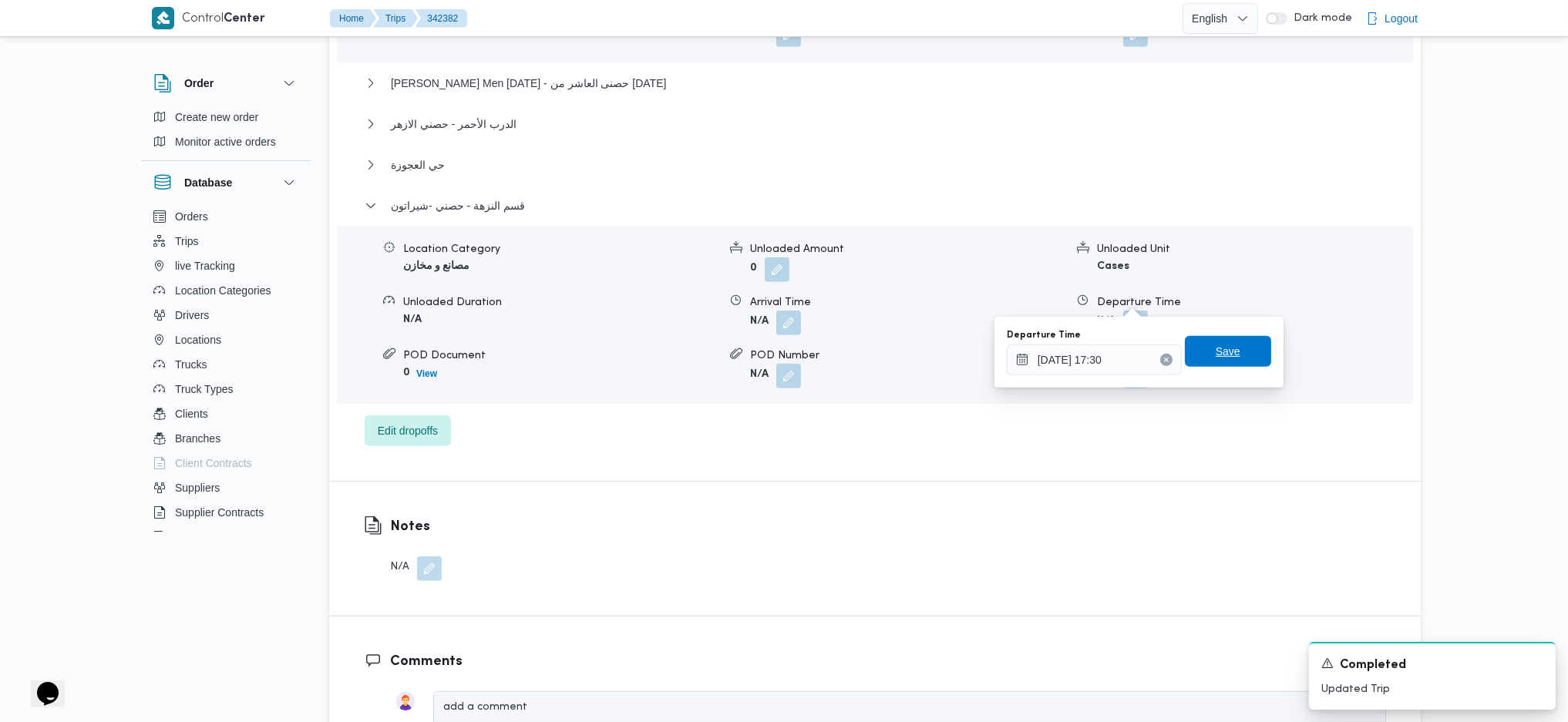
click at [1197, 342] on span "Save" at bounding box center [1228, 351] width 87 height 31
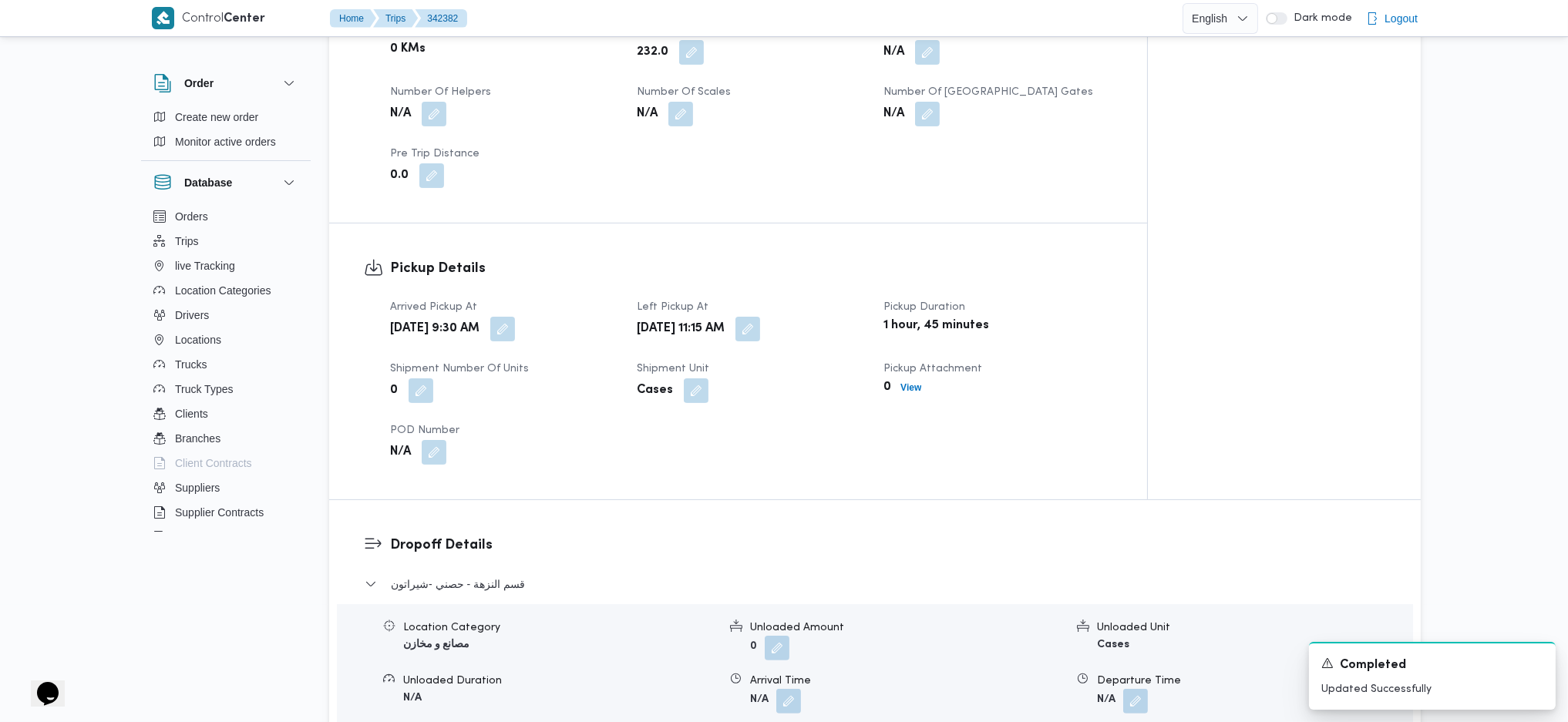
scroll to position [0, 0]
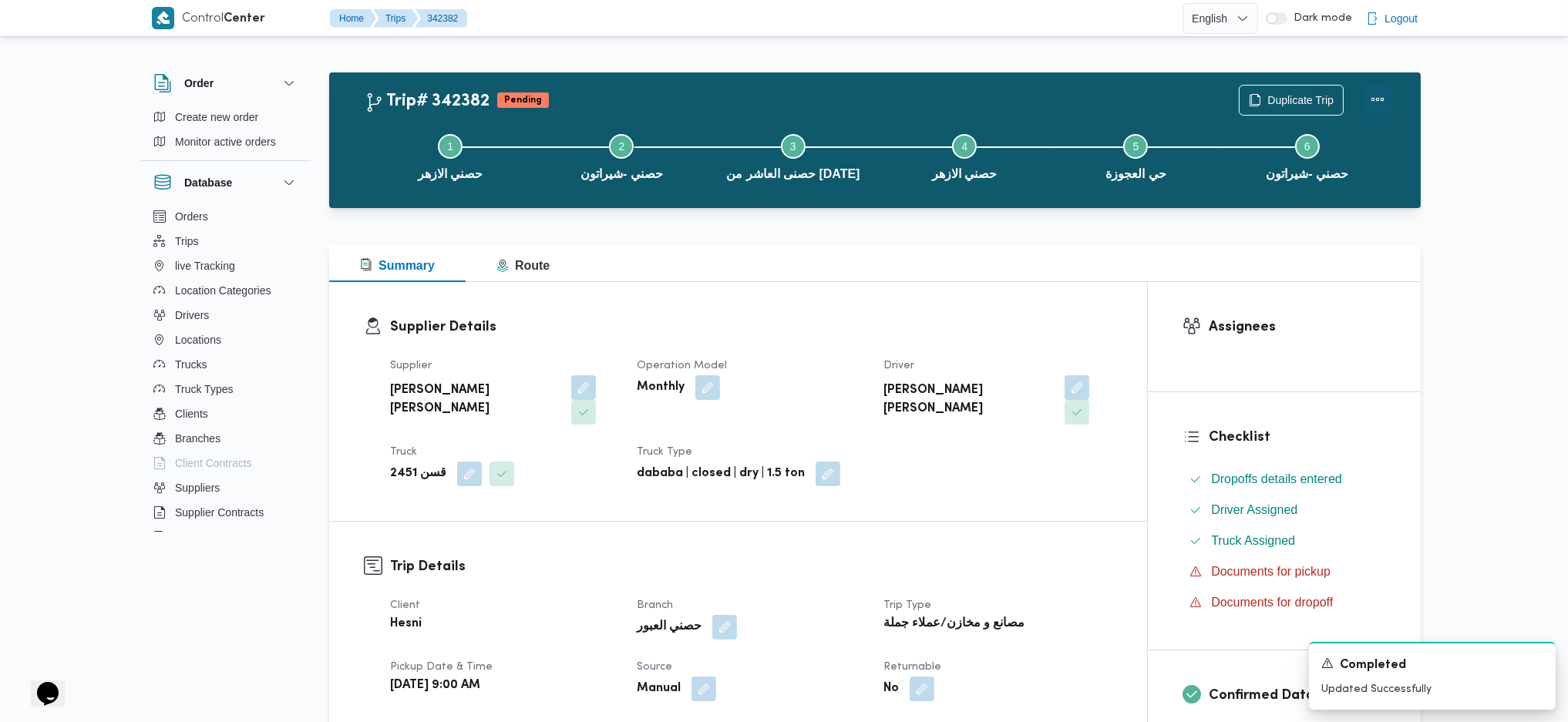
click at [1382, 94] on button "Actions" at bounding box center [1378, 99] width 31 height 31
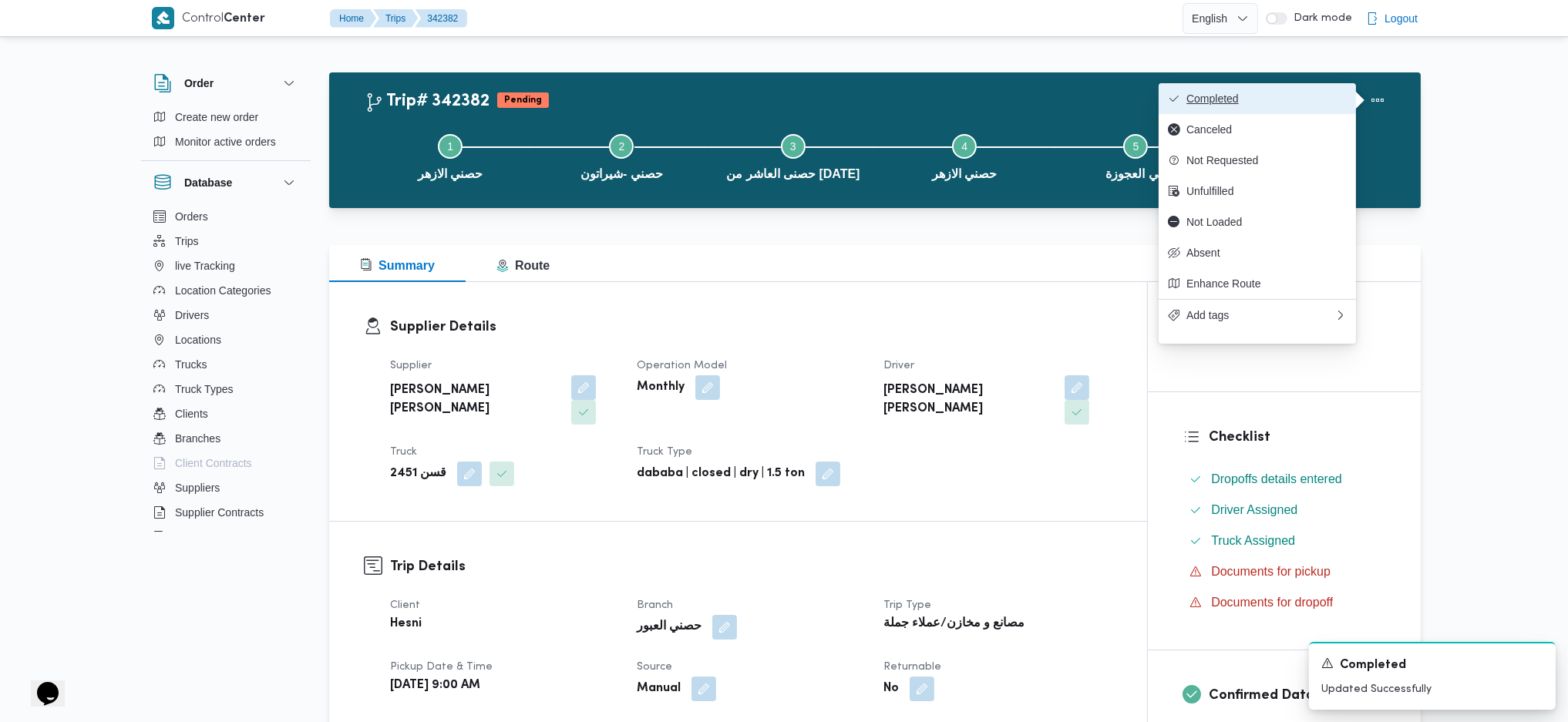
click at [1310, 97] on span "Completed" at bounding box center [1267, 99] width 161 height 12
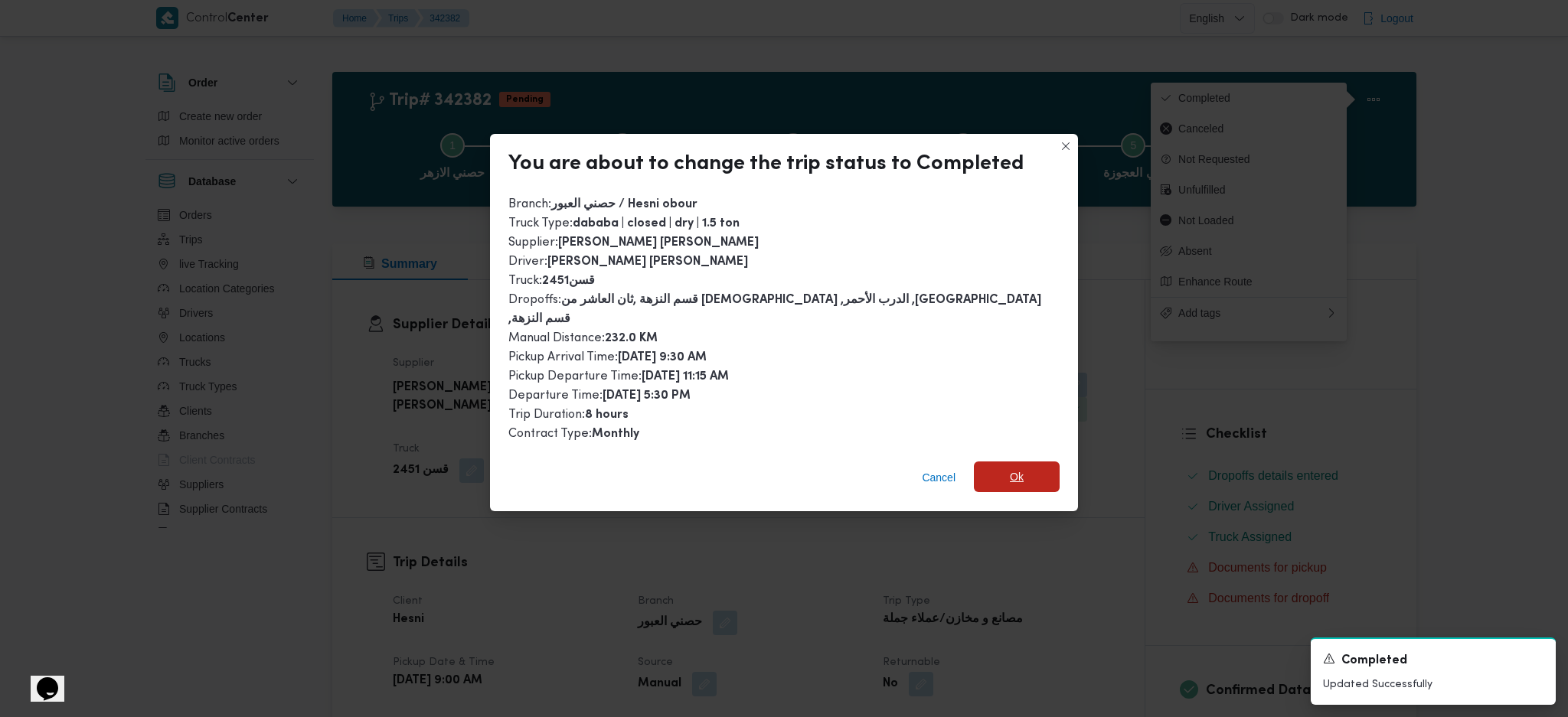
click at [1009, 468] on span "Ok" at bounding box center [1016, 476] width 14 height 19
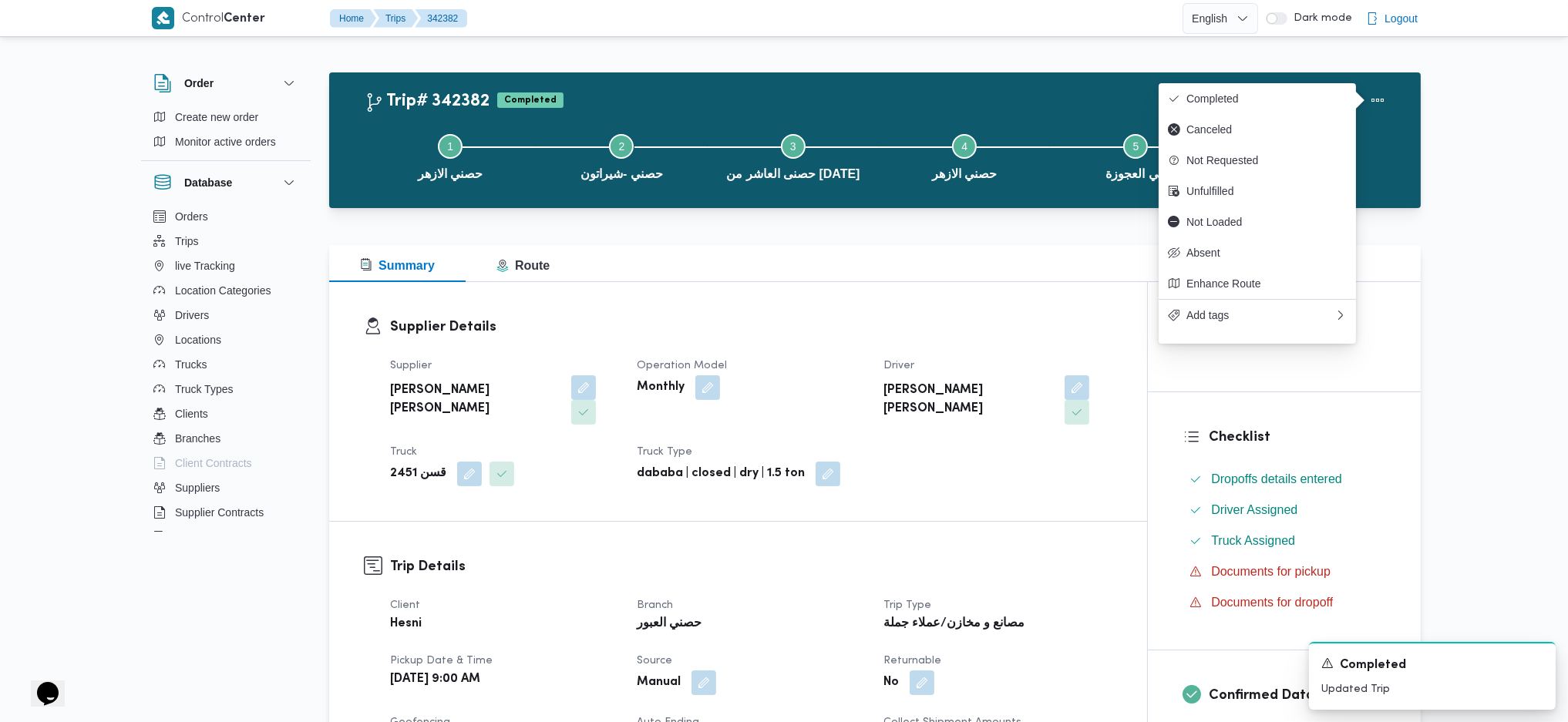
click at [796, 293] on div "Supplier Details Supplier [PERSON_NAME] [PERSON_NAME] Operation Model Monthly D…" at bounding box center [738, 401] width 818 height 239
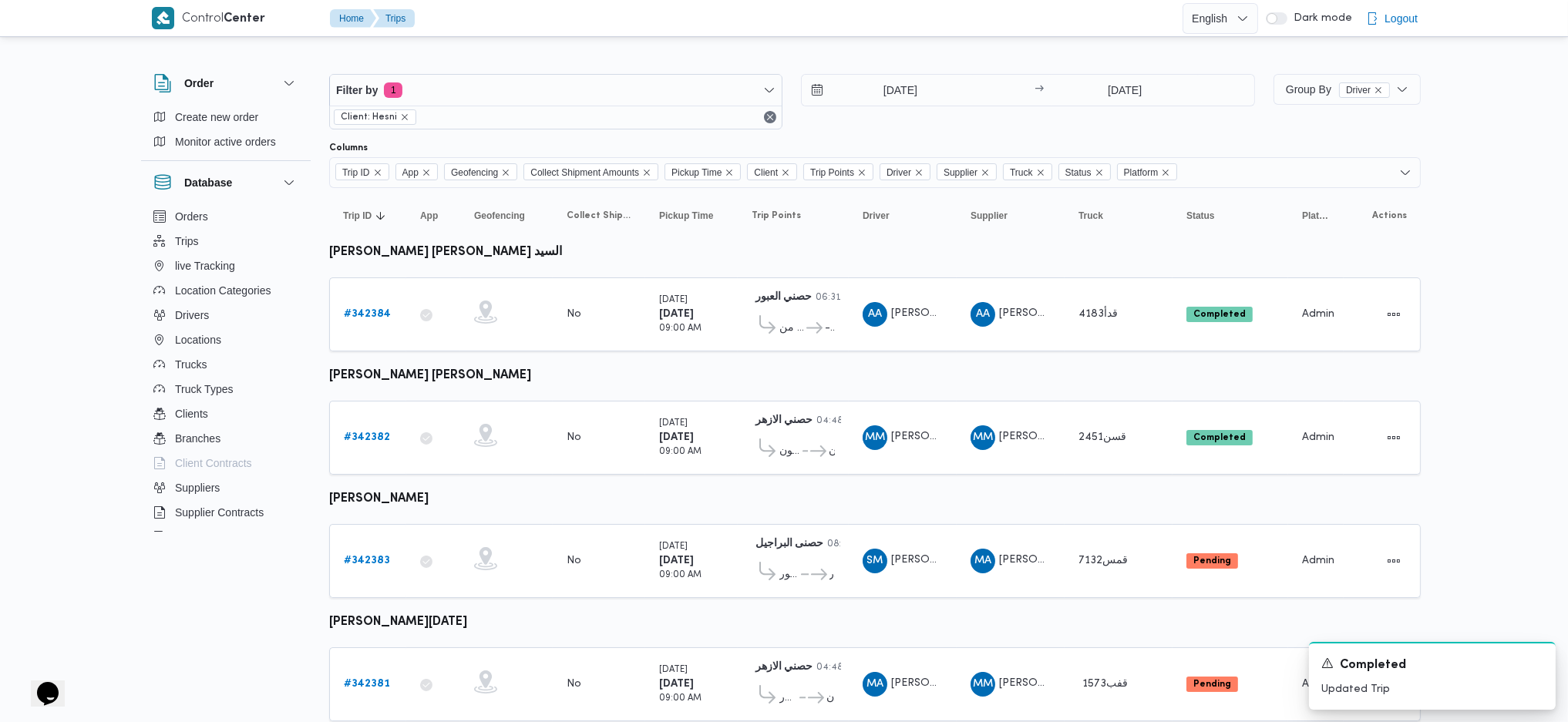
scroll to position [40, 0]
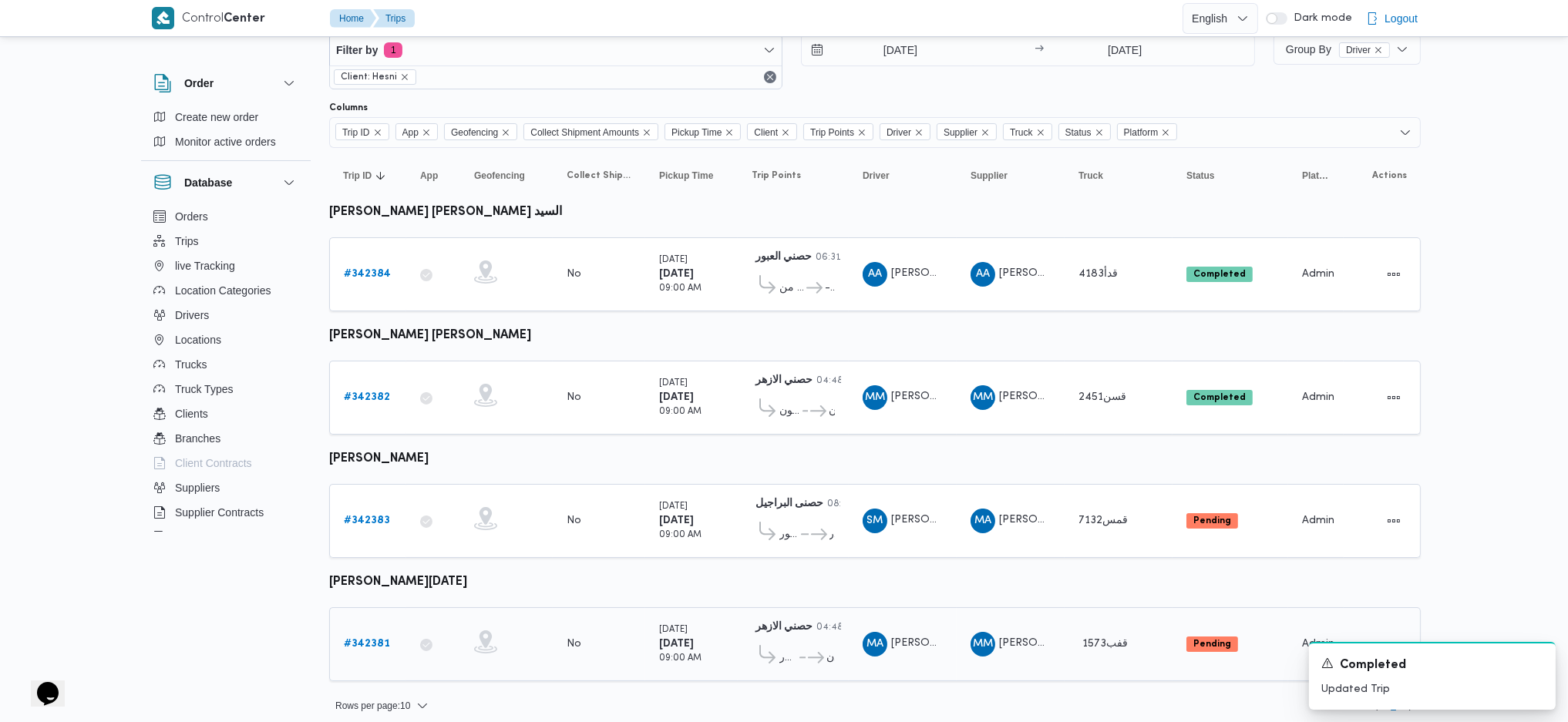
click at [368, 639] on b "# 342381" at bounding box center [367, 644] width 46 height 10
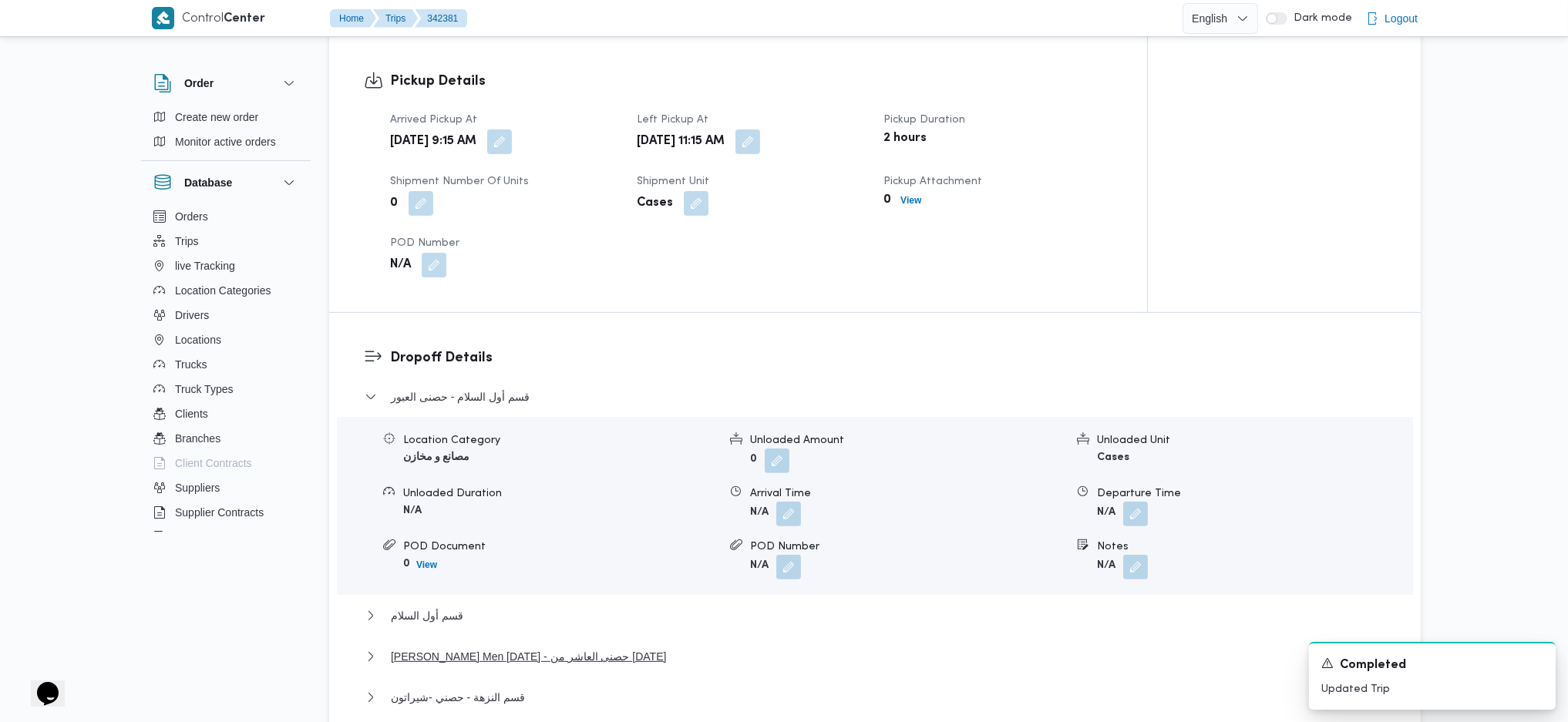
scroll to position [1129, 0]
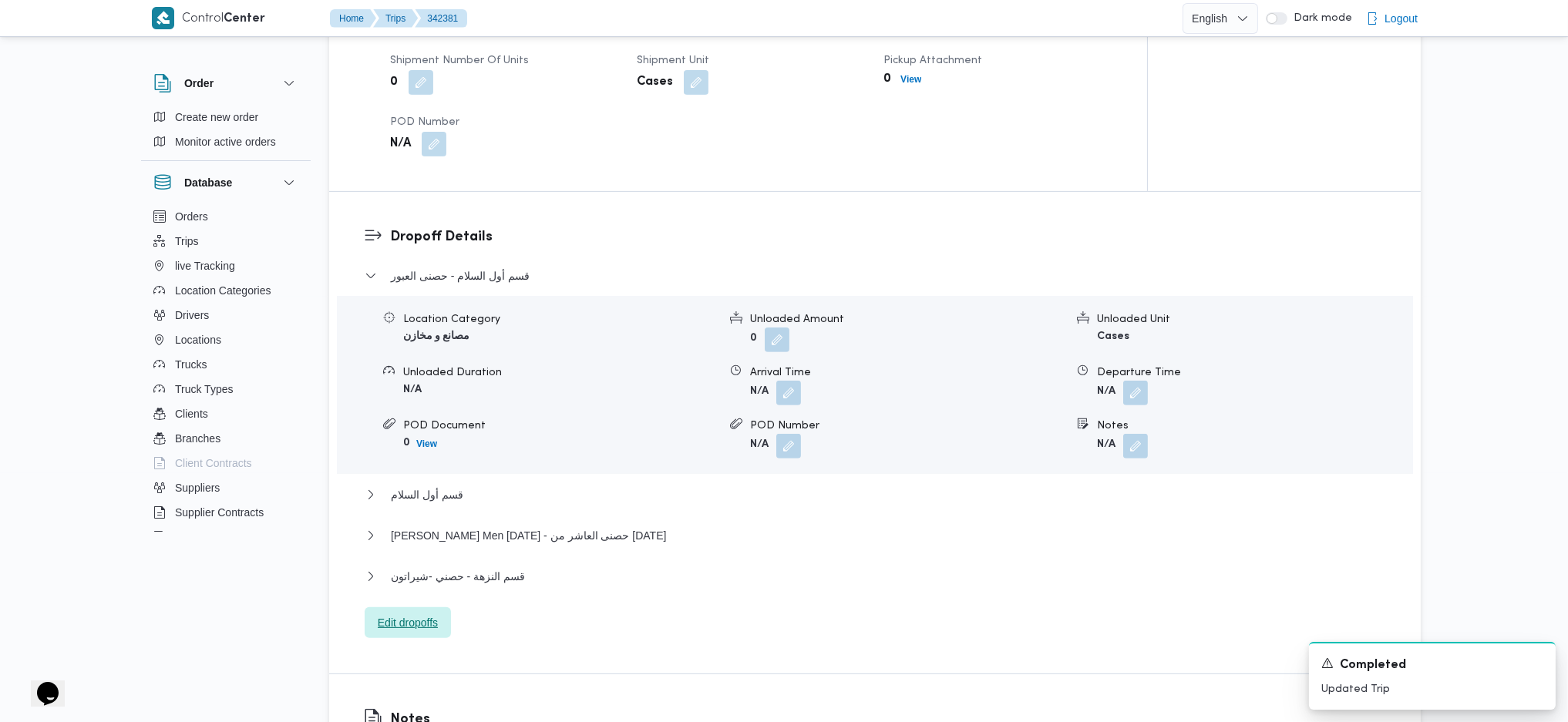
click at [424, 613] on span "Edit dropoffs" at bounding box center [408, 622] width 60 height 19
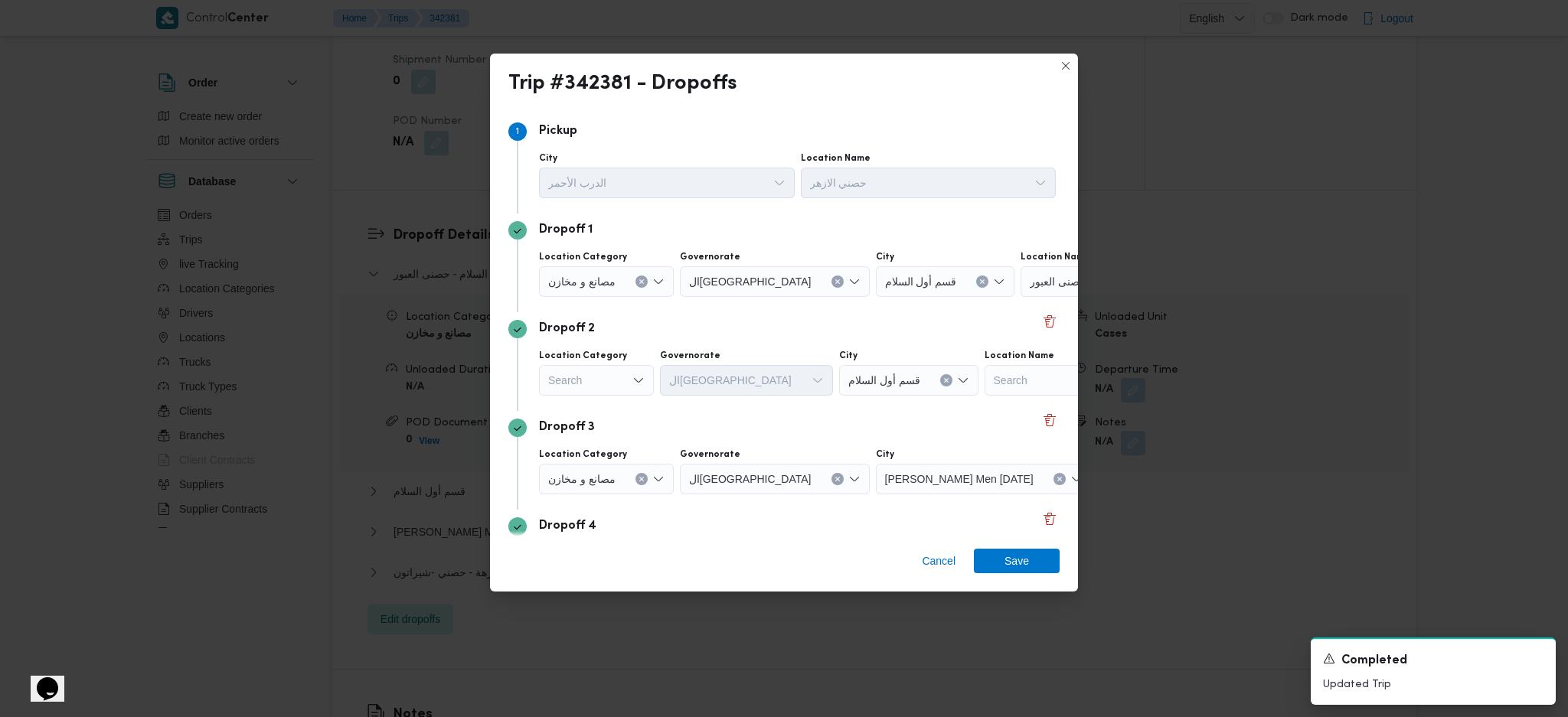
click at [1023, 288] on div "حصنى العبور" at bounding box center [1116, 281] width 191 height 31
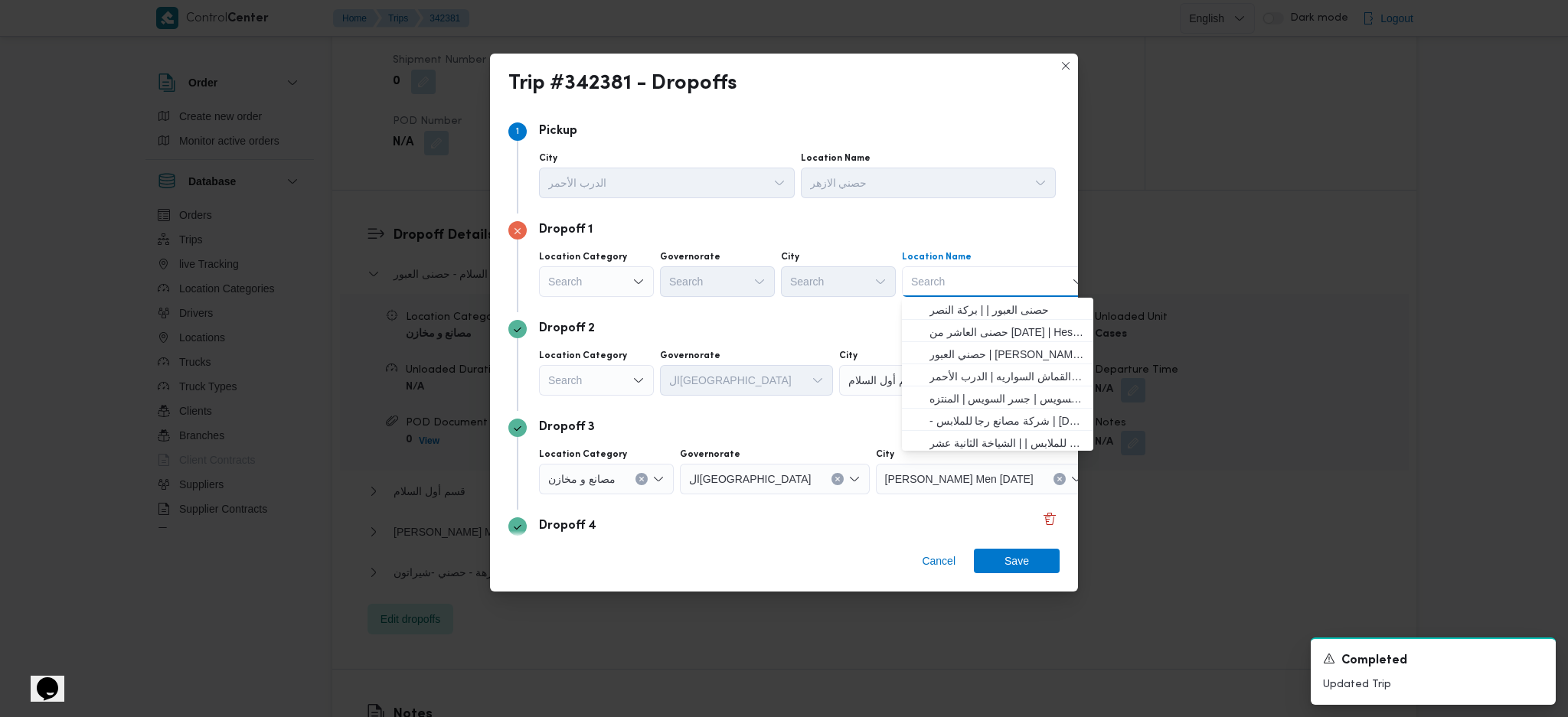
click at [839, 358] on div "City" at bounding box center [908, 356] width 139 height 12
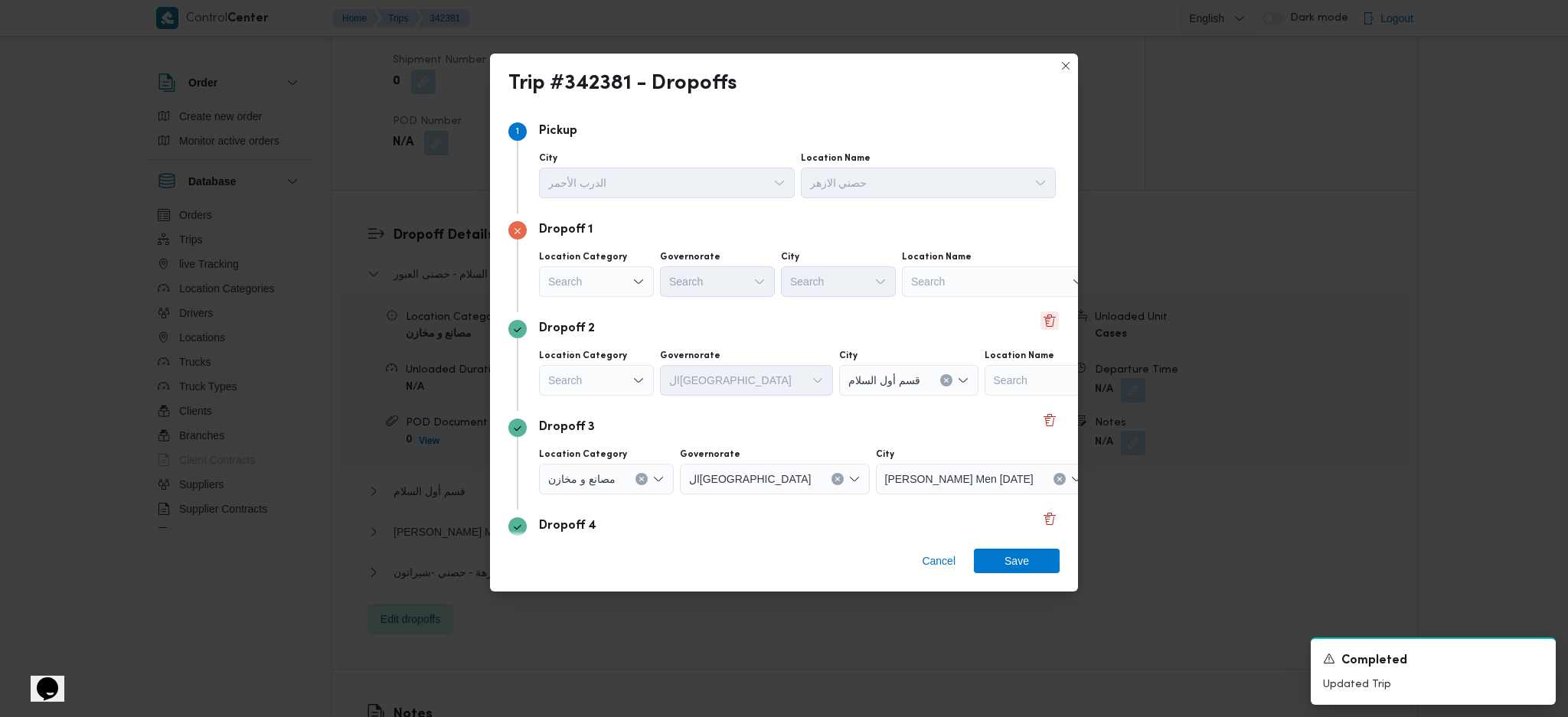
click at [1043, 319] on button "Delete" at bounding box center [1049, 320] width 19 height 19
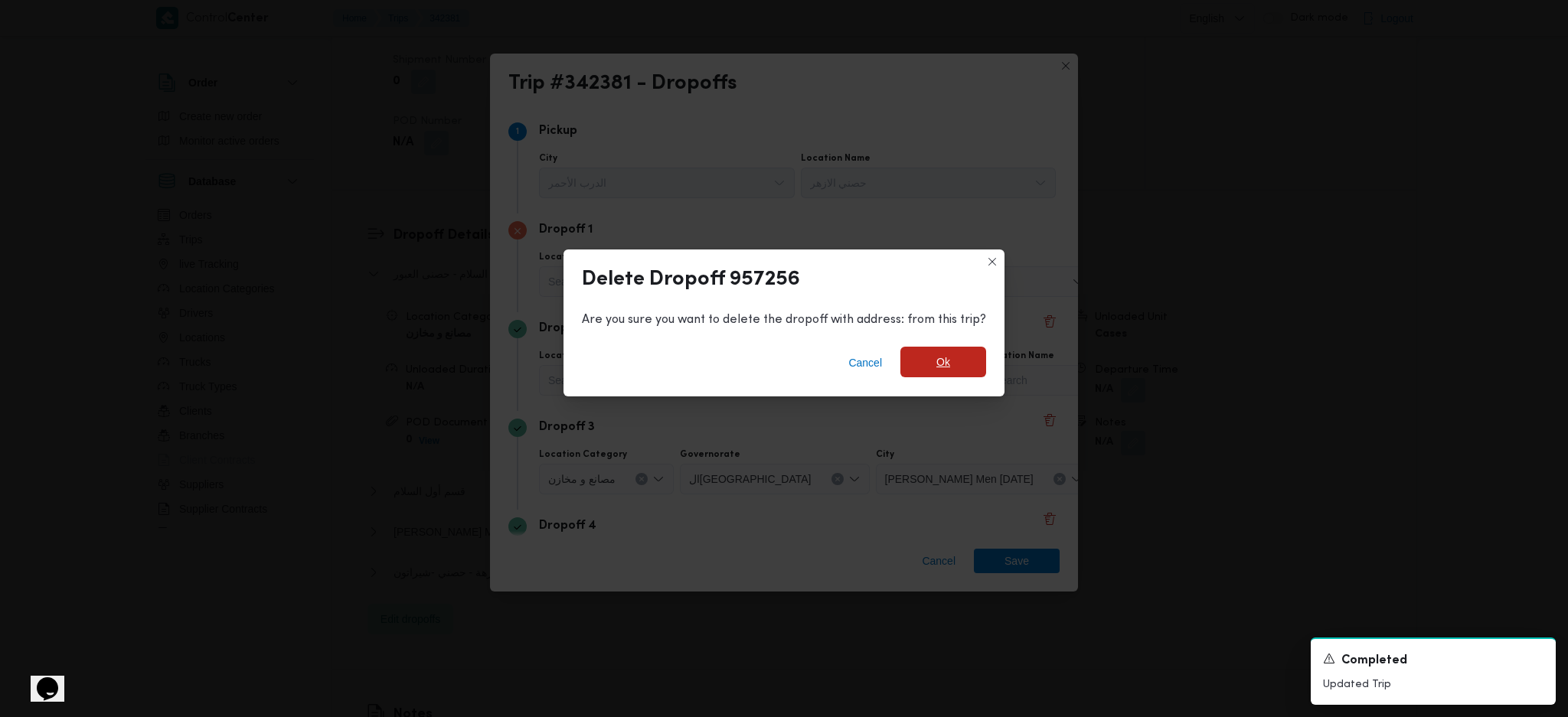
click at [977, 362] on span "Ok" at bounding box center [943, 362] width 86 height 31
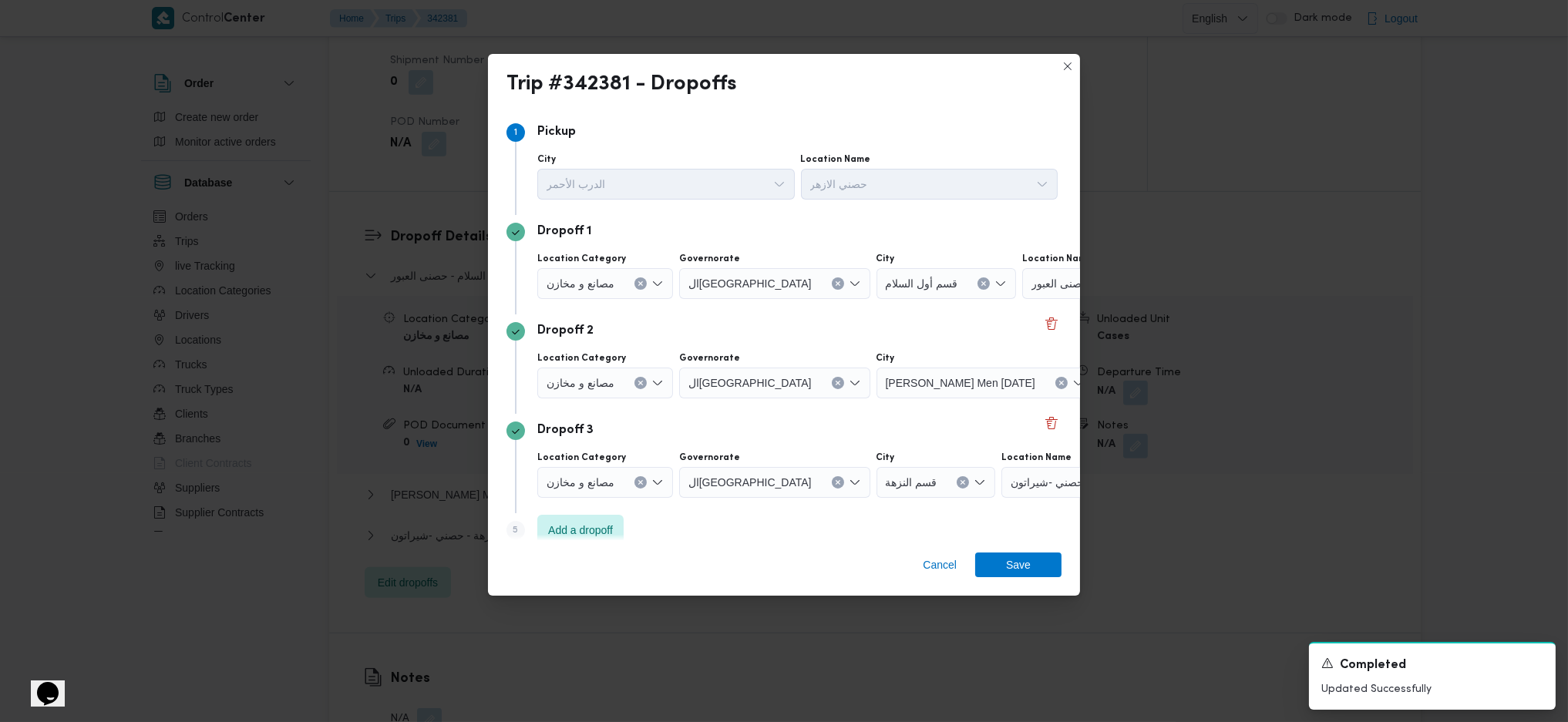
click at [1095, 288] on input "Location Name" at bounding box center [1096, 283] width 2 height 19
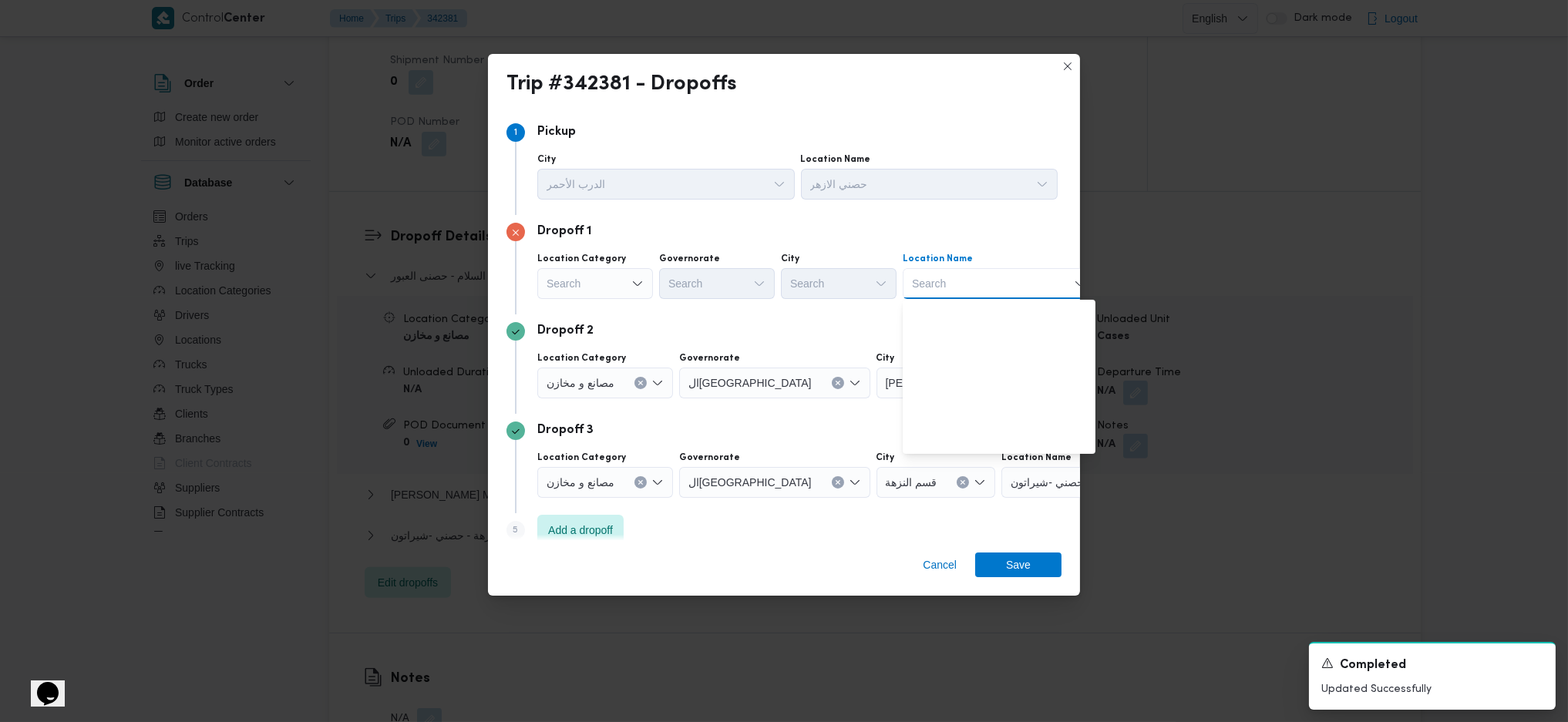
scroll to position [406, 0]
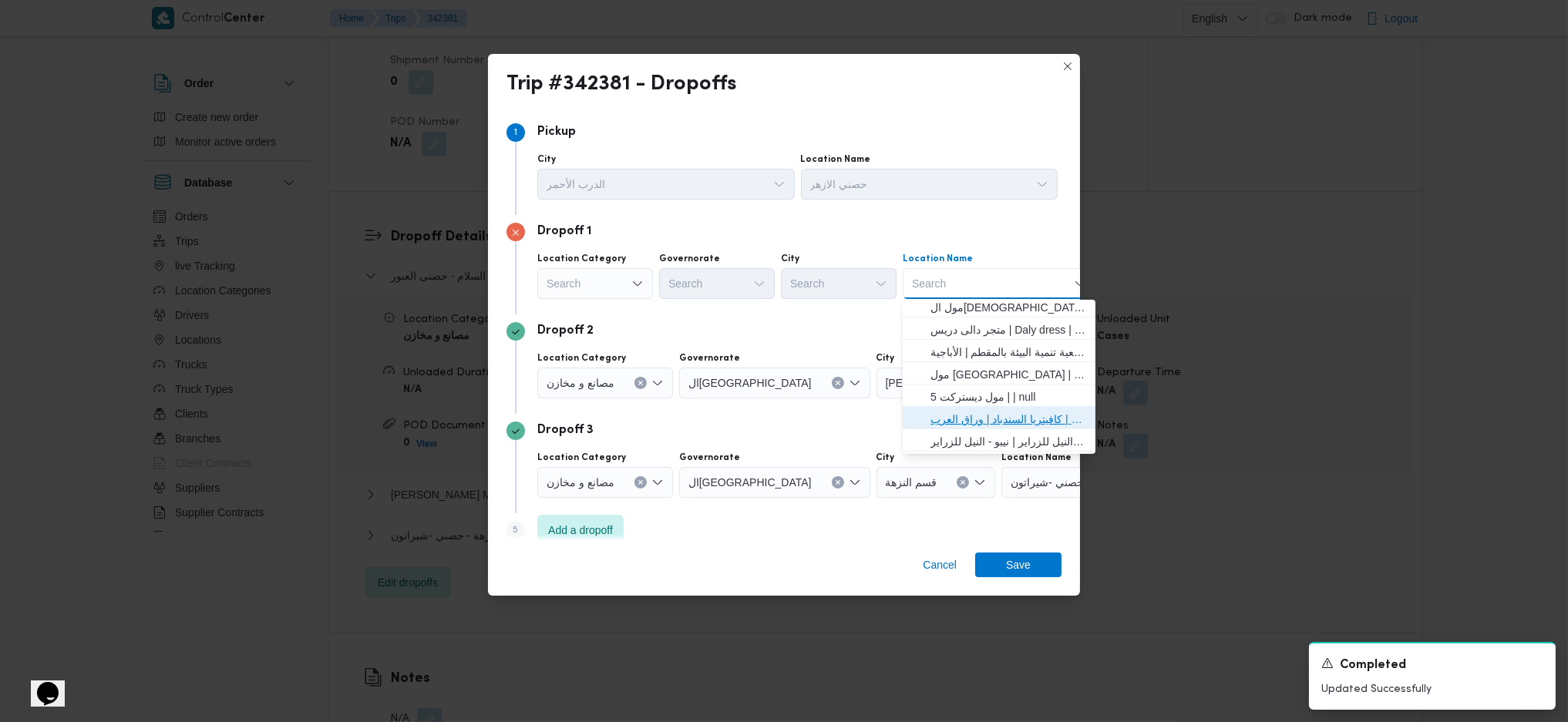
click at [962, 414] on span "مخزن المستقبل _ القومية امبابة | كافيتريا السندباد | وراق العرب" at bounding box center [1008, 419] width 156 height 19
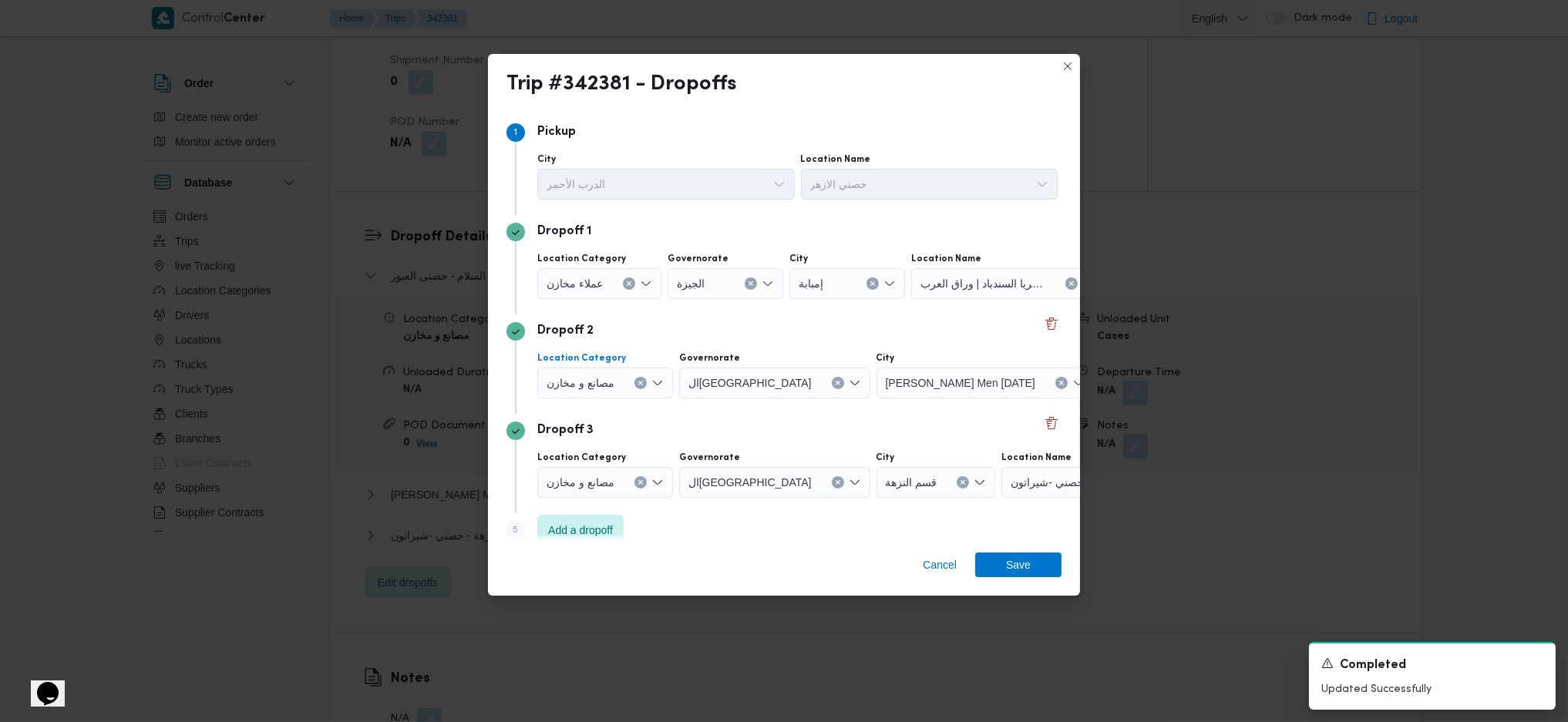
click at [638, 380] on icon "Clear input" at bounding box center [640, 382] width 6 height 6
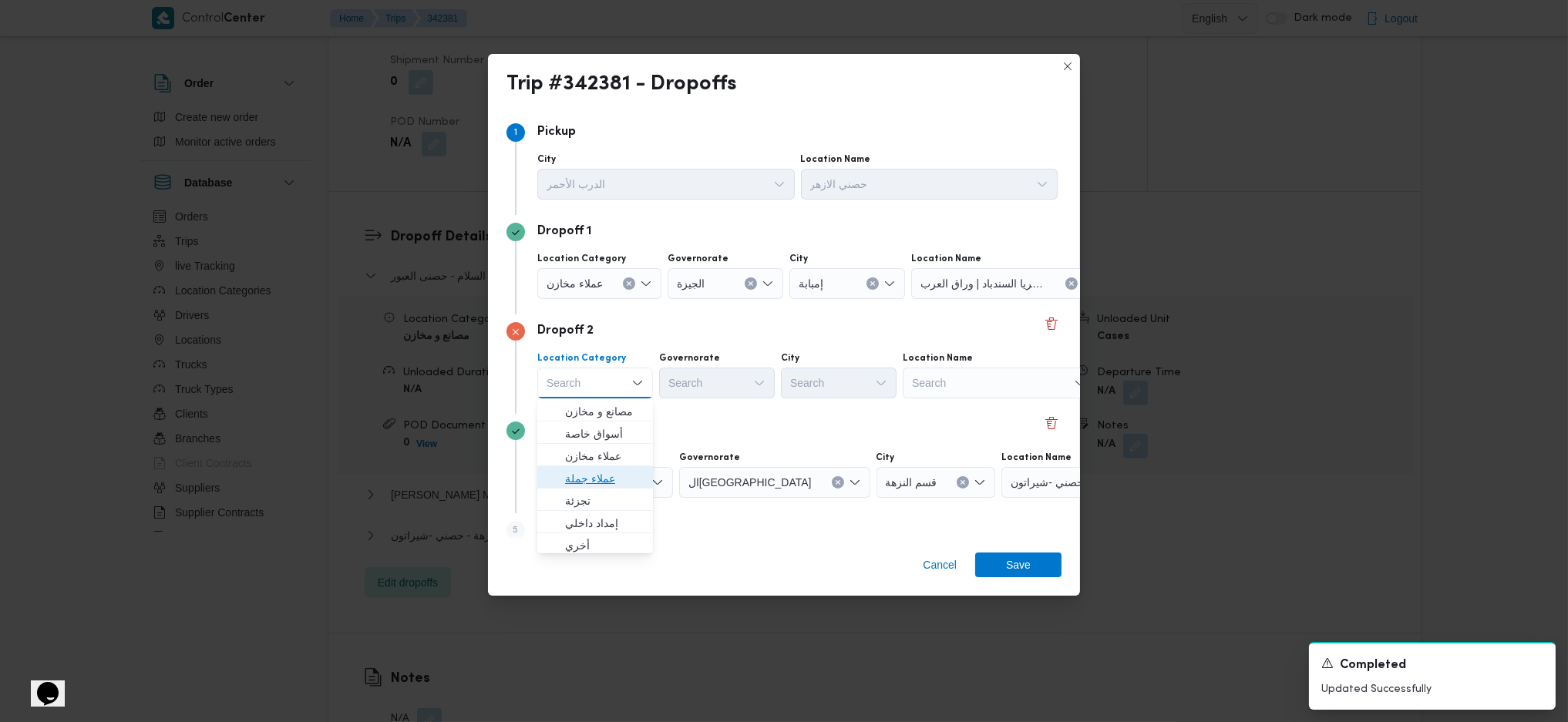
click at [590, 475] on span "عملاء جملة" at bounding box center [605, 478] width 78 height 19
click at [700, 382] on div "Search" at bounding box center [720, 382] width 116 height 31
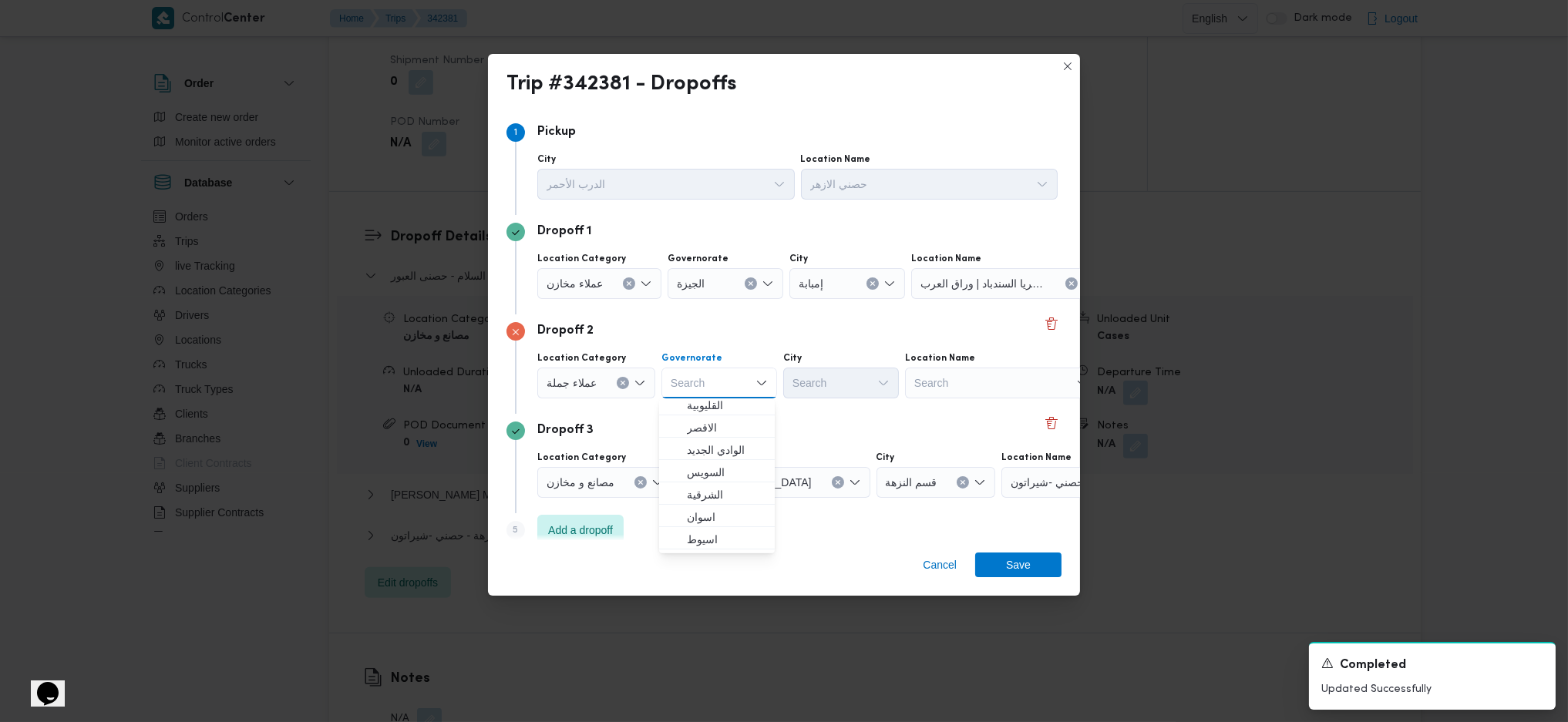
scroll to position [205, 0]
click at [715, 428] on span "ال[GEOGRAPHIC_DATA]" at bounding box center [726, 430] width 78 height 19
click at [859, 390] on div "Search" at bounding box center [917, 382] width 116 height 31
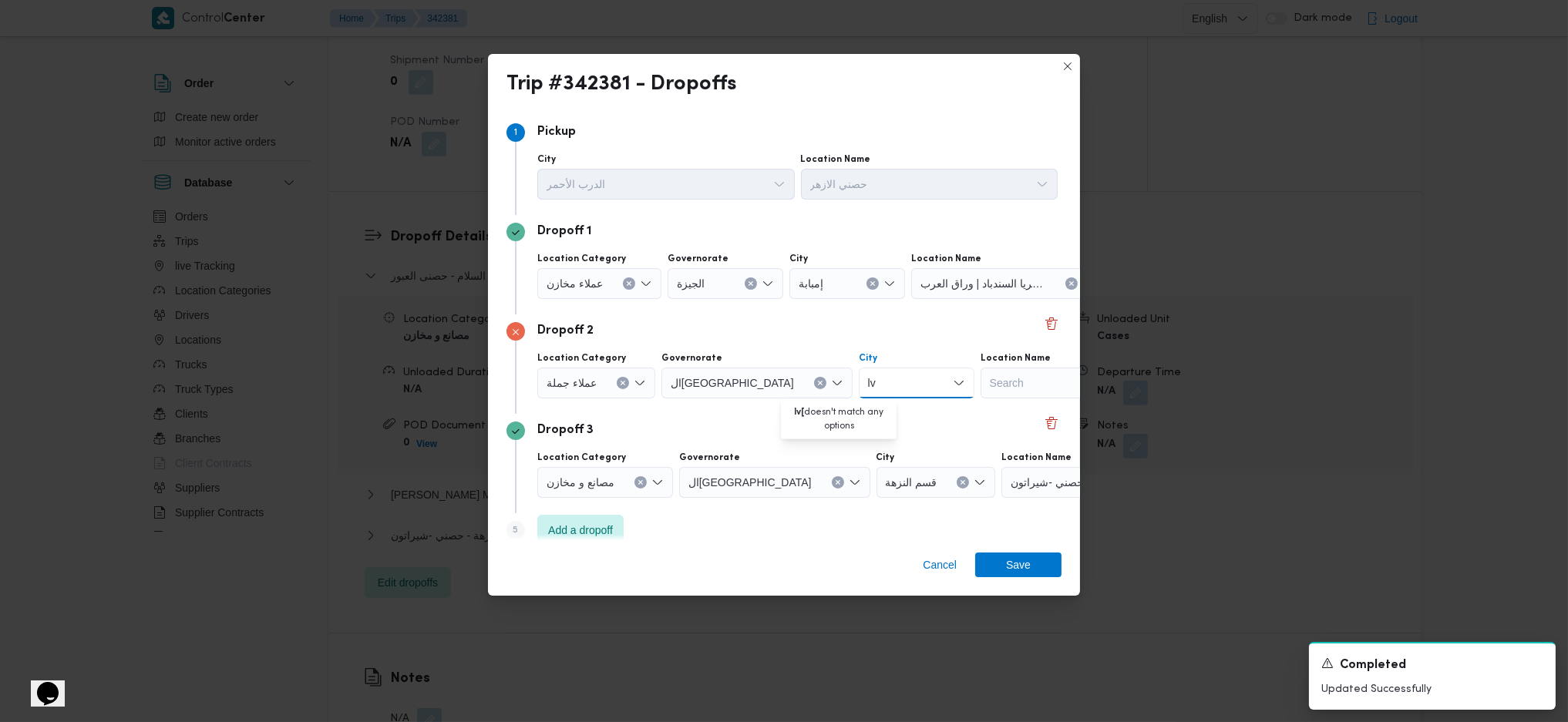
type input "l"
type input "مرج"
drag, startPoint x: 825, startPoint y: 406, endPoint x: 772, endPoint y: 458, distance: 74.2
click at [824, 406] on mark "مرج" at bounding box center [819, 412] width 20 height 12
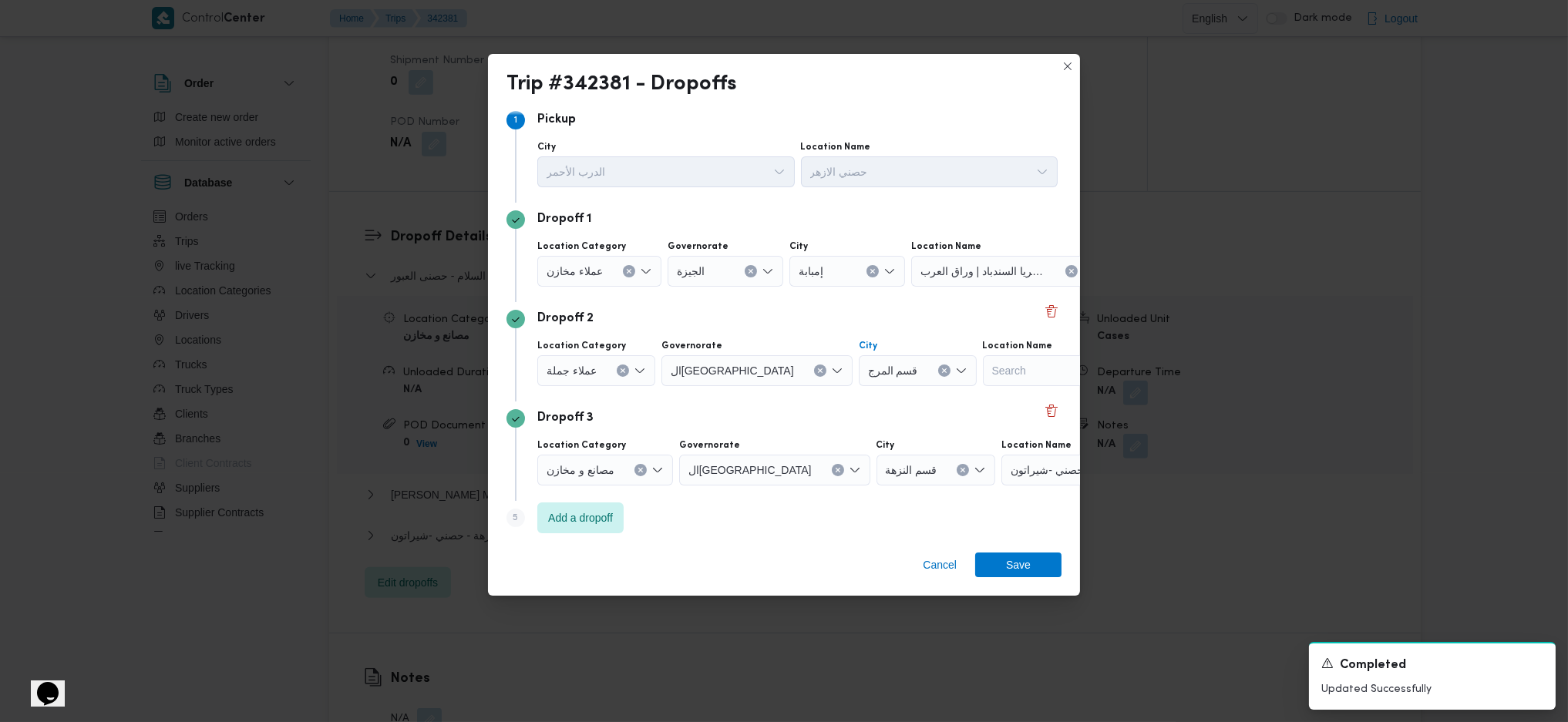
scroll to position [19, 0]
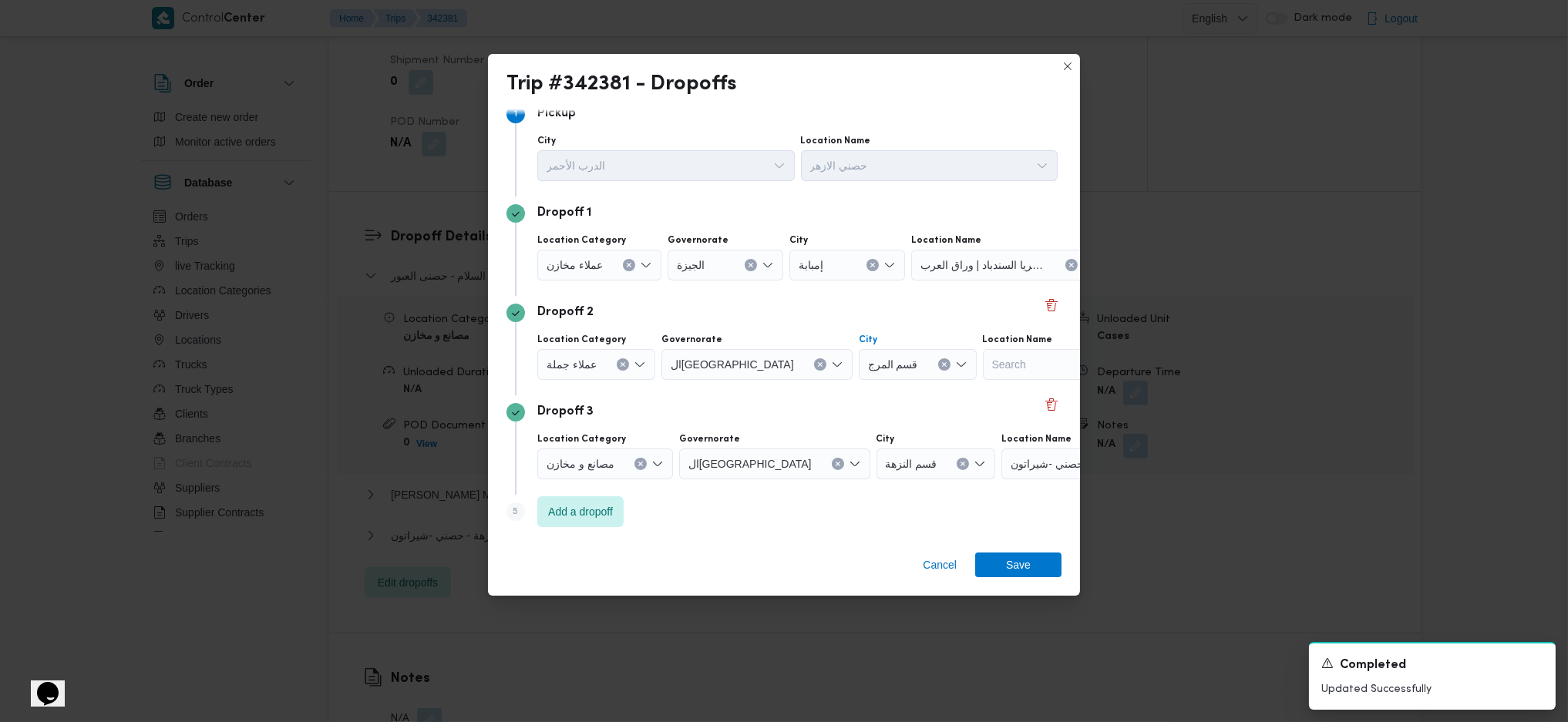
click at [556, 528] on div "Step 5 is disabled 5 Add a dropoff" at bounding box center [784, 514] width 555 height 40
drag, startPoint x: 568, startPoint y: 505, endPoint x: 726, endPoint y: 396, distance: 192.0
click at [568, 505] on span "Add a dropoff" at bounding box center [581, 512] width 65 height 19
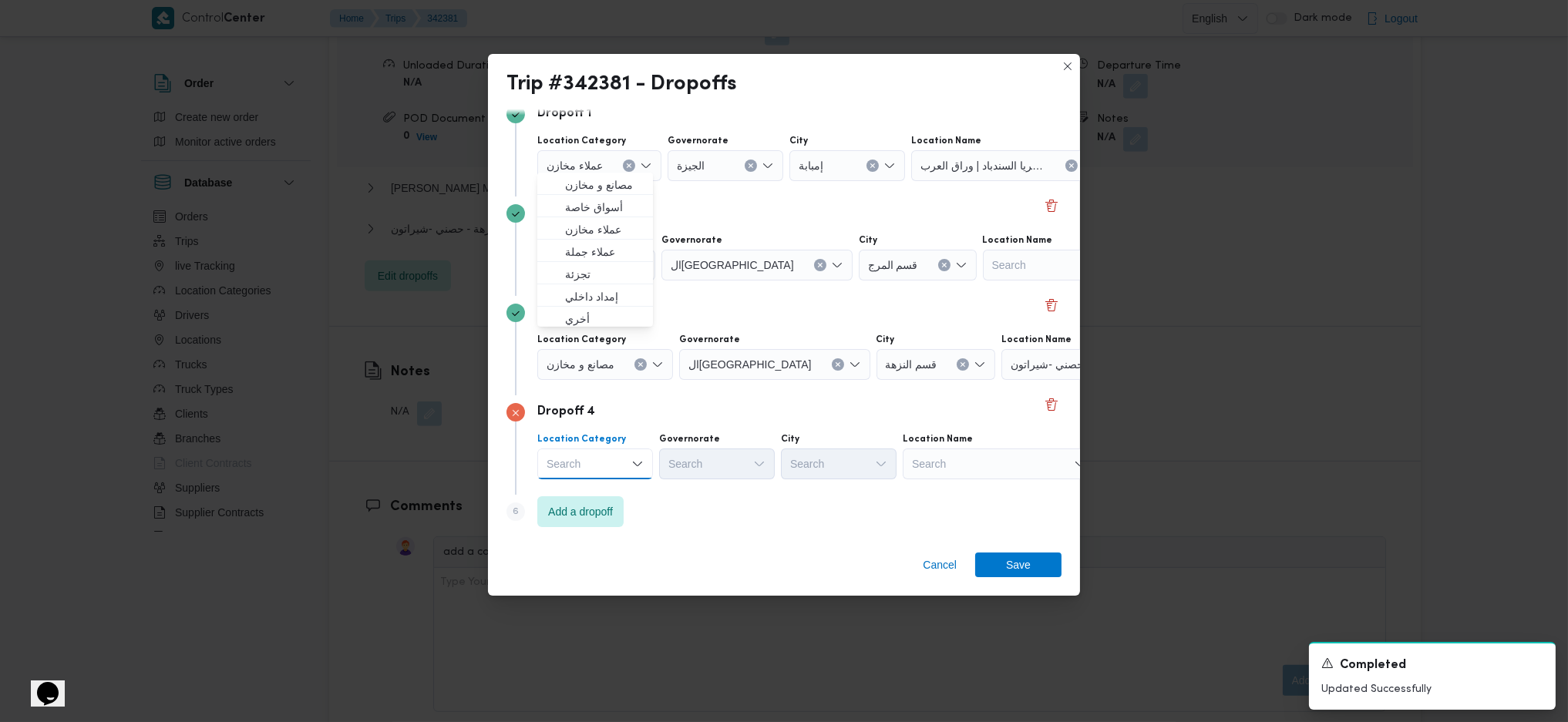
scroll to position [1438, 0]
click at [606, 452] on div "Search Combo box. Selected. Combo box input. Search. Type some text or, to disp…" at bounding box center [596, 464] width 116 height 31
click at [608, 463] on div "Search Combo box. Selected. Combo box input. Search. Type some text or, to disp…" at bounding box center [596, 464] width 116 height 31
click at [773, 543] on div "Cancel Save" at bounding box center [784, 568] width 592 height 55
click at [622, 453] on div "Search" at bounding box center [596, 464] width 116 height 31
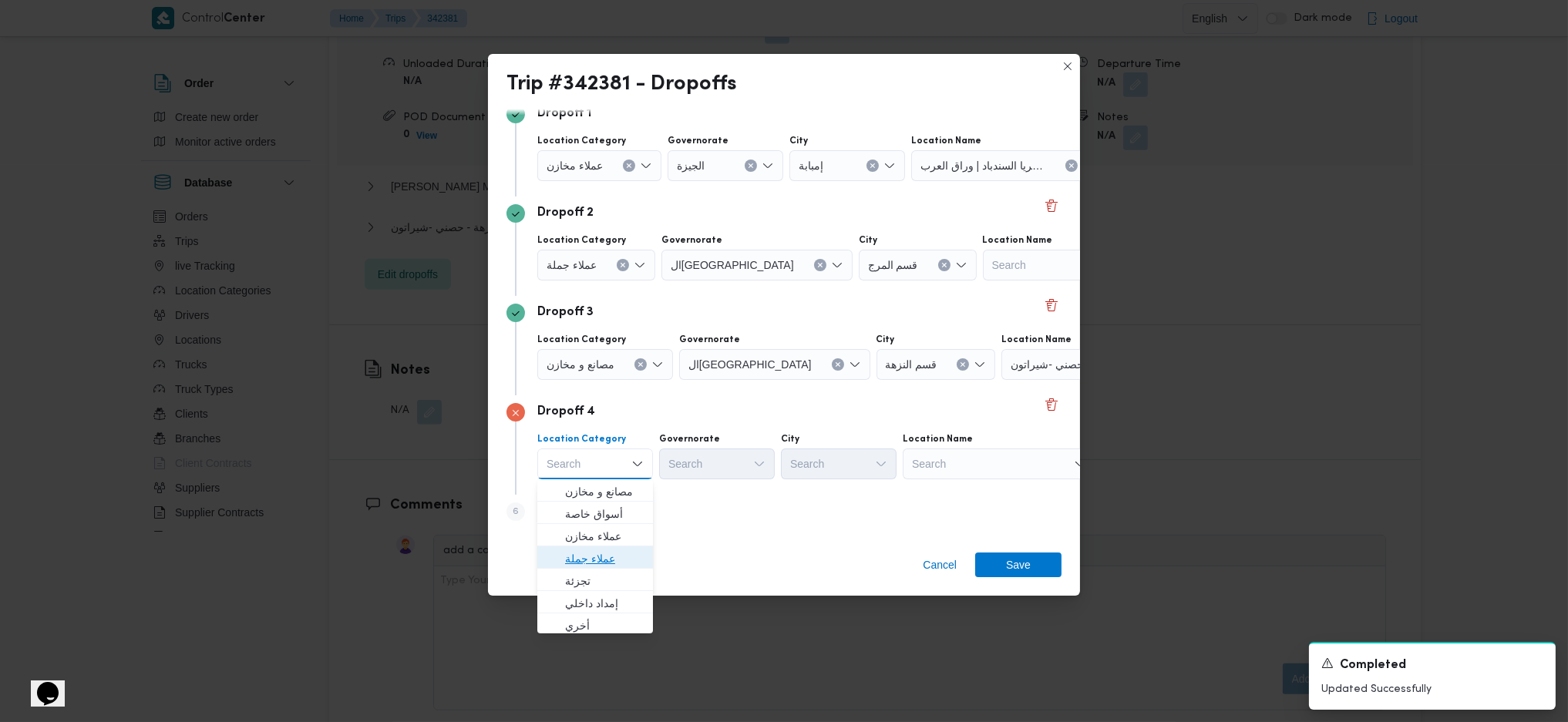
click at [600, 554] on span "عملاء جملة" at bounding box center [605, 558] width 78 height 19
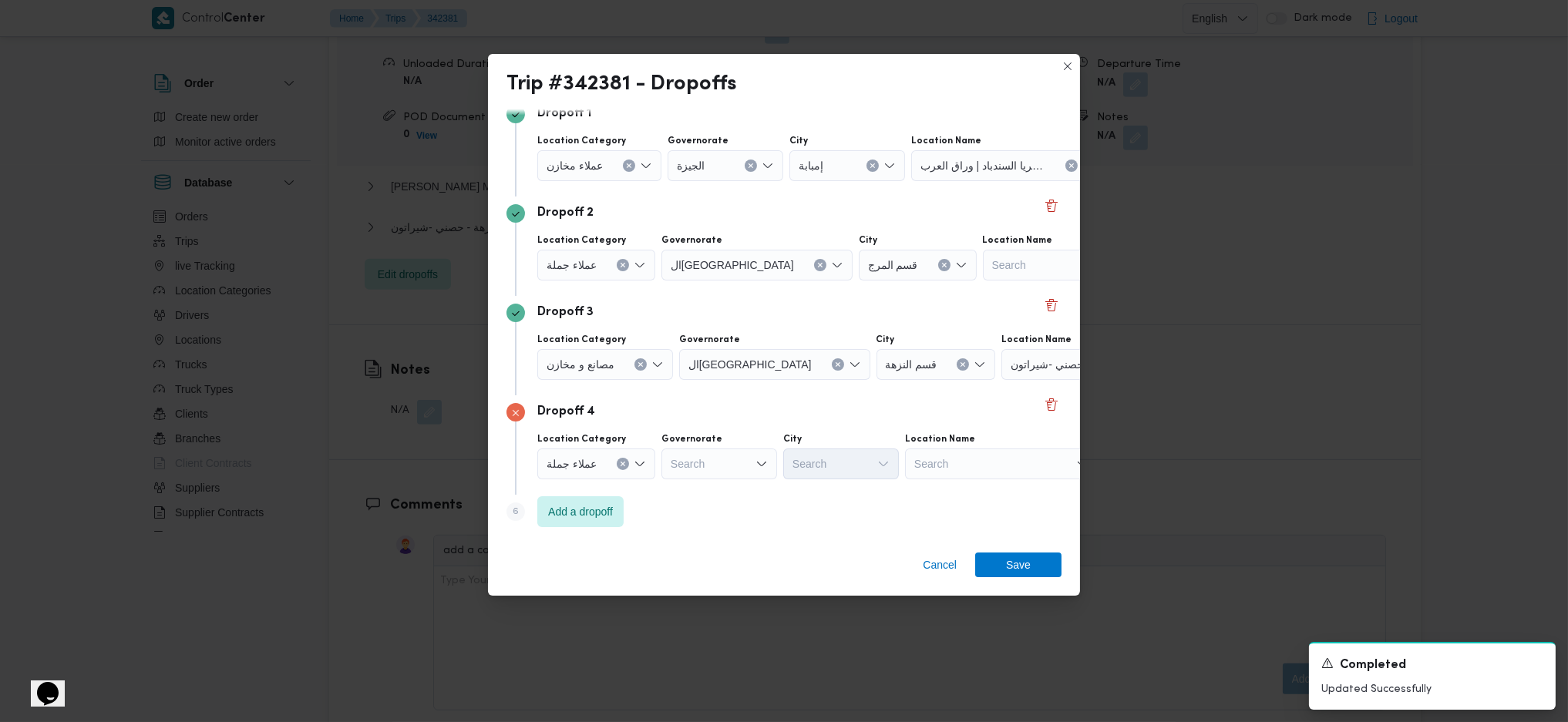
click at [715, 478] on div "Location Category عملاء [GEOGRAPHIC_DATA] Search City Search Location Name Sear…" at bounding box center [797, 455] width 526 height 53
click at [712, 458] on div "Search" at bounding box center [720, 464] width 116 height 31
type input "جي"
click at [681, 490] on span "ال جي زة" at bounding box center [717, 492] width 103 height 25
drag, startPoint x: 802, startPoint y: 475, endPoint x: 810, endPoint y: 475, distance: 8.0
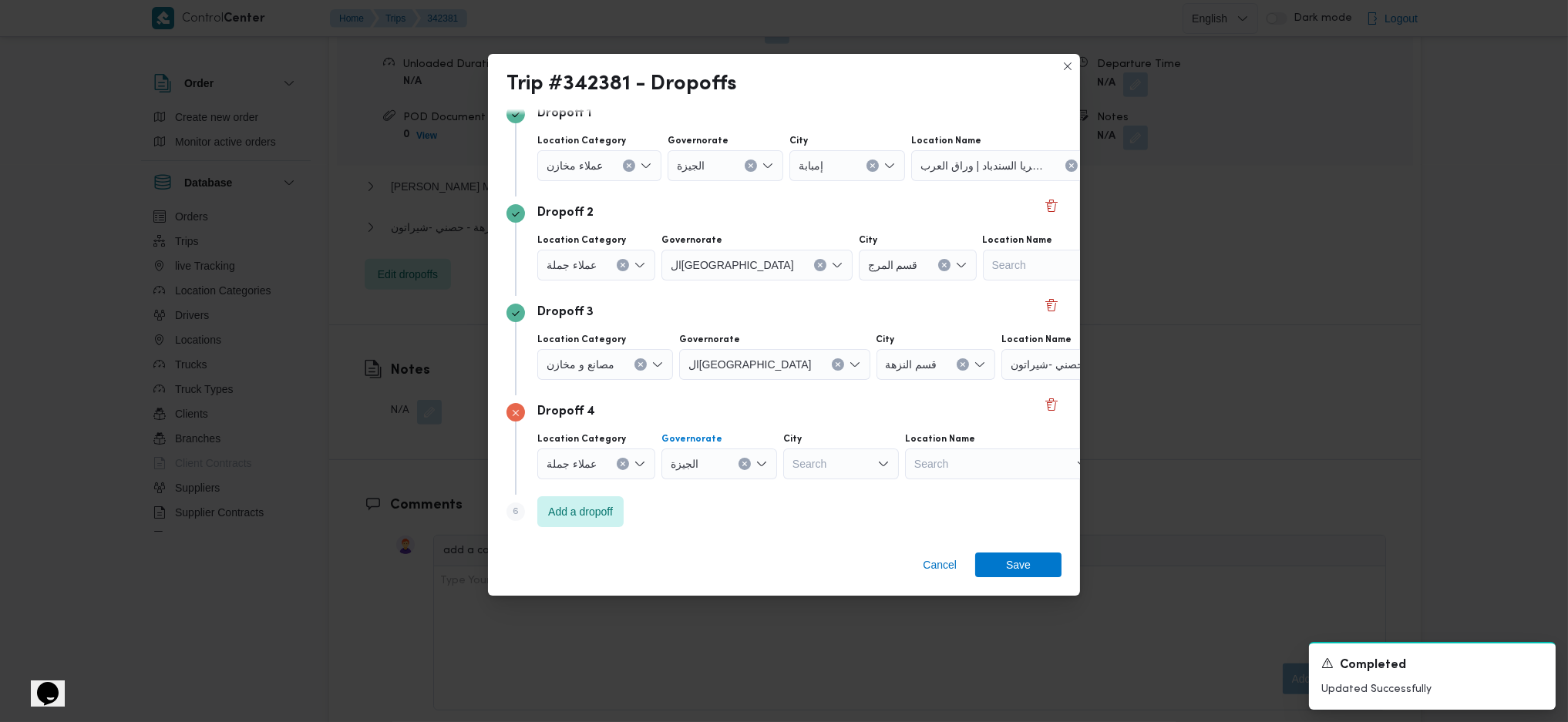
click at [810, 475] on div "Search" at bounding box center [841, 464] width 116 height 31
type input "هرم"
drag, startPoint x: 798, startPoint y: 492, endPoint x: 713, endPoint y: 502, distance: 85.6
click at [797, 492] on icon "button" at bounding box center [796, 492] width 12 height 12
click at [619, 505] on span "Add a dropoff" at bounding box center [581, 512] width 87 height 31
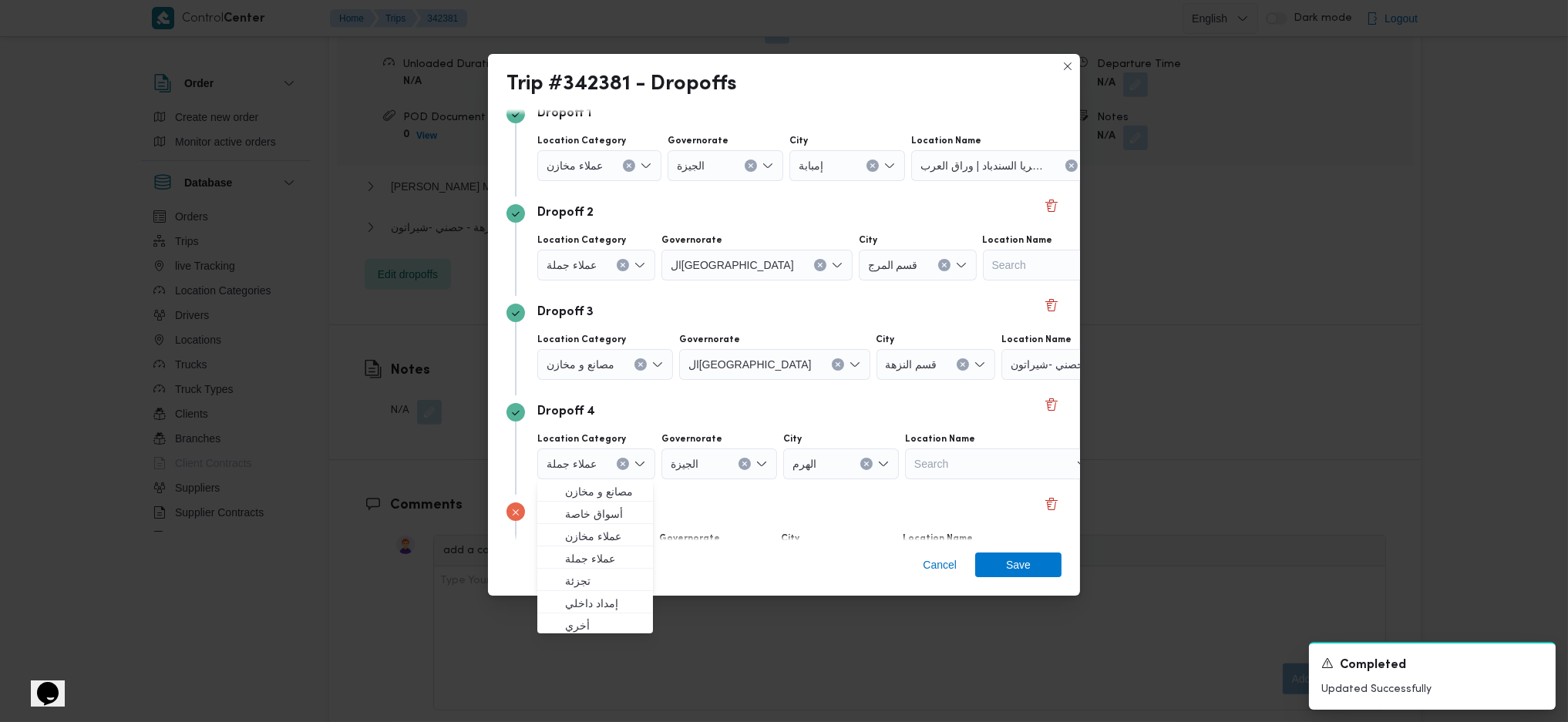
scroll to position [217, 0]
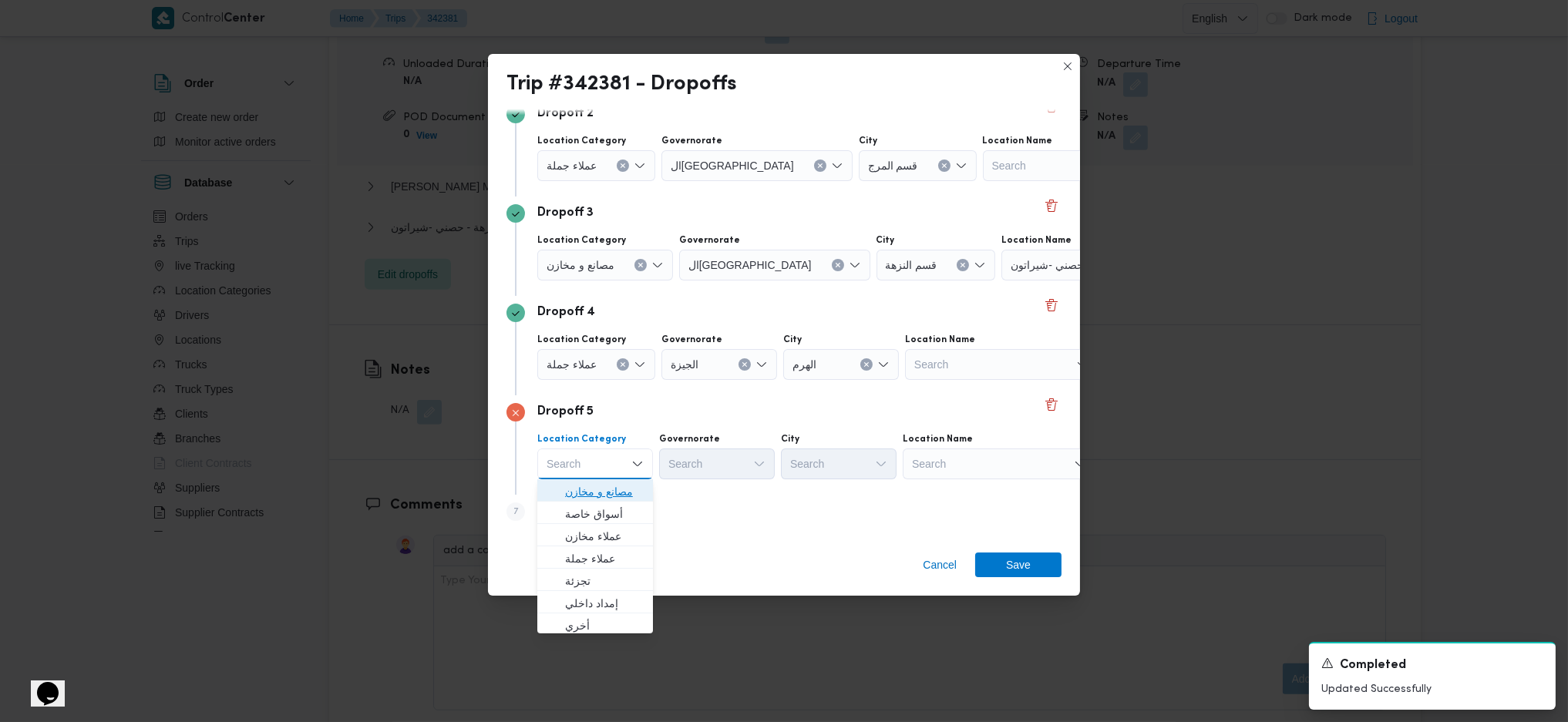
click at [617, 491] on span "مصانع و مخازن" at bounding box center [605, 491] width 78 height 19
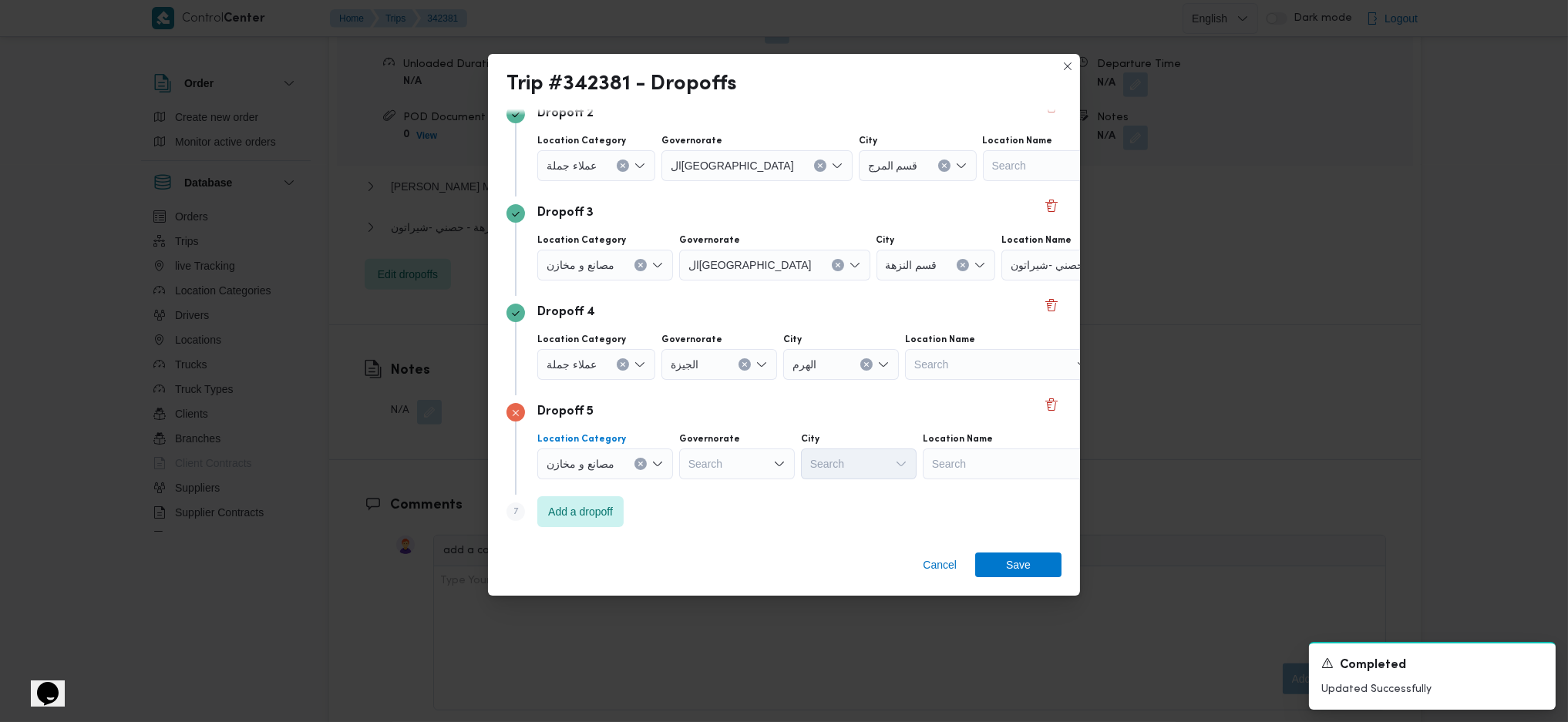
click at [942, 469] on div "Search" at bounding box center [1019, 464] width 193 height 31
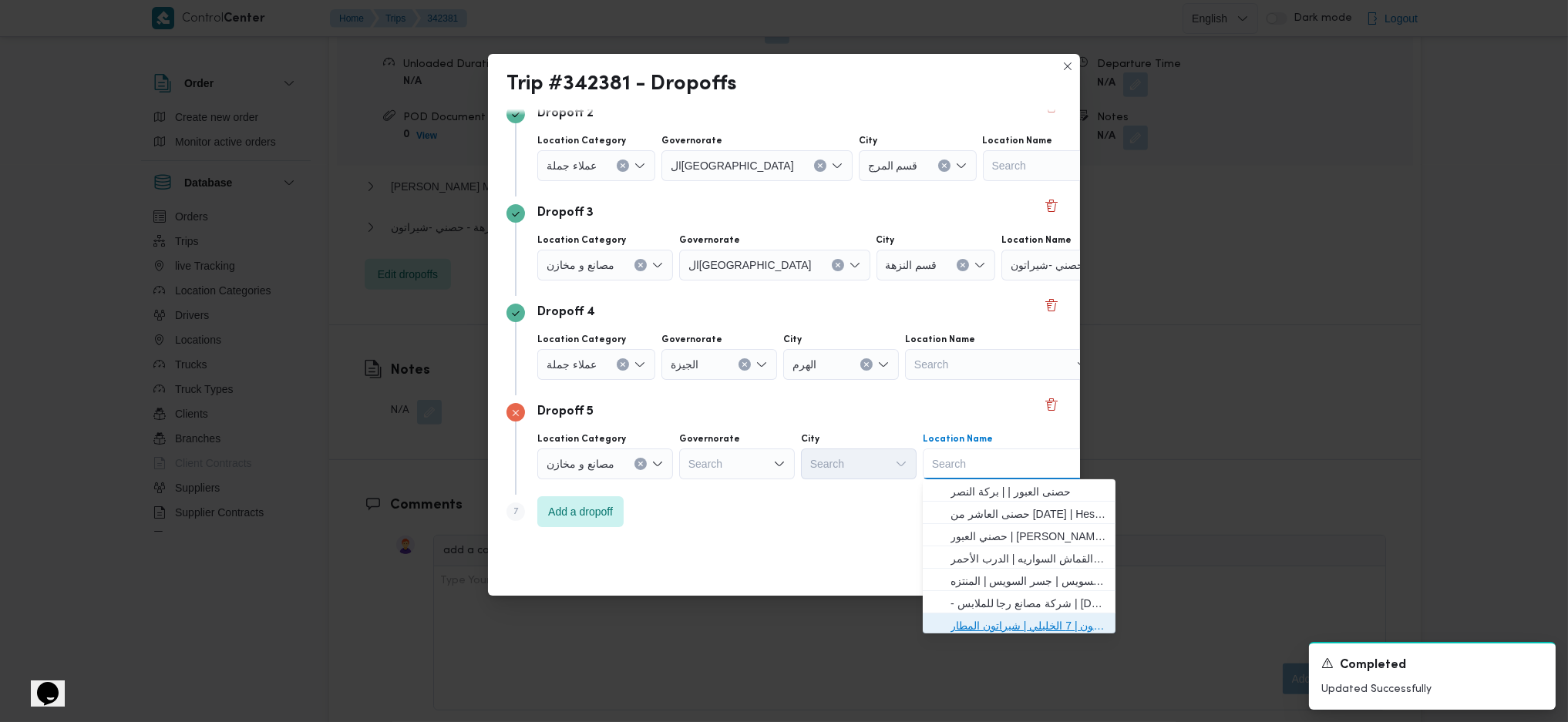
click at [998, 623] on span "حصني -شيراتون | 7 الخليلي | شيراتون المطار" at bounding box center [1028, 626] width 156 height 19
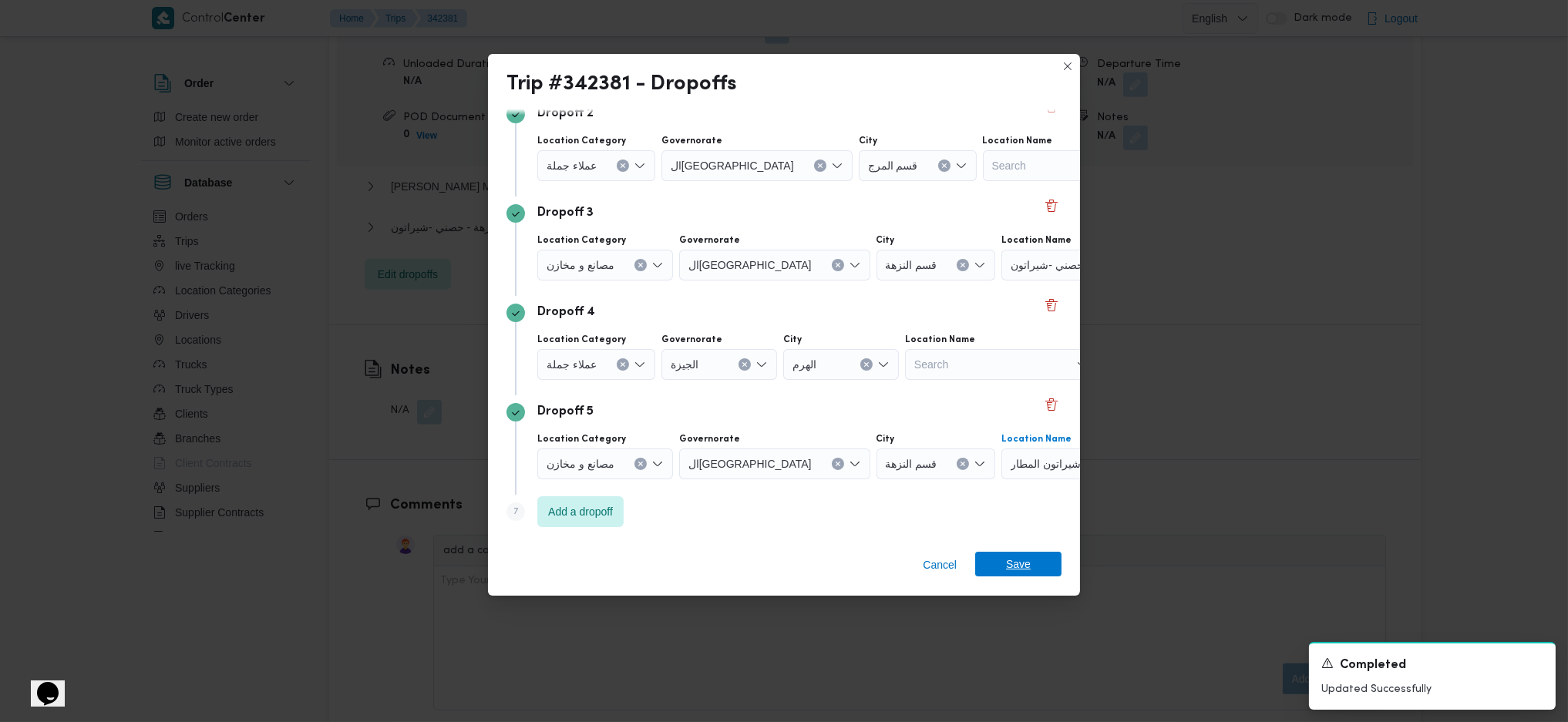
click at [1021, 570] on span "Save" at bounding box center [1019, 564] width 25 height 25
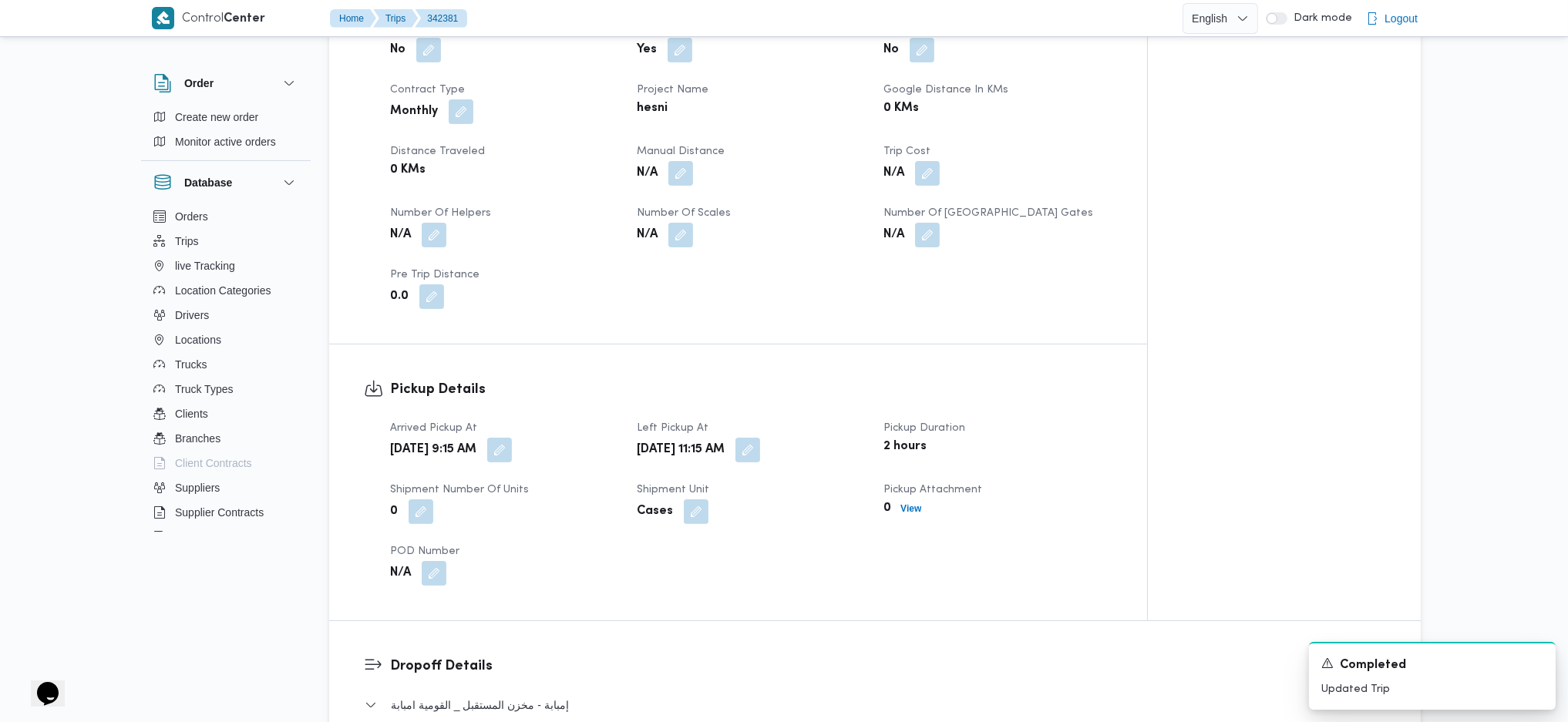
scroll to position [1251, 0]
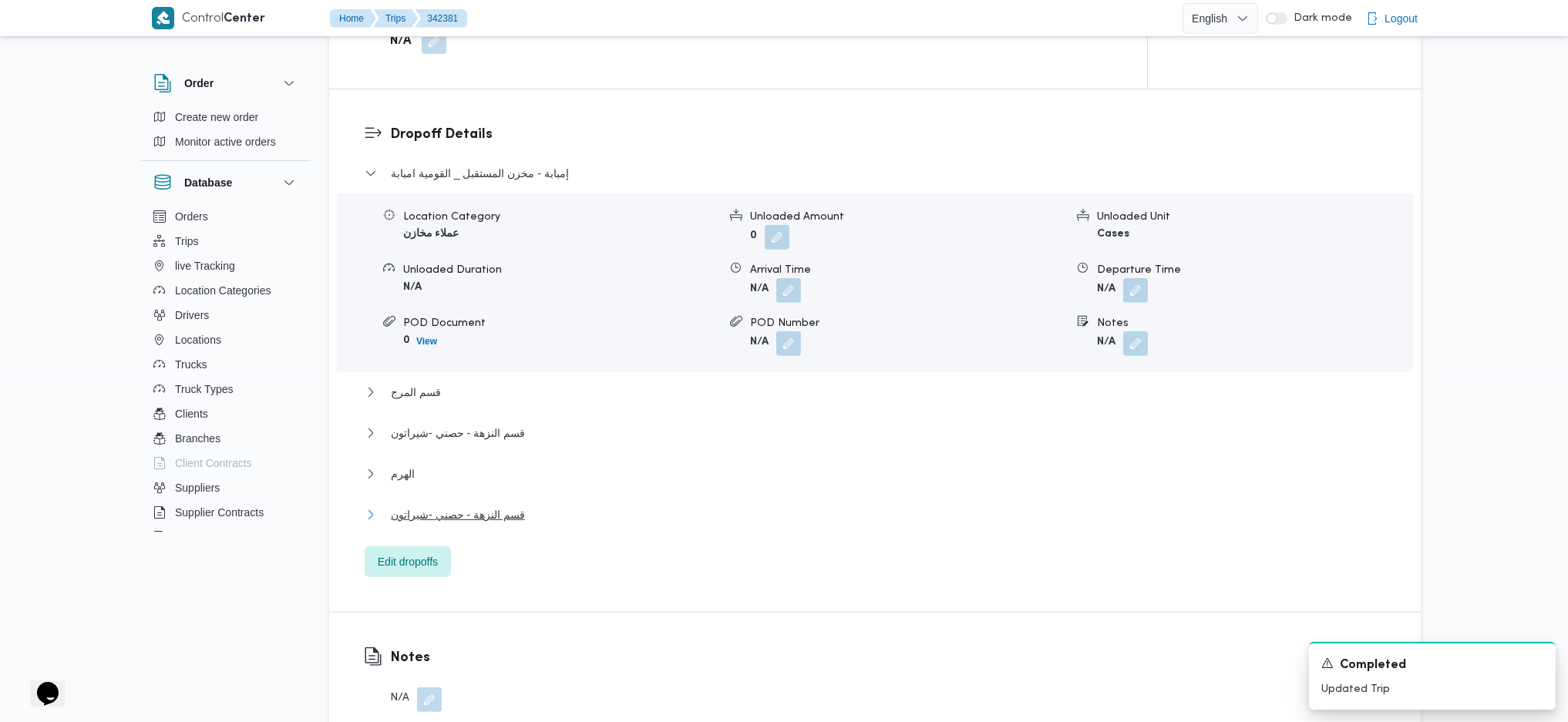
click at [510, 505] on span "قسم النزهة - حصني -شيراتون" at bounding box center [458, 514] width 134 height 19
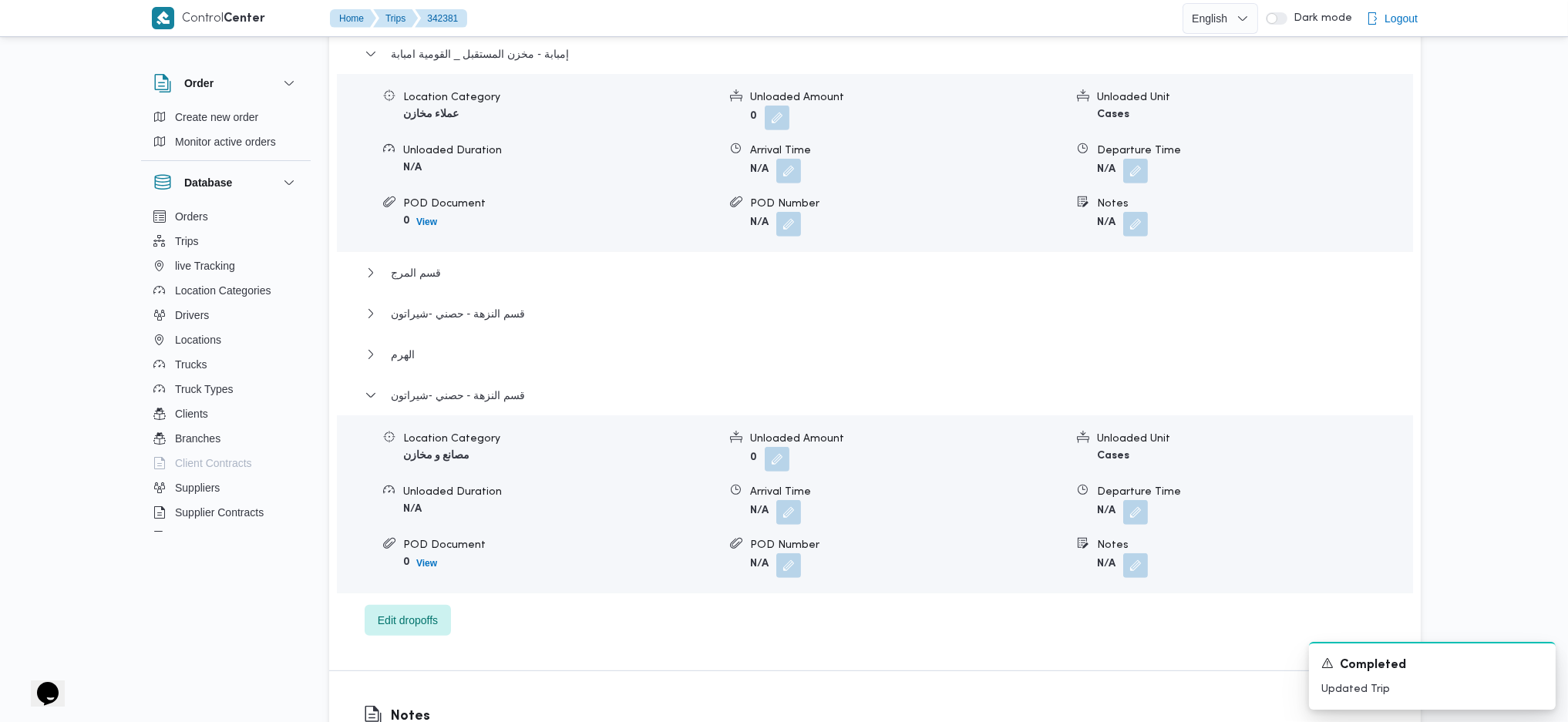
scroll to position [1456, 0]
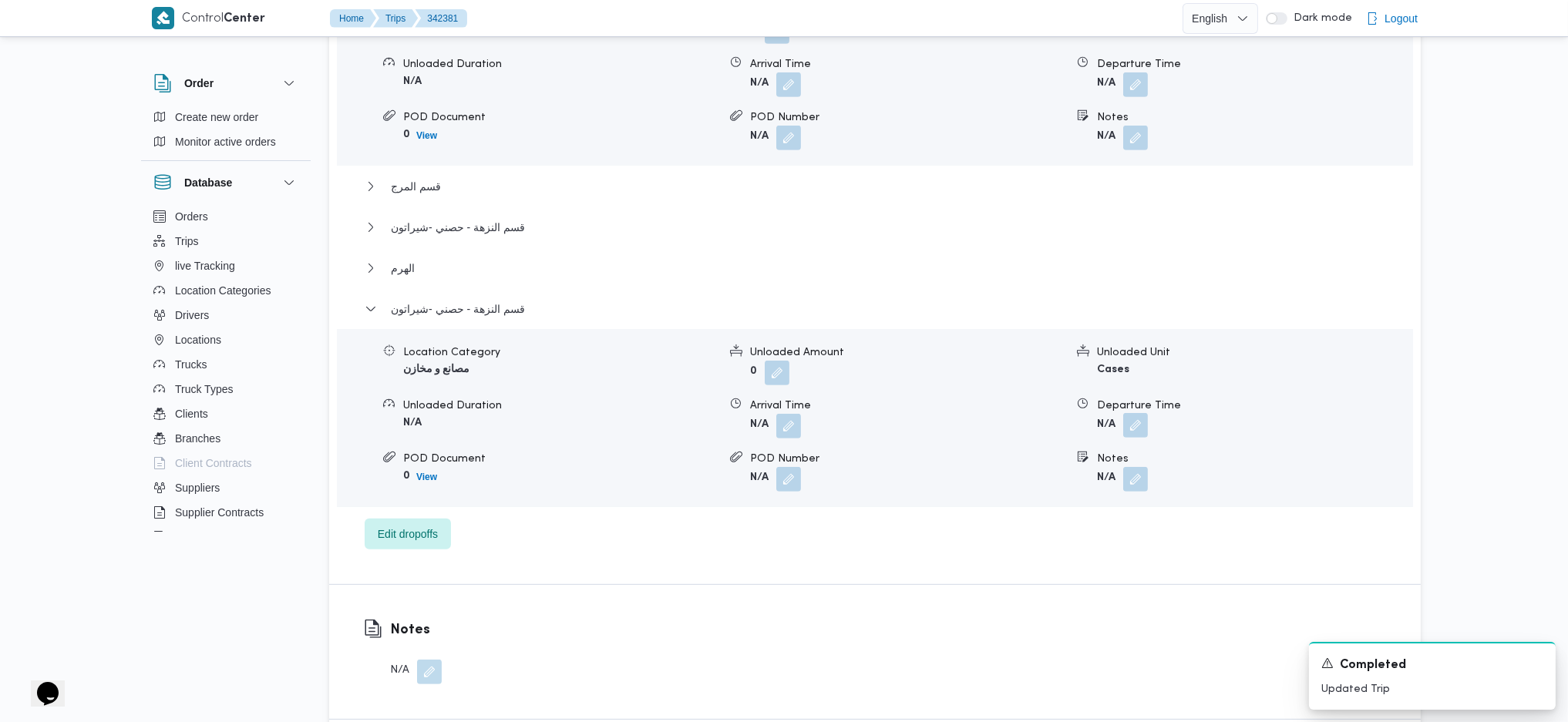
click at [1147, 413] on button "button" at bounding box center [1136, 425] width 25 height 25
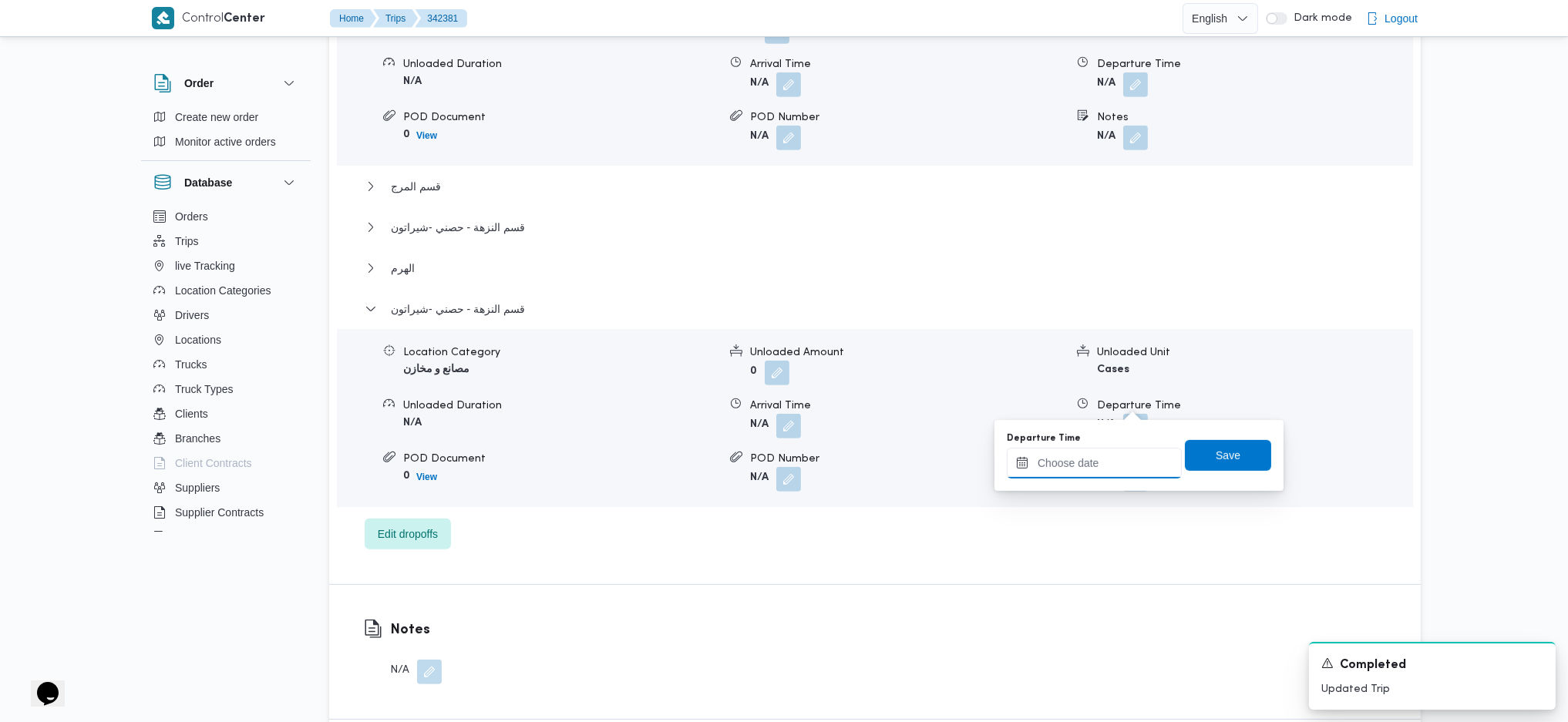
click at [1093, 468] on input "Departure Time" at bounding box center [1094, 463] width 175 height 31
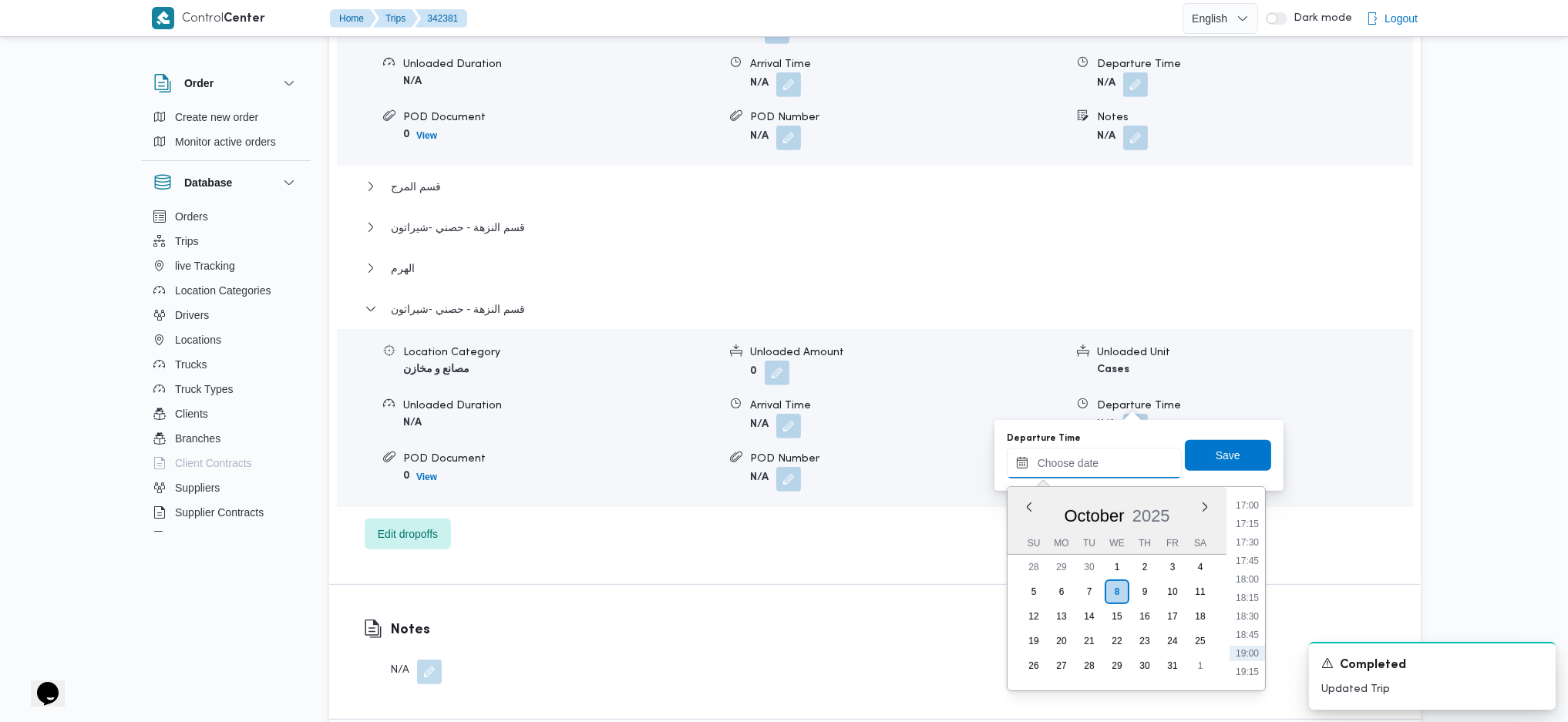
scroll to position [1212, 0]
click at [1248, 586] on li "17:30" at bounding box center [1248, 589] width 36 height 15
type input "[DATE] 17:30"
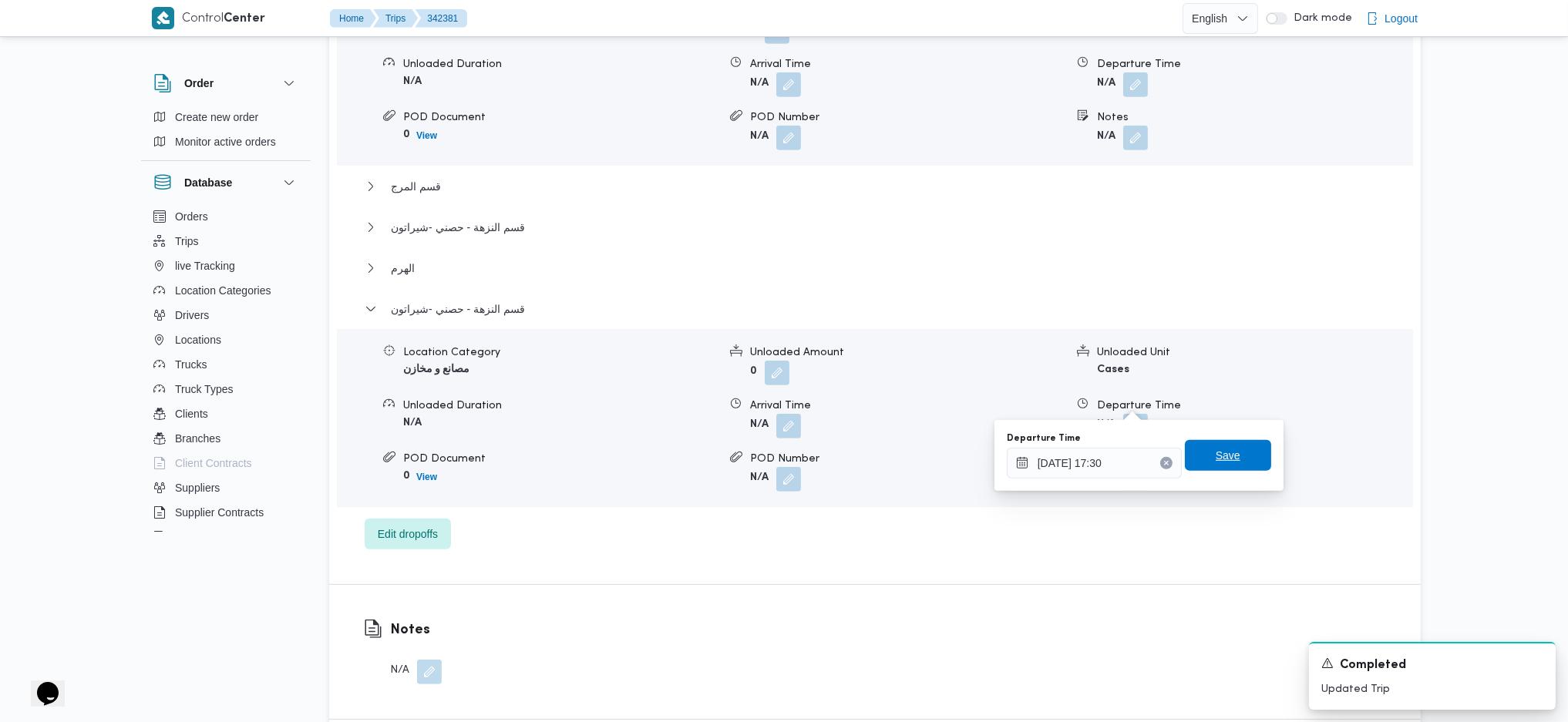
drag, startPoint x: 1239, startPoint y: 464, endPoint x: 1136, endPoint y: 466, distance: 103.0
click at [1238, 464] on span "Save" at bounding box center [1228, 455] width 87 height 31
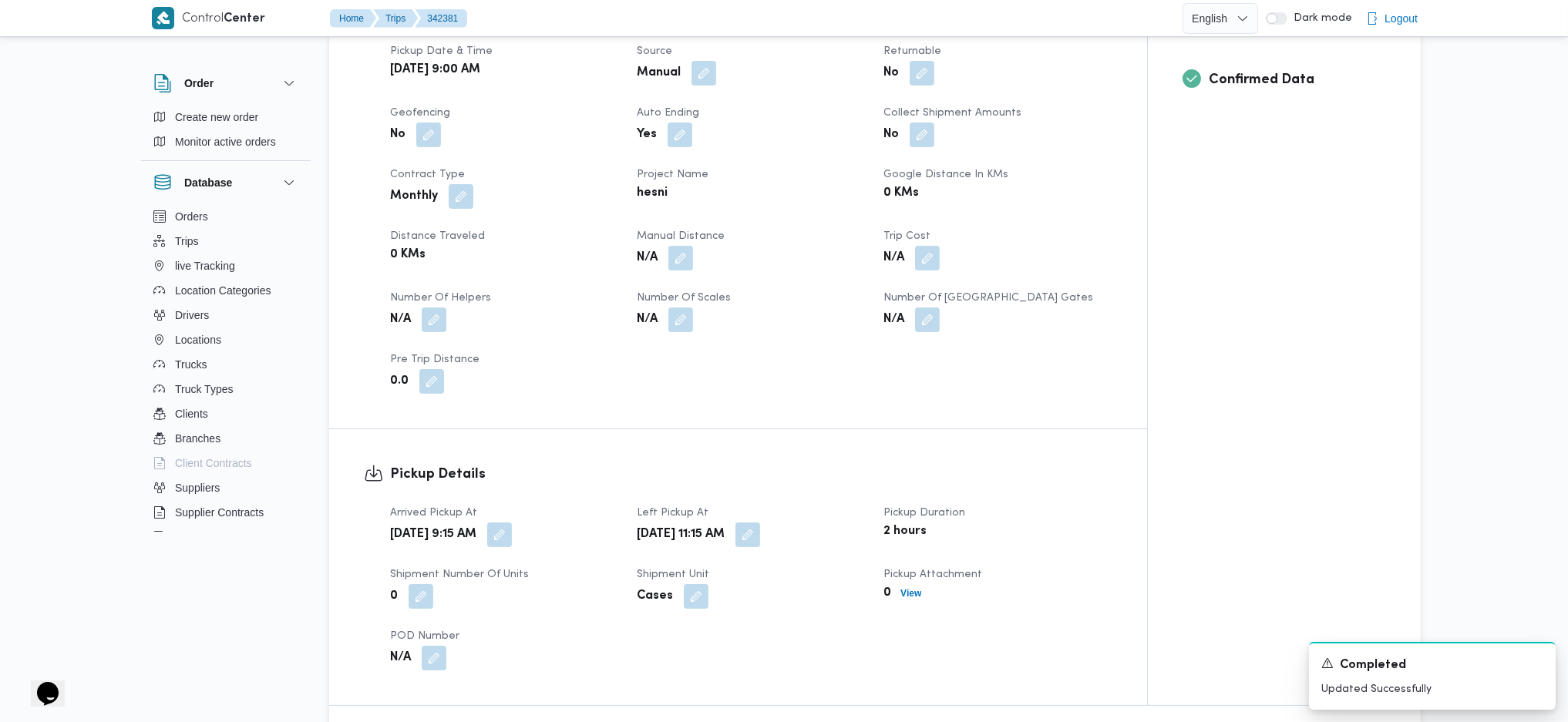
scroll to position [532, 0]
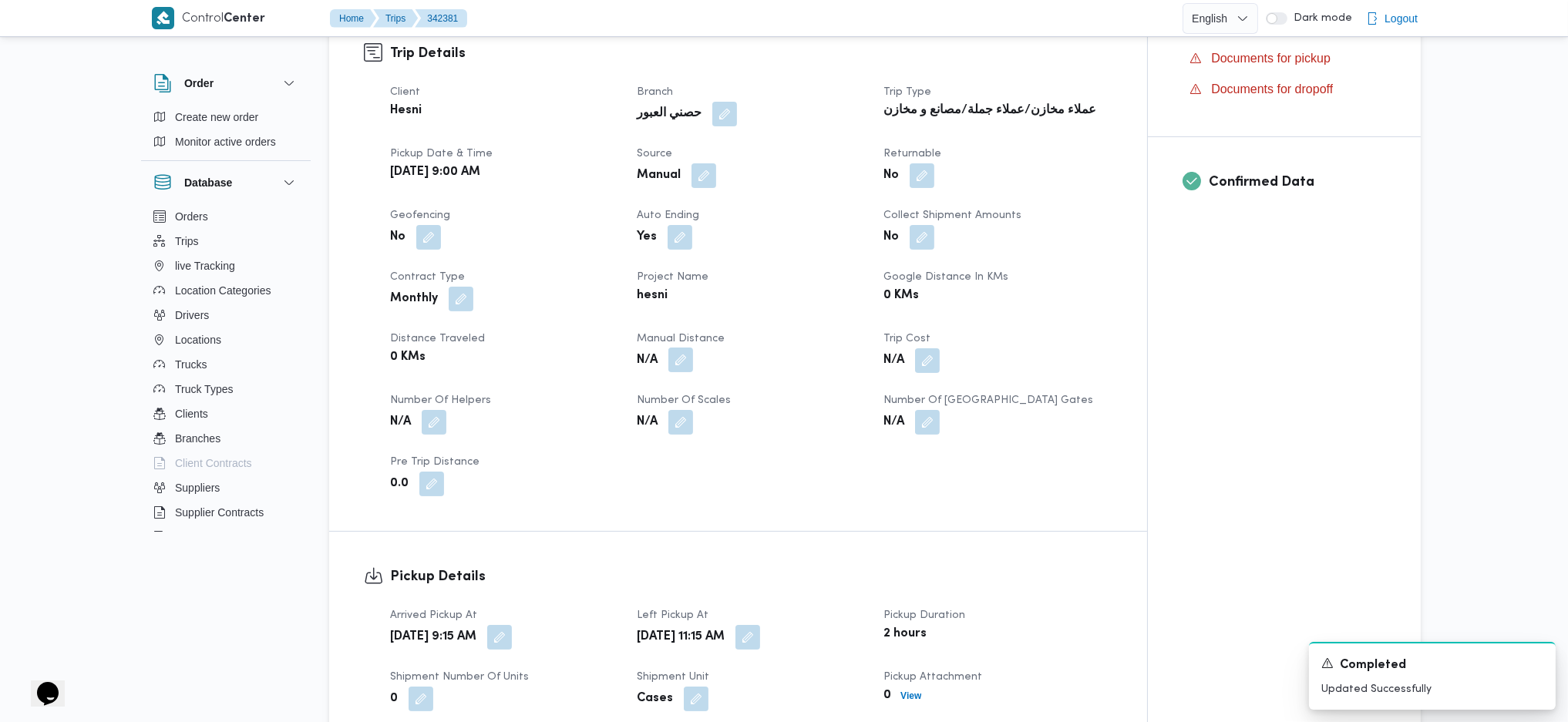
click at [681, 348] on button "button" at bounding box center [681, 360] width 25 height 25
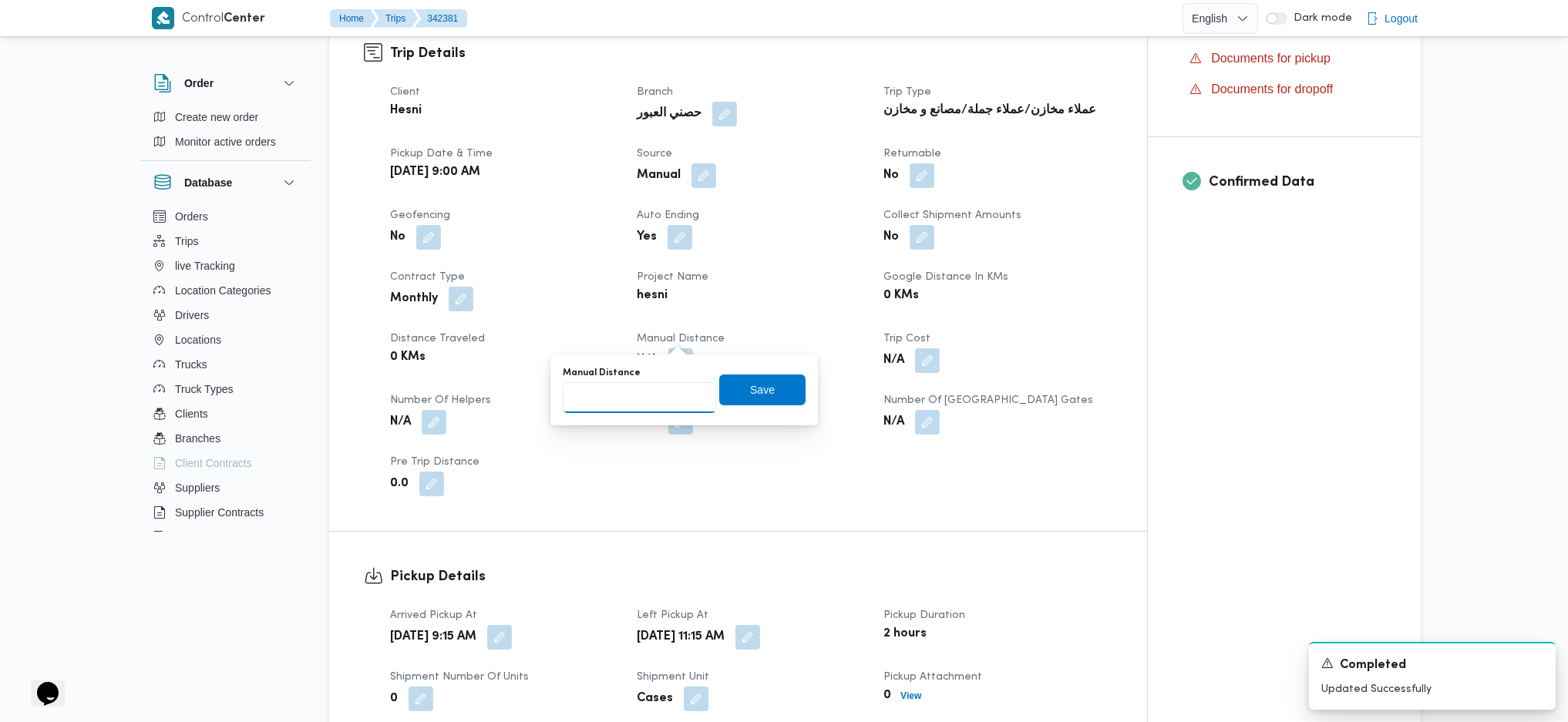
click at [656, 413] on input "Manual Distance" at bounding box center [640, 398] width 153 height 31
click at [655, 393] on input "Manual Distance" at bounding box center [640, 398] width 153 height 31
type input "158"
click button "Save" at bounding box center [763, 390] width 87 height 31
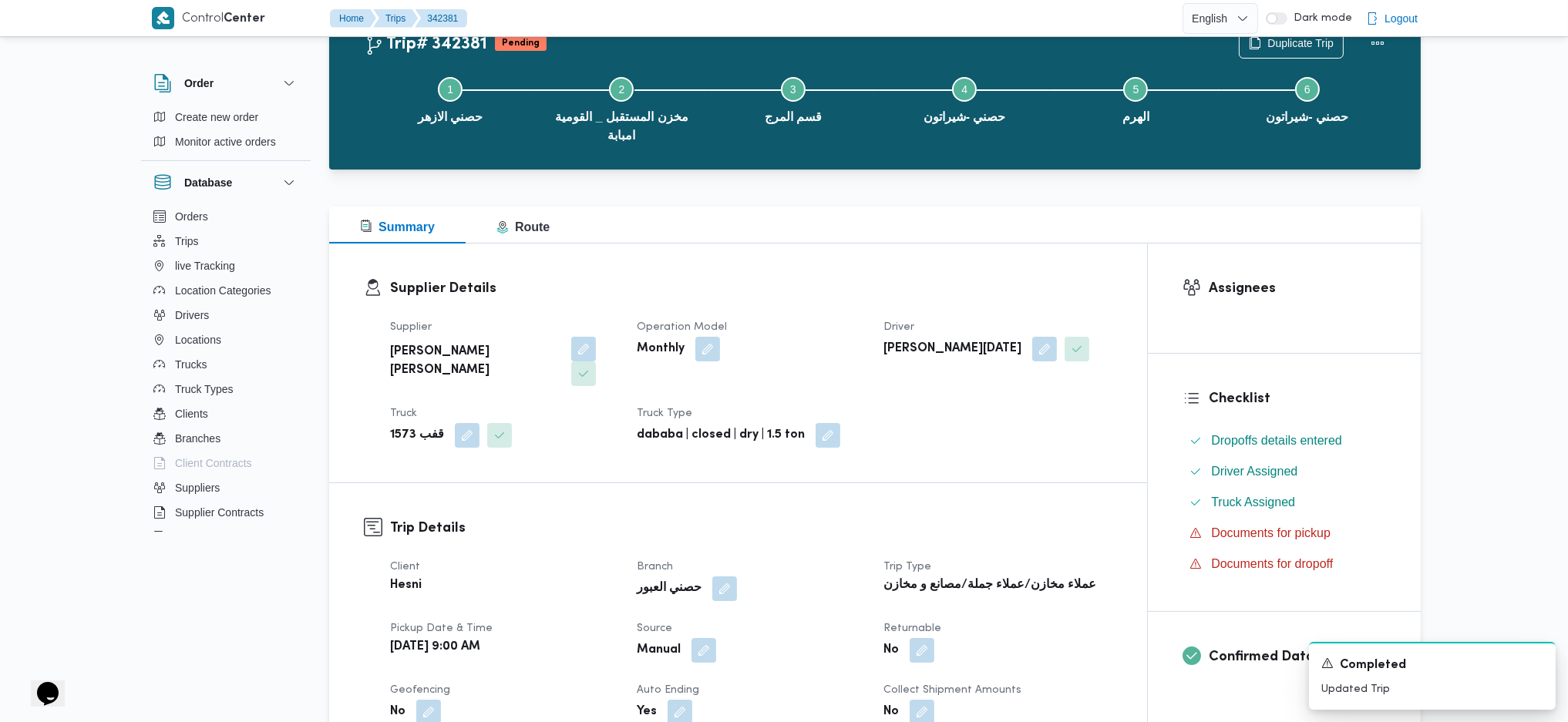
scroll to position [0, 0]
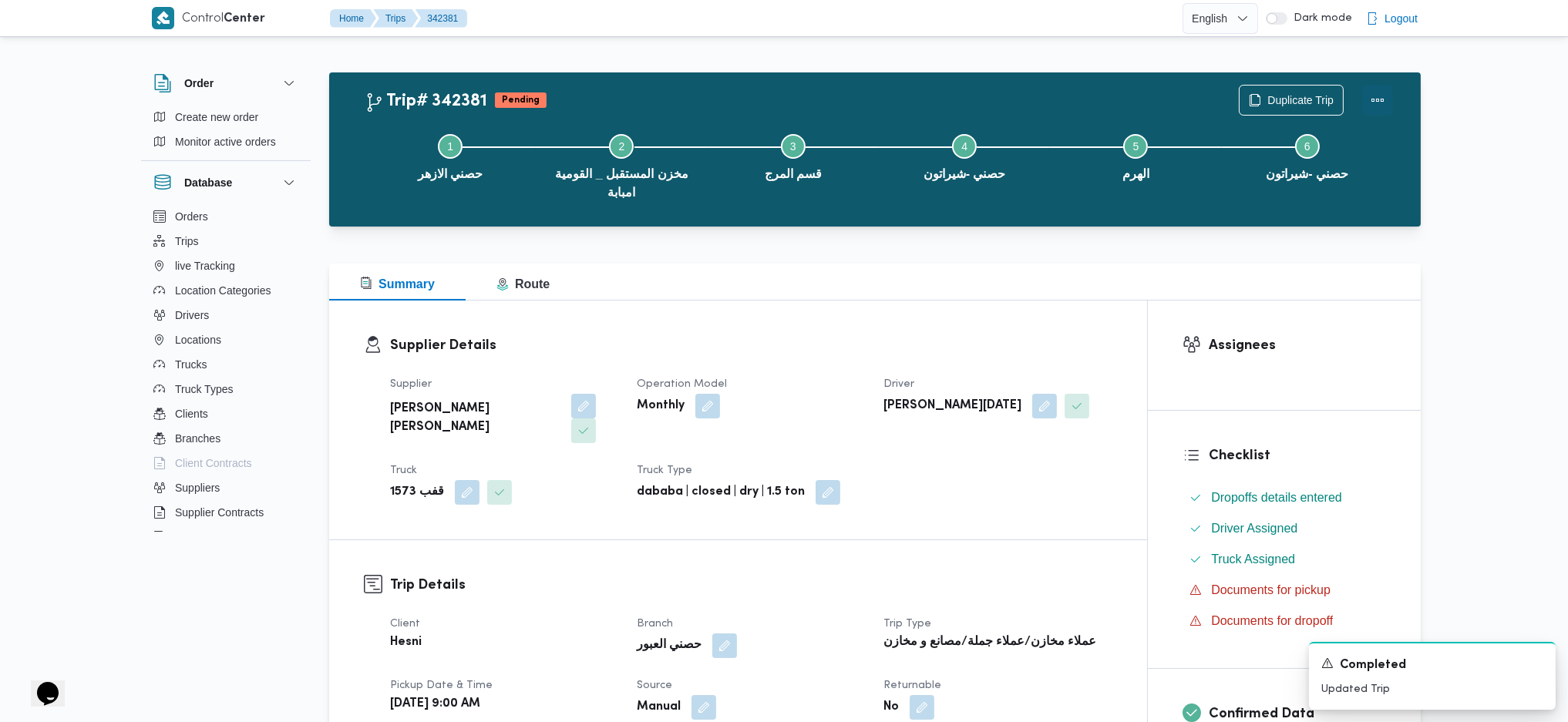
drag, startPoint x: 1378, startPoint y: 100, endPoint x: 1354, endPoint y: 114, distance: 27.8
click at [1377, 99] on button "Actions" at bounding box center [1378, 100] width 31 height 31
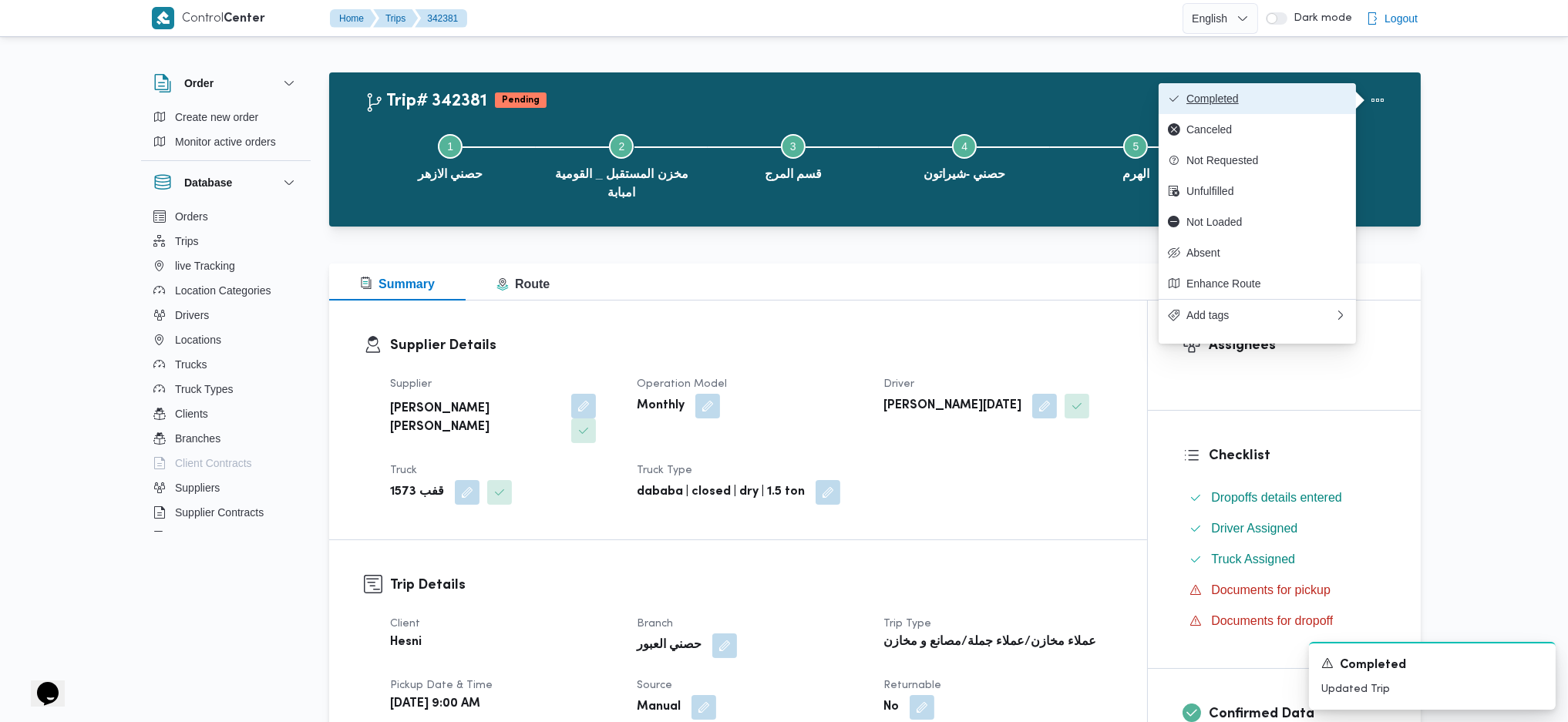
click at [1284, 97] on span "Completed" at bounding box center [1267, 99] width 161 height 12
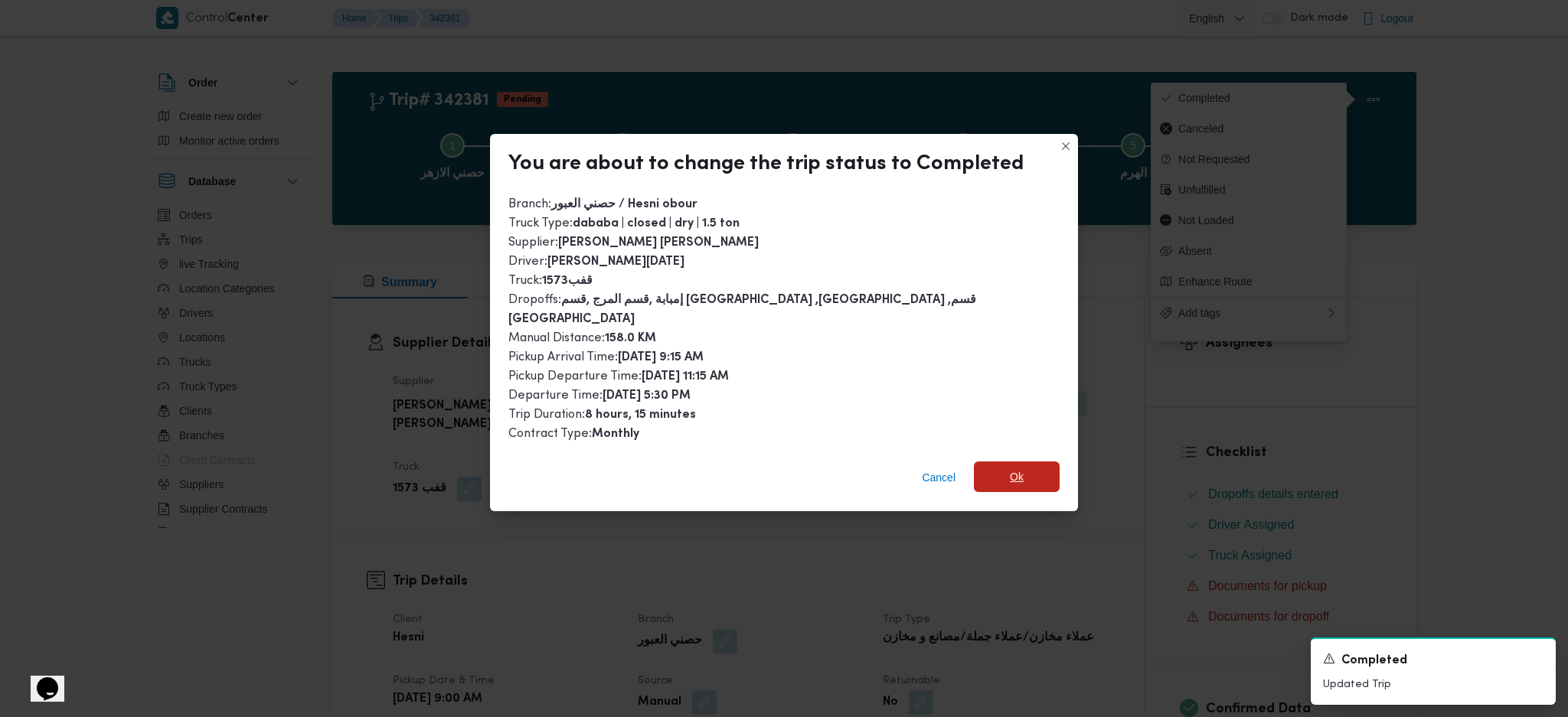
click at [1009, 471] on span "Ok" at bounding box center [1016, 476] width 14 height 19
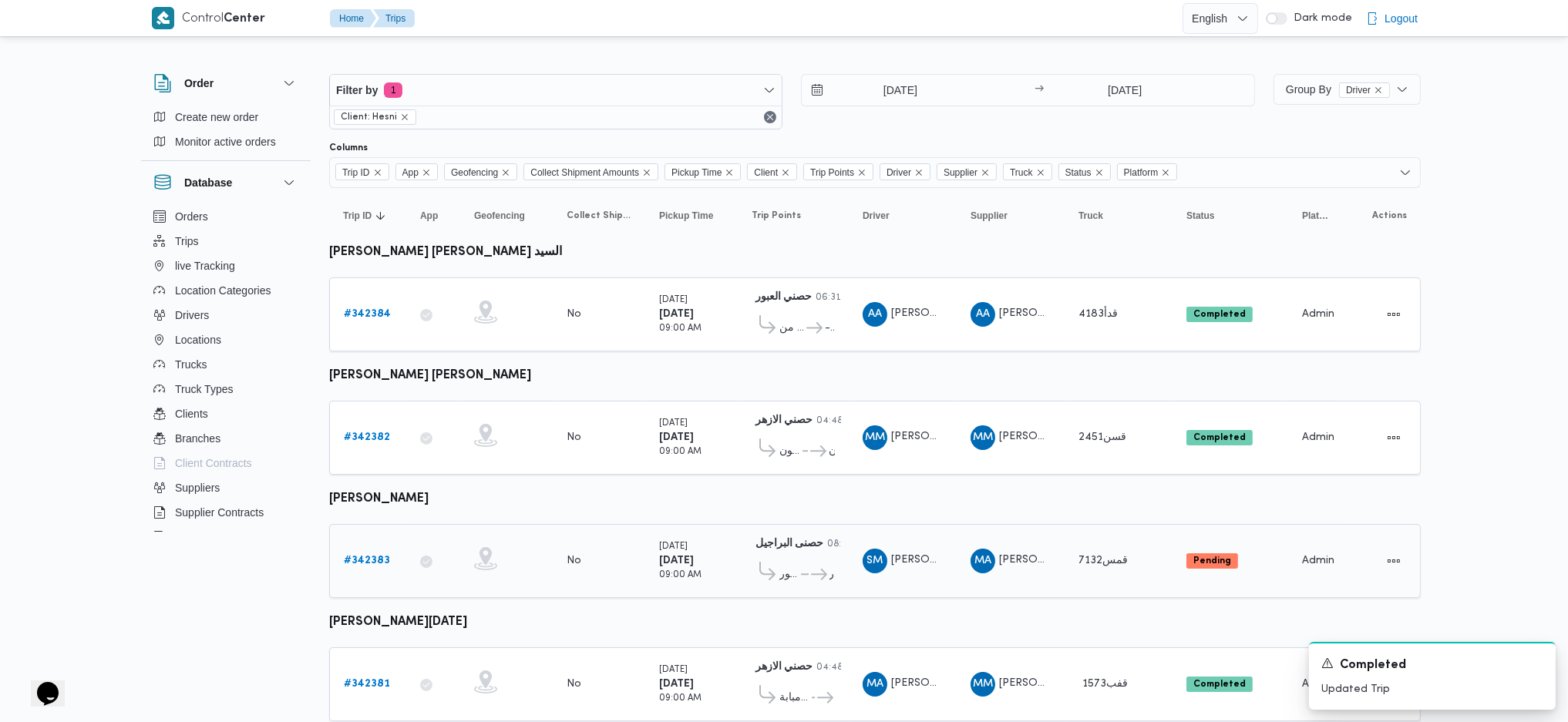
click at [375, 555] on b "# 342383" at bounding box center [367, 560] width 46 height 10
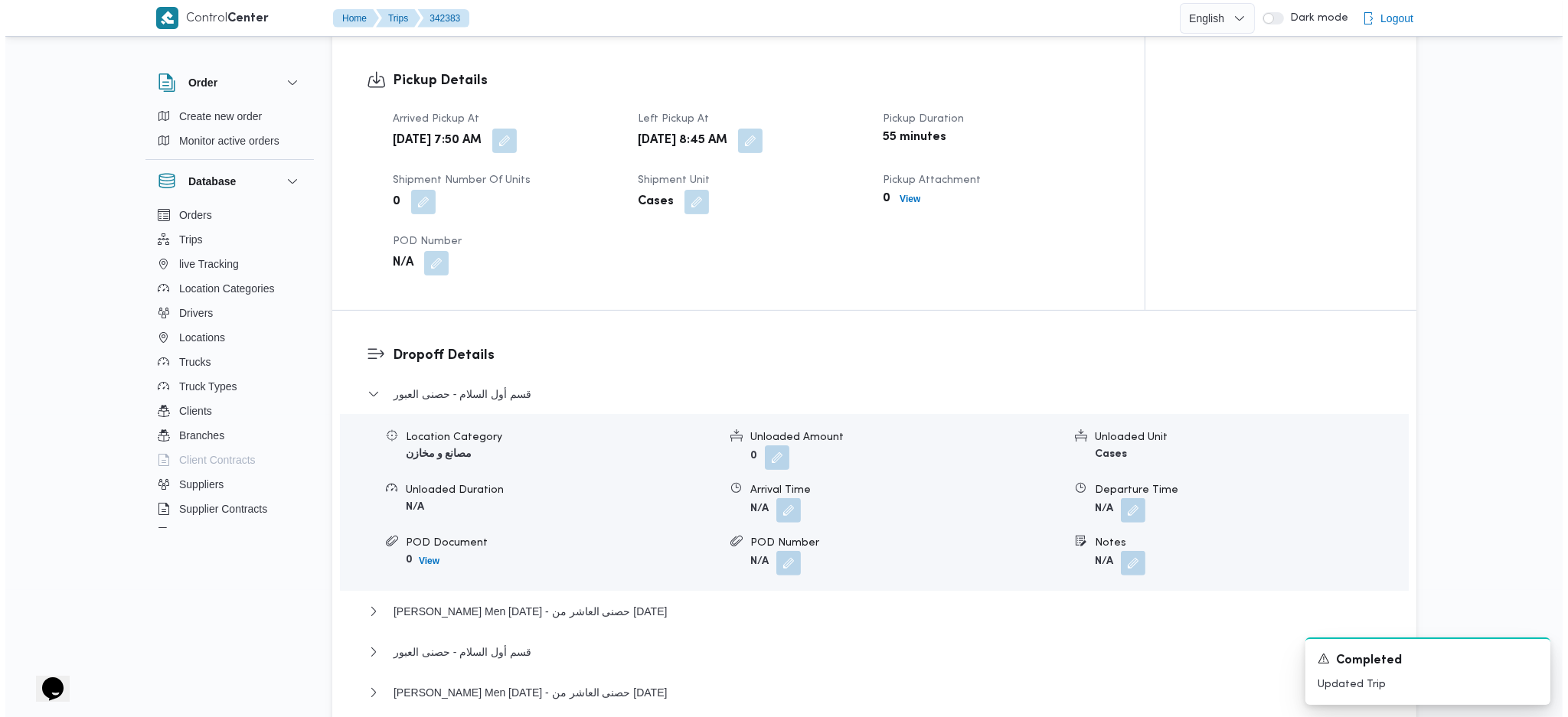
scroll to position [1122, 0]
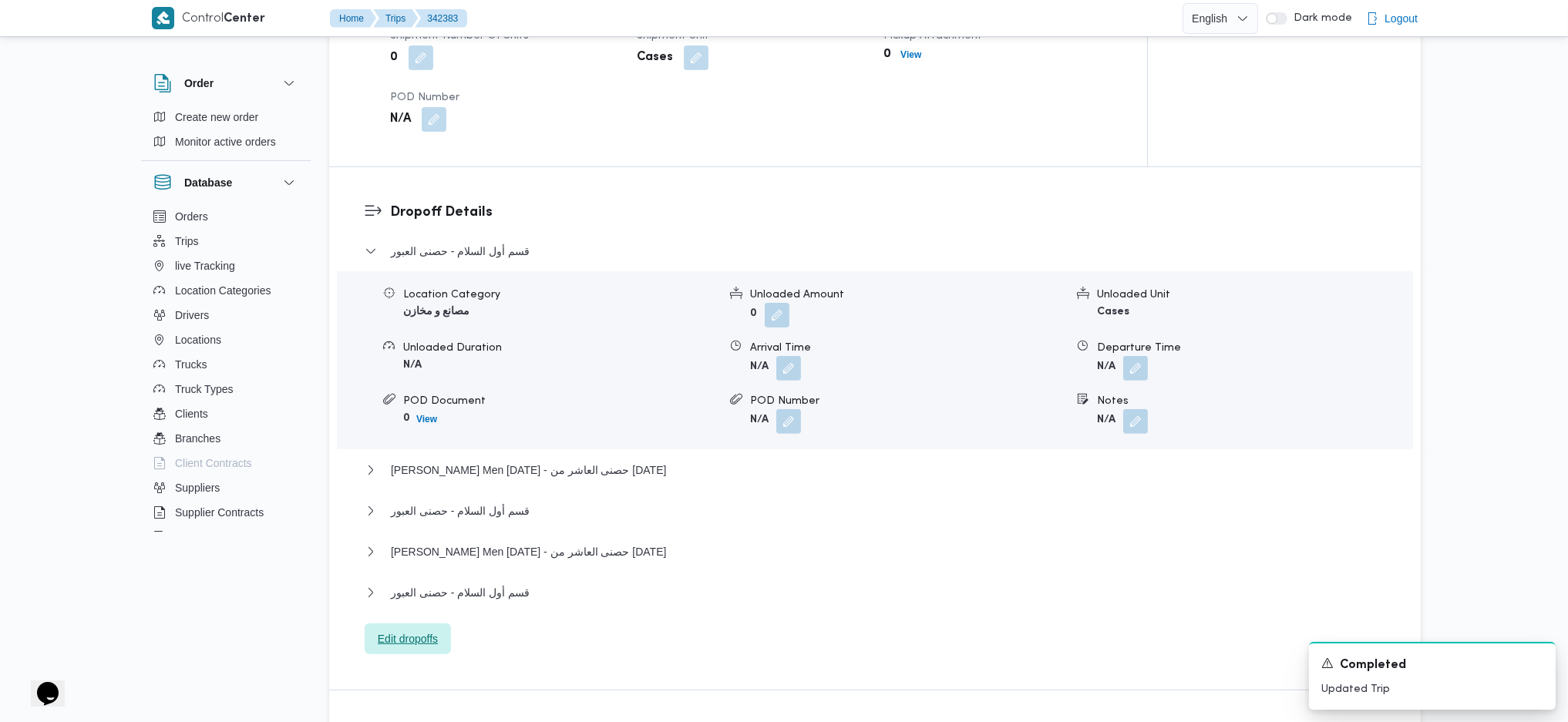
click at [420, 633] on span "Edit dropoffs" at bounding box center [408, 638] width 60 height 19
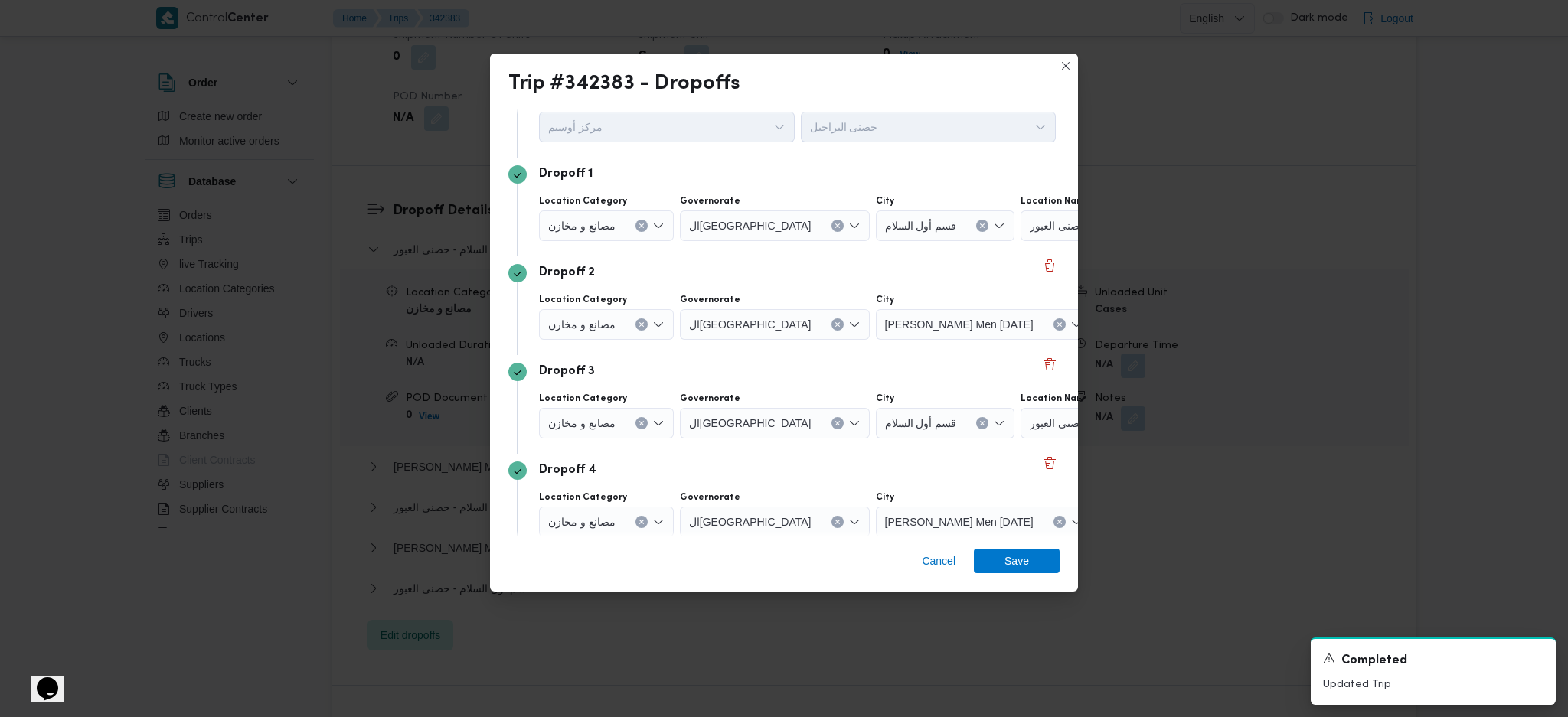
scroll to position [102, 0]
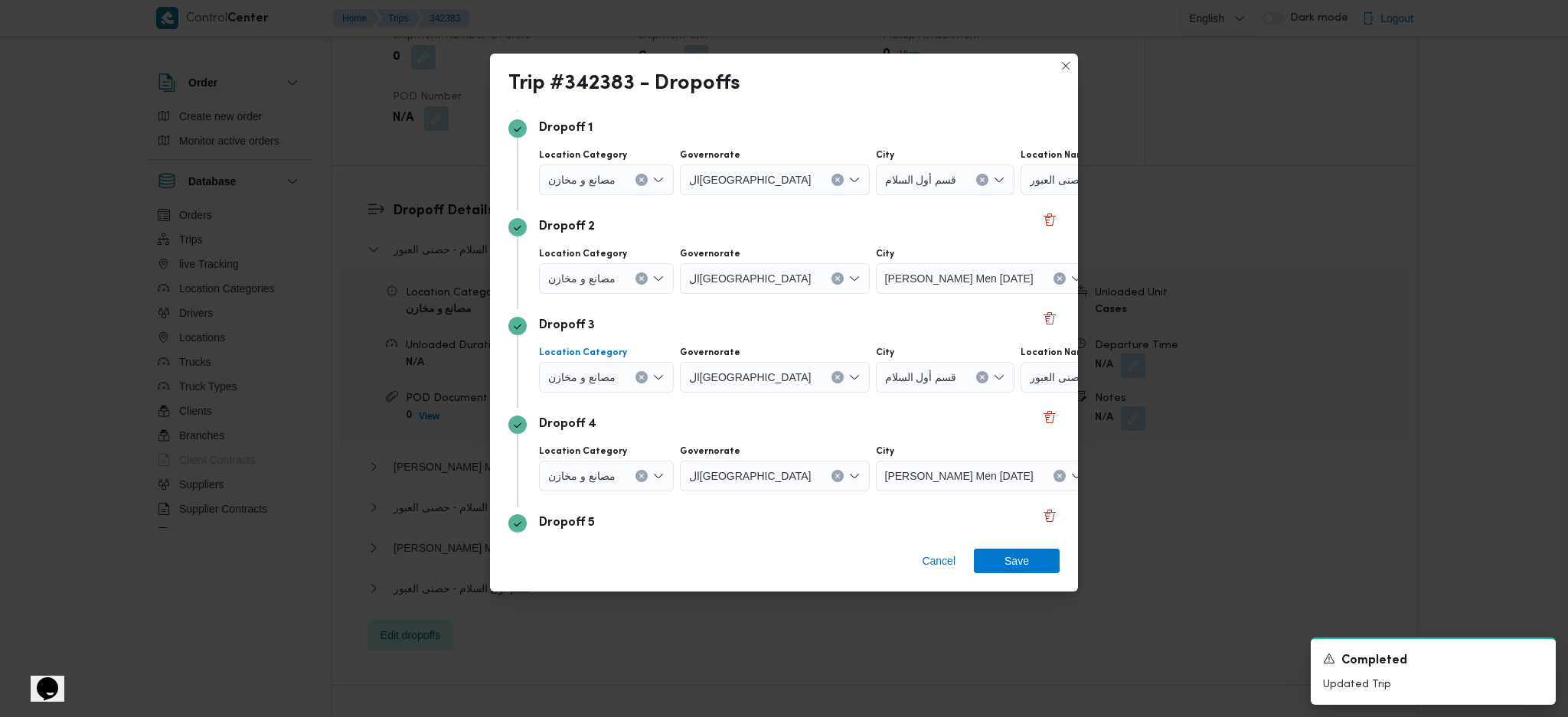
click at [638, 377] on icon "Clear input" at bounding box center [641, 377] width 6 height 6
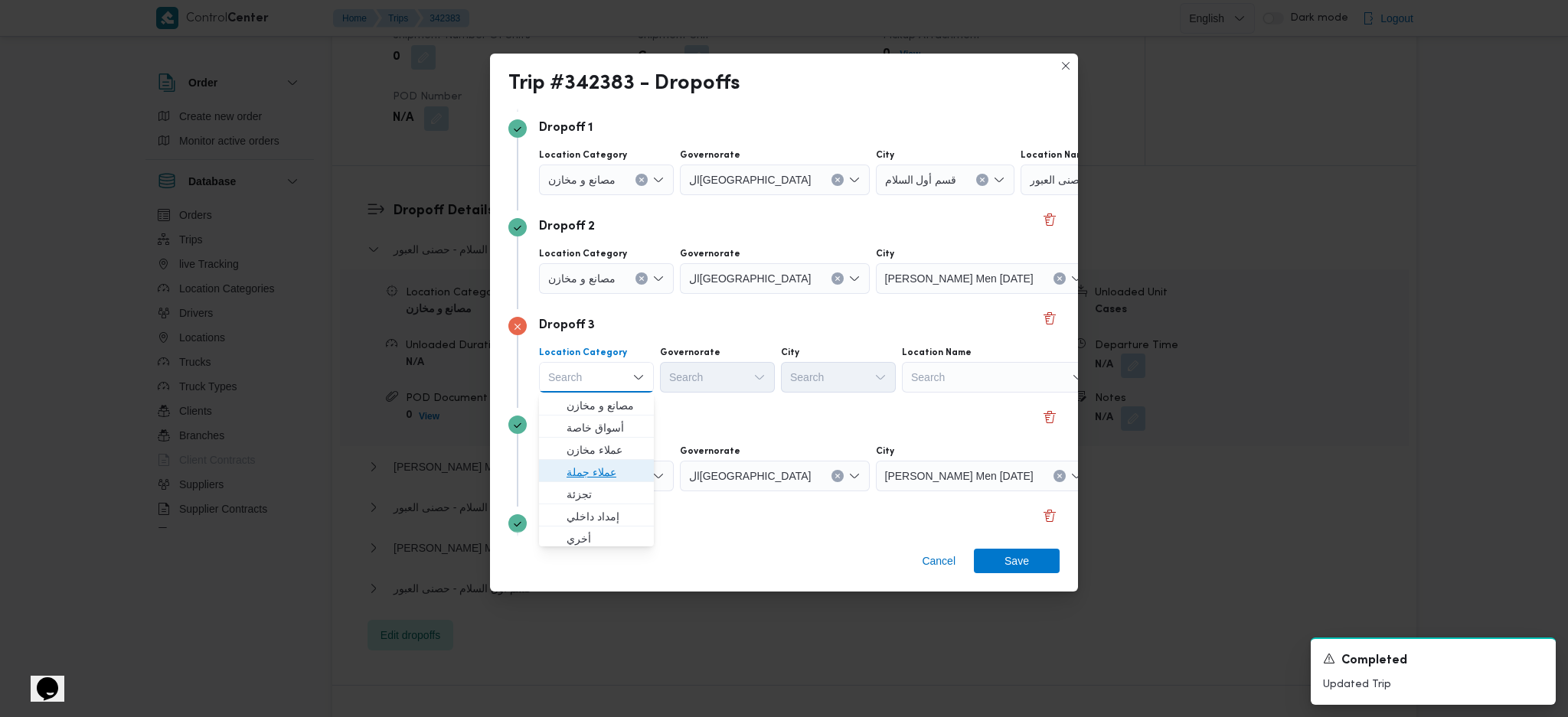
drag, startPoint x: 600, startPoint y: 470, endPoint x: 721, endPoint y: 356, distance: 166.2
click at [600, 469] on span "عملاء جملة" at bounding box center [606, 472] width 78 height 19
drag, startPoint x: 713, startPoint y: 365, endPoint x: 710, endPoint y: 399, distance: 34.1
click at [717, 363] on div "Search" at bounding box center [720, 377] width 115 height 31
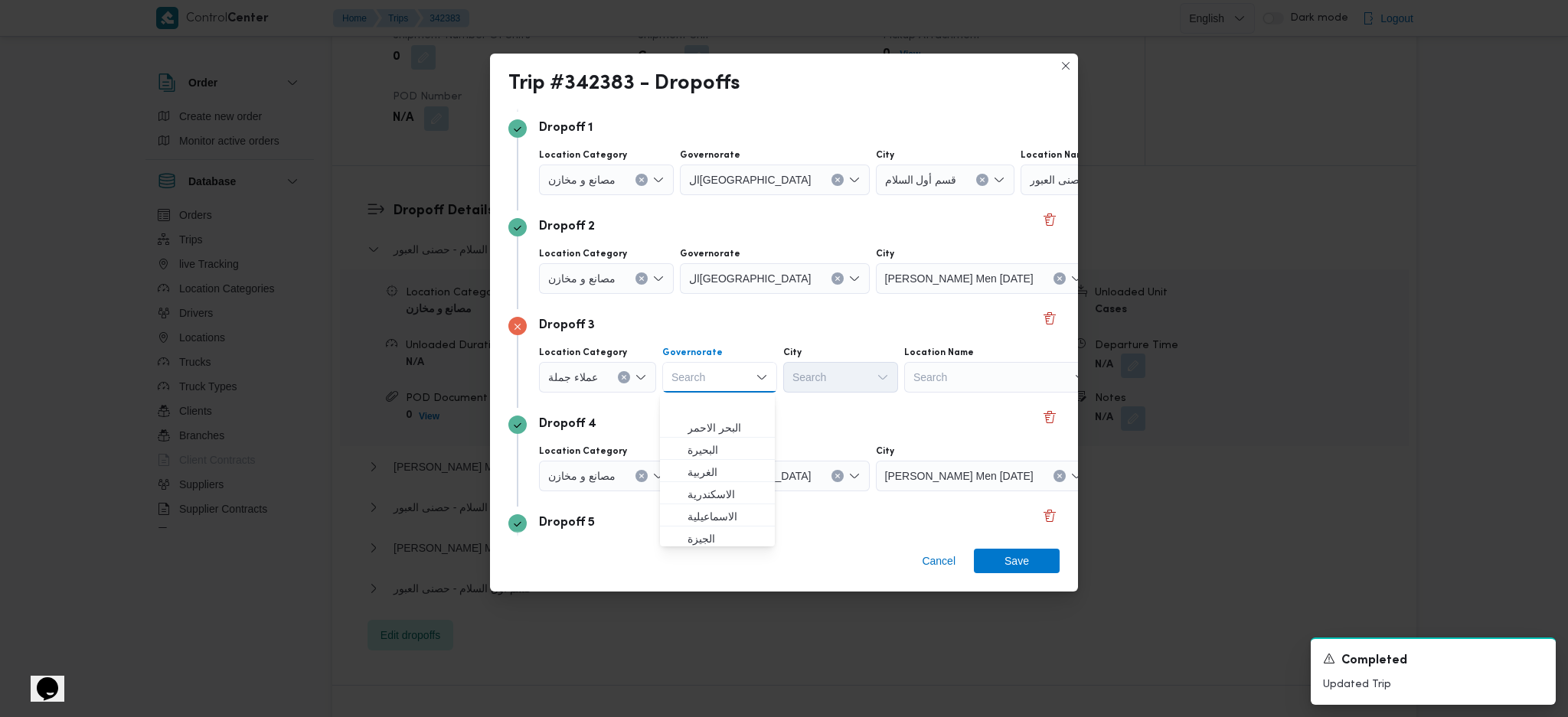
scroll to position [306, 0]
click at [718, 420] on span "الشرقية" at bounding box center [717, 433] width 103 height 25
click at [821, 389] on div "Search" at bounding box center [840, 377] width 115 height 31
type input "بل"
click at [793, 404] on icon "button" at bounding box center [796, 405] width 12 height 12
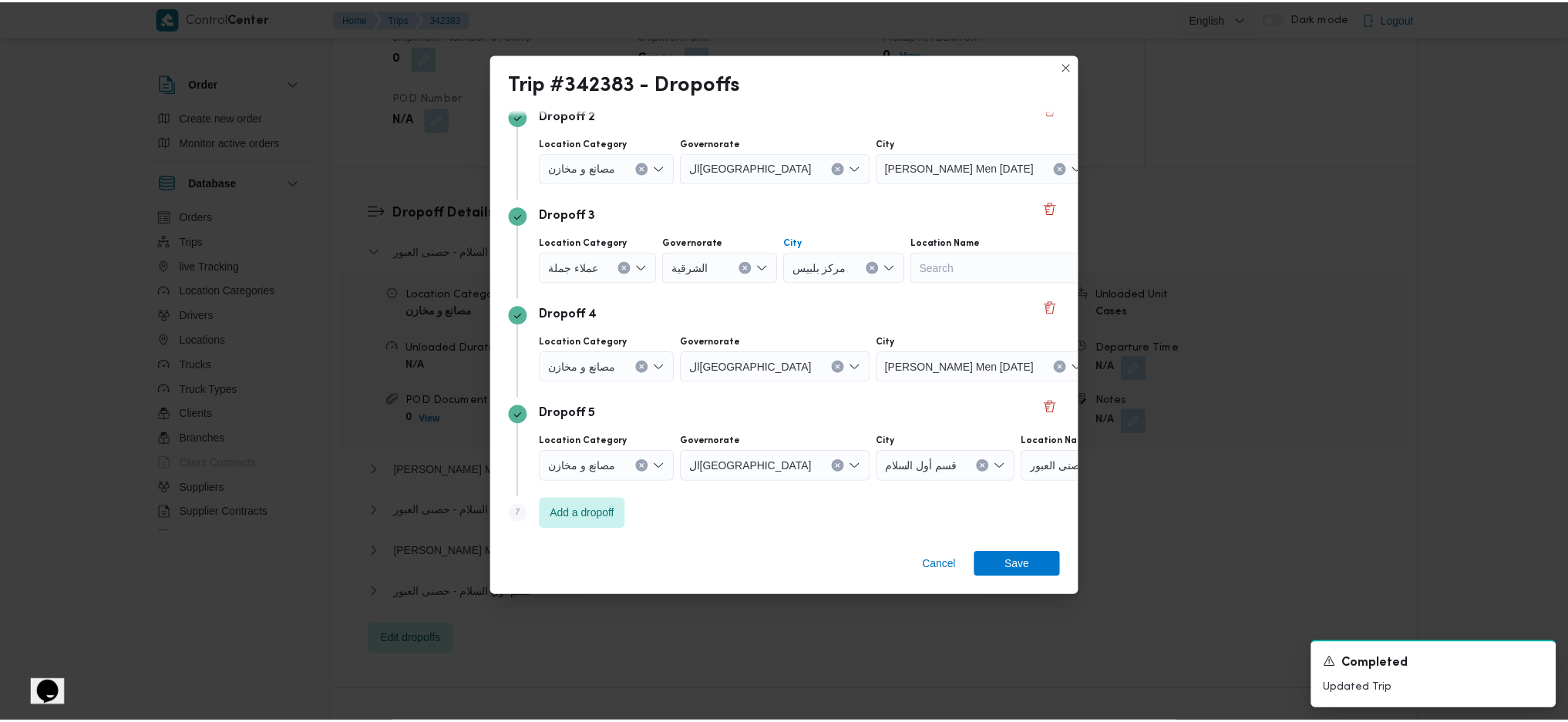
scroll to position [217, 0]
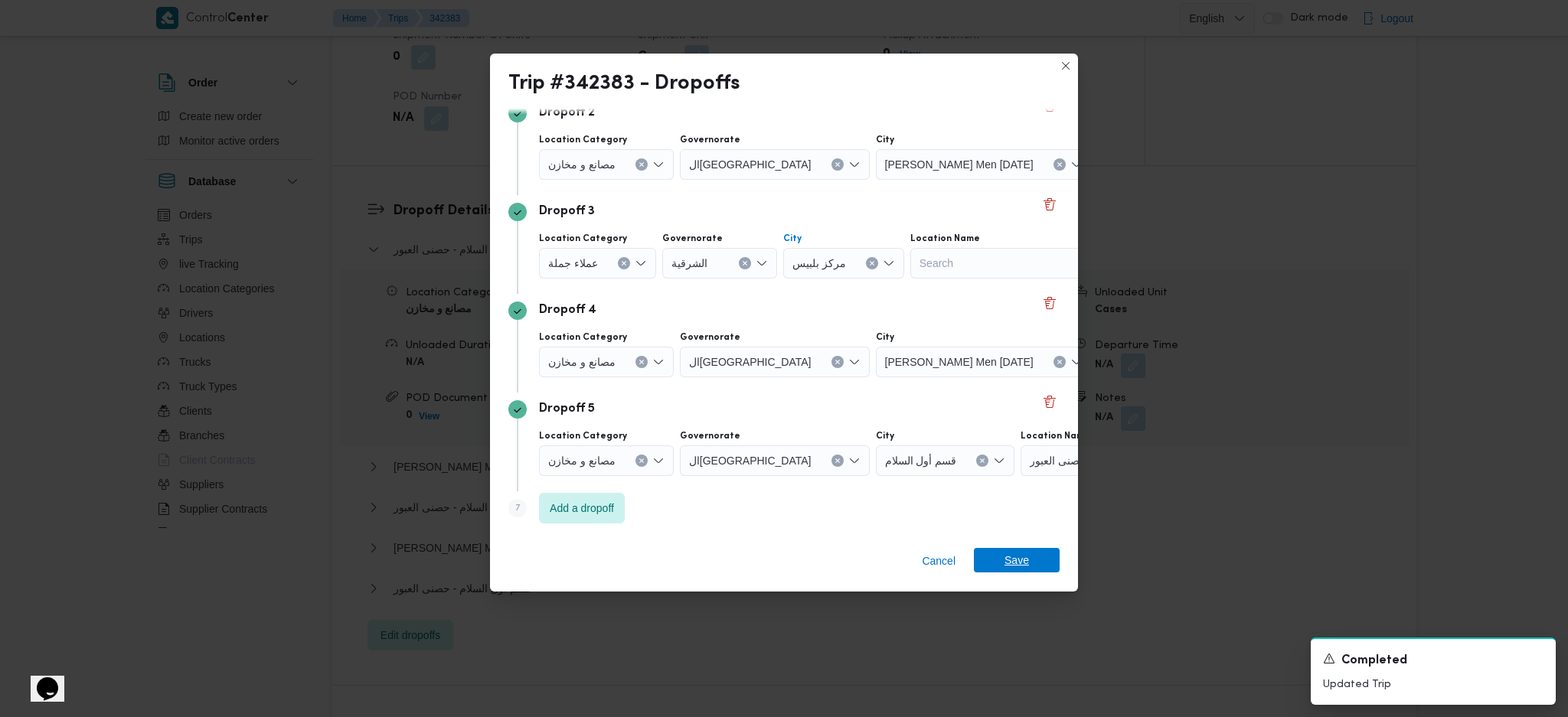
click at [1022, 564] on span "Save" at bounding box center [1016, 560] width 25 height 25
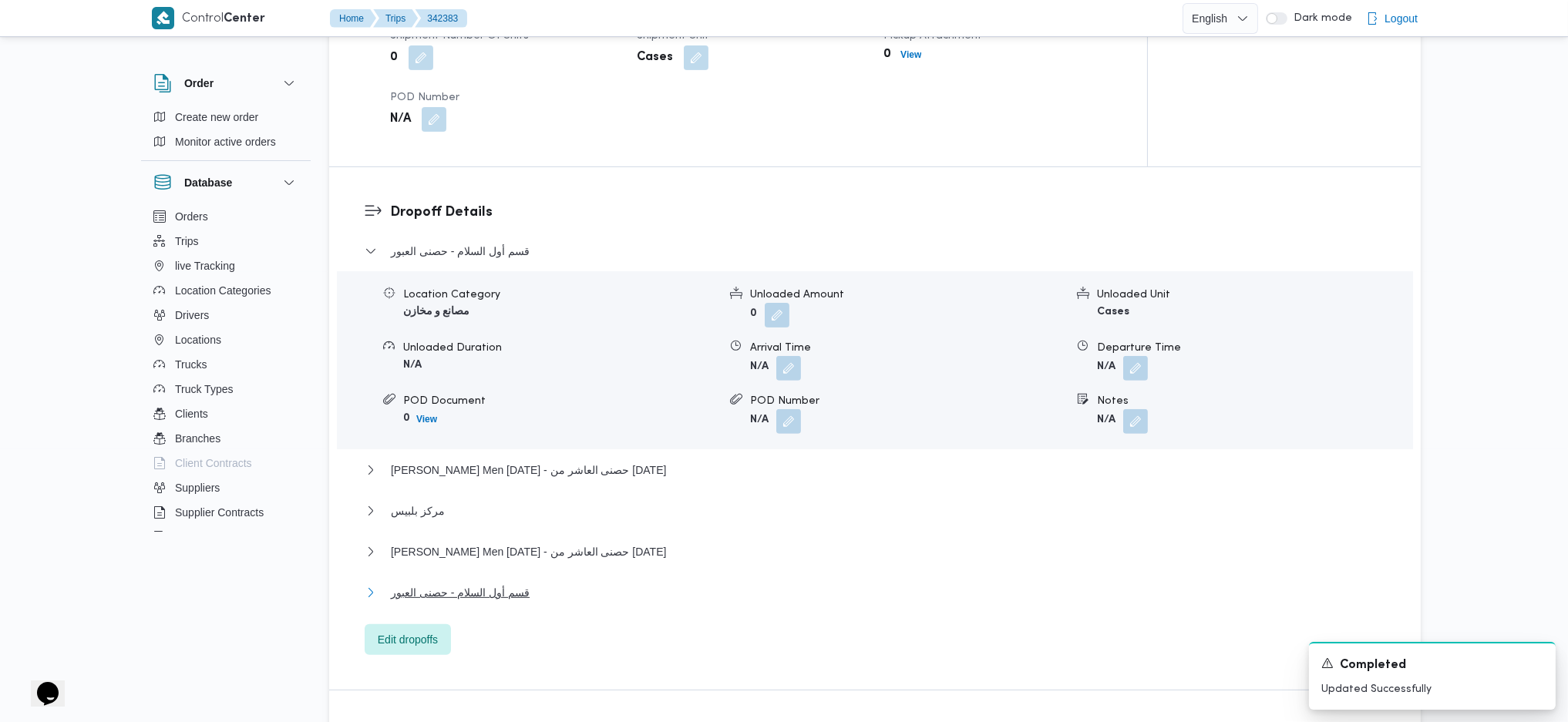
click at [540, 586] on button "قسم أول السلام - حصنى العبور" at bounding box center [875, 592] width 1021 height 19
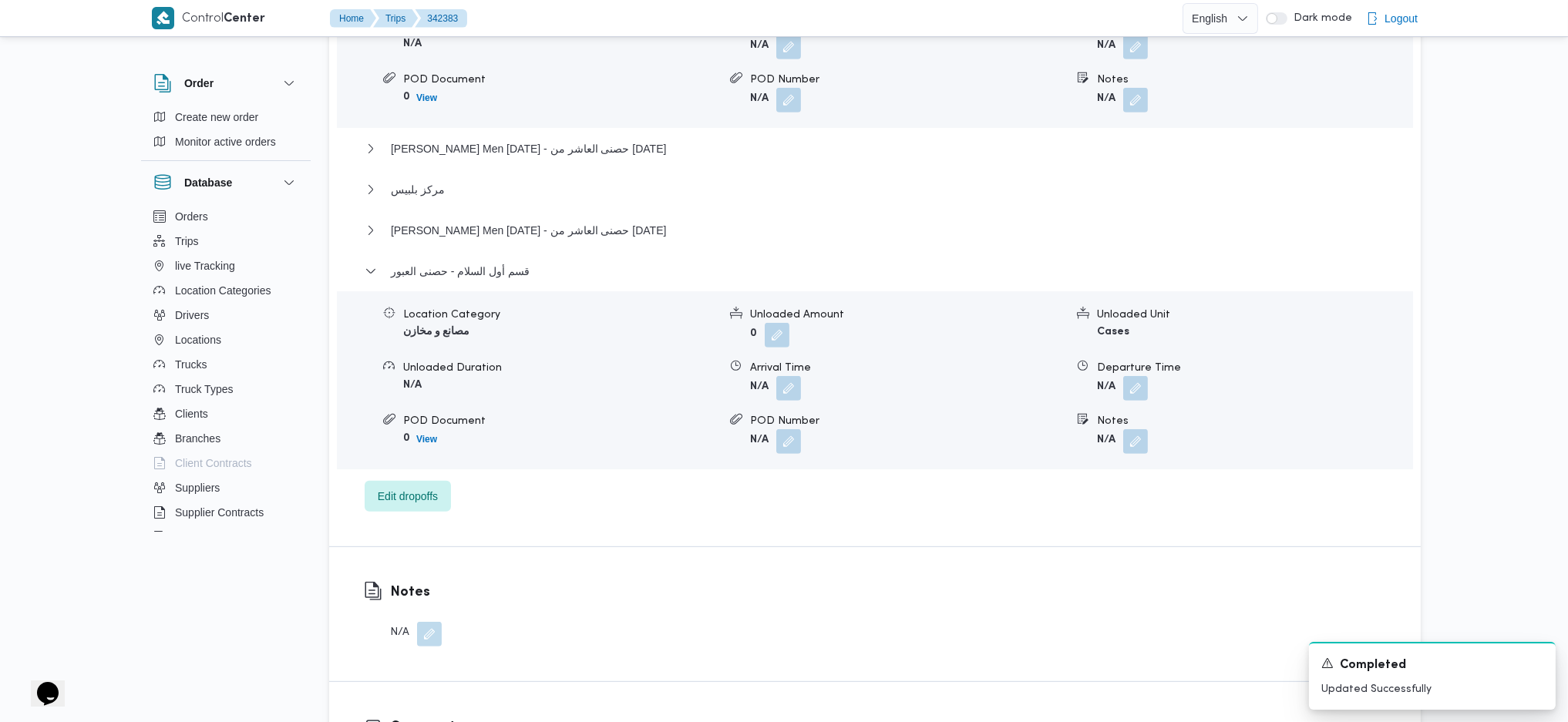
scroll to position [1541, 0]
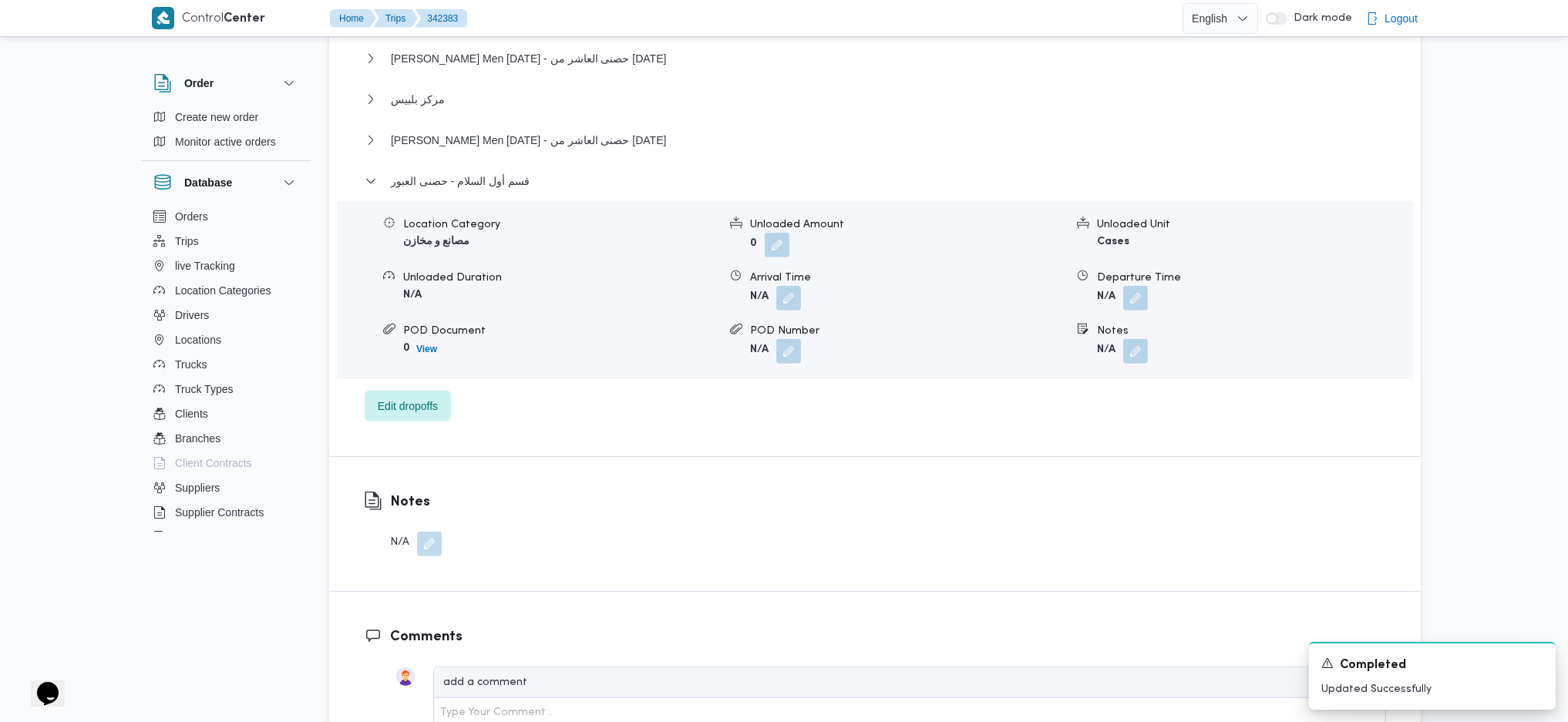
click at [1130, 293] on button "button" at bounding box center [1136, 299] width 25 height 25
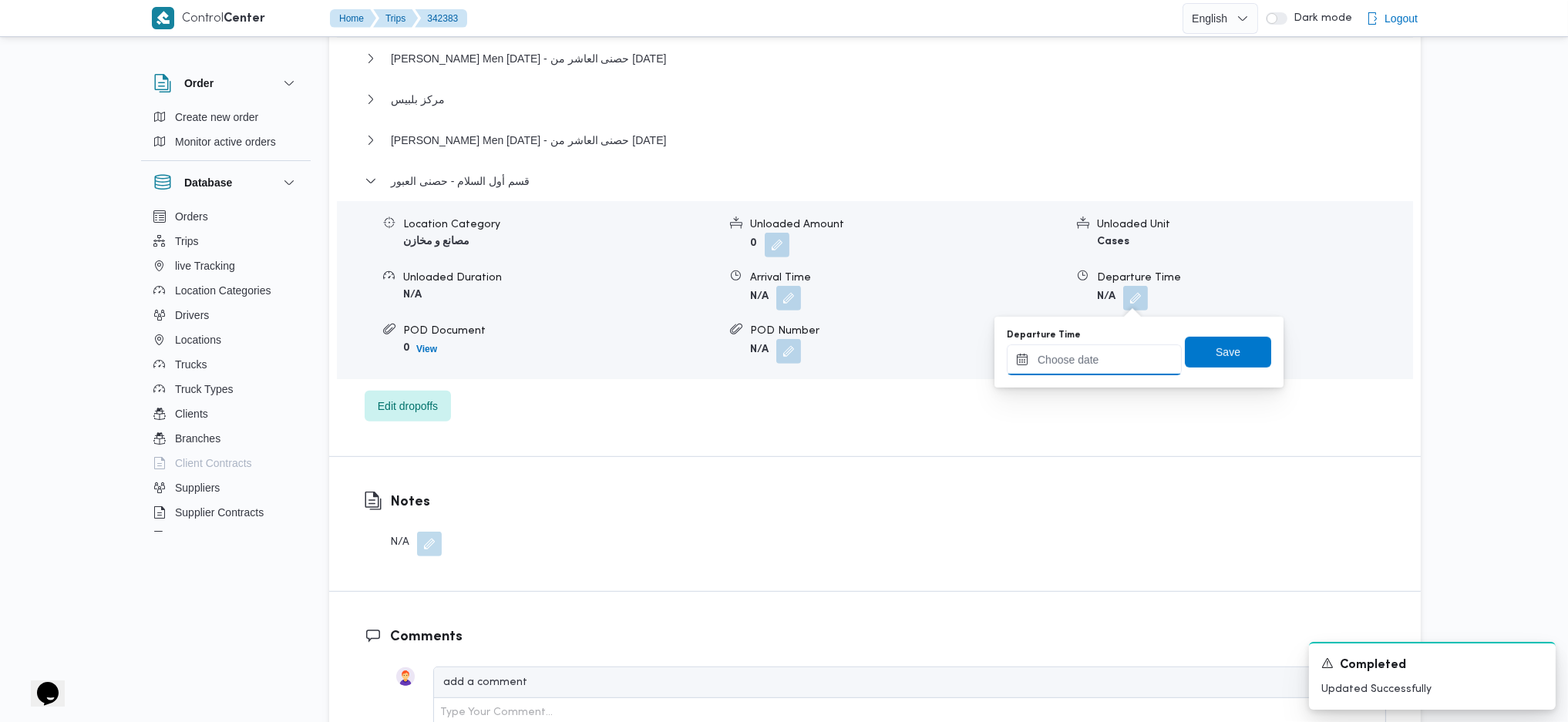
click at [1070, 365] on input "Departure Time" at bounding box center [1094, 359] width 175 height 31
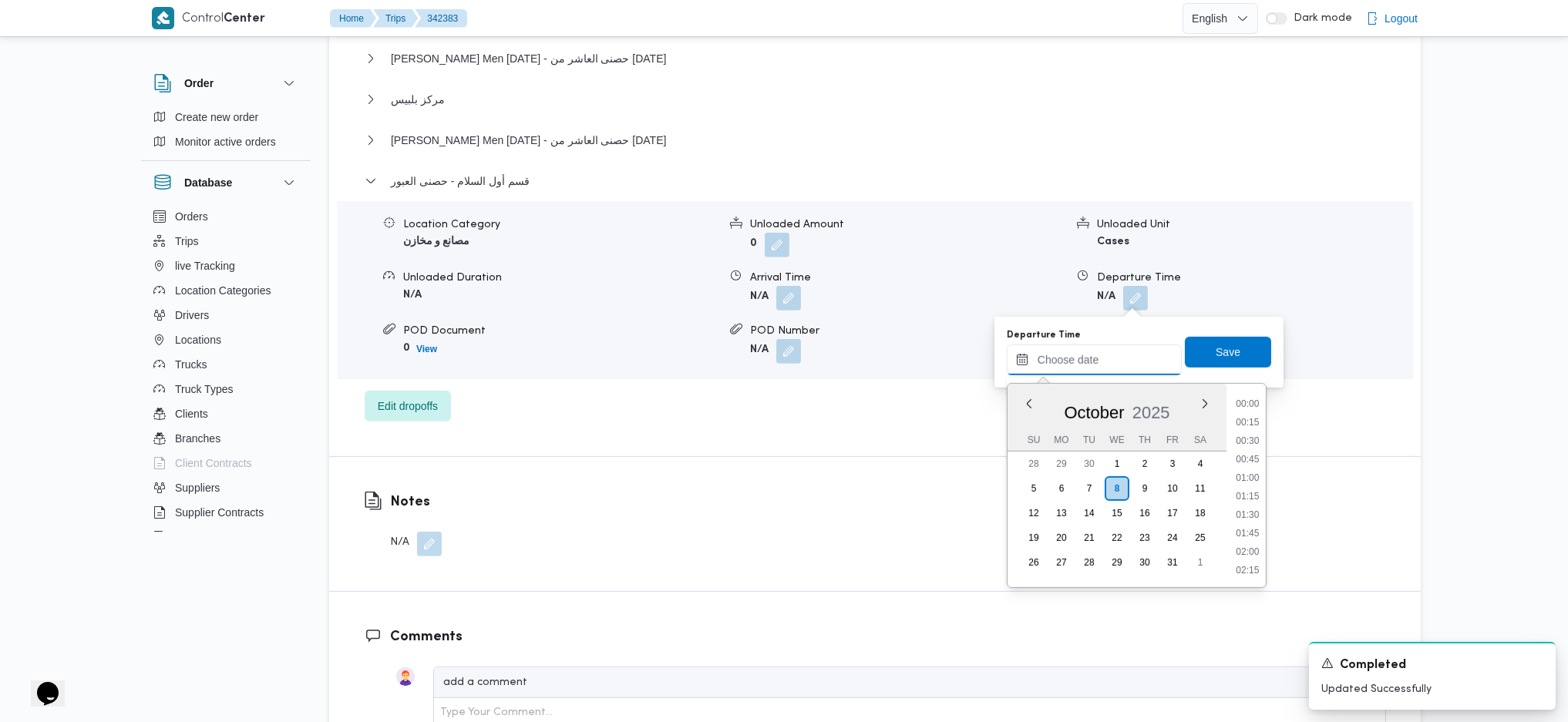
scroll to position [1333, 0]
click at [1242, 441] on li "18:30" at bounding box center [1248, 439] width 36 height 15
type input "[DATE] 18:30"
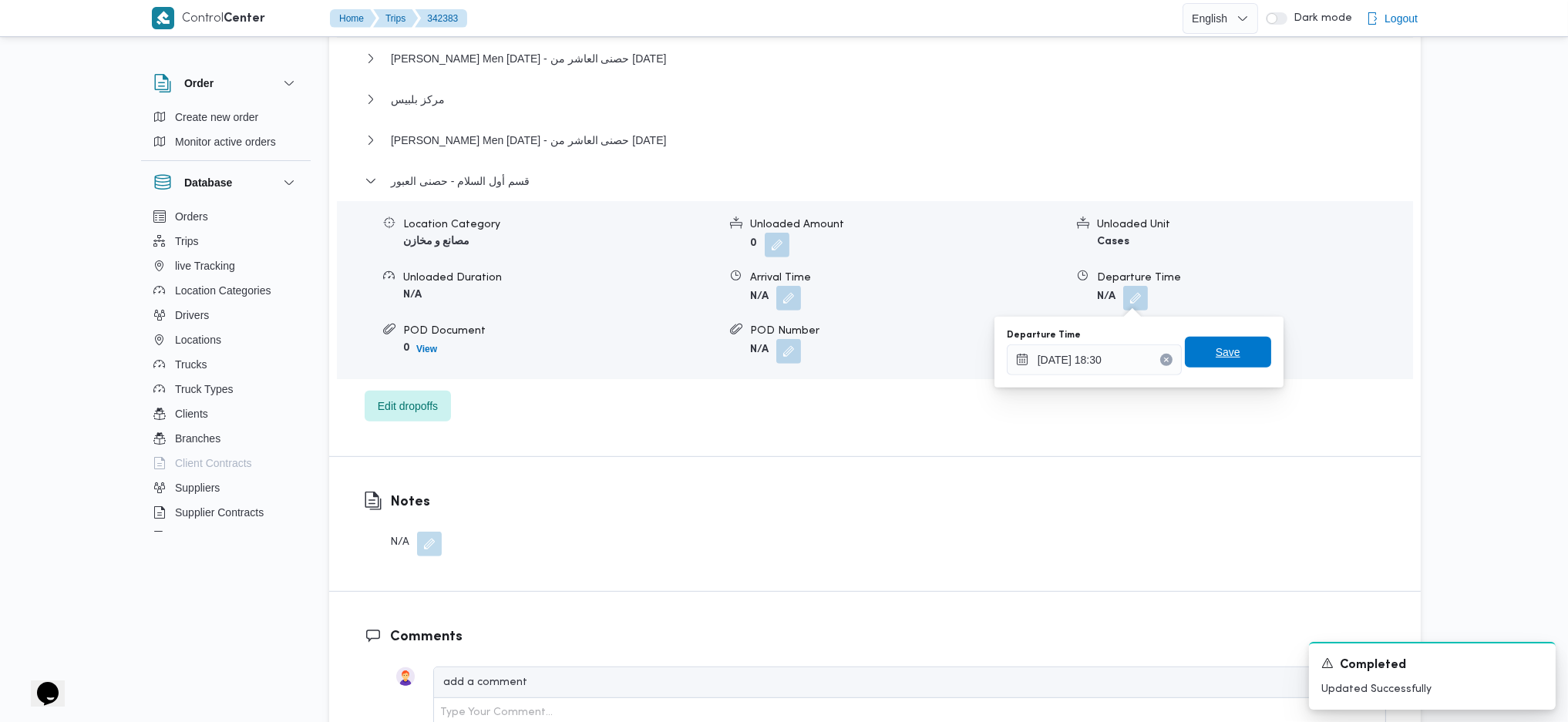
click at [1220, 359] on span "Save" at bounding box center [1228, 352] width 25 height 19
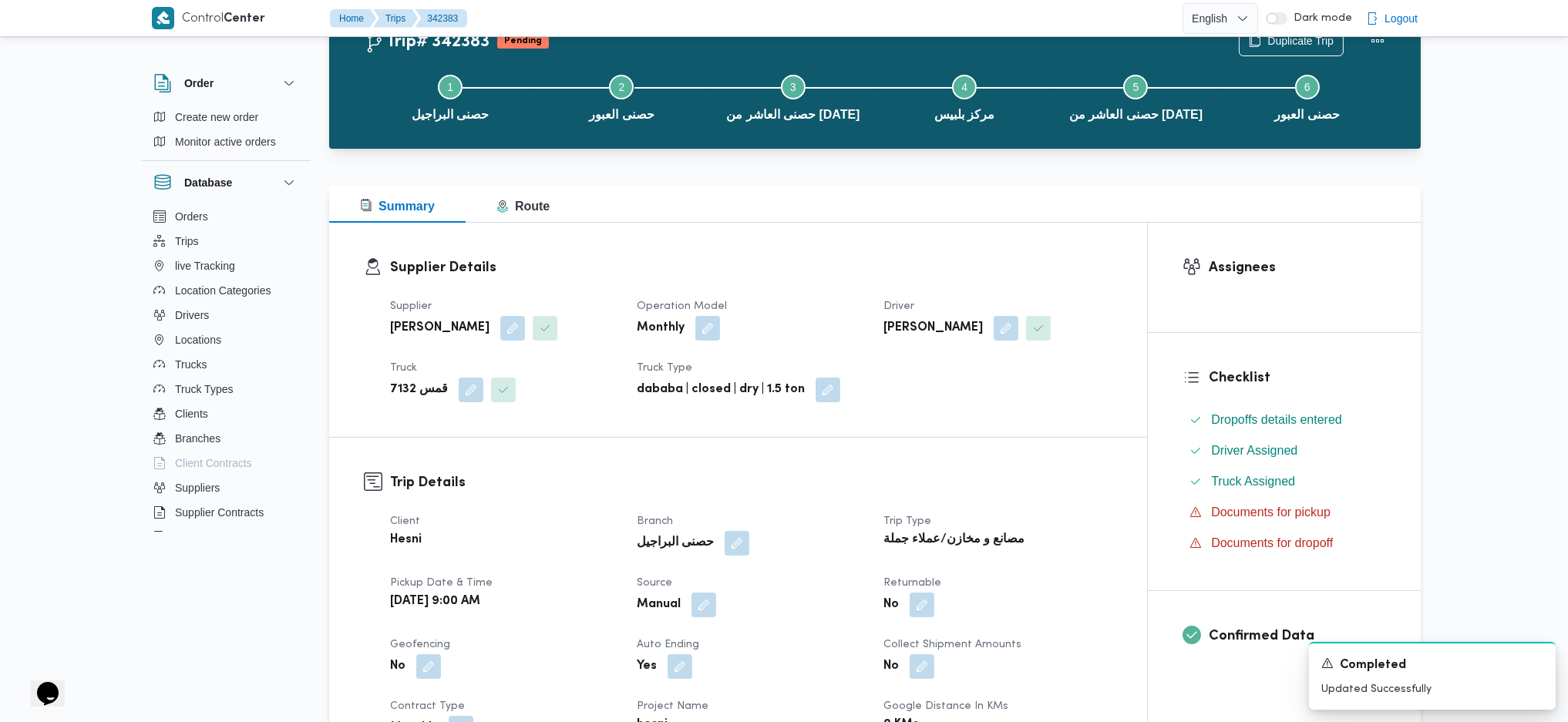
scroll to position [0, 0]
